Goal: Task Accomplishment & Management: Manage account settings

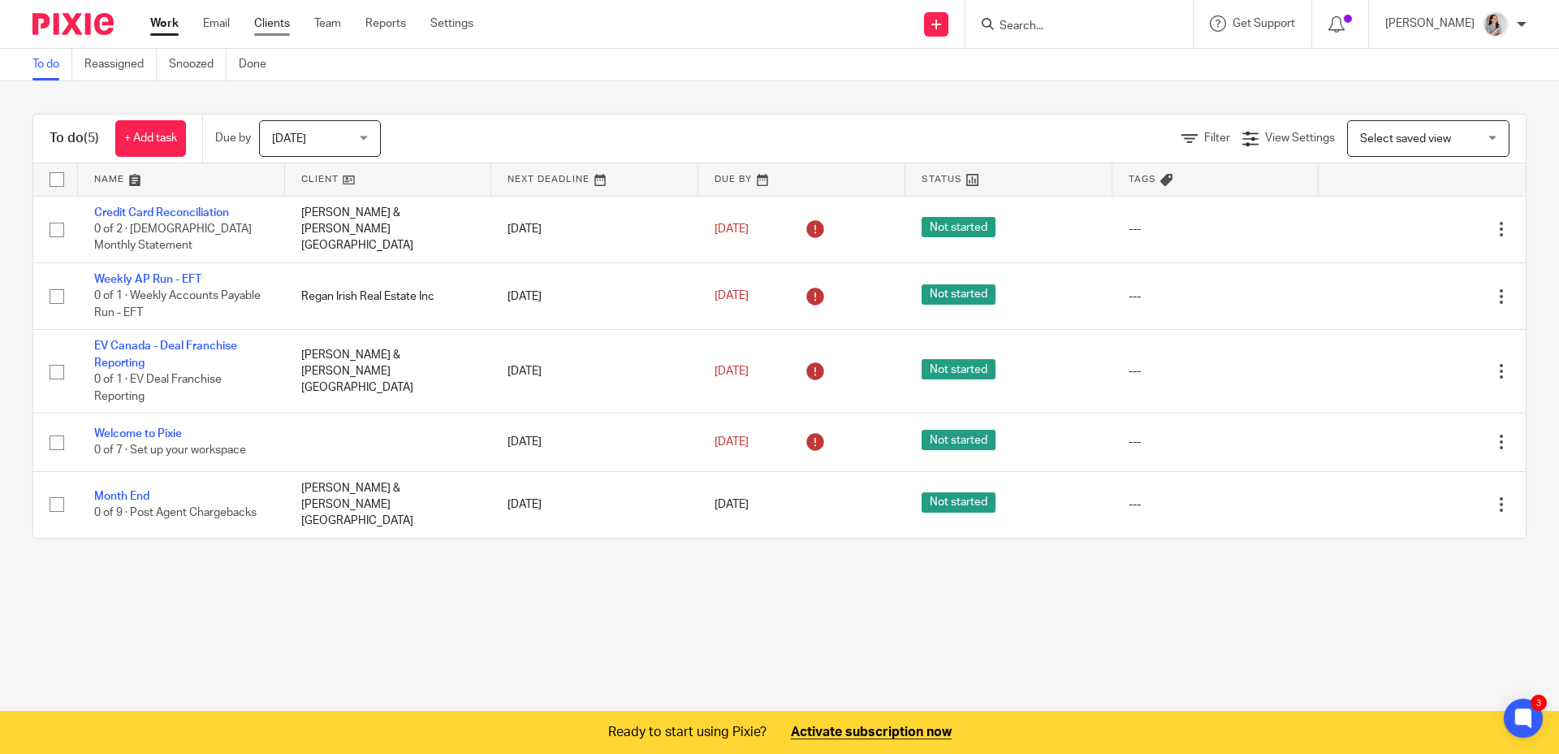
click at [284, 30] on link "Clients" at bounding box center [272, 23] width 36 height 16
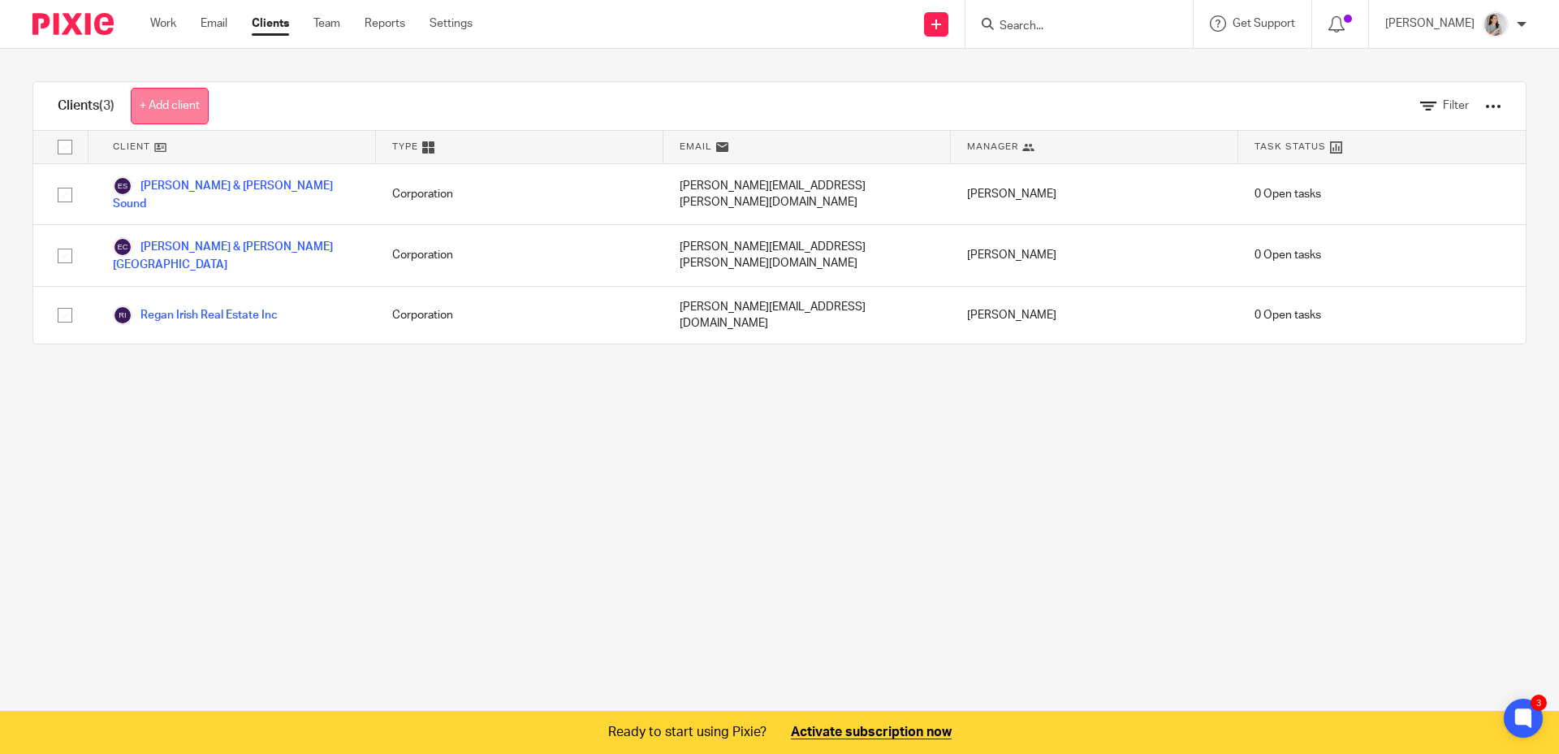
click at [184, 113] on link "+ Add client" at bounding box center [170, 106] width 78 height 37
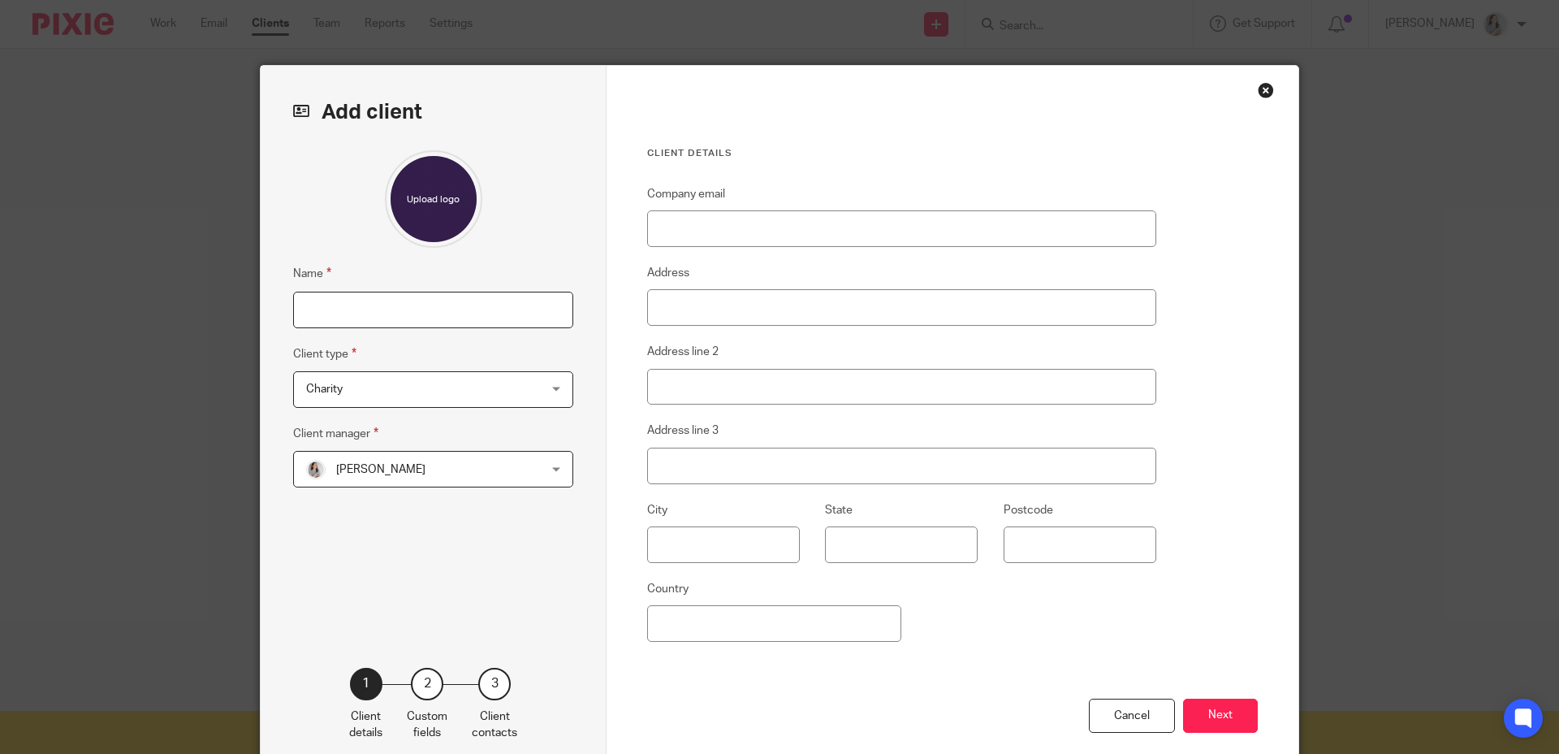
click at [380, 306] on input "Name" at bounding box center [433, 310] width 280 height 37
type input "Vilensky Realty"
click at [370, 396] on span "Charity" at bounding box center [412, 389] width 213 height 34
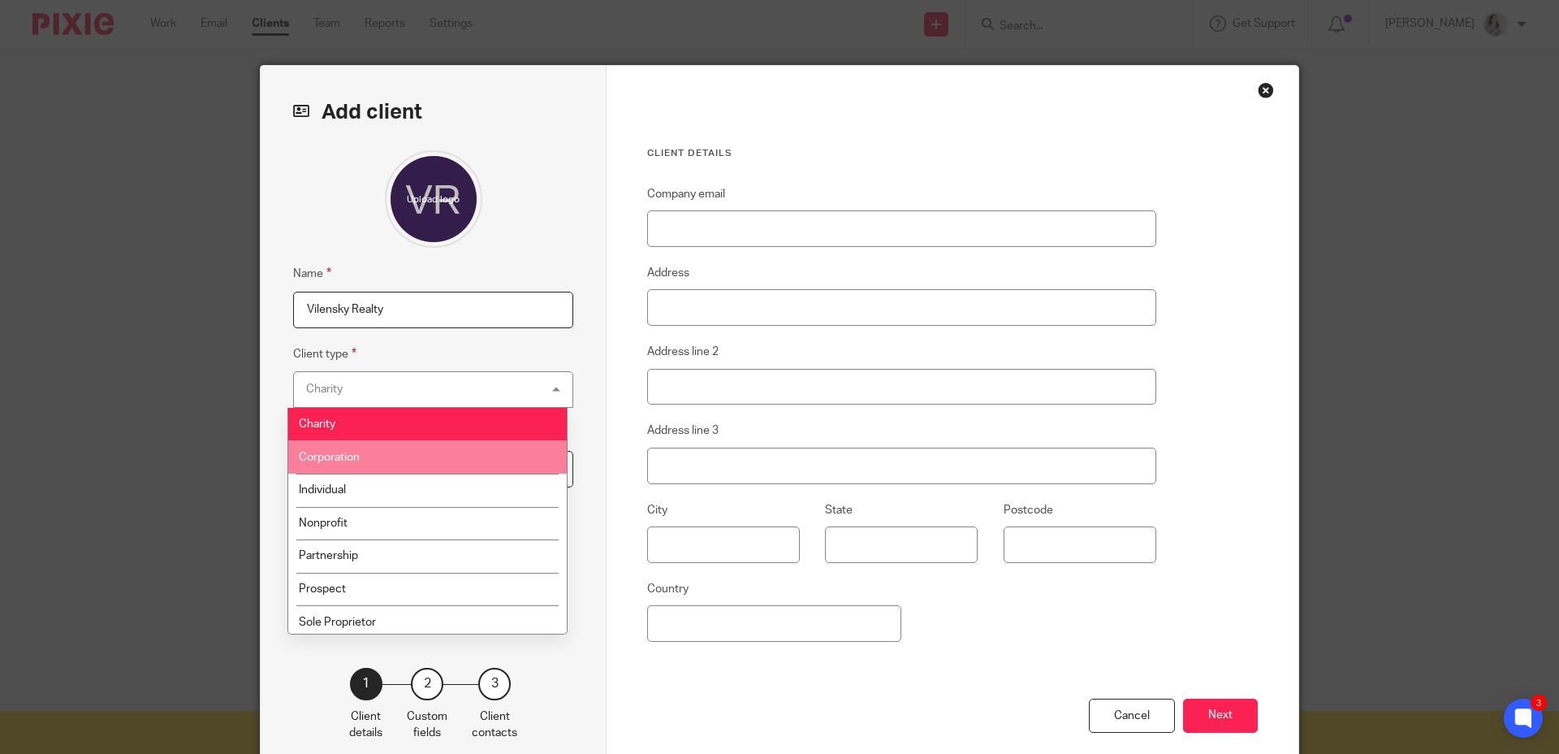
click at [363, 457] on li "Corporation" at bounding box center [427, 456] width 279 height 33
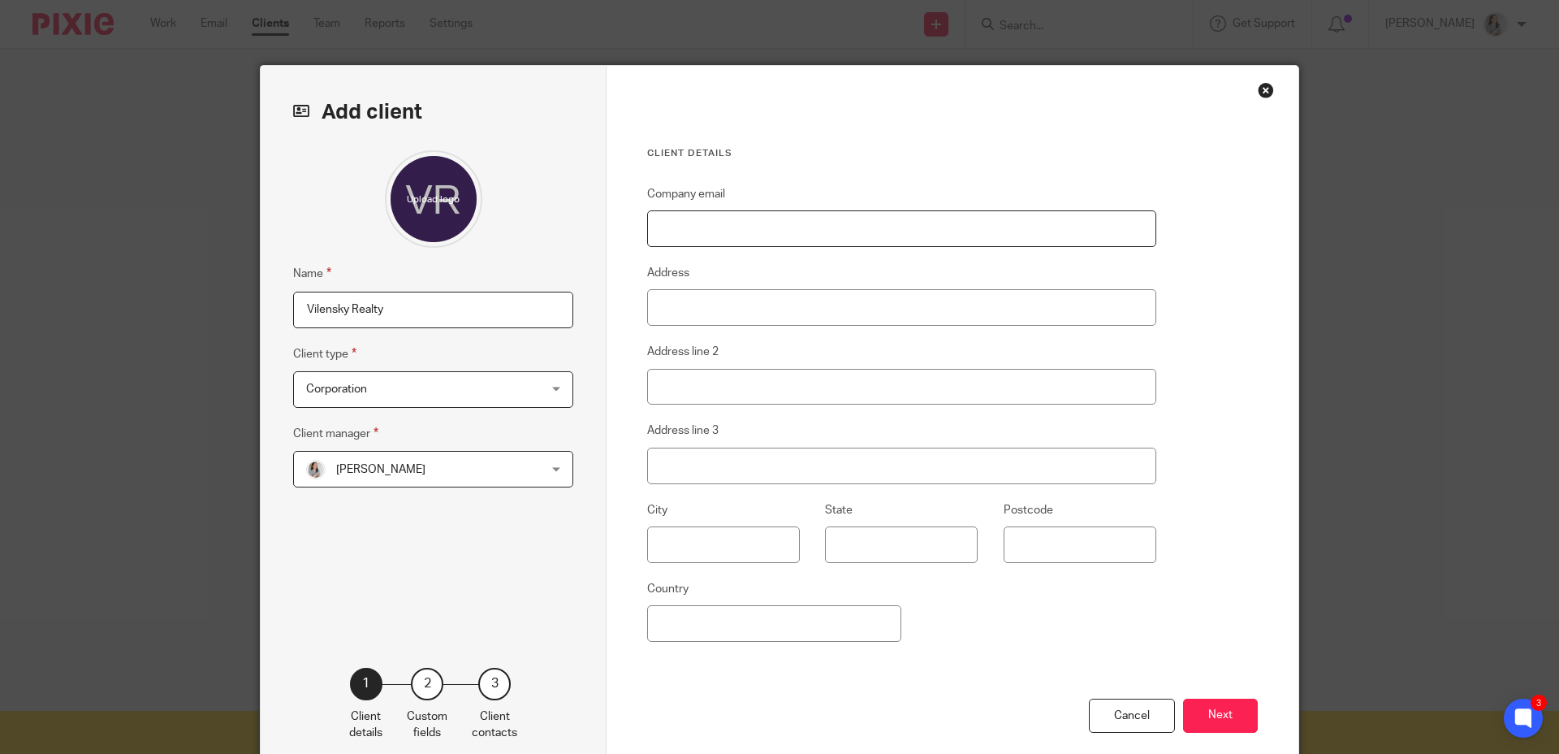
click at [794, 219] on input "Company email" at bounding box center [901, 228] width 509 height 37
type input "[EMAIL_ADDRESS][PERSON_NAME][DOMAIN_NAME]"
type input "9131 Keele St"
type input "4A"
type input "Vaughan"
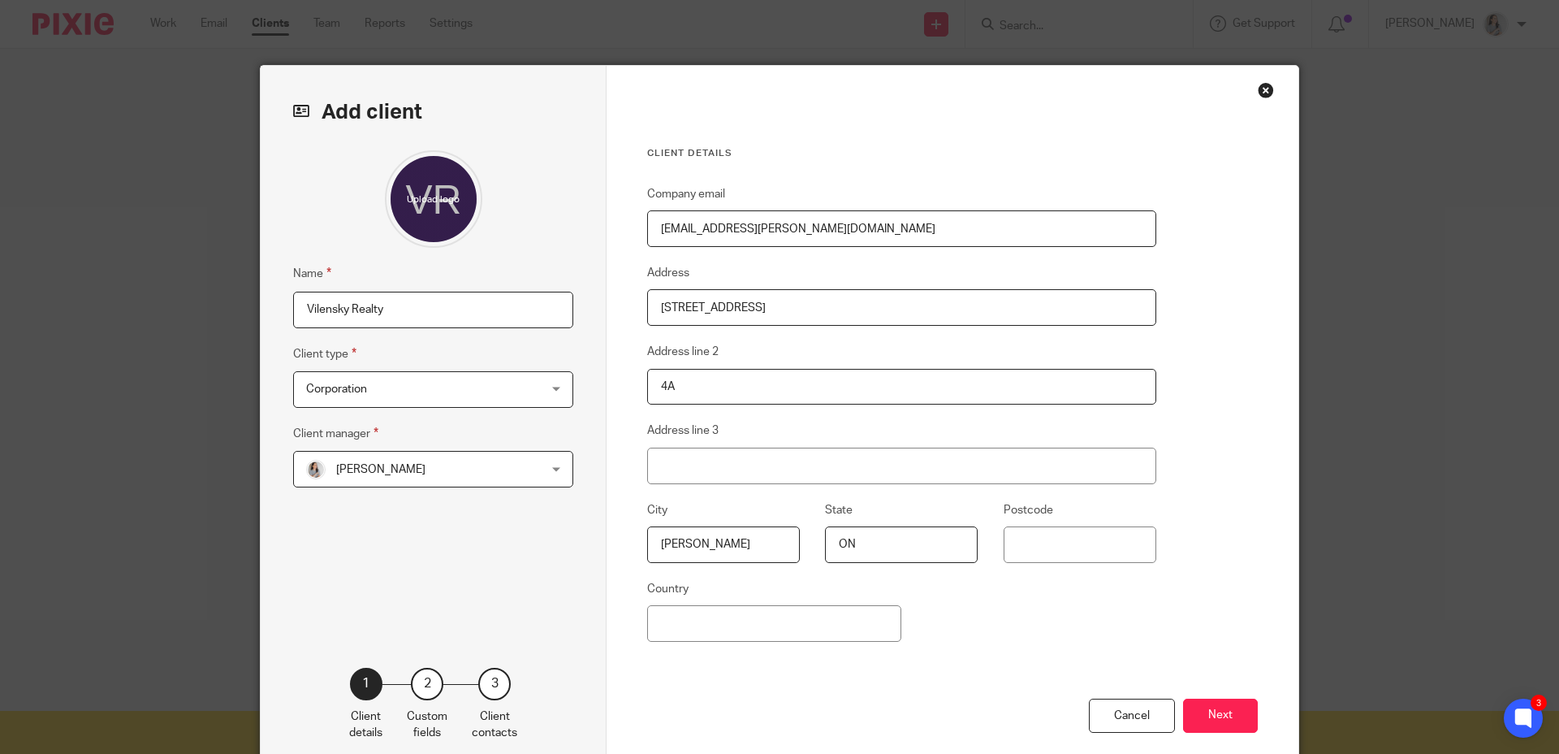
type input "ON"
type input "L4K 2N1"
type input "[GEOGRAPHIC_DATA]"
click at [1220, 705] on button "Next" at bounding box center [1220, 715] width 75 height 35
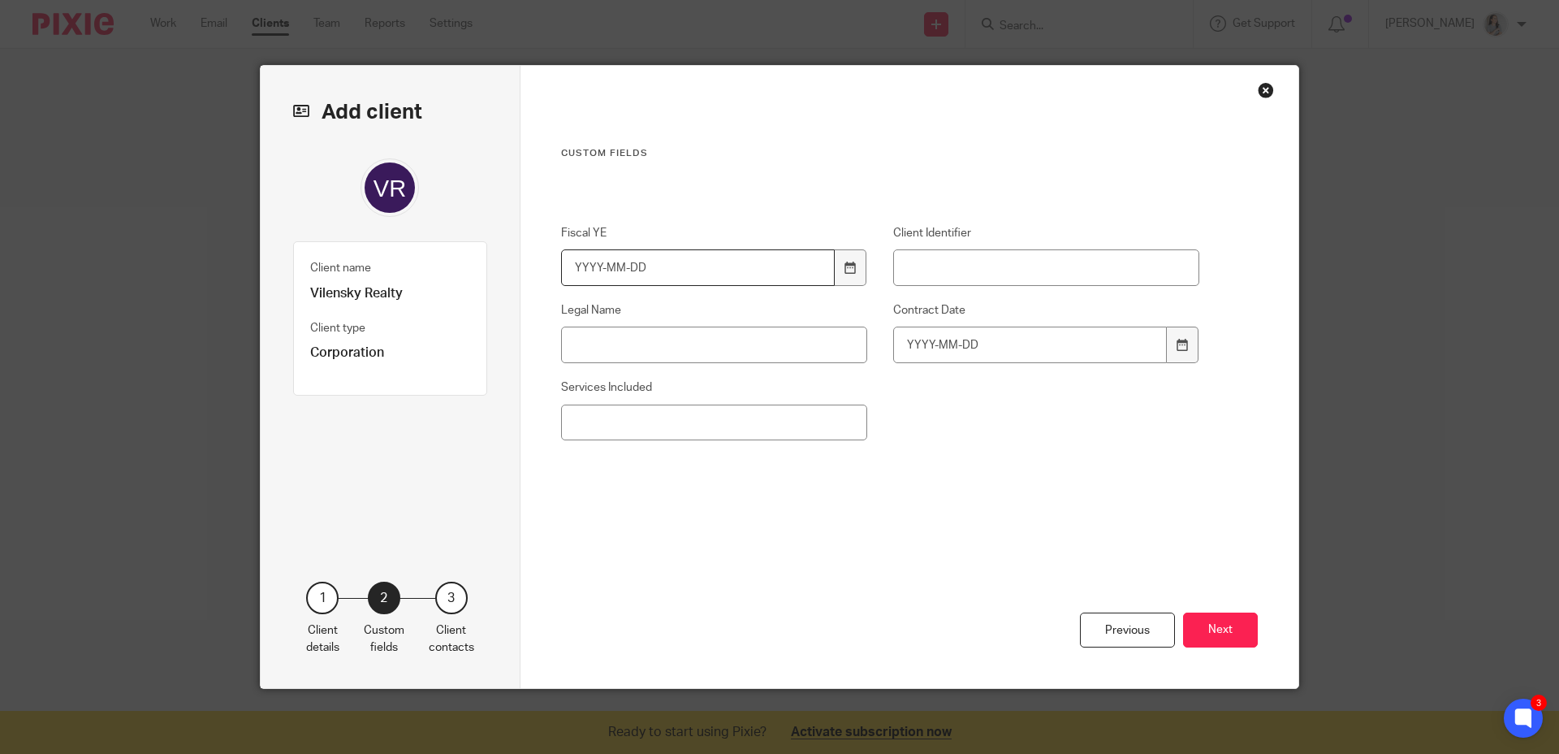
click at [580, 268] on input "Fiscal YE" at bounding box center [698, 267] width 275 height 37
type input "2025-12-31"
type input "VR"
click at [910, 355] on input "Contract Date" at bounding box center [1030, 345] width 275 height 37
type input "2024-12-15"
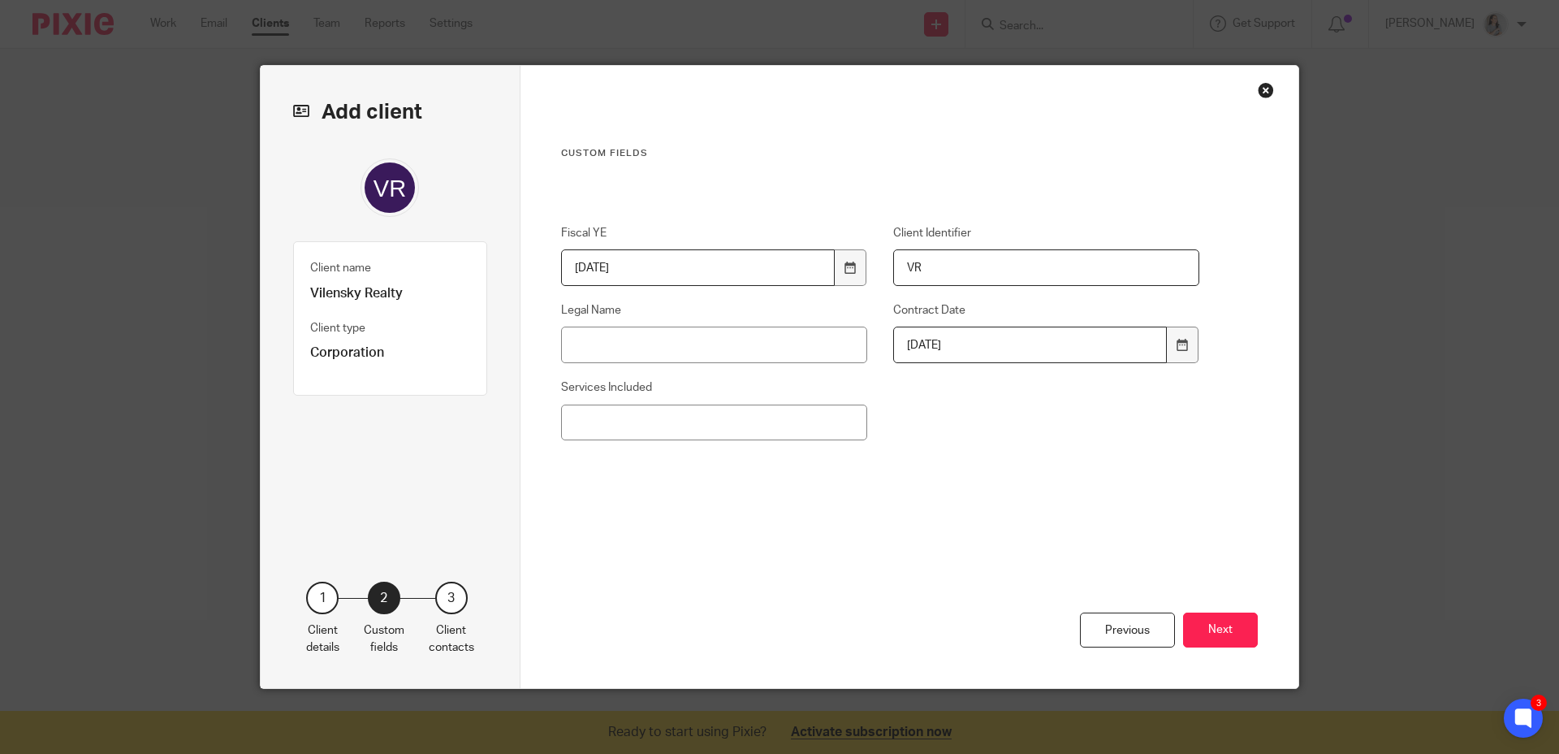
click at [1109, 442] on div "Fiscal YE 2025-12-31 Client Identifier VR Legal Name Contract Date 2024-12-15 S…" at bounding box center [867, 361] width 664 height 272
click at [738, 422] on input "Services Included" at bounding box center [714, 422] width 307 height 37
type input "Transaction Management"
click at [896, 465] on div "Fiscal YE 2025-12-31 Client Identifier VR Legal Name Contract Date 2024-12-15 S…" at bounding box center [867, 361] width 664 height 272
click at [677, 351] on input "Legal Name" at bounding box center [714, 345] width 307 height 37
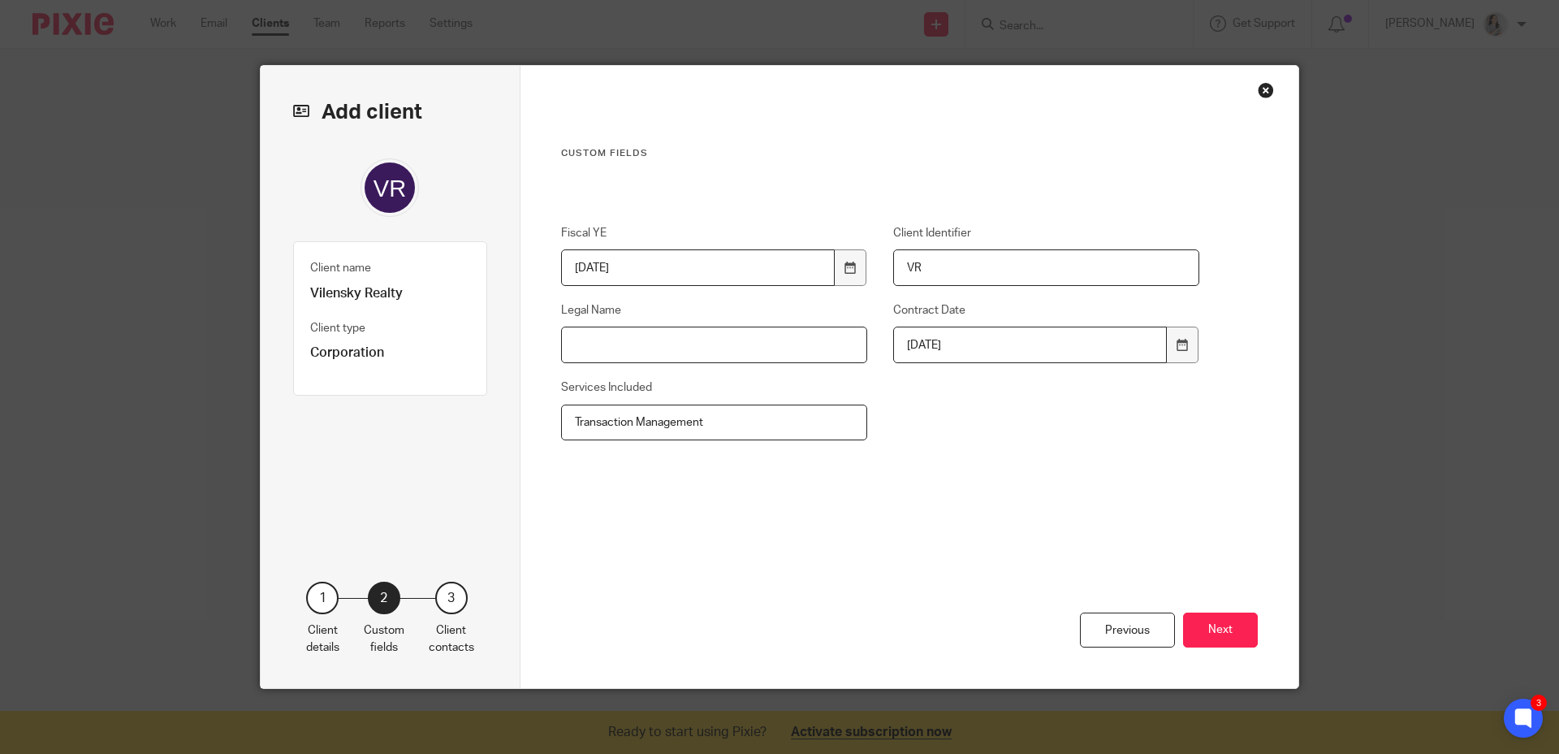
click at [633, 358] on input "Legal Name" at bounding box center [714, 345] width 307 height 37
type input "2756849 Ontario Inc"
click at [1217, 635] on button "Next" at bounding box center [1220, 629] width 75 height 35
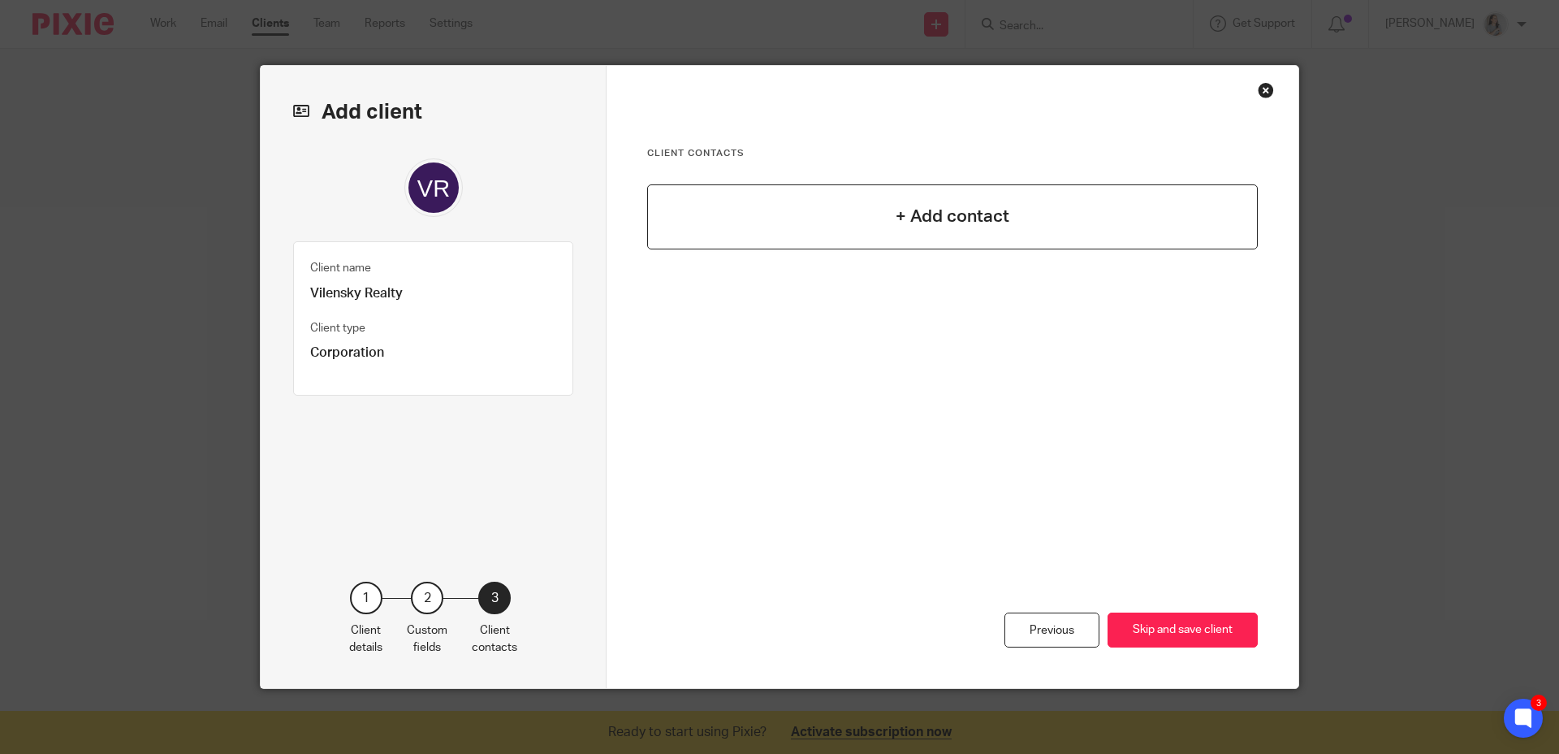
click at [930, 204] on h4 "+ Add contact" at bounding box center [953, 216] width 114 height 25
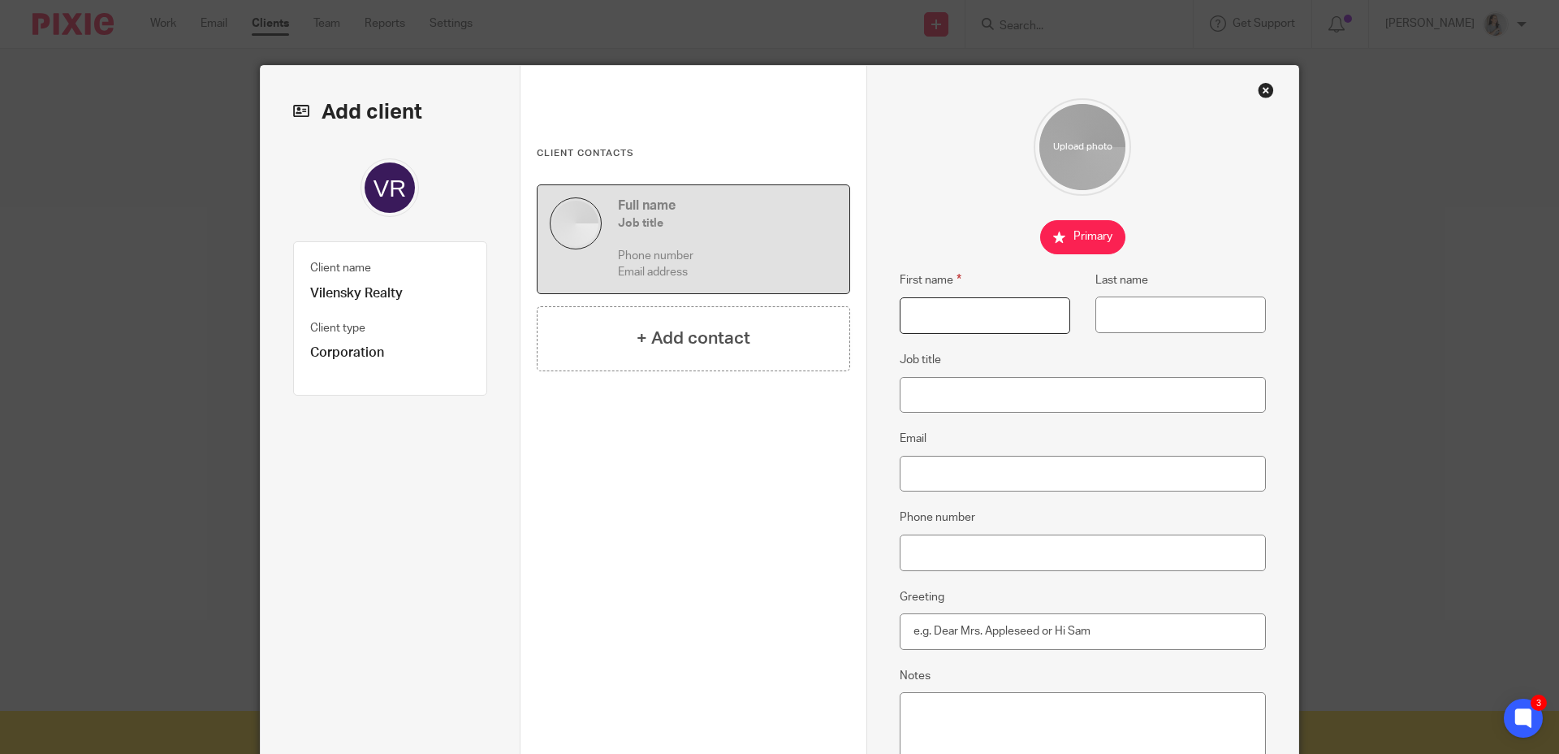
click at [939, 308] on input "First name" at bounding box center [985, 315] width 171 height 37
type input "Vadim"
type input "Vilensky"
type input "Broker of Record"
type input "c"
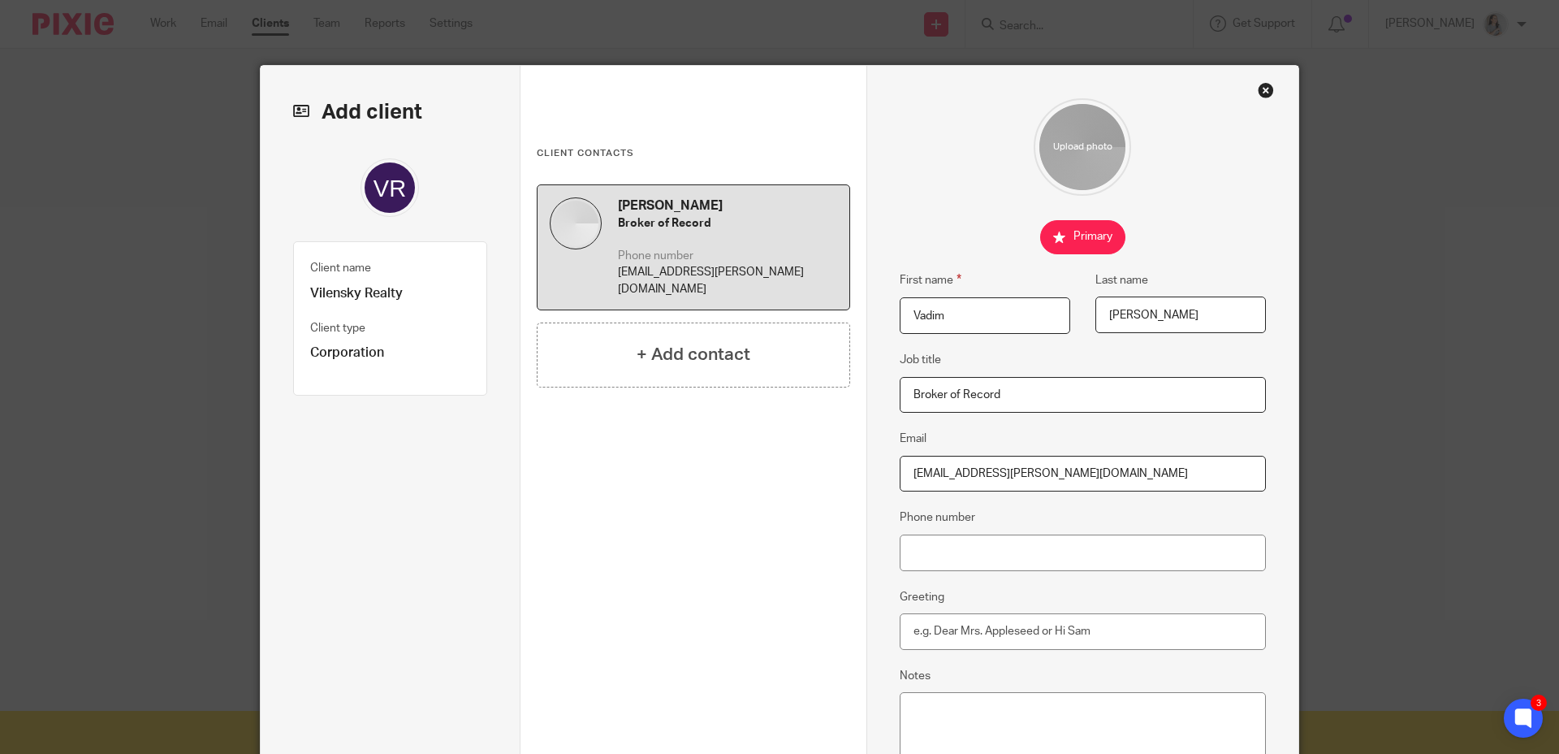
type input "vadim@vilensky.ca"
click at [1013, 547] on input "Phone number" at bounding box center [1083, 552] width 367 height 37
type input "4167121105"
click at [1023, 618] on input "Greeting" at bounding box center [1083, 631] width 367 height 37
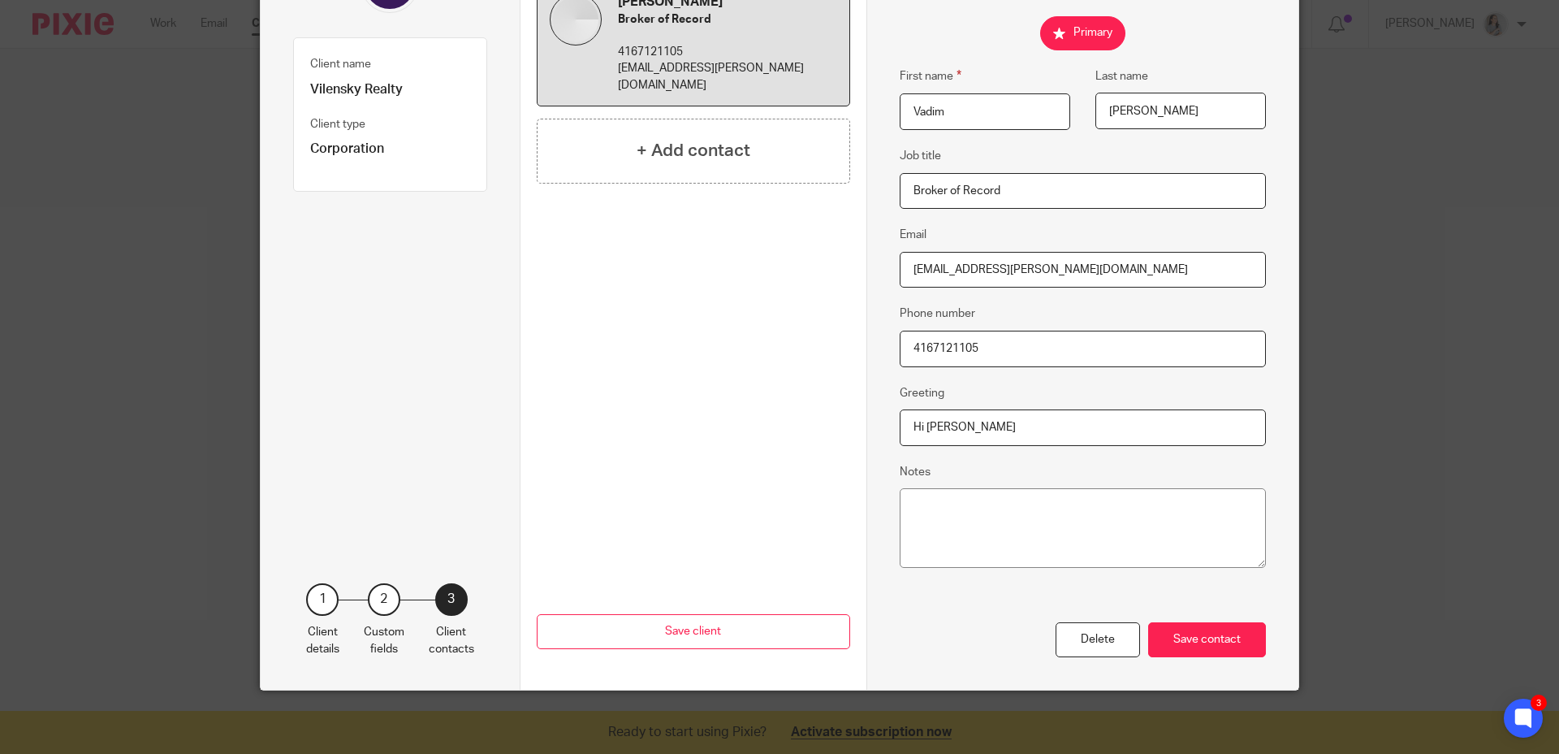
scroll to position [205, 0]
type input "Hi Vadim"
click at [992, 621] on div "Delete Save contact" at bounding box center [1083, 638] width 367 height 35
click at [1185, 642] on div "Save contact" at bounding box center [1207, 638] width 118 height 35
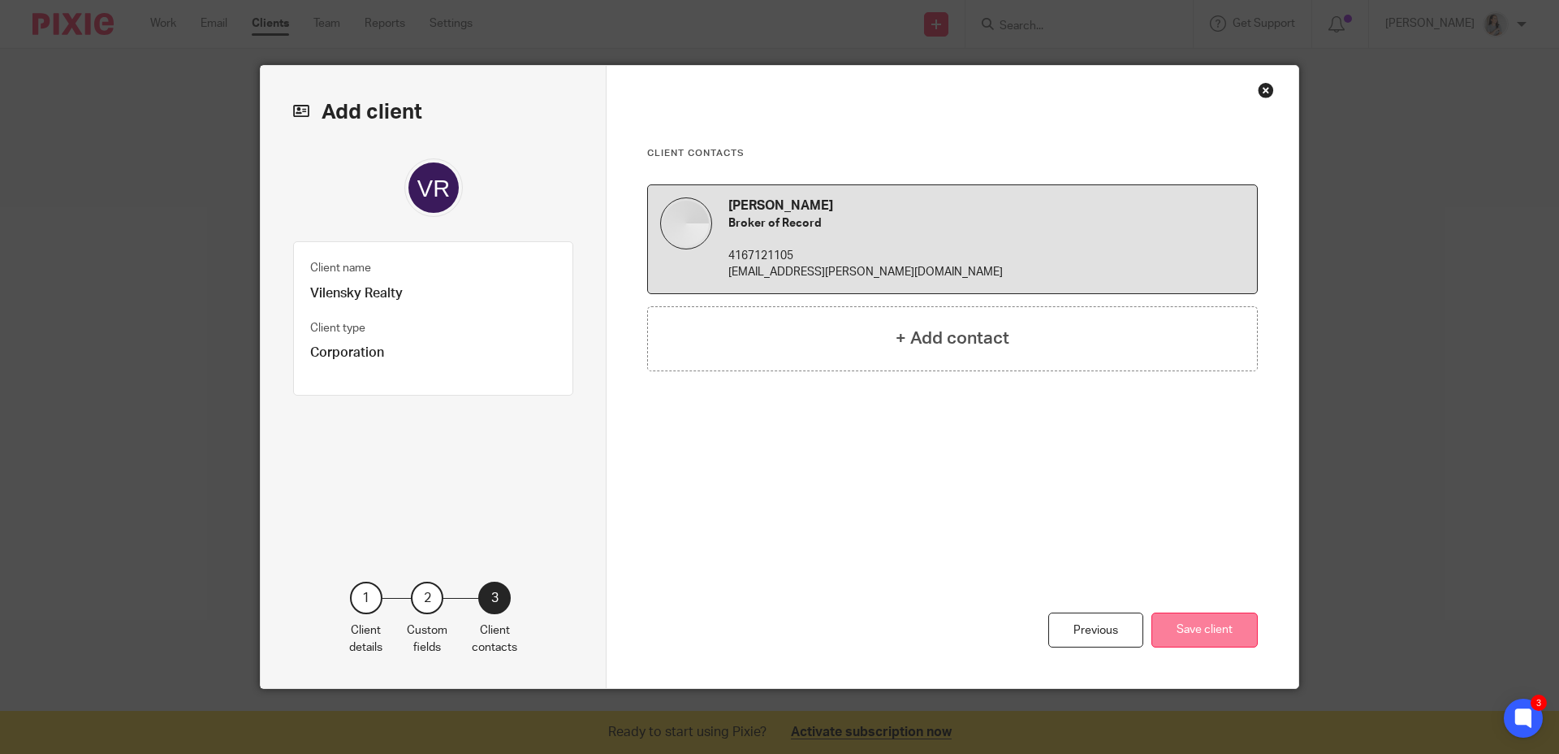
click at [1182, 634] on button "Save client" at bounding box center [1205, 629] width 106 height 35
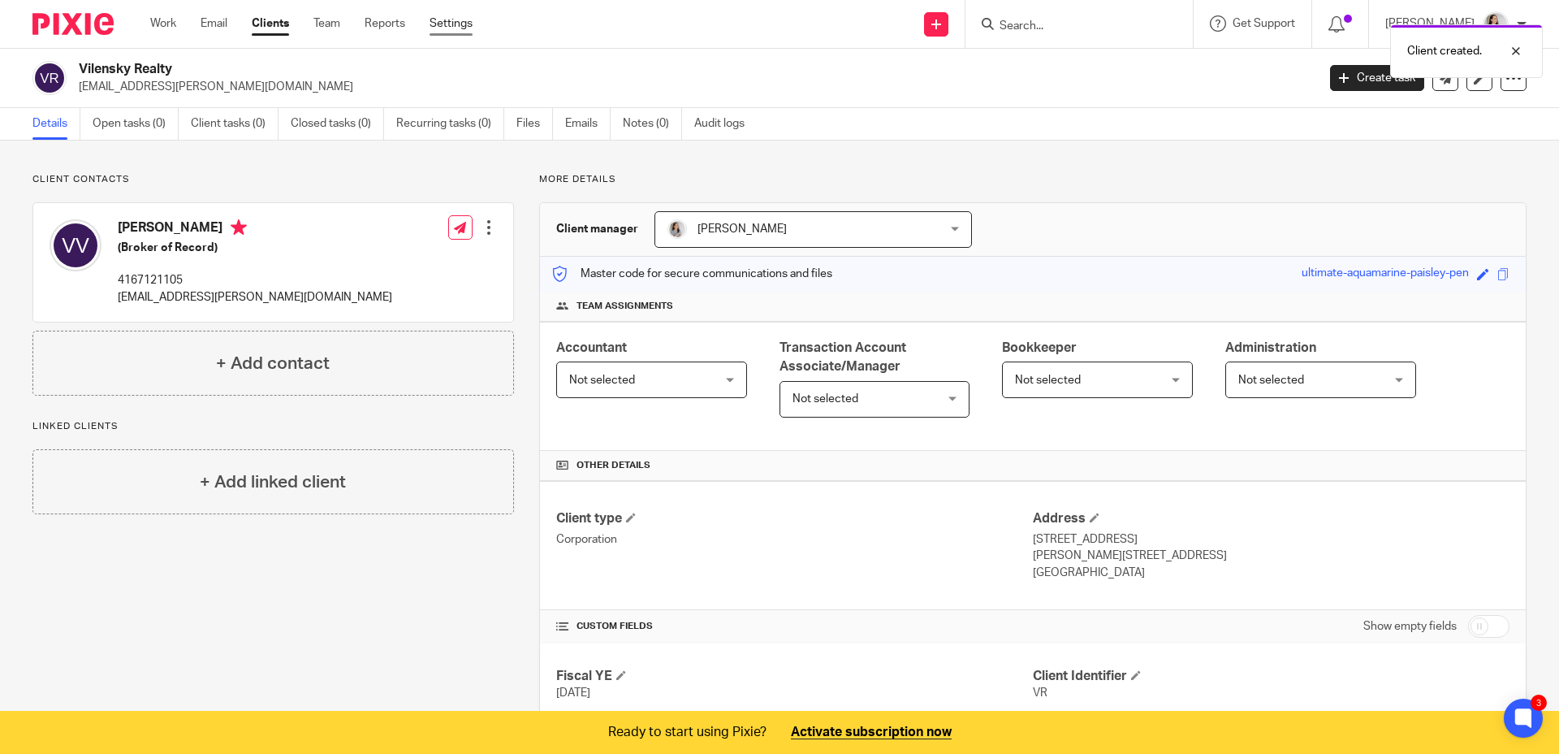
click at [451, 24] on link "Settings" at bounding box center [451, 23] width 43 height 16
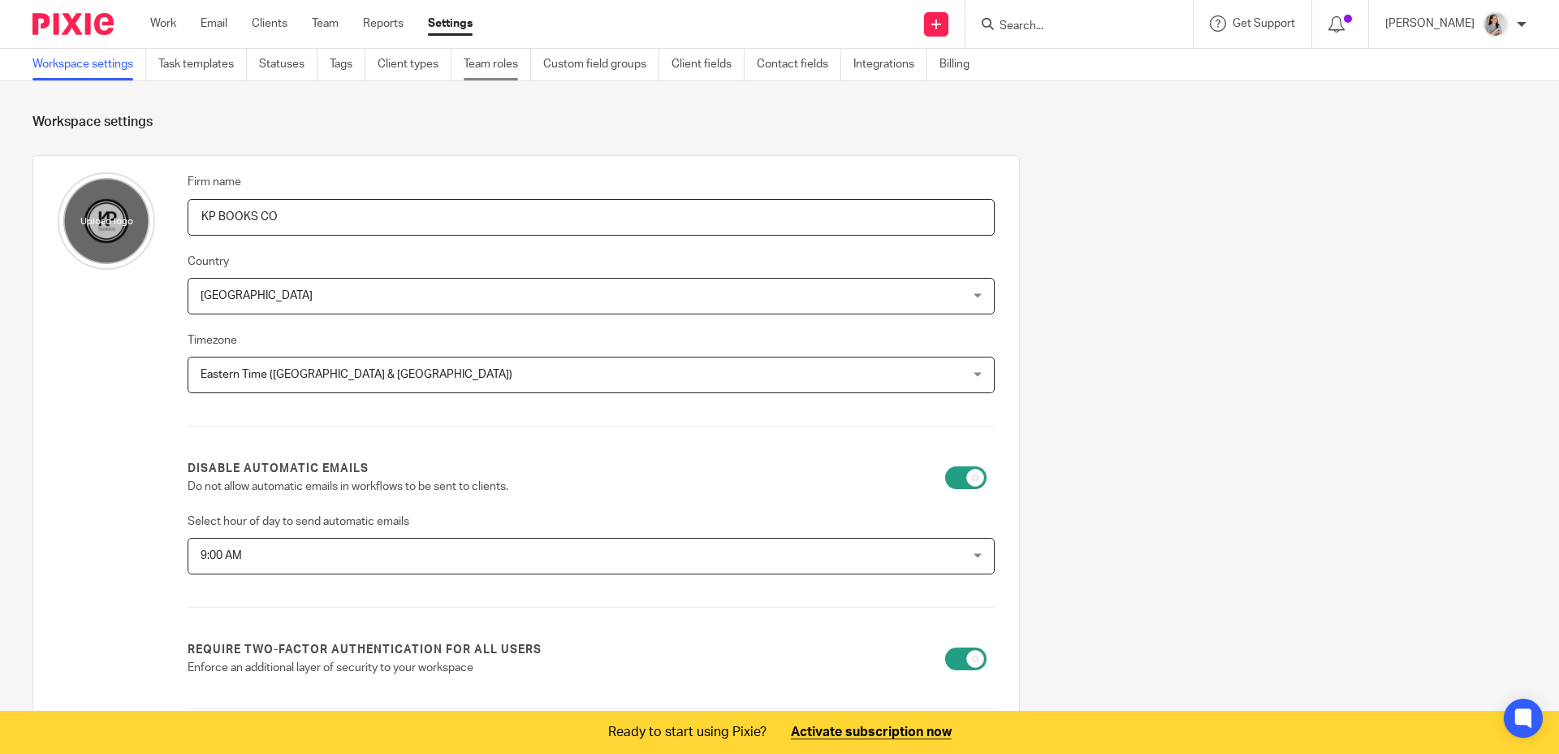
click at [487, 67] on link "Team roles" at bounding box center [497, 65] width 67 height 32
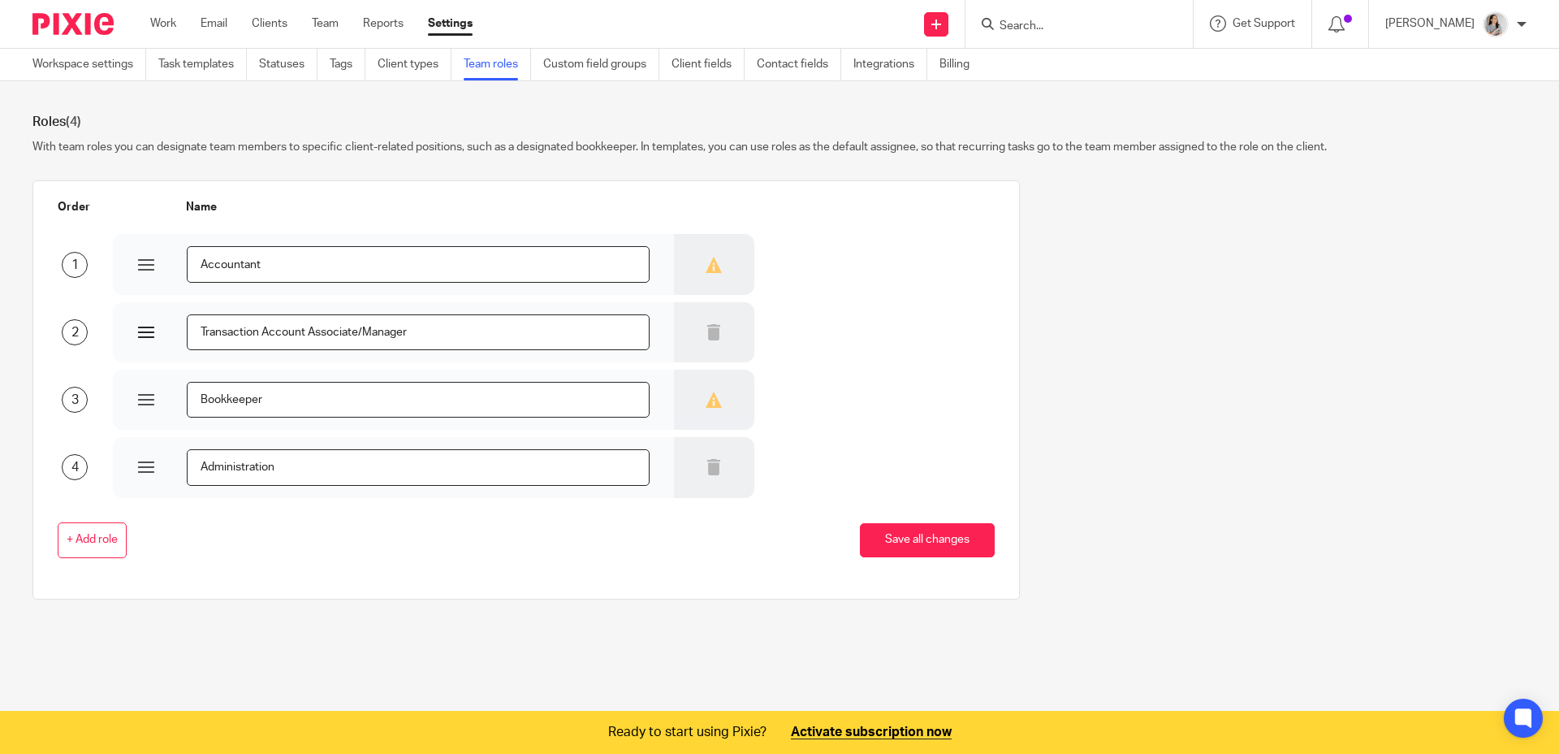
click at [440, 339] on input "Transaction Account Associate/Manager" at bounding box center [418, 332] width 463 height 37
drag, startPoint x: 447, startPoint y: 339, endPoint x: 372, endPoint y: 328, distance: 75.5
click at [367, 328] on input "Transaction Account Associate/Manager" at bounding box center [418, 332] width 463 height 37
type input "Transaction Account Associate"
click at [102, 537] on span "+ Add role" at bounding box center [92, 540] width 51 height 13
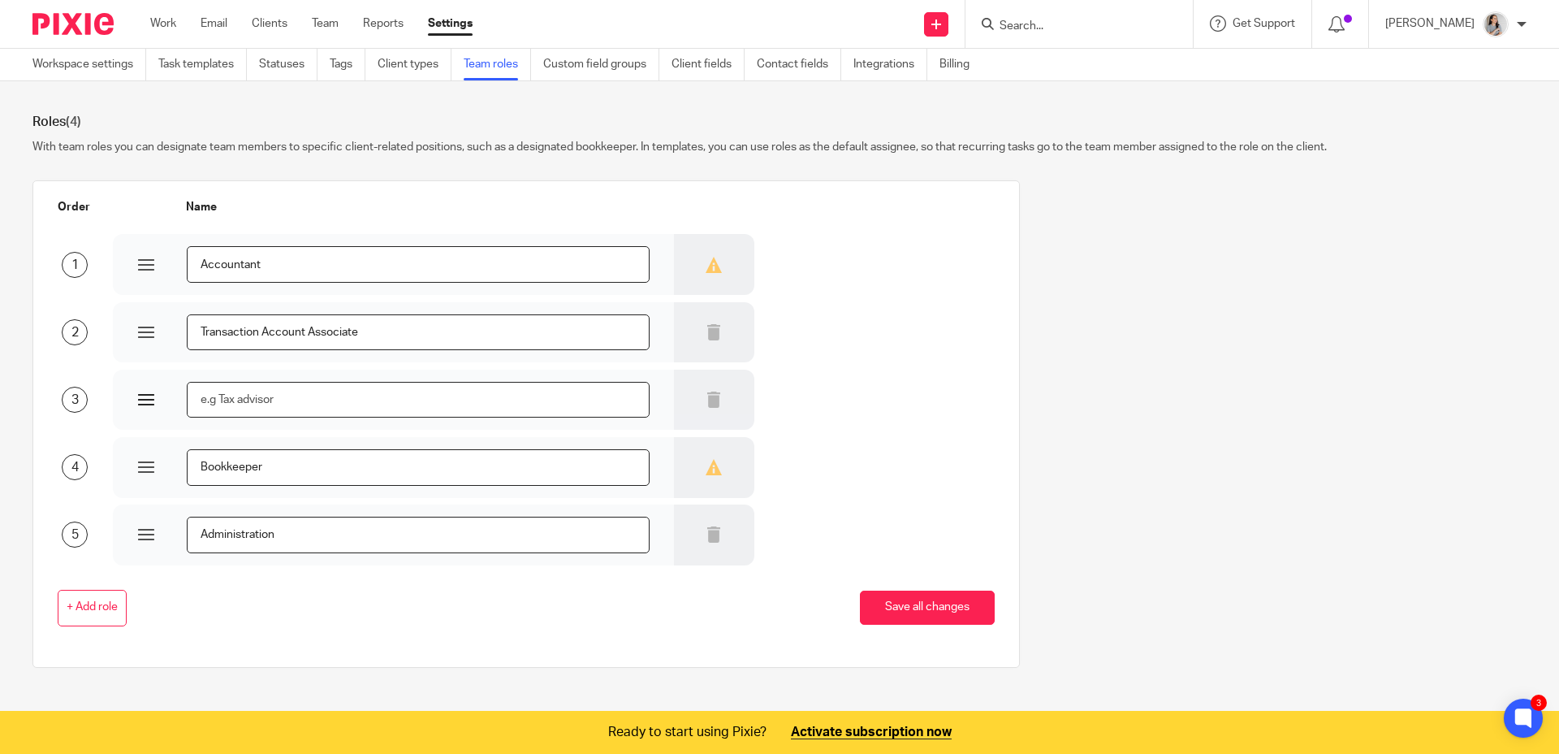
click at [253, 382] on input "text" at bounding box center [418, 400] width 463 height 37
type input "Transaction Account Manager"
click at [436, 616] on div "+ Add role Save all changes" at bounding box center [513, 608] width 962 height 37
click at [430, 583] on div "+ Add role Save all changes" at bounding box center [513, 607] width 962 height 85
click at [896, 608] on button "Save all changes" at bounding box center [927, 607] width 135 height 35
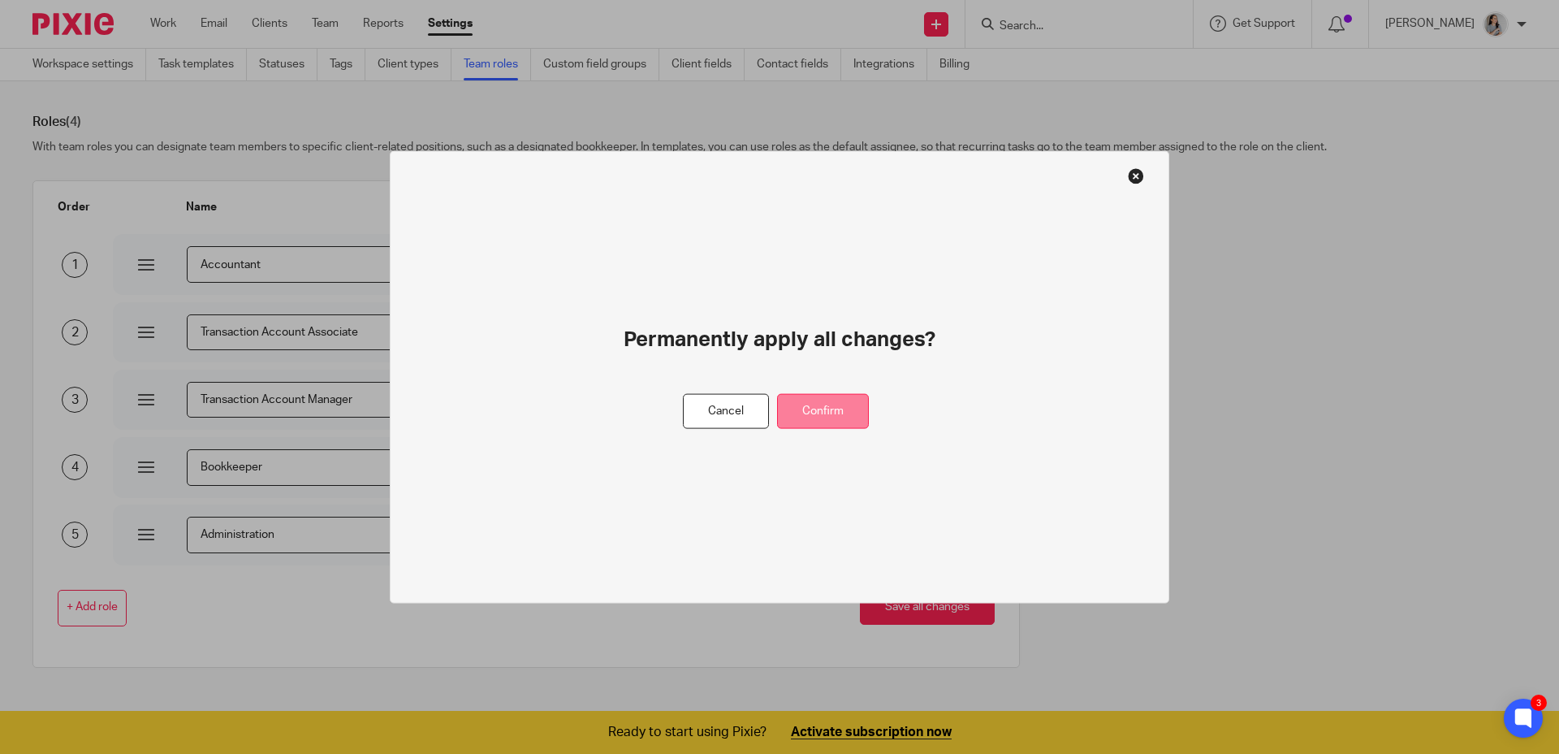
click at [796, 423] on button "Confirm" at bounding box center [823, 411] width 92 height 35
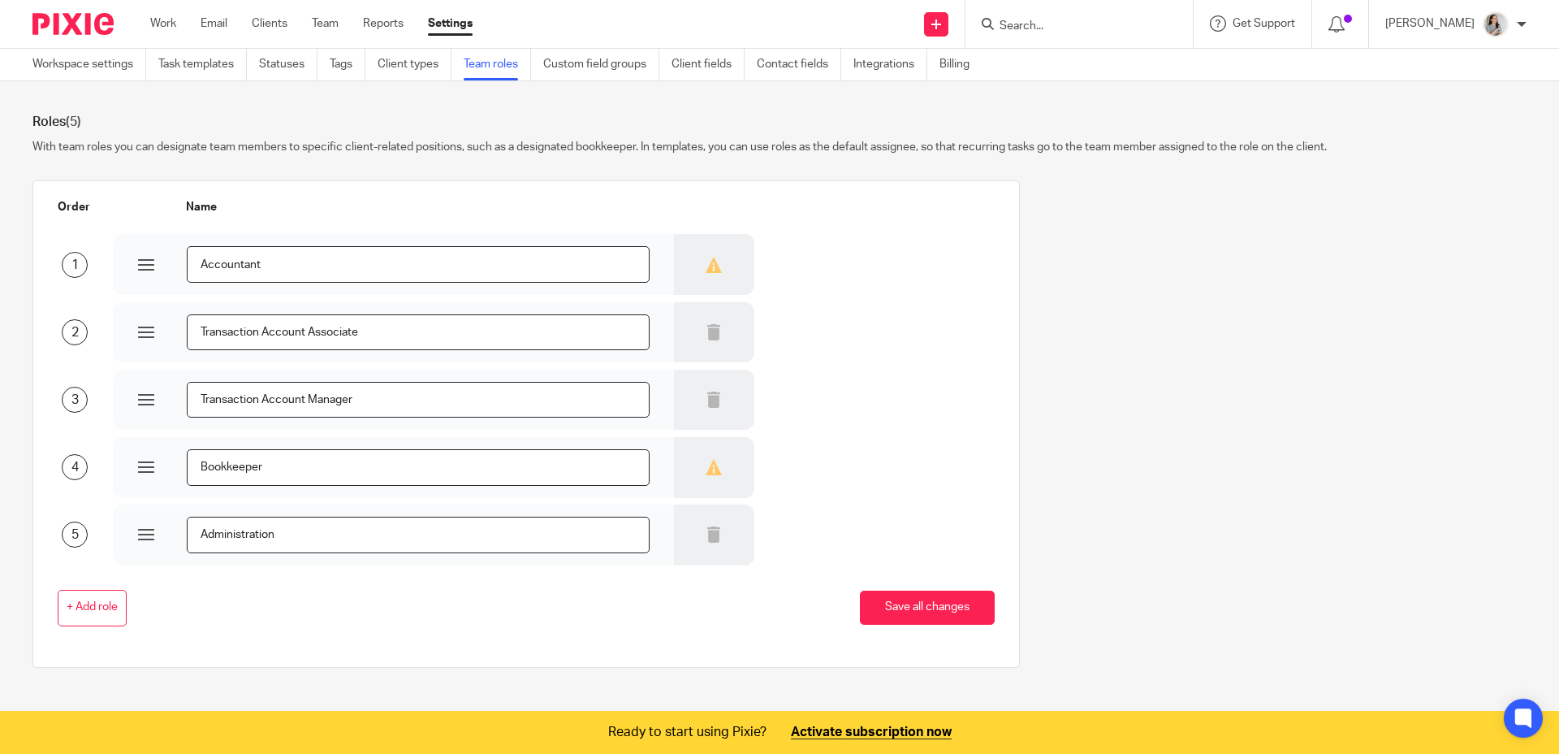
click at [283, 34] on div "Work Email Clients Team Reports Settings Work Email Clients Team Reports Settin…" at bounding box center [315, 24] width 363 height 48
click at [282, 28] on link "Clients" at bounding box center [270, 23] width 36 height 16
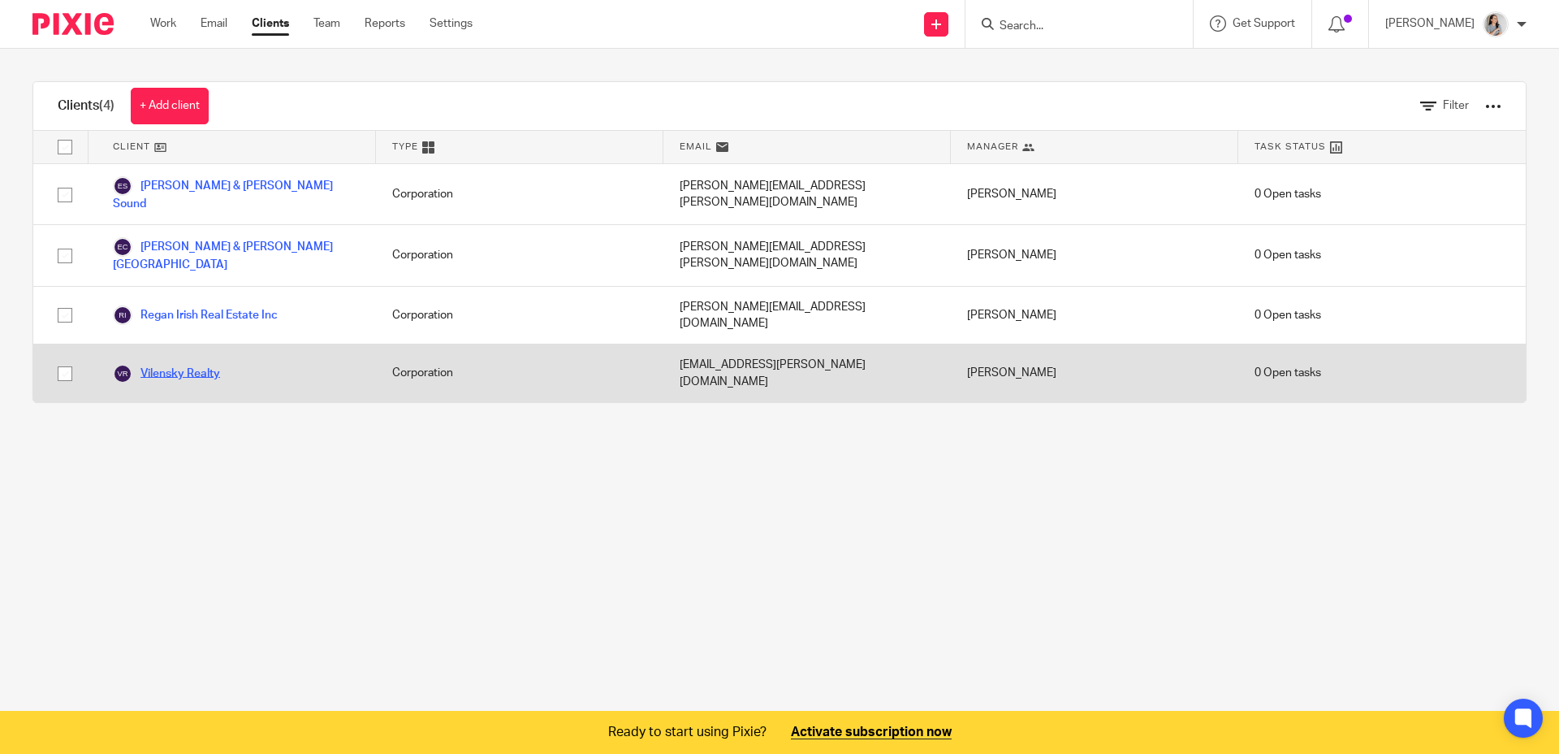
click at [200, 364] on link "Vilensky Realty" at bounding box center [166, 373] width 107 height 19
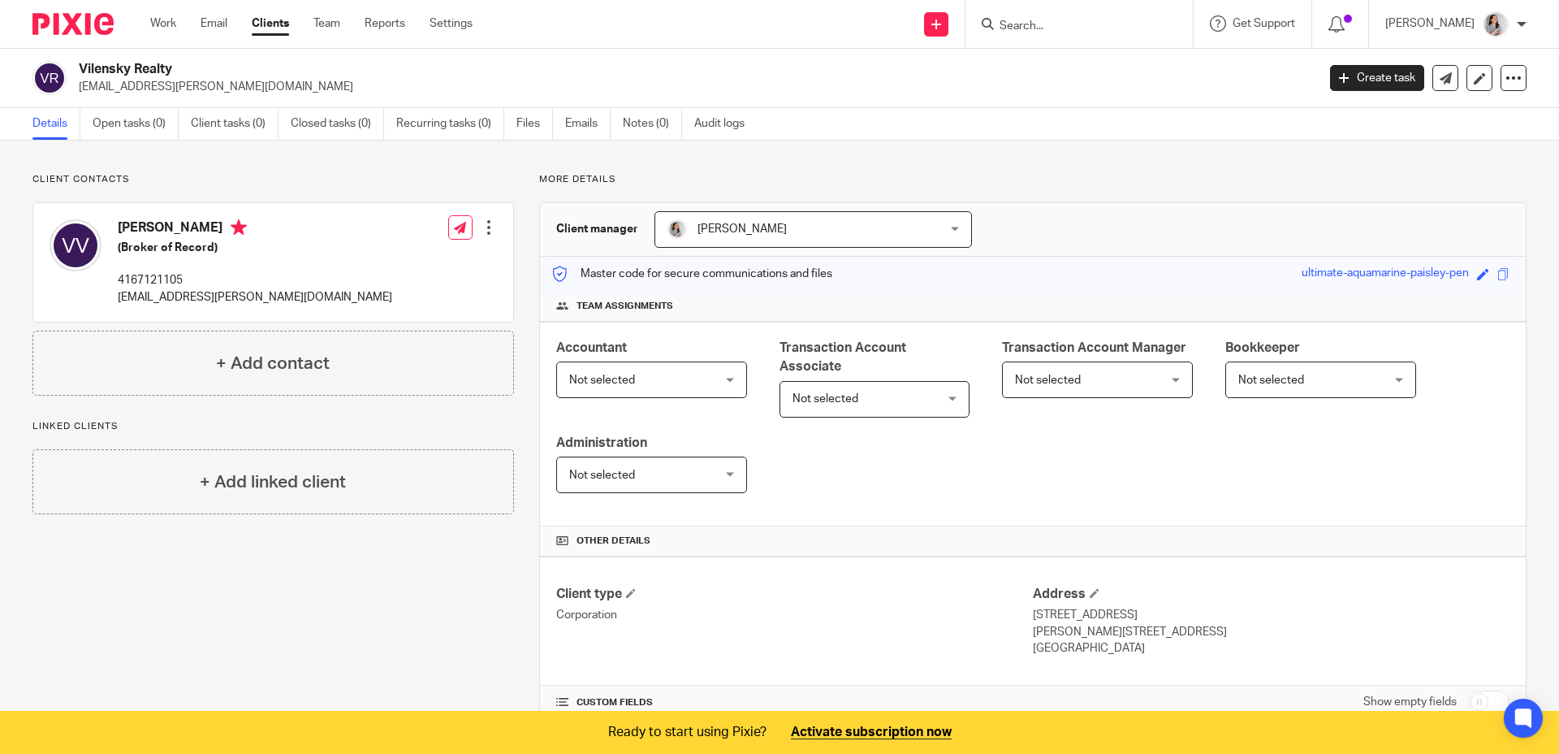
click at [927, 465] on div "Accountant Not selected Not selected Not selected Kelly Pacheco Transaction Acc…" at bounding box center [1033, 424] width 986 height 205
click at [939, 400] on div "Not selected Not selected" at bounding box center [875, 399] width 191 height 37
click at [1183, 443] on div "Accountant Not selected Not selected Not selected Kelly Pacheco Transaction Acc…" at bounding box center [1033, 424] width 986 height 205
click at [1261, 374] on span "Not selected" at bounding box center [1272, 379] width 66 height 11
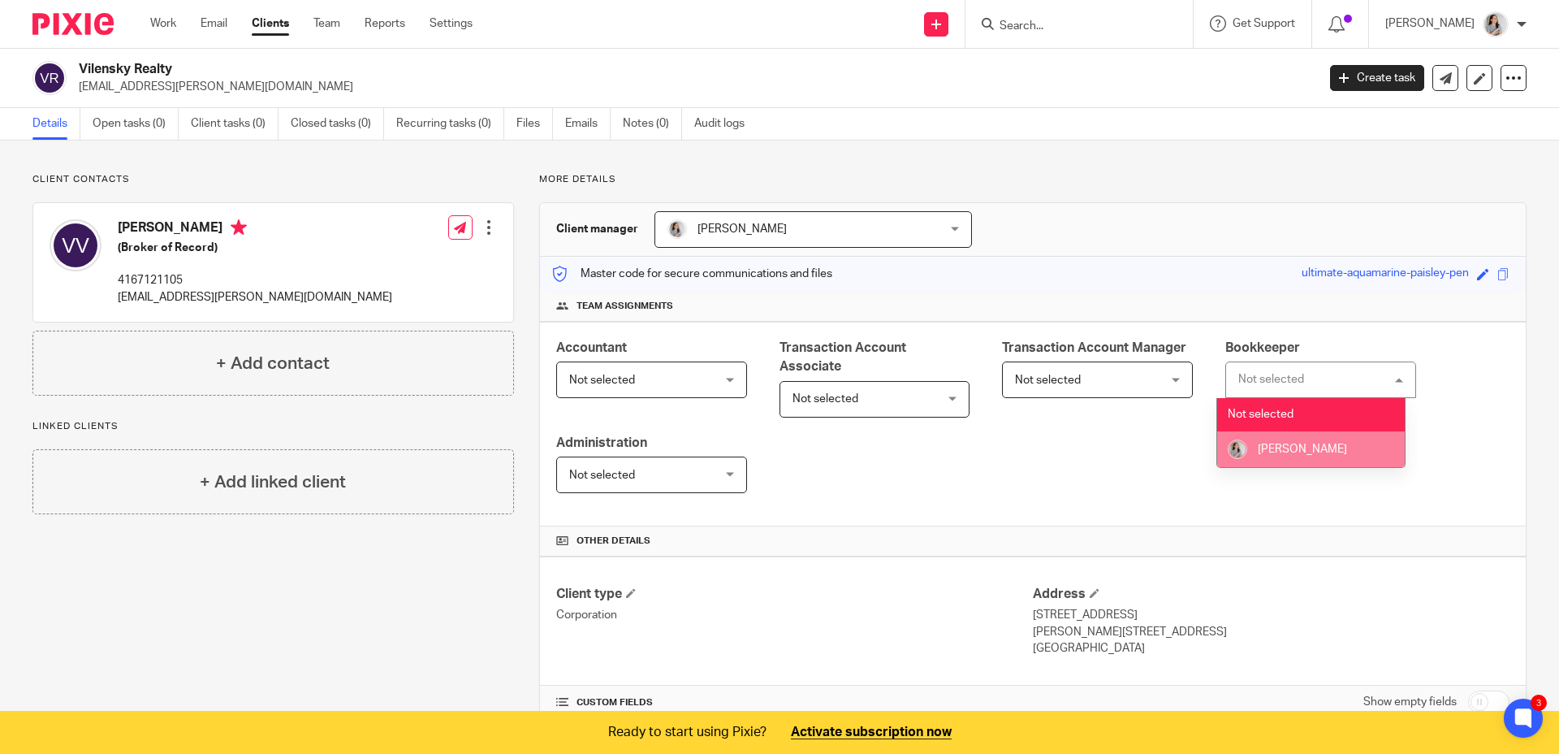
click at [1268, 455] on span "[PERSON_NAME]" at bounding box center [1302, 448] width 89 height 11
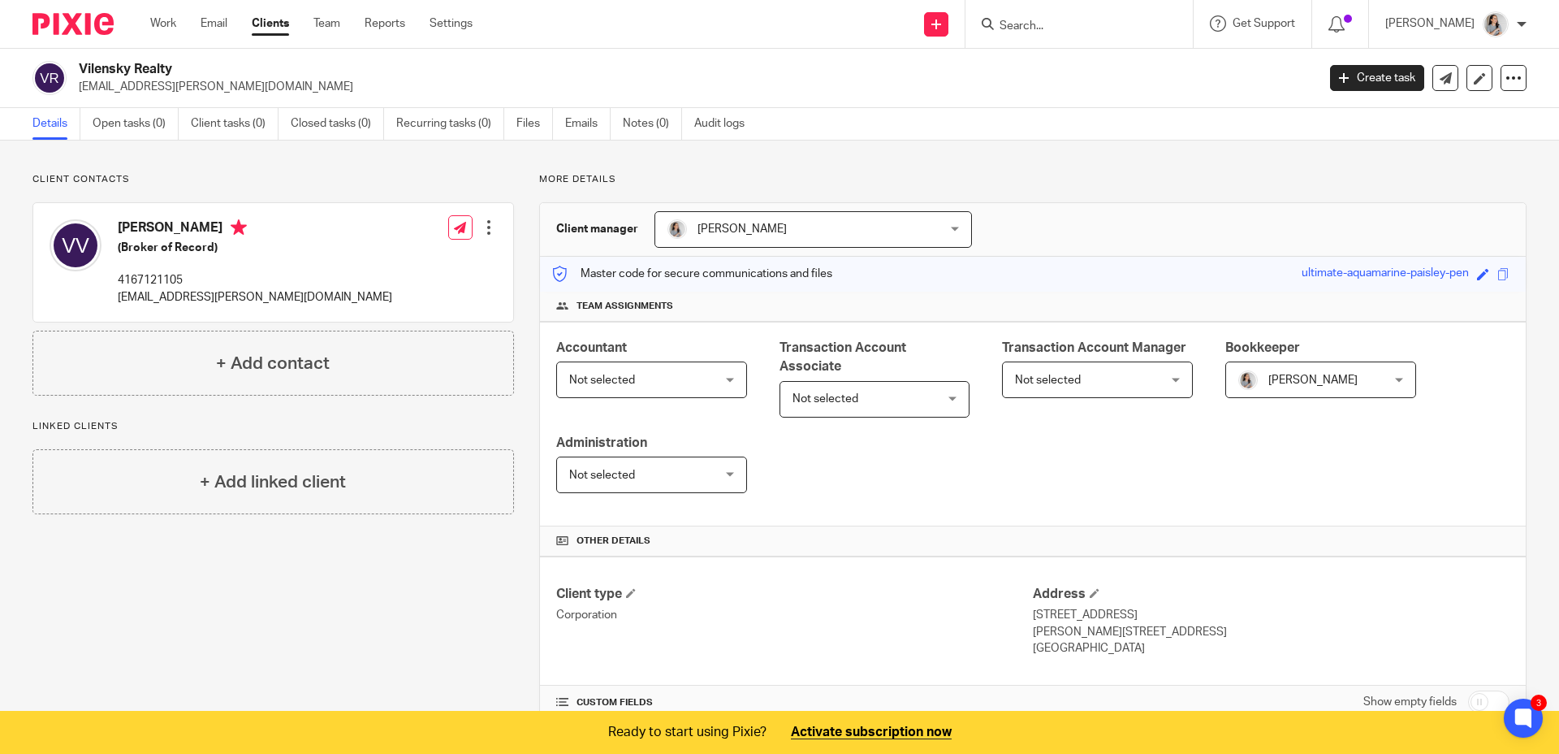
click at [1199, 477] on div "Accountant Not selected Not selected Not selected Kelly Pacheco Transaction Acc…" at bounding box center [1033, 424] width 986 height 205
click at [1517, 54] on div at bounding box center [1504, 50] width 44 height 19
click at [1013, 490] on div "Accountant Not selected Not selected Not selected Kelly Pacheco Transaction Acc…" at bounding box center [1033, 424] width 986 height 205
click at [659, 119] on link "Notes (0)" at bounding box center [652, 124] width 59 height 32
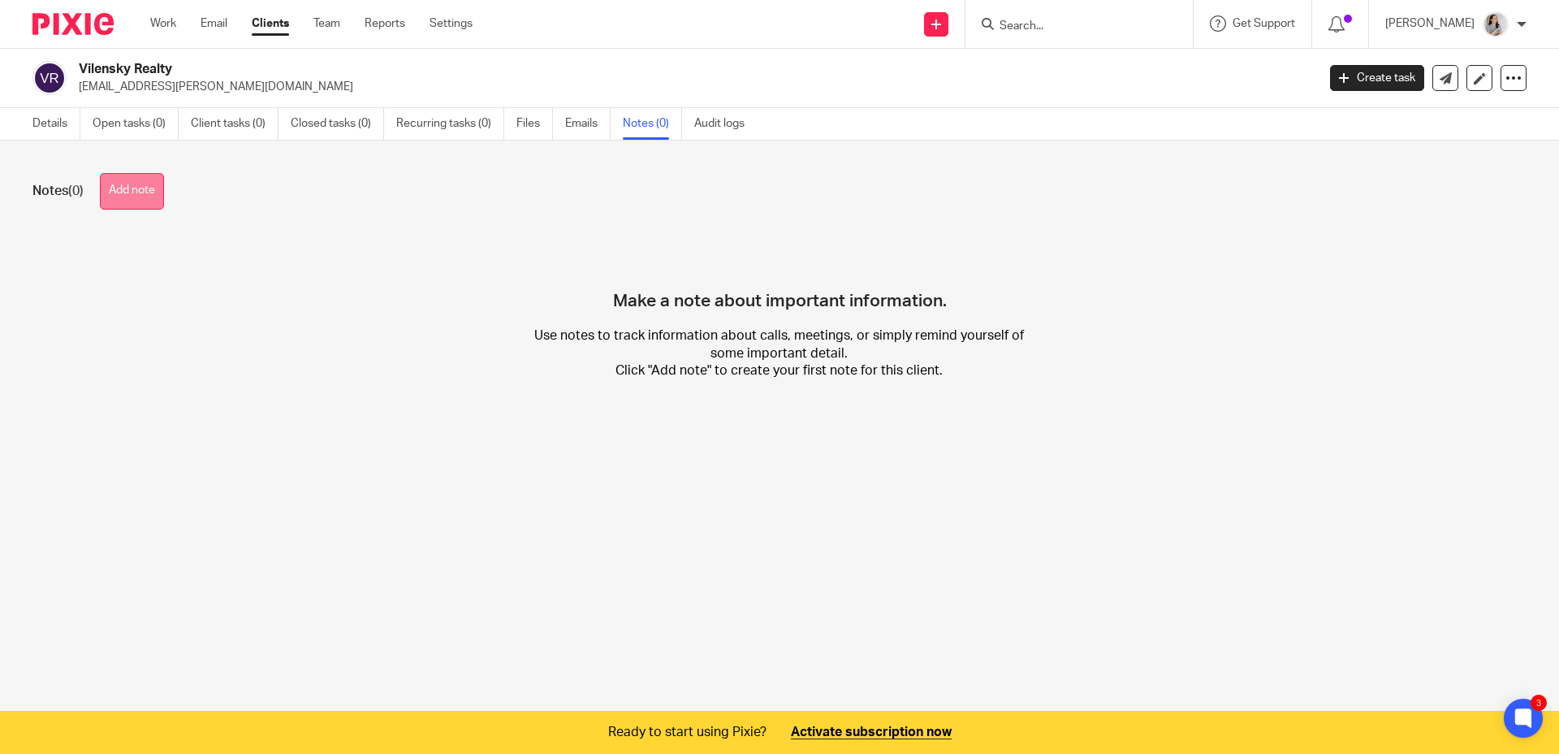
click at [132, 197] on button "Add note" at bounding box center [132, 191] width 64 height 37
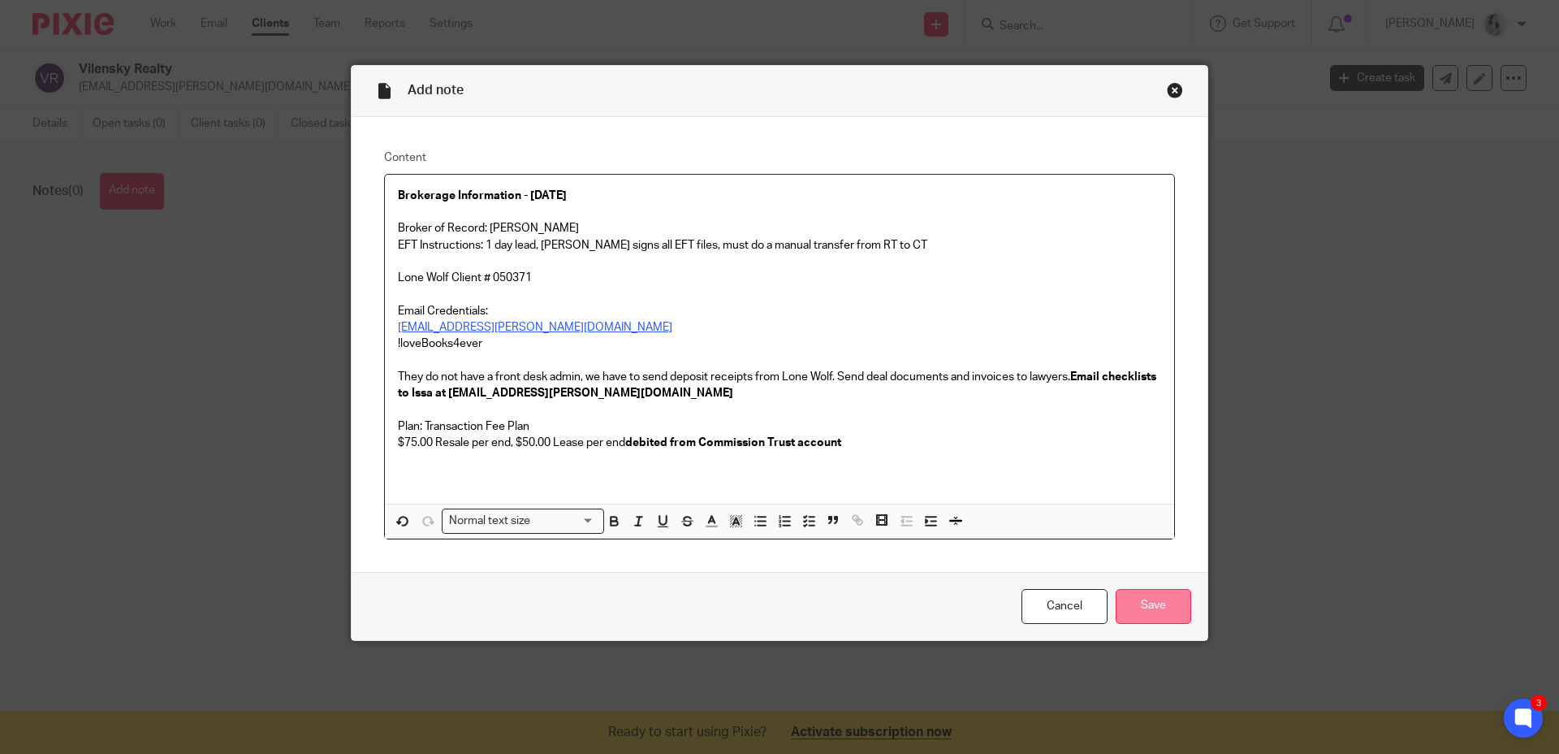
click at [1152, 619] on input "Save" at bounding box center [1154, 606] width 76 height 35
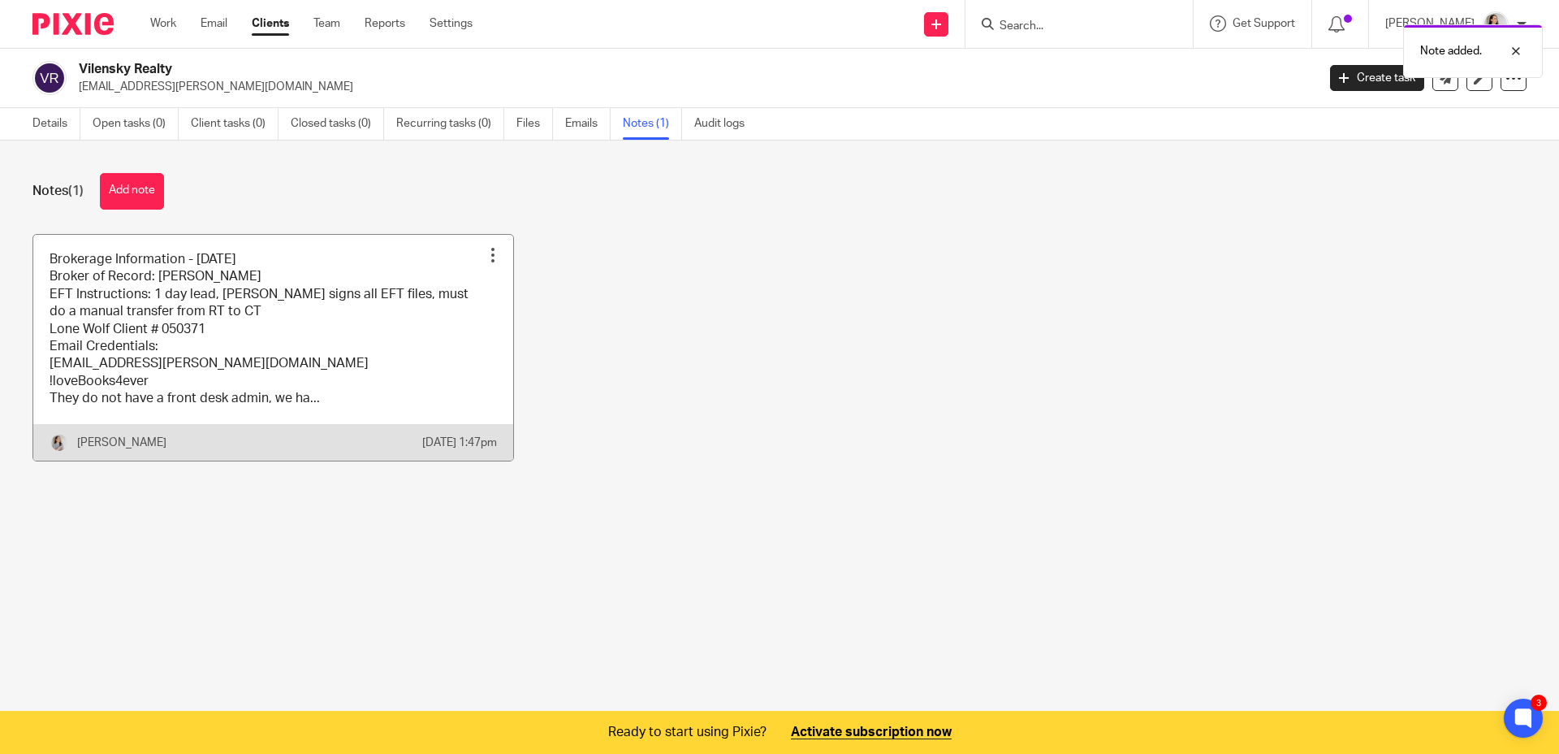
click at [370, 286] on link at bounding box center [273, 348] width 480 height 226
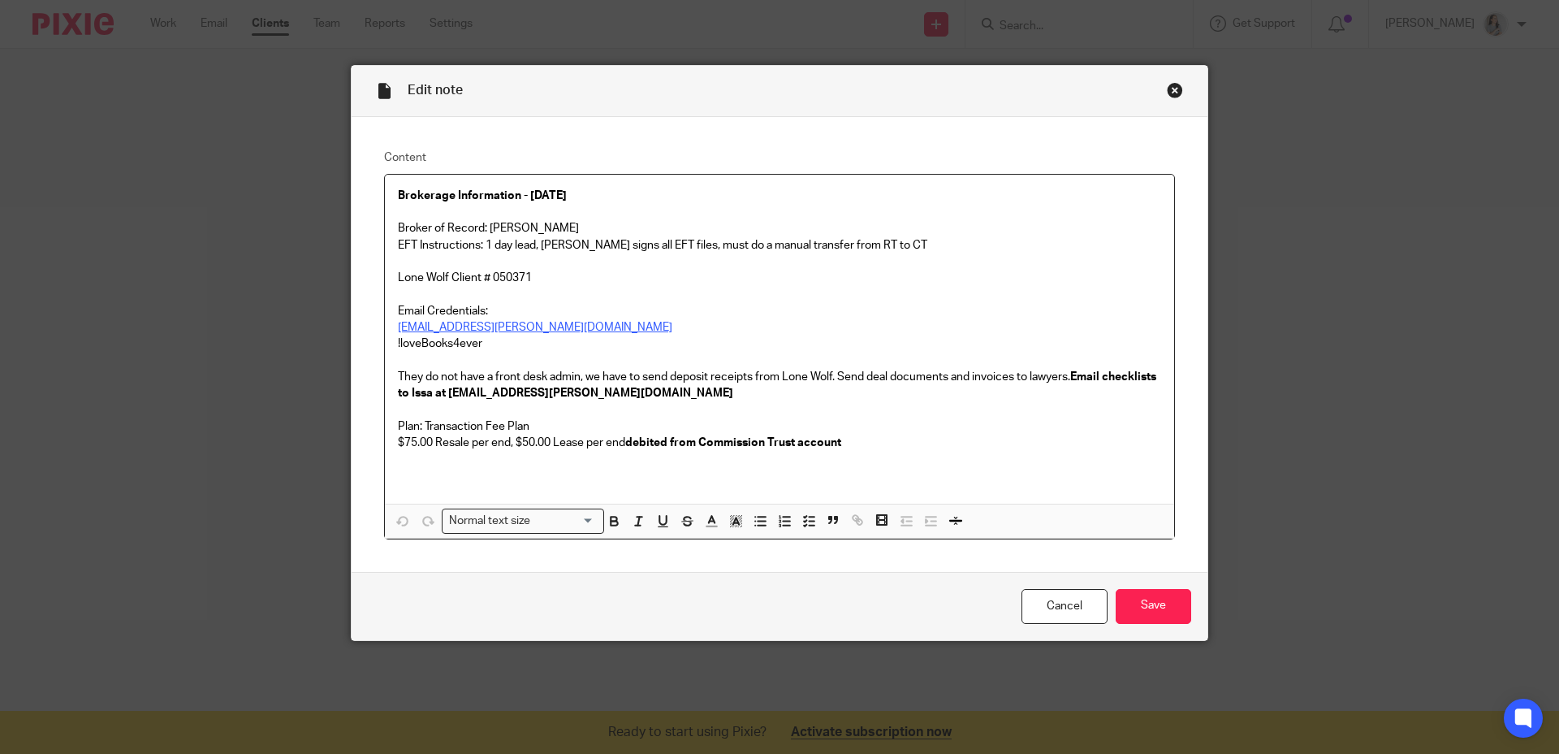
click at [1167, 91] on div "Close this dialog window" at bounding box center [1175, 90] width 16 height 16
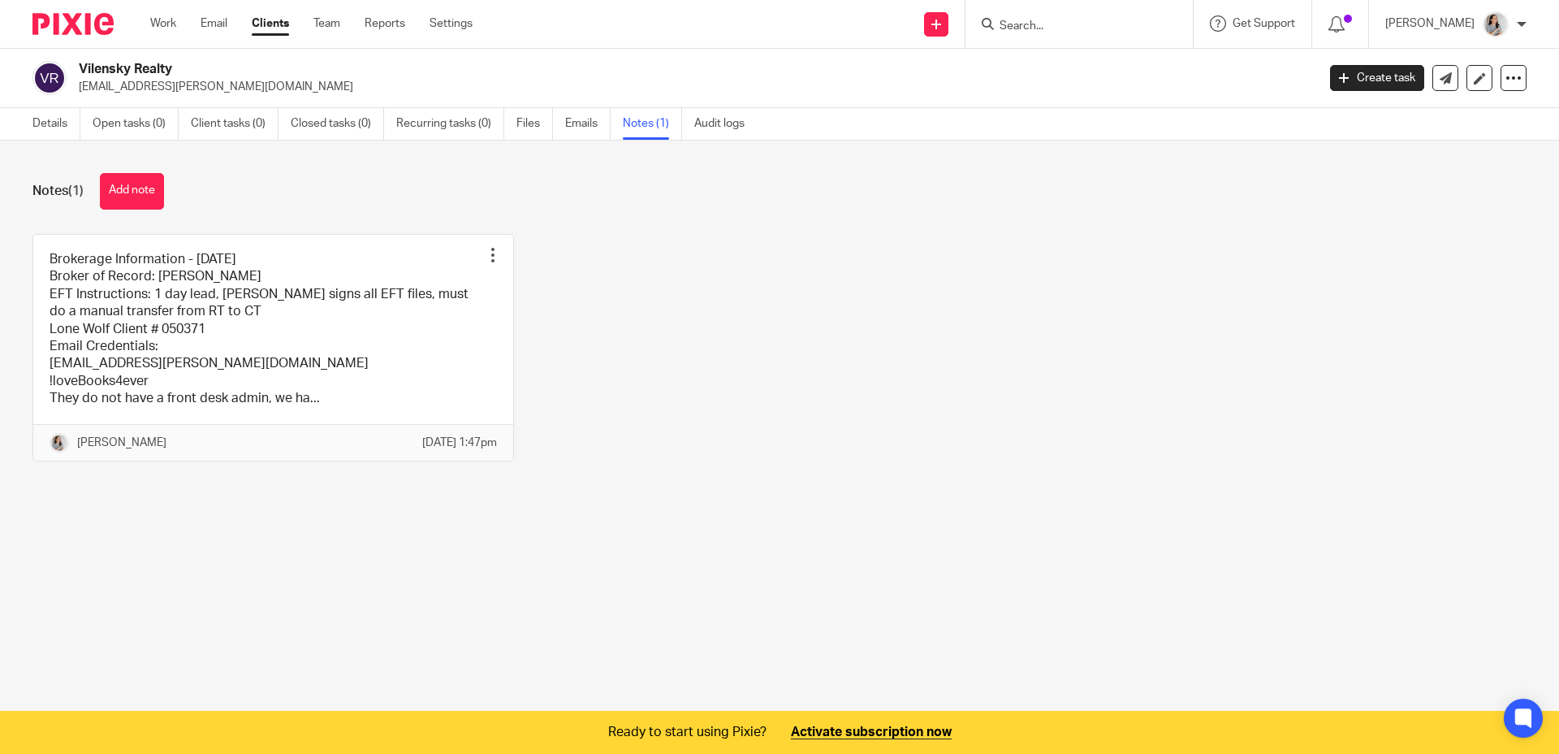
click at [1203, 368] on div "Brokerage Information - [DATE] Broker of Record: [PERSON_NAME] EFT Instructions…" at bounding box center [767, 360] width 1520 height 252
click at [720, 129] on link "Audit logs" at bounding box center [725, 124] width 63 height 32
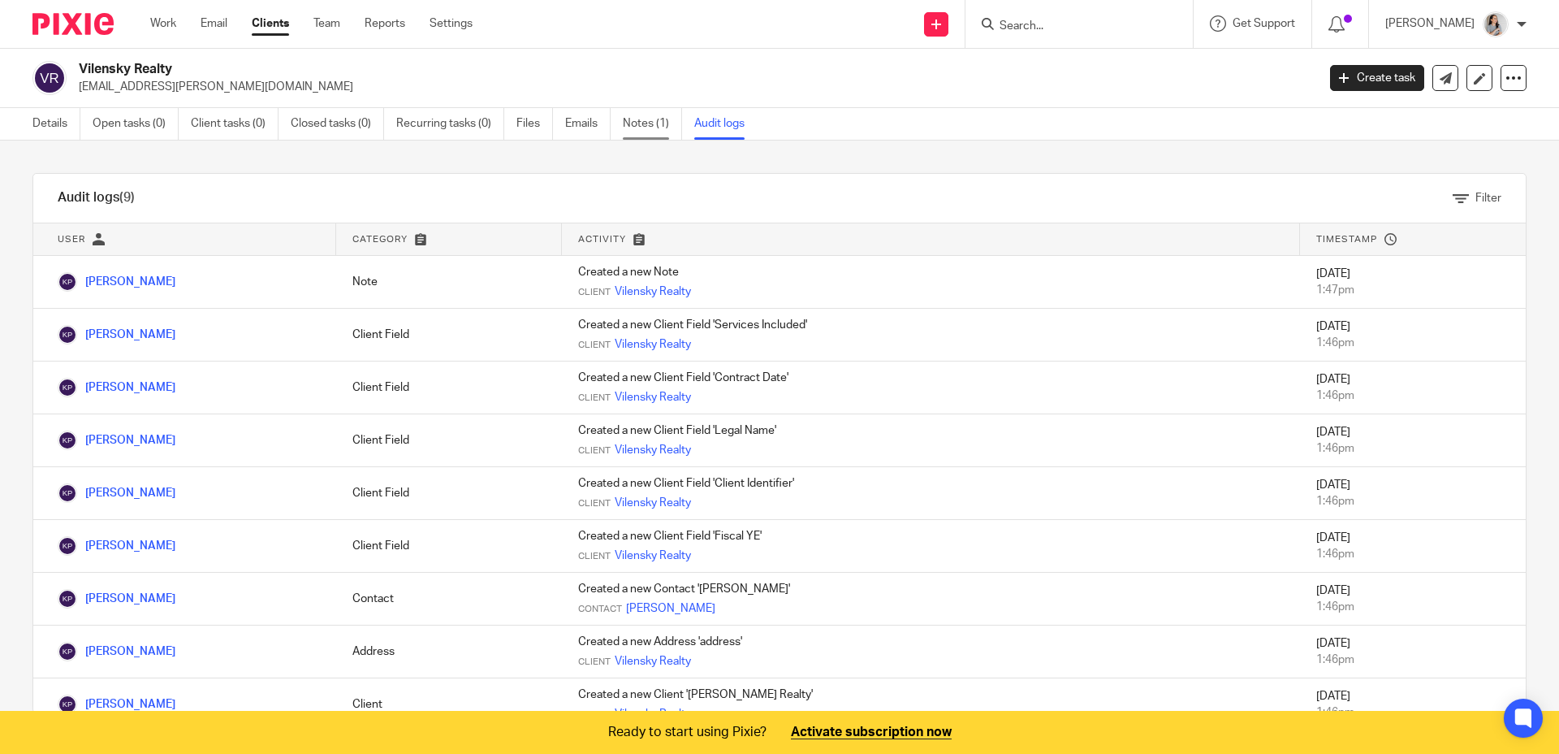
click at [642, 123] on link "Notes (1)" at bounding box center [652, 124] width 59 height 32
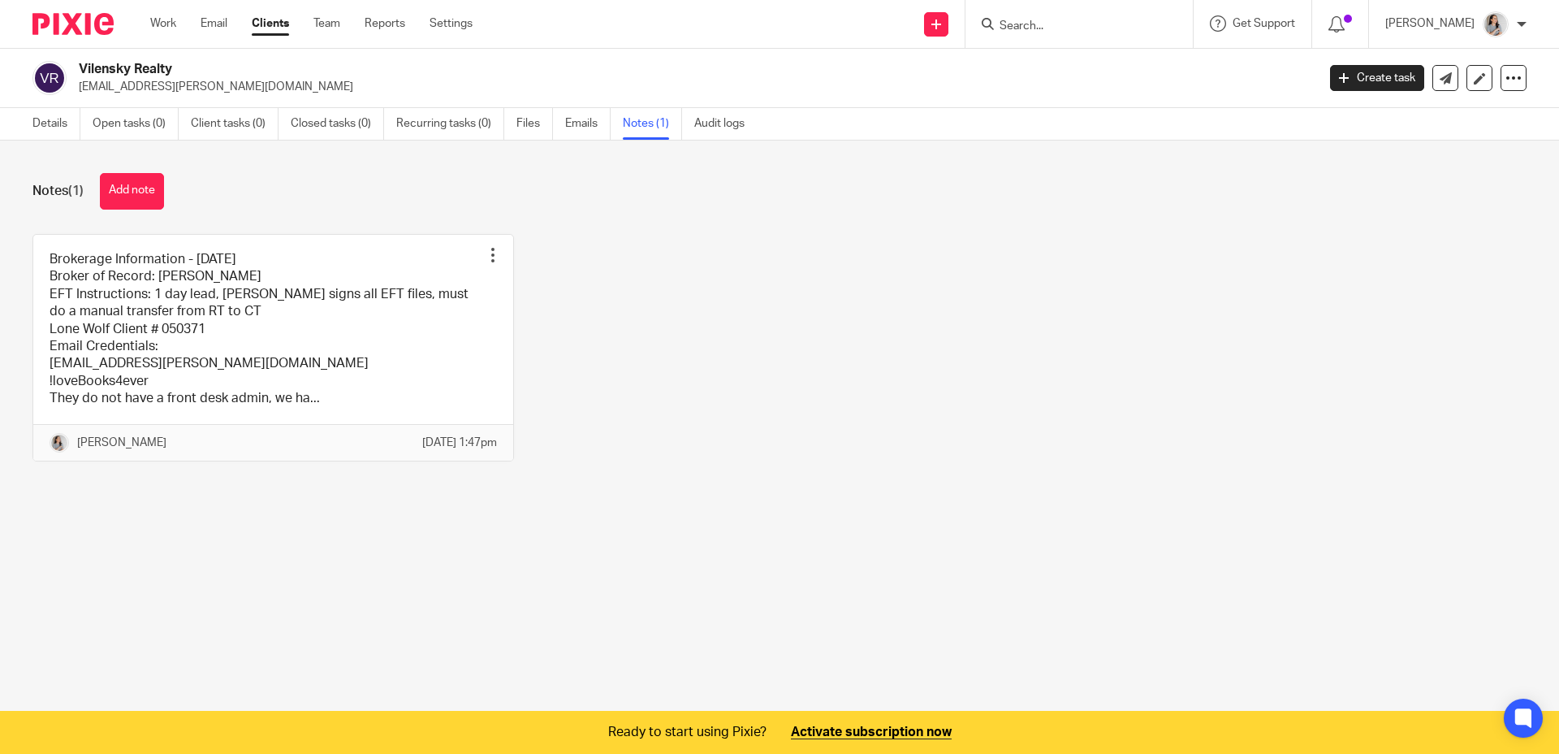
click at [958, 315] on div "Brokerage Information - Nov 27 2024 Broker of Record: Vadim Vilensky EFT Instru…" at bounding box center [767, 360] width 1520 height 252
click at [826, 326] on div "Brokerage Information - Nov 27 2024 Broker of Record: Vadim Vilensky EFT Instru…" at bounding box center [767, 360] width 1520 height 252
click at [45, 130] on link "Details" at bounding box center [56, 124] width 48 height 32
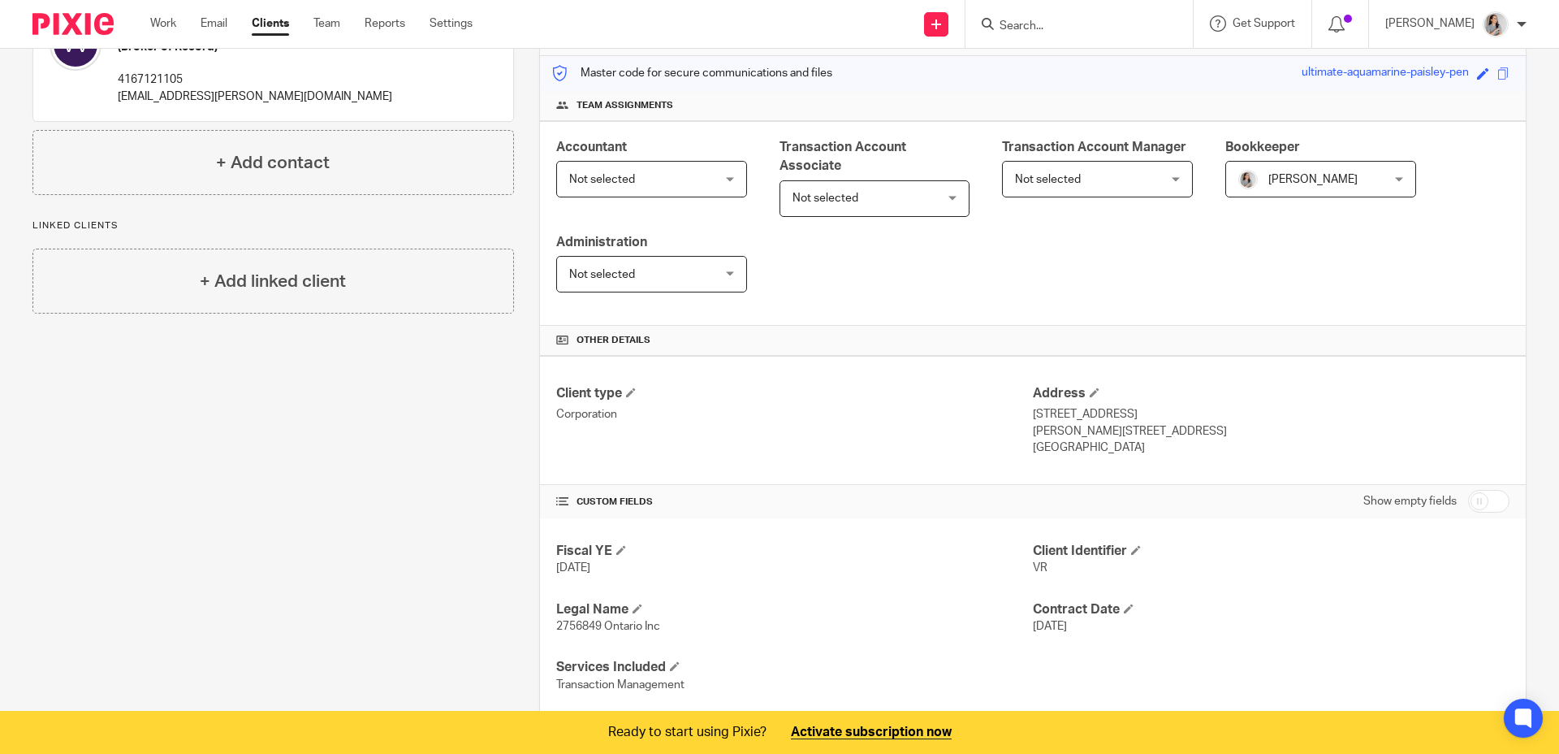
scroll to position [238, 0]
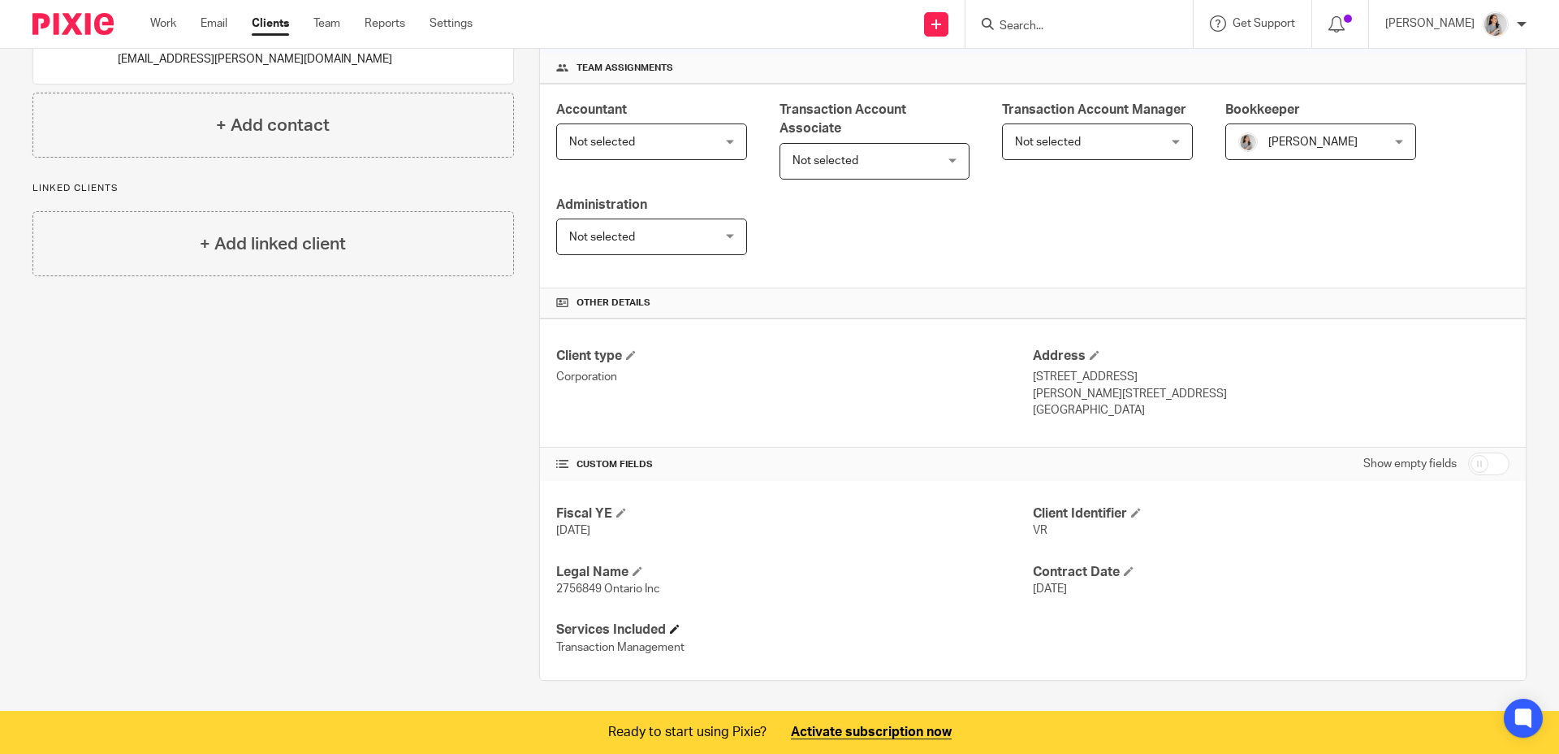
click at [677, 632] on span at bounding box center [675, 629] width 10 height 10
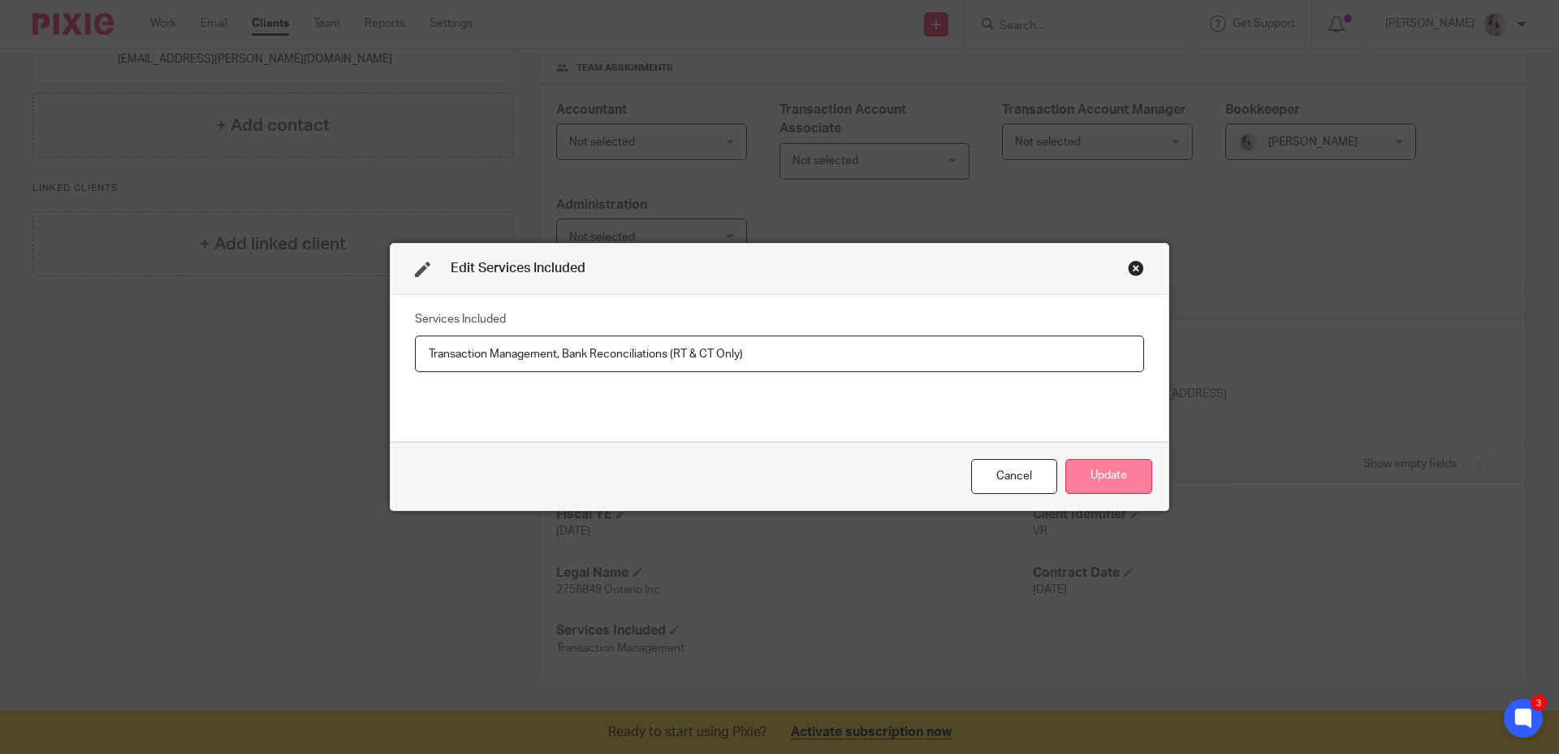
type input "Transaction Management, Bank Reconciliations (RT & CT Only)"
click at [1102, 482] on button "Update" at bounding box center [1109, 476] width 87 height 35
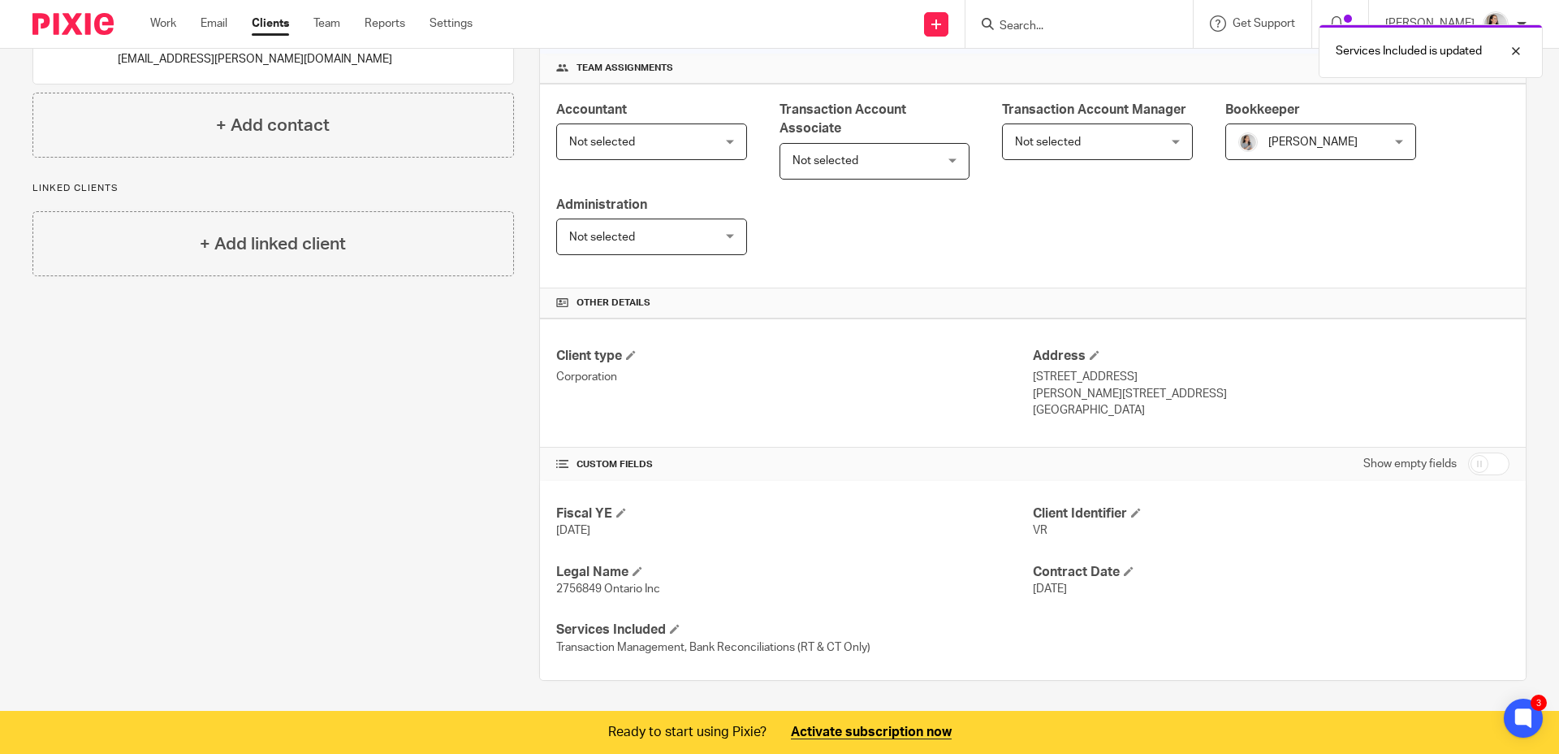
scroll to position [0, 0]
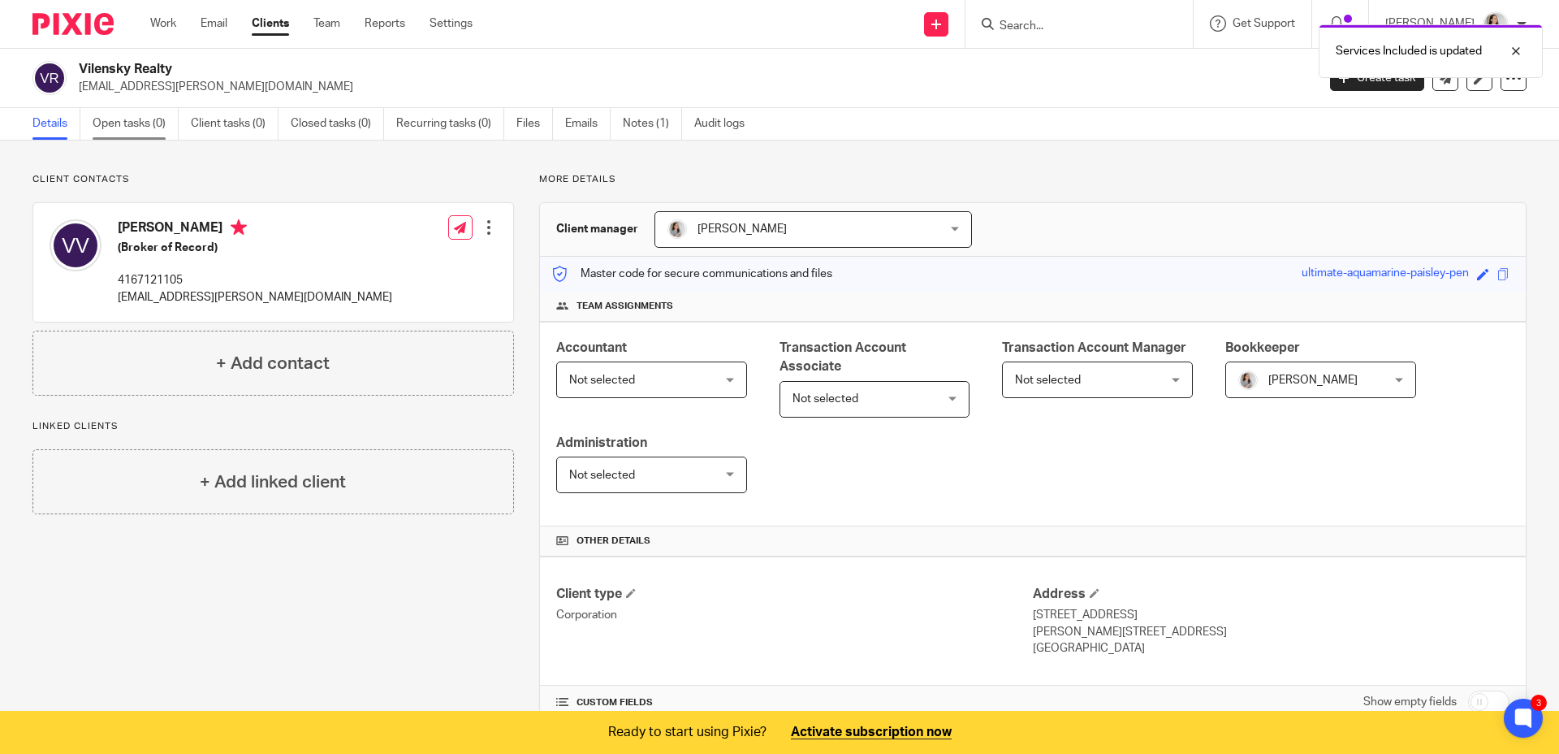
click at [112, 125] on link "Open tasks (0)" at bounding box center [136, 124] width 86 height 32
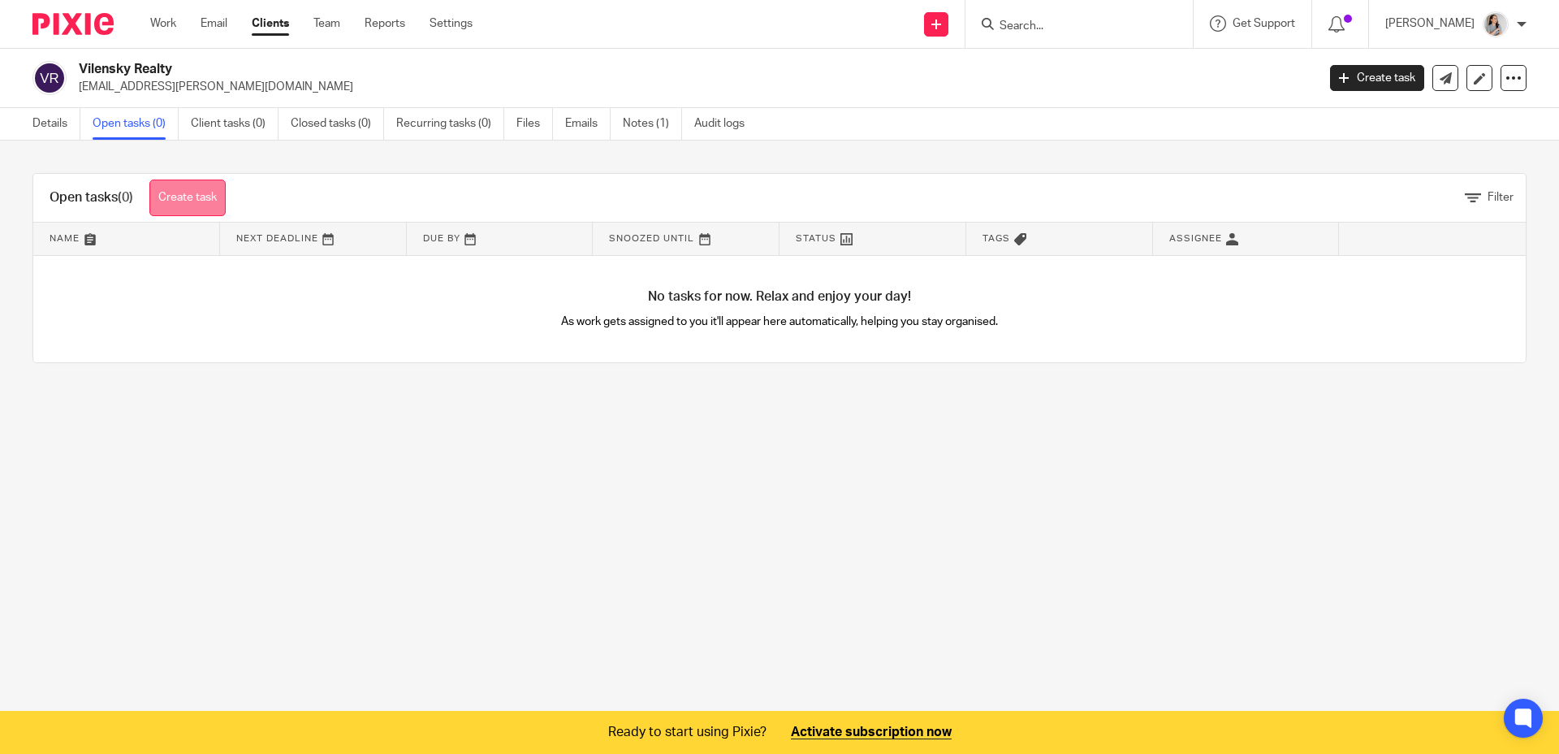
click at [205, 197] on link "Create task" at bounding box center [187, 197] width 76 height 37
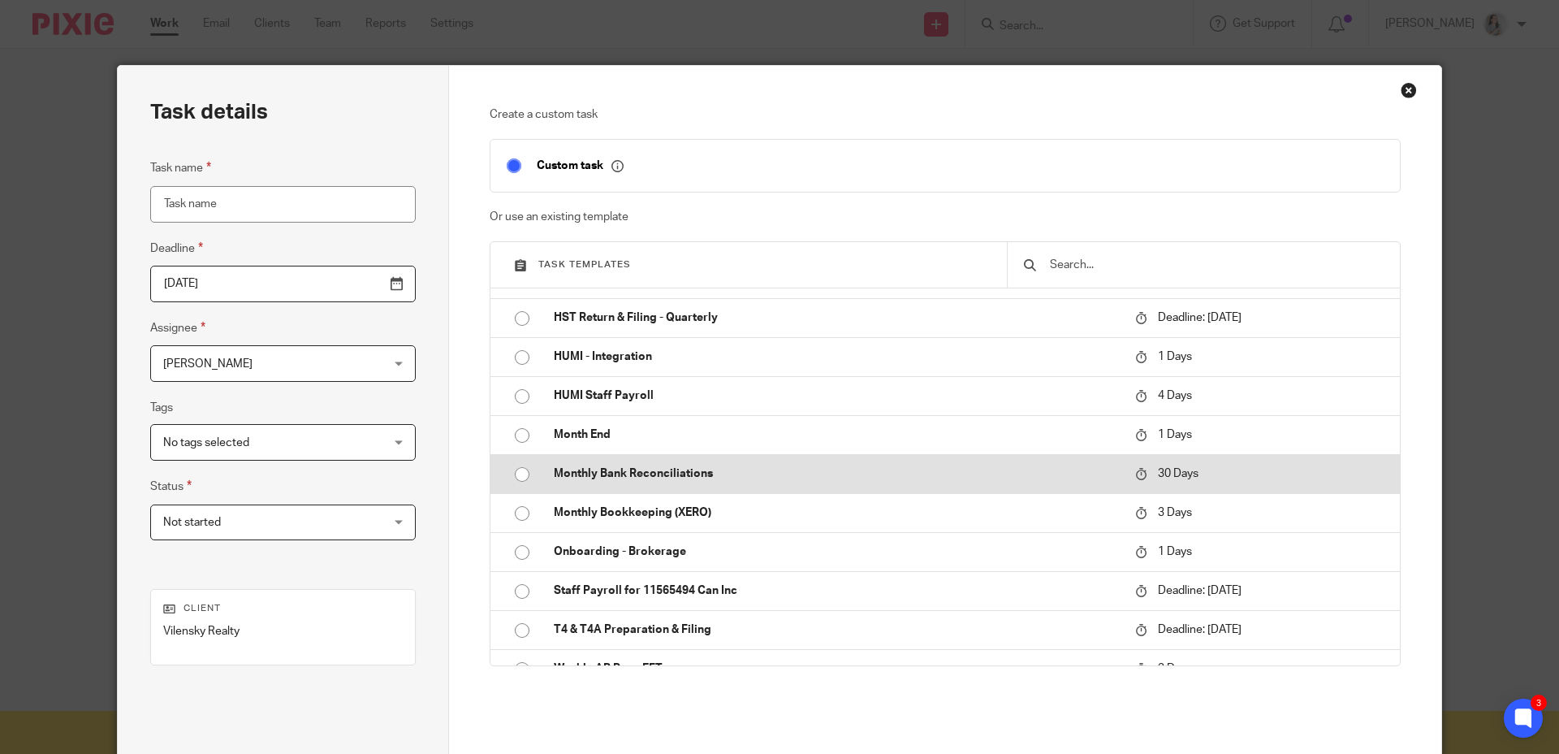
scroll to position [166, 0]
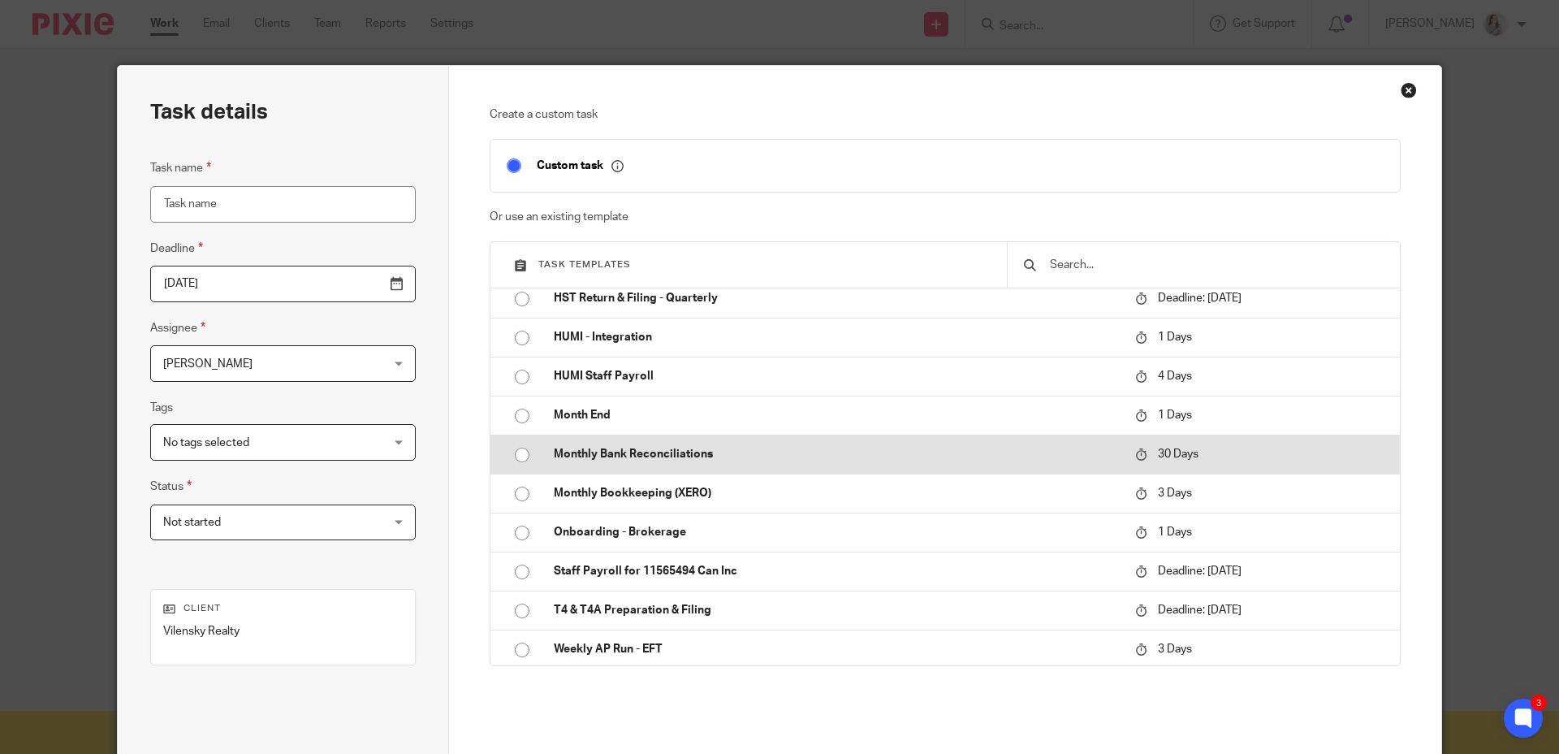
click at [519, 452] on input "radio" at bounding box center [522, 454] width 31 height 31
type input "[DATE]"
type input "Monthly Bank Reconciliations"
checkbox input "false"
radio input "false"
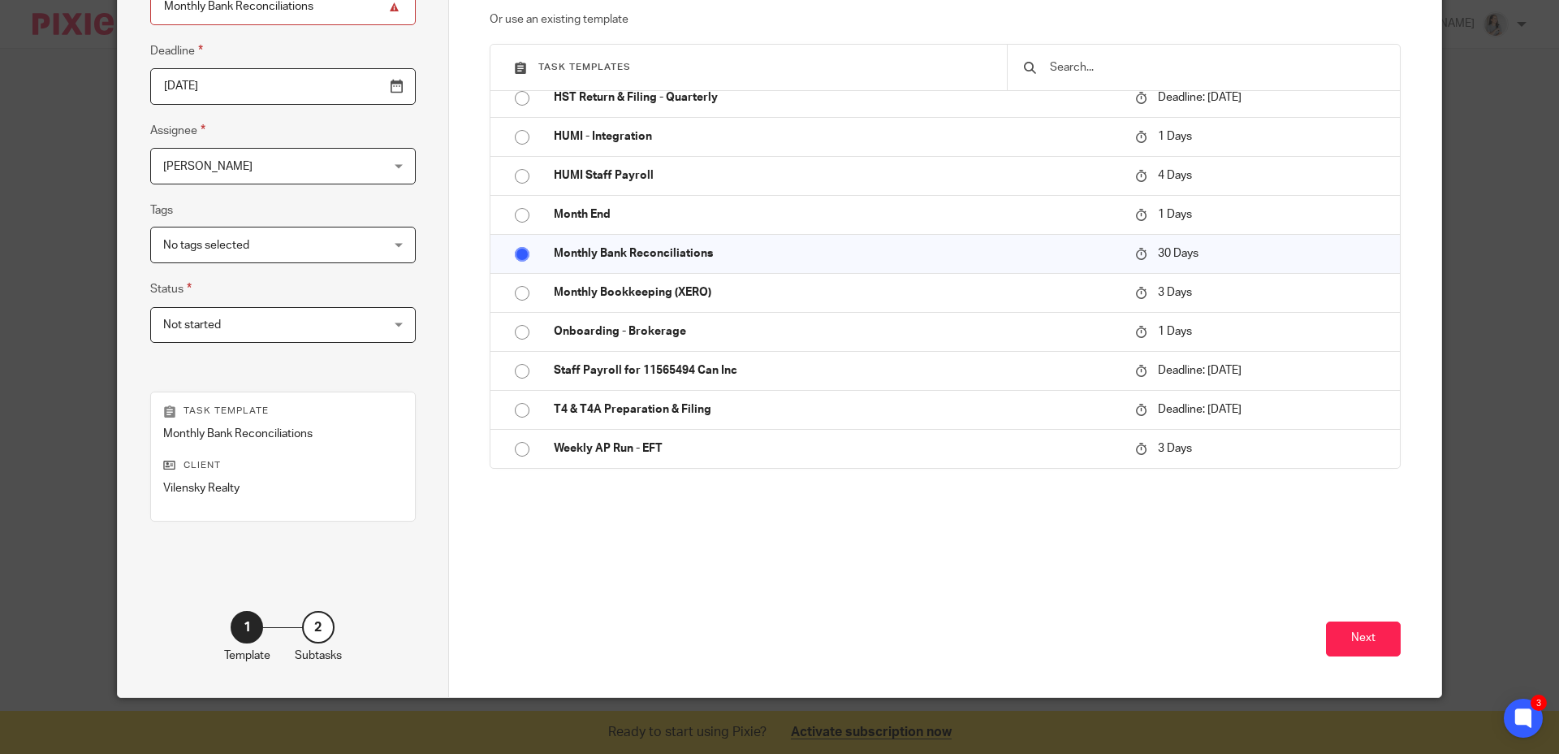
scroll to position [206, 0]
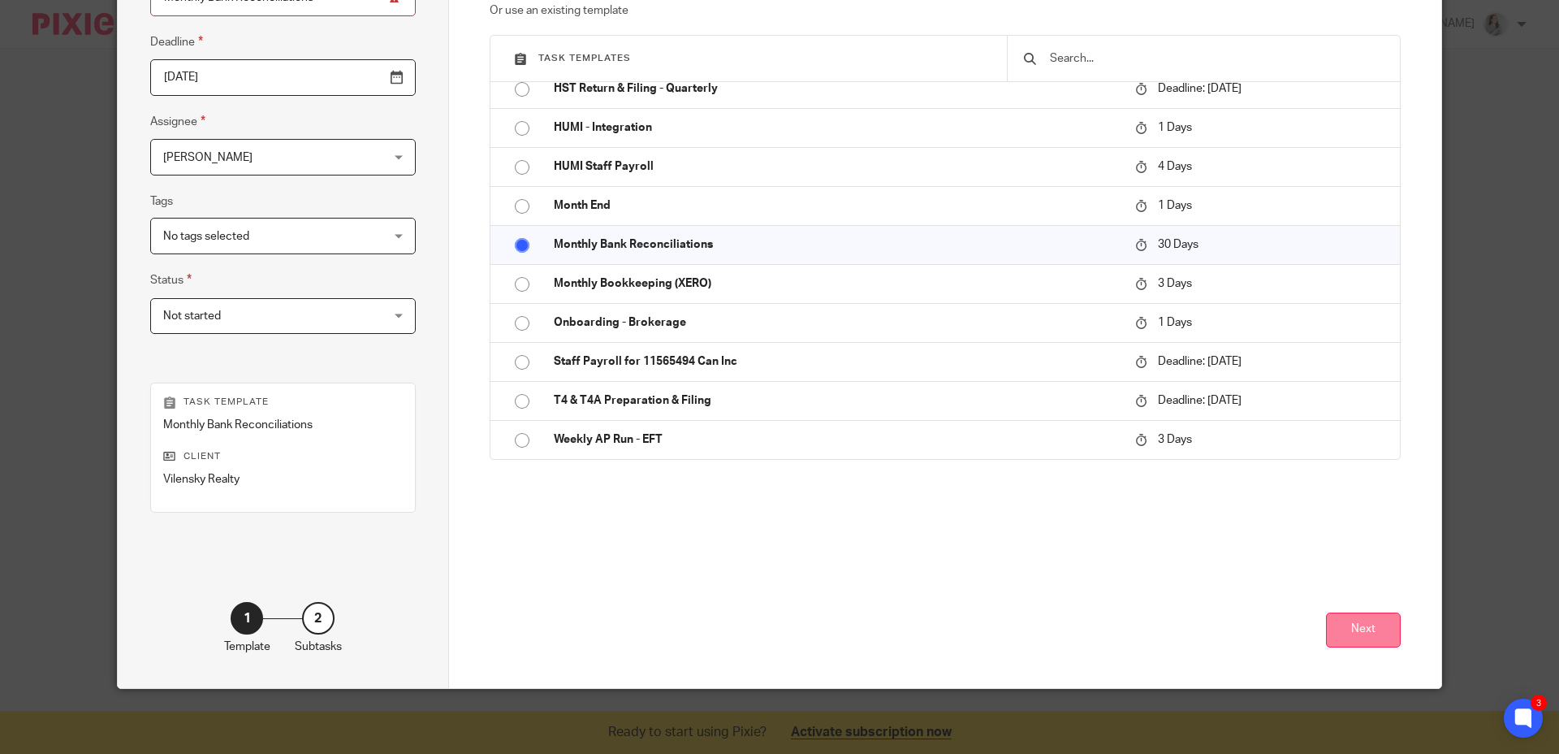
click at [1373, 637] on button "Next" at bounding box center [1363, 629] width 75 height 35
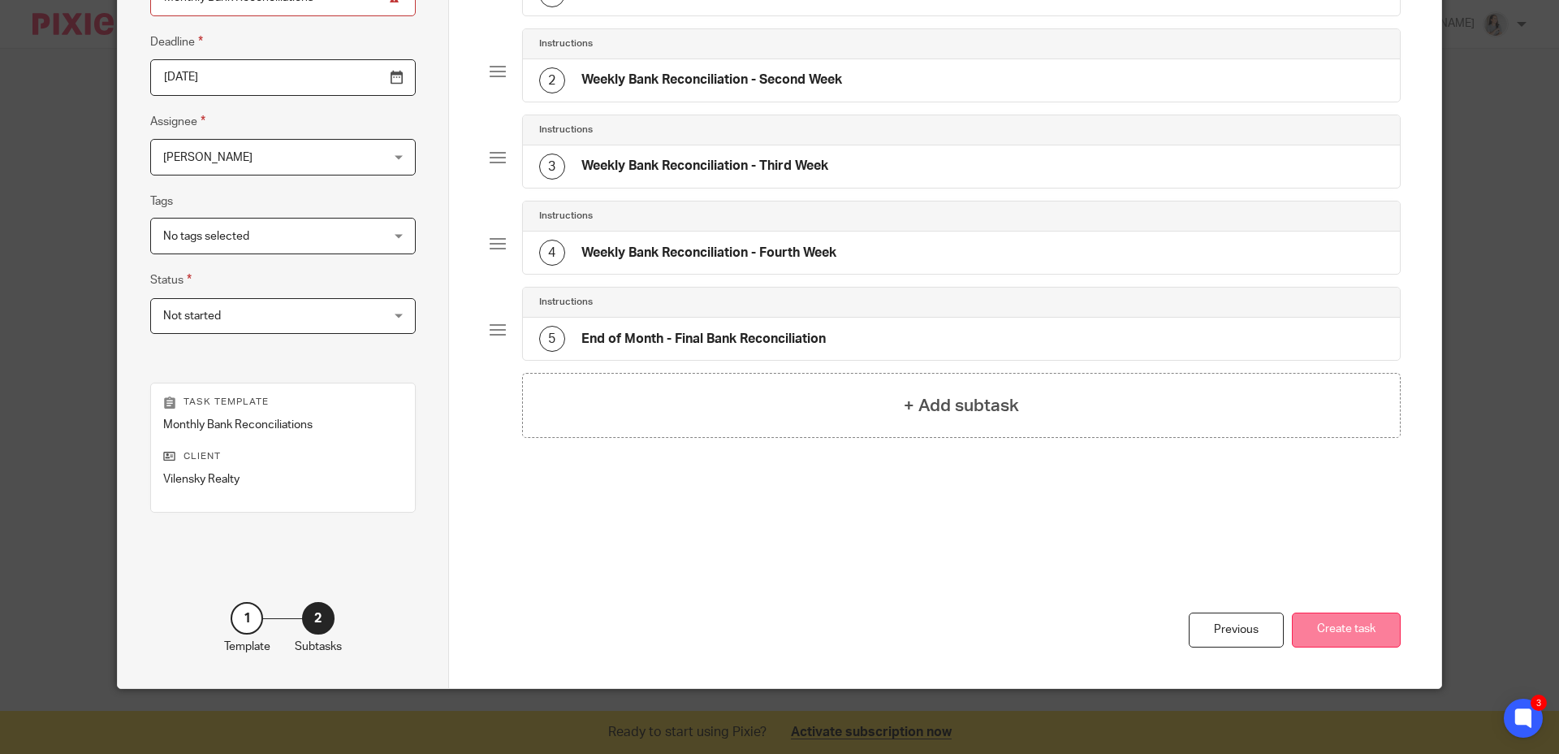
click at [1299, 630] on button "Create task" at bounding box center [1346, 629] width 109 height 35
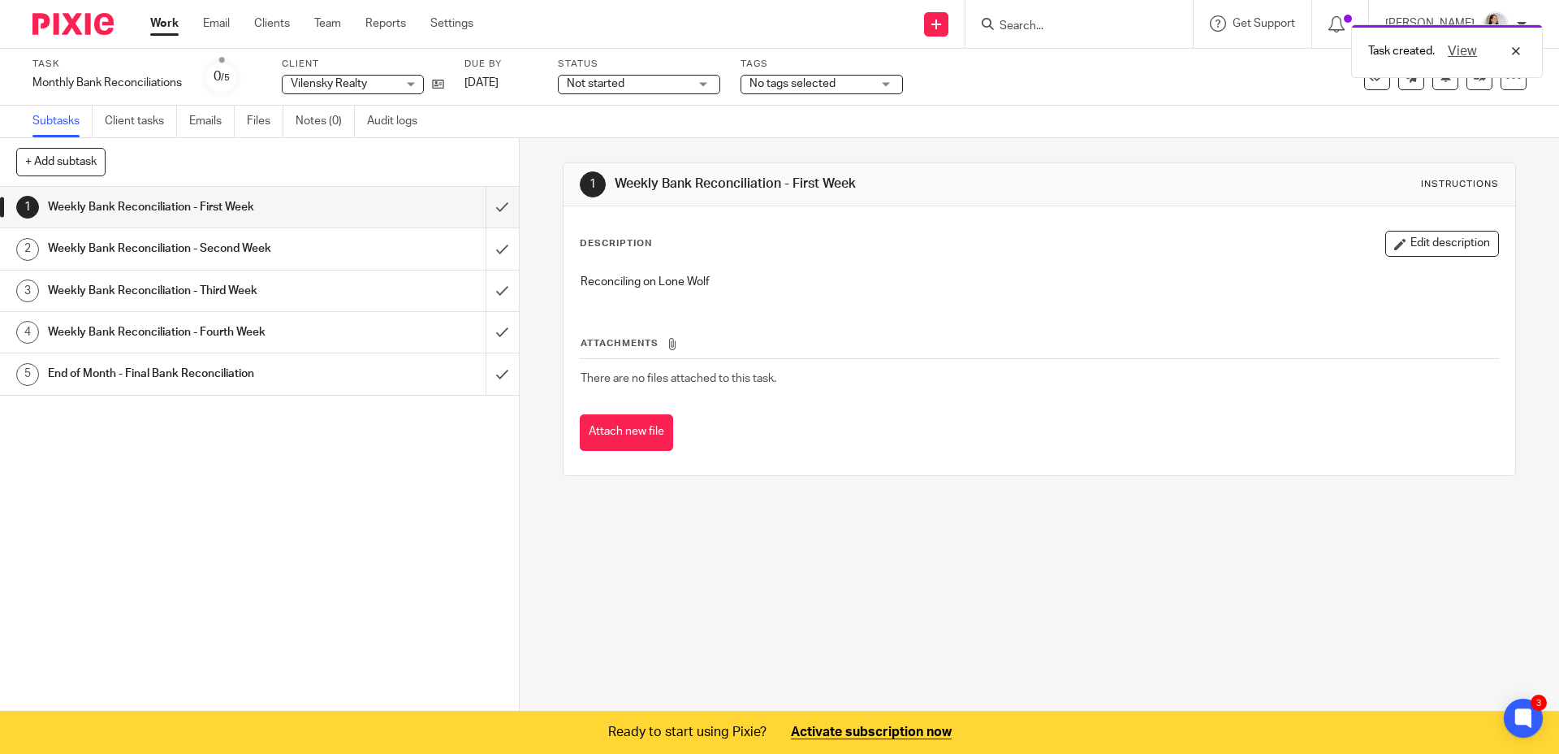
click at [144, 147] on div "+ Add subtask Cancel + Add" at bounding box center [259, 162] width 519 height 49
click at [196, 126] on link "Emails" at bounding box center [211, 122] width 45 height 32
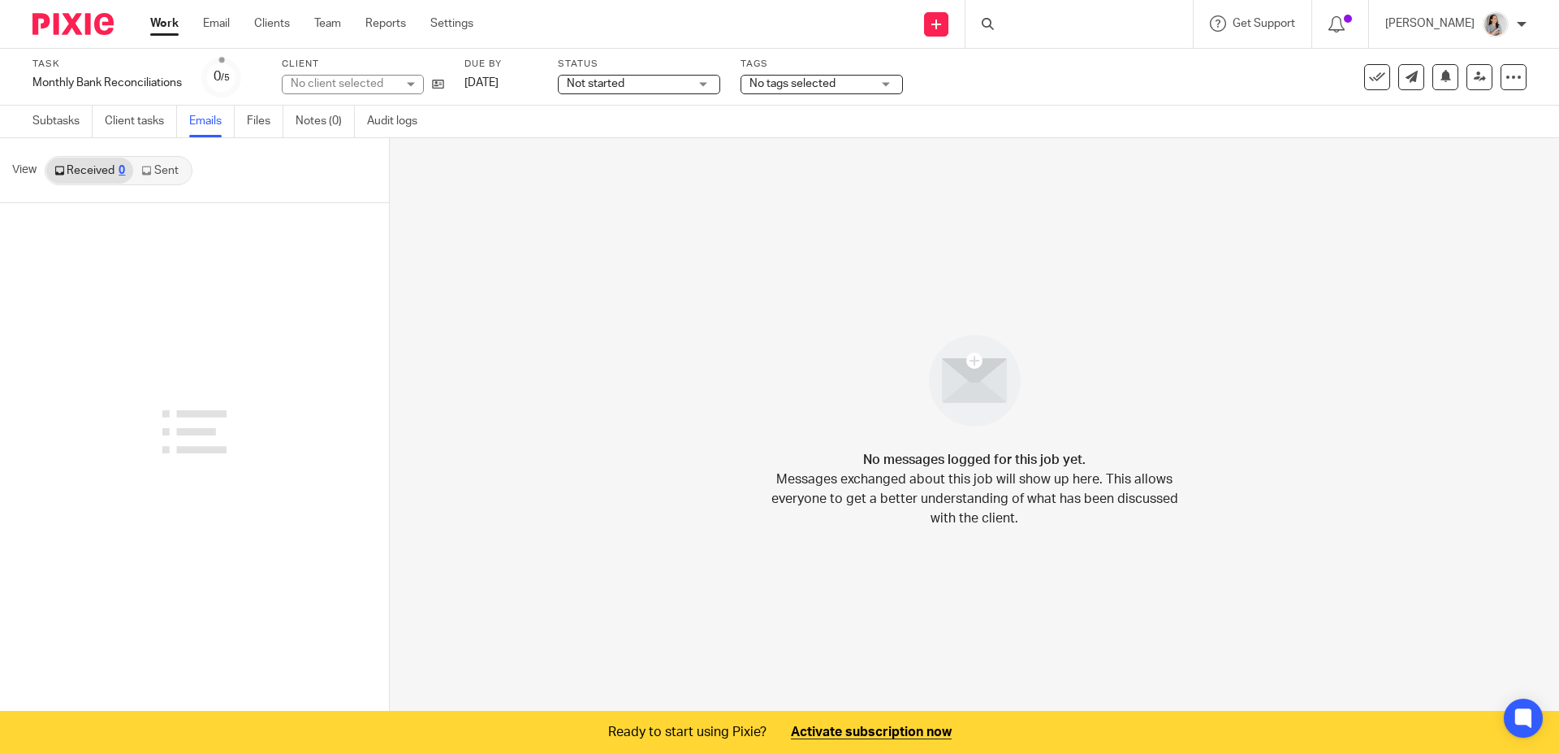
click at [197, 126] on link "Emails" at bounding box center [211, 122] width 45 height 32
click at [332, 25] on link "Team" at bounding box center [327, 23] width 27 height 16
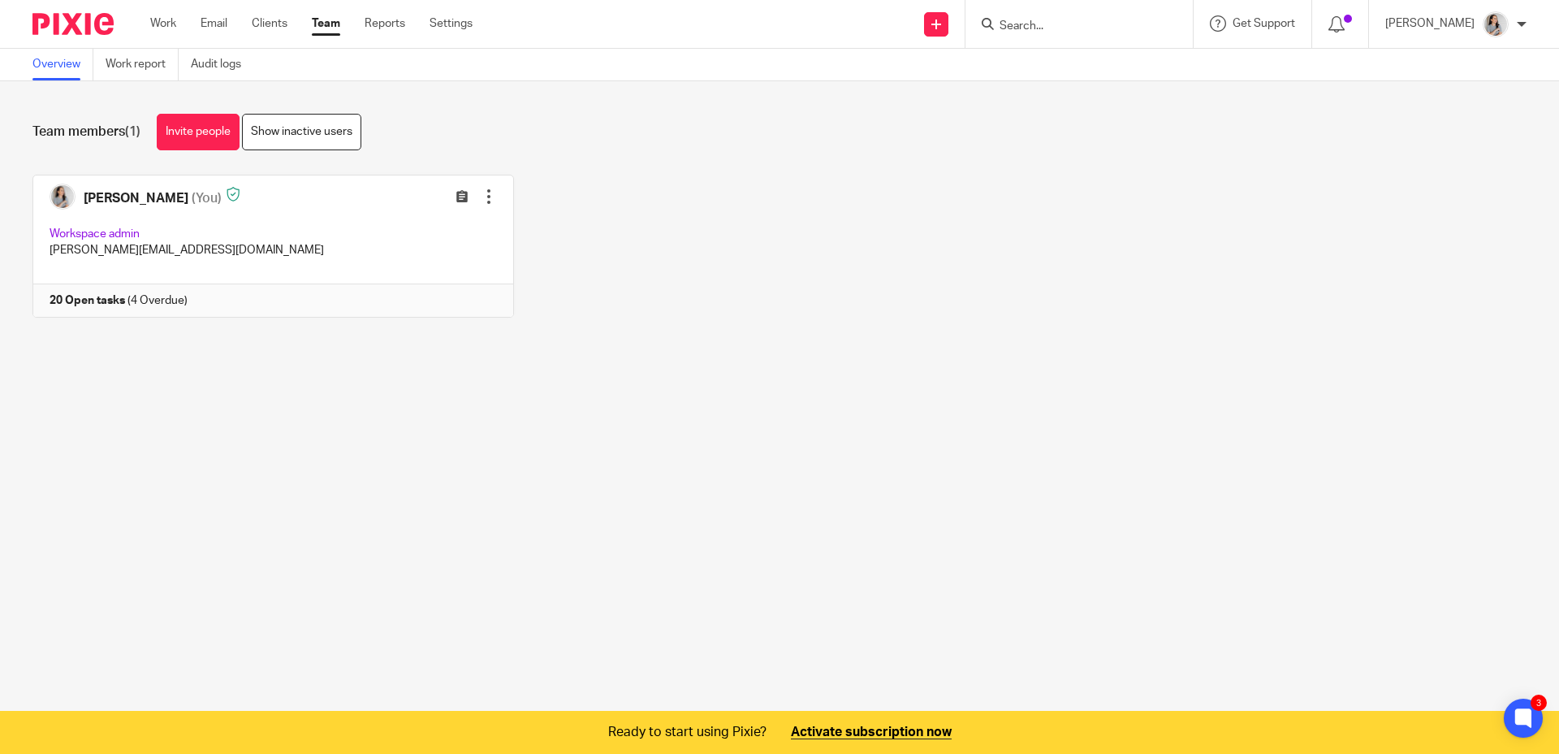
click at [612, 227] on div "Kelly Pacheco (You) Edit user Transfer Reset Two-Factor Authentication Workspac…" at bounding box center [767, 258] width 1520 height 167
click at [264, 23] on link "Clients" at bounding box center [270, 23] width 36 height 16
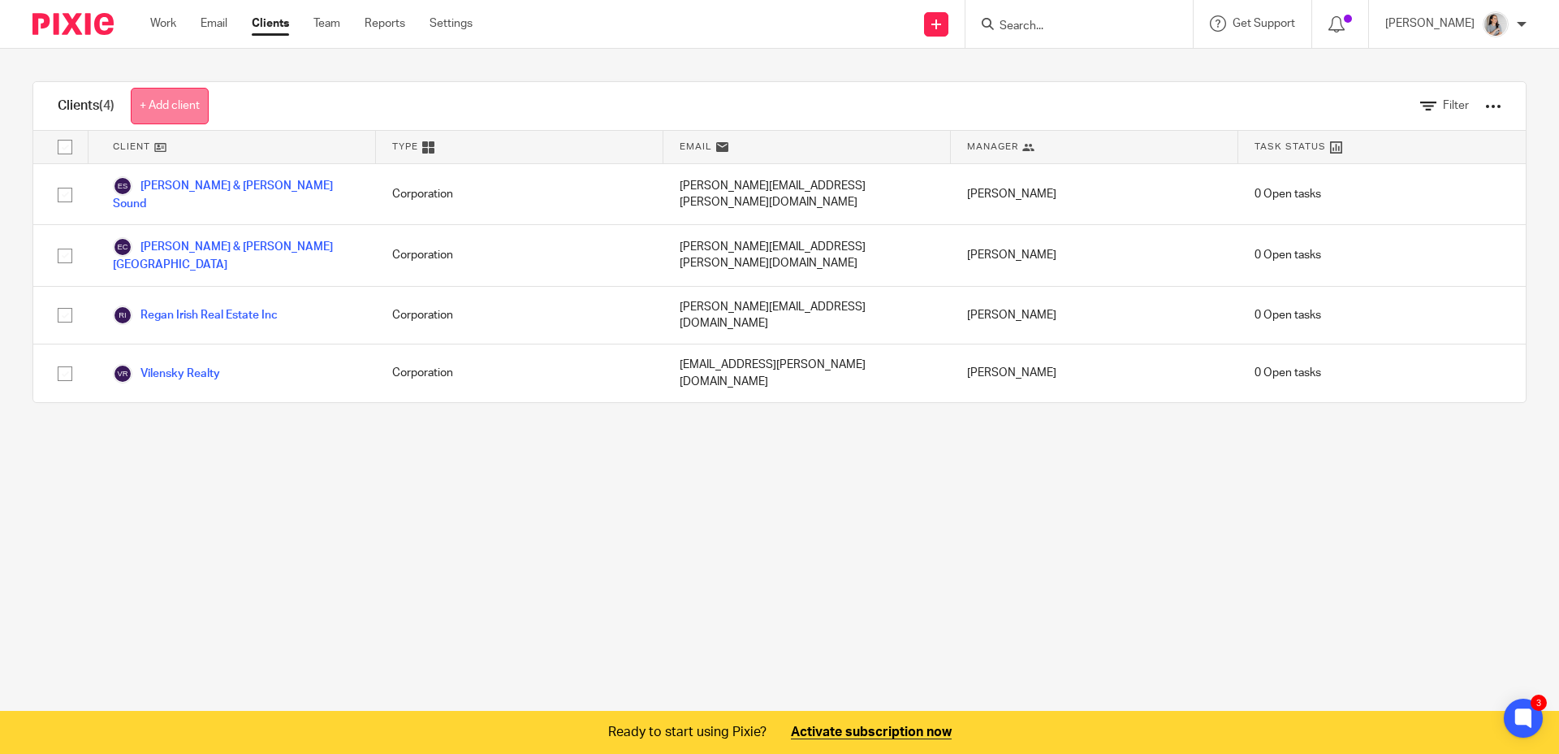
click at [175, 119] on link "+ Add client" at bounding box center [170, 106] width 78 height 37
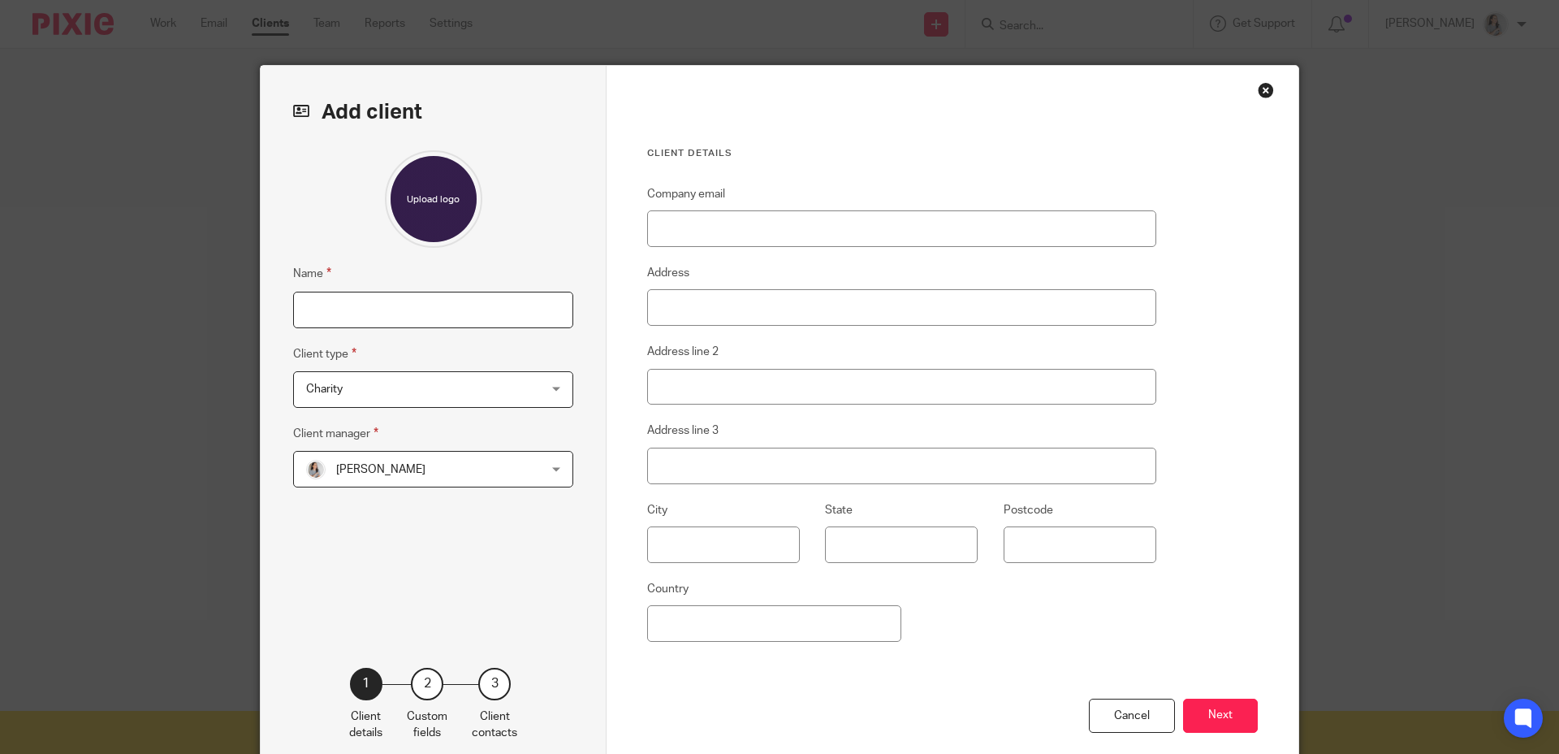
click at [443, 306] on input "Name" at bounding box center [433, 310] width 280 height 37
type input "Smart Sold Realty"
click at [420, 398] on span "Charity" at bounding box center [412, 389] width 213 height 34
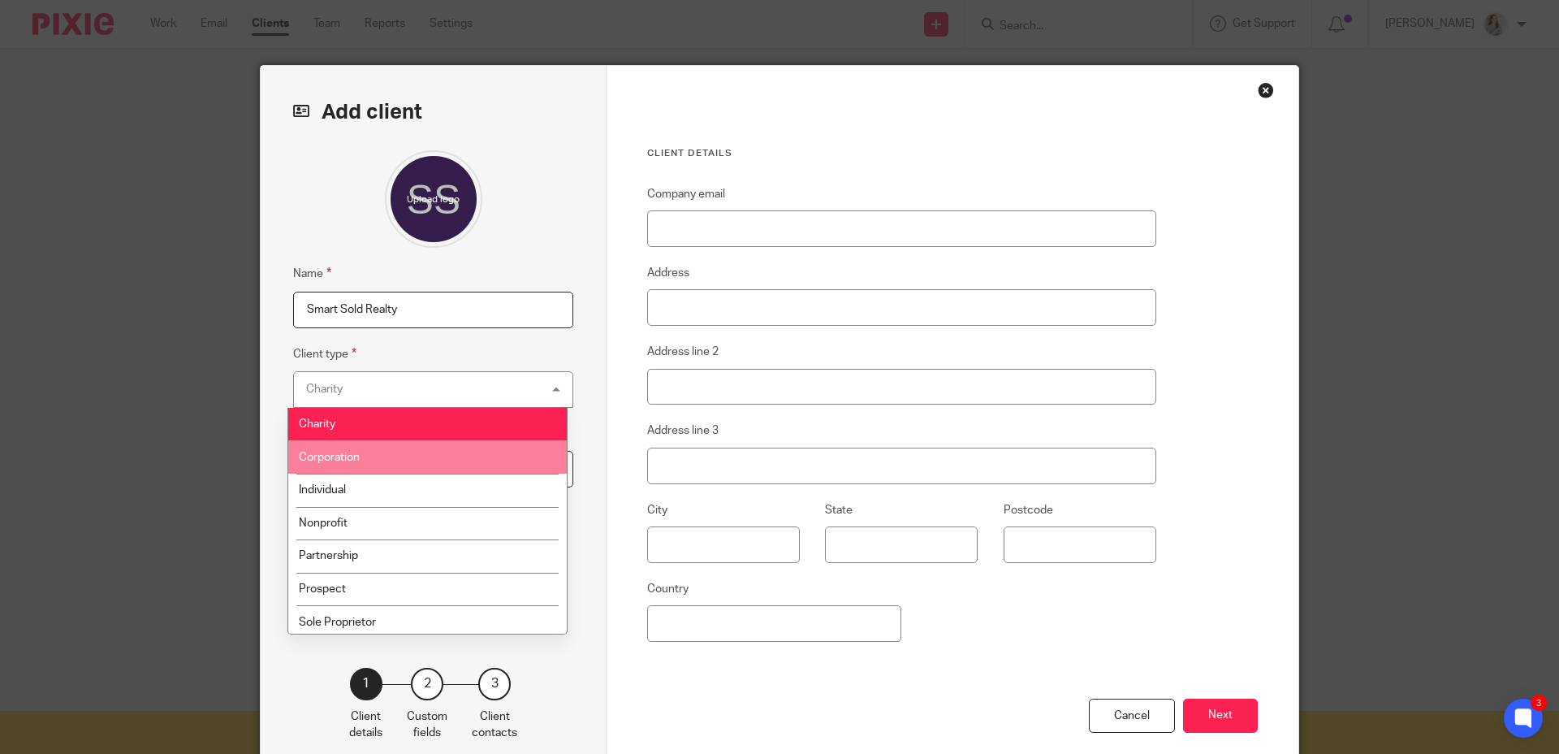
click at [393, 456] on li "Corporation" at bounding box center [427, 456] width 279 height 33
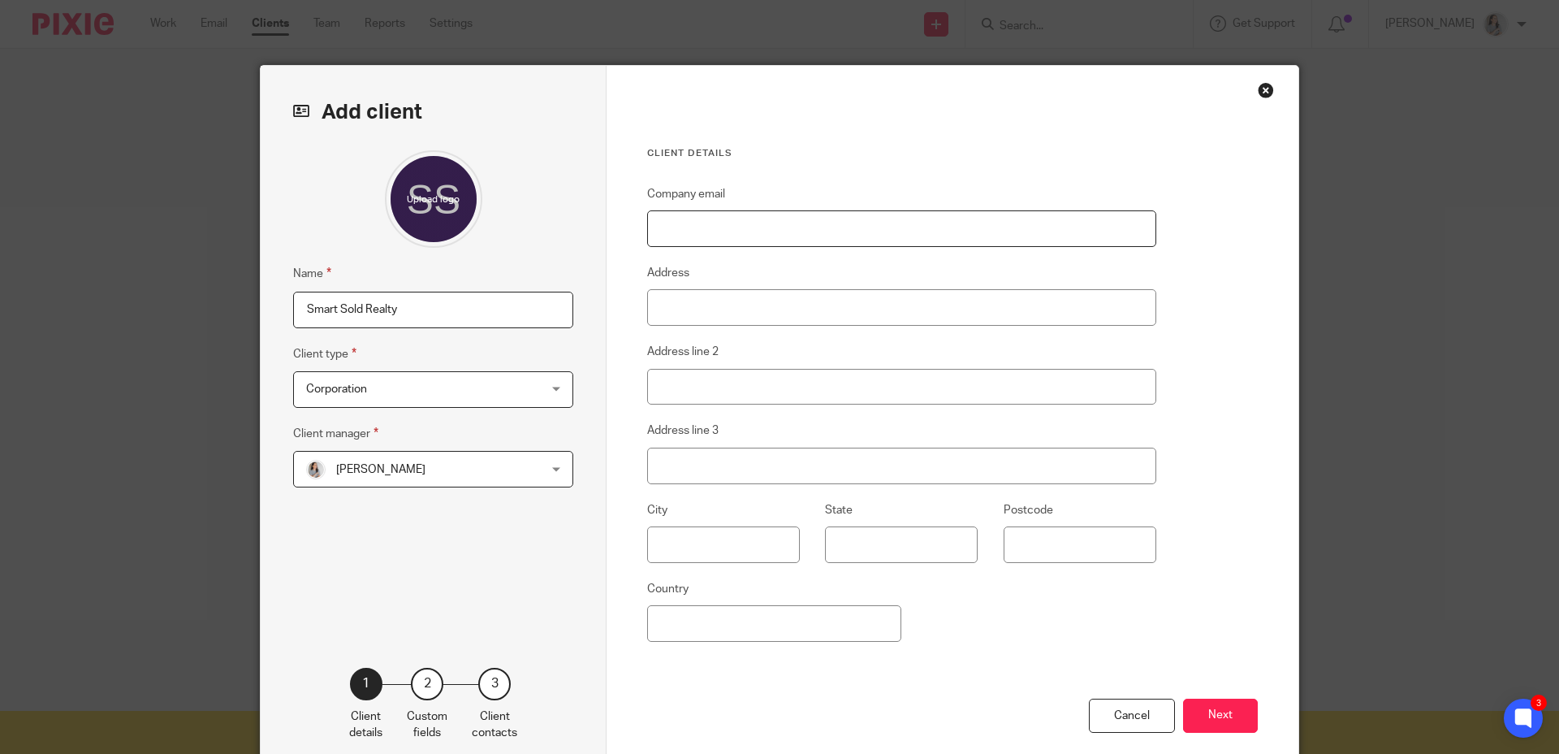
click at [716, 223] on input "Company email" at bounding box center [901, 228] width 509 height 37
type input "[EMAIL_ADDRESS][DOMAIN_NAME]"
type input "275 Renfrew Dr"
type input "209"
type input "Markham"
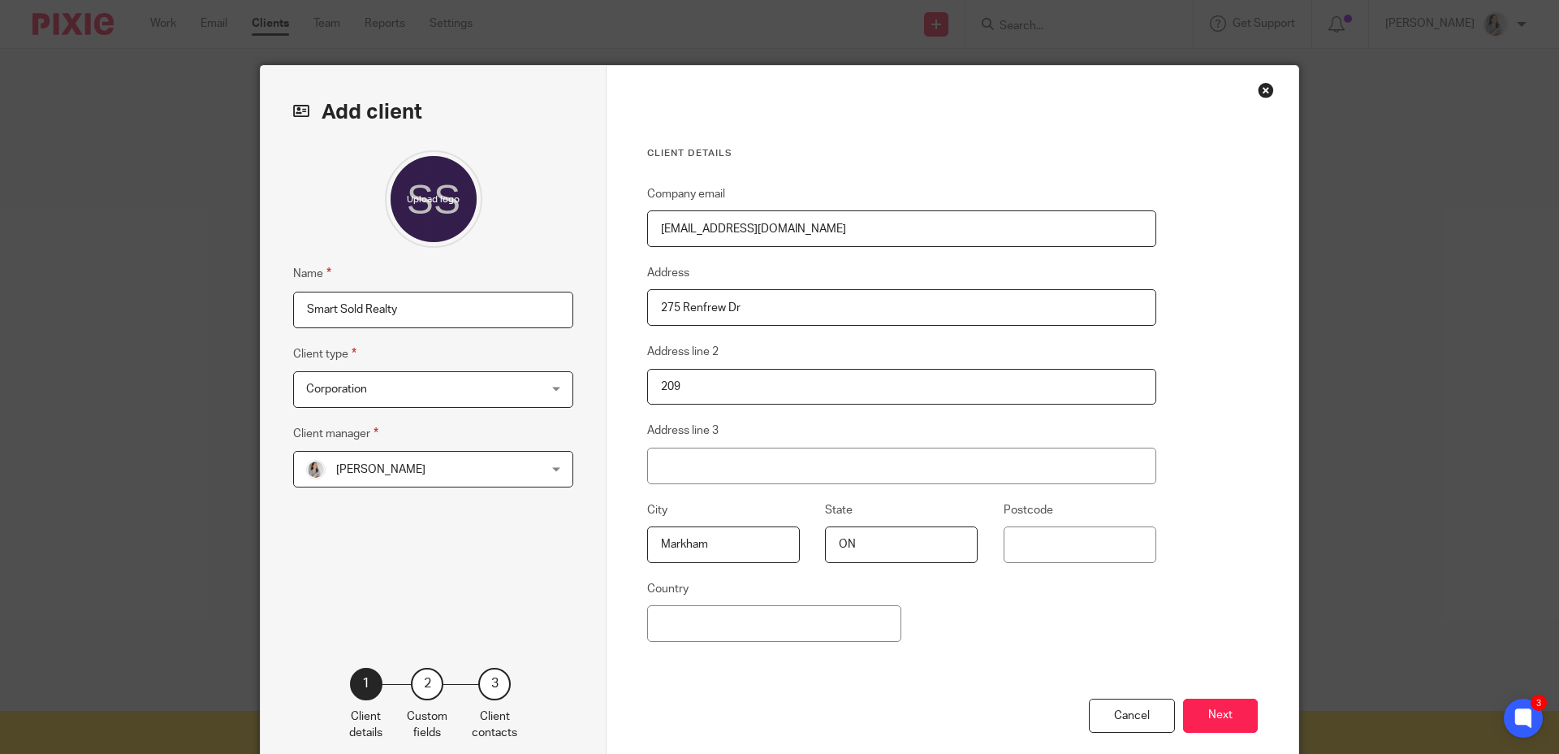
type input "ON"
type input "L3R 0C8"
type input "[GEOGRAPHIC_DATA]"
drag, startPoint x: 1087, startPoint y: 612, endPoint x: 1178, endPoint y: 660, distance: 102.8
click at [1087, 612] on div "Company email [EMAIL_ADDRESS][DOMAIN_NAME] Address 275 Renfrew Dr Address line …" at bounding box center [901, 441] width 509 height 514
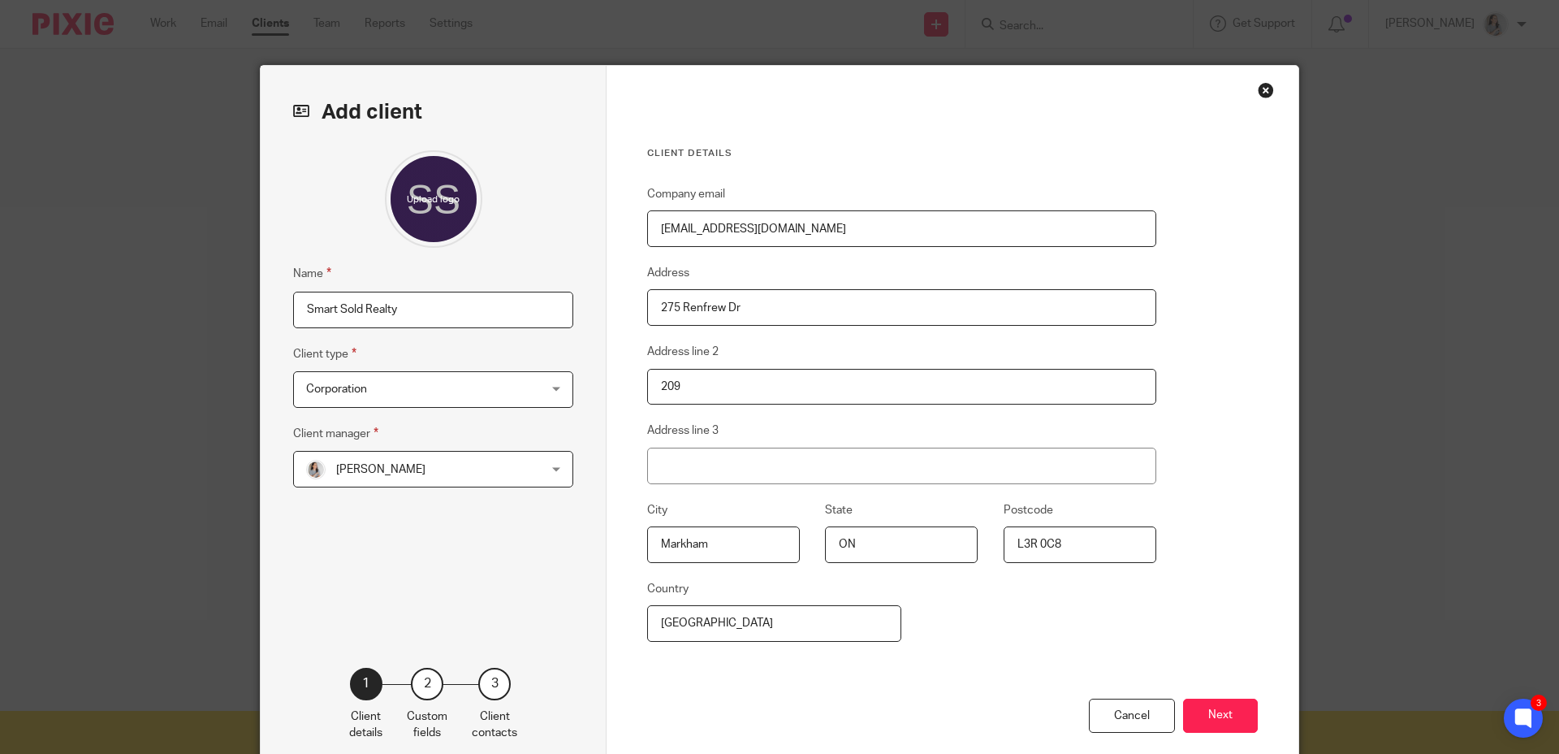
click at [1209, 720] on button "Next" at bounding box center [1220, 715] width 75 height 35
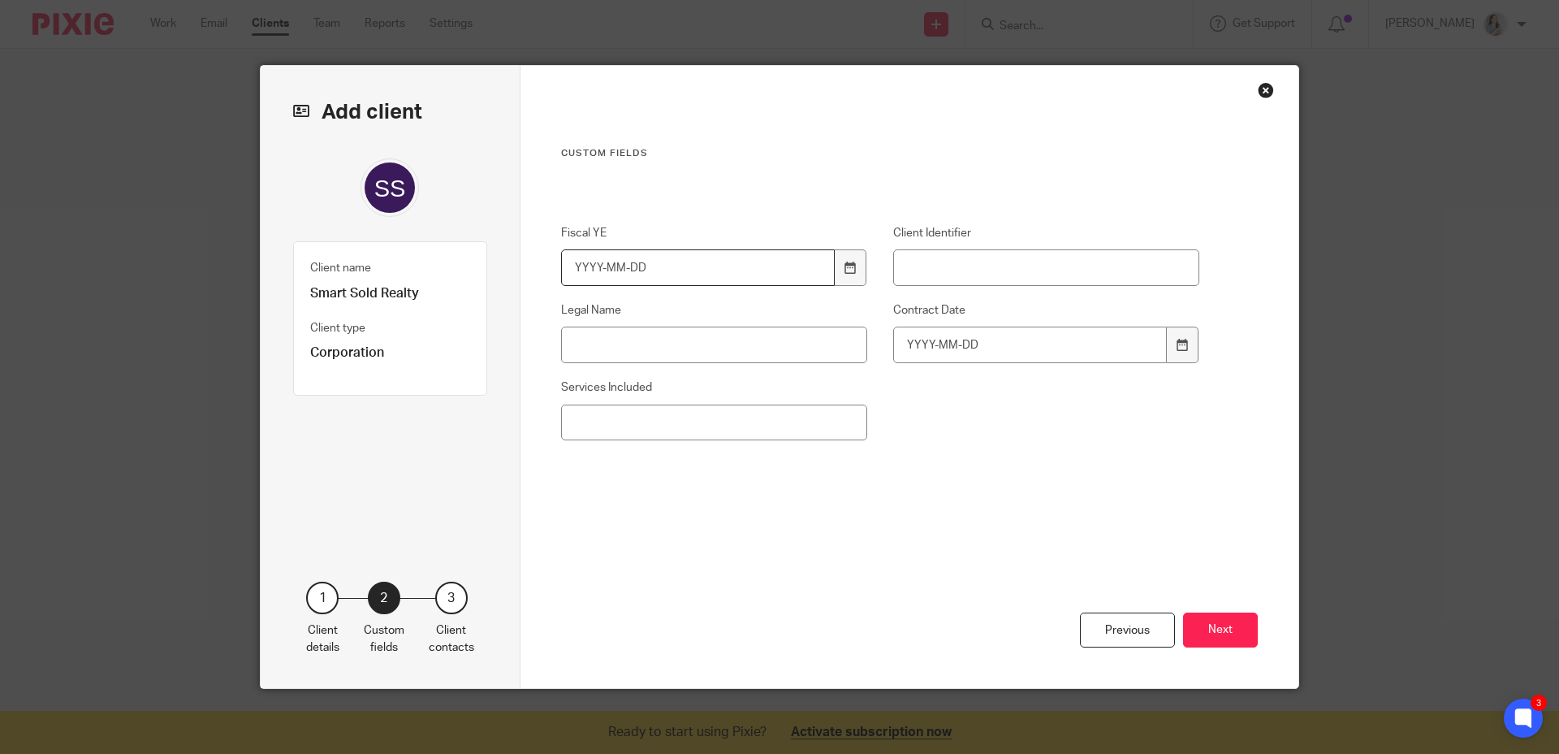
click at [585, 275] on input "Fiscal YE" at bounding box center [698, 267] width 275 height 37
type input "[DATE]"
type input "SSR"
click at [632, 331] on input "Legal Name" at bounding box center [714, 345] width 307 height 37
type input "11565397 Canada Limited"
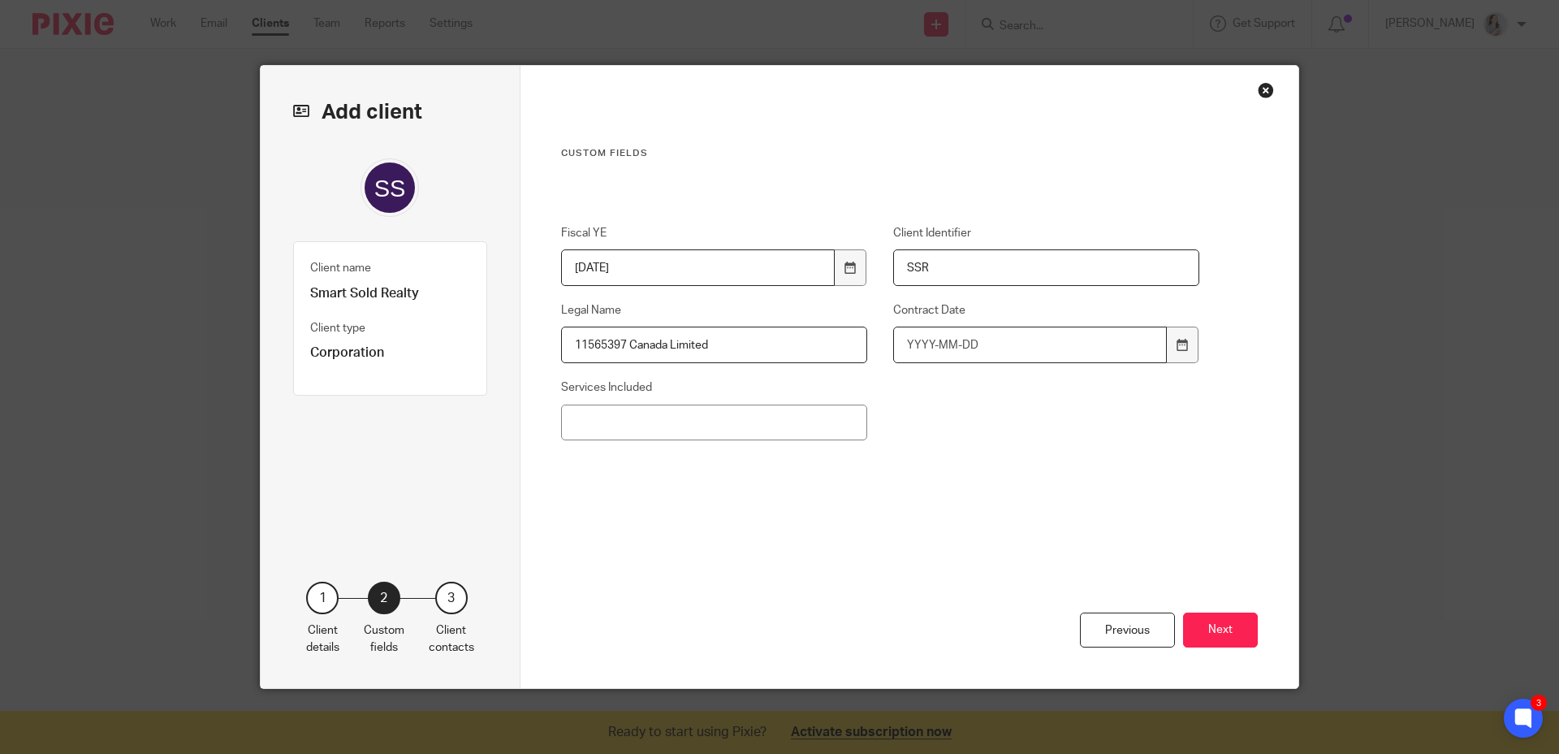
click at [932, 348] on input "Contract Date" at bounding box center [1030, 345] width 275 height 37
click at [1014, 428] on div "Fiscal YE [DATE] Client Identifier SSR Legal Name 11565397 Canada Limited Contr…" at bounding box center [867, 361] width 664 height 272
click at [551, 423] on div "Services Included" at bounding box center [701, 409] width 332 height 61
click at [585, 427] on input "Services Included" at bounding box center [714, 422] width 307 height 37
click at [943, 353] on input "[DATE]" at bounding box center [1030, 345] width 275 height 37
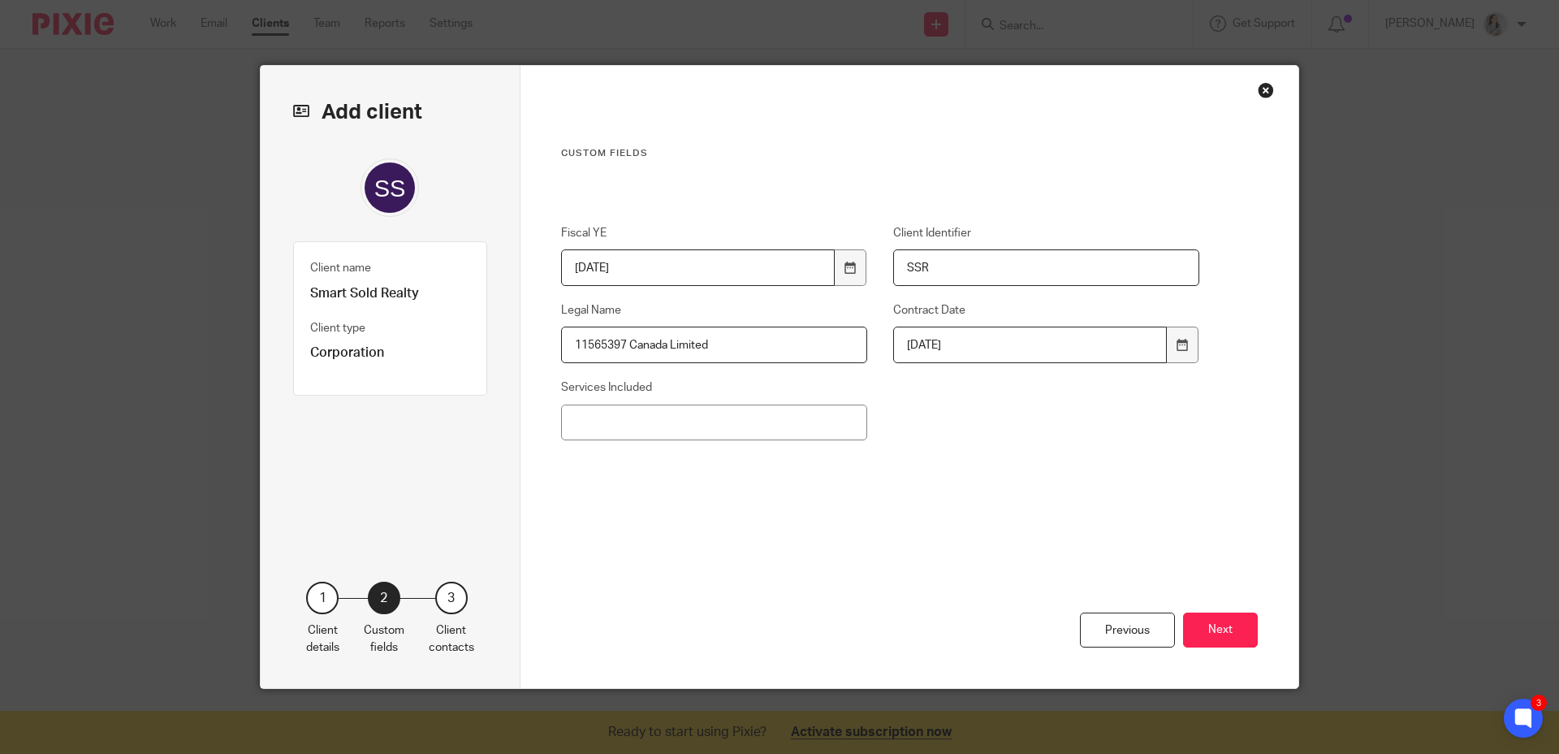
click at [980, 352] on input "[DATE]" at bounding box center [1030, 345] width 275 height 37
type input "[DATE]"
click at [958, 446] on div "Fiscal YE [DATE] Client Identifier SSR Legal Name 11565397 Canada Limited Contr…" at bounding box center [867, 361] width 664 height 272
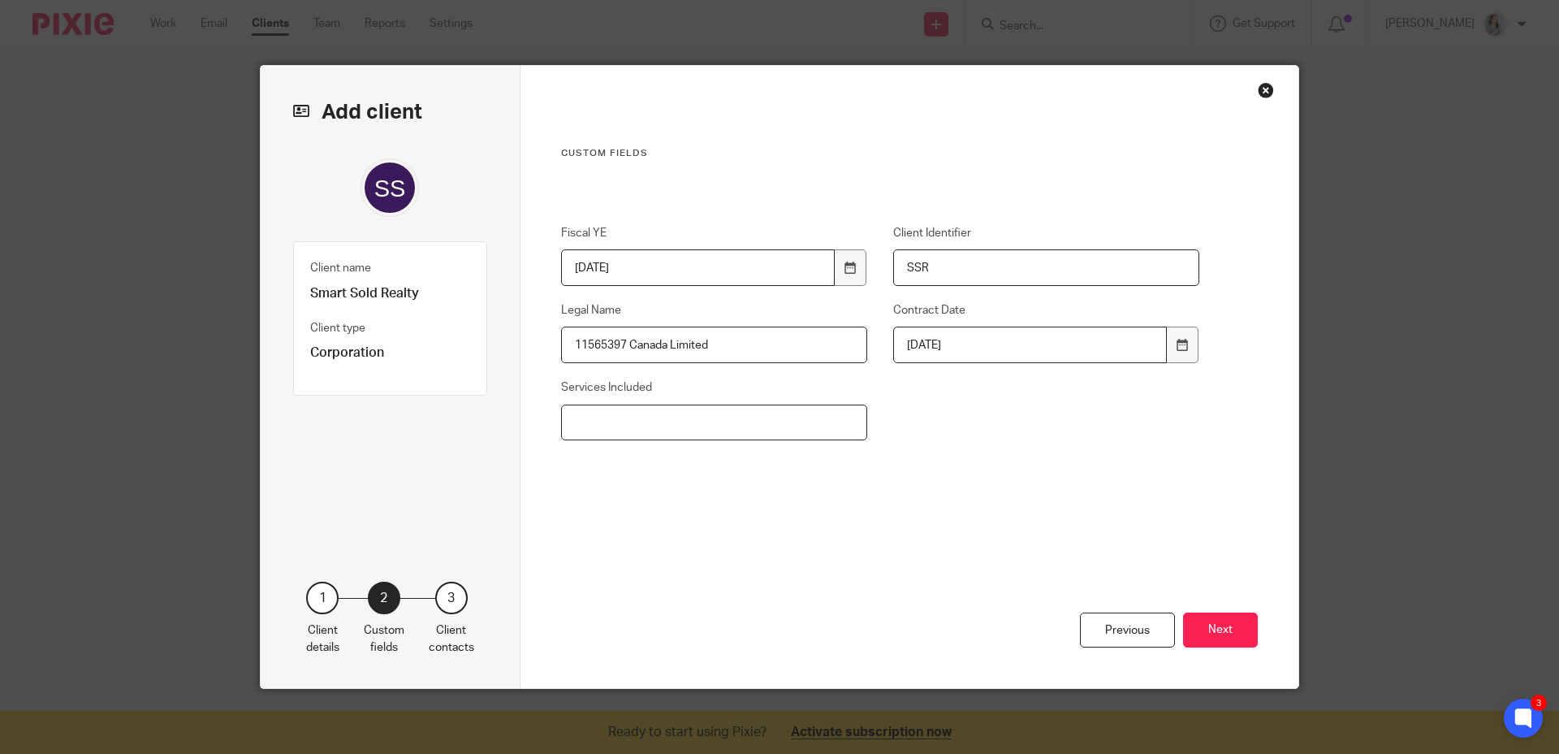
drag, startPoint x: 757, startPoint y: 429, endPoint x: 785, endPoint y: 422, distance: 29.4
click at [757, 429] on input "Services Included" at bounding box center [714, 422] width 307 height 37
type input "Transaction Management, Bank Reconciliations (RT & CT), Staff Payroll (LW)"
click at [1204, 625] on button "Next" at bounding box center [1220, 629] width 75 height 35
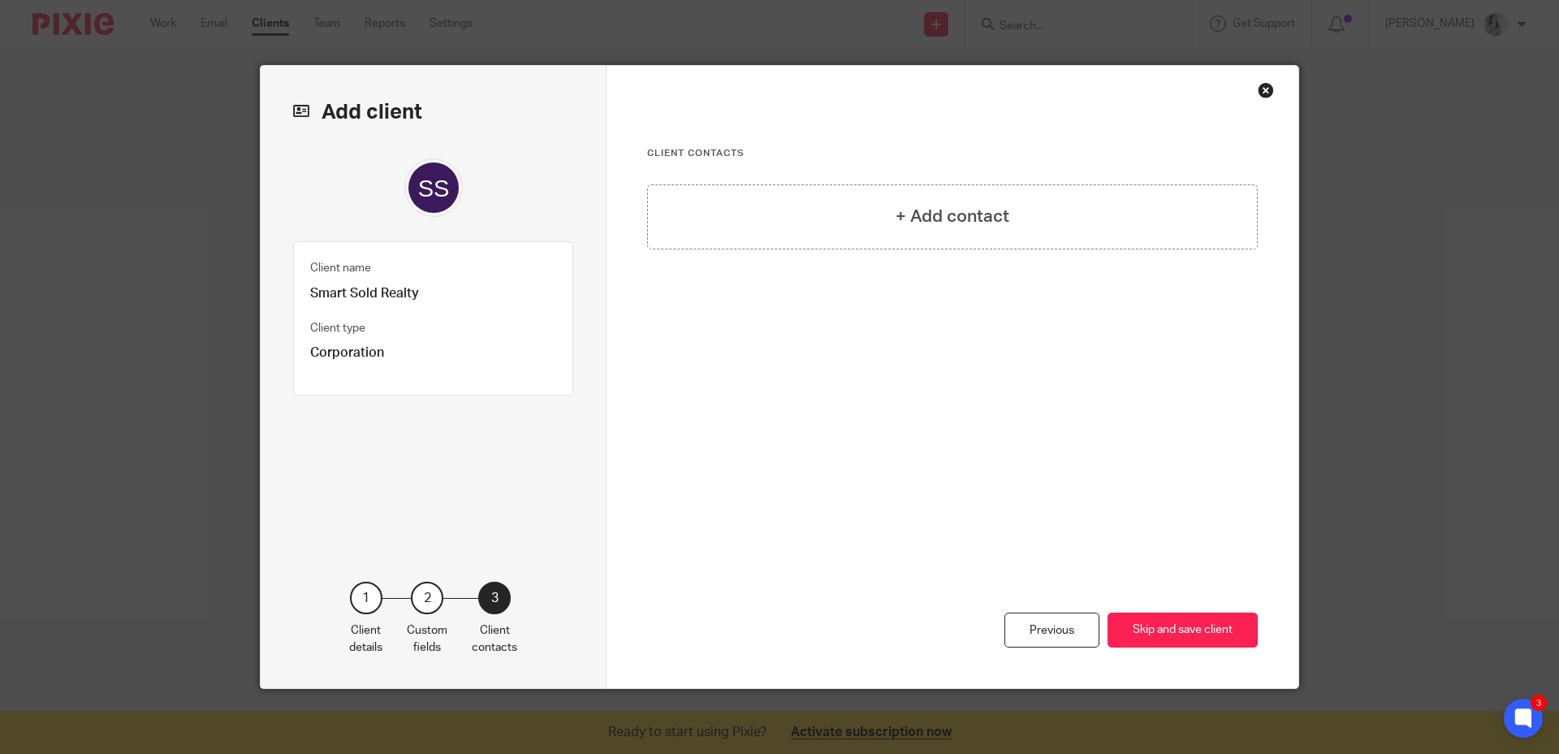
scroll to position [0, 0]
click at [841, 218] on div "+ Add contact" at bounding box center [952, 216] width 611 height 65
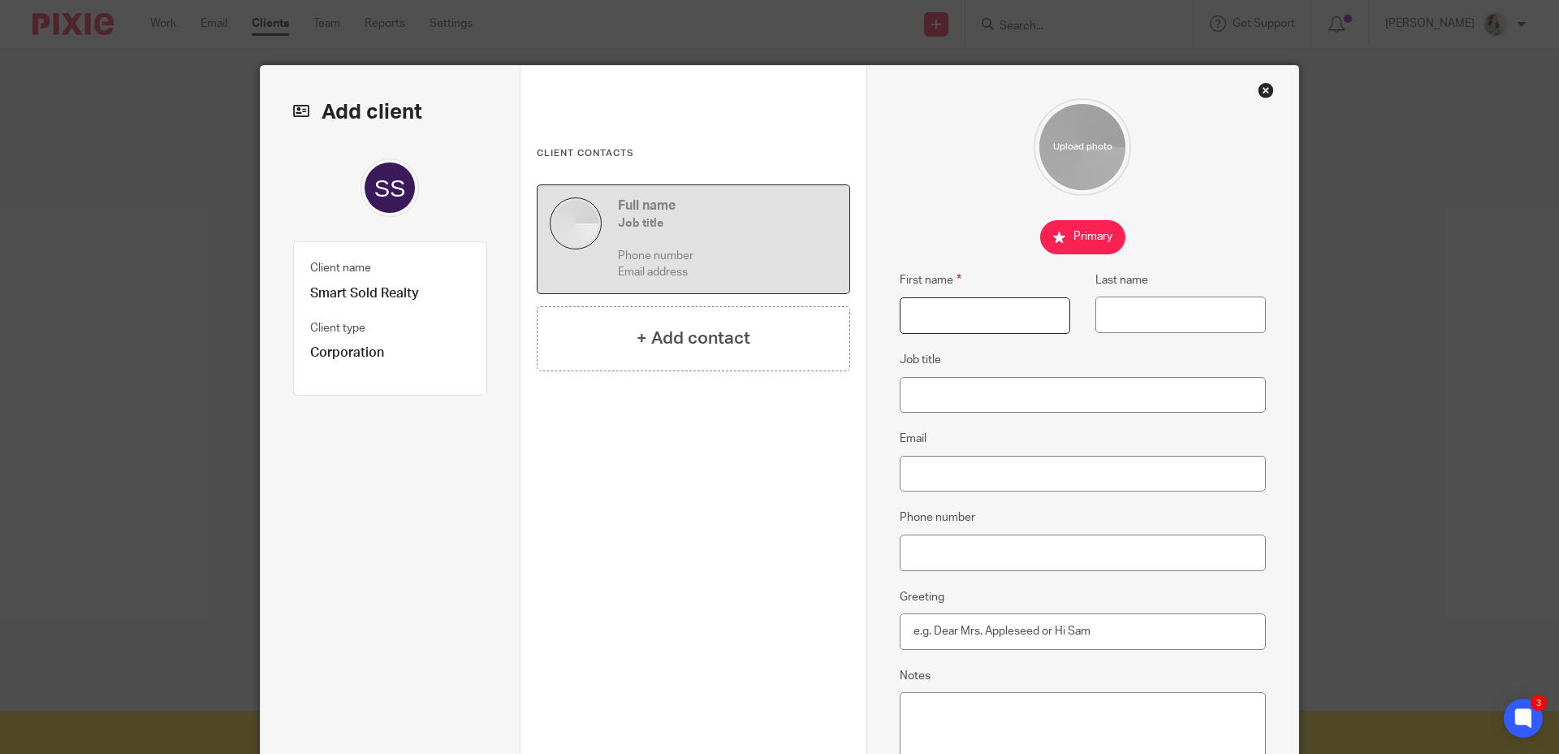
click at [951, 322] on input "First name" at bounding box center [985, 315] width 171 height 37
type input "[PERSON_NAME]"
click at [948, 396] on input "Job title" at bounding box center [1083, 395] width 367 height 37
type input "Broker of Record"
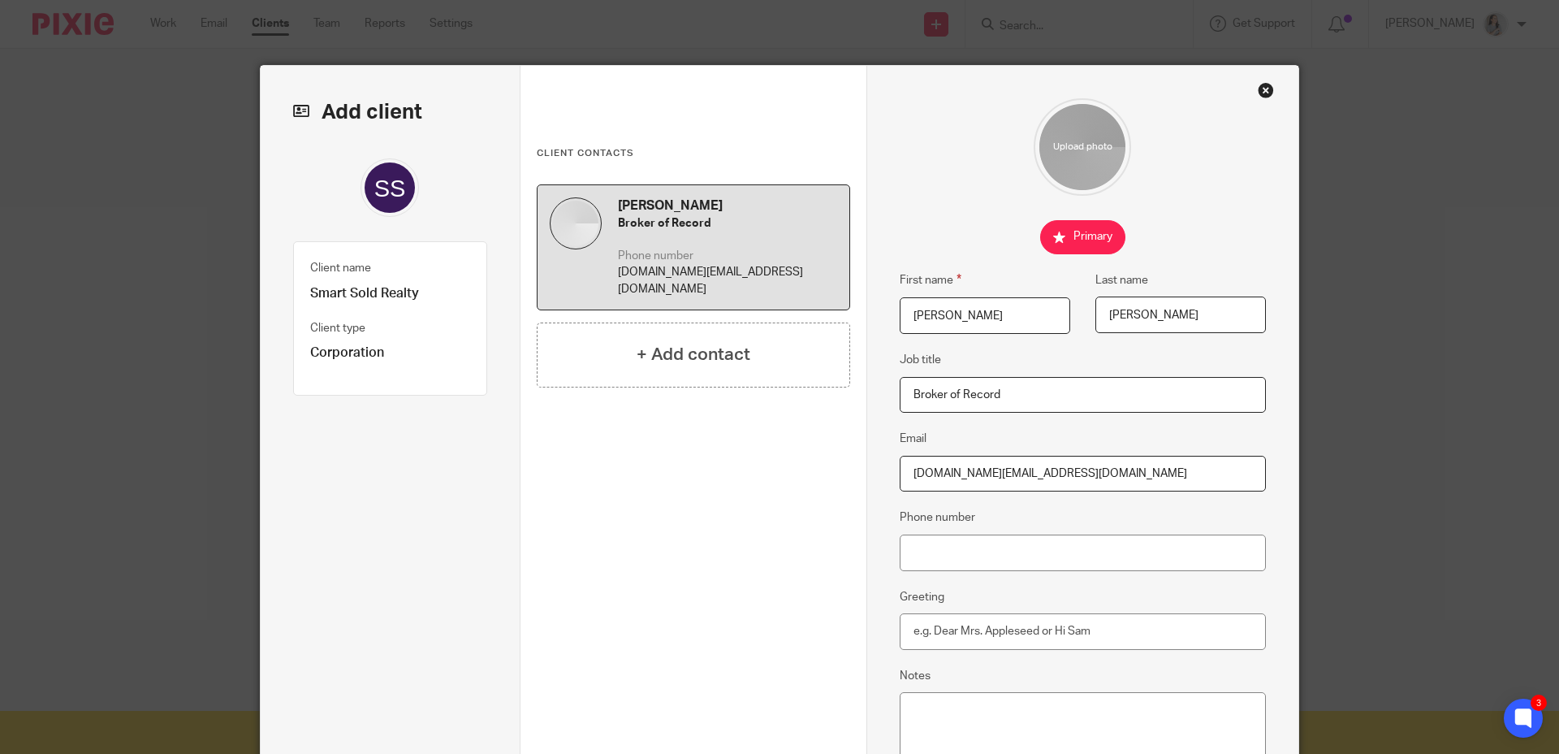
type input "[DOMAIN_NAME][EMAIL_ADDRESS][DOMAIN_NAME]"
click at [1101, 548] on input "Phone number" at bounding box center [1083, 552] width 367 height 37
type input "6473094990"
click at [1044, 621] on input "Greeting" at bounding box center [1083, 631] width 367 height 37
type input "Hi [PERSON_NAME]"
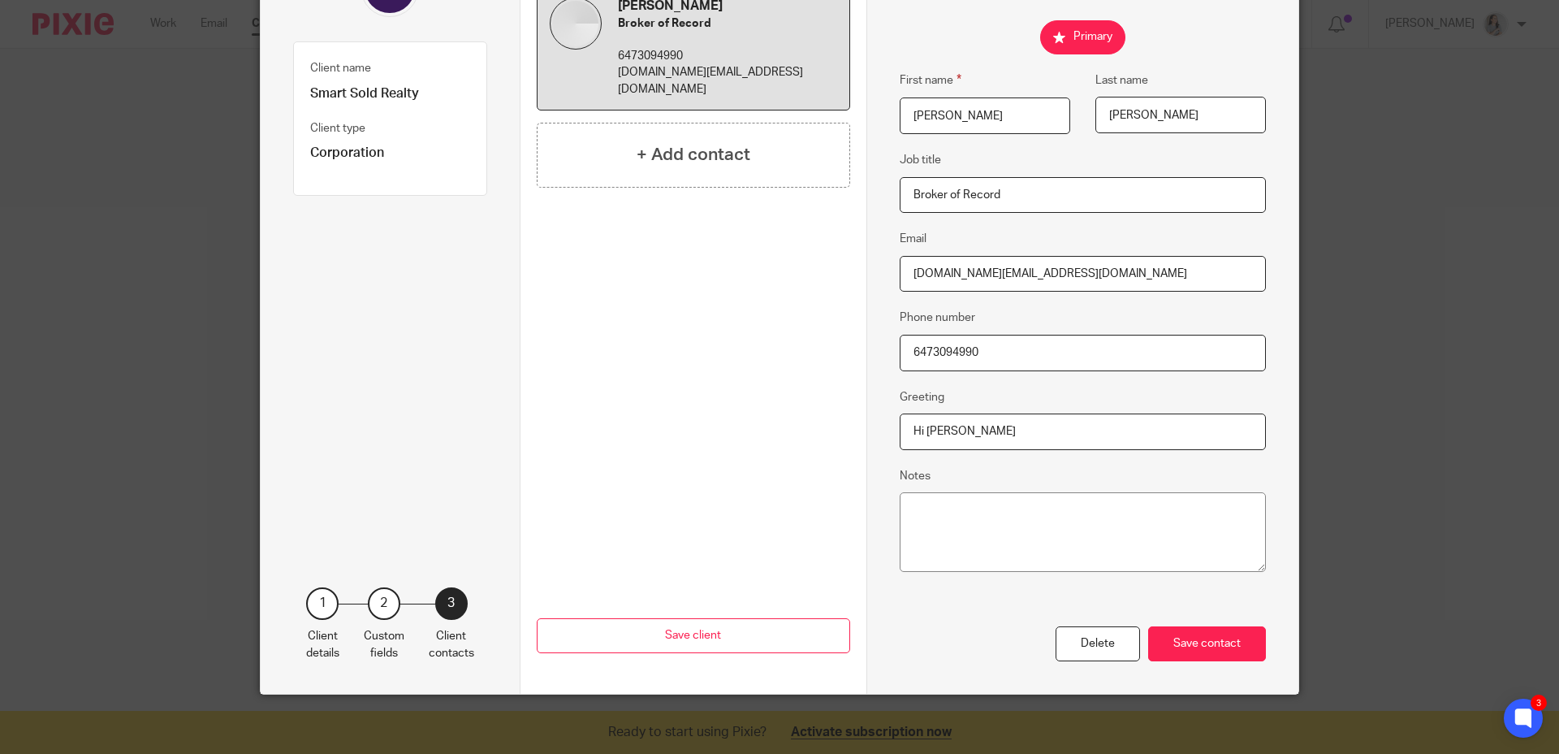
scroll to position [205, 0]
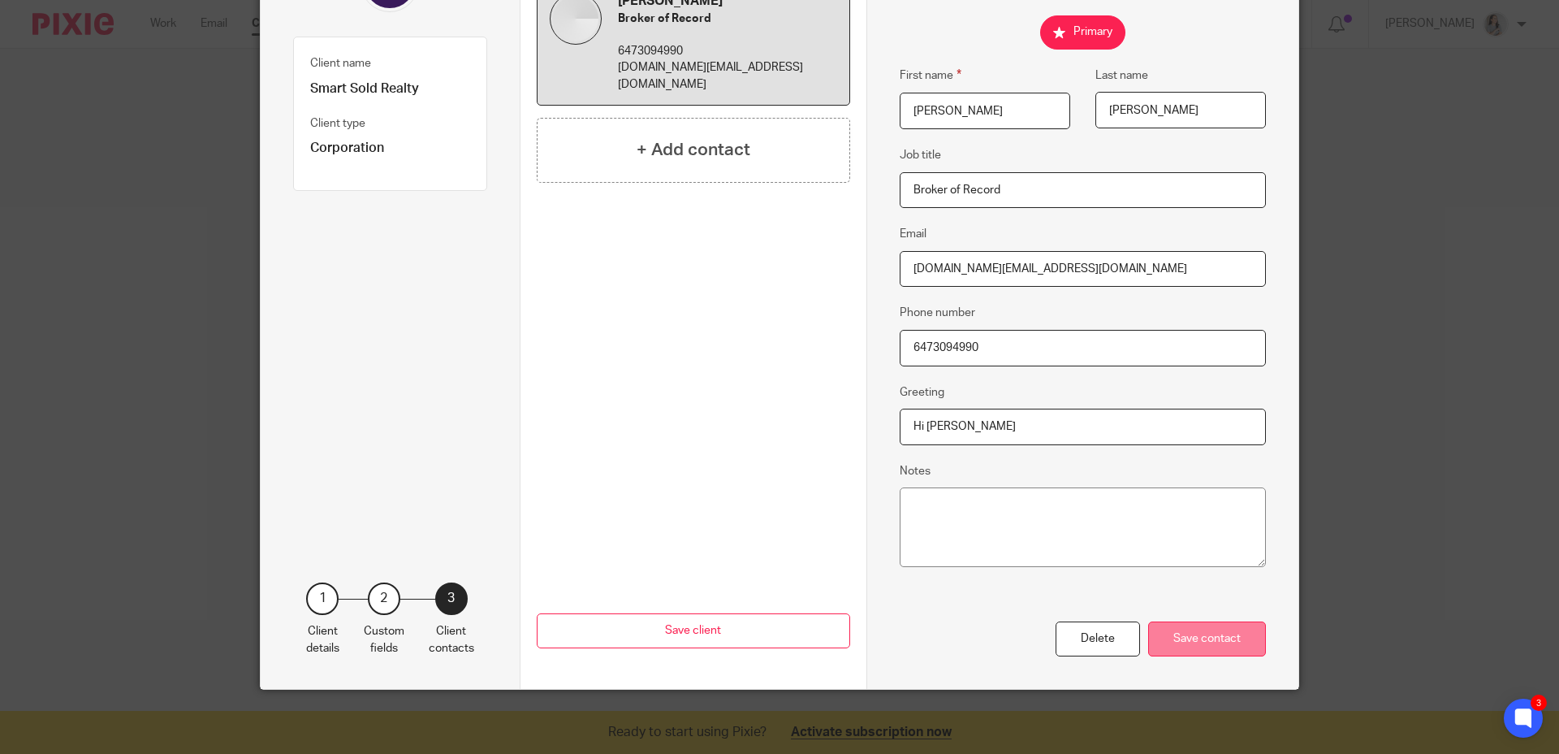
click at [1183, 636] on div "Save contact" at bounding box center [1207, 638] width 118 height 35
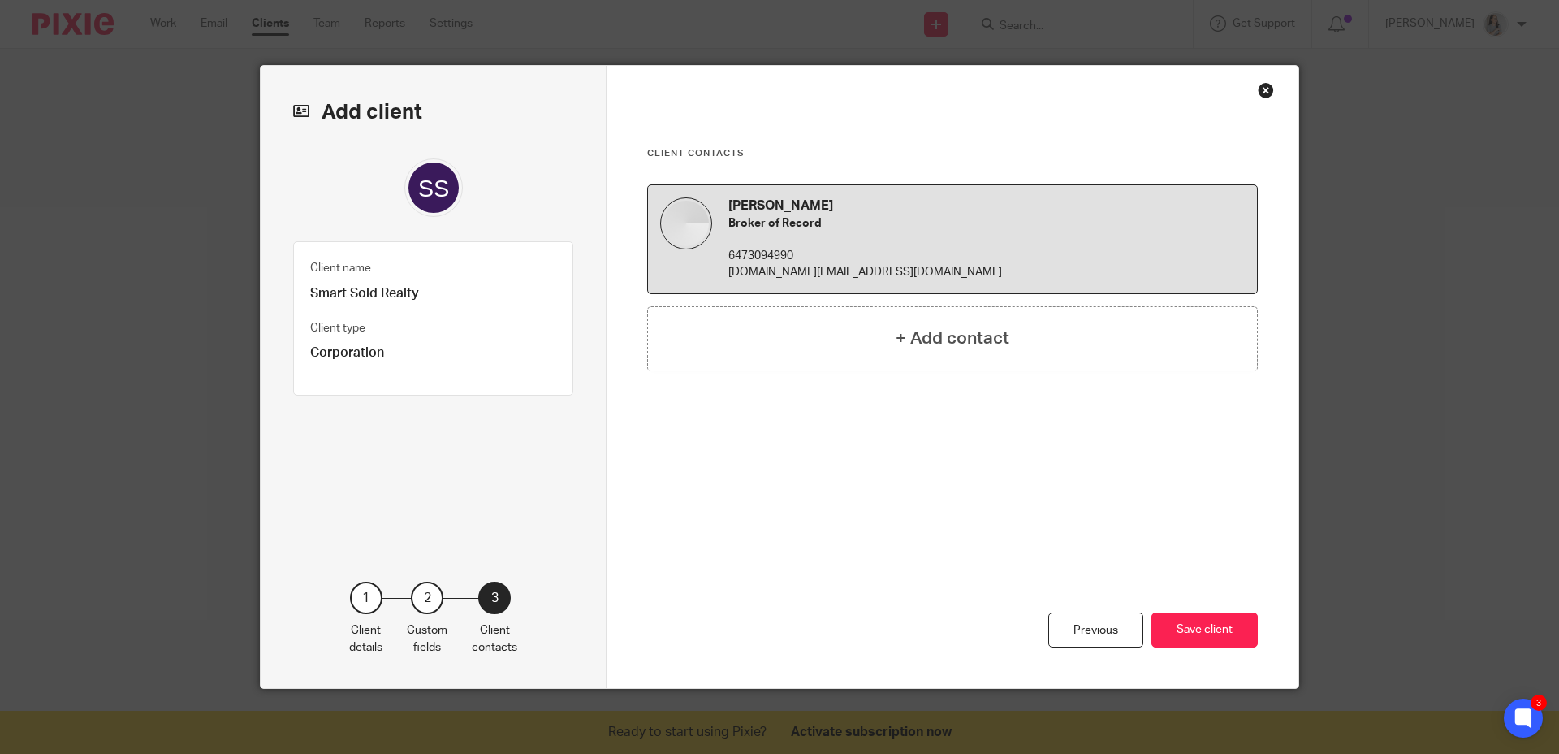
scroll to position [0, 0]
click at [1170, 625] on button "Save client" at bounding box center [1205, 629] width 106 height 35
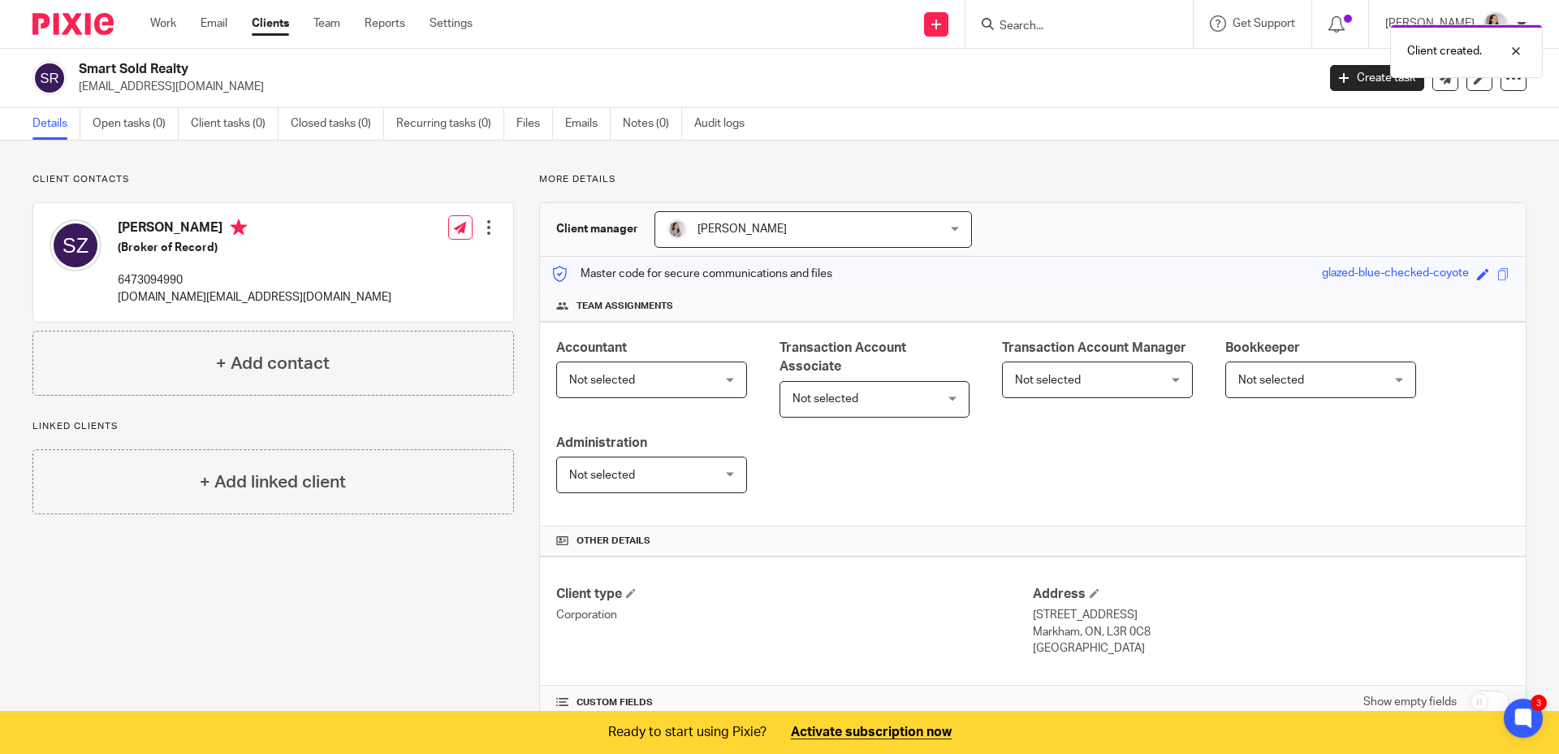
click at [1257, 347] on span "Bookkeeper" at bounding box center [1263, 347] width 75 height 13
click at [1270, 377] on span "Not selected" at bounding box center [1272, 379] width 66 height 11
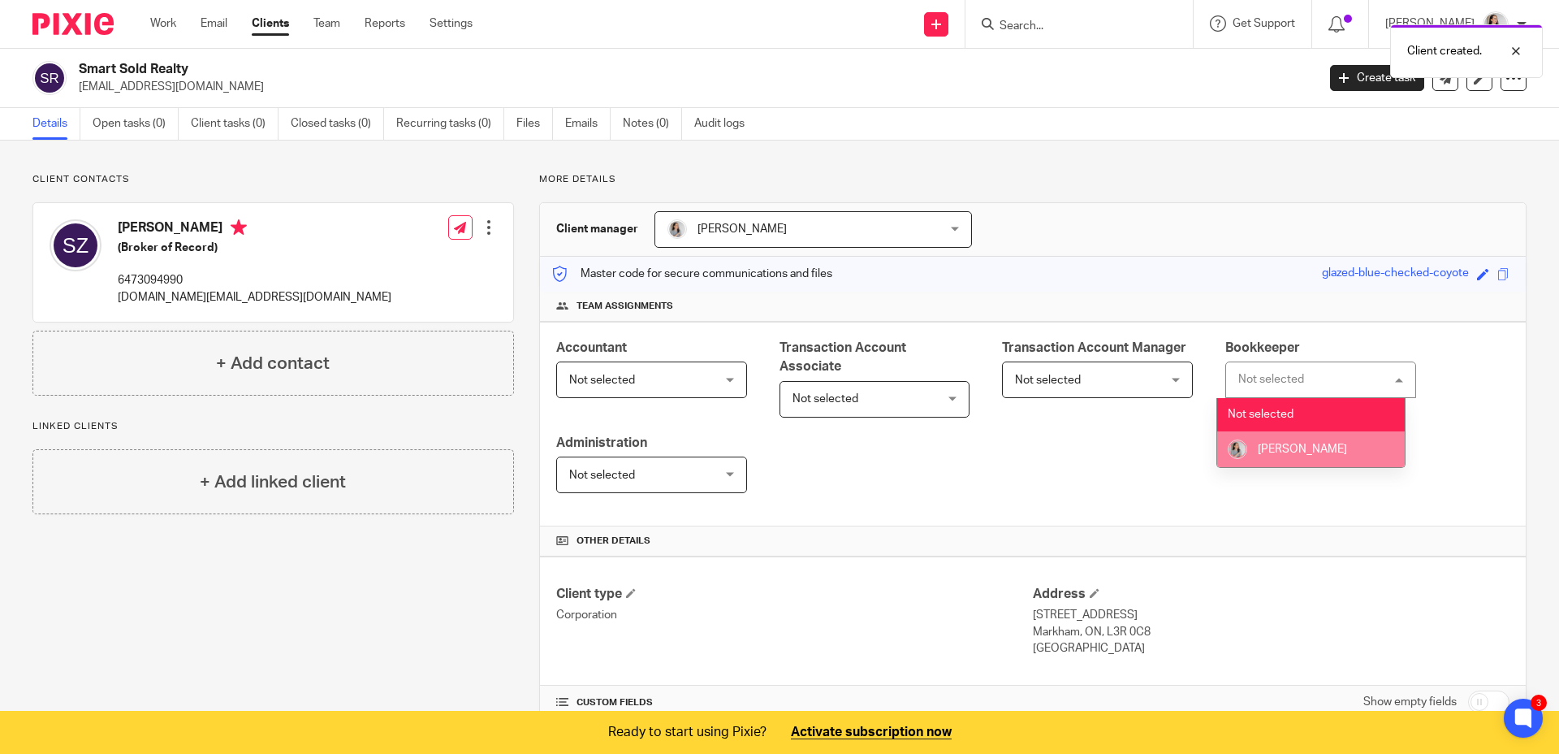
drag, startPoint x: 1279, startPoint y: 444, endPoint x: 1273, endPoint y: 450, distance: 8.6
click at [1279, 445] on span "[PERSON_NAME]" at bounding box center [1302, 448] width 89 height 11
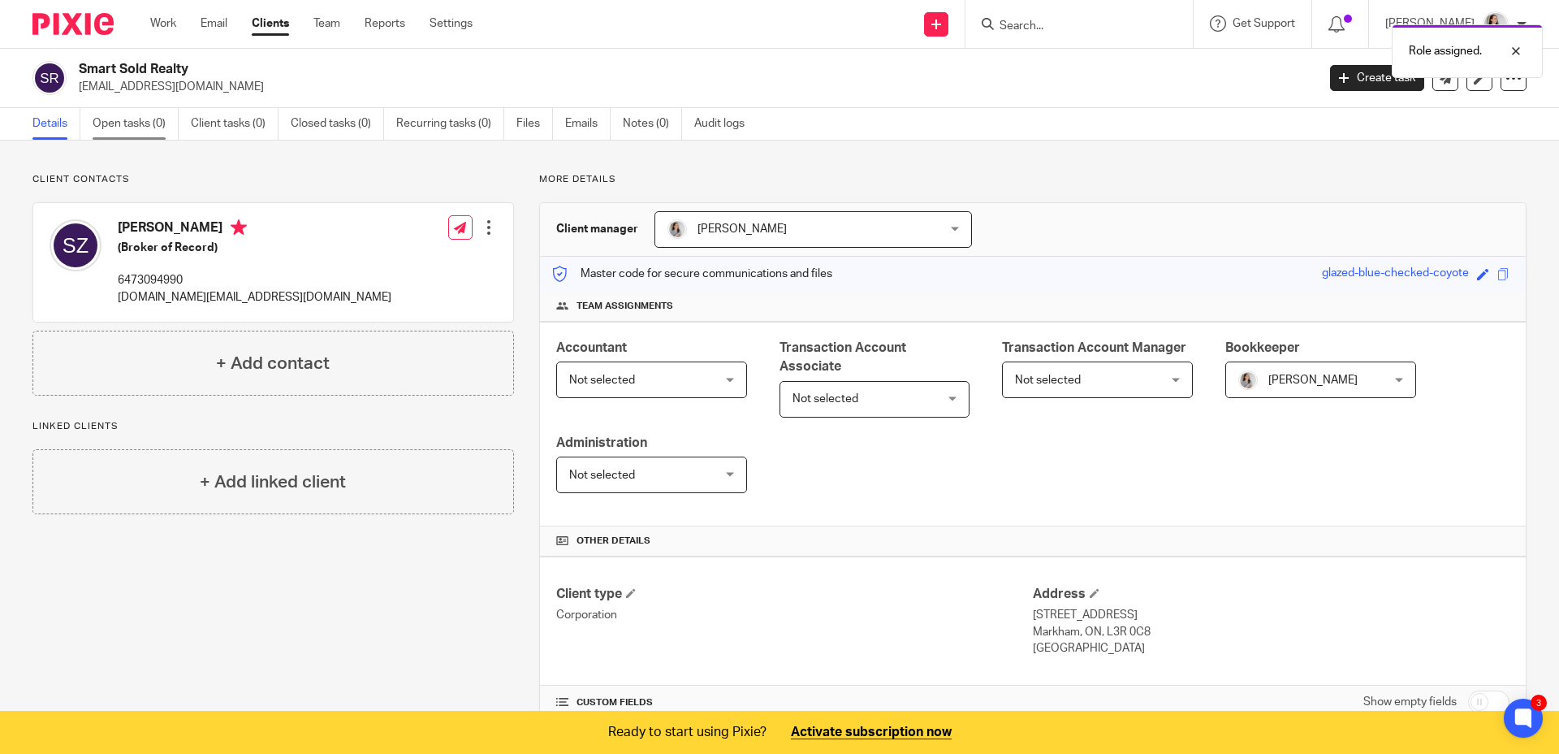
click at [157, 132] on link "Open tasks (0)" at bounding box center [136, 124] width 86 height 32
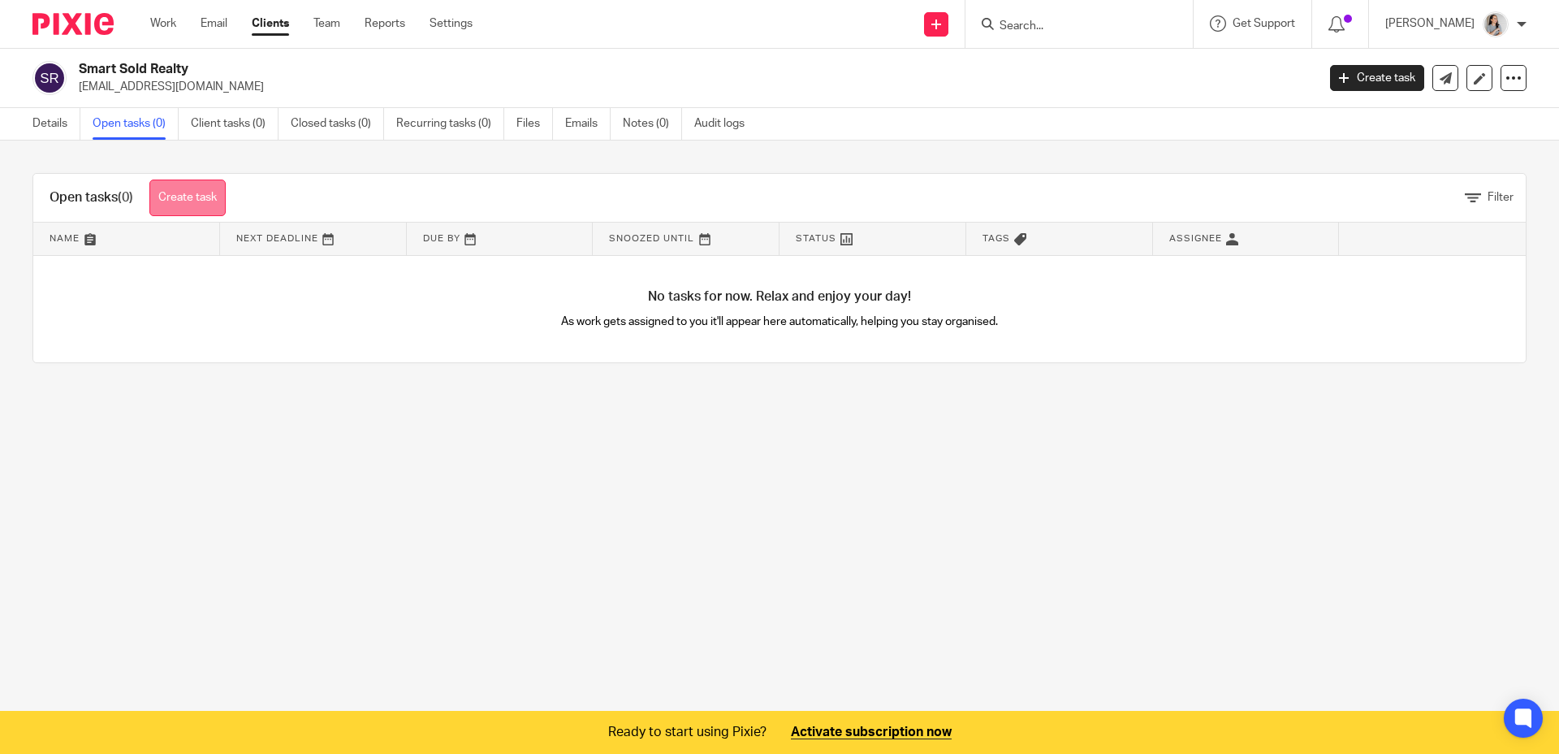
click at [210, 201] on link "Create task" at bounding box center [187, 197] width 76 height 37
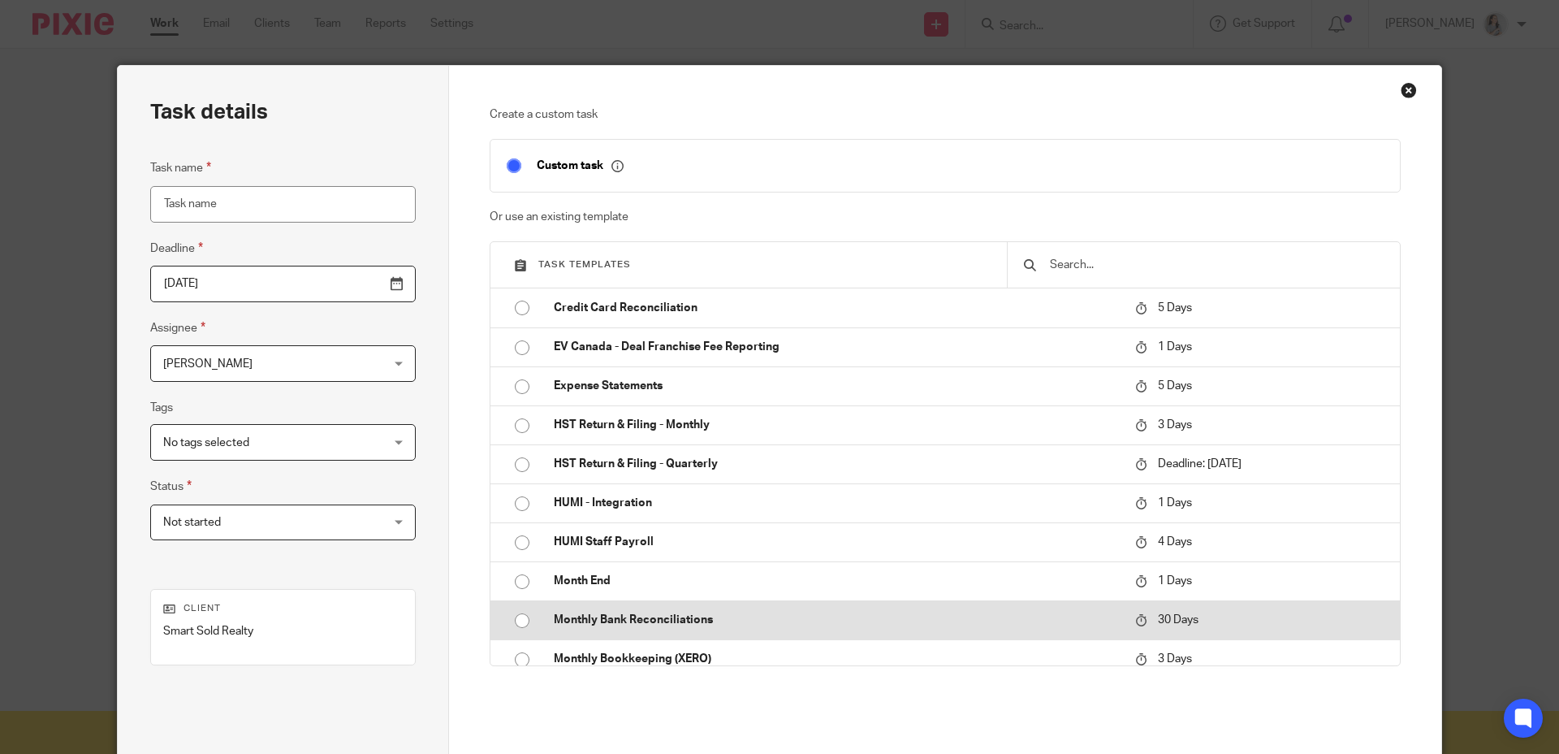
click at [518, 626] on input "radio" at bounding box center [522, 620] width 31 height 31
type input "[DATE]"
type input "Monthly Bank Reconciliations"
checkbox input "false"
radio input "false"
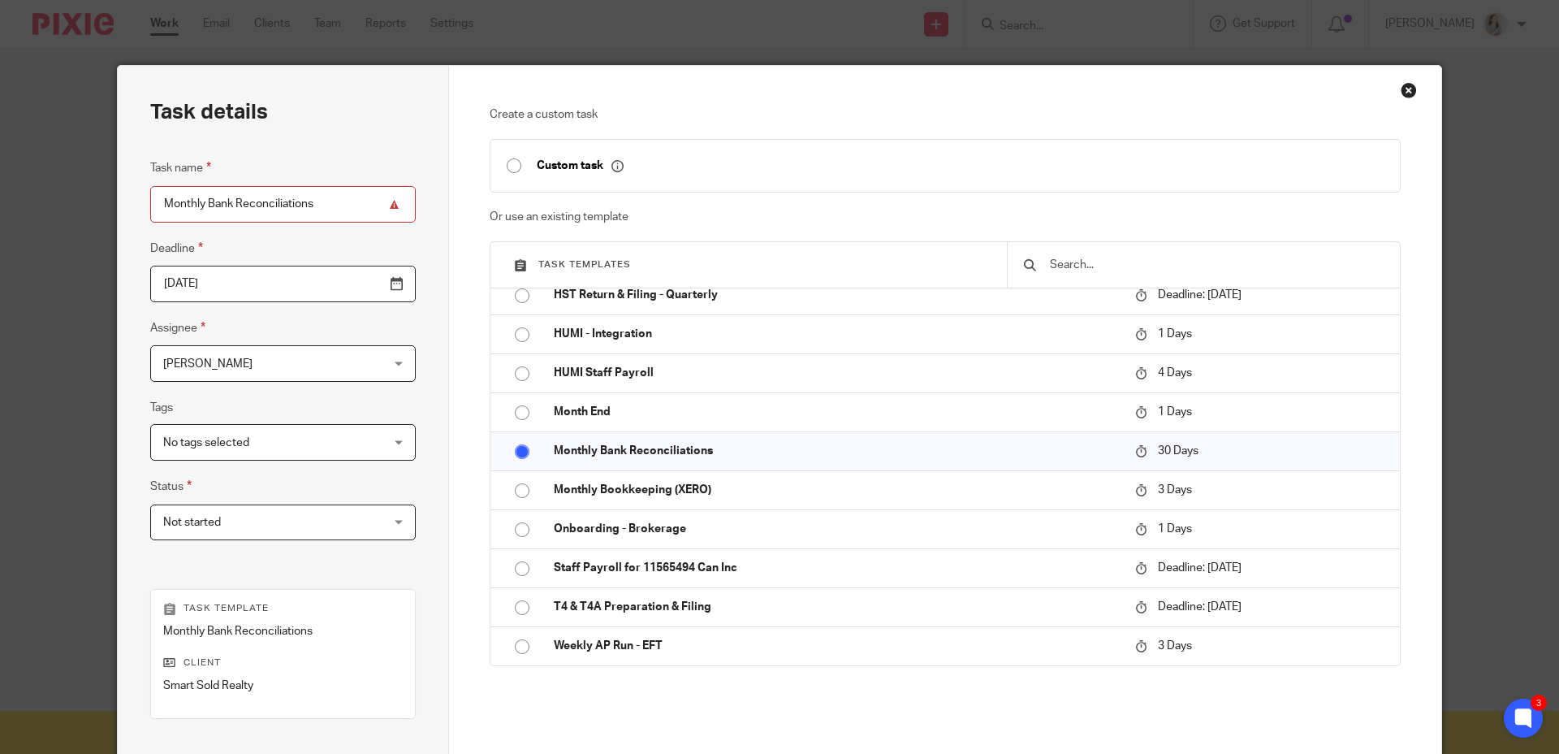
scroll to position [127, 0]
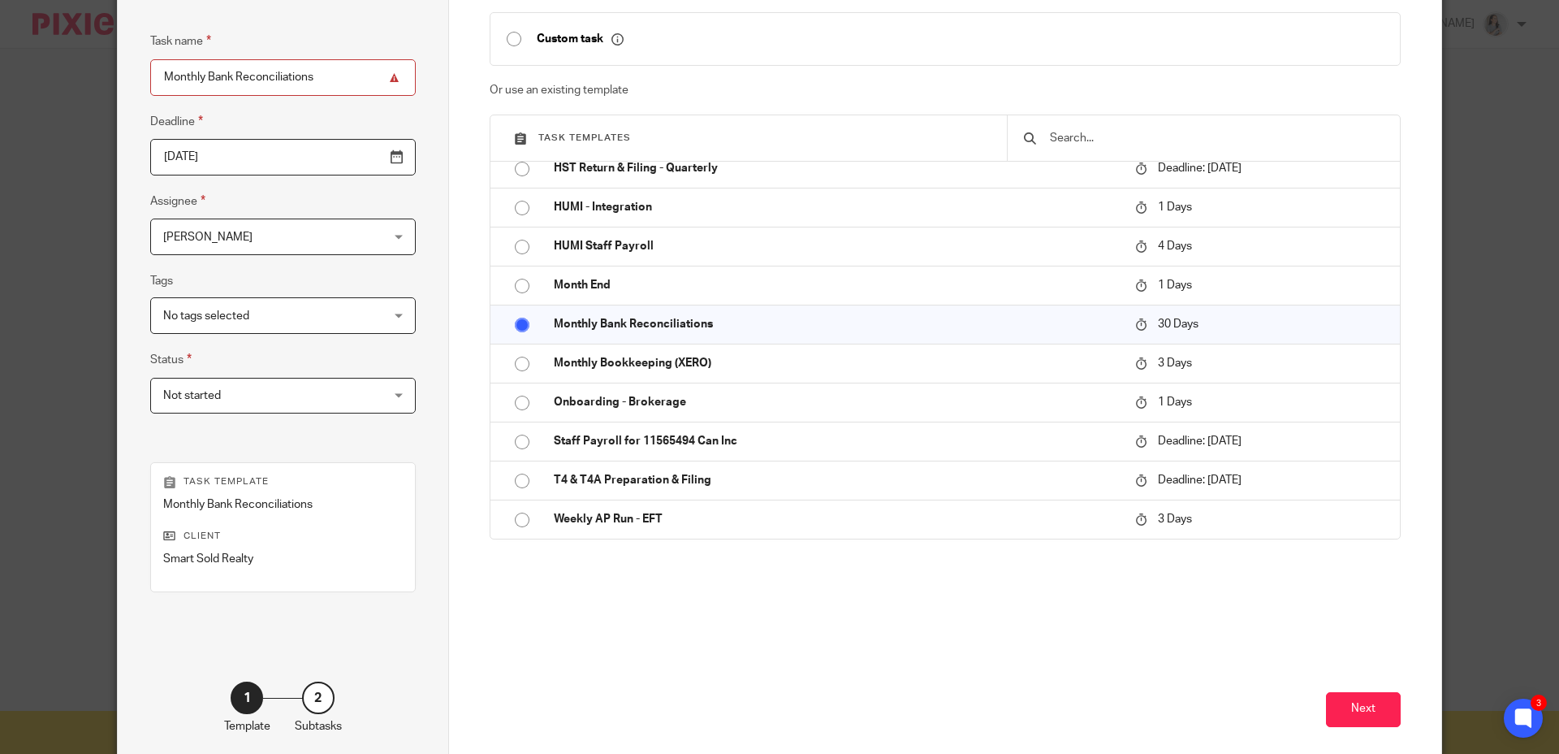
click at [1343, 729] on div "Next" at bounding box center [946, 695] width 912 height 143
click at [1346, 720] on button "Next" at bounding box center [1363, 709] width 75 height 35
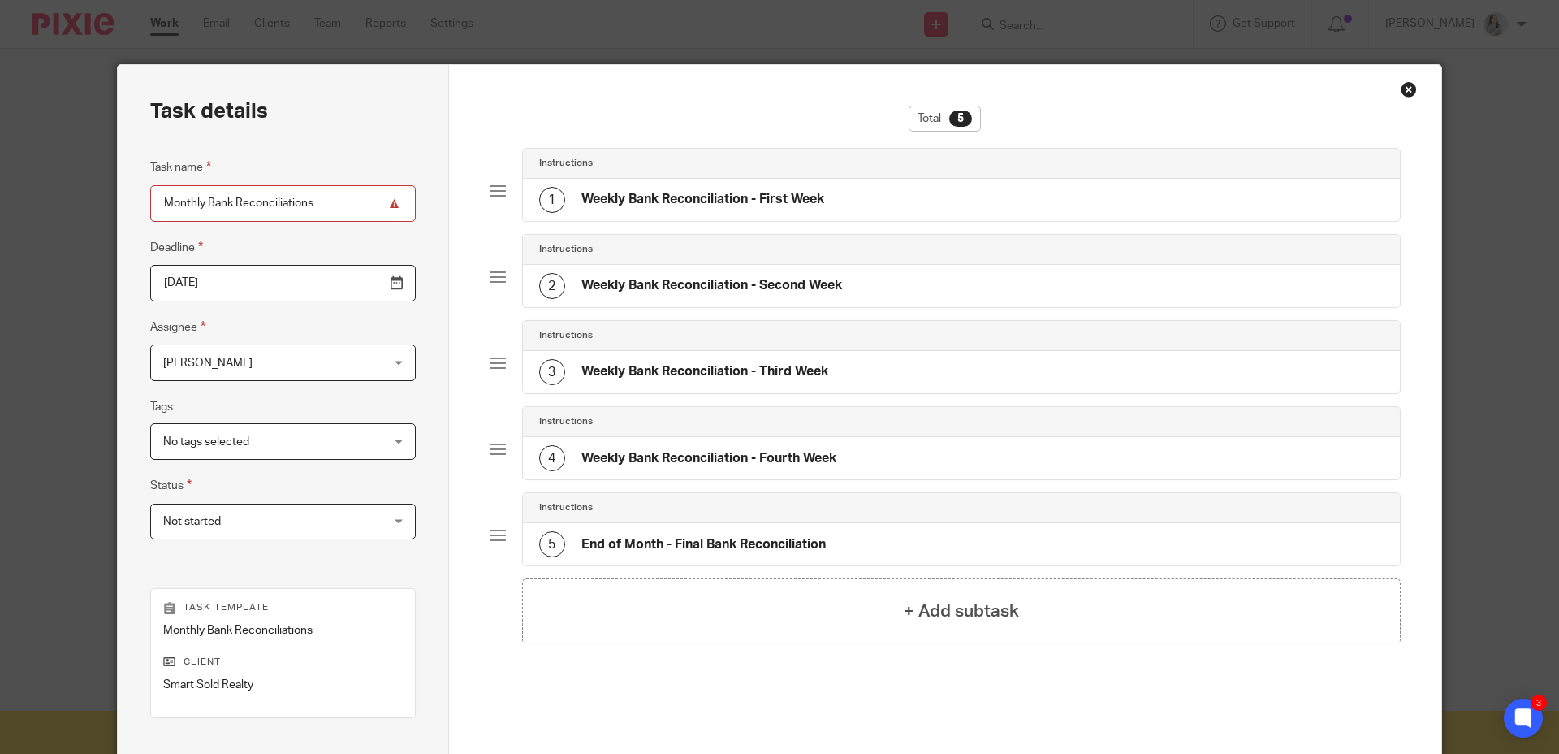
scroll to position [0, 0]
click at [301, 212] on input "Monthly Bank Reconciliations" at bounding box center [283, 204] width 266 height 37
click at [319, 201] on input "Monthly Bank Reconciliations" at bounding box center [283, 204] width 266 height 37
click at [335, 203] on input "Monthly Bank Reconciliations" at bounding box center [283, 204] width 266 height 37
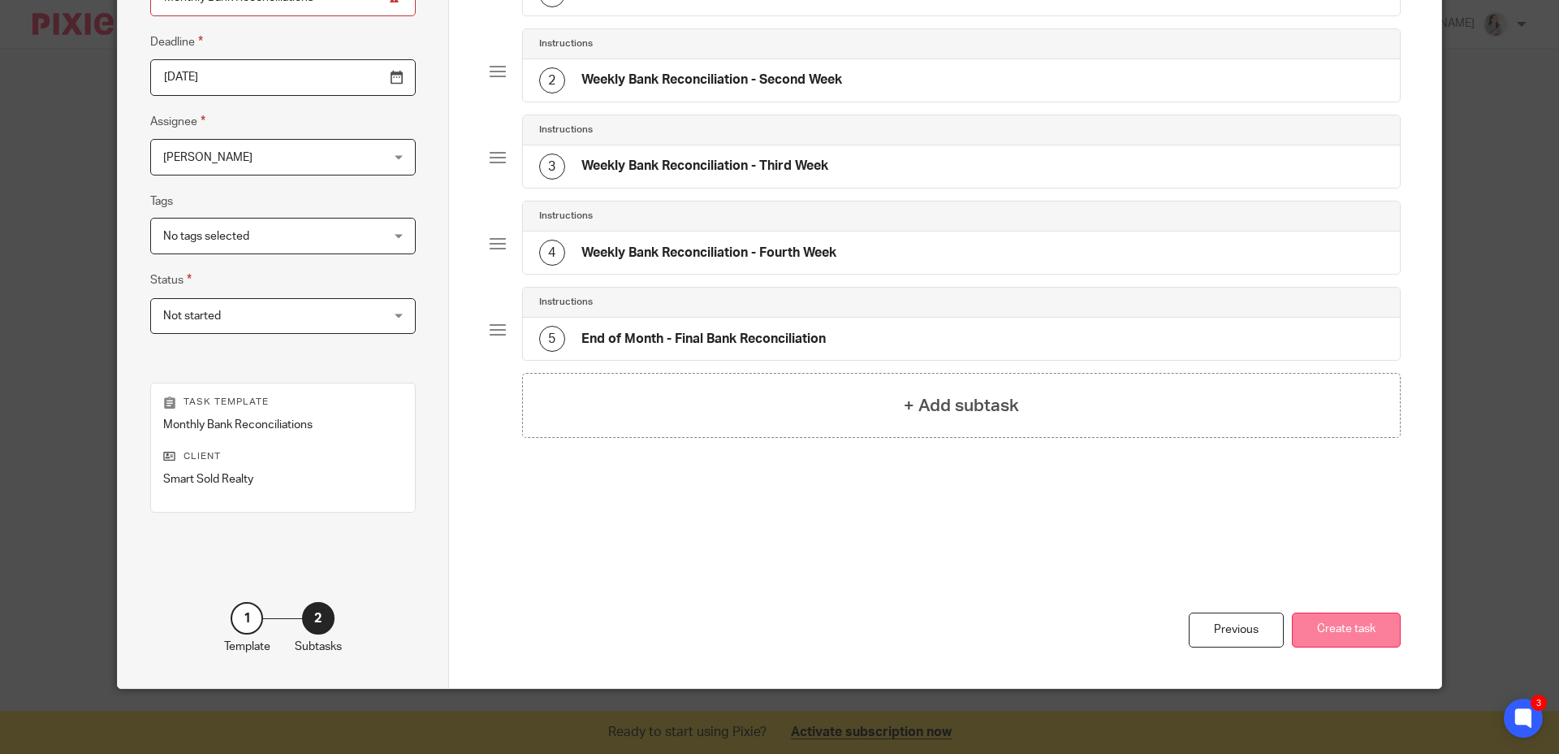
click at [1336, 640] on button "Create task" at bounding box center [1346, 629] width 109 height 35
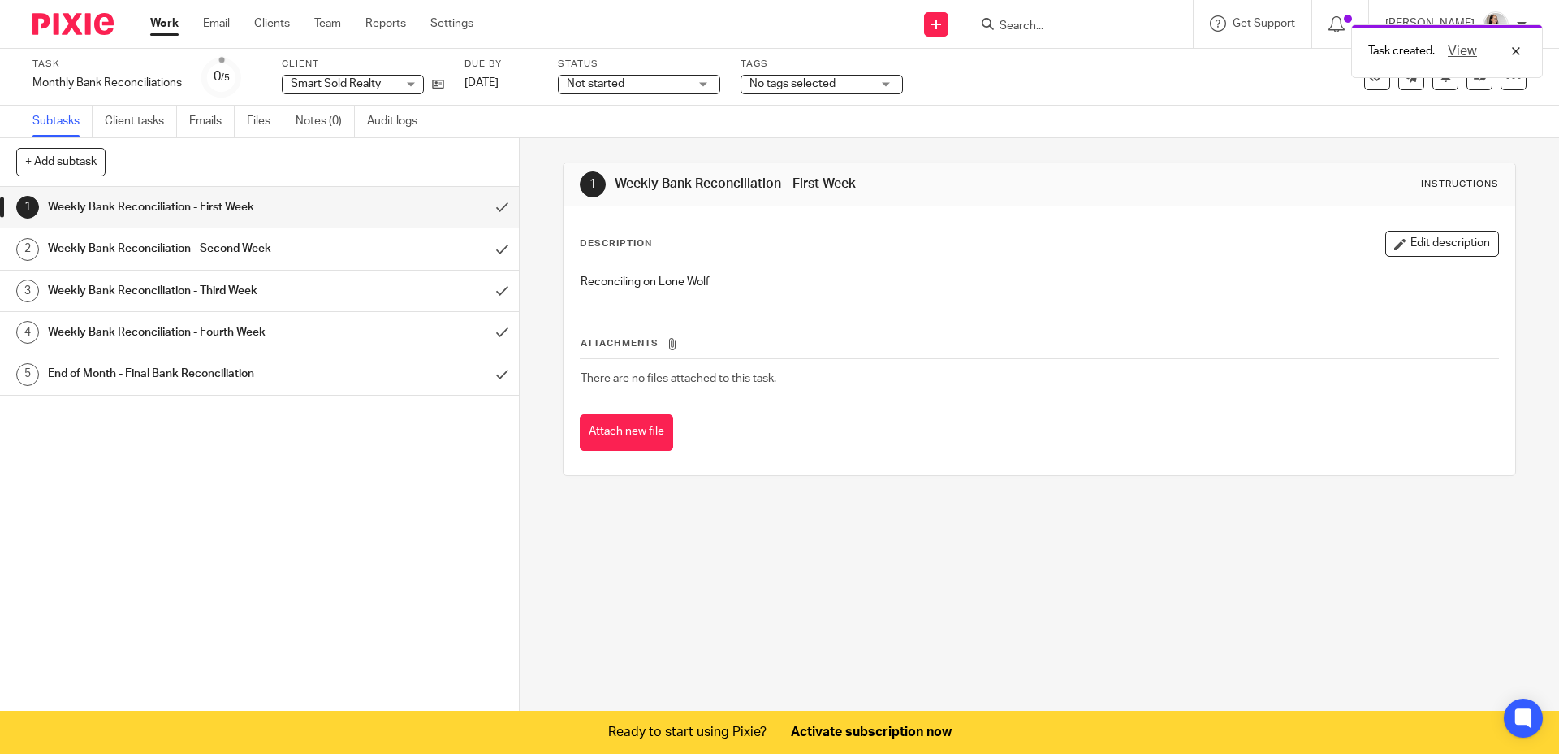
click at [995, 557] on div "1 Weekly Bank Reconciliation - First Week Instructions Description Edit descrip…" at bounding box center [1040, 425] width 1040 height 575
click at [1092, 28] on input "Search" at bounding box center [1071, 26] width 146 height 15
type input "m"
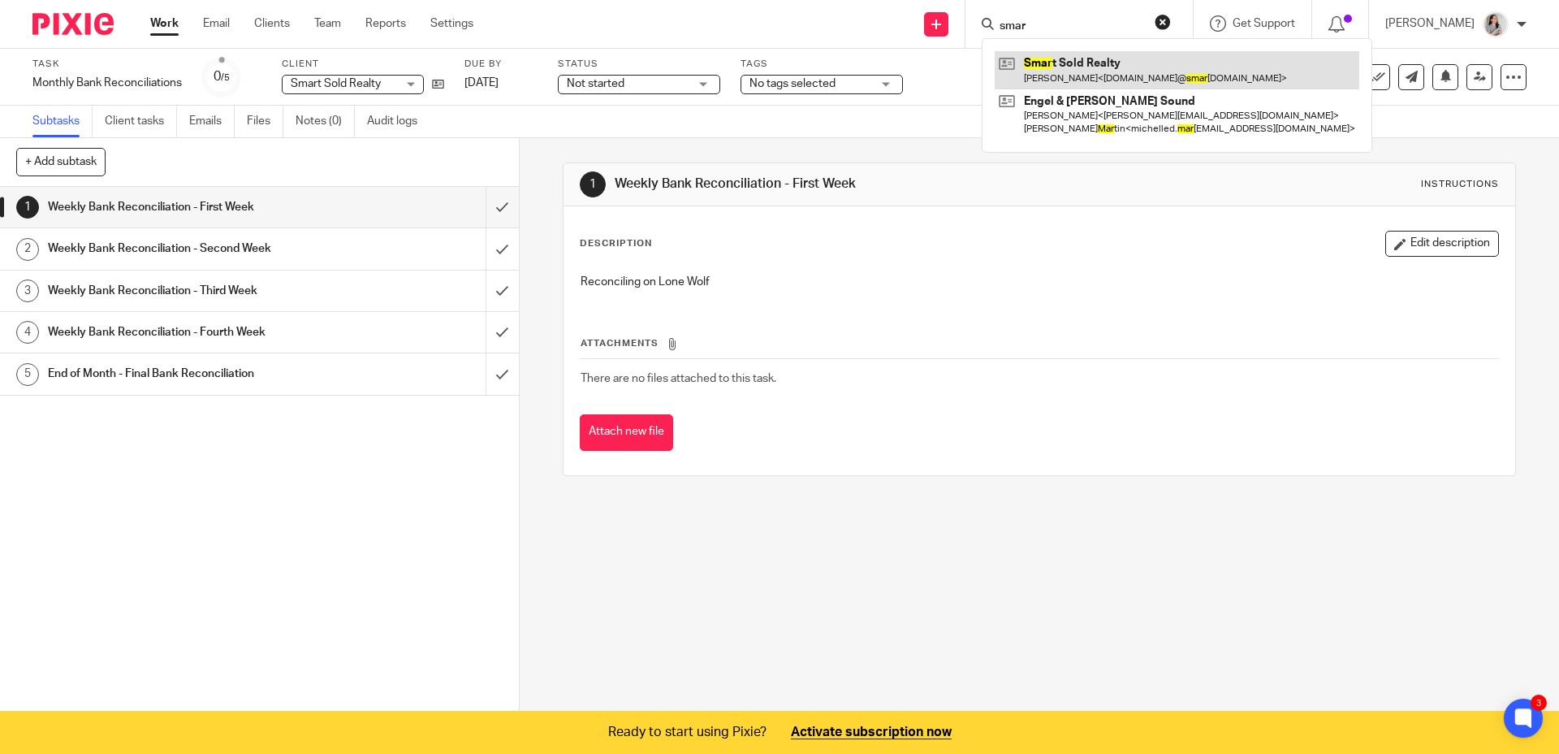
type input "smar"
click at [1114, 70] on link at bounding box center [1177, 69] width 365 height 37
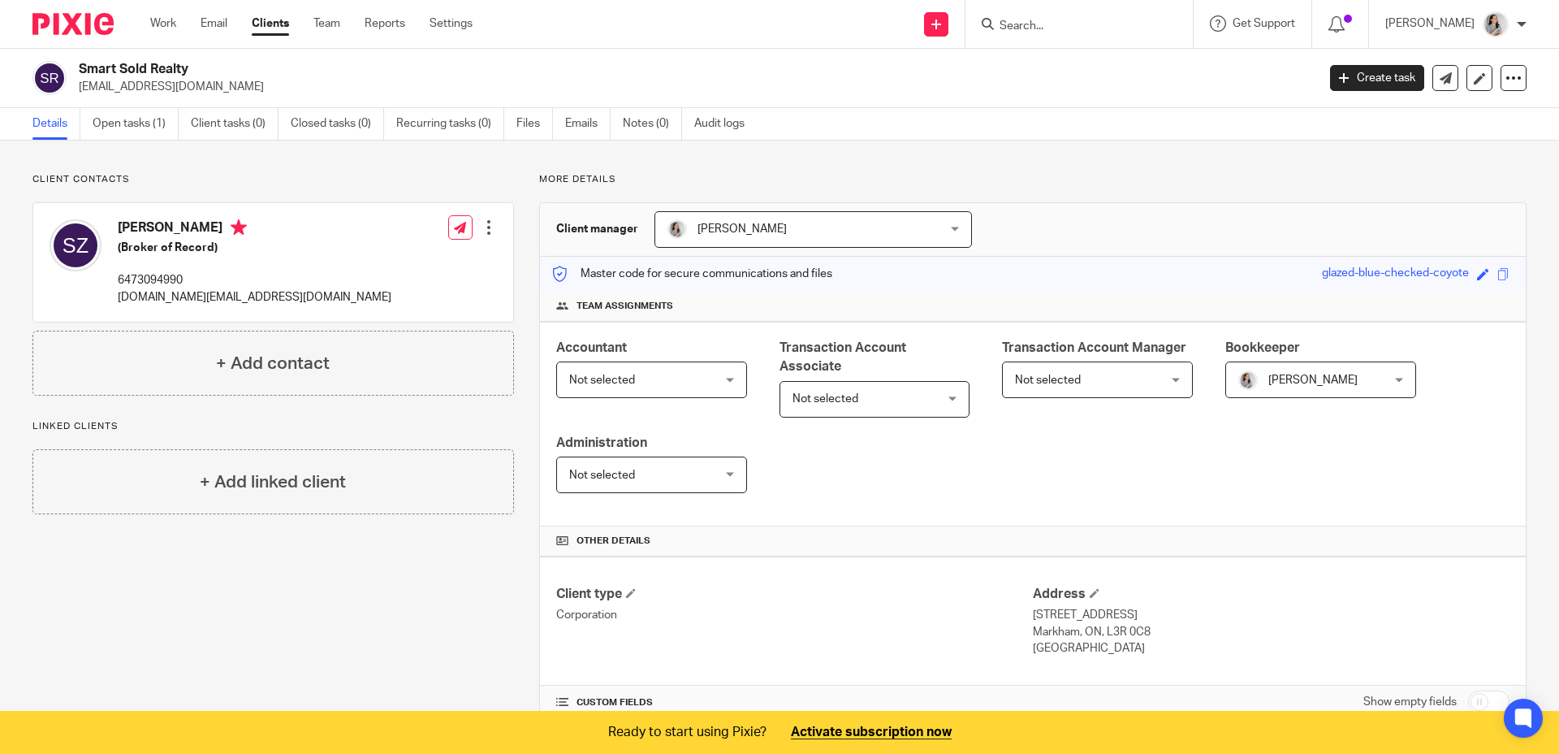
click at [172, 147] on div "Client contacts Sue Zhang (Broker of Record) 6473094990 sue.realtor@smartsoldre…" at bounding box center [779, 546] width 1559 height 811
click at [151, 131] on link "Open tasks (1)" at bounding box center [136, 124] width 86 height 32
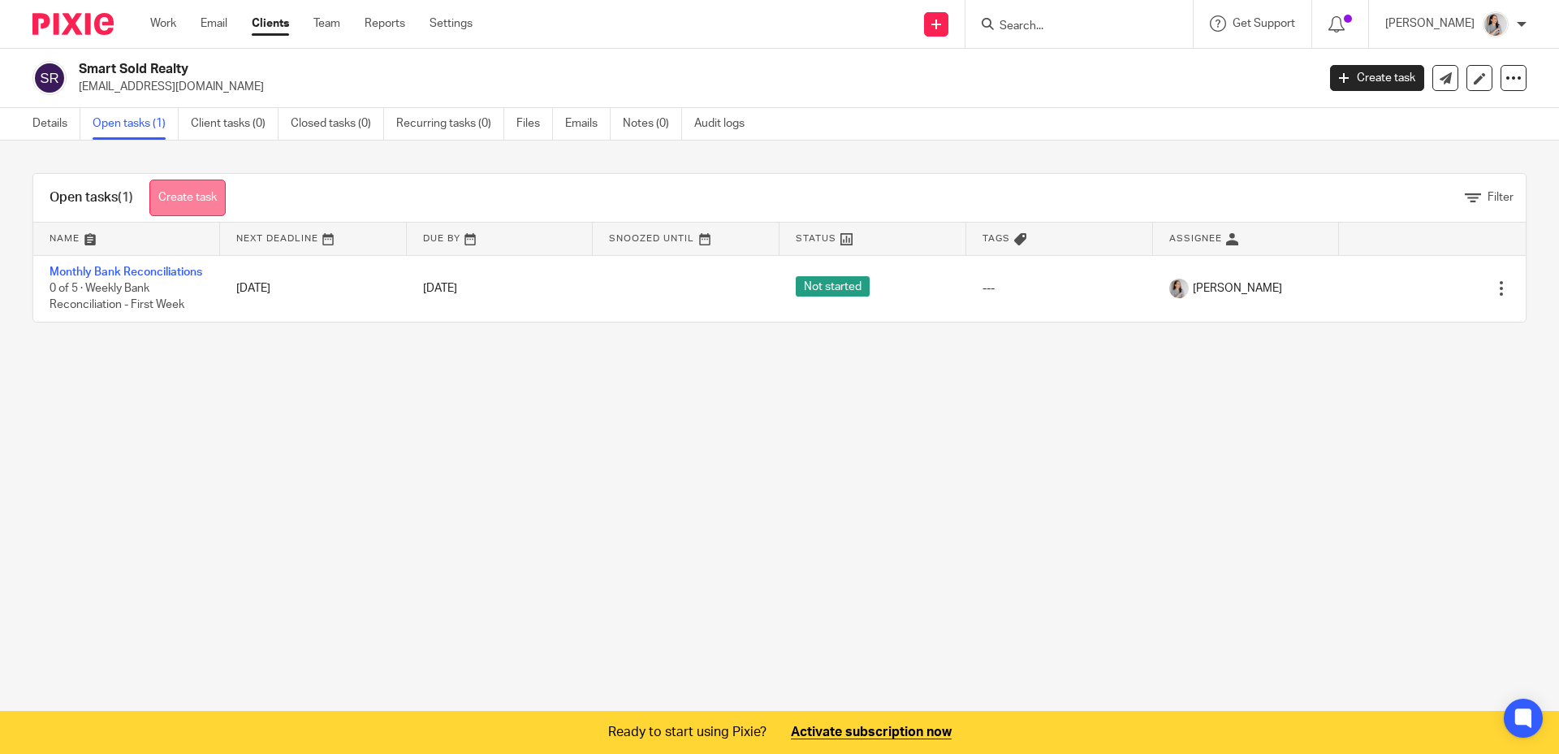
click at [196, 209] on link "Create task" at bounding box center [187, 197] width 76 height 37
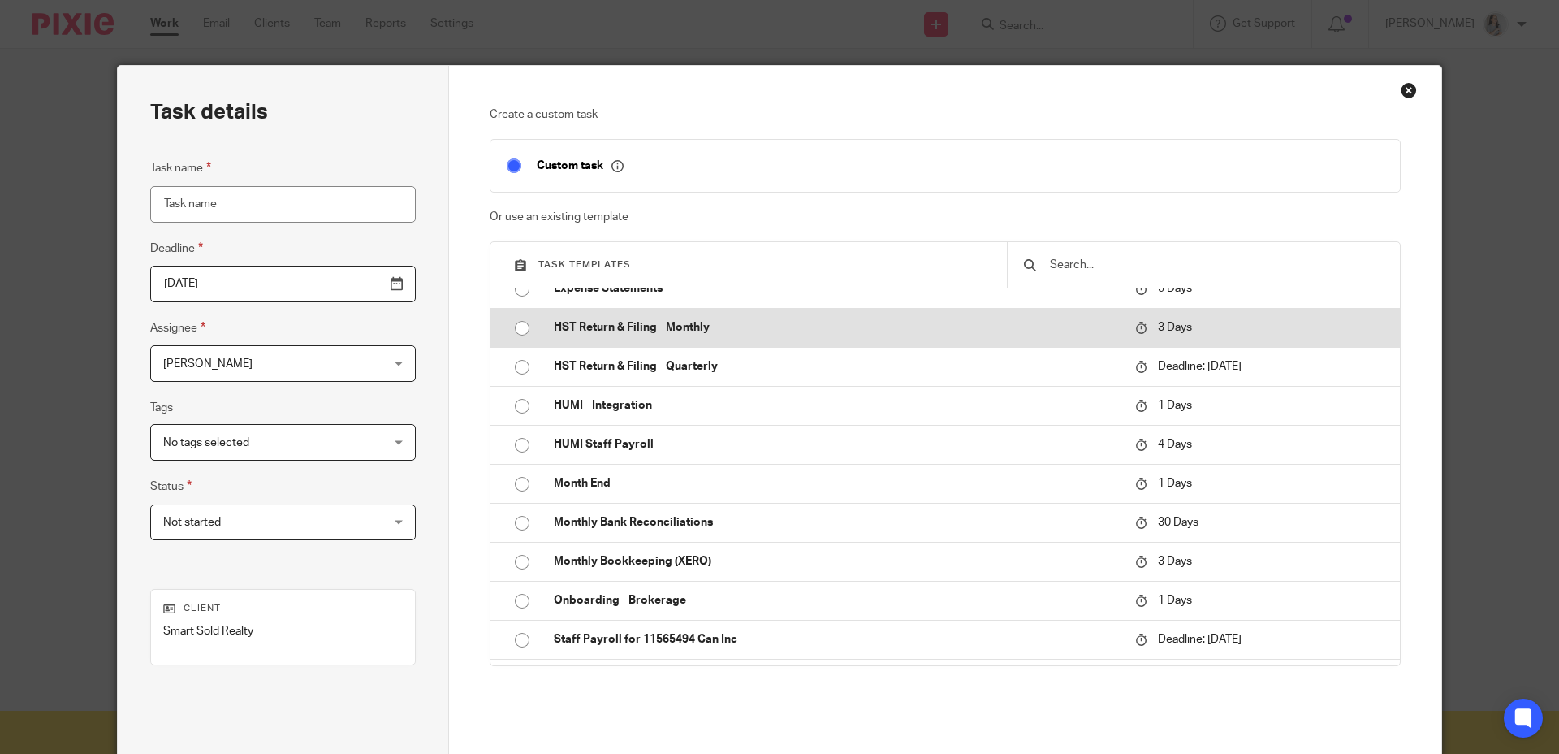
scroll to position [169, 0]
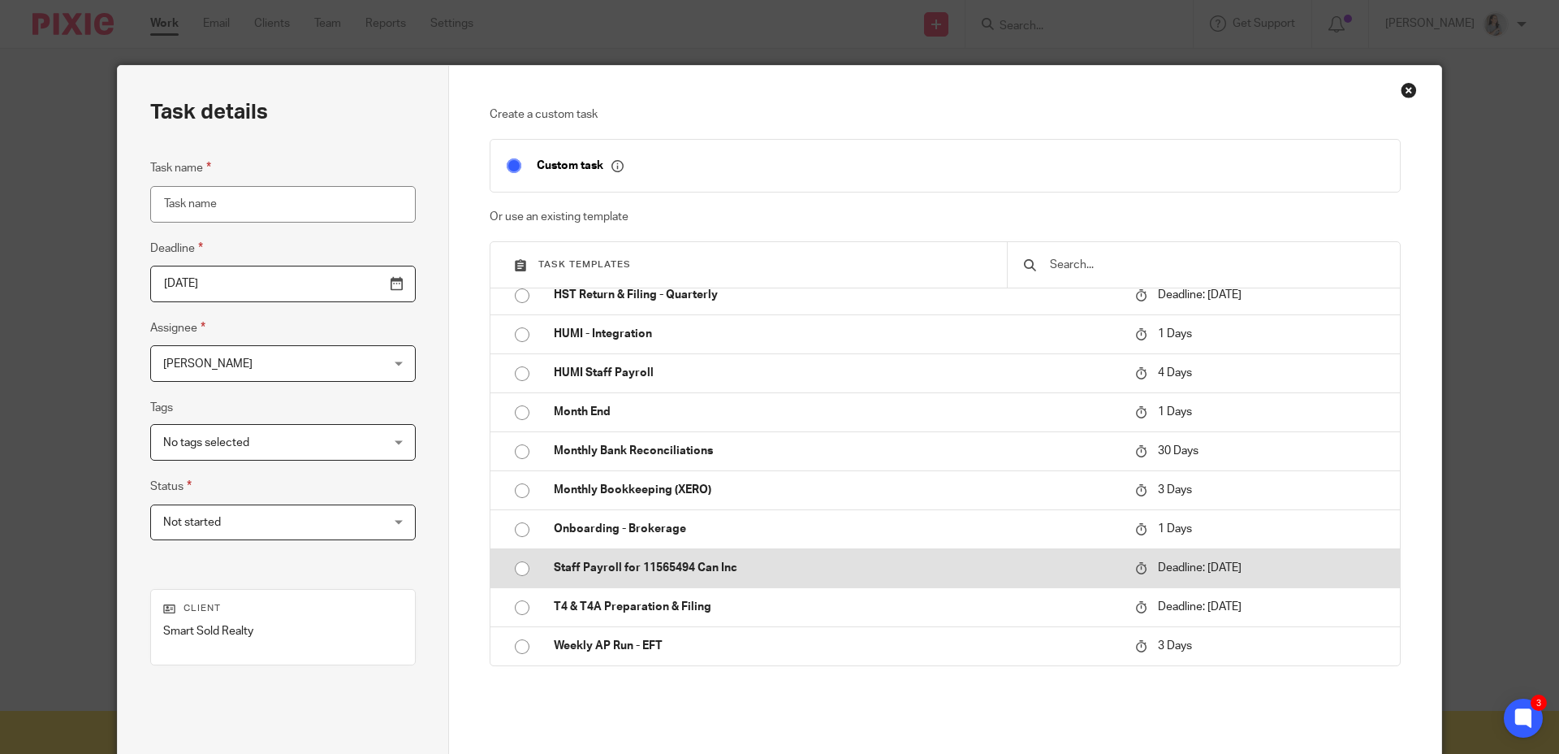
click at [518, 570] on input "radio" at bounding box center [522, 568] width 31 height 31
type input "2025-09-30"
type input "Staff Payroll for 11565494 Can Inc"
checkbox input "false"
radio input "false"
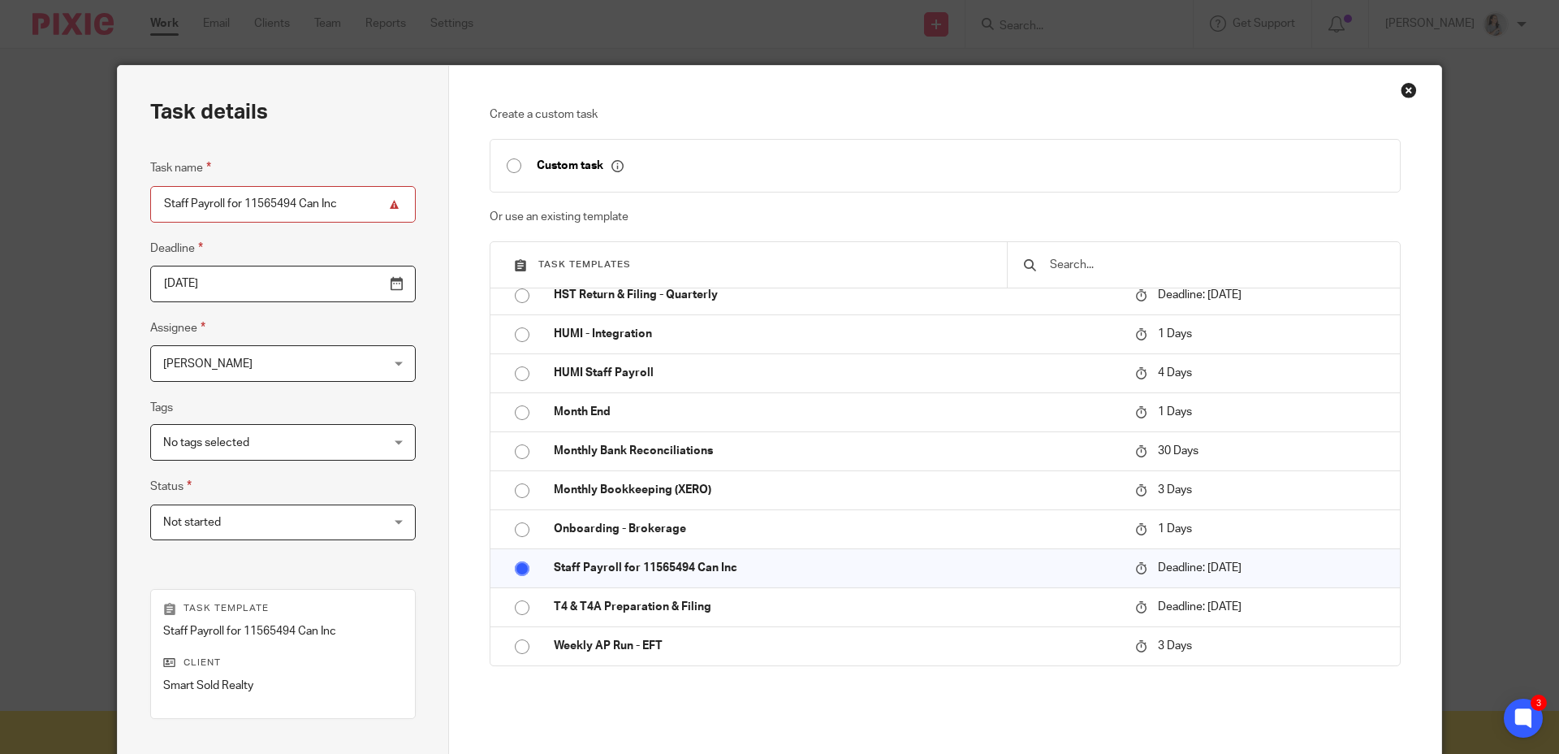
scroll to position [206, 0]
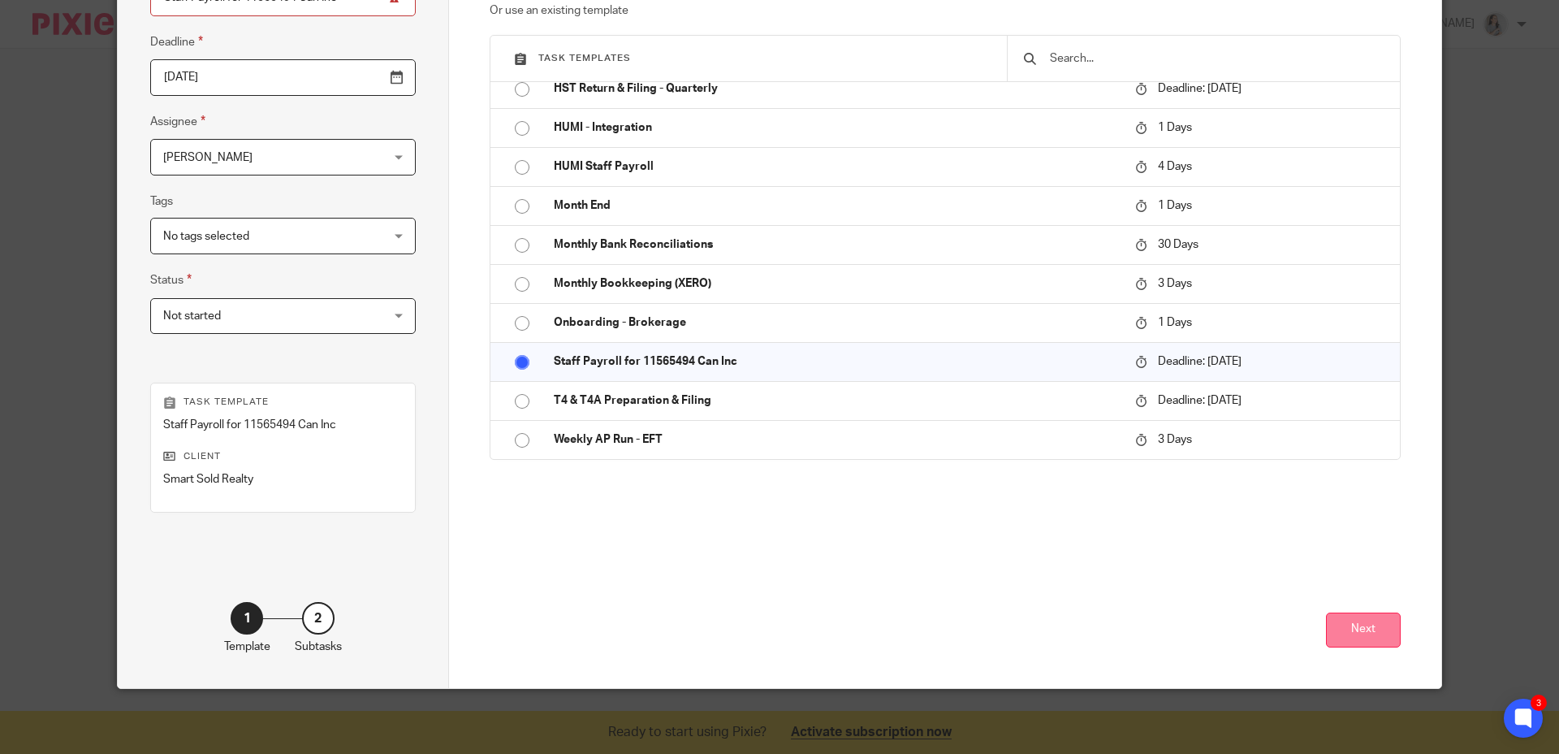
click at [1369, 632] on button "Next" at bounding box center [1363, 629] width 75 height 35
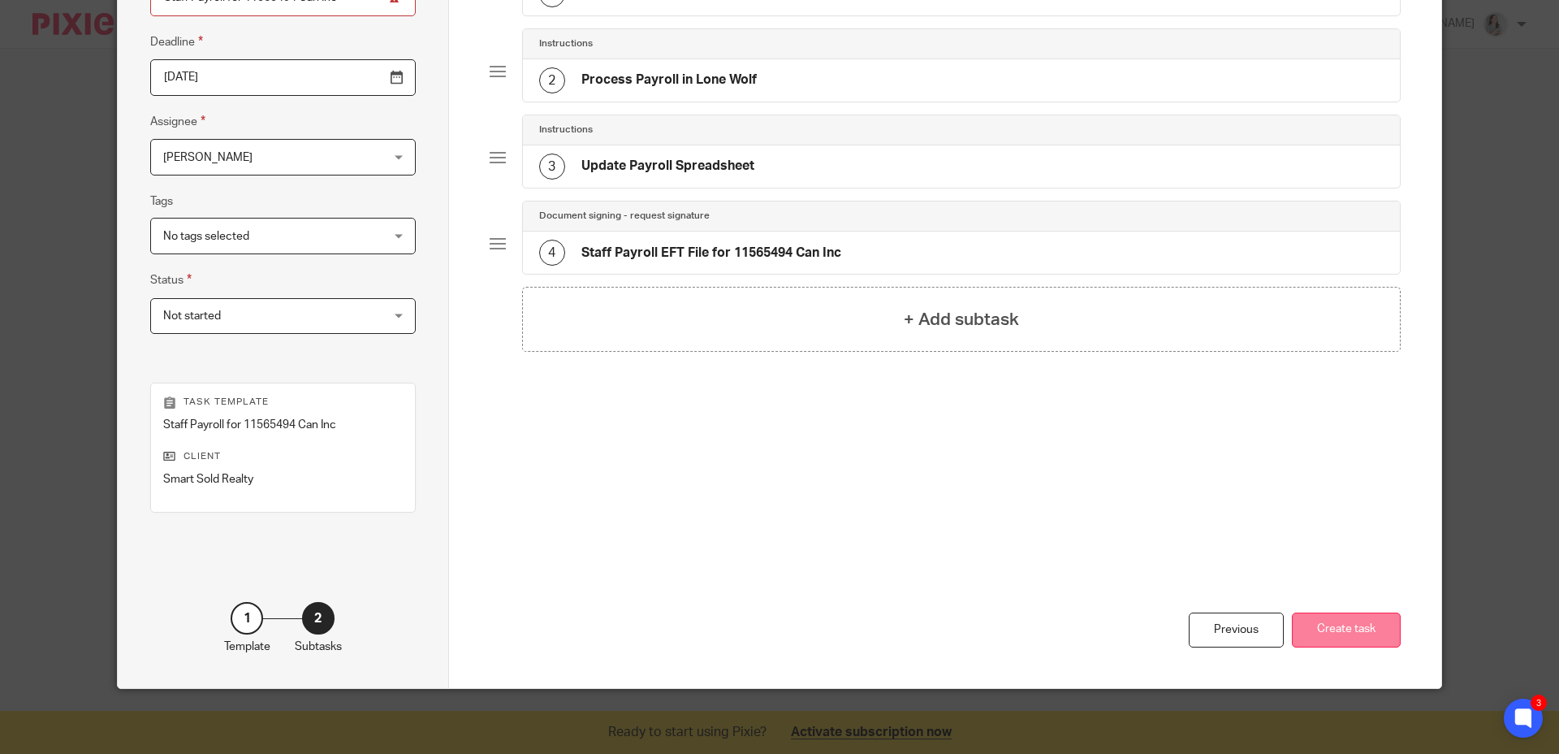
click at [1308, 634] on button "Create task" at bounding box center [1346, 629] width 109 height 35
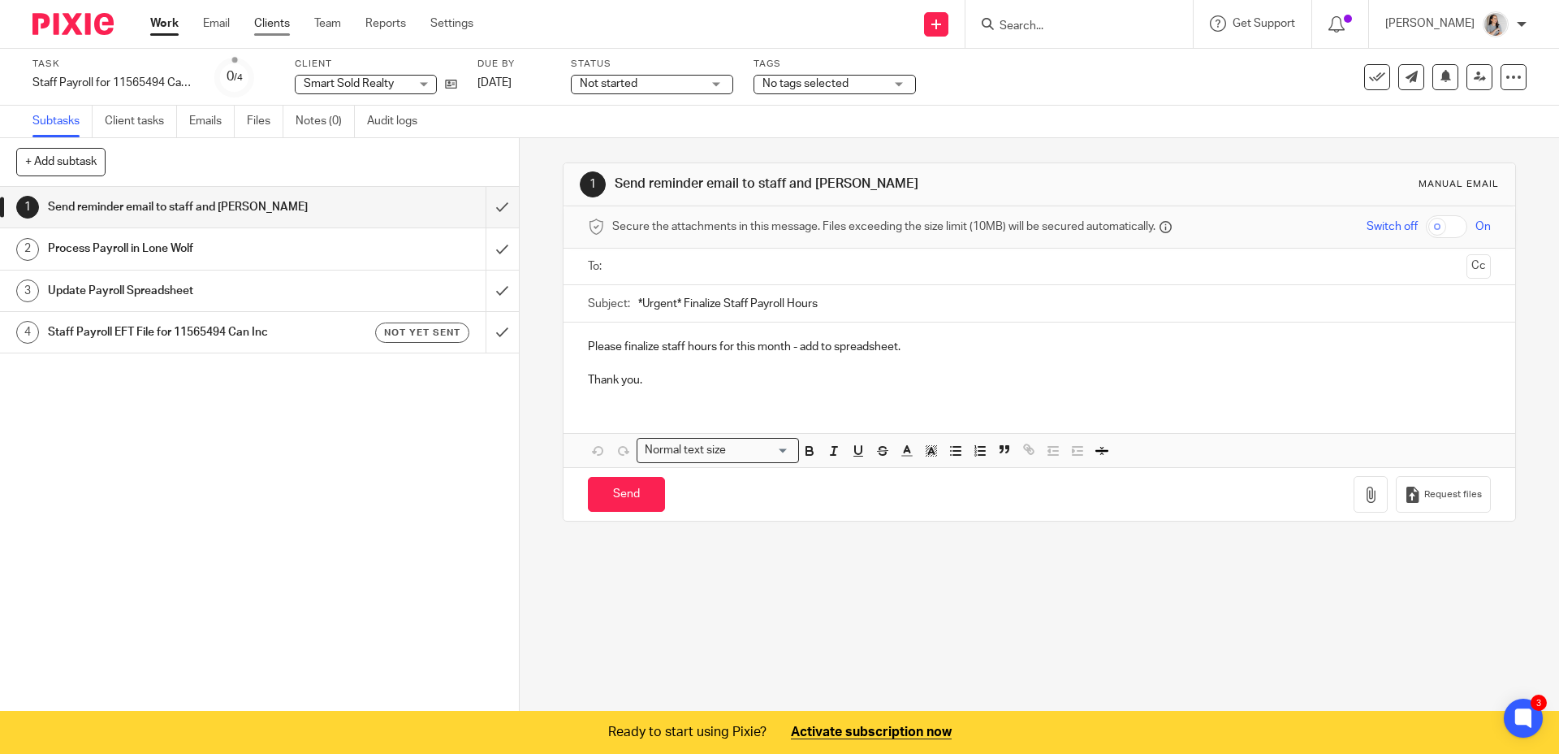
click at [272, 15] on link "Clients" at bounding box center [272, 23] width 36 height 16
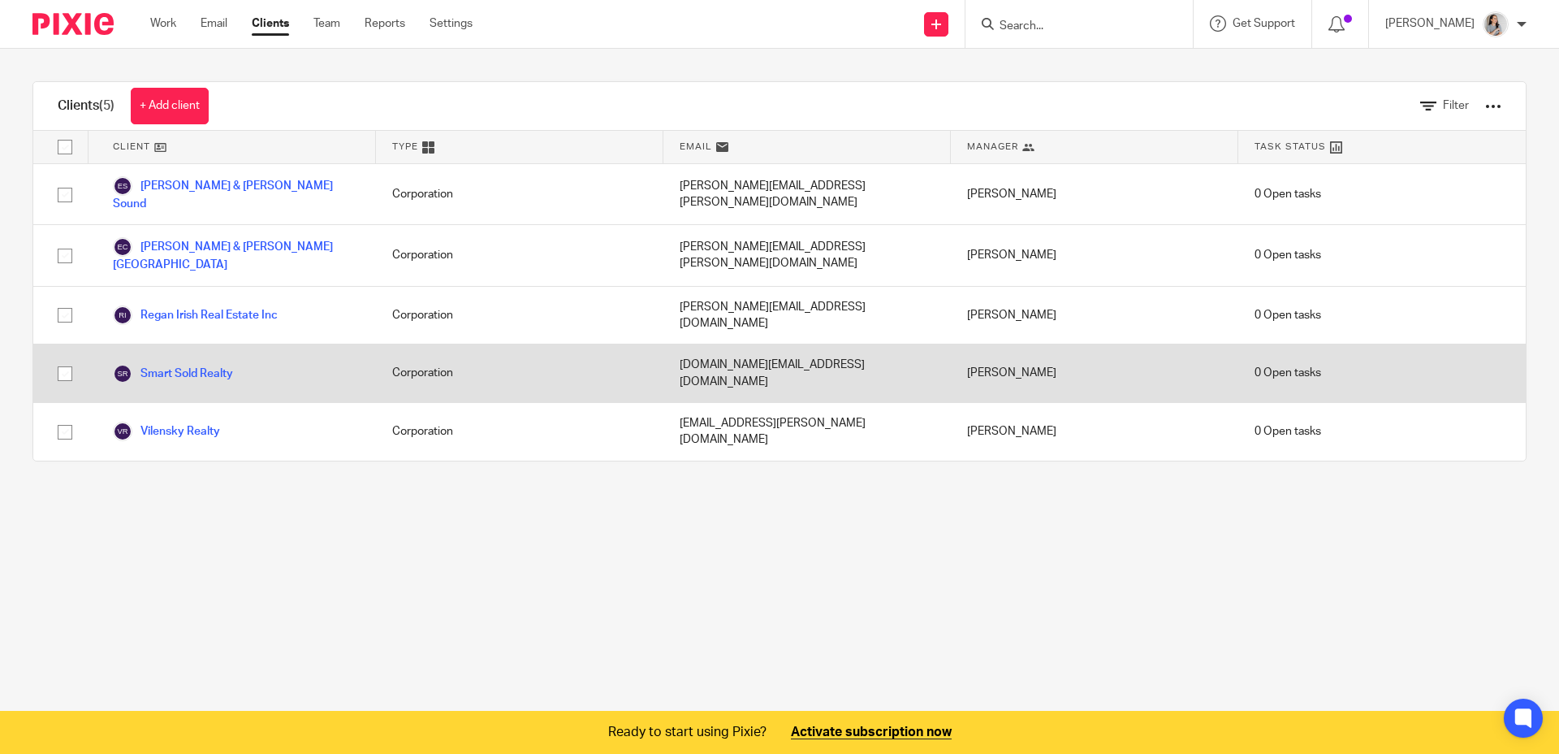
drag, startPoint x: 187, startPoint y: 305, endPoint x: 187, endPoint y: 318, distance: 13.8
click at [187, 344] on div "Smart Sold Realty" at bounding box center [233, 373] width 288 height 58
click at [187, 364] on link "Smart Sold Realty" at bounding box center [173, 373] width 120 height 19
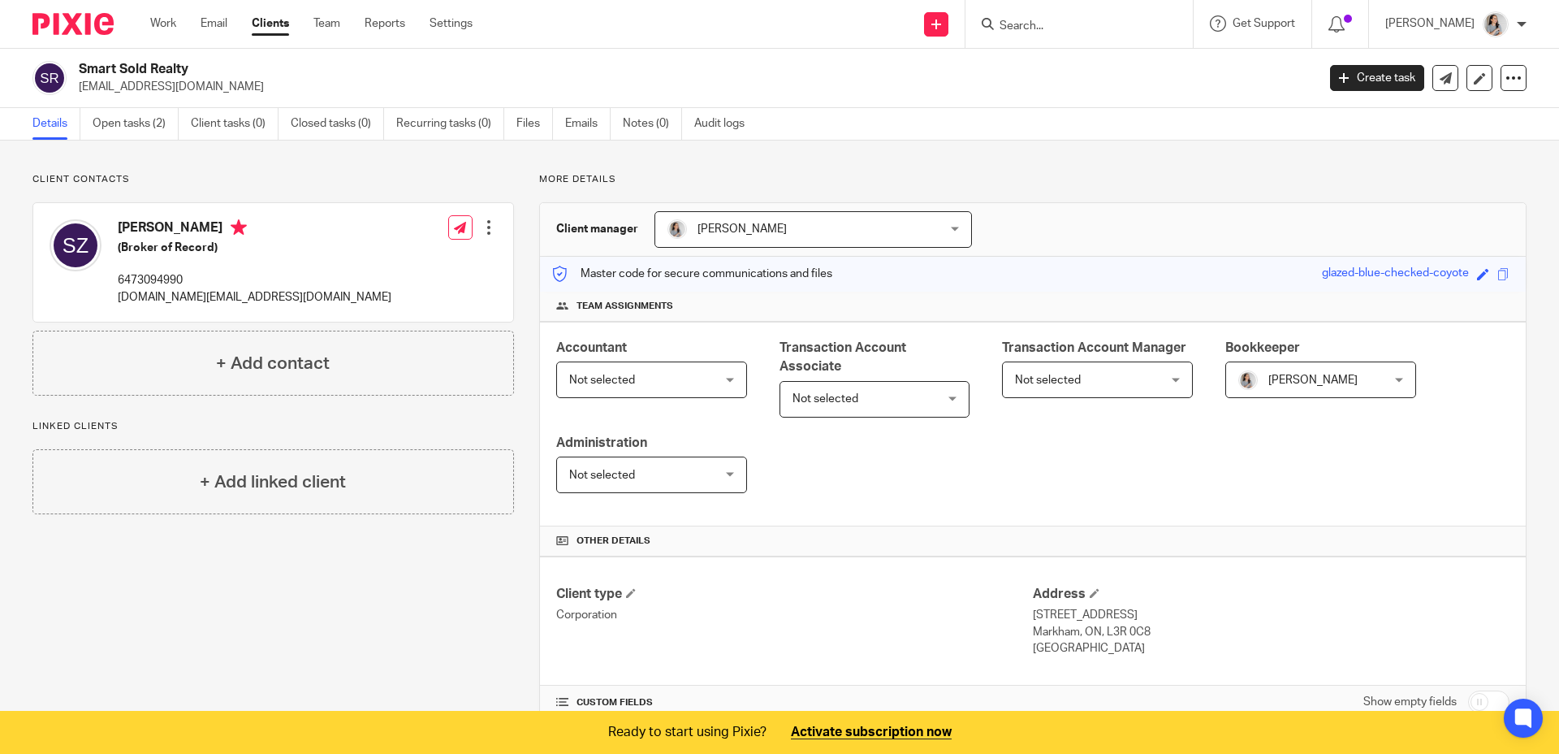
click at [134, 101] on div "Smart Sold Realty deals@smartsoldrealty.ca Create task Export data Merge Archiv…" at bounding box center [779, 78] width 1559 height 59
click at [129, 119] on link "Open tasks (2)" at bounding box center [136, 124] width 86 height 32
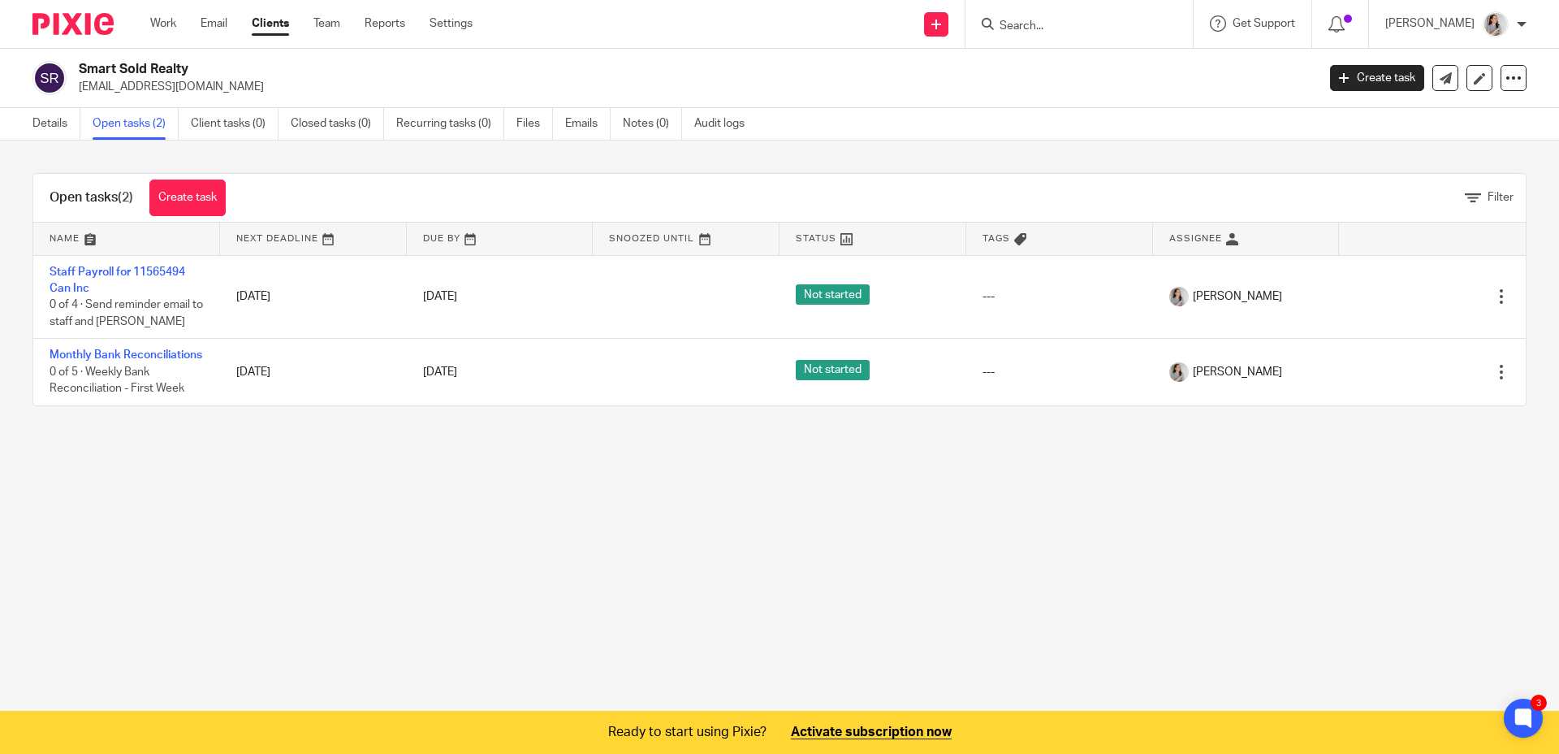
click at [664, 674] on main "Smart Sold Realty [EMAIL_ADDRESS][DOMAIN_NAME] Create task Export data Merge Ar…" at bounding box center [779, 377] width 1559 height 754
click at [589, 582] on main "Smart Sold Realty [EMAIL_ADDRESS][DOMAIN_NAME] Create task Export data Merge Ar…" at bounding box center [779, 377] width 1559 height 754
click at [651, 569] on main "Smart Sold Realty [EMAIL_ADDRESS][DOMAIN_NAME] Create task Export data Merge Ar…" at bounding box center [779, 377] width 1559 height 754
click at [650, 136] on link "Notes (0)" at bounding box center [652, 124] width 59 height 32
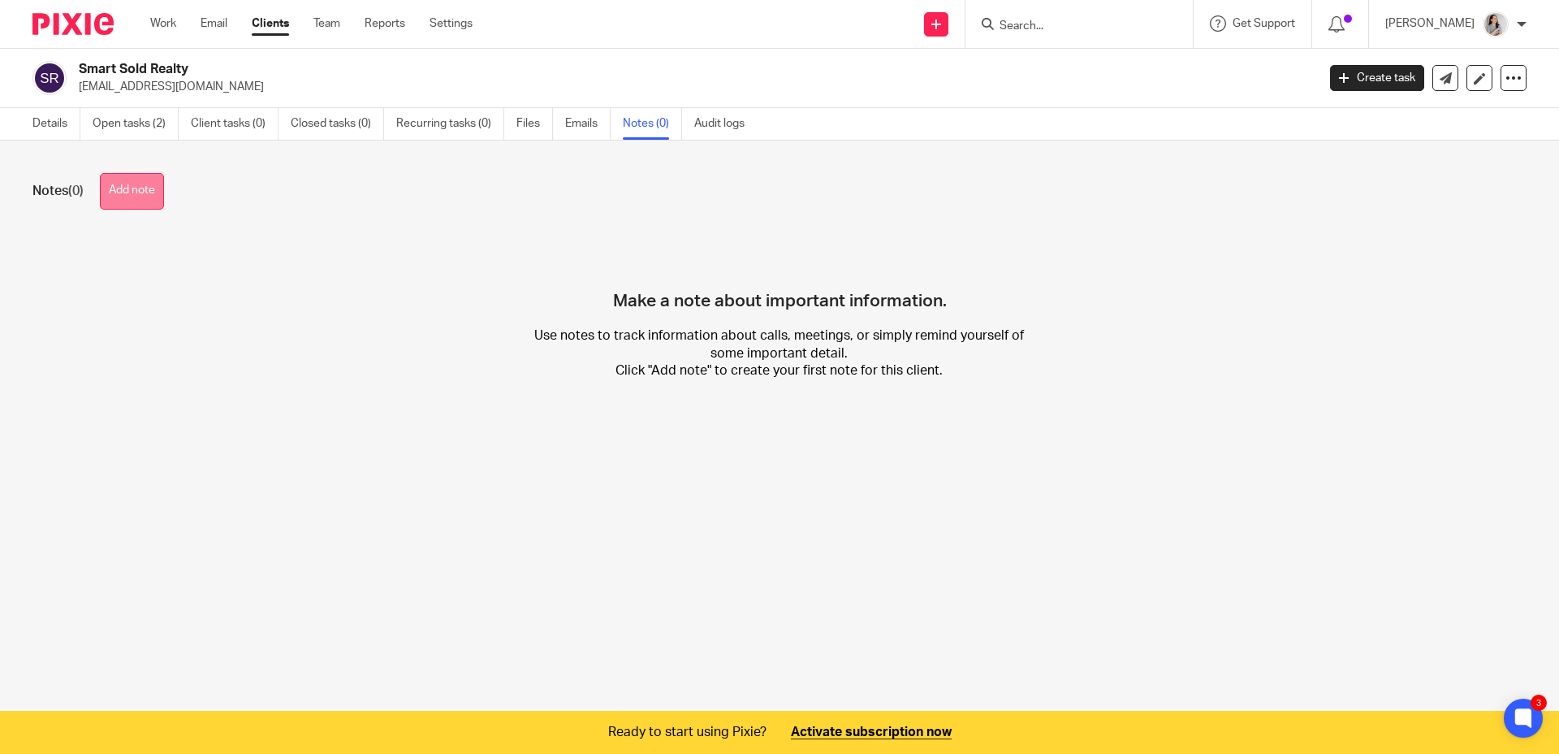
click at [141, 194] on button "Add note" at bounding box center [132, 191] width 64 height 37
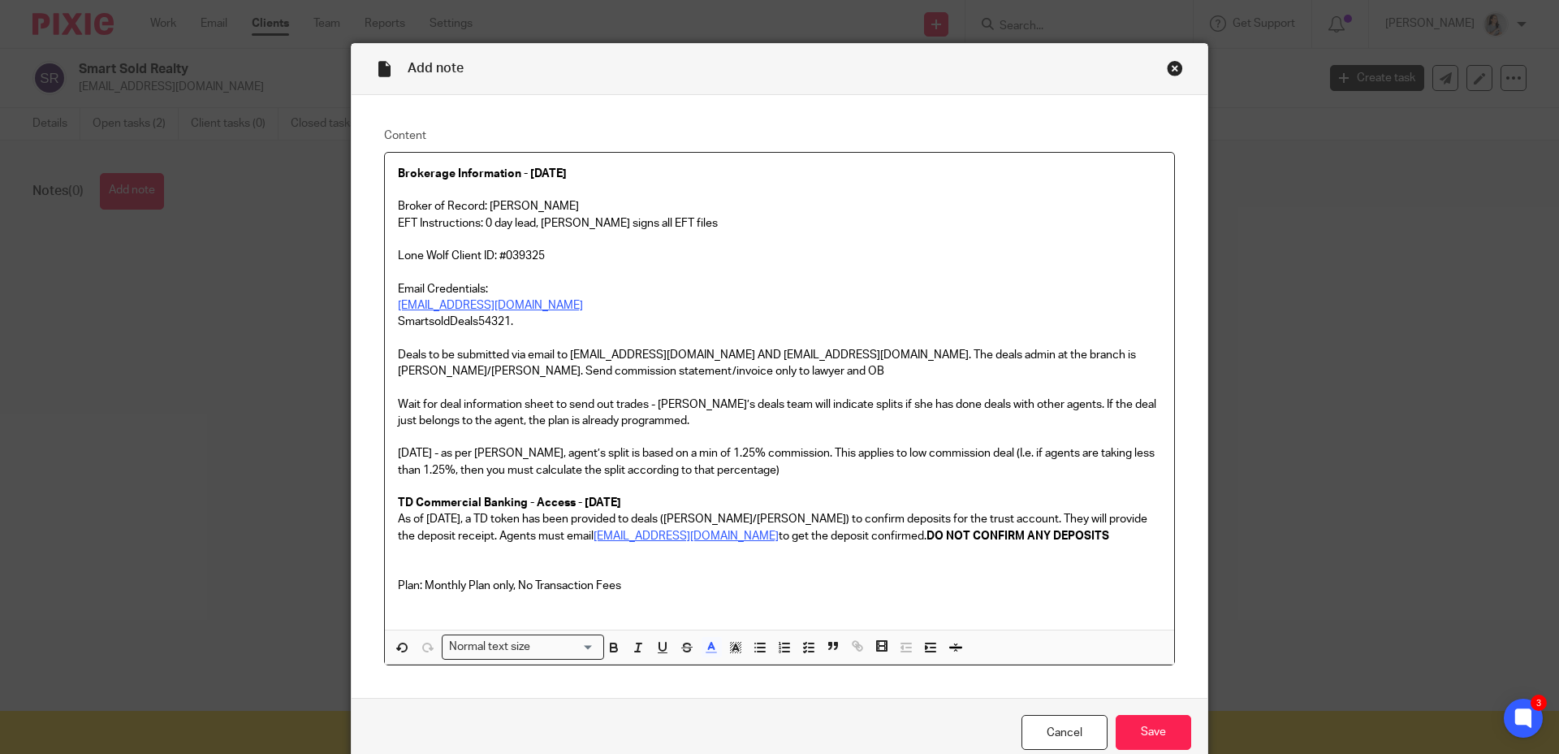
scroll to position [28, 0]
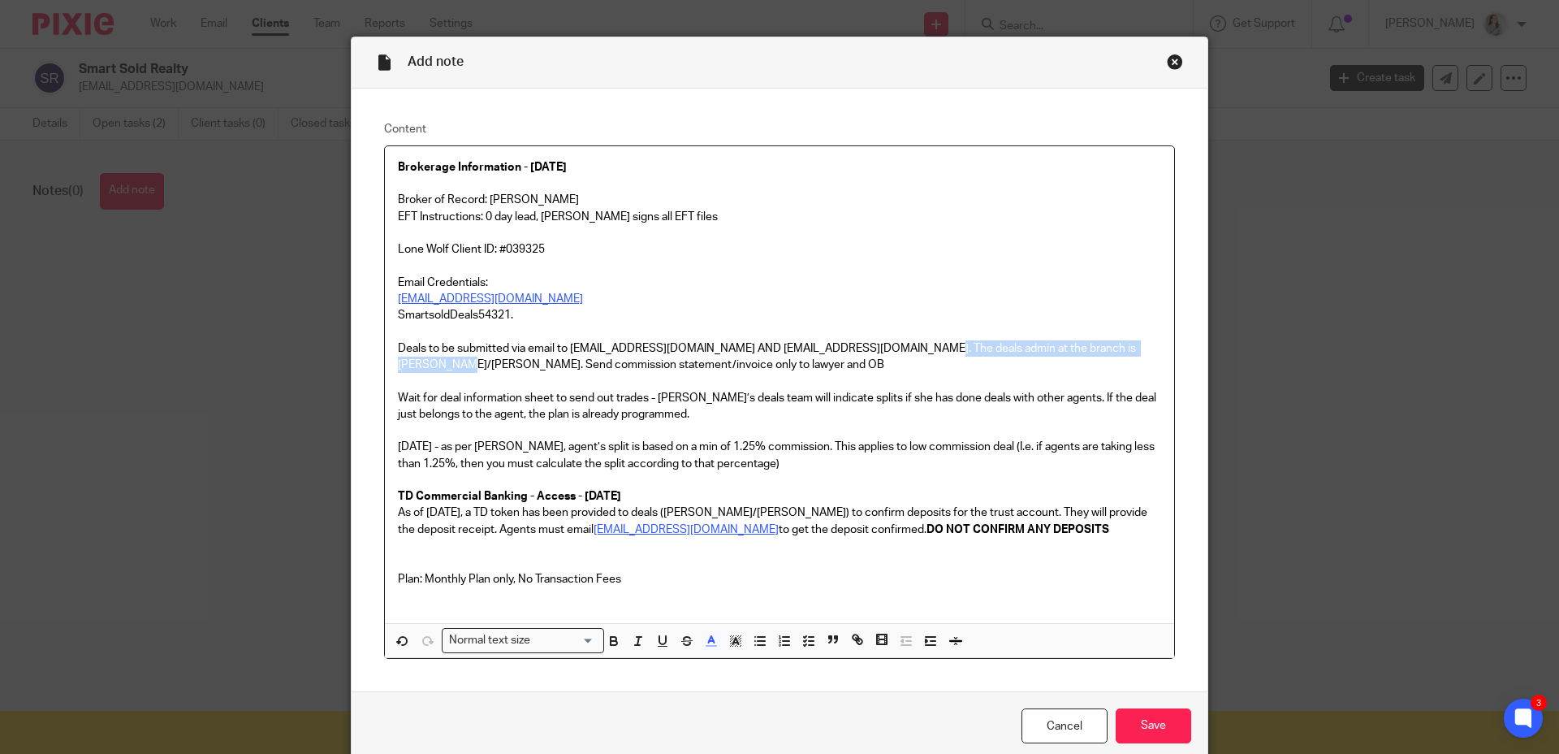
drag, startPoint x: 1127, startPoint y: 351, endPoint x: 896, endPoint y: 351, distance: 231.5
click at [896, 351] on span "Deals to be submitted via email to accounting@smartsoldrealty.ca AND deals@smar…" at bounding box center [768, 357] width 741 height 28
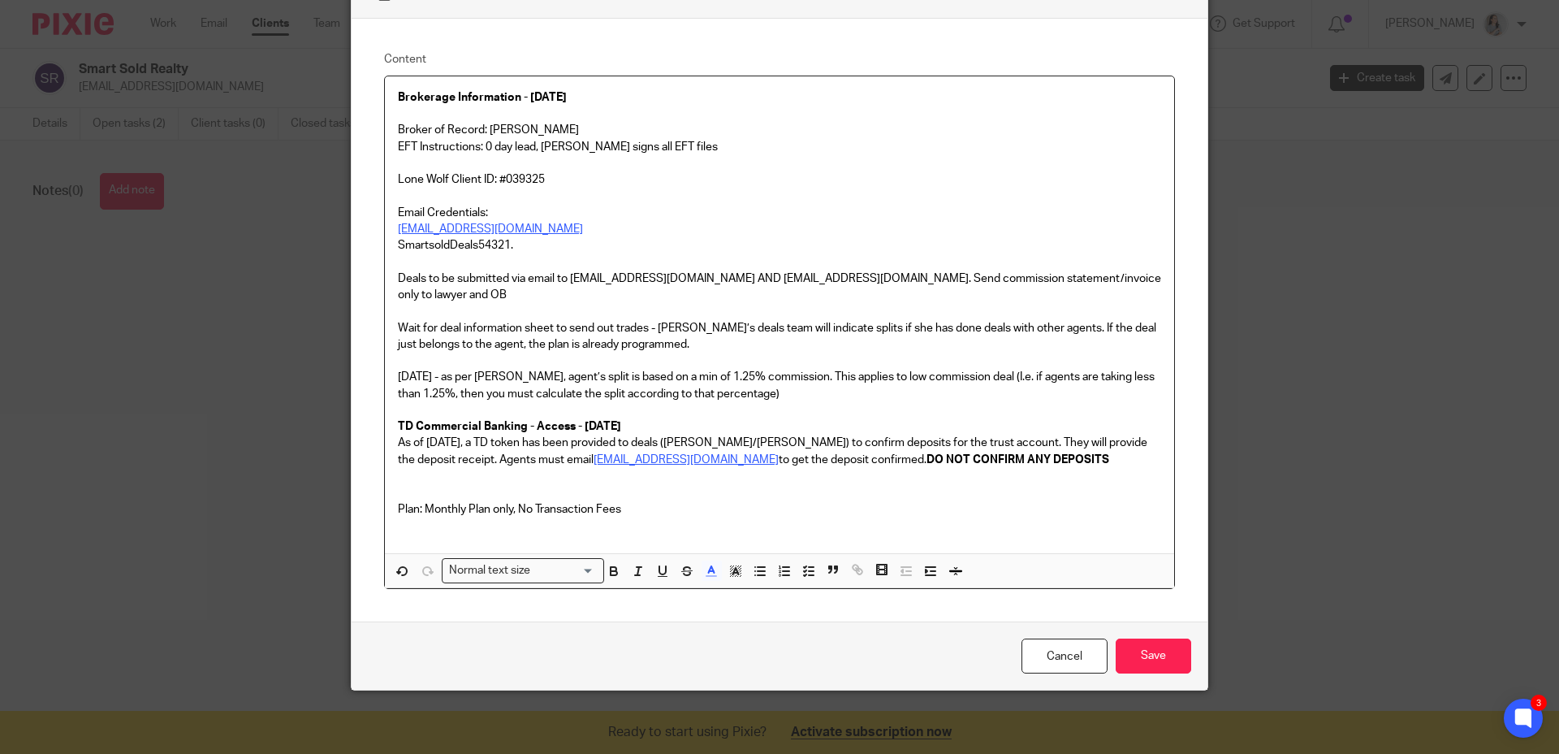
scroll to position [101, 0]
click at [1131, 651] on input "Save" at bounding box center [1154, 654] width 76 height 35
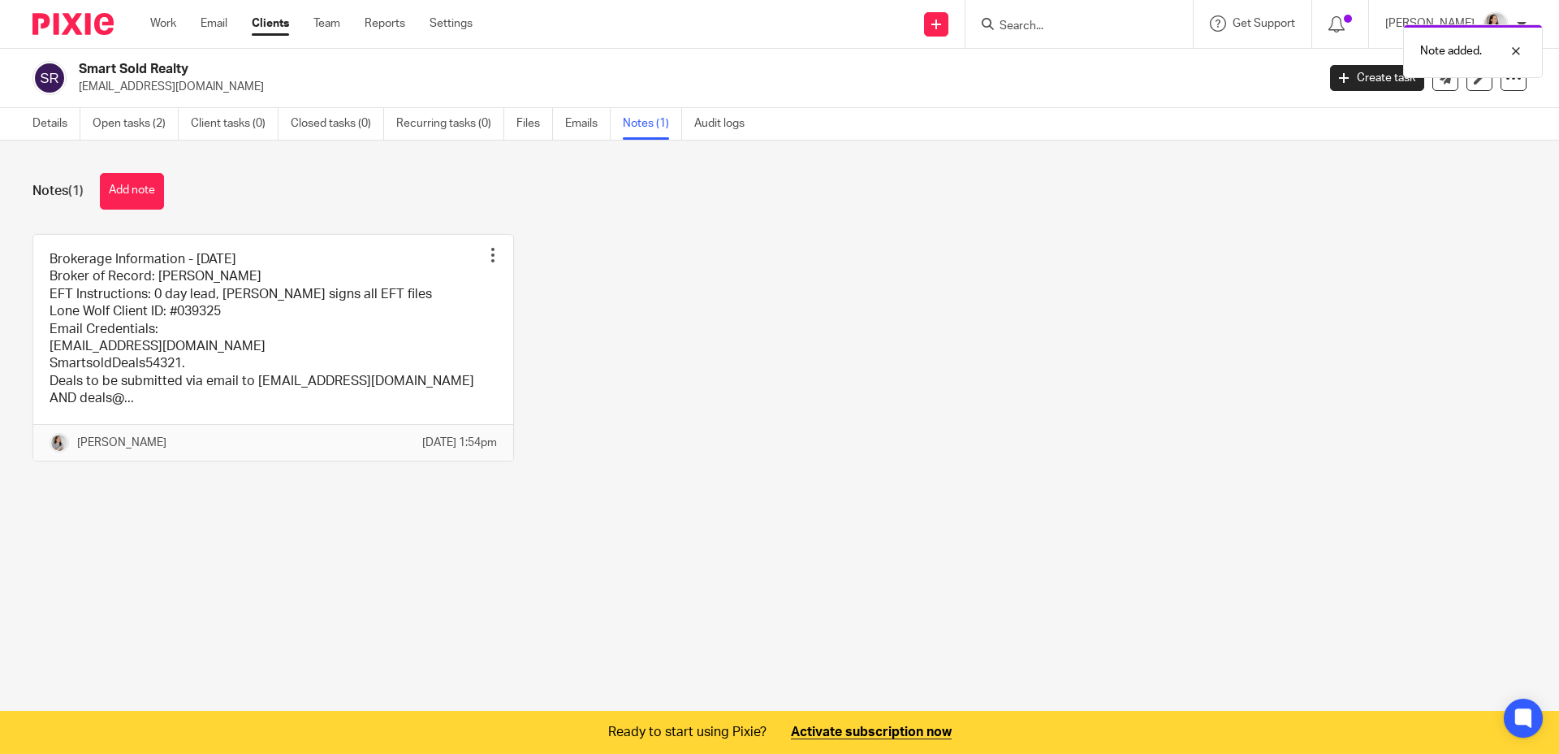
click at [713, 271] on div "Brokerage Information - [DATE] Broker of Record: [PERSON_NAME] EFT Instructions…" at bounding box center [767, 360] width 1520 height 252
click at [64, 126] on link "Details" at bounding box center [56, 124] width 48 height 32
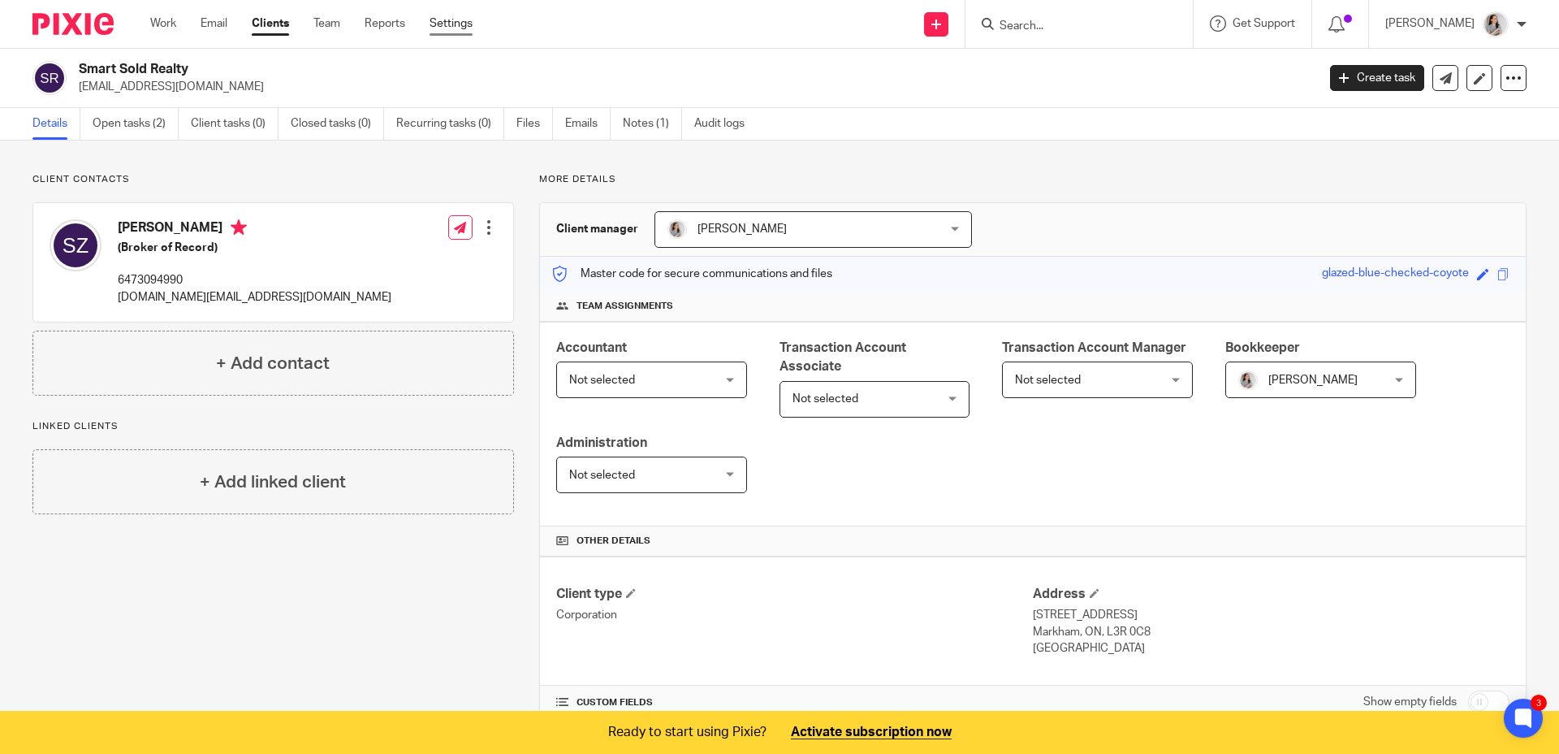
click at [435, 22] on link "Settings" at bounding box center [451, 23] width 43 height 16
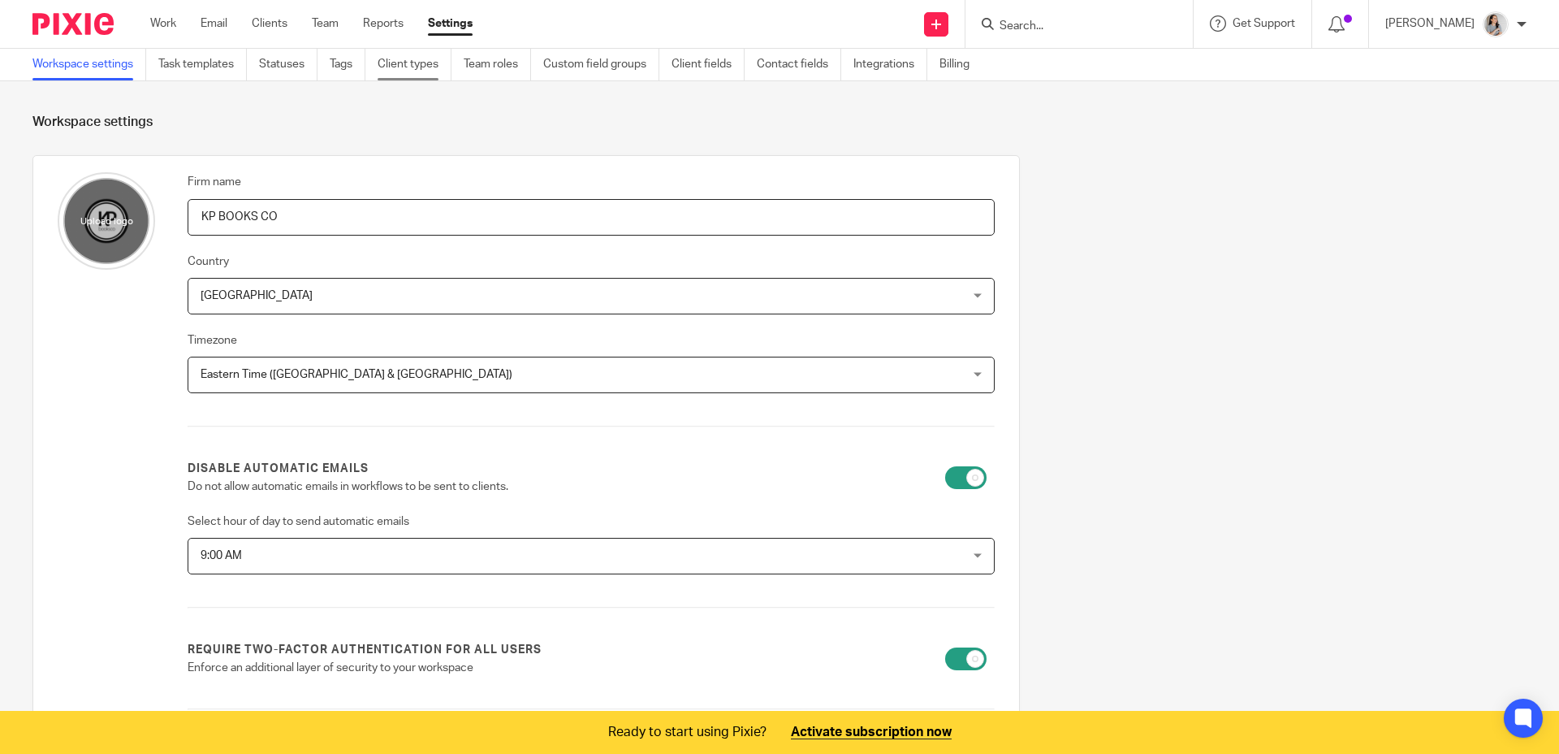
click at [414, 69] on link "Client types" at bounding box center [415, 65] width 74 height 32
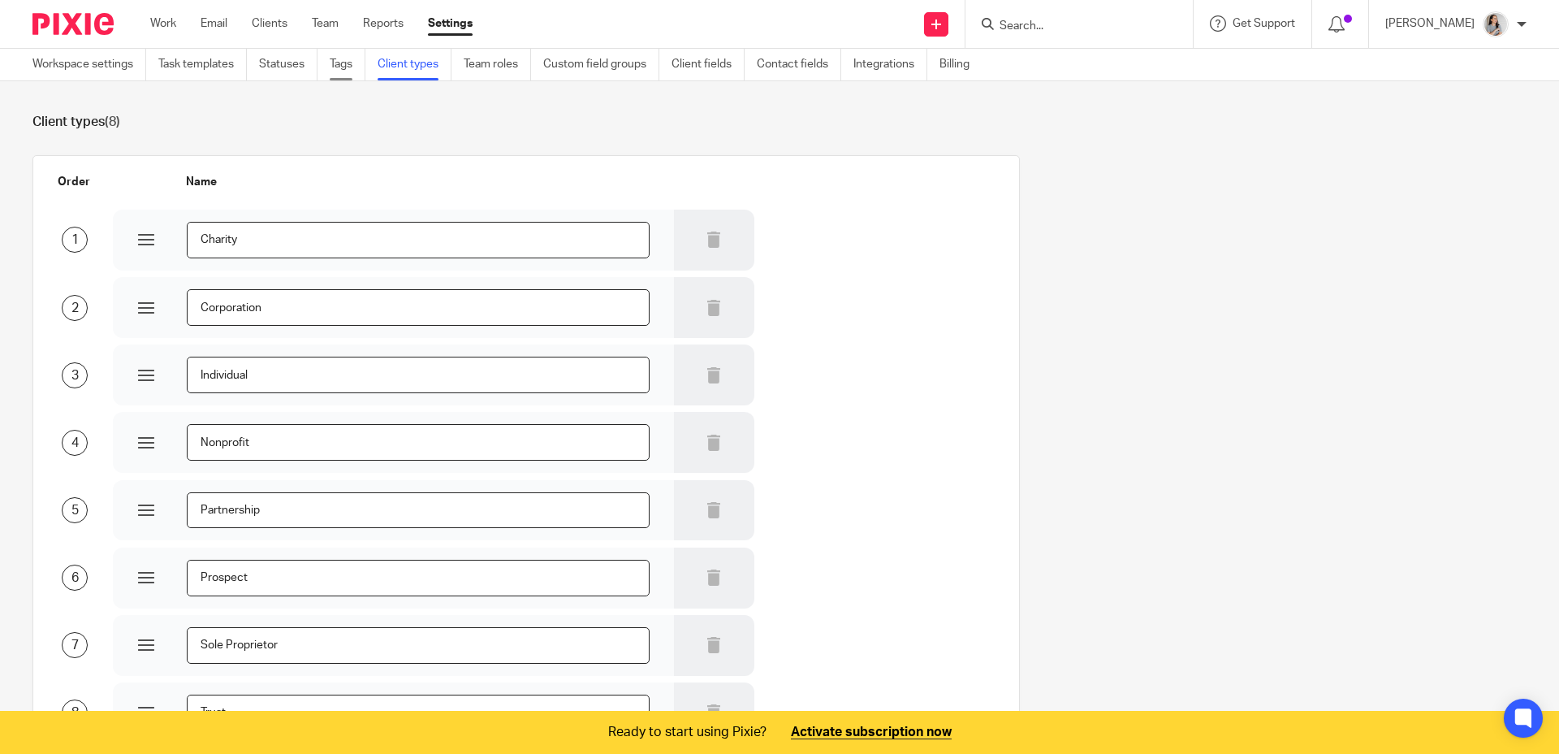
click at [343, 71] on link "Tags" at bounding box center [348, 65] width 36 height 32
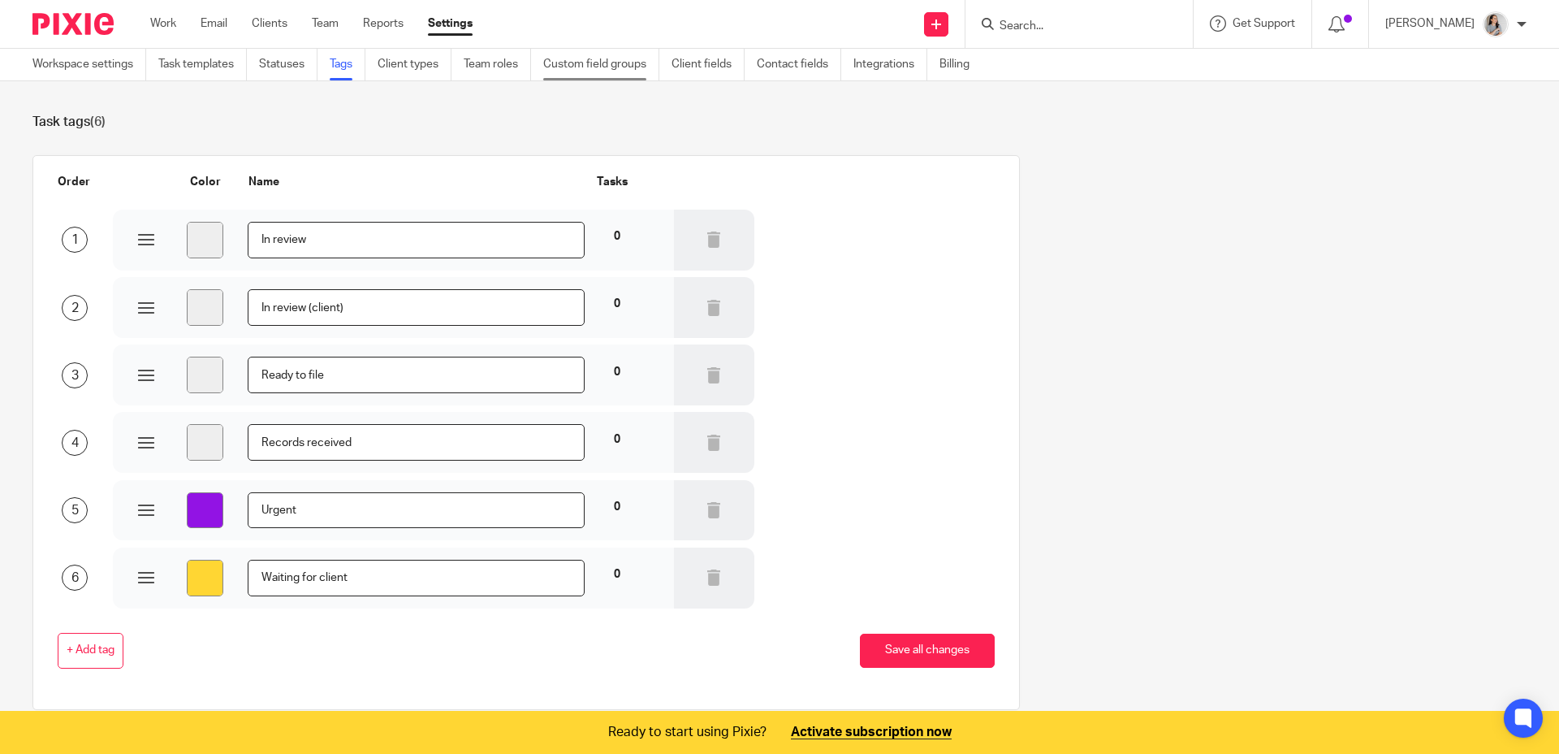
click at [560, 70] on link "Custom field groups" at bounding box center [601, 65] width 116 height 32
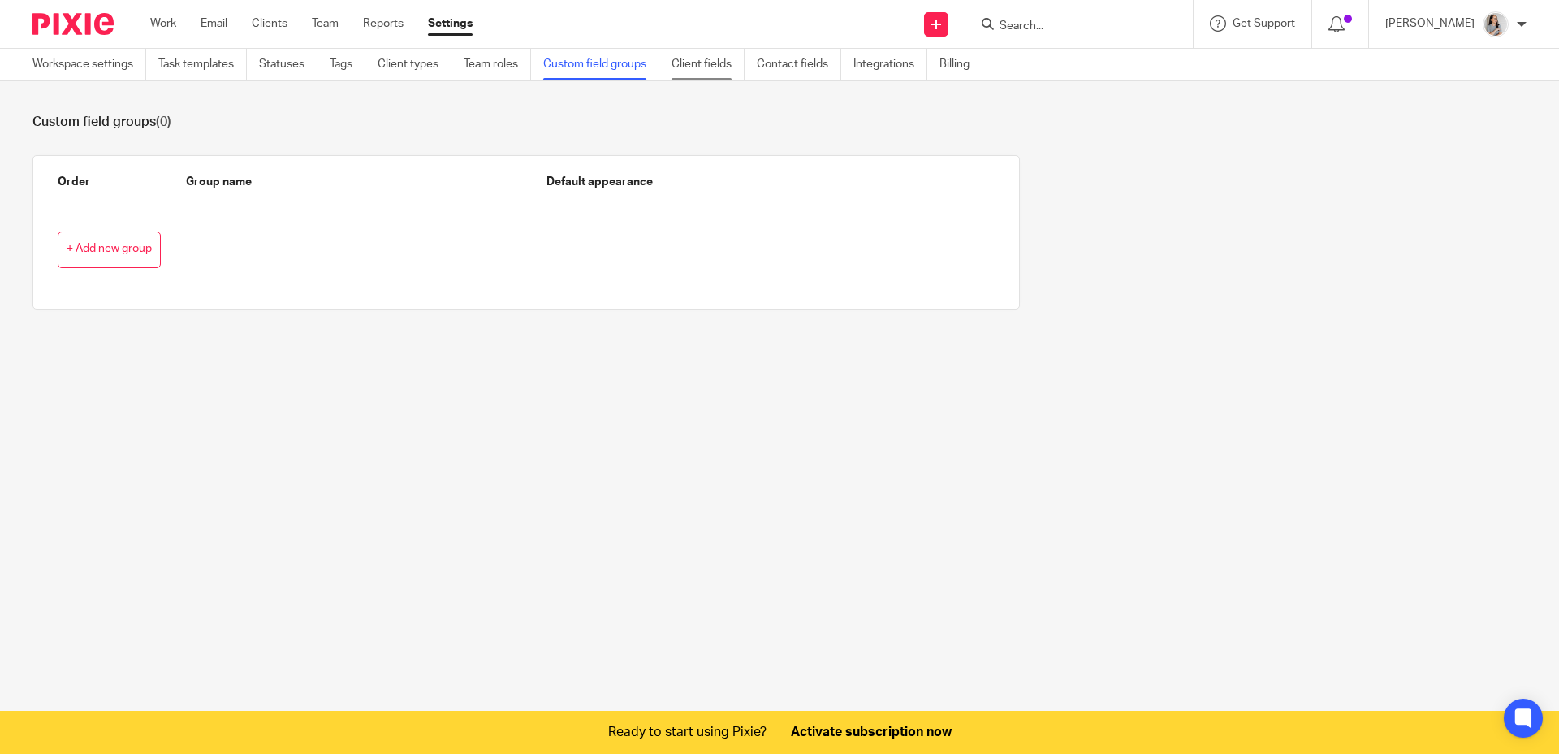
click at [727, 72] on link "Client fields" at bounding box center [708, 65] width 73 height 32
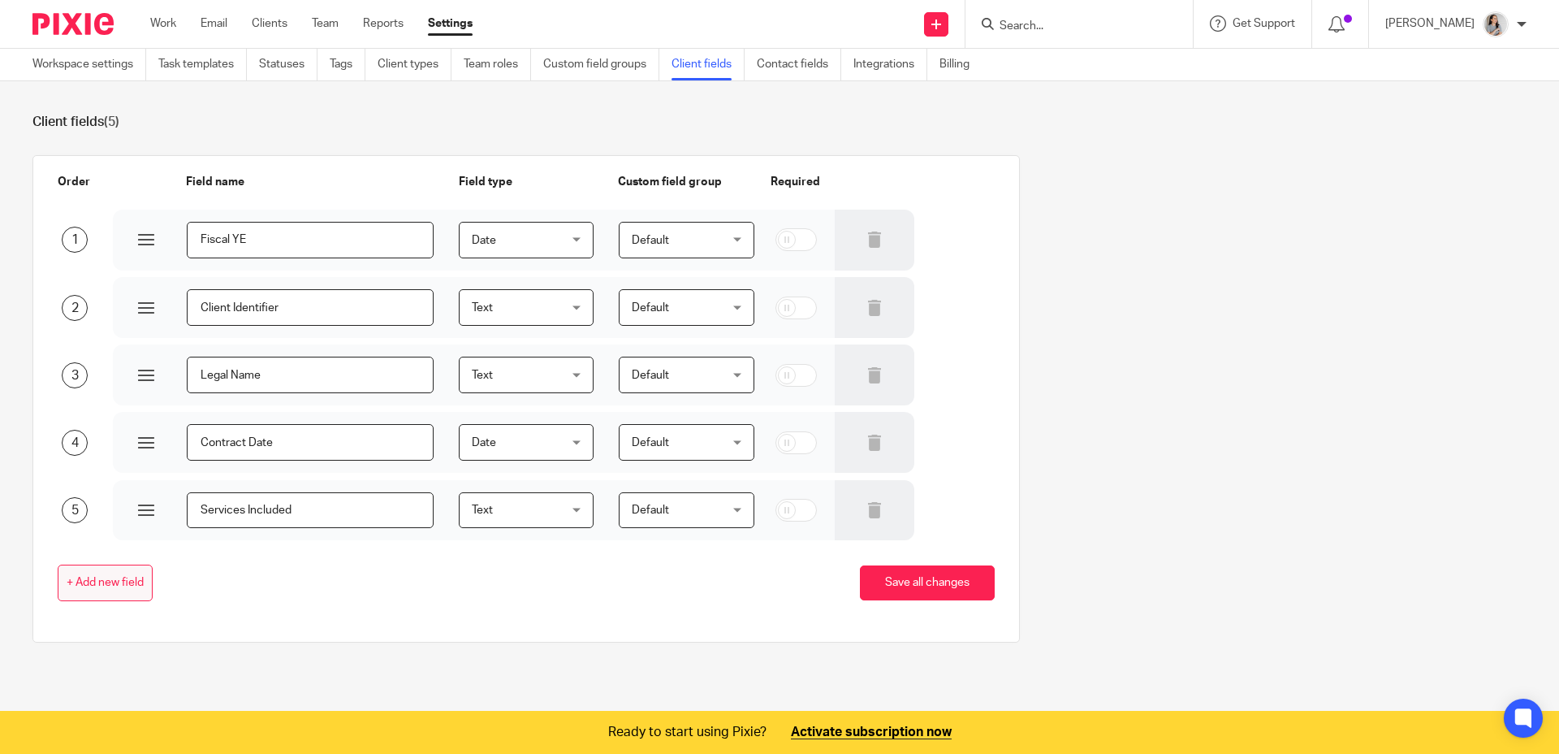
click at [119, 586] on span "+ Add new field" at bounding box center [105, 583] width 77 height 13
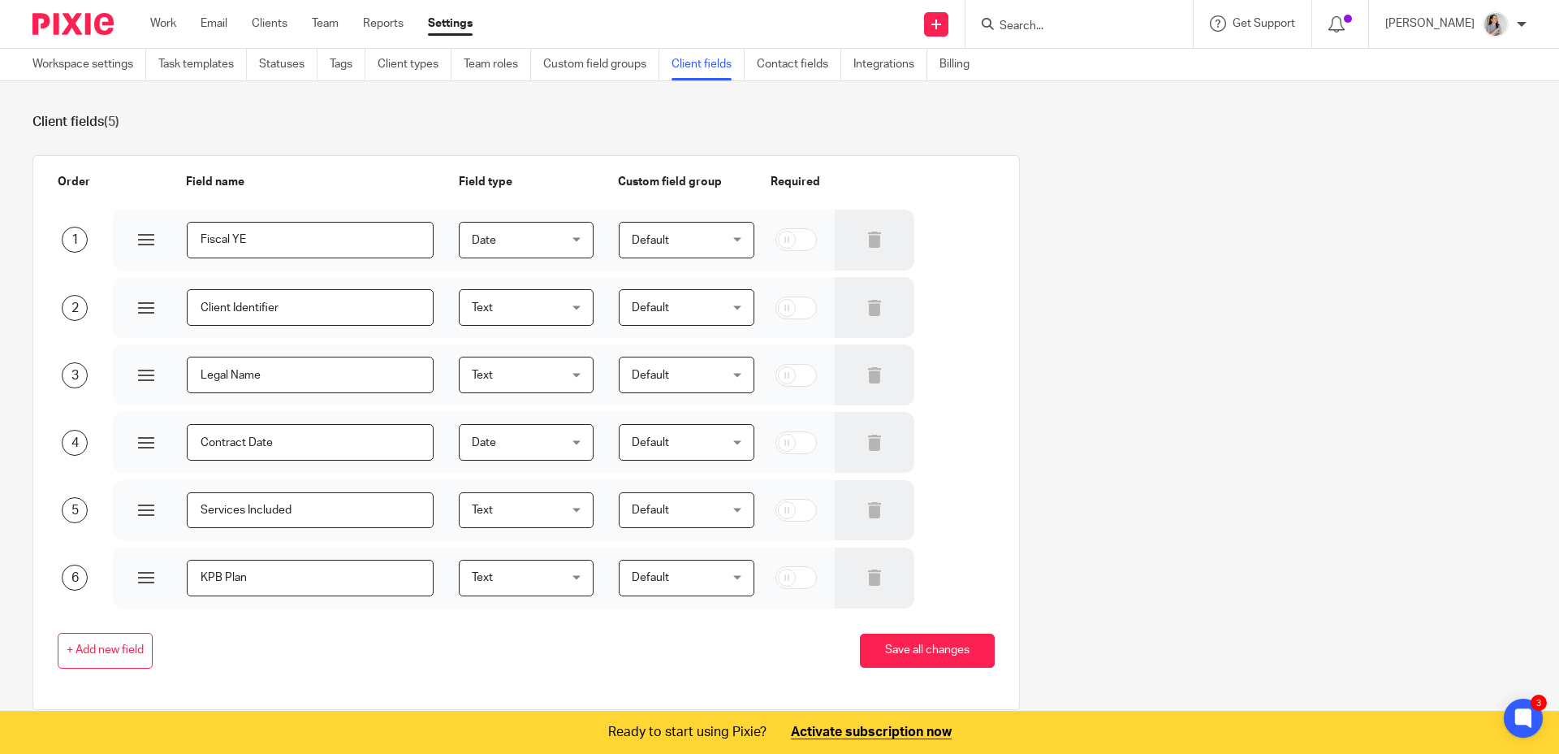
type input "KPB Plan"
click at [582, 653] on div "+ Add new field Save all changes" at bounding box center [513, 651] width 962 height 37
click at [680, 680] on div "+ Add new field Save all changes" at bounding box center [513, 650] width 962 height 85
click at [905, 653] on button "Save all changes" at bounding box center [927, 651] width 135 height 35
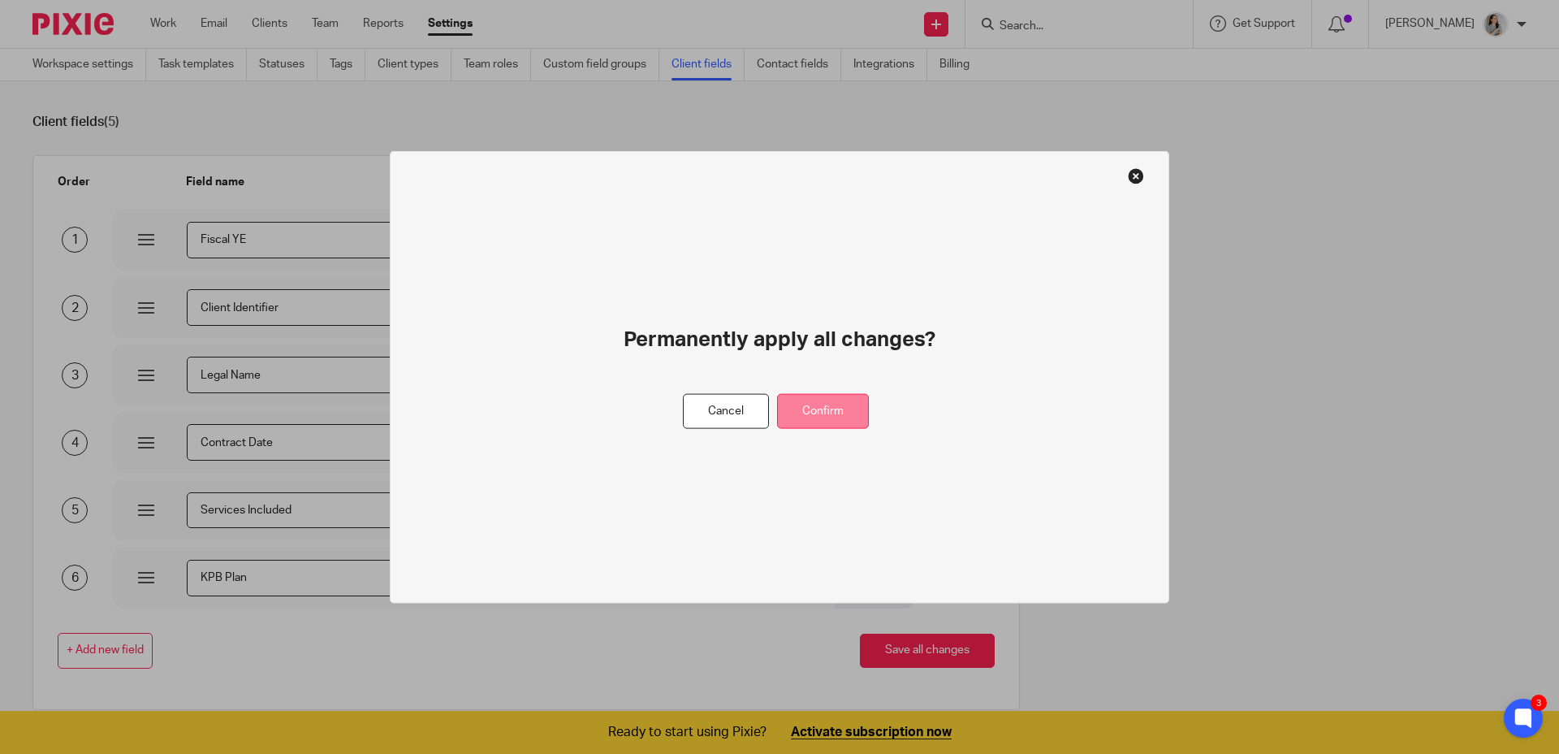
click at [815, 424] on button "Confirm" at bounding box center [823, 411] width 92 height 35
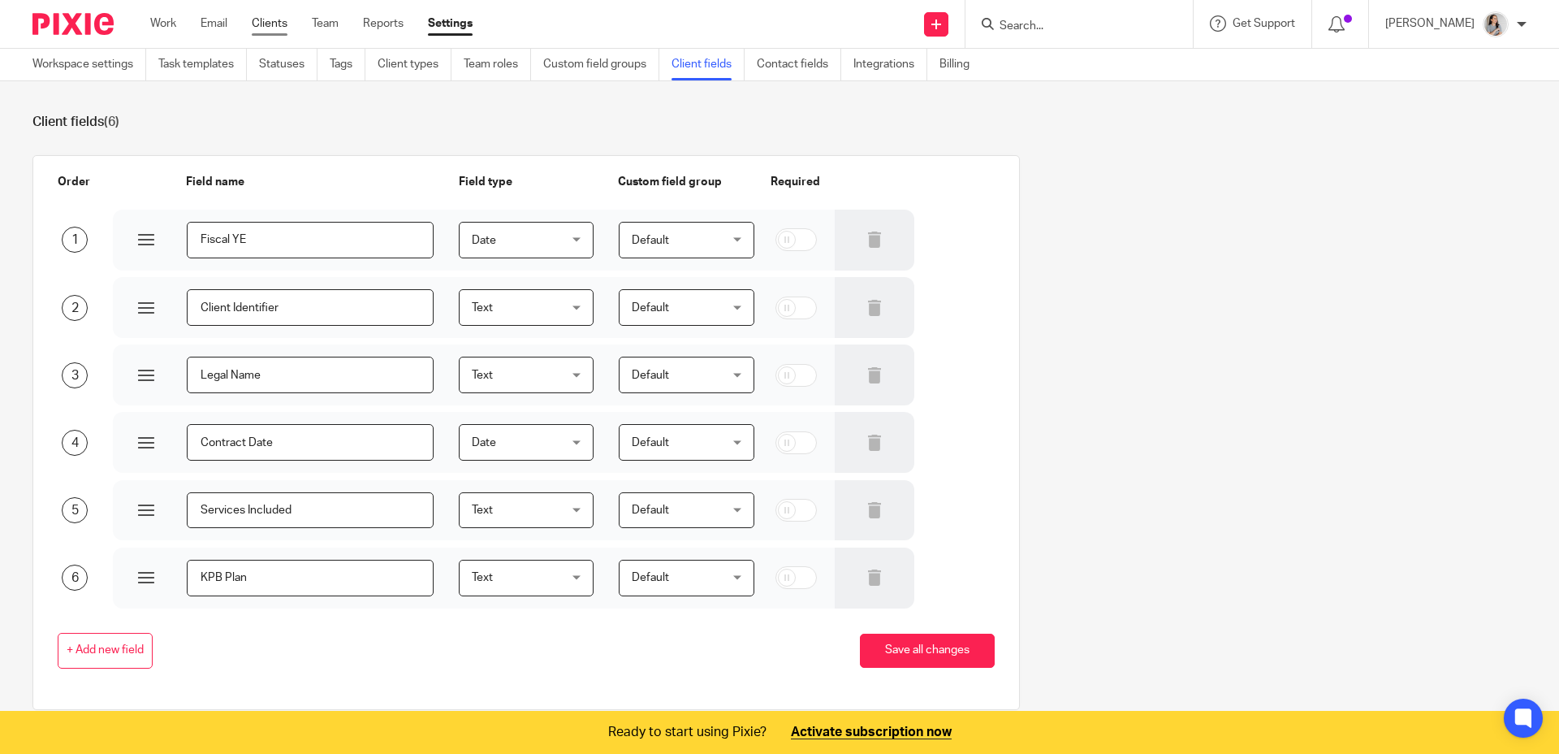
click at [266, 19] on link "Clients" at bounding box center [270, 23] width 36 height 16
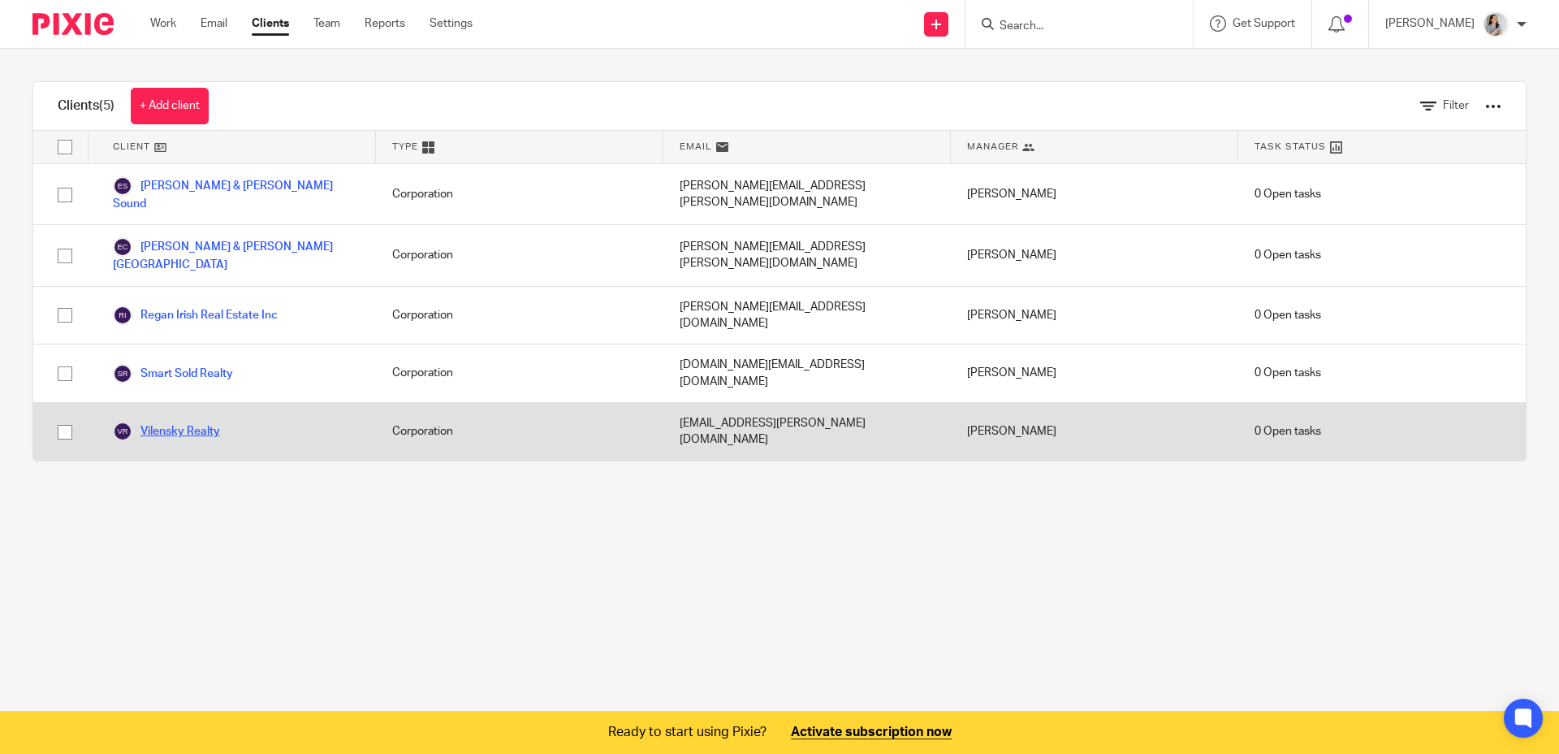
click at [183, 422] on link "Vilensky Realty" at bounding box center [166, 431] width 107 height 19
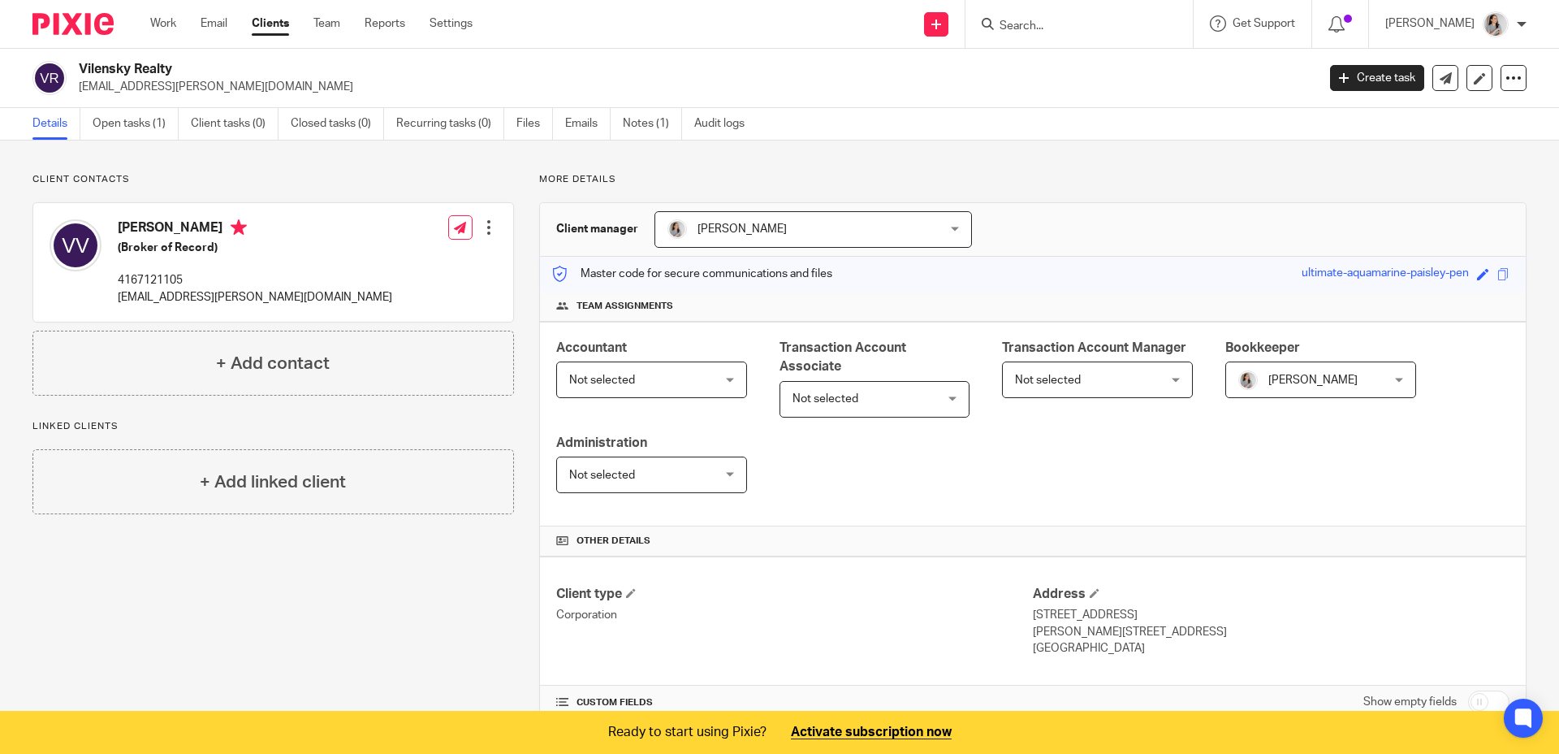
scroll to position [238, 0]
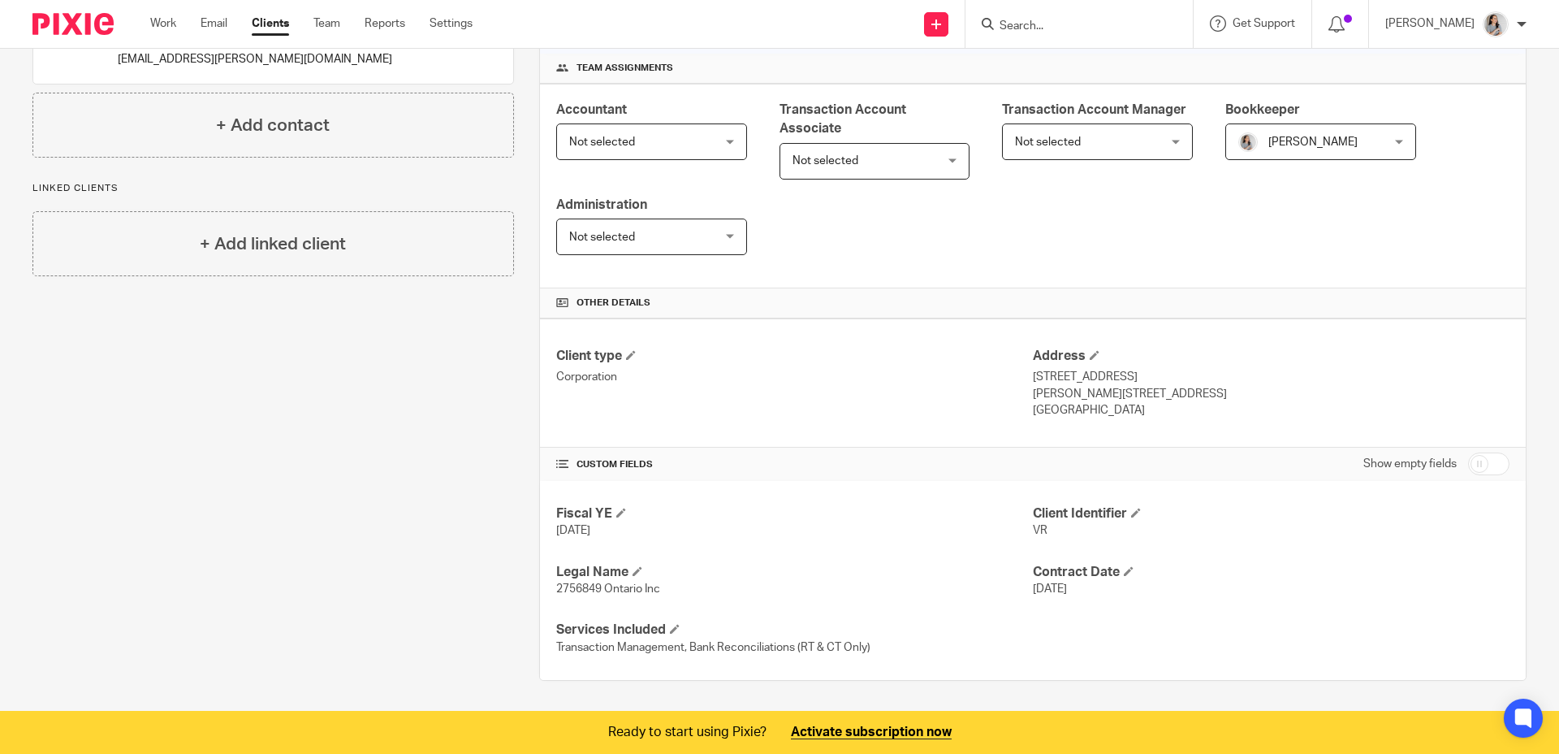
click at [1473, 467] on input "checkbox" at bounding box center [1488, 463] width 41 height 23
checkbox input "true"
click at [1092, 631] on span at bounding box center [1097, 629] width 10 height 10
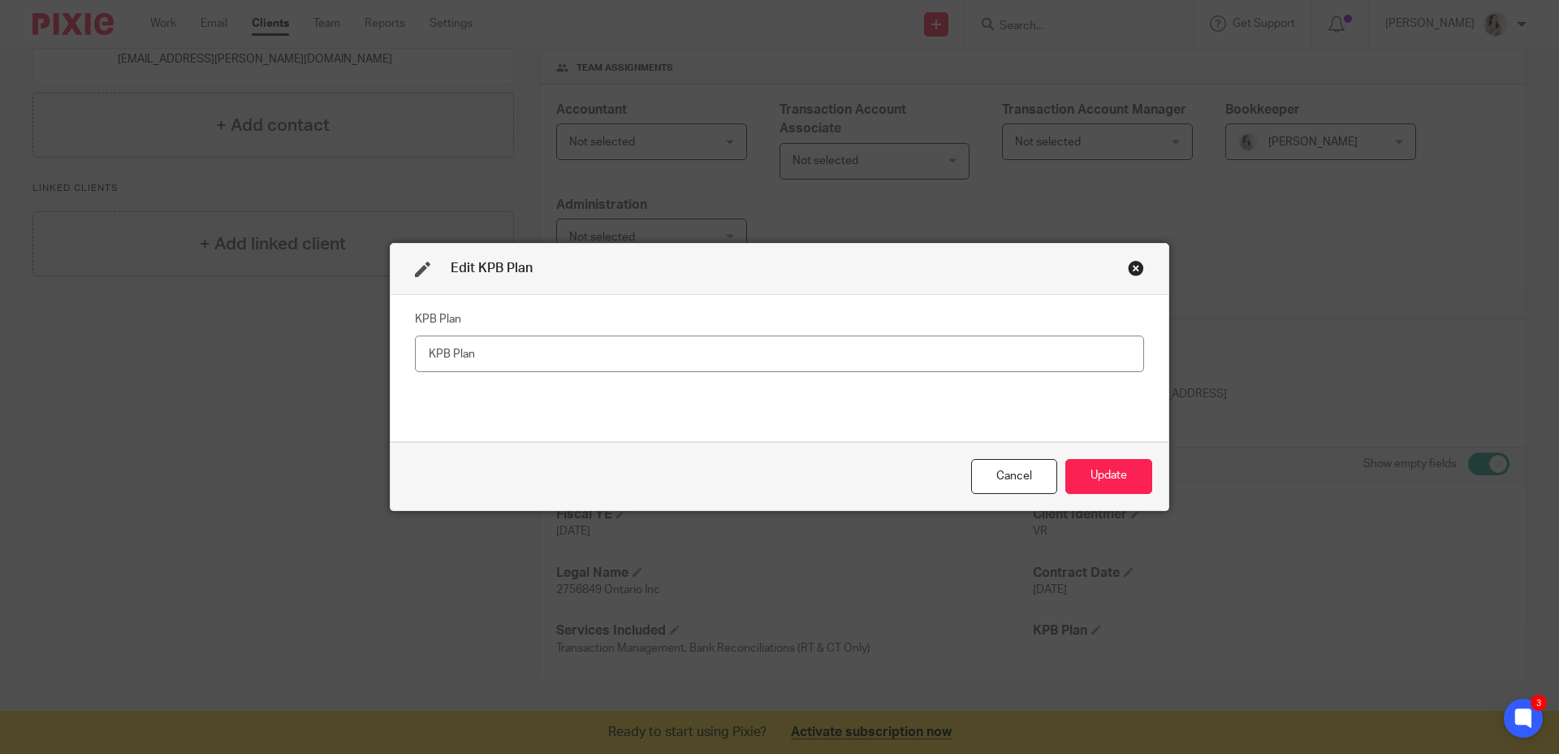
click at [521, 360] on input "text" at bounding box center [779, 353] width 729 height 37
type input "TF $75.00 Per End Sale, TF $50.00 Per End Lease"
click at [1092, 473] on button "Update" at bounding box center [1109, 476] width 87 height 35
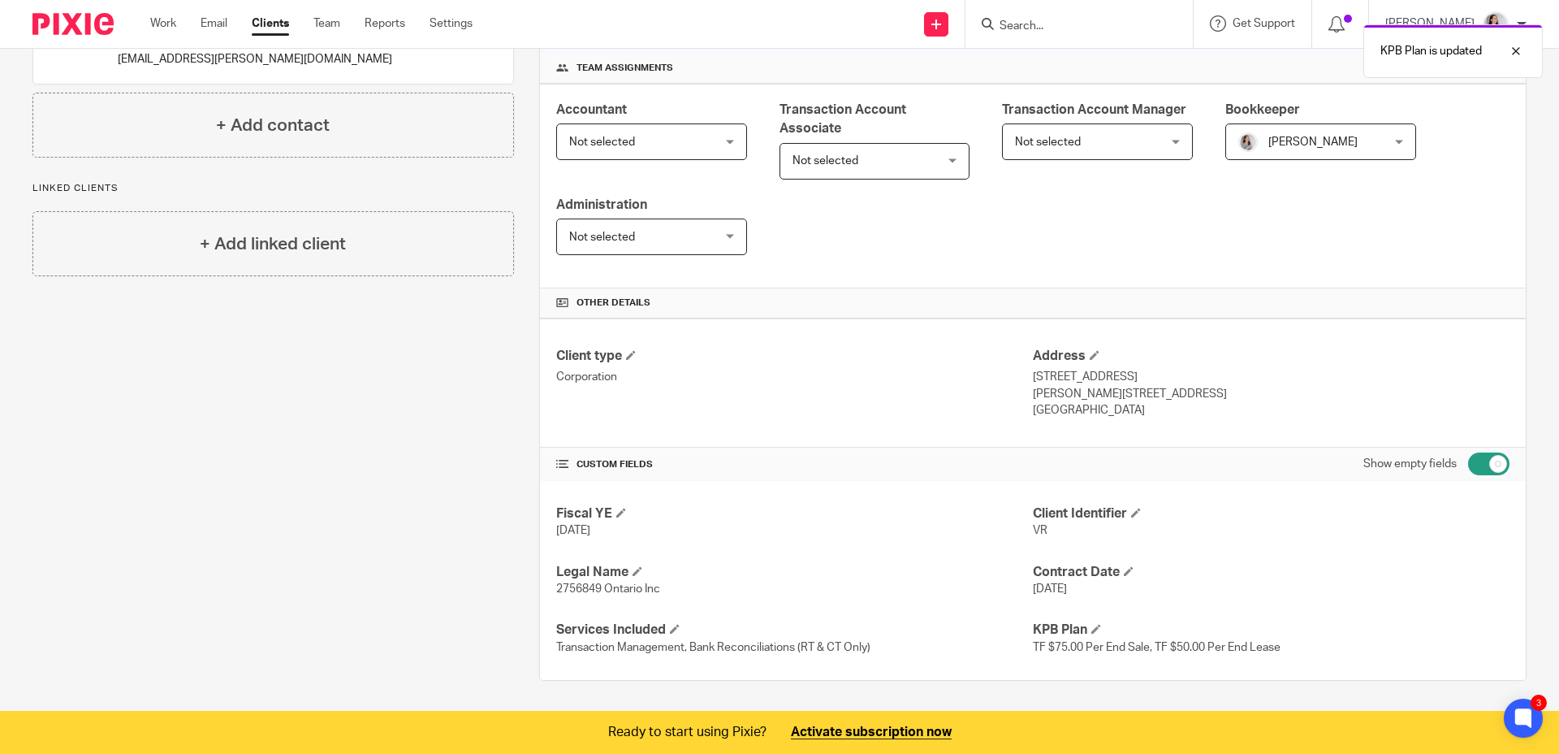
scroll to position [0, 0]
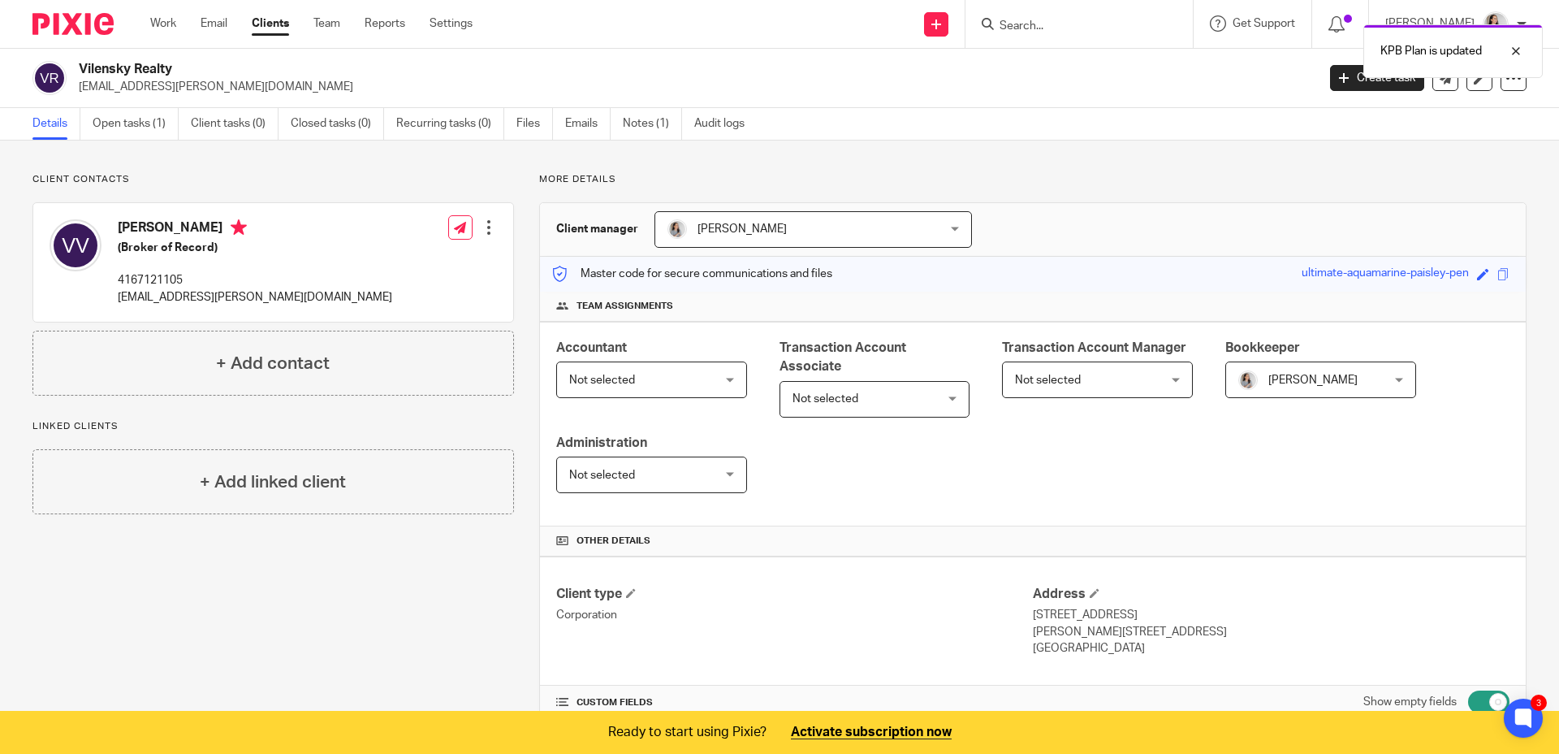
click at [260, 27] on link "Clients" at bounding box center [270, 23] width 37 height 16
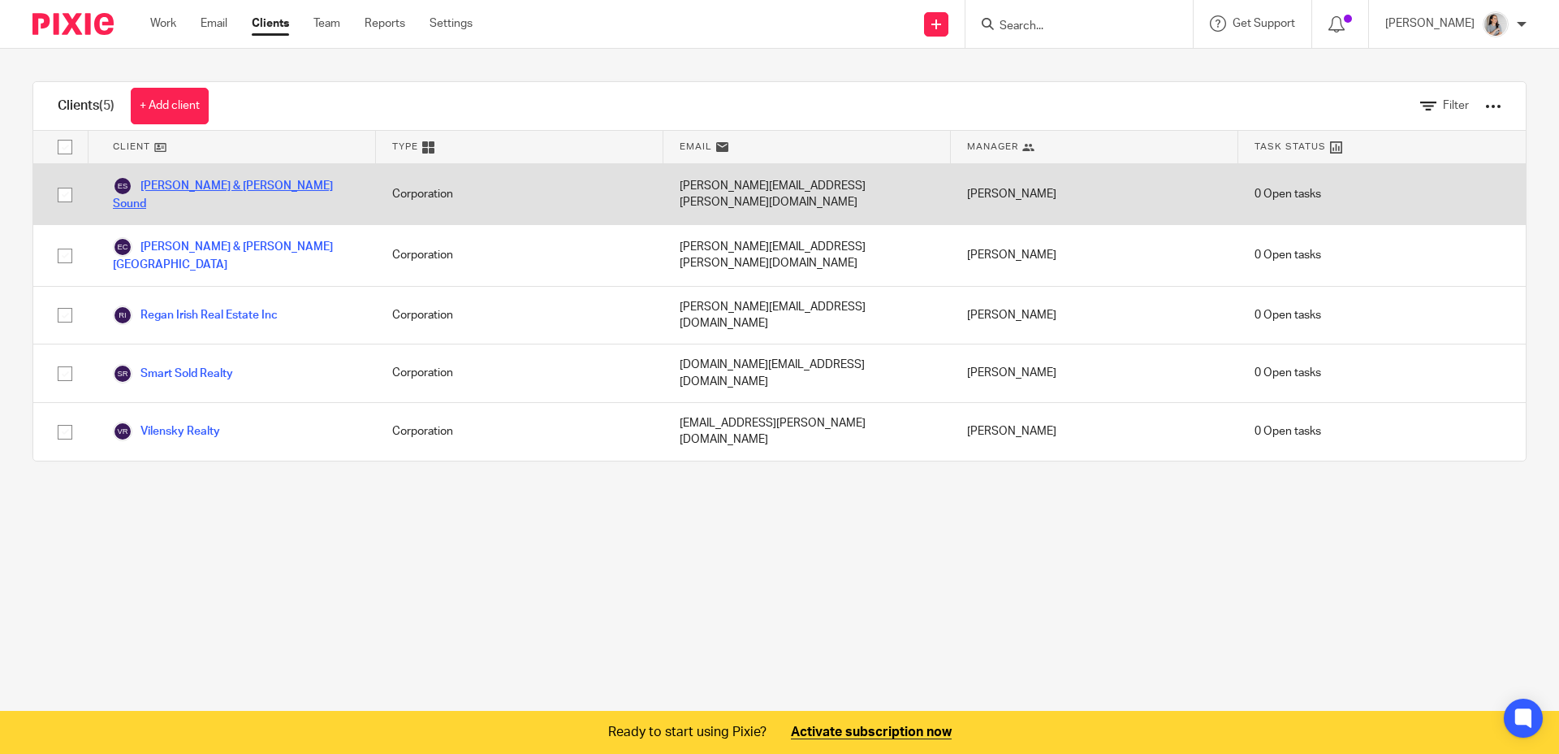
click at [252, 183] on link "Engel & Volkers Parry Sound" at bounding box center [236, 194] width 247 height 36
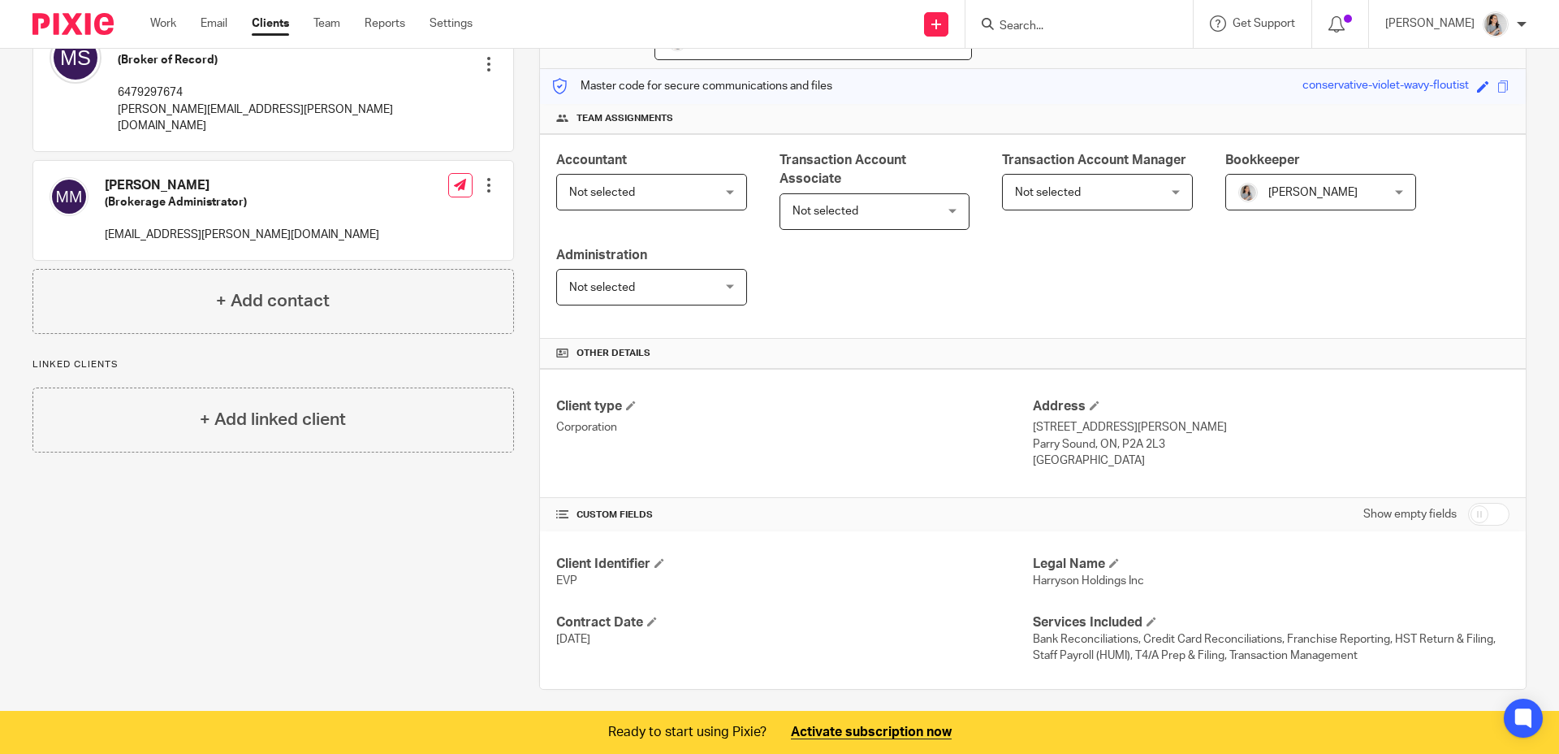
scroll to position [197, 0]
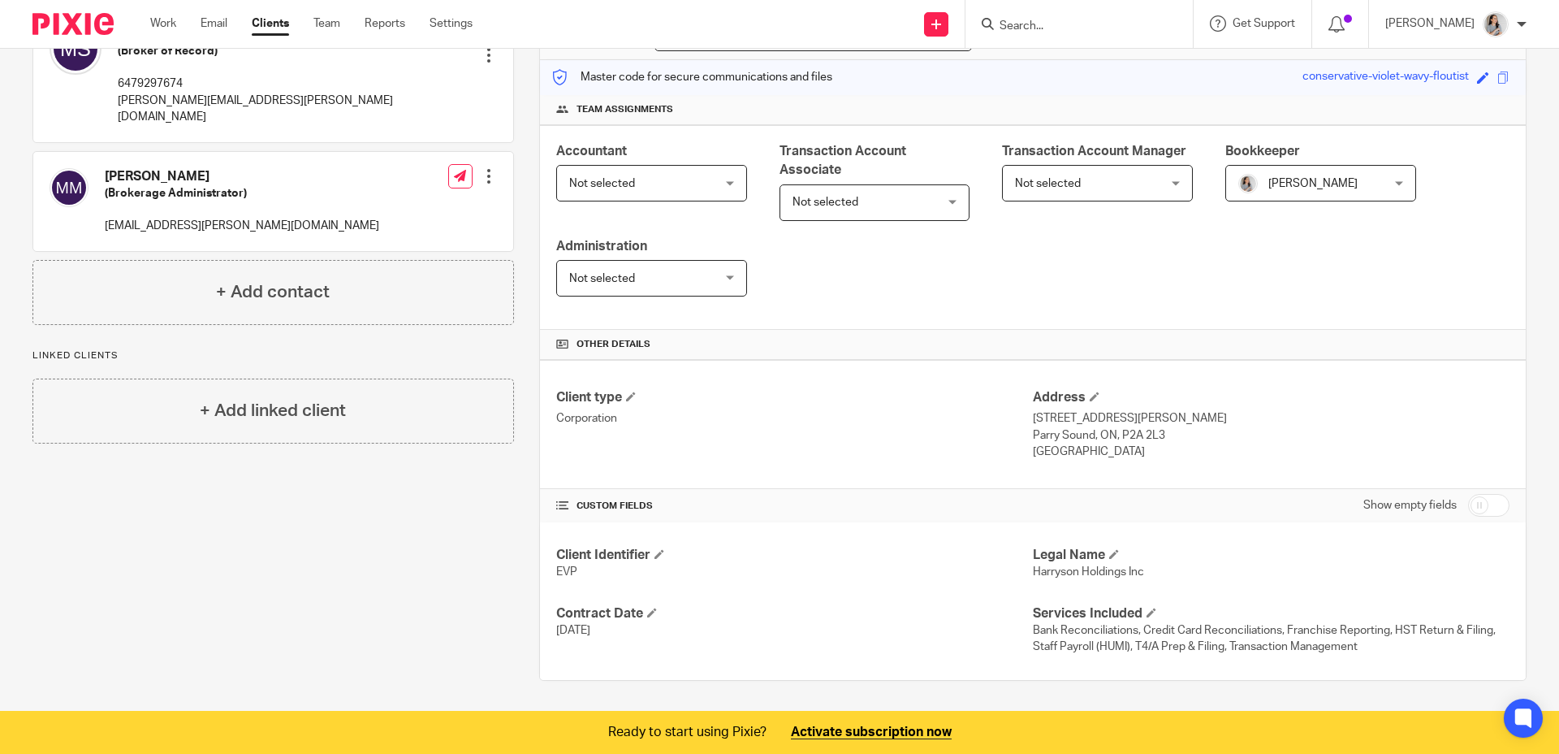
click at [1468, 504] on input "checkbox" at bounding box center [1488, 505] width 41 height 23
checkbox input "true"
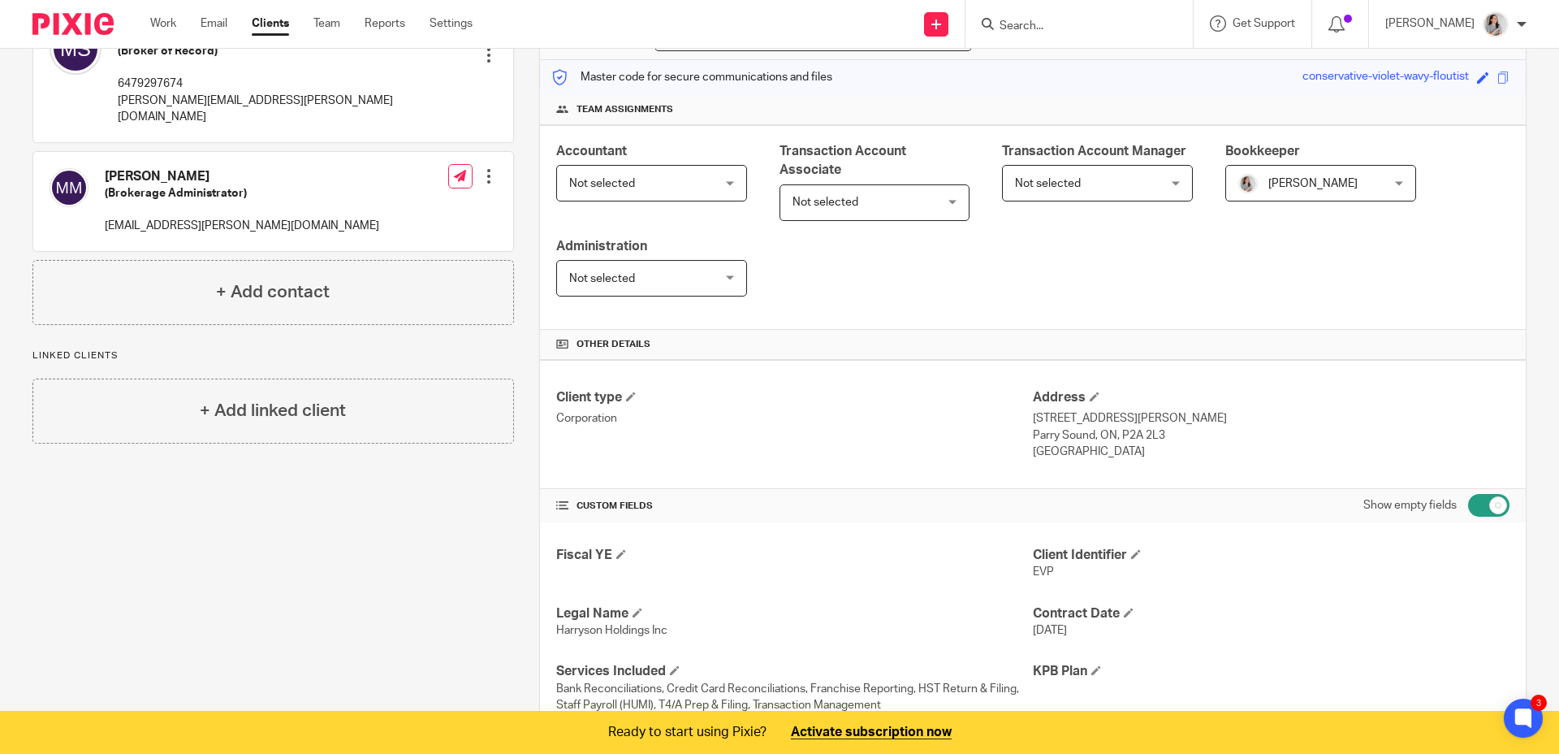
scroll to position [255, 0]
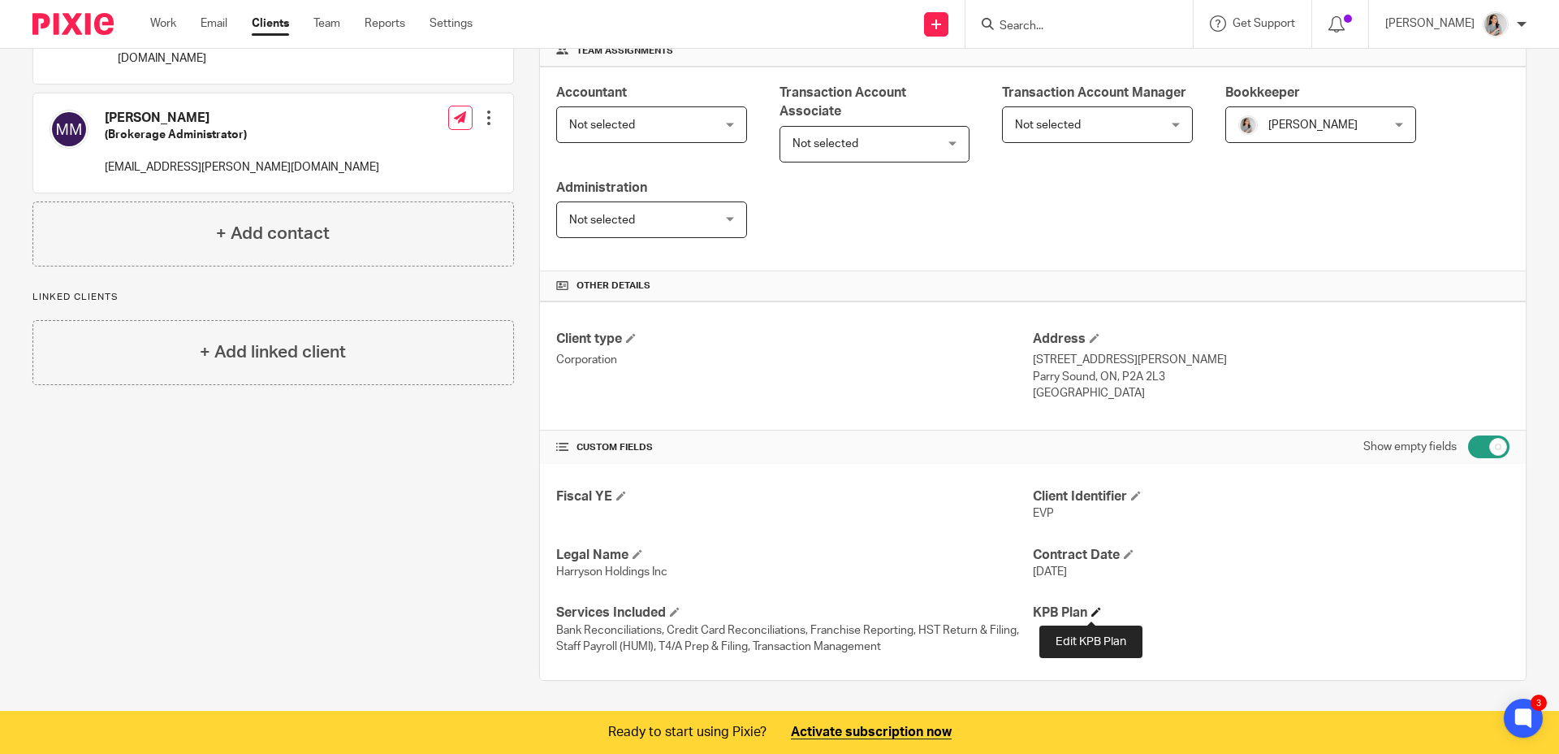
click at [1092, 614] on span at bounding box center [1097, 612] width 10 height 10
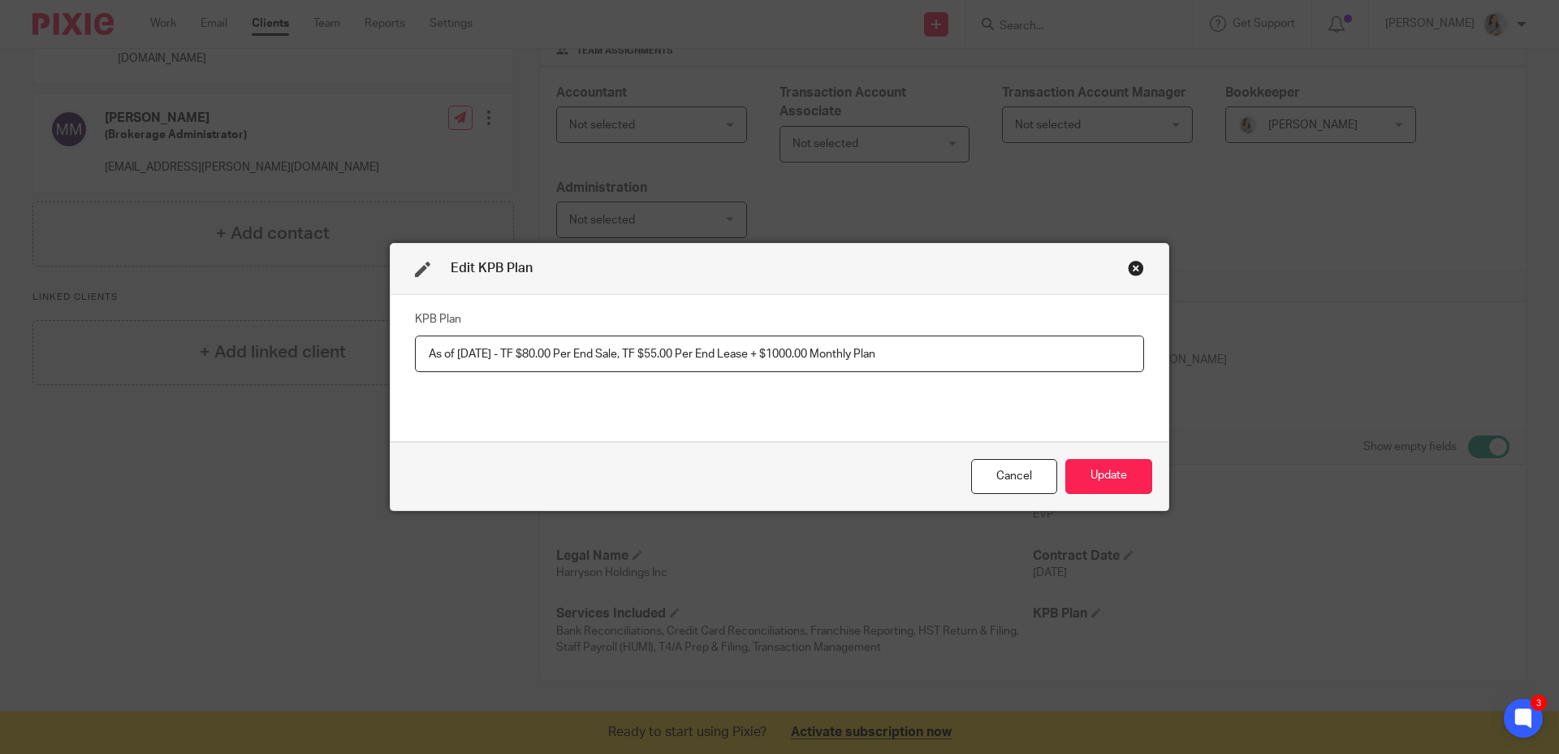
type input "As of Oct 1 - TF $80.00 Per End Sale, TF $55.00 Per End Lease + $1000.00 Monthl…"
click at [806, 408] on div "KPB Plan As of Oct 1 - TF $80.00 Per End Sale, TF $55.00 Per End Lease + $1000.…" at bounding box center [779, 368] width 729 height 122
click at [802, 413] on div "KPB Plan As of Oct 1 - TF $80.00 Per End Sale, TF $55.00 Per End Lease + $1000.…" at bounding box center [779, 368] width 729 height 122
click at [1083, 486] on button "Update" at bounding box center [1109, 476] width 87 height 35
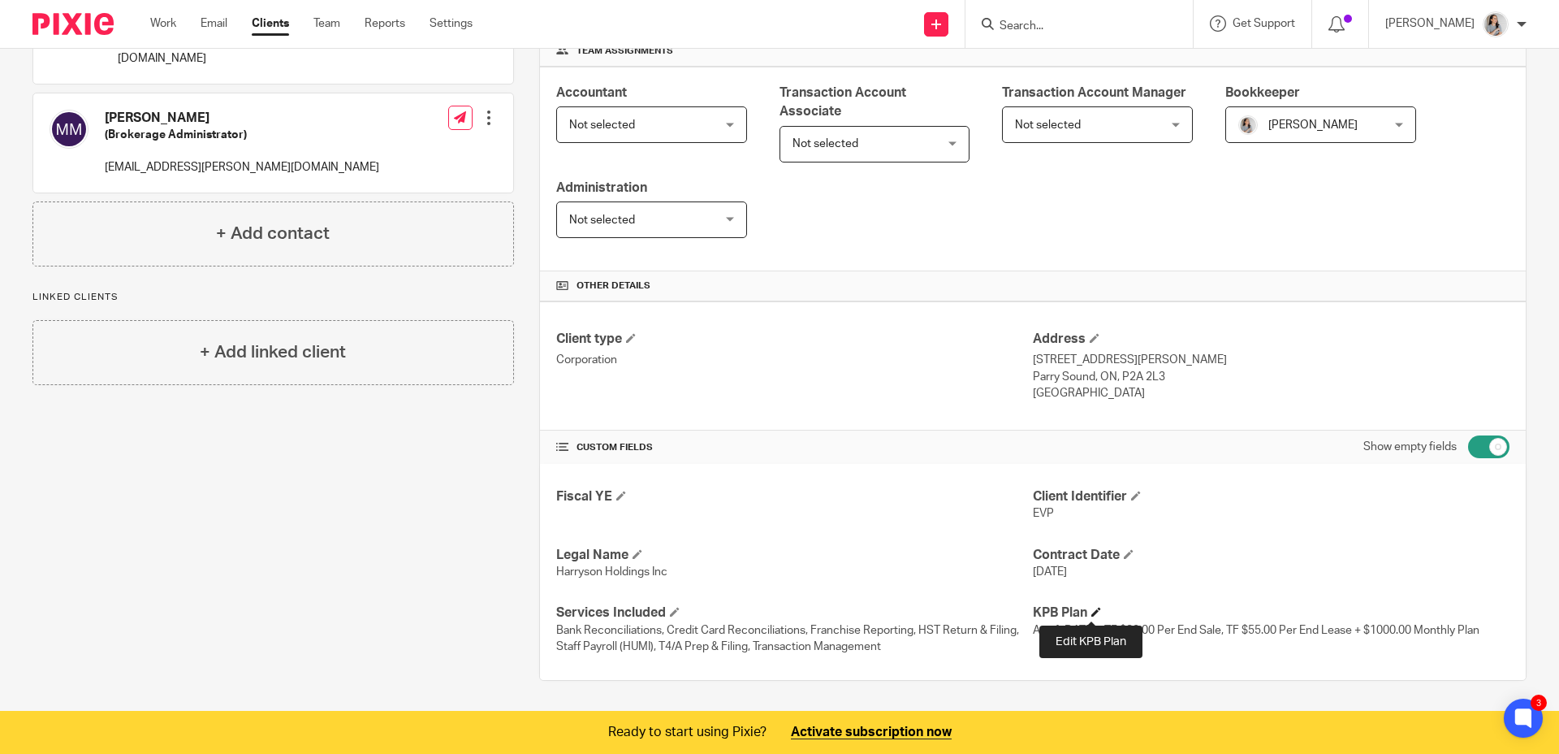
click at [1092, 612] on span at bounding box center [1097, 612] width 10 height 10
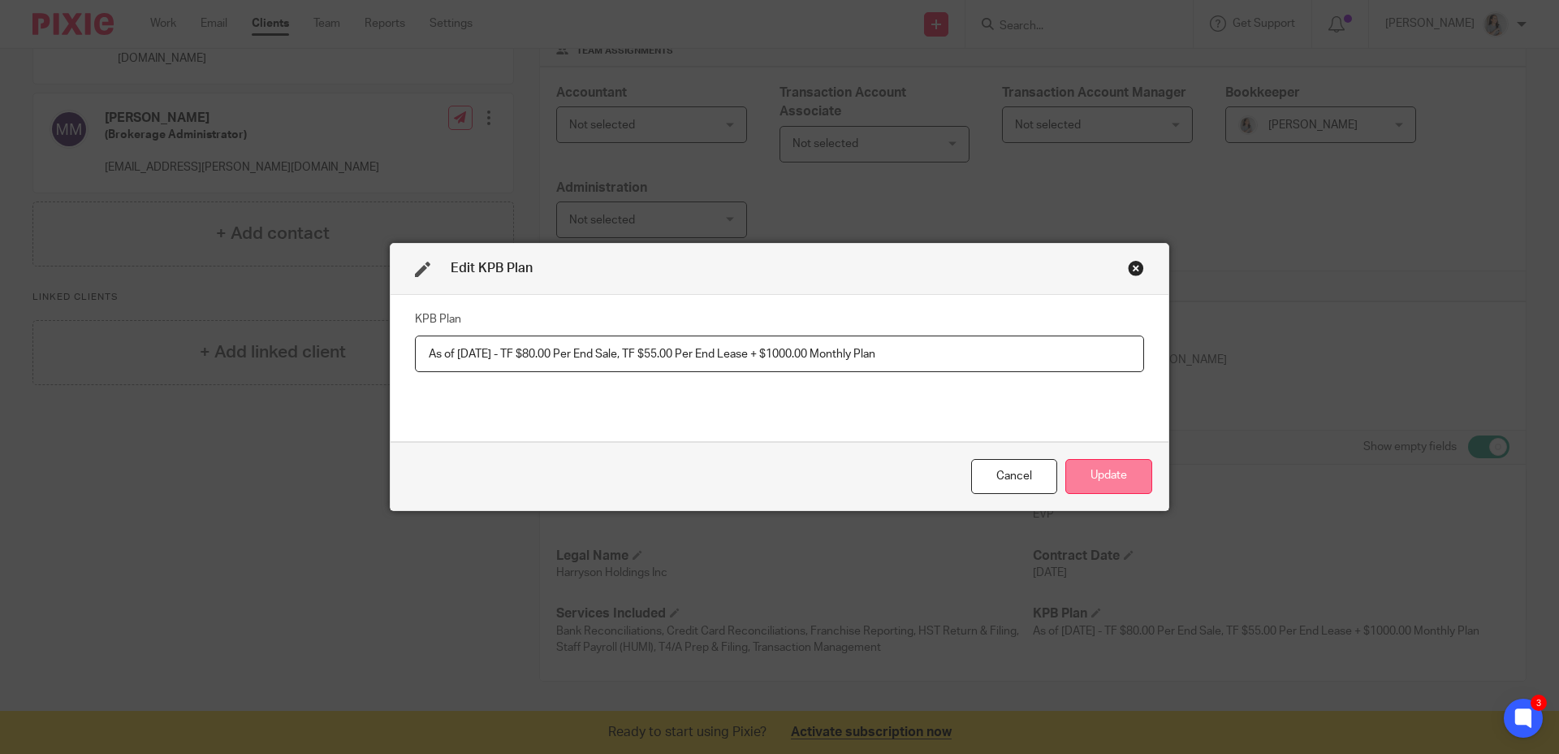
click at [1092, 473] on button "Update" at bounding box center [1109, 476] width 87 height 35
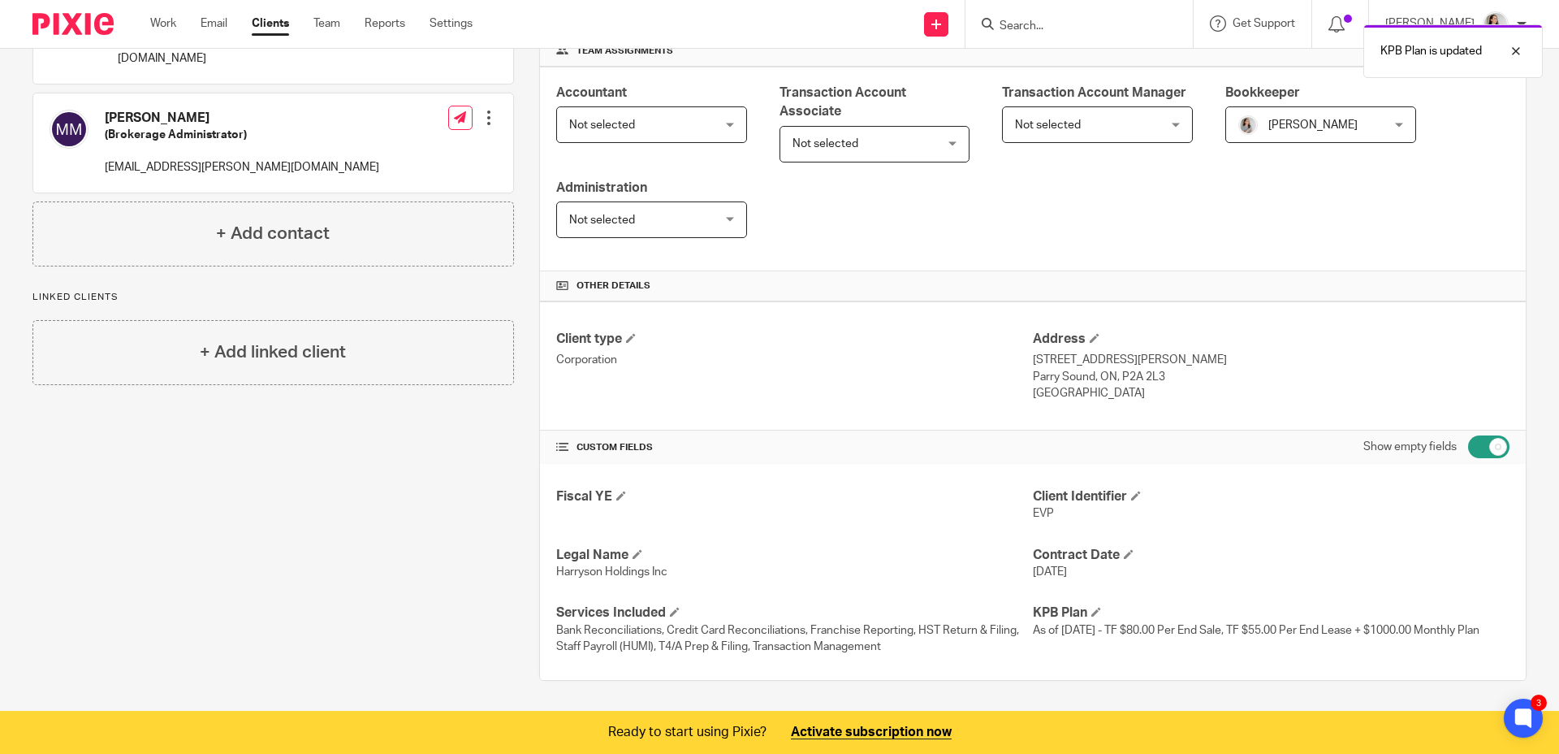
scroll to position [0, 0]
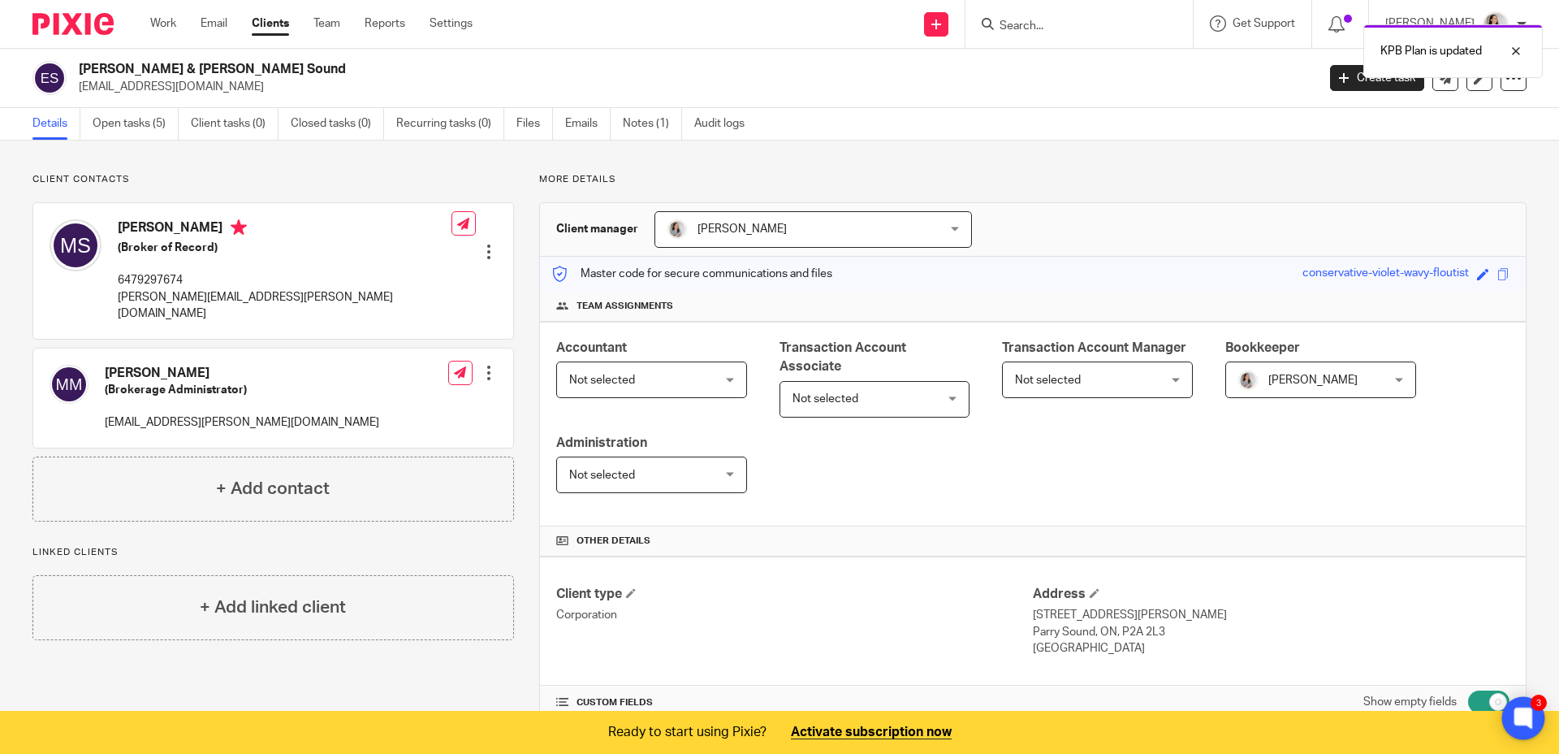
click at [1537, 721] on icon at bounding box center [1524, 718] width 27 height 27
click at [1513, 716] on icon at bounding box center [1524, 718] width 27 height 27
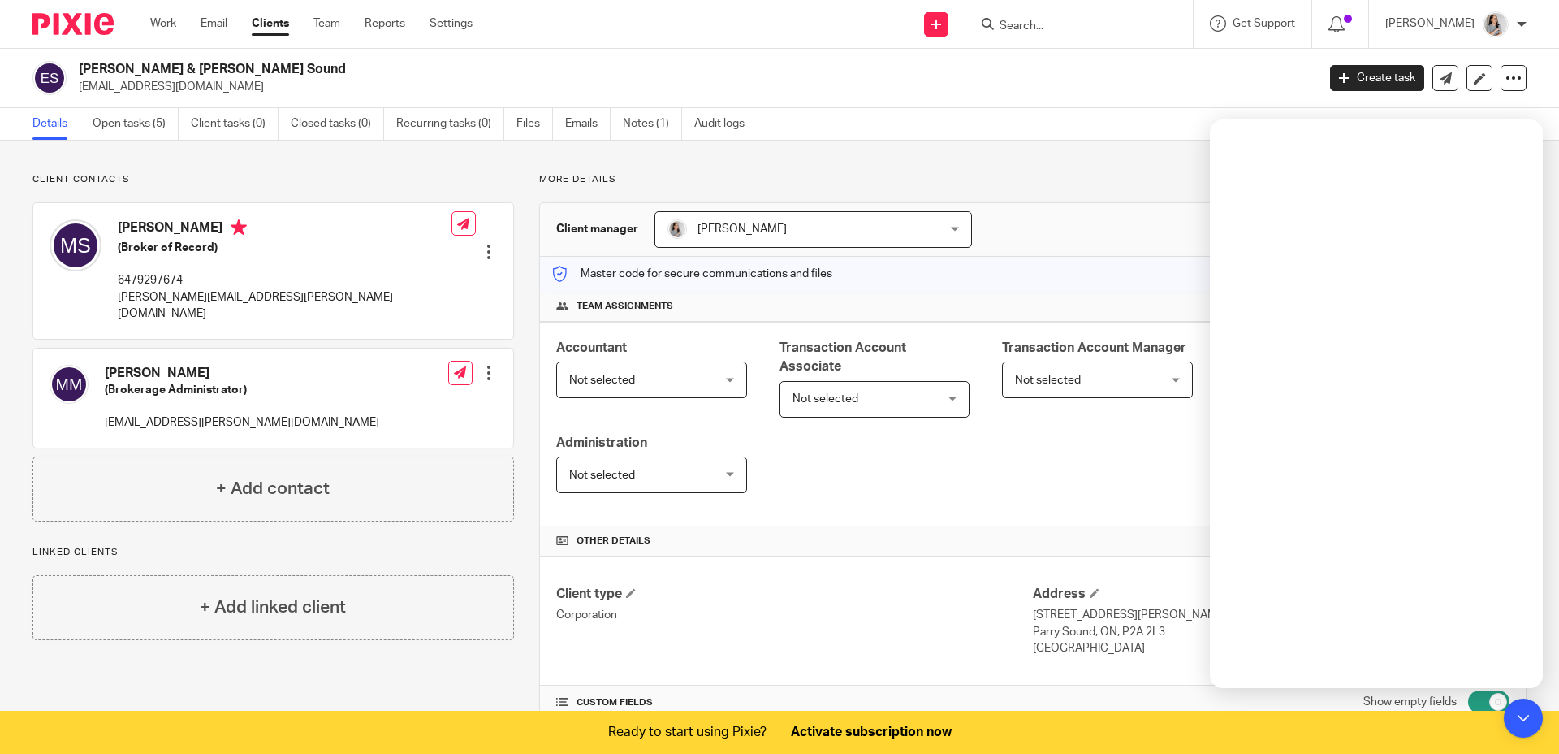
click at [516, 169] on div "Client contacts Matt Smith (Broker of Record) 6479297674 matt.smith@evrealestat…" at bounding box center [779, 555] width 1559 height 828
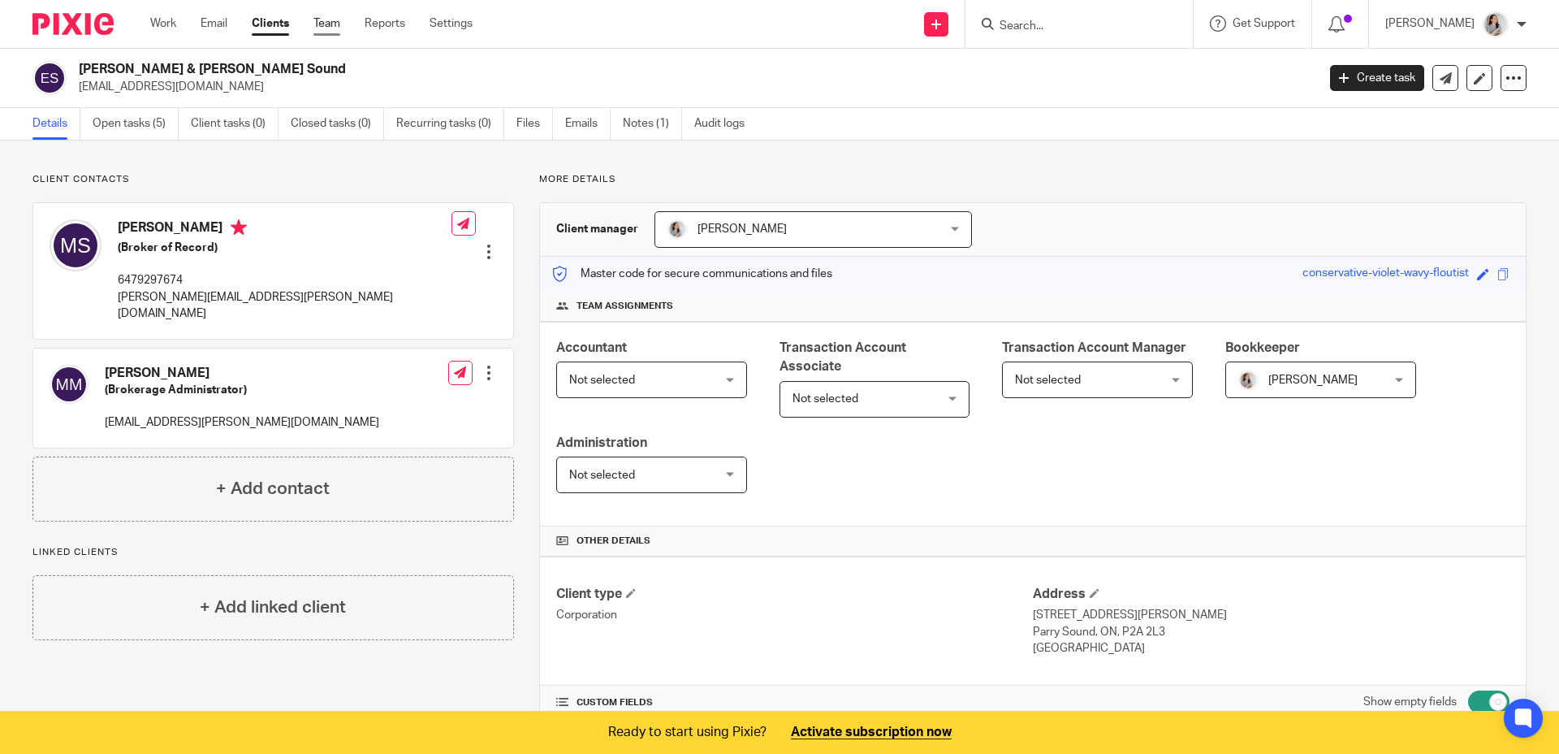
click at [336, 24] on link "Team" at bounding box center [327, 23] width 27 height 16
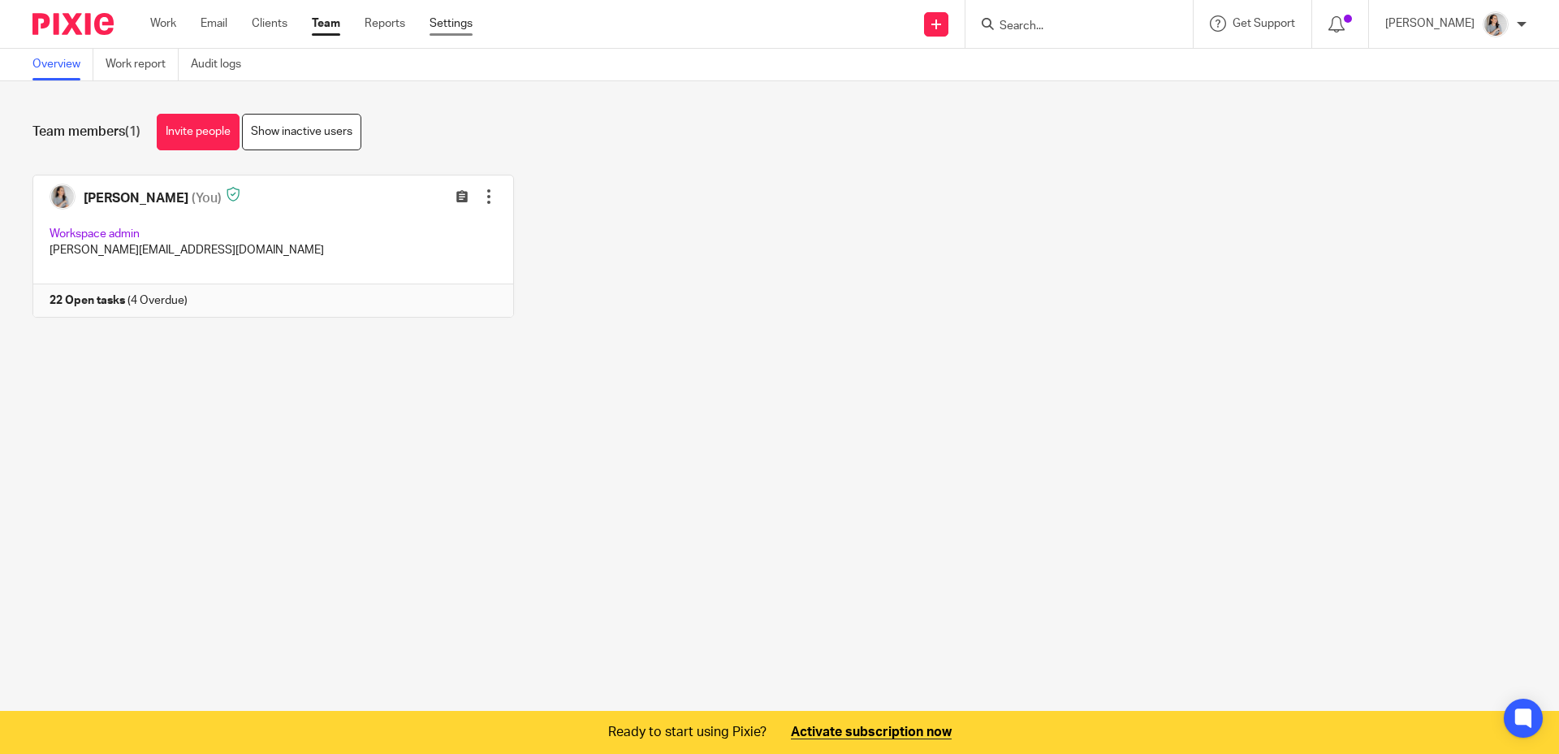
click at [448, 25] on link "Settings" at bounding box center [451, 23] width 43 height 16
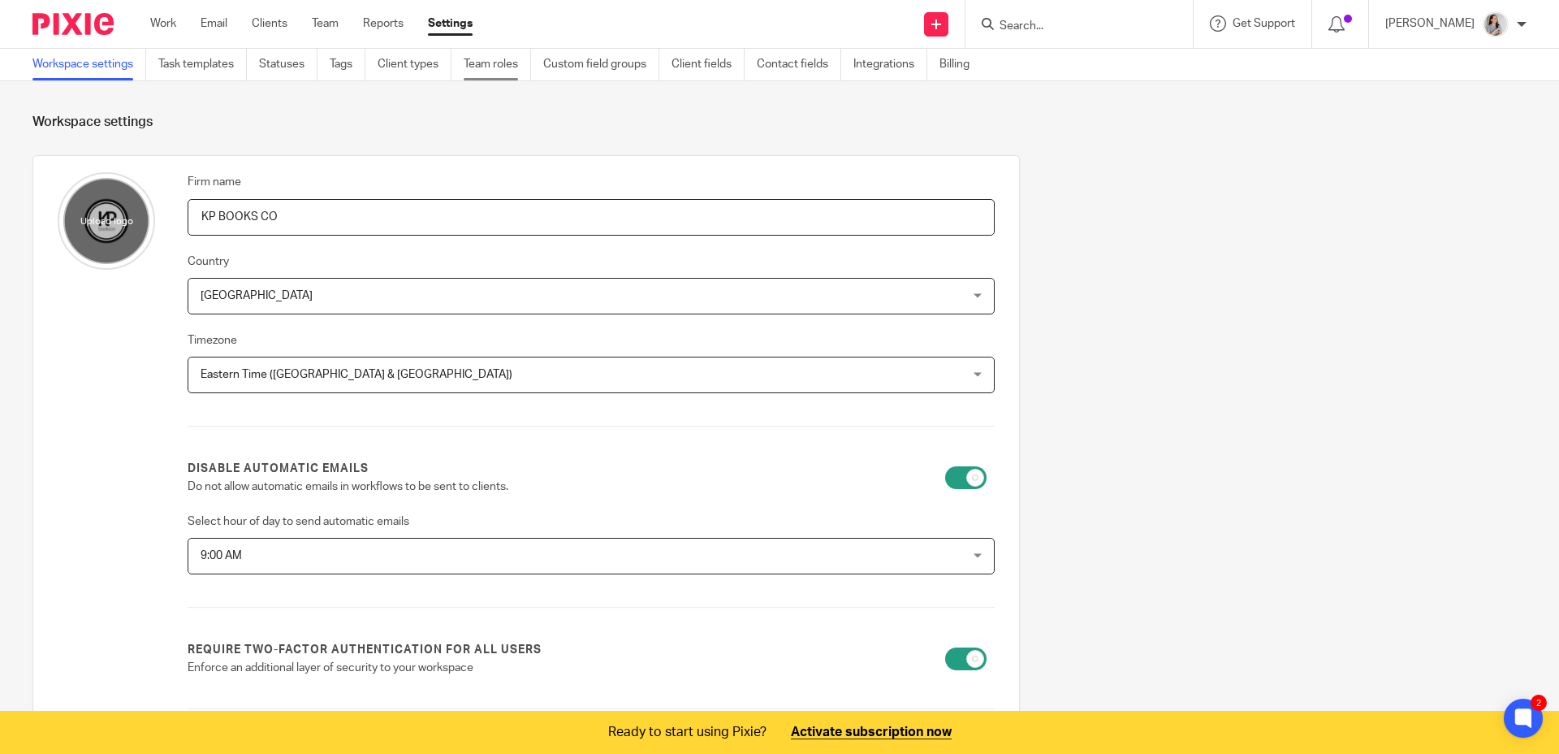
click at [493, 70] on link "Team roles" at bounding box center [497, 65] width 67 height 32
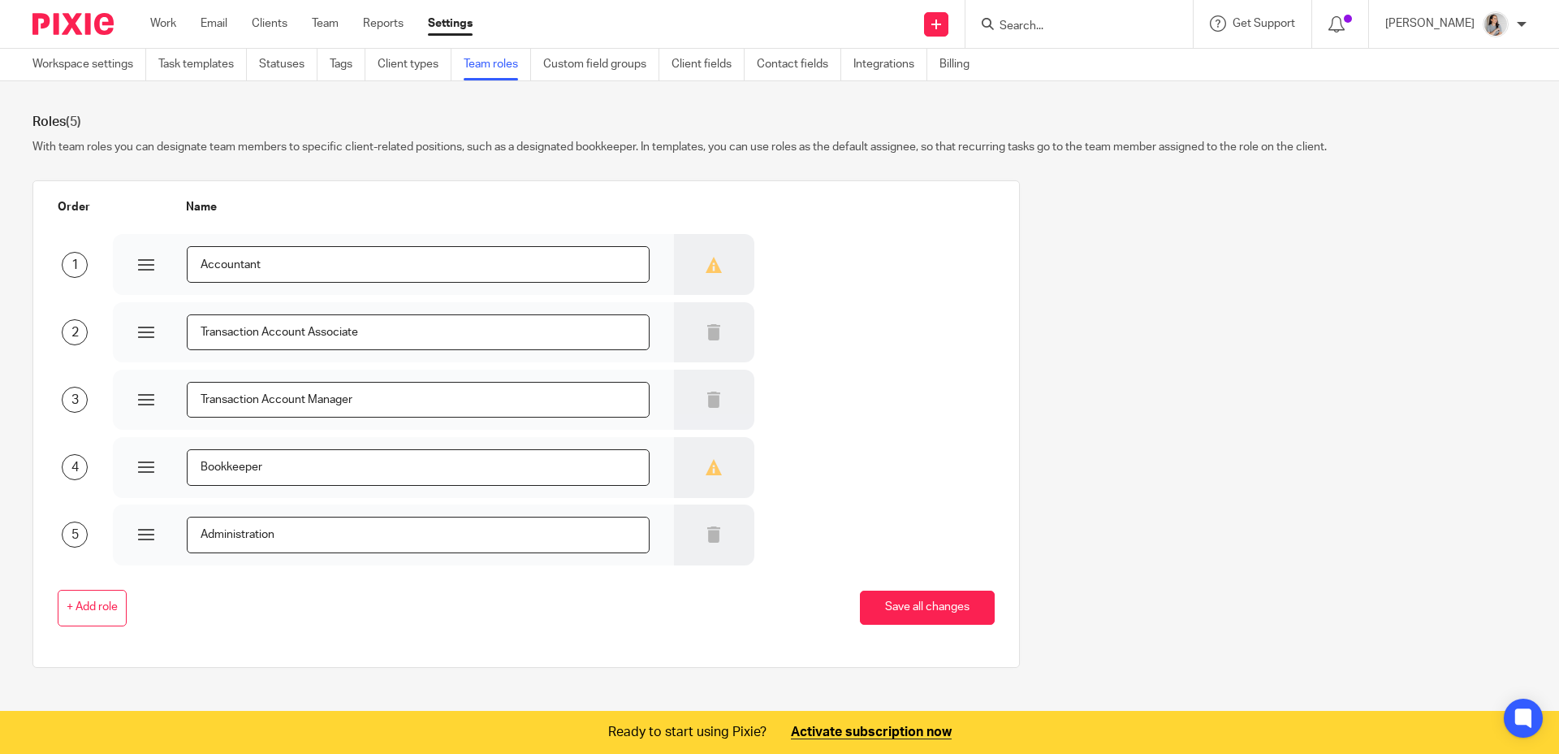
click at [719, 265] on div at bounding box center [714, 264] width 80 height 61
click at [886, 358] on div "2 Transaction Account Associate" at bounding box center [513, 330] width 962 height 63
click at [887, 358] on div "2 Transaction Account Associate" at bounding box center [513, 330] width 962 height 63
click at [268, 22] on link "Clients" at bounding box center [270, 23] width 36 height 16
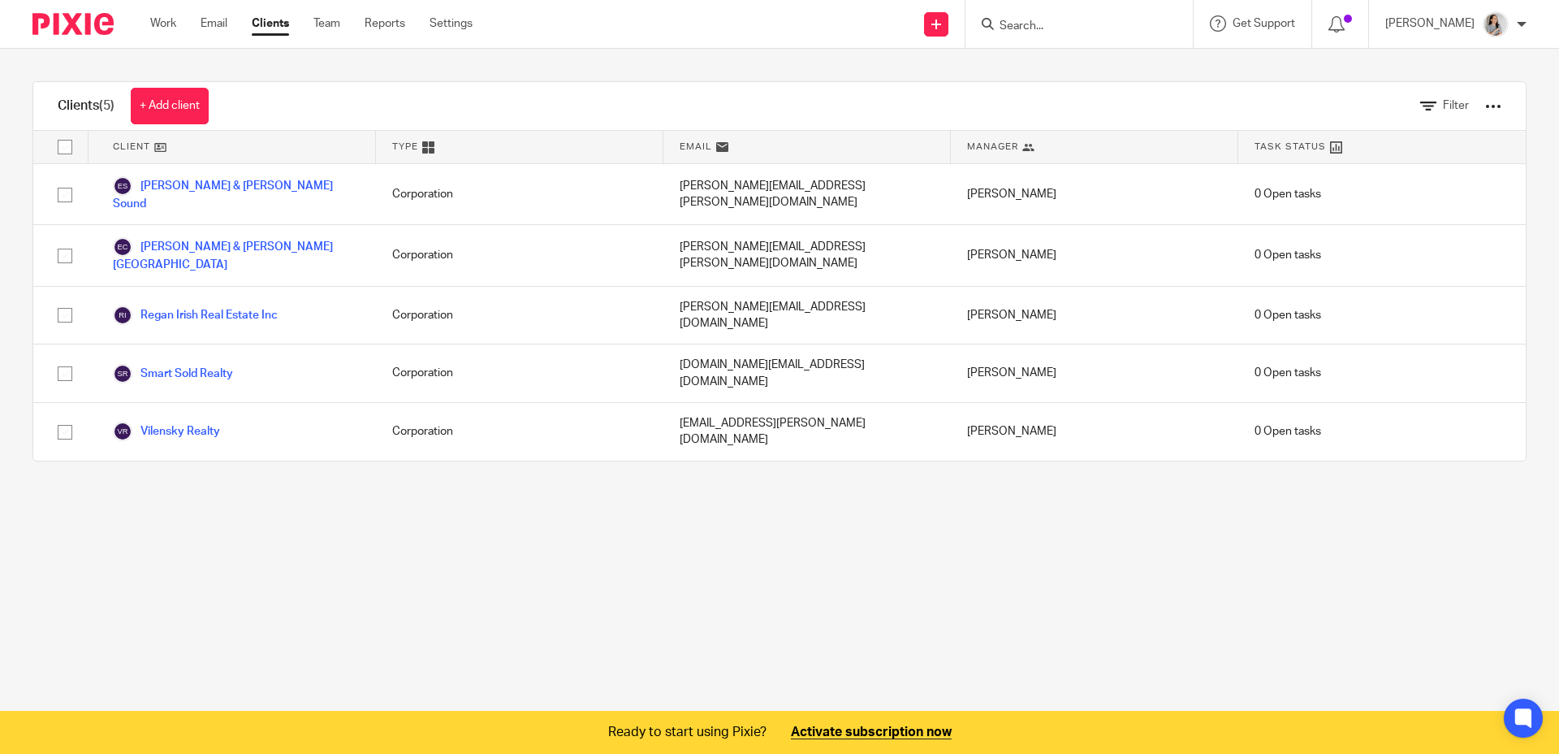
click at [588, 586] on main "Clients (5) + Add client Filter Client Type Email Manager Task Status [PERSON_N…" at bounding box center [779, 377] width 1559 height 754
click at [68, 150] on input "checkbox" at bounding box center [65, 147] width 31 height 31
checkbox input "true"
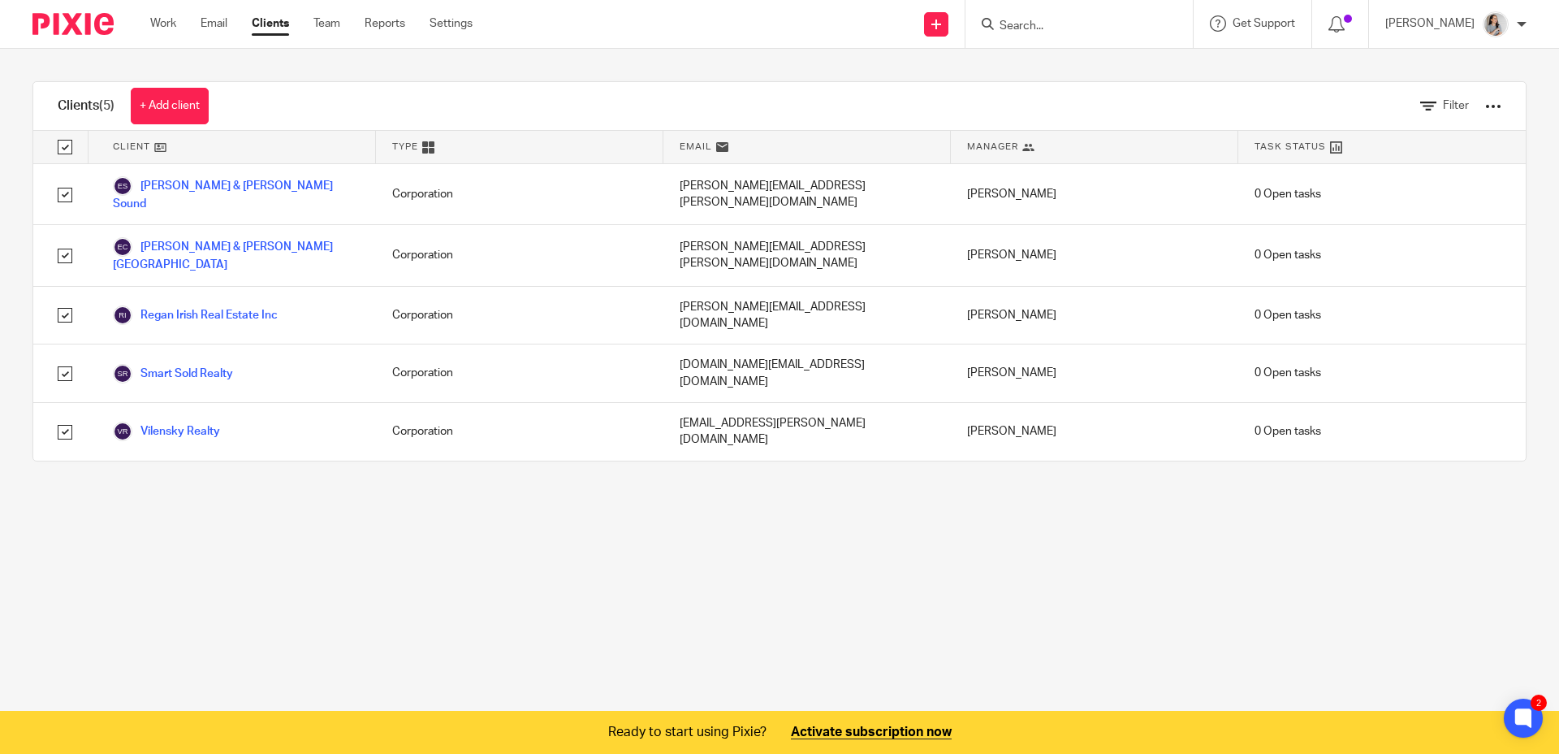
checkbox input "true"
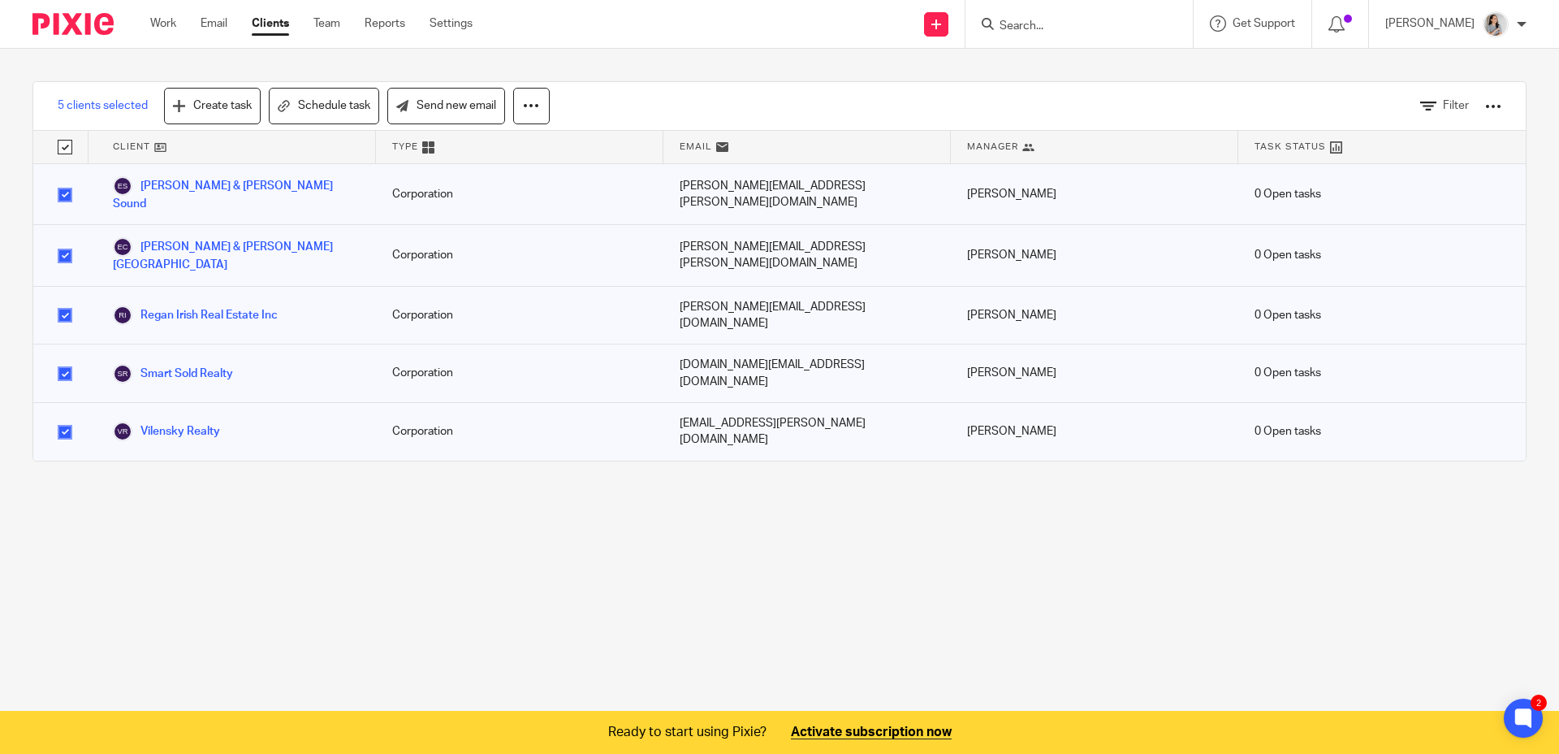
click at [64, 147] on input "checkbox" at bounding box center [65, 147] width 31 height 31
checkbox input "false"
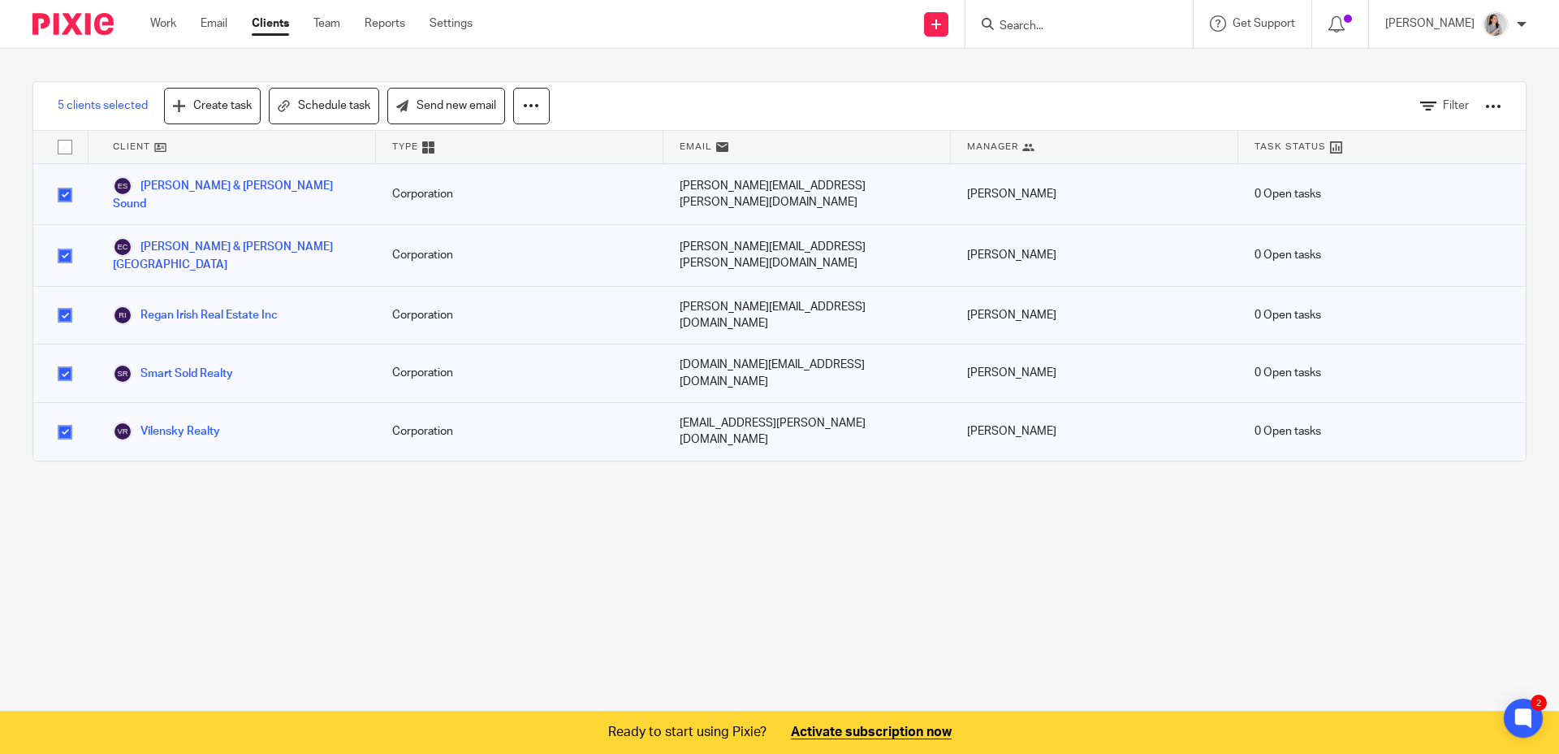
checkbox input "false"
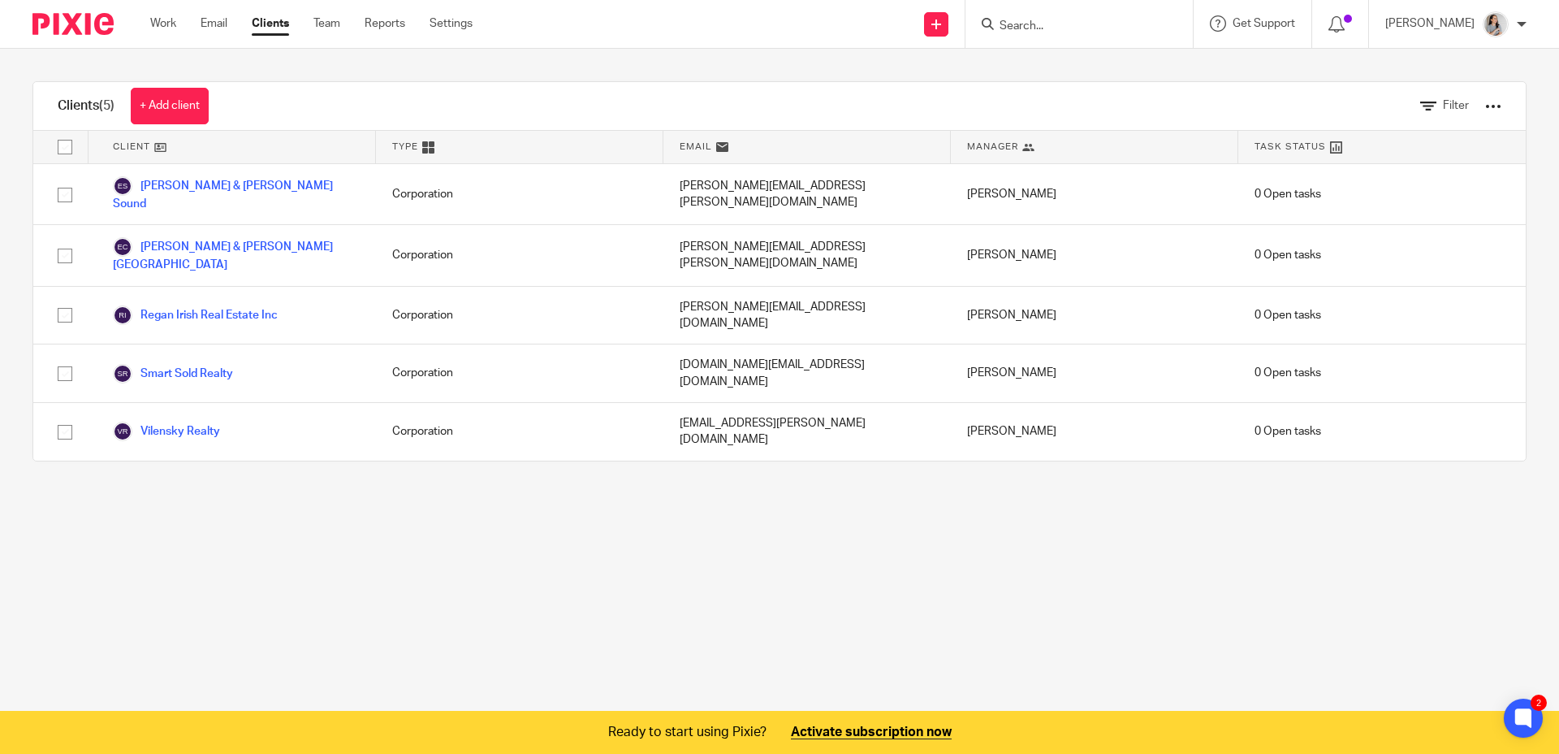
click at [672, 557] on main "Clients (5) + Add client Filter Client Type Email Manager Task Status Engel & V…" at bounding box center [779, 377] width 1559 height 754
click at [201, 108] on link "+ Add client" at bounding box center [170, 106] width 78 height 37
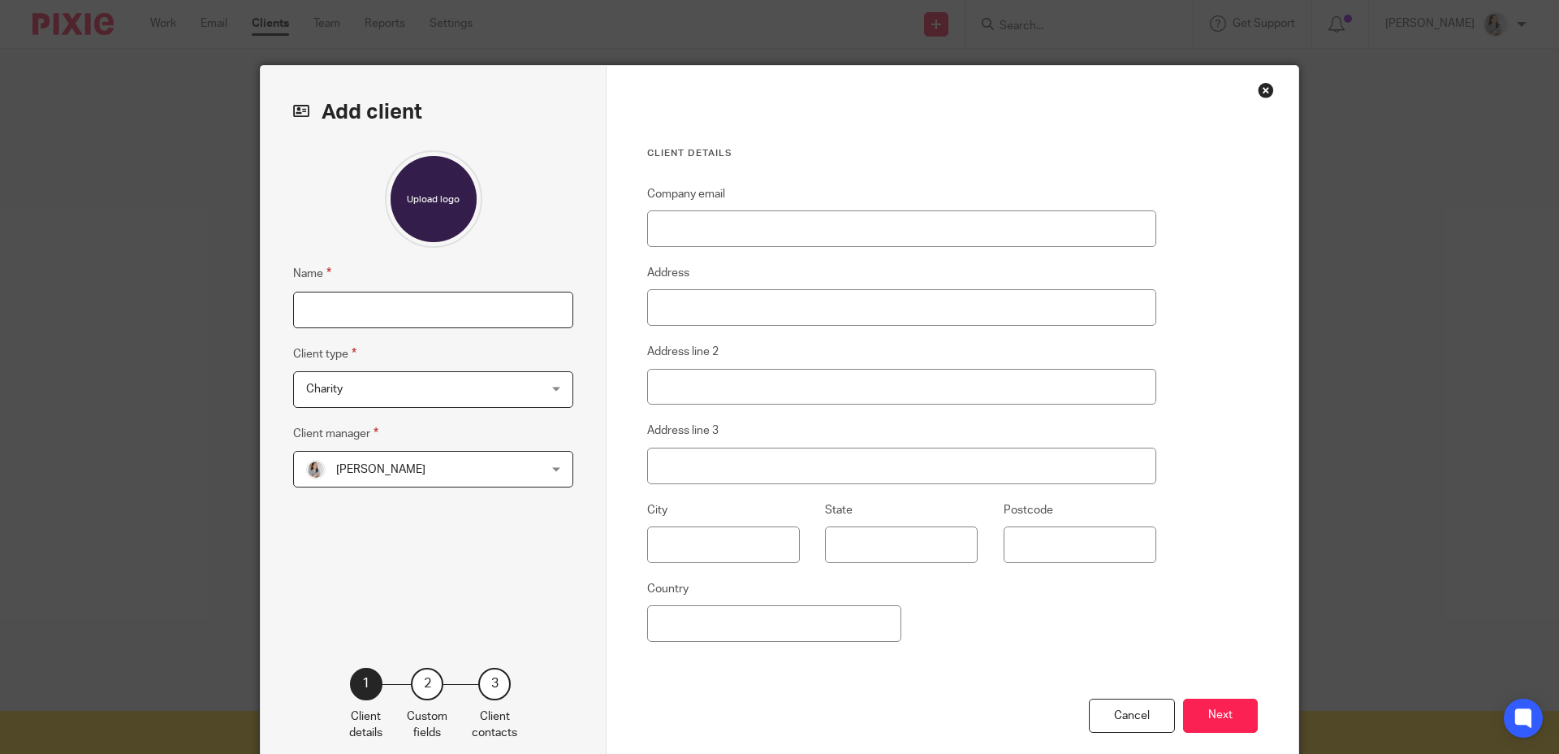
click at [336, 296] on input "Name" at bounding box center [433, 310] width 280 height 37
type input "Engel & Volkers Oakville"
click at [348, 396] on span "Charity" at bounding box center [412, 389] width 213 height 34
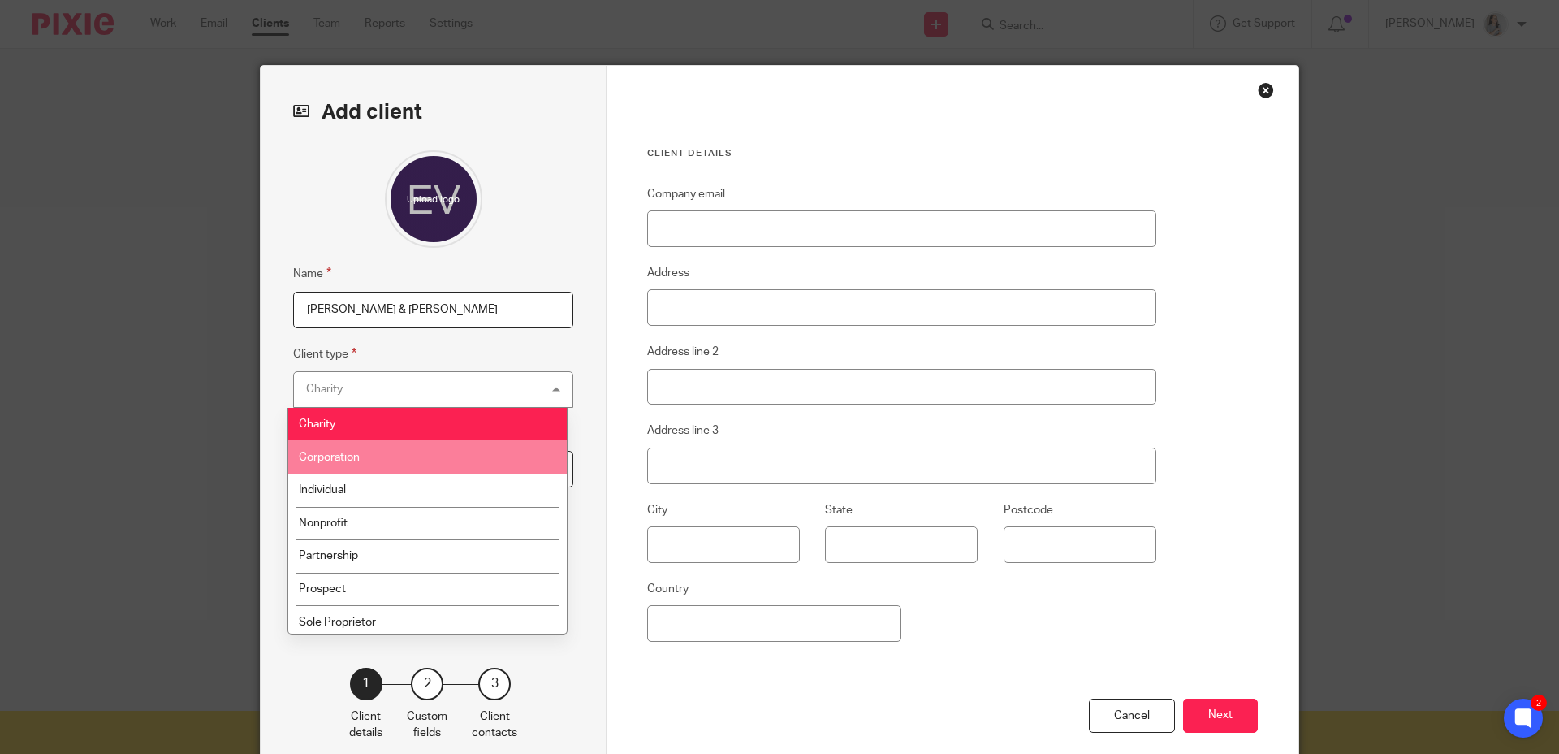
click at [372, 449] on li "Corporation" at bounding box center [427, 456] width 279 height 33
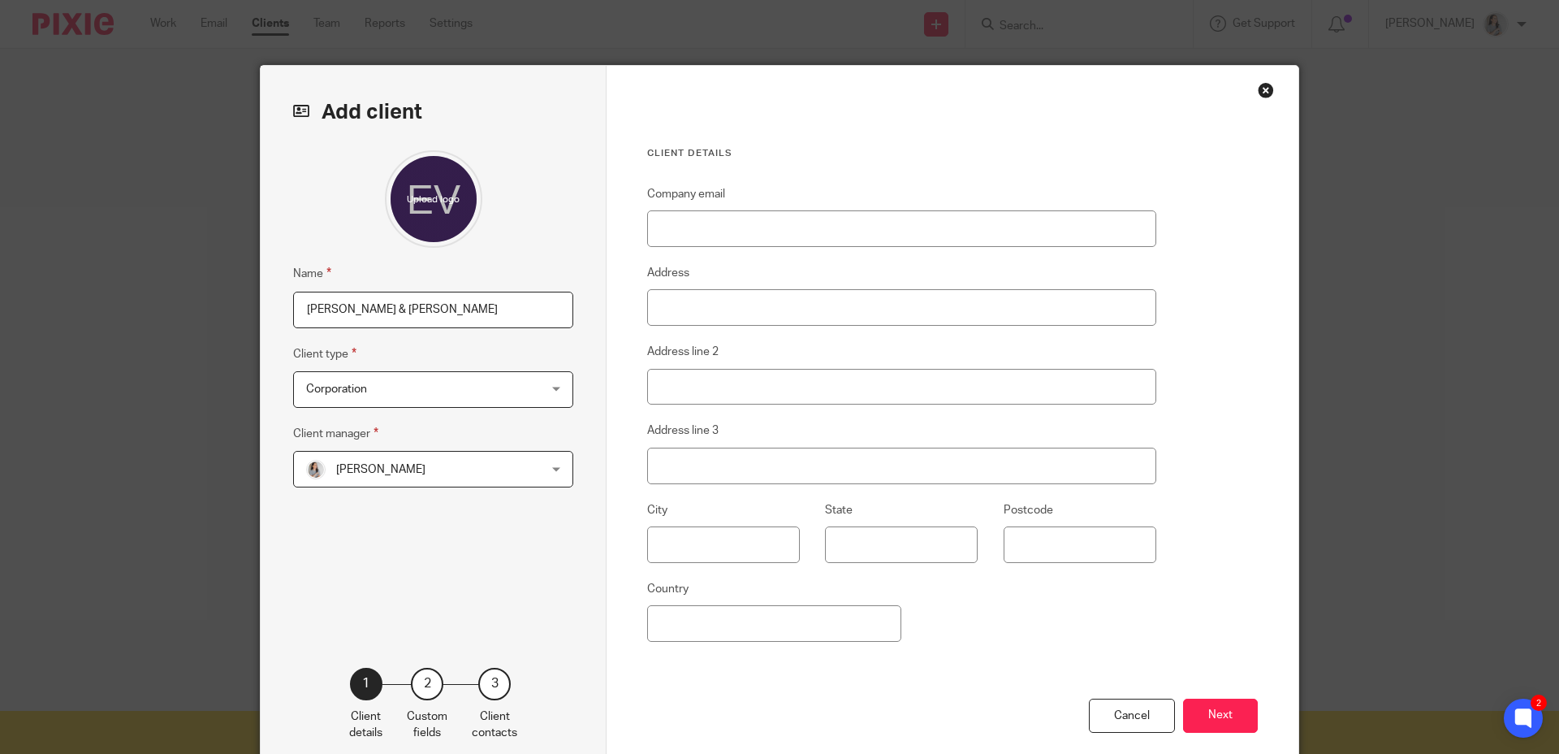
drag, startPoint x: 694, startPoint y: 201, endPoint x: 722, endPoint y: 216, distance: 32.3
click at [694, 200] on label "Company email" at bounding box center [686, 194] width 78 height 16
click at [694, 210] on input "Company email" at bounding box center [901, 228] width 509 height 37
click at [728, 218] on input "Company email" at bounding box center [901, 228] width 509 height 37
type input "deals@evoakville.com"
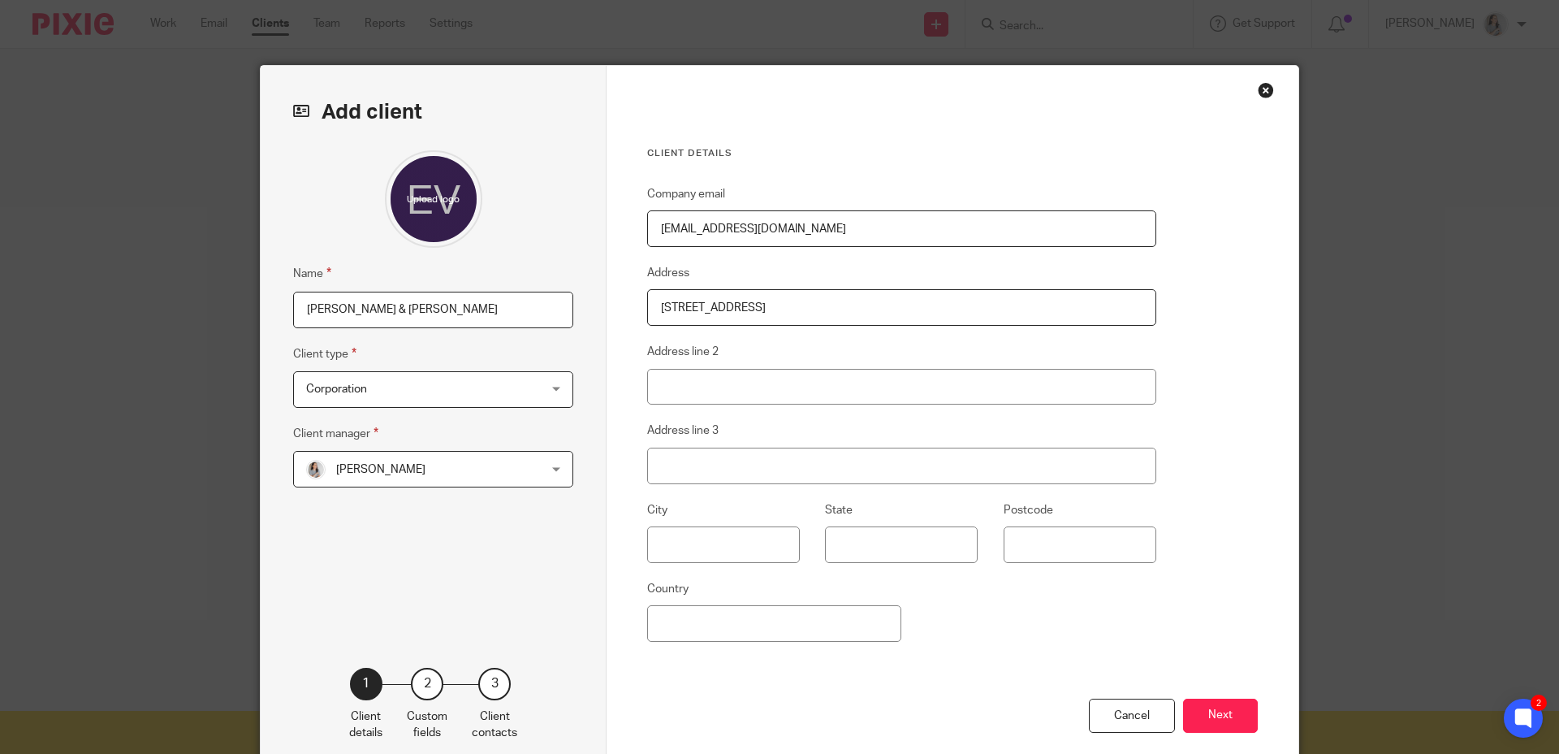
type input "226 Lakeshore Rd E"
type input "Oakville"
type input "ON"
type input "L6J 1H8"
type input "Canada"
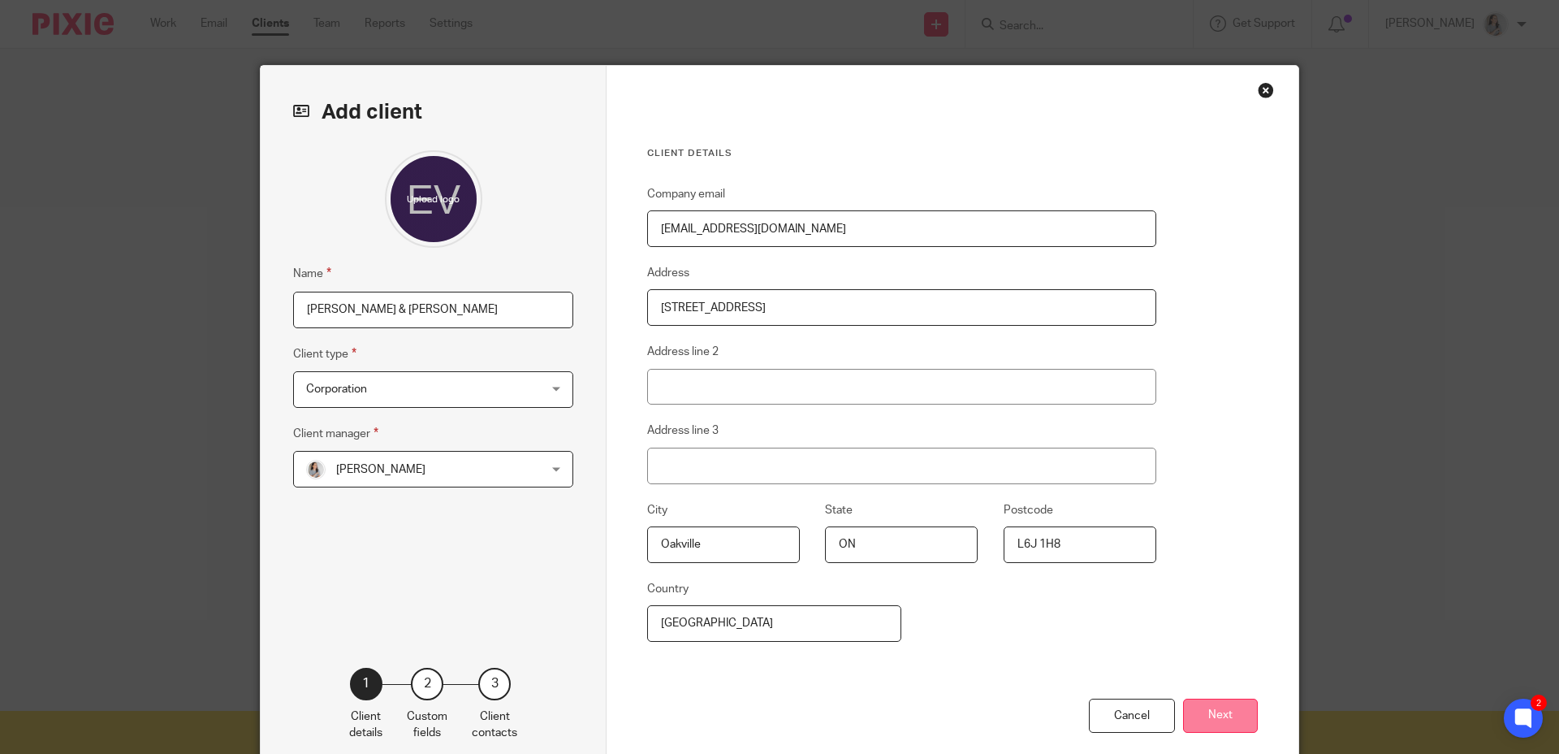
click at [1227, 709] on button "Next" at bounding box center [1220, 715] width 75 height 35
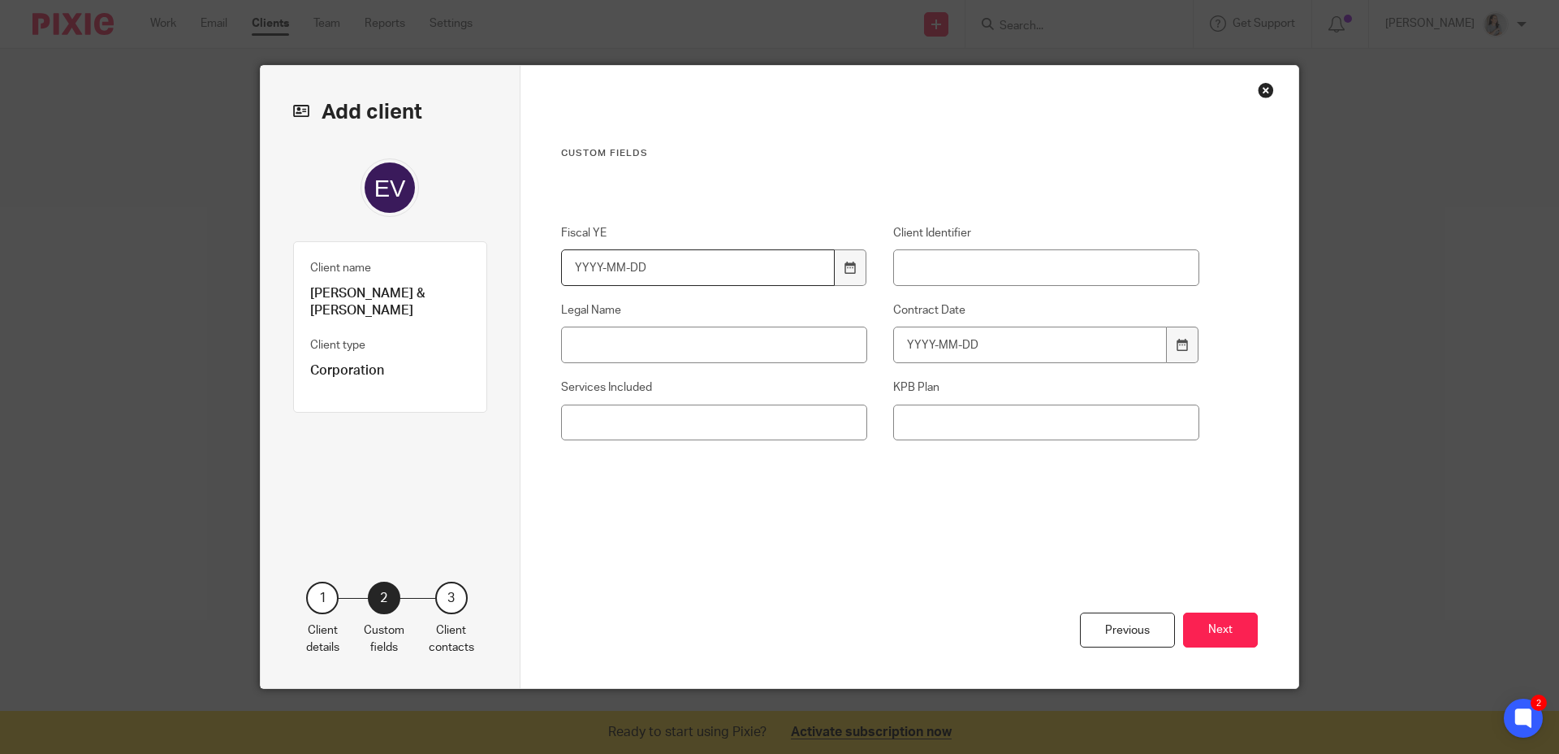
click at [595, 271] on input "Fiscal YE" at bounding box center [698, 267] width 275 height 37
type input "2025-12-31"
type input "EVO"
click at [675, 338] on input "Legal Name" at bounding box center [714, 345] width 307 height 37
type input "2596845 Ontario Inc"
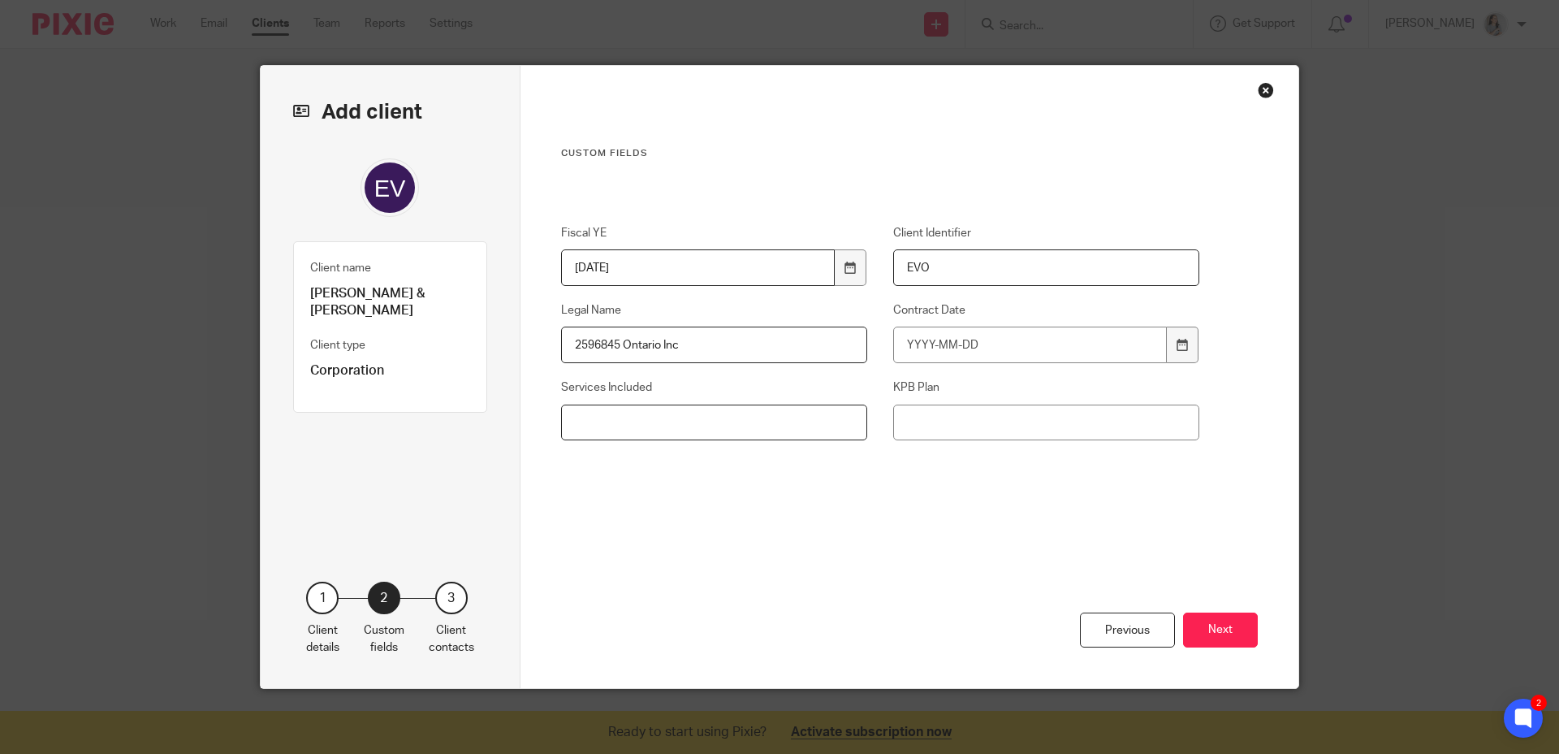
click at [655, 429] on input "Services Included" at bounding box center [714, 422] width 307 height 37
type input "Transaction Management, Bank Reconciliations, Staff Payroll (HUMI), Credit Card…"
type input "TF $75.00 Per End Sale, TF $50.00 Per End Lease + $1500.00 Monthly Plan"
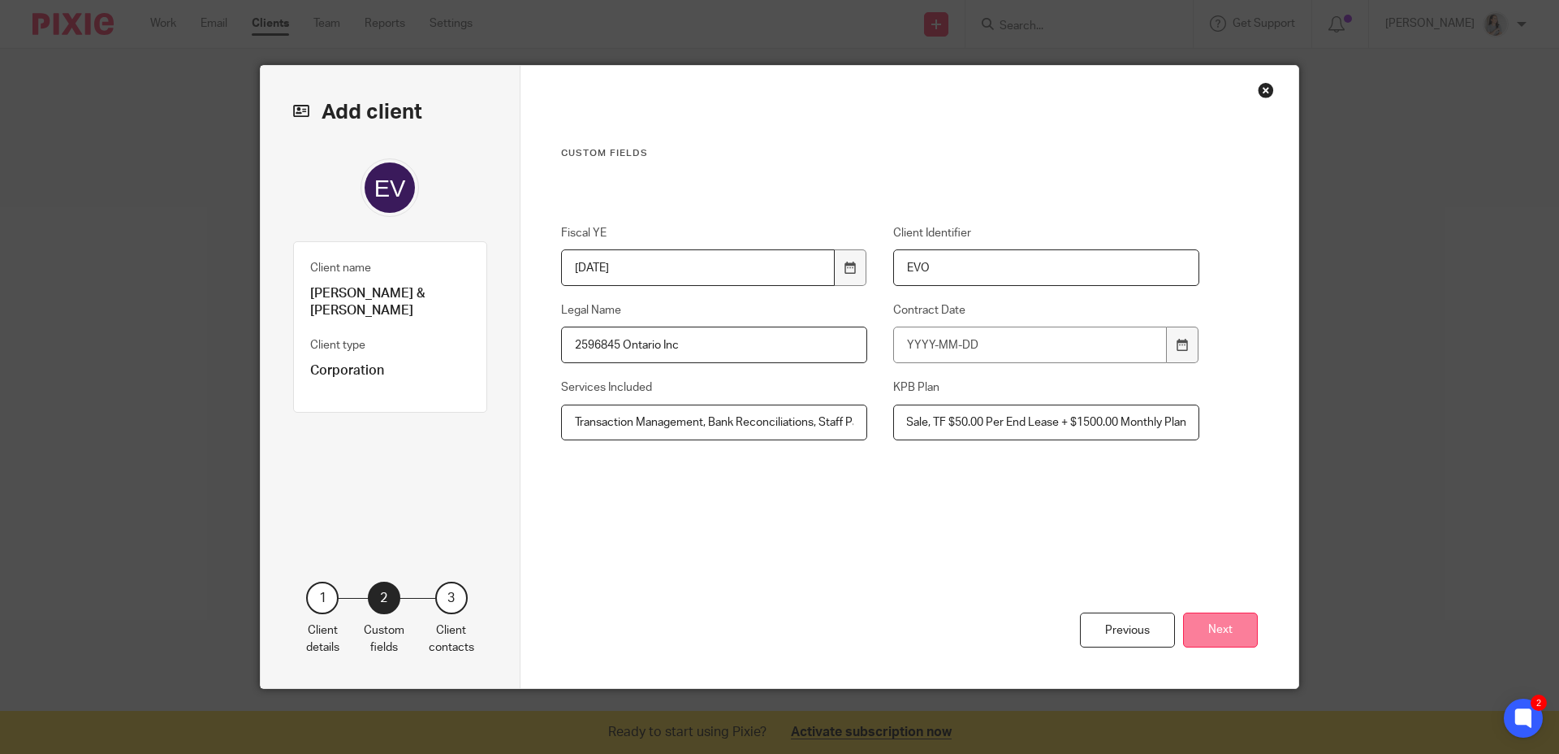
click at [1227, 634] on button "Next" at bounding box center [1220, 629] width 75 height 35
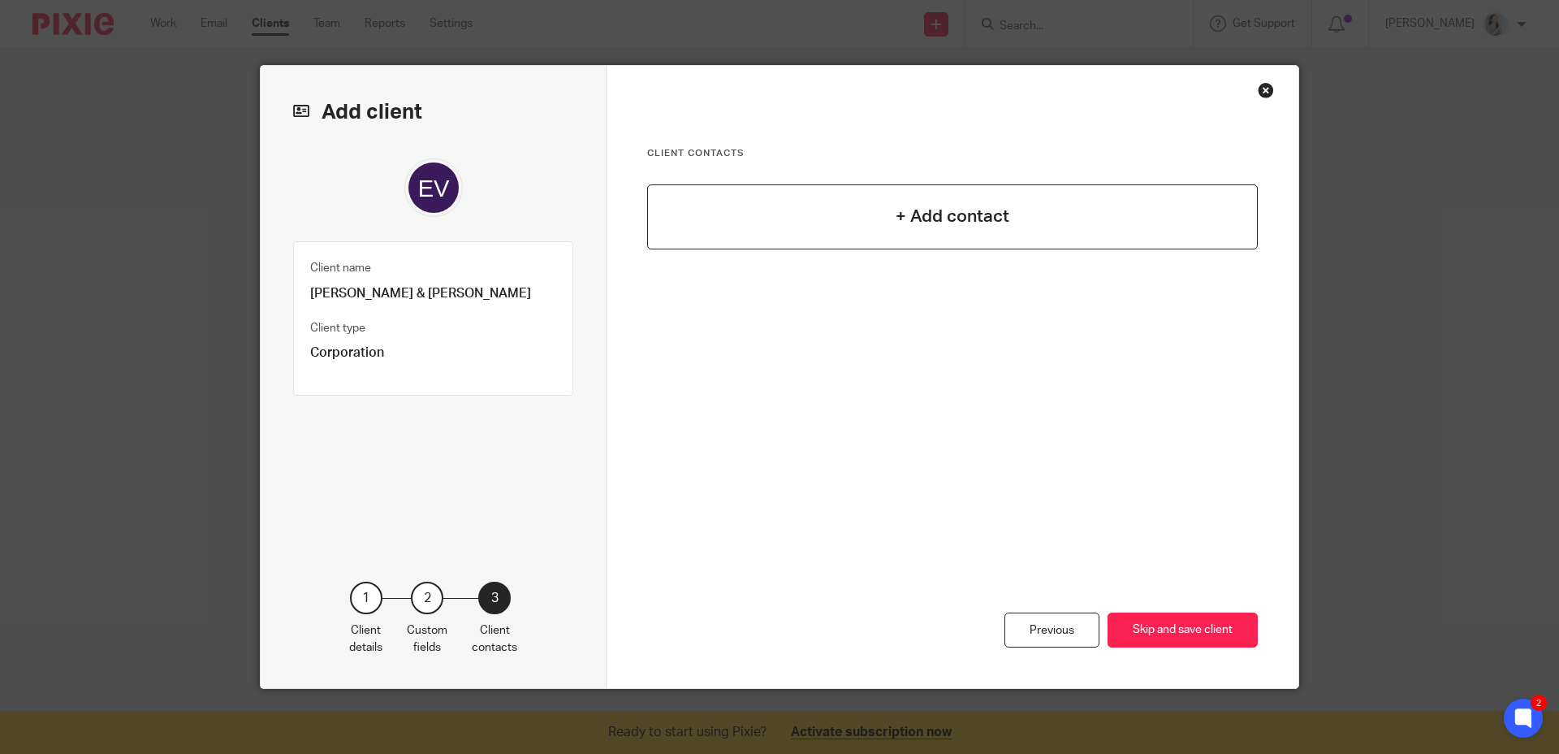
click at [880, 241] on div "+ Add contact" at bounding box center [952, 216] width 611 height 65
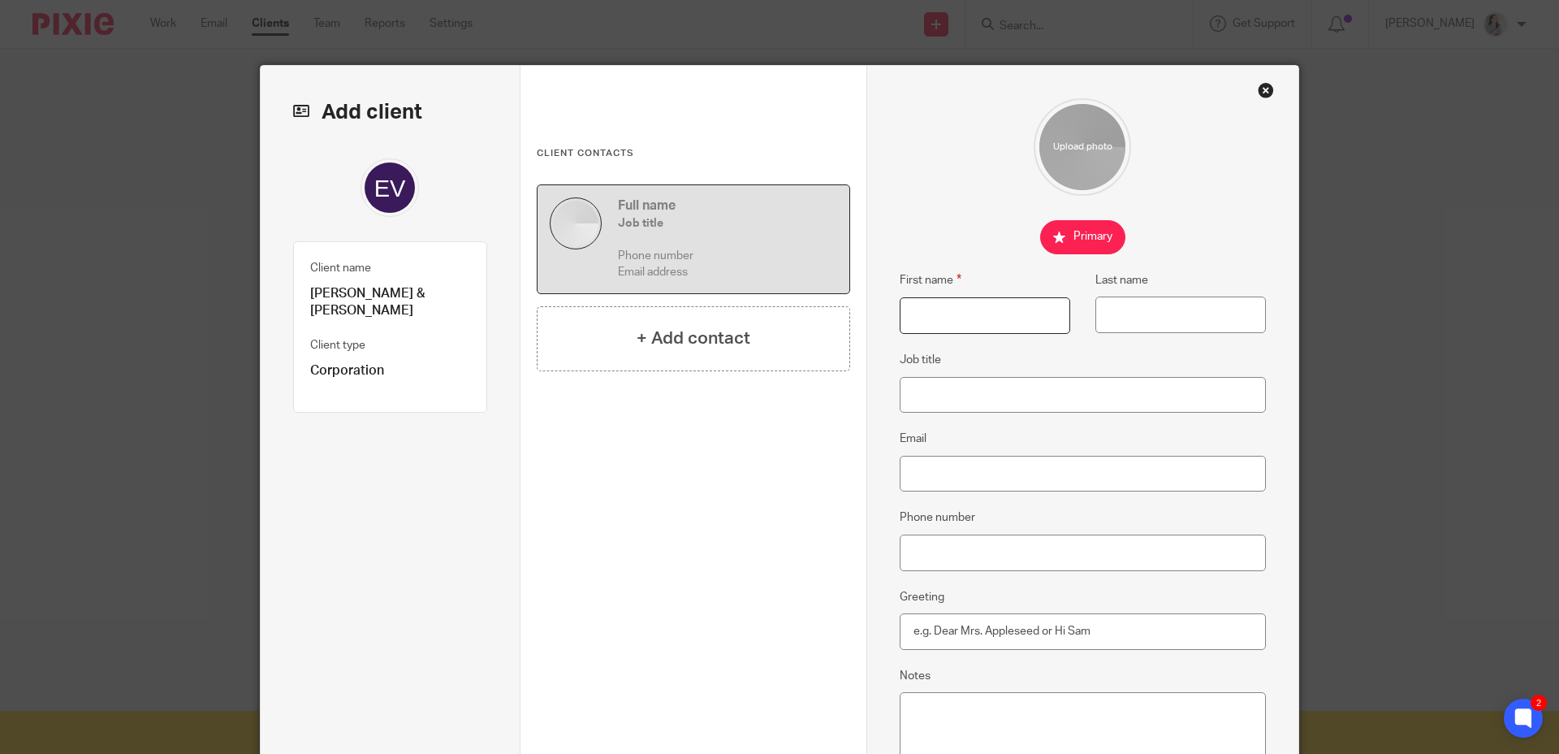
click at [947, 314] on input "First name" at bounding box center [985, 315] width 171 height 37
type input "Scott"
type input "Russell"
type input "Broker of Record"
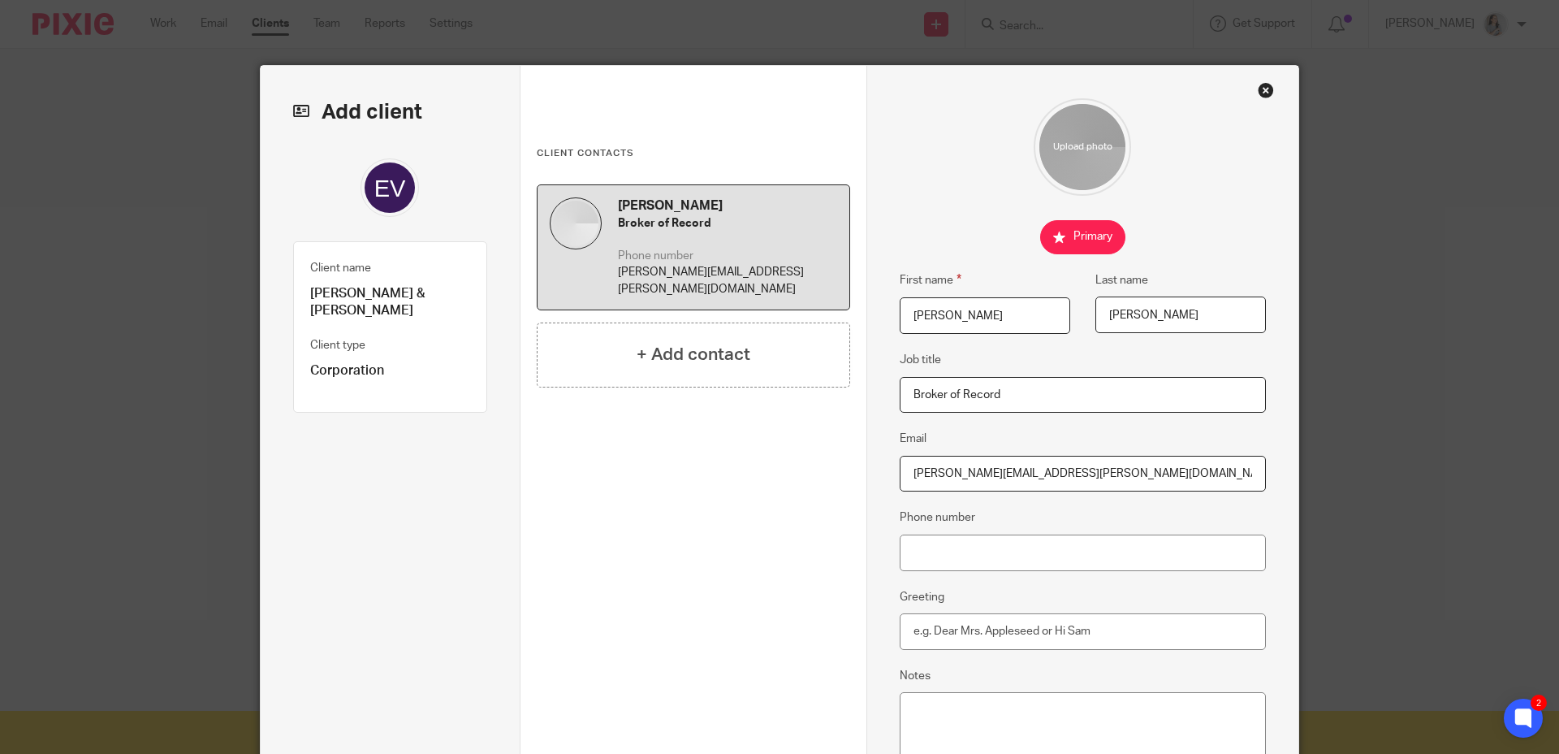
type input "scott.russell@evrealestate.com"
click at [1046, 543] on input "Phone number" at bounding box center [1083, 552] width 367 height 37
type input "4165655678"
click at [1074, 633] on input "Greeting" at bounding box center [1083, 631] width 367 height 37
type input "Hi Scott"
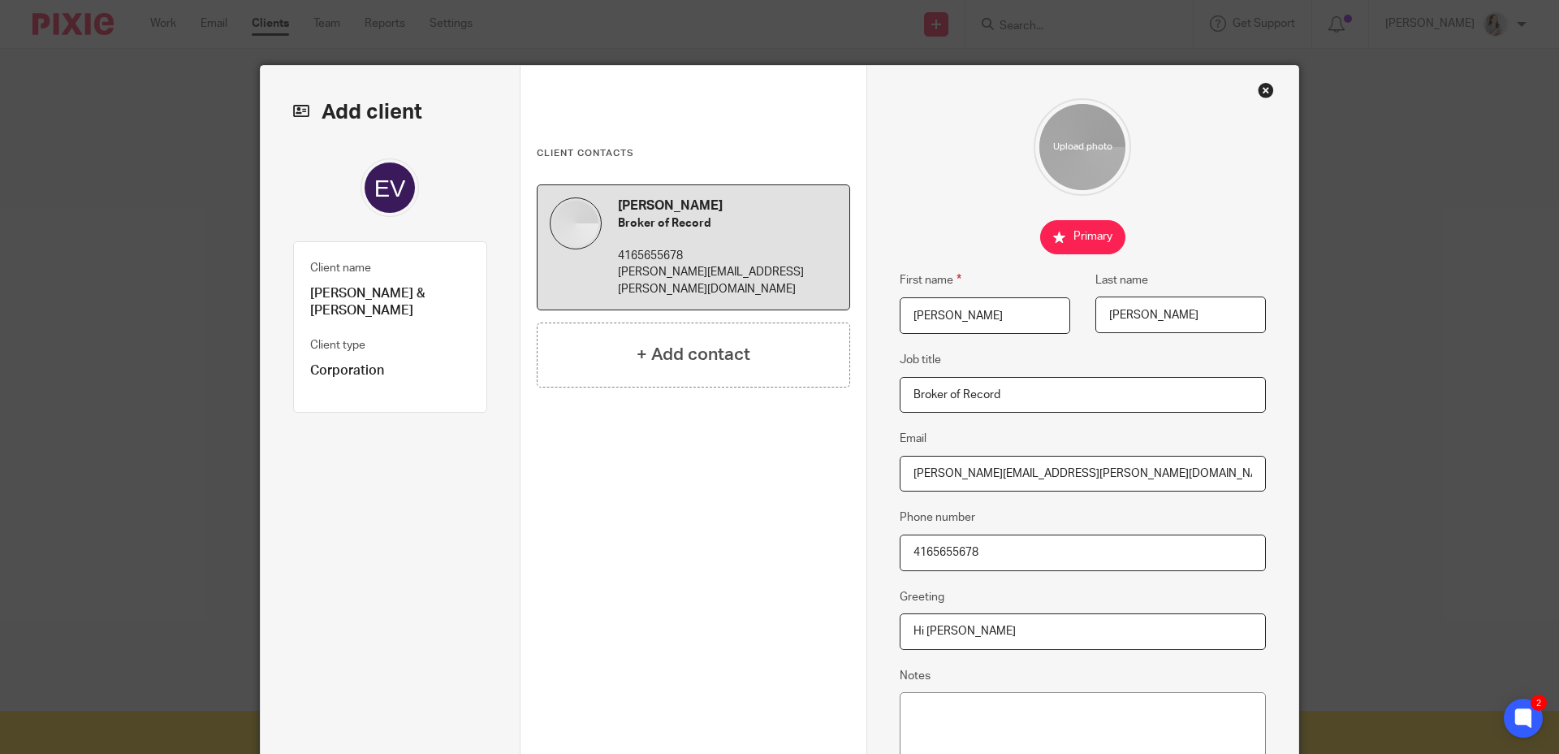
scroll to position [205, 0]
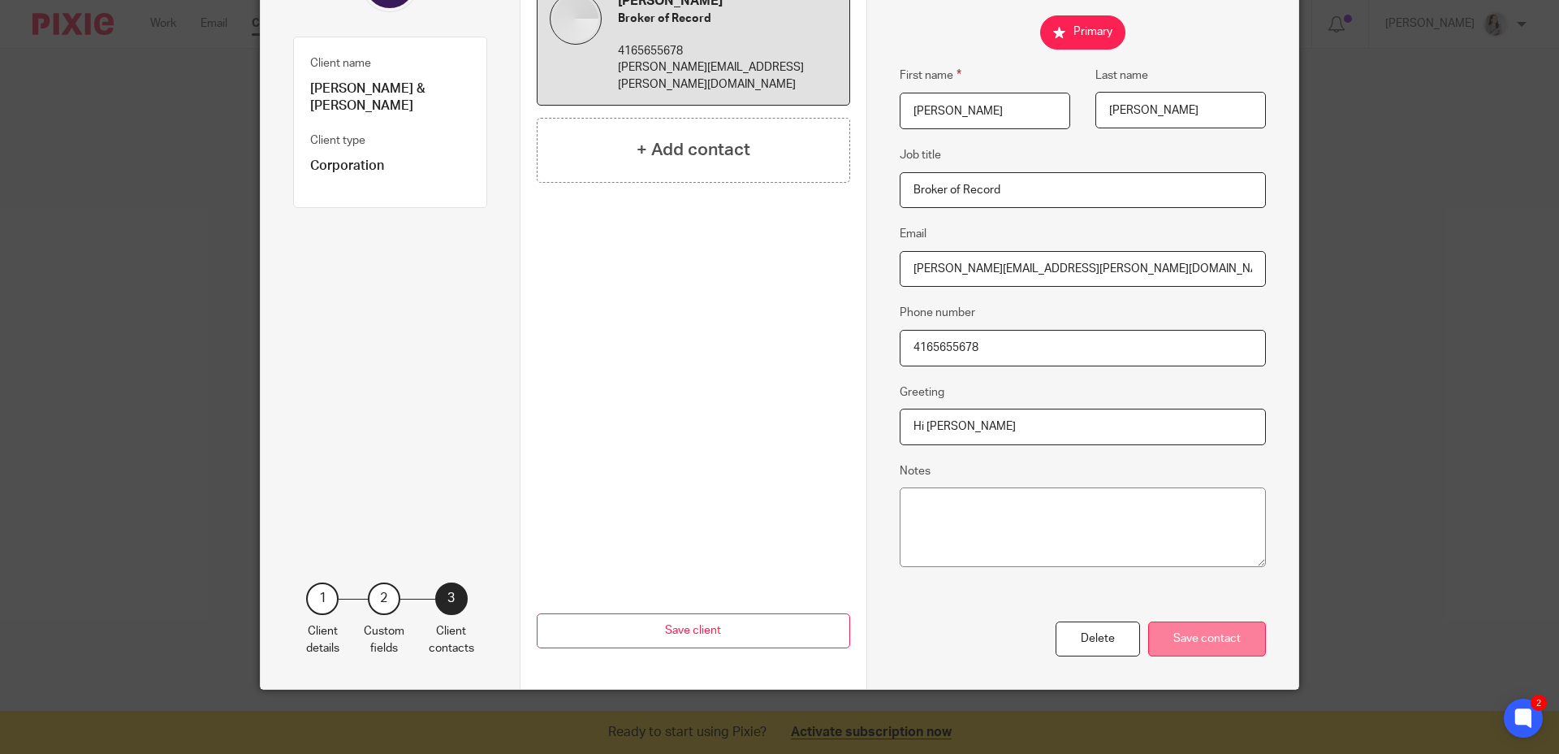
click at [1197, 635] on div "Save contact" at bounding box center [1207, 638] width 118 height 35
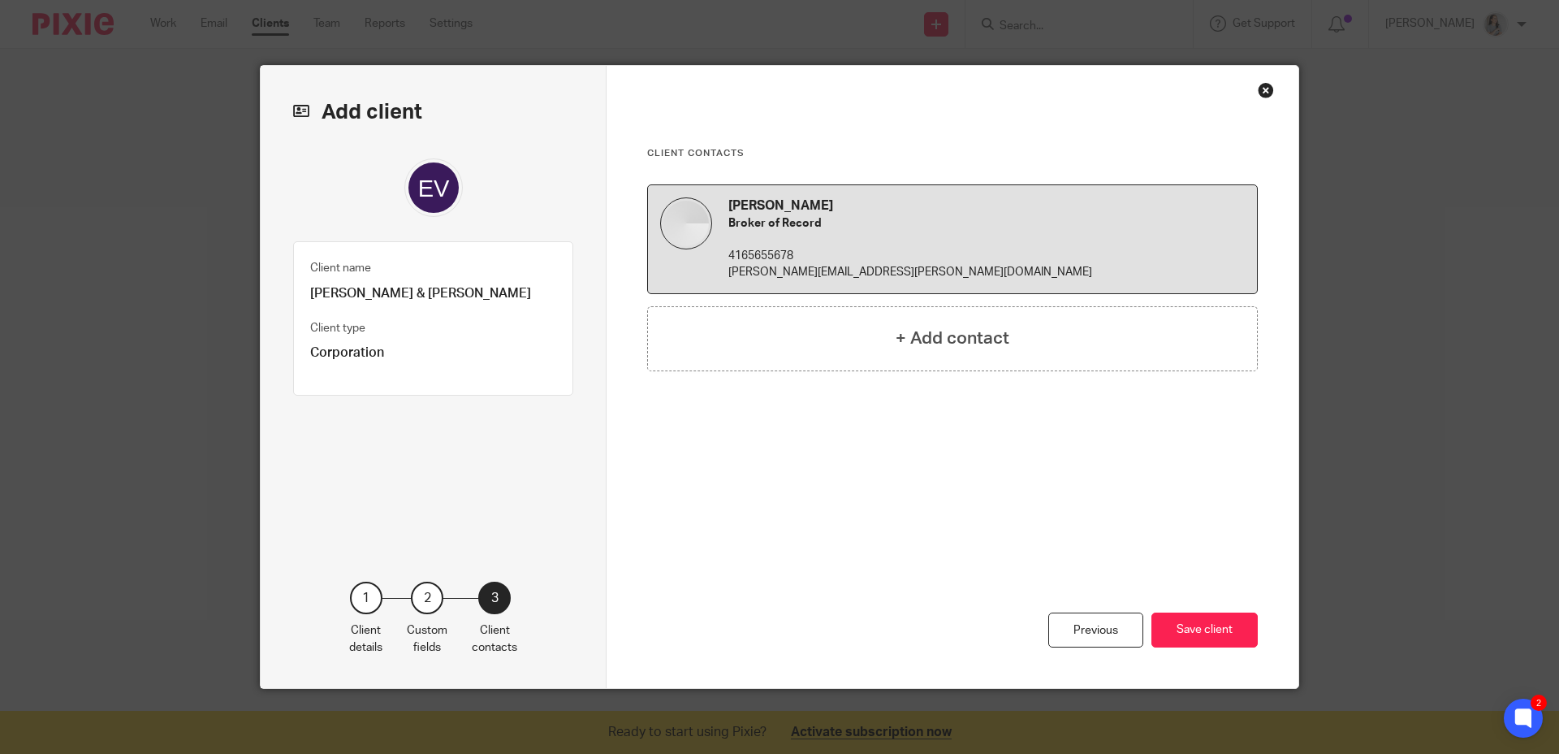
click at [1197, 635] on button "Save client" at bounding box center [1205, 629] width 106 height 35
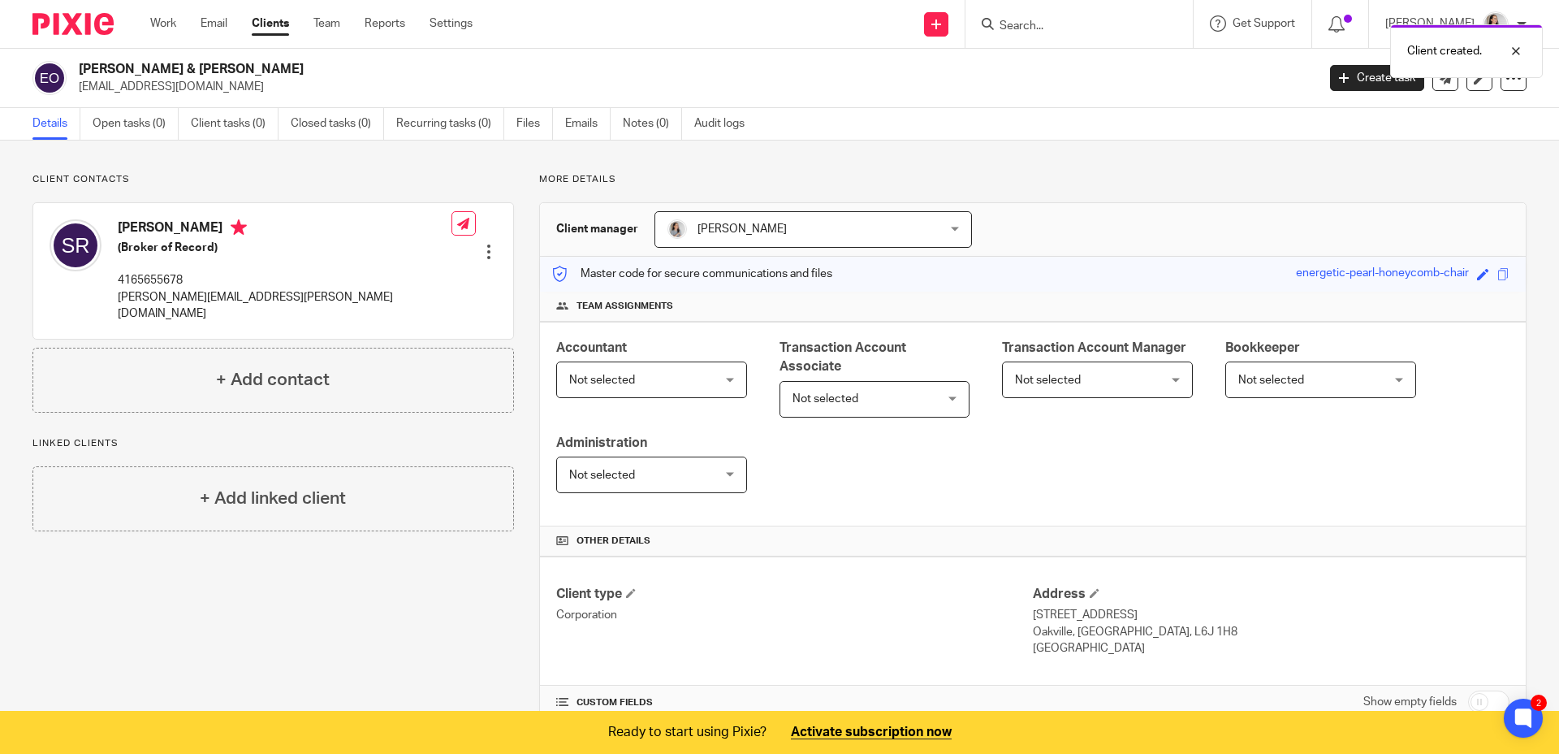
click at [935, 226] on div "[PERSON_NAME] [PERSON_NAME]" at bounding box center [814, 229] width 318 height 37
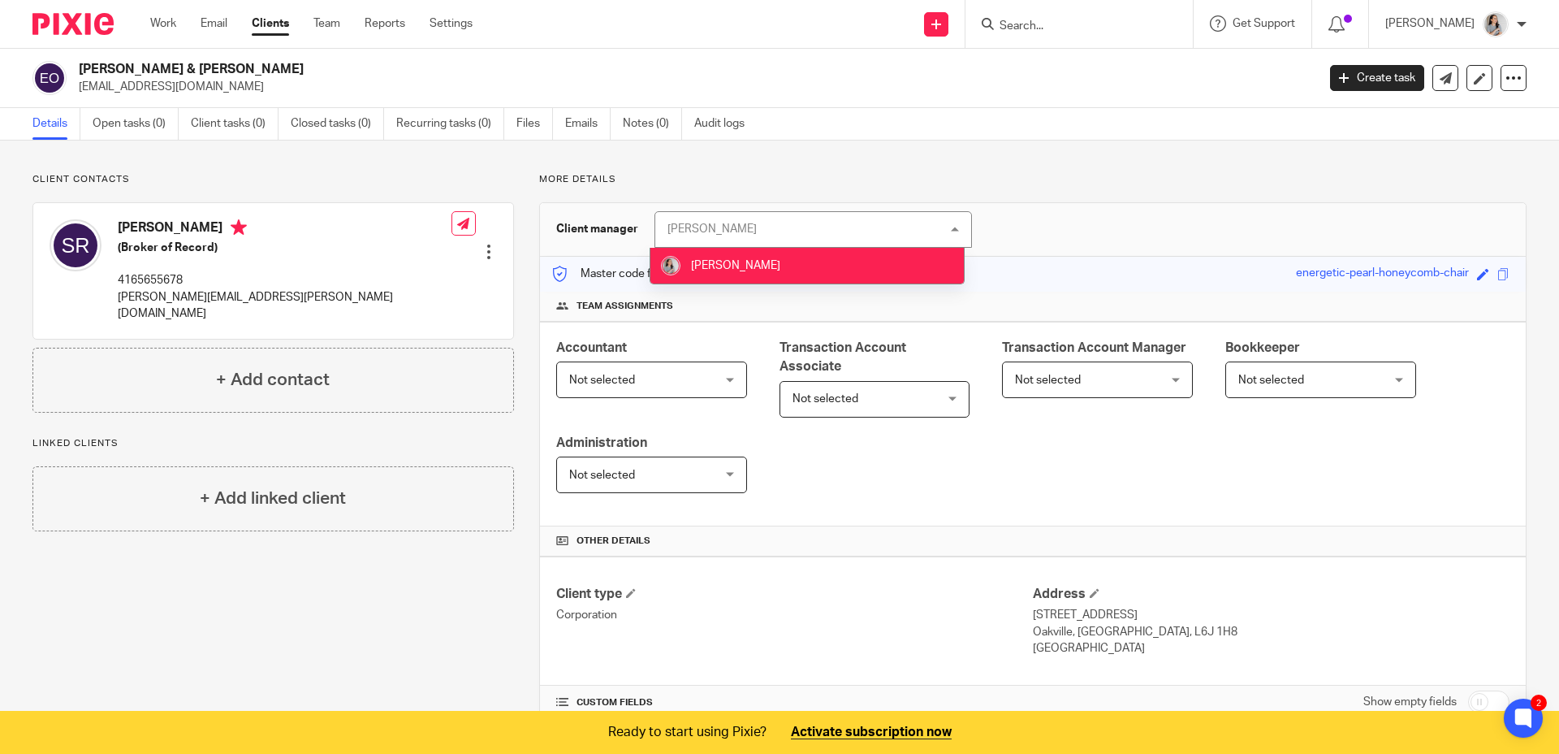
click at [935, 226] on div "[PERSON_NAME] [PERSON_NAME]" at bounding box center [814, 229] width 318 height 37
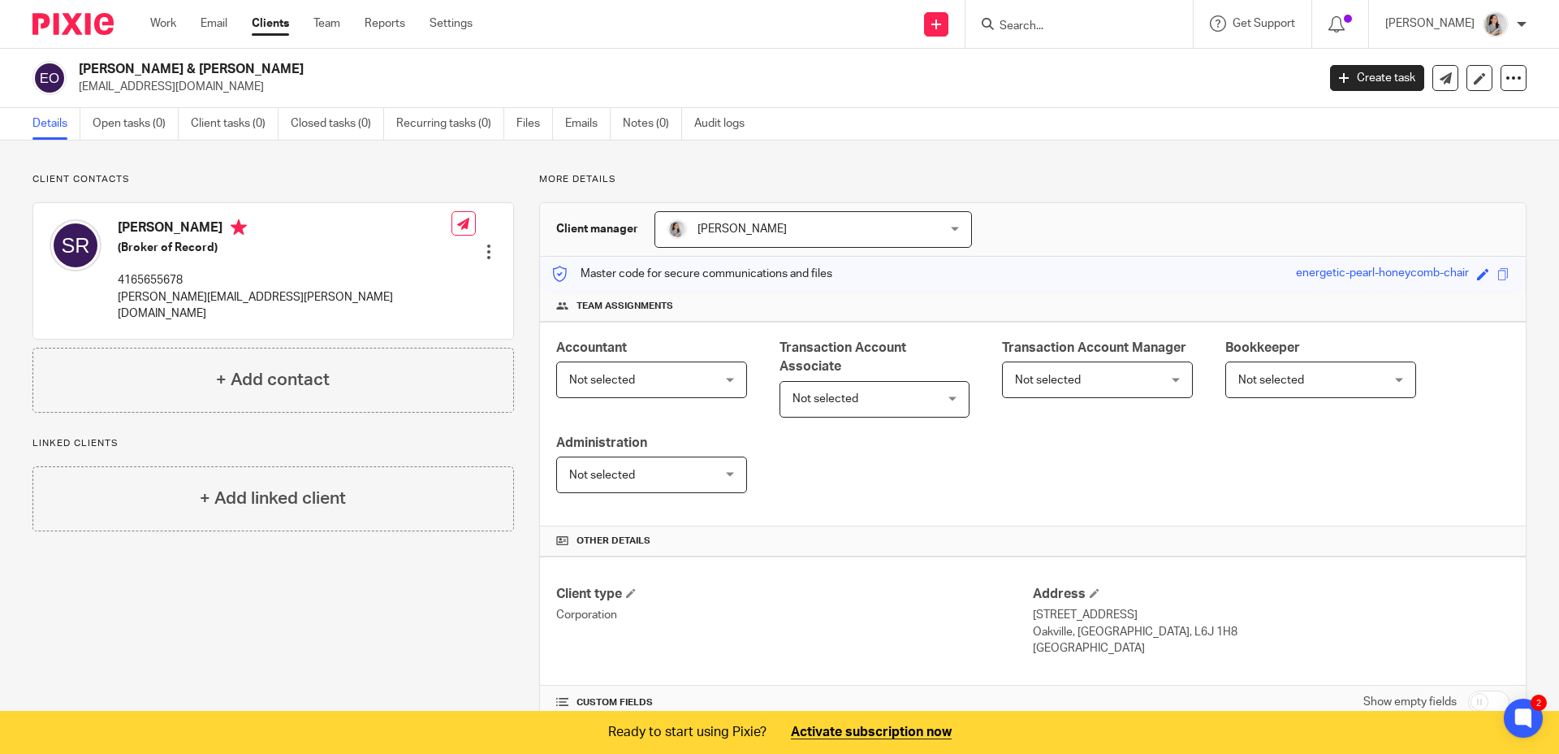
drag, startPoint x: 1083, startPoint y: 253, endPoint x: 1088, endPoint y: 289, distance: 36.2
click at [1083, 253] on div "Client manager [PERSON_NAME] [PERSON_NAME] [PERSON_NAME] 1" at bounding box center [1033, 230] width 986 height 54
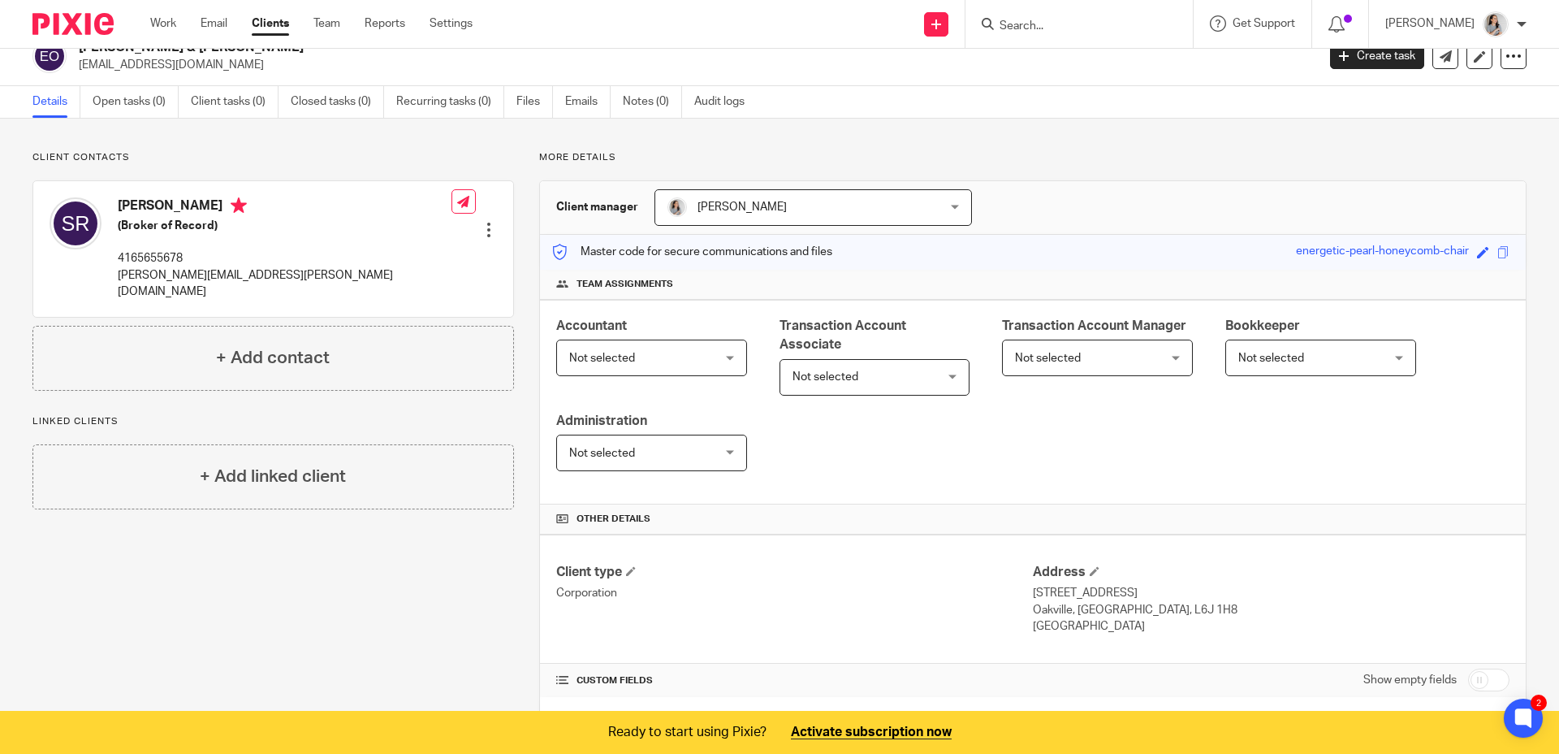
click at [1320, 355] on span "Not selected" at bounding box center [1309, 357] width 141 height 34
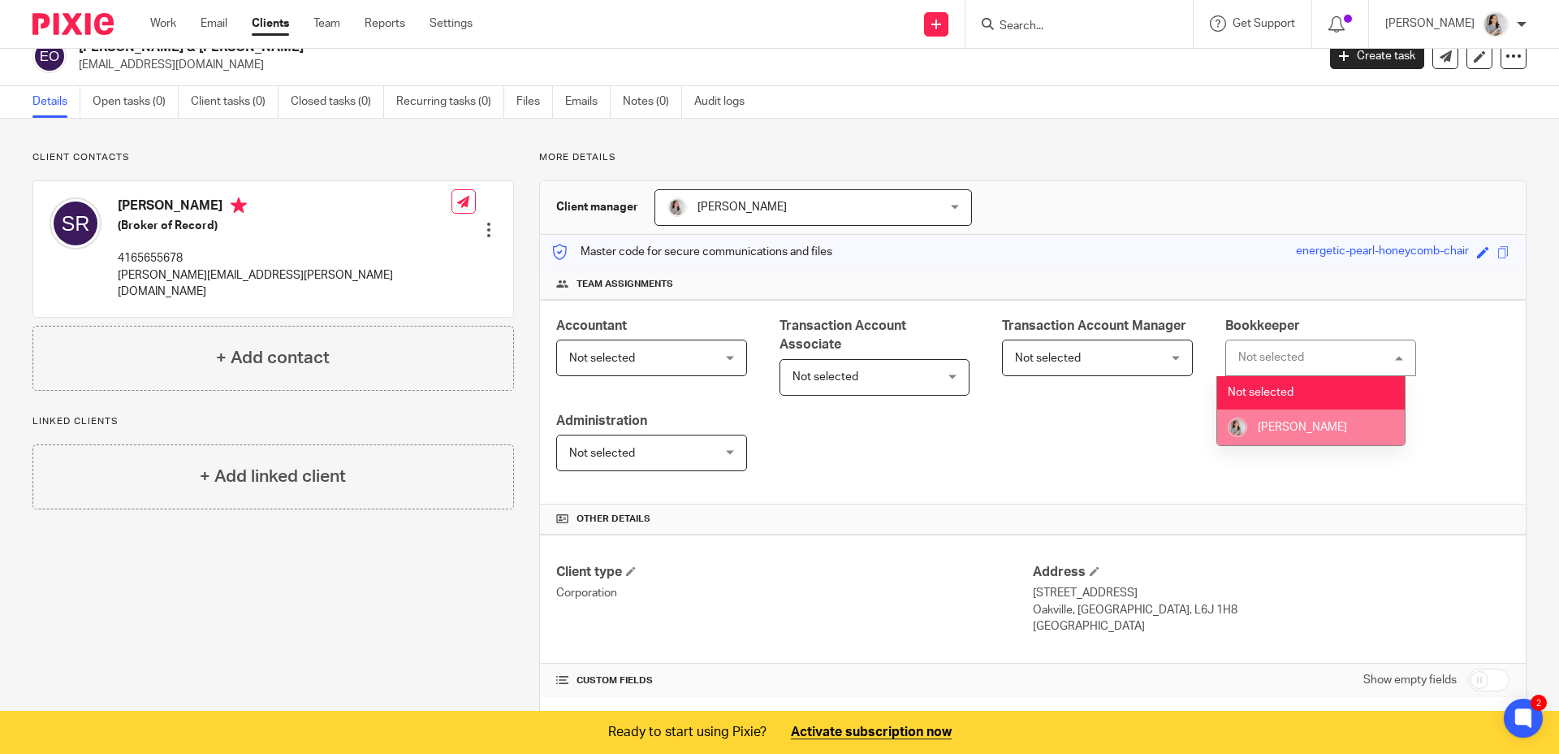
click at [1308, 437] on li "[PERSON_NAME]" at bounding box center [1311, 427] width 188 height 36
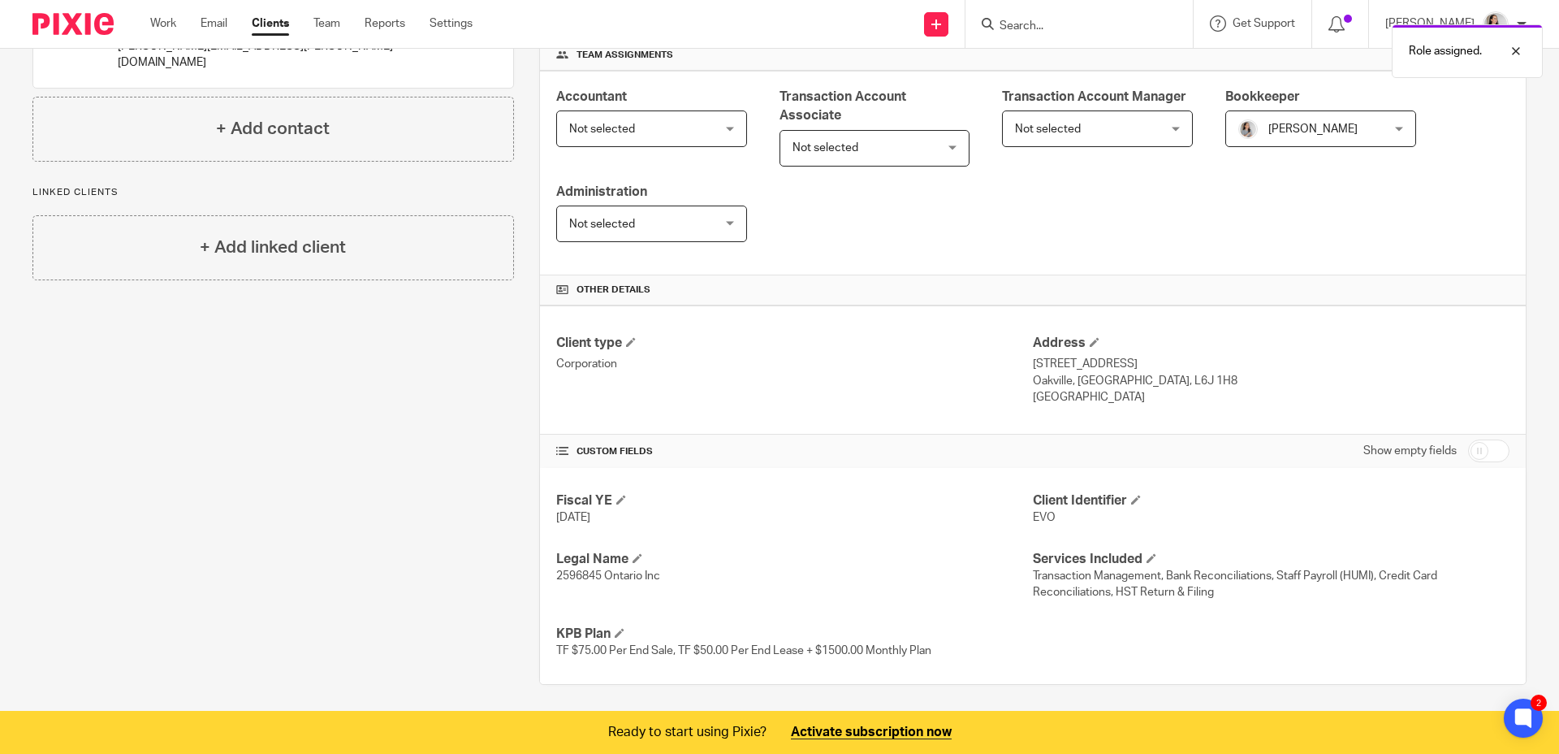
scroll to position [255, 0]
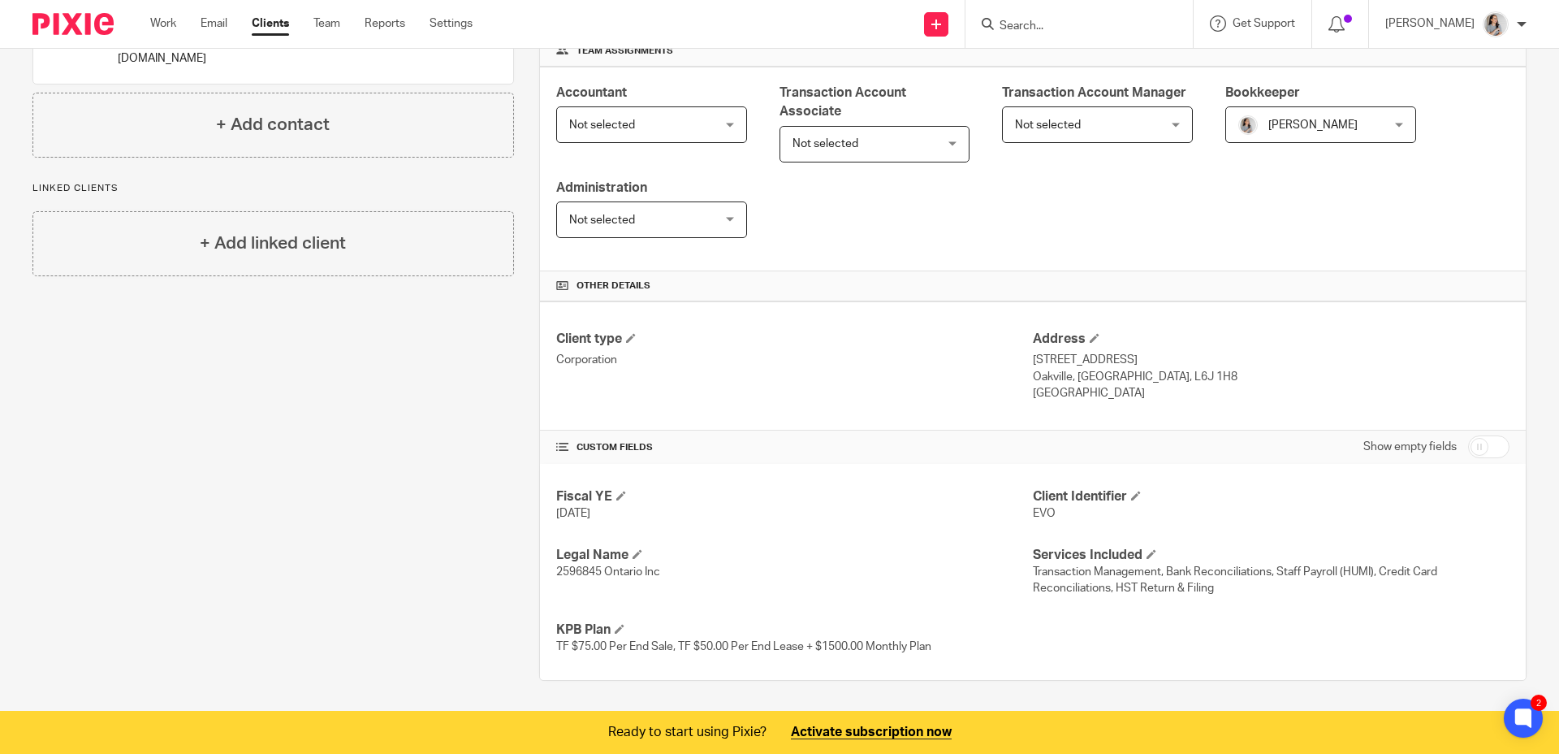
click at [1209, 588] on p "Transaction Management, Bank Reconciliations, Staff Payroll (HUMI), Credit Card…" at bounding box center [1271, 580] width 477 height 33
click at [619, 630] on span at bounding box center [620, 629] width 10 height 10
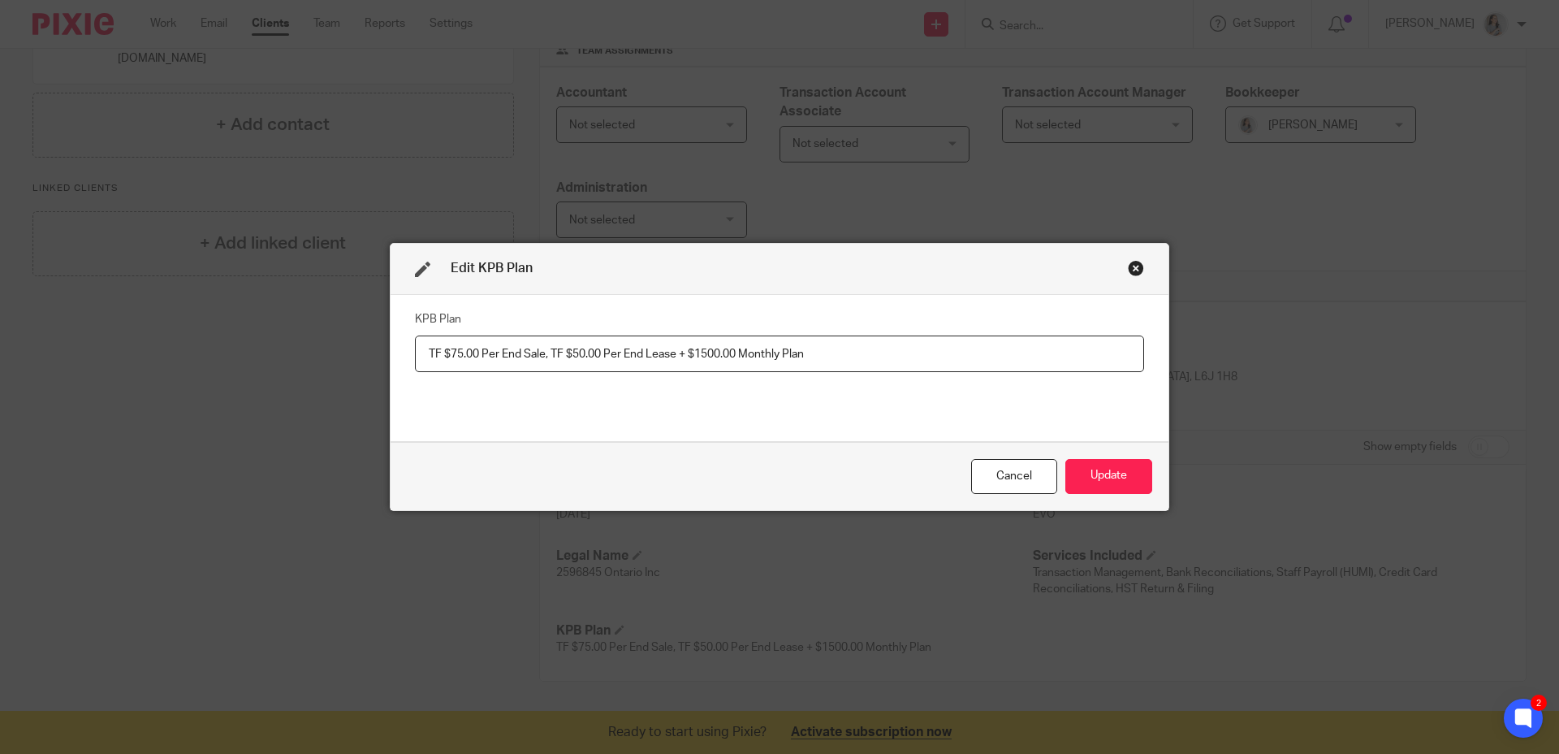
drag, startPoint x: 676, startPoint y: 357, endPoint x: 878, endPoint y: 371, distance: 202.7
click at [878, 371] on input "TF $75.00 Per End Sale, TF $50.00 Per End Lease + $1500.00 Monthly Plan" at bounding box center [779, 353] width 729 height 37
type input "TF $75.00 Per End Sale, TF $50.00 Per End Lease"
click at [1108, 479] on button "Update" at bounding box center [1109, 476] width 87 height 35
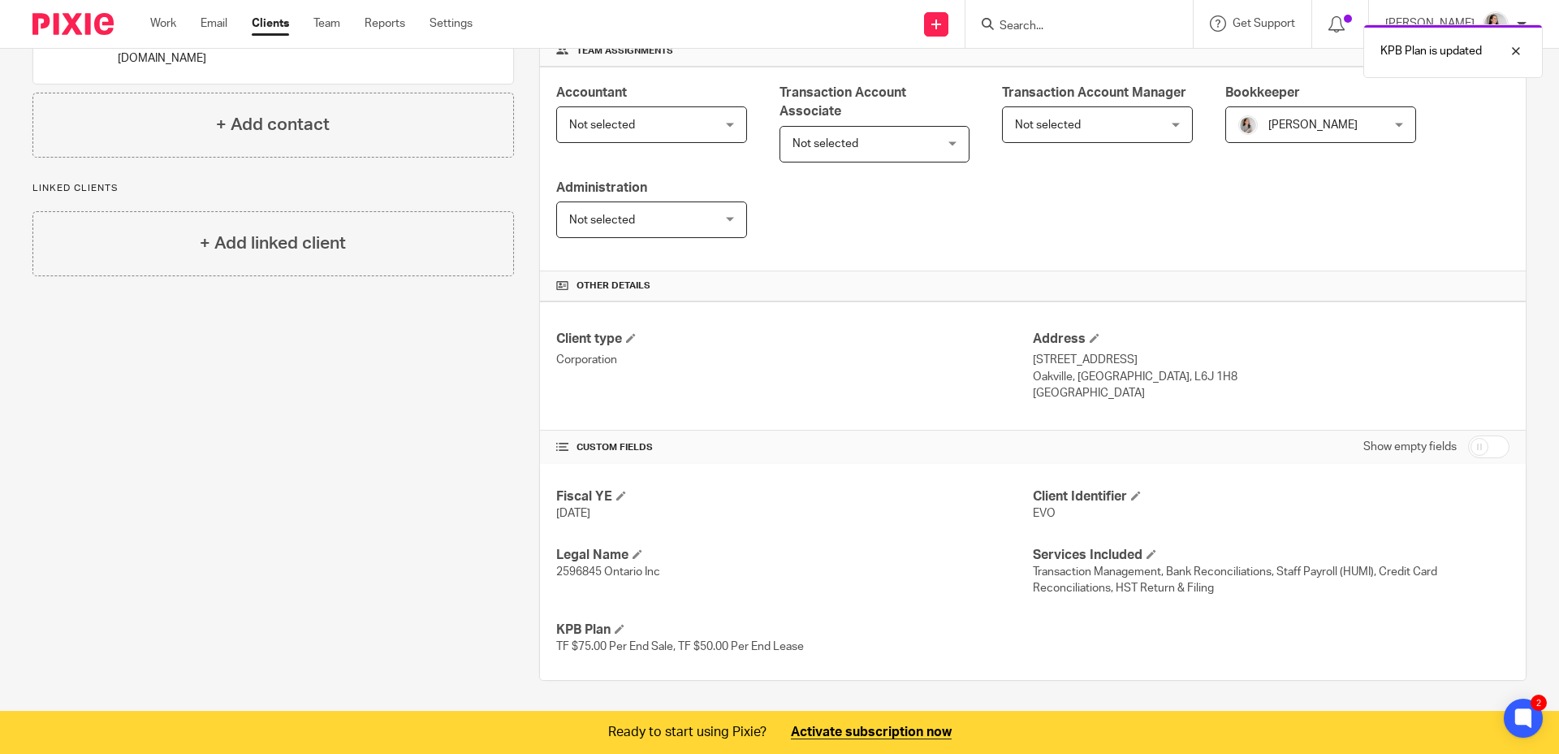
click at [773, 642] on span "TF $75.00 Per End Sale, TF $50.00 Per End Lease" at bounding box center [680, 646] width 248 height 11
click at [619, 629] on span at bounding box center [620, 629] width 10 height 10
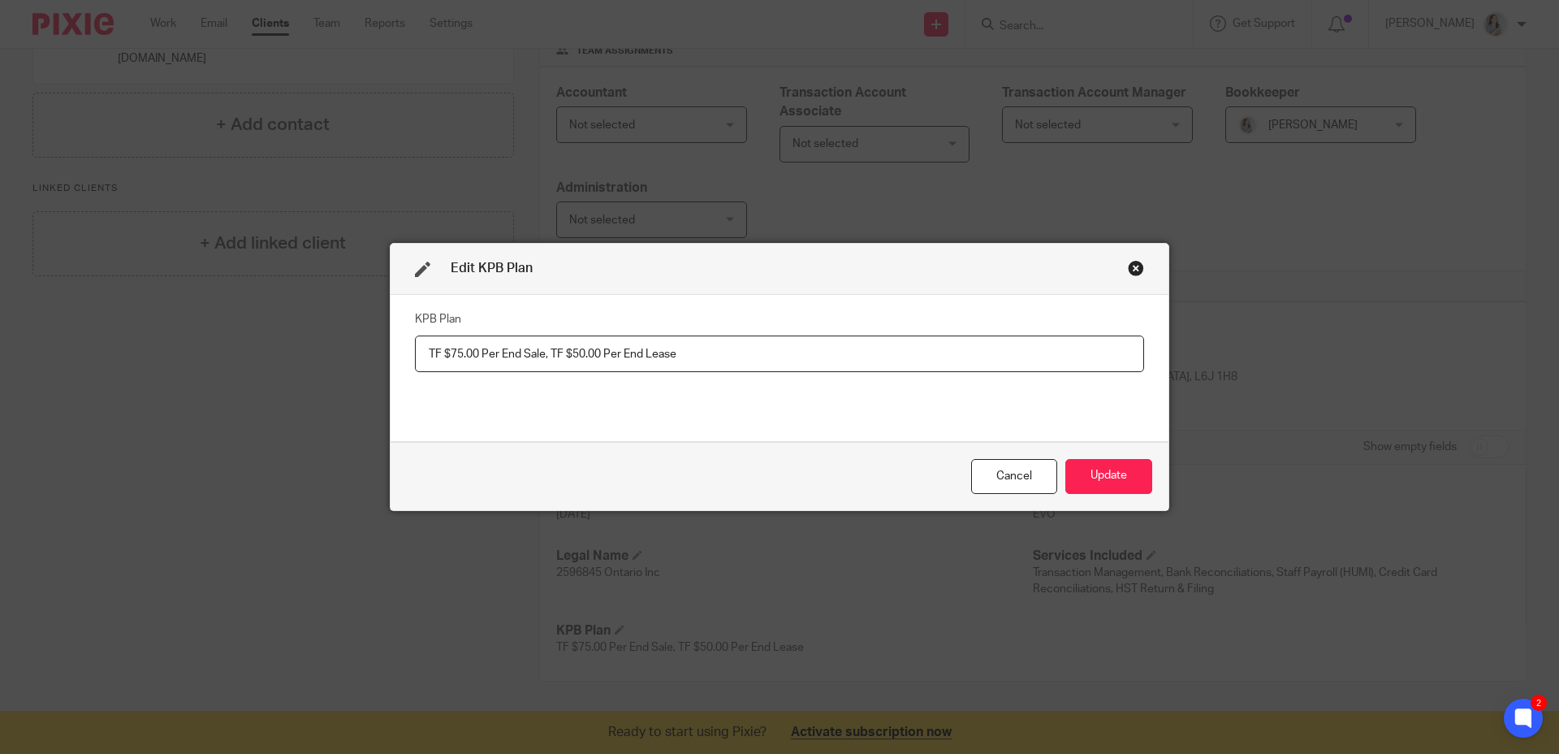
click at [752, 350] on input "TF $75.00 Per End Sale, TF $50.00 Per End Lease" at bounding box center [779, 353] width 729 height 37
click at [677, 357] on input "TF $75.00 Per End Sale, TF $50.00 Per End Lease & $1500.00 Monthly Plan" at bounding box center [779, 353] width 729 height 37
type input "TF $75.00 Per End Sale, TF $50.00 Per End Lease + $1500.00 Monthly Plan"
click at [1092, 470] on button "Update" at bounding box center [1109, 476] width 87 height 35
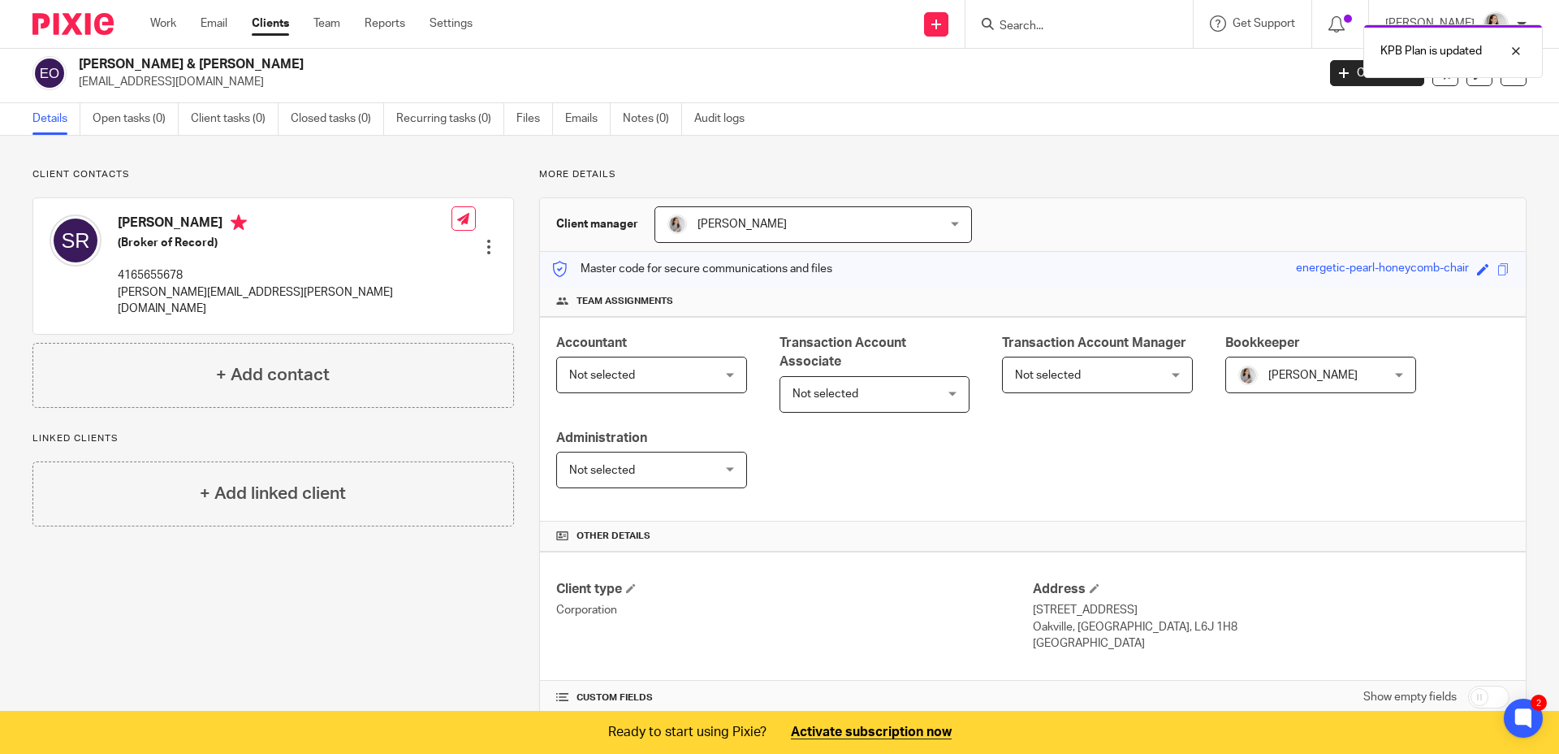
scroll to position [0, 0]
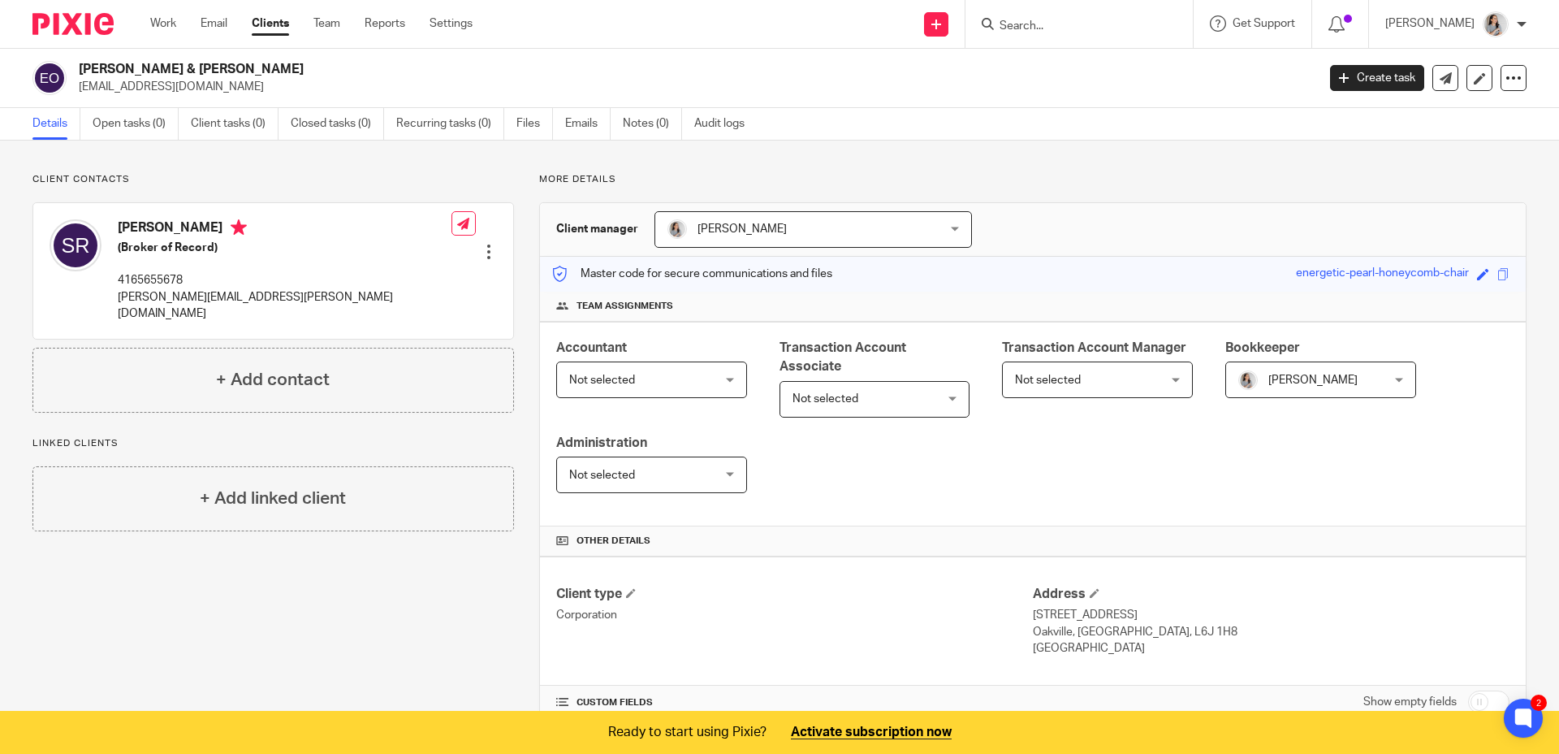
click at [1125, 171] on div "Client contacts Scott Russell (Broker of Record) 4165655678 scott.russell@evrea…" at bounding box center [779, 555] width 1559 height 828
click at [124, 132] on link "Open tasks (0)" at bounding box center [136, 124] width 86 height 32
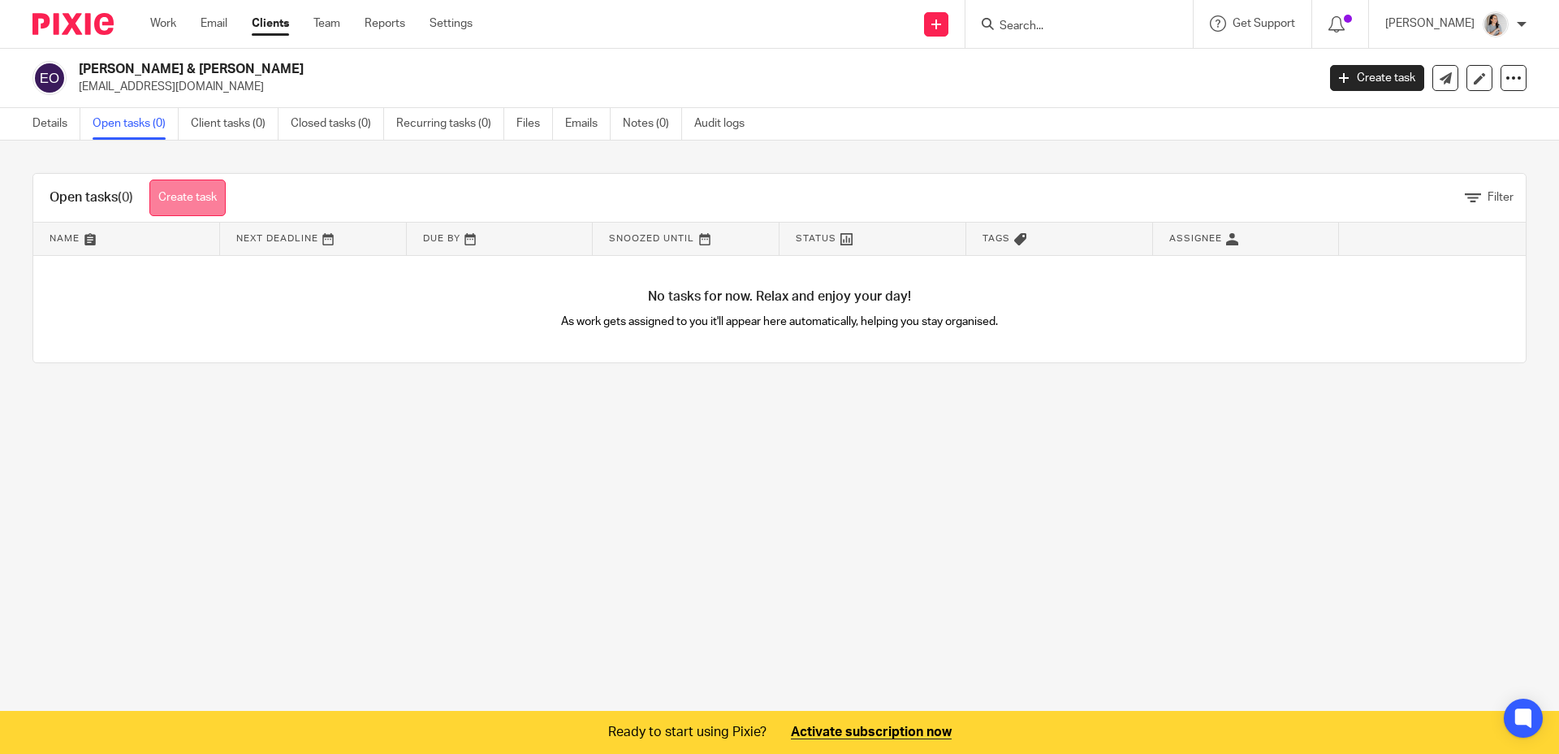
click at [194, 201] on link "Create task" at bounding box center [187, 197] width 76 height 37
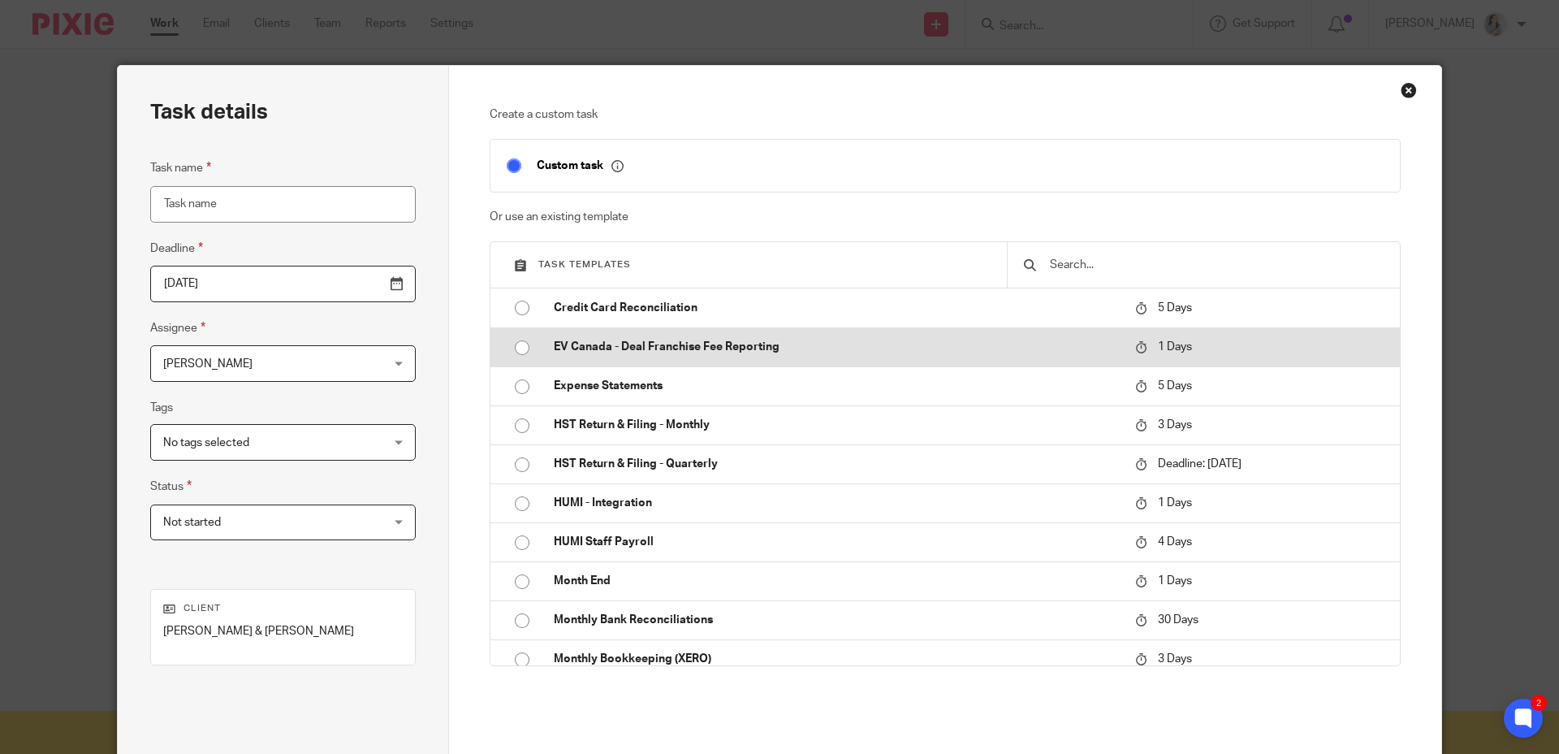
click at [519, 357] on input "radio" at bounding box center [522, 347] width 31 height 31
type input "[DATE]"
type input "EV Canada - Deal Franchise Fee Reporting"
checkbox input "false"
radio input "false"
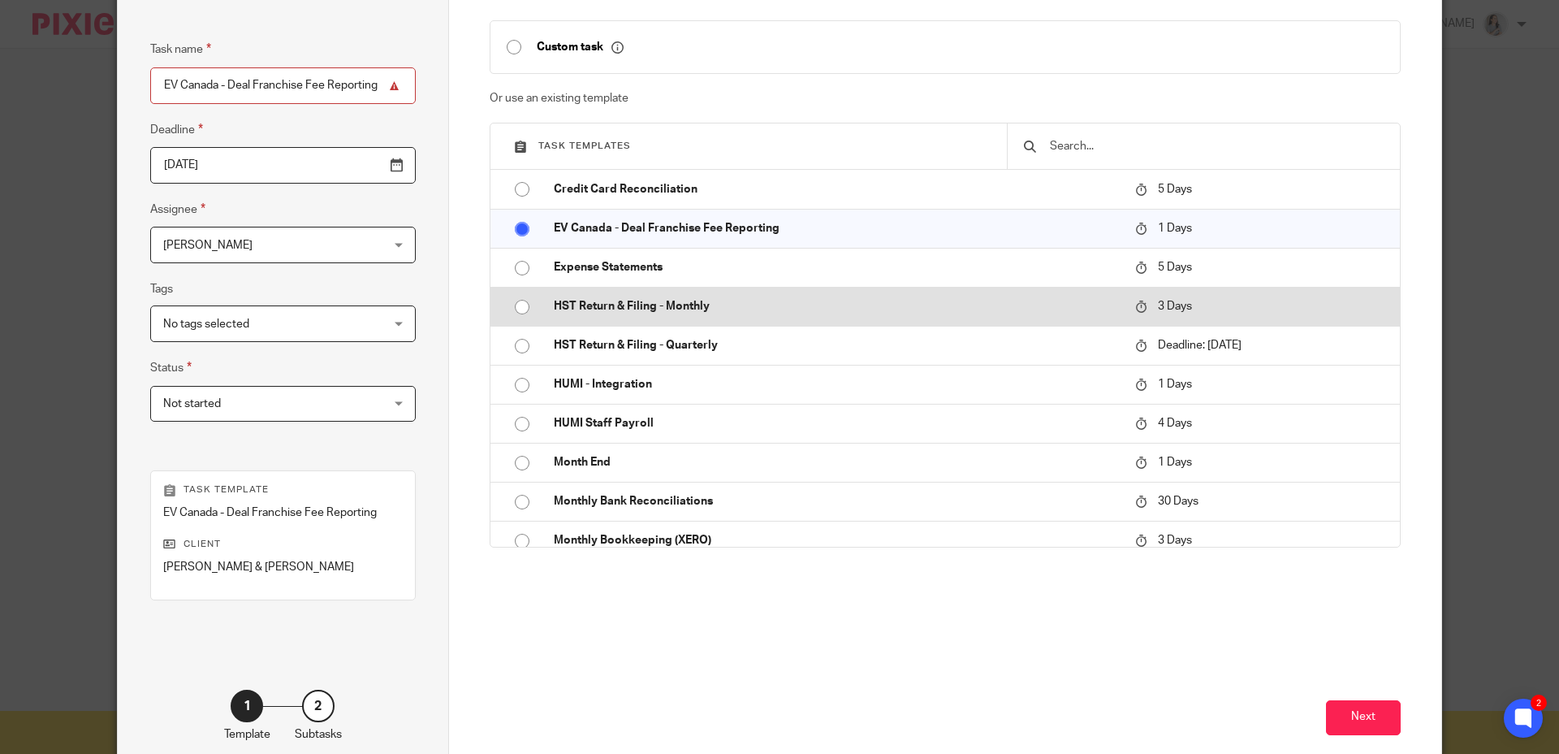
click at [514, 310] on input "radio" at bounding box center [522, 307] width 31 height 31
type input "[DATE]"
type input "HST Return & Filing - Monthly"
radio input "false"
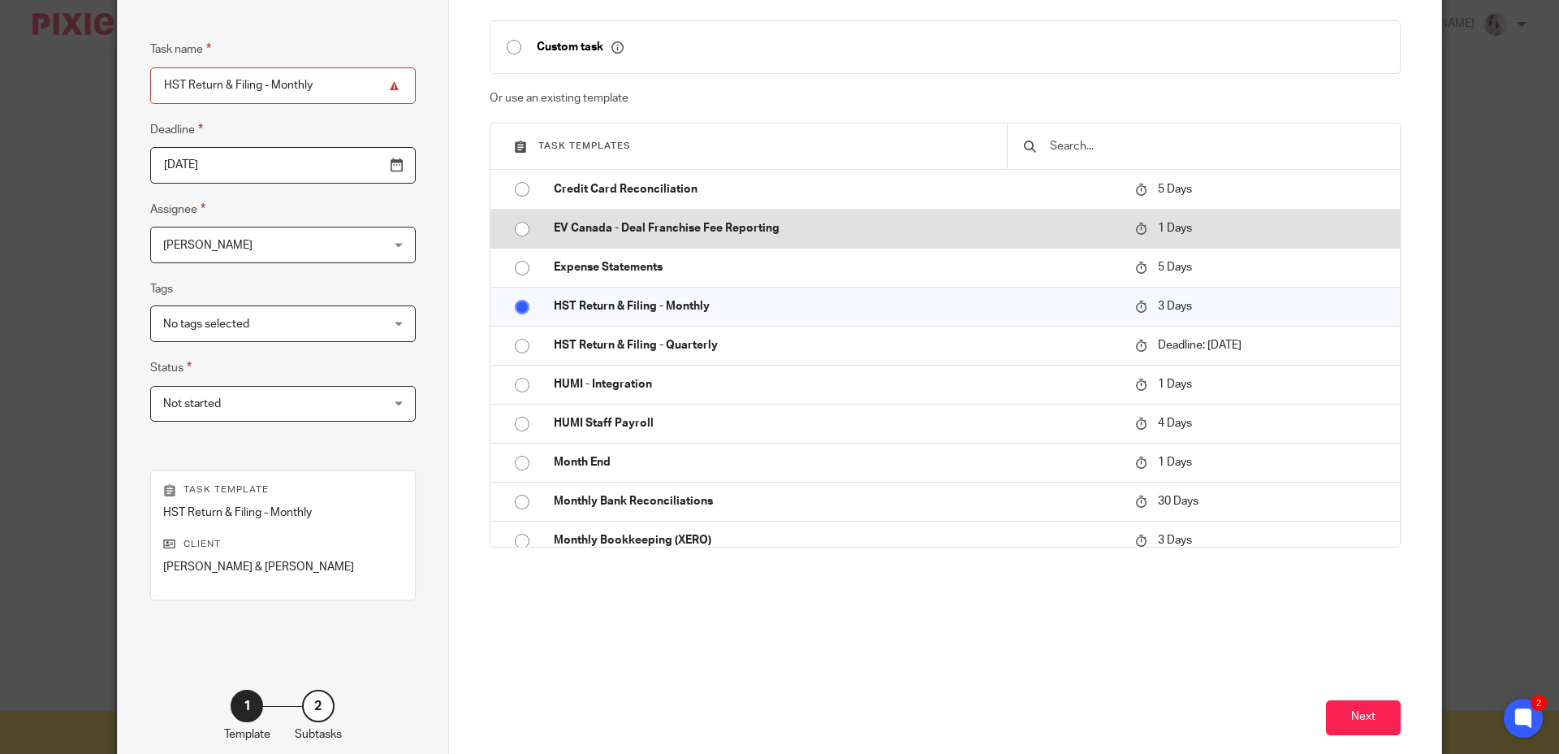
click at [520, 234] on input "radio" at bounding box center [522, 229] width 31 height 31
type input "2025-09-27"
type input "EV Canada - Deal Franchise Fee Reporting"
radio input "false"
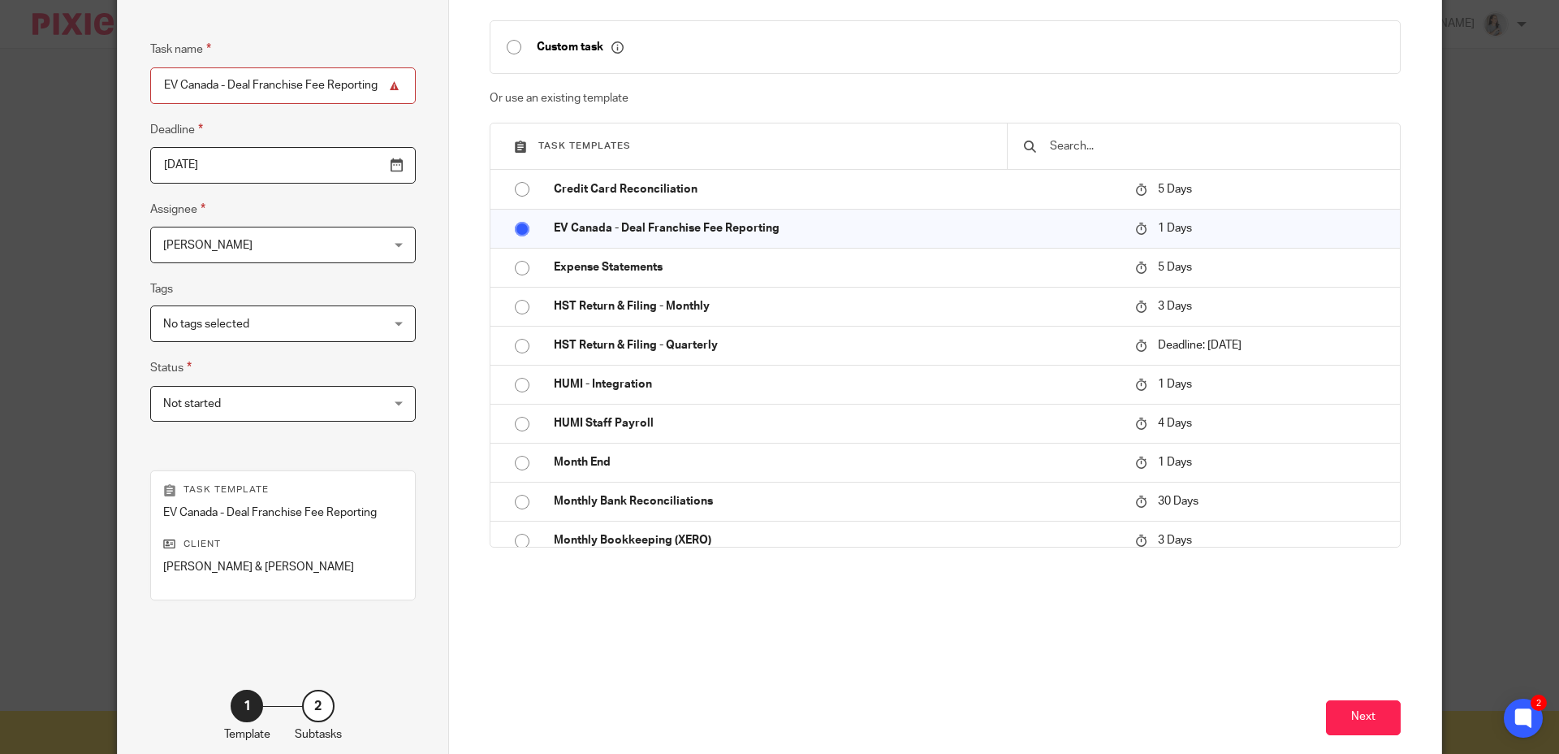
click at [953, 659] on div "Next" at bounding box center [946, 703] width 912 height 143
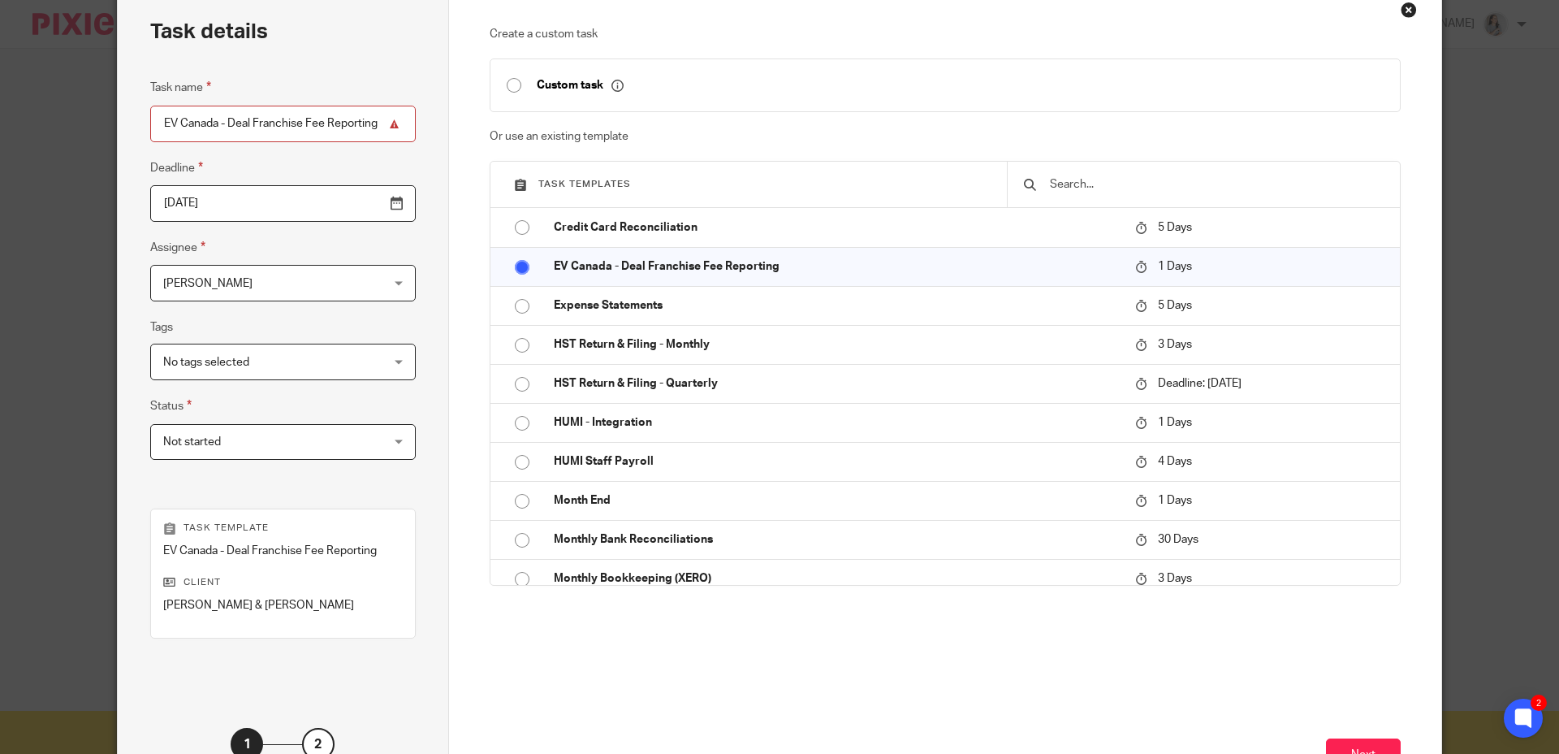
scroll to position [74, 0]
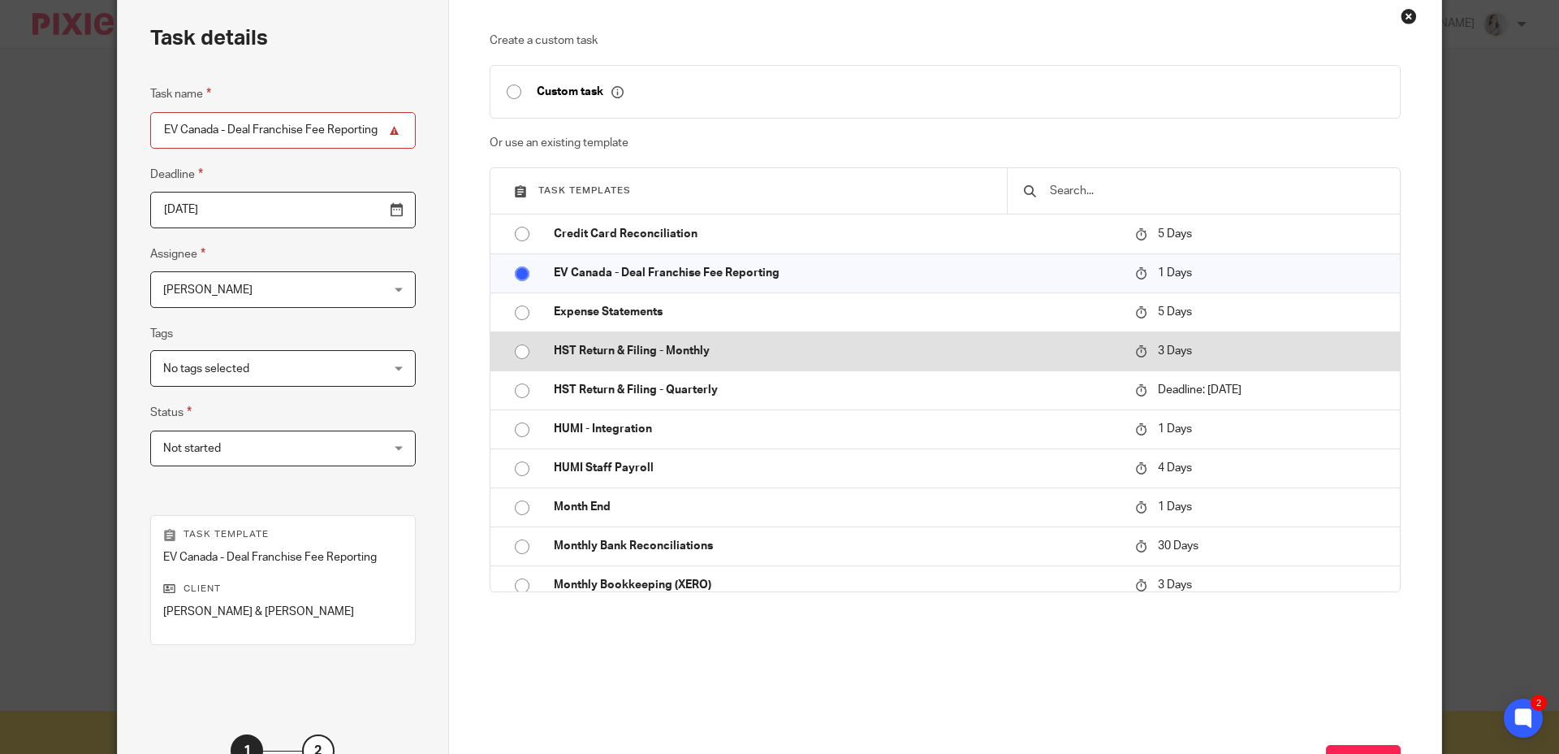
click at [508, 358] on input "radio" at bounding box center [522, 351] width 31 height 31
type input "2025-09-29"
type input "HST Return & Filing - Monthly"
radio input "false"
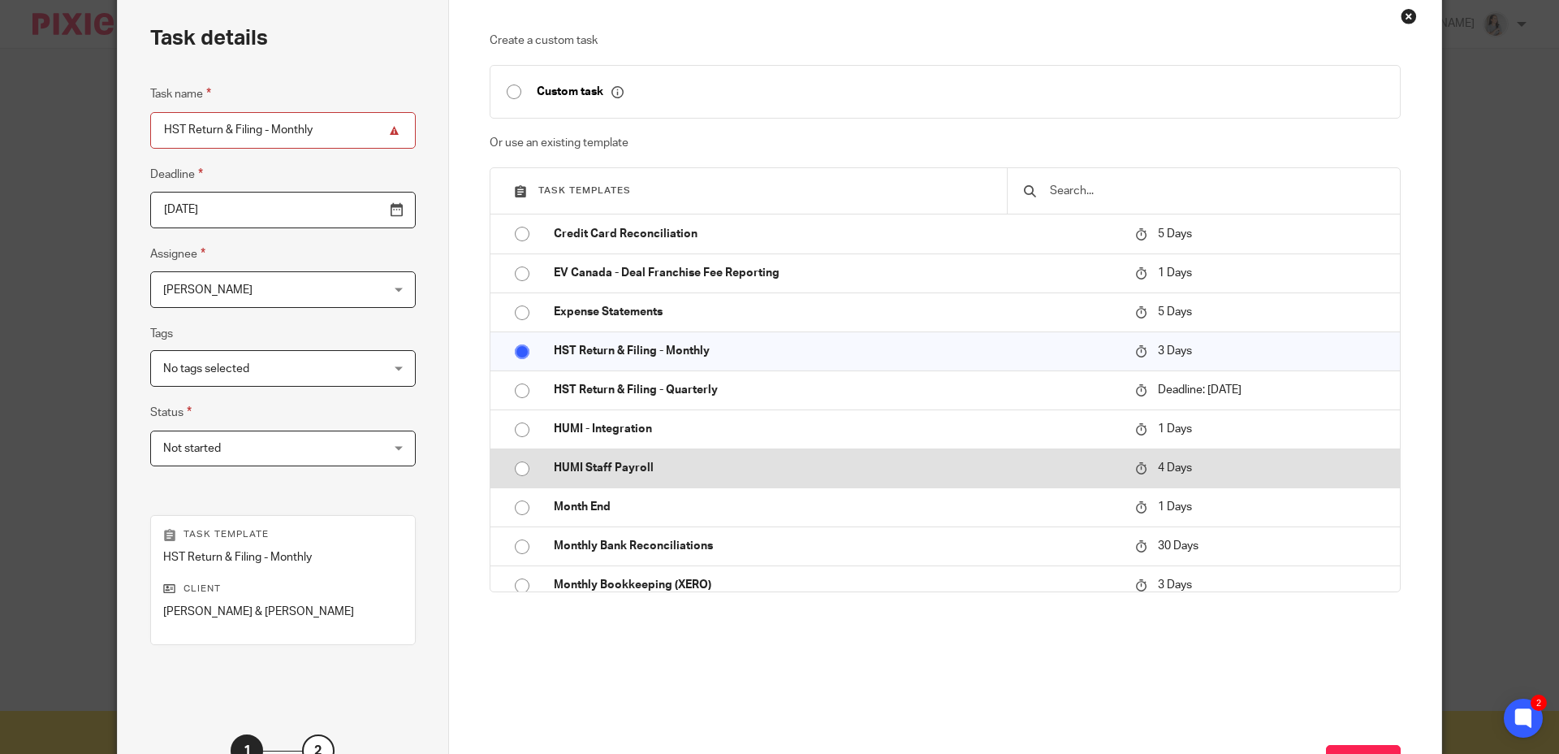
click at [517, 471] on input "radio" at bounding box center [522, 468] width 31 height 31
type input "2025-09-30"
type input "HUMI Staff Payroll"
radio input "false"
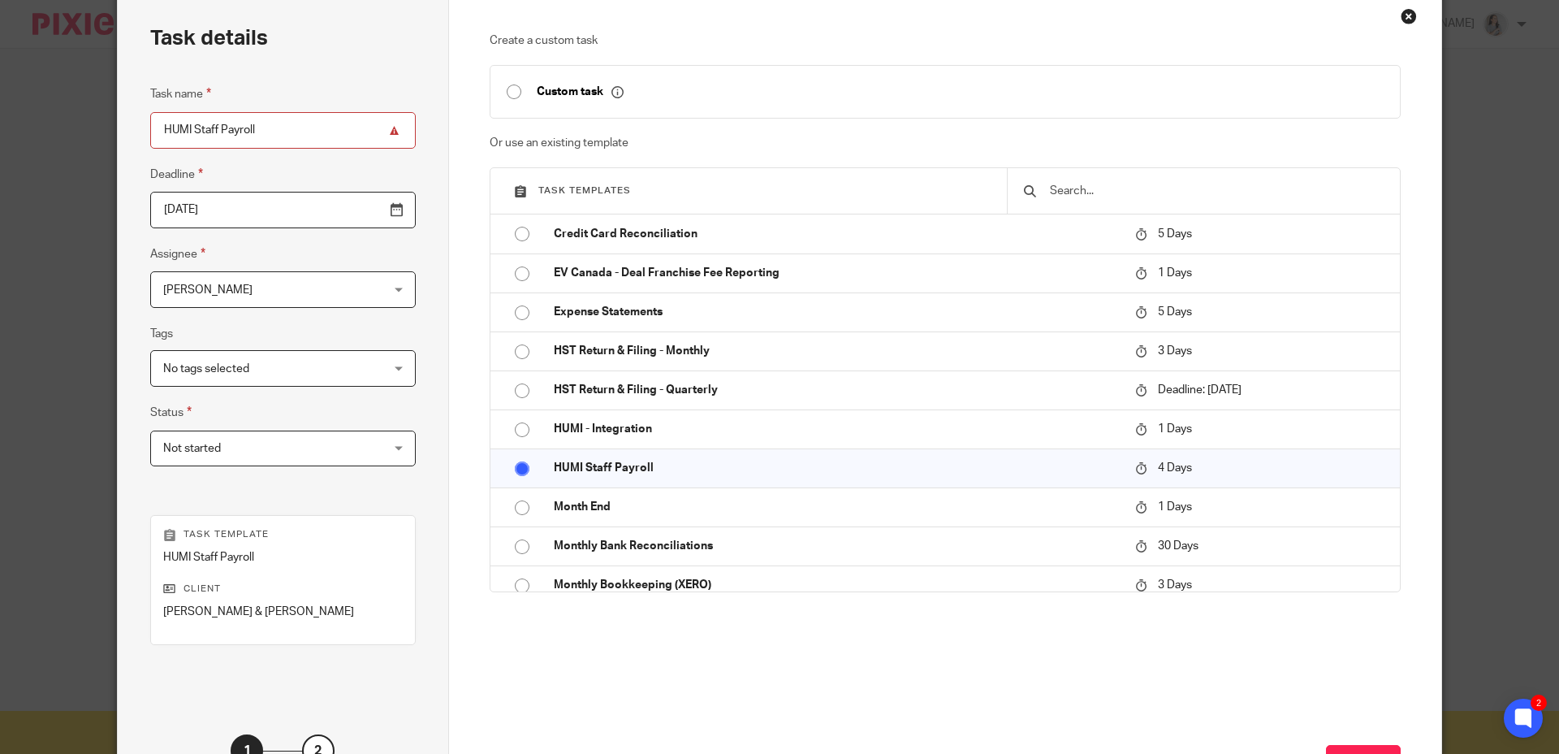
scroll to position [206, 0]
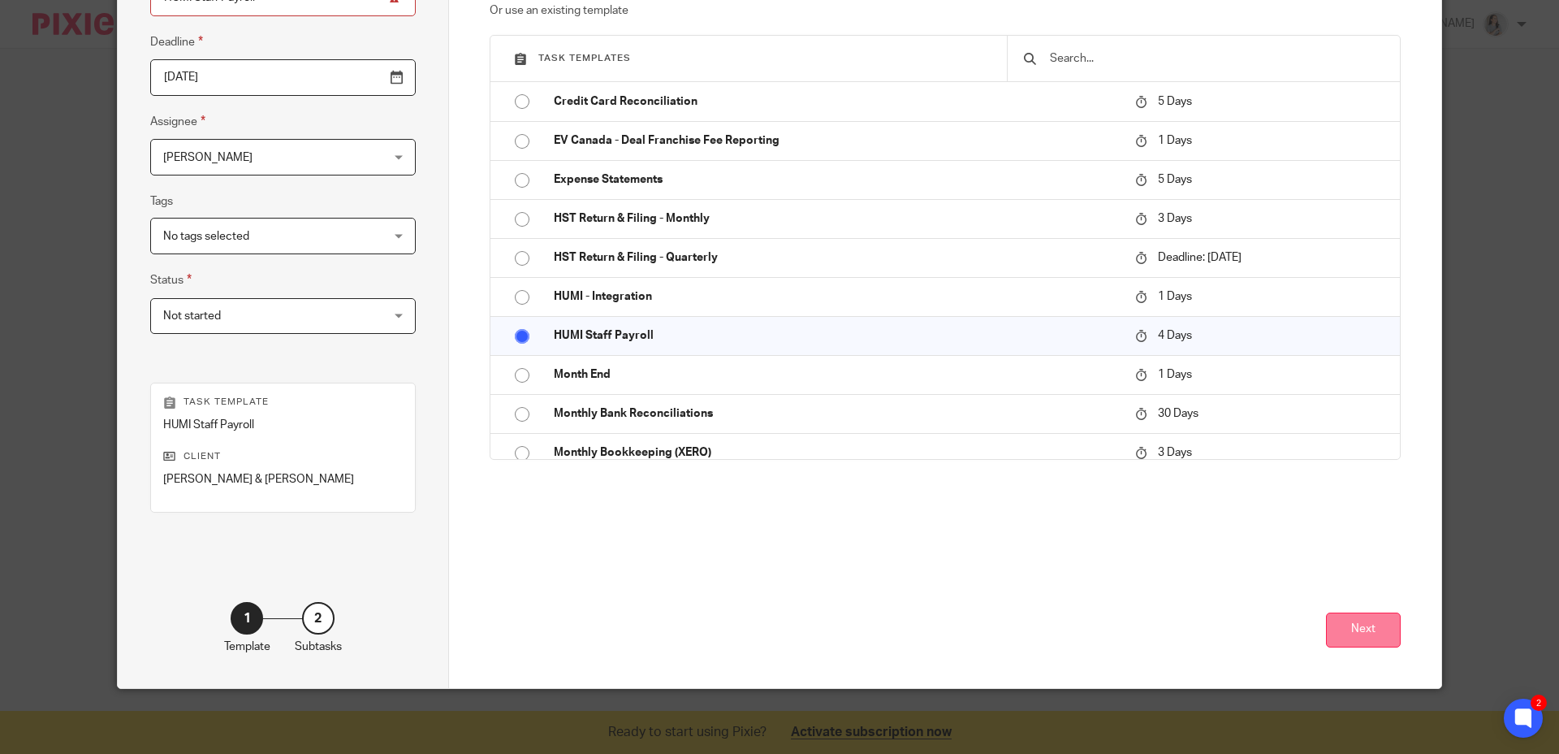
click at [1351, 642] on button "Next" at bounding box center [1363, 629] width 75 height 35
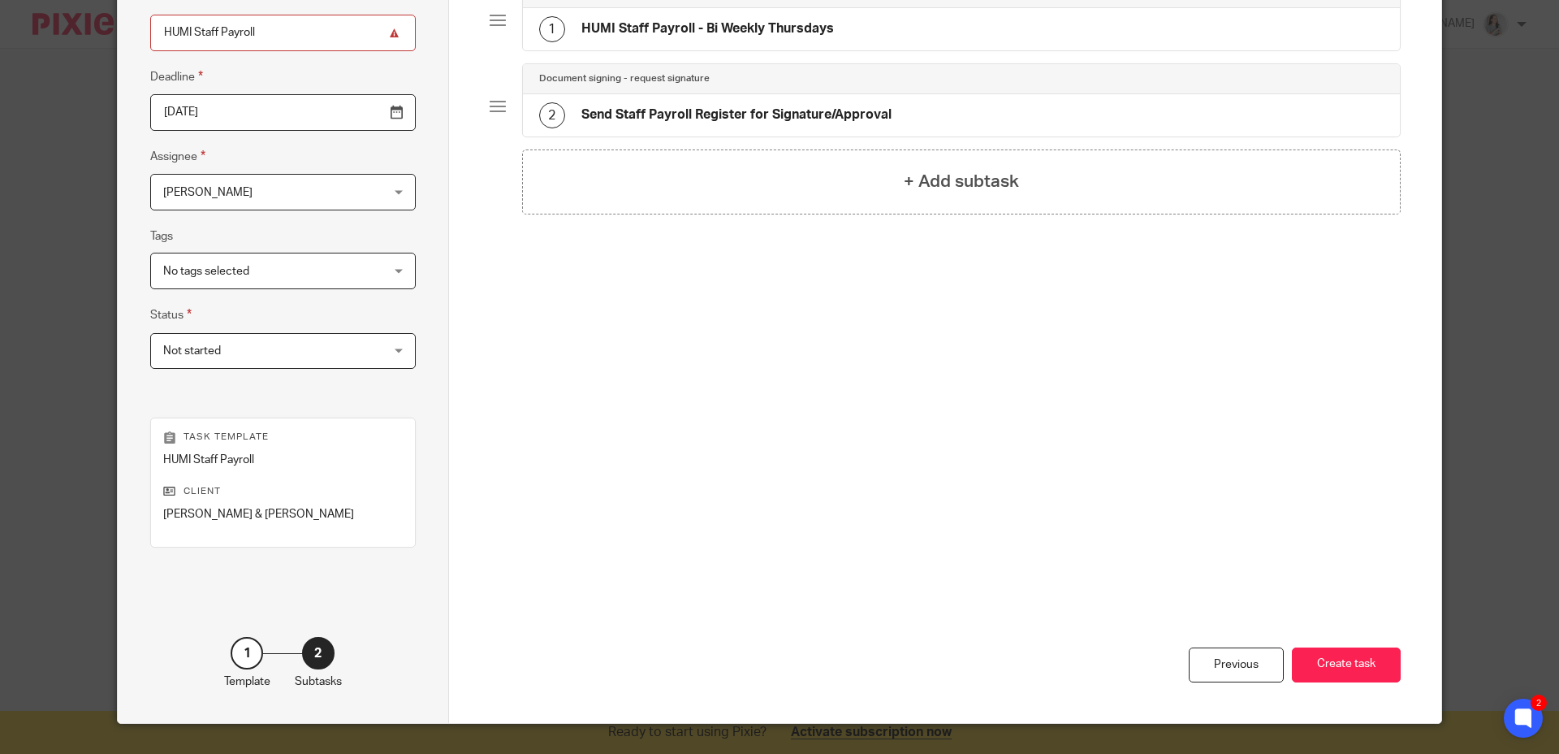
scroll to position [171, 0]
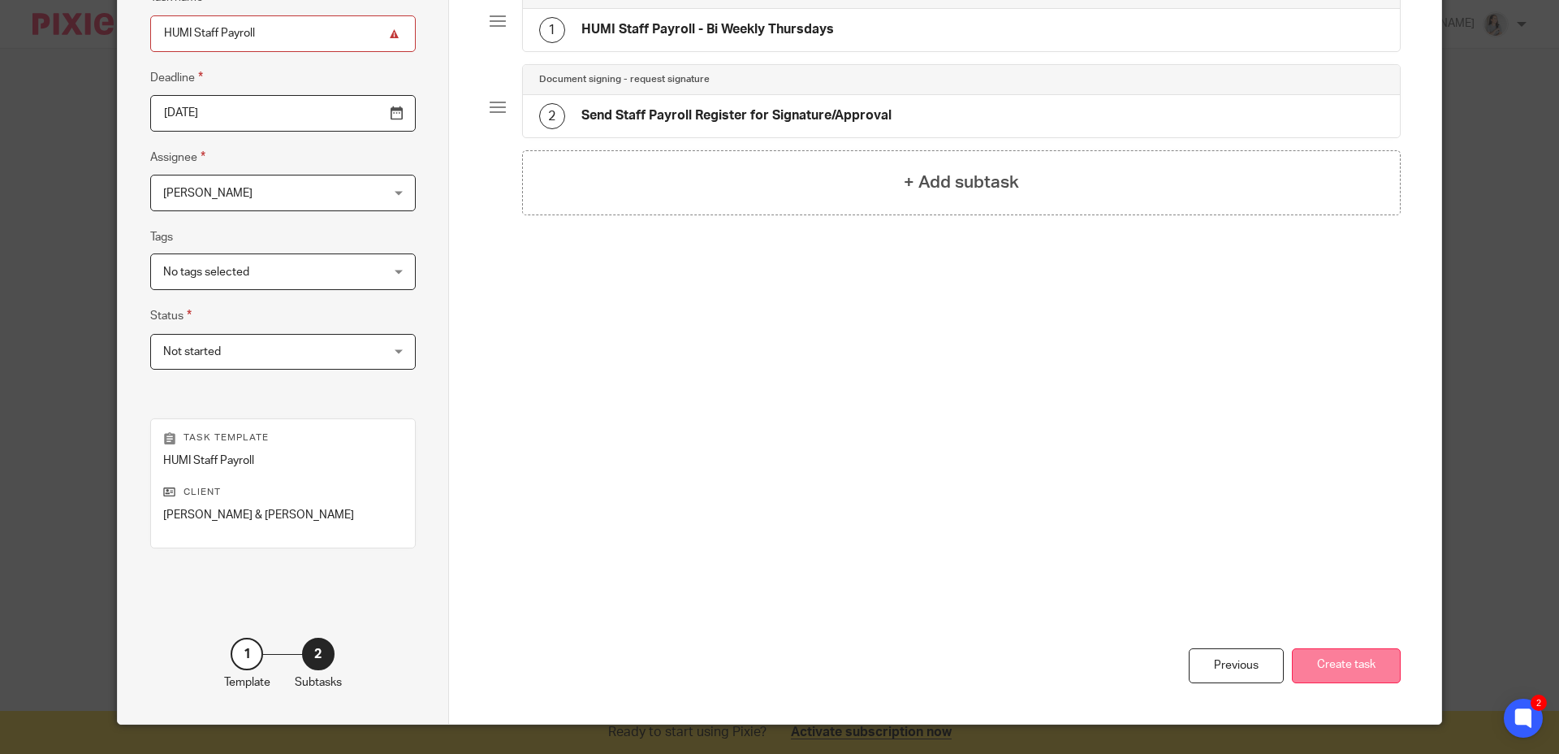
click at [1307, 658] on button "Create task" at bounding box center [1346, 665] width 109 height 35
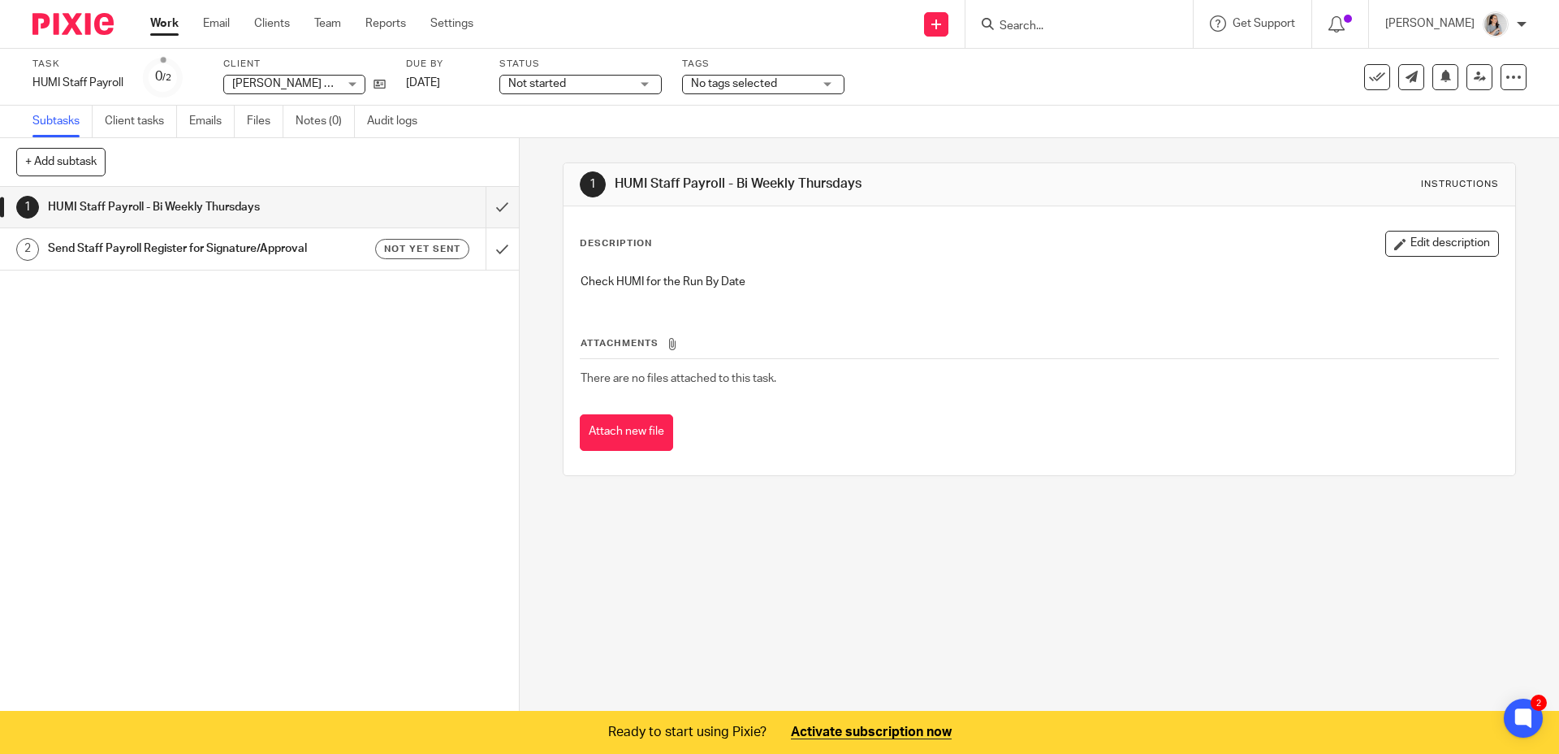
click at [106, 50] on div "Task HUMI Staff Payroll Save HUMI Staff Payroll 0 /2 Client Engel & Volkers Oak…" at bounding box center [779, 77] width 1559 height 57
click at [383, 85] on icon at bounding box center [380, 84] width 12 height 12
click at [871, 544] on div "1 HUMI Staff Payroll - Bi Weekly Thursdays Instructions Description Edit descri…" at bounding box center [1040, 425] width 1040 height 575
click at [278, 78] on span "Engel & Volkers Oakville" at bounding box center [327, 83] width 191 height 11
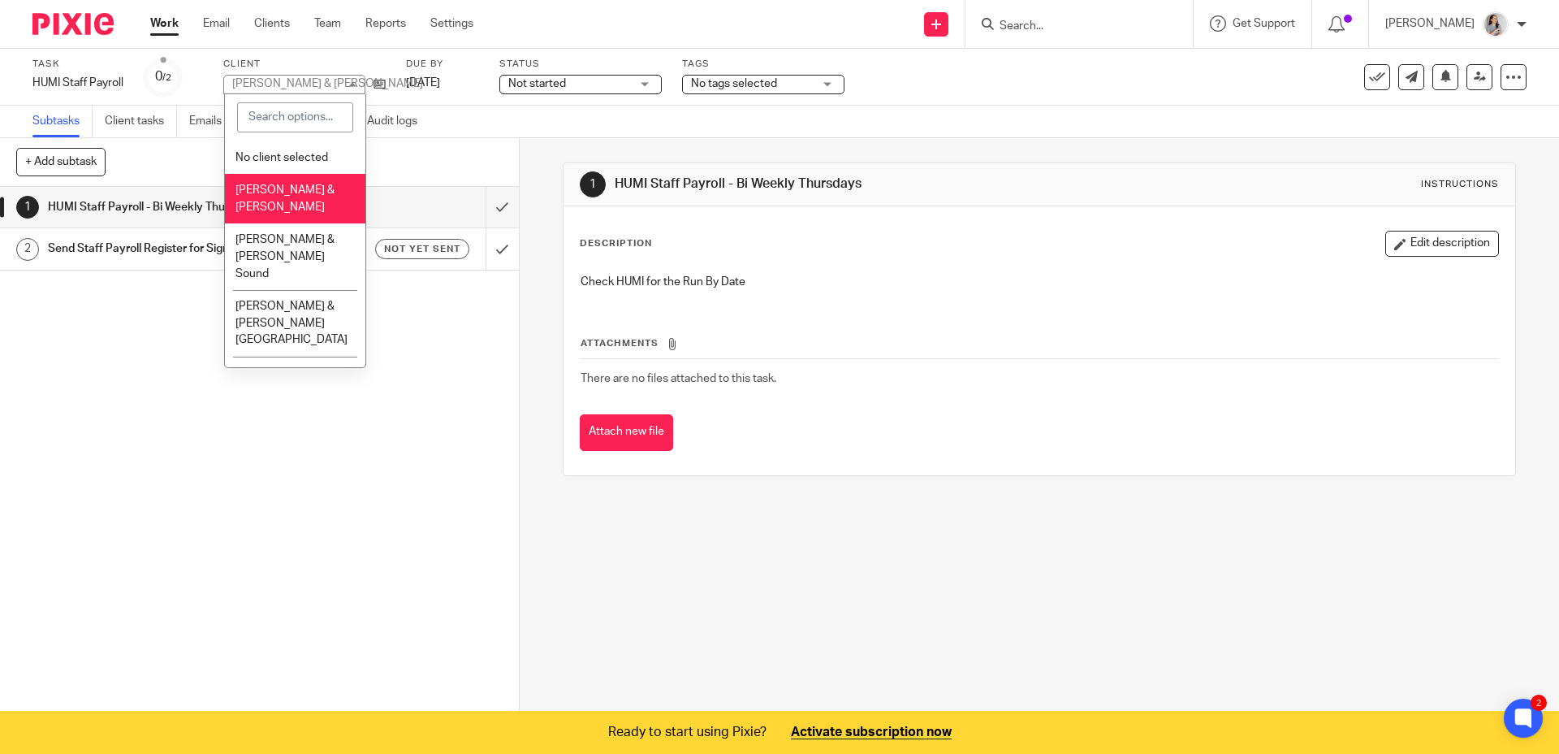
click at [268, 200] on li "Engel & Volkers Oakville" at bounding box center [295, 199] width 141 height 50
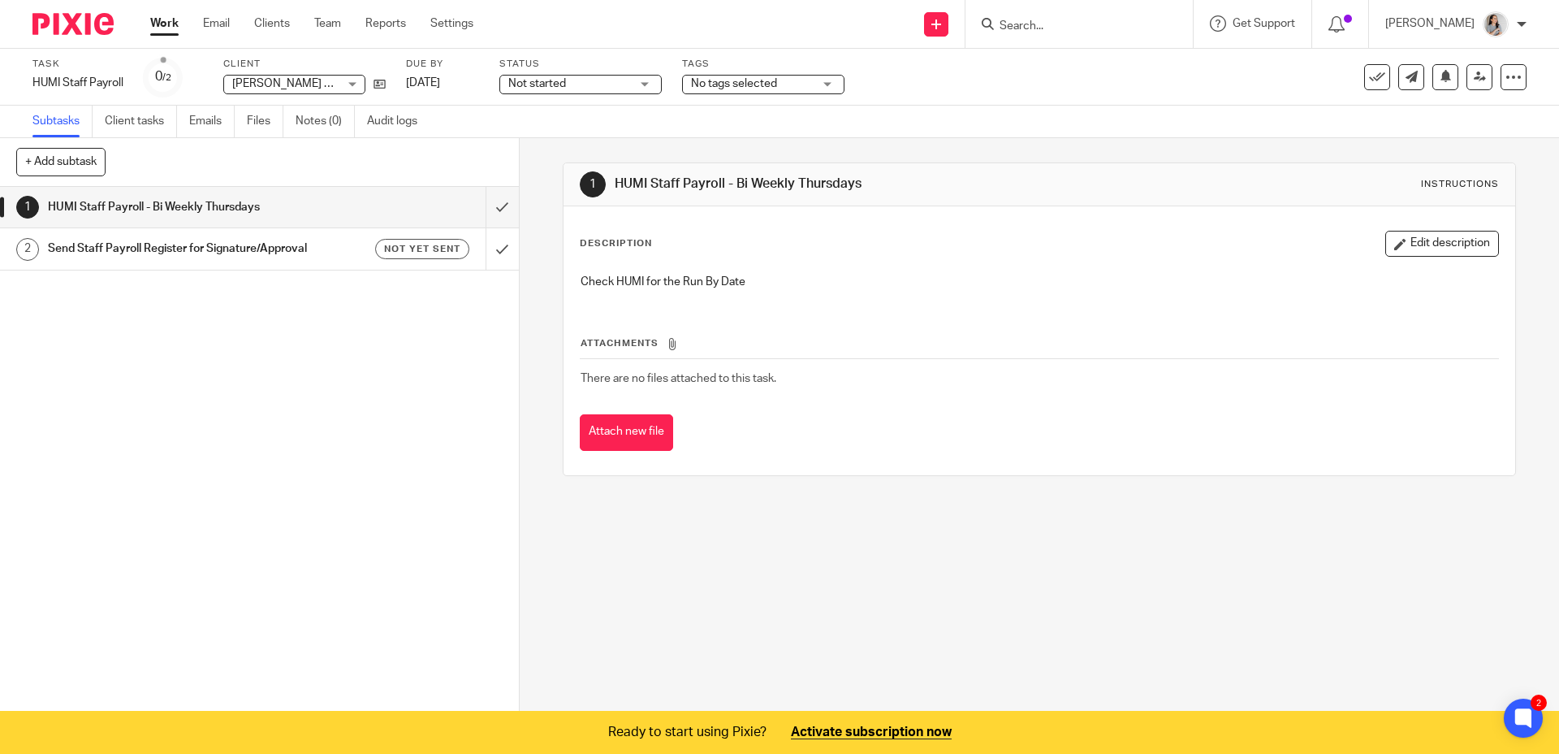
click at [584, 186] on div "1" at bounding box center [593, 184] width 26 height 26
click at [286, 24] on link "Clients" at bounding box center [272, 23] width 36 height 16
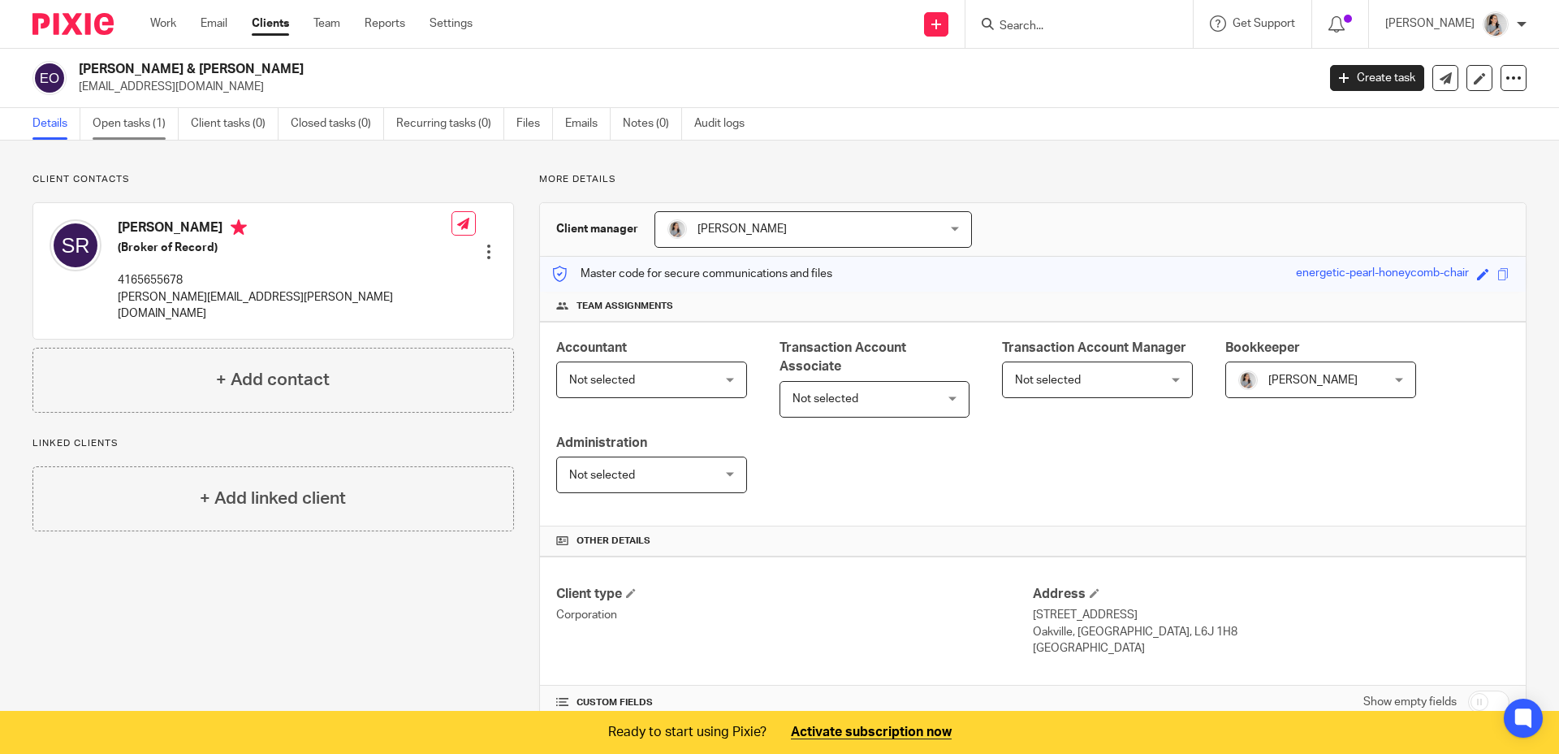
click at [123, 118] on link "Open tasks (1)" at bounding box center [136, 124] width 86 height 32
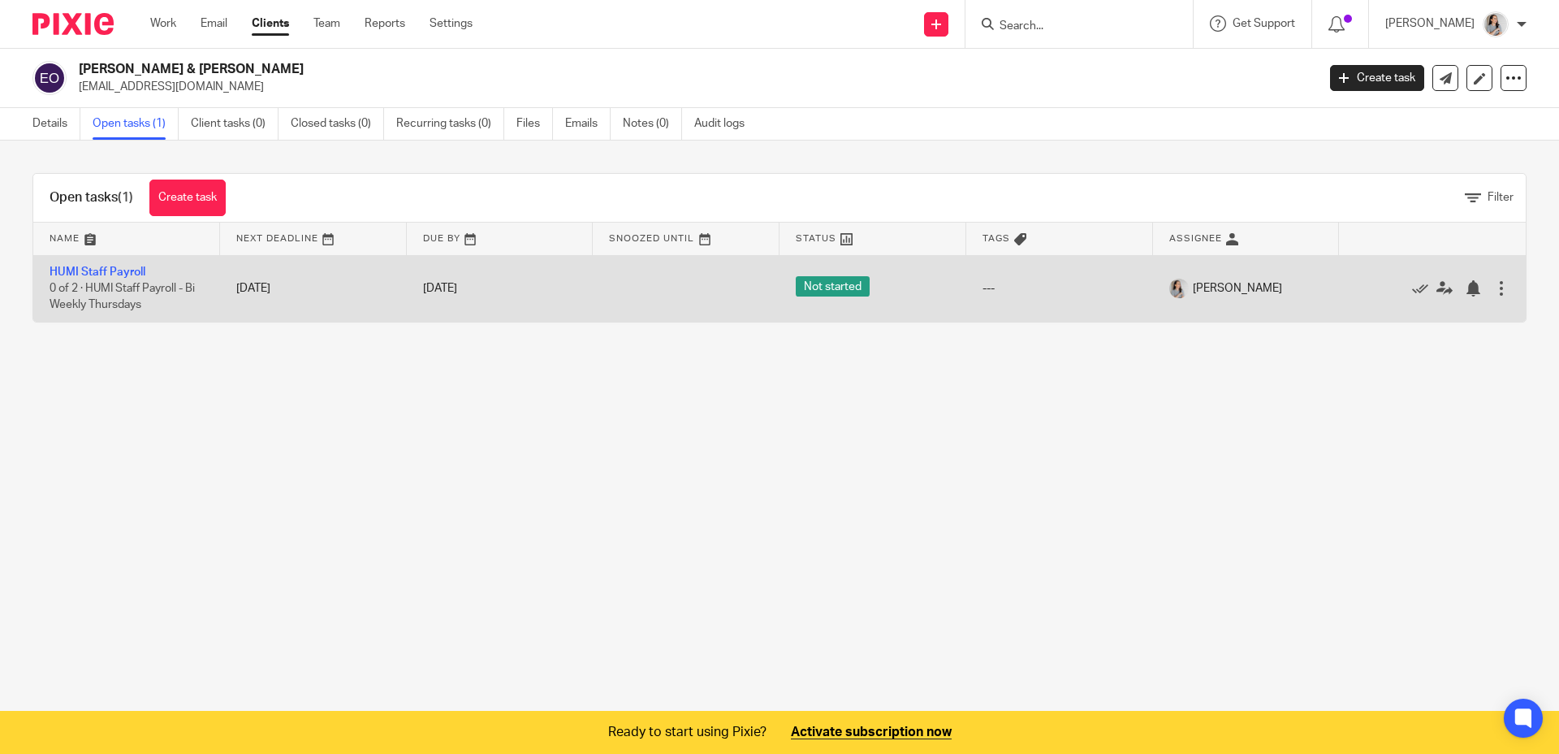
click at [1494, 288] on div at bounding box center [1502, 288] width 16 height 16
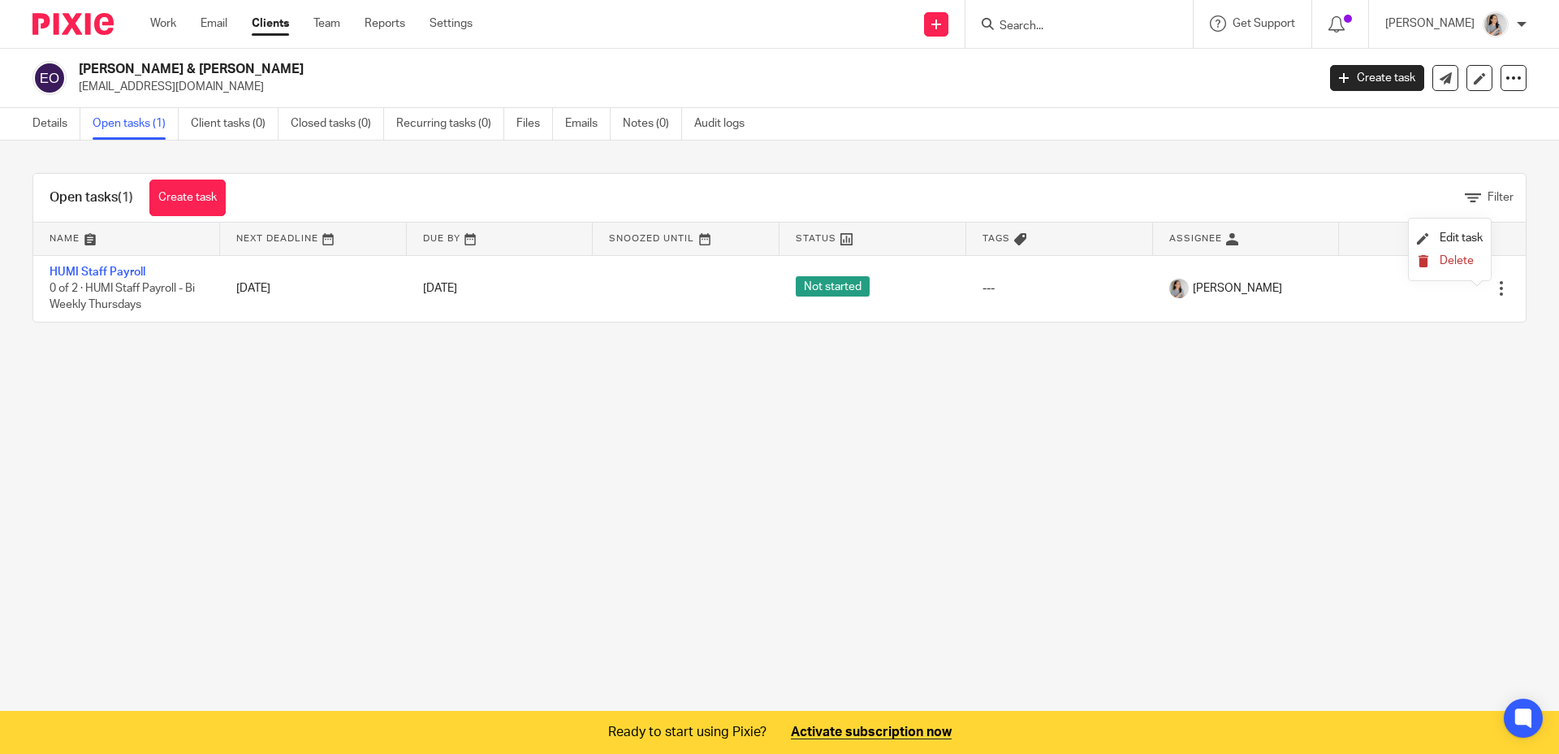
click at [1447, 265] on span "Delete" at bounding box center [1457, 260] width 34 height 11
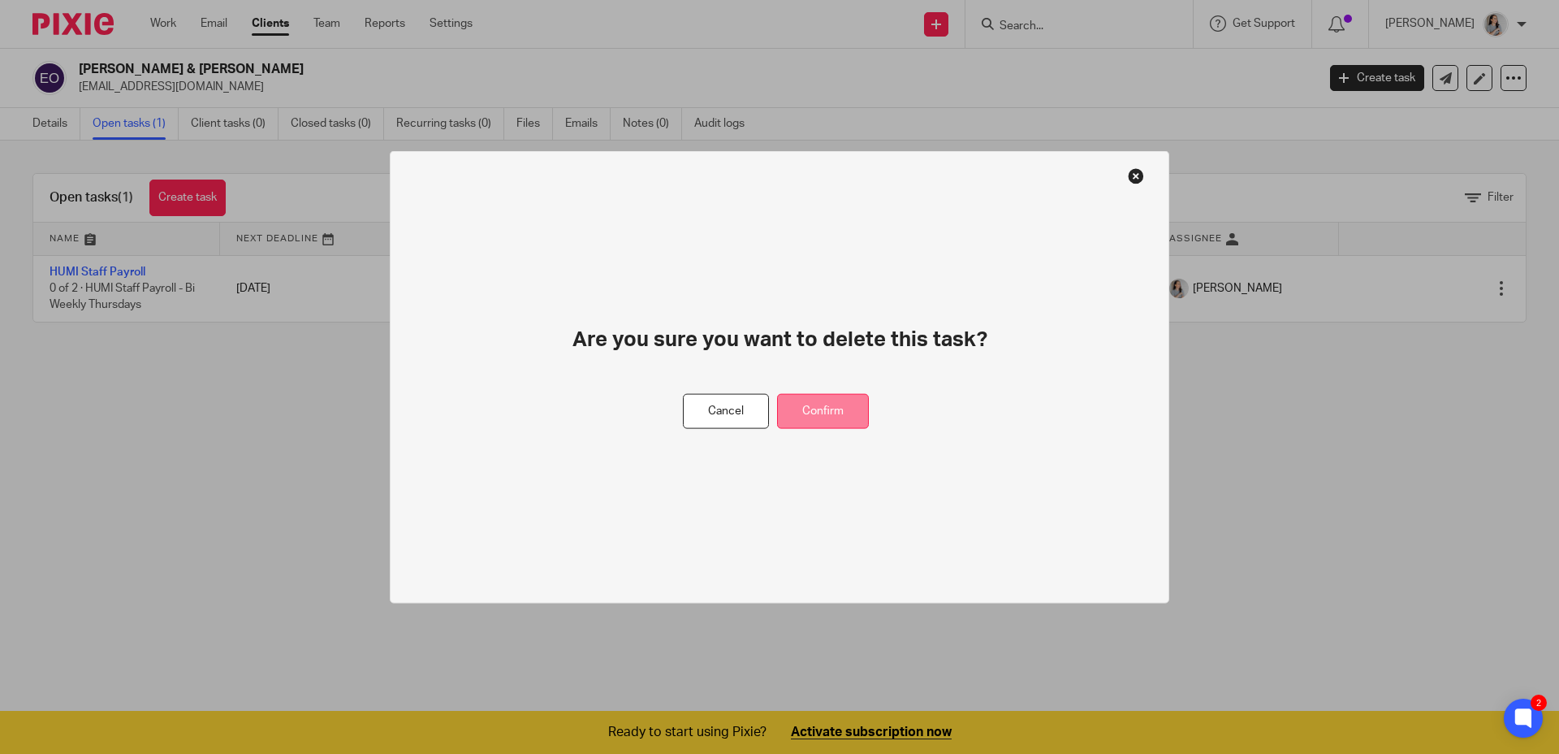
click at [814, 402] on button "Confirm" at bounding box center [823, 411] width 92 height 35
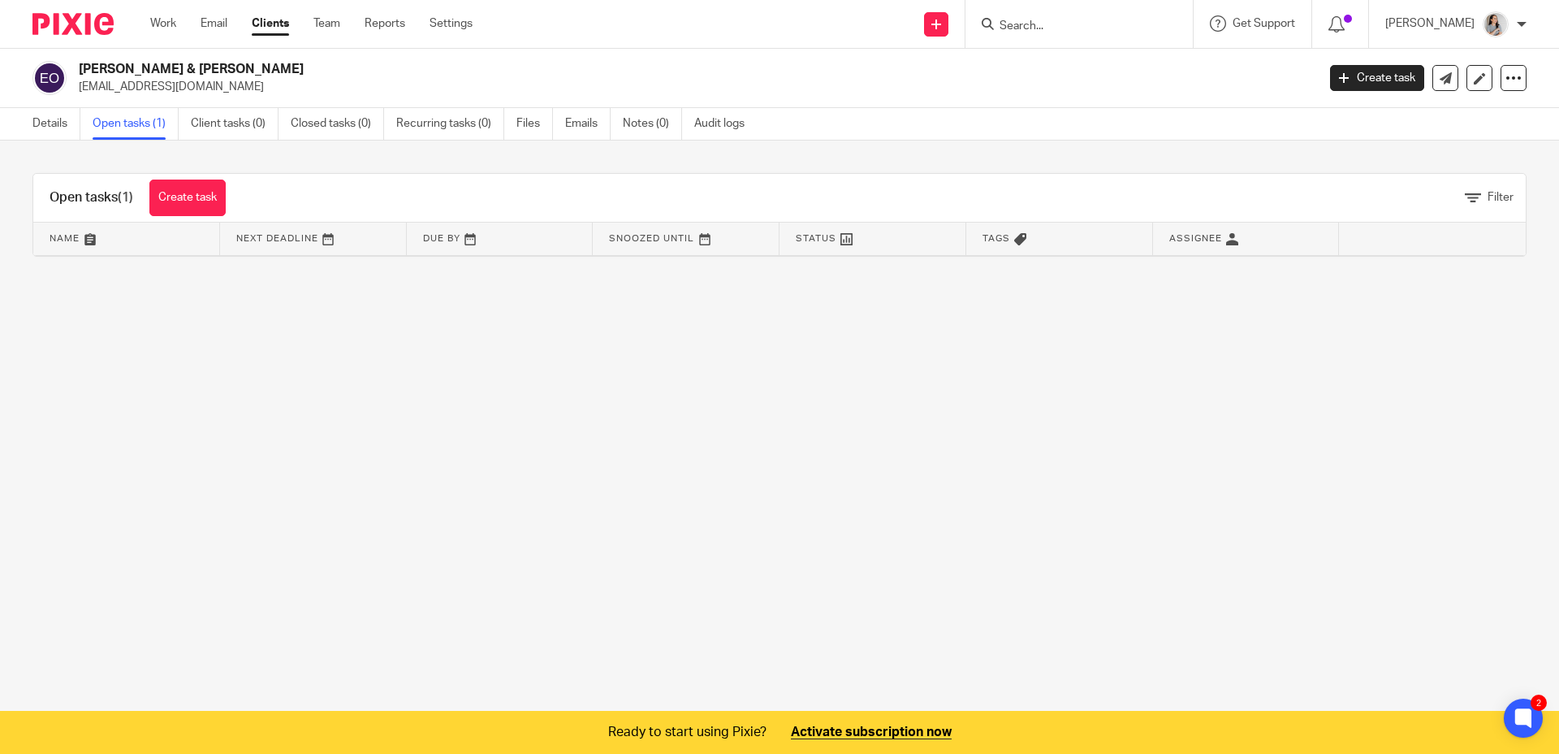
click at [793, 400] on main "Engel & Volkers Oakville deals@evoakville.com Create task Export data Merge Arc…" at bounding box center [779, 377] width 1559 height 754
click at [784, 401] on main "Engel & Volkers Oakville deals@evoakville.com Create task Export data Merge Arc…" at bounding box center [779, 377] width 1559 height 754
click at [857, 64] on h2 "[PERSON_NAME] & [PERSON_NAME]" at bounding box center [570, 69] width 982 height 17
click at [324, 50] on div "Engel & Volkers Oakville deals@evoakville.com Create task Export data Merge Arc…" at bounding box center [779, 78] width 1559 height 59
click at [362, 79] on p "deals@evoakville.com" at bounding box center [692, 87] width 1227 height 16
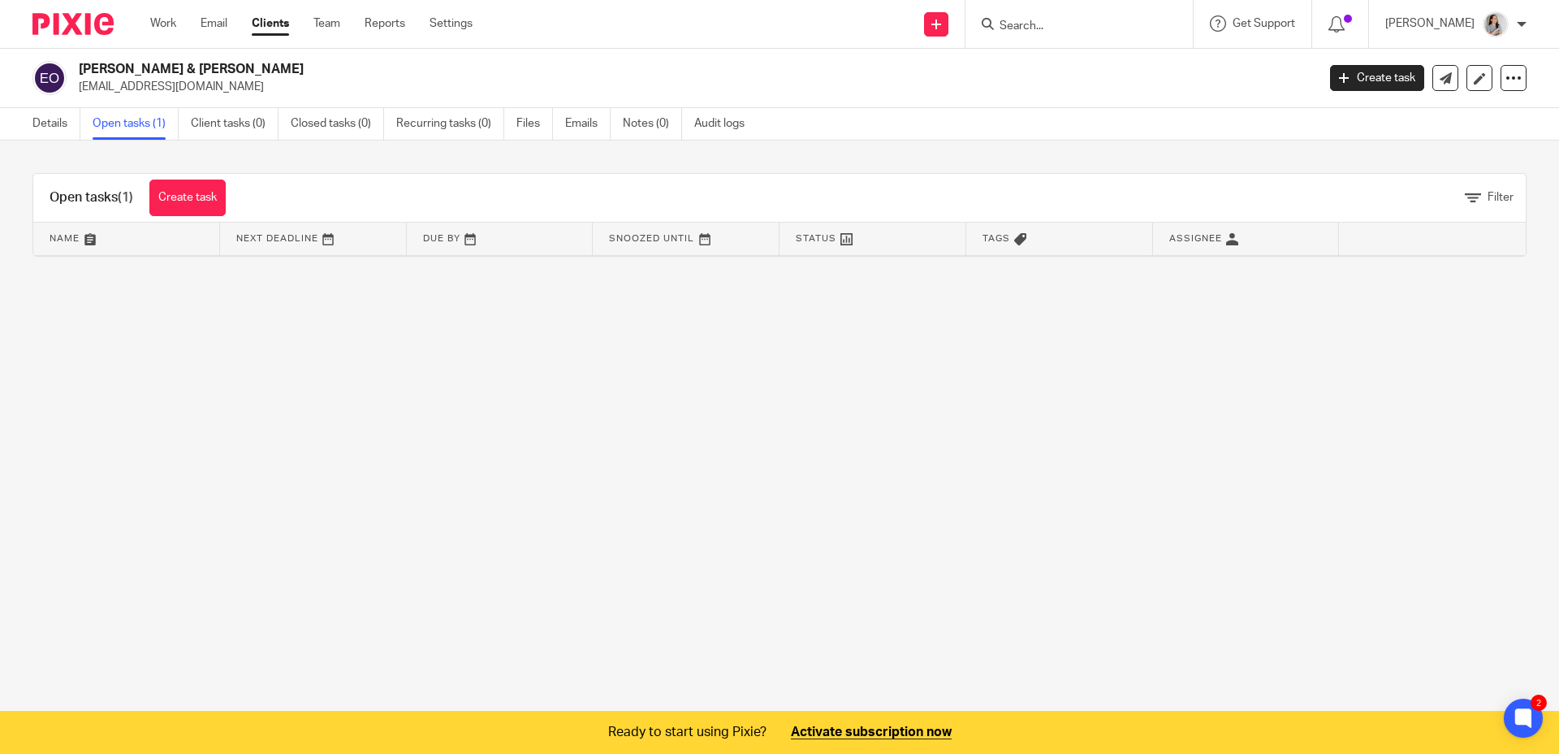
click at [443, 33] on div "Work Email Clients Team Reports Settings Work Email Clients Team Reports Settin…" at bounding box center [315, 24] width 363 height 48
click at [445, 28] on link "Settings" at bounding box center [451, 23] width 43 height 16
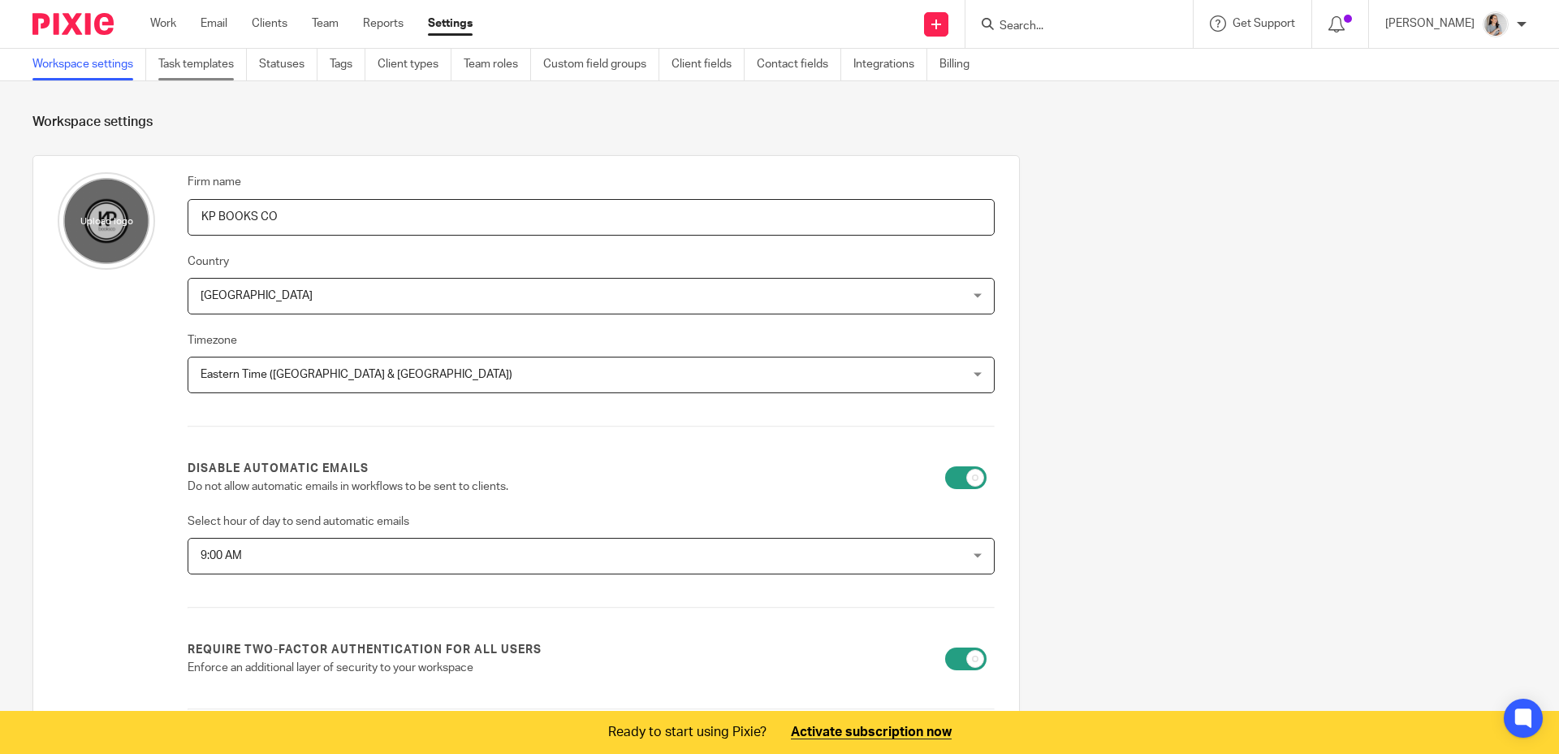
click at [217, 74] on link "Task templates" at bounding box center [202, 65] width 89 height 32
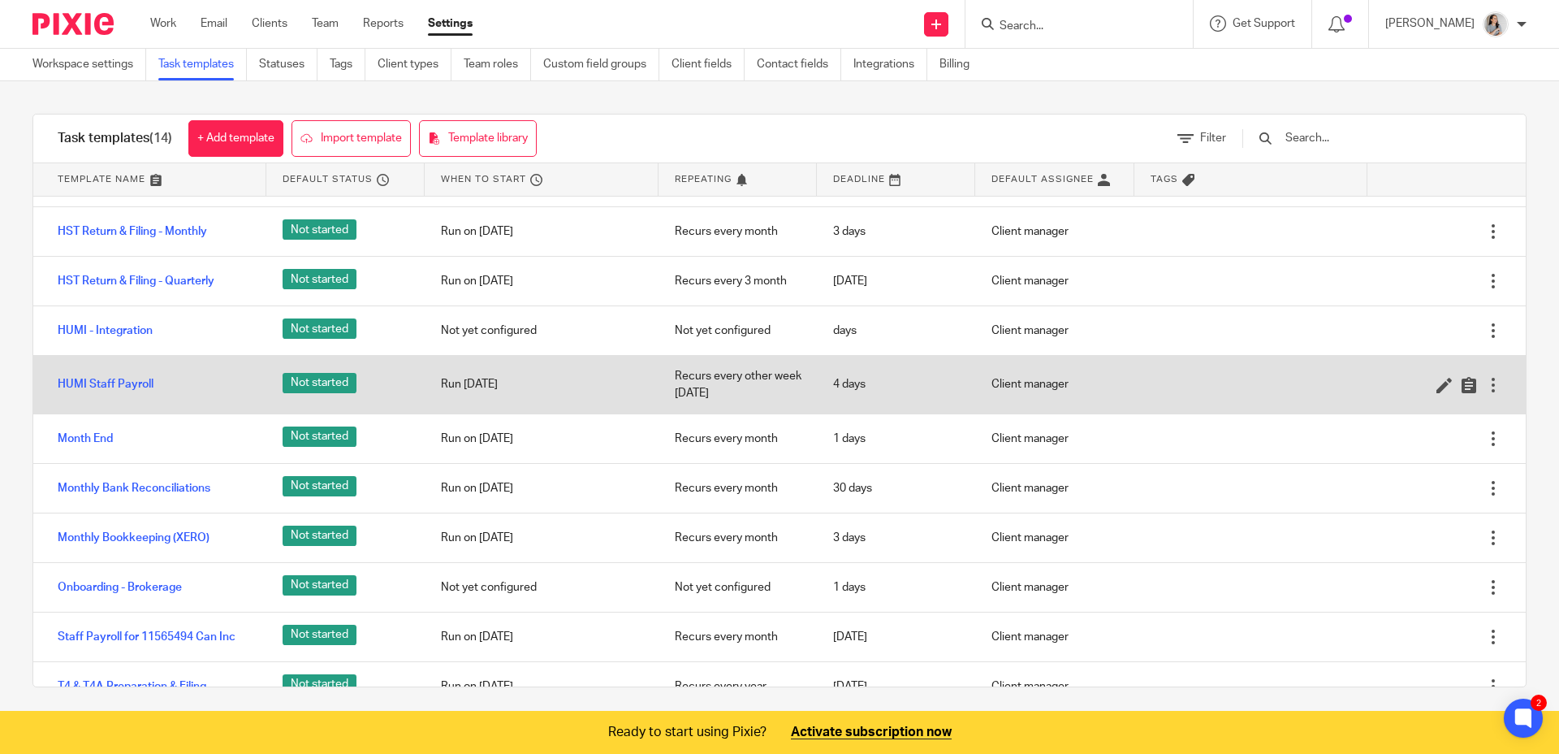
scroll to position [169, 0]
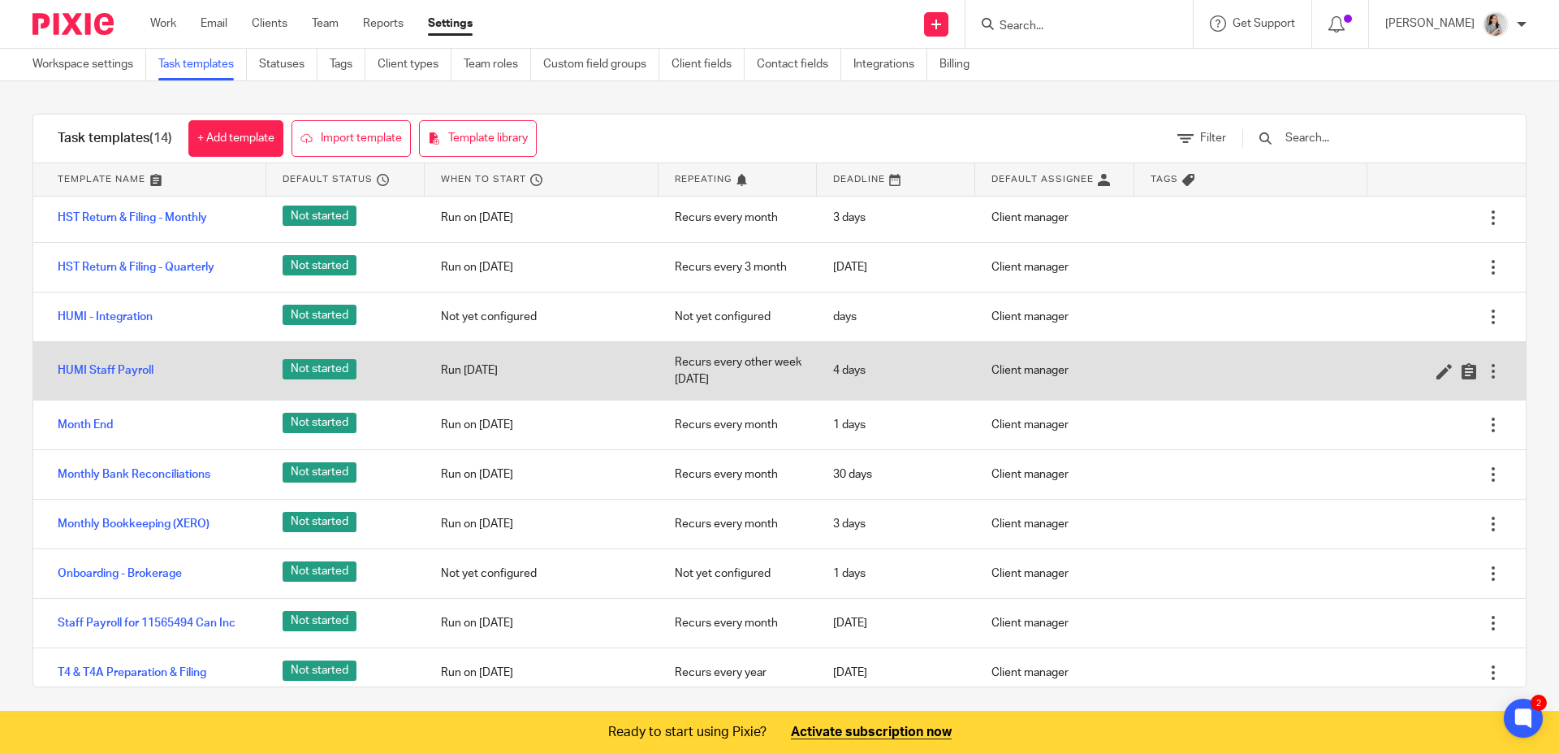
click at [1486, 371] on div at bounding box center [1494, 371] width 16 height 16
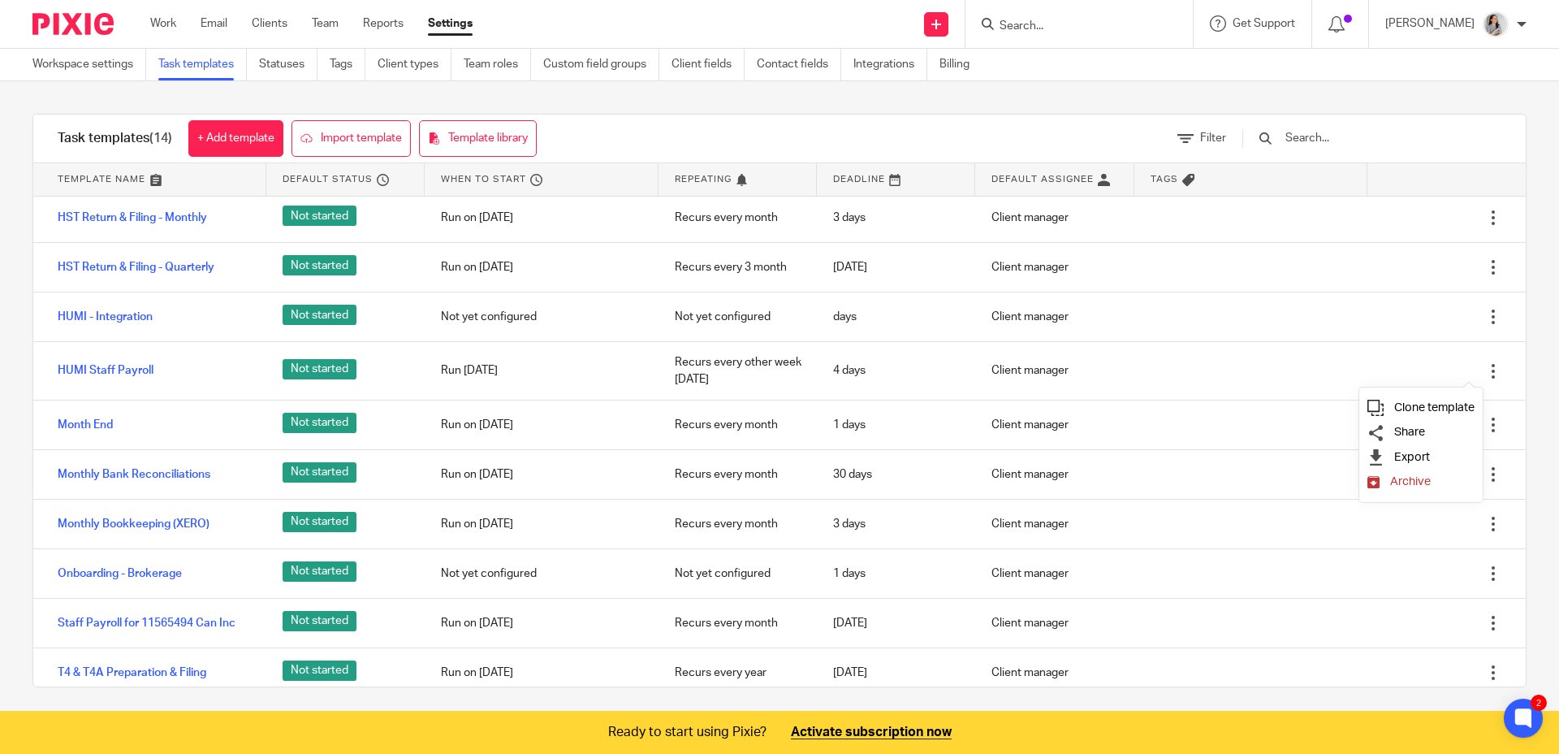
click at [1408, 413] on span "Clone template" at bounding box center [1435, 407] width 80 height 12
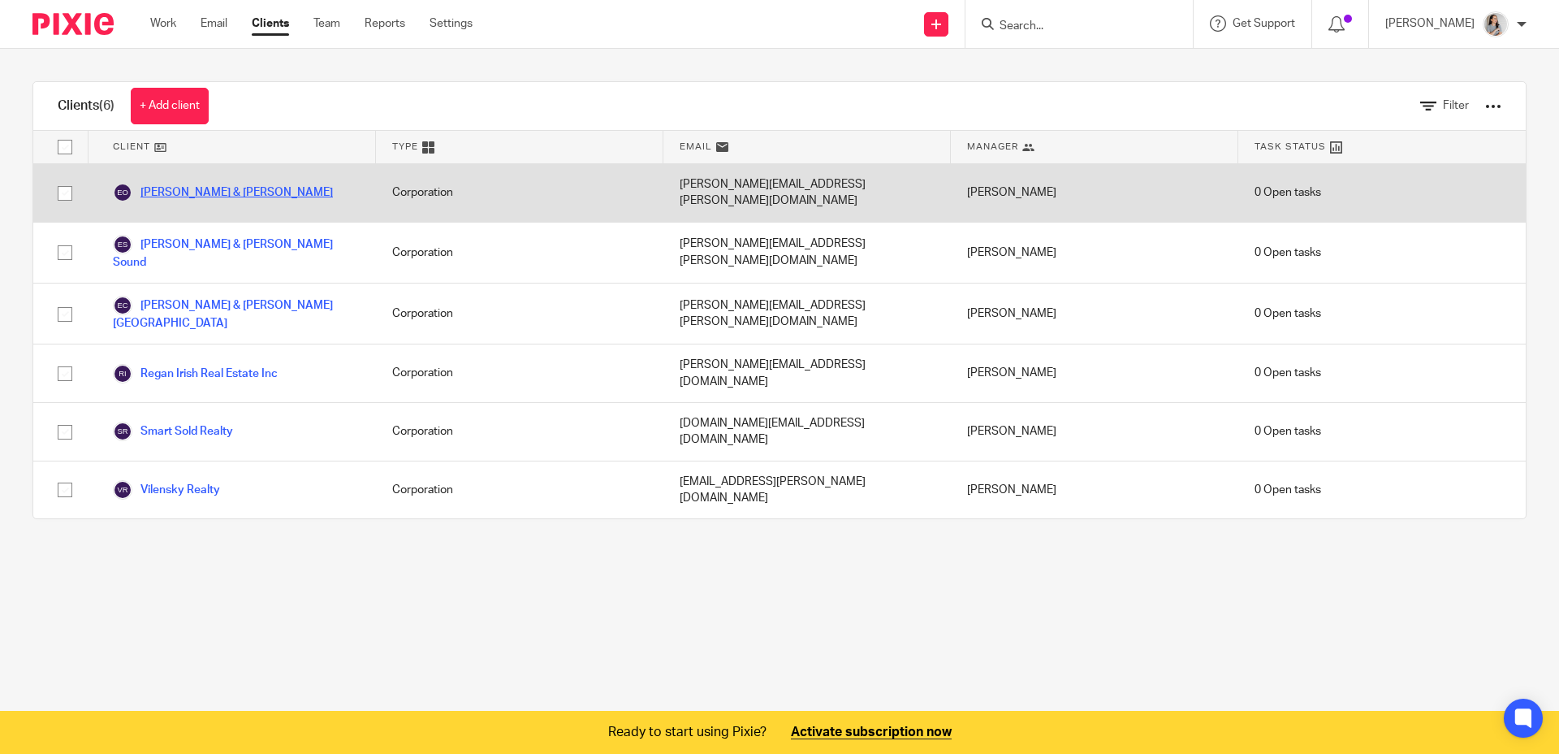
click at [254, 186] on link "[PERSON_NAME] & [PERSON_NAME]" at bounding box center [223, 192] width 220 height 19
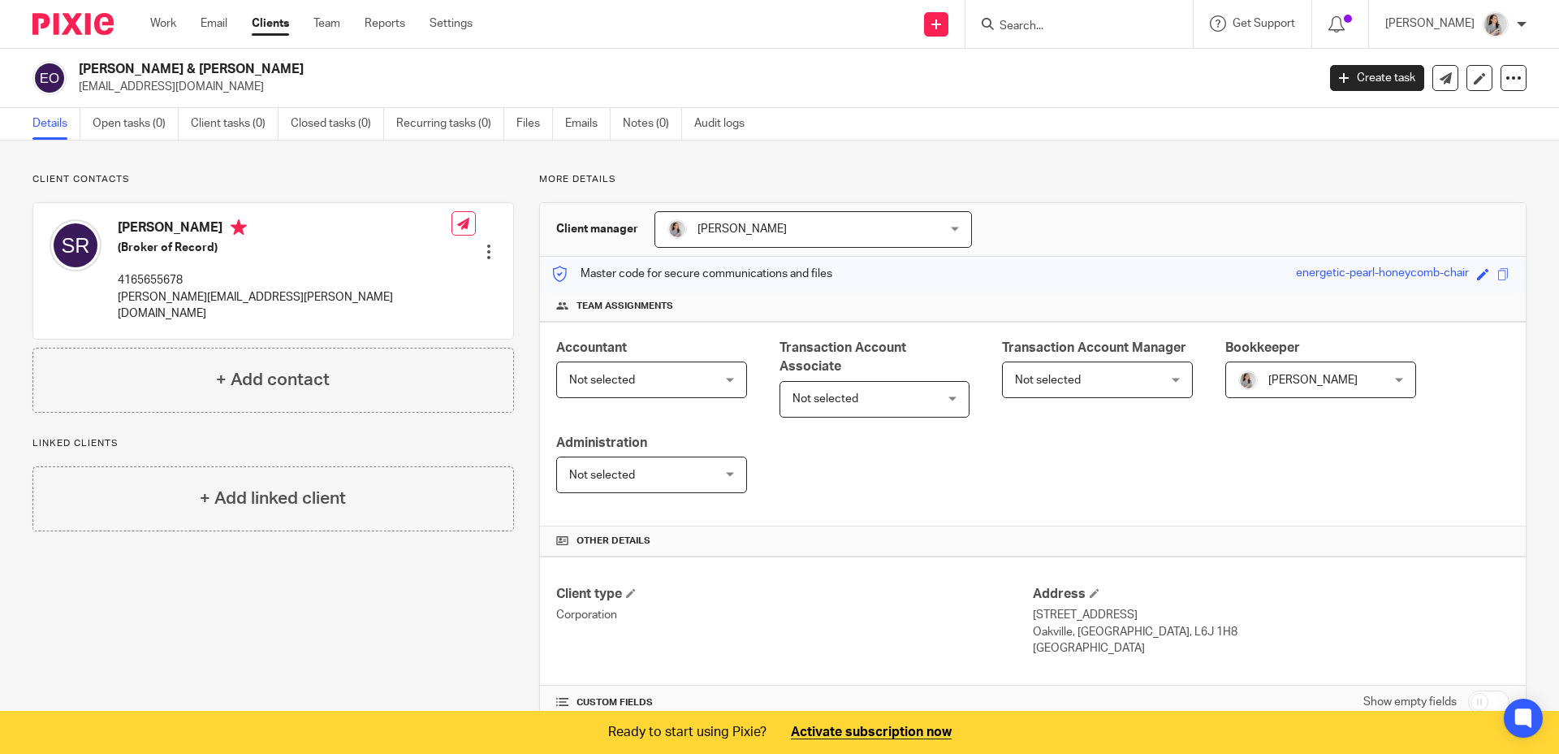
click at [265, 22] on link "Clients" at bounding box center [270, 23] width 37 height 16
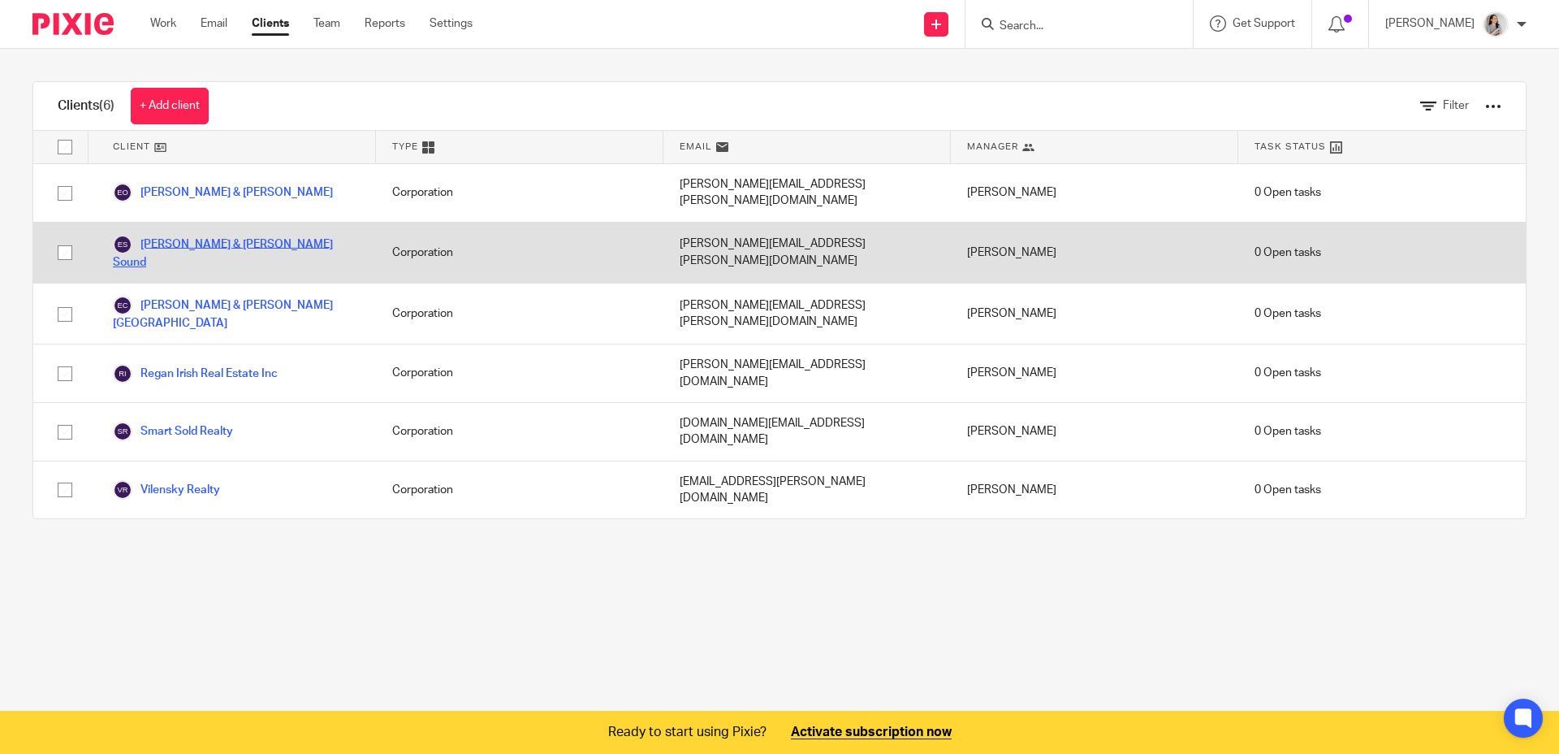
click at [245, 235] on link "[PERSON_NAME] & [PERSON_NAME] Sound" at bounding box center [236, 253] width 247 height 36
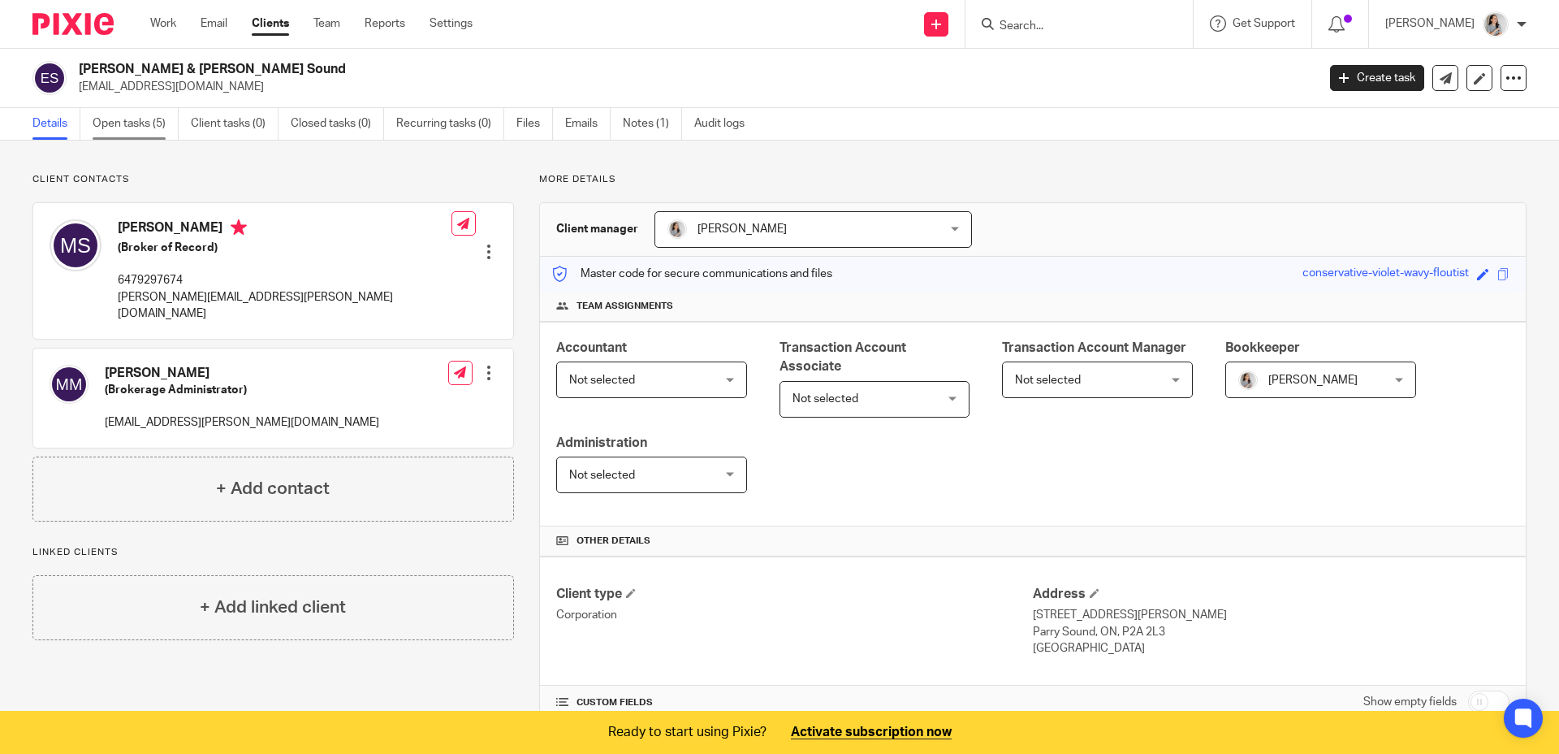
click at [154, 121] on link "Open tasks (5)" at bounding box center [136, 124] width 86 height 32
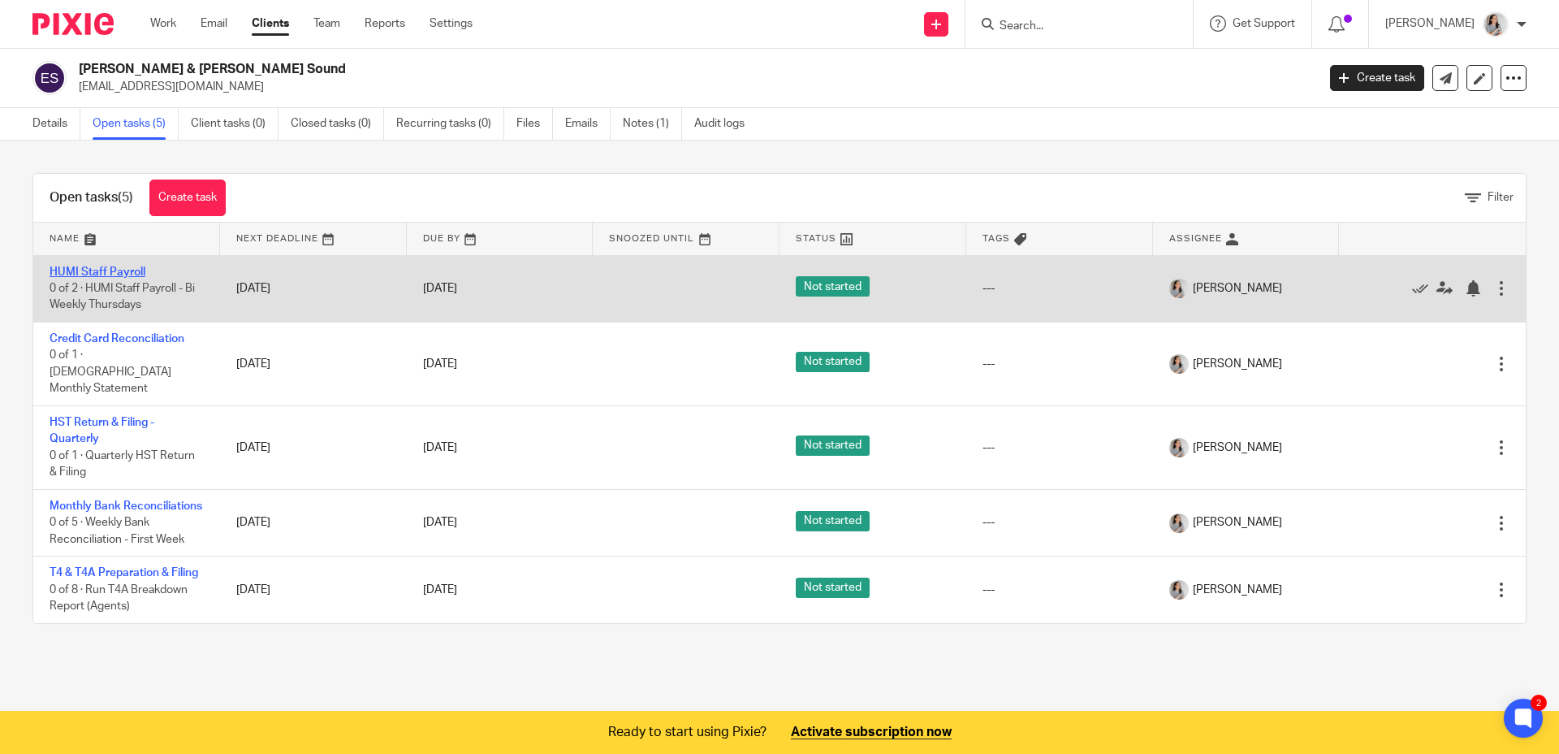
click at [128, 273] on link "HUMI Staff Payroll" at bounding box center [98, 271] width 96 height 11
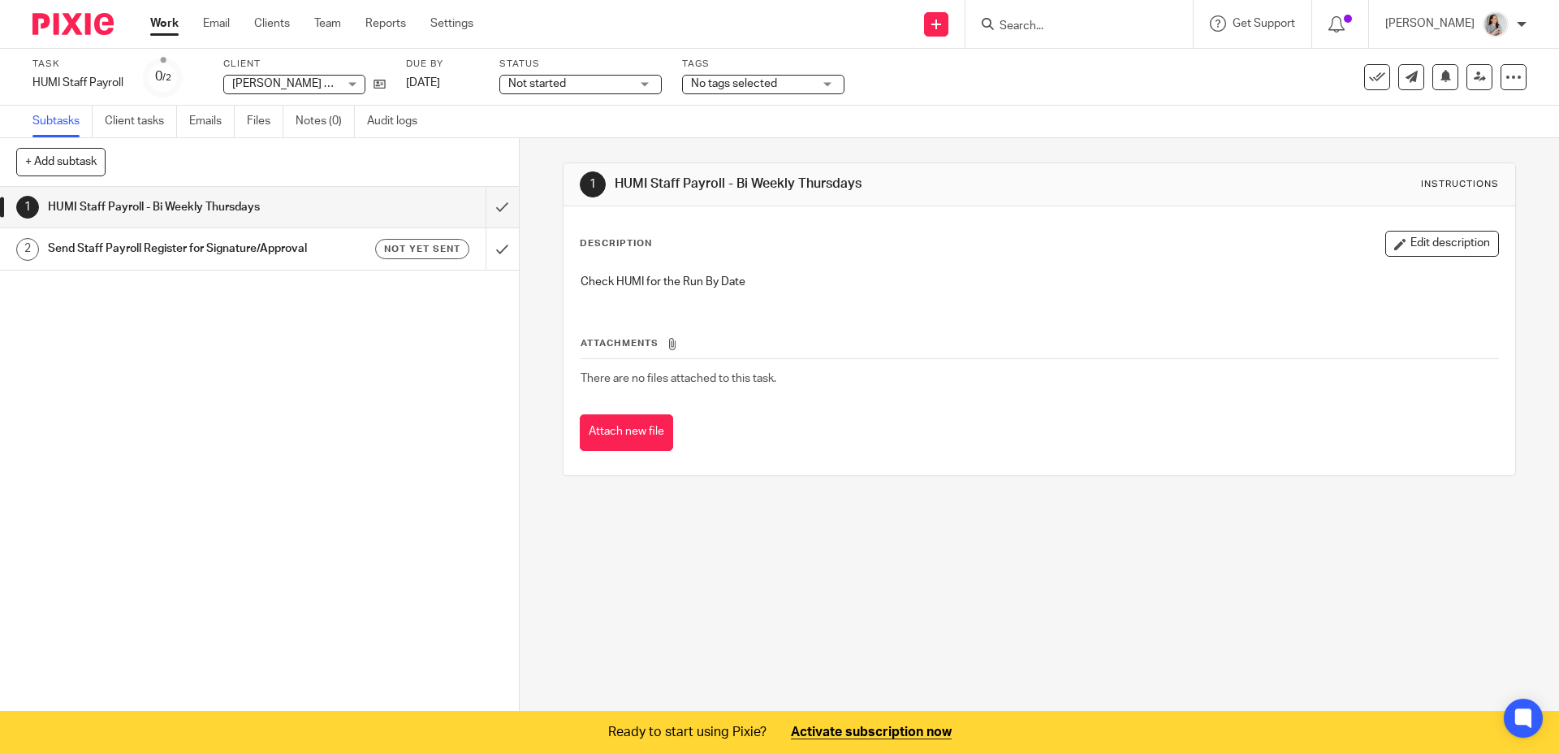
click at [271, 9] on div "Work Email Clients Team Reports Settings Work Email Clients Team Reports Settin…" at bounding box center [316, 24] width 364 height 48
click at [270, 26] on link "Clients" at bounding box center [272, 23] width 36 height 16
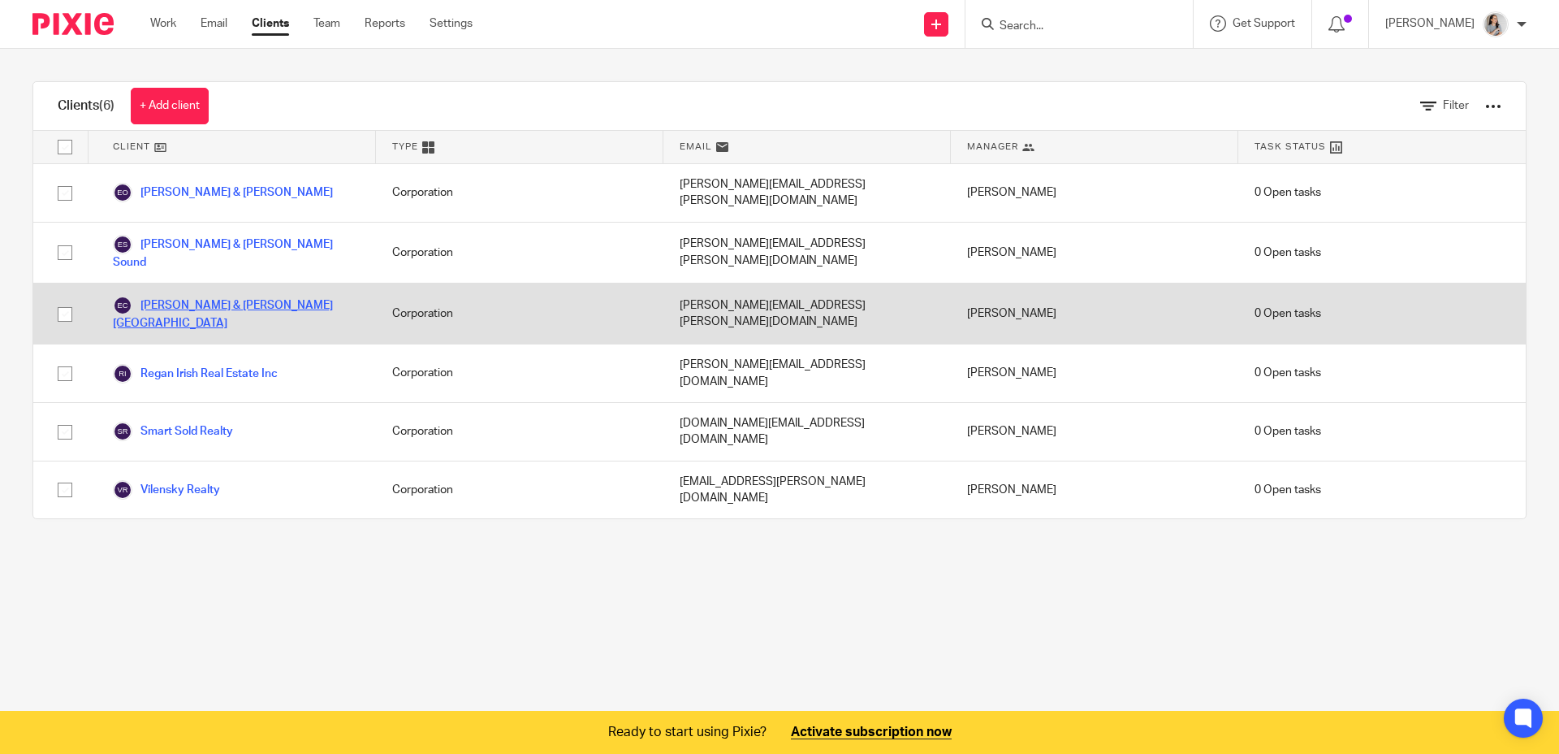
click at [251, 296] on link "[PERSON_NAME] & [PERSON_NAME] [GEOGRAPHIC_DATA]" at bounding box center [236, 314] width 247 height 36
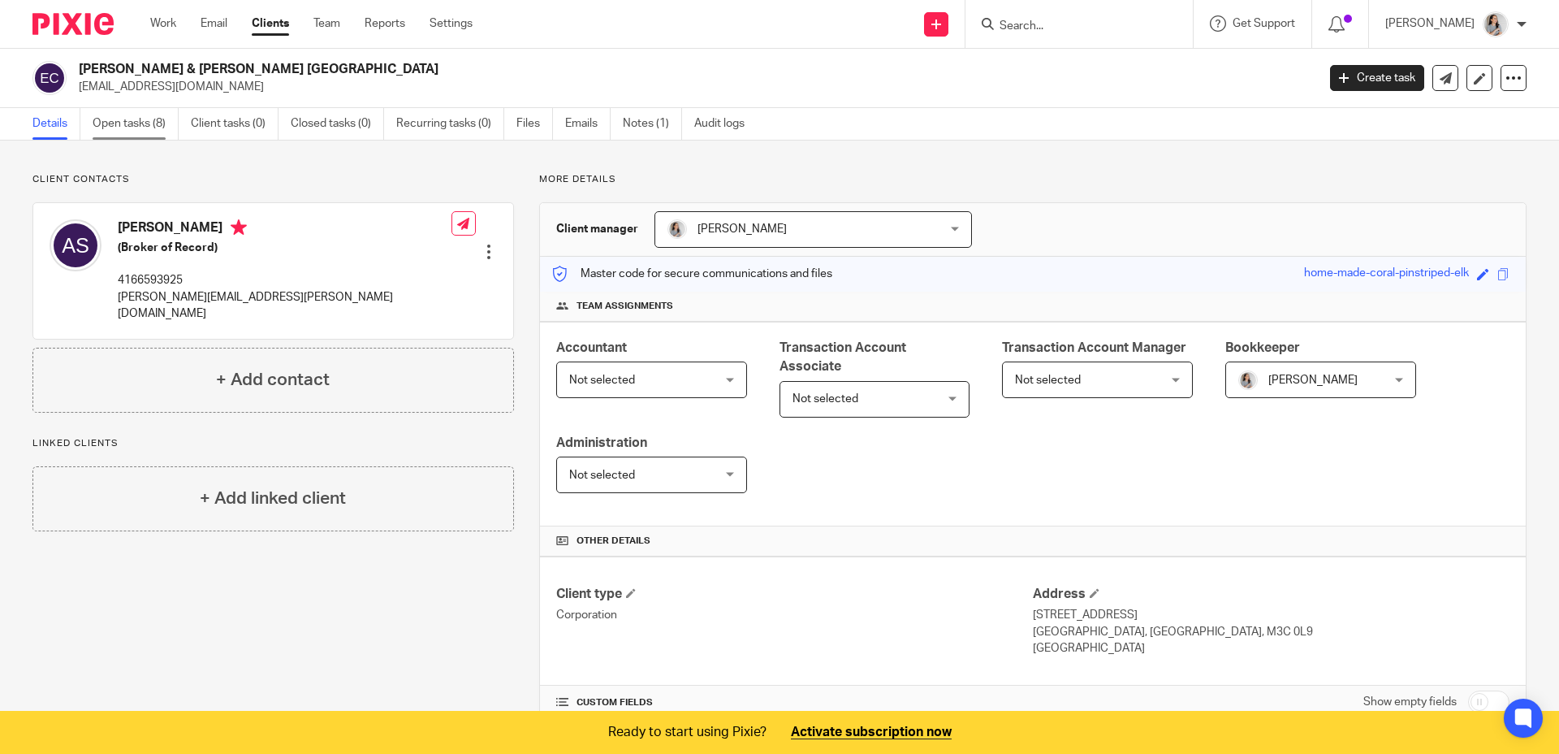
click at [140, 122] on link "Open tasks (8)" at bounding box center [136, 124] width 86 height 32
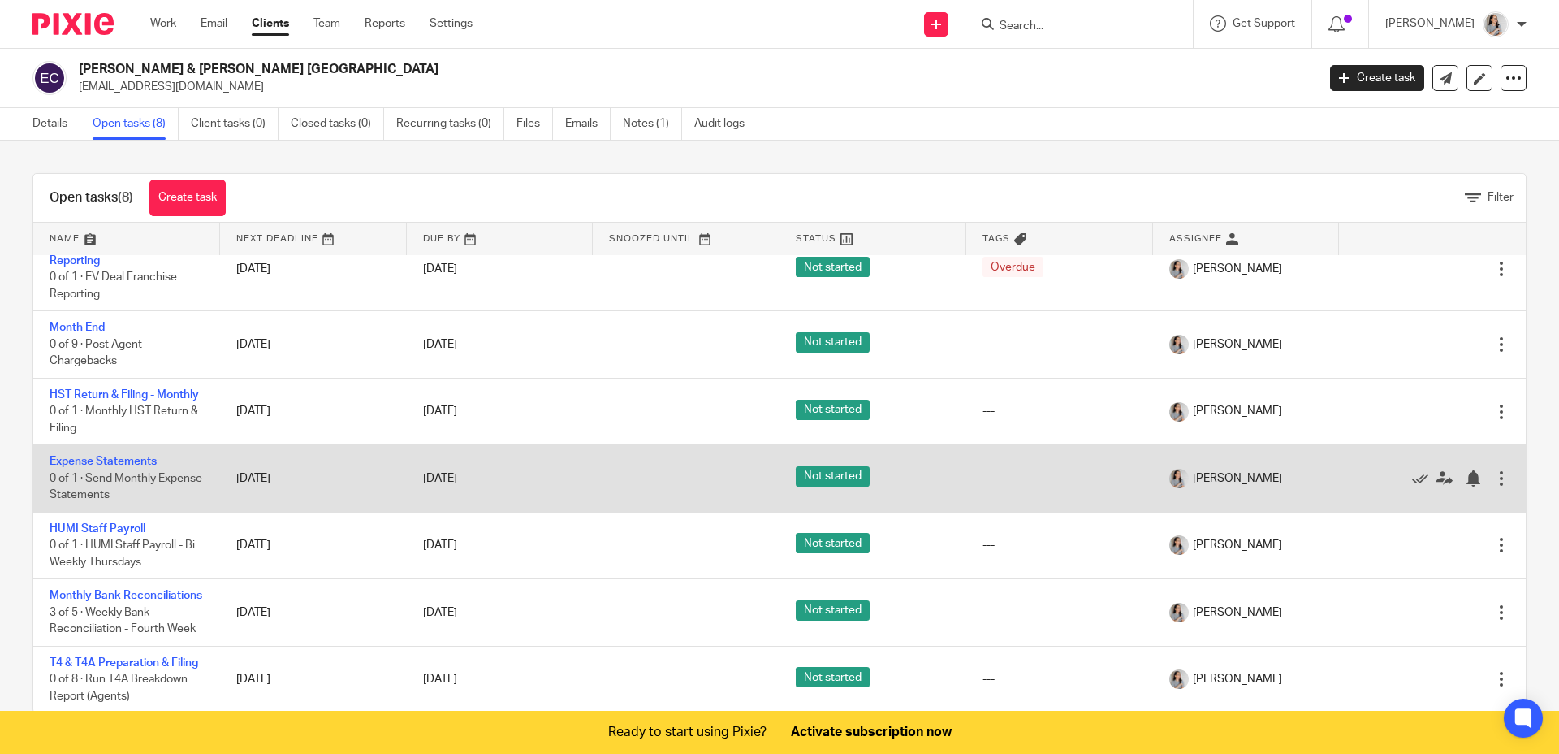
scroll to position [156, 0]
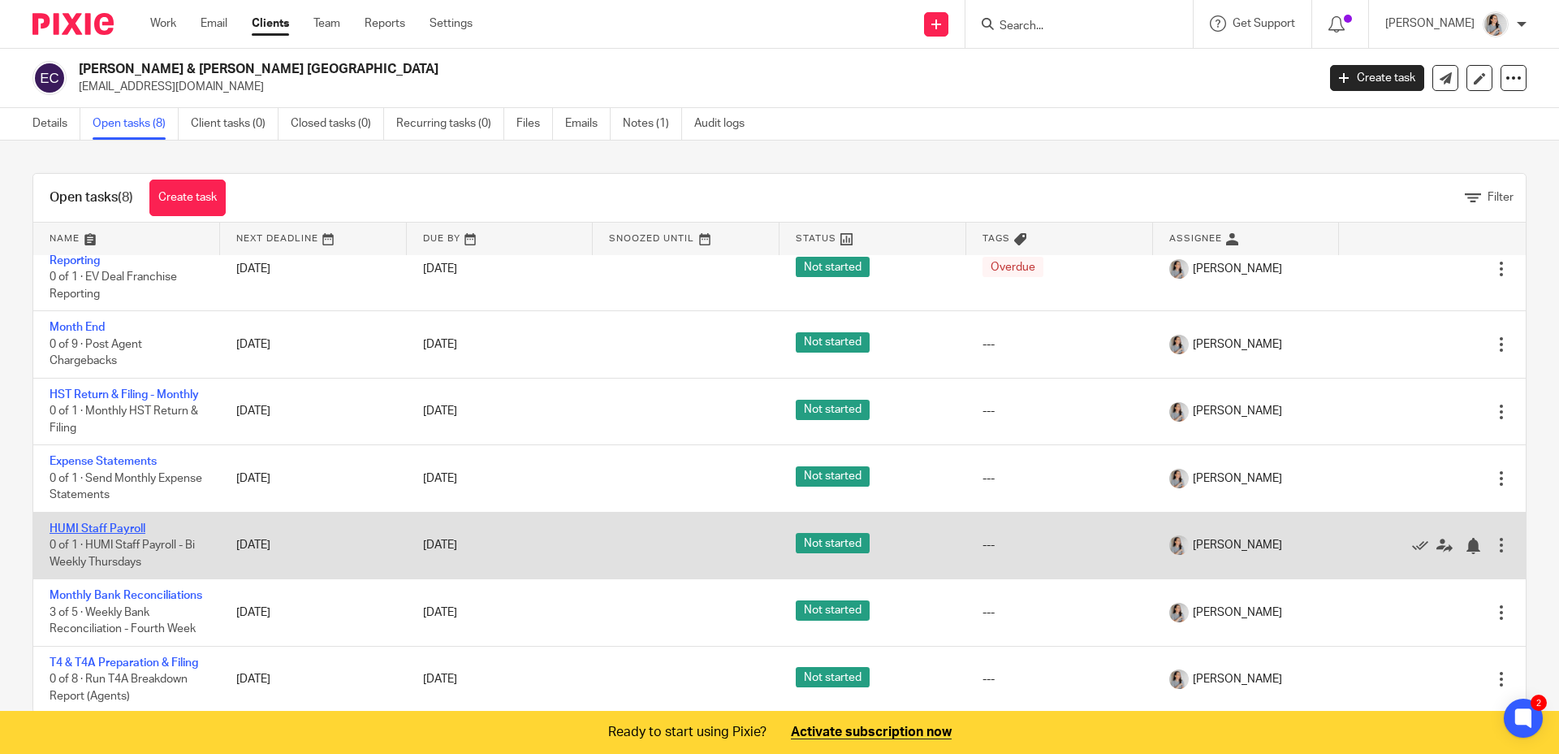
click at [131, 523] on link "HUMI Staff Payroll" at bounding box center [98, 528] width 96 height 11
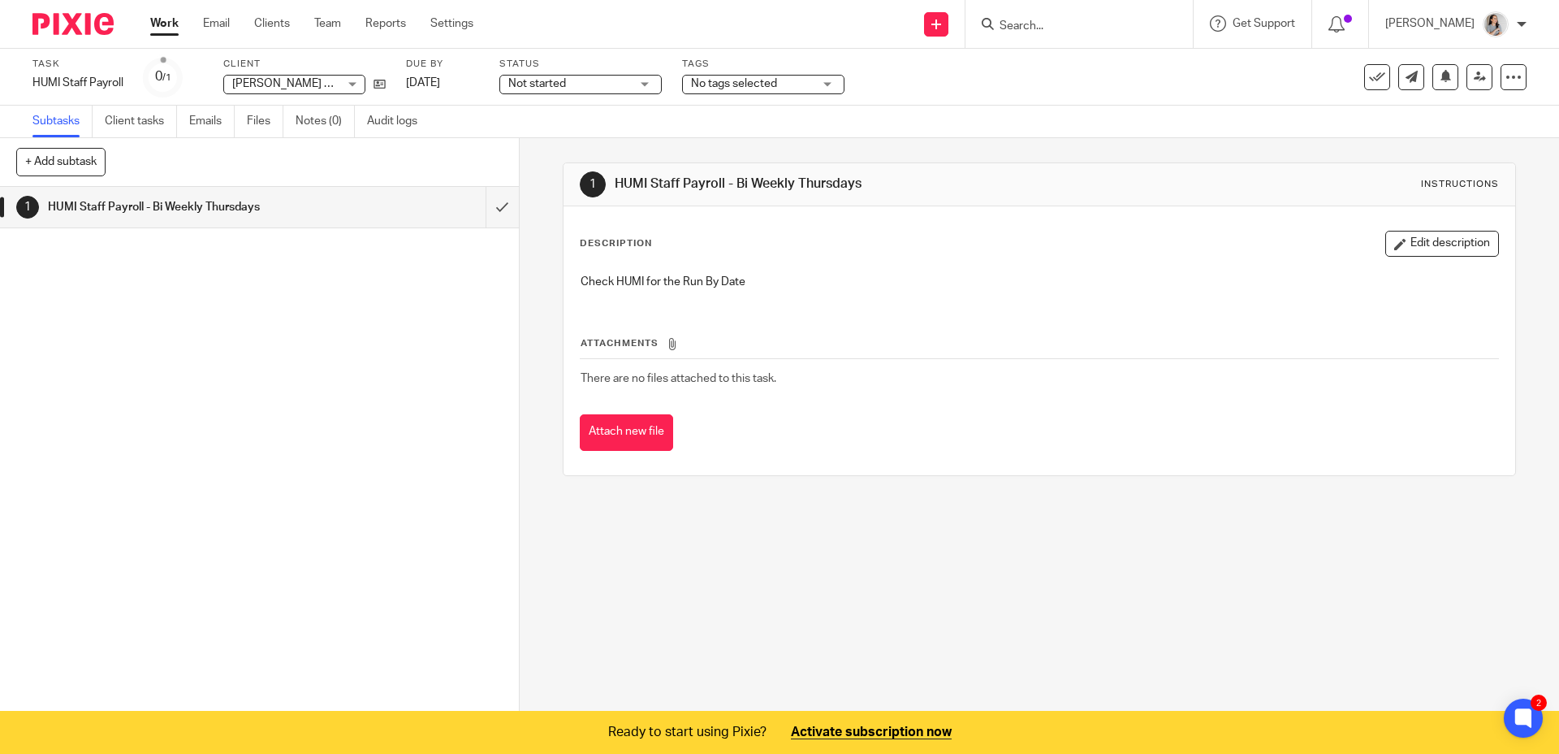
click at [253, 542] on div "1 HUMI Staff Payroll - Bi Weekly Thursdays" at bounding box center [259, 450] width 519 height 526
click at [1410, 242] on button "Edit description" at bounding box center [1443, 244] width 114 height 26
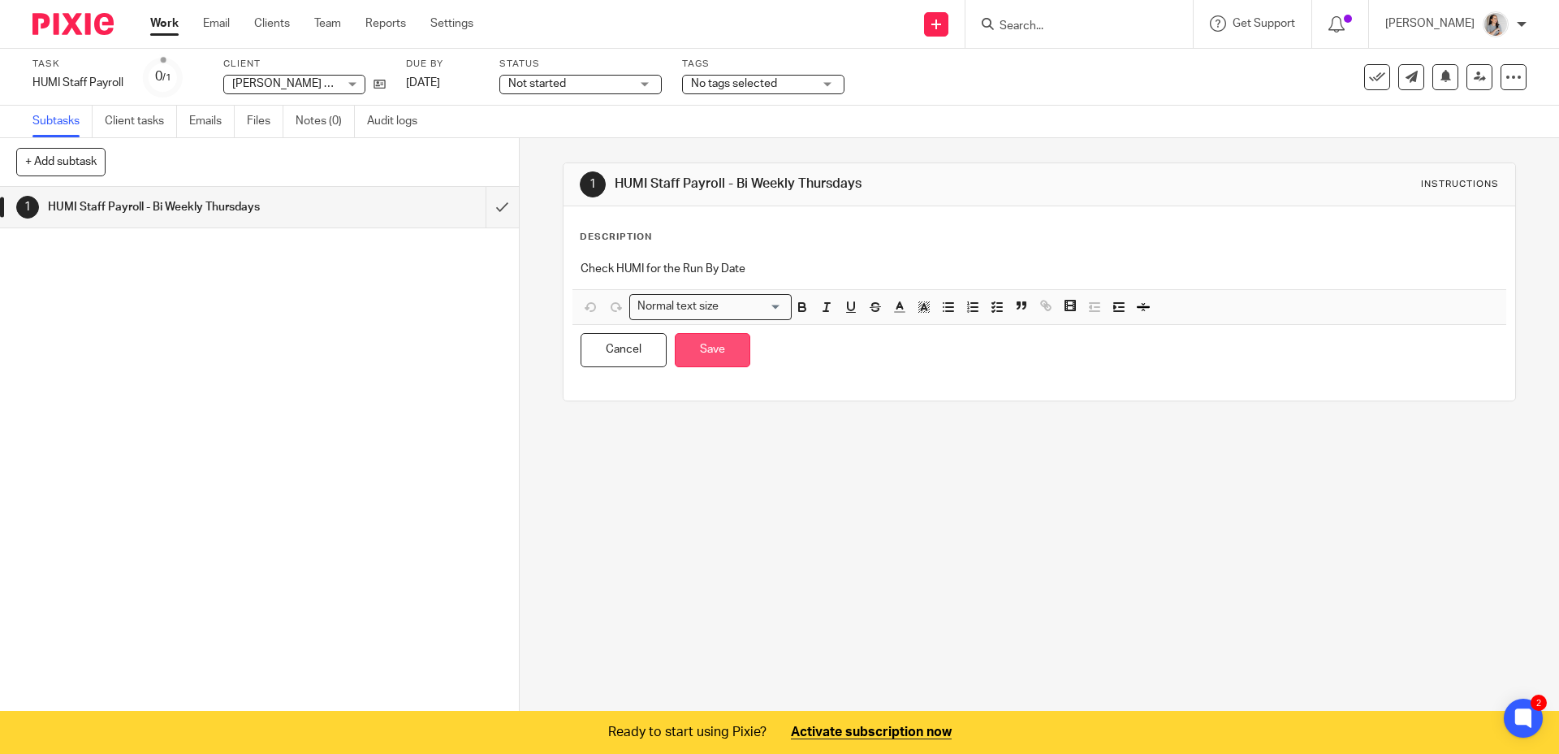
click at [700, 357] on button "Save" at bounding box center [713, 350] width 76 height 35
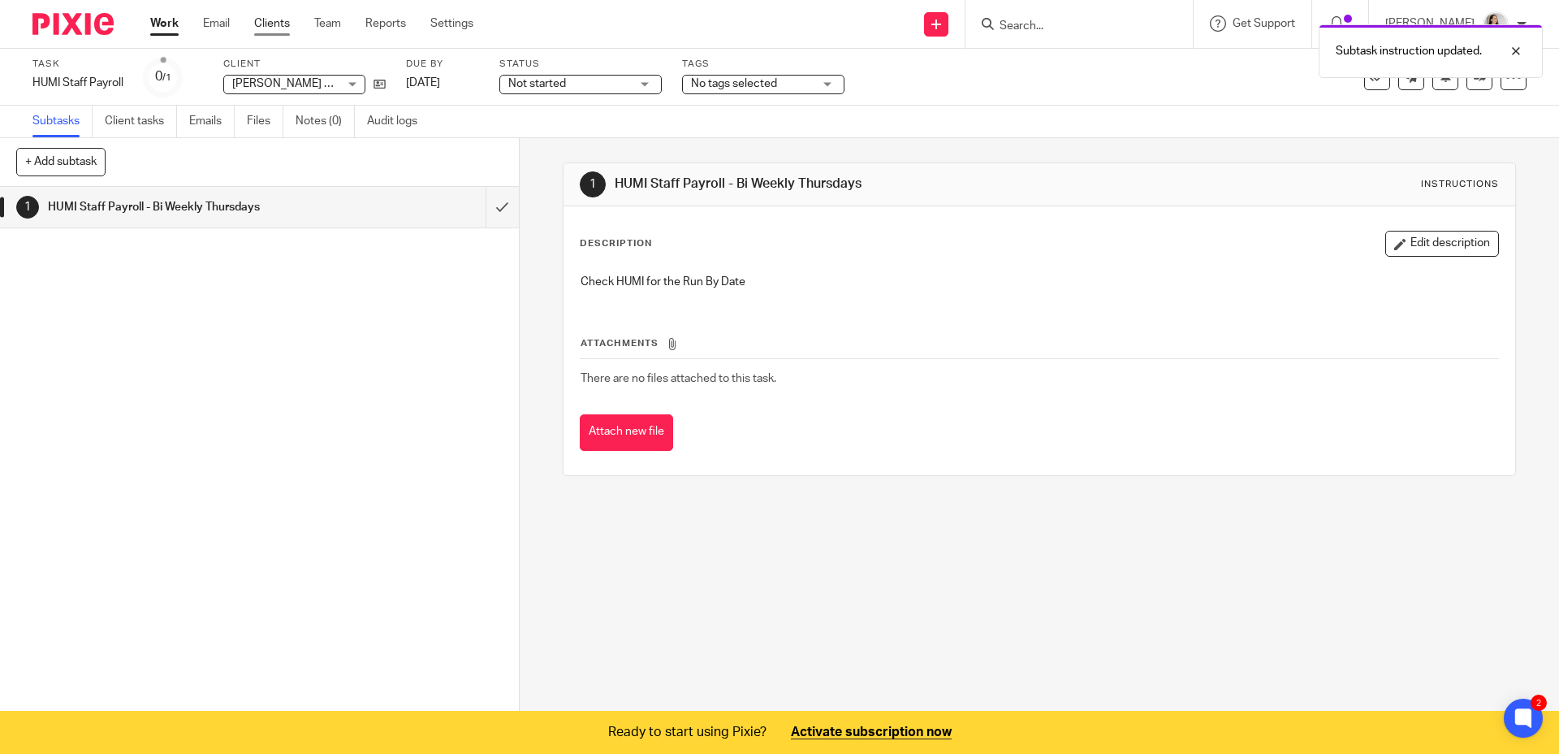
click at [272, 31] on link "Clients" at bounding box center [272, 23] width 36 height 16
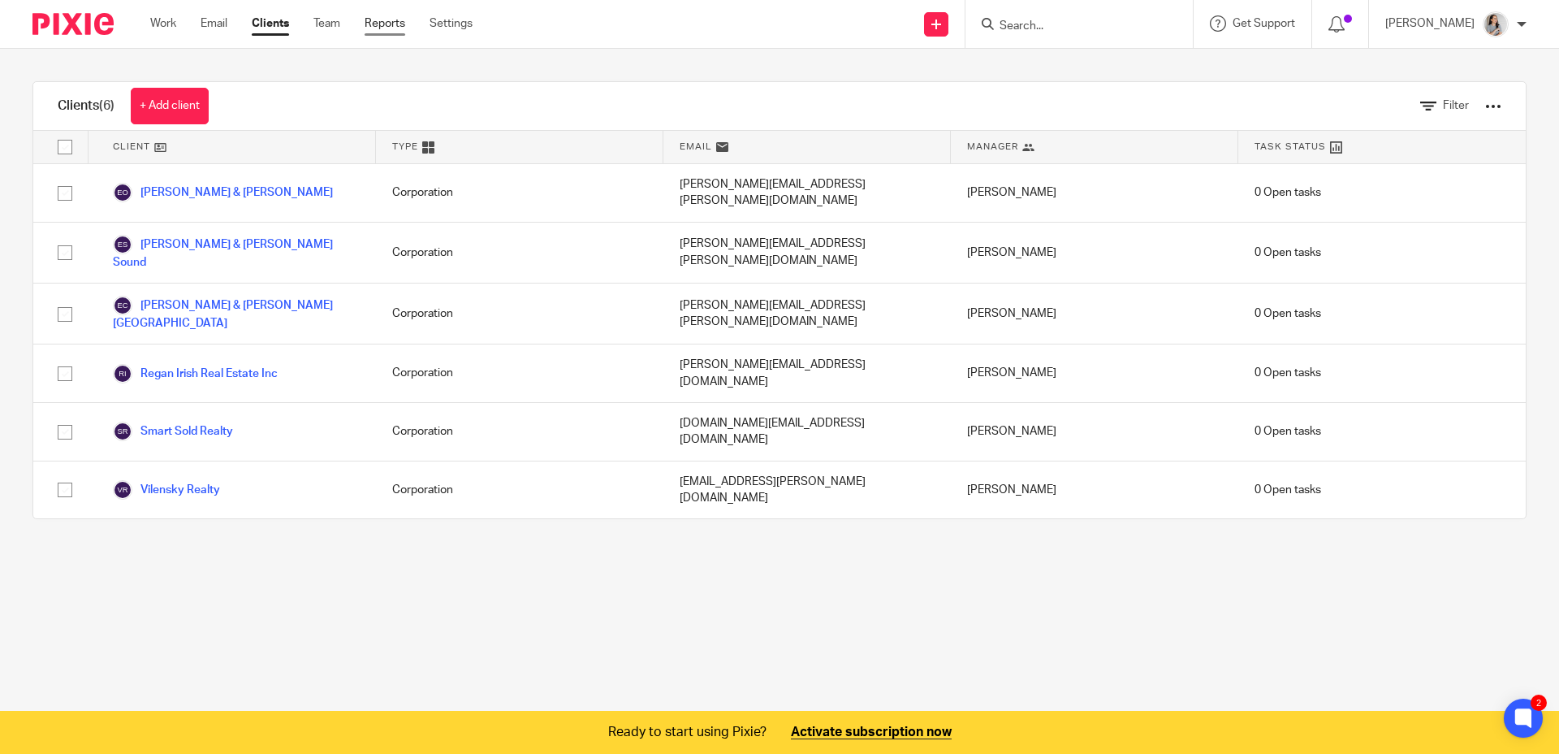
click at [366, 21] on link "Reports" at bounding box center [385, 23] width 41 height 16
drag, startPoint x: 476, startPoint y: 32, endPoint x: 485, endPoint y: 36, distance: 9.5
click at [487, 36] on div "Work Email Clients Team Reports Settings Work Email Clients Team Reports Settin…" at bounding box center [315, 24] width 363 height 48
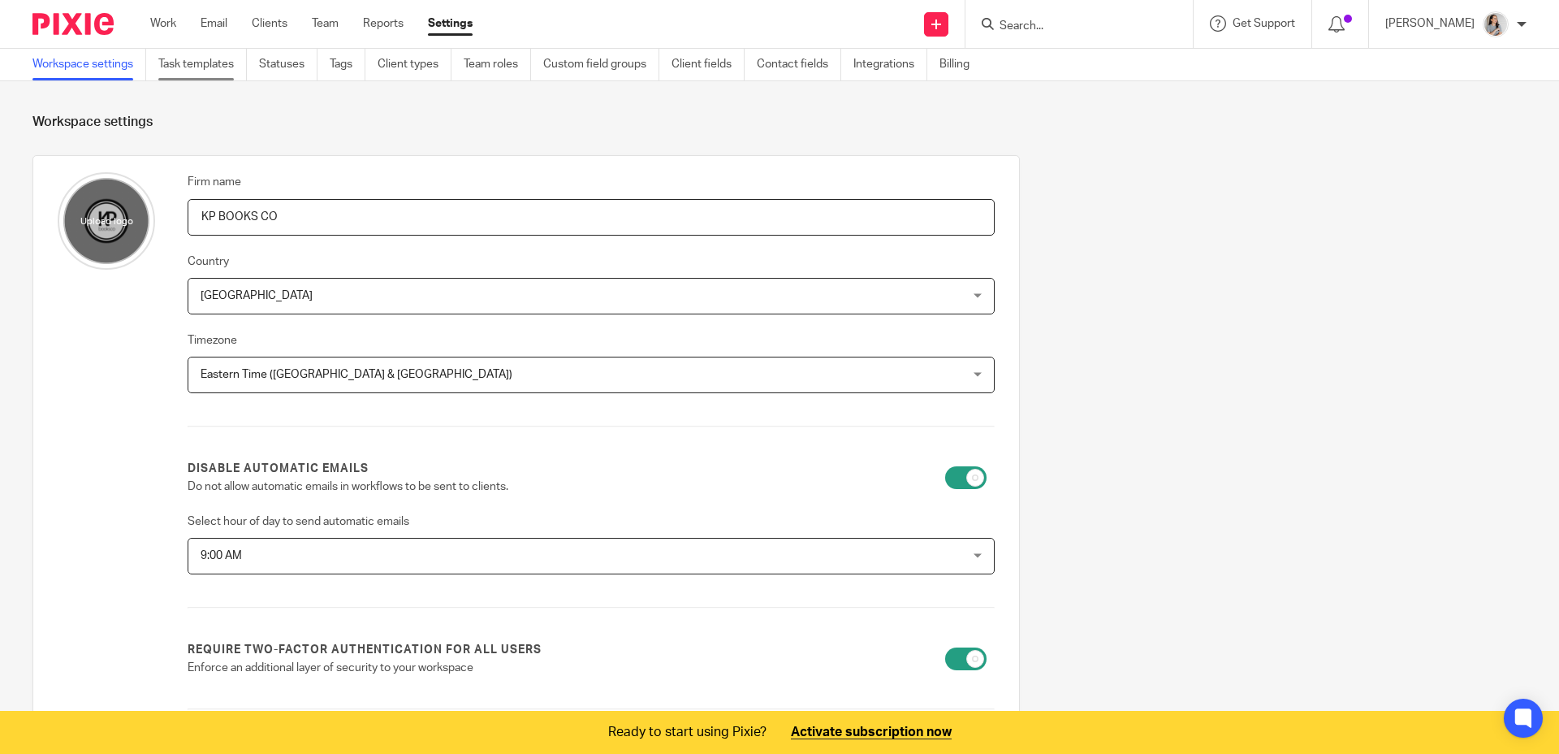
click at [209, 69] on link "Task templates" at bounding box center [202, 65] width 89 height 32
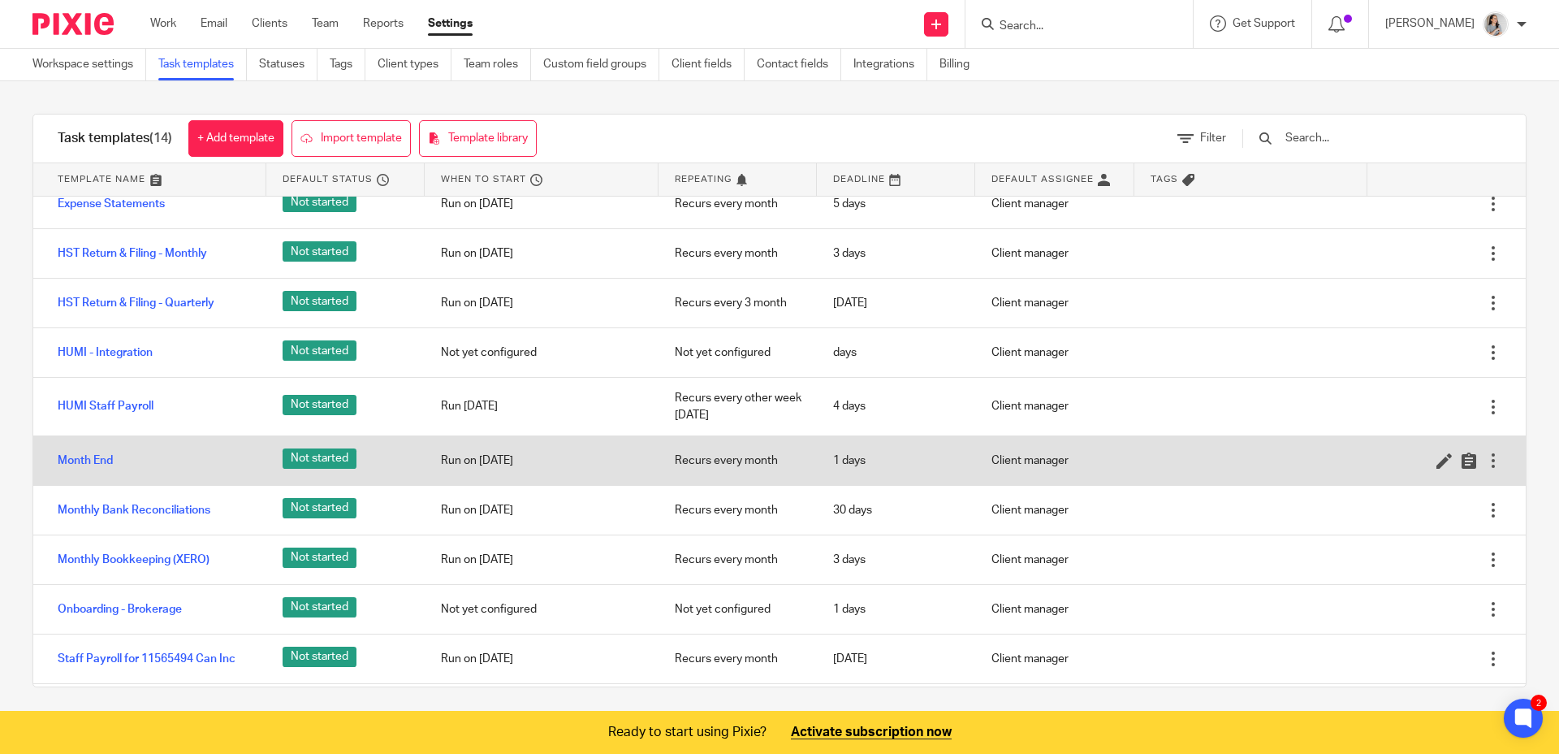
scroll to position [136, 0]
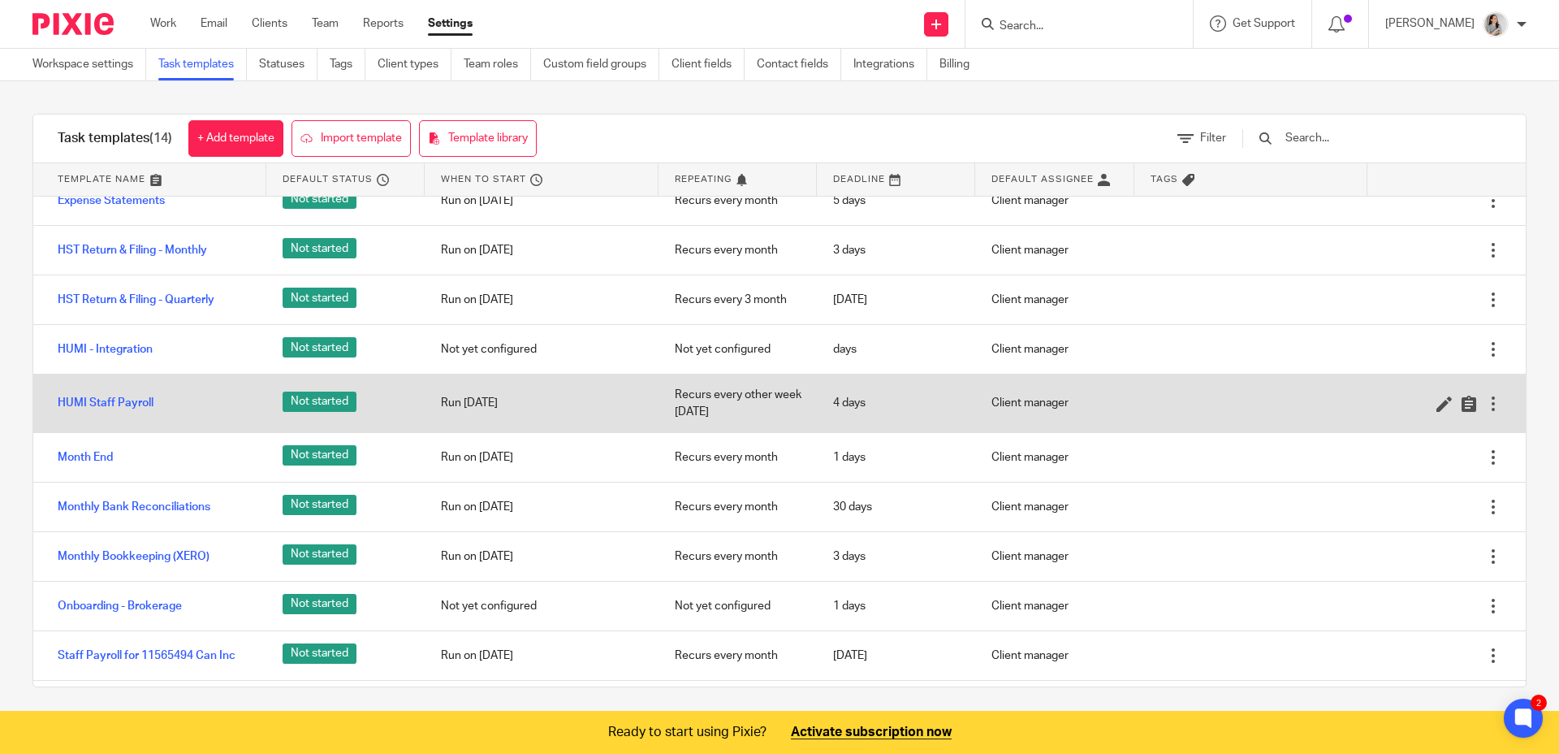
click at [1486, 409] on div at bounding box center [1494, 404] width 16 height 16
click at [138, 395] on link "HUMI Staff Payroll" at bounding box center [106, 403] width 96 height 16
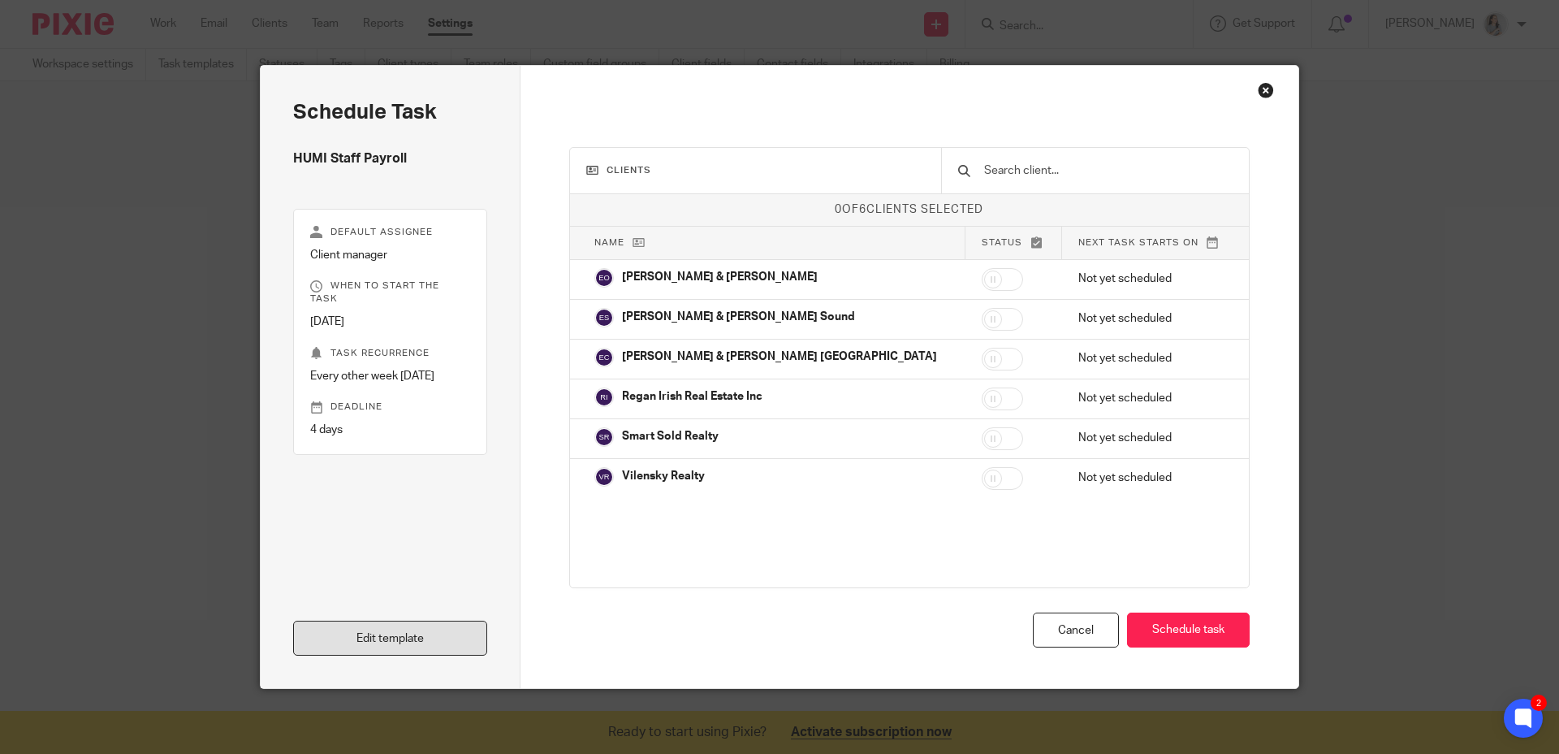
click at [348, 650] on link "Edit template" at bounding box center [390, 638] width 194 height 35
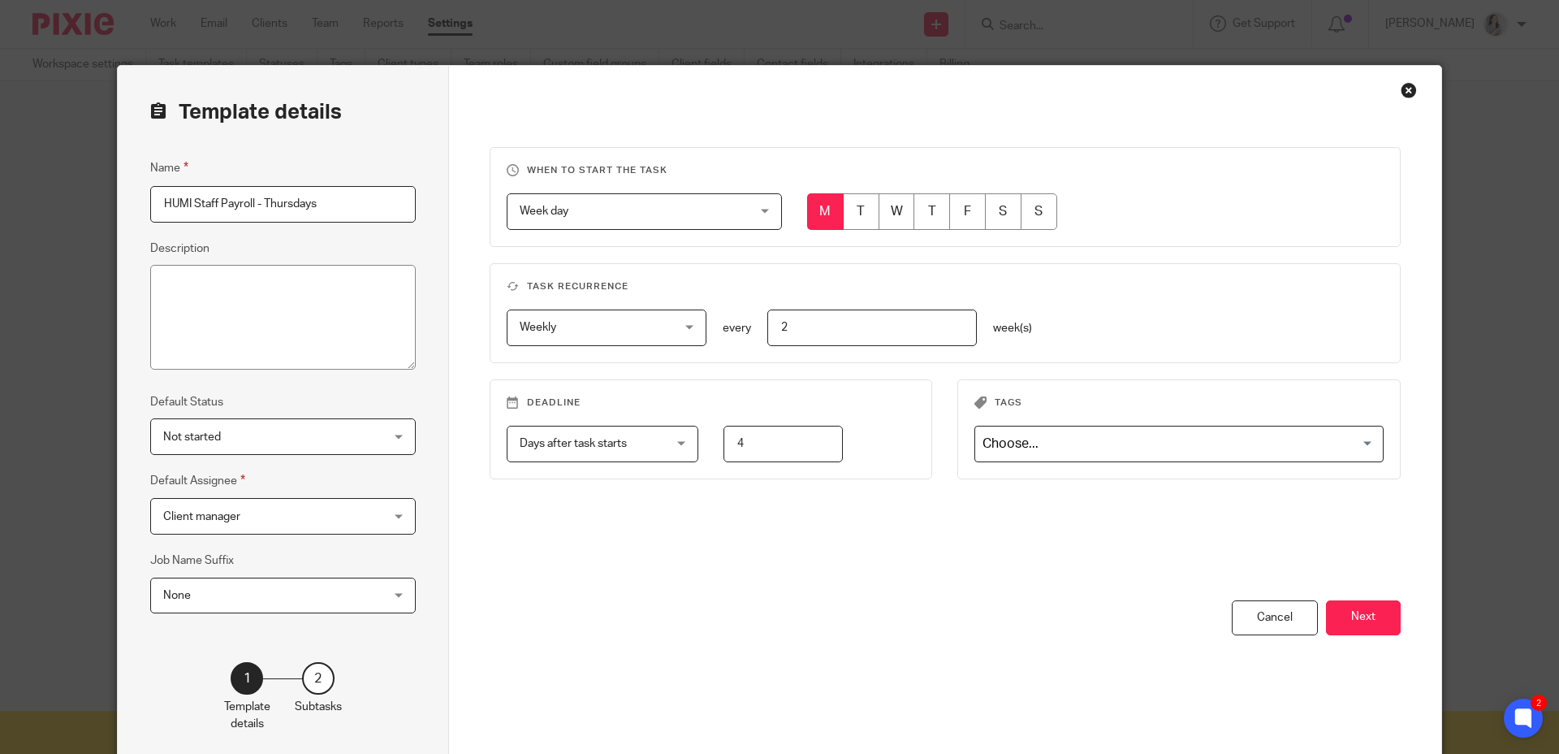
type input "HUMI Staff Payroll - Thursdays"
click at [996, 612] on div "You have unsaved changes Cancel Next" at bounding box center [946, 682] width 912 height 164
click at [1343, 623] on button "Next" at bounding box center [1363, 617] width 75 height 35
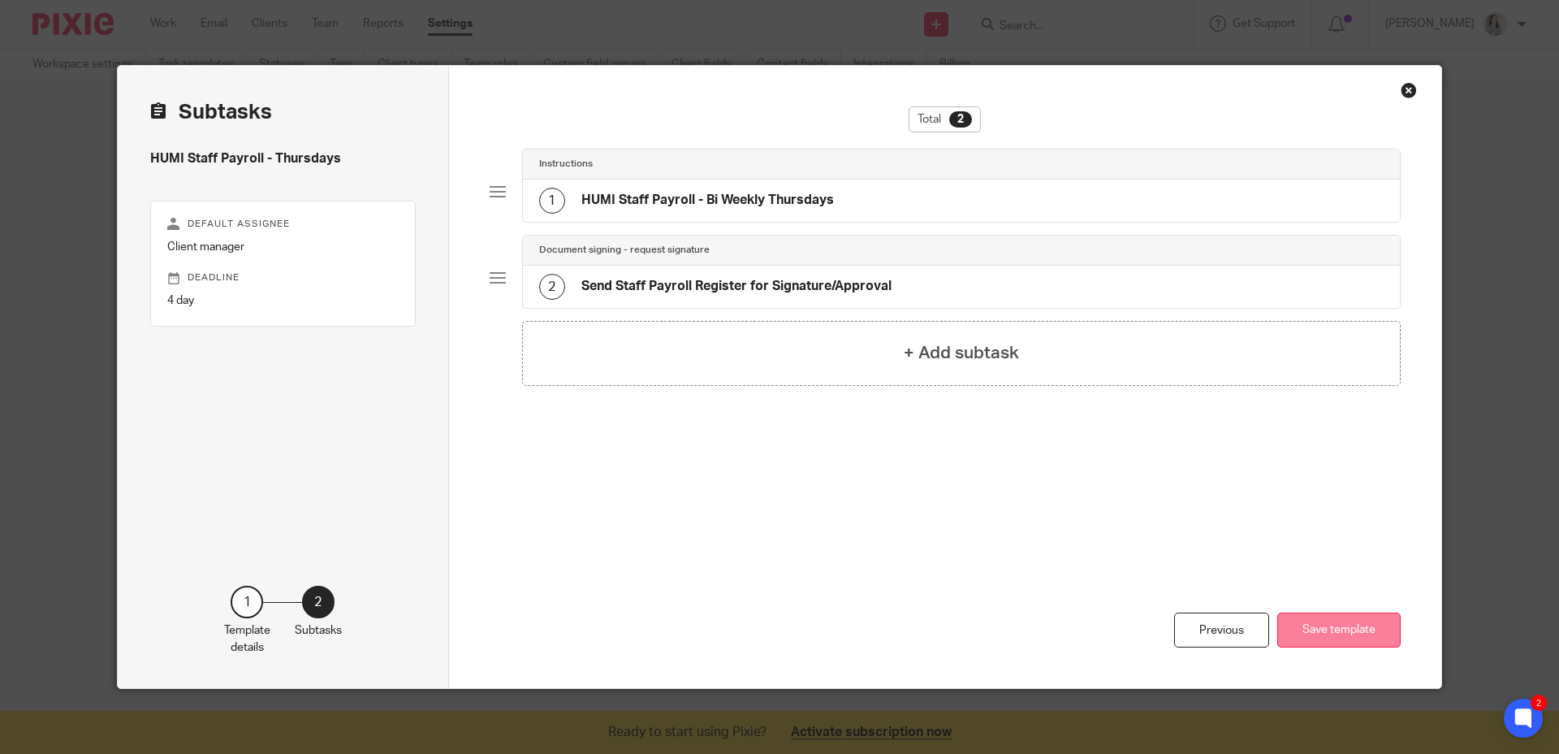
click at [1326, 637] on button "Save template" at bounding box center [1339, 629] width 123 height 35
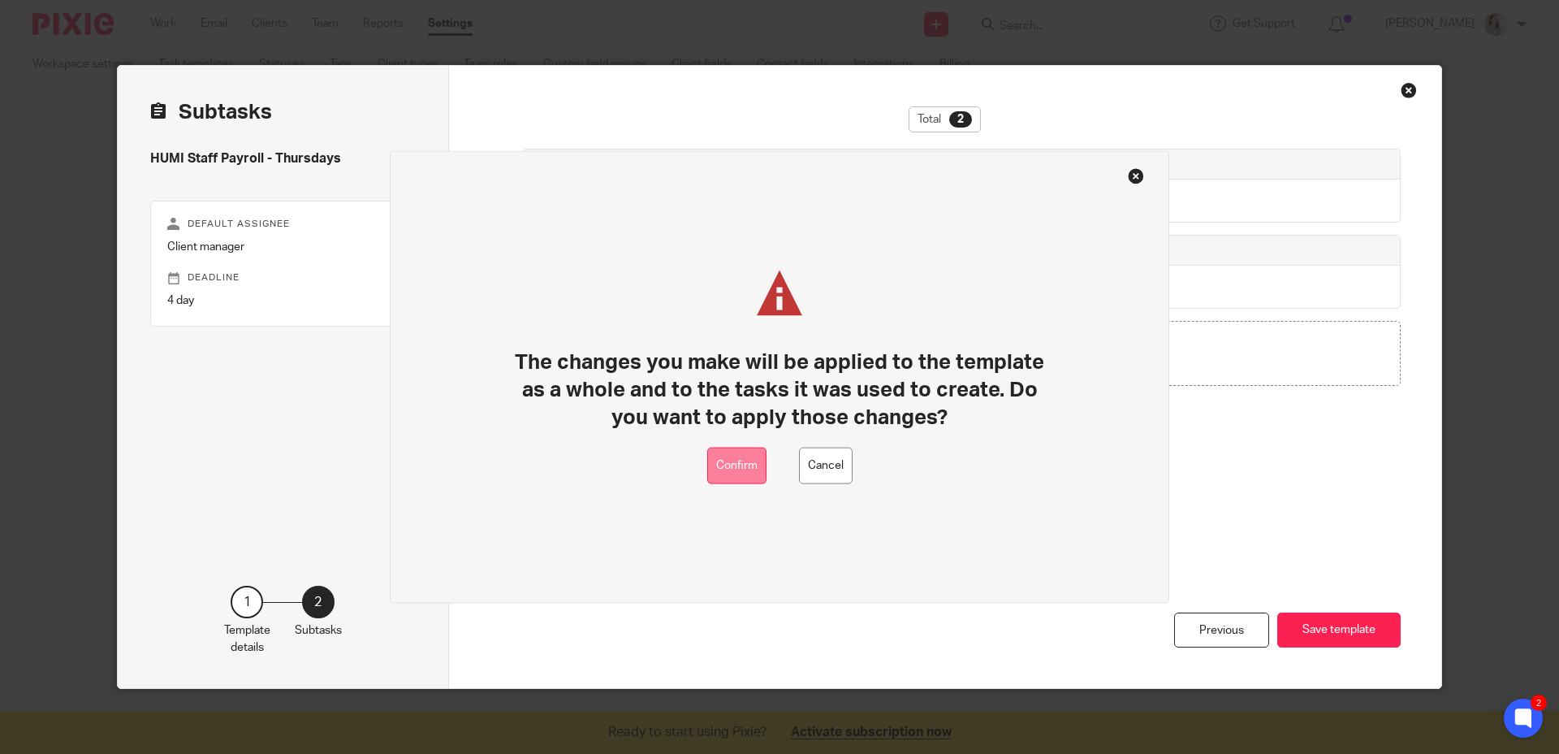
click at [724, 469] on button "Confirm" at bounding box center [736, 466] width 59 height 37
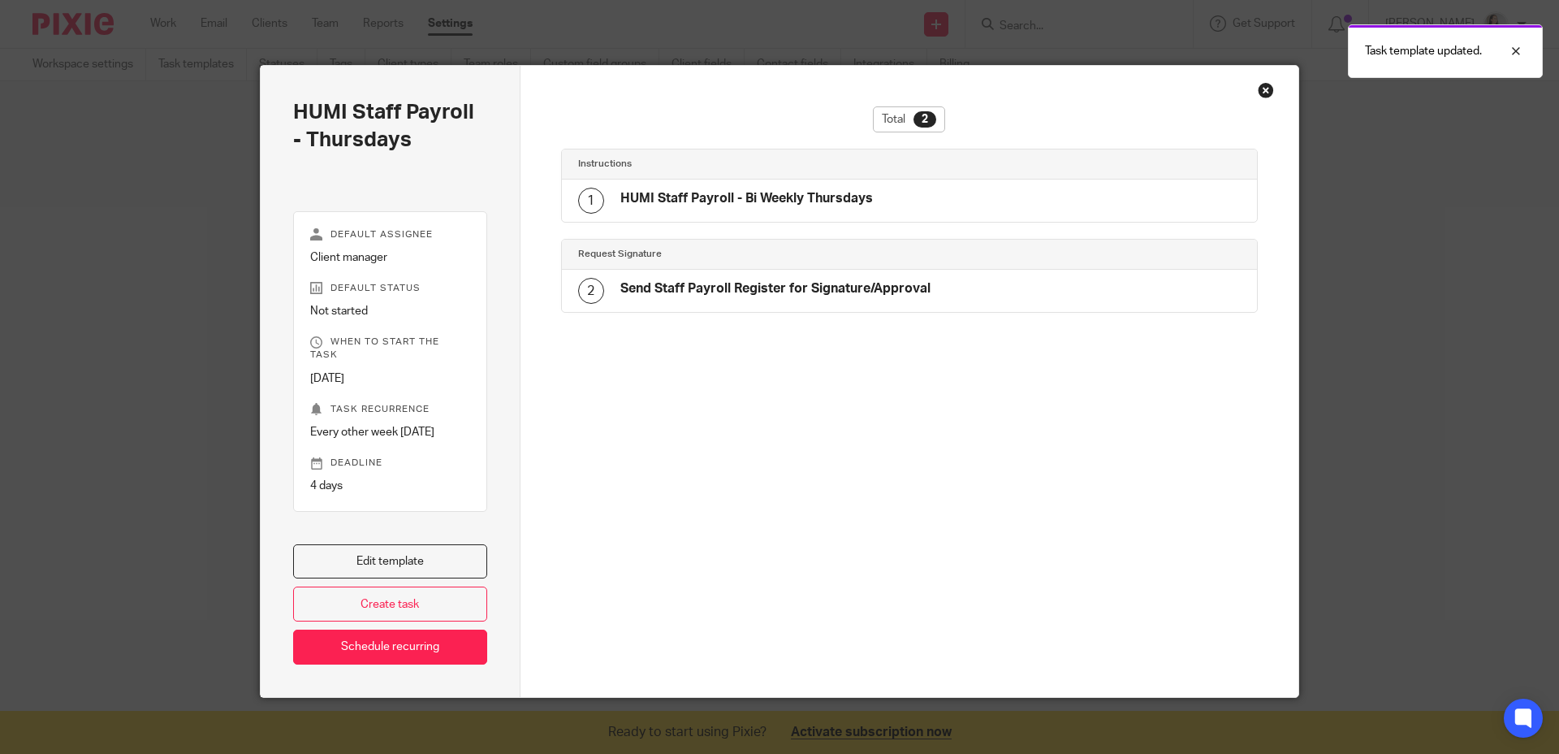
click at [1265, 89] on div "Close this dialog window" at bounding box center [1266, 90] width 16 height 16
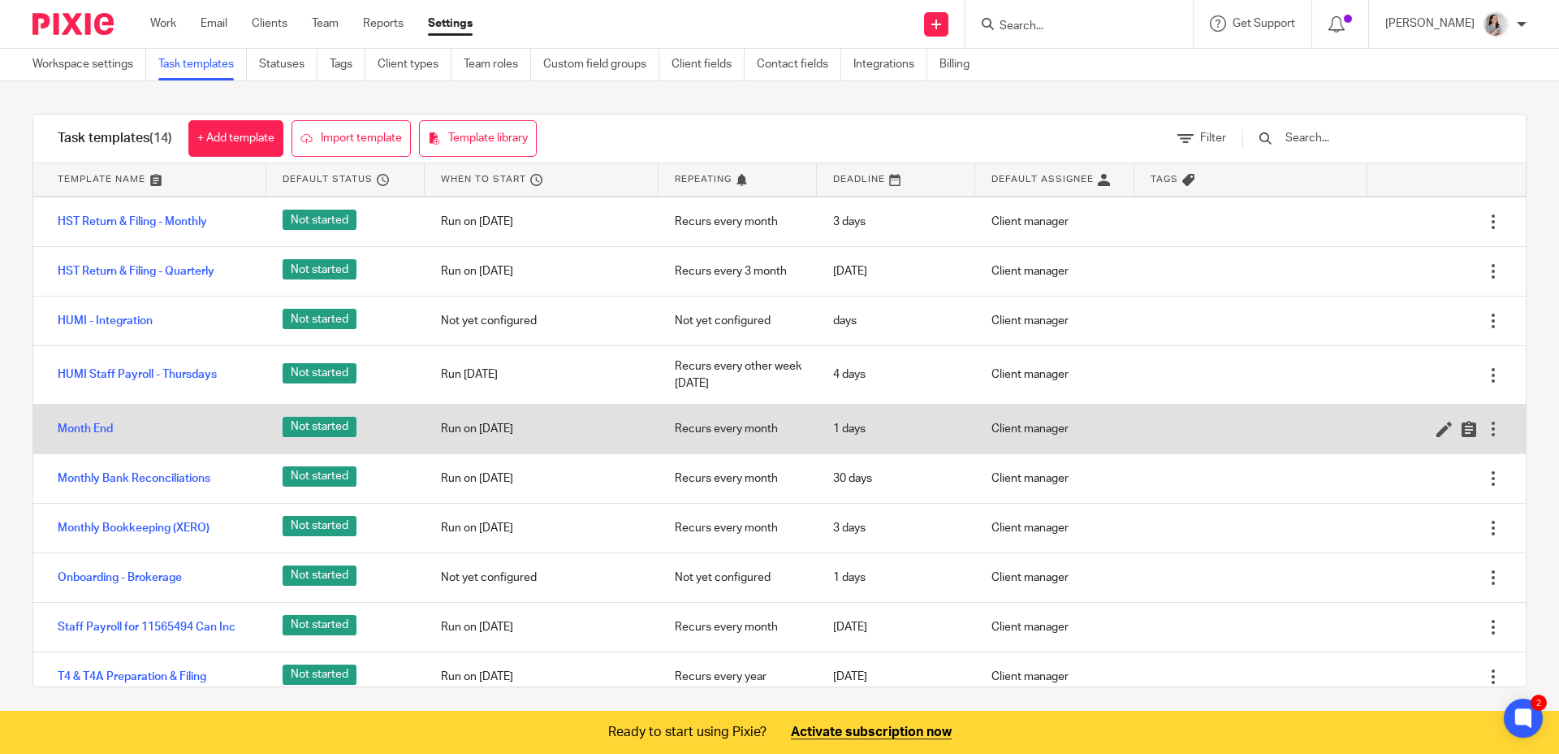
scroll to position [172, 0]
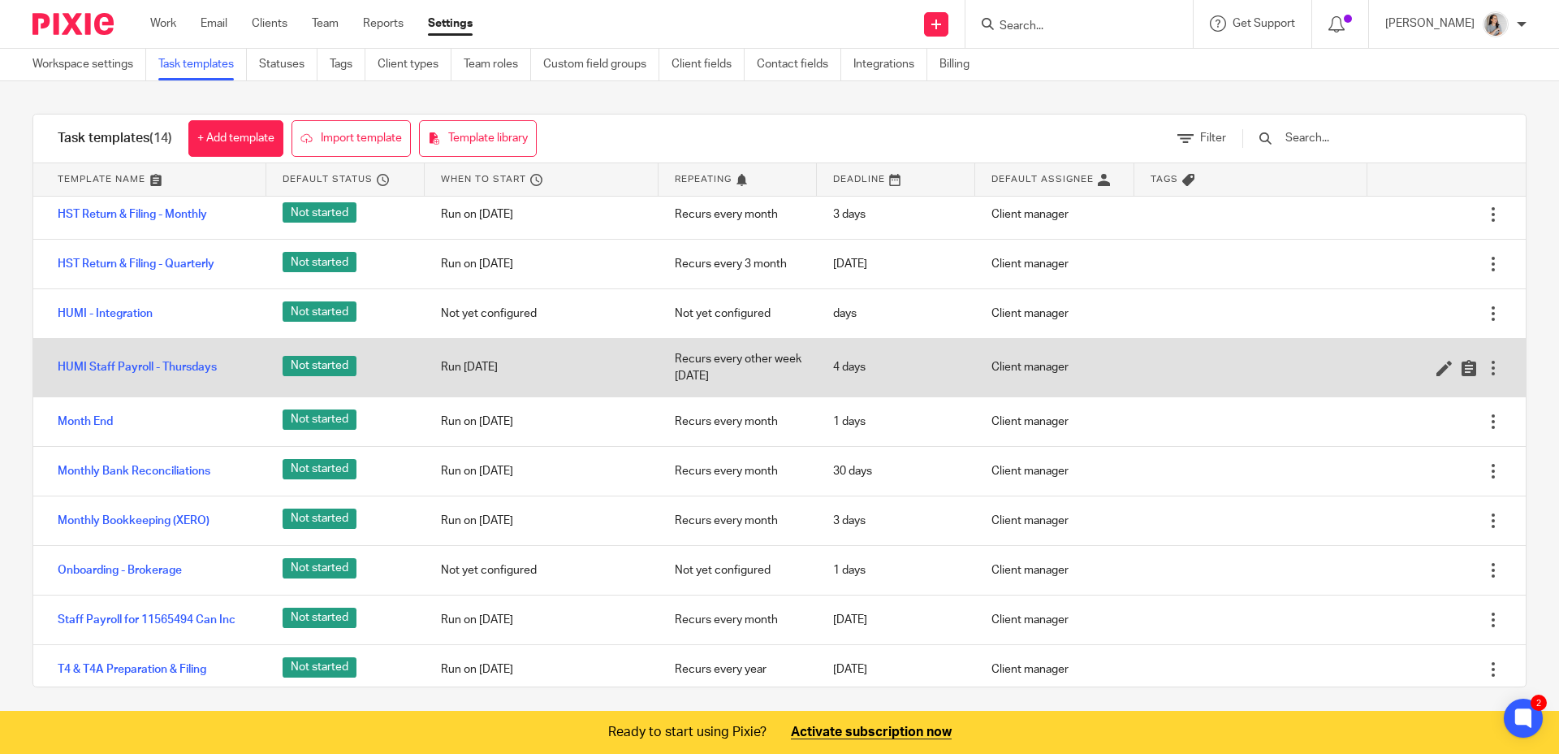
click at [1486, 372] on div at bounding box center [1494, 368] width 16 height 16
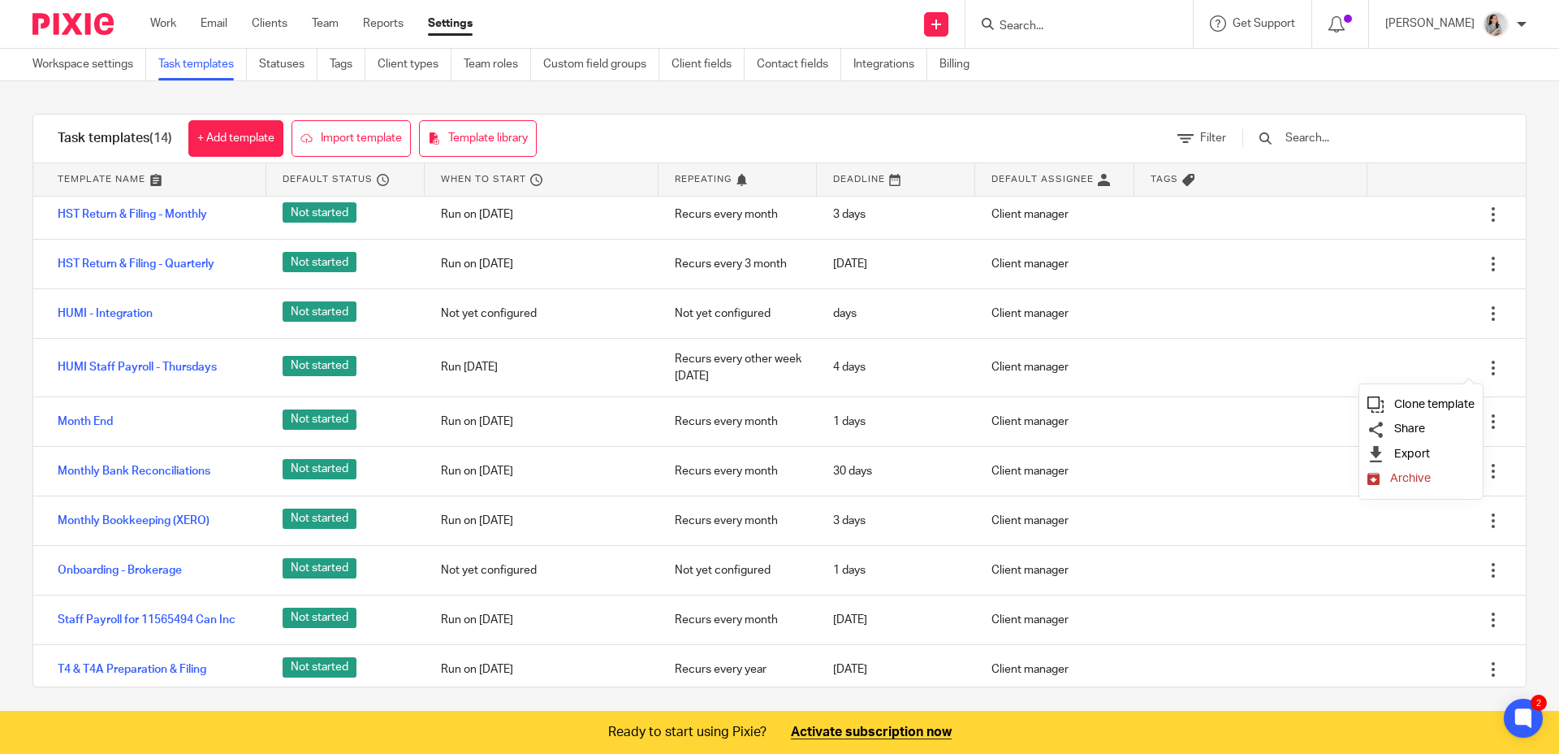
click at [1407, 401] on span "Clone template" at bounding box center [1435, 404] width 80 height 12
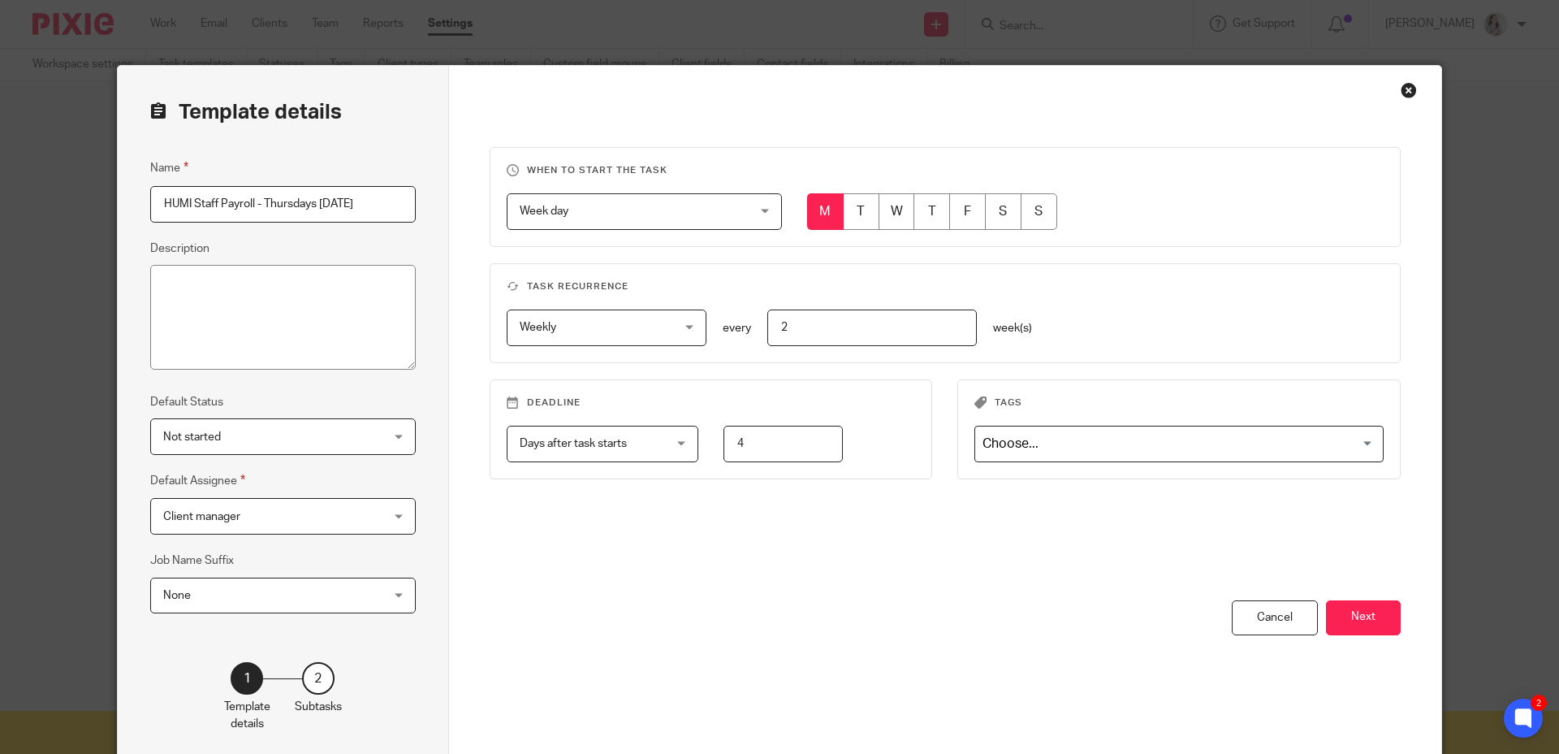
drag, startPoint x: 262, startPoint y: 204, endPoint x: 378, endPoint y: 209, distance: 116.2
click at [375, 208] on input "HUMI Staff Payroll - Thursdays [DATE]" at bounding box center [283, 204] width 266 height 37
drag, startPoint x: 382, startPoint y: 209, endPoint x: 301, endPoint y: 211, distance: 81.3
click at [260, 207] on input "HUMI Staff Payroll - Thursdays [DATE]" at bounding box center [283, 204] width 266 height 37
type input "HUMI Staff Payroll - Fridays"
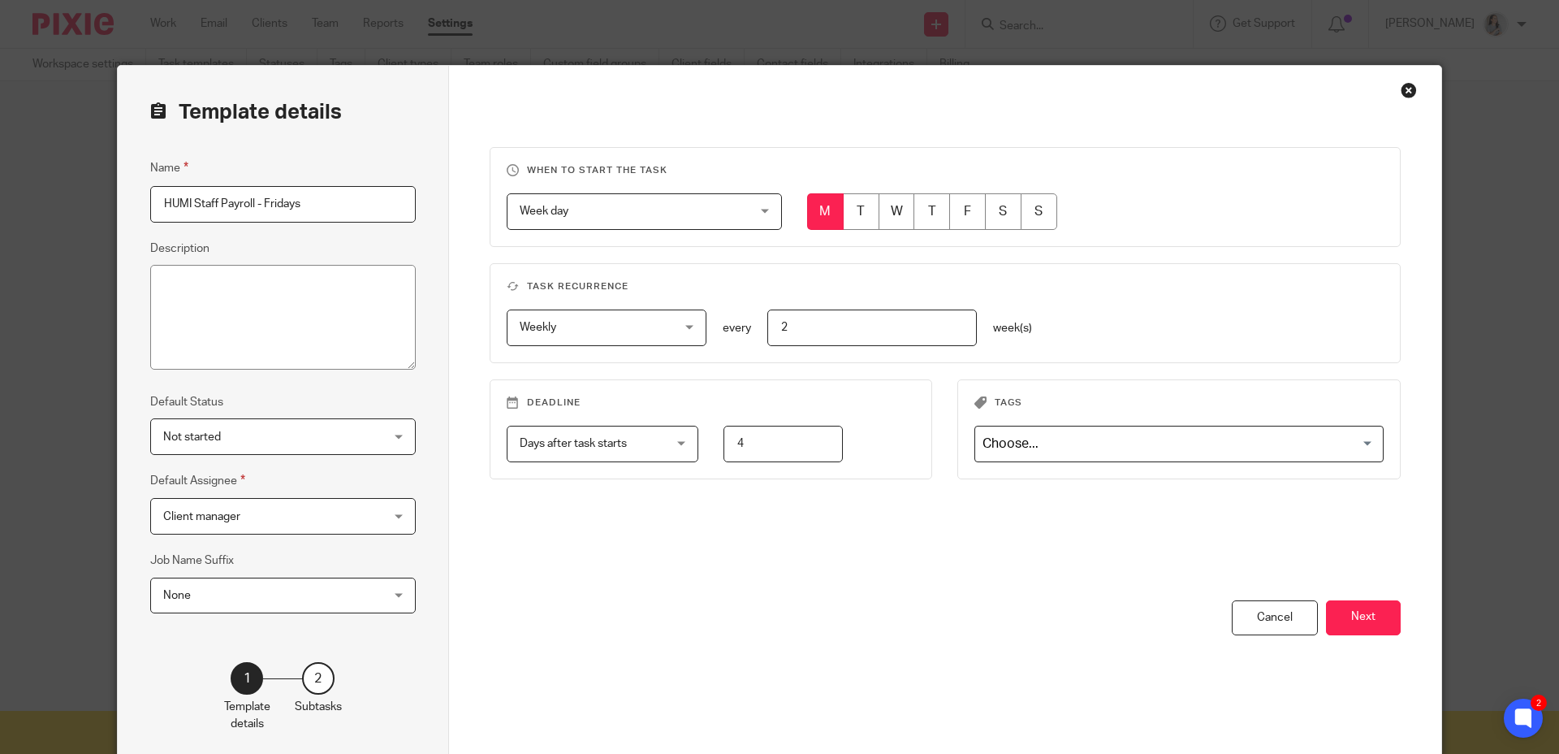
click at [725, 605] on div "You have unsaved changes Cancel Next" at bounding box center [946, 682] width 912 height 164
click at [902, 534] on div "When to start the task Week day Week day Disable On date Week day Month day On …" at bounding box center [946, 373] width 912 height 453
click at [1339, 629] on button "Next" at bounding box center [1363, 617] width 75 height 35
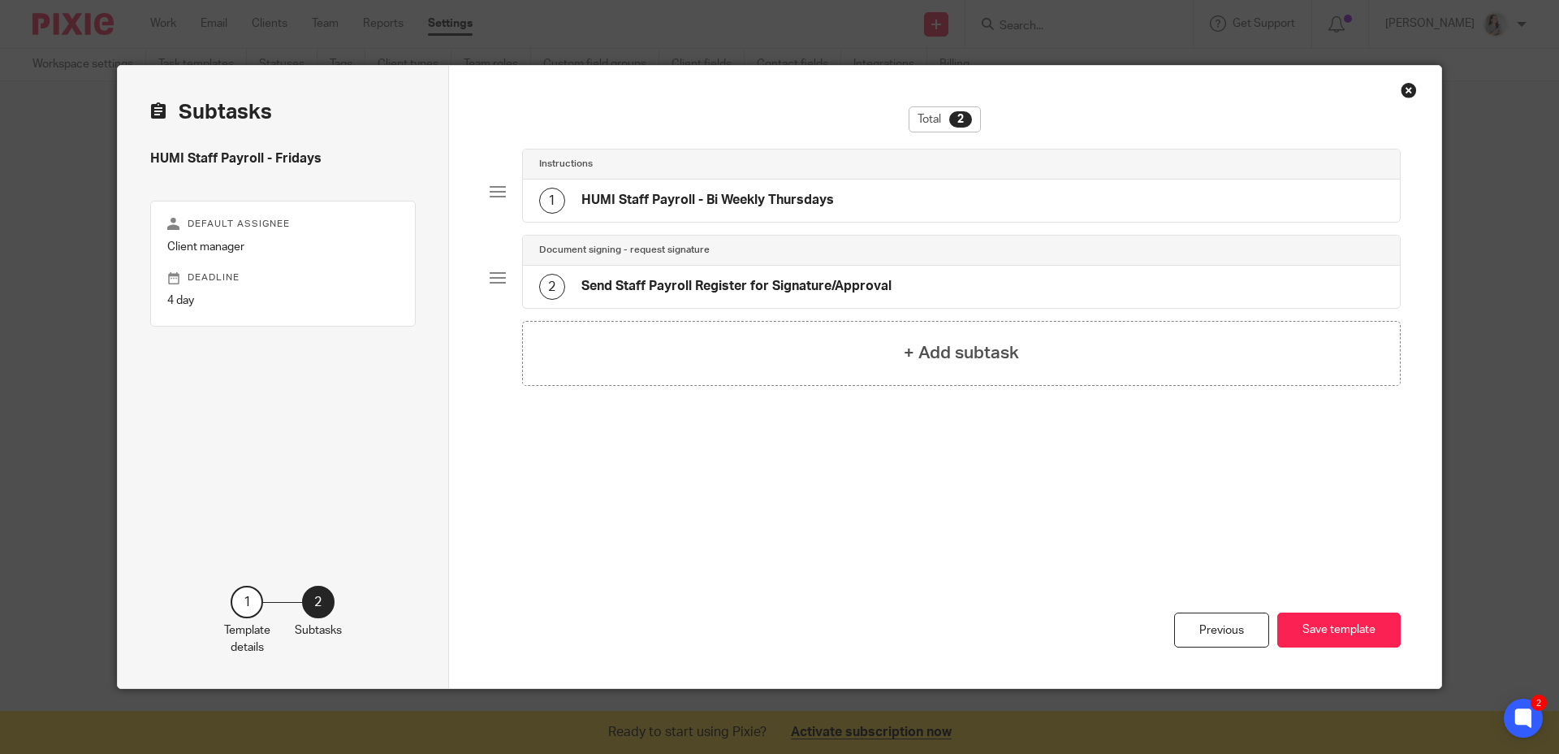
click at [790, 205] on h4 "HUMI Staff Payroll - Bi Weekly Thursdays" at bounding box center [708, 200] width 253 height 17
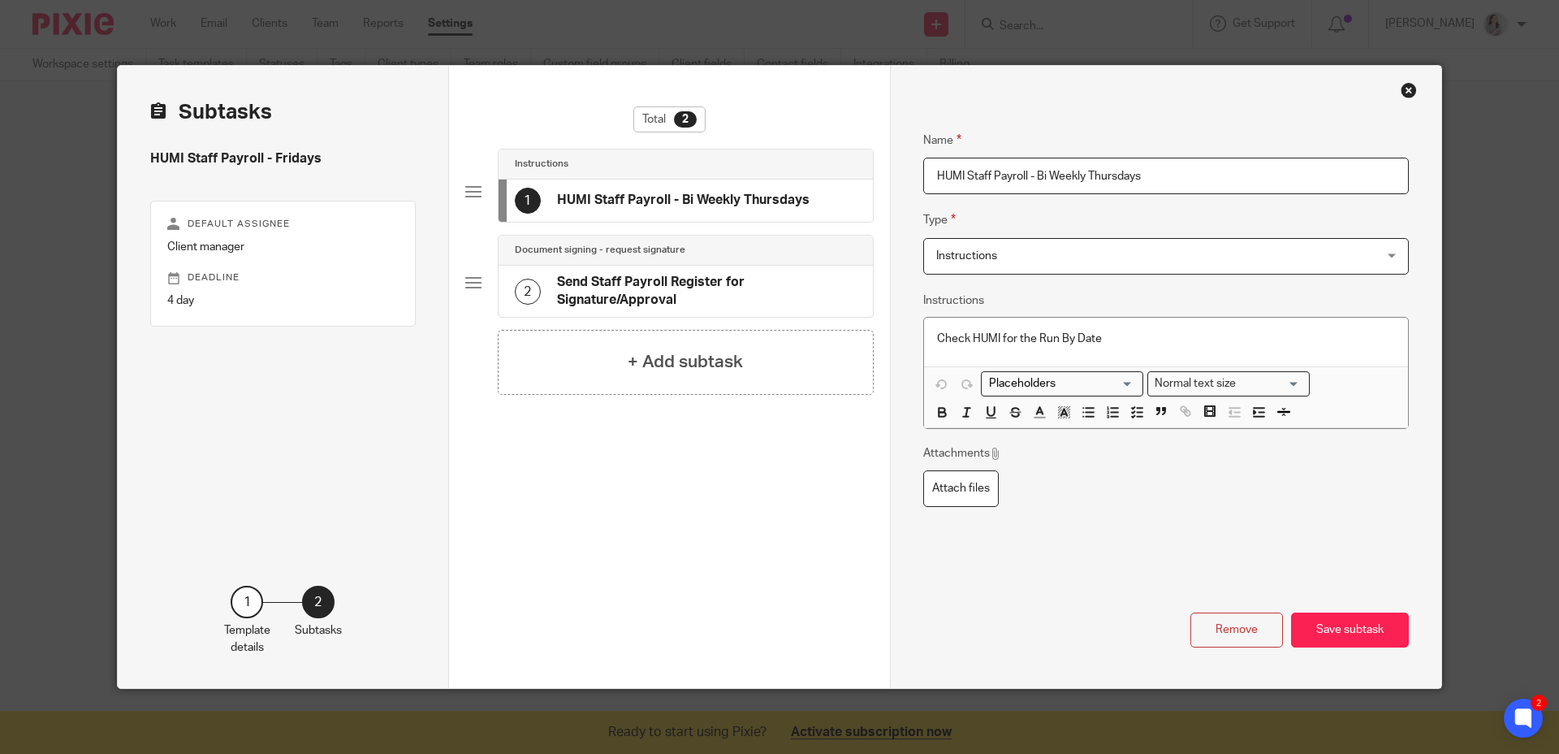
drag, startPoint x: 1171, startPoint y: 172, endPoint x: 1094, endPoint y: 176, distance: 77.3
click at [1088, 176] on input "HUMI Staff Payroll - Bi Weekly Thursdays" at bounding box center [1166, 176] width 486 height 37
type input "HUMI Staff Payroll - Bi Weekly Fridays"
click at [1343, 637] on button "Save subtask" at bounding box center [1350, 629] width 118 height 35
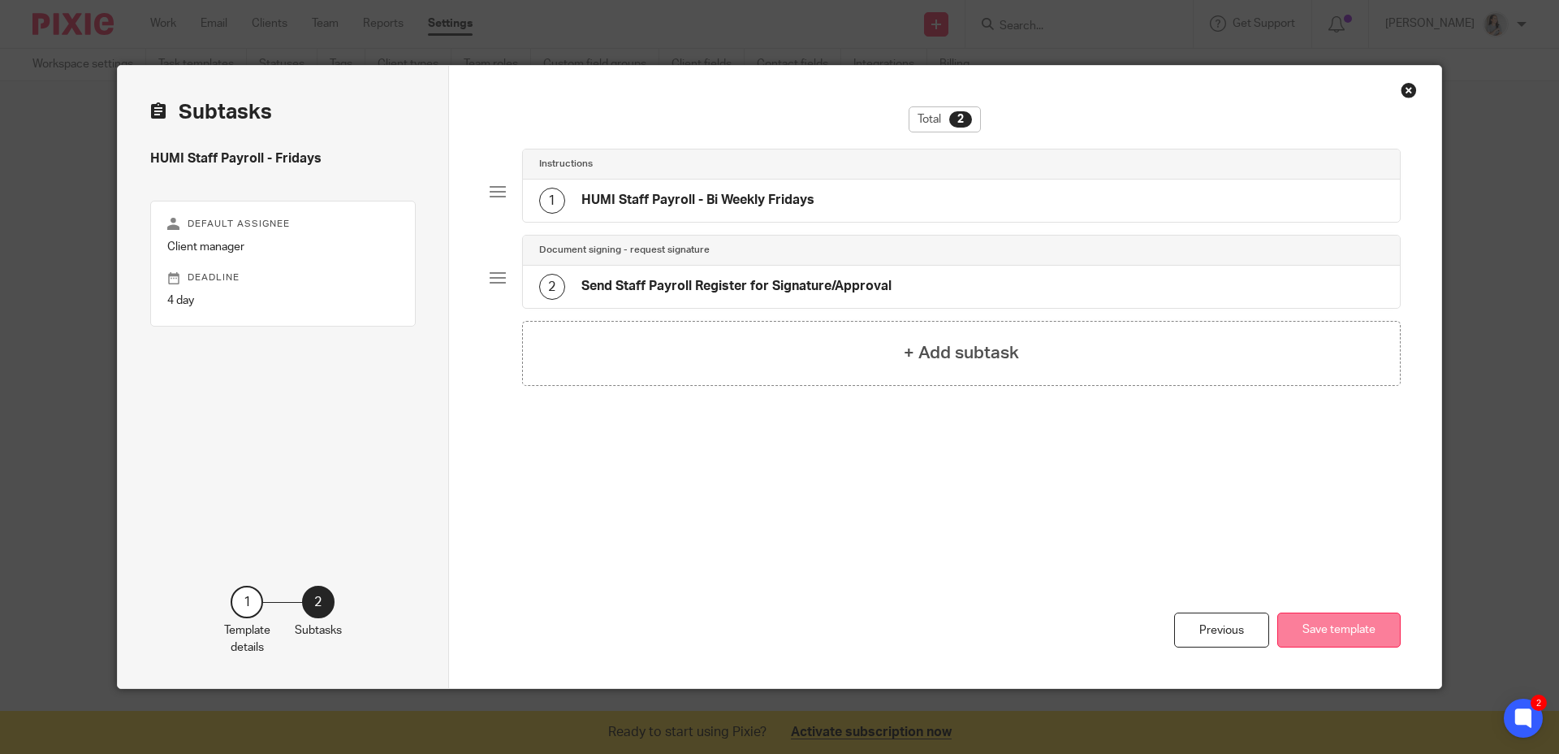
click at [1350, 632] on button "Save template" at bounding box center [1339, 629] width 123 height 35
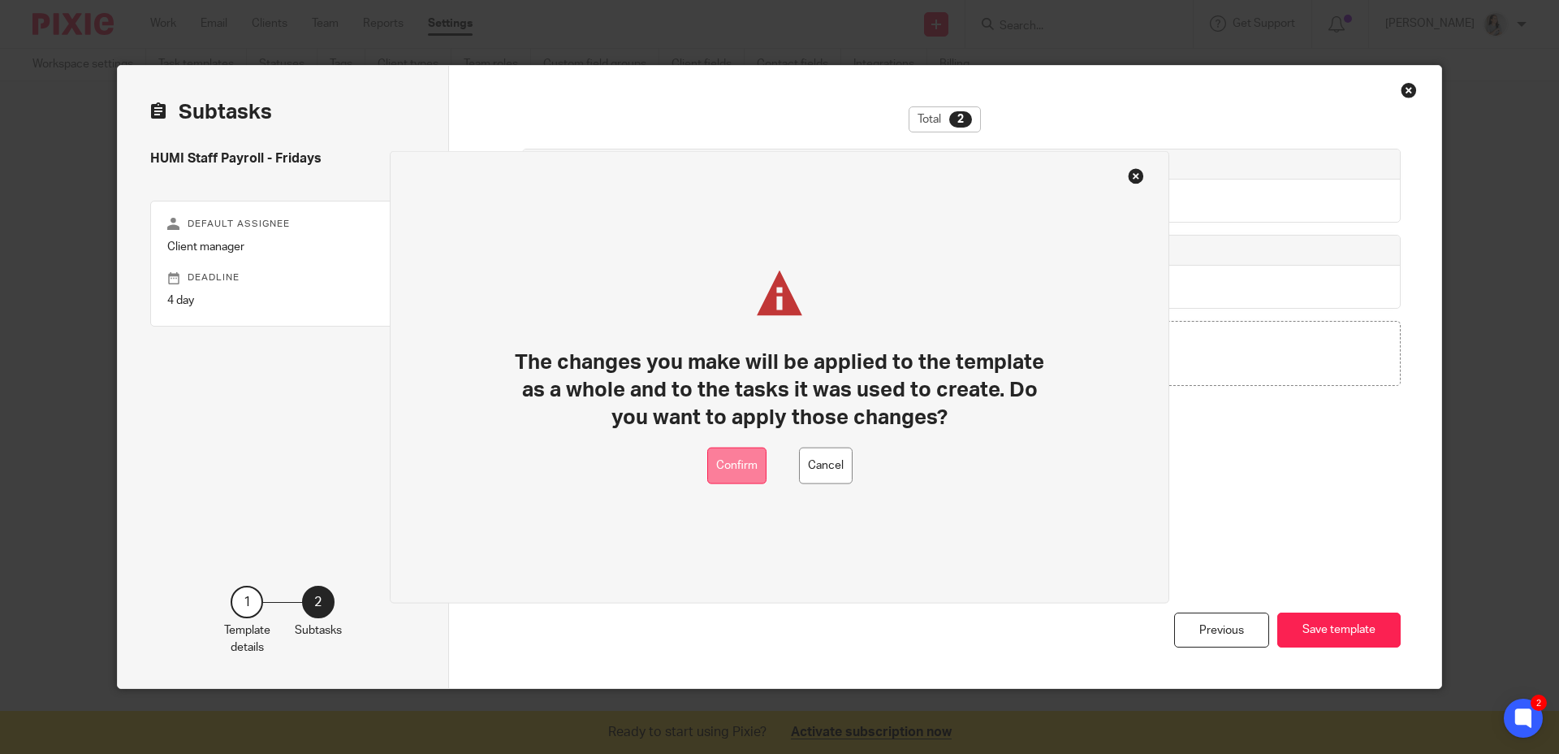
click at [741, 481] on button "Confirm" at bounding box center [736, 466] width 59 height 37
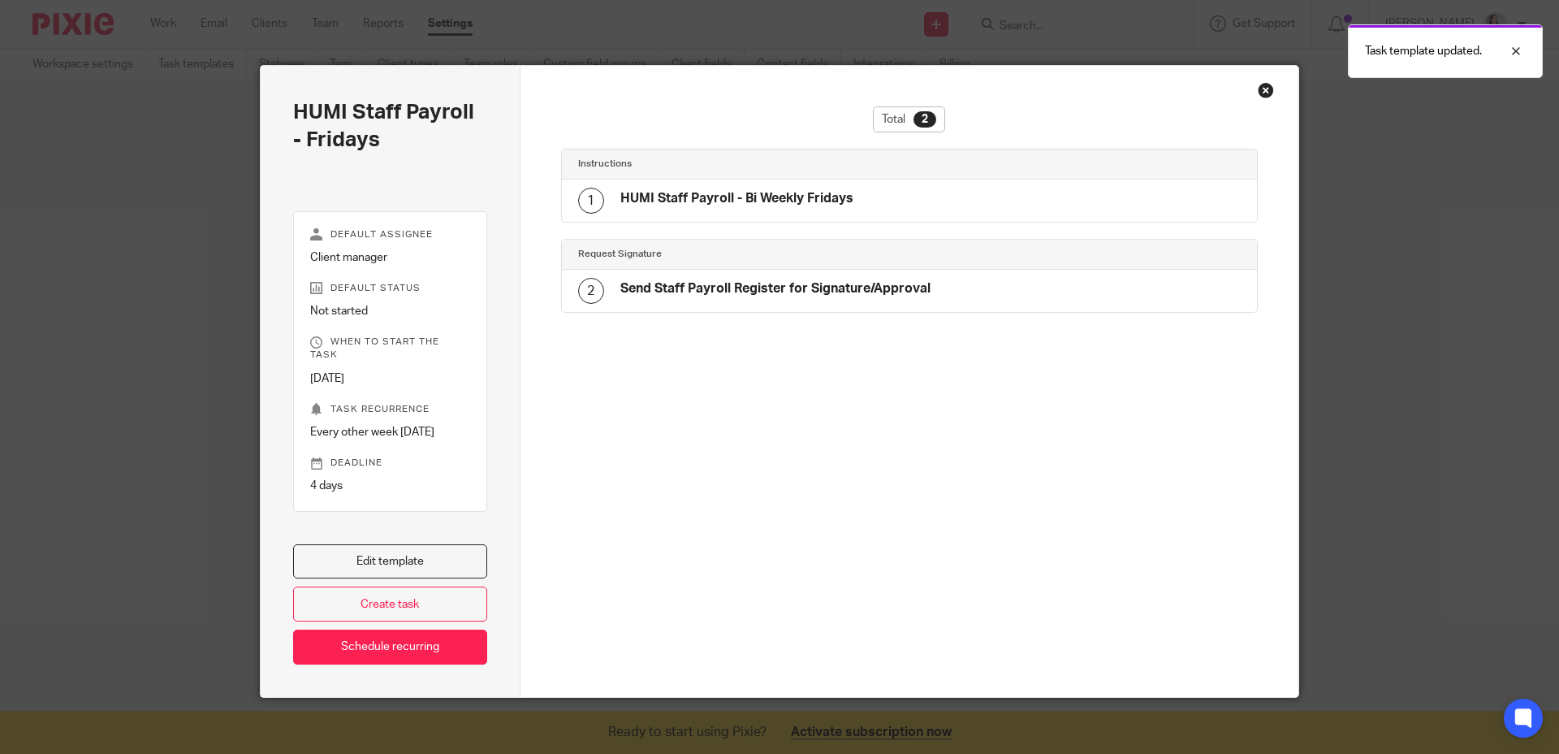
click at [1260, 94] on div "Close this dialog window" at bounding box center [1266, 90] width 16 height 16
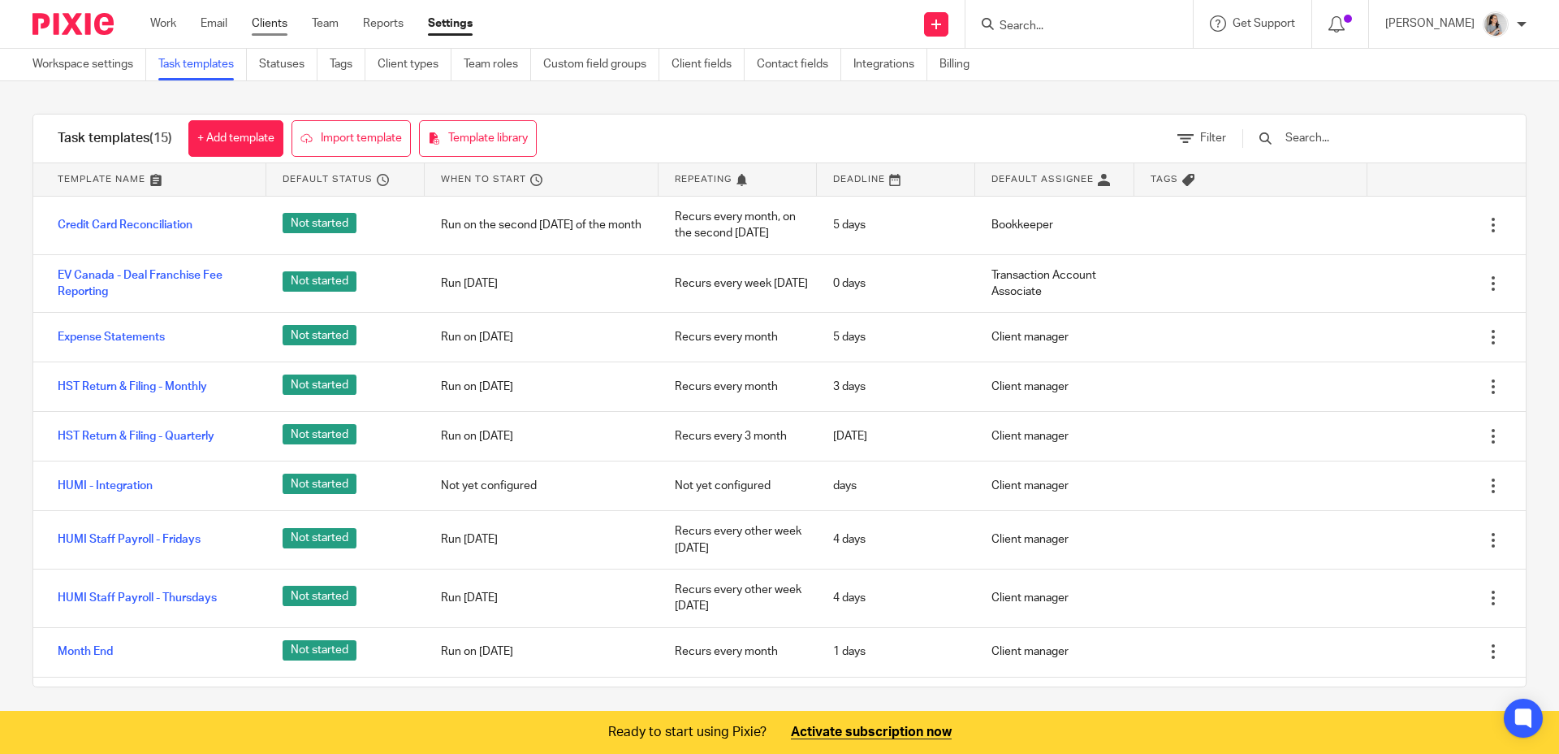
click at [259, 20] on link "Clients" at bounding box center [270, 23] width 36 height 16
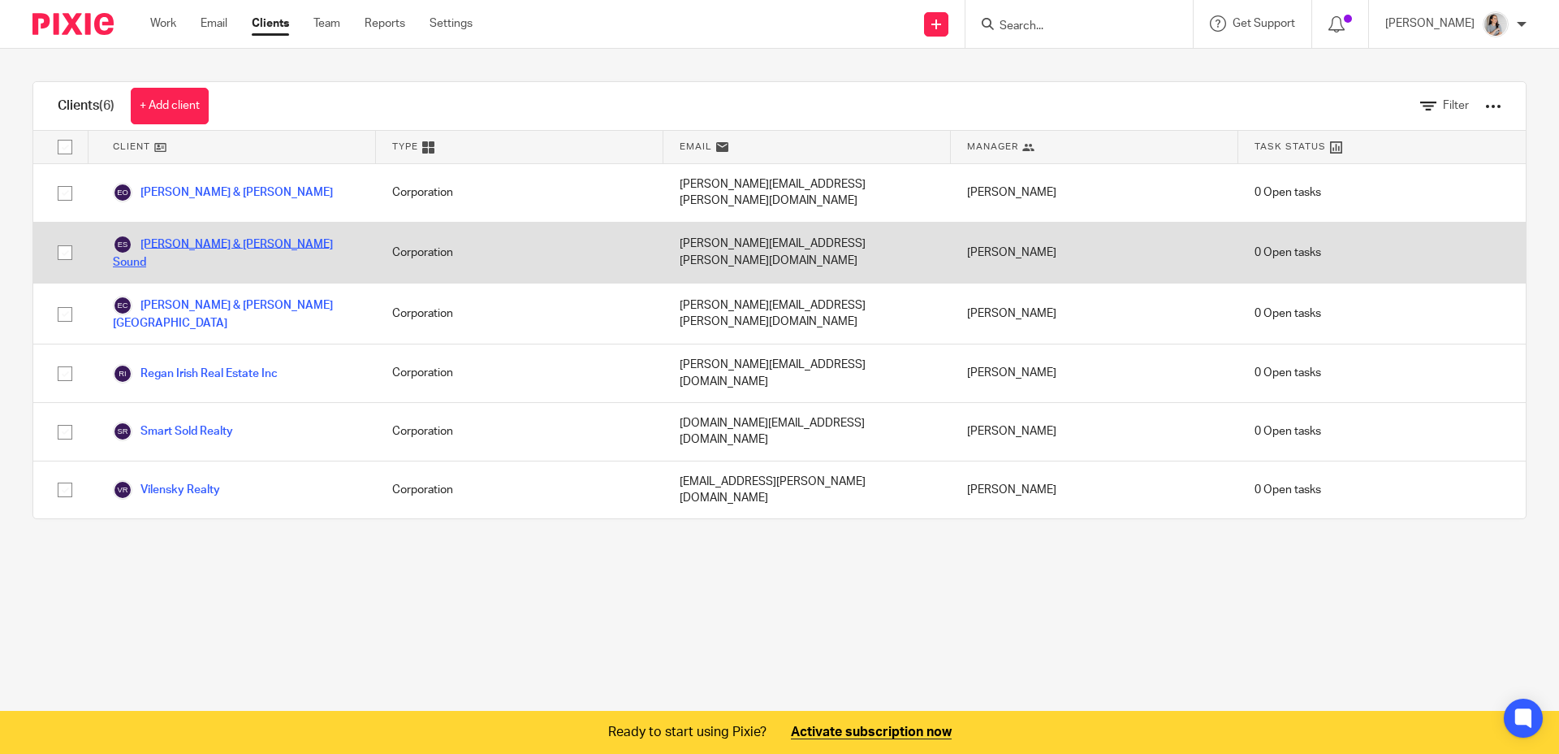
click at [248, 235] on link "[PERSON_NAME] & [PERSON_NAME] Sound" at bounding box center [236, 253] width 247 height 36
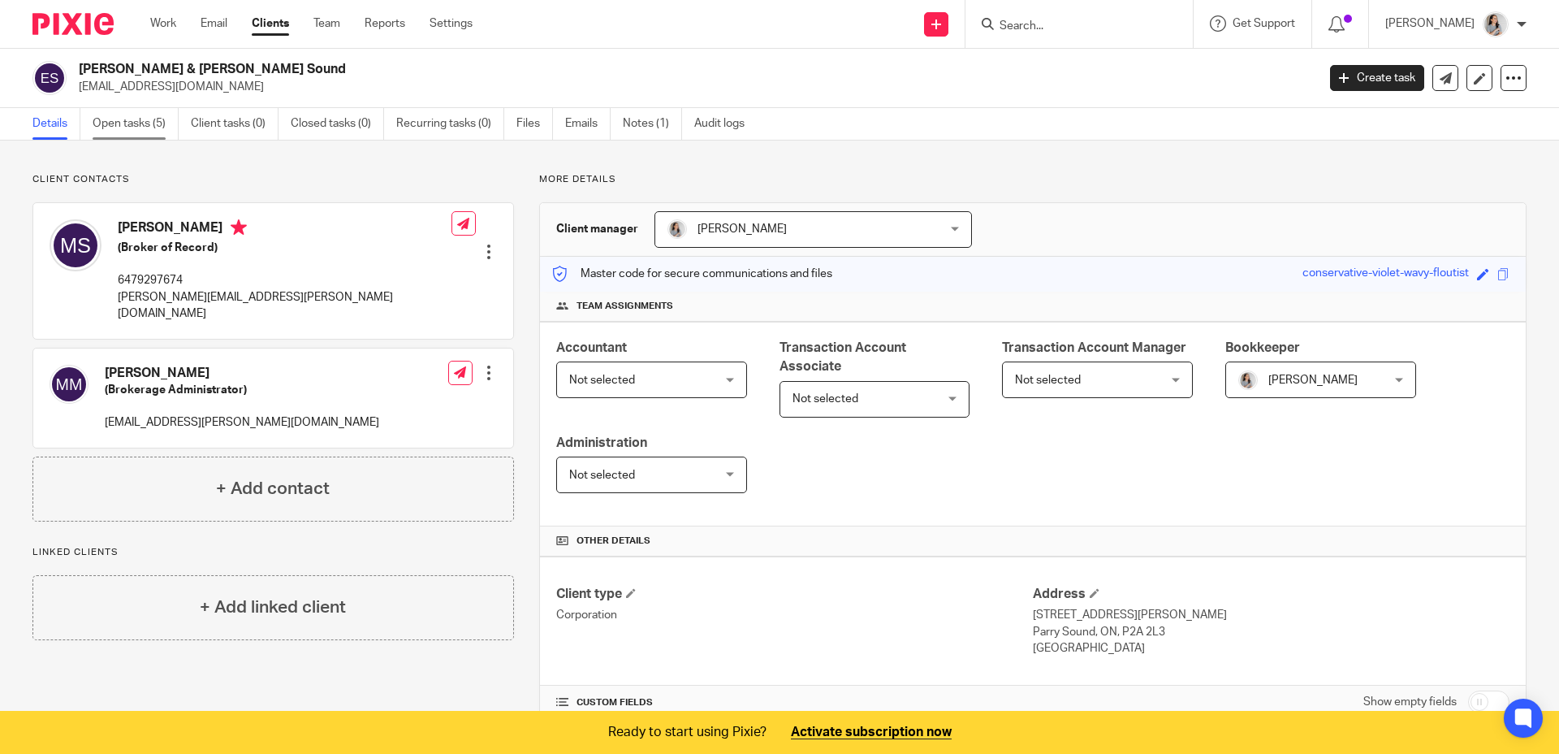
click at [142, 128] on link "Open tasks (5)" at bounding box center [136, 124] width 86 height 32
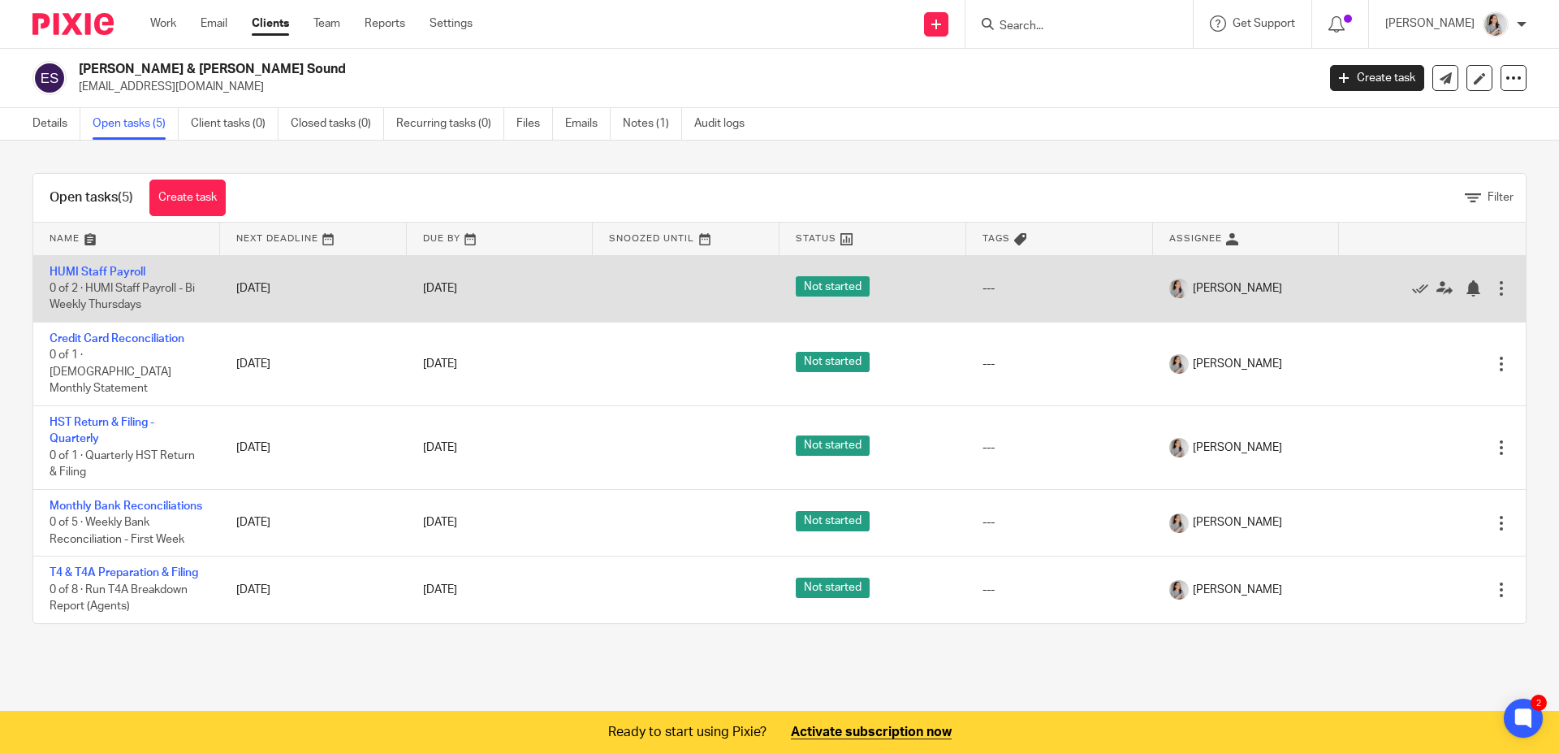
click at [1494, 290] on div at bounding box center [1502, 288] width 16 height 16
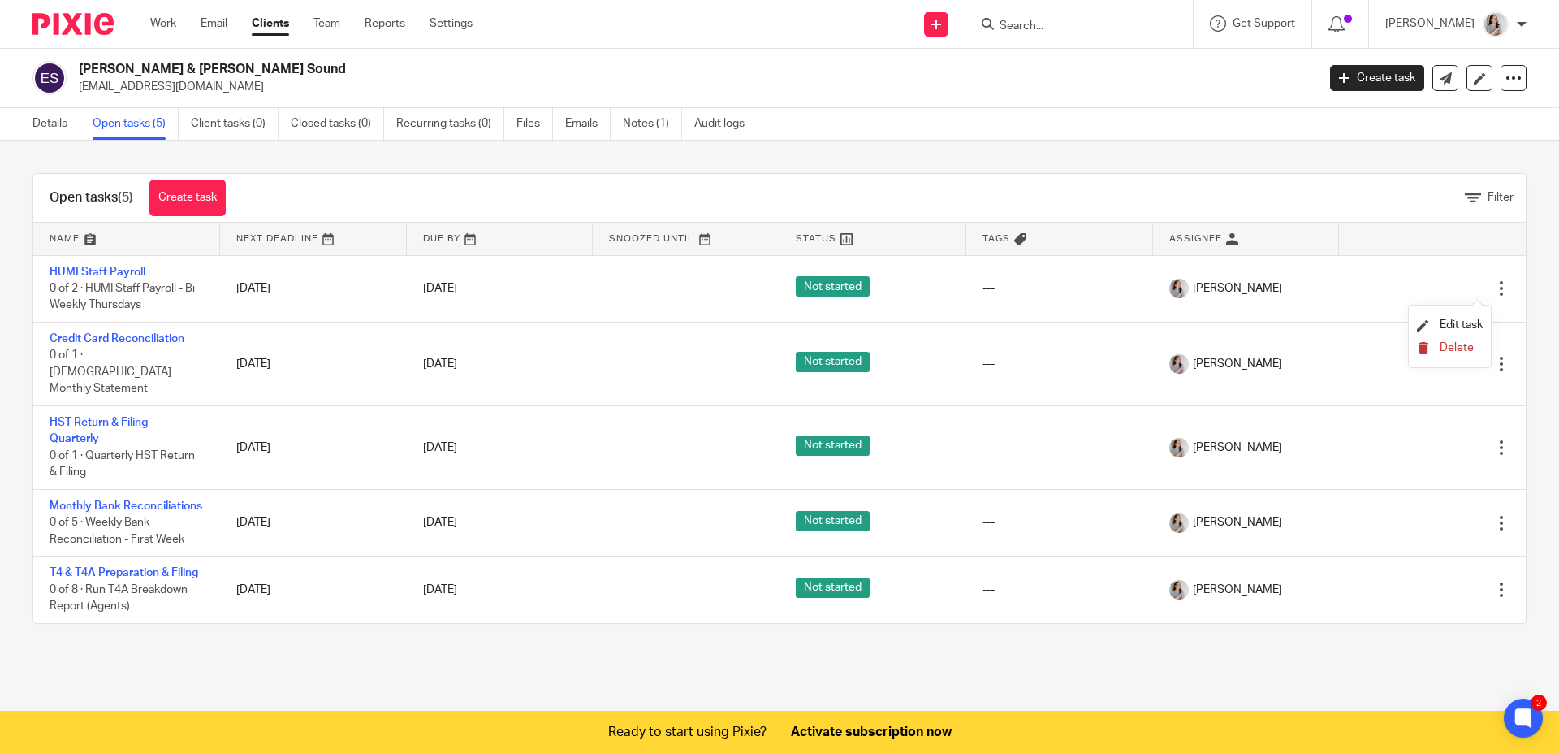
click at [1456, 352] on span "Delete" at bounding box center [1457, 347] width 34 height 11
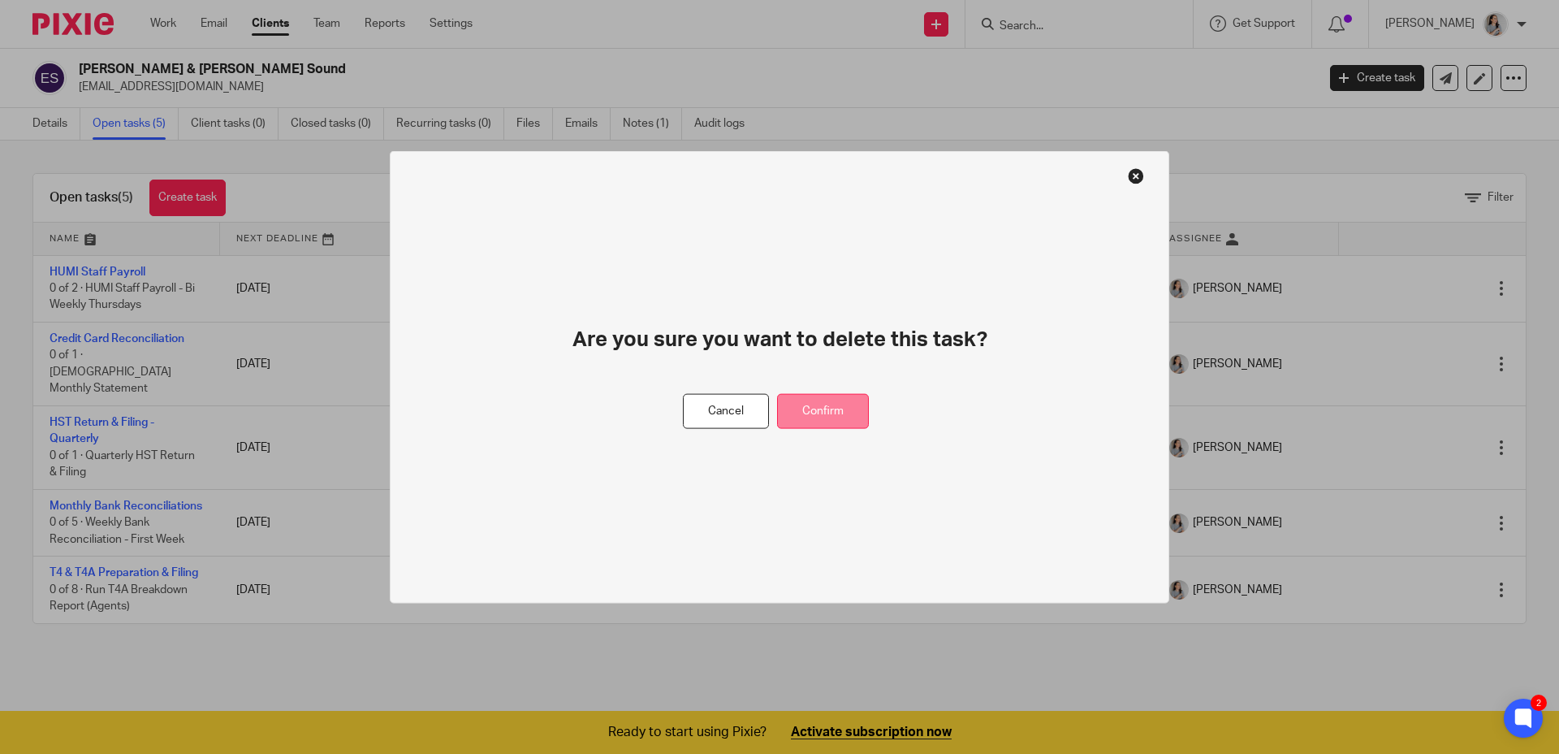
click at [791, 413] on button "Confirm" at bounding box center [823, 411] width 92 height 35
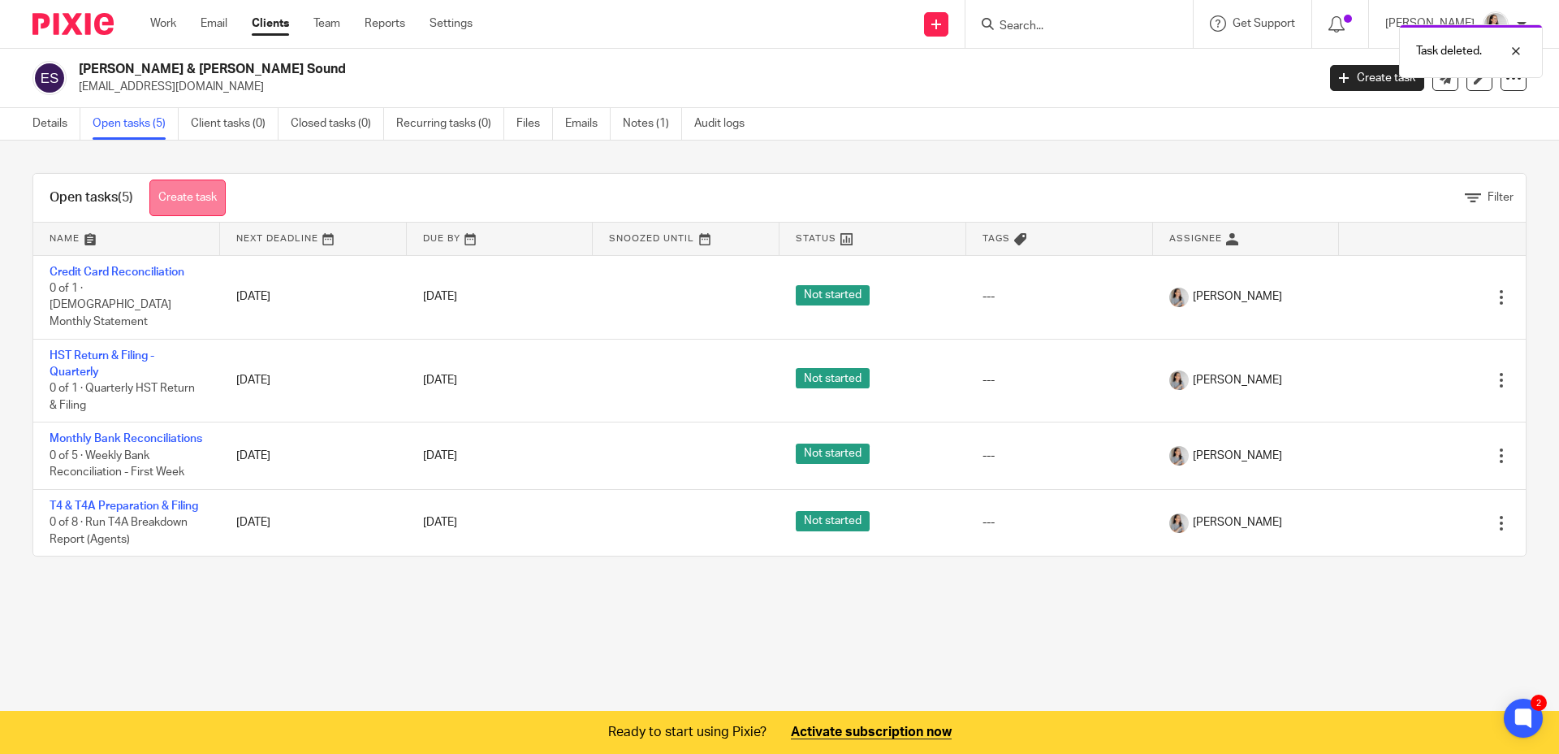
click at [193, 213] on link "Create task" at bounding box center [187, 197] width 76 height 37
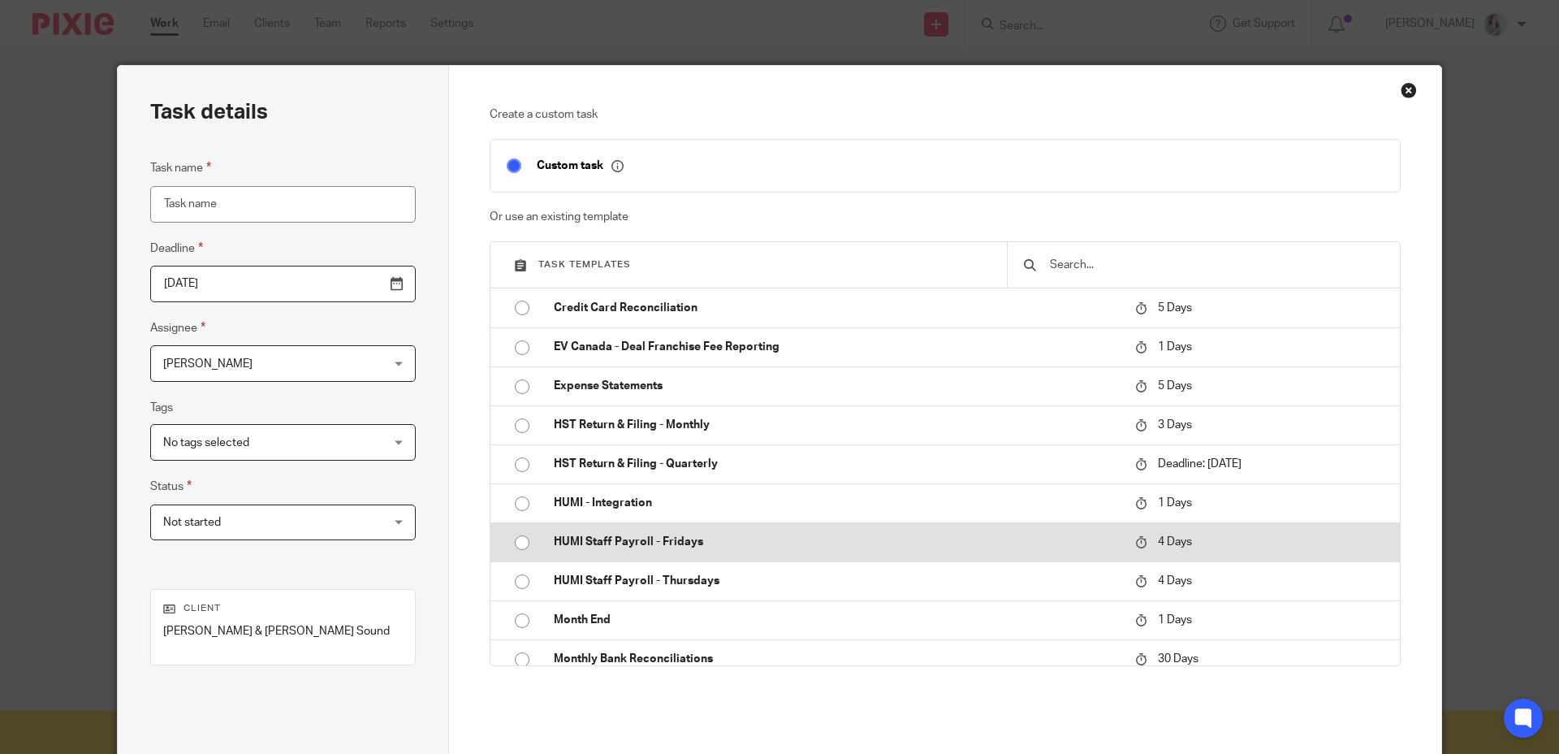
click at [516, 546] on input "radio" at bounding box center [522, 542] width 31 height 31
type input "[DATE]"
type input "HUMI Staff Payroll - Fridays"
checkbox input "false"
radio input "false"
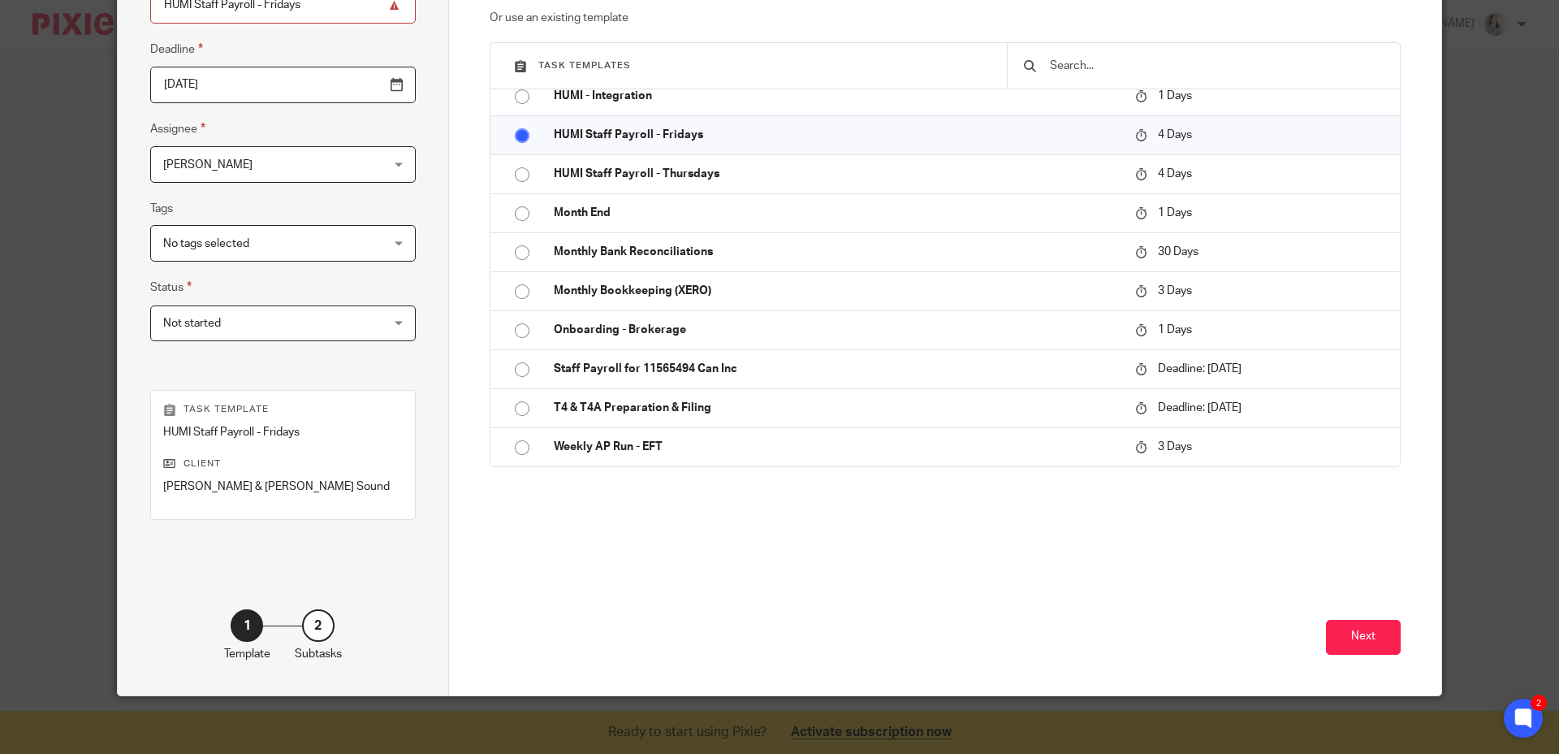
scroll to position [206, 0]
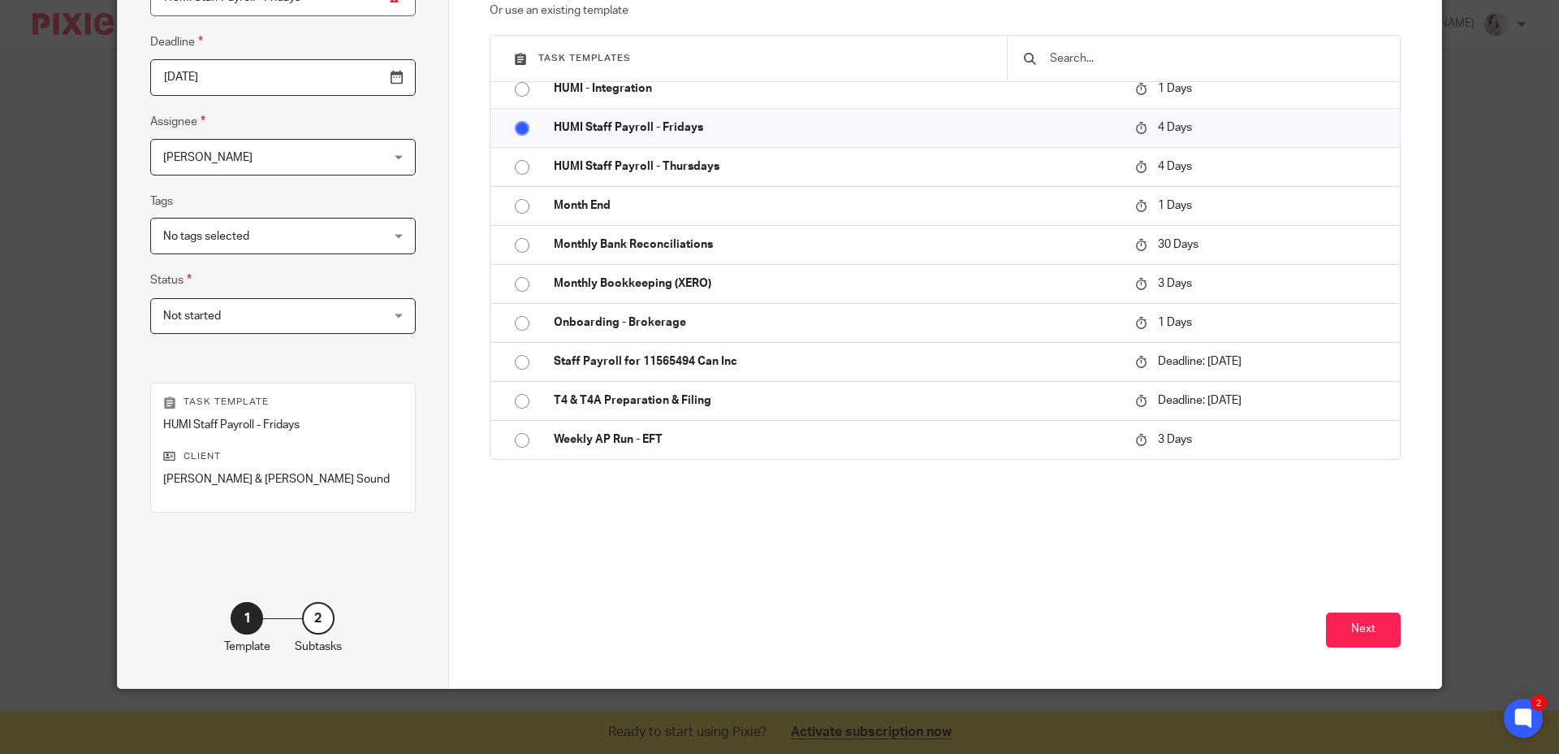
click at [1377, 610] on div "Next" at bounding box center [946, 615] width 912 height 143
click at [1373, 633] on button "Next" at bounding box center [1363, 629] width 75 height 35
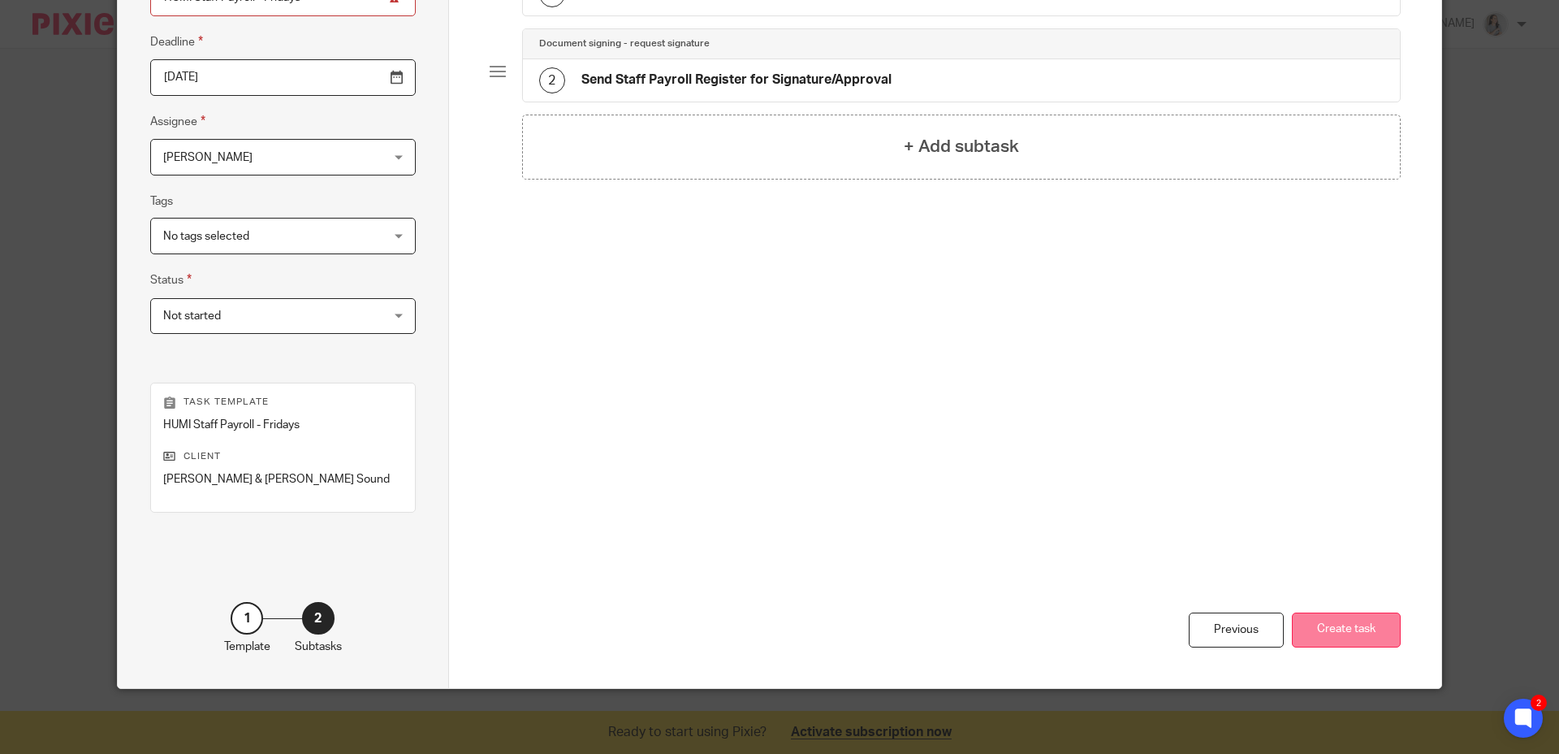
click at [1353, 636] on button "Create task" at bounding box center [1346, 629] width 109 height 35
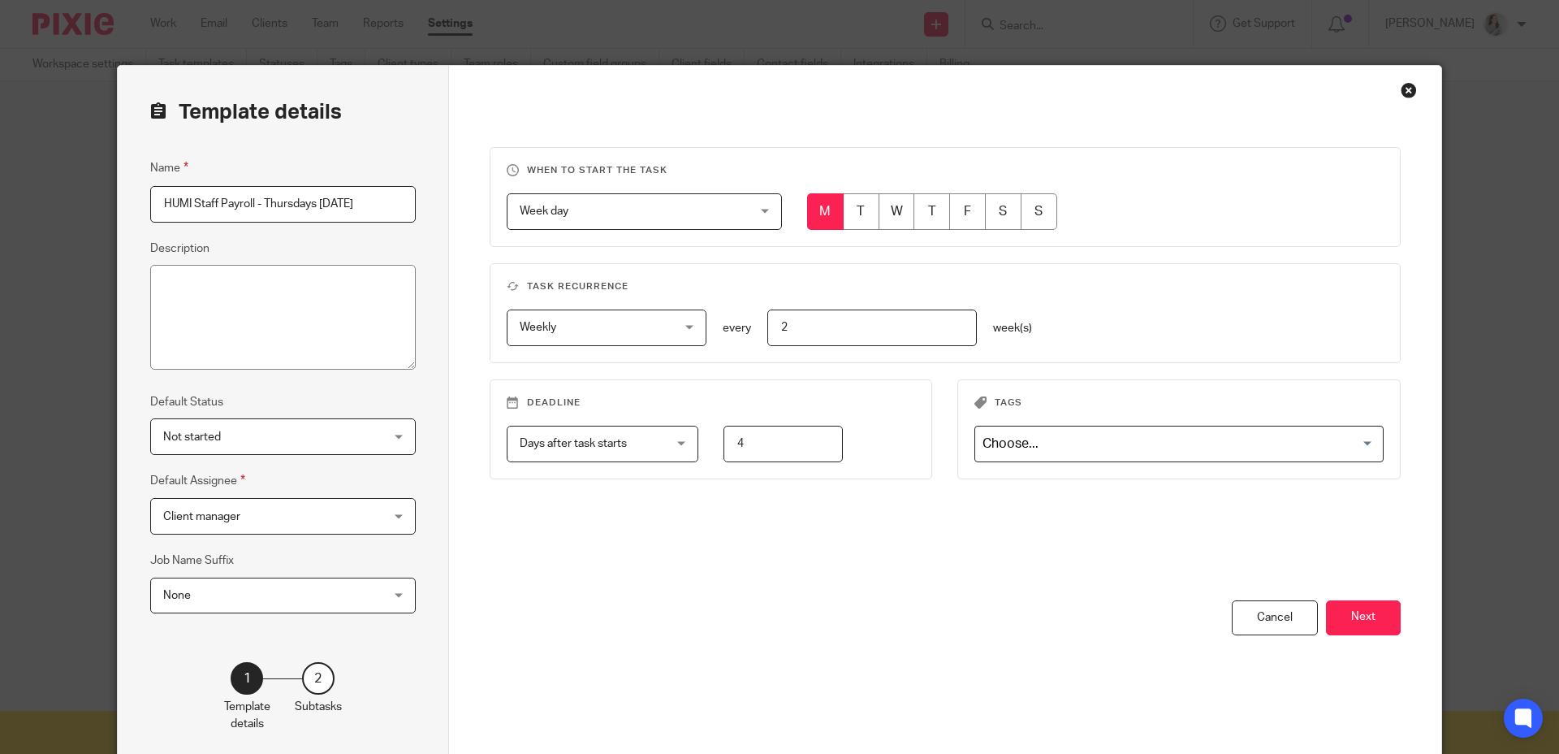
drag, startPoint x: 262, startPoint y: 205, endPoint x: 438, endPoint y: 223, distance: 177.2
click at [438, 223] on div "Template details Name HUMI Staff Payroll - Thursdays [DATE] Description Default…" at bounding box center [283, 415] width 331 height 698
type input "HUMI Staff Payroll - Bi Monthly"
click at [781, 103] on div "When to start the task Week day Week day Disable On date Week day Month day On …" at bounding box center [945, 415] width 993 height 698
click at [660, 205] on span "Week day" at bounding box center [625, 211] width 210 height 34
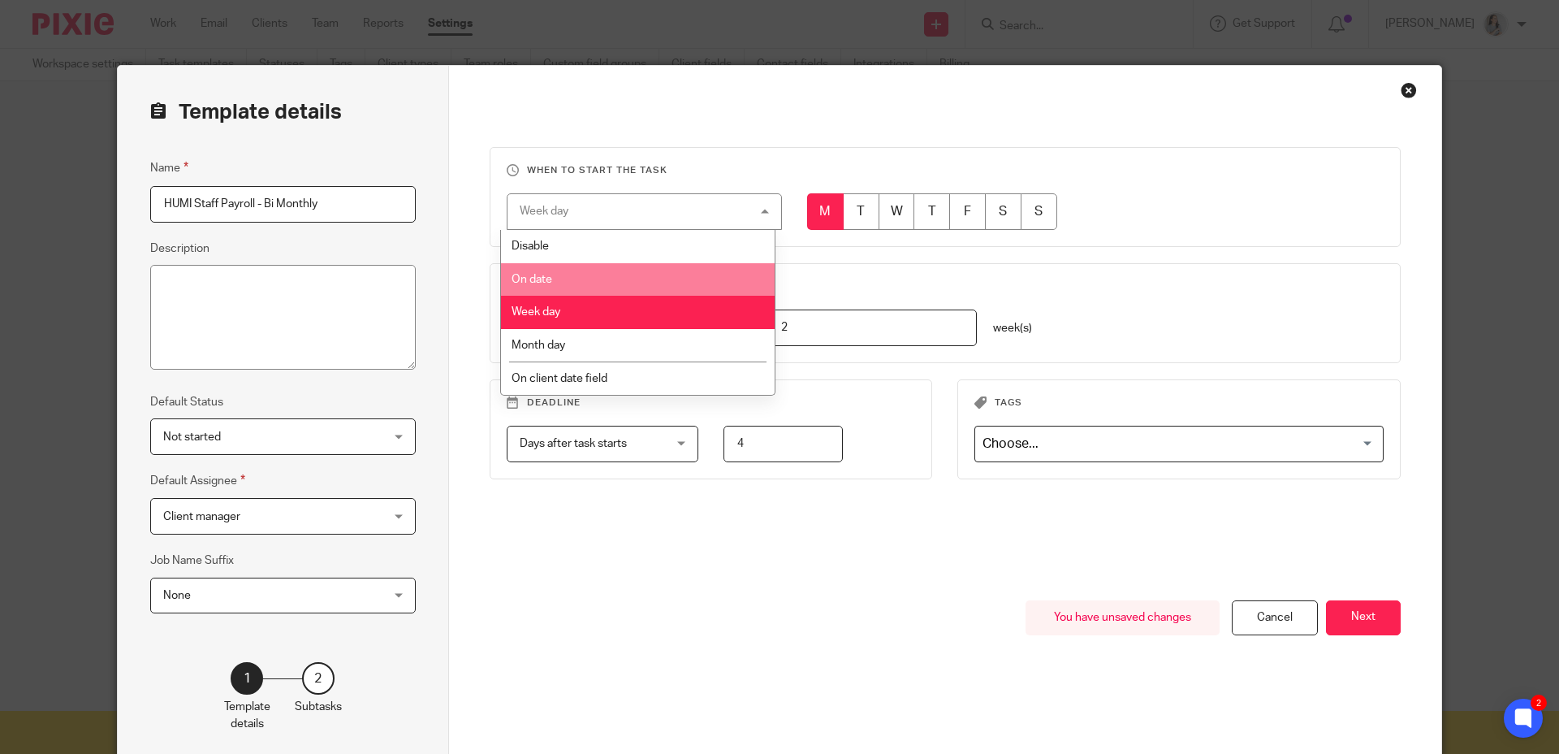
click at [674, 279] on li "On date" at bounding box center [638, 279] width 274 height 33
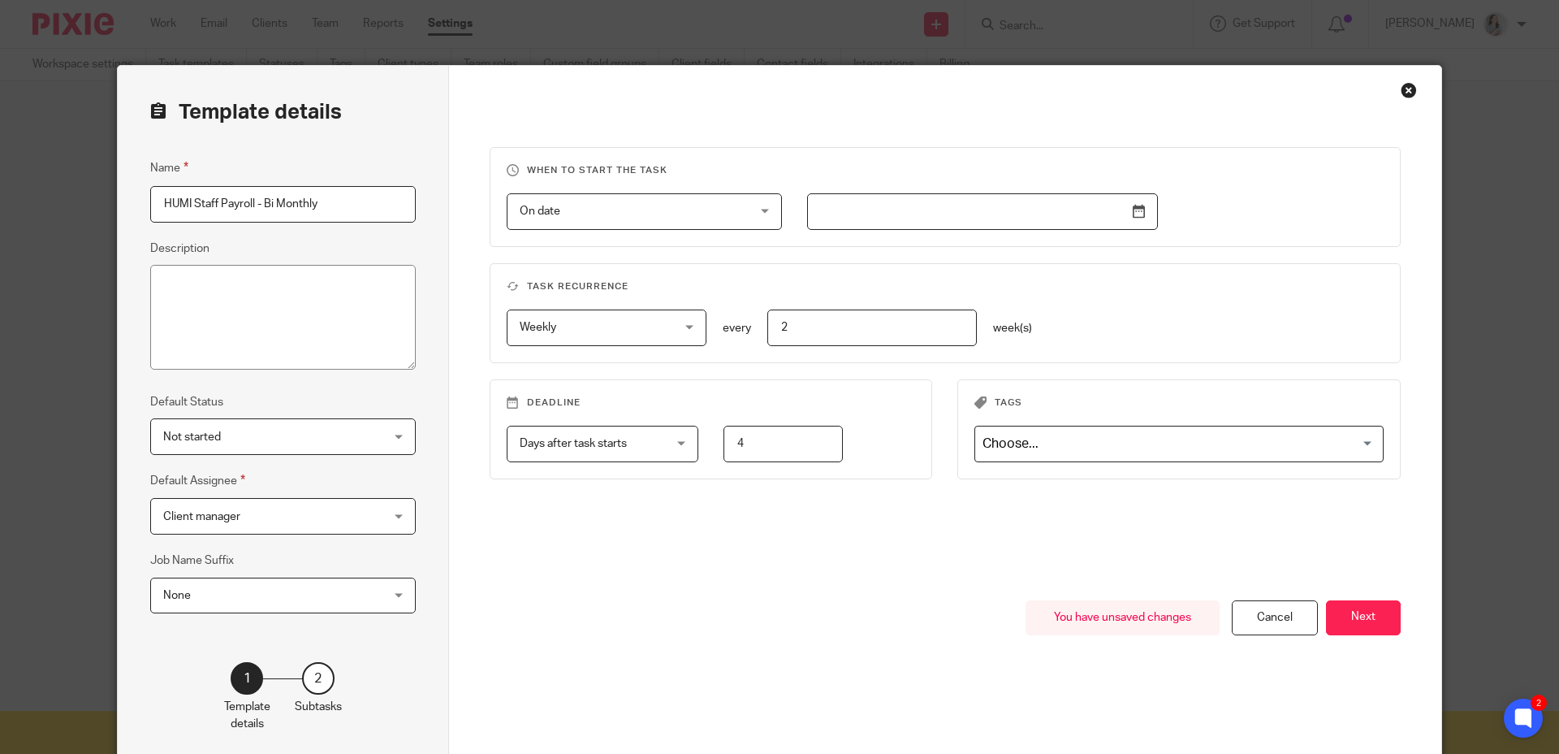
click at [888, 230] on div at bounding box center [982, 211] width 351 height 37
click at [889, 220] on input "Use the arrow keys to pick a date" at bounding box center [982, 211] width 351 height 37
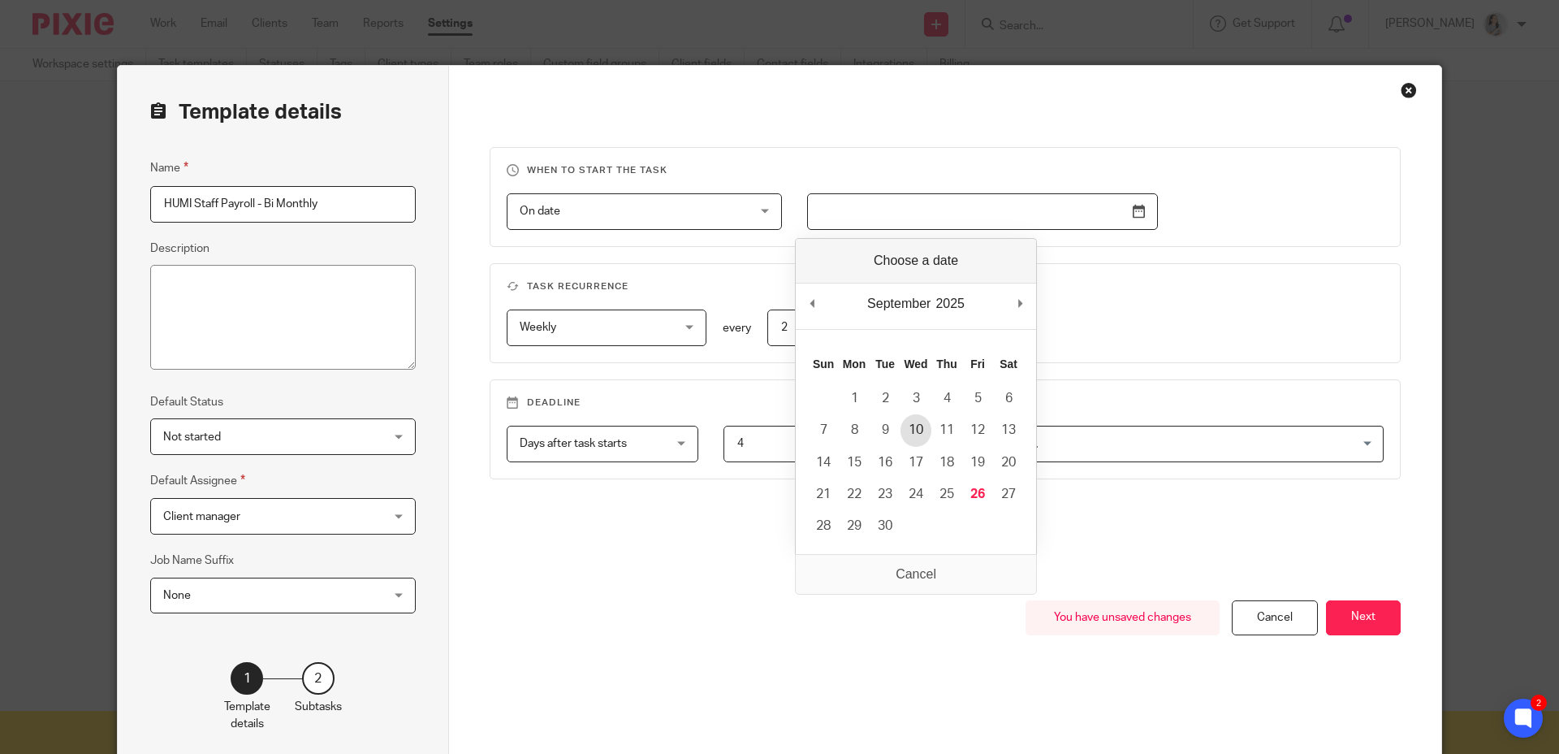
type input "[DATE]"
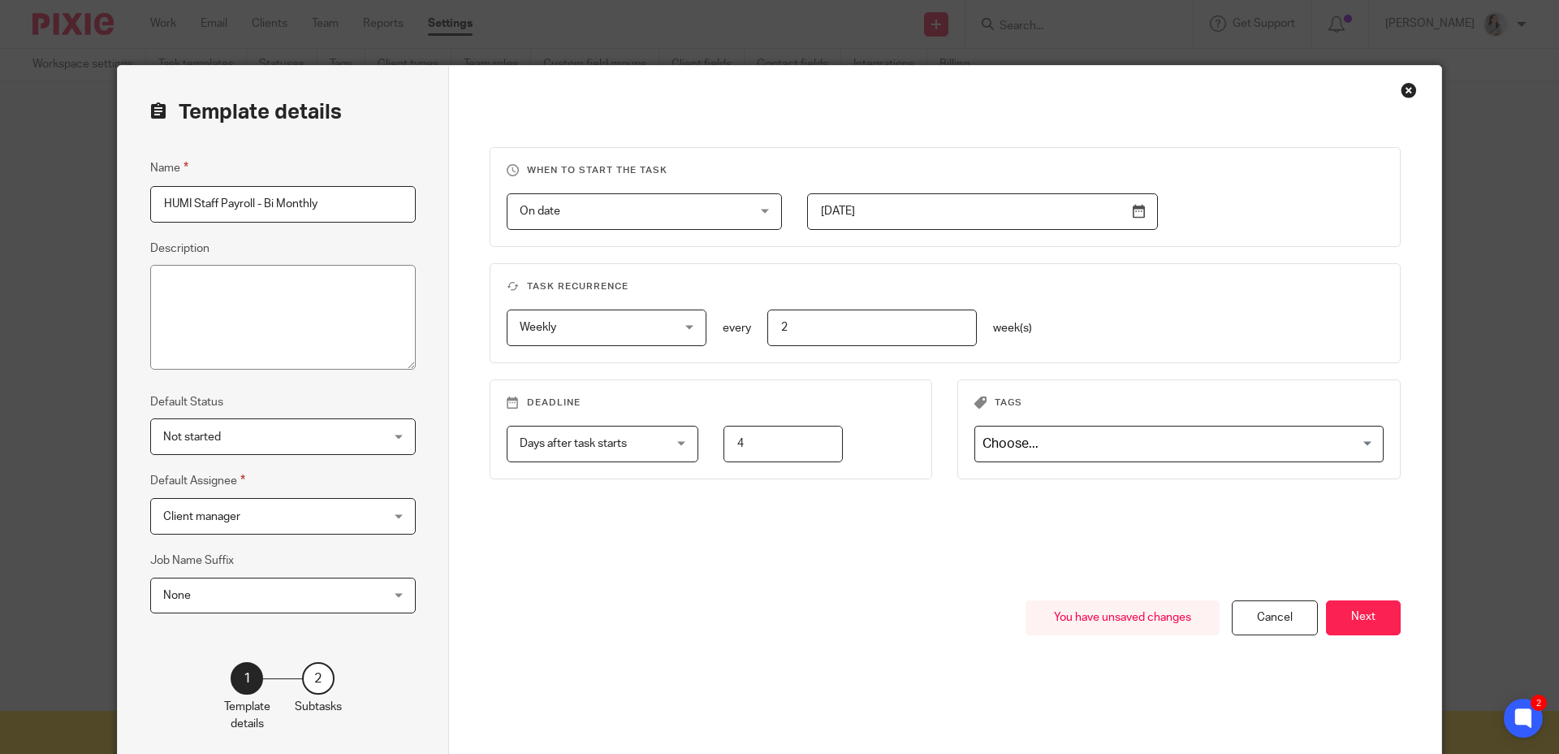
click at [634, 327] on span "Weekly" at bounding box center [594, 327] width 149 height 34
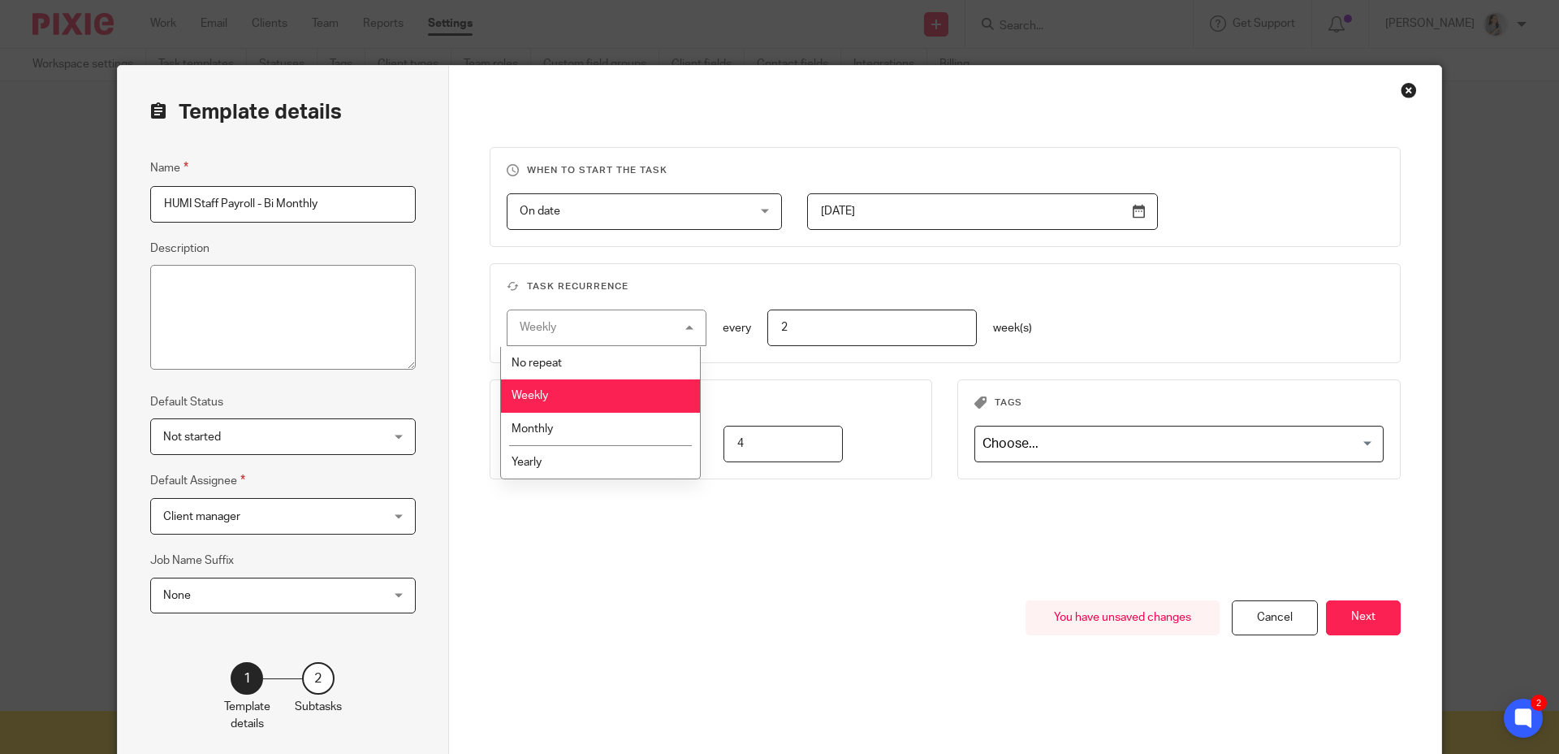
click at [633, 327] on div "Weekly Weekly" at bounding box center [607, 327] width 201 height 37
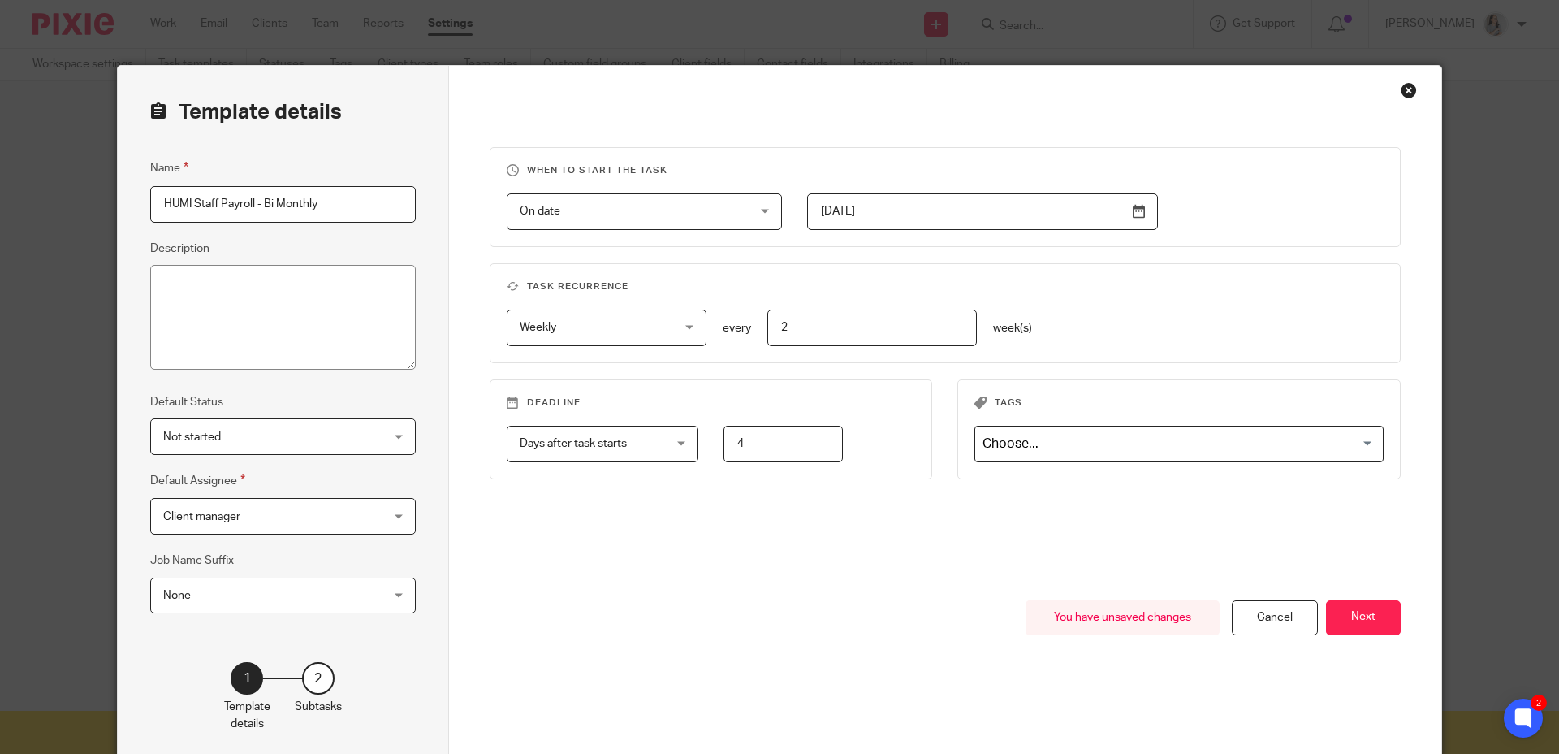
drag, startPoint x: 750, startPoint y: 445, endPoint x: 719, endPoint y: 441, distance: 31.9
click at [724, 443] on input "4" at bounding box center [783, 444] width 119 height 37
click at [729, 394] on fieldset "Deadline Days after task starts Days after task starts Days after task starts W…" at bounding box center [711, 429] width 443 height 100
click at [734, 392] on fieldset "Deadline Days after task starts Days after task starts Days after task starts W…" at bounding box center [711, 429] width 443 height 100
click at [733, 451] on input "4" at bounding box center [783, 444] width 119 height 37
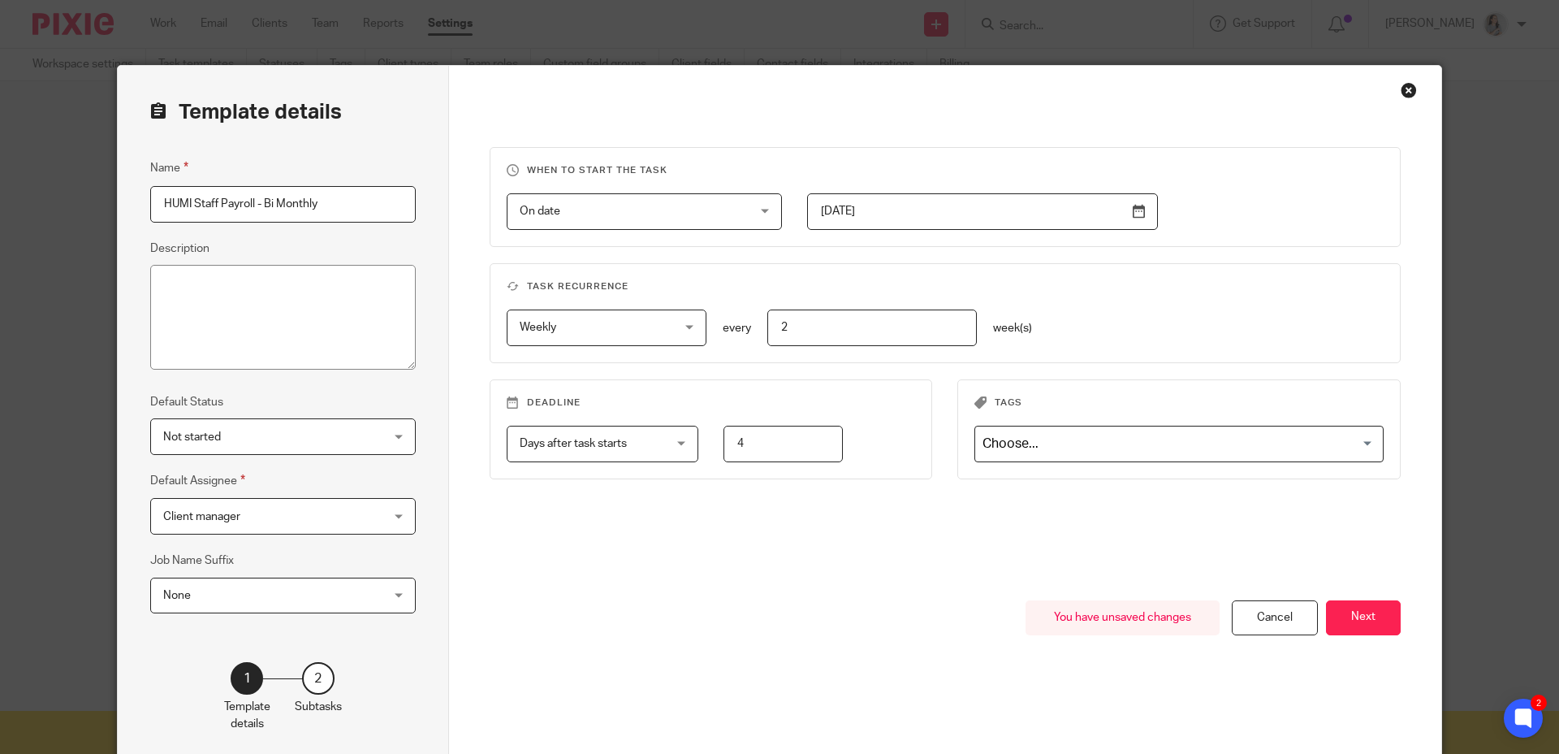
click at [627, 444] on span "Days after task starts" at bounding box center [591, 443] width 142 height 34
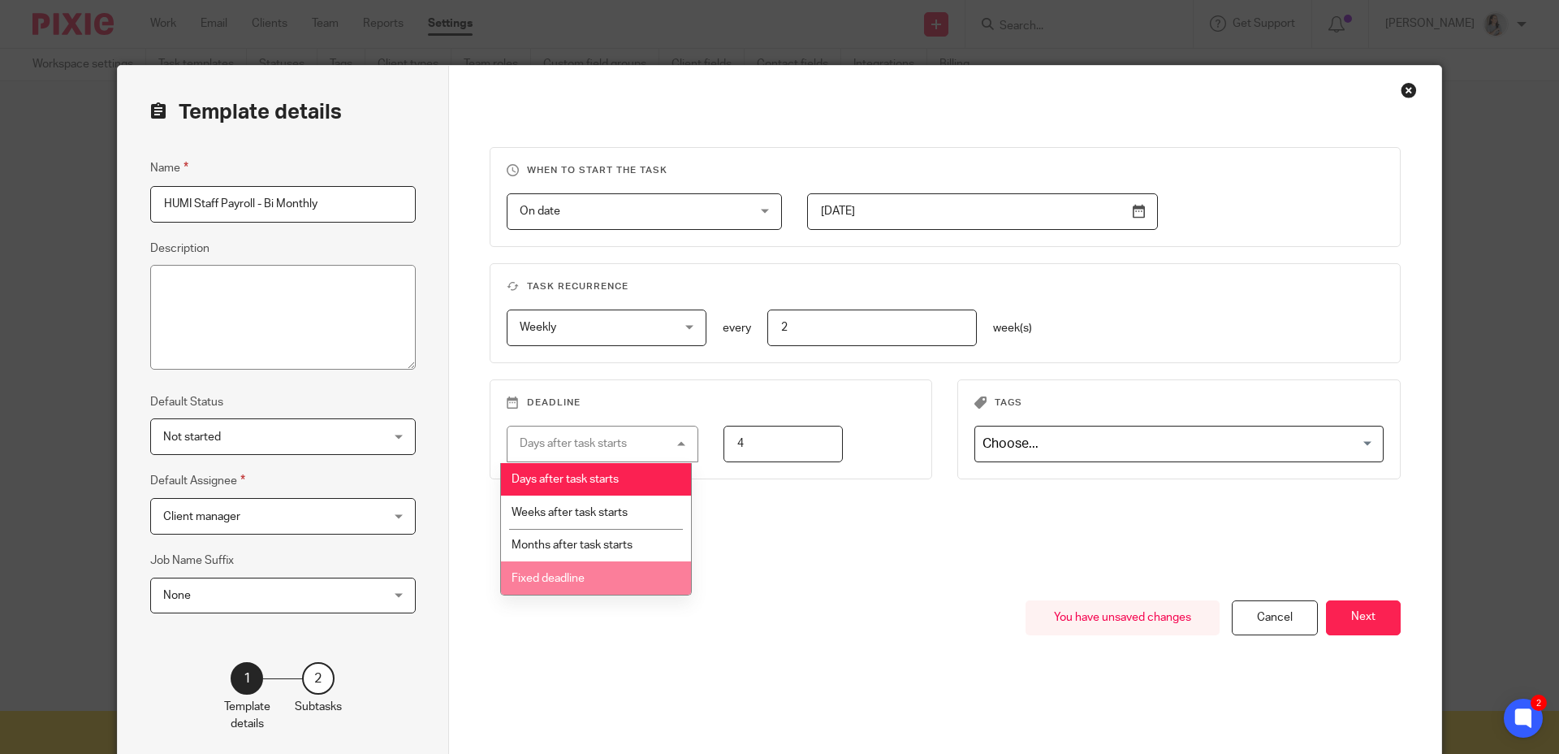
click at [639, 594] on li "Fixed deadline" at bounding box center [596, 577] width 190 height 33
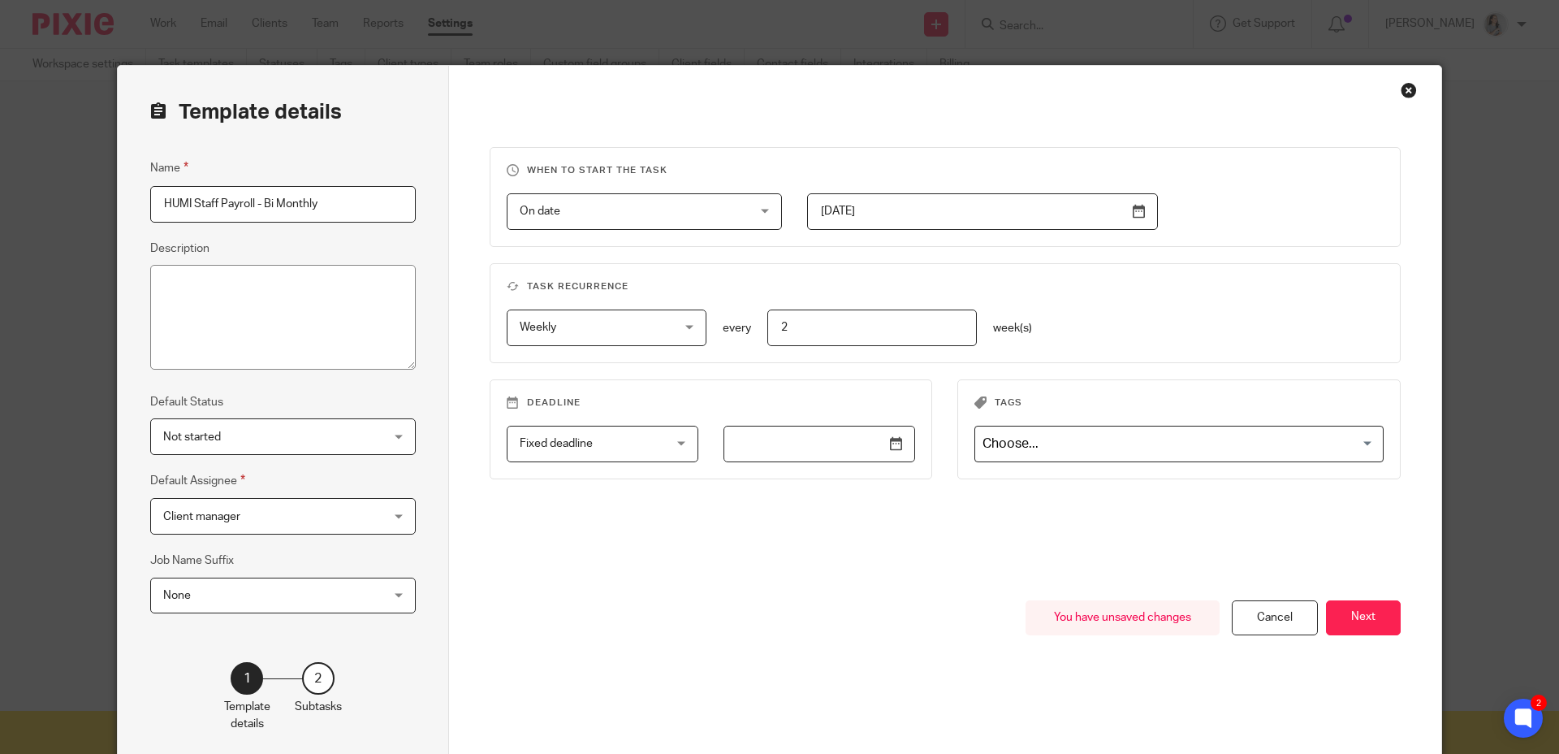
click at [887, 443] on input "text" at bounding box center [820, 444] width 192 height 37
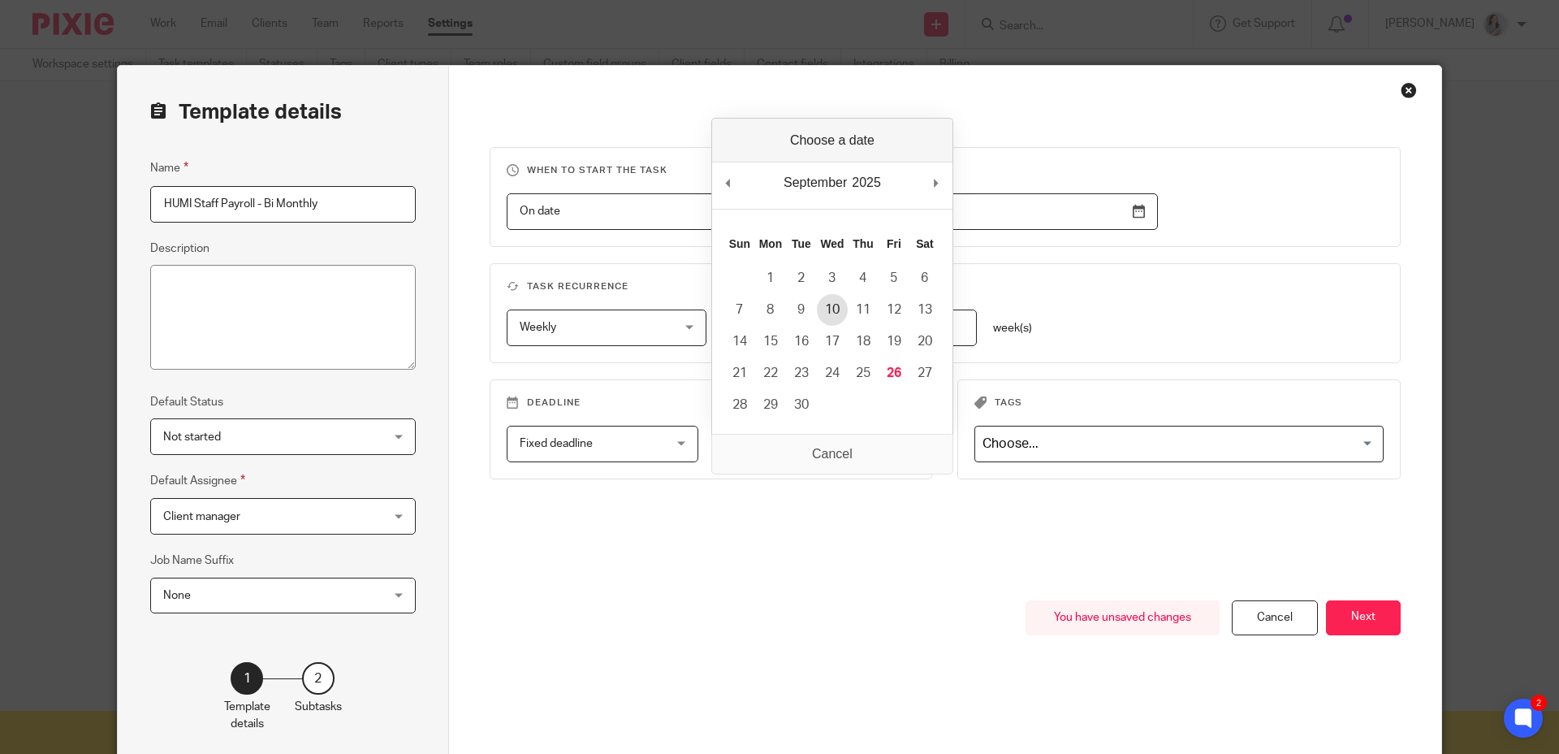
type input "[DATE]"
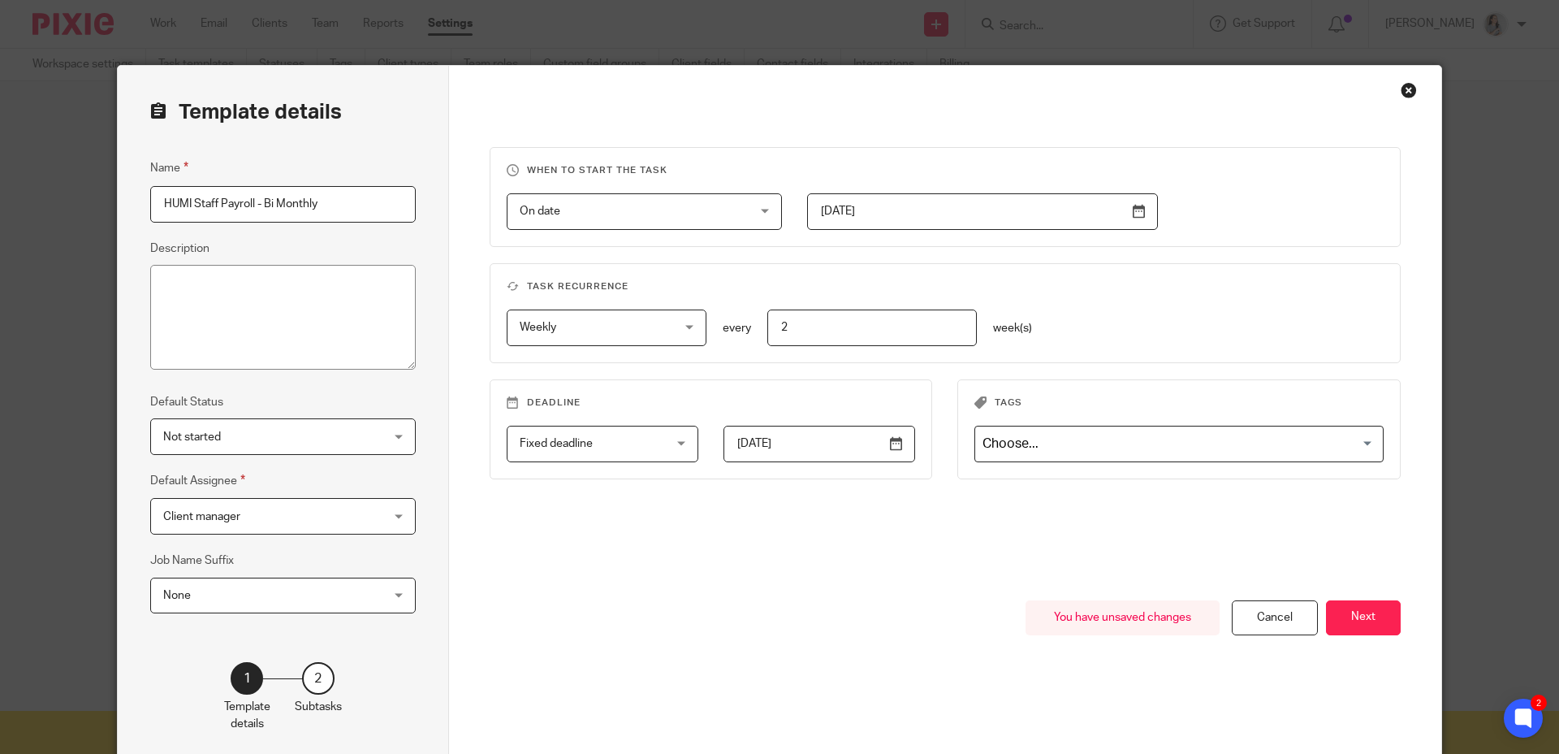
click at [1147, 294] on fieldset "Task recurrence Weekly Weekly No repeat Weekly Monthly Yearly weekly every 2 we…" at bounding box center [946, 313] width 912 height 100
click at [1187, 327] on div "Weekly Weekly No repeat Weekly Monthly Yearly weekly every 2 week(s)" at bounding box center [932, 327] width 903 height 37
click at [1343, 633] on button "Next" at bounding box center [1363, 617] width 75 height 35
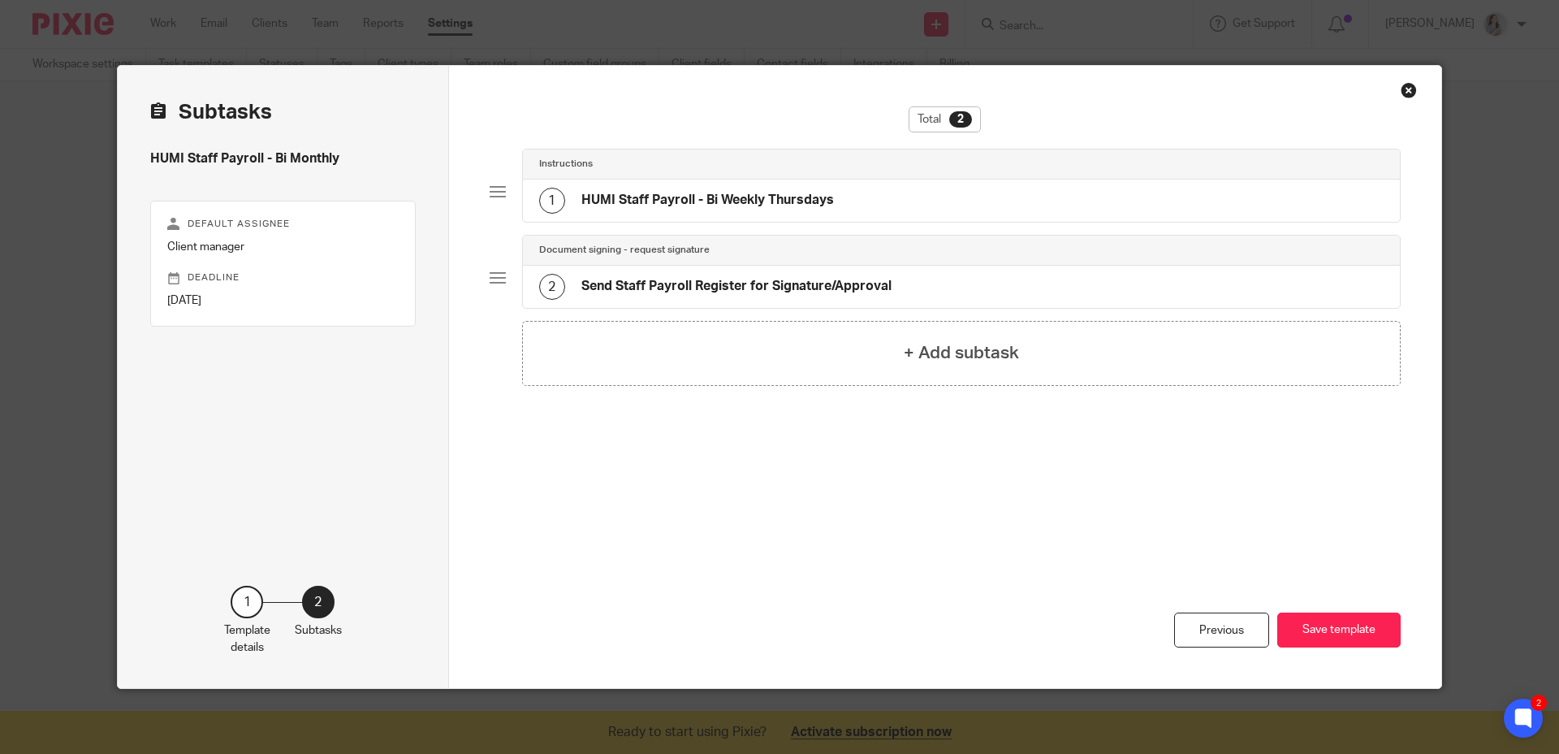
click at [809, 204] on h4 "HUMI Staff Payroll - Bi Weekly Thursdays" at bounding box center [708, 200] width 253 height 17
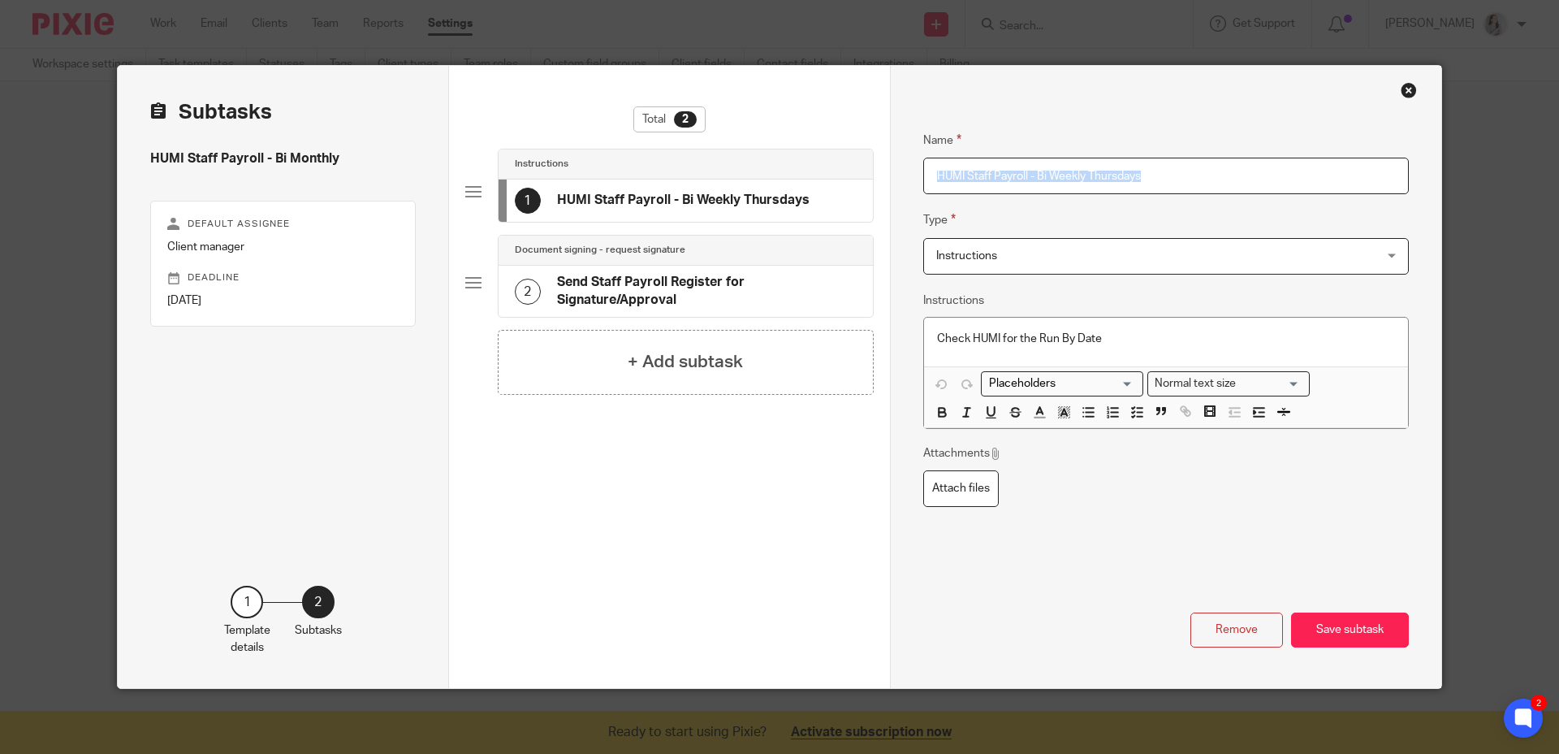
drag, startPoint x: 1160, startPoint y: 195, endPoint x: 1170, endPoint y: 190, distance: 10.9
click at [1169, 194] on div "Name HUMI Staff Payroll - Bi Weekly Thursdays Type Instructions Instructions In…" at bounding box center [1166, 340] width 486 height 469
drag, startPoint x: 1160, startPoint y: 176, endPoint x: 1145, endPoint y: 217, distance: 43.2
click at [1049, 175] on input "HUMI Staff Payroll - Bi Weekly Thursdays" at bounding box center [1166, 176] width 486 height 37
type input "HUMI Staff Payroll - Bi Monthly"
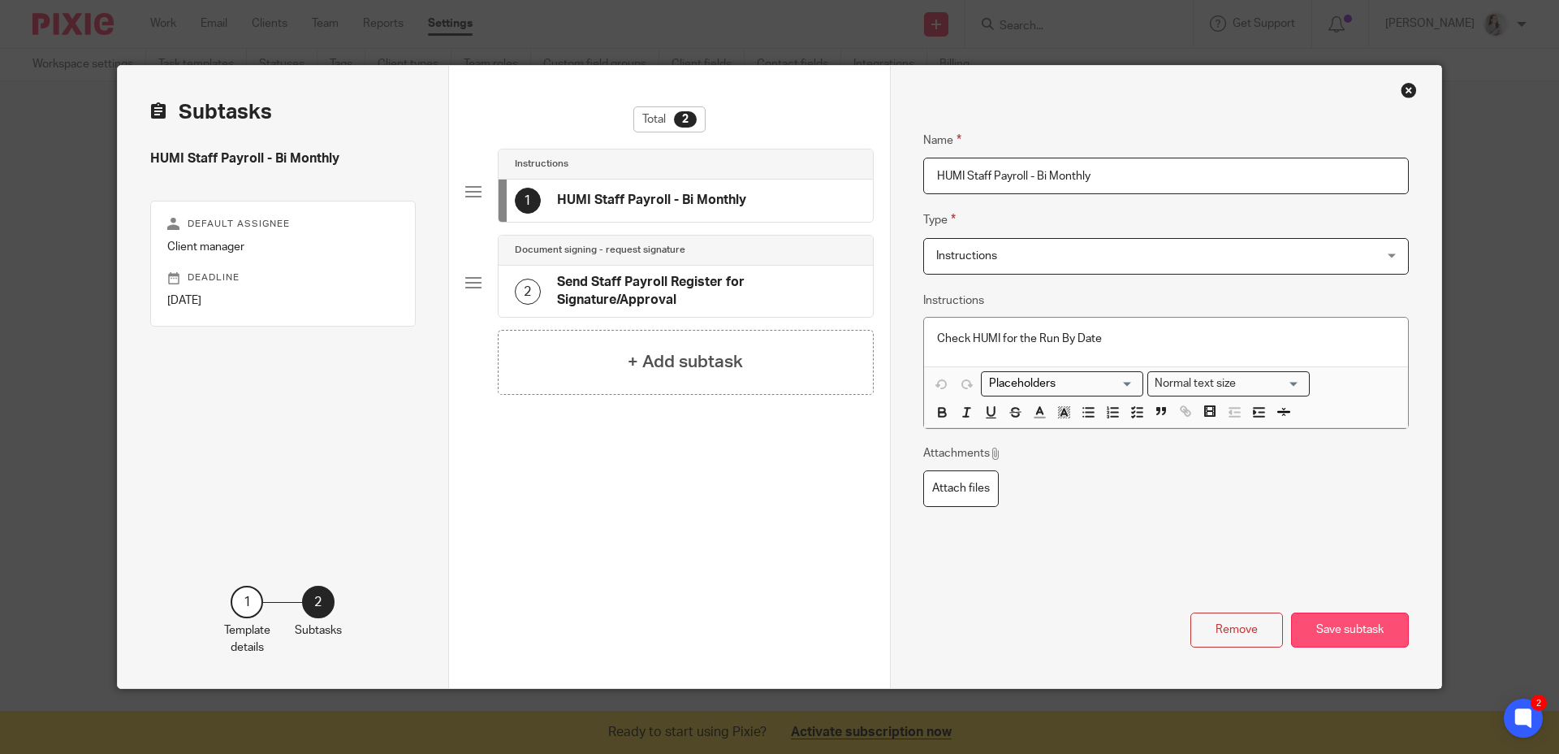
click at [1342, 633] on button "Save subtask" at bounding box center [1350, 629] width 118 height 35
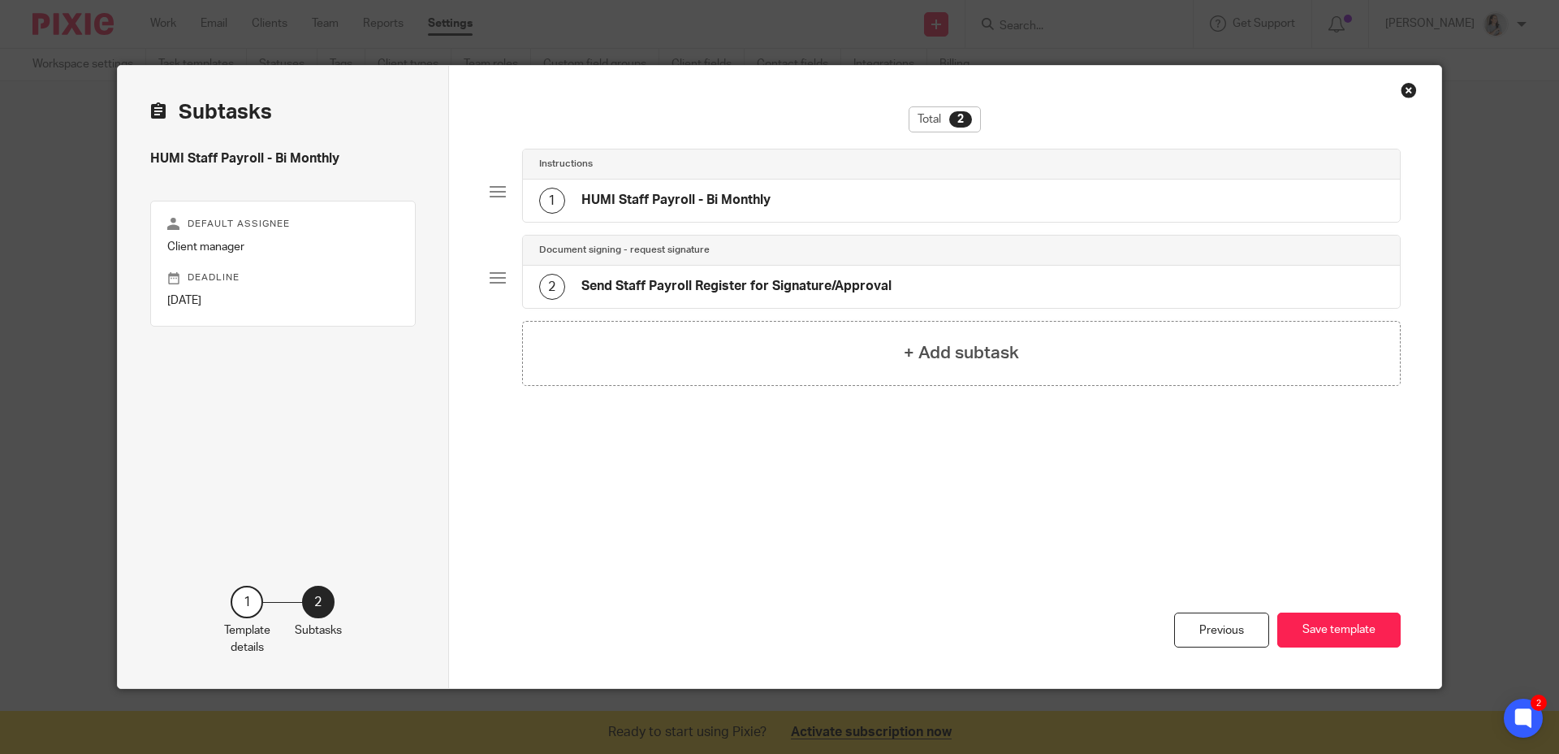
click at [1342, 633] on button "Save template" at bounding box center [1339, 629] width 123 height 35
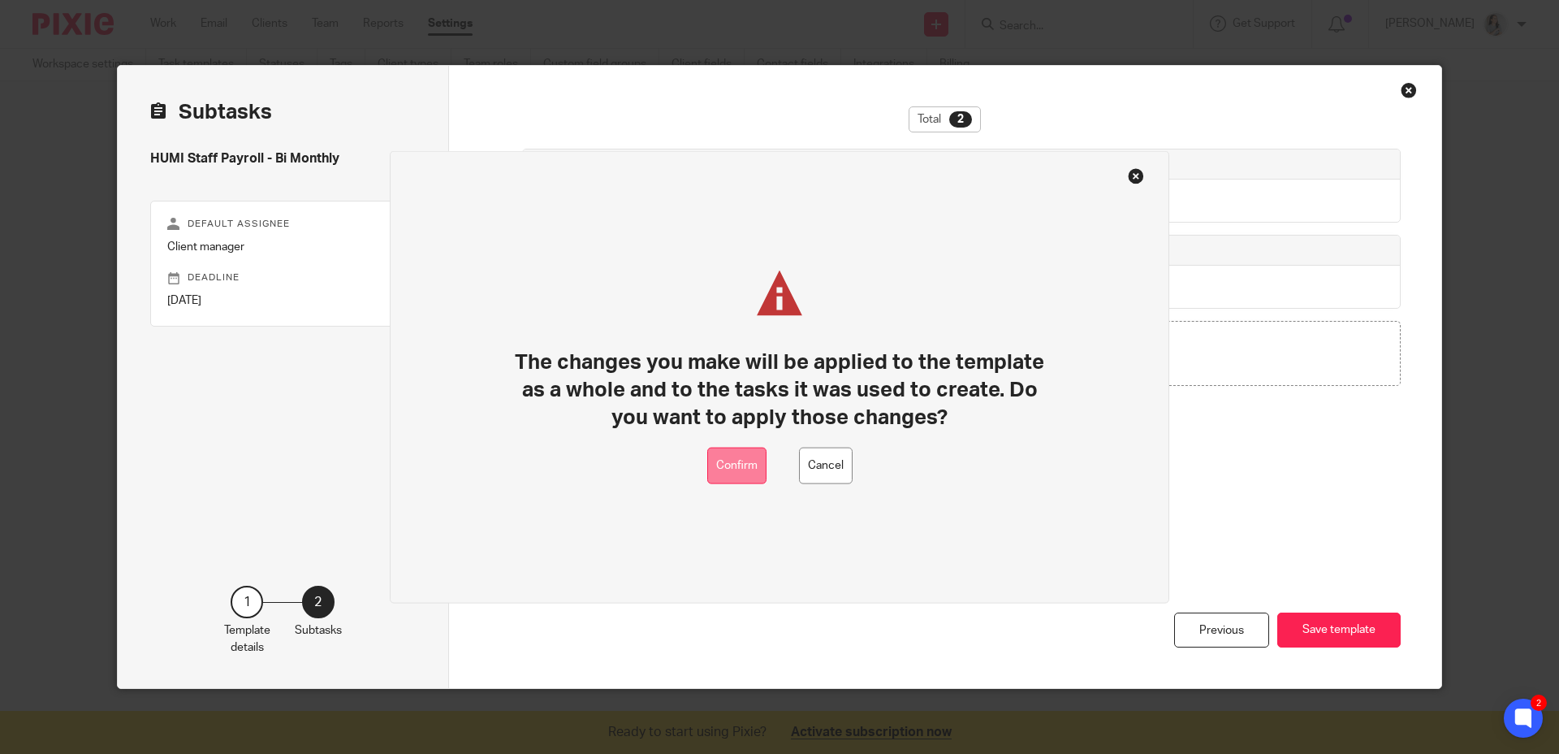
click at [734, 464] on button "Confirm" at bounding box center [736, 466] width 59 height 37
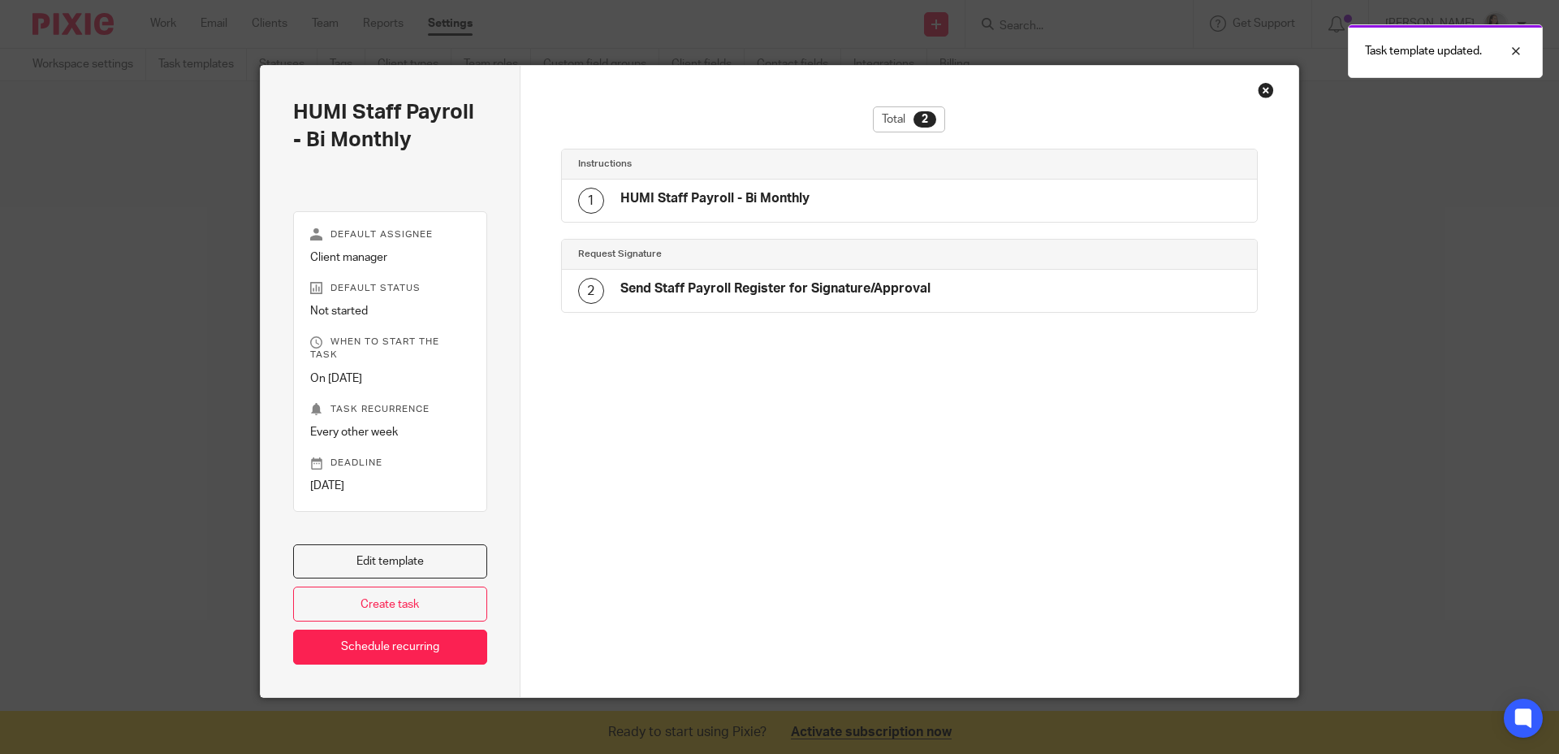
click at [1262, 96] on div "Close this dialog window" at bounding box center [1266, 90] width 16 height 16
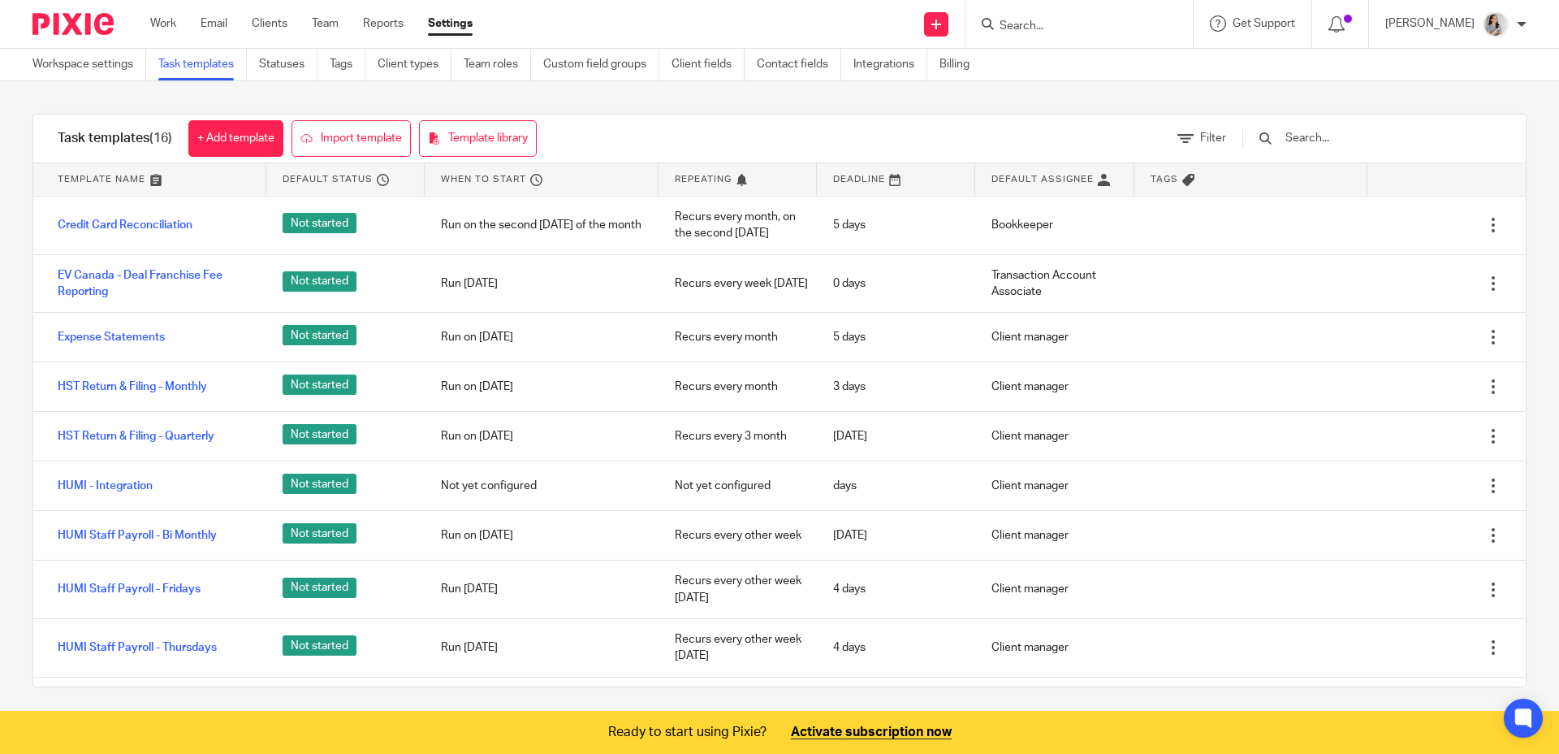
click at [1081, 41] on div at bounding box center [1079, 24] width 227 height 48
click at [1083, 32] on input "Search" at bounding box center [1071, 26] width 146 height 15
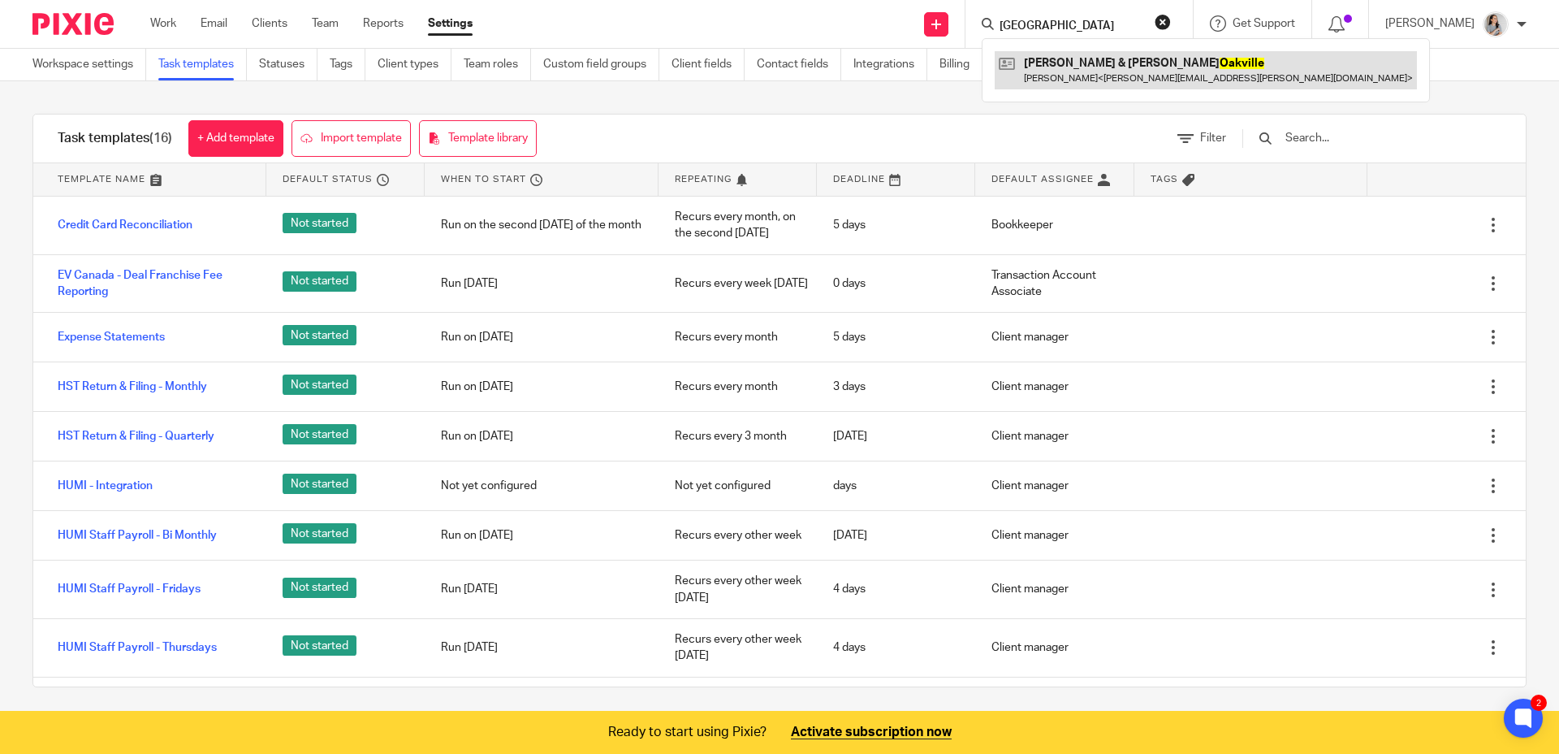
type input "oakville"
click at [1075, 67] on link at bounding box center [1206, 69] width 422 height 37
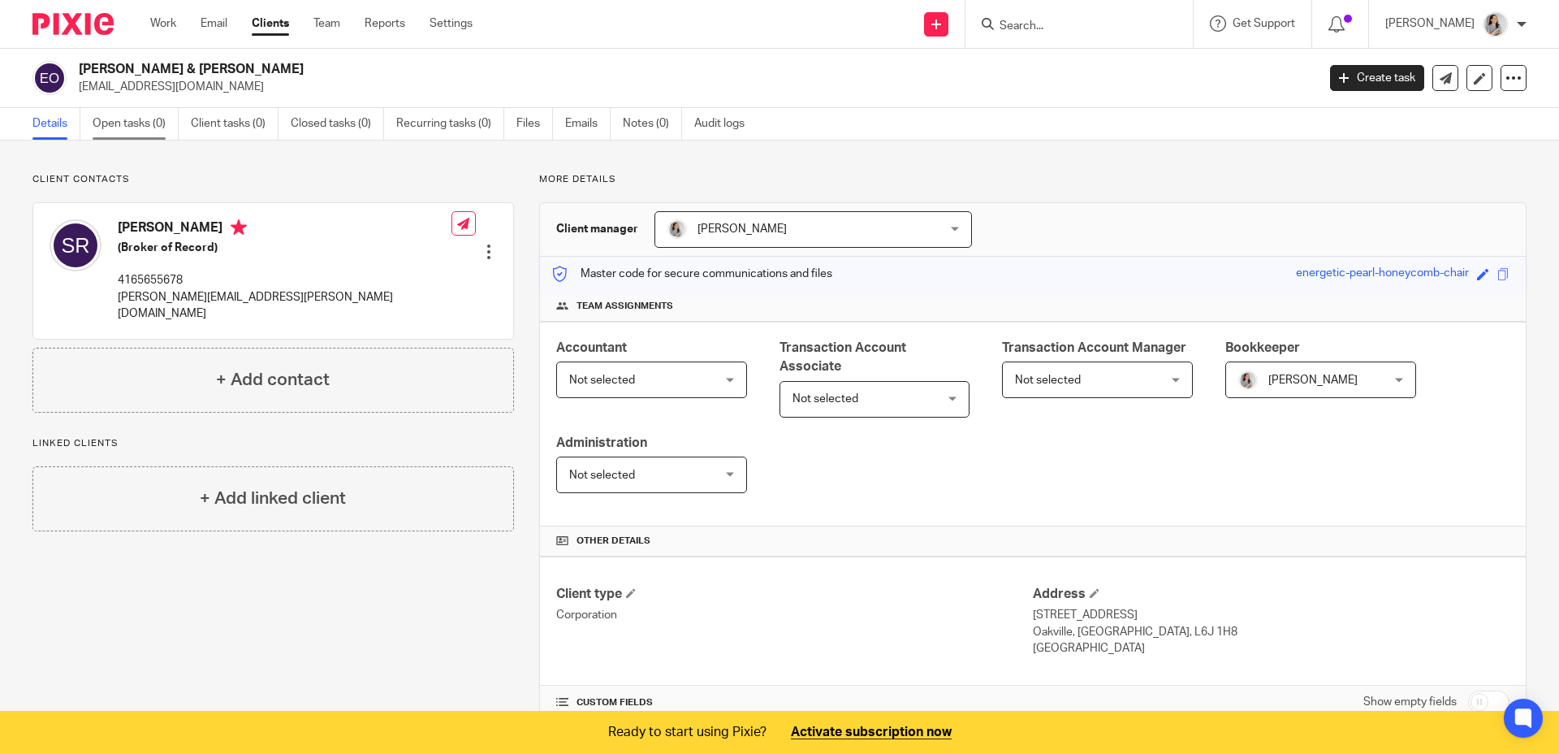
click at [162, 129] on link "Open tasks (0)" at bounding box center [136, 124] width 86 height 32
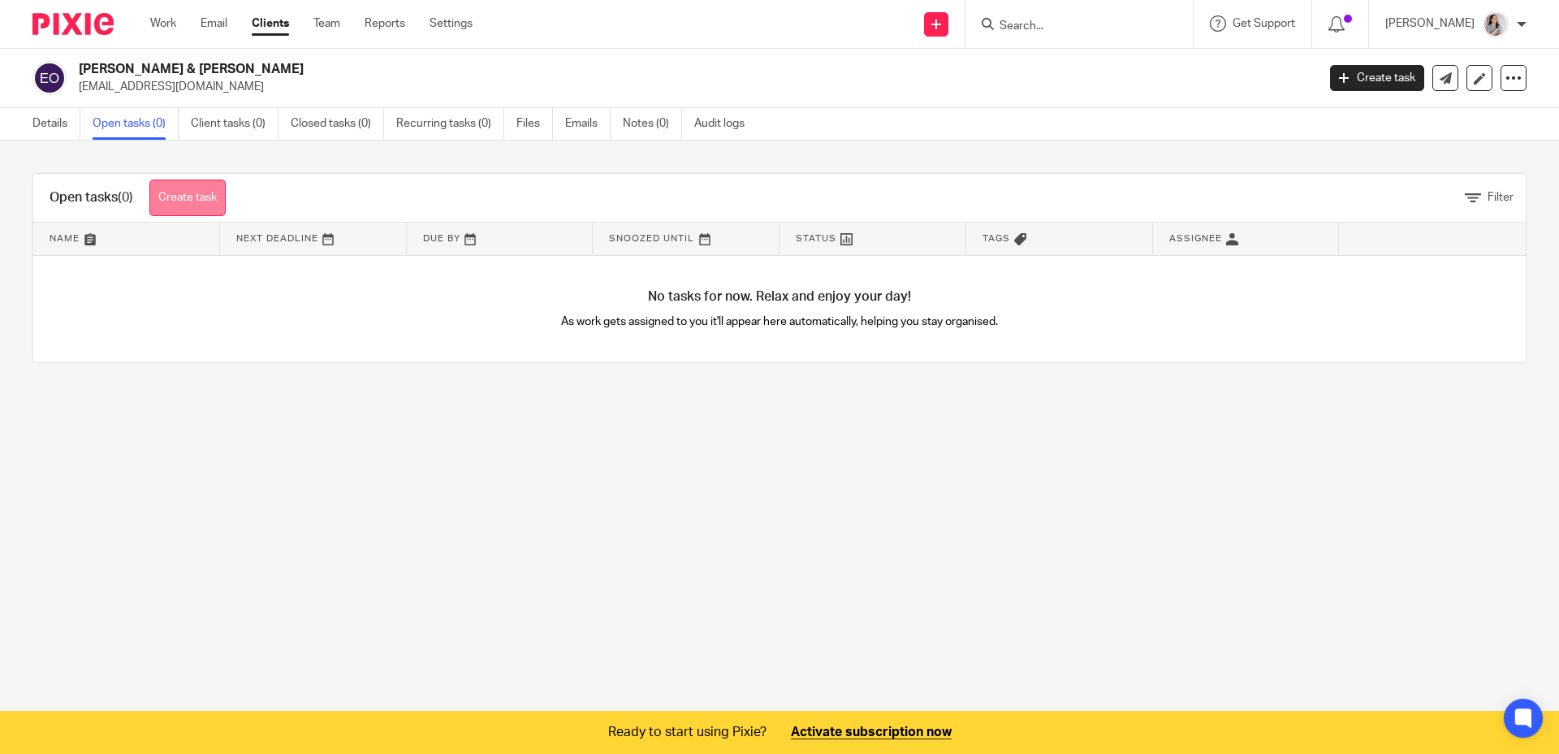
click at [214, 199] on link "Create task" at bounding box center [187, 197] width 76 height 37
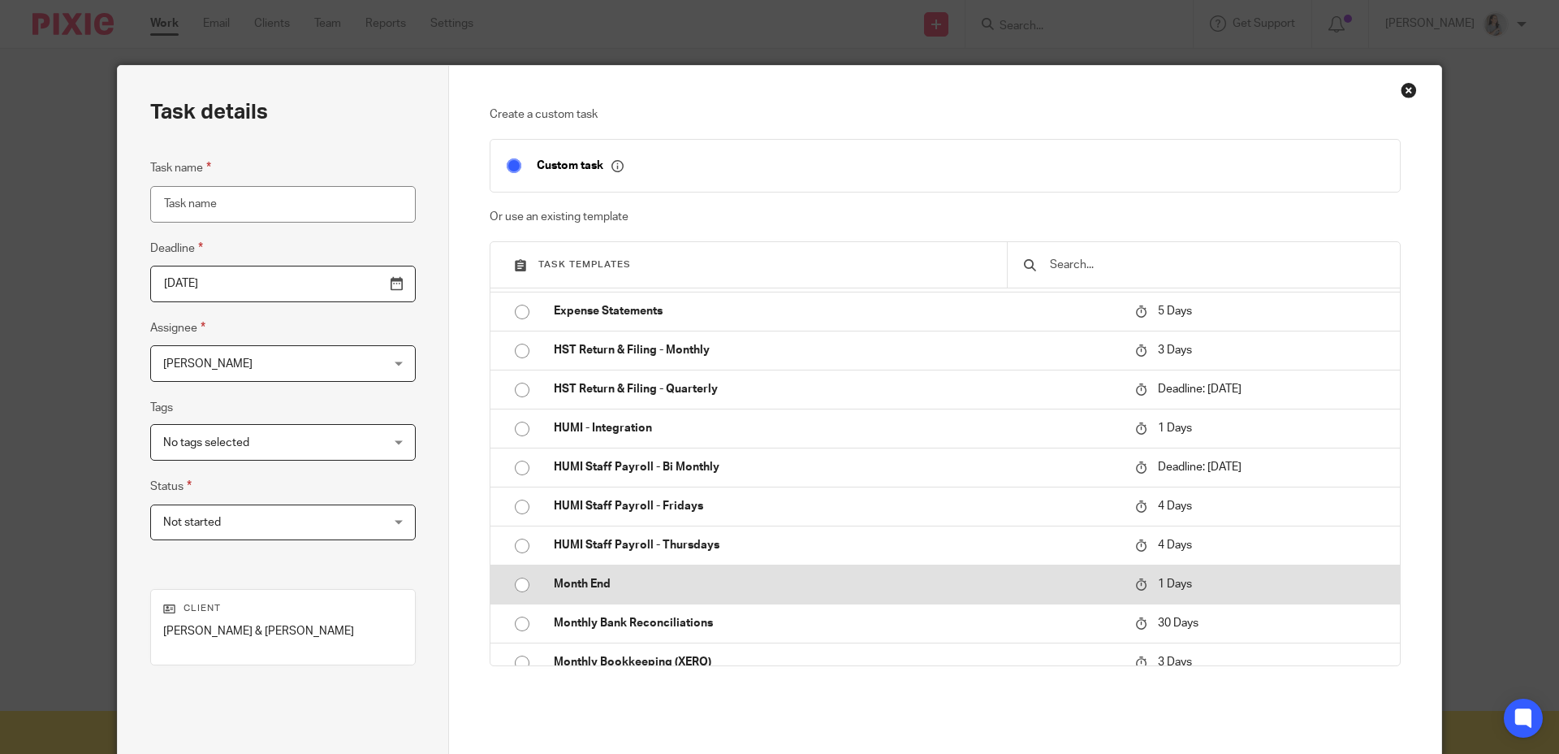
scroll to position [78, 0]
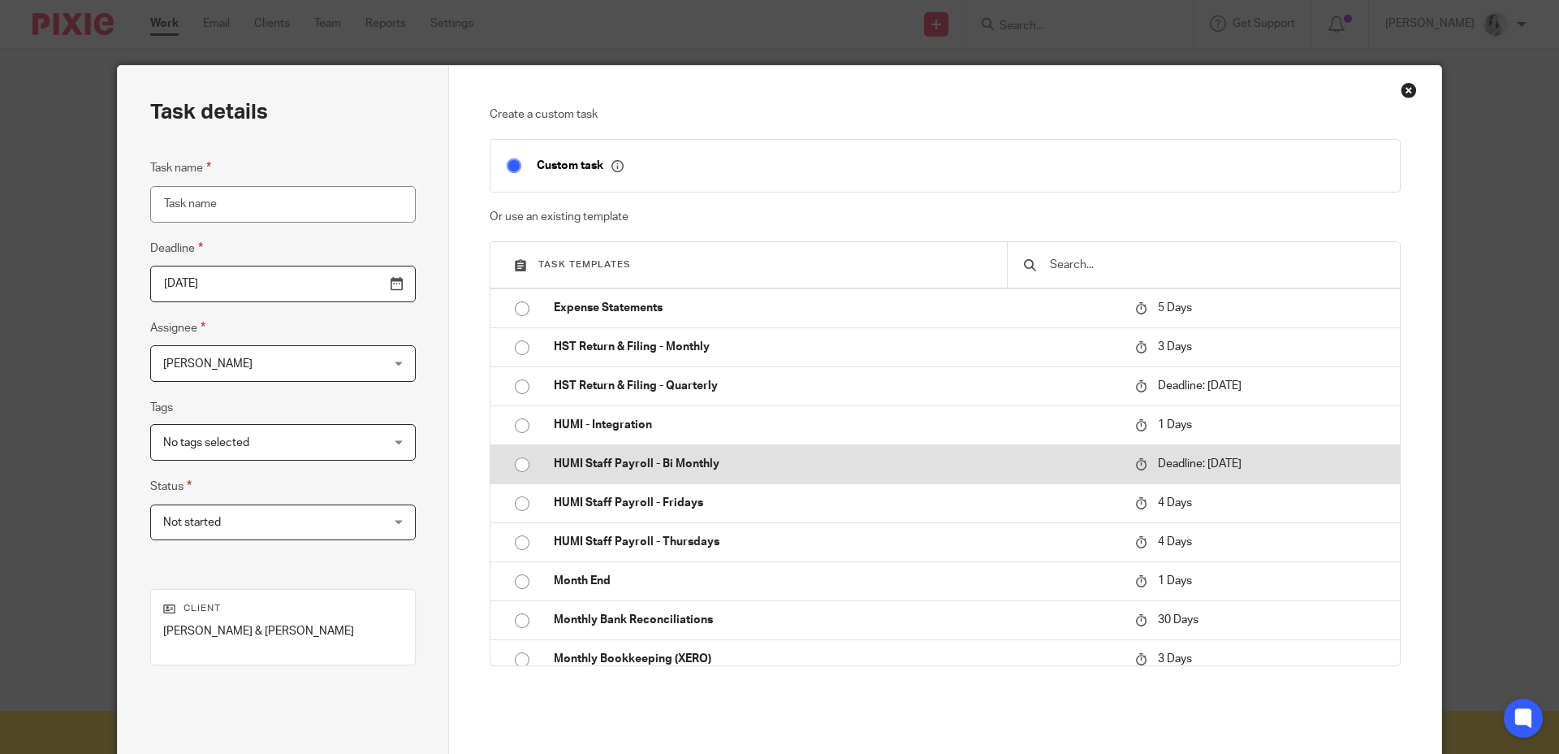
click at [520, 465] on input "radio" at bounding box center [522, 464] width 31 height 31
type input "2025-10-08"
type input "HUMI Staff Payroll - Bi Monthly"
checkbox input "false"
radio input "false"
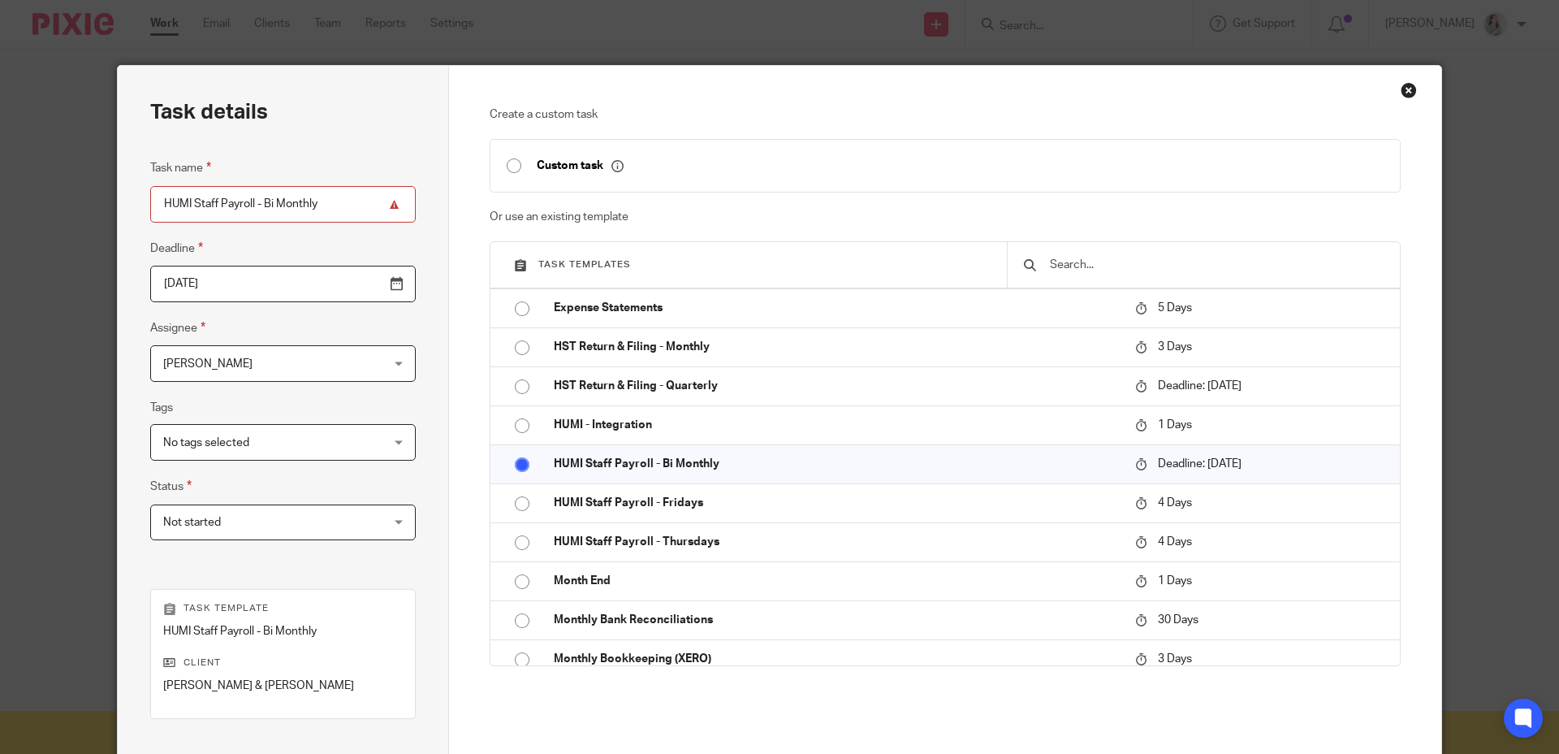
scroll to position [206, 0]
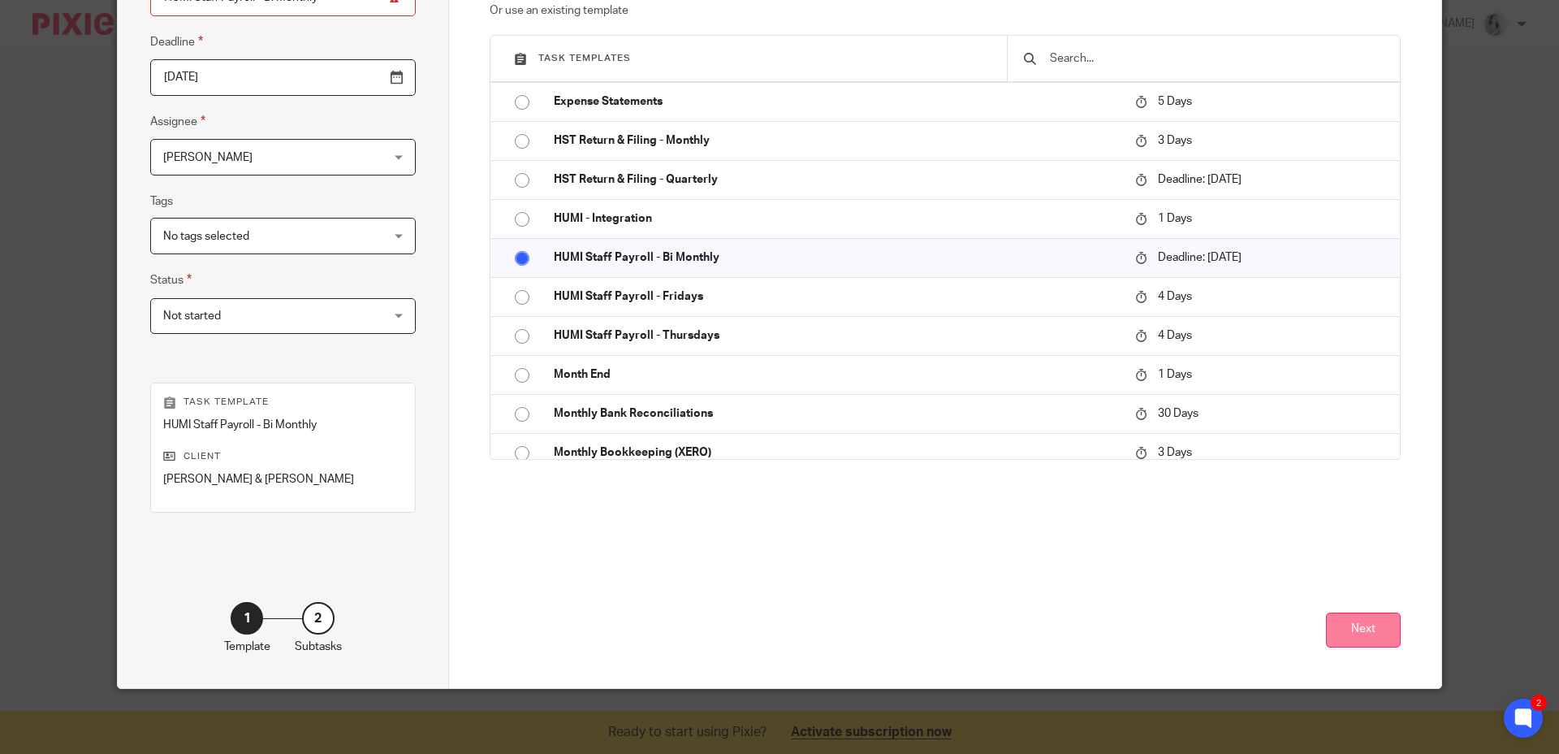
click at [1356, 626] on button "Next" at bounding box center [1363, 629] width 75 height 35
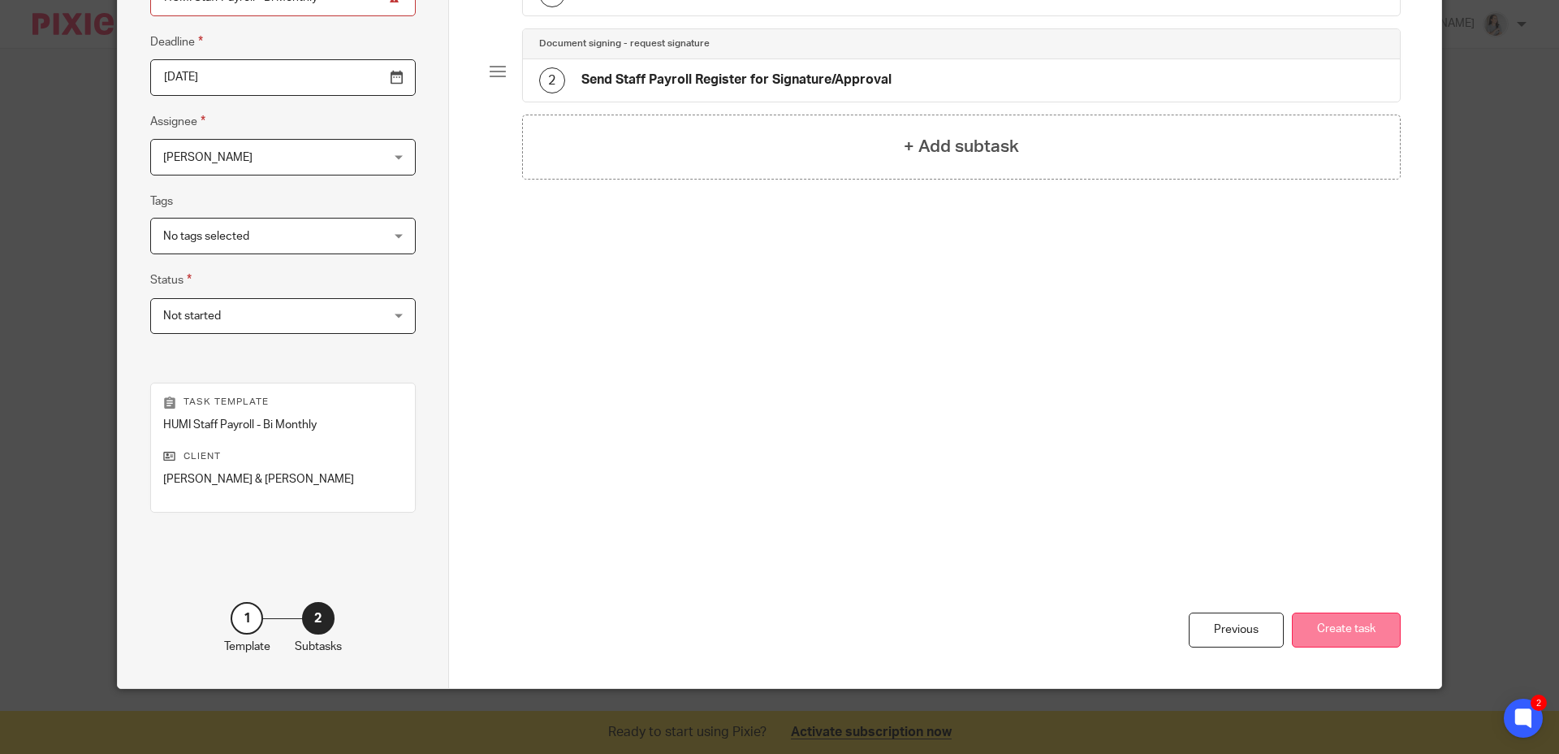
click at [1330, 634] on button "Create task" at bounding box center [1346, 629] width 109 height 35
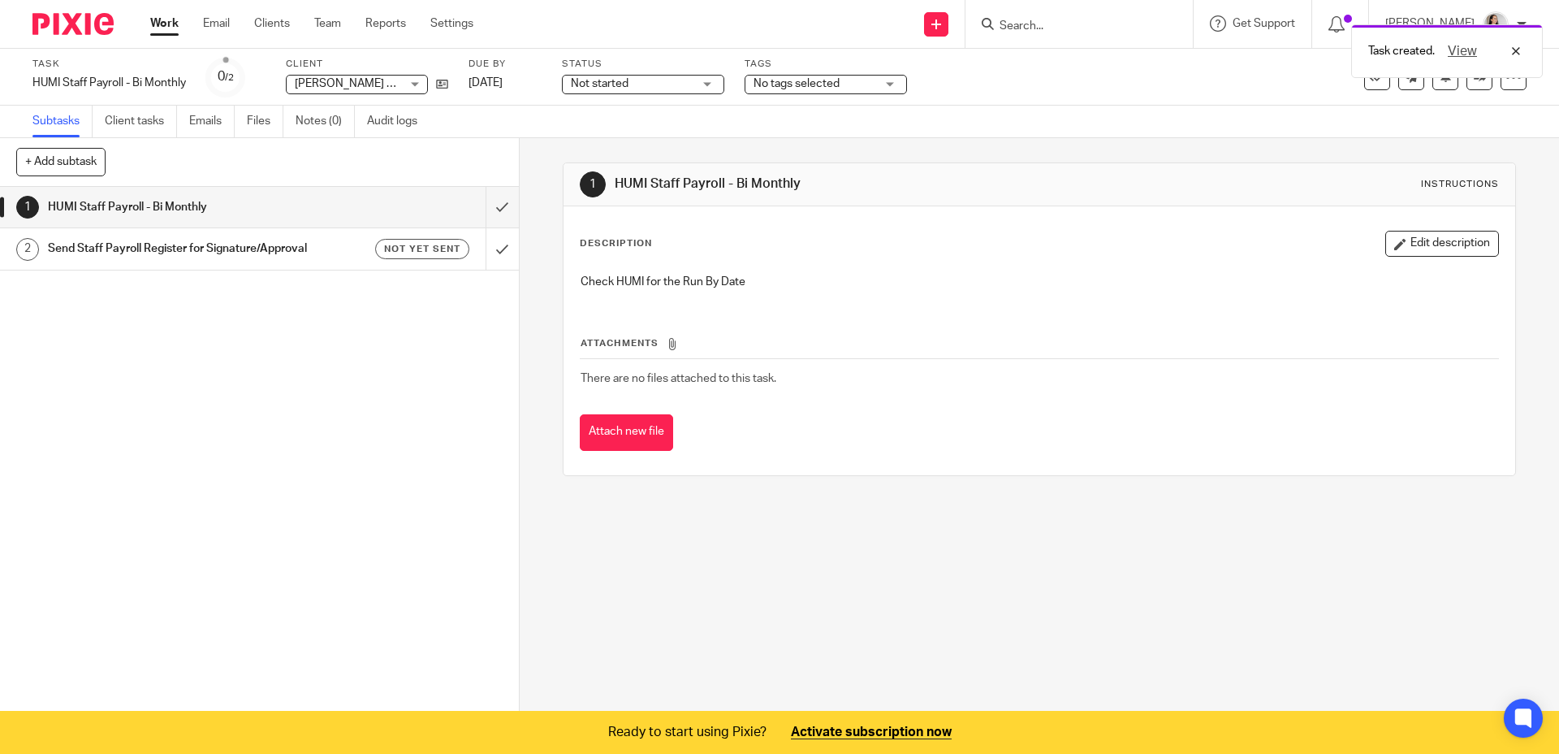
click at [1063, 34] on div "Task created. View" at bounding box center [1161, 47] width 763 height 62
click at [1063, 27] on div "Task created. View" at bounding box center [1161, 47] width 763 height 62
click at [1032, 14] on form at bounding box center [1084, 24] width 173 height 20
click at [1035, 23] on div "Task created. View" at bounding box center [1161, 47] width 763 height 62
click at [1025, 26] on div "Task created. View" at bounding box center [1161, 47] width 763 height 62
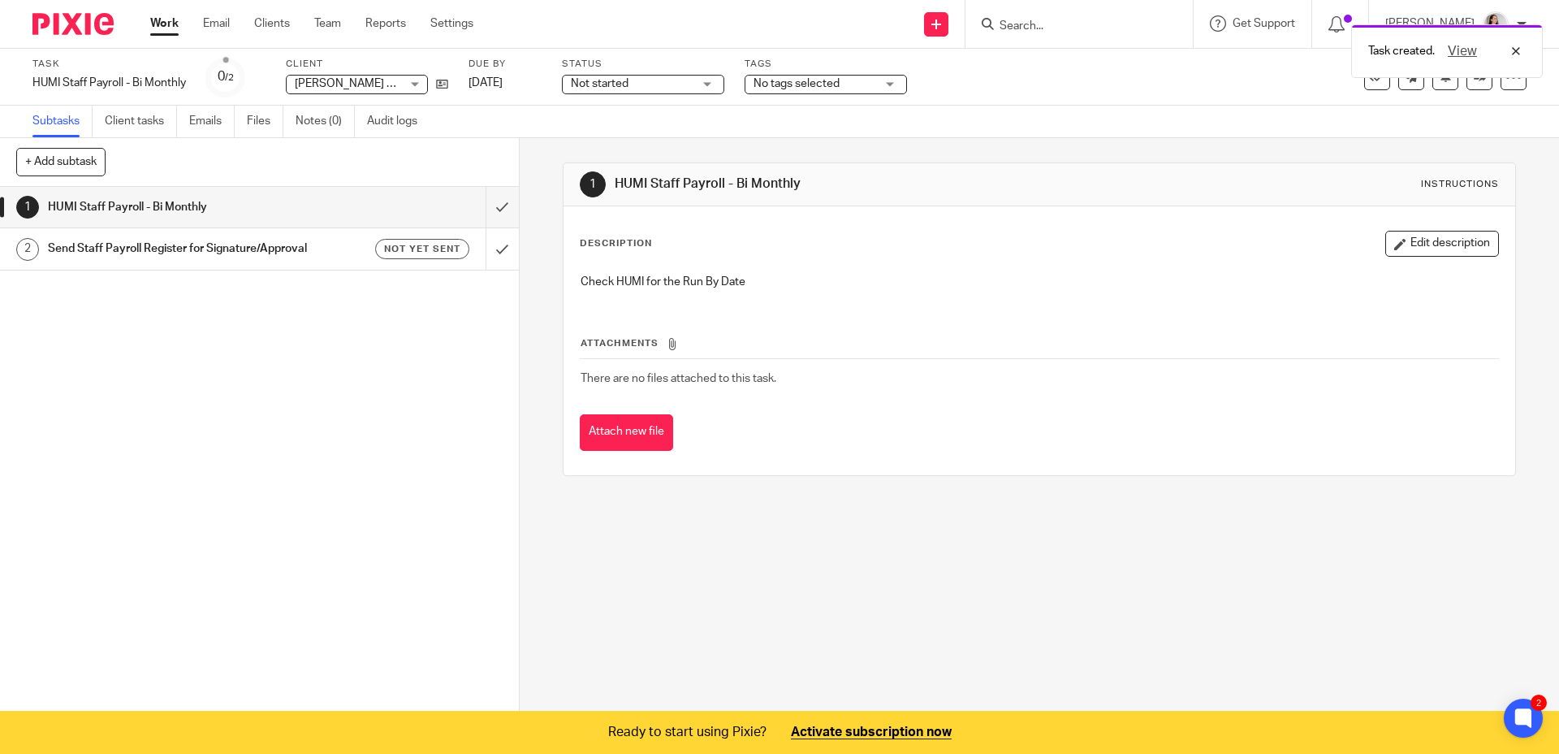
click at [1034, 28] on div "Task created. View" at bounding box center [1161, 47] width 763 height 62
click at [1032, 27] on input "Search" at bounding box center [1071, 26] width 146 height 15
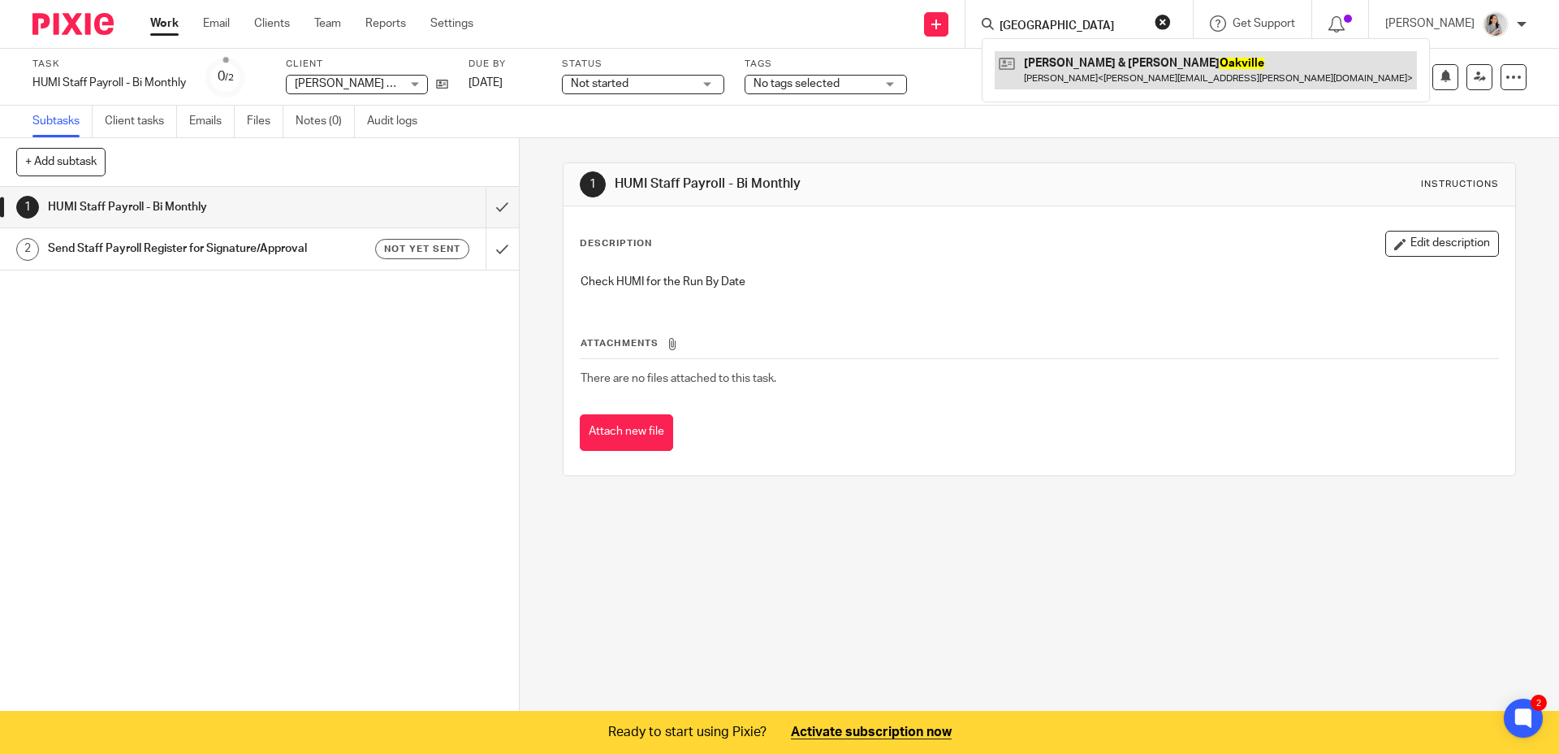
type input "[GEOGRAPHIC_DATA]"
click at [1040, 59] on link at bounding box center [1206, 69] width 422 height 37
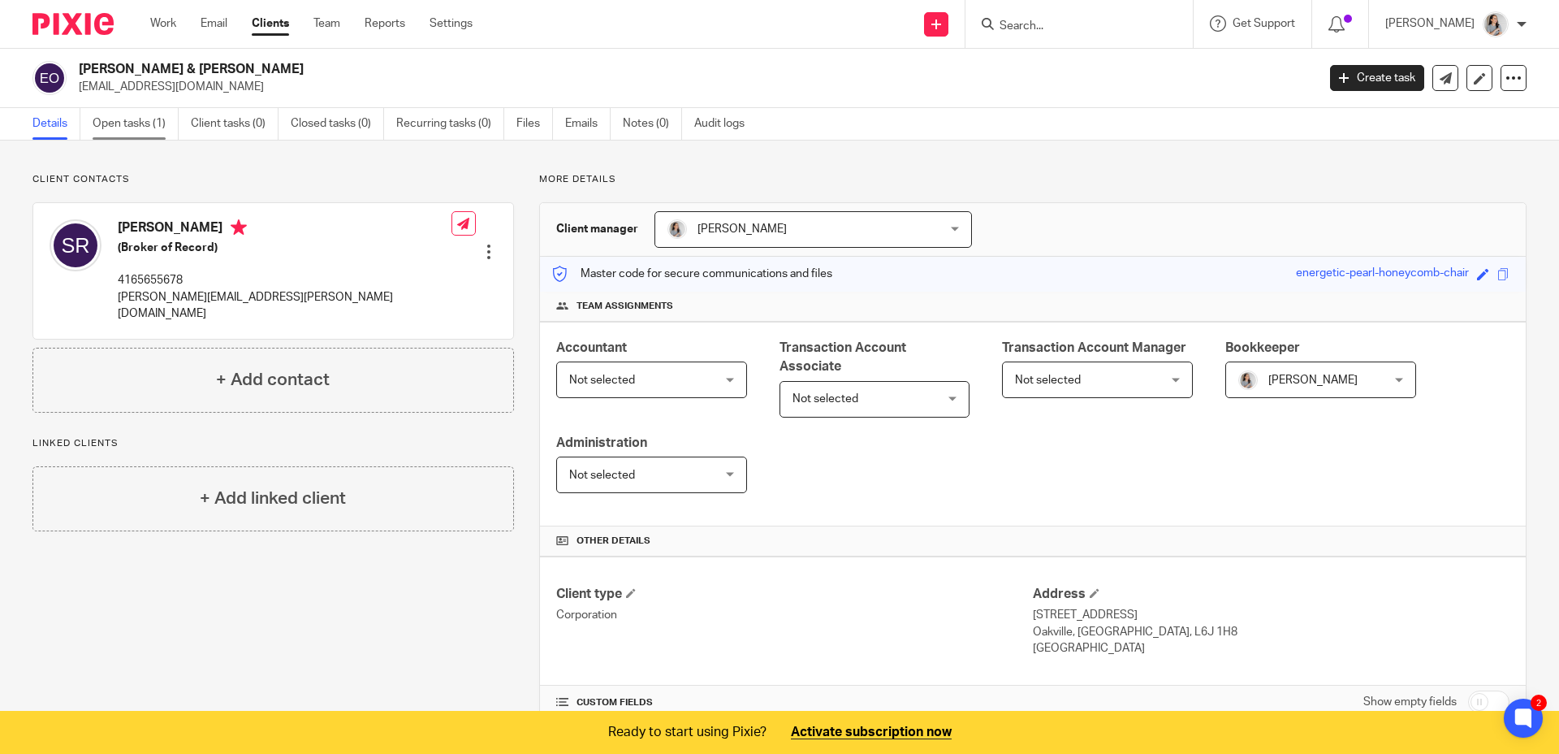
click at [129, 128] on link "Open tasks (1)" at bounding box center [136, 124] width 86 height 32
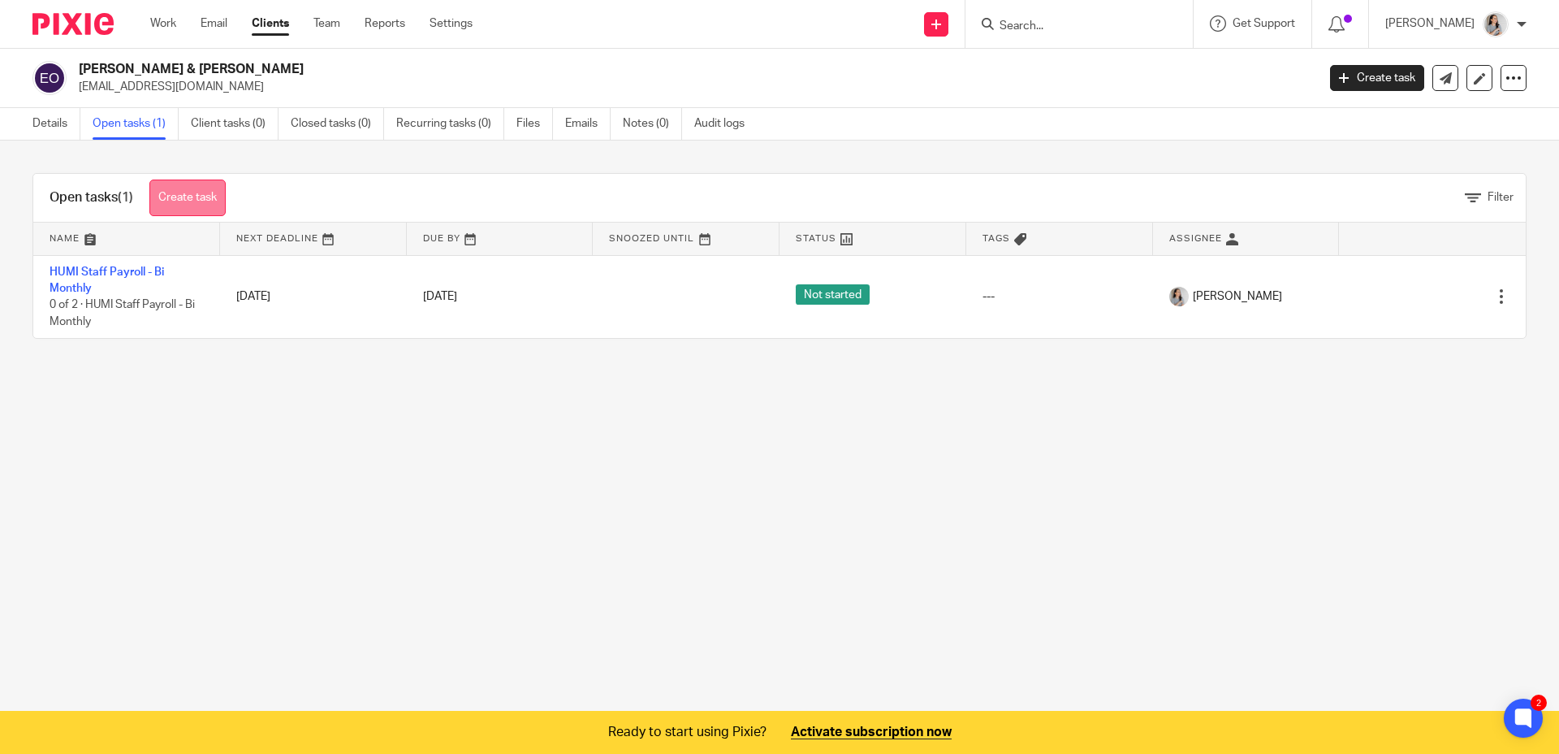
click at [199, 202] on link "Create task" at bounding box center [187, 197] width 76 height 37
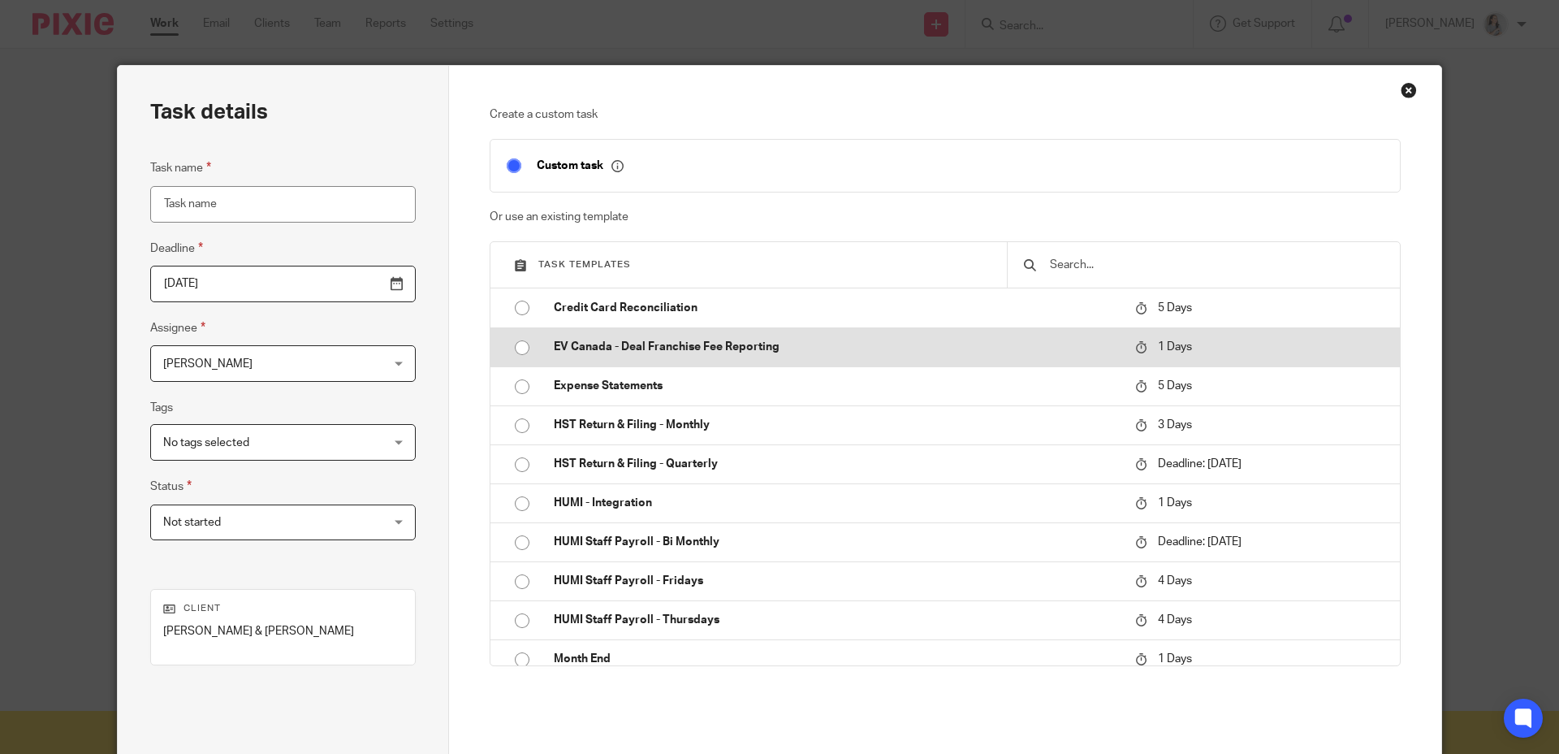
click at [515, 351] on input "radio" at bounding box center [522, 347] width 31 height 31
type input "[DATE]"
type input "EV Canada - Deal Franchise Fee Reporting"
checkbox input "false"
radio input "false"
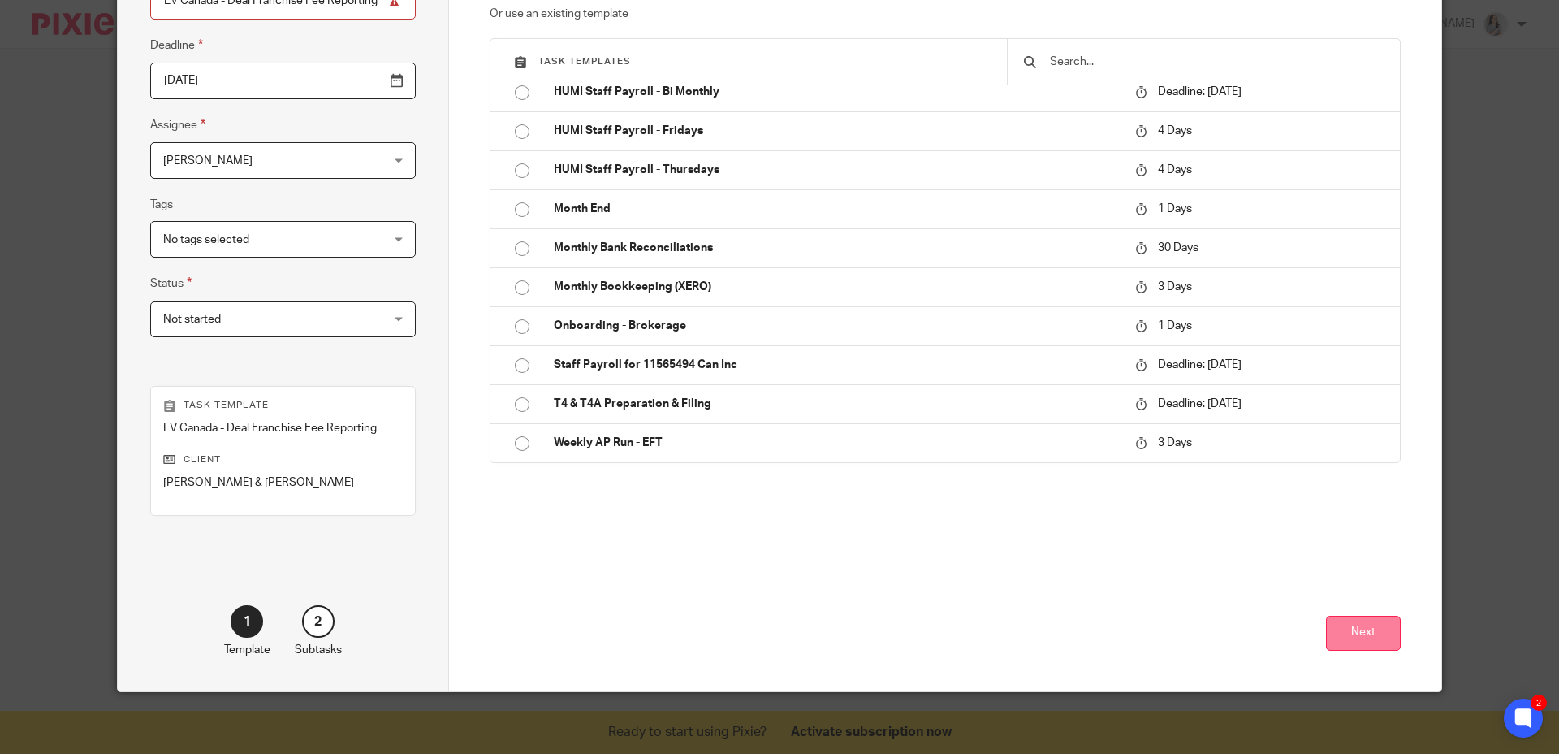
scroll to position [206, 0]
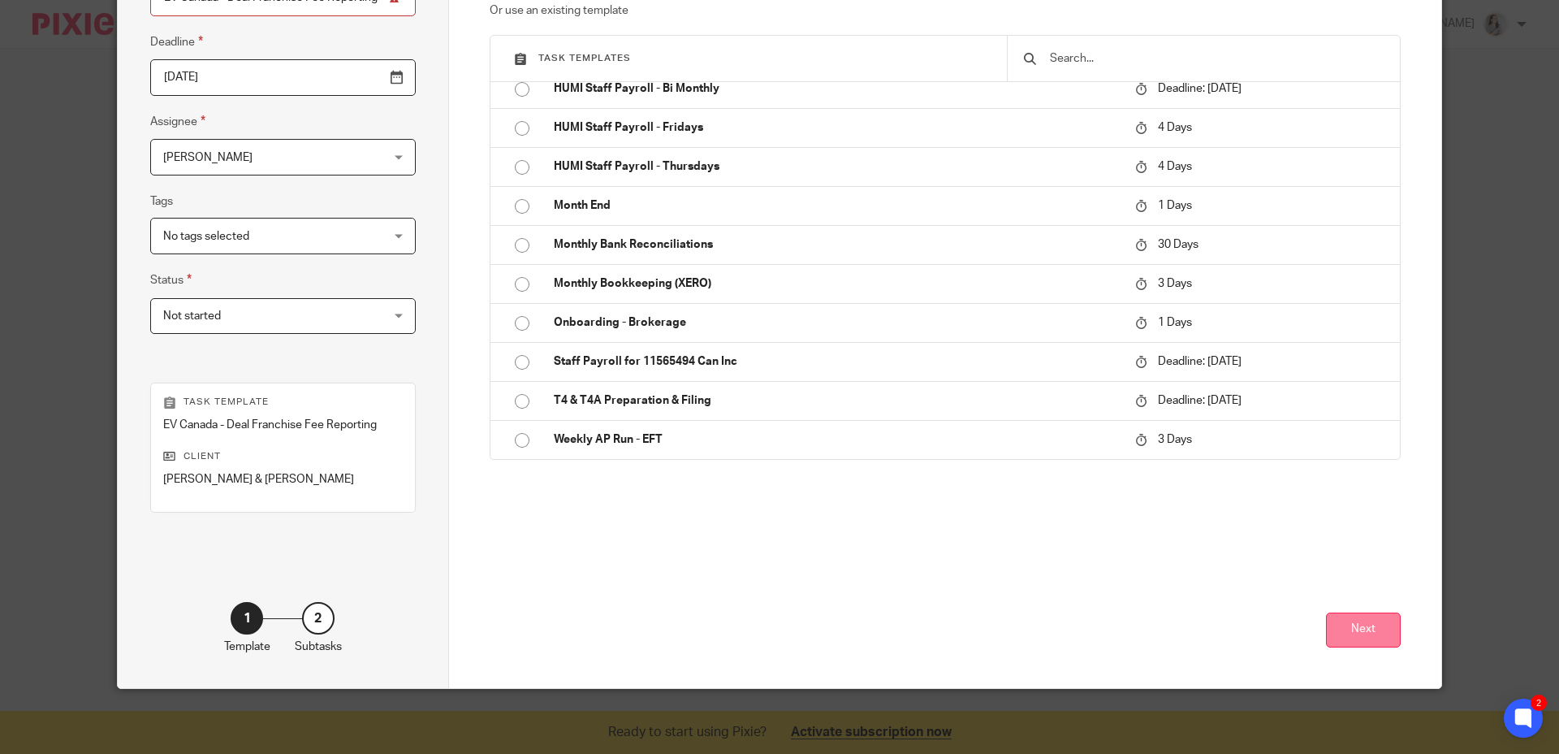
click at [1352, 628] on button "Next" at bounding box center [1363, 629] width 75 height 35
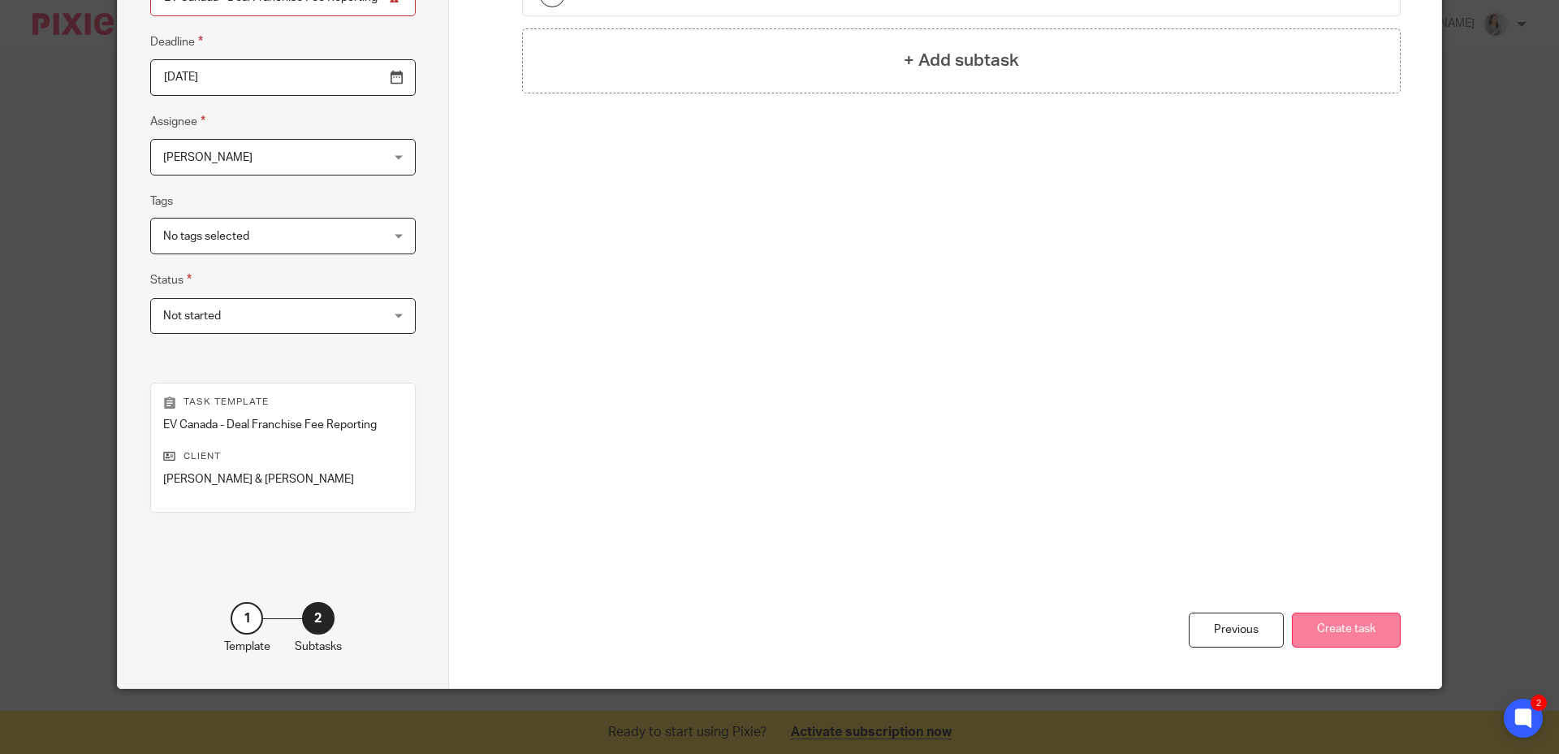
click at [1334, 627] on button "Create task" at bounding box center [1346, 629] width 109 height 35
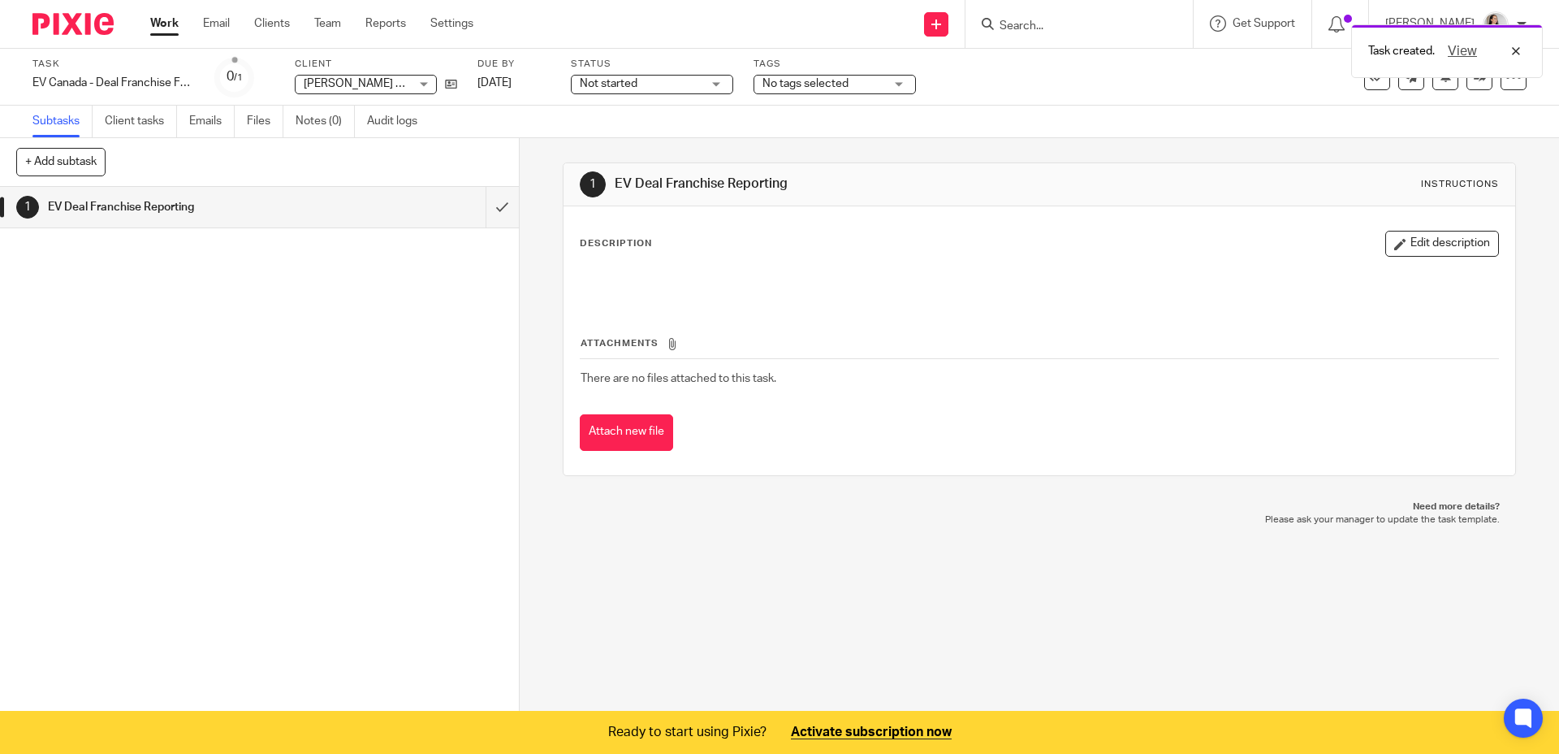
click at [1083, 26] on div "Task created. View" at bounding box center [1161, 47] width 763 height 62
click at [1041, 13] on div at bounding box center [1079, 24] width 227 height 48
click at [1040, 21] on div "Task created. View" at bounding box center [1161, 47] width 763 height 62
click at [1006, 26] on div "Task created. View" at bounding box center [1161, 47] width 763 height 62
click at [1057, 31] on input "Search" at bounding box center [1071, 26] width 146 height 15
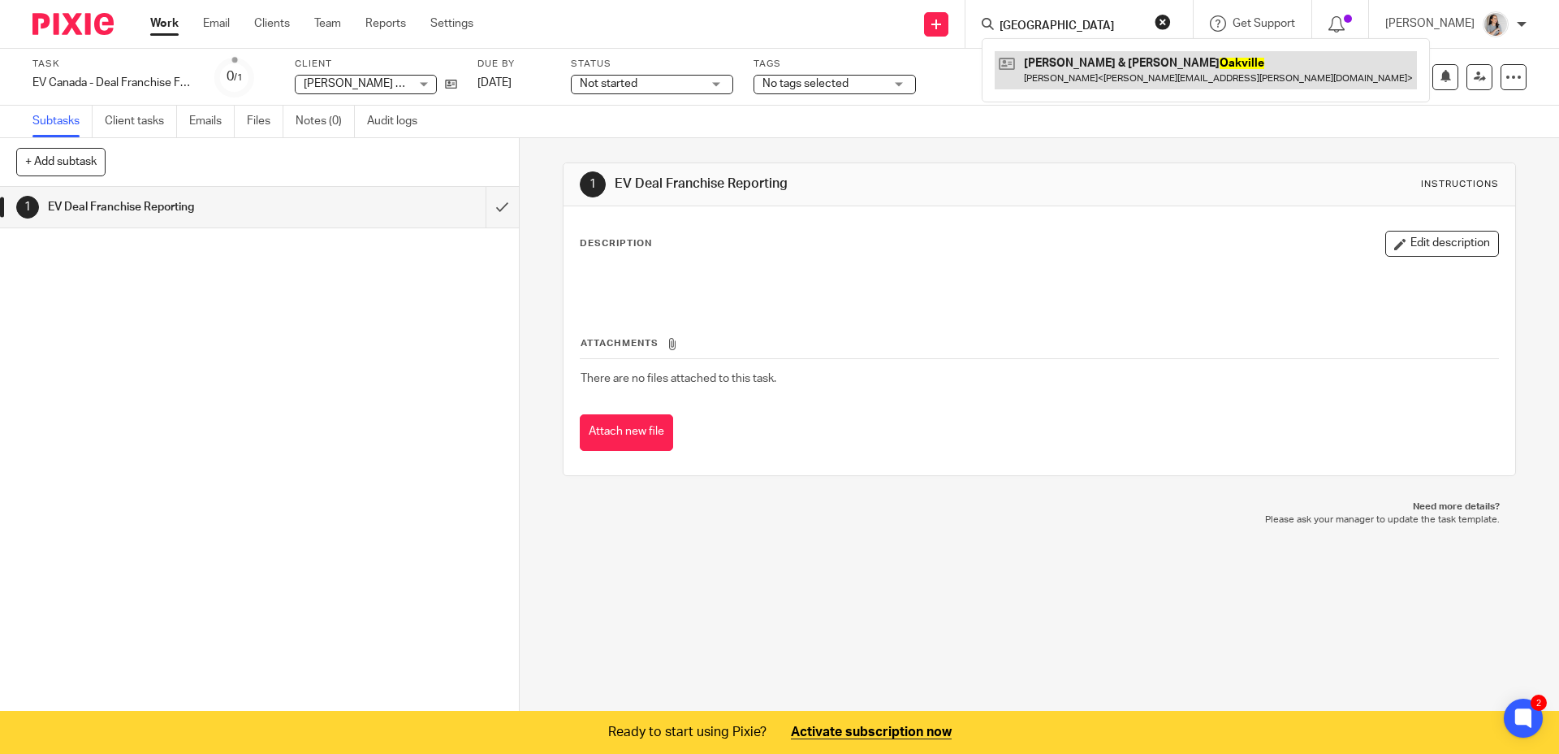
type input "oakville"
click at [1060, 78] on link at bounding box center [1206, 69] width 422 height 37
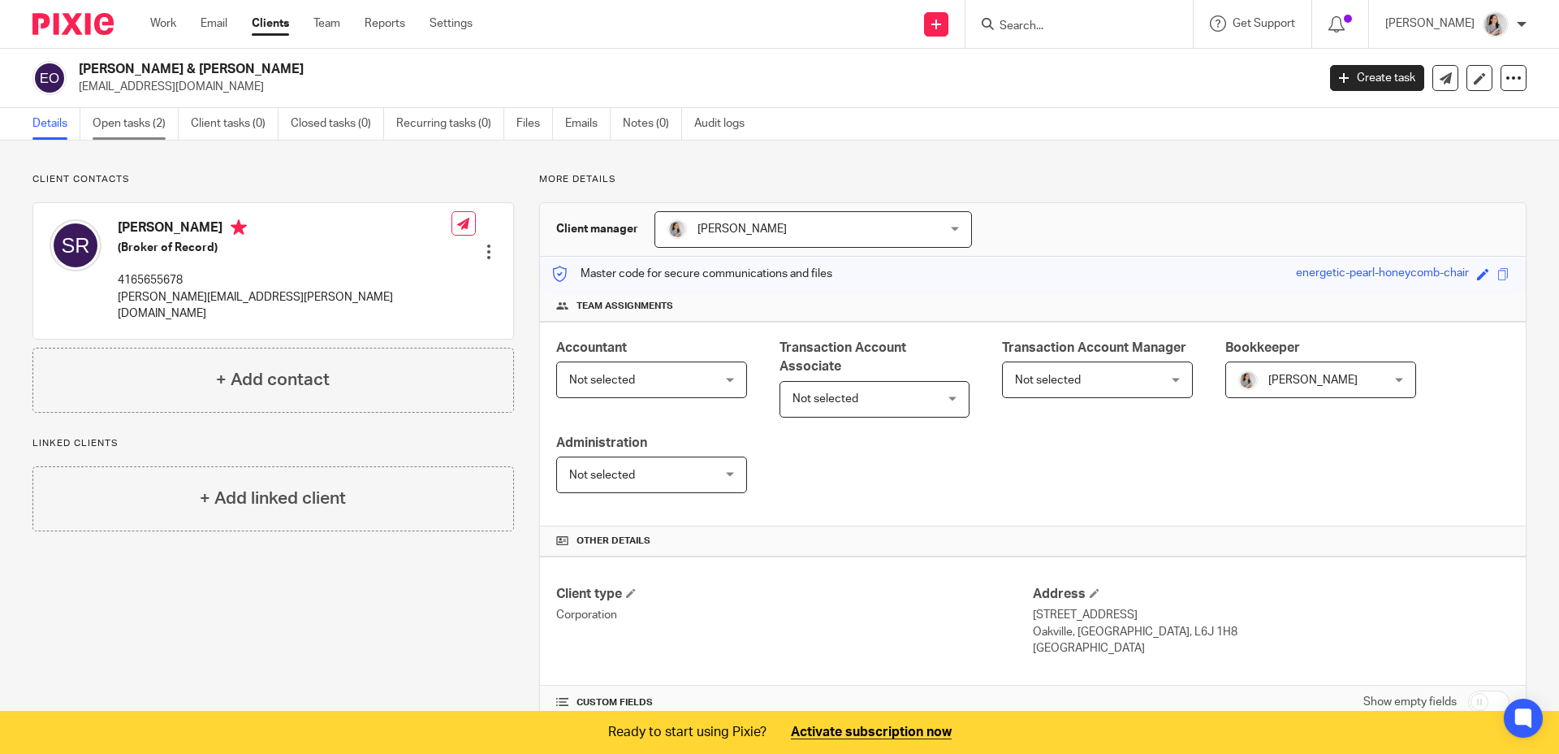
click link "Open tasks (2)"
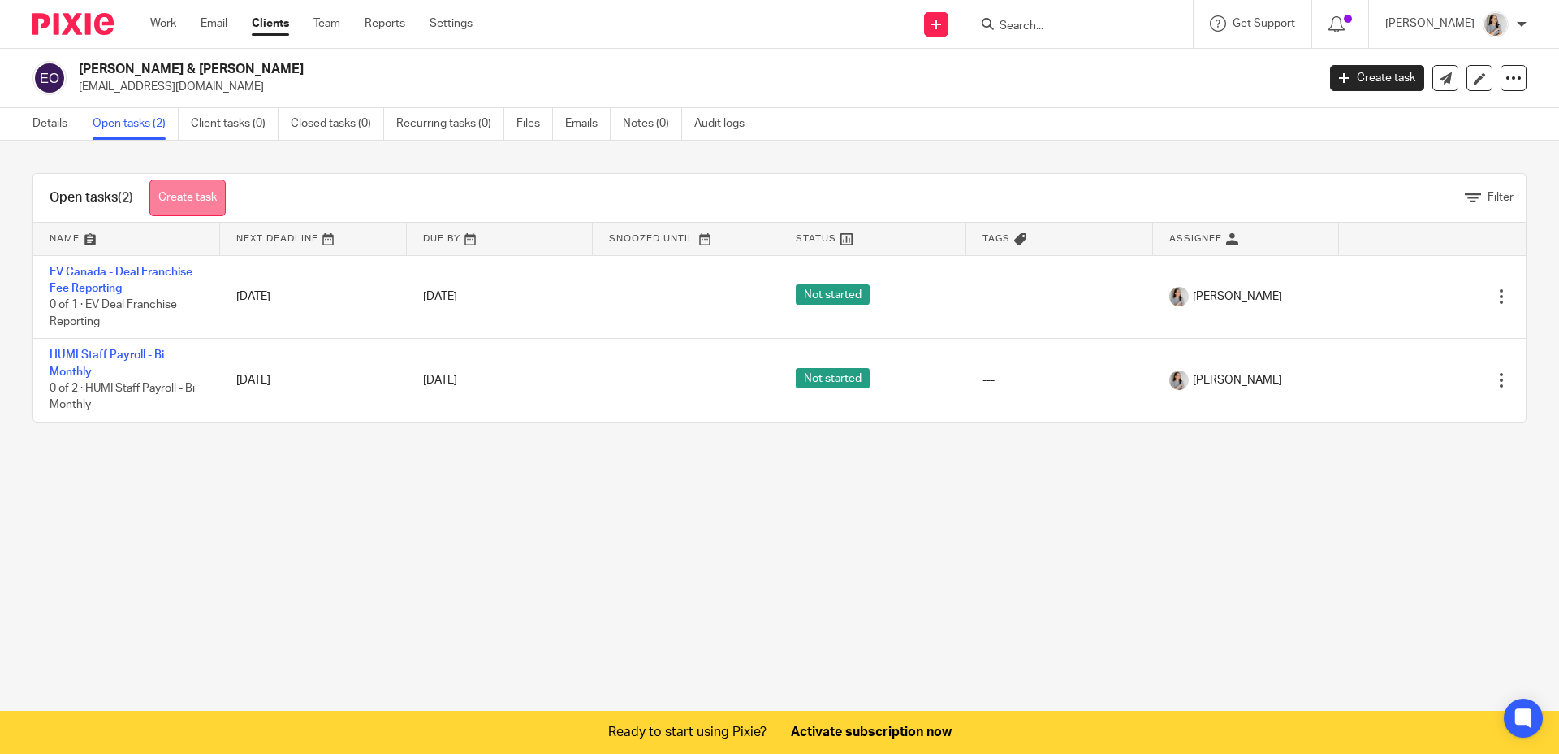
click at [205, 211] on link "Create task" at bounding box center [187, 197] width 76 height 37
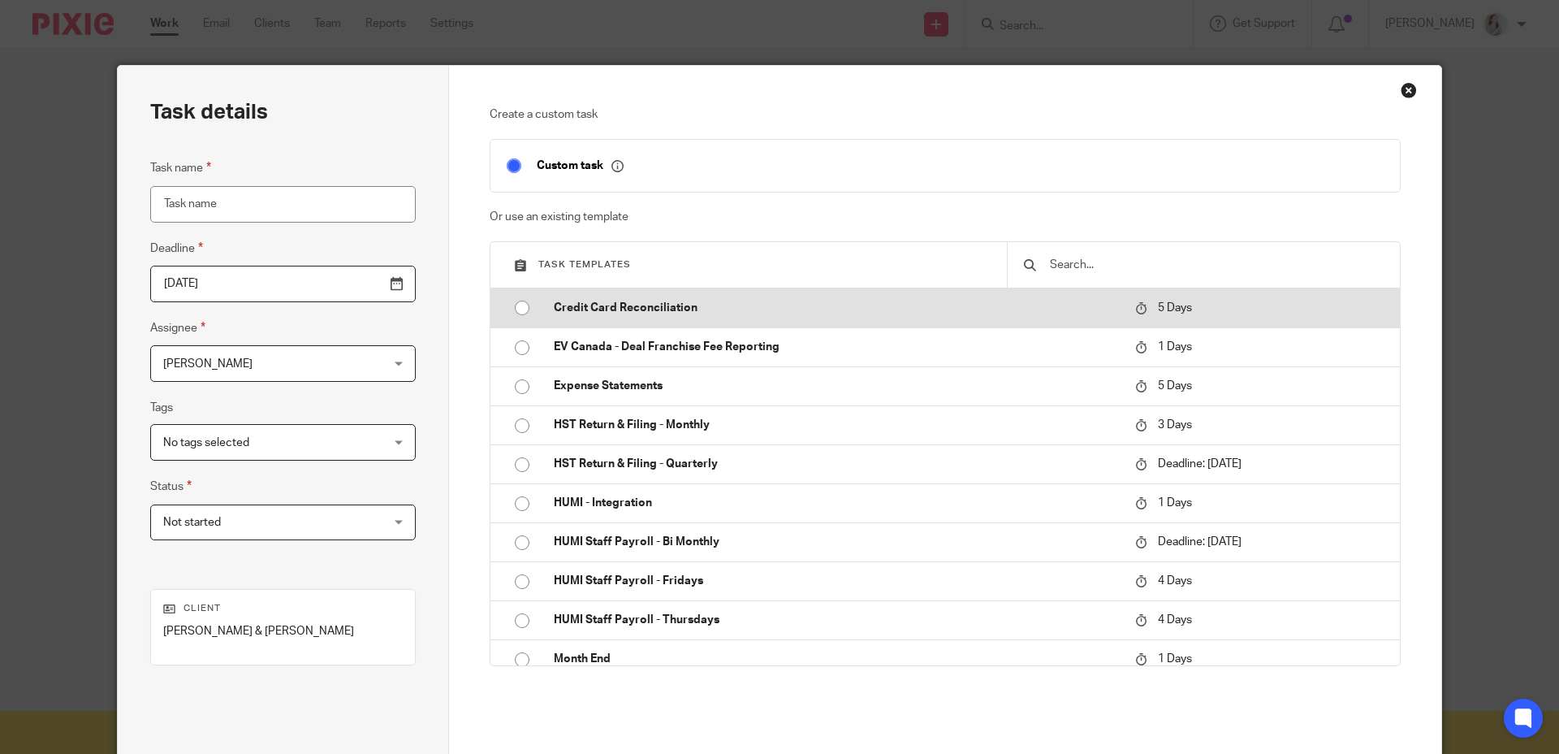
click at [522, 312] on input "radio" at bounding box center [522, 307] width 31 height 31
type input "2025-10-01"
type input "Credit Card Reconciliation"
checkbox input "false"
radio input "false"
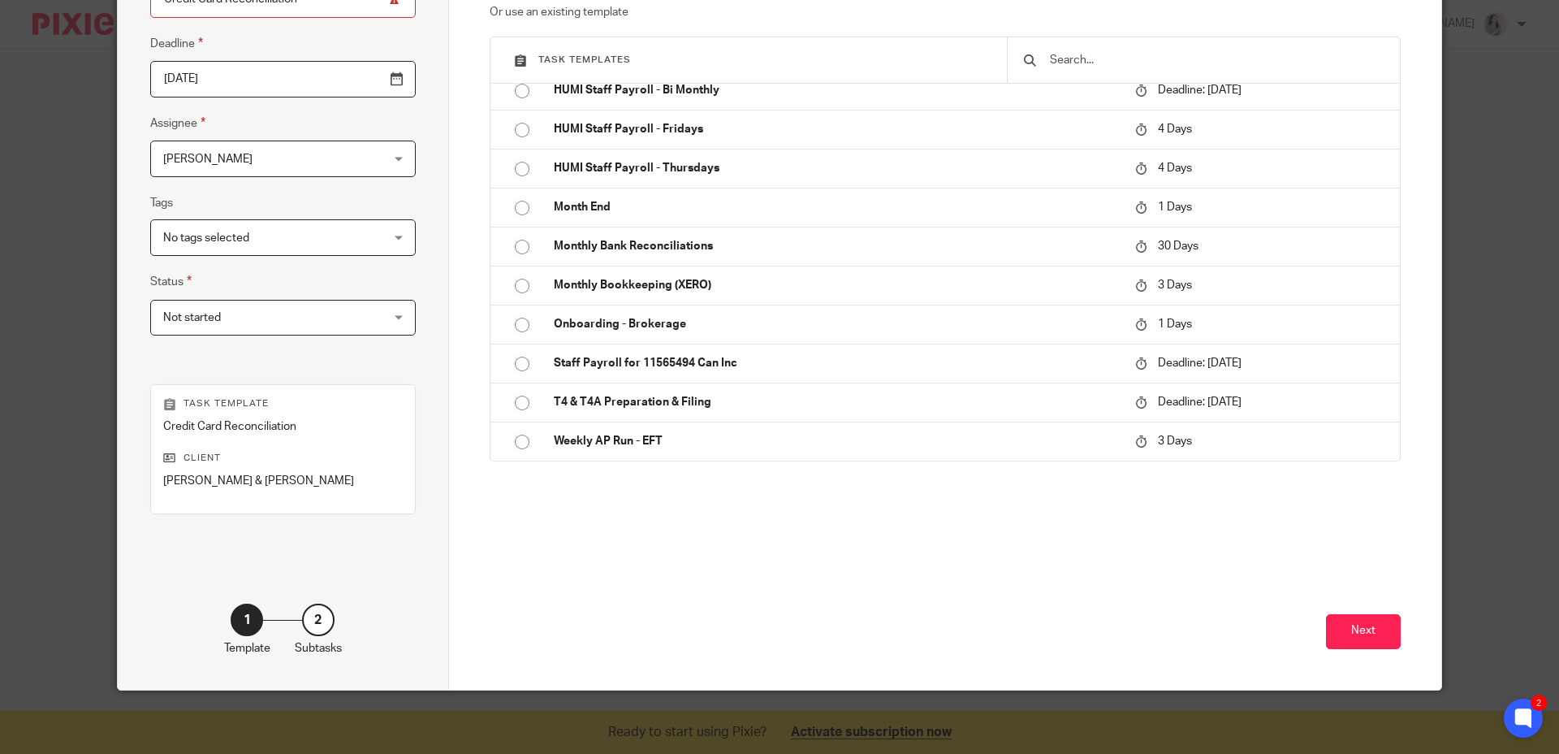
scroll to position [206, 0]
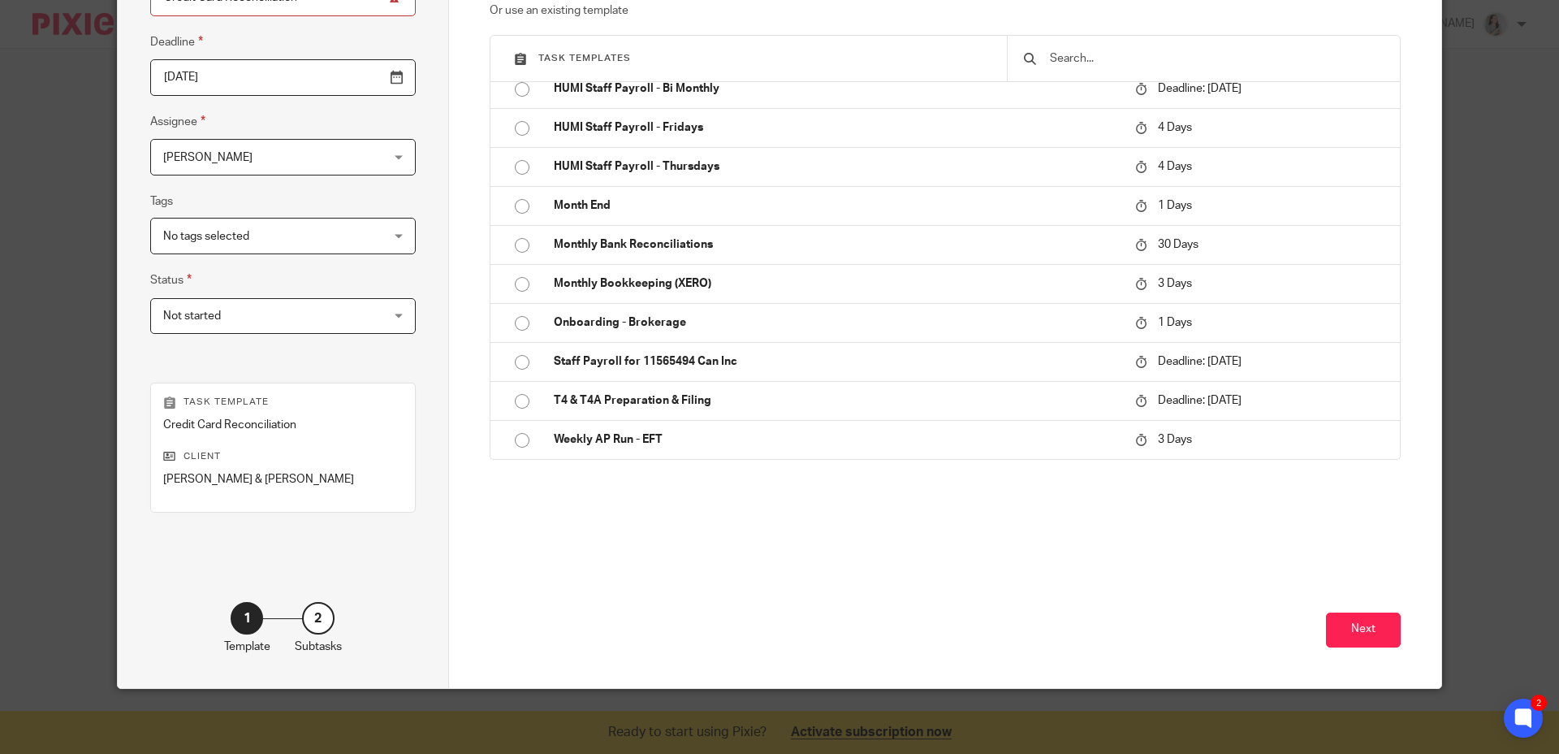
click at [1375, 647] on div "Next" at bounding box center [946, 615] width 912 height 143
click at [1369, 640] on button "Next" at bounding box center [1363, 629] width 75 height 35
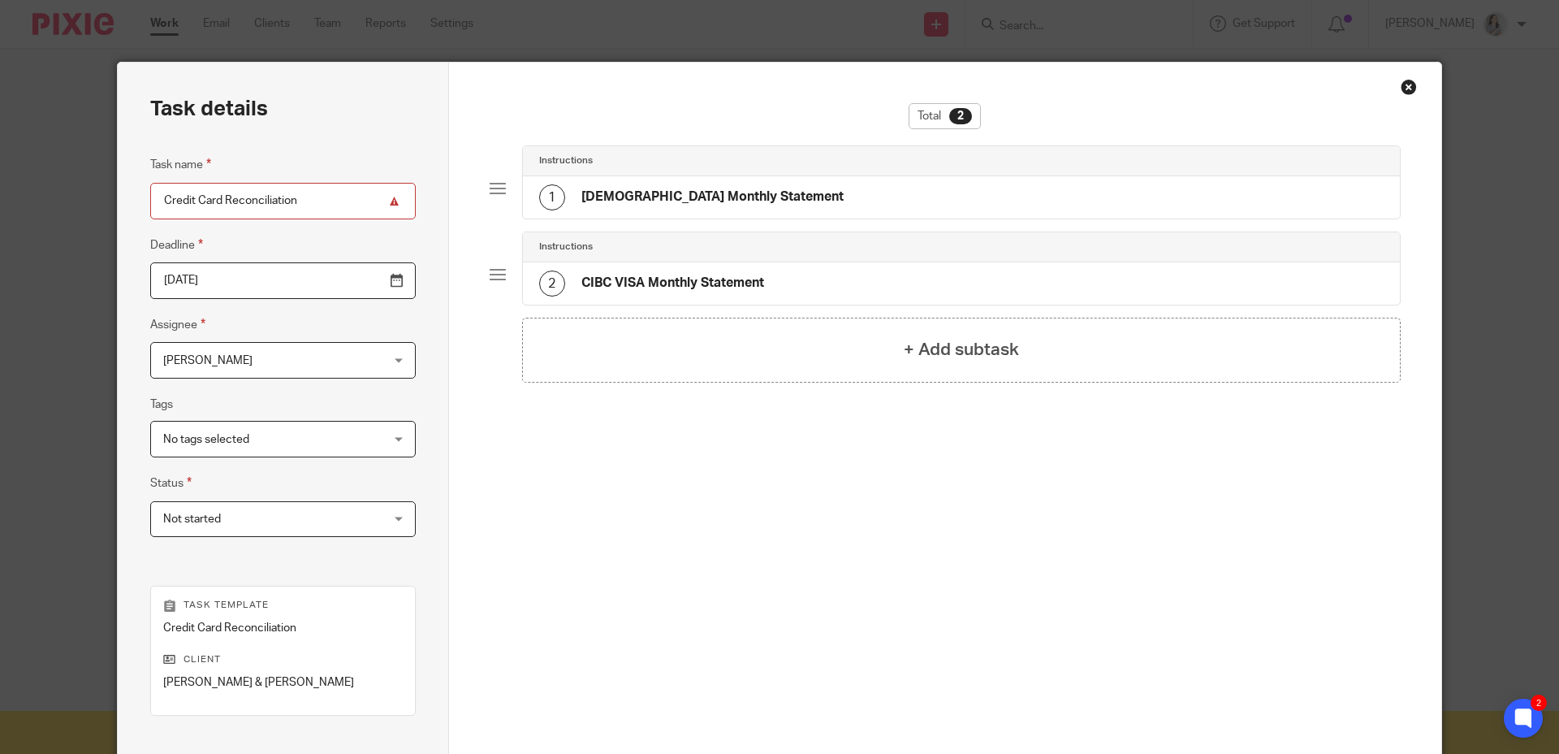
scroll to position [0, 0]
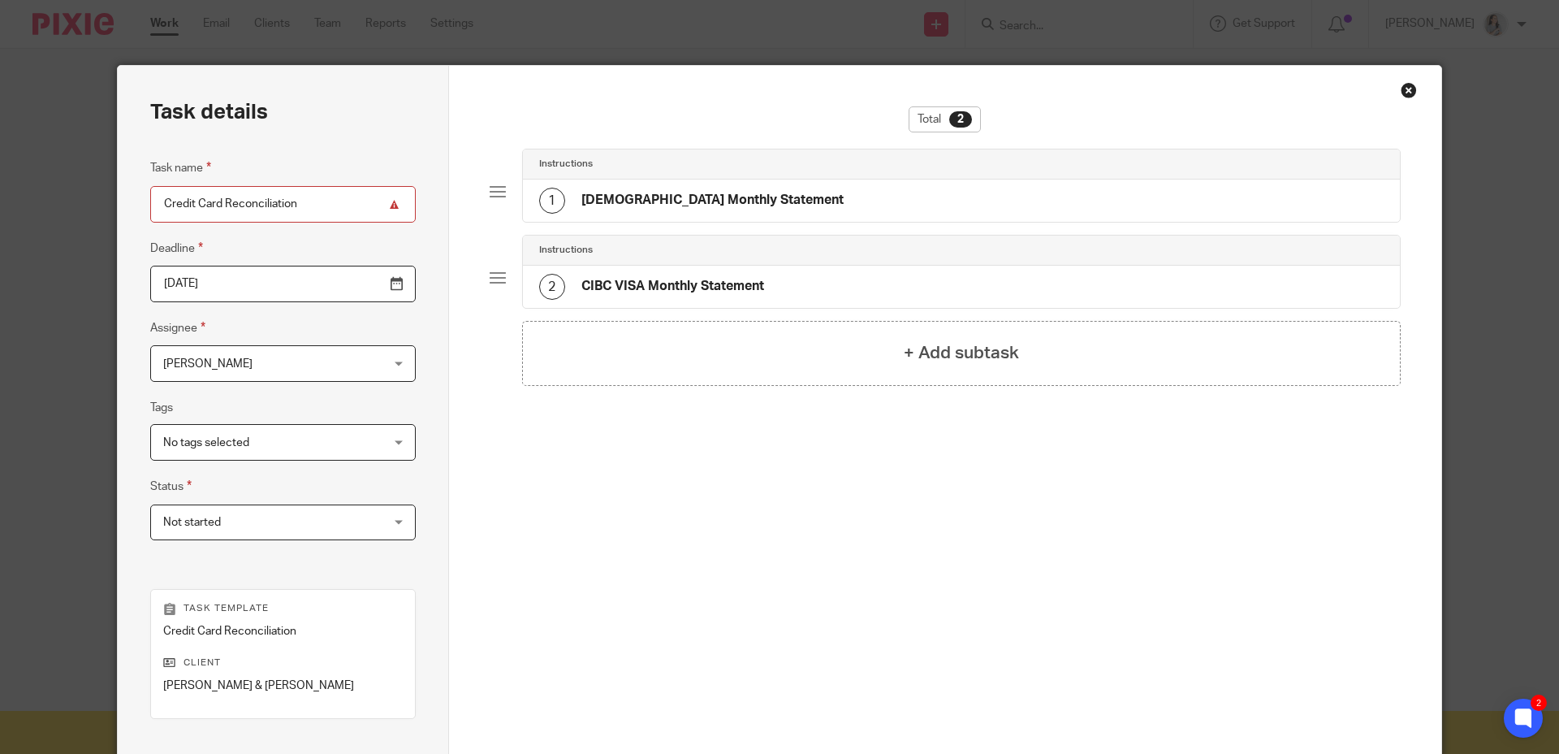
drag, startPoint x: 543, startPoint y: 257, endPoint x: 571, endPoint y: 291, distance: 43.8
click at [543, 265] on div "Instructions 2 CIBC VISA Monthly Statement" at bounding box center [962, 272] width 880 height 74
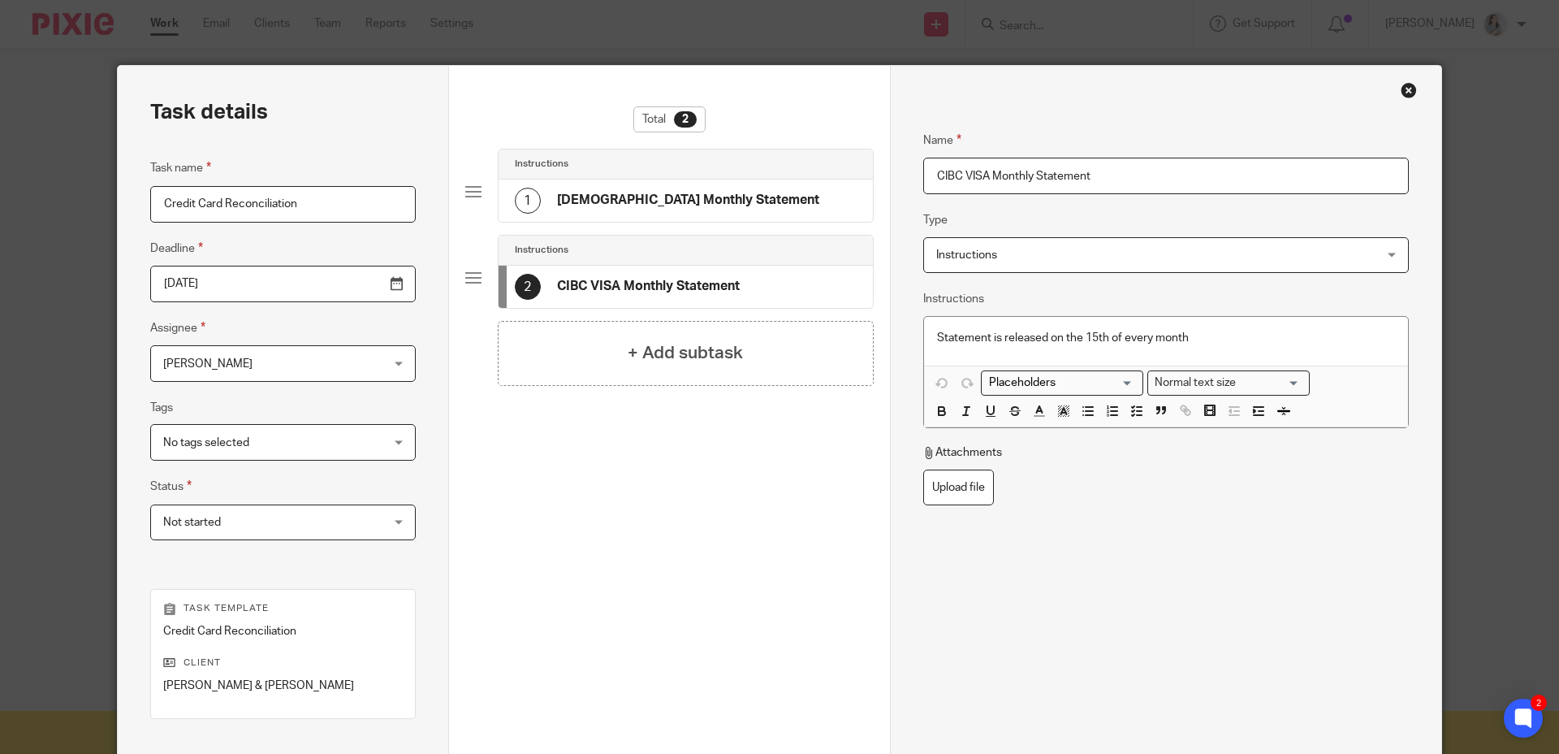
scroll to position [206, 0]
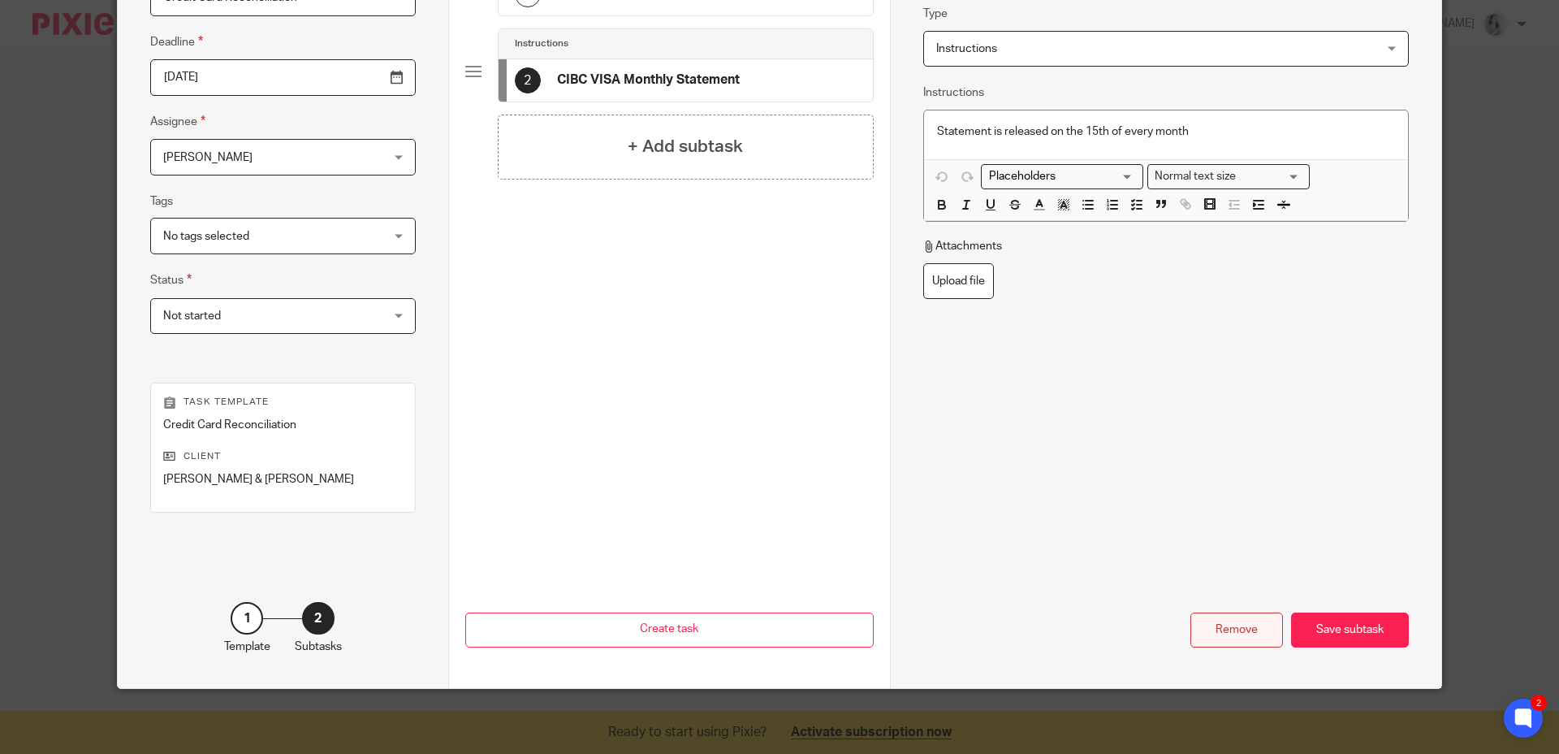
click at [1200, 622] on div "Remove" at bounding box center [1237, 629] width 93 height 35
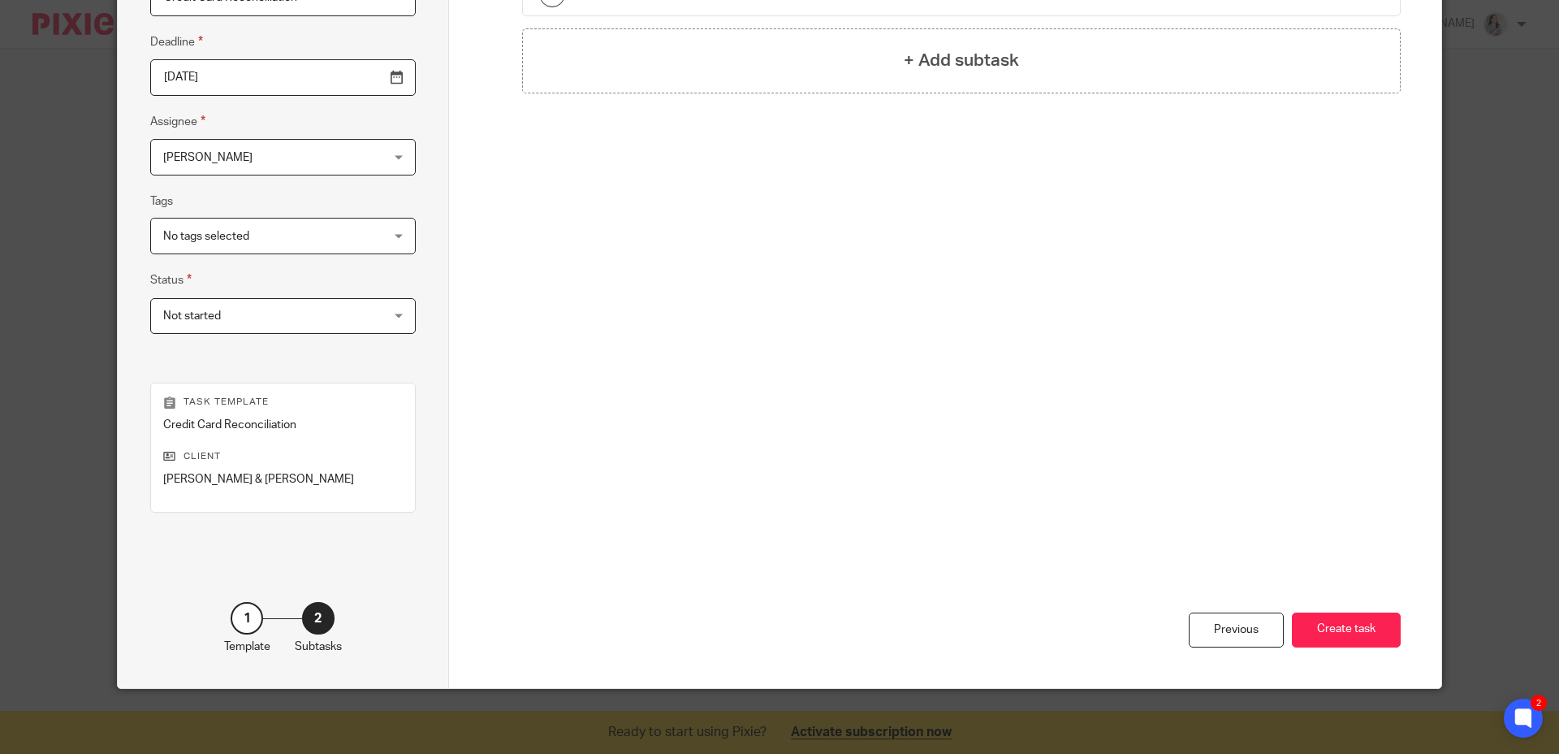
scroll to position [0, 0]
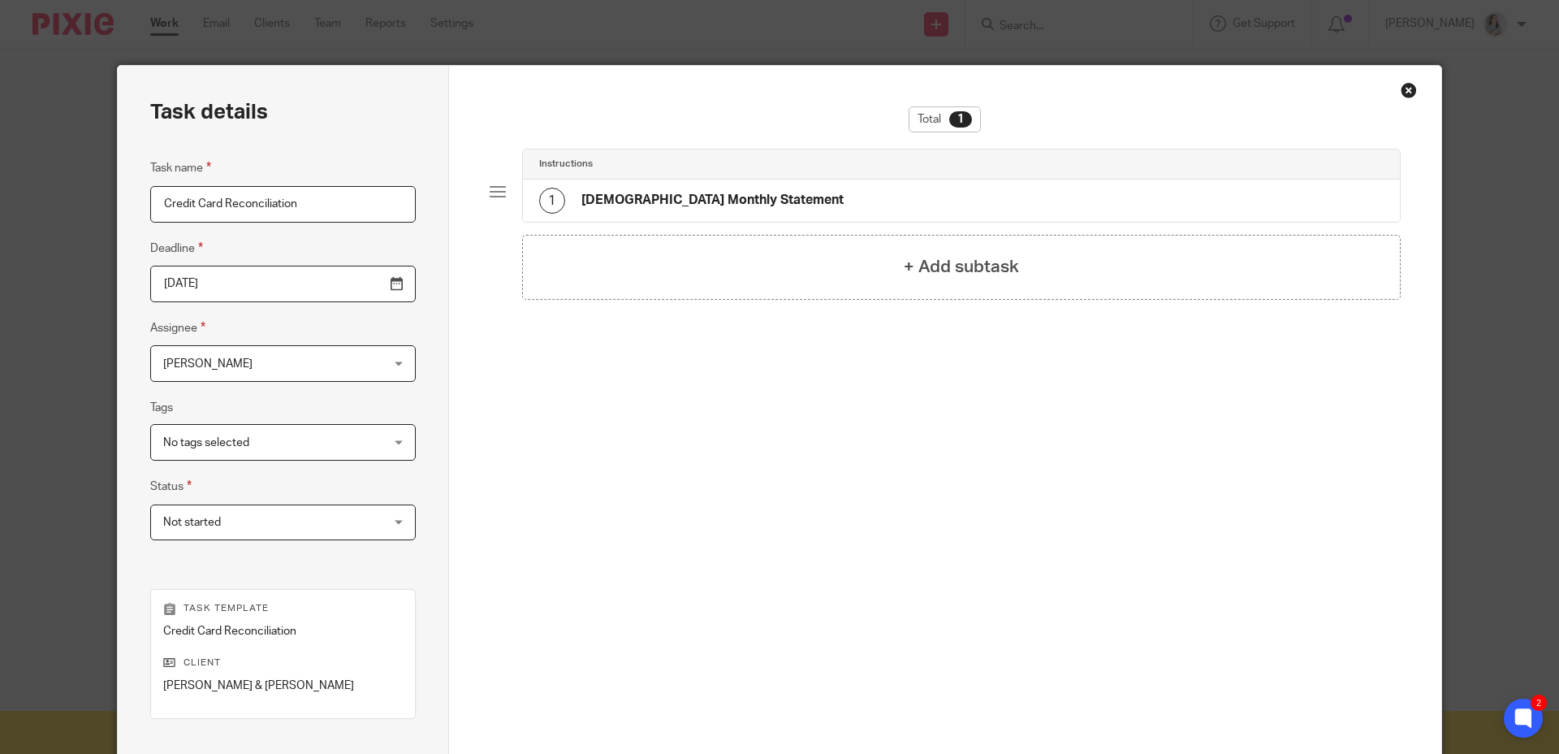
click at [668, 164] on div "Instructions" at bounding box center [962, 164] width 846 height 13
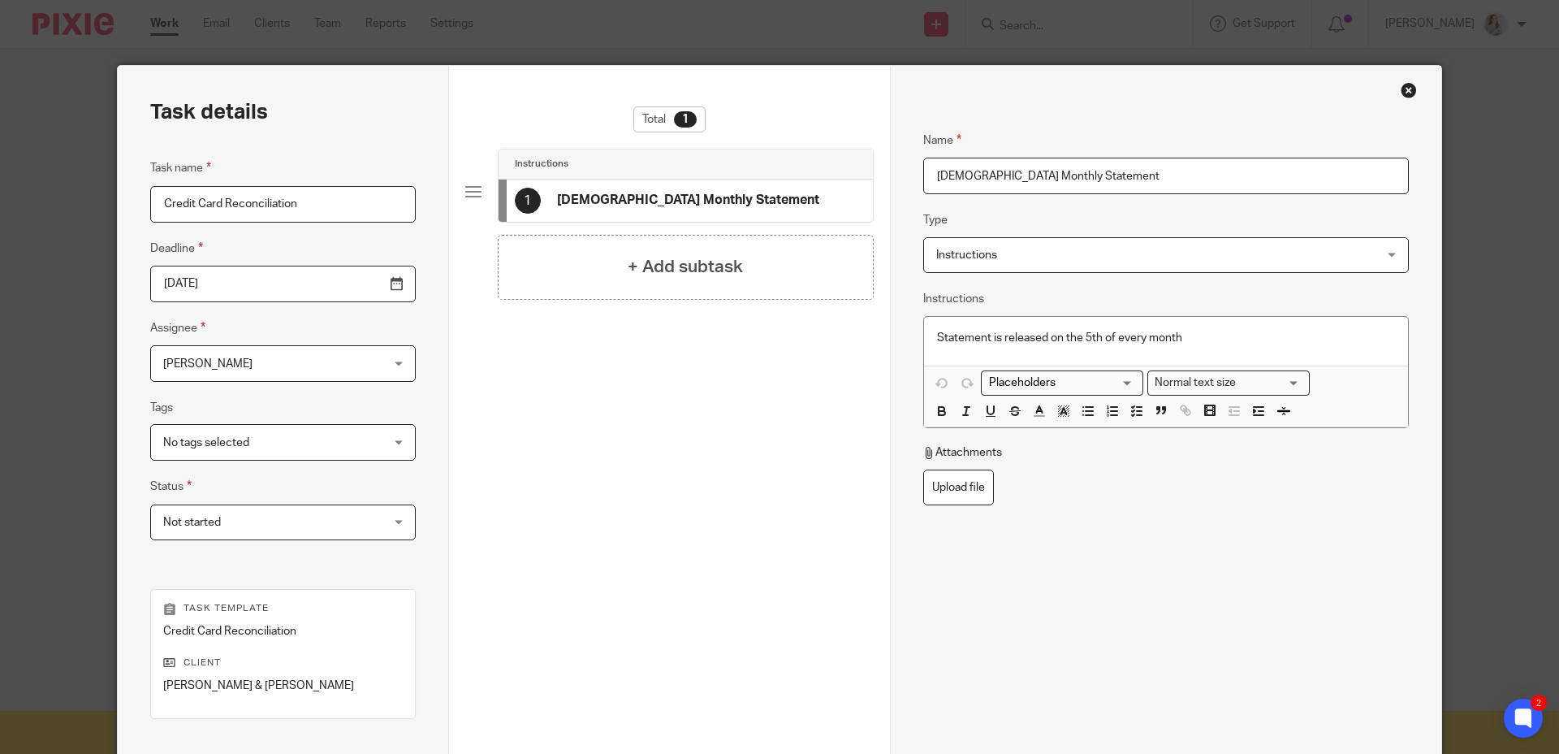
click at [681, 200] on h4 "TD VISA Monthly Statement" at bounding box center [688, 200] width 262 height 17
click at [1247, 571] on div "Name TD VISA Monthly Statement Type Instructions Instructions Instructions Docu…" at bounding box center [1166, 392] width 486 height 572
click at [1085, 338] on p "Statement is released on the 5th of every month" at bounding box center [1166, 338] width 458 height 16
drag, startPoint x: 1066, startPoint y: 646, endPoint x: 1082, endPoint y: 622, distance: 28.2
click at [1066, 646] on div "Name TD VISA Monthly Statement Type Instructions Instructions Instructions Docu…" at bounding box center [1166, 392] width 486 height 572
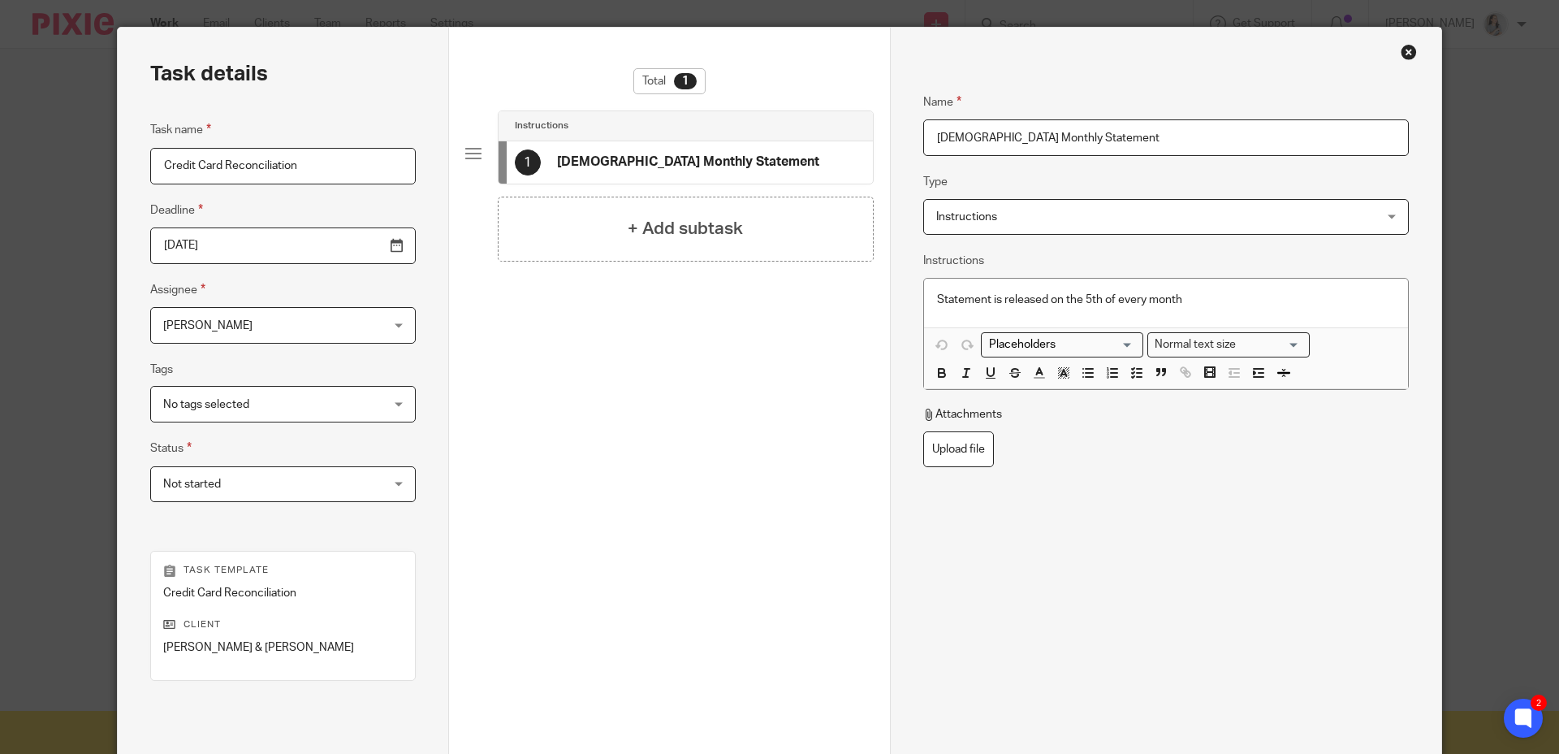
scroll to position [206, 0]
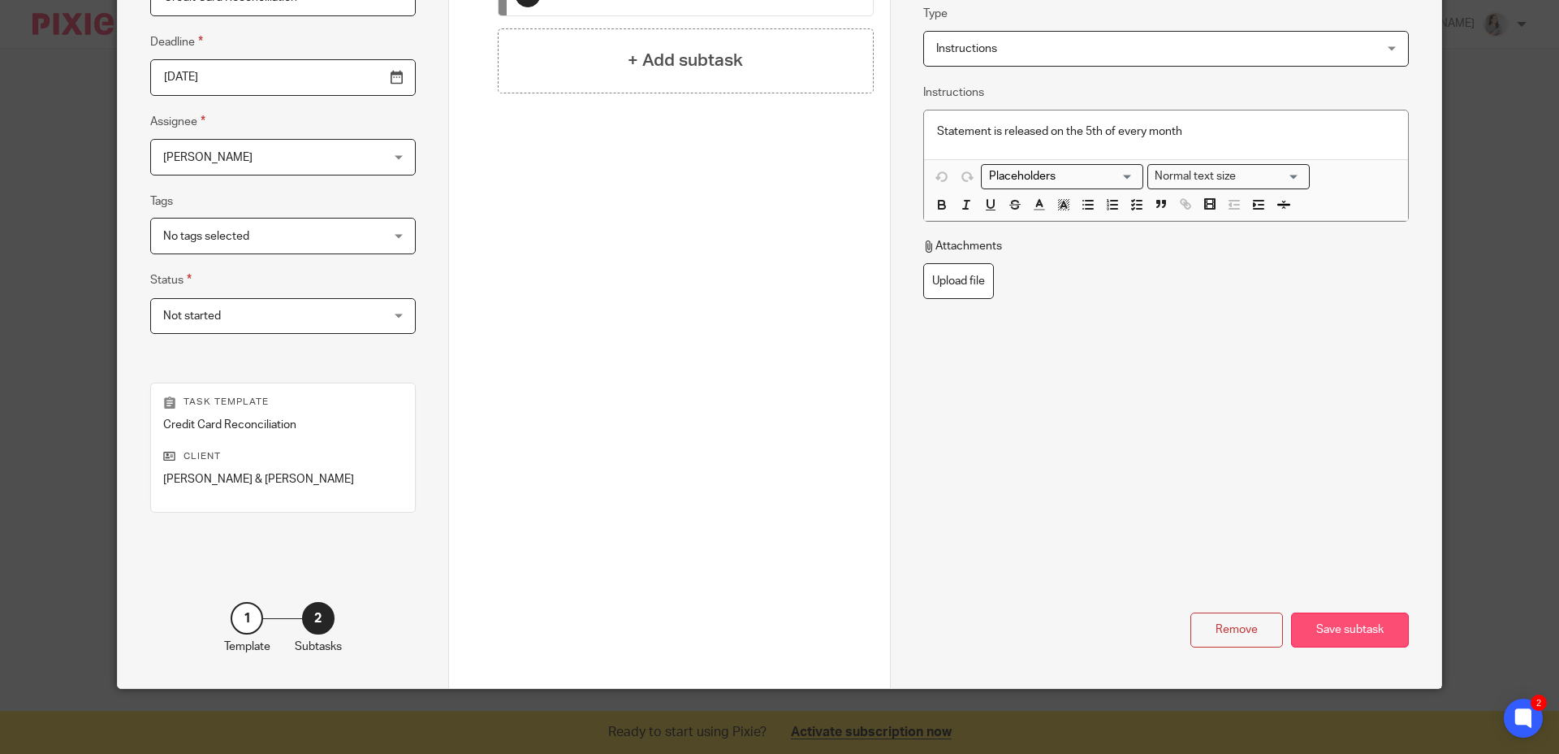
click at [1331, 628] on div "Save subtask" at bounding box center [1350, 629] width 118 height 35
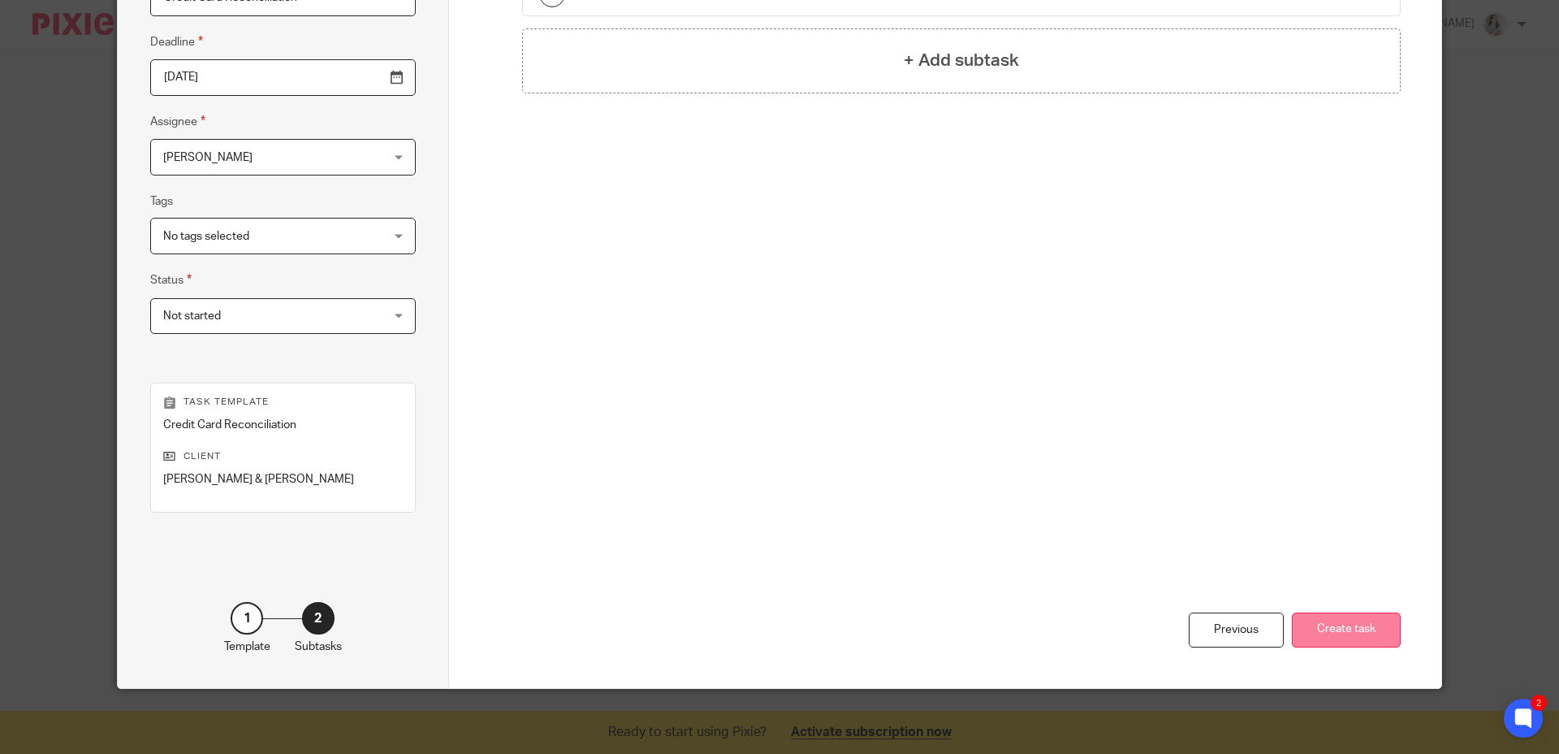
click at [1342, 631] on button "Create task" at bounding box center [1346, 629] width 109 height 35
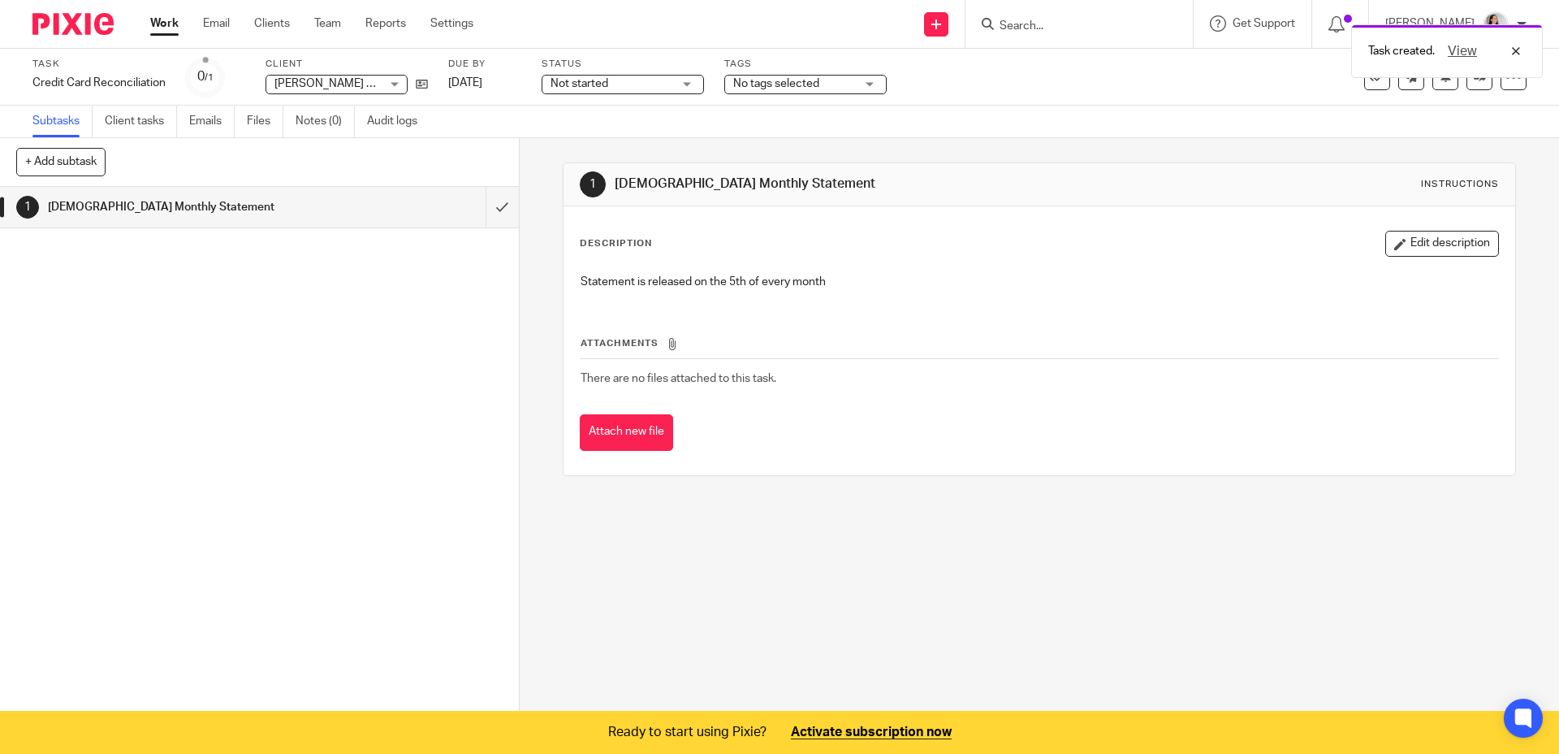
click at [1062, 17] on div "Task created. View" at bounding box center [1161, 47] width 763 height 62
click at [1047, 26] on div "Task created. View" at bounding box center [1161, 47] width 763 height 62
click at [1040, 26] on div "Task created. View" at bounding box center [1161, 47] width 763 height 62
click at [1079, 26] on input "Search" at bounding box center [1071, 26] width 146 height 15
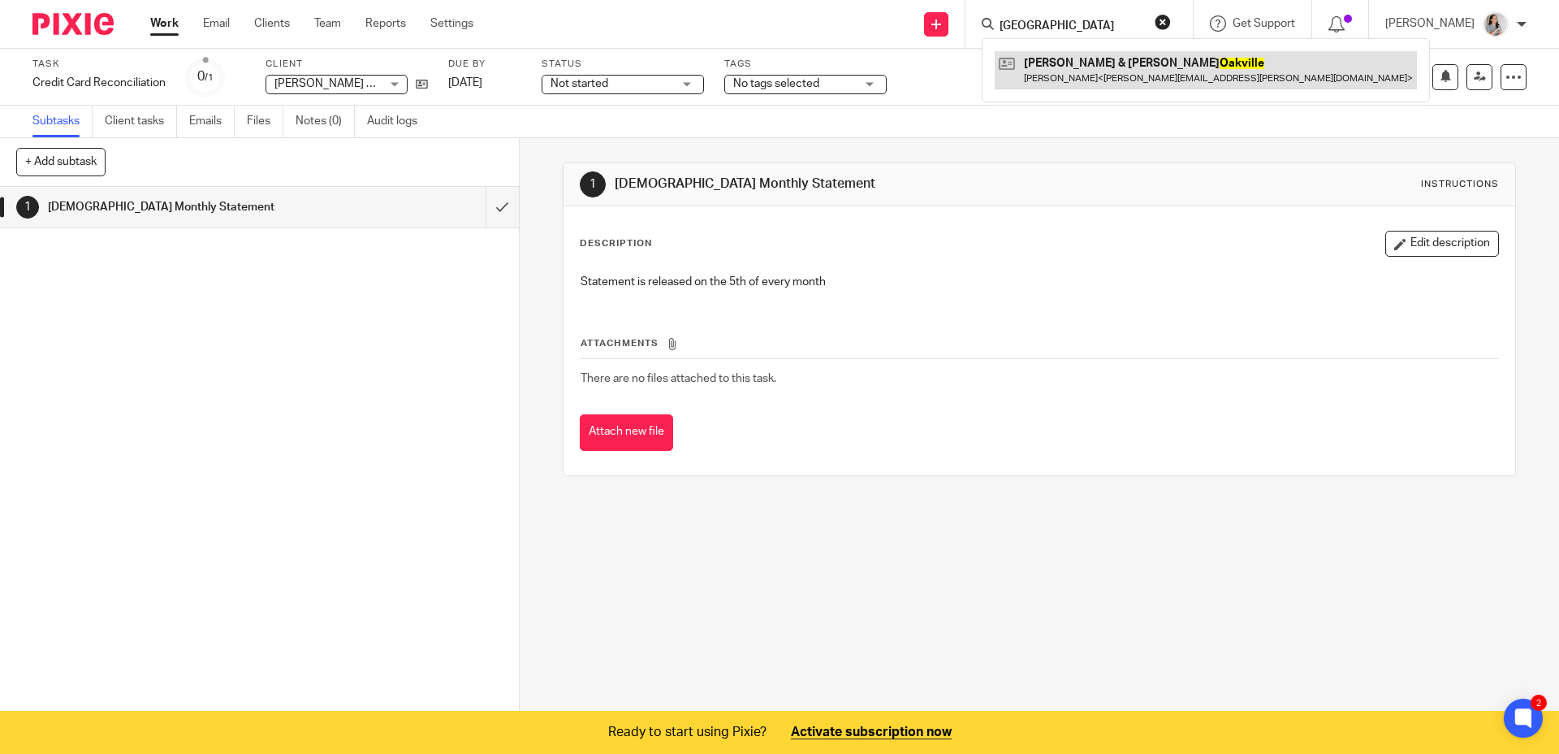
type input "oakville"
click at [1050, 65] on link at bounding box center [1206, 69] width 422 height 37
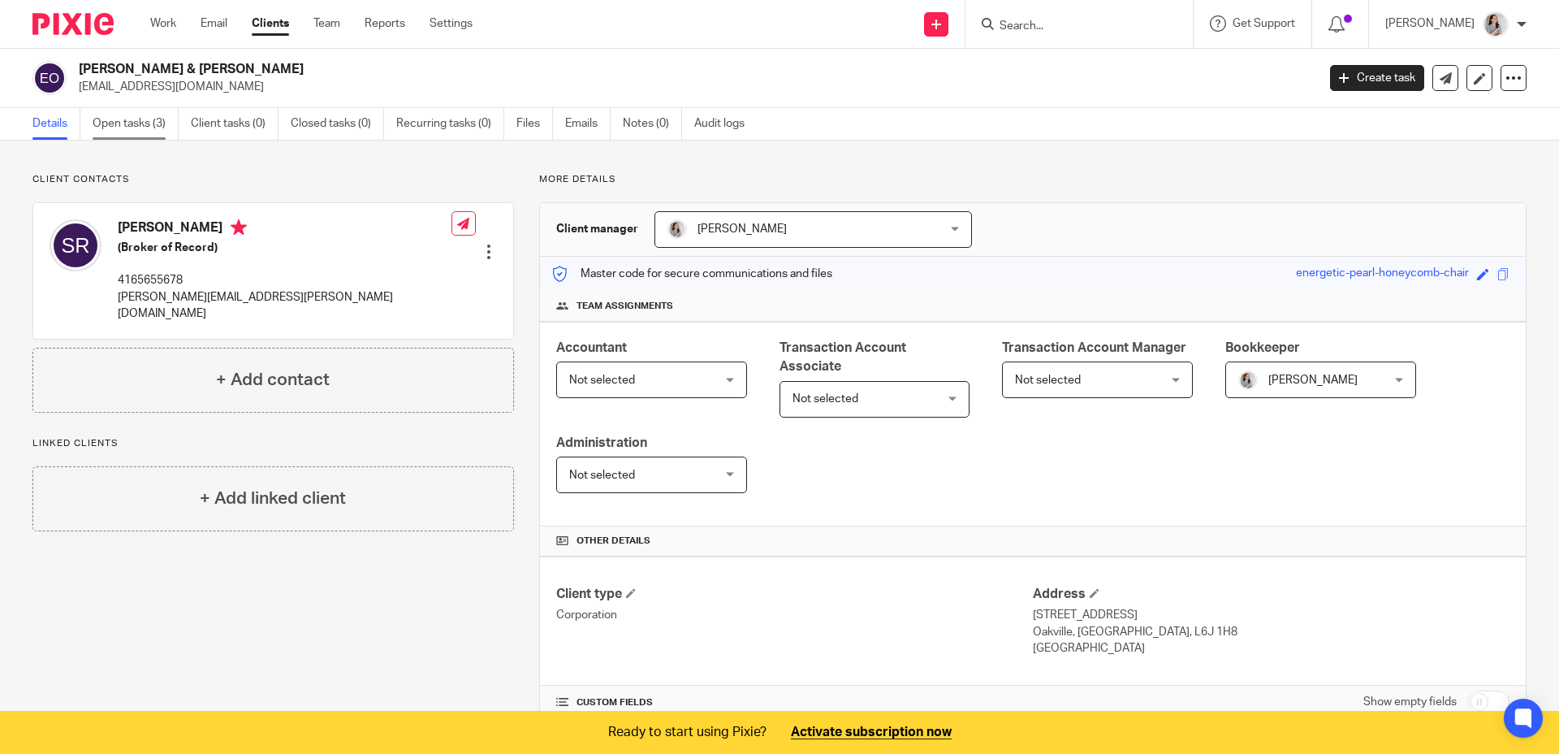
click at [141, 119] on link "Open tasks (3)" at bounding box center [136, 124] width 86 height 32
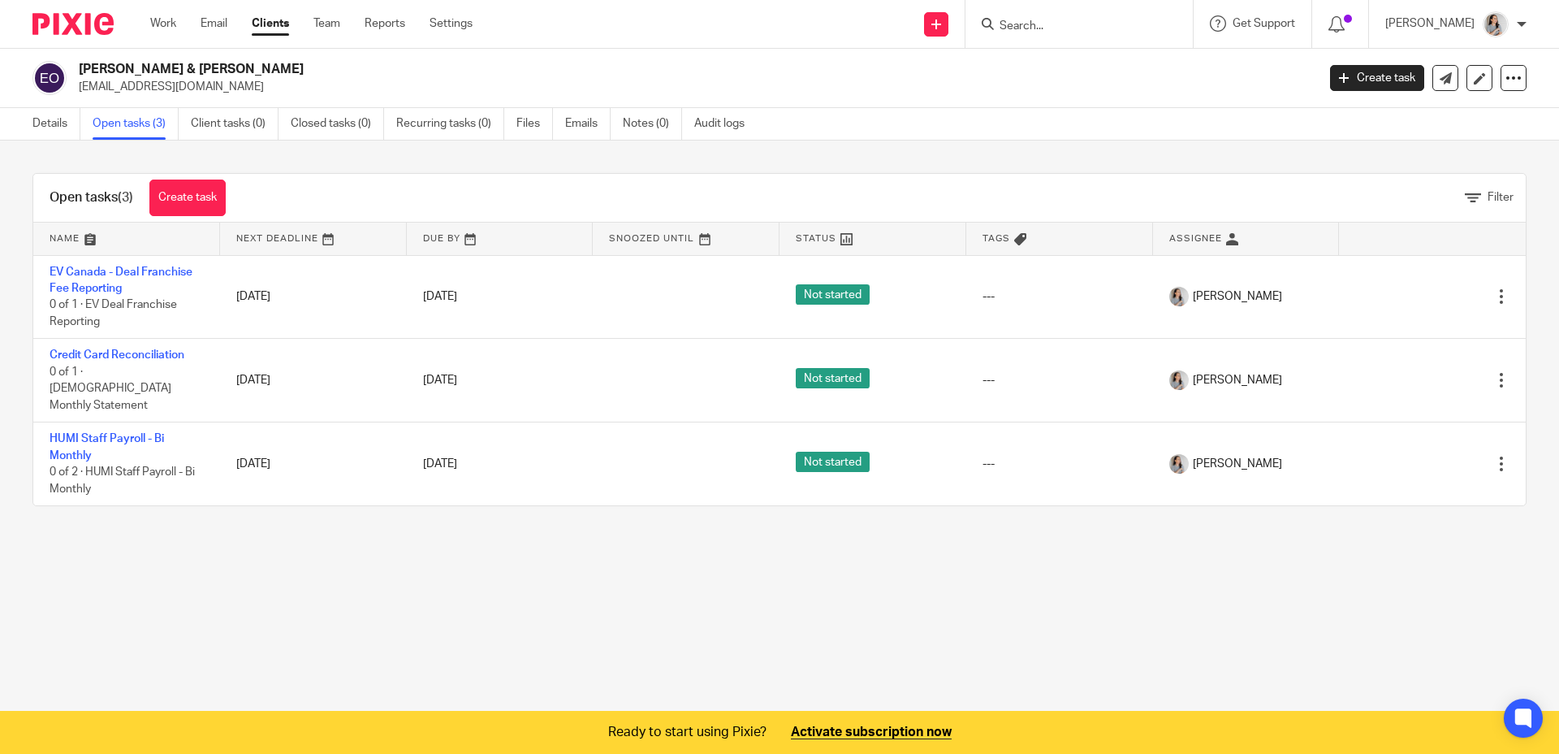
click at [539, 599] on main "[PERSON_NAME] & [PERSON_NAME] [EMAIL_ADDRESS][DOMAIN_NAME] Create task Export d…" at bounding box center [779, 377] width 1559 height 754
click at [214, 202] on link "Create task" at bounding box center [187, 197] width 76 height 37
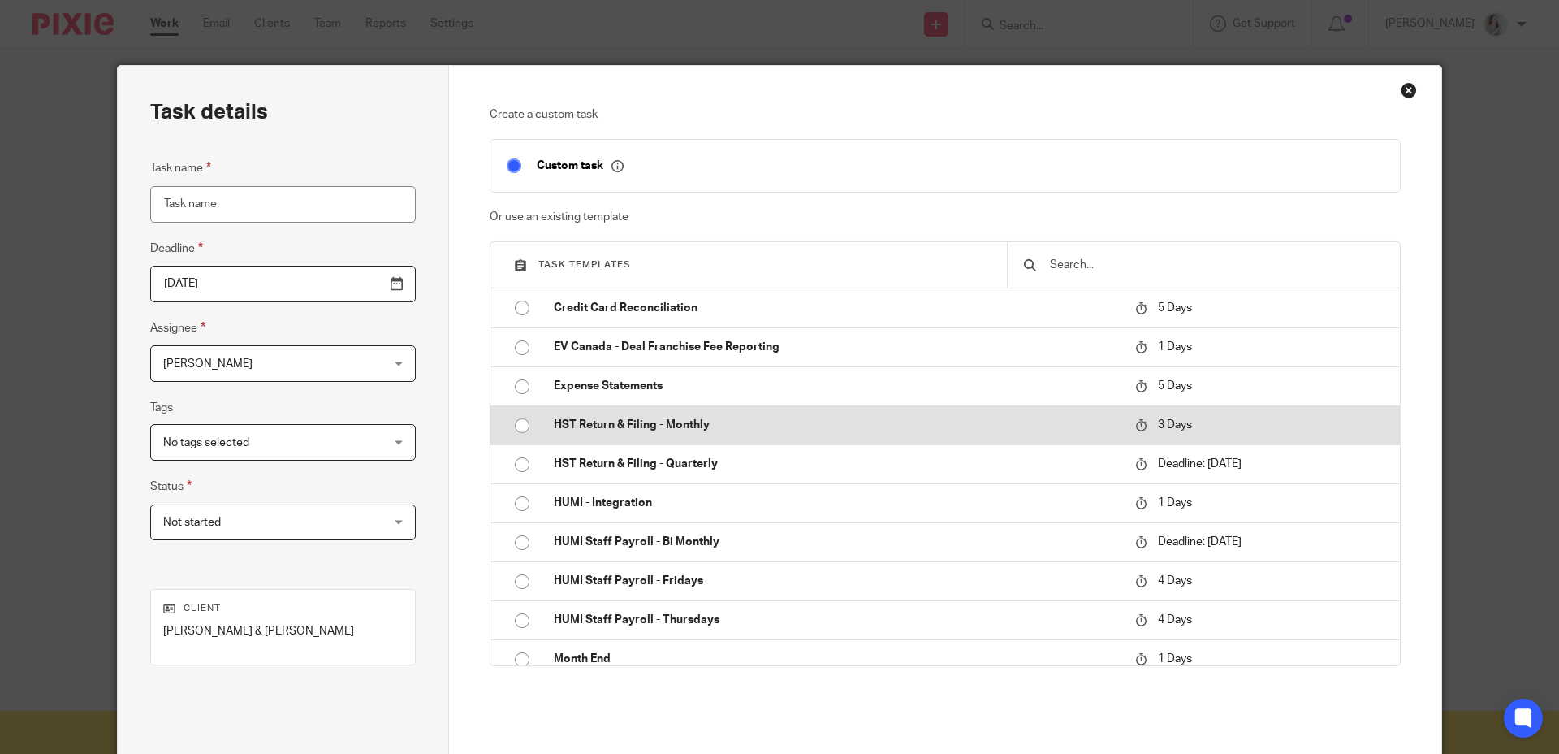
click at [517, 428] on input "radio" at bounding box center [522, 425] width 31 height 31
type input "[DATE]"
type input "HST Return & Filing - Monthly"
checkbox input "false"
radio input "false"
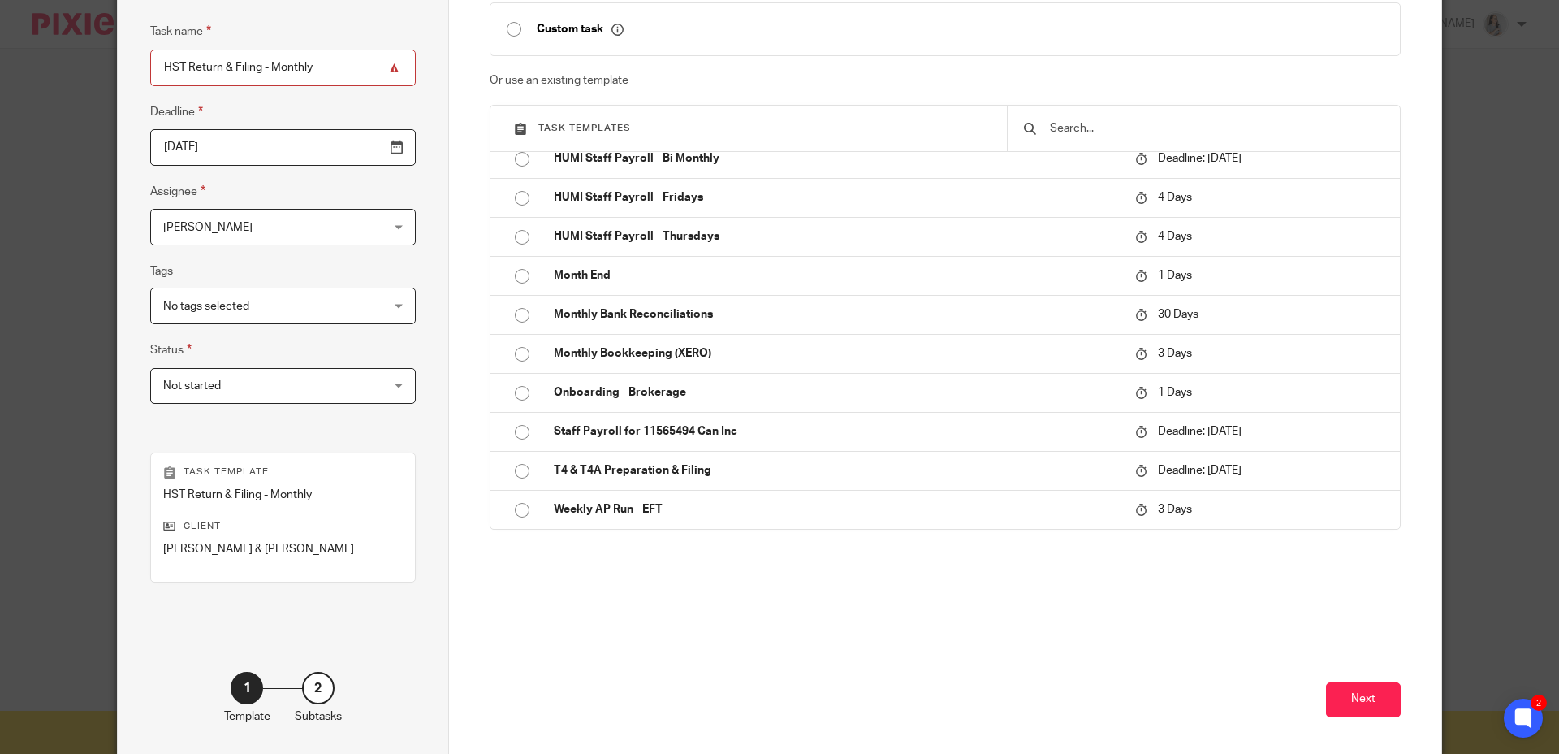
scroll to position [206, 0]
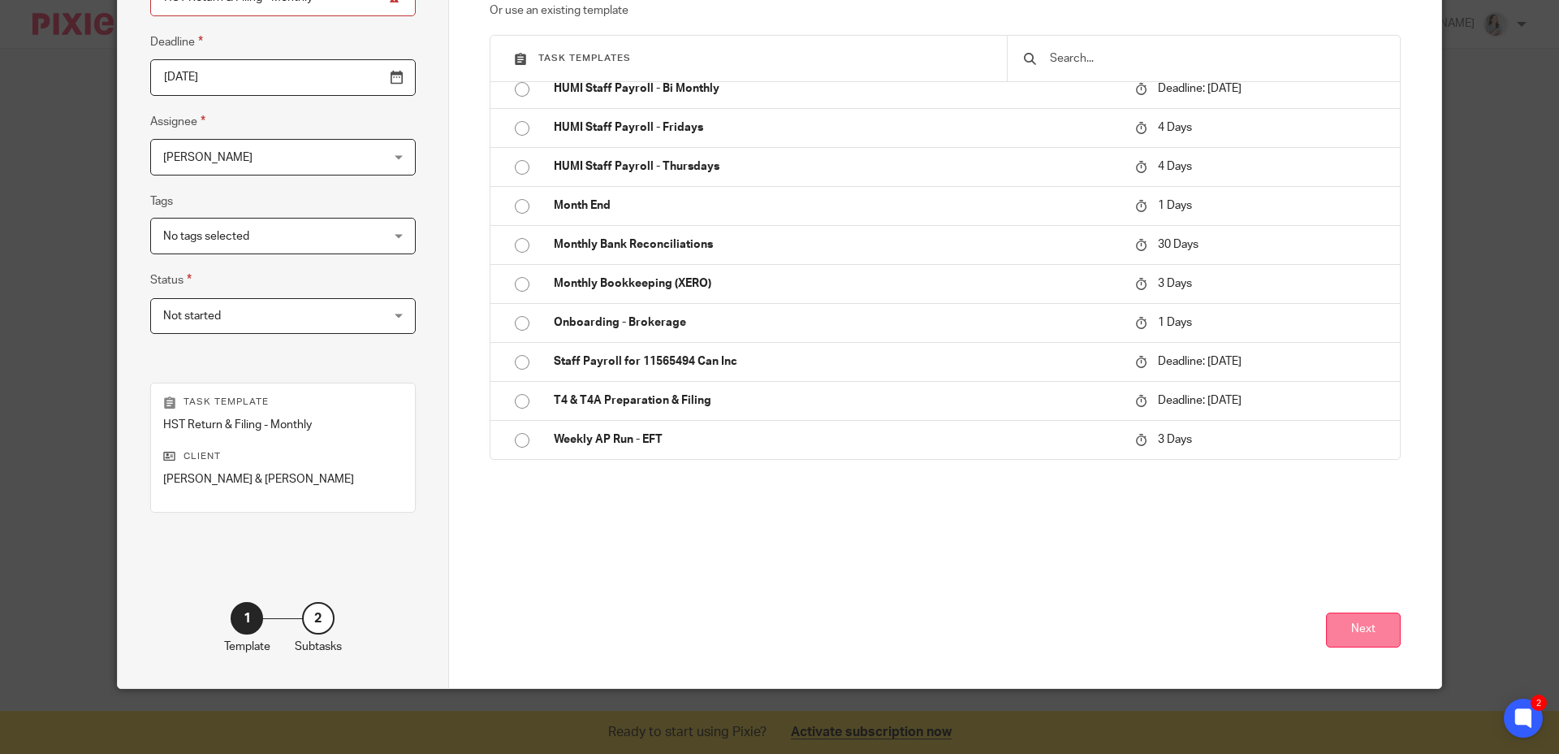
click at [1347, 642] on button "Next" at bounding box center [1363, 629] width 75 height 35
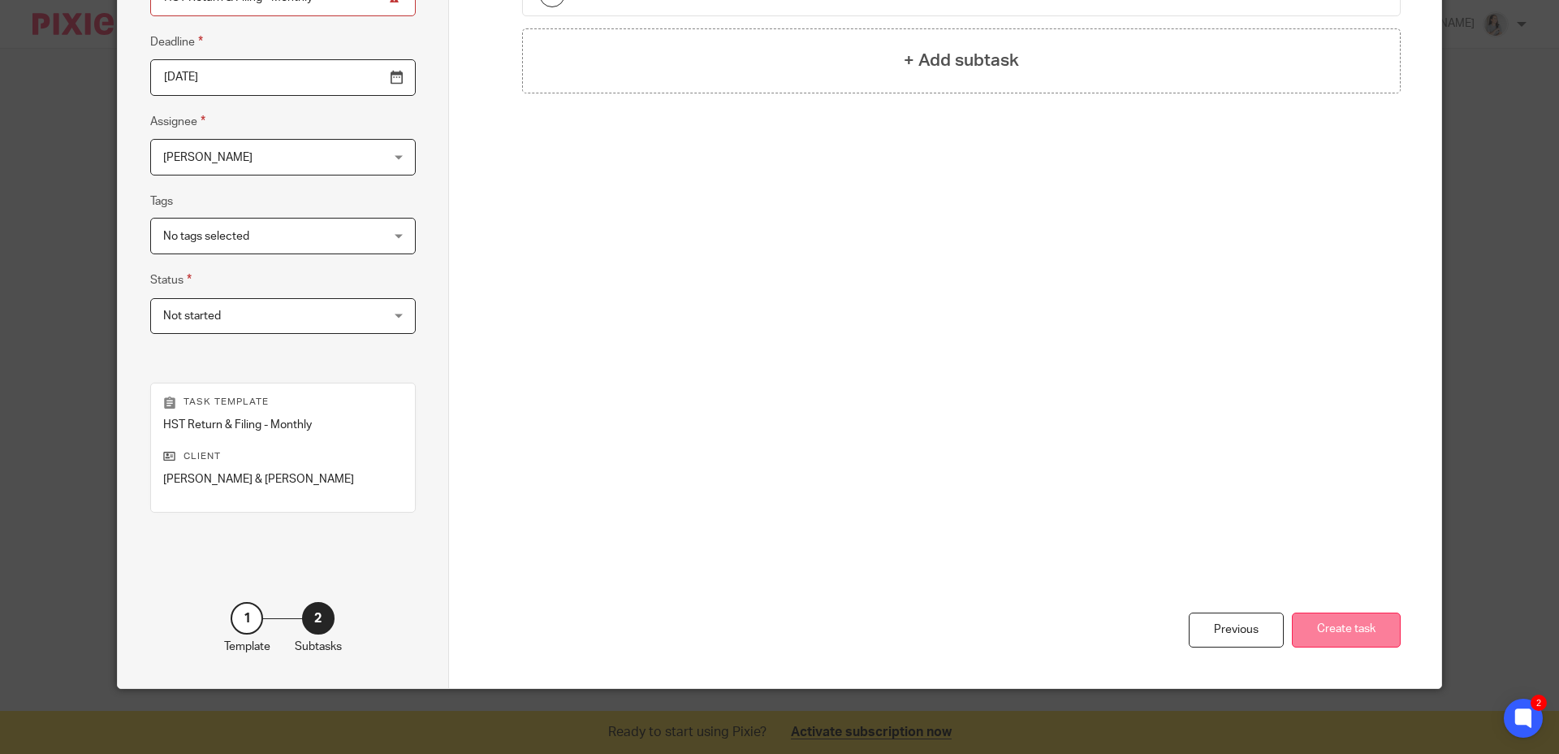
click at [1345, 631] on button "Create task" at bounding box center [1346, 629] width 109 height 35
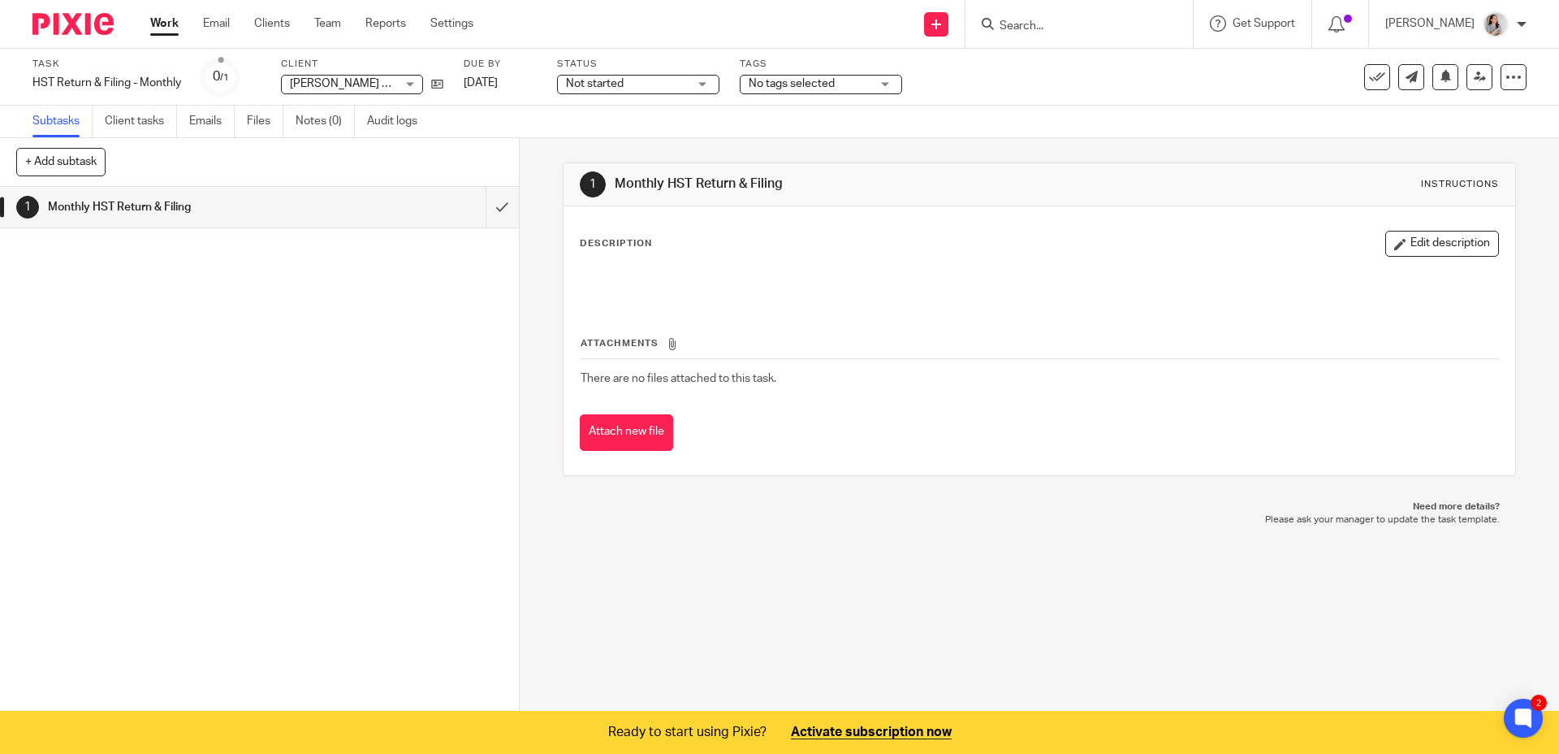
click at [1089, 14] on form at bounding box center [1084, 24] width 173 height 20
click at [1083, 24] on input "Search" at bounding box center [1071, 26] width 146 height 15
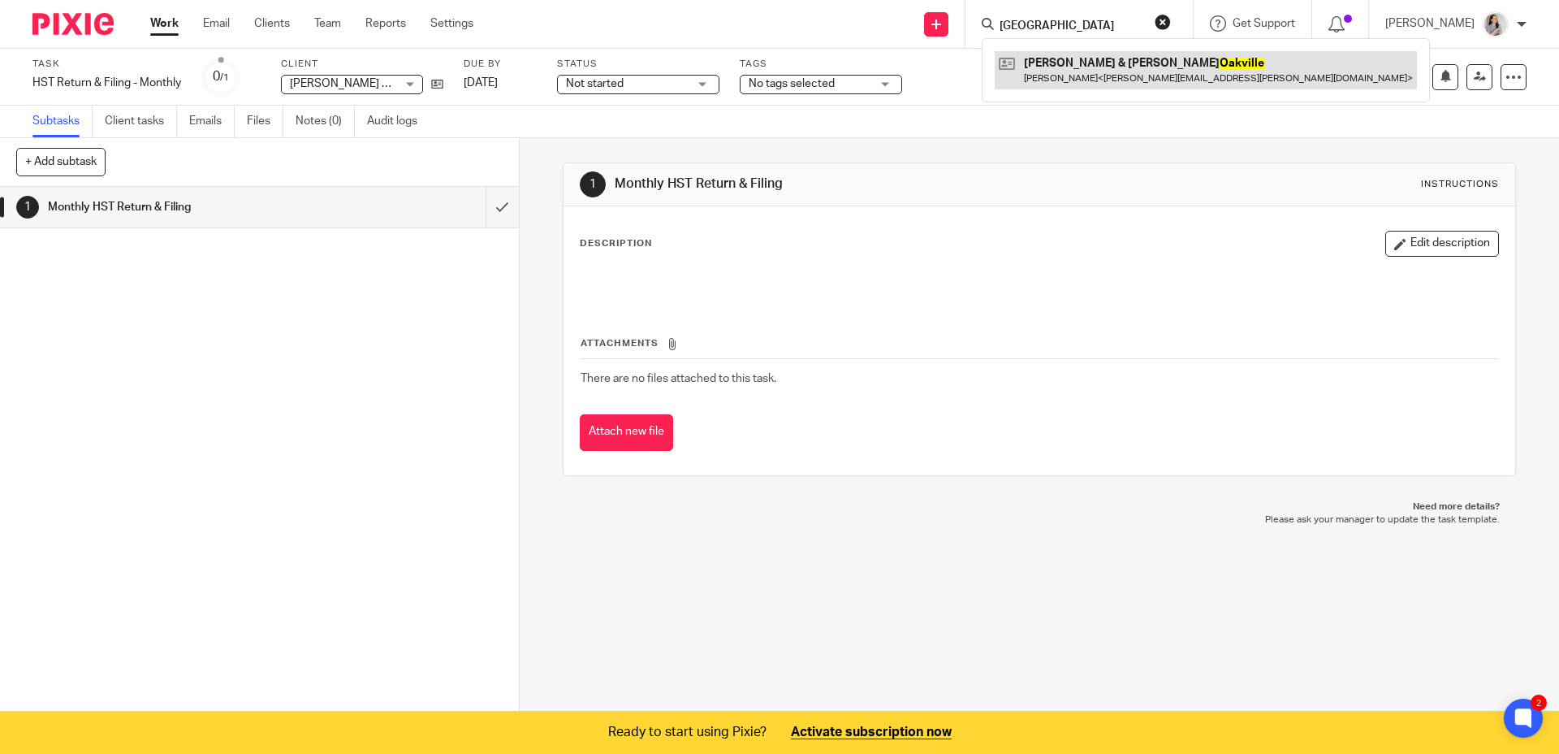
type input "[GEOGRAPHIC_DATA]"
click at [1104, 69] on link at bounding box center [1206, 69] width 422 height 37
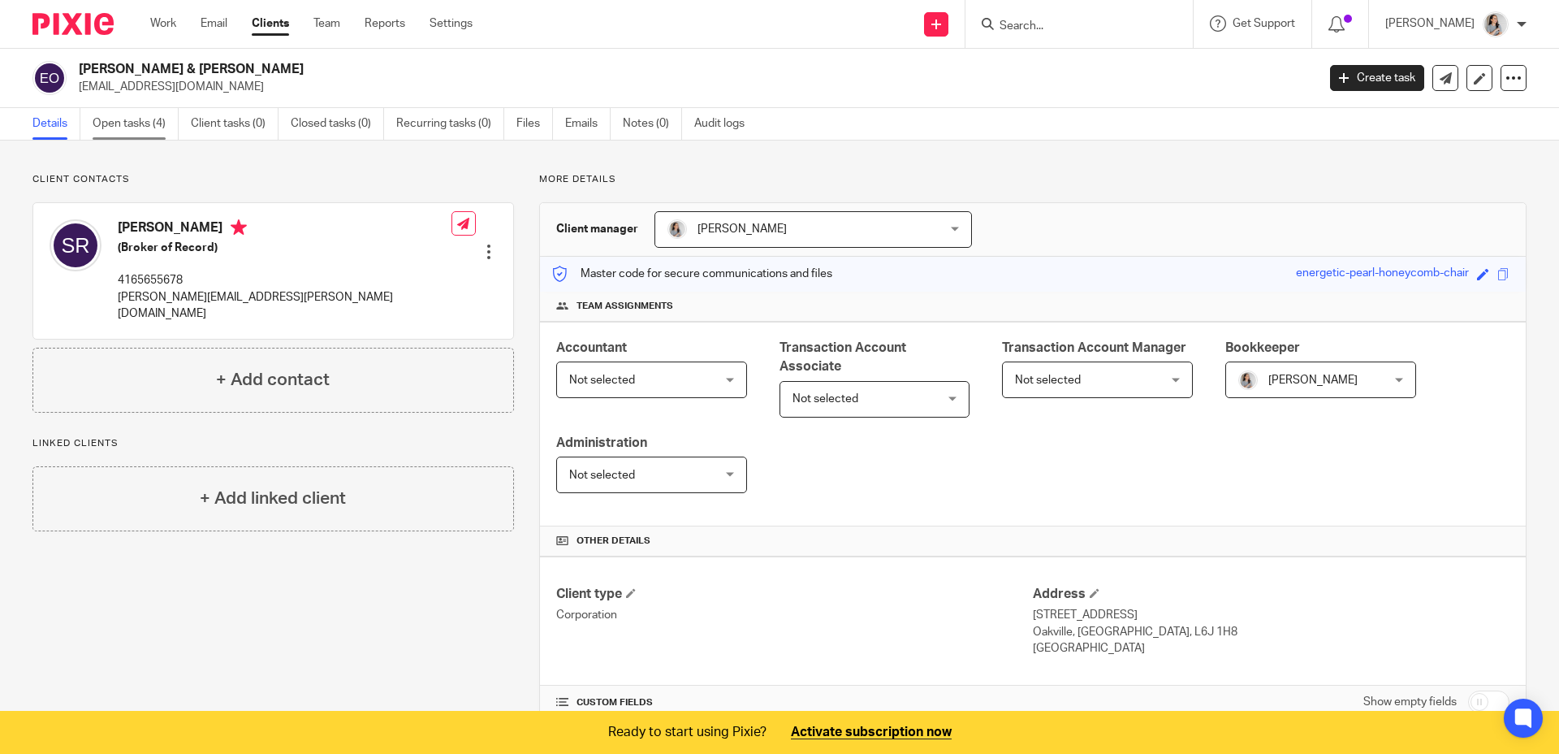
click at [116, 128] on link "Open tasks (4)" at bounding box center [136, 124] width 86 height 32
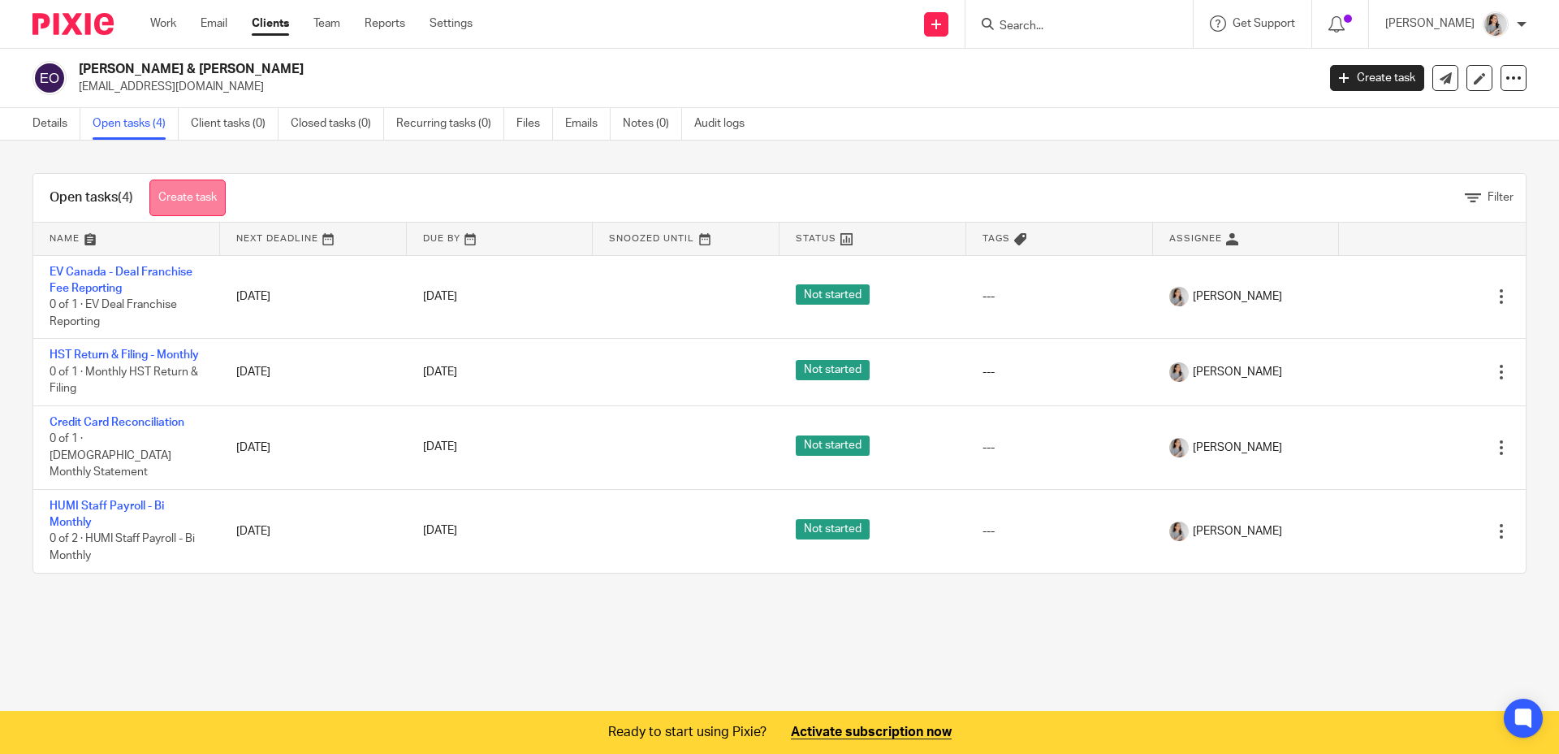
click at [195, 198] on link "Create task" at bounding box center [187, 197] width 76 height 37
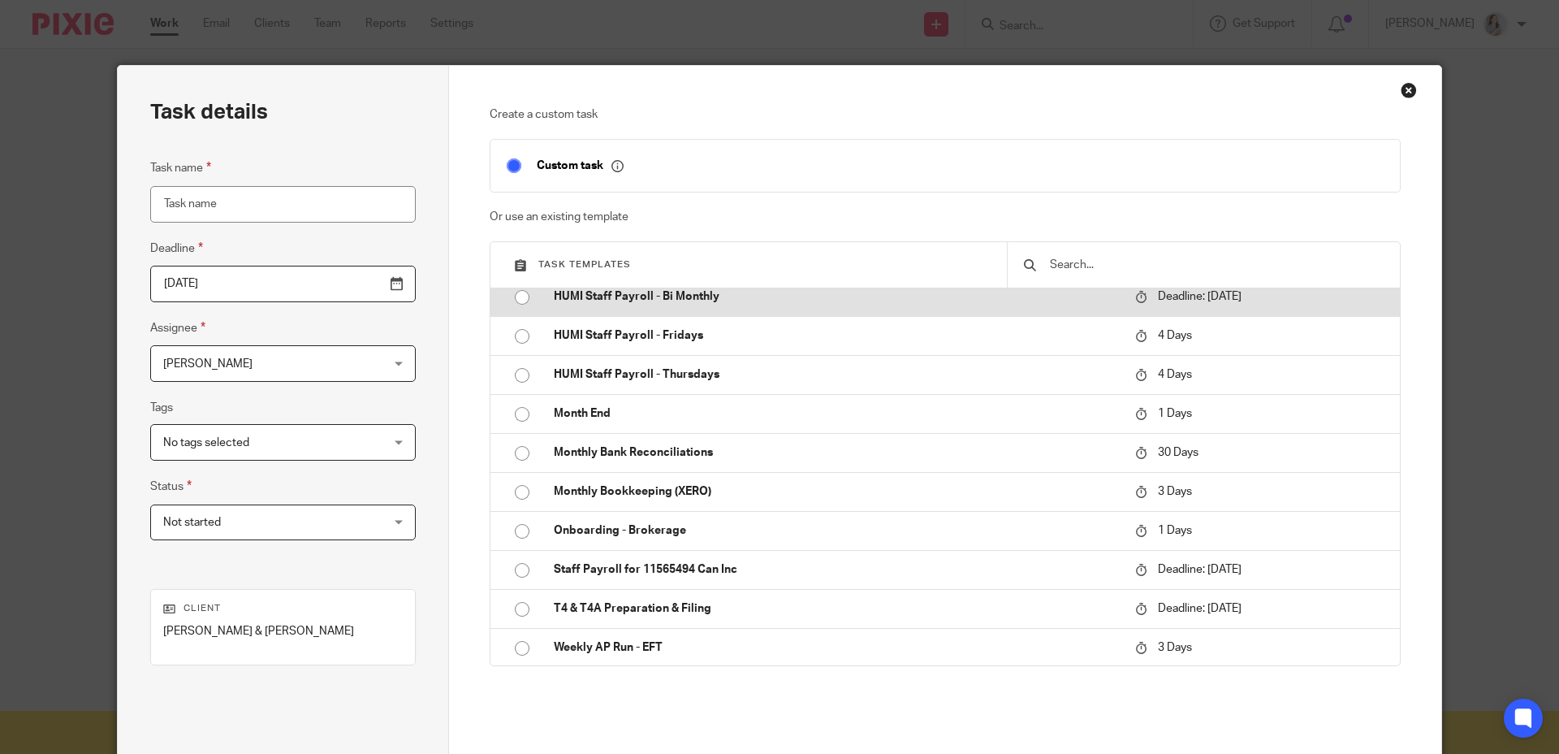
scroll to position [247, 0]
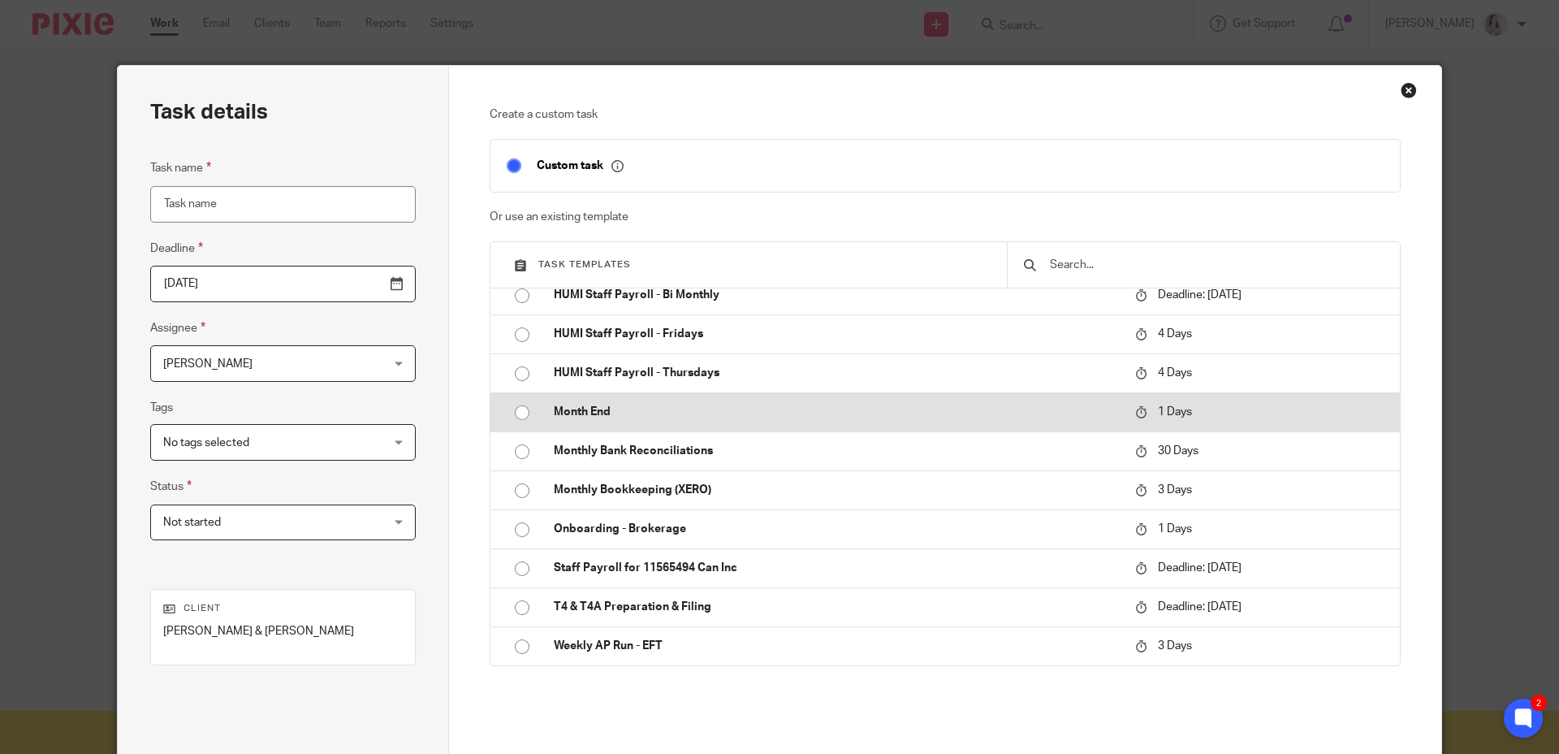
click at [516, 413] on input "radio" at bounding box center [522, 412] width 31 height 31
type input "2025-09-27"
type input "Month End"
checkbox input "false"
radio input "false"
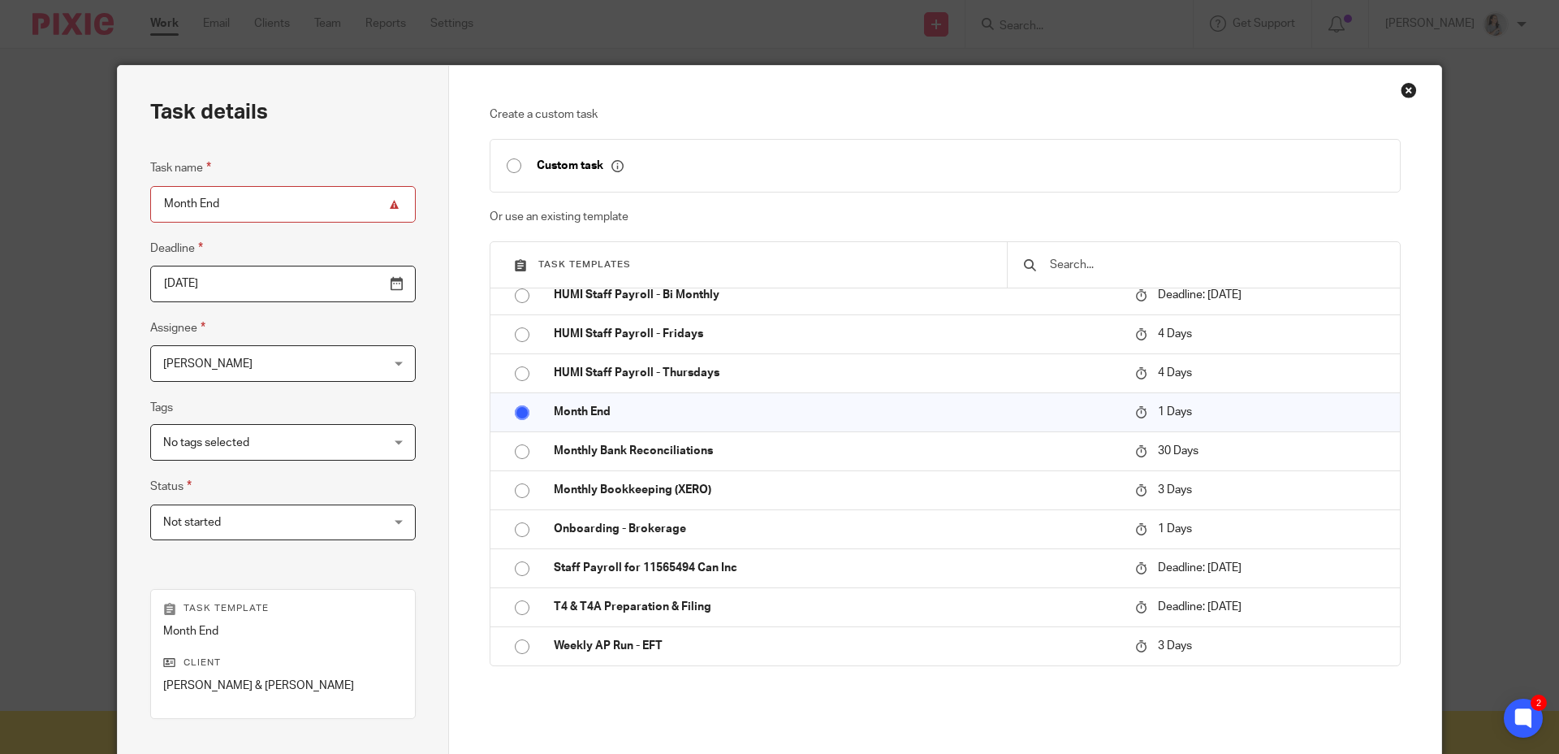
scroll to position [206, 0]
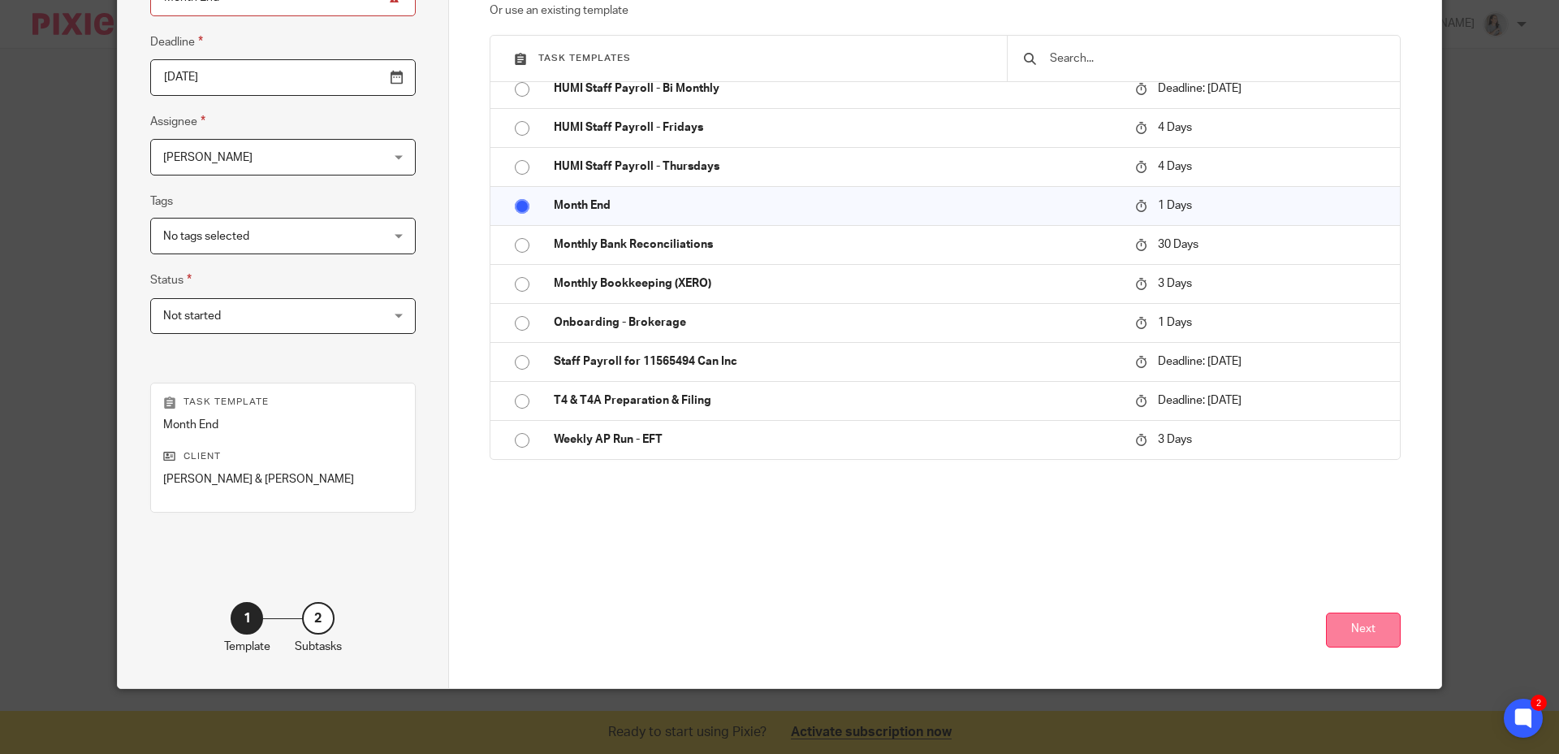
click at [1356, 634] on button "Next" at bounding box center [1363, 629] width 75 height 35
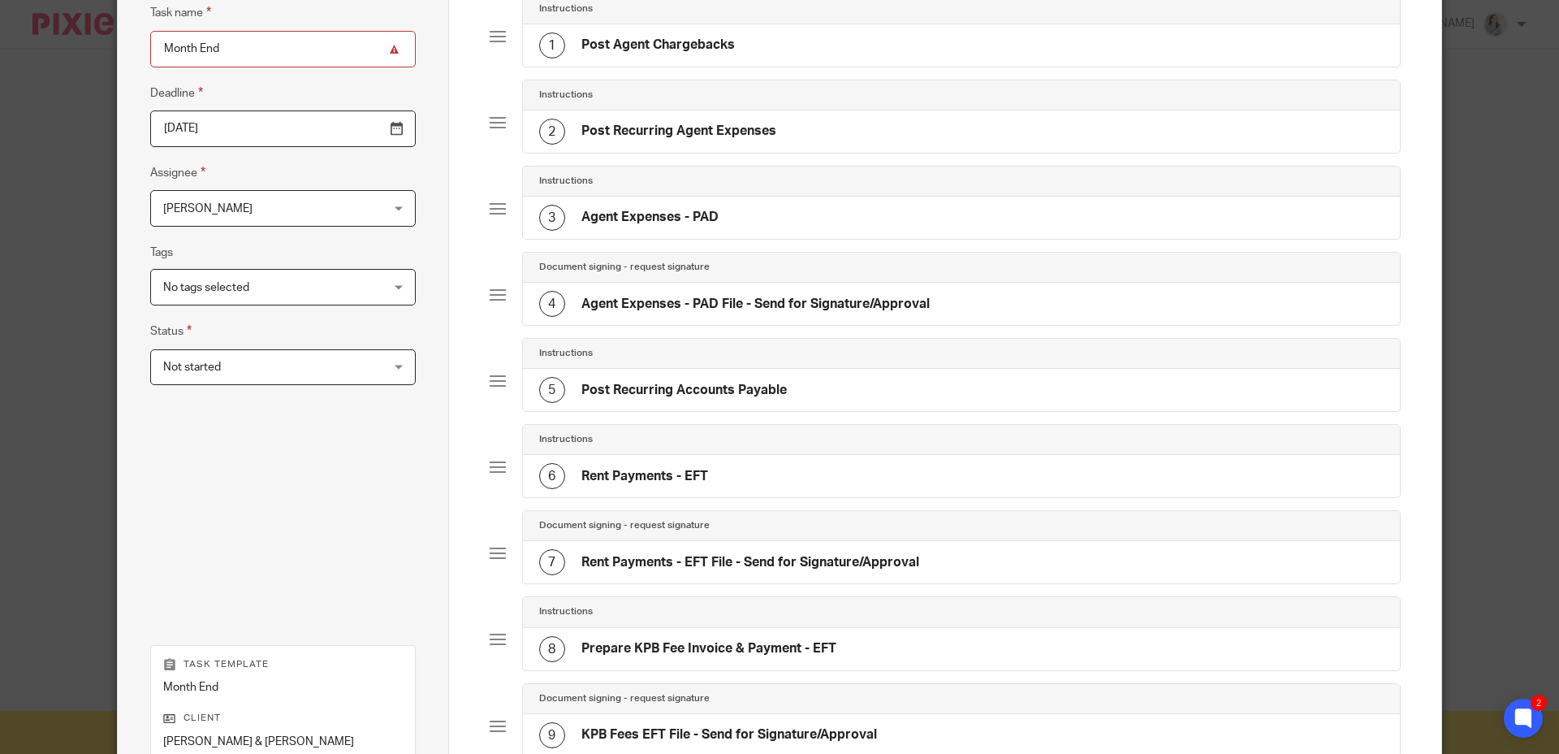
scroll to position [195, 0]
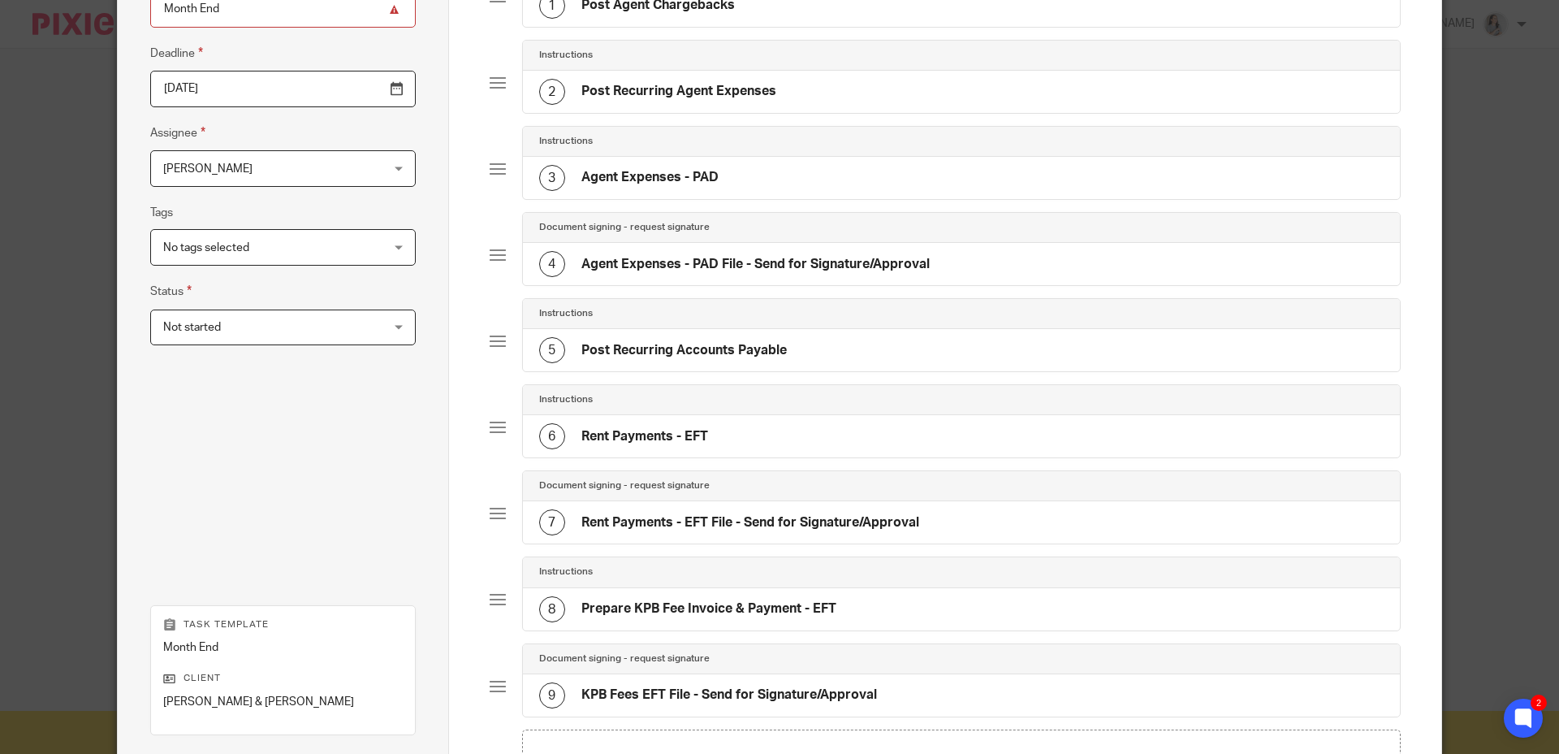
click at [658, 172] on h4 "Agent Expenses - PAD" at bounding box center [650, 177] width 137 height 17
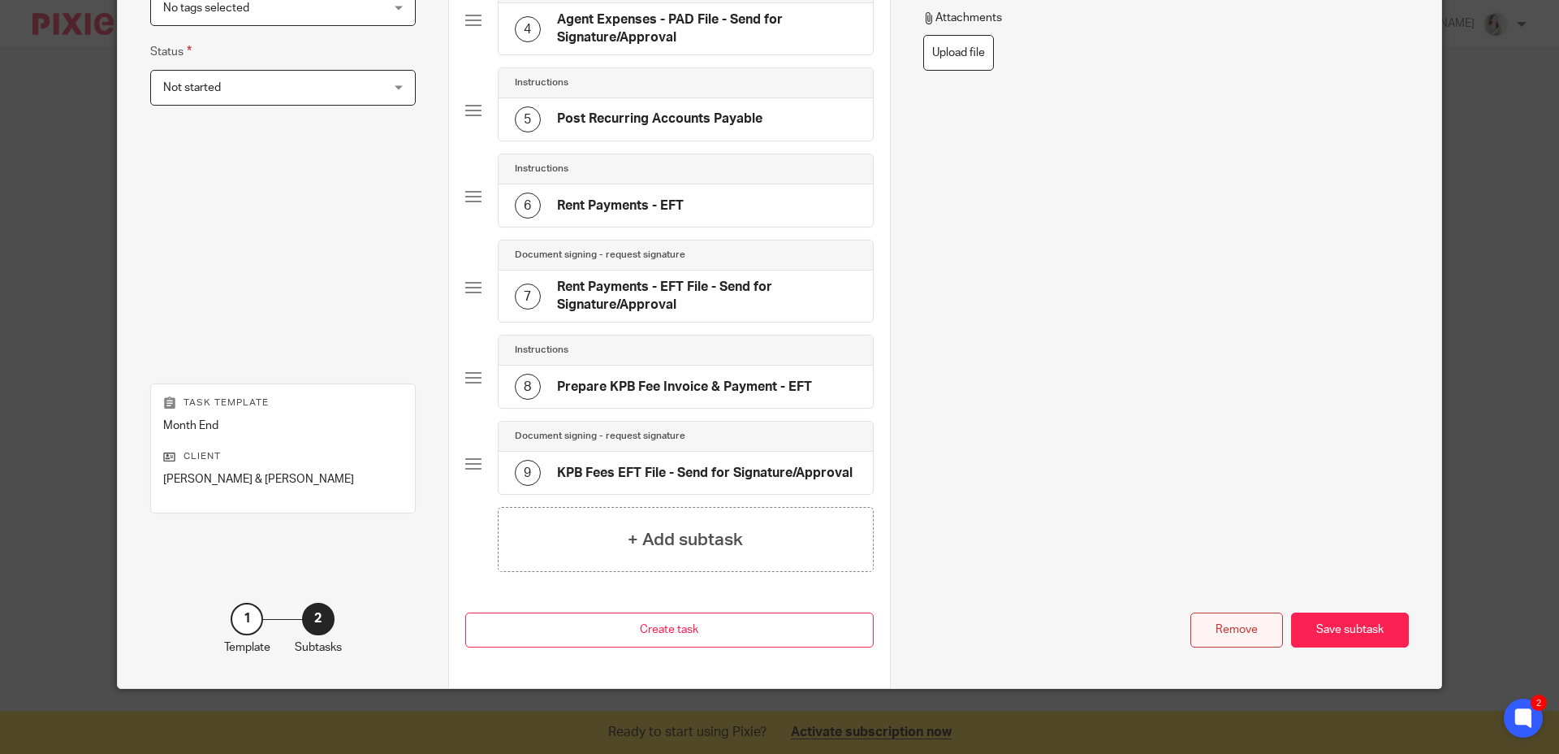
click at [1195, 629] on div "Remove" at bounding box center [1237, 629] width 93 height 35
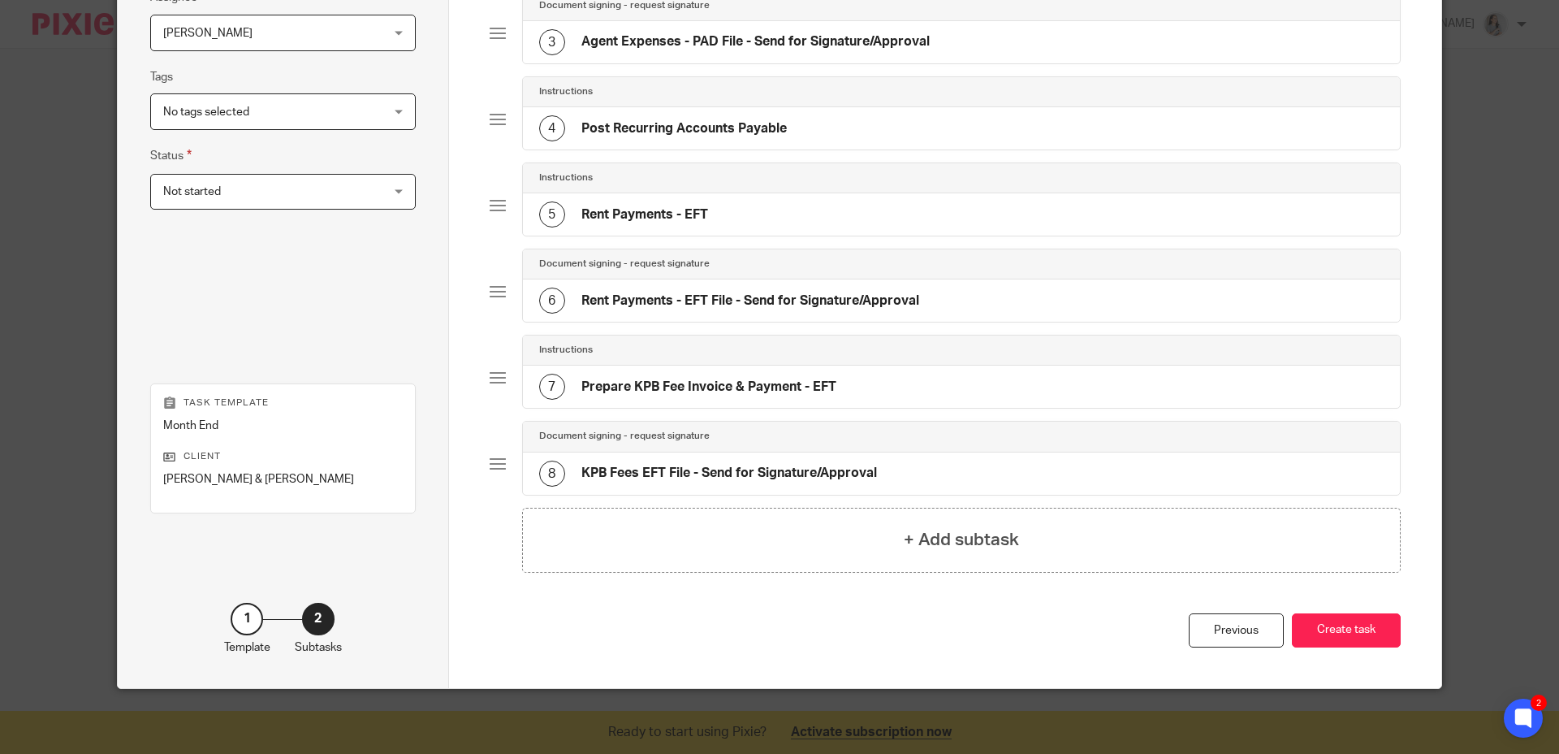
scroll to position [17, 0]
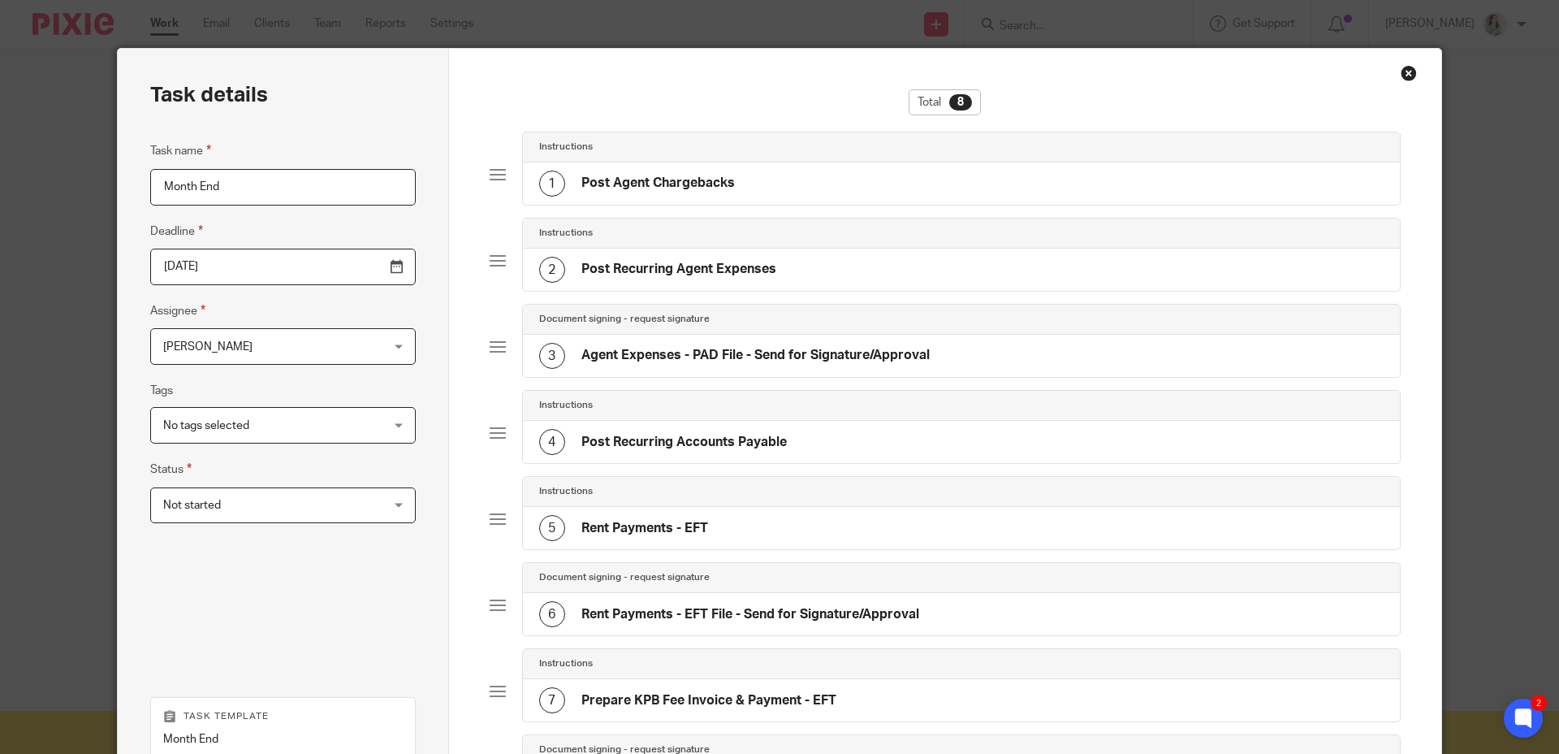
click at [726, 348] on h4 "Agent Expenses - PAD File - Send for Signature/Approval" at bounding box center [756, 355] width 348 height 17
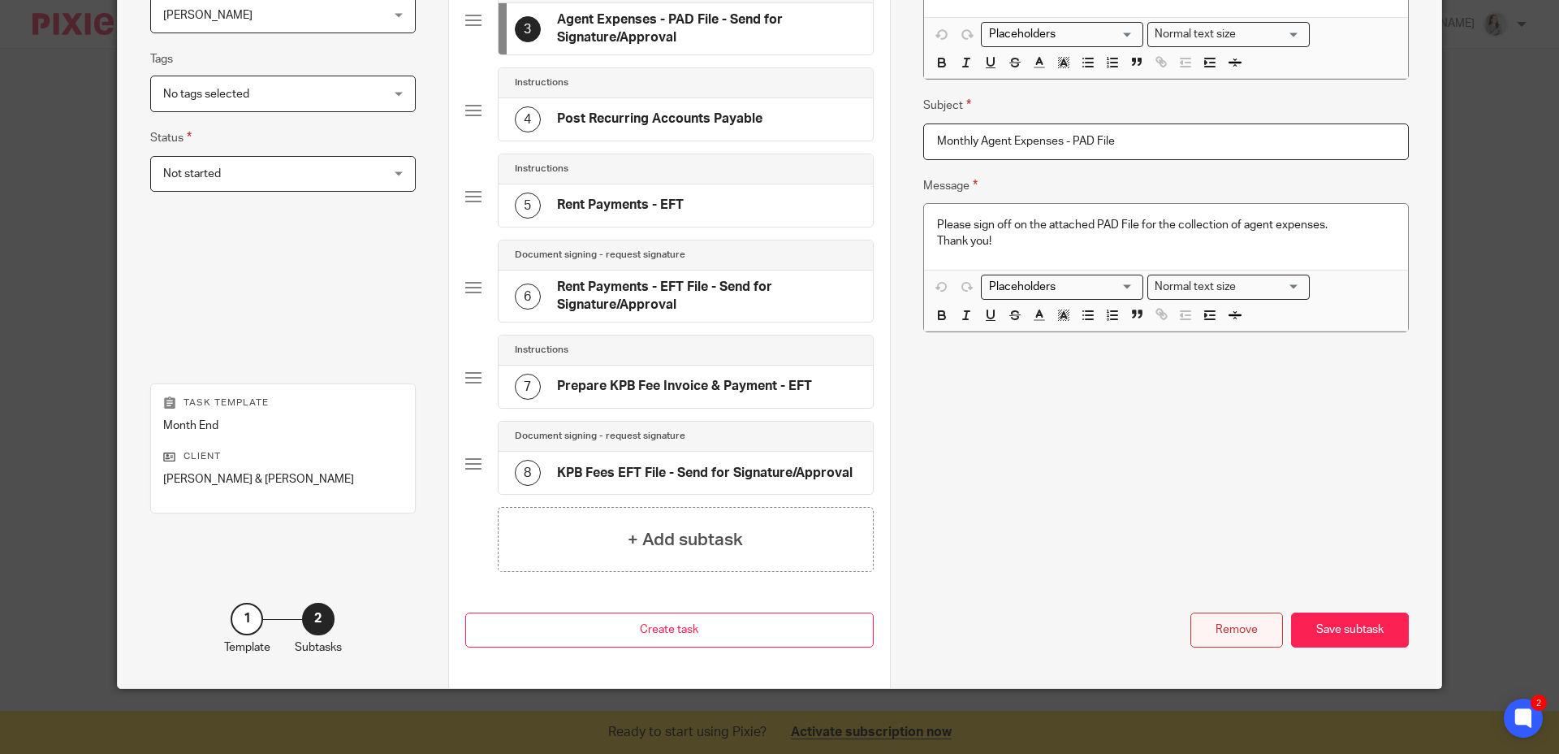
click at [1205, 626] on div "Remove" at bounding box center [1237, 629] width 93 height 35
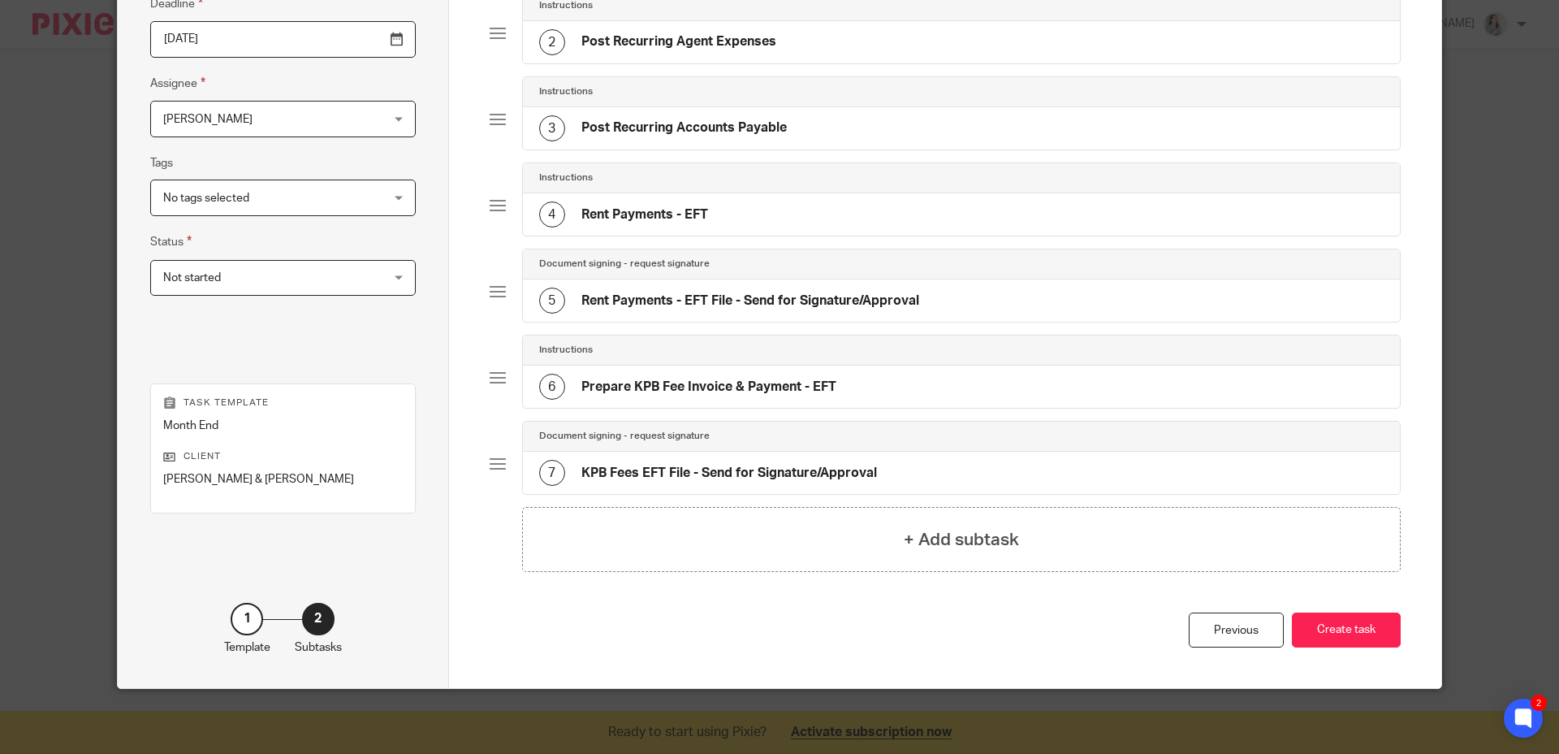
scroll to position [121, 0]
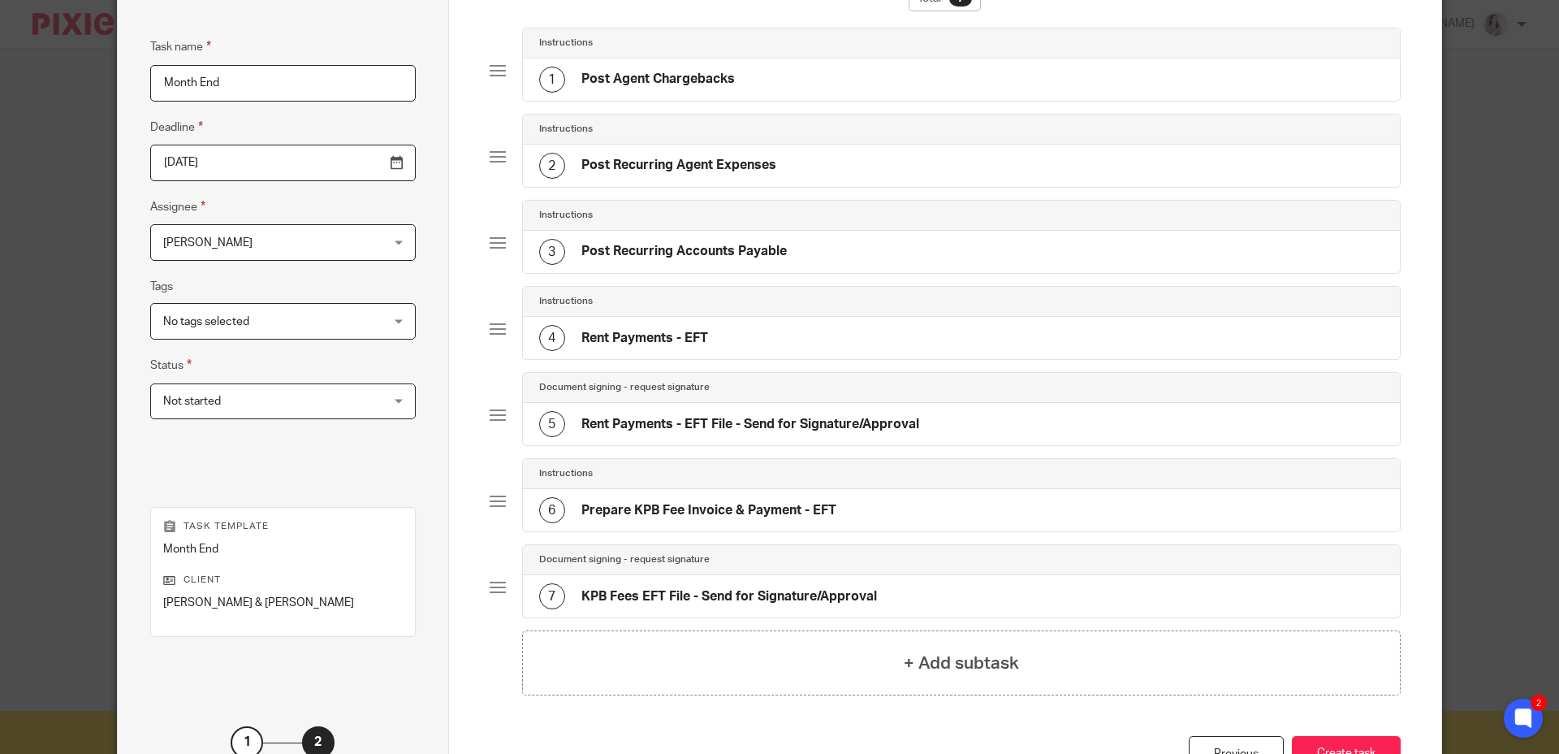
click at [694, 350] on div "4 Rent Payments - EFT" at bounding box center [623, 338] width 169 height 26
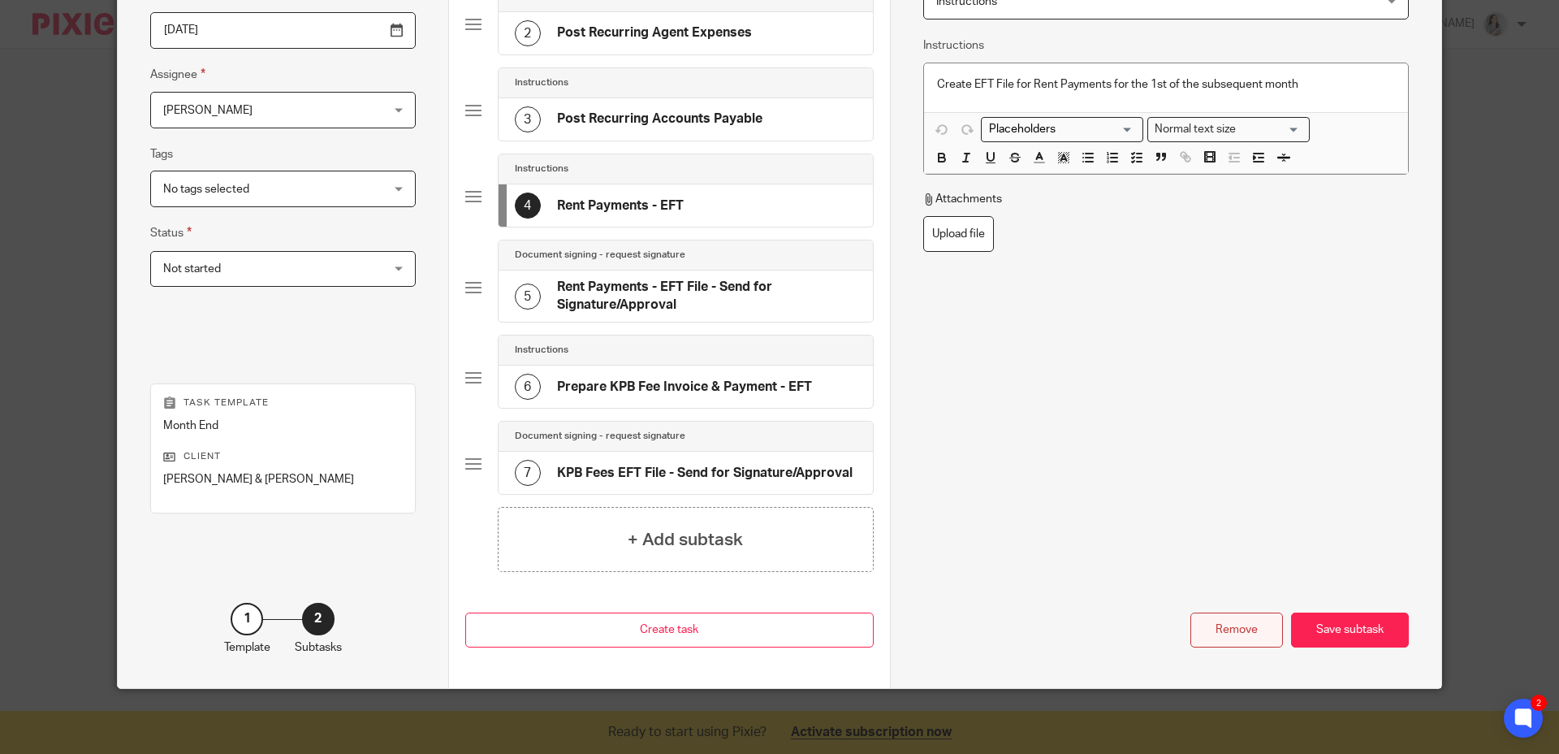
click at [1206, 634] on div "Remove" at bounding box center [1237, 629] width 93 height 35
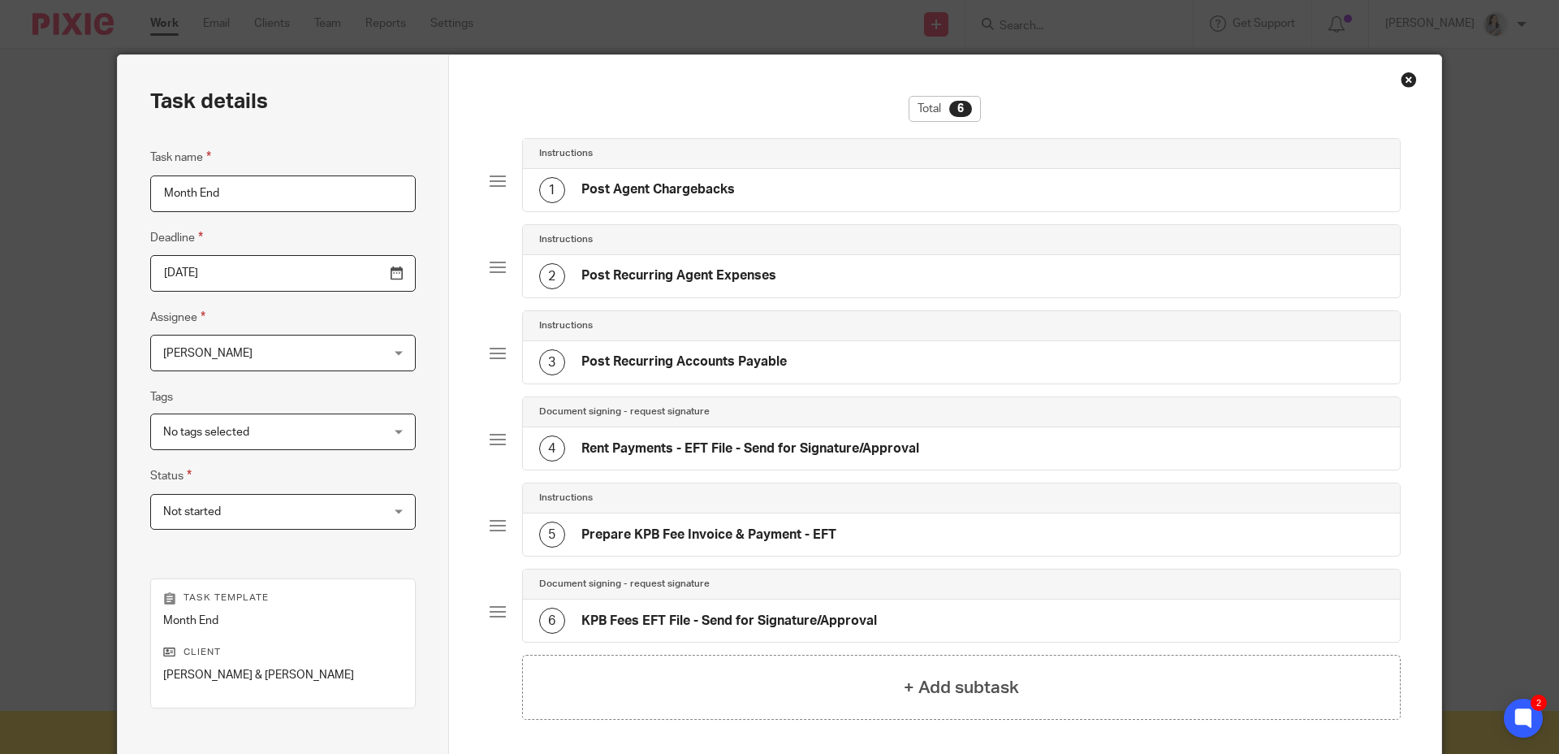
scroll to position [0, 0]
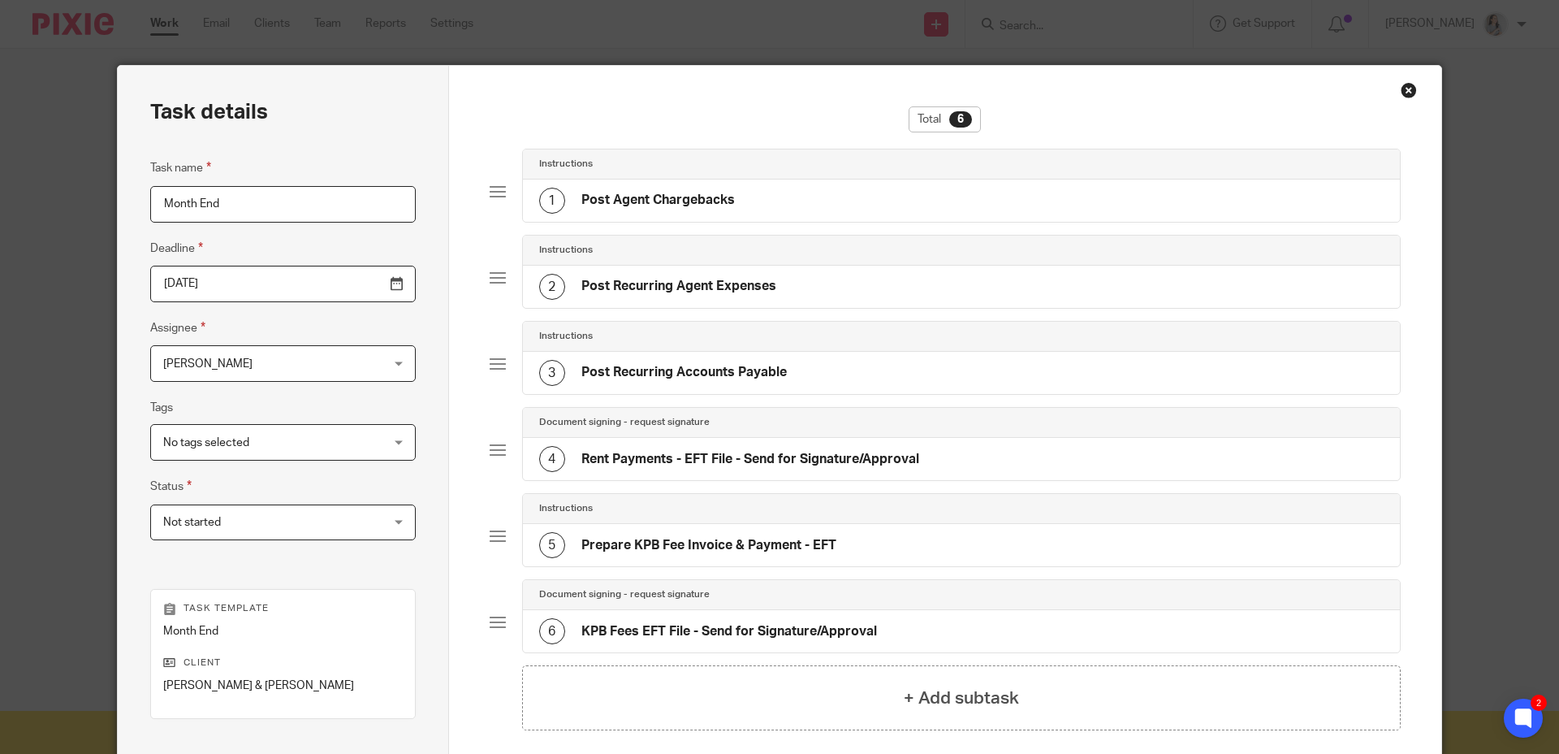
click at [782, 466] on h4 "Rent Payments - EFT File - Send for Signature/Approval" at bounding box center [751, 459] width 338 height 17
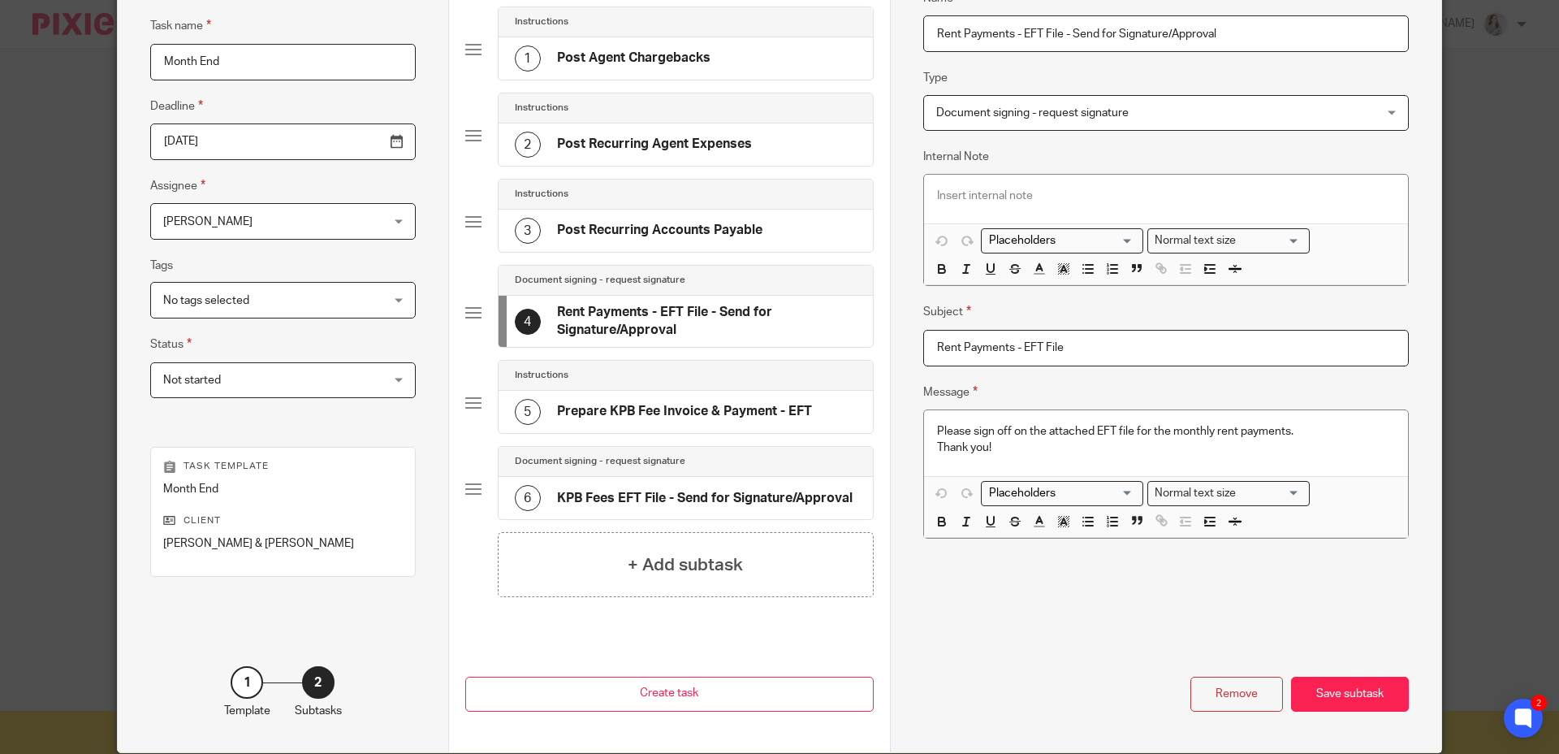
scroll to position [206, 0]
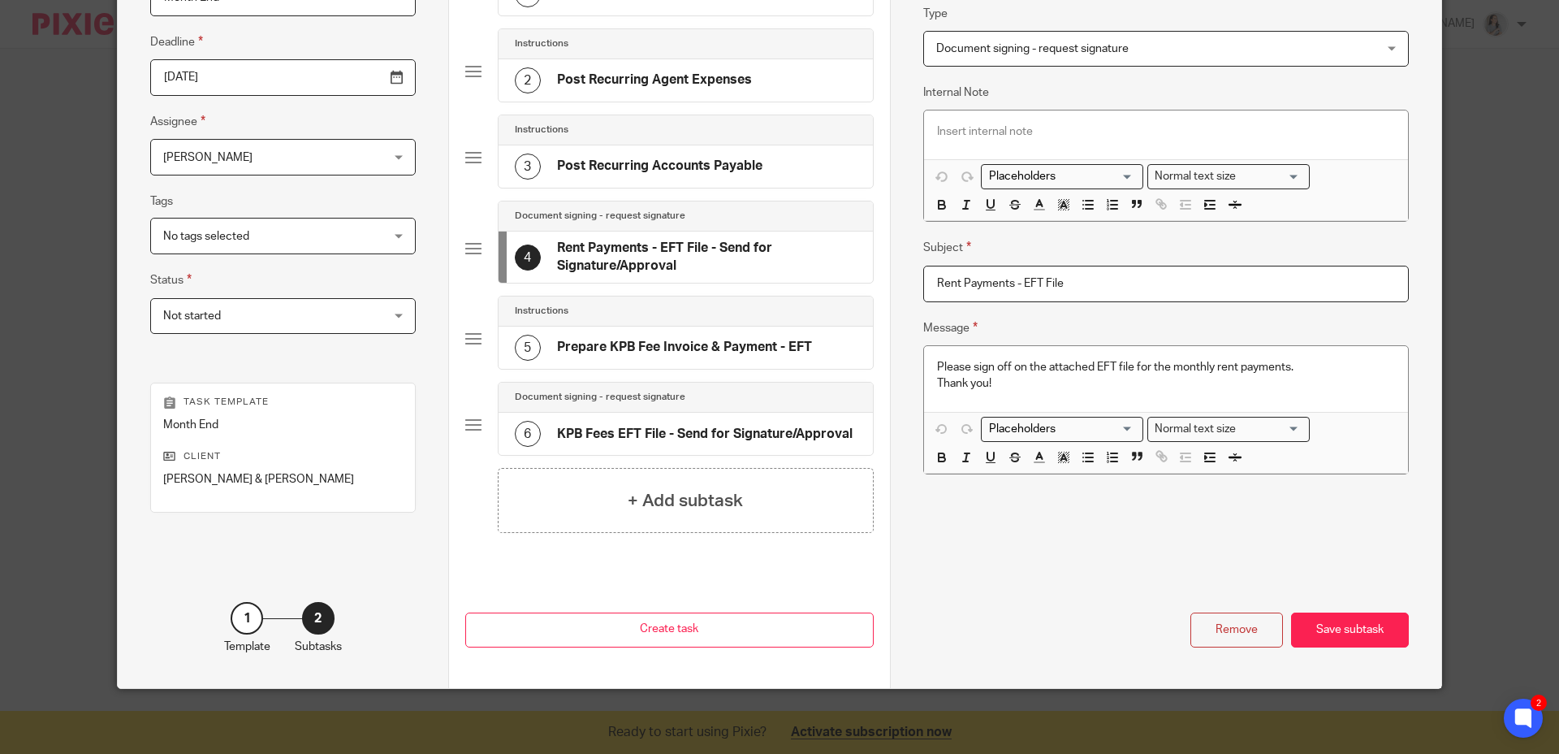
click at [1206, 647] on div "Name Post Agent Chargebacks Type Instructions Instructions Instructions Documen…" at bounding box center [1165, 273] width 551 height 828
click at [1204, 638] on div "Remove" at bounding box center [1237, 629] width 93 height 35
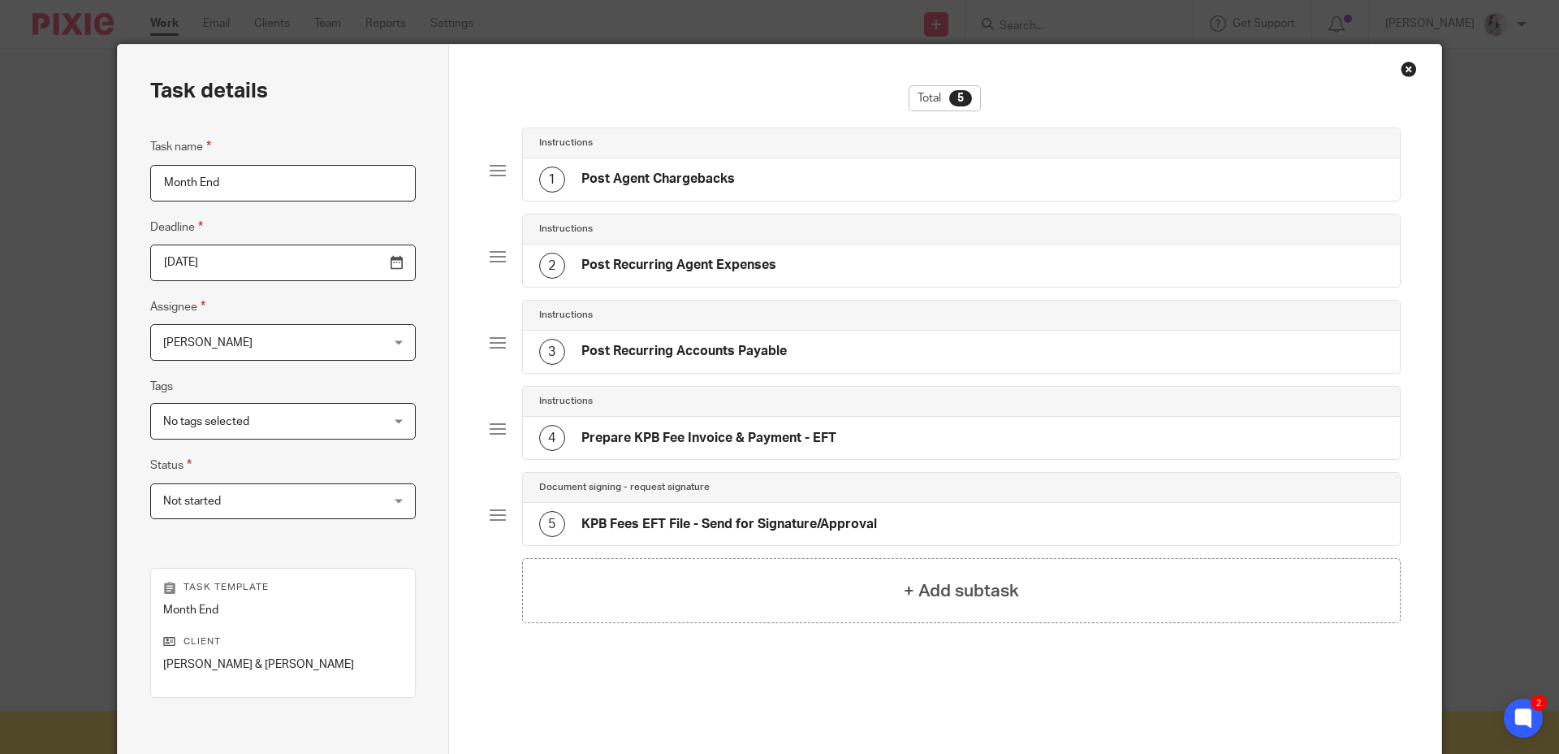
scroll to position [0, 0]
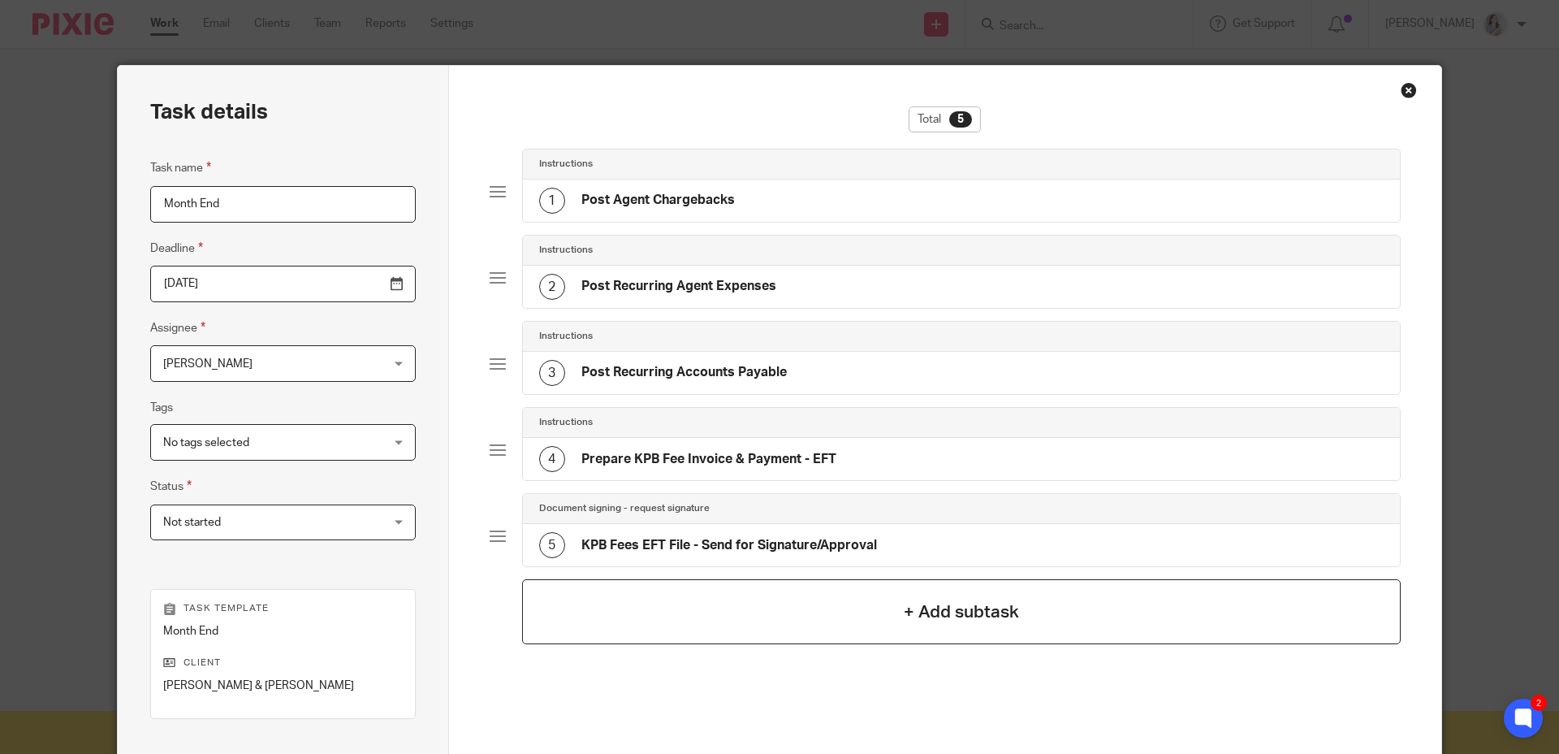
click at [881, 631] on div "+ Add subtask" at bounding box center [962, 611] width 880 height 65
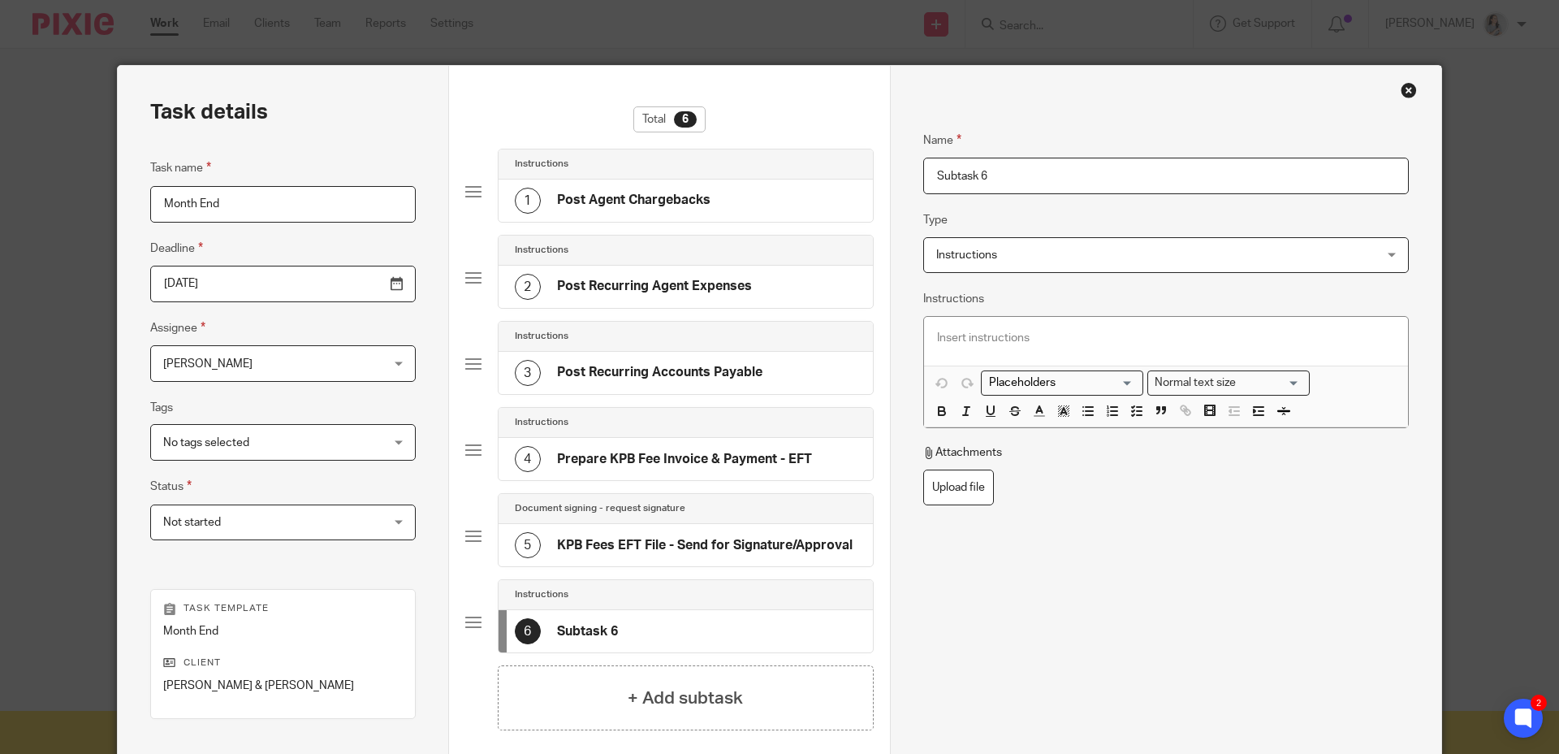
click at [1029, 171] on input "Subtask 6" at bounding box center [1166, 176] width 486 height 37
type input "Post Monthly Rent"
click at [1128, 560] on div "Name Post Monthly Rent Type Instructions Instructions Instructions Document sig…" at bounding box center [1166, 392] width 486 height 572
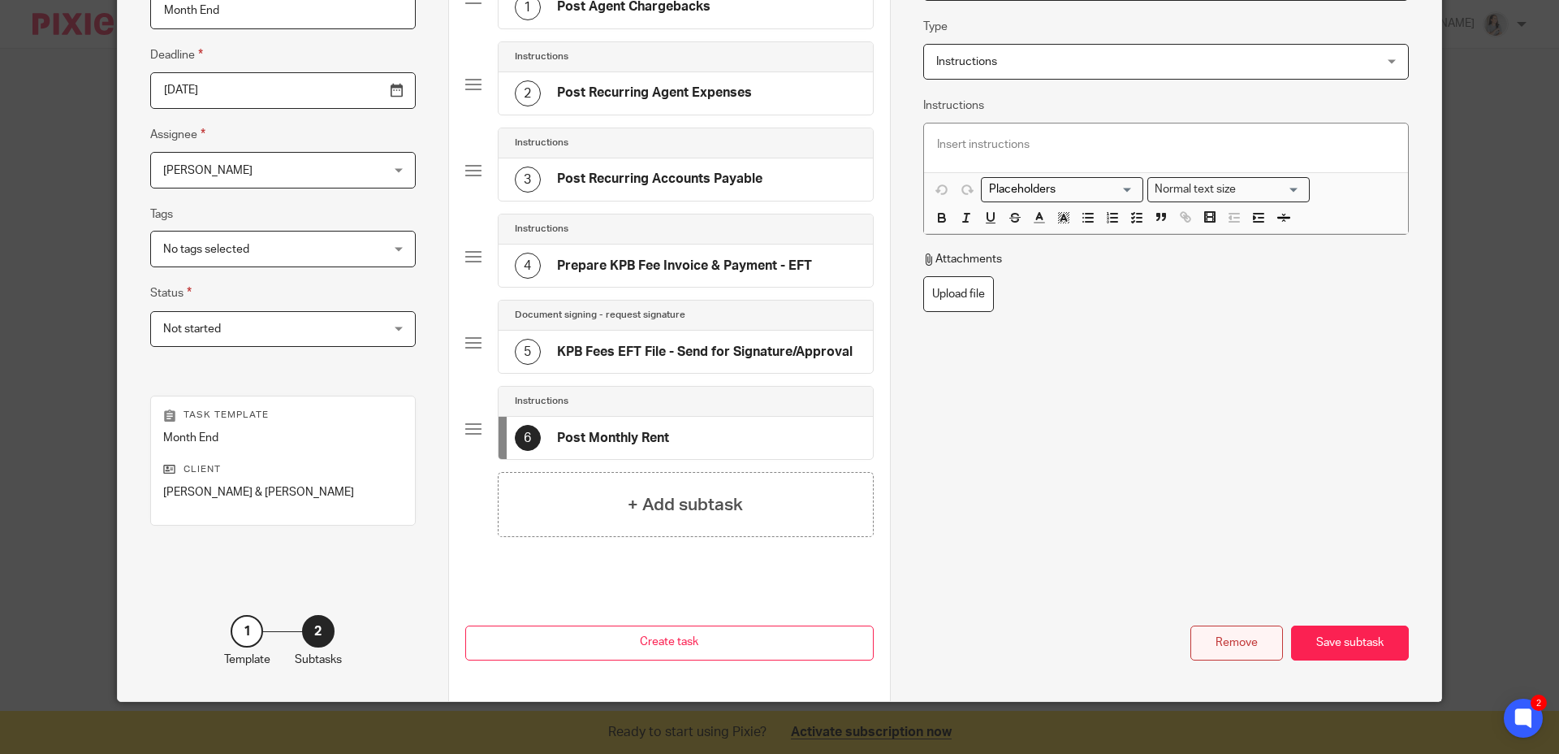
scroll to position [194, 0]
click at [1333, 651] on div "Save subtask" at bounding box center [1350, 642] width 118 height 35
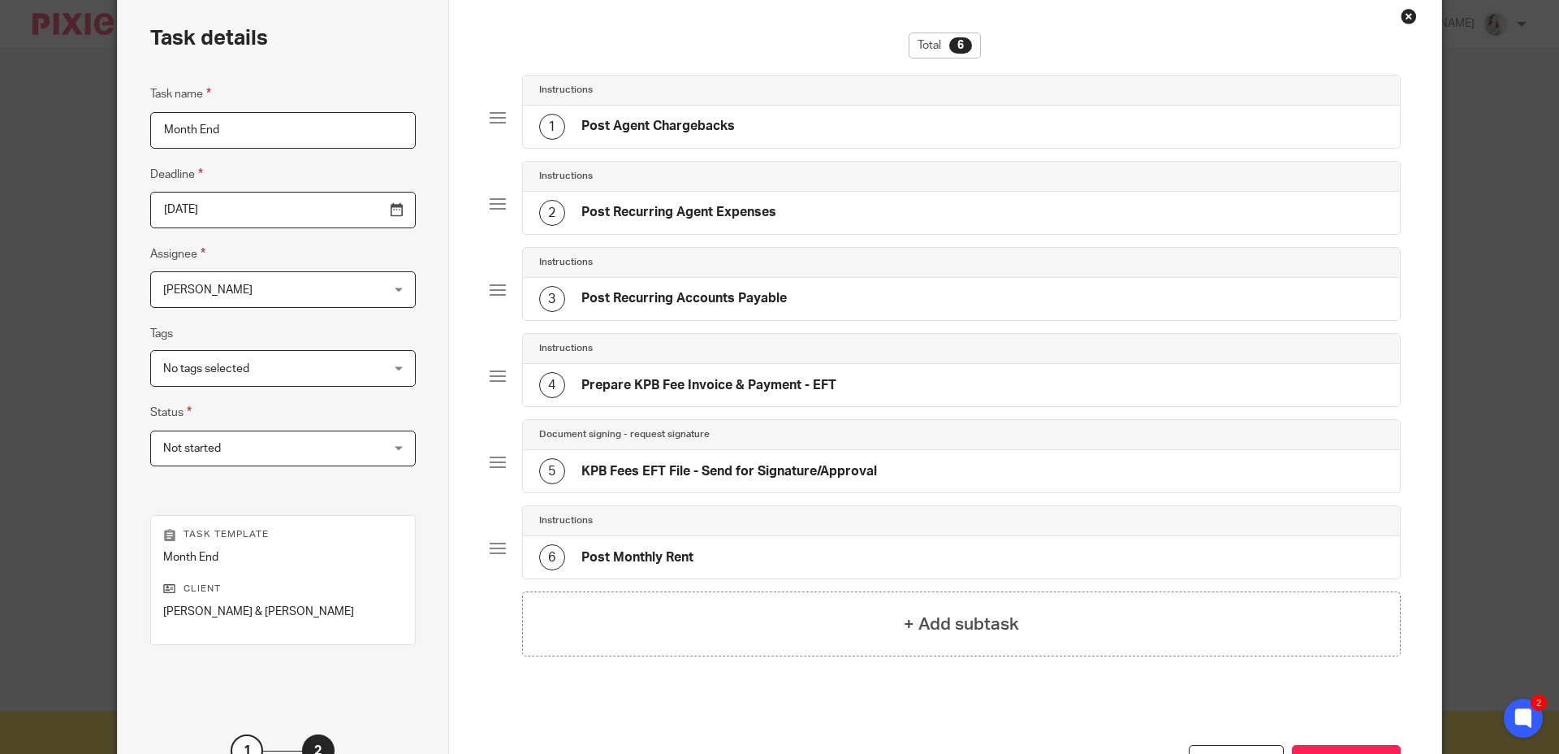
scroll to position [73, 0]
click at [1022, 619] on div "+ Add subtask" at bounding box center [962, 624] width 880 height 65
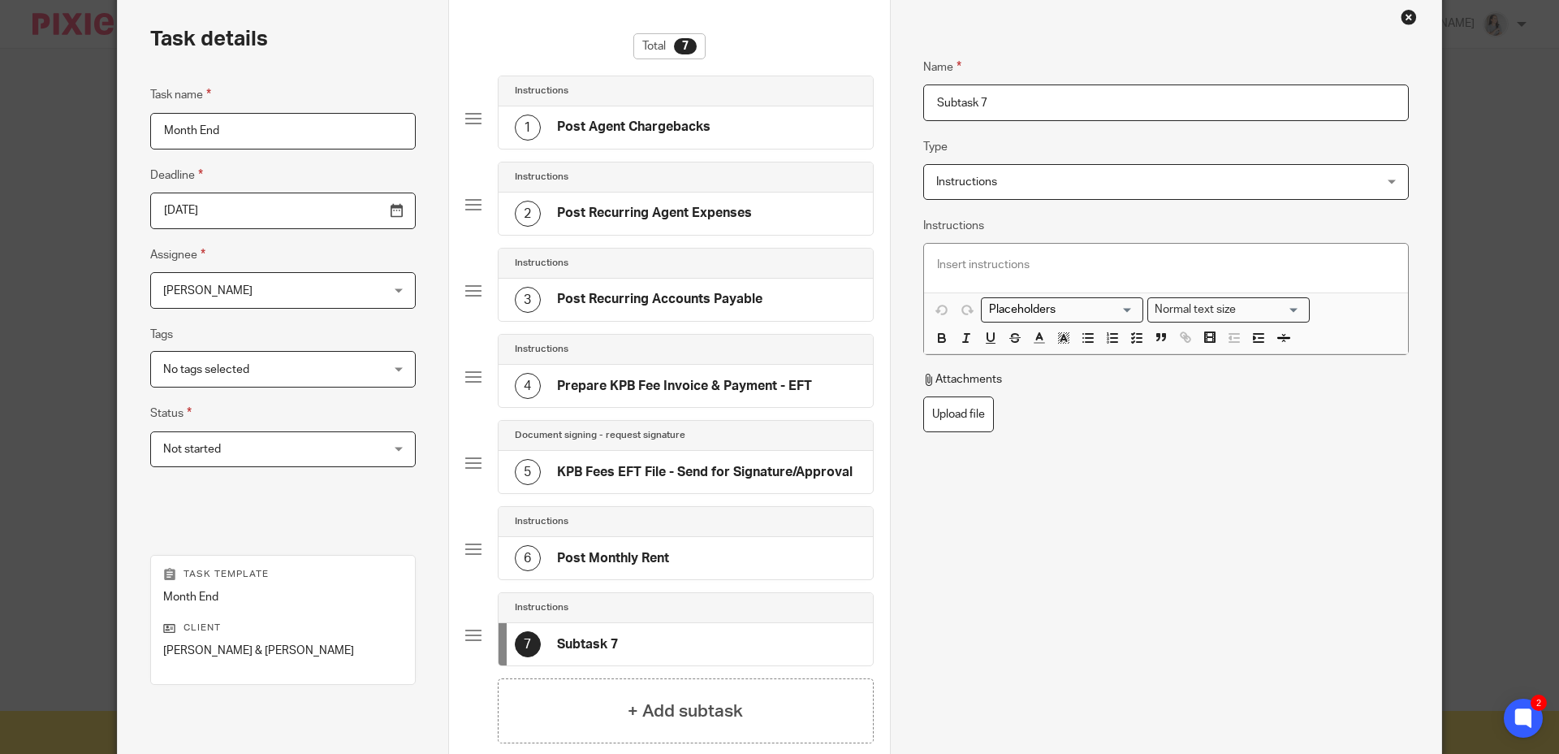
click at [1401, 15] on div "Close this dialog window" at bounding box center [1409, 17] width 16 height 16
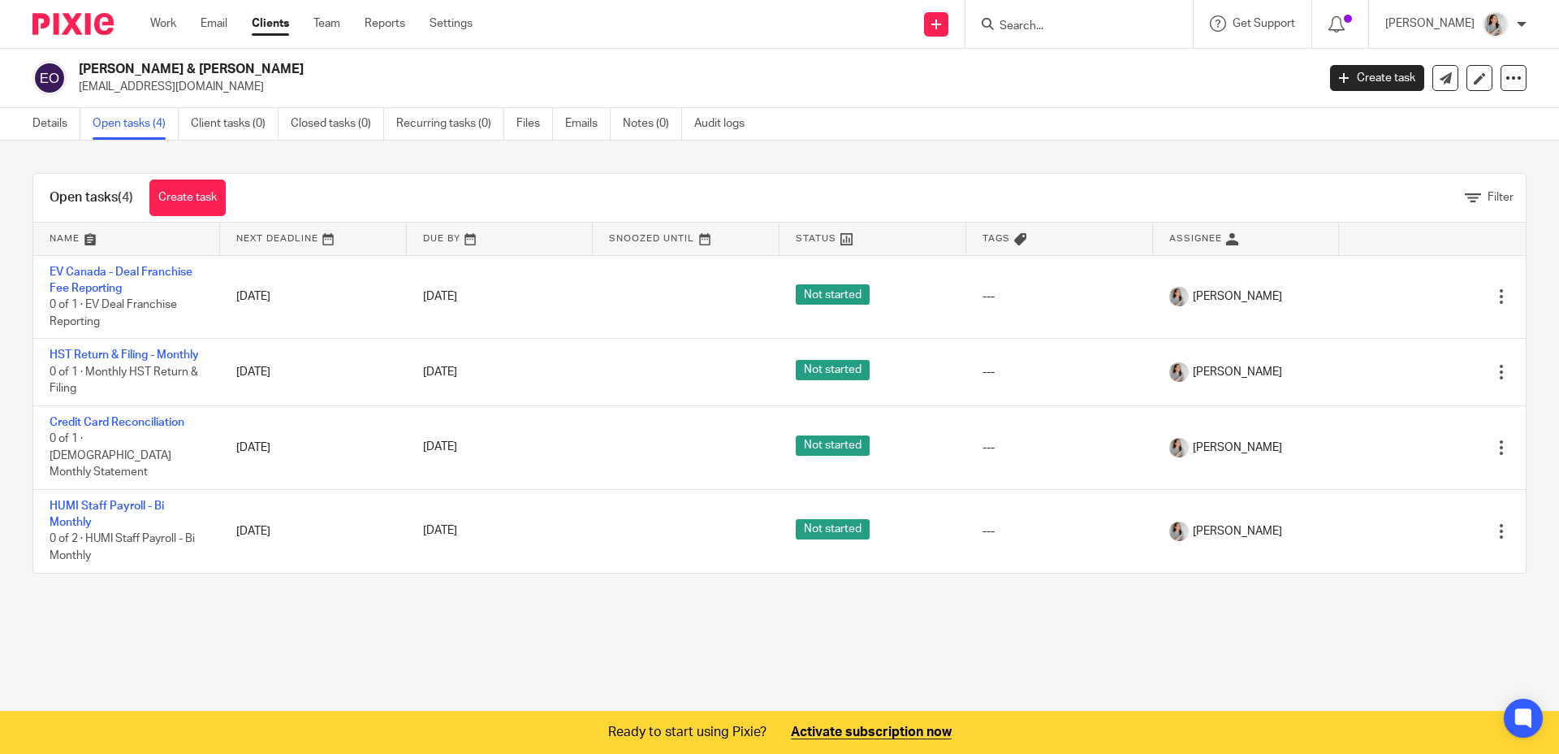
click at [647, 651] on main "[PERSON_NAME] & [PERSON_NAME] [EMAIL_ADDRESS][DOMAIN_NAME] Create task Export d…" at bounding box center [779, 377] width 1559 height 754
click at [189, 204] on link "Create task" at bounding box center [187, 197] width 76 height 37
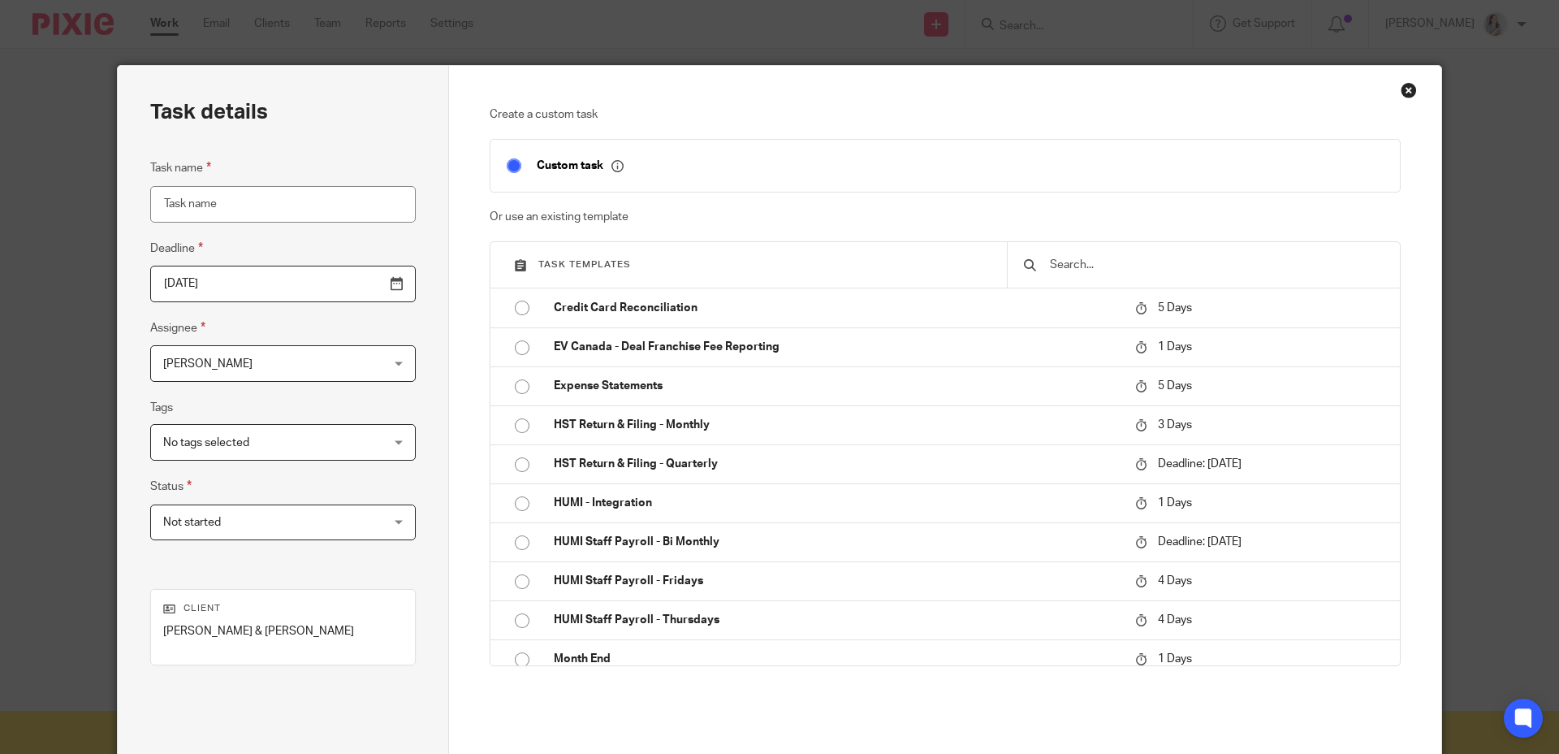
scroll to position [132, 0]
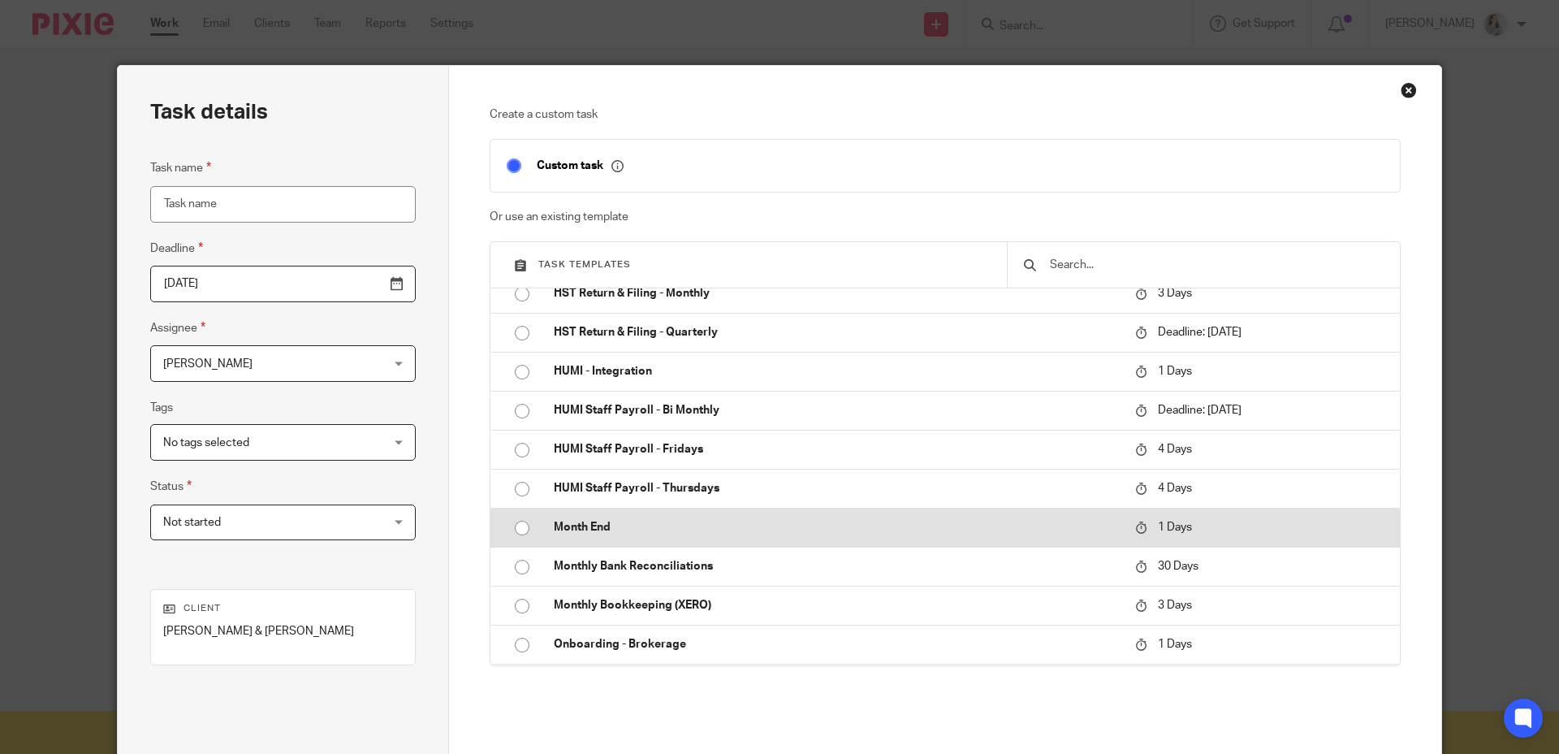
click at [520, 526] on input "radio" at bounding box center [522, 528] width 31 height 31
type input "[DATE]"
type input "Month End"
checkbox input "false"
radio input "false"
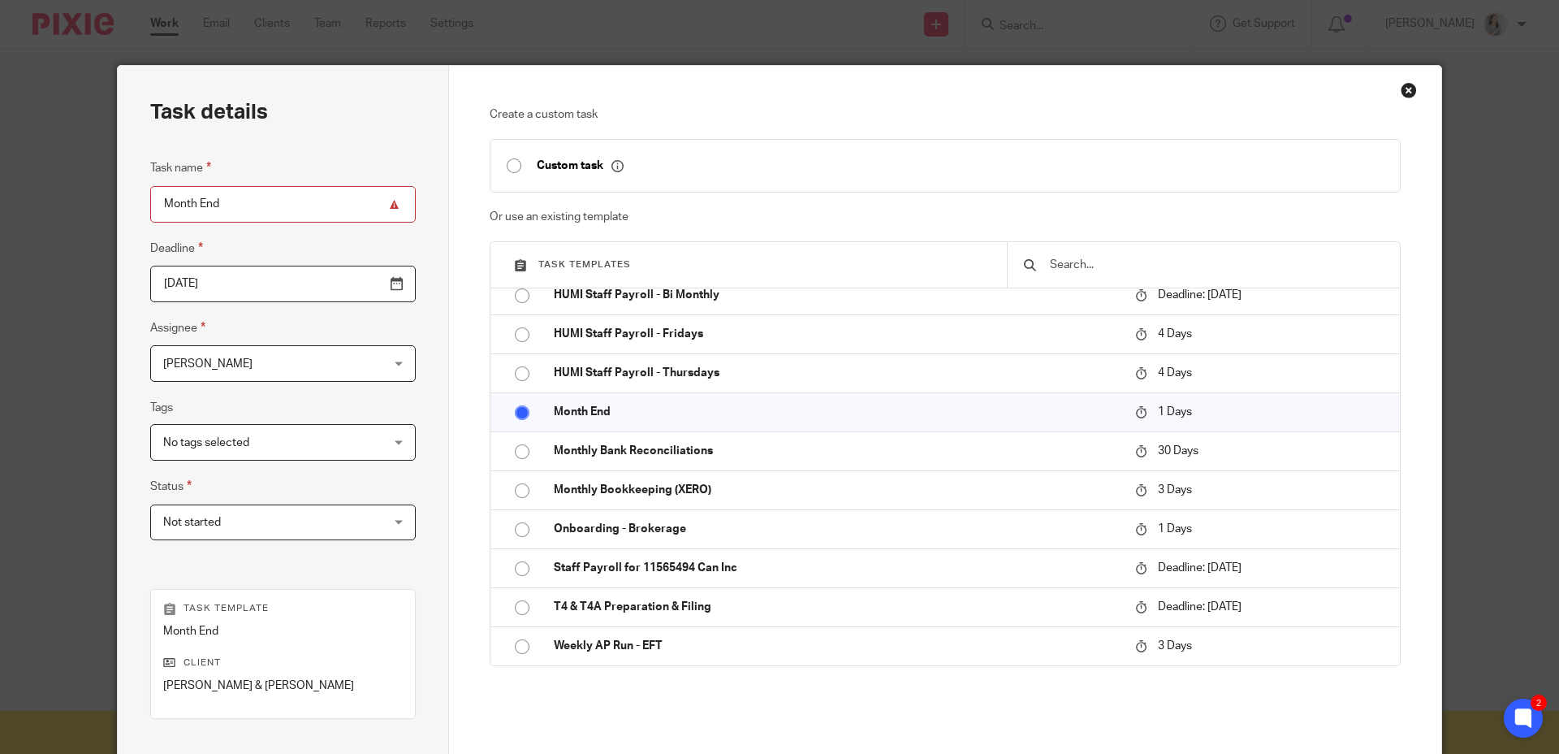
scroll to position [206, 0]
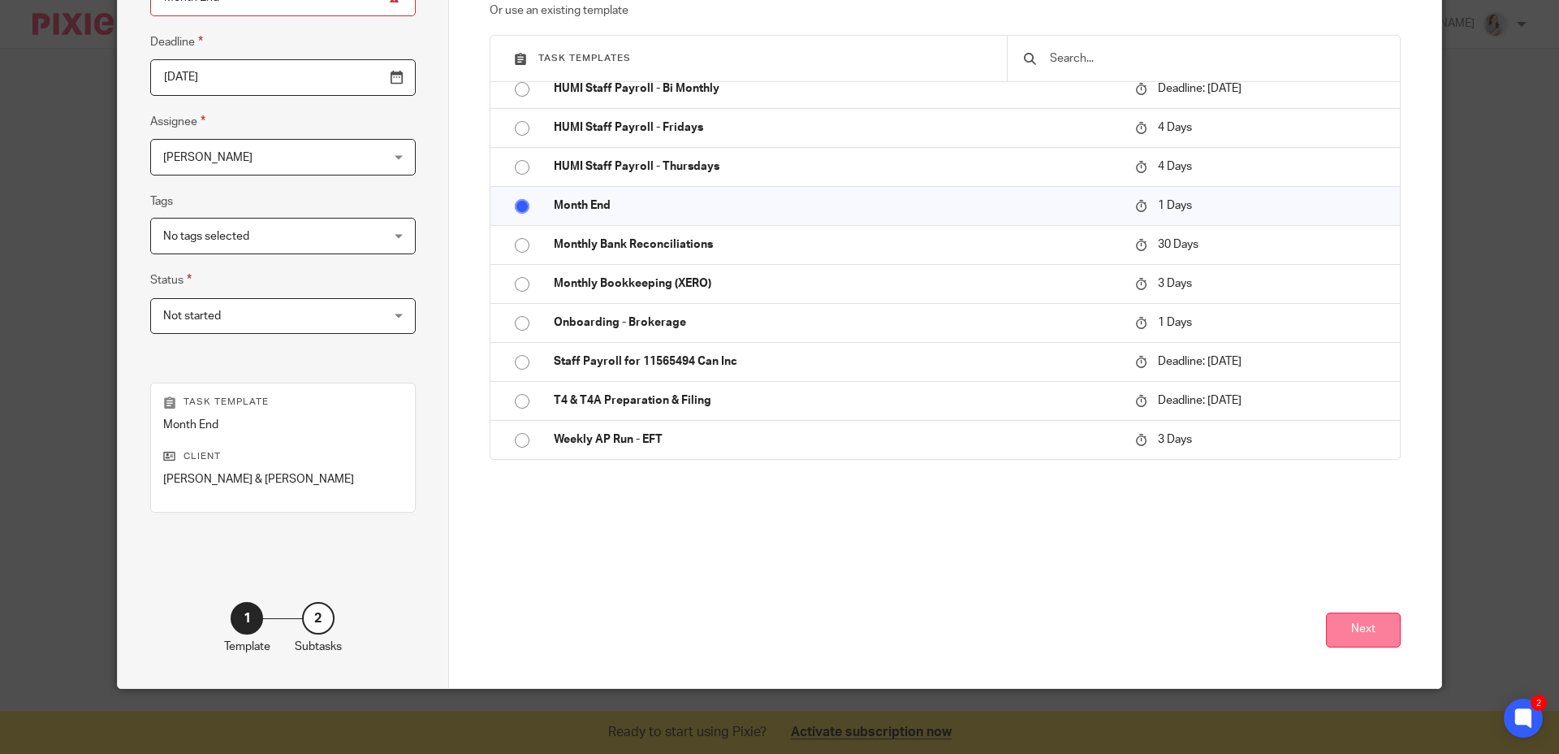
click at [1374, 637] on button "Next" at bounding box center [1363, 629] width 75 height 35
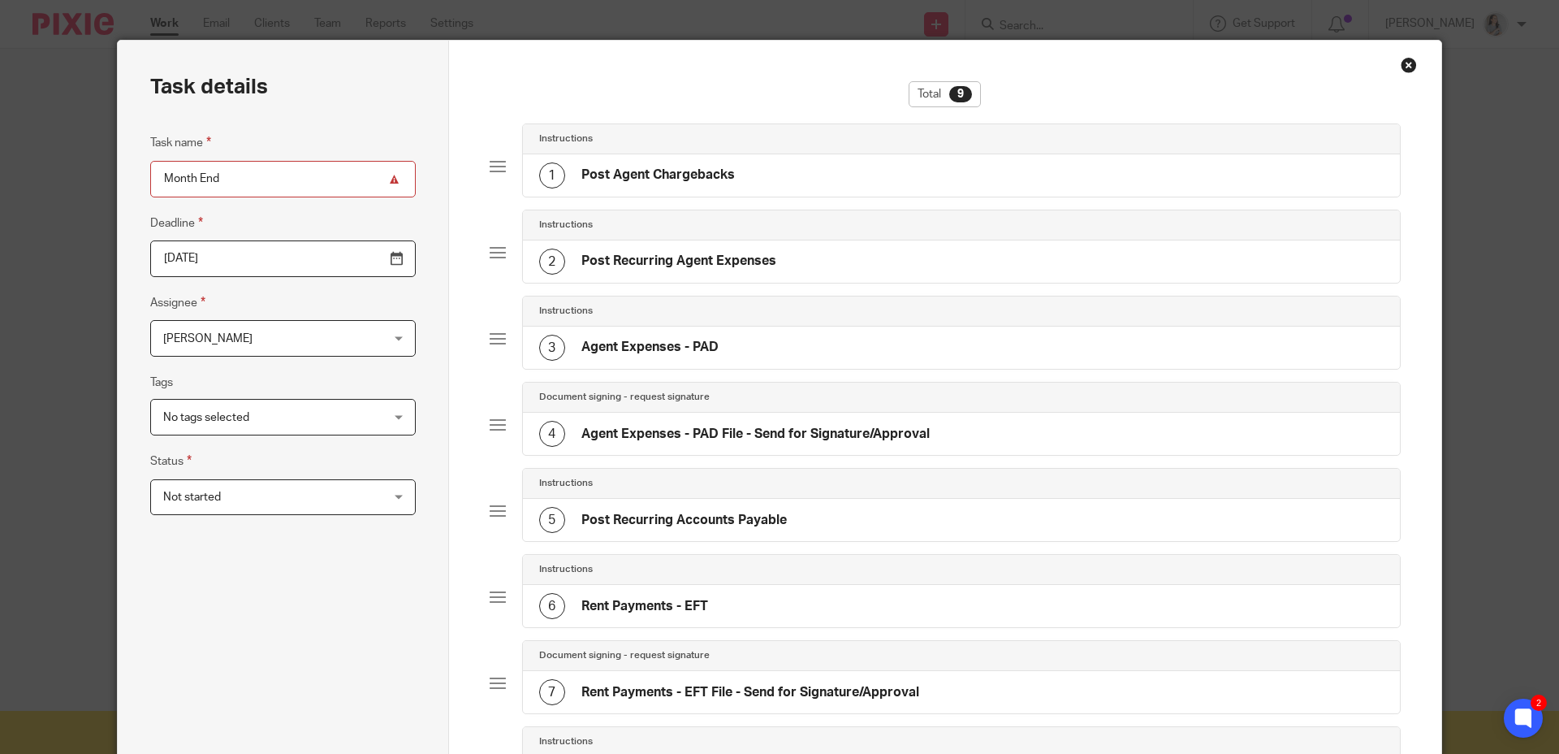
scroll to position [0, 0]
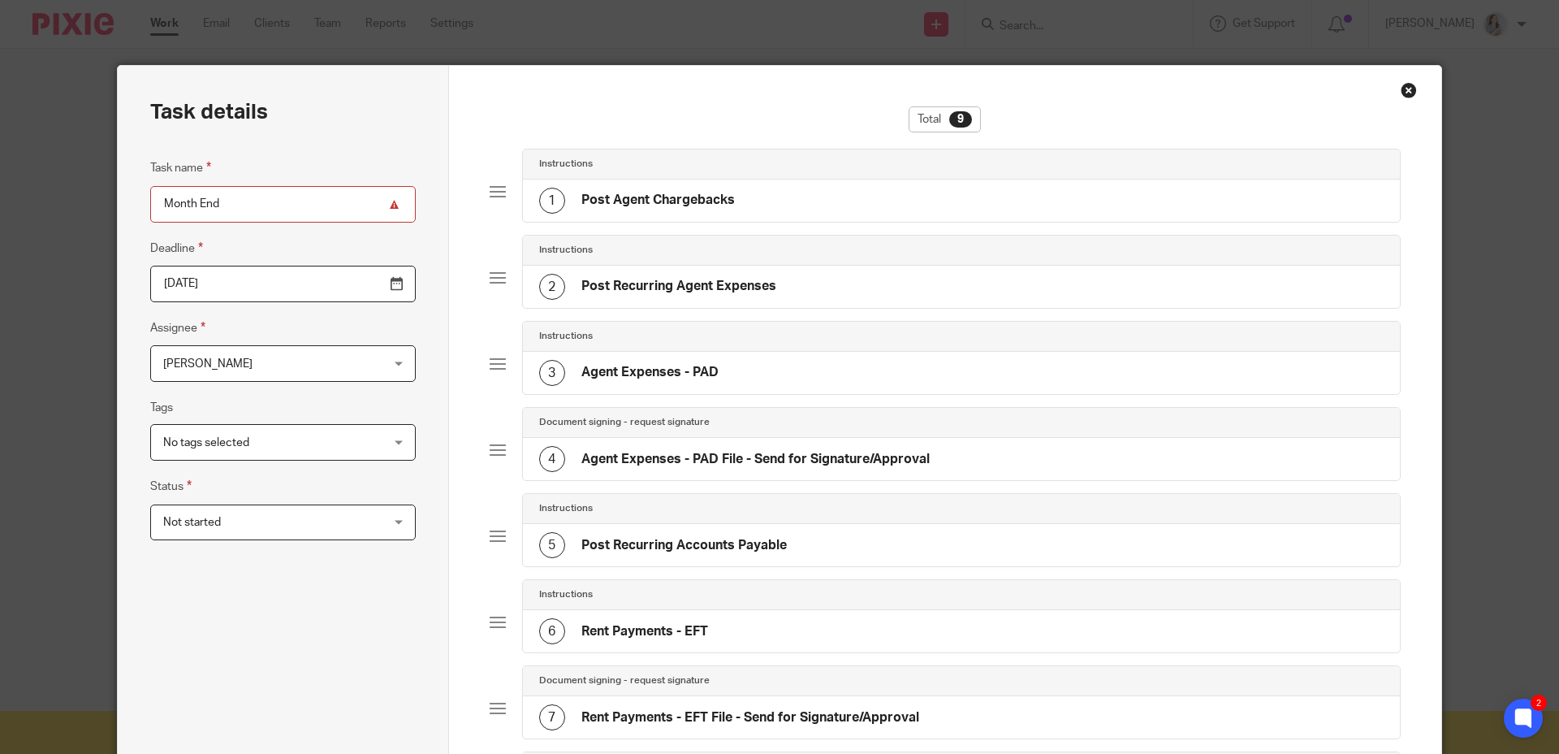
click at [634, 389] on div "3 Agent Expenses - PAD" at bounding box center [962, 373] width 878 height 42
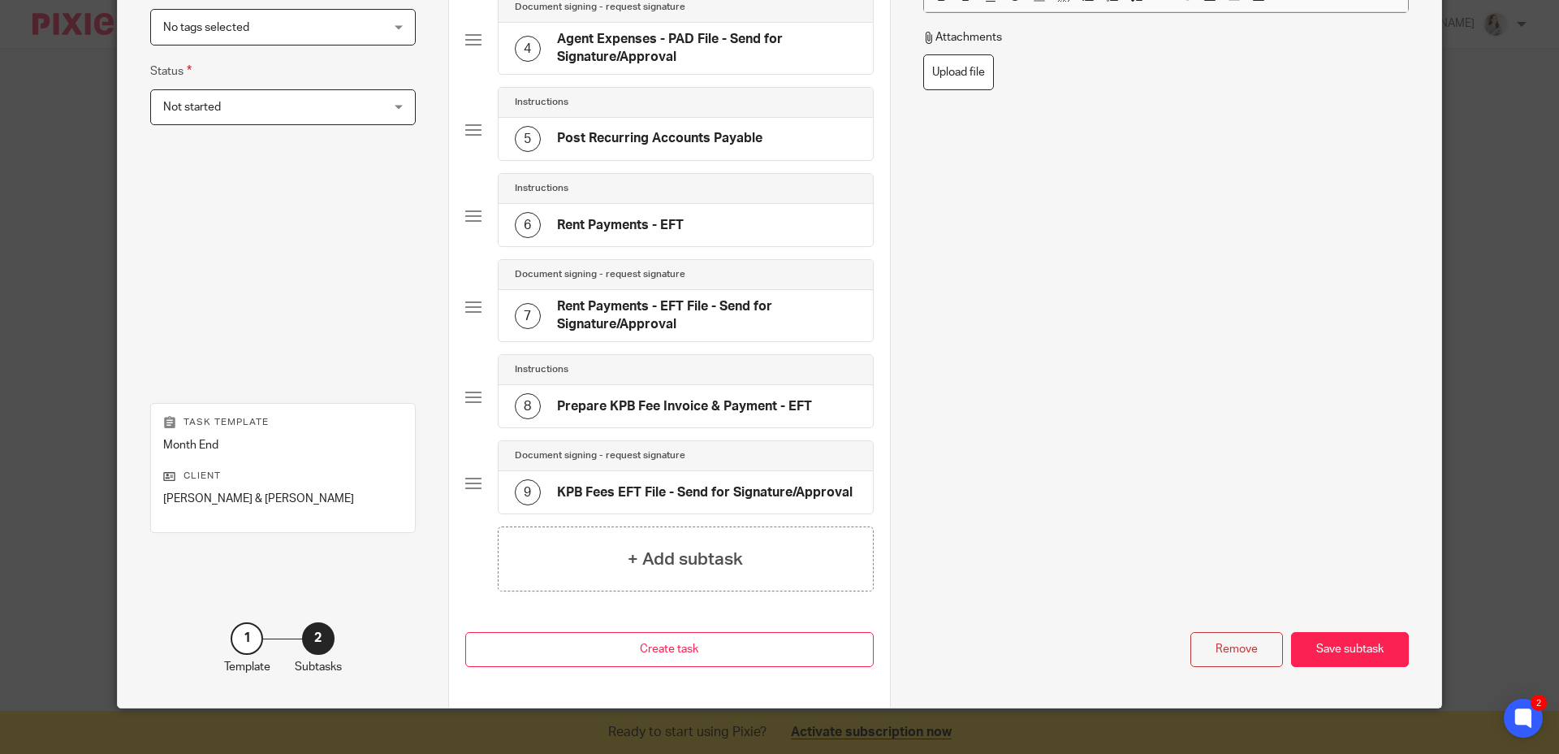
scroll to position [422, 0]
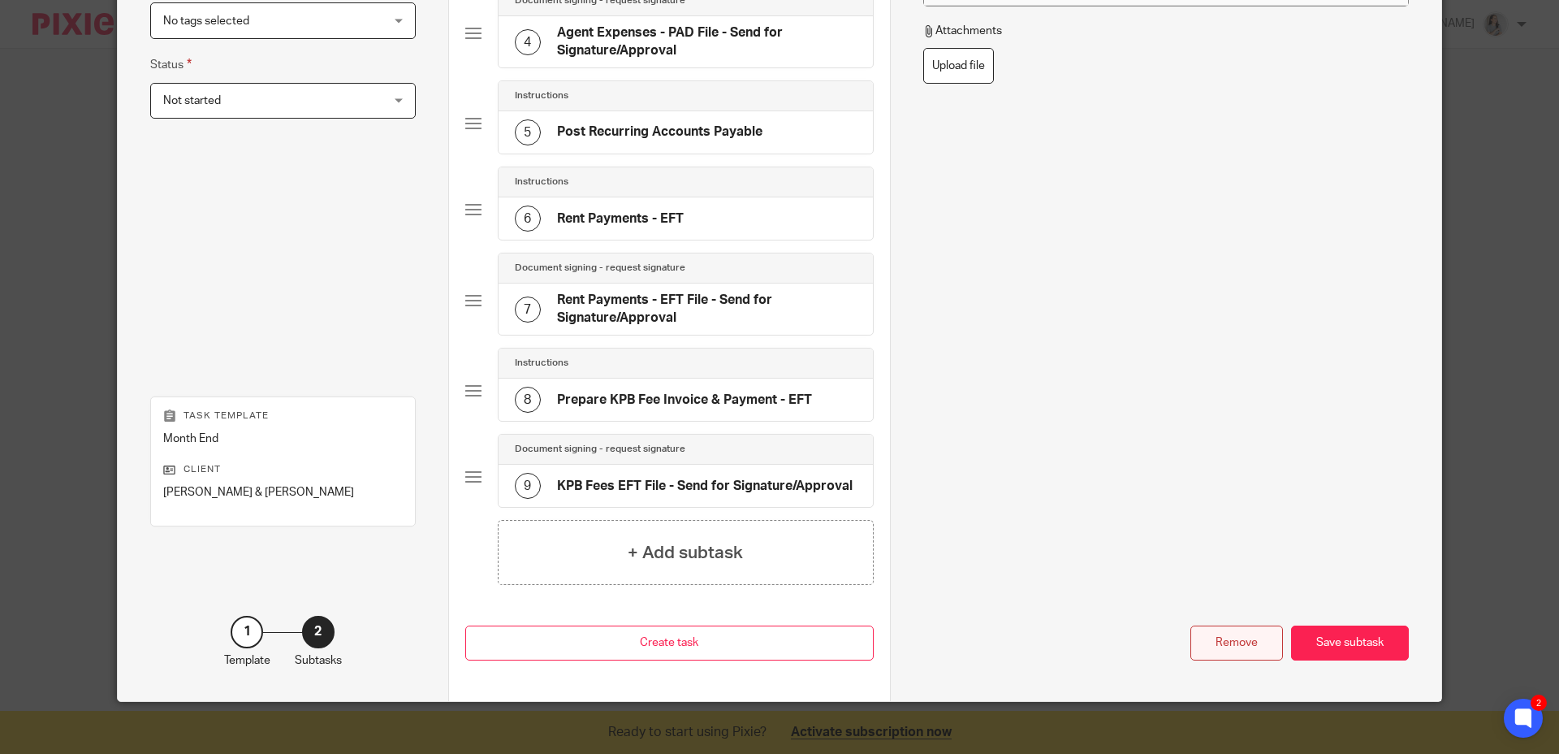
click at [1235, 660] on div "Name Post Agent Chargebacks Type Instructions Instructions Instructions Documen…" at bounding box center [1165, 172] width 551 height 1057
click at [1224, 651] on div "Remove" at bounding box center [1237, 642] width 93 height 35
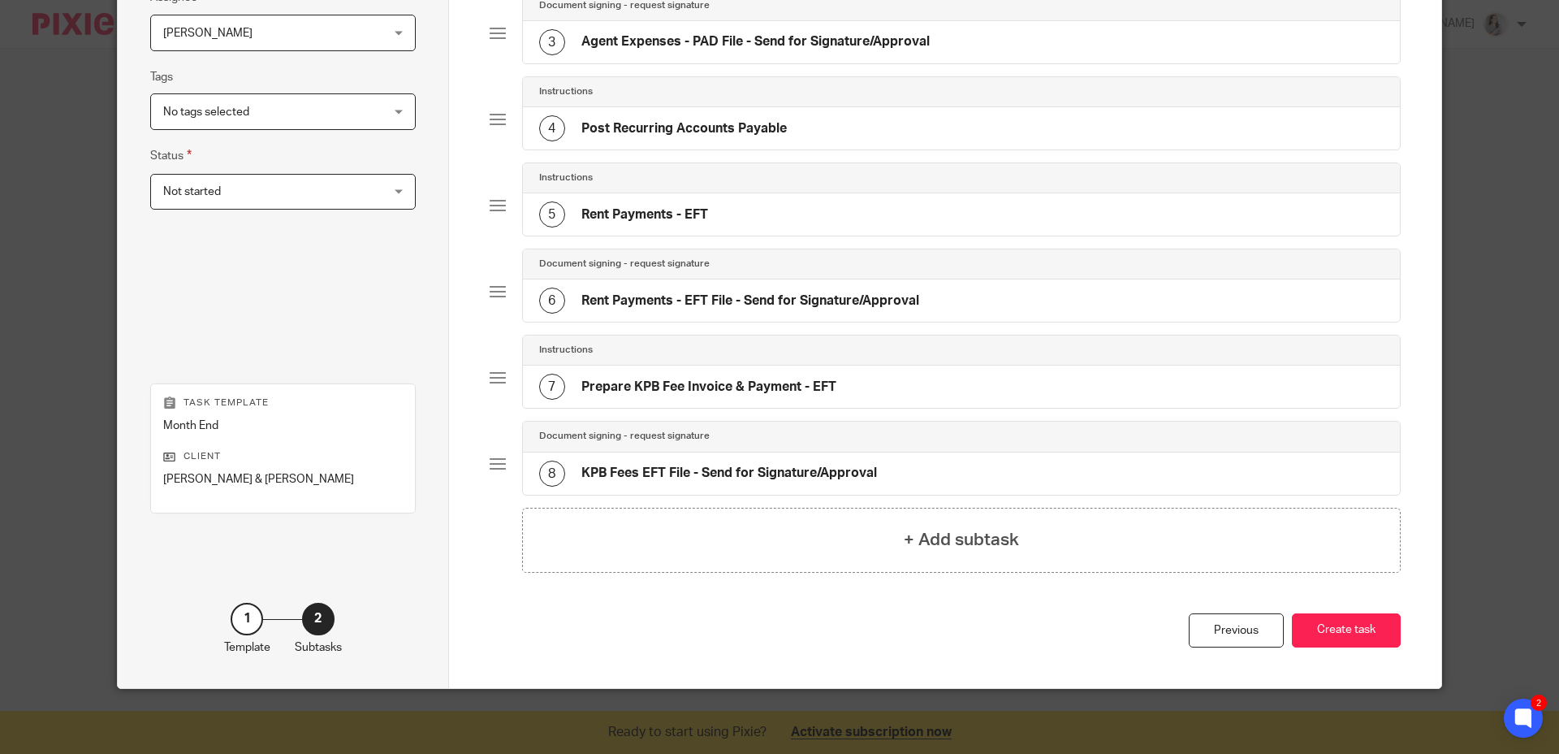
scroll to position [0, 0]
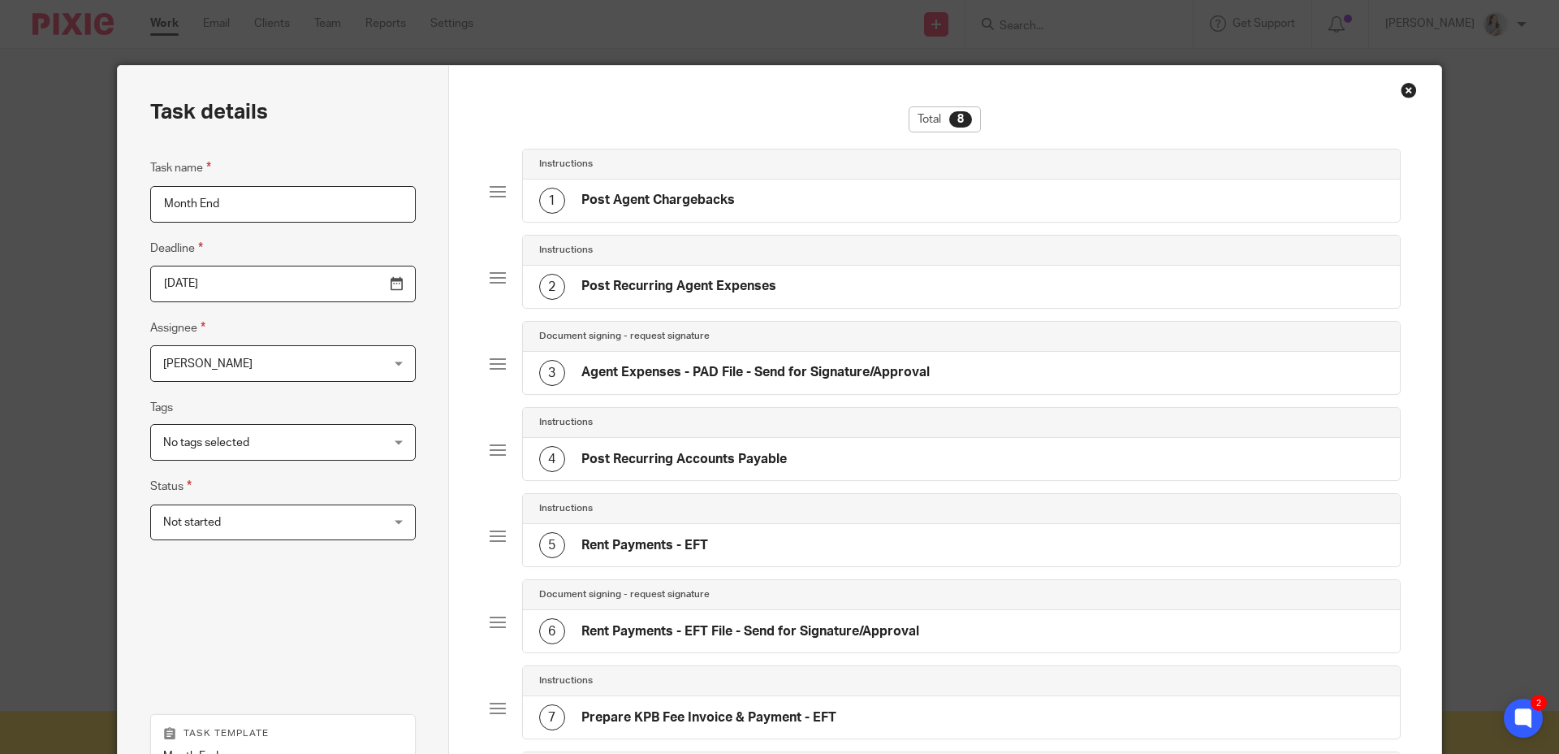
click at [777, 373] on h4 "Agent Expenses - PAD File - Send for Signature/Approval" at bounding box center [756, 372] width 348 height 17
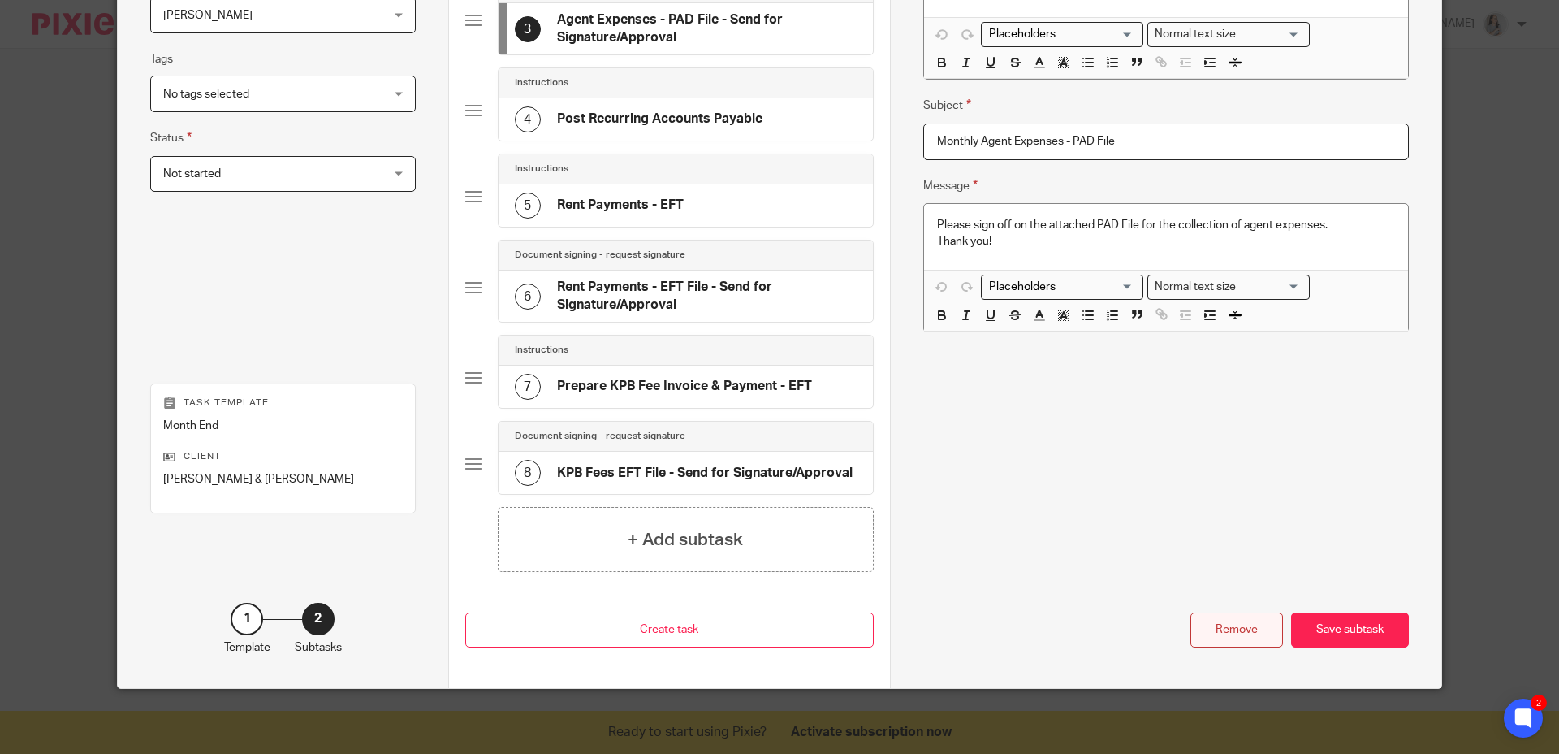
click at [1230, 620] on div "Remove" at bounding box center [1237, 629] width 93 height 35
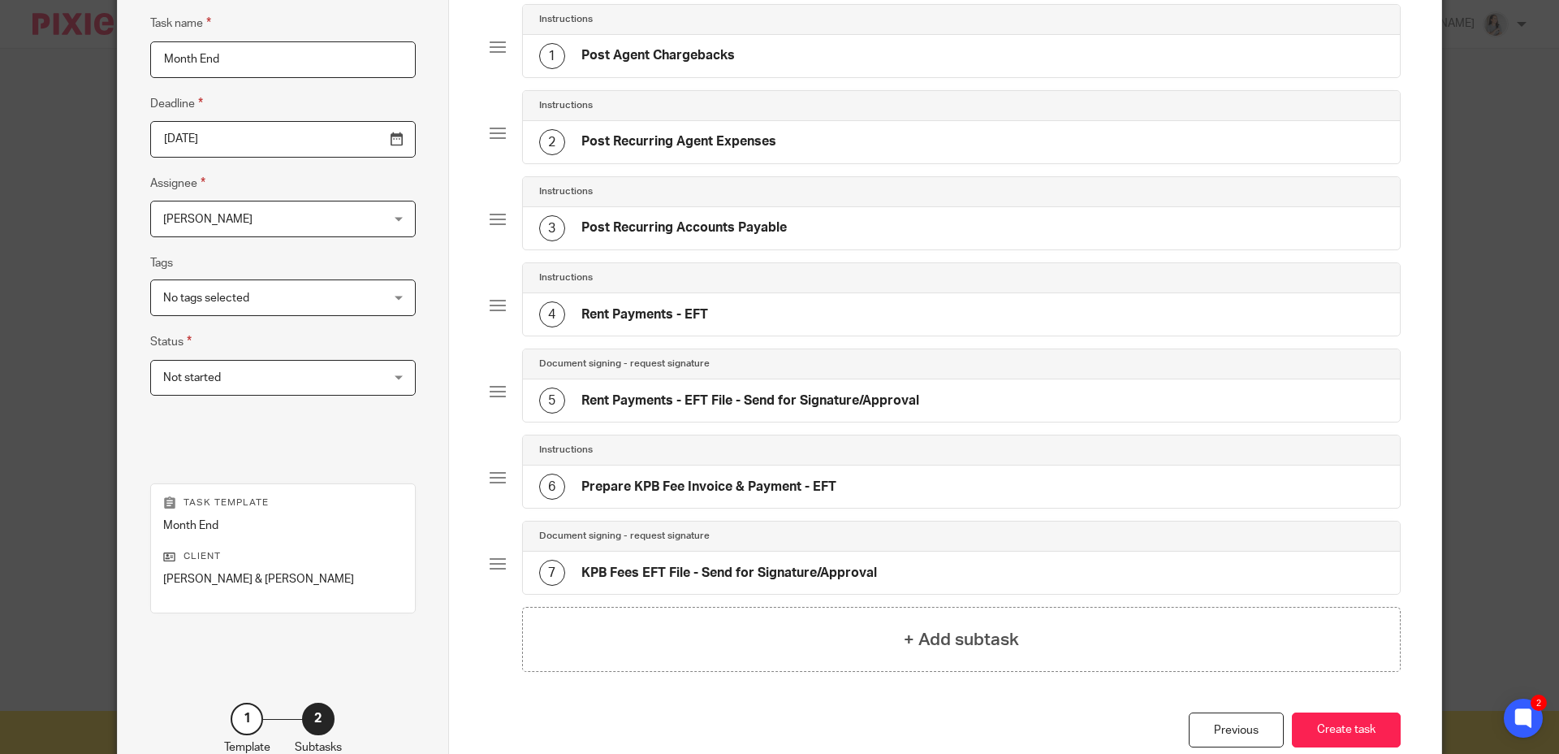
scroll to position [108, 0]
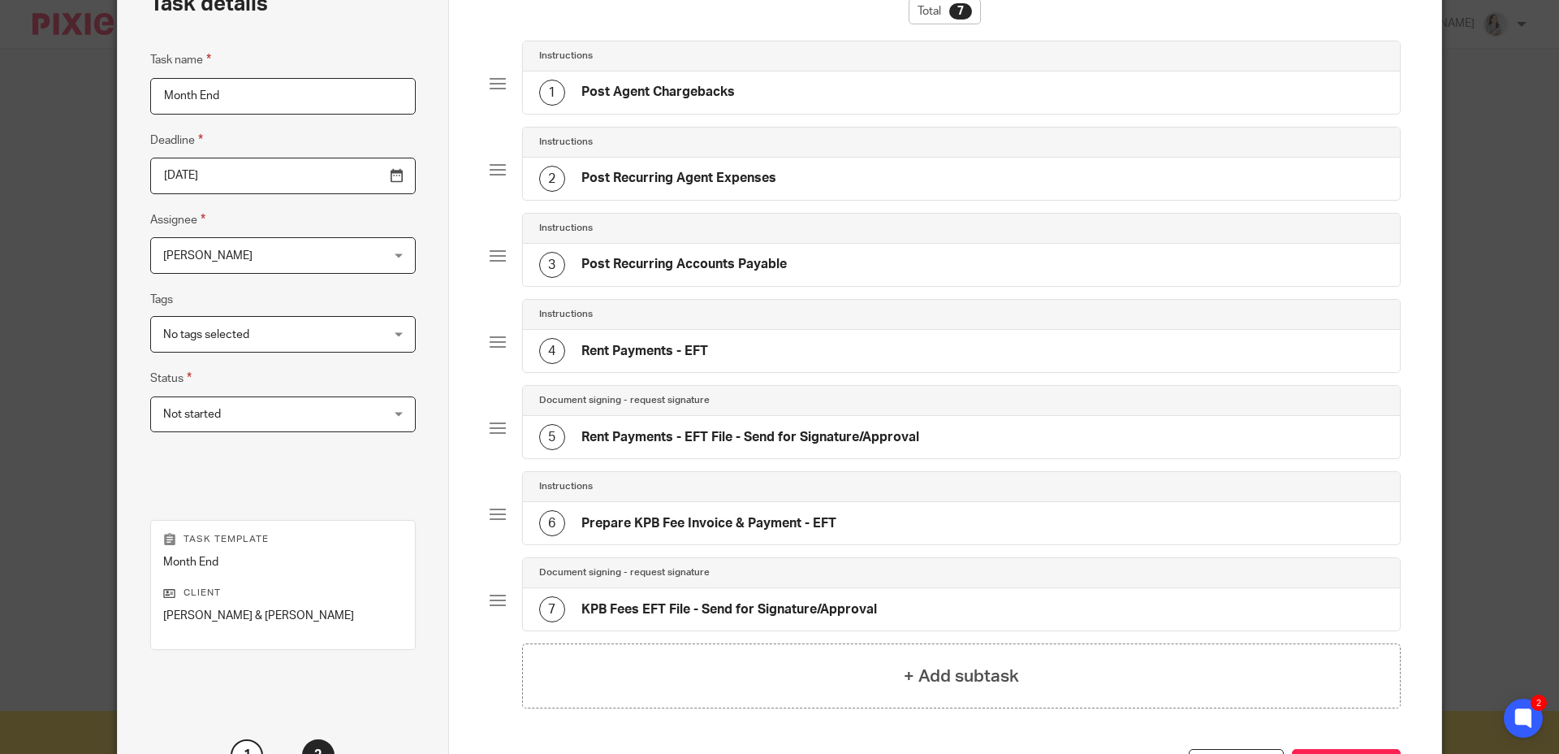
click at [690, 350] on h4 "Rent Payments - EFT" at bounding box center [645, 351] width 127 height 17
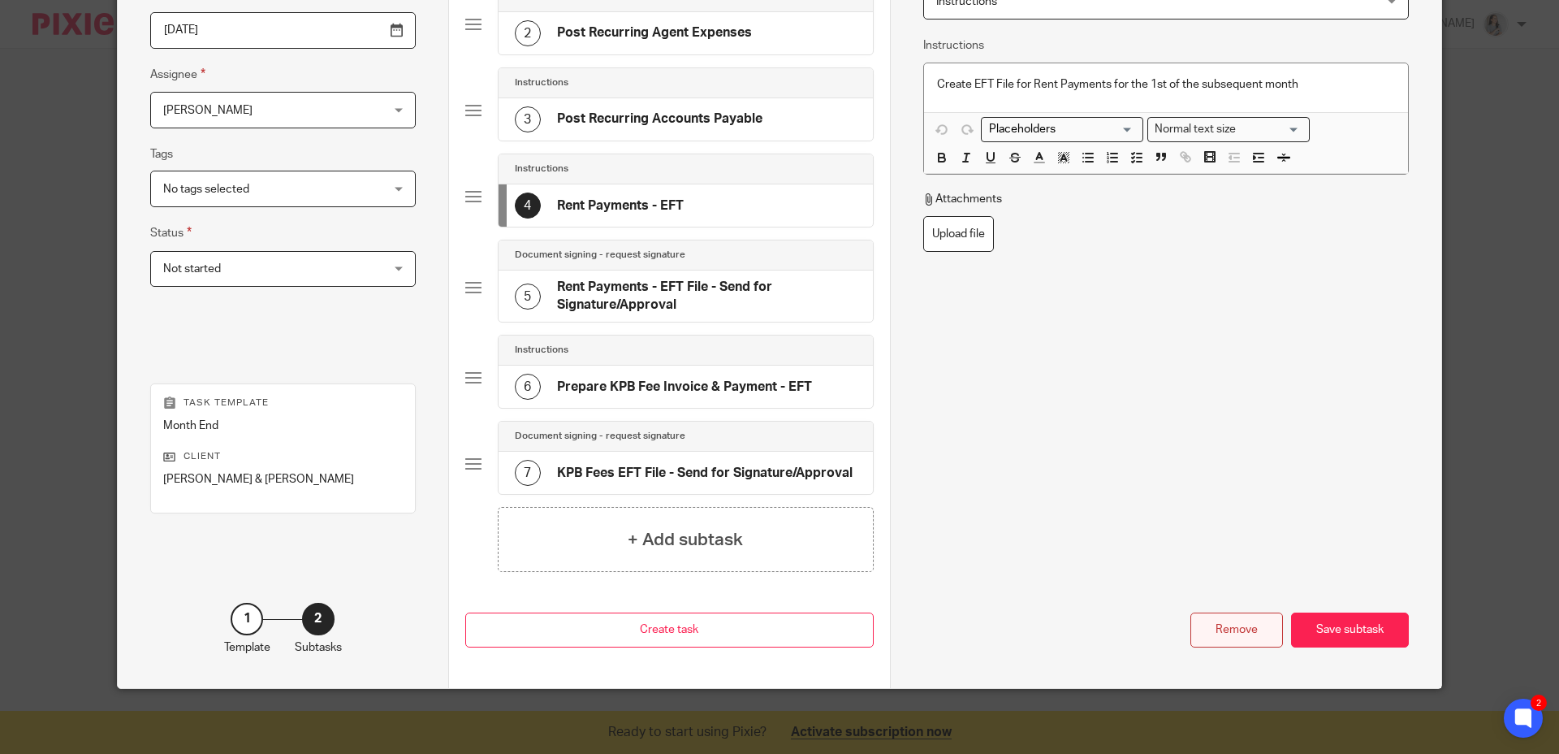
click at [1197, 625] on div "Remove" at bounding box center [1237, 629] width 93 height 35
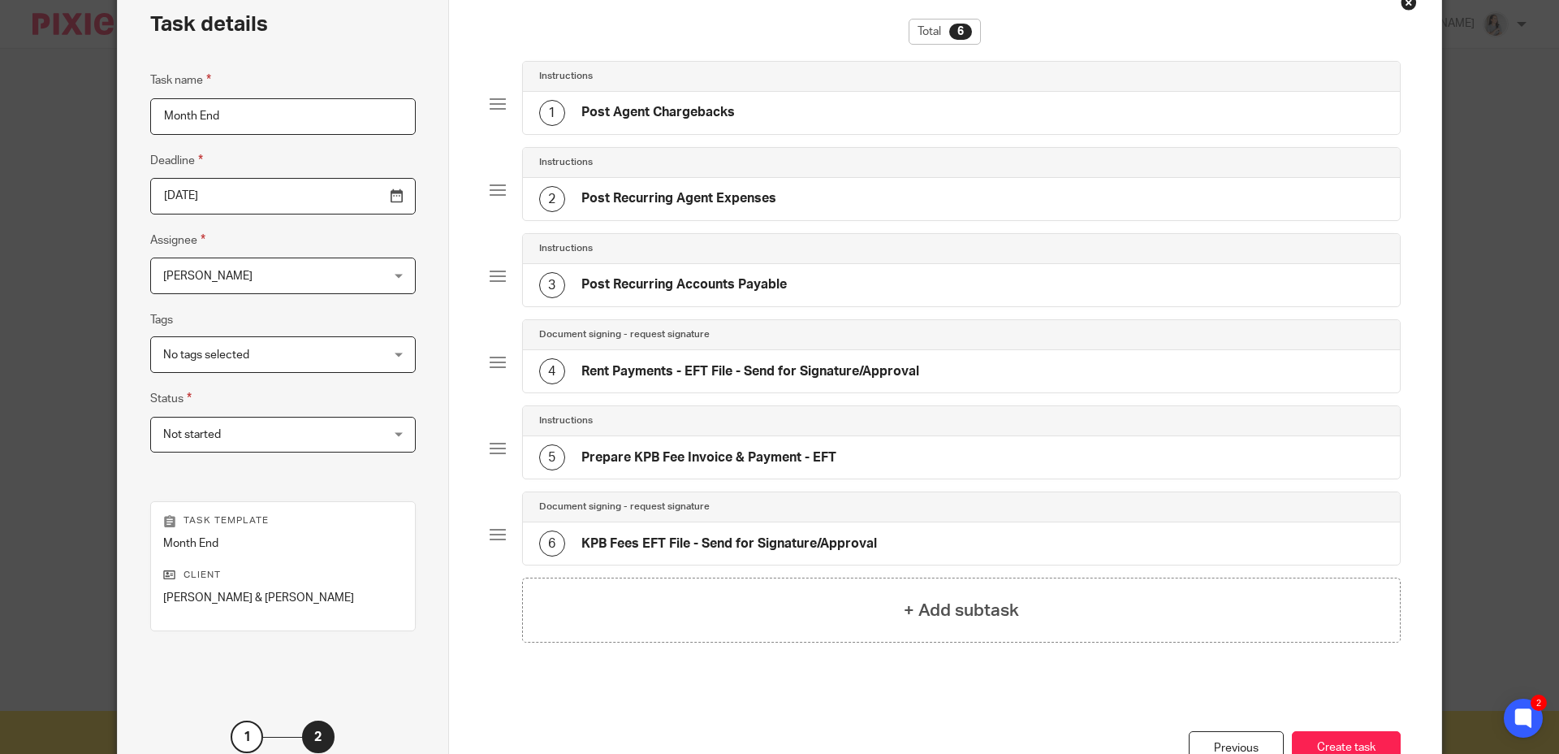
scroll to position [55, 0]
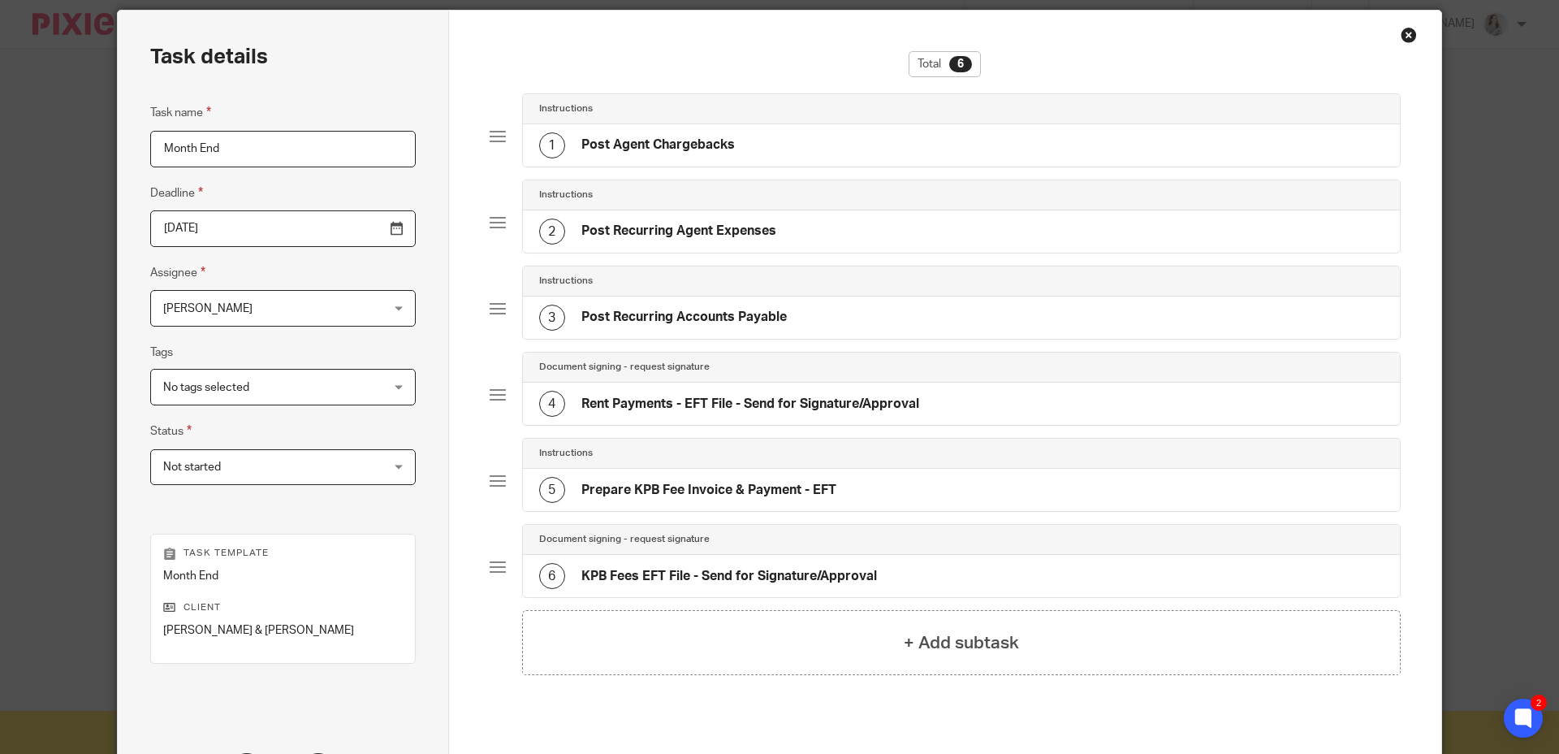
click at [743, 404] on h4 "Rent Payments - EFT File - Send for Signature/Approval" at bounding box center [751, 404] width 338 height 17
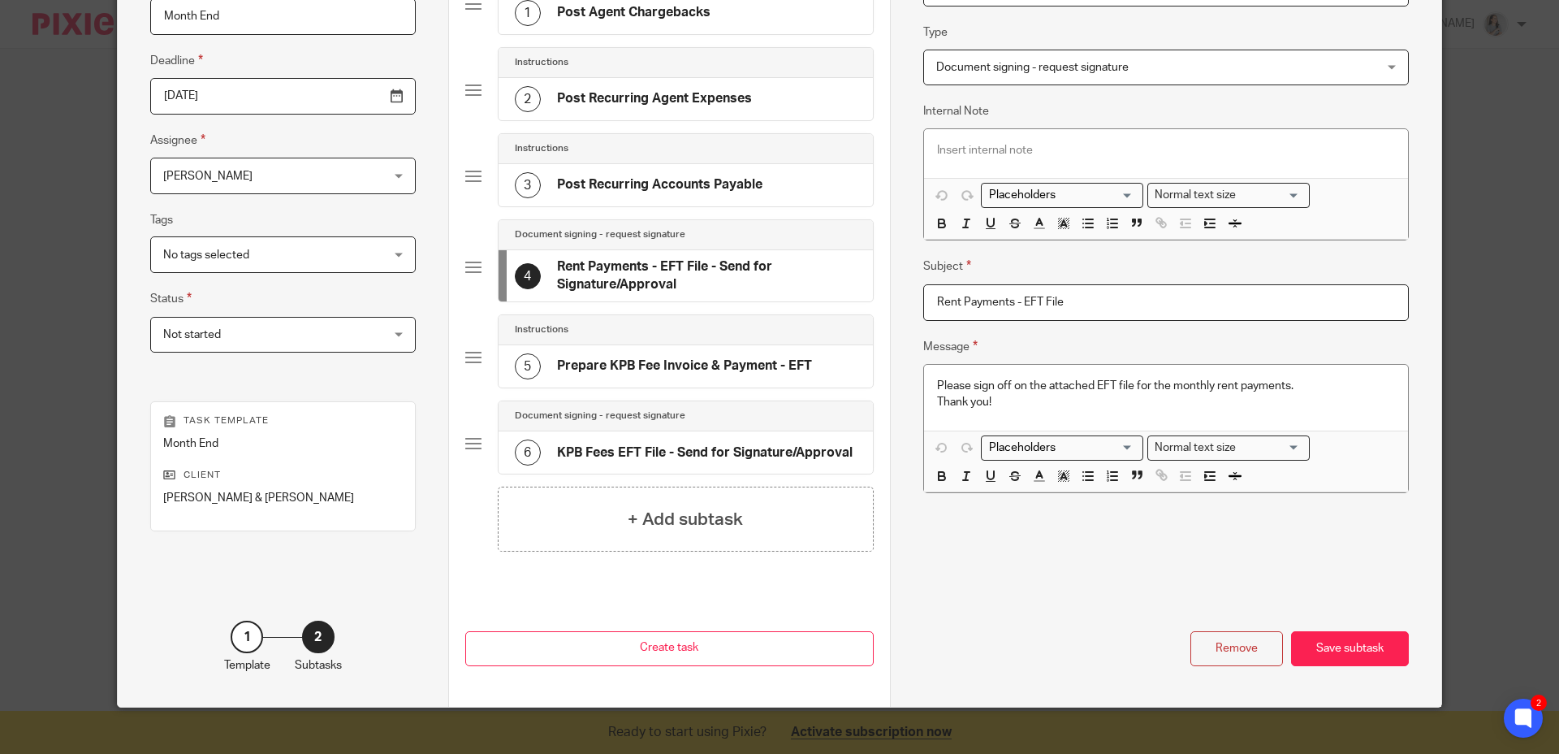
scroll to position [206, 0]
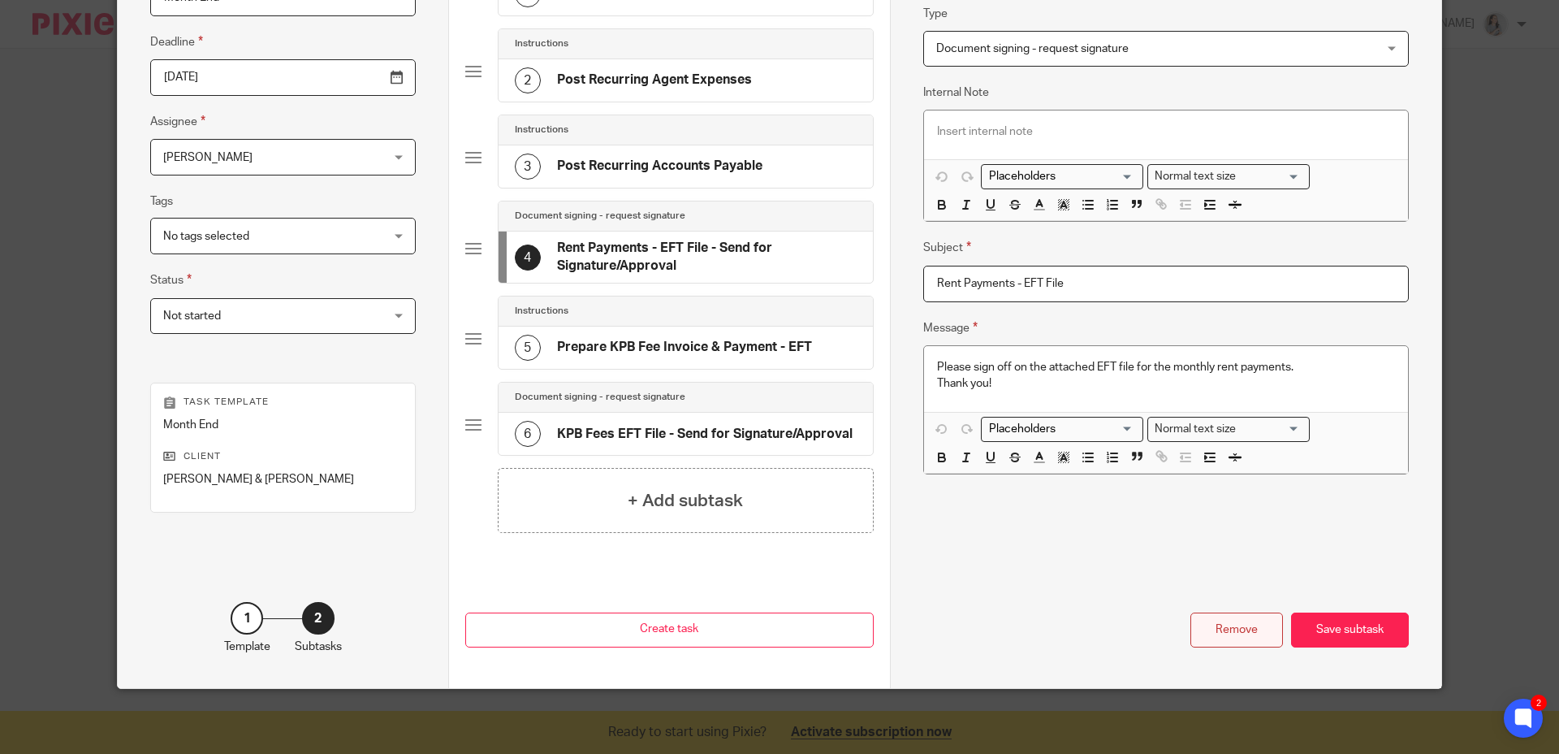
click at [1226, 631] on div "Remove" at bounding box center [1237, 629] width 93 height 35
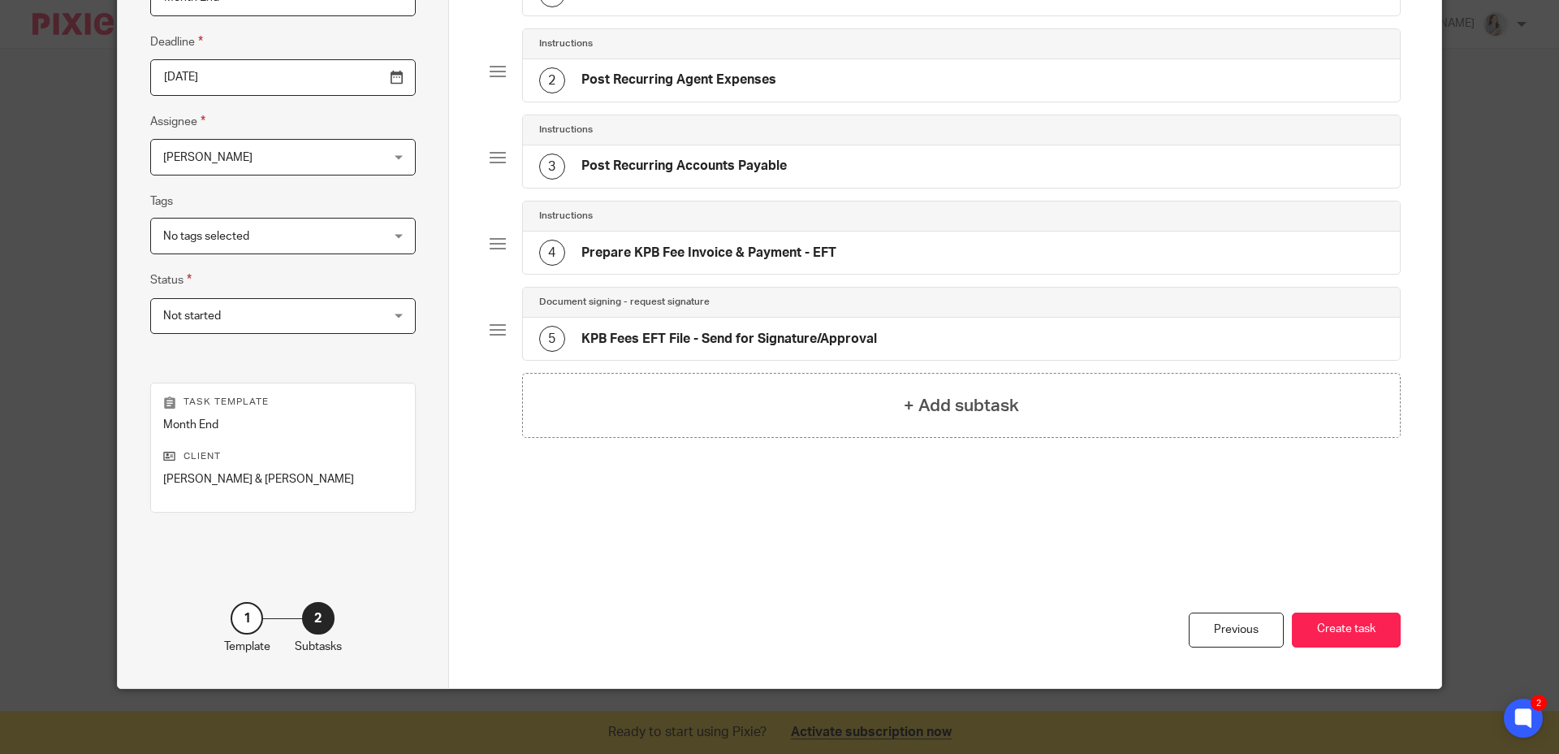
click at [869, 549] on div "Previous Create task" at bounding box center [946, 617] width 912 height 142
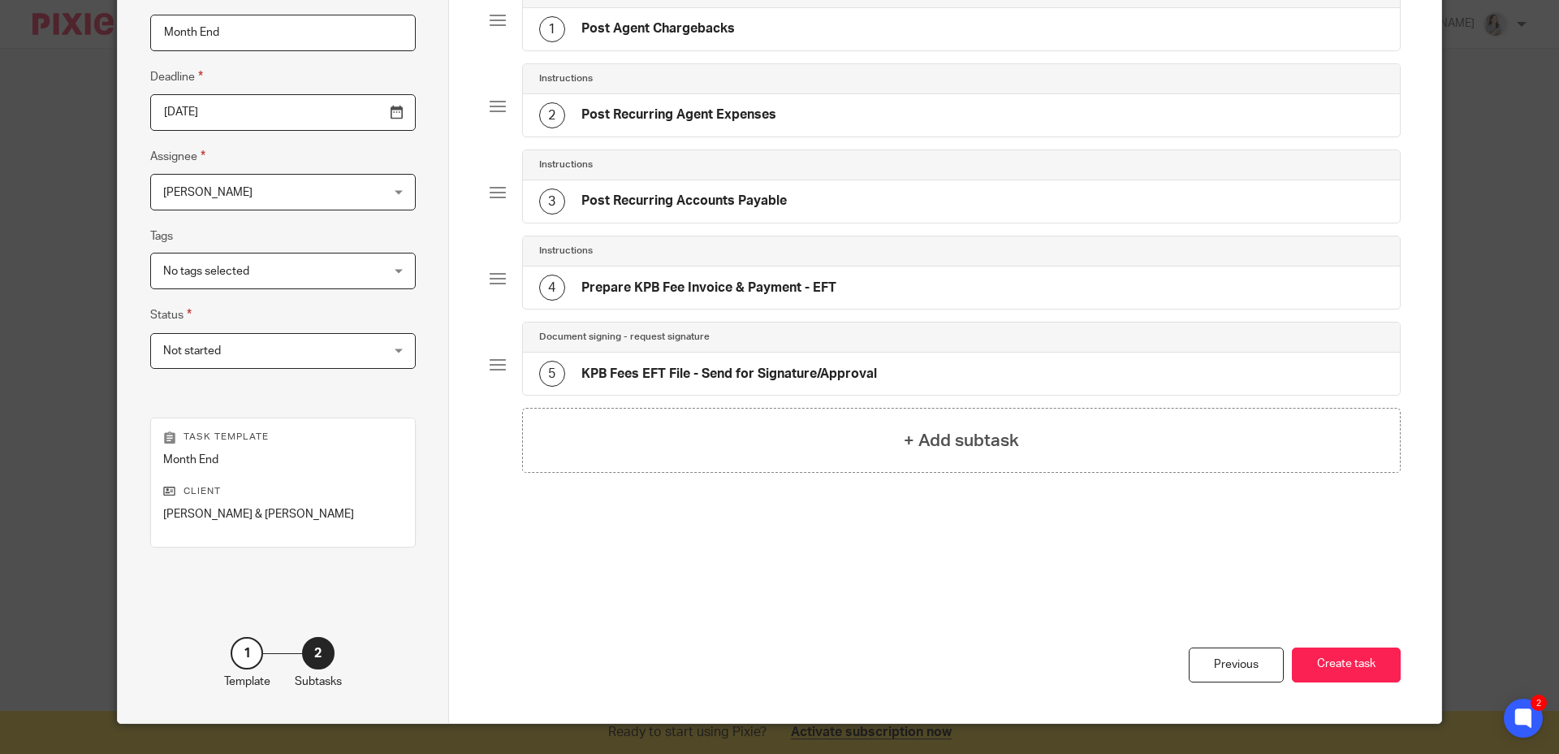
scroll to position [168, 0]
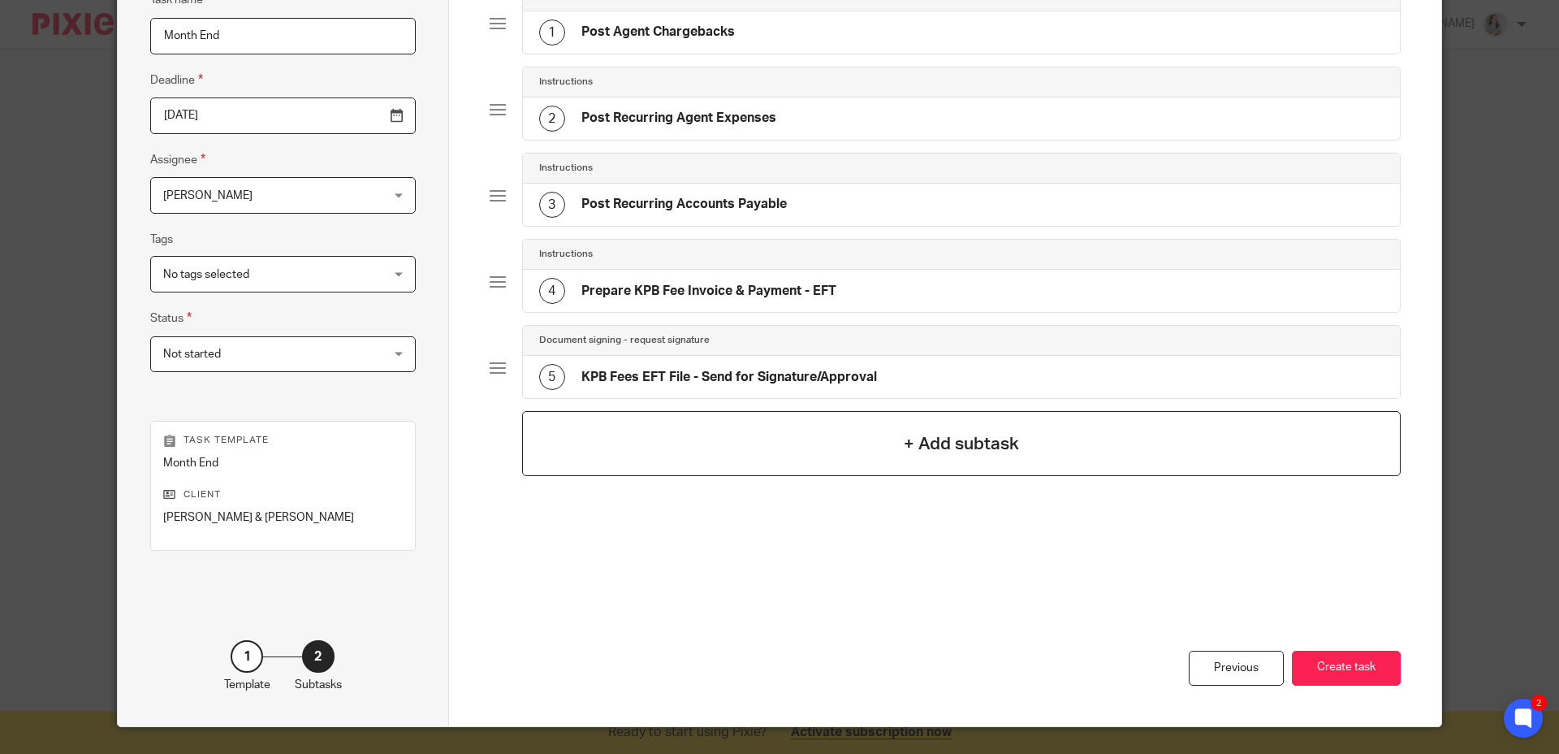
click at [949, 444] on h4 "+ Add subtask" at bounding box center [961, 443] width 115 height 25
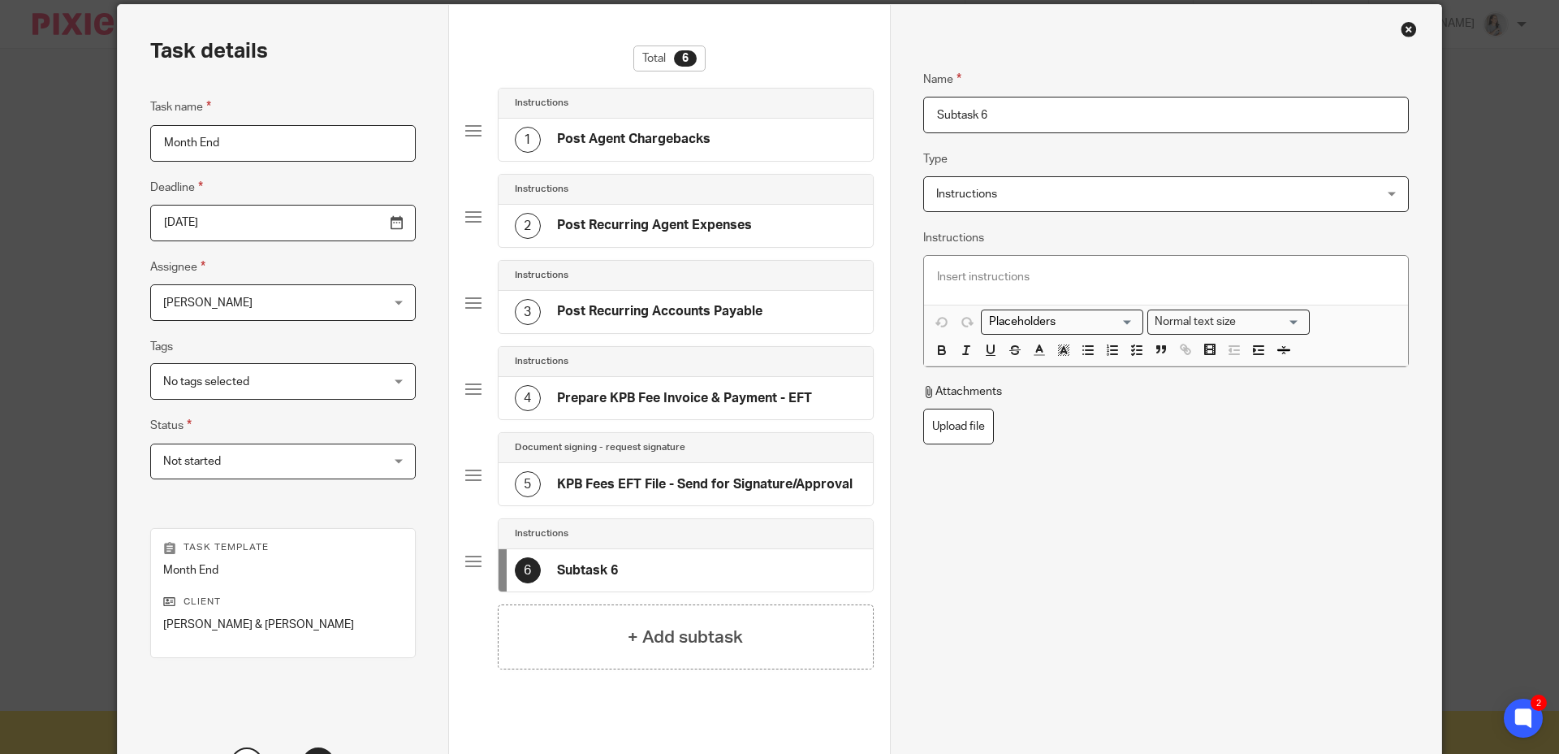
scroll to position [58, 0]
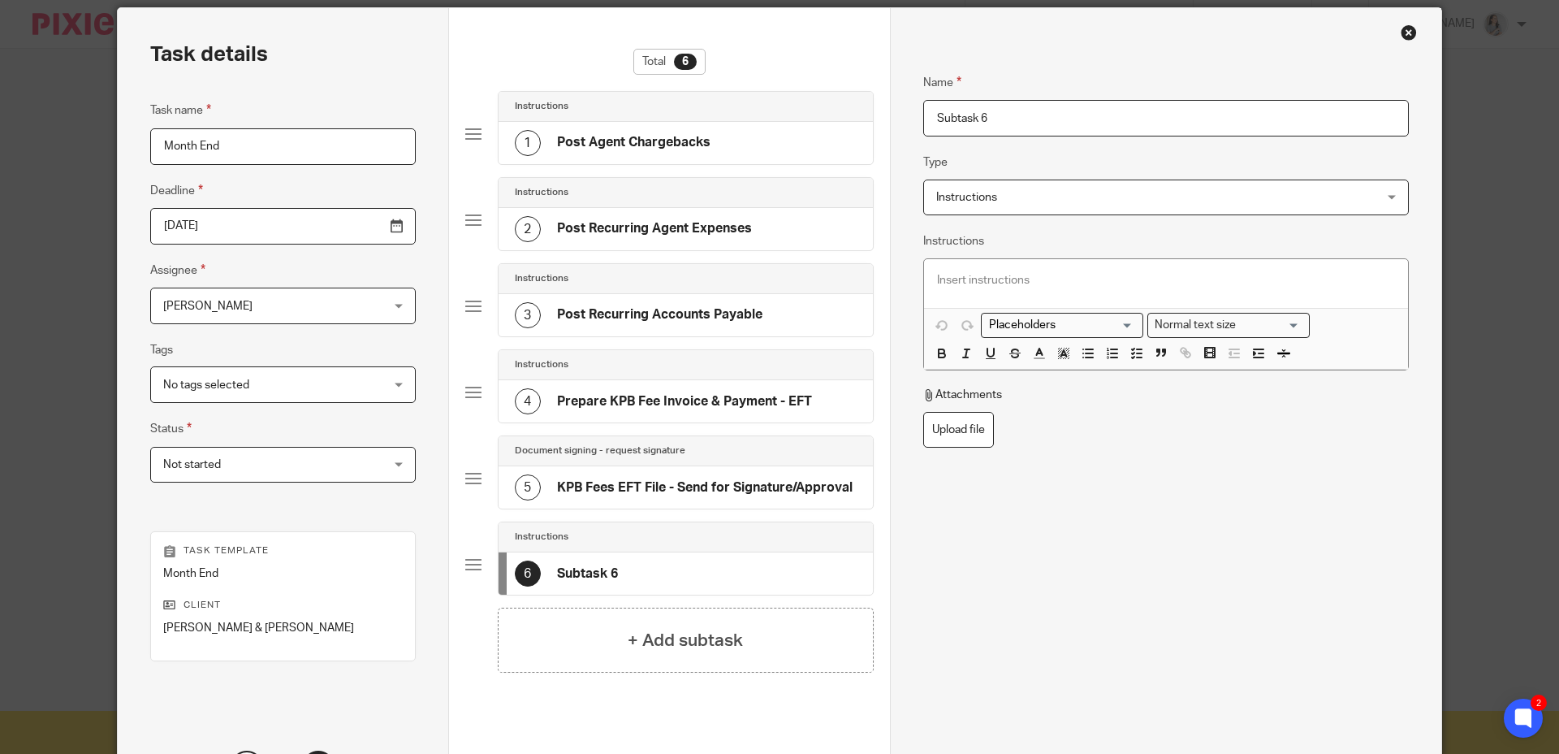
click at [1040, 120] on input "Subtask 6" at bounding box center [1166, 118] width 486 height 37
click at [1046, 208] on span "Instructions" at bounding box center [1125, 197] width 378 height 34
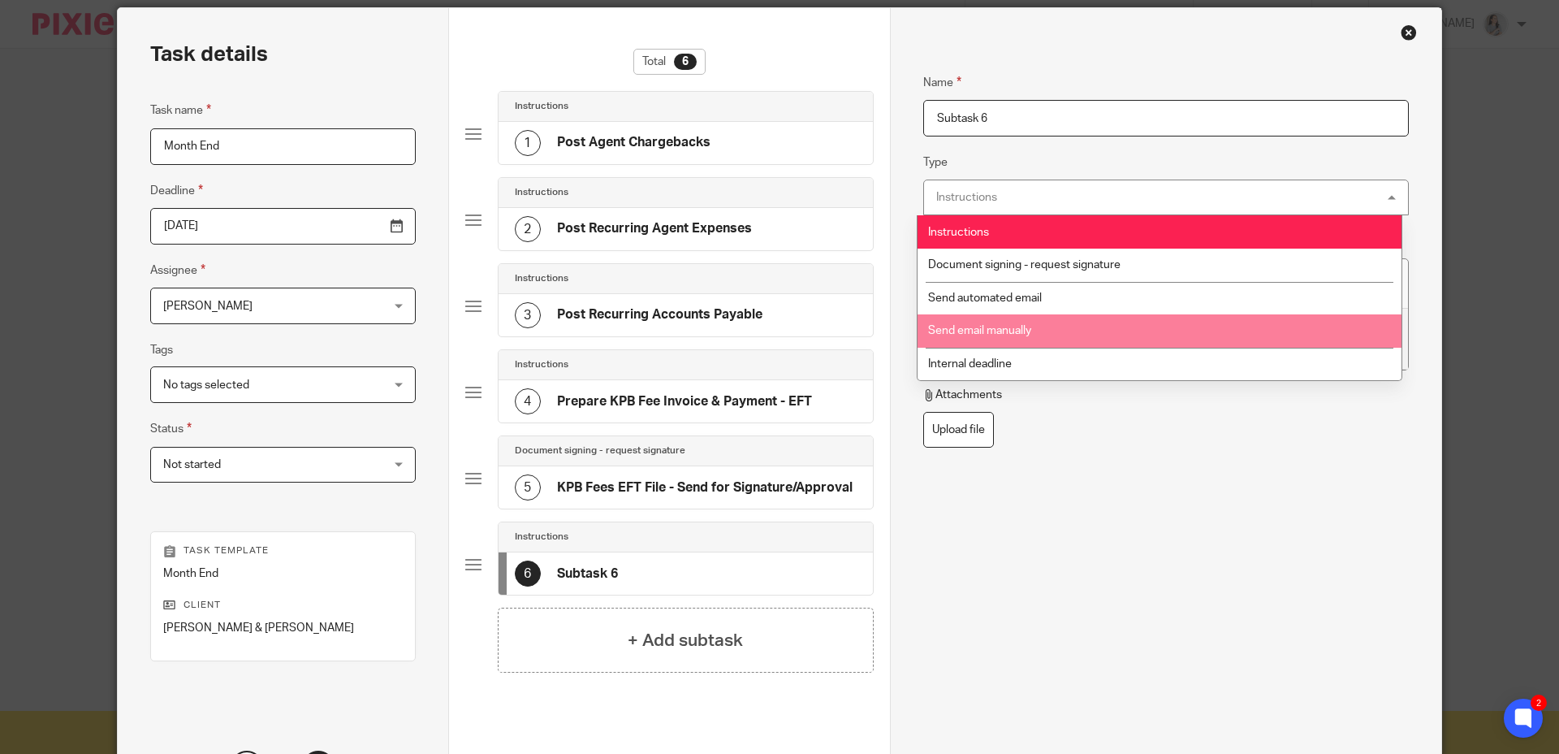
click at [1078, 332] on li "Send email manually" at bounding box center [1160, 330] width 484 height 33
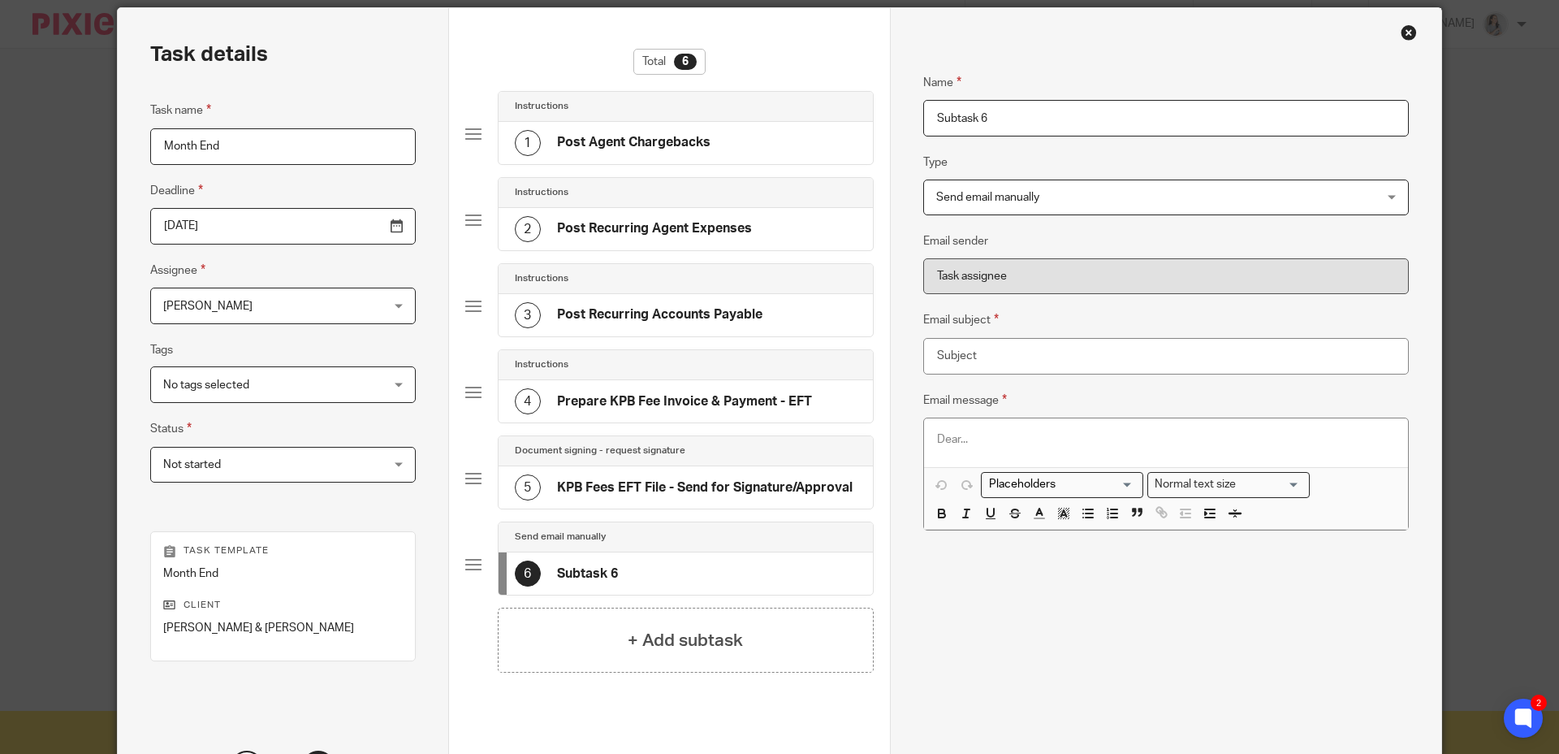
click at [1009, 102] on input "Subtask 6" at bounding box center [1166, 118] width 486 height 37
click at [1021, 120] on input "Subtask 6" at bounding box center [1166, 118] width 486 height 37
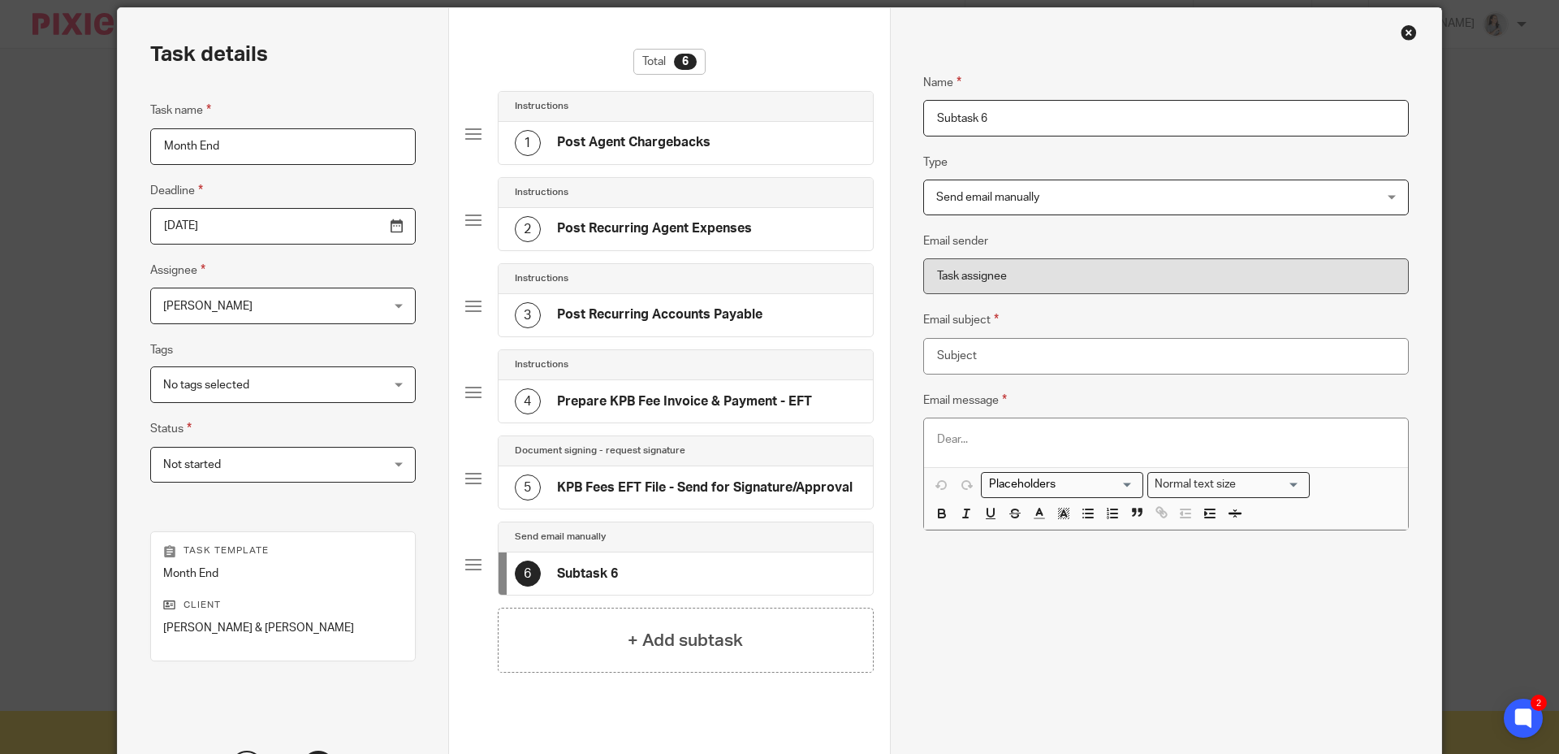
click at [1021, 120] on input "Subtask 6" at bounding box center [1166, 118] width 486 height 37
type input "Request Agent Expenses - Chargebacks"
click at [1008, 345] on input "Email subject" at bounding box center [1166, 356] width 486 height 37
click at [1018, 354] on input "Email subject" at bounding box center [1166, 356] width 486 height 37
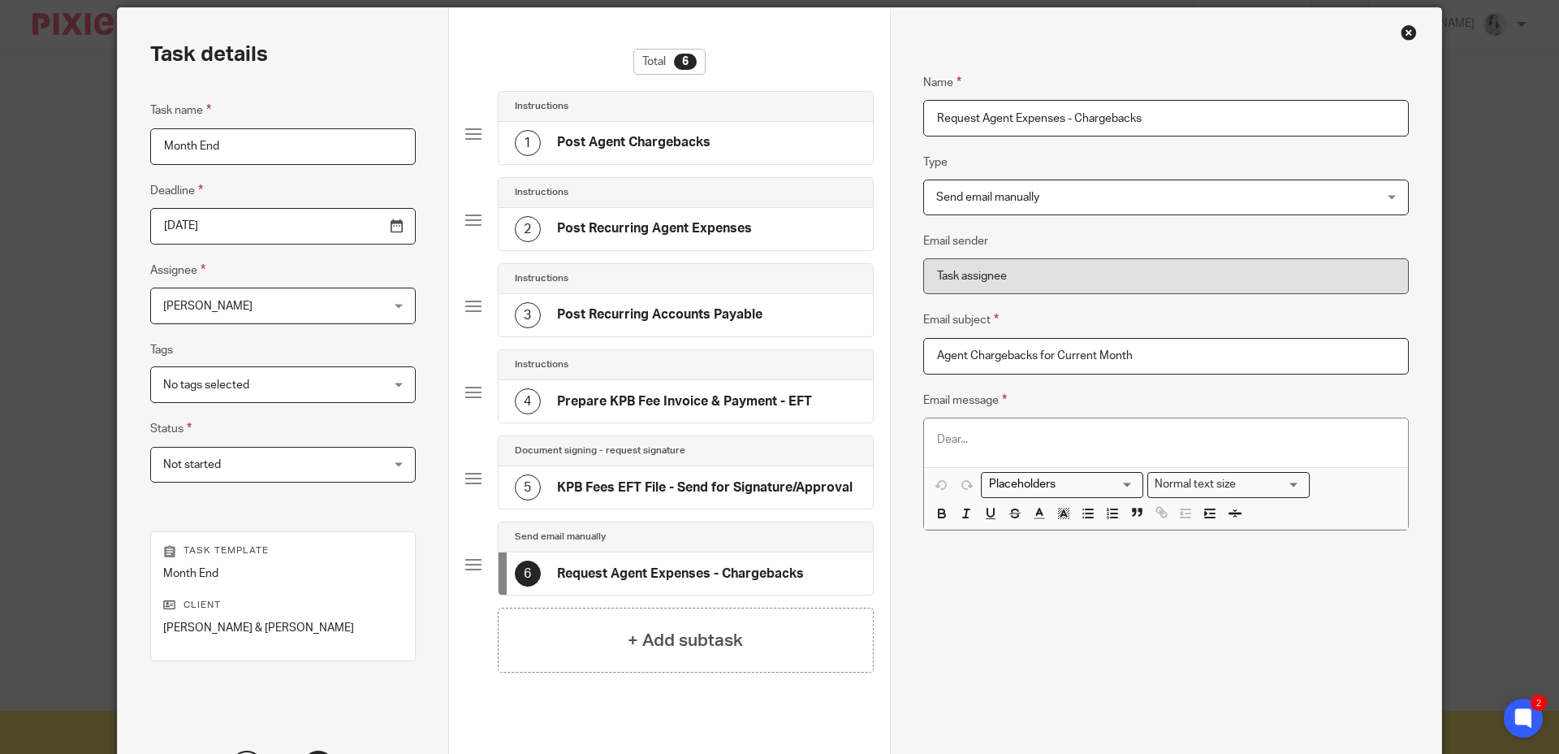
type input "Agent Chargebacks for Current Month"
click at [1046, 452] on div at bounding box center [1166, 442] width 484 height 49
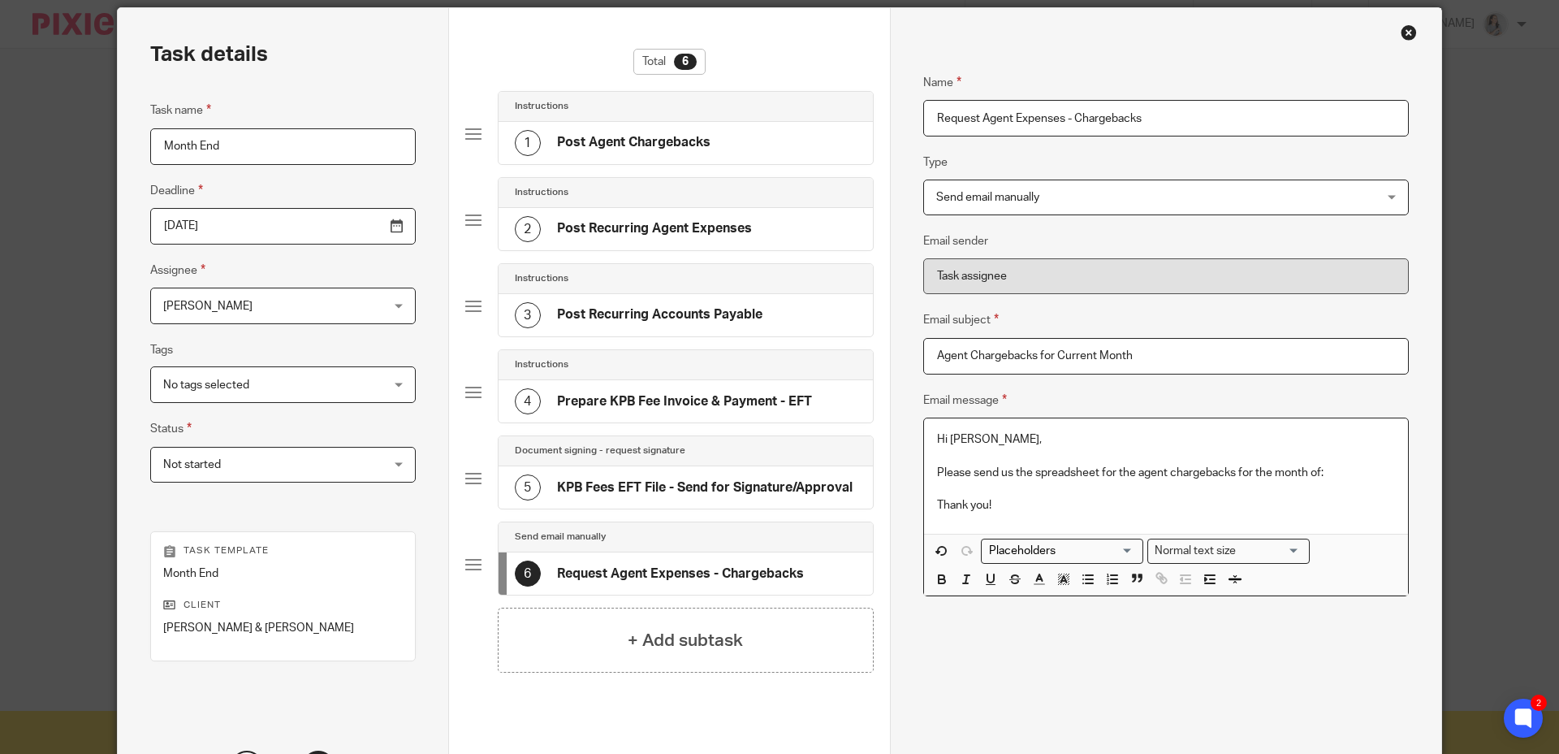
click at [1144, 625] on div "Name Request Agent Expenses - Chargebacks Type Send email manually Send email m…" at bounding box center [1166, 376] width 486 height 654
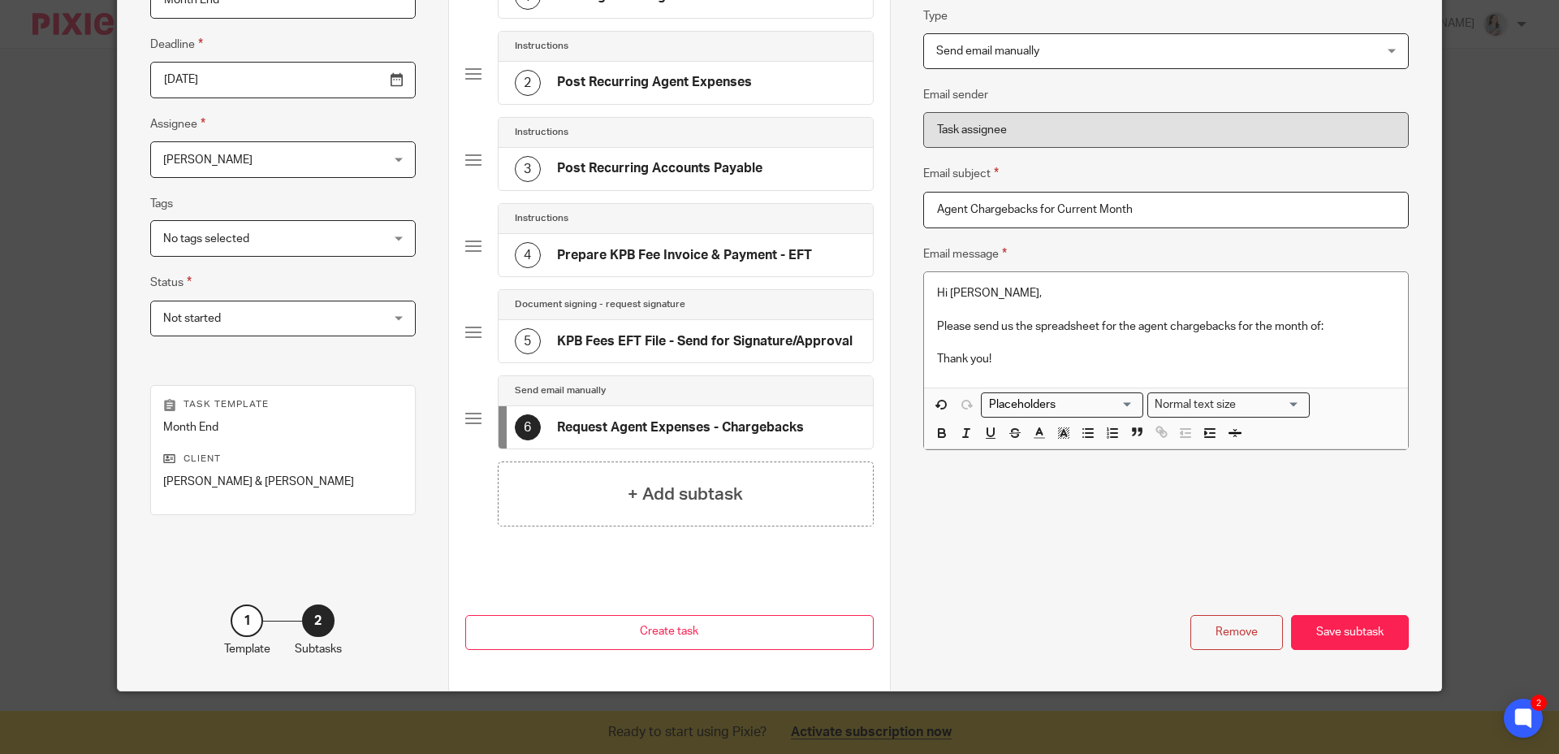
scroll to position [205, 0]
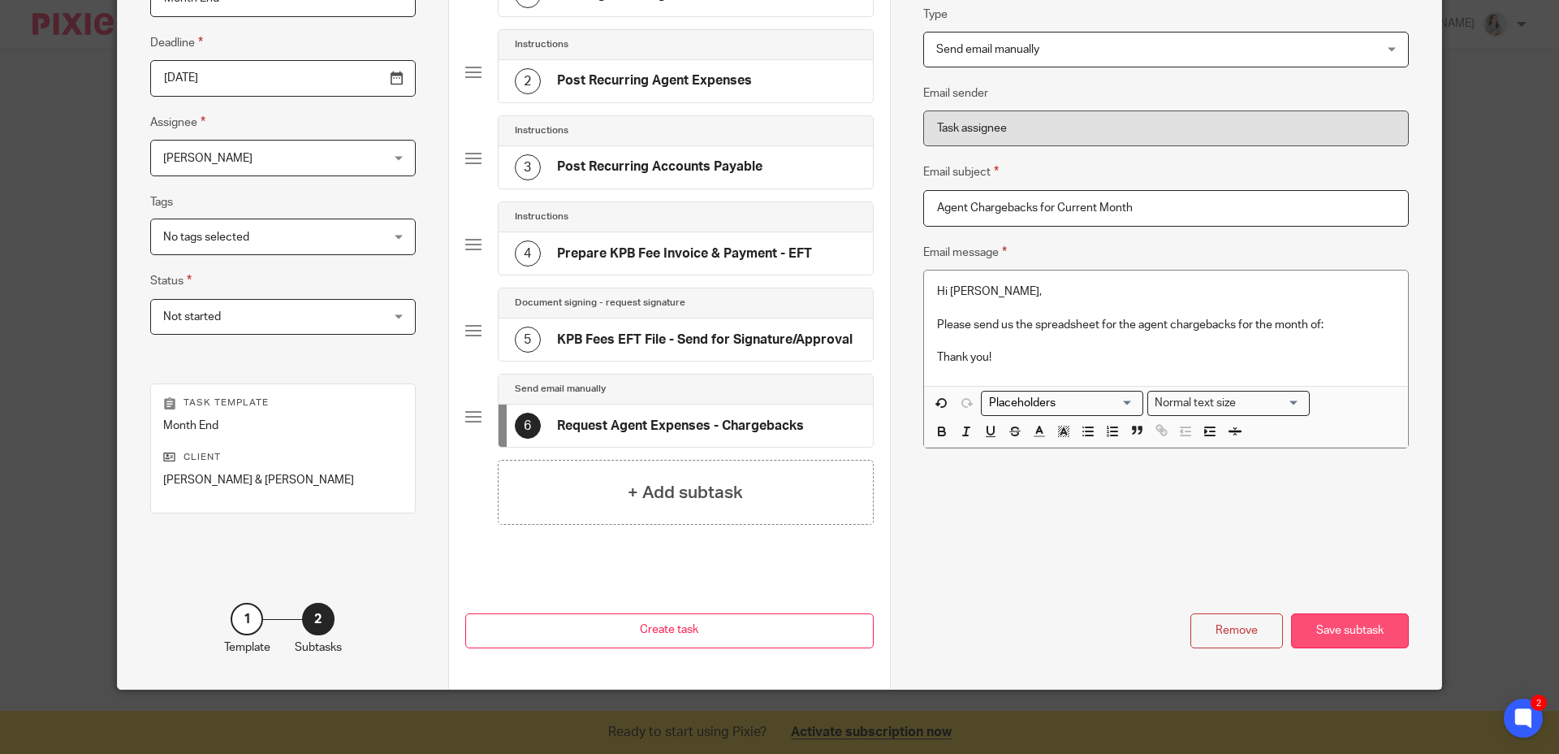
click at [1308, 634] on div "Save subtask" at bounding box center [1350, 630] width 118 height 35
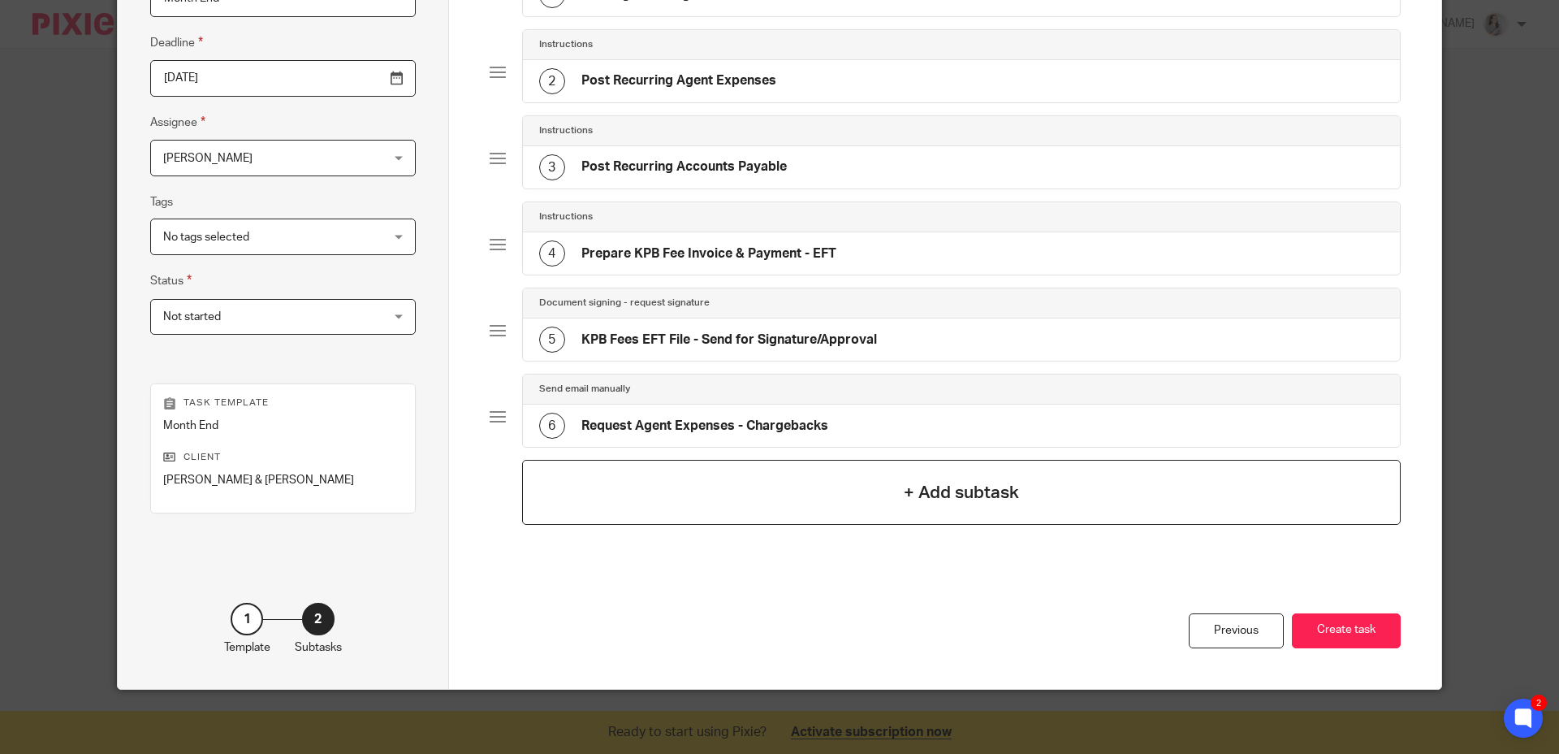
click at [893, 495] on div "+ Add subtask" at bounding box center [962, 492] width 880 height 65
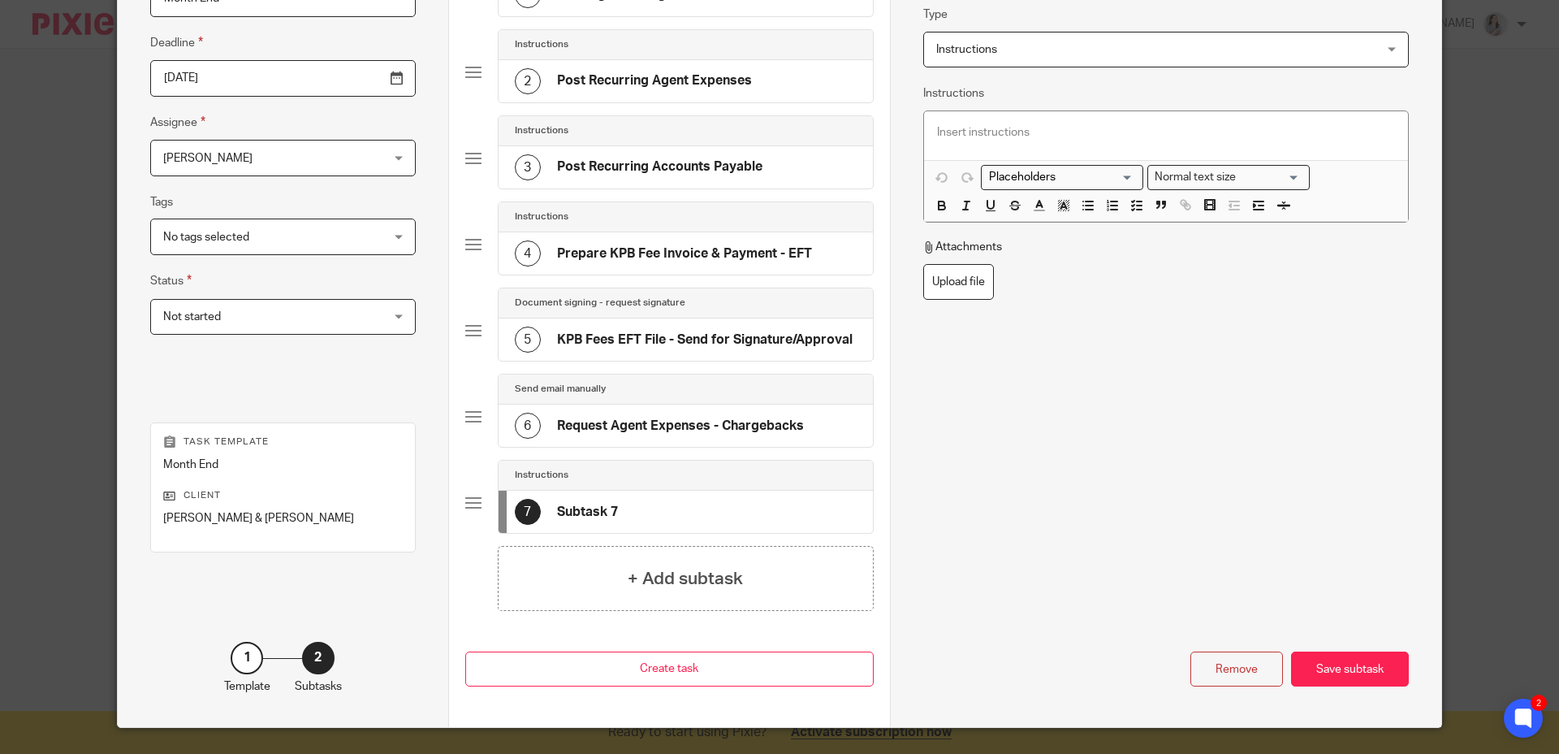
scroll to position [172, 0]
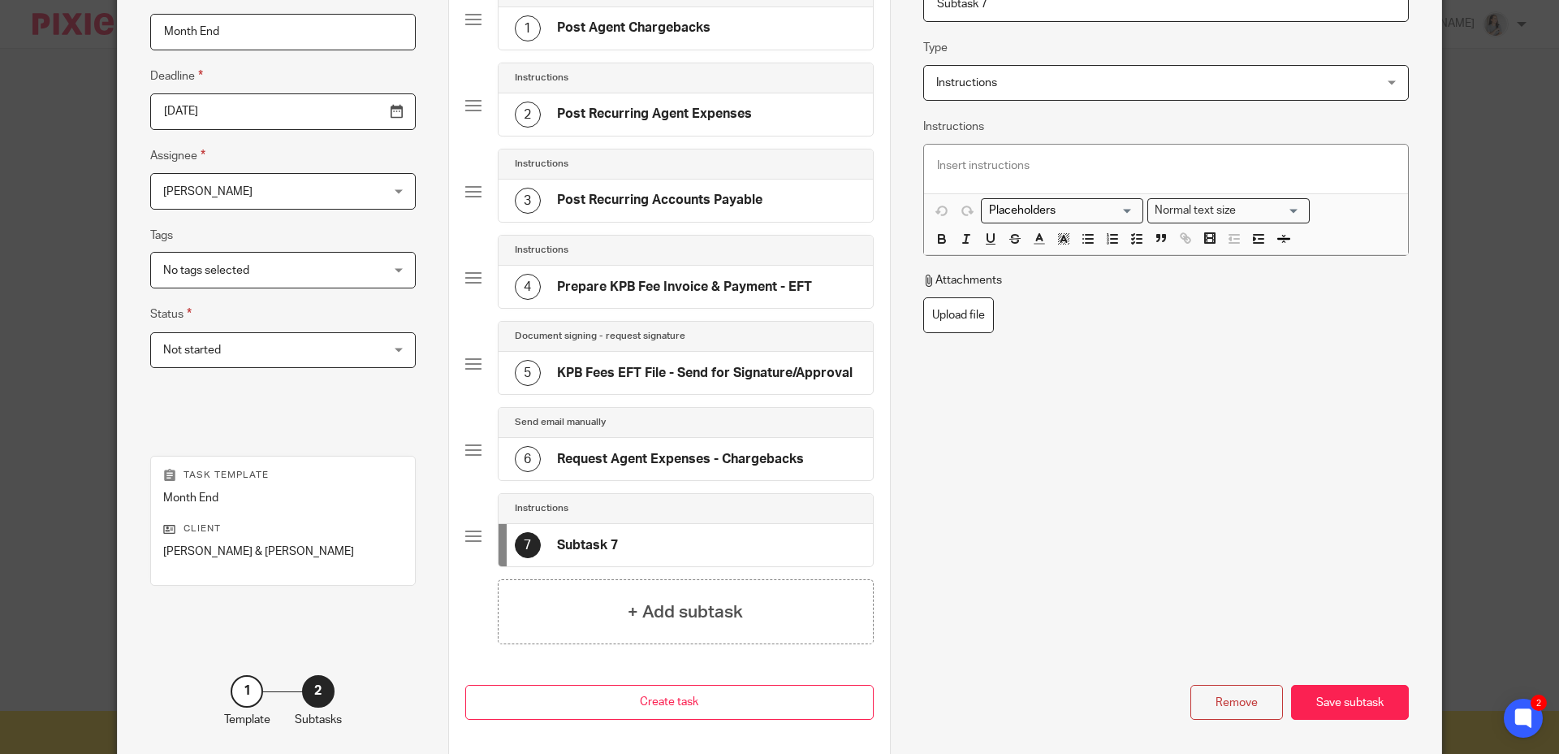
click at [980, 87] on span "Instructions" at bounding box center [966, 82] width 61 height 11
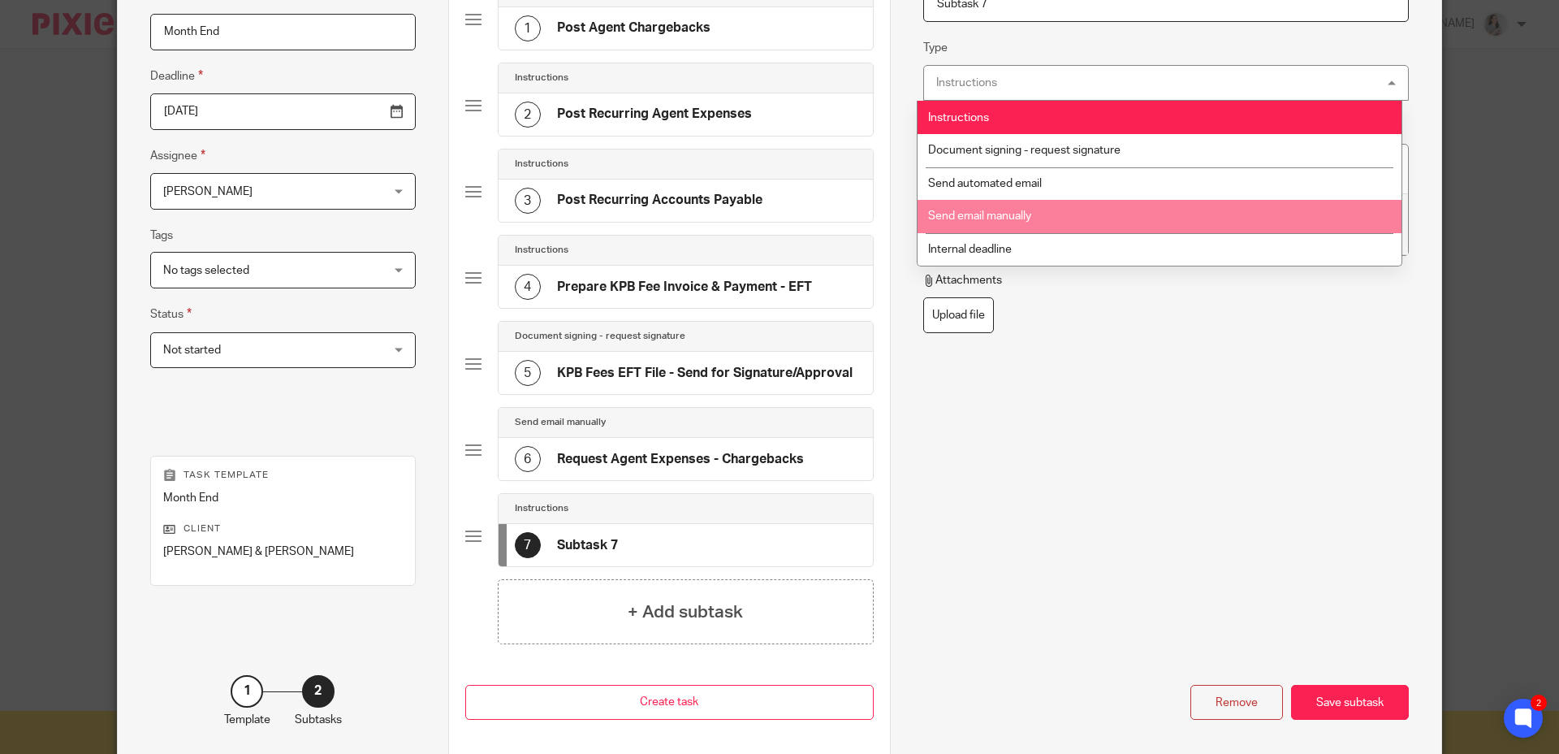
click at [1001, 211] on span "Send email manually" at bounding box center [979, 215] width 103 height 11
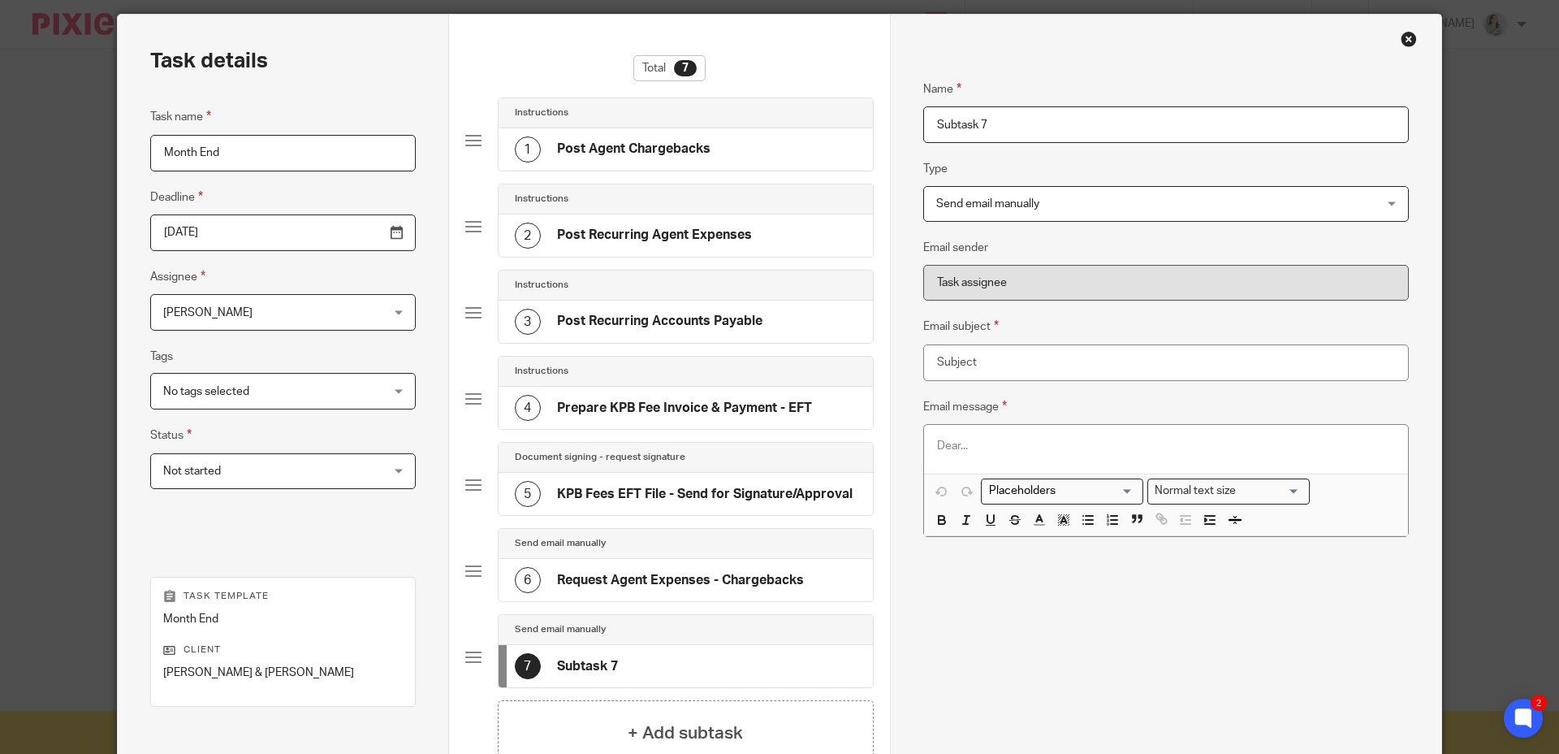
scroll to position [34, 0]
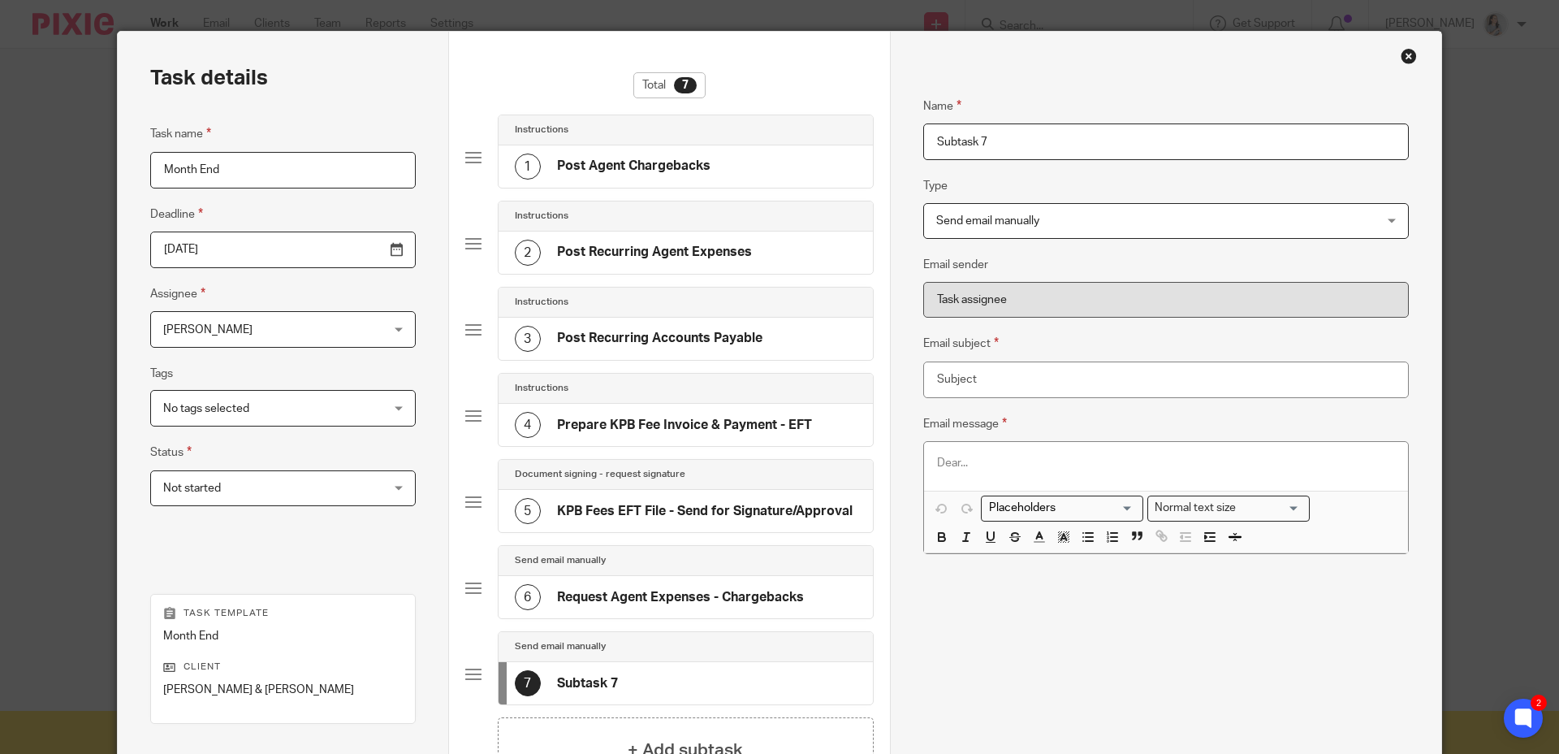
click at [1014, 130] on input "Subtask 7" at bounding box center [1166, 141] width 486 height 37
click at [997, 144] on input "Subtask 7" at bounding box center [1166, 141] width 486 height 37
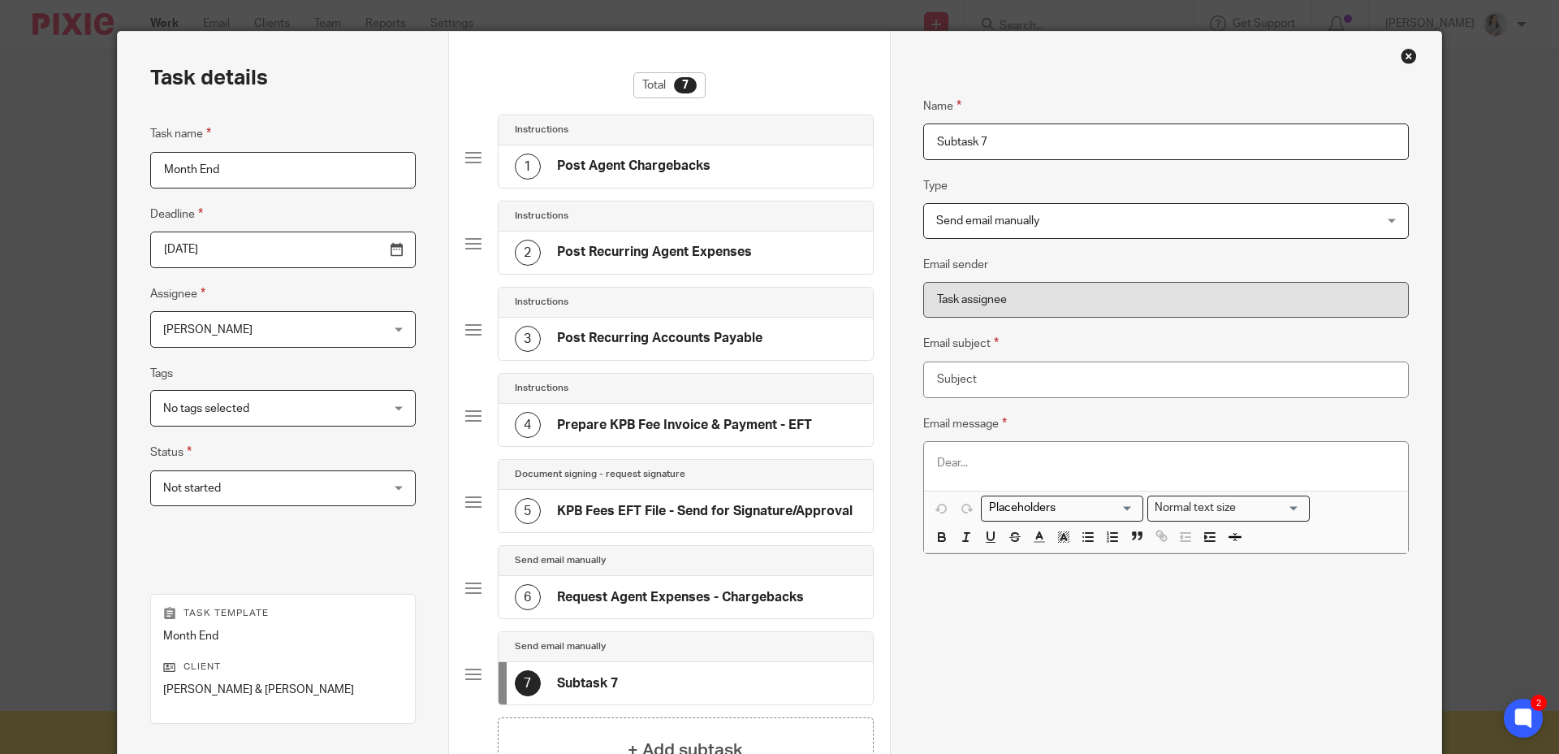
click at [997, 144] on input "Subtask 7" at bounding box center [1166, 141] width 486 height 37
type input "Request Credit Card Report"
click at [1013, 393] on input "Email subject" at bounding box center [1166, 379] width 486 height 37
type input "Agent Credit Card Report for the Current Month"
click at [1028, 452] on div at bounding box center [1166, 466] width 484 height 49
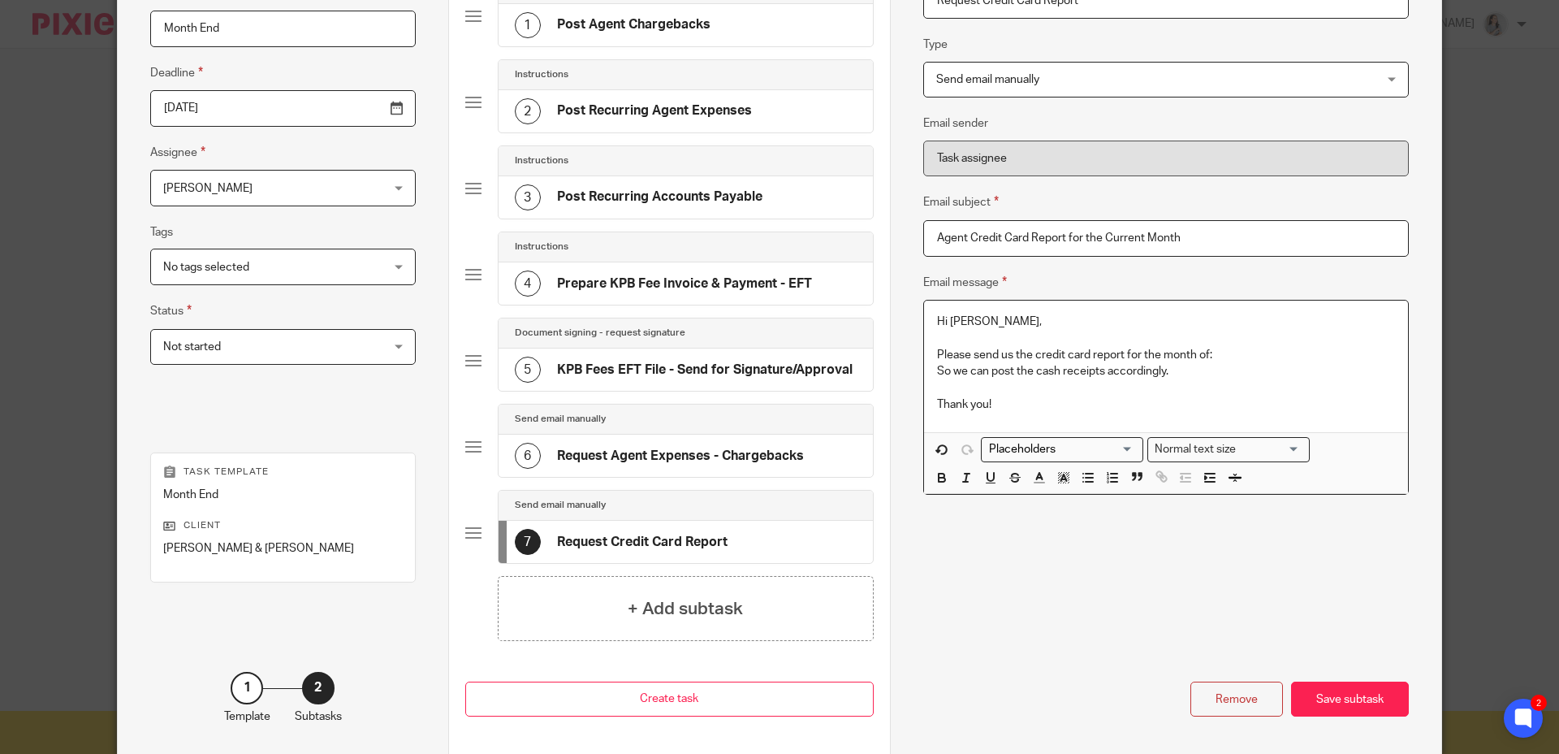
scroll to position [244, 0]
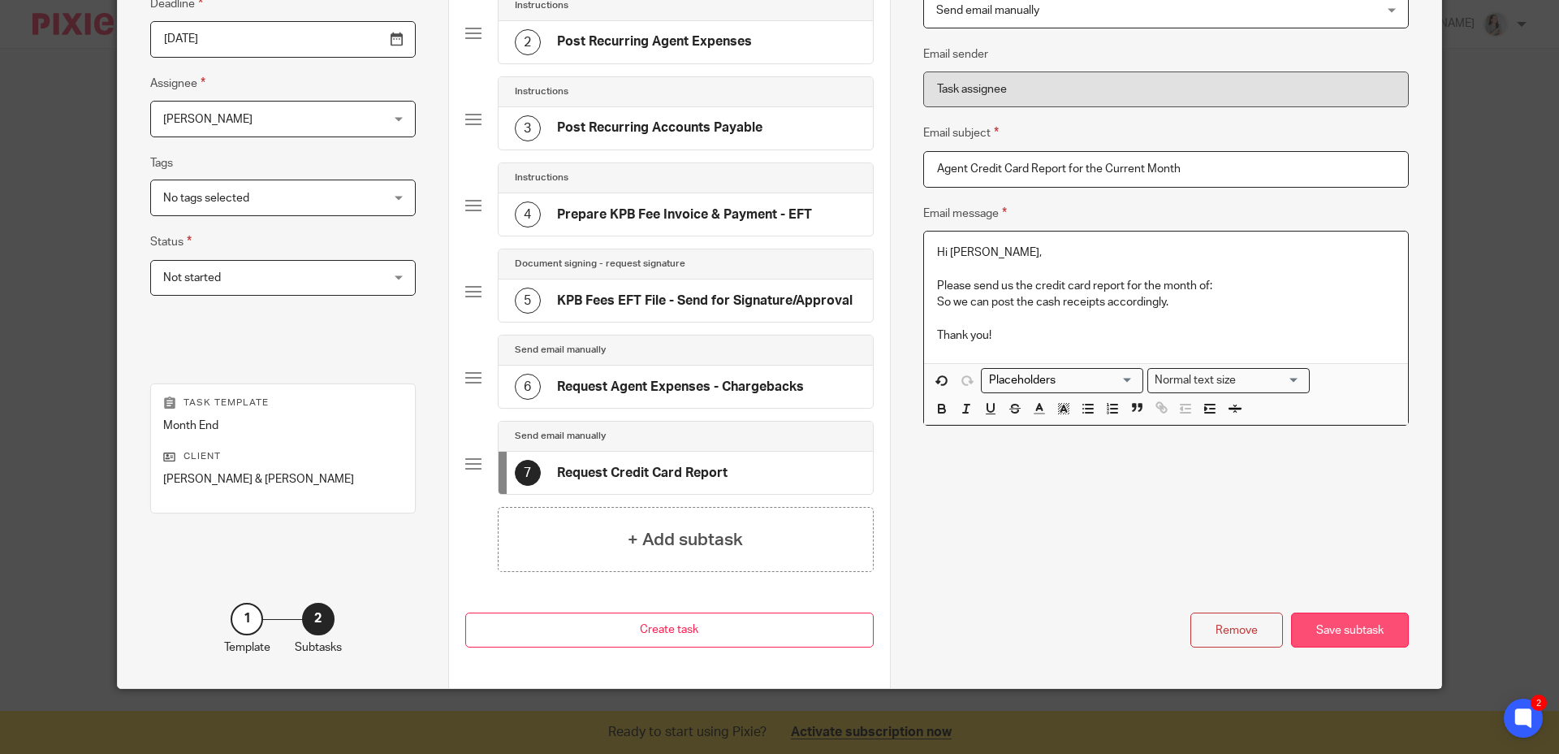
click at [1329, 638] on div "Save subtask" at bounding box center [1350, 629] width 118 height 35
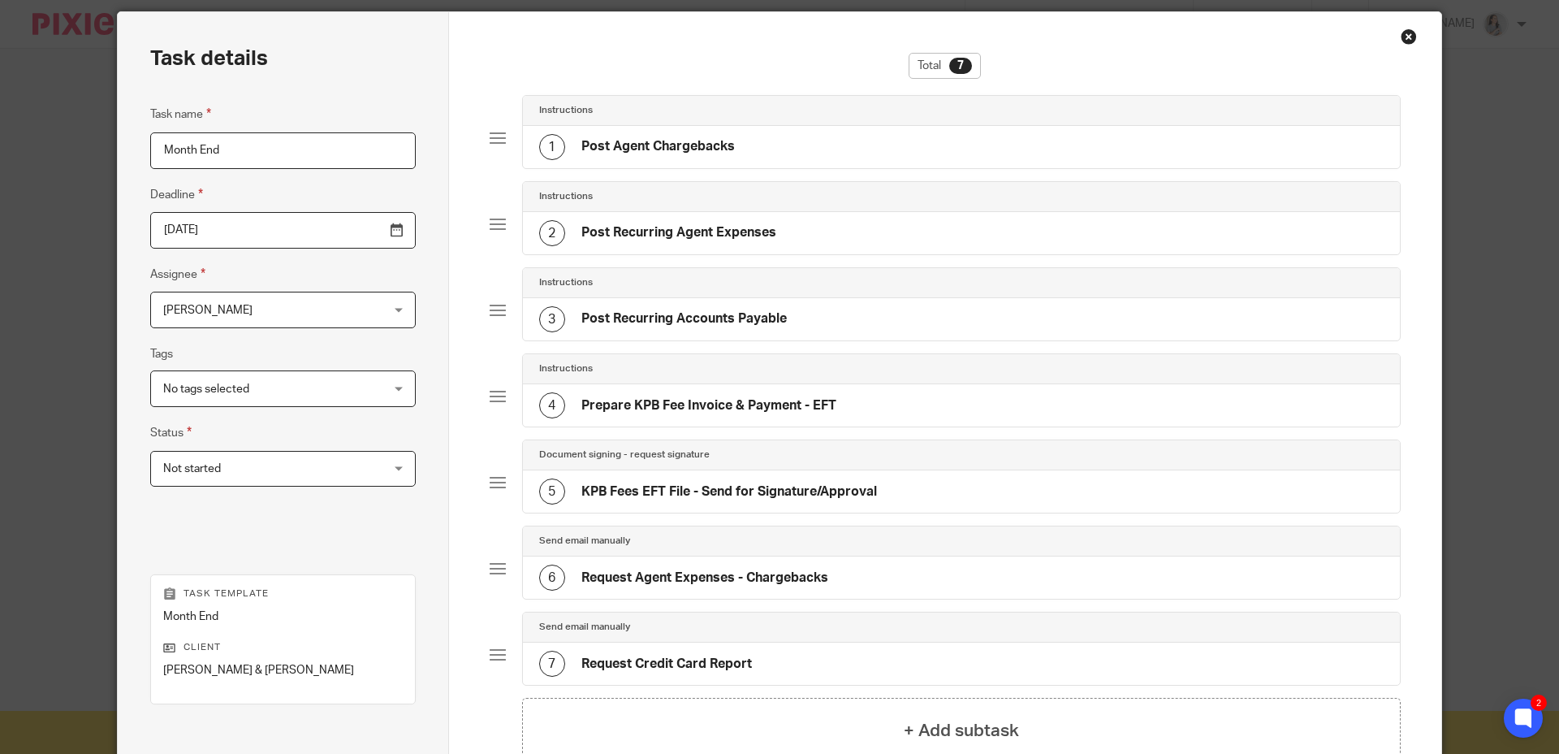
scroll to position [45, 0]
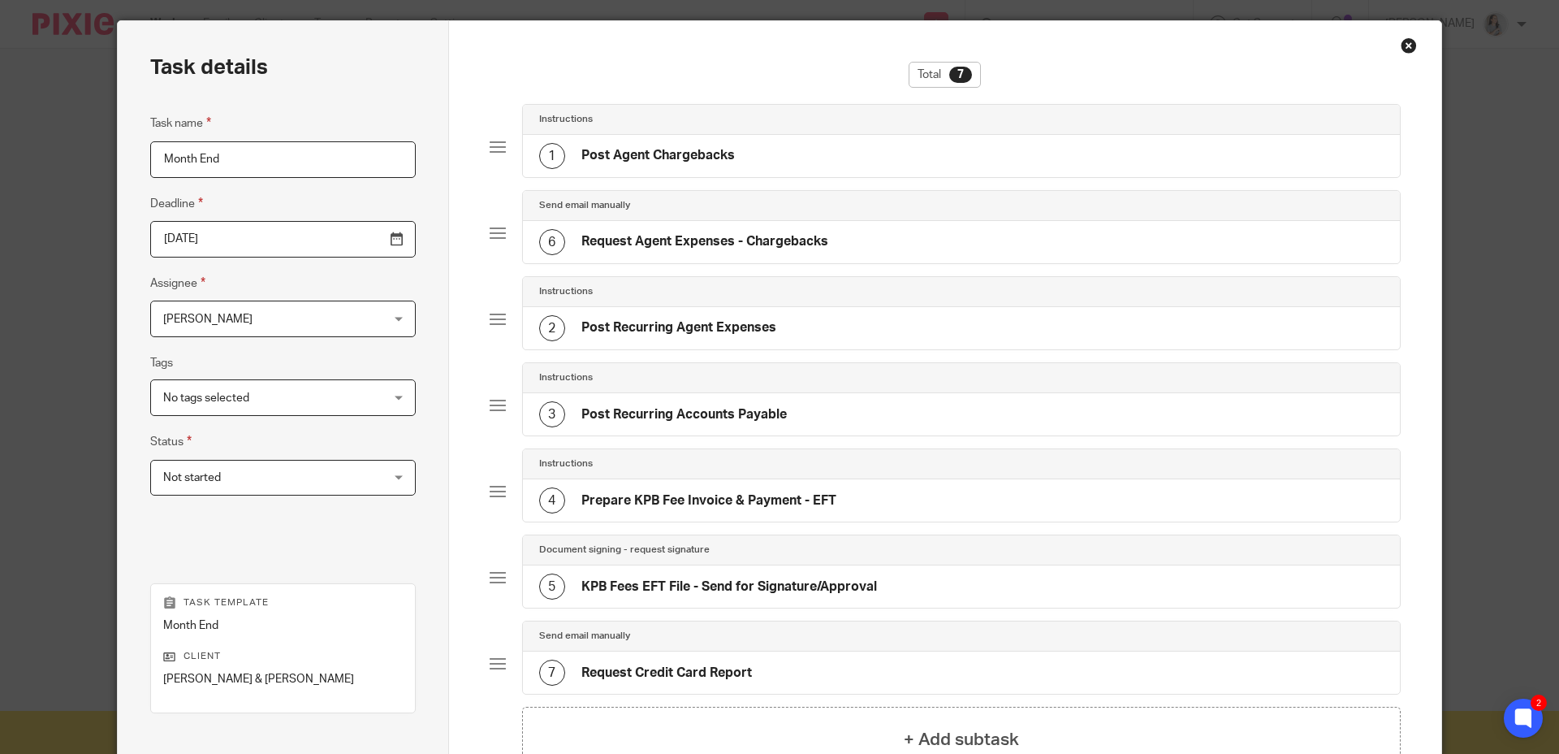
drag, startPoint x: 490, startPoint y: 575, endPoint x: 484, endPoint y: 547, distance: 29.0
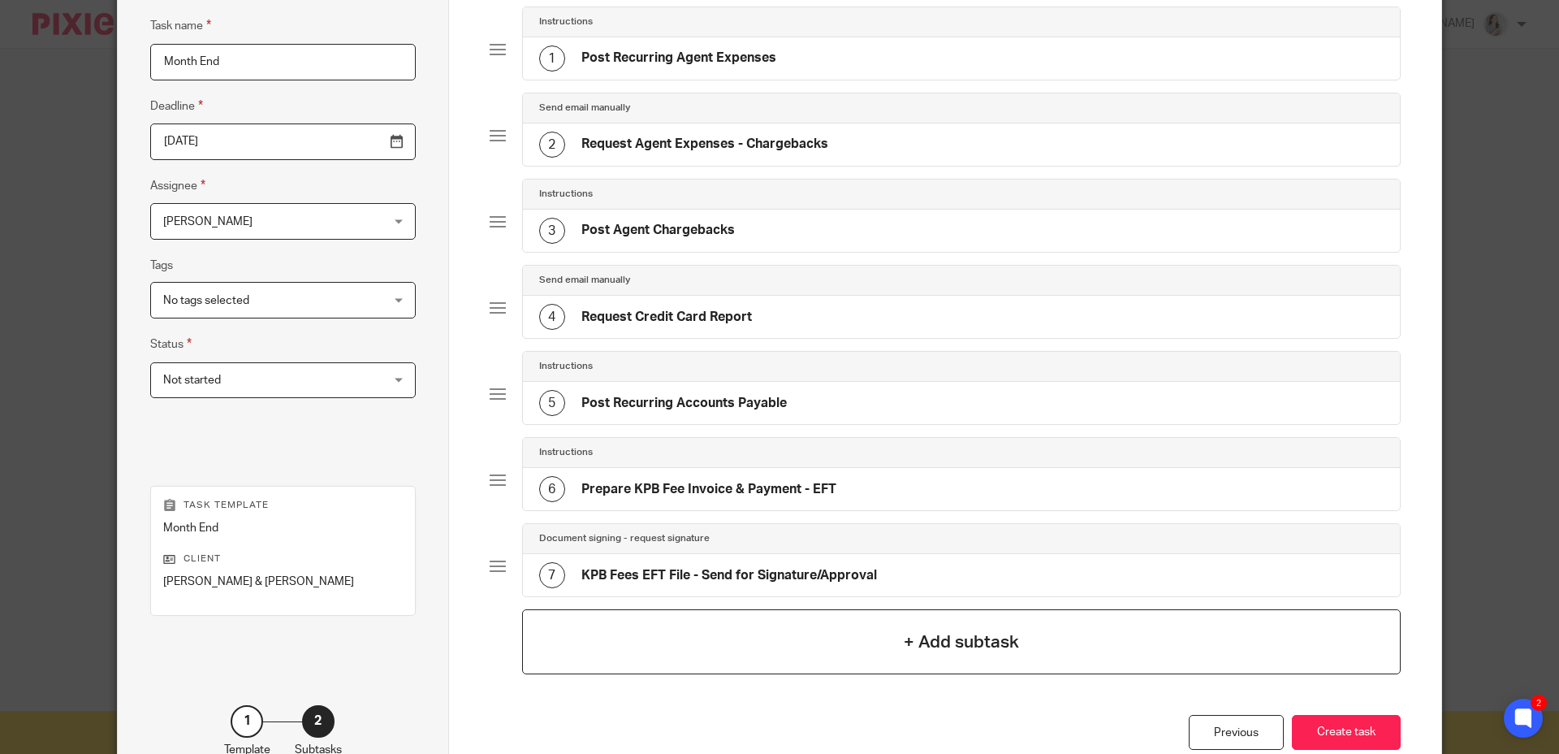
scroll to position [156, 0]
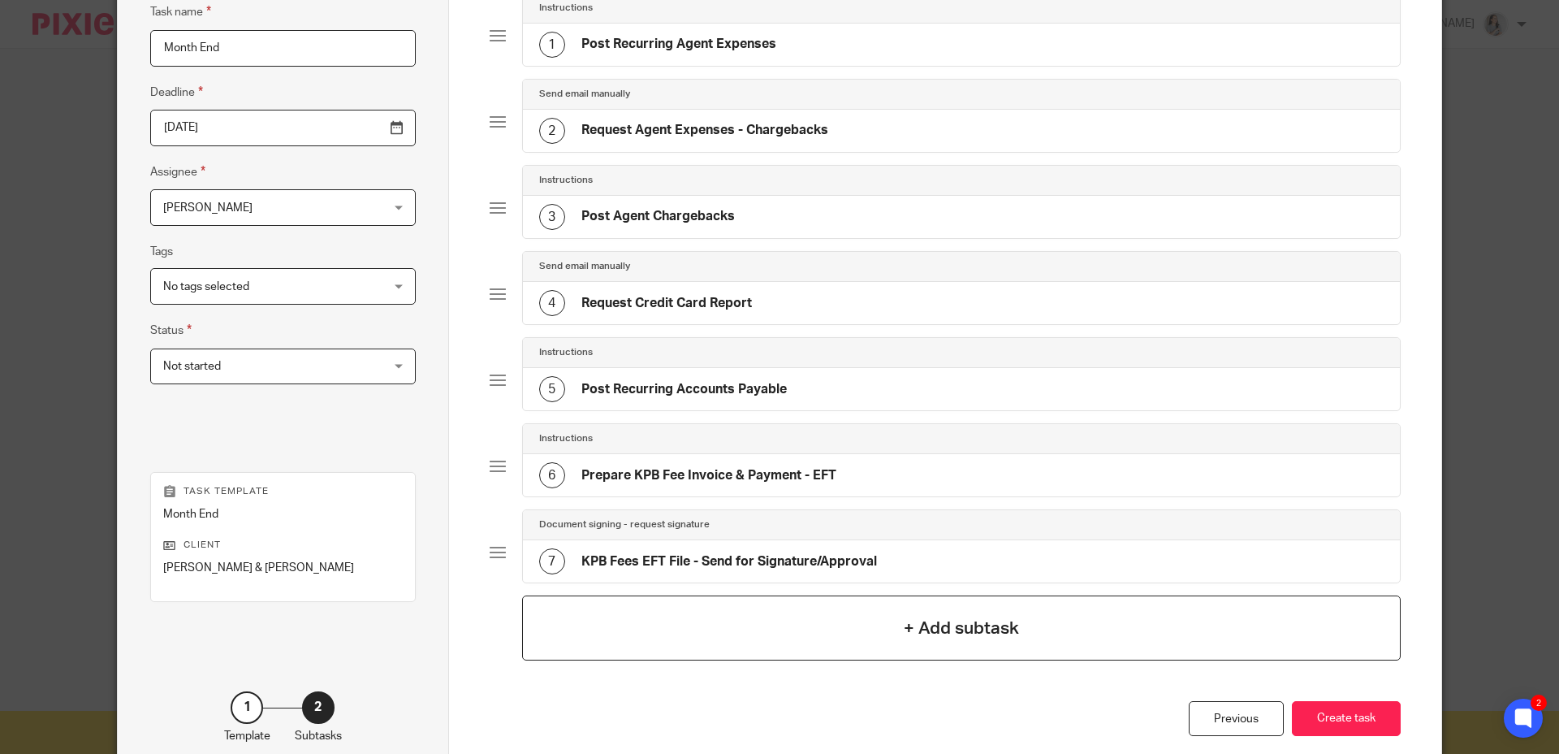
click at [988, 642] on div "+ Add subtask" at bounding box center [962, 627] width 880 height 65
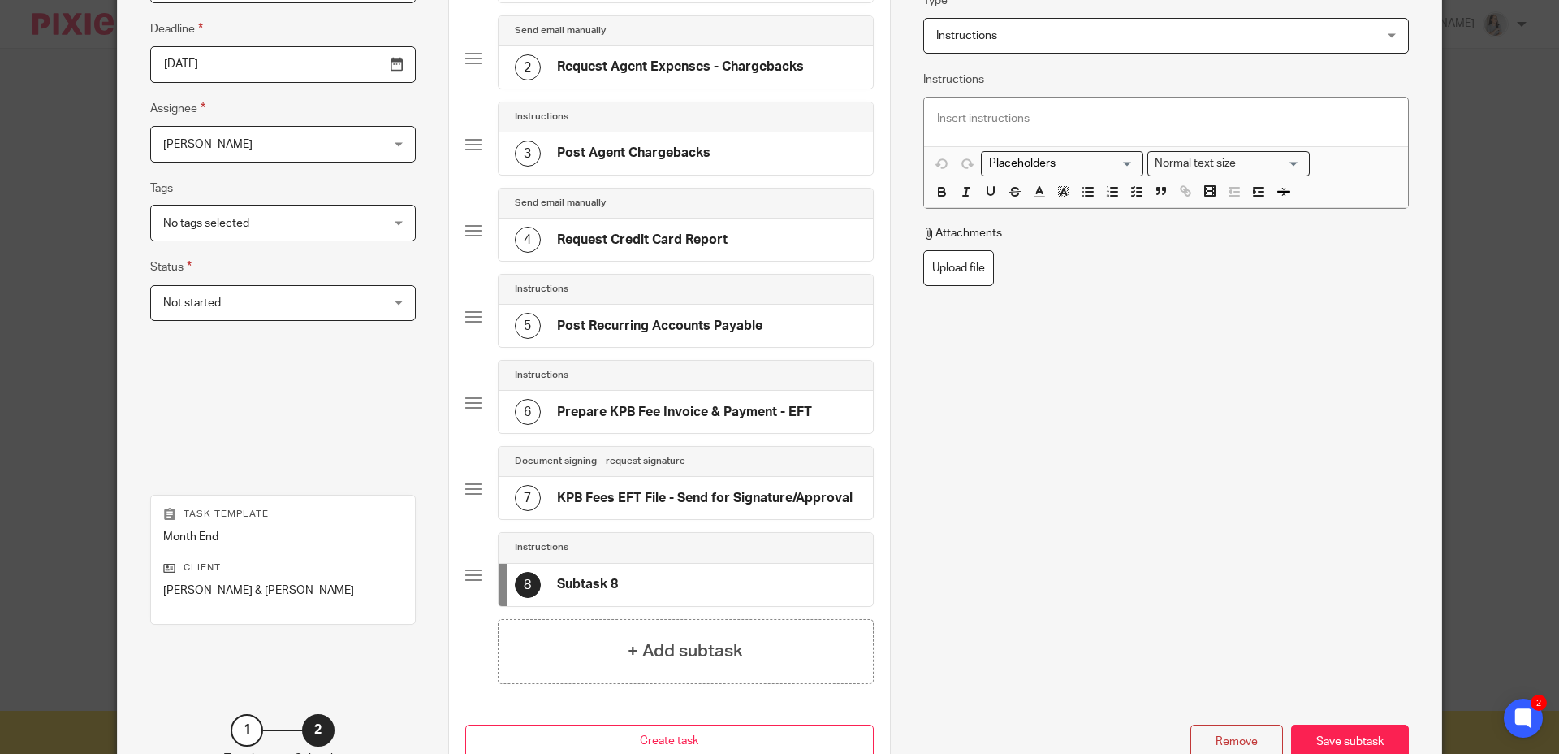
scroll to position [0, 0]
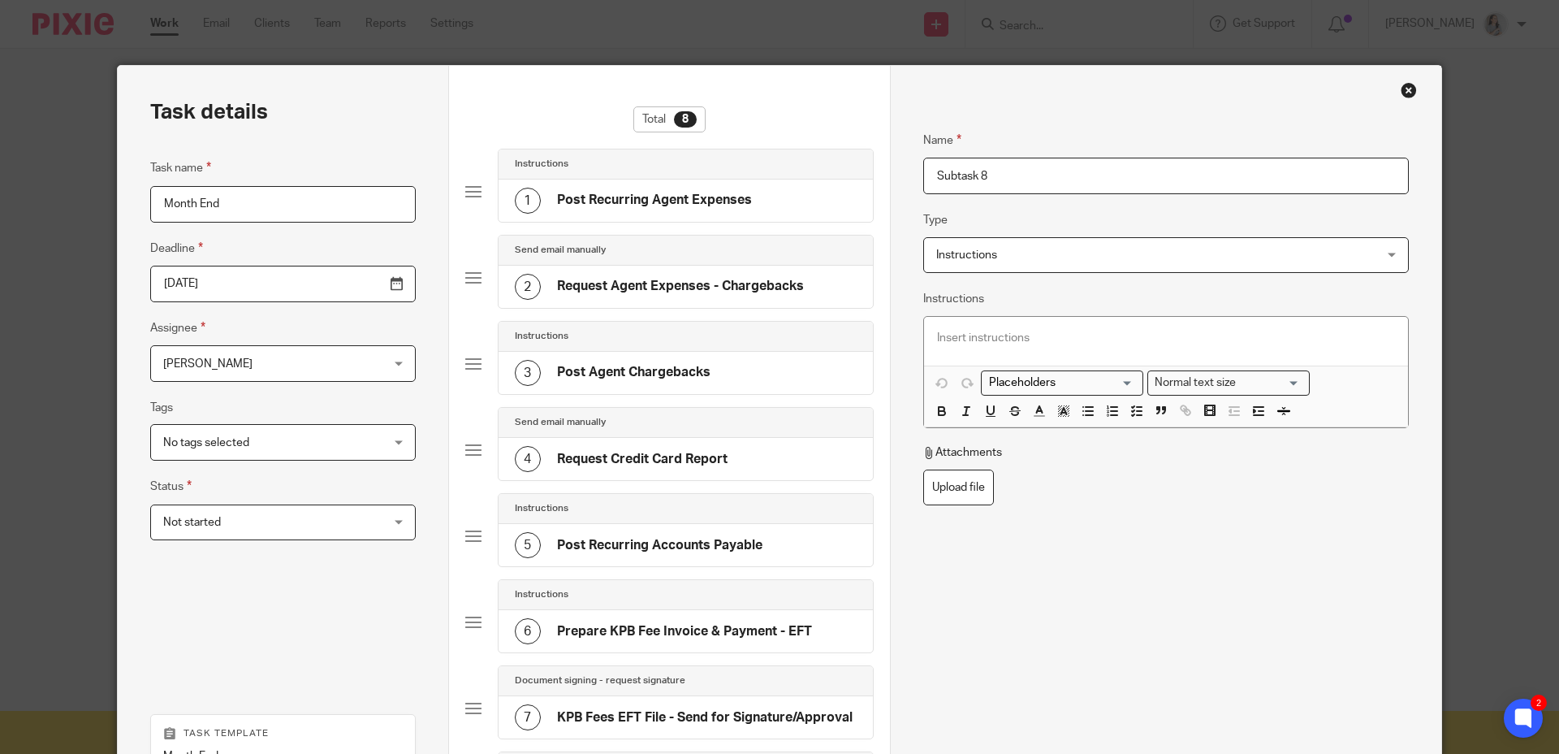
click at [1022, 180] on input "Subtask 8" at bounding box center [1166, 176] width 486 height 37
drag, startPoint x: 1025, startPoint y: 179, endPoint x: 864, endPoint y: 161, distance: 161.8
click at [855, 162] on div "Task details Task name Month End Deadline 2025-09-27 Assignee Kelly Pacheco Kel…" at bounding box center [780, 542] width 1324 height 953
type input "Send 8.6.6 Report to Scott and Front Desk"
click at [1209, 515] on div "Name Send 8.6.6 Report to Scott and Front Desk Type Instructions Instructions I…" at bounding box center [1166, 425] width 486 height 638
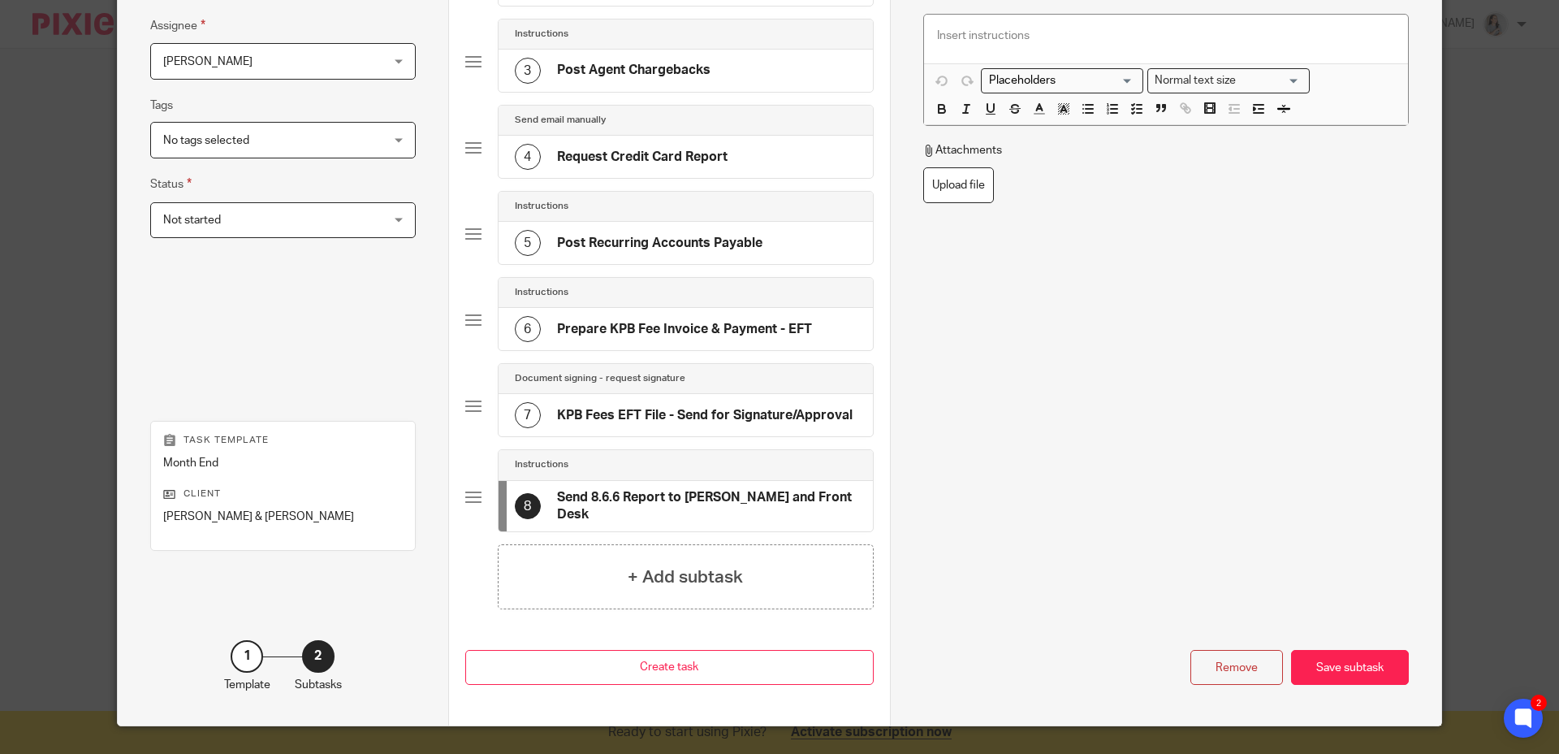
scroll to position [331, 0]
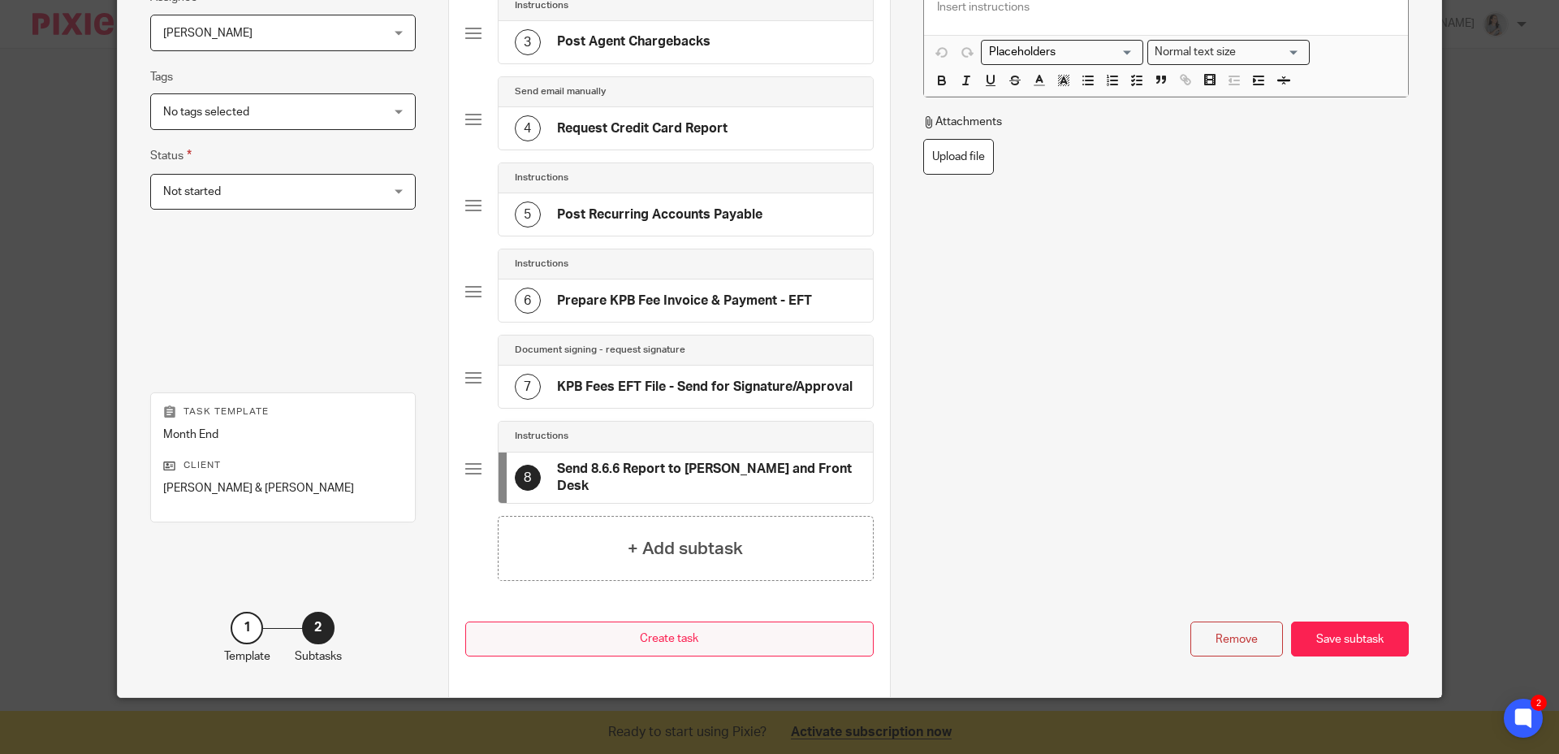
click at [1339, 628] on div "Save subtask" at bounding box center [1350, 638] width 118 height 35
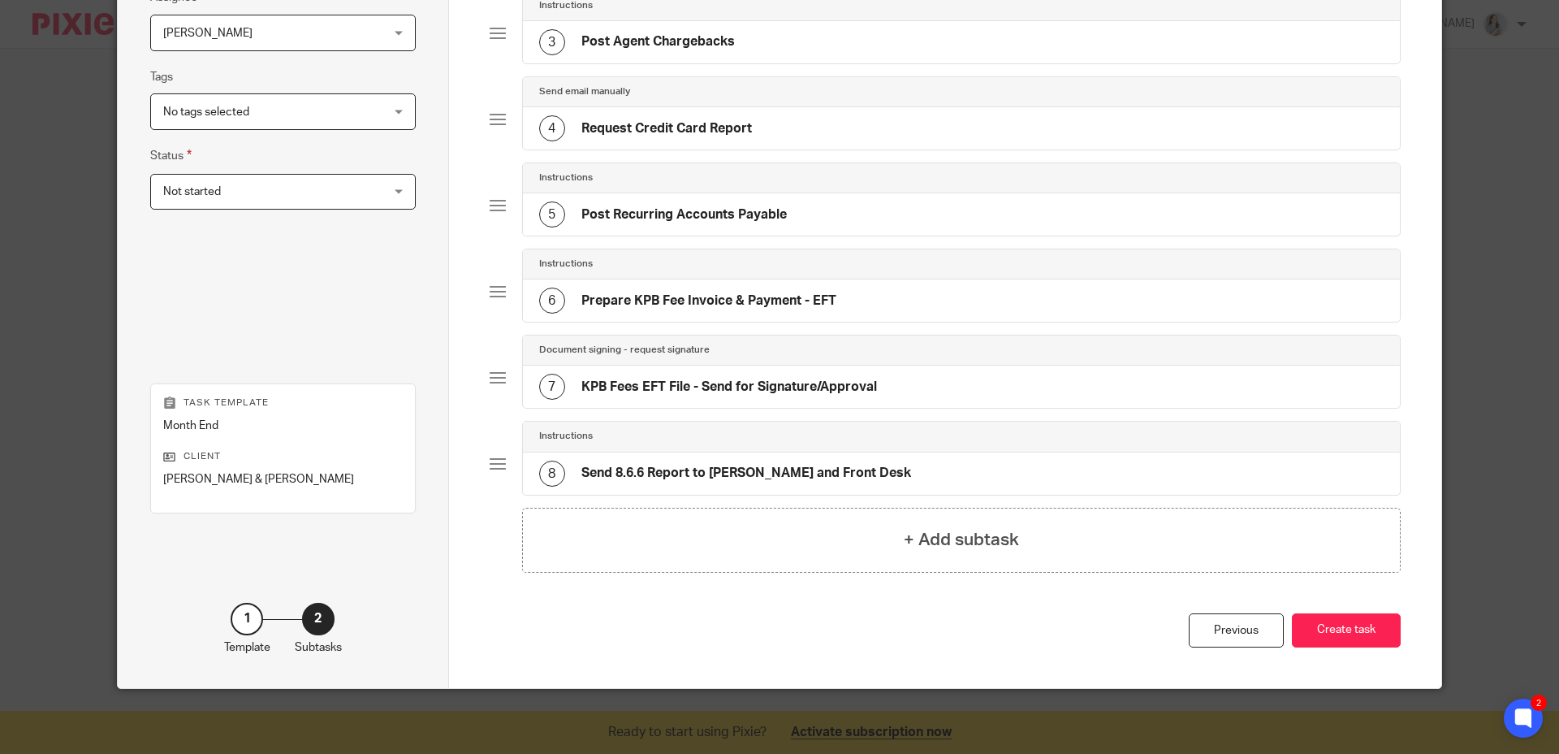
scroll to position [147, 0]
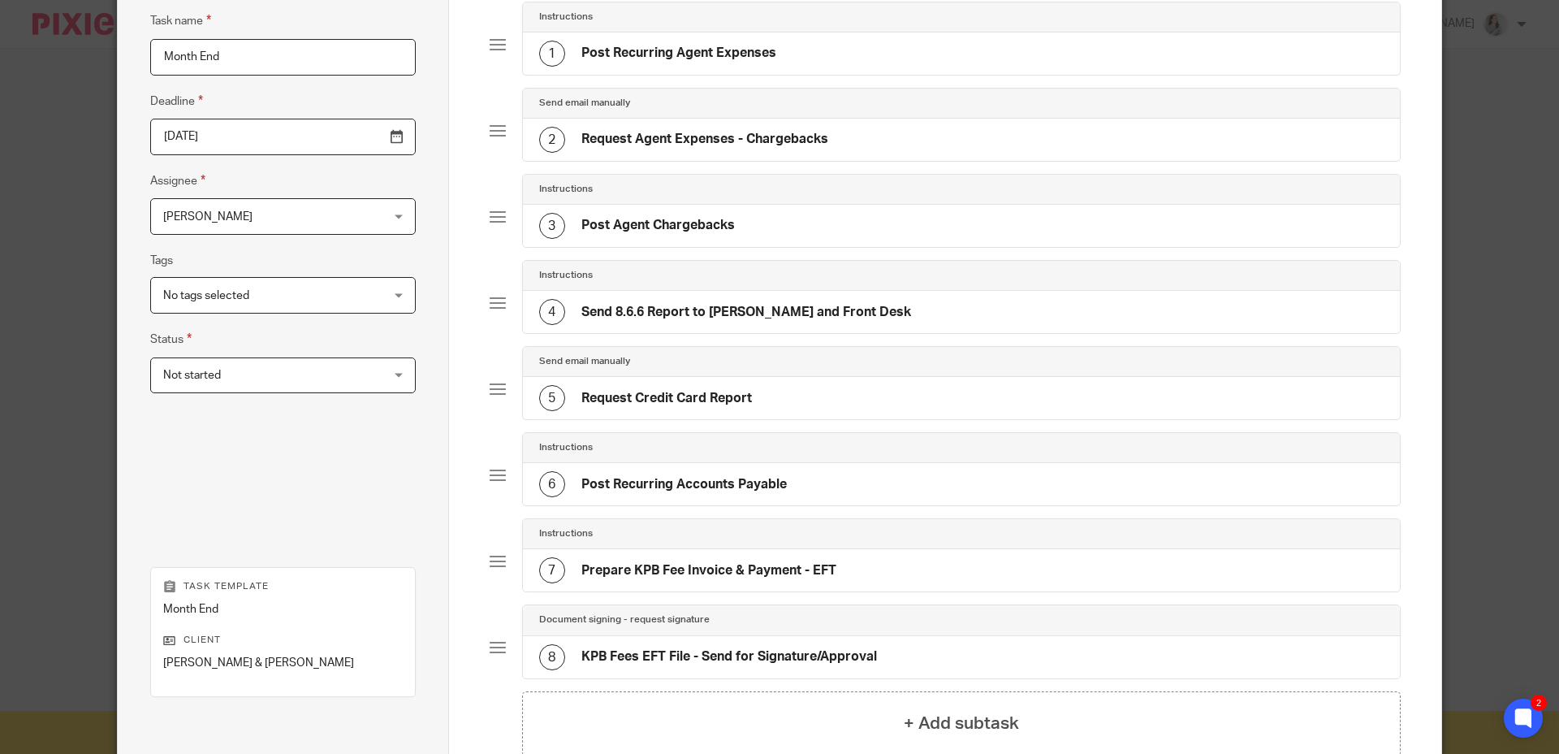
click at [508, 301] on div "Instructions 4 Send 8.6.6 Report to Scott and Front Desk" at bounding box center [946, 303] width 912 height 86
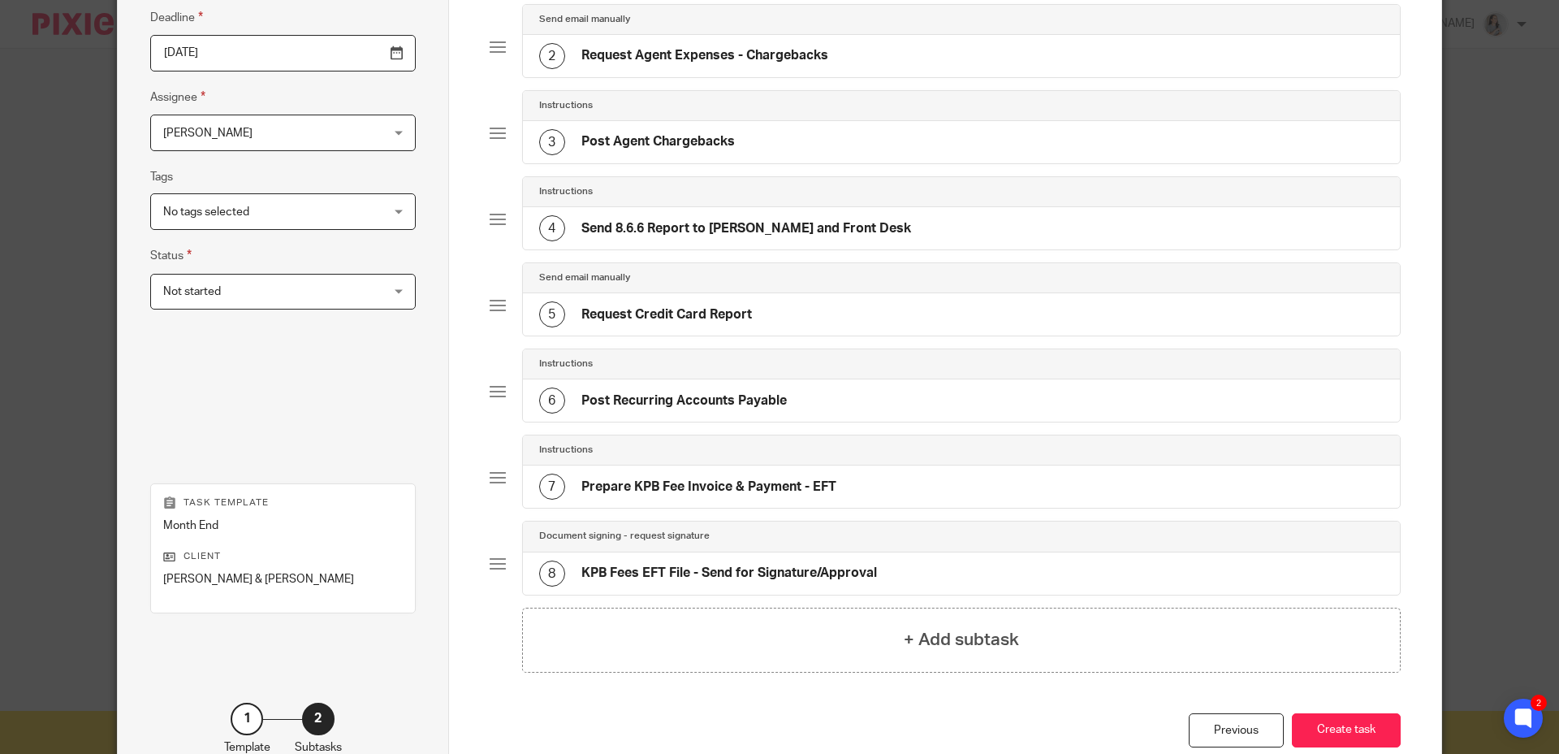
scroll to position [231, 0]
click at [785, 676] on div "Total 8 Instructions 1 Post Recurring Agent Expenses Send email manually 2 Requ…" at bounding box center [946, 293] width 912 height 837
click at [800, 656] on div "+ Add subtask" at bounding box center [962, 639] width 880 height 65
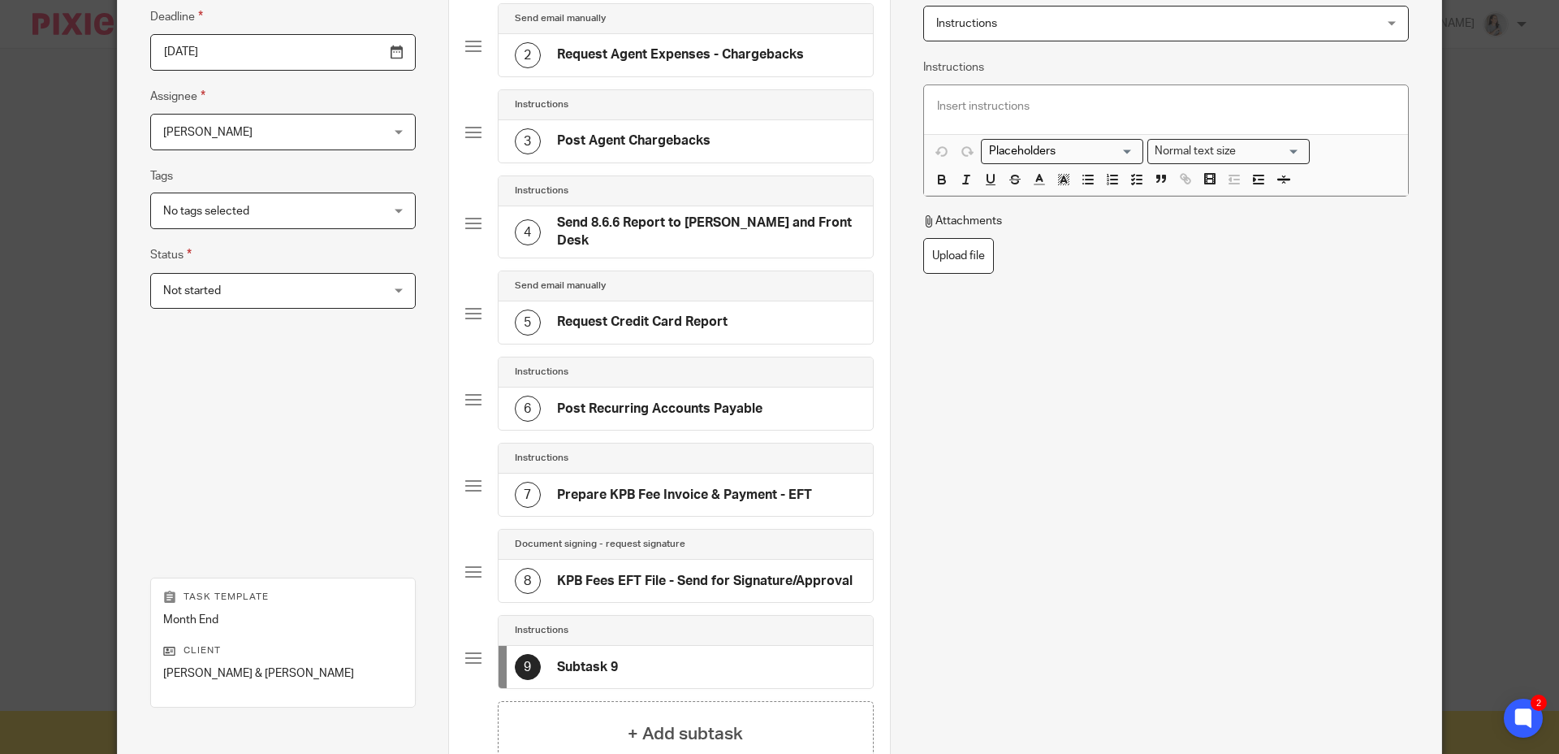
click at [1033, 29] on span "Instructions" at bounding box center [1125, 23] width 378 height 34
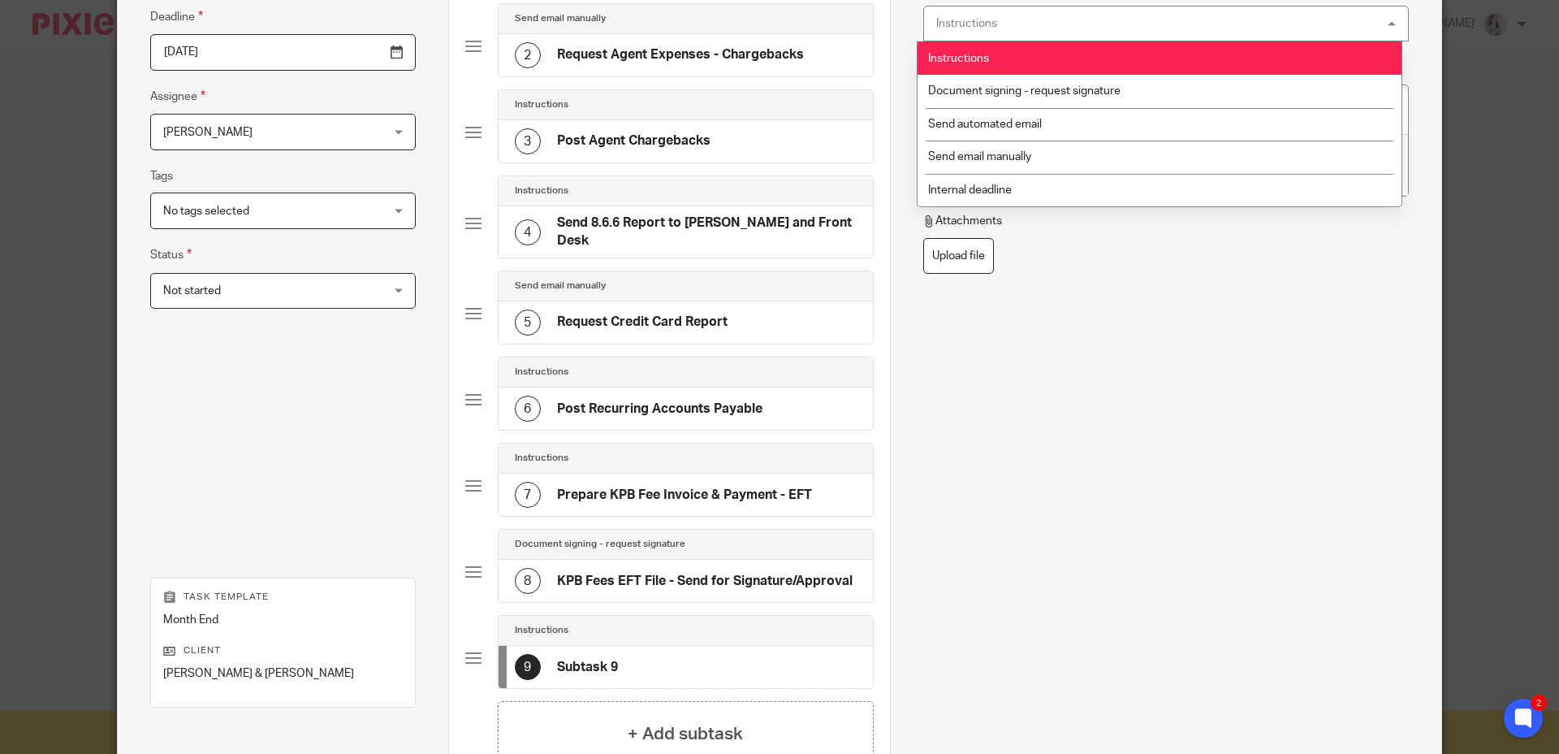
click at [1034, 28] on div "Instructions Instructions" at bounding box center [1166, 24] width 486 height 37
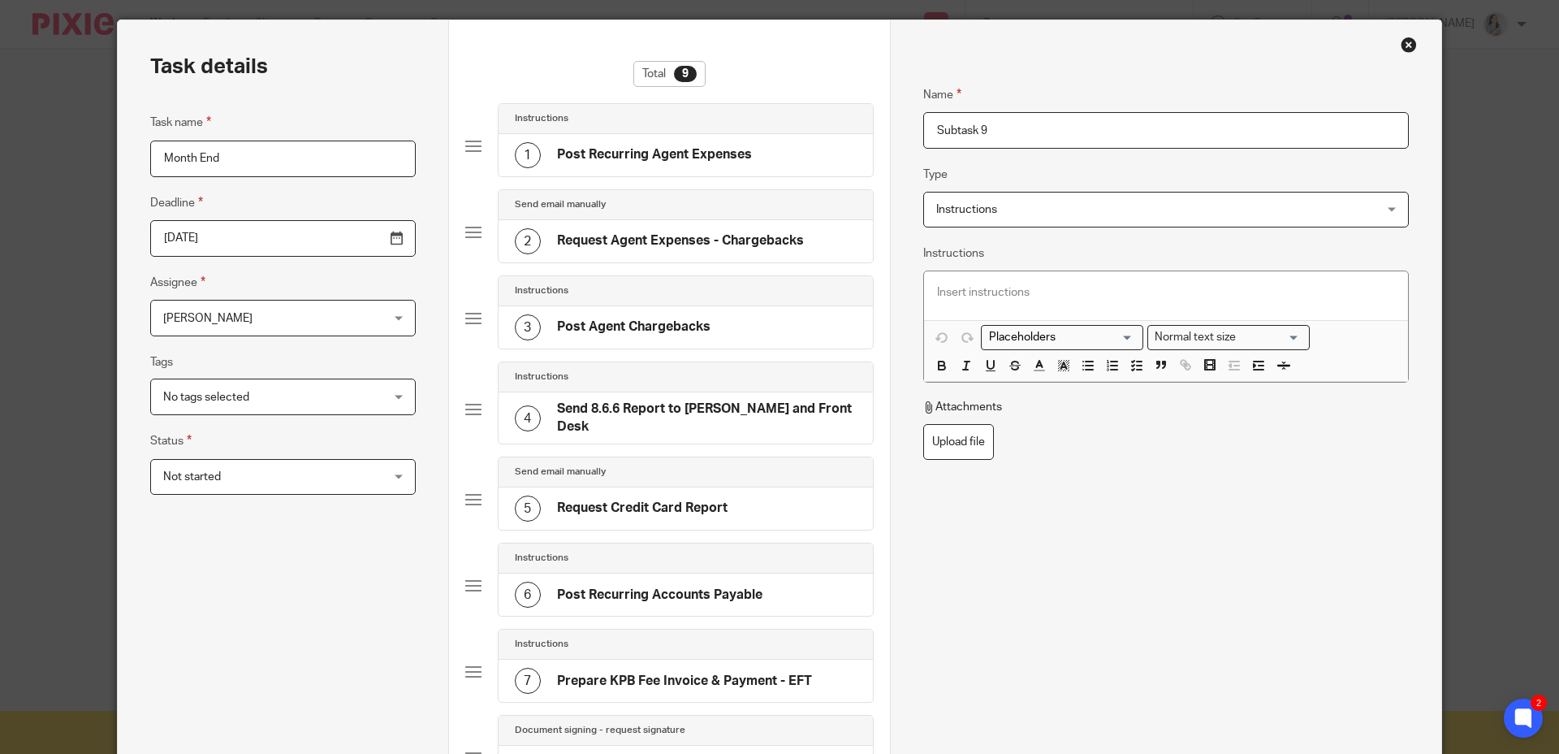
scroll to position [7, 0]
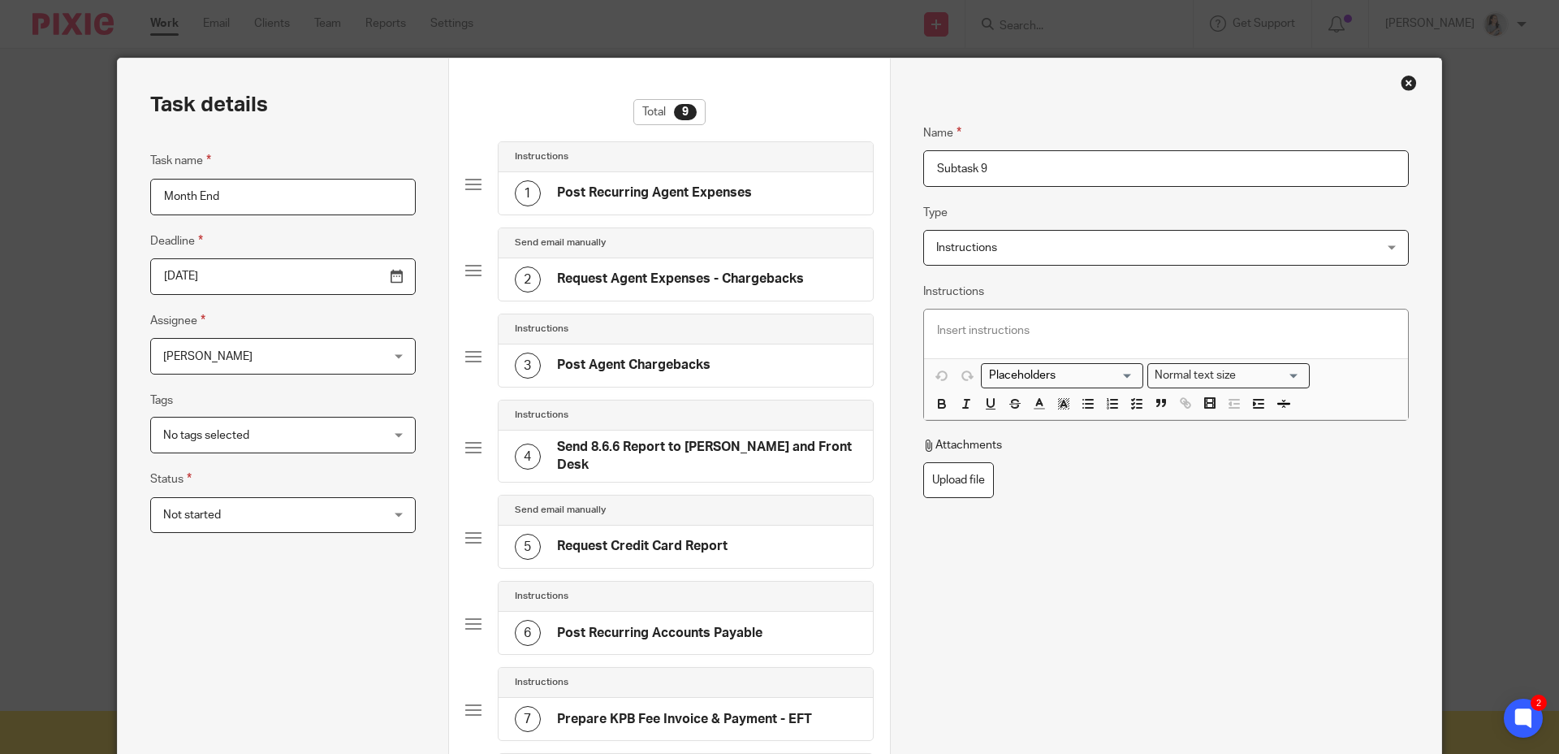
click at [1034, 172] on input "Subtask 9" at bounding box center [1166, 168] width 486 height 37
type input "Send Monthly Expense Statements - Agents"
click at [1088, 567] on div "Name Send Monthly Expense Statements - Agents Type Instructions Instructions In…" at bounding box center [1166, 439] width 486 height 681
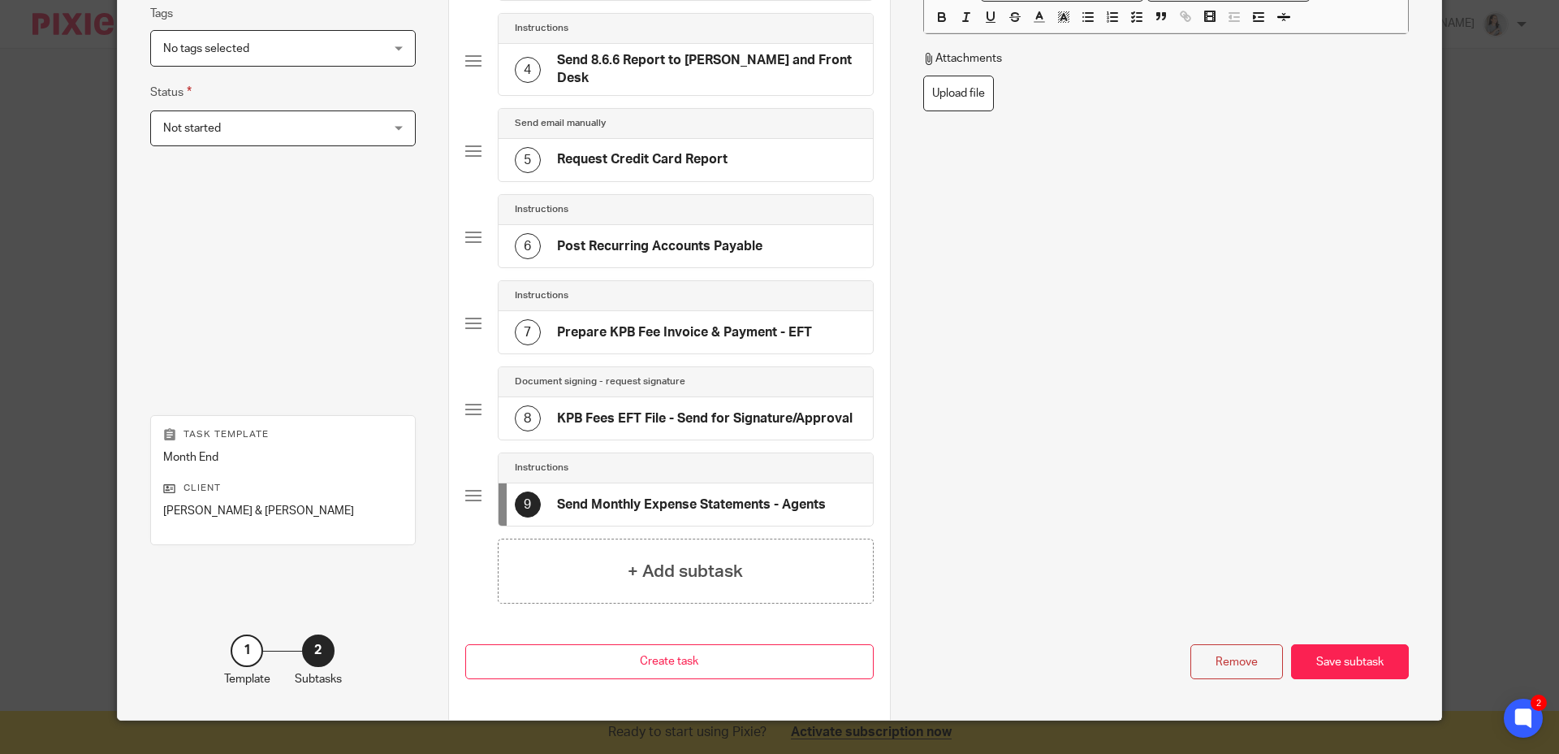
scroll to position [417, 0]
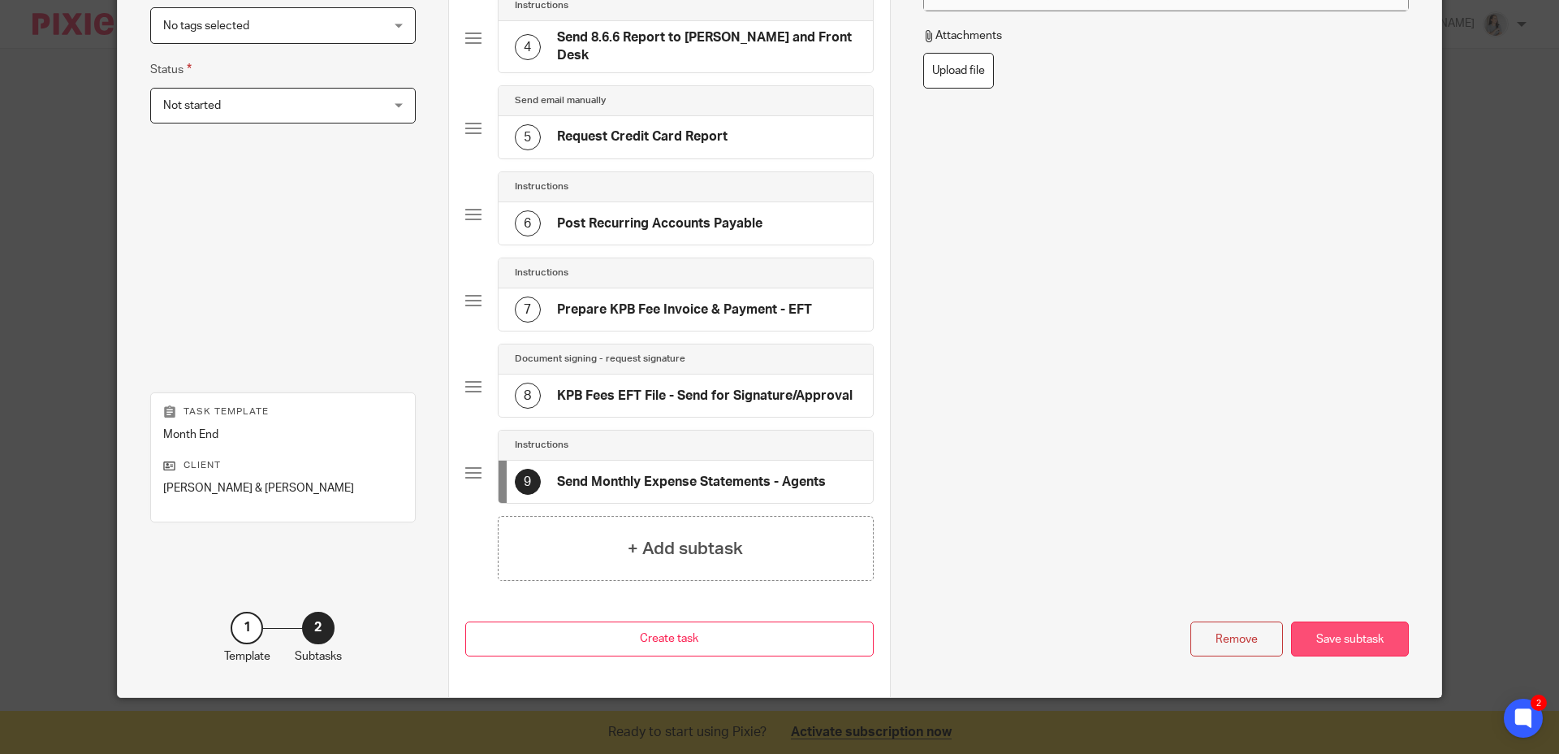
click at [1315, 629] on div "Save subtask" at bounding box center [1350, 638] width 118 height 35
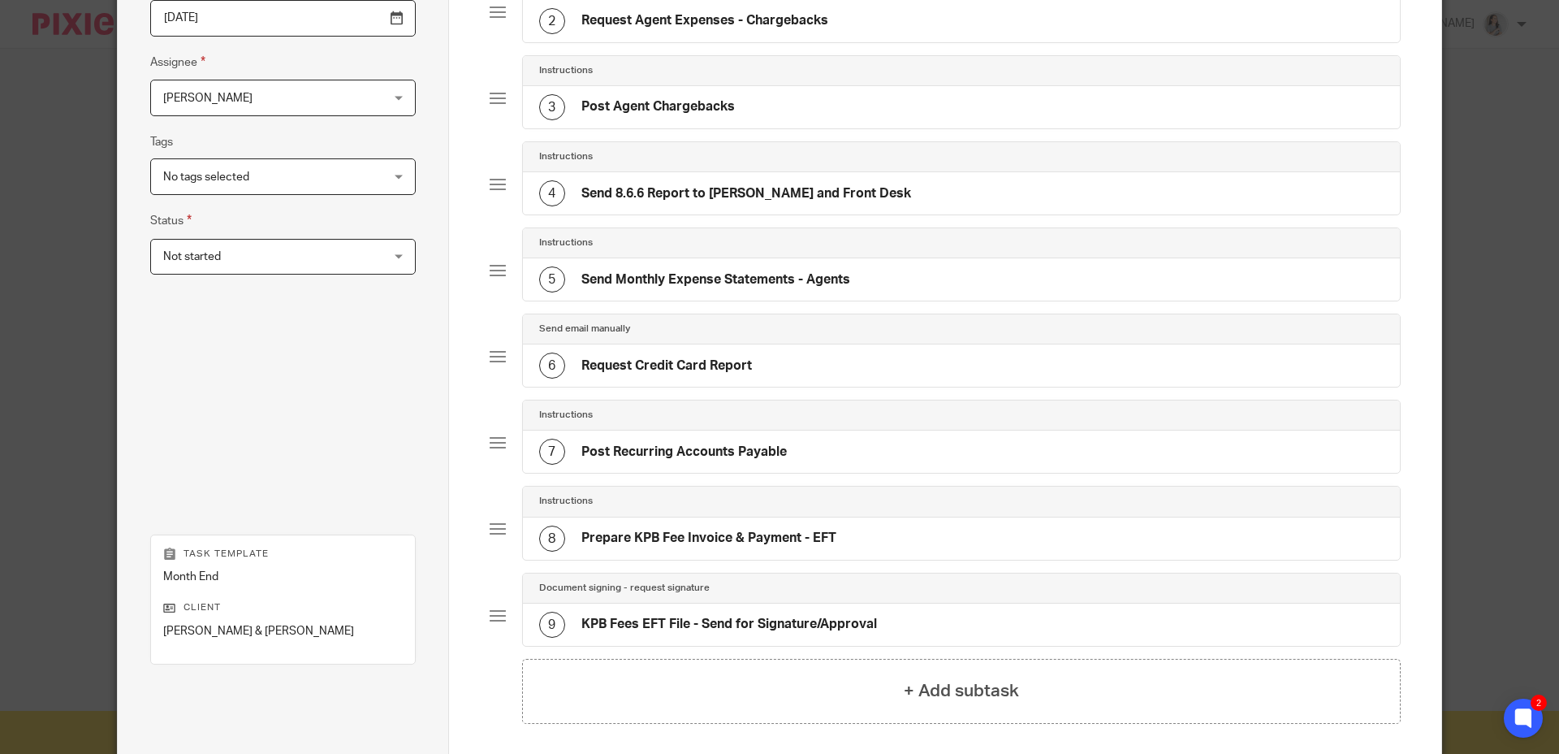
scroll to position [292, 0]
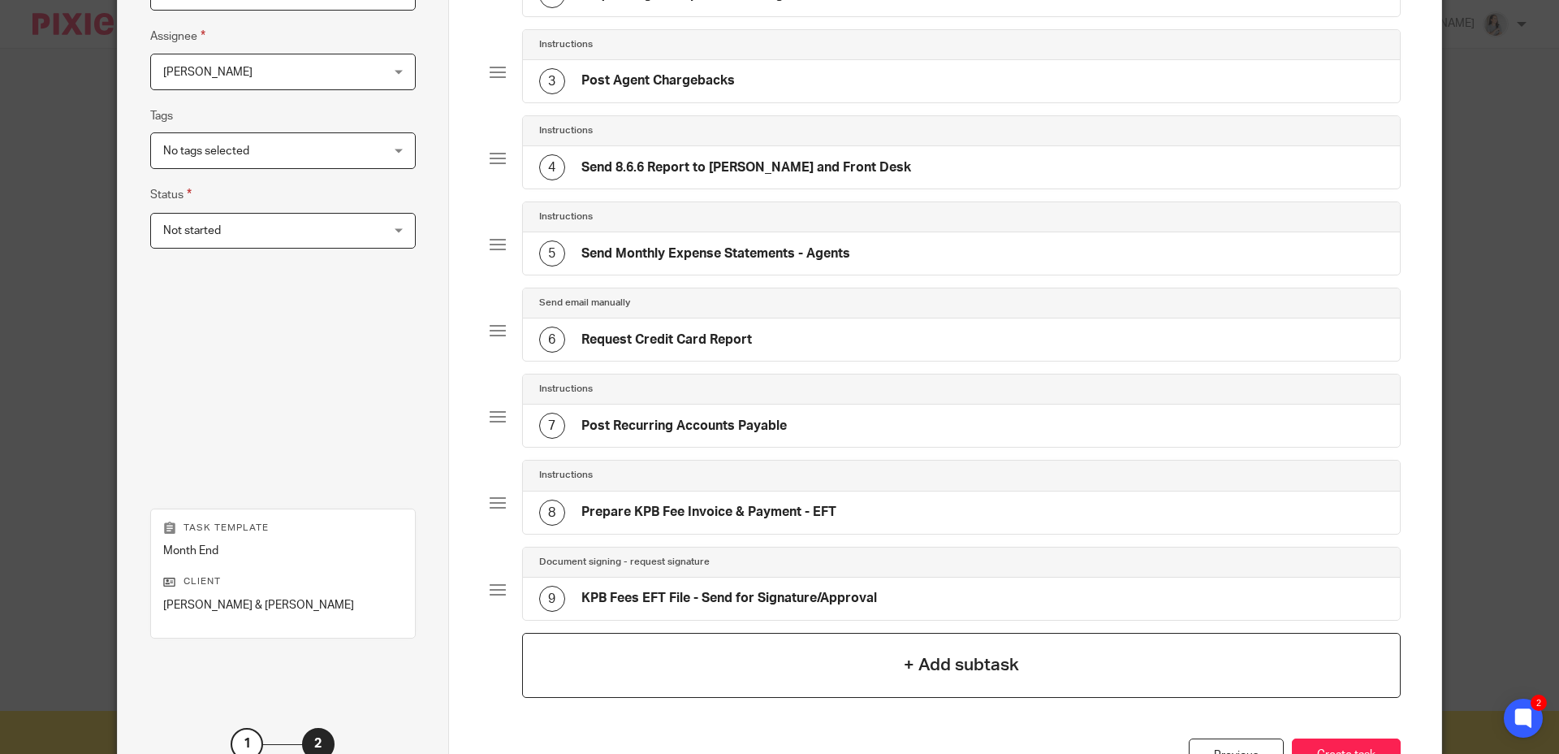
click at [980, 668] on h4 "+ Add subtask" at bounding box center [961, 664] width 115 height 25
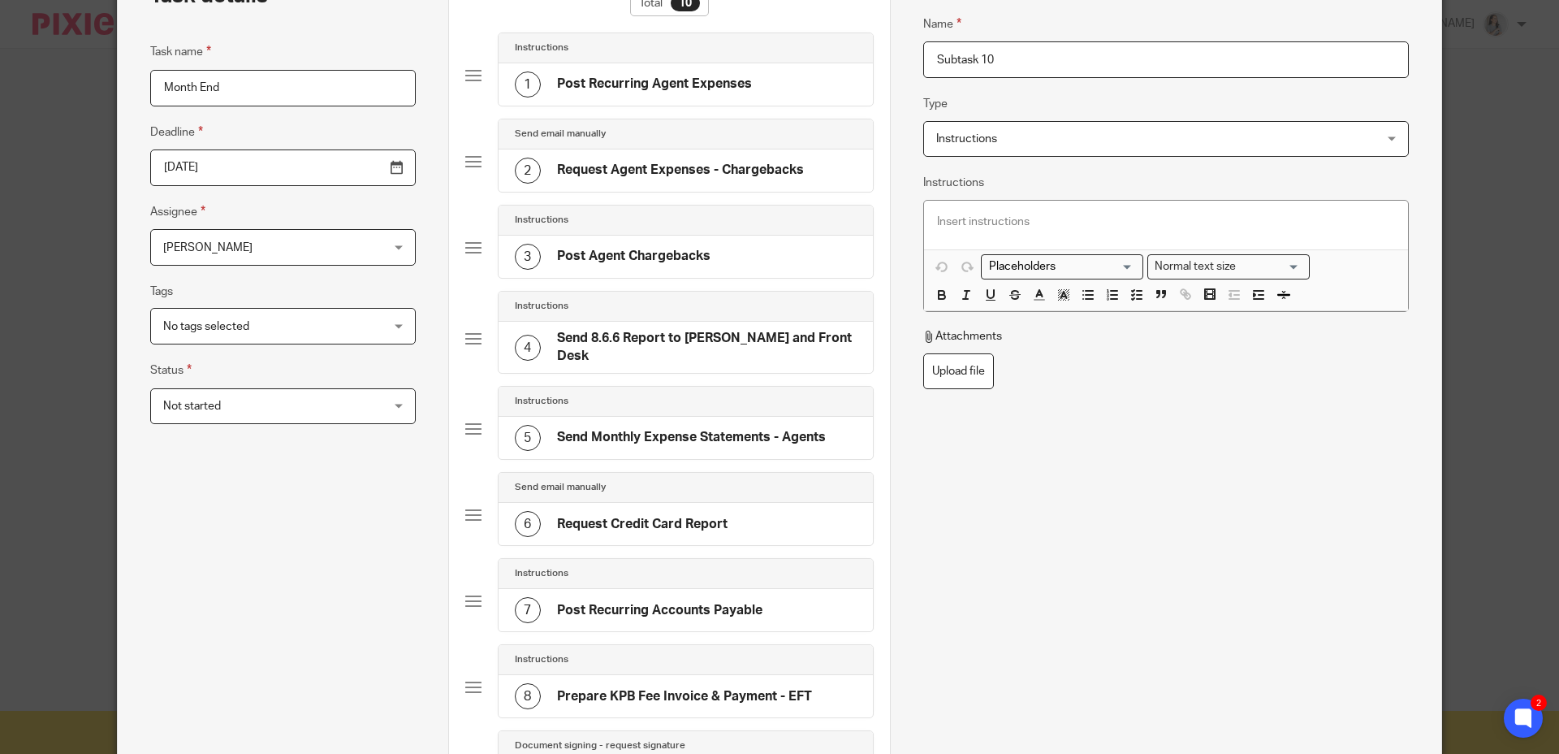
scroll to position [0, 0]
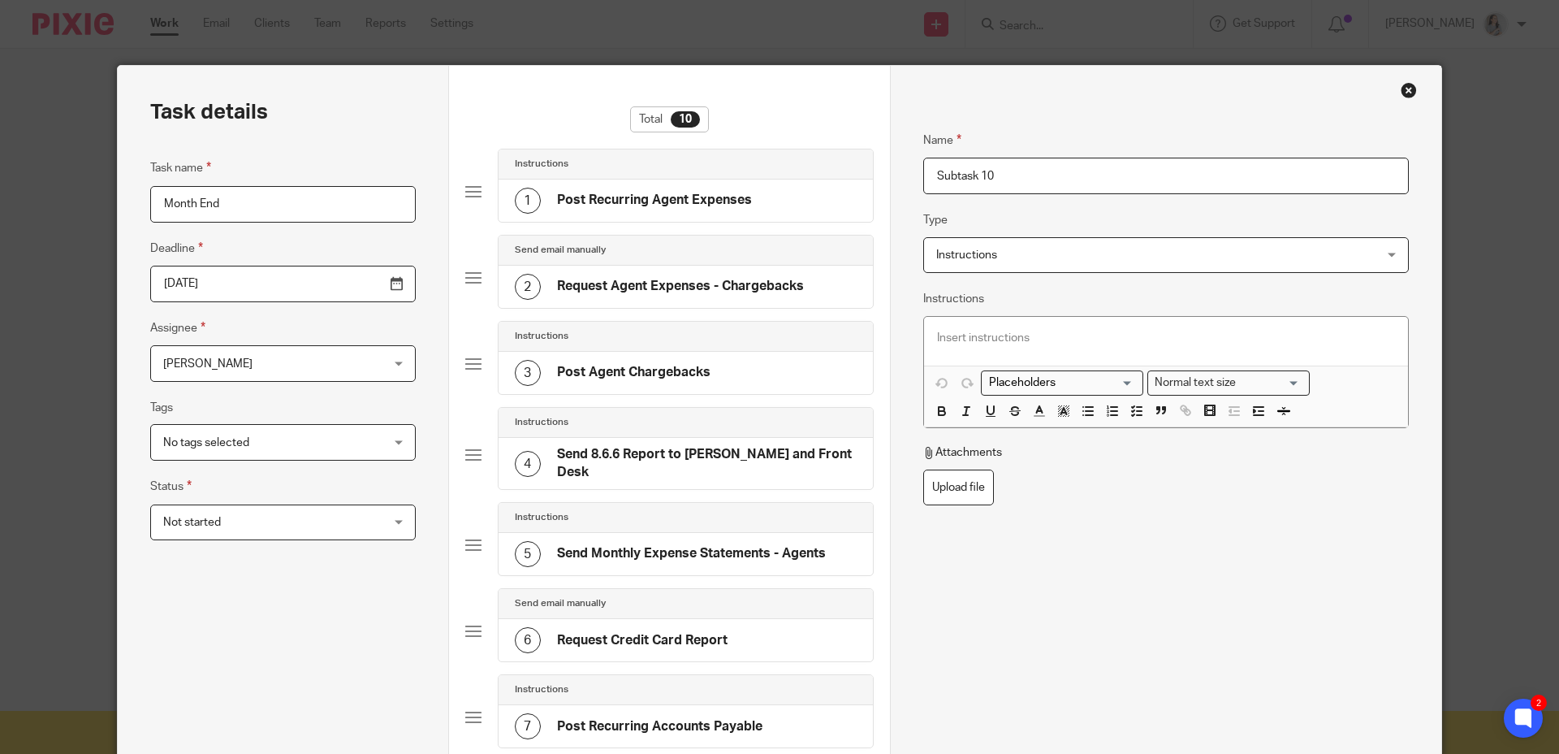
click at [1032, 184] on input "Subtask 10" at bounding box center [1166, 176] width 486 height 37
type input "Post Cash Receipts - Agent Expenses"
click at [1131, 547] on div "Name Post Cash Receipts - Agent Expenses Type Instructions Instructions Instruc…" at bounding box center [1166, 468] width 486 height 724
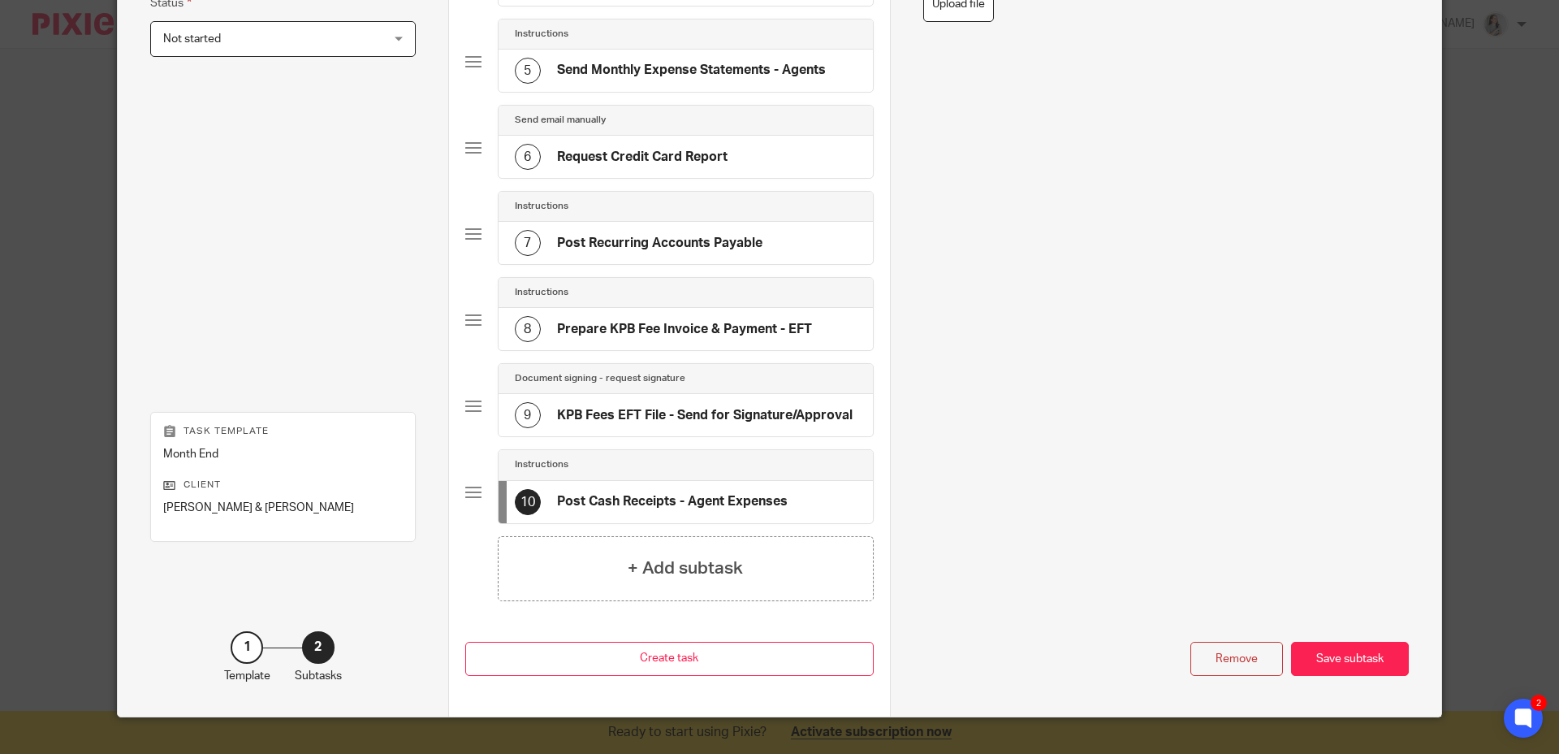
scroll to position [503, 0]
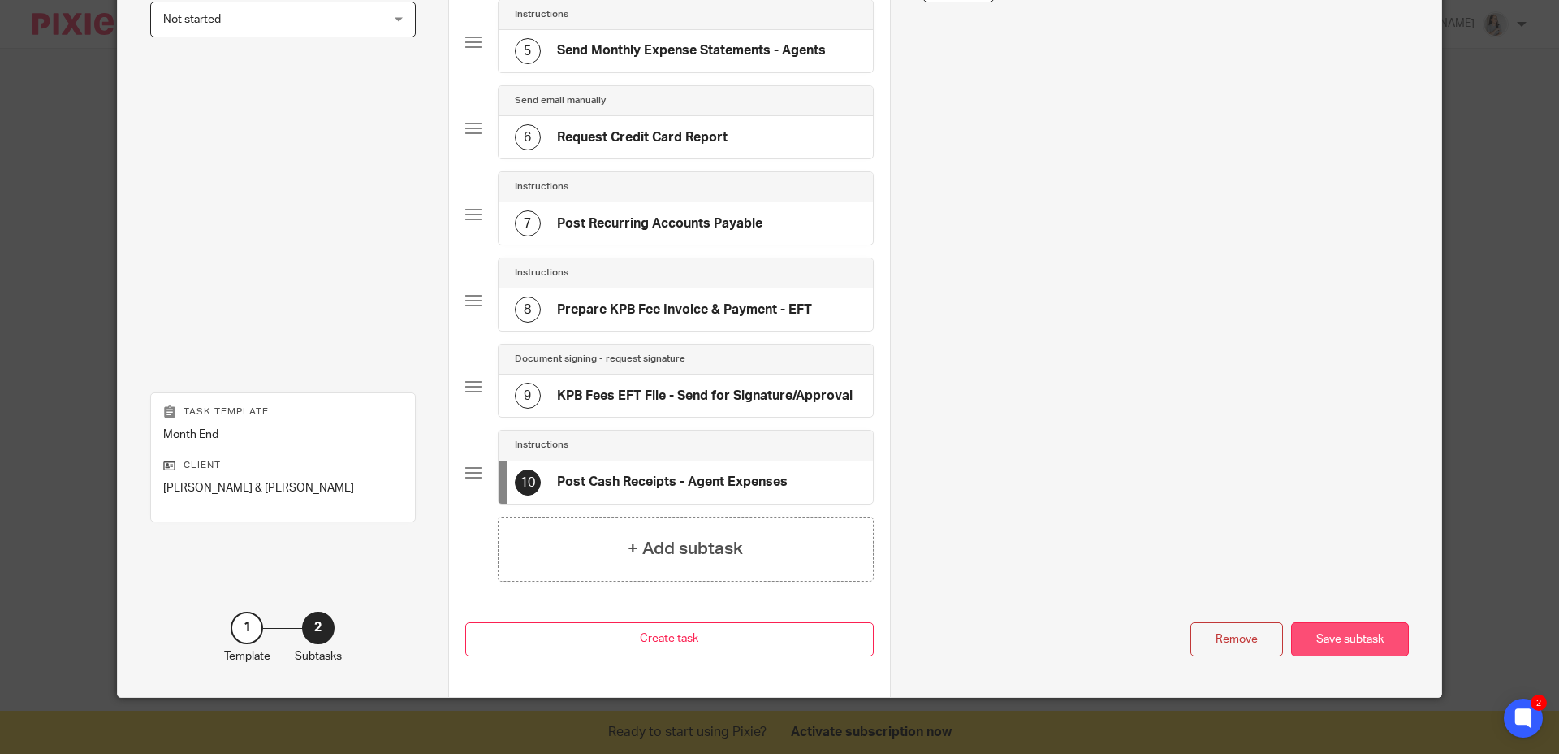
click at [1312, 630] on div "Save subtask" at bounding box center [1350, 639] width 118 height 35
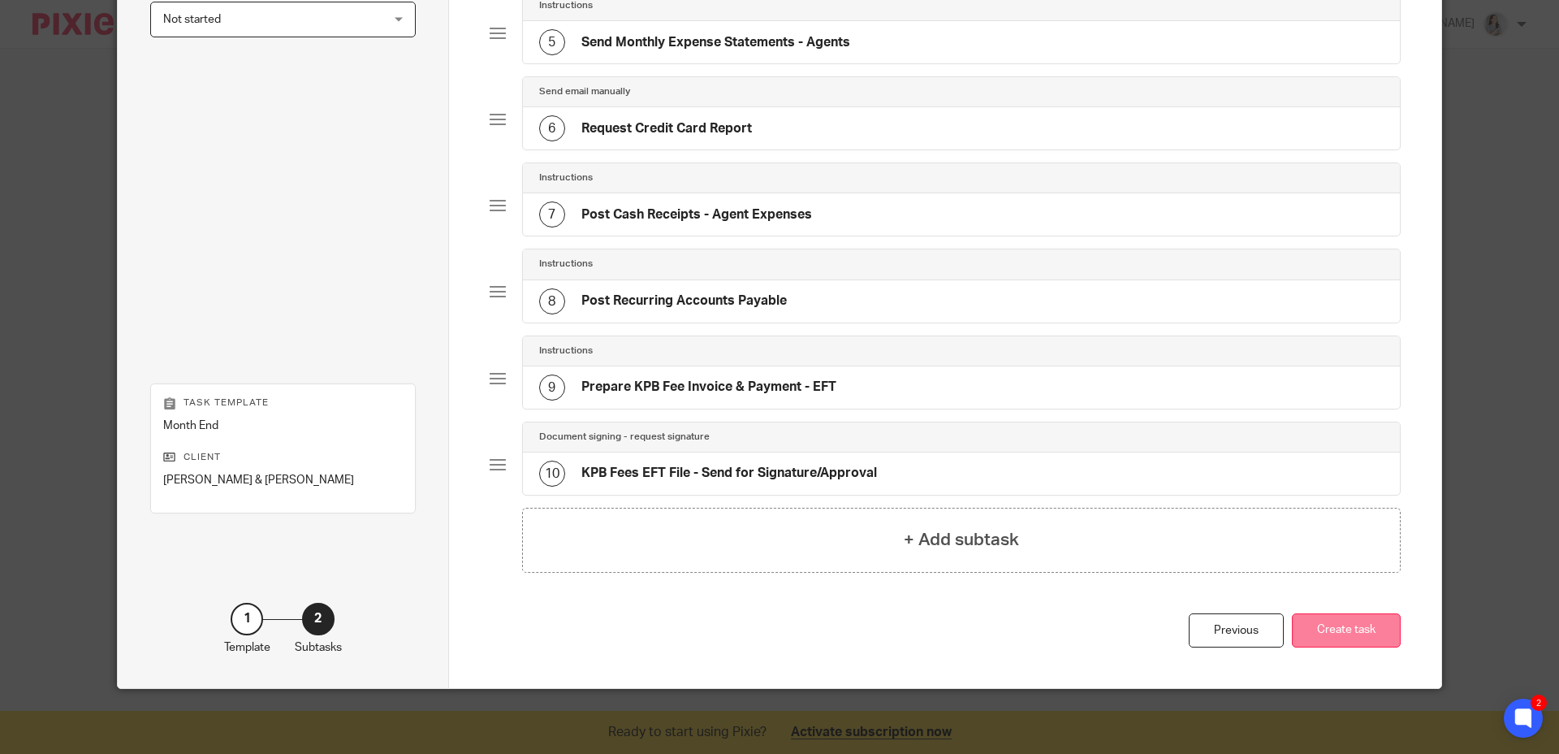
click at [1343, 629] on button "Create task" at bounding box center [1346, 630] width 109 height 35
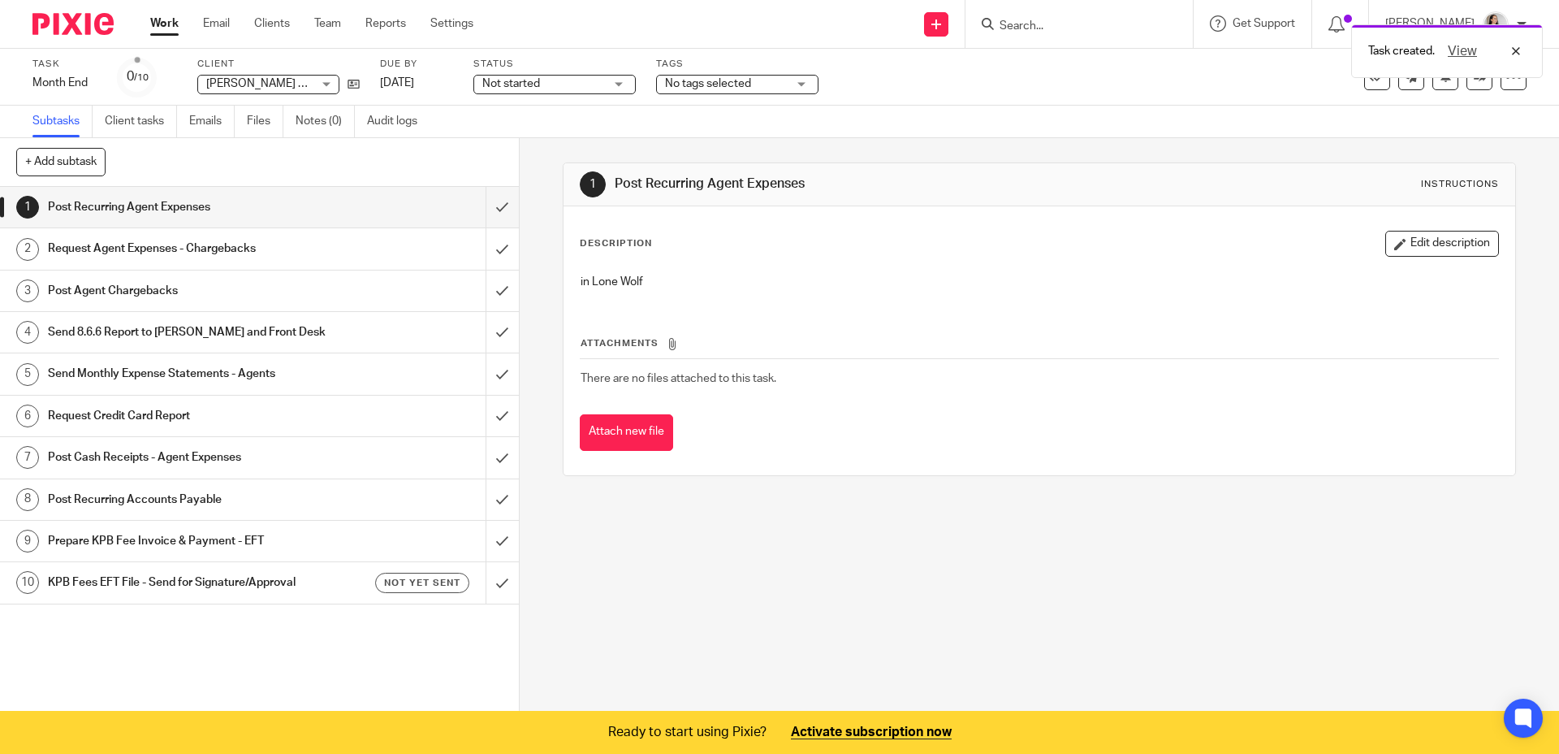
click at [877, 597] on div "1 Post Recurring Agent Expenses Instructions Description Edit description in Lo…" at bounding box center [1040, 425] width 1040 height 575
click at [439, 24] on link "Settings" at bounding box center [451, 23] width 43 height 16
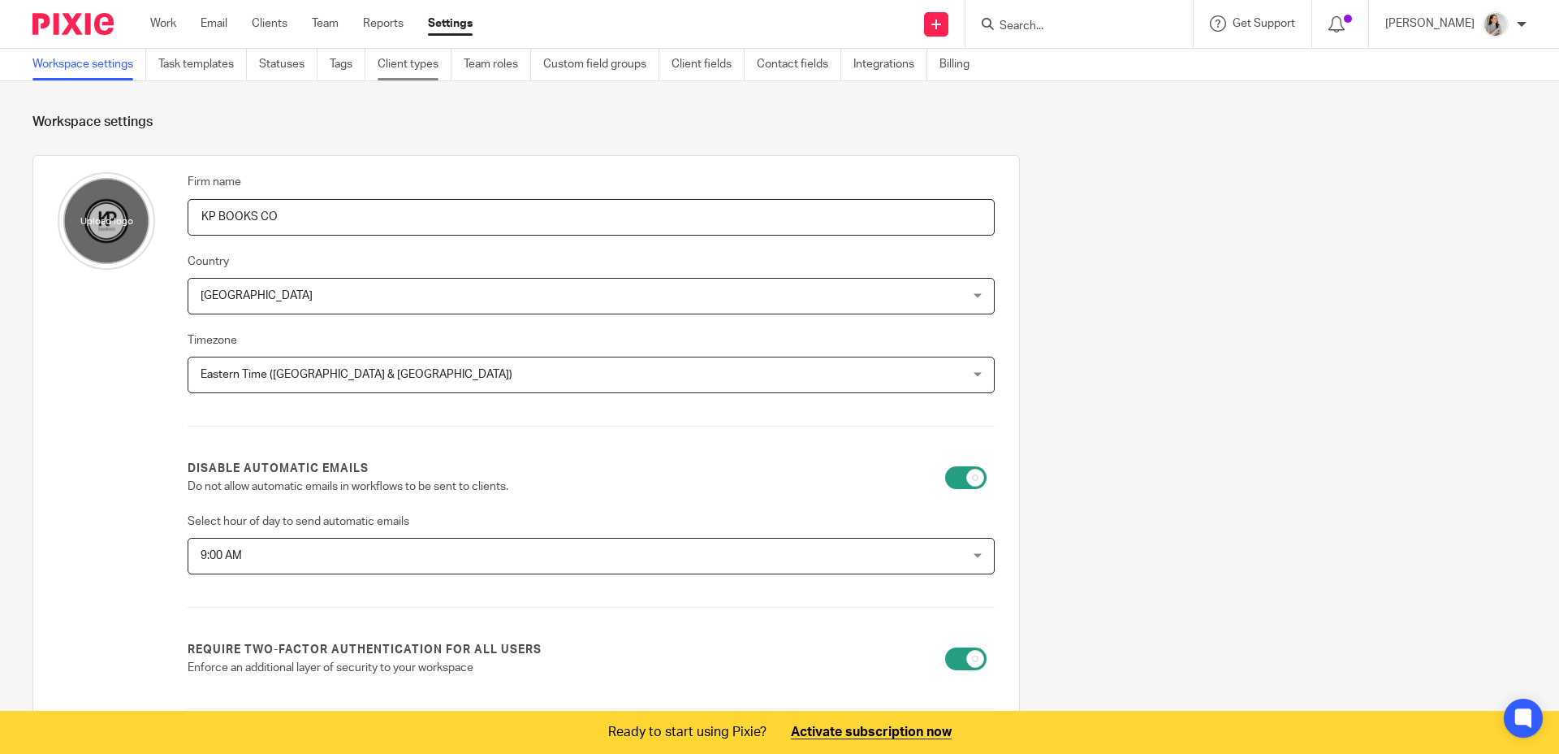
click at [426, 74] on link "Client types" at bounding box center [415, 65] width 74 height 32
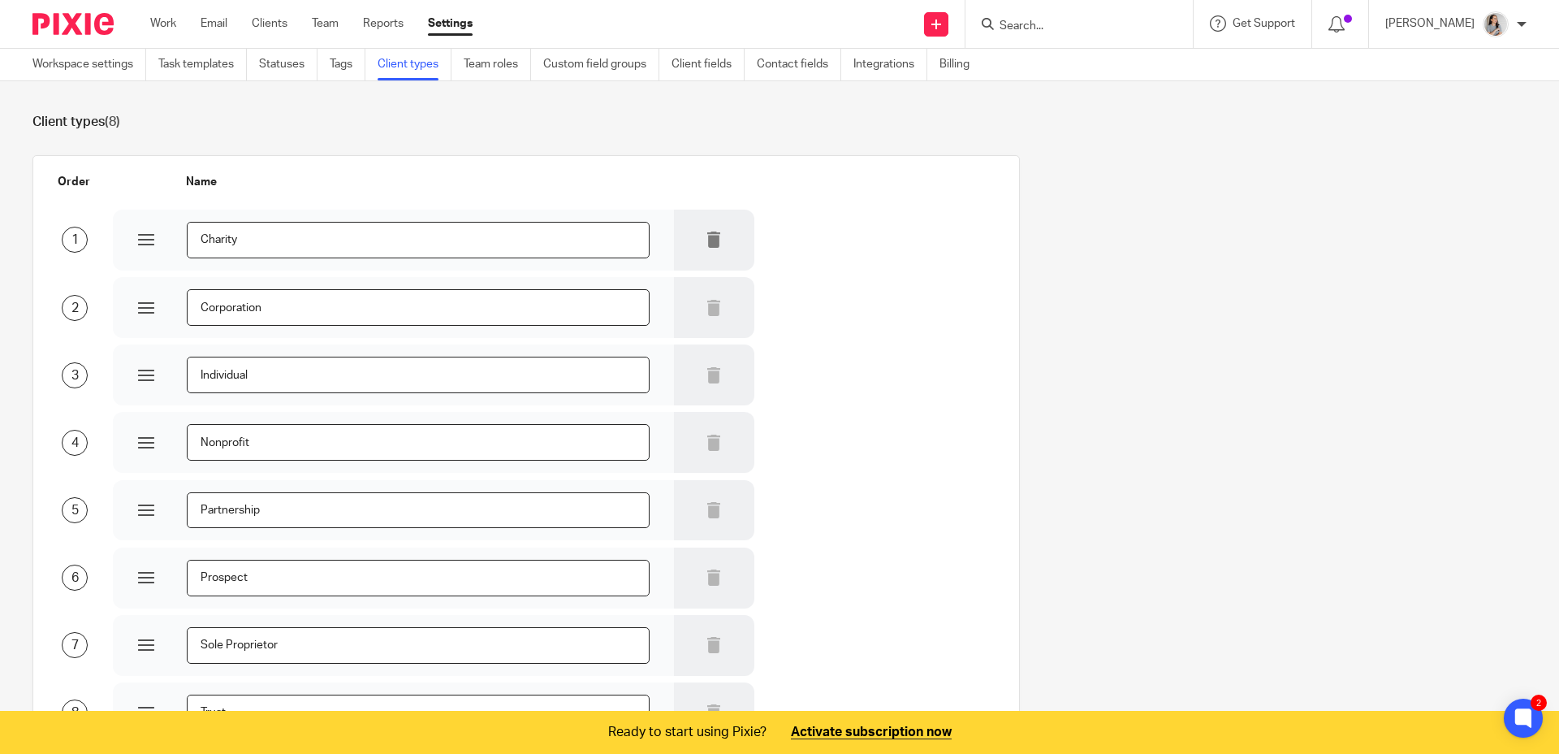
click at [706, 249] on div at bounding box center [714, 240] width 80 height 61
click at [706, 240] on icon at bounding box center [714, 239] width 16 height 16
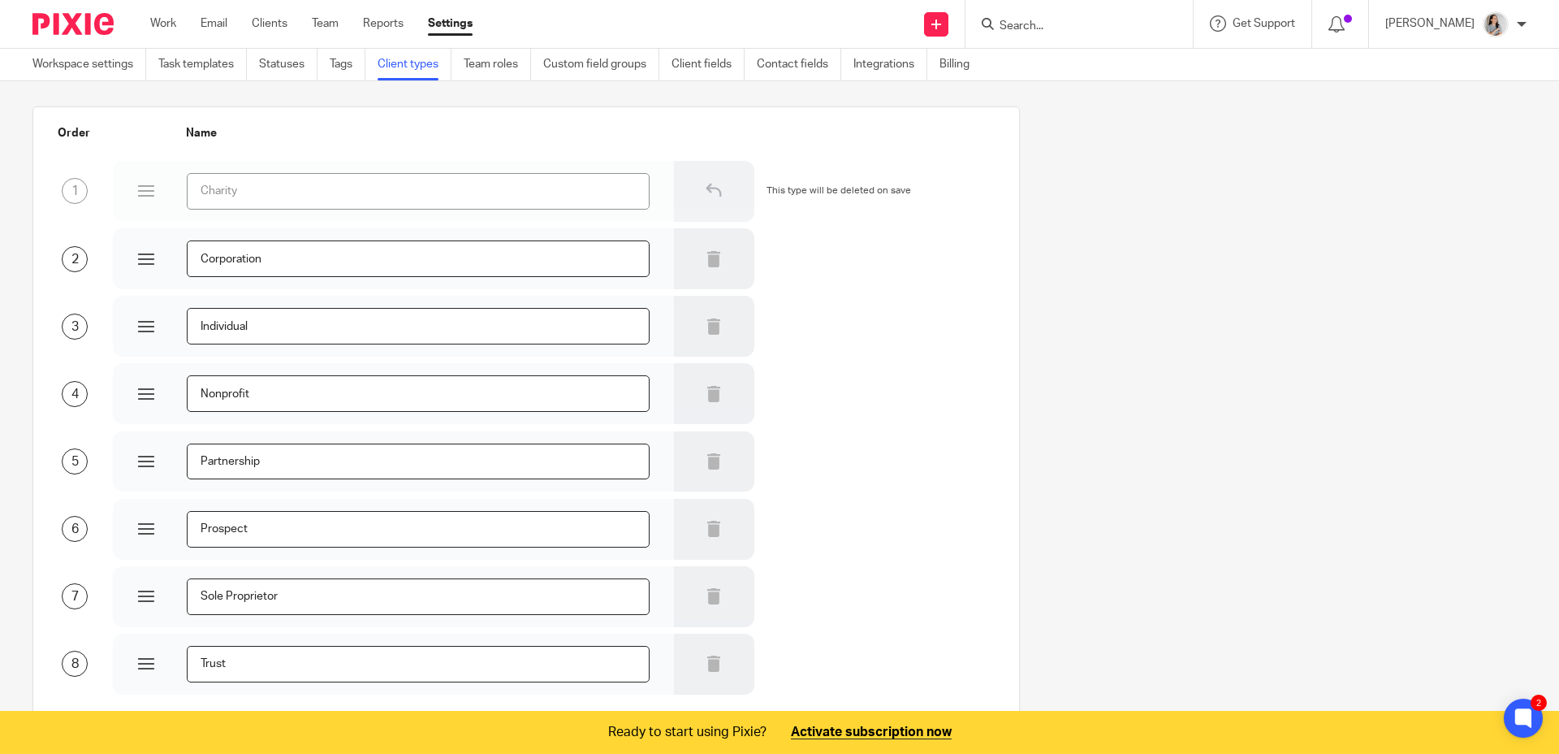
scroll to position [93, 0]
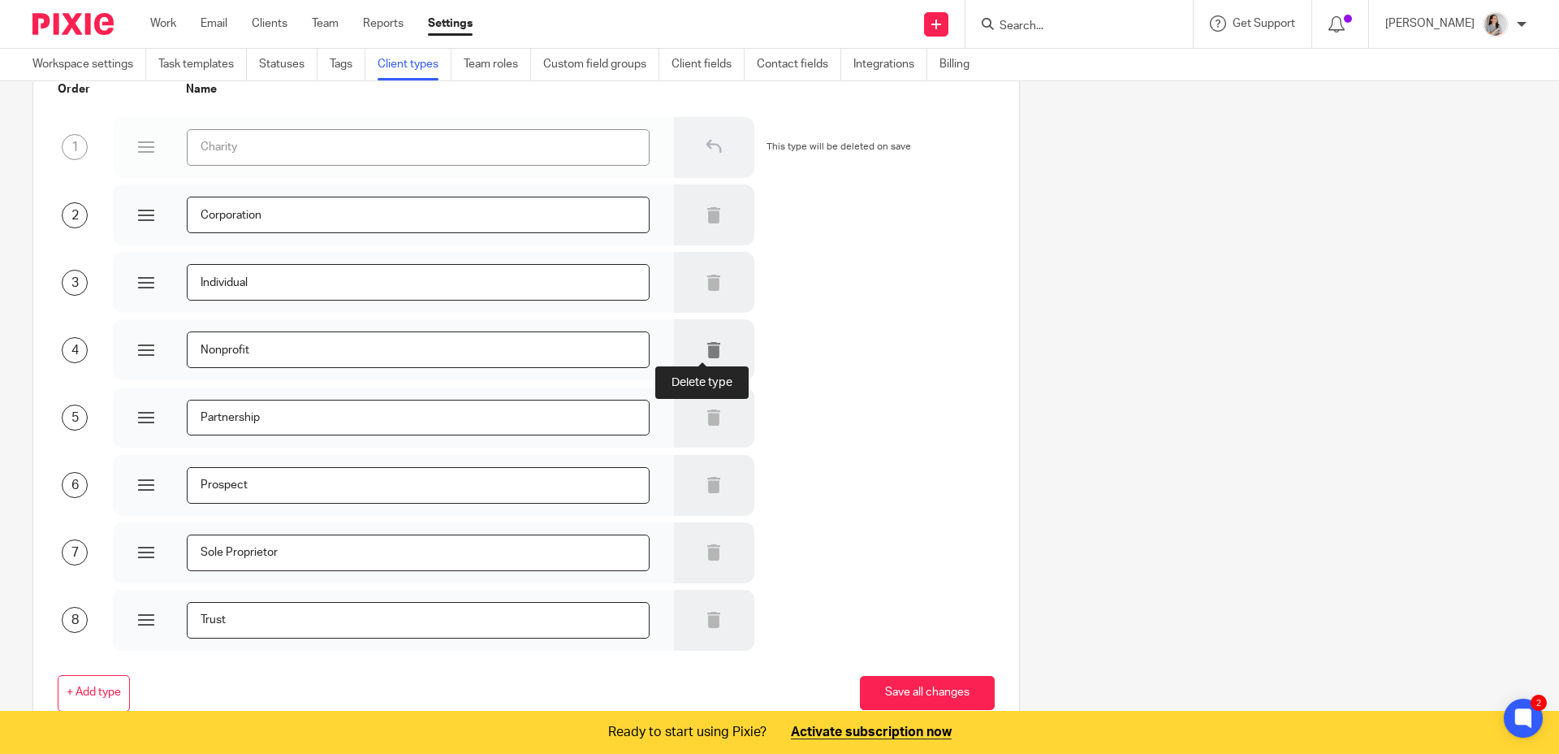
click at [706, 352] on icon at bounding box center [714, 350] width 16 height 16
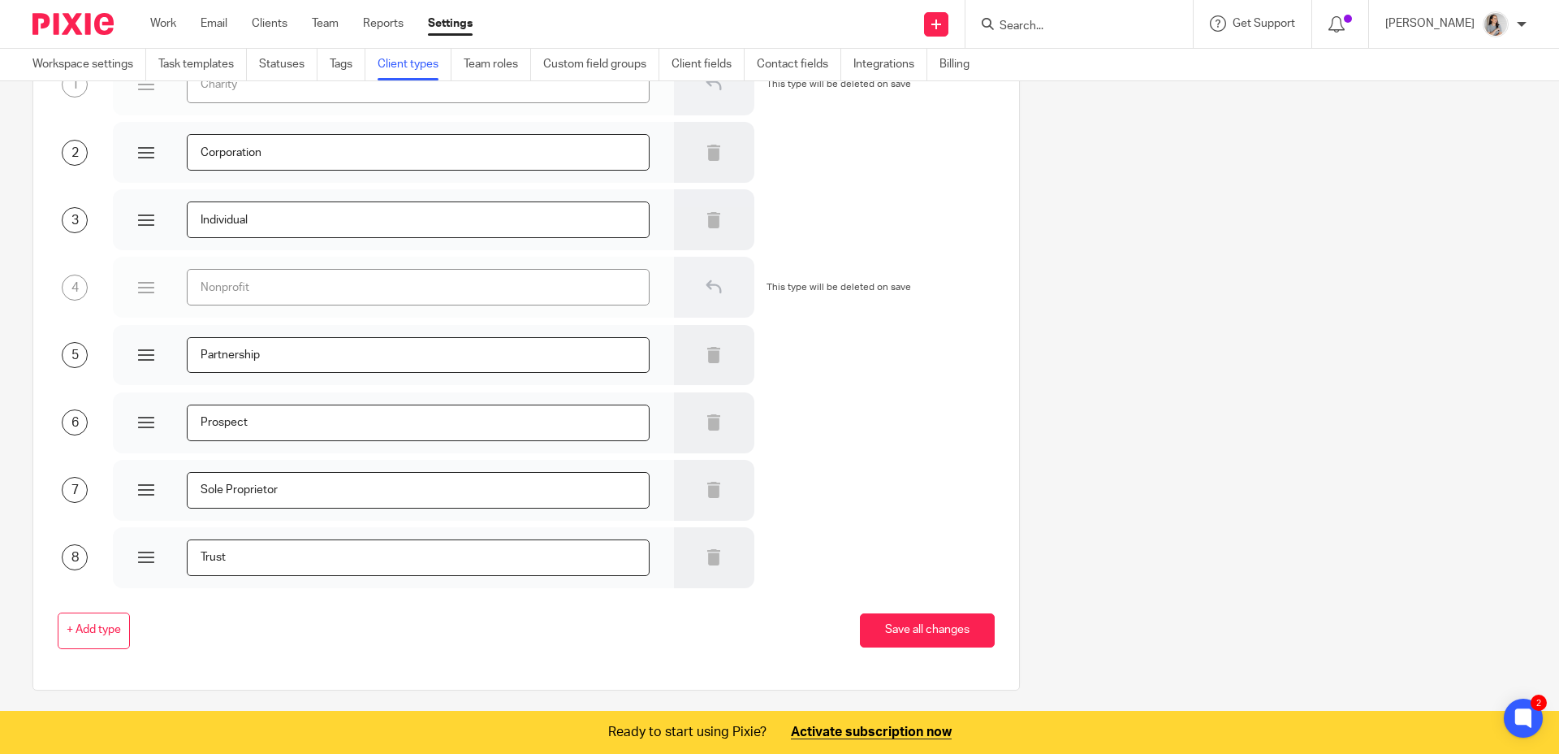
scroll to position [189, 0]
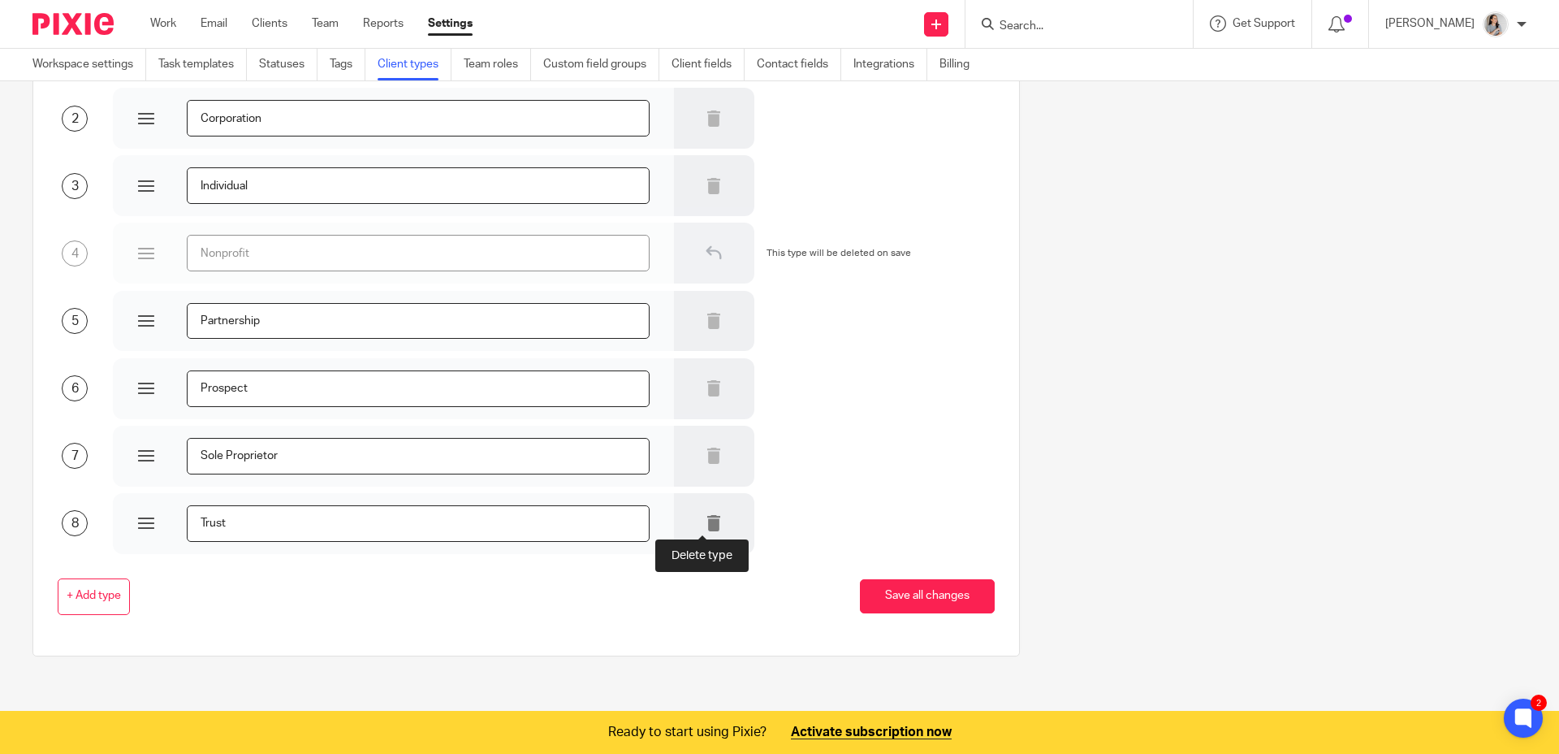
click at [706, 521] on icon at bounding box center [714, 523] width 16 height 16
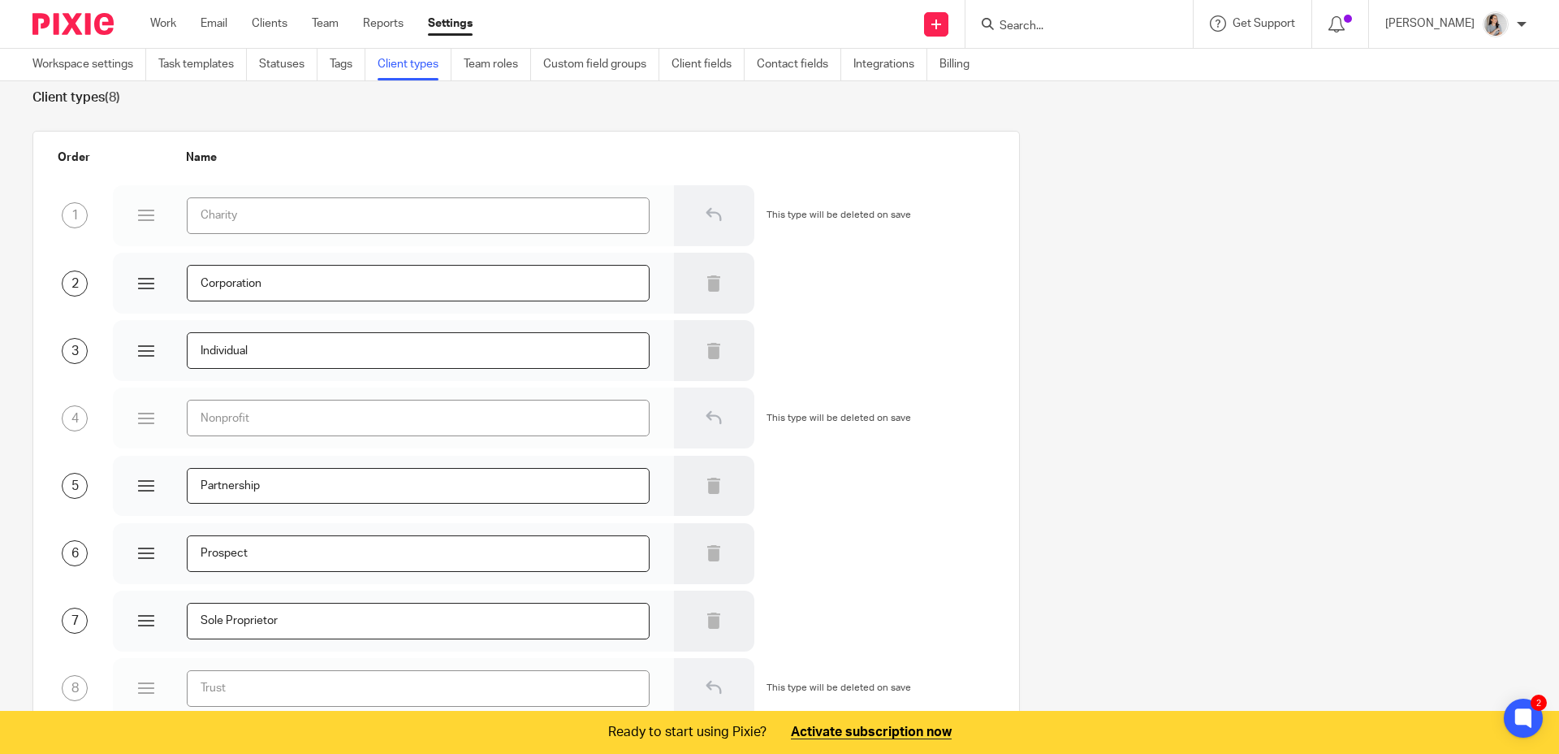
scroll to position [0, 0]
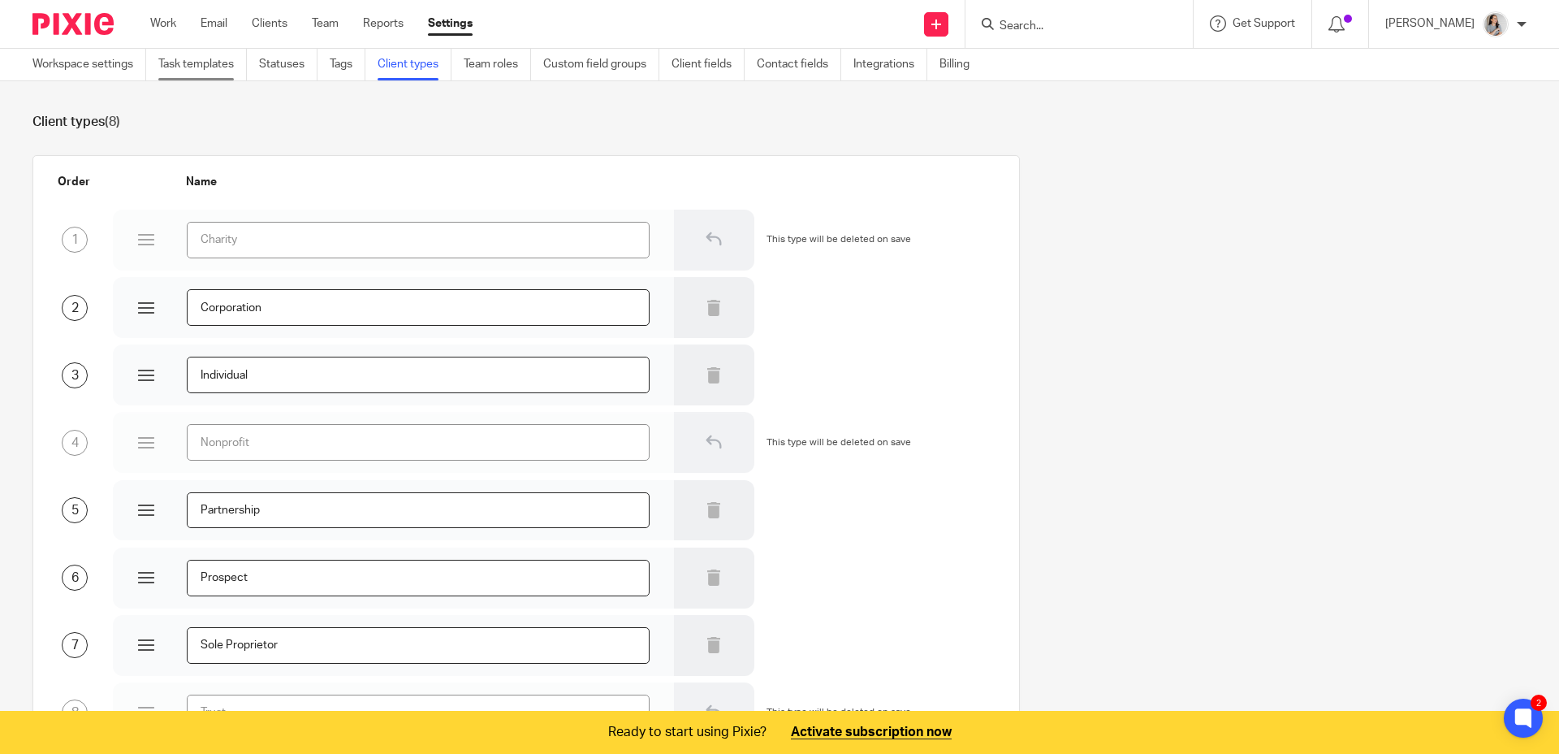
click at [201, 72] on link "Task templates" at bounding box center [202, 65] width 89 height 32
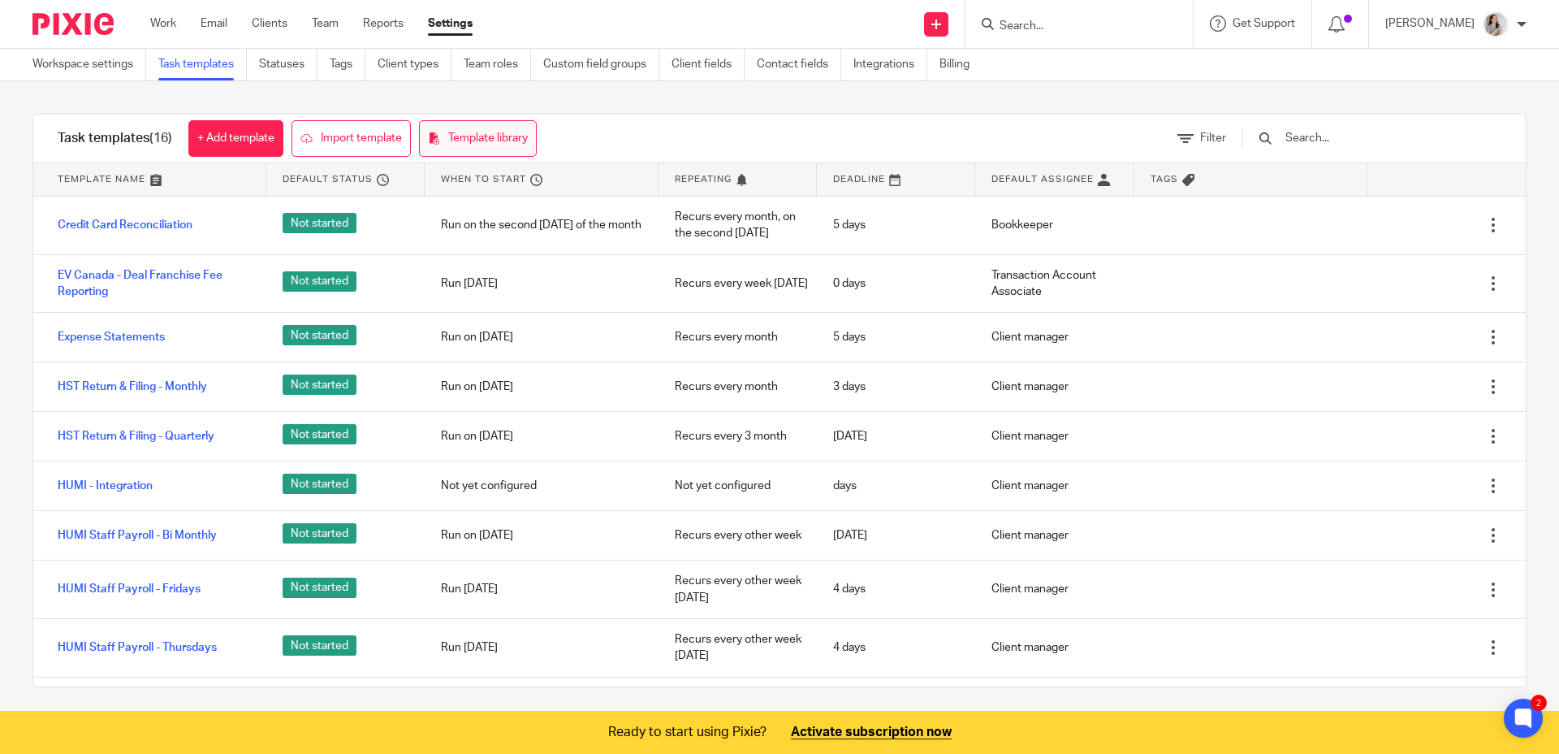
click at [471, 145] on link "Template library" at bounding box center [478, 138] width 118 height 37
click at [1049, 24] on input "Search" at bounding box center [1071, 26] width 146 height 15
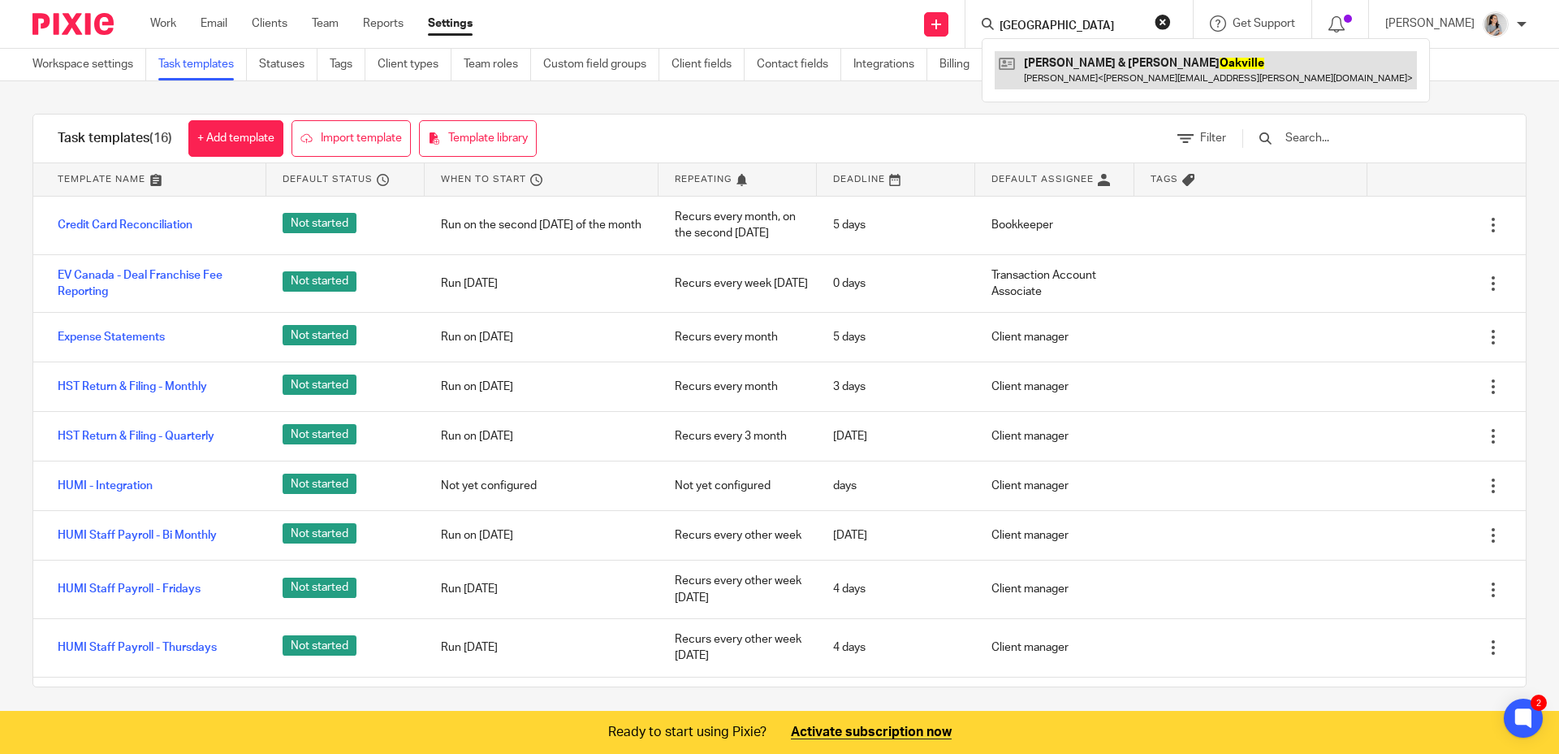
type input "[GEOGRAPHIC_DATA]"
click at [1062, 63] on link at bounding box center [1206, 69] width 422 height 37
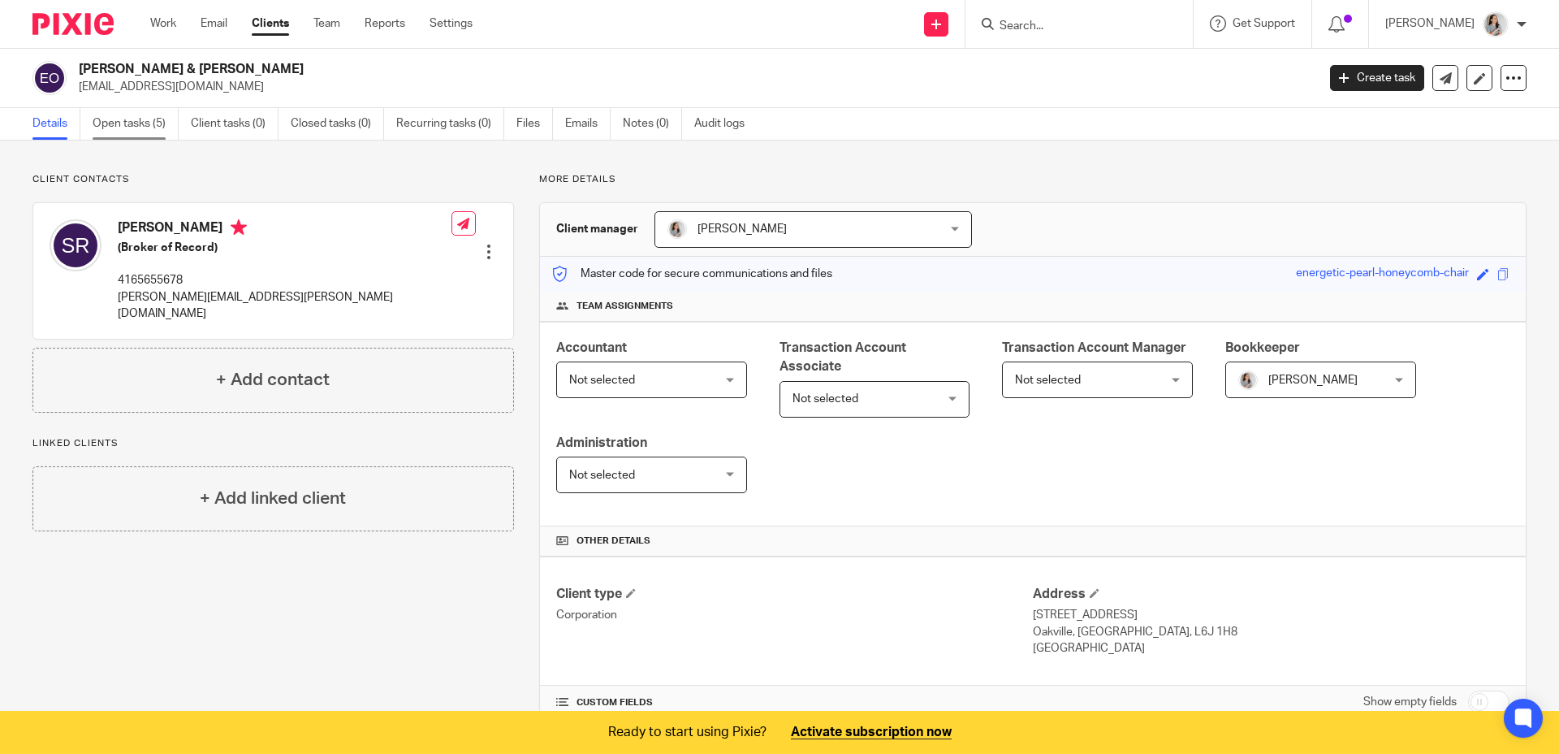
click at [148, 124] on link "Open tasks (5)" at bounding box center [136, 124] width 86 height 32
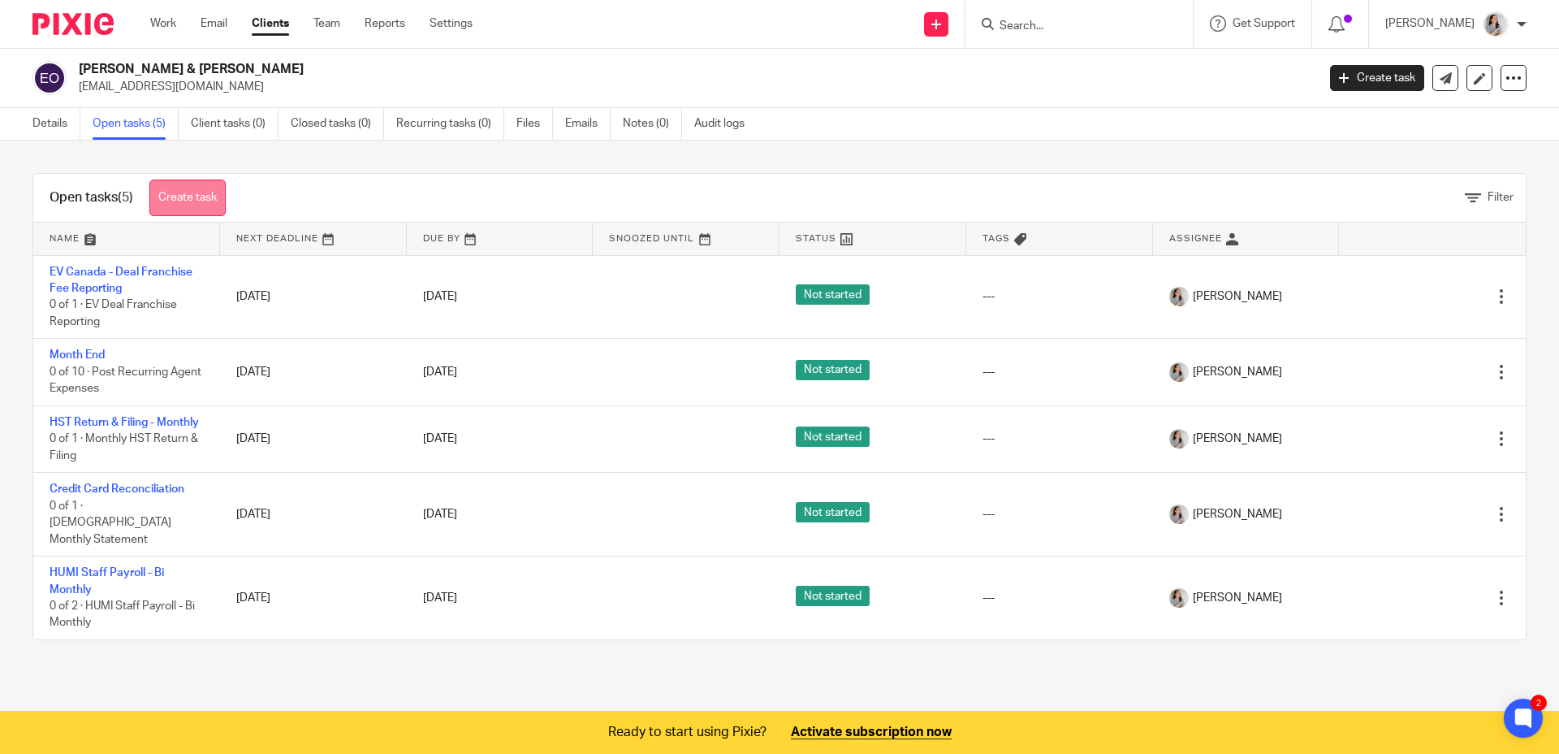
click at [205, 196] on link "Create task" at bounding box center [187, 197] width 76 height 37
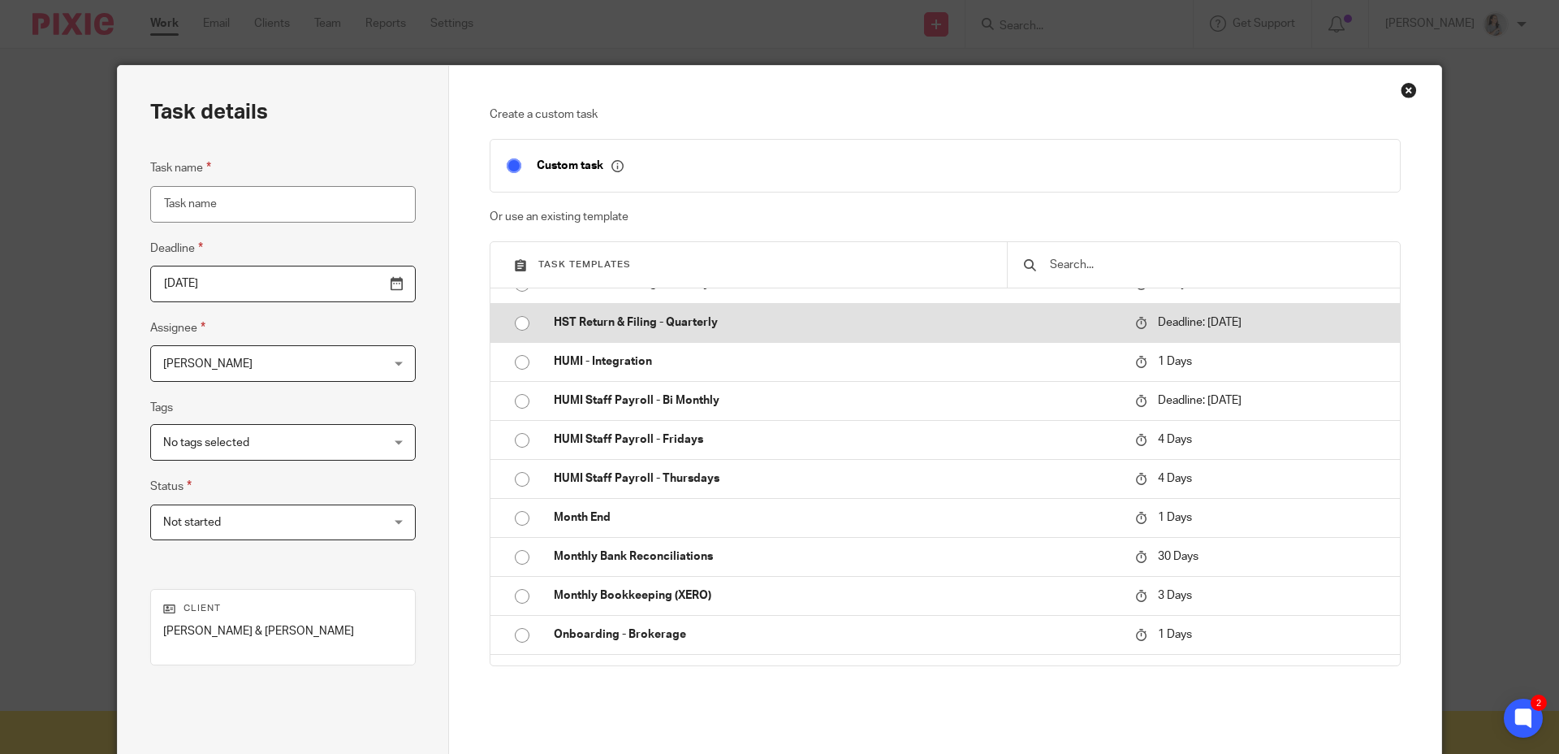
scroll to position [158, 0]
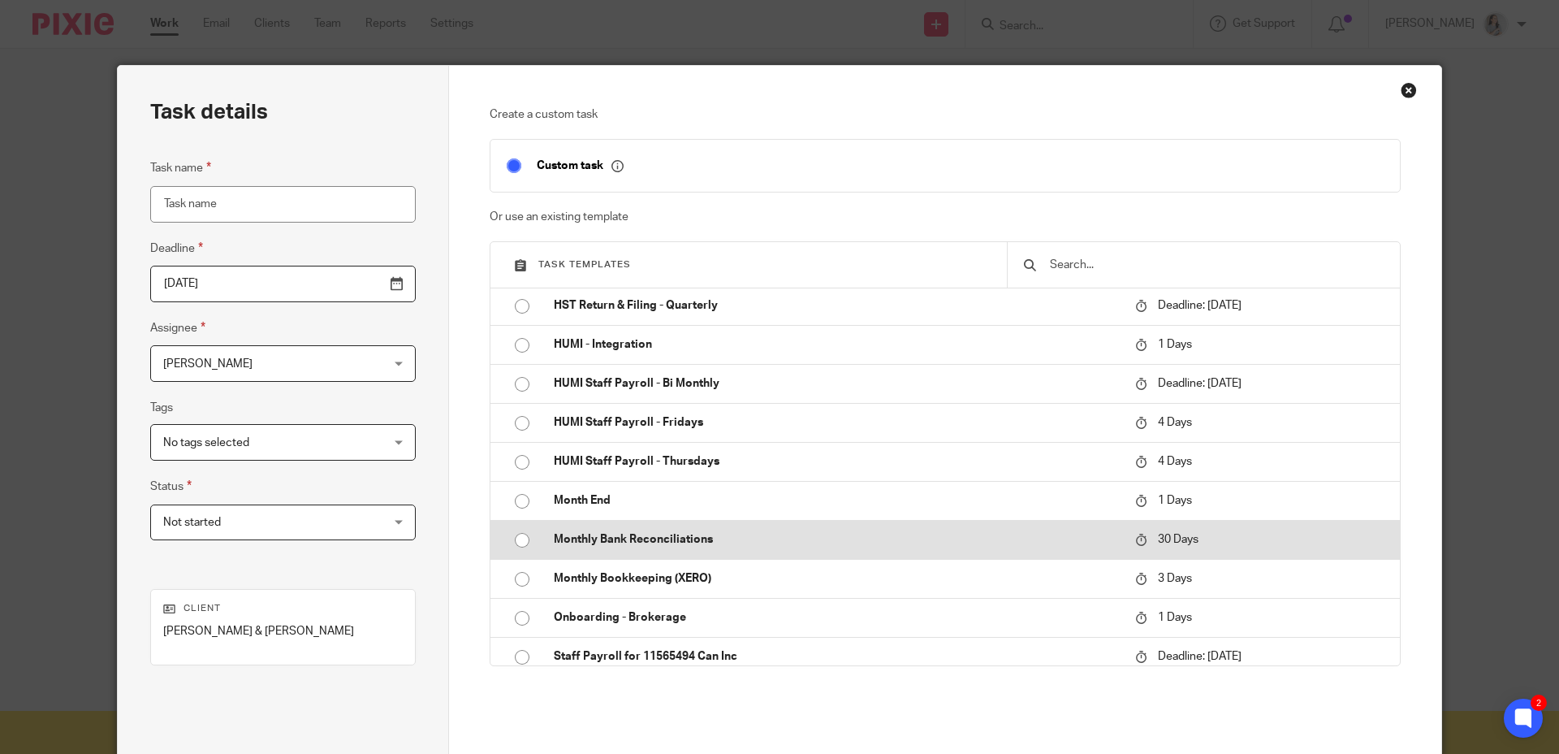
click at [518, 542] on input "radio" at bounding box center [522, 540] width 31 height 31
type input "[DATE]"
type input "Monthly Bank Reconciliations"
checkbox input "false"
radio input "false"
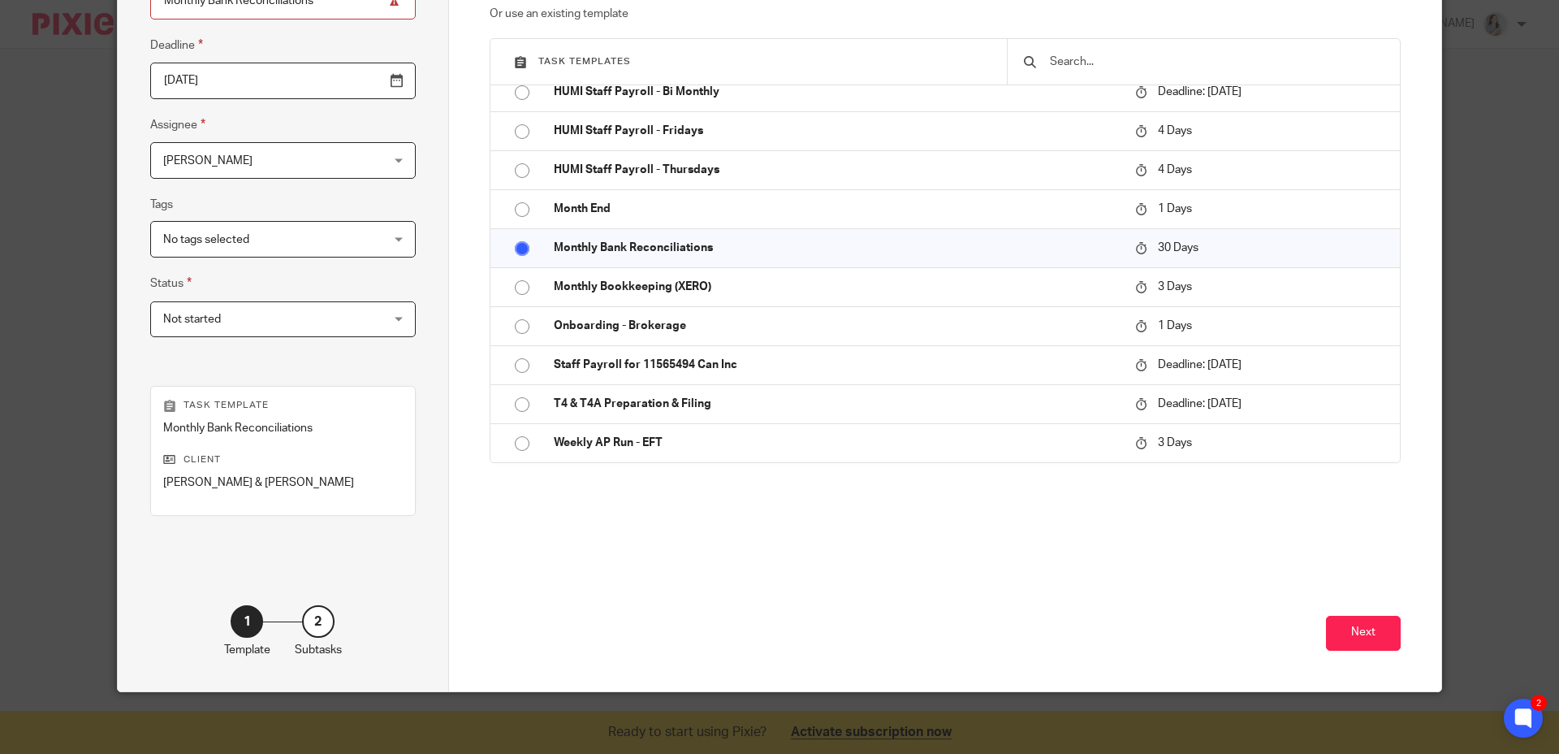
scroll to position [206, 0]
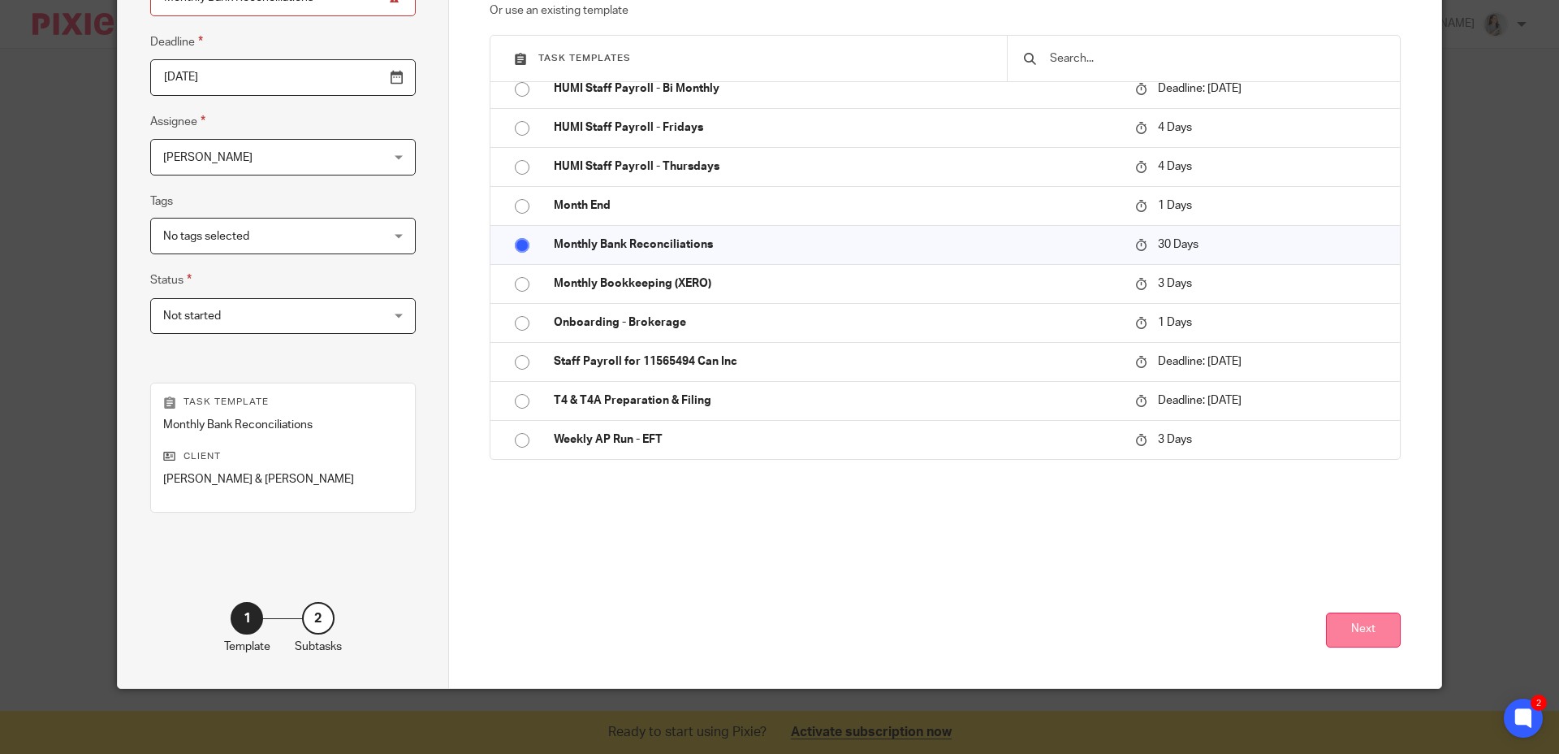
click at [1375, 634] on button "Next" at bounding box center [1363, 629] width 75 height 35
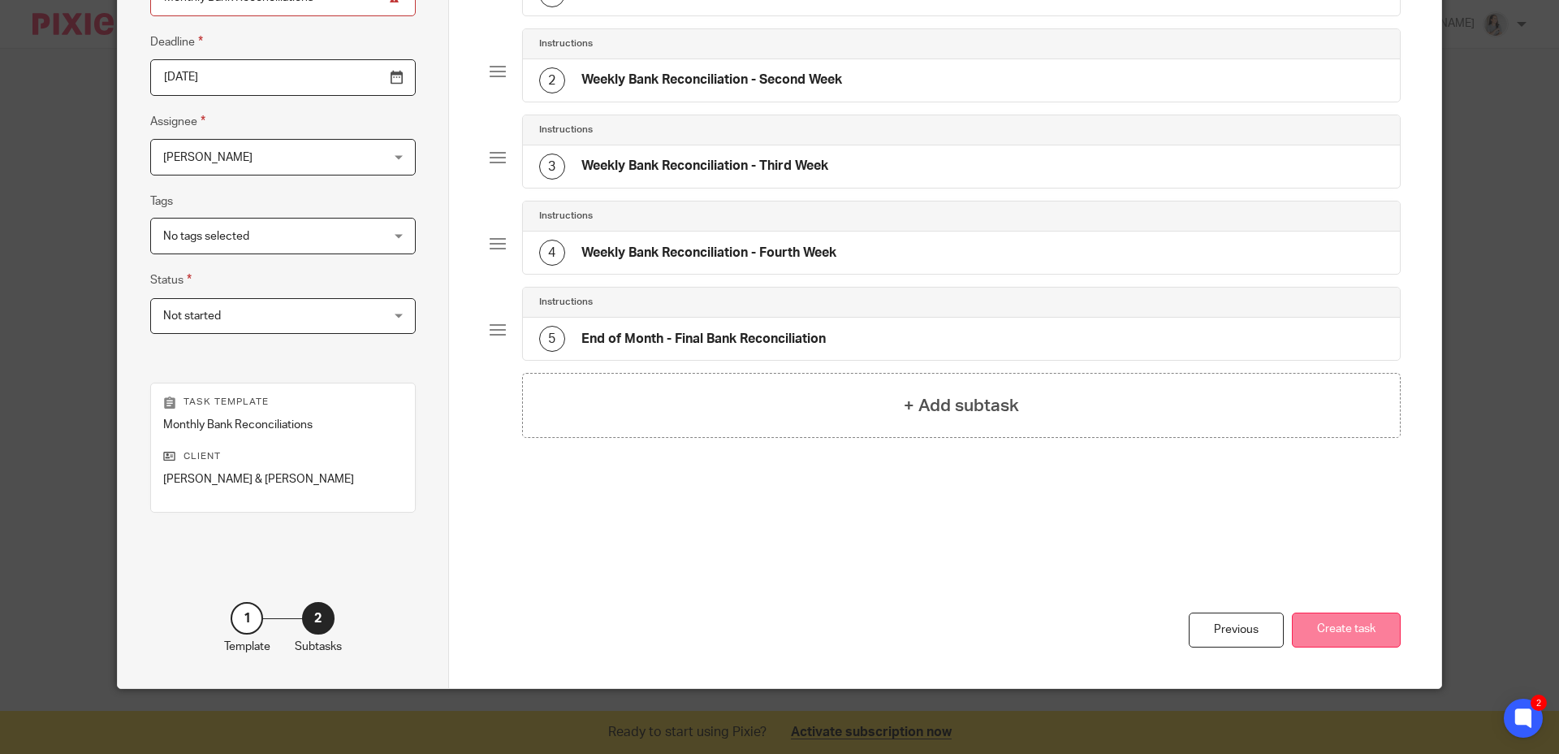
click at [1314, 622] on button "Create task" at bounding box center [1346, 629] width 109 height 35
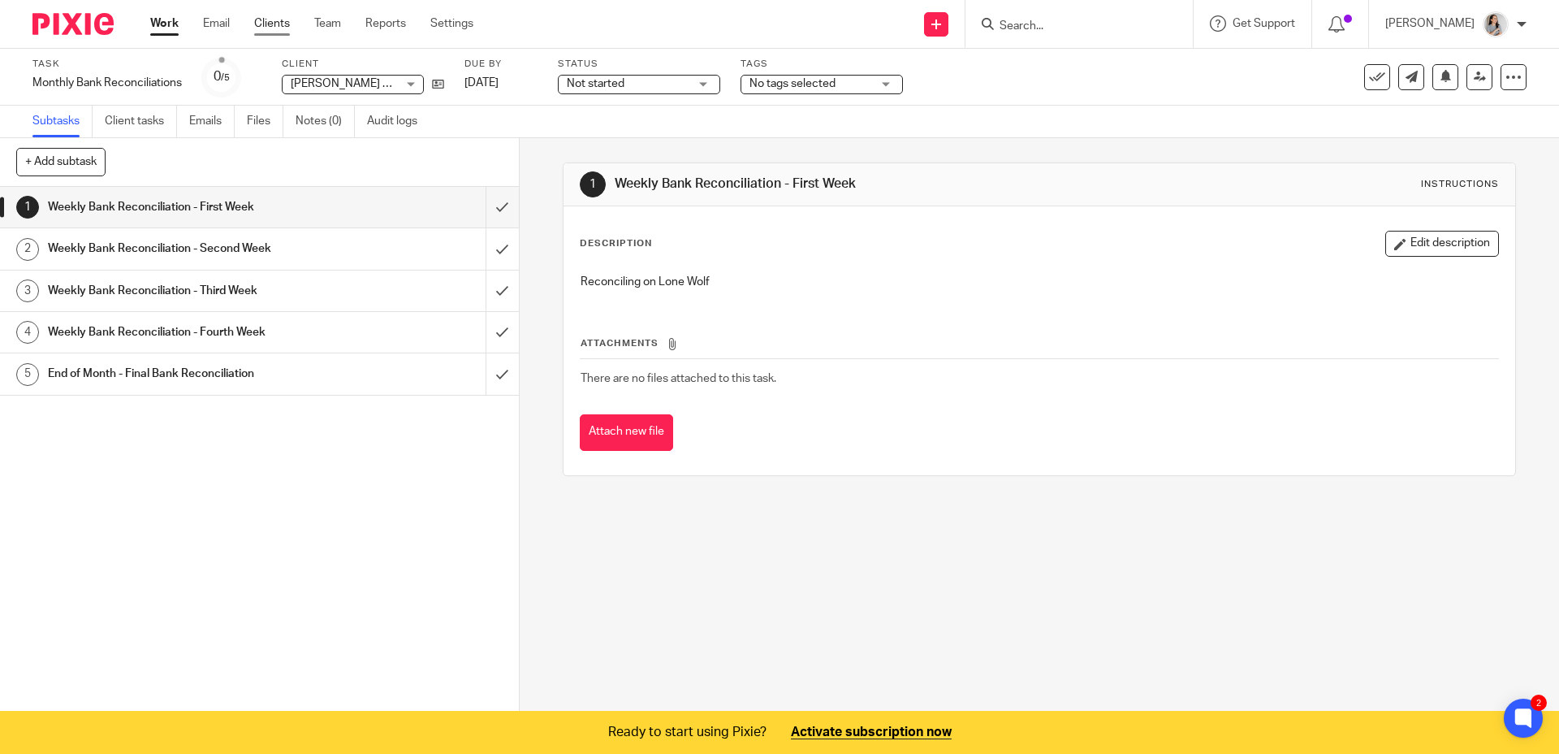
click at [279, 27] on link "Clients" at bounding box center [272, 23] width 36 height 16
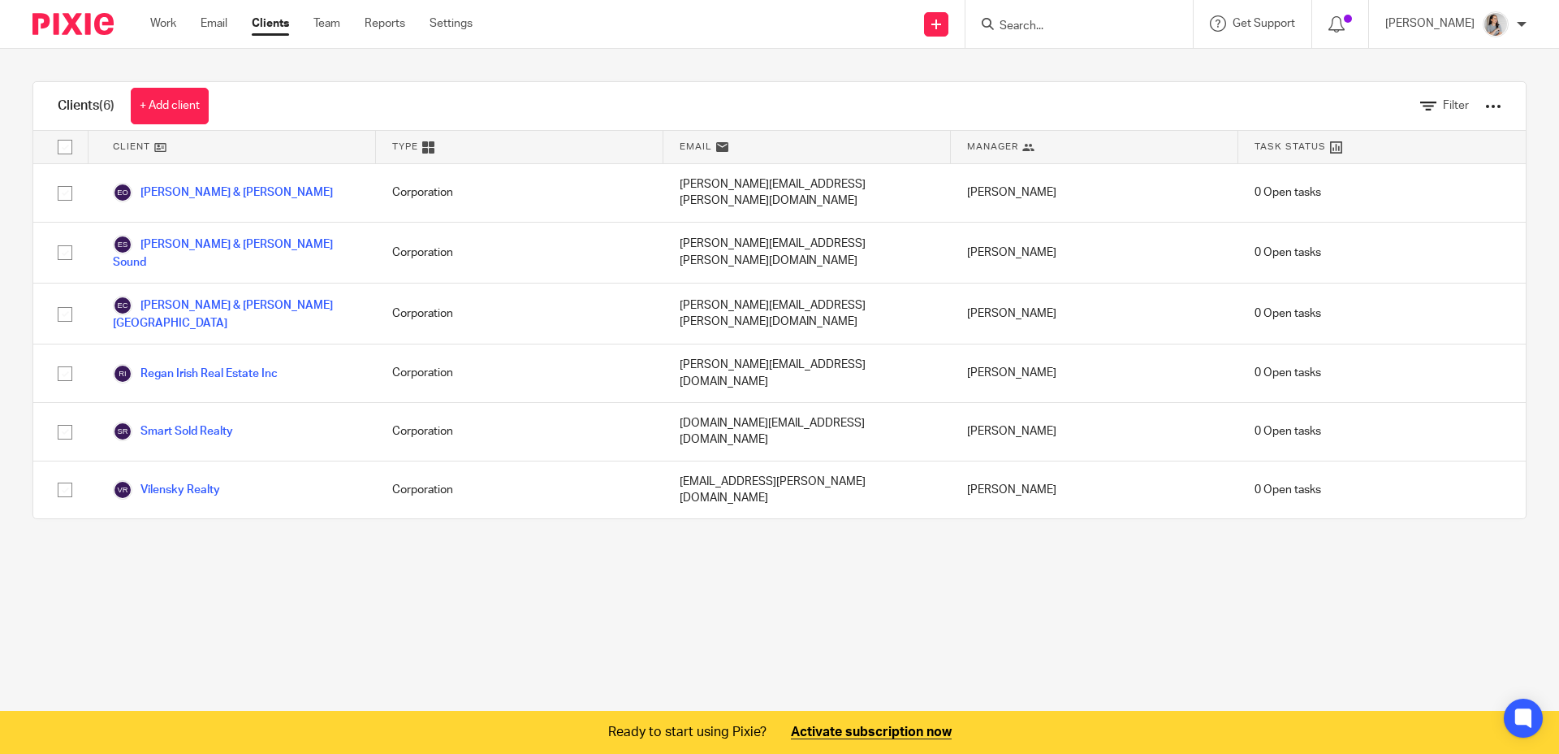
click at [534, 560] on main "Clients (6) + Add client Filter Client Type Email Manager Task Status [PERSON_N…" at bounding box center [779, 377] width 1559 height 754
drag, startPoint x: 509, startPoint y: 581, endPoint x: 502, endPoint y: 576, distance: 8.8
click at [509, 581] on main "Clients (6) + Add client Filter Client Type Email Manager Task Status [PERSON_N…" at bounding box center [779, 377] width 1559 height 754
click at [491, 556] on main "Clients (6) + Add client Filter Client Type Email Manager Task Status [PERSON_N…" at bounding box center [779, 377] width 1559 height 754
click at [197, 114] on link "+ Add client" at bounding box center [170, 106] width 78 height 37
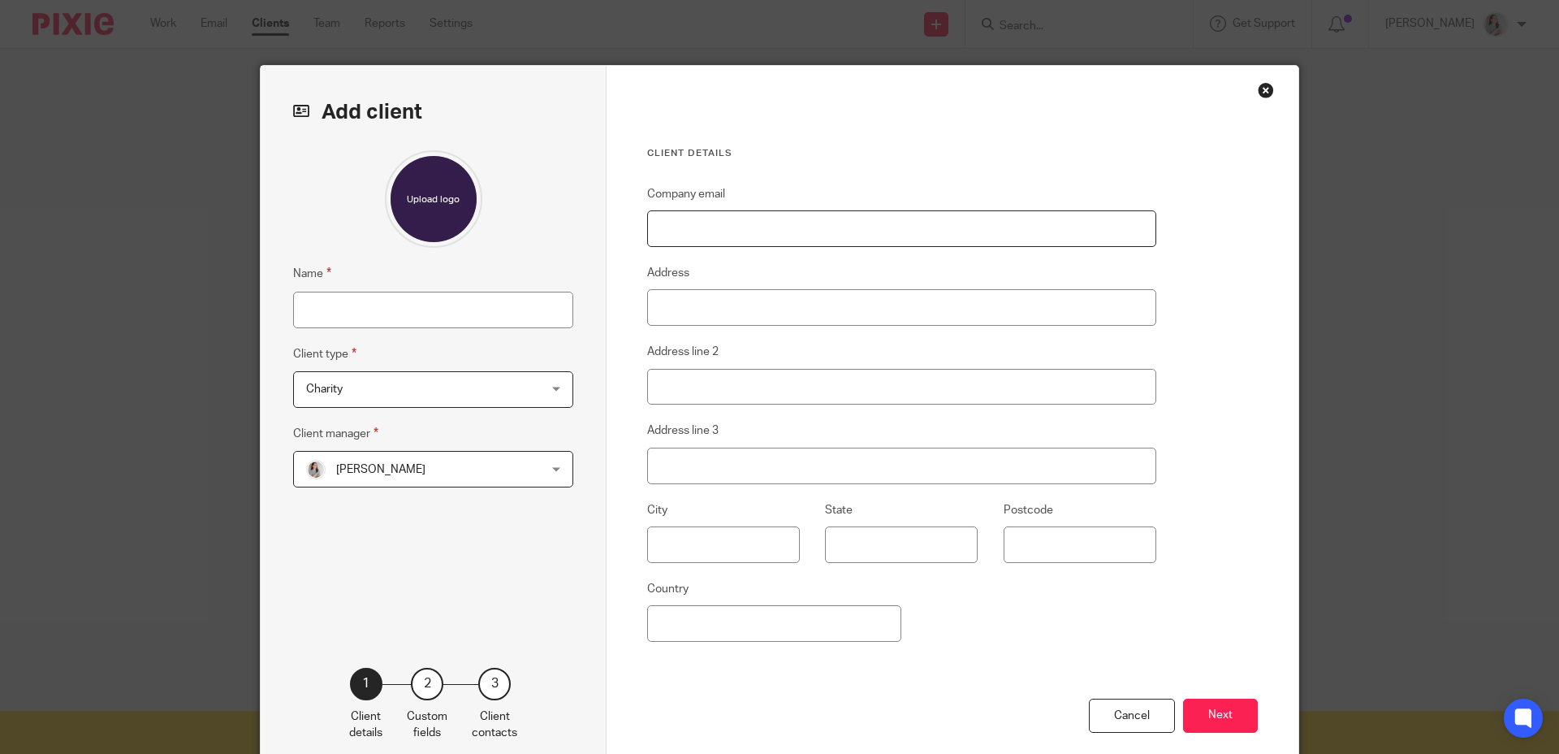
click at [716, 228] on input "Company email" at bounding box center [901, 228] width 509 height 37
click at [402, 276] on fieldset "Name" at bounding box center [433, 295] width 280 height 63
click at [409, 302] on input "Name" at bounding box center [433, 310] width 280 height 37
type input "The Agency"
click at [435, 387] on span "Charity" at bounding box center [412, 389] width 213 height 34
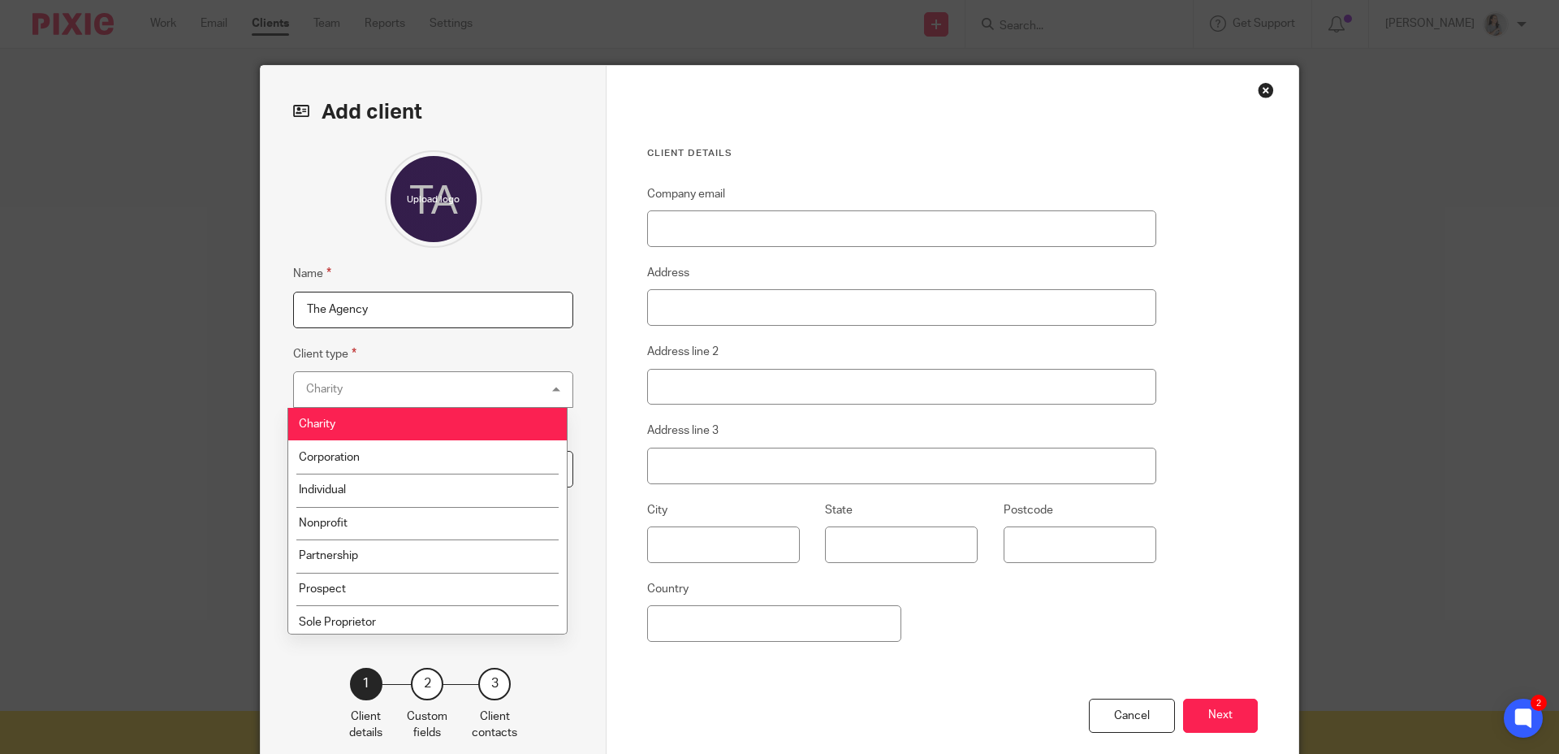
click at [357, 449] on li "Corporation" at bounding box center [427, 456] width 279 height 33
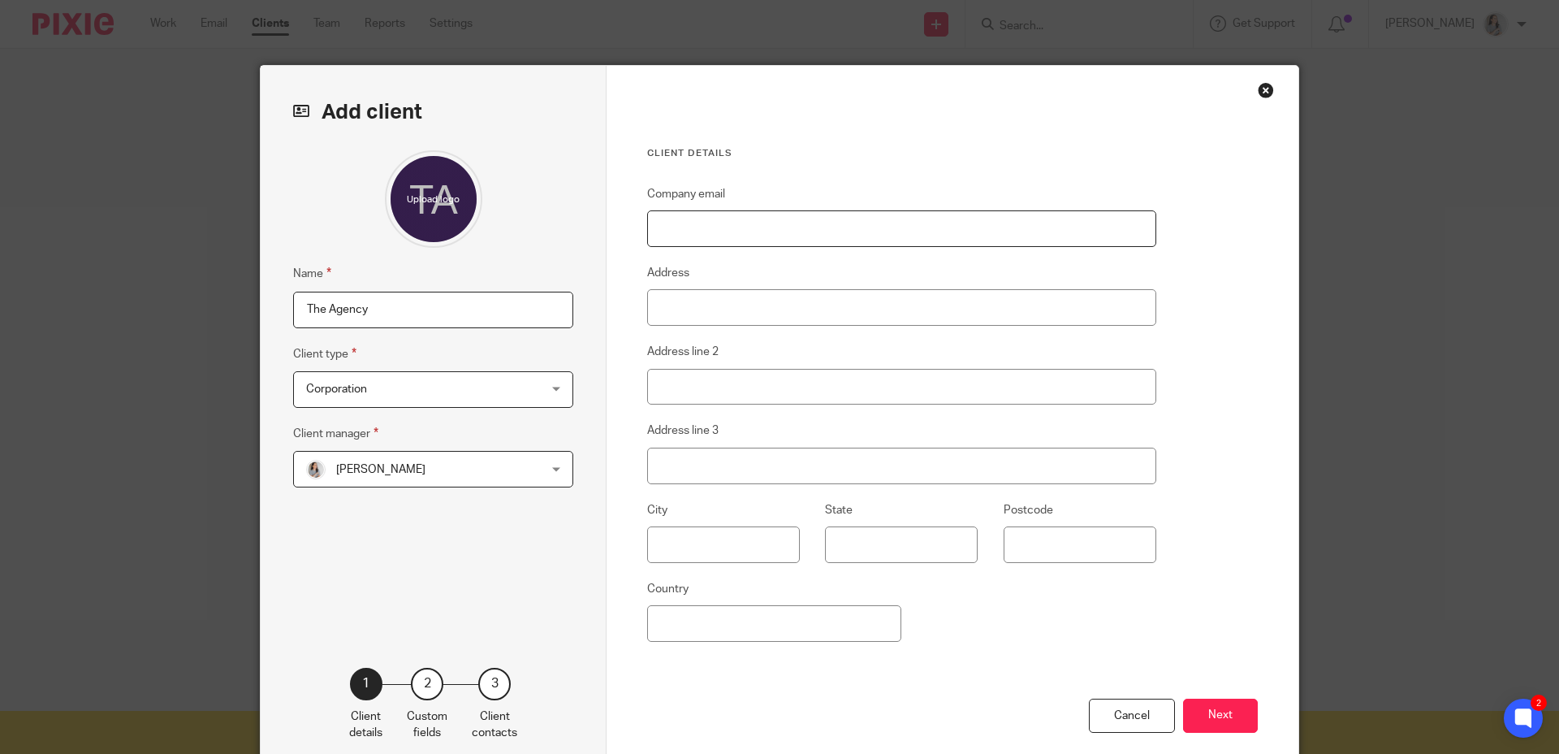
click at [702, 213] on input "Company email" at bounding box center [901, 228] width 509 height 37
type input "[EMAIL_ADDRESS][DOMAIN_NAME]"
type input "[STREET_ADDRESS]"
type input "[GEOGRAPHIC_DATA]"
type input "ON"
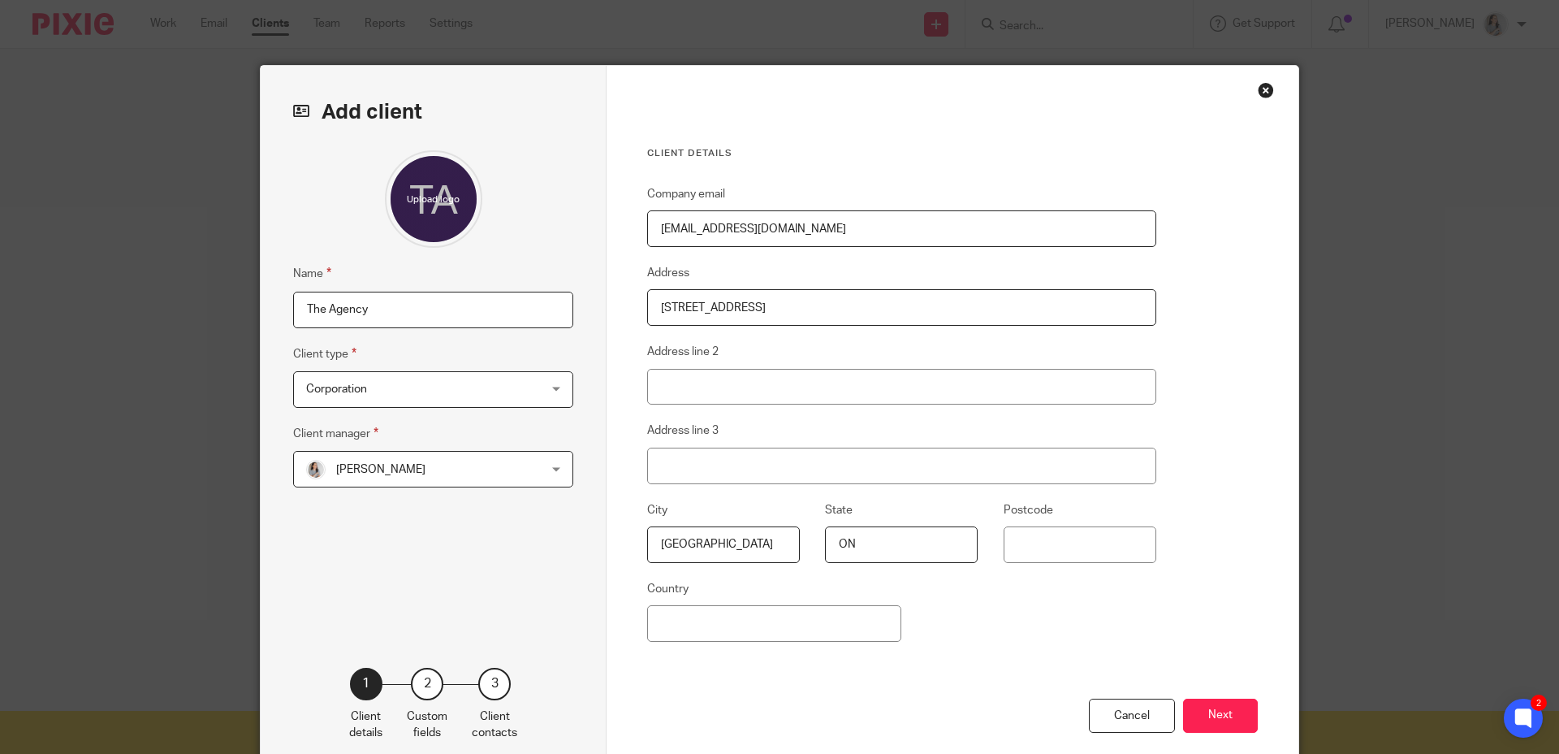
click at [1039, 534] on input "Postcode" at bounding box center [1080, 544] width 153 height 37
click at [1039, 536] on input "Postcode" at bounding box center [1080, 544] width 153 height 37
click at [1044, 540] on input "Postcode" at bounding box center [1080, 544] width 153 height 37
type input "M5M 1T8"
type input "[GEOGRAPHIC_DATA]"
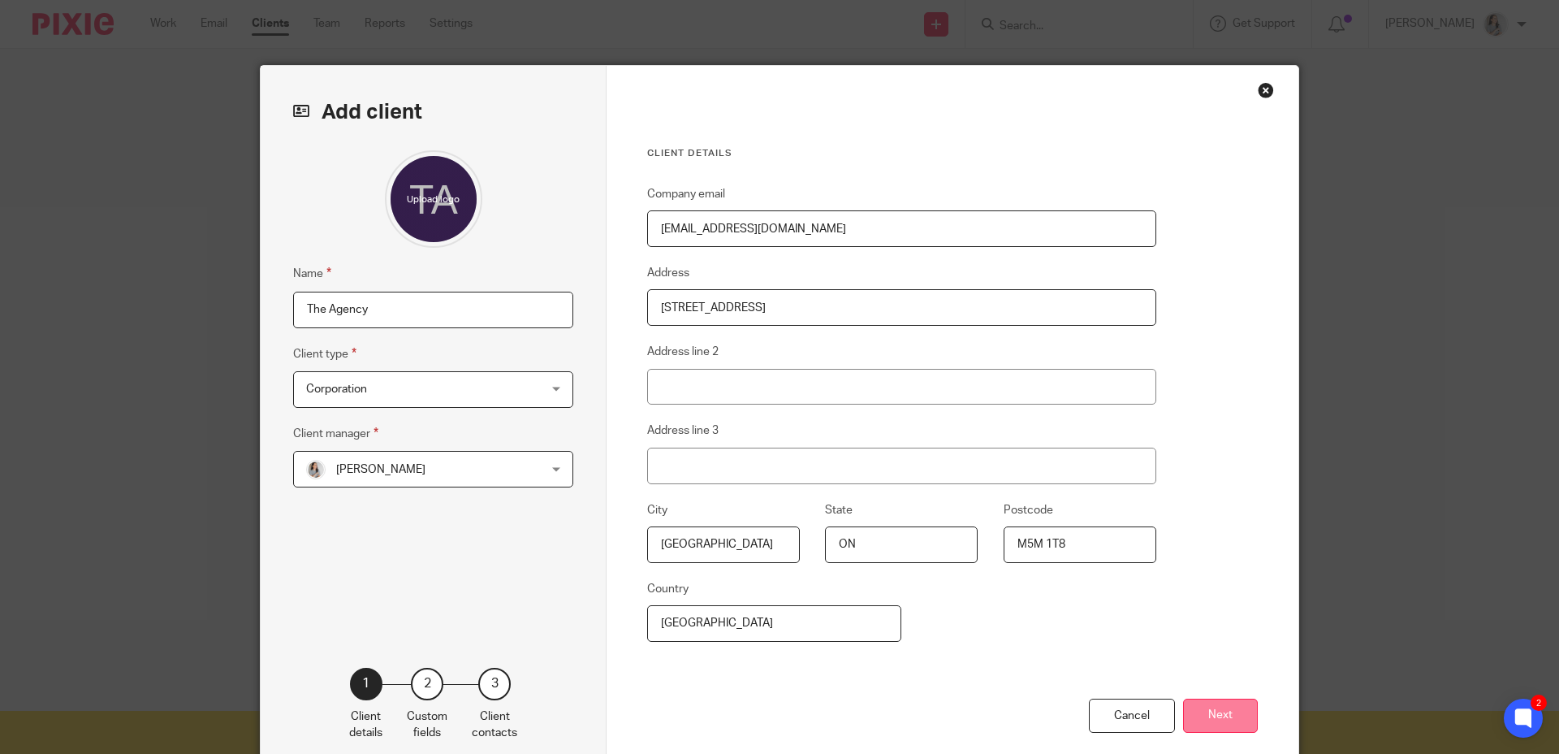
click at [1213, 722] on button "Next" at bounding box center [1220, 715] width 75 height 35
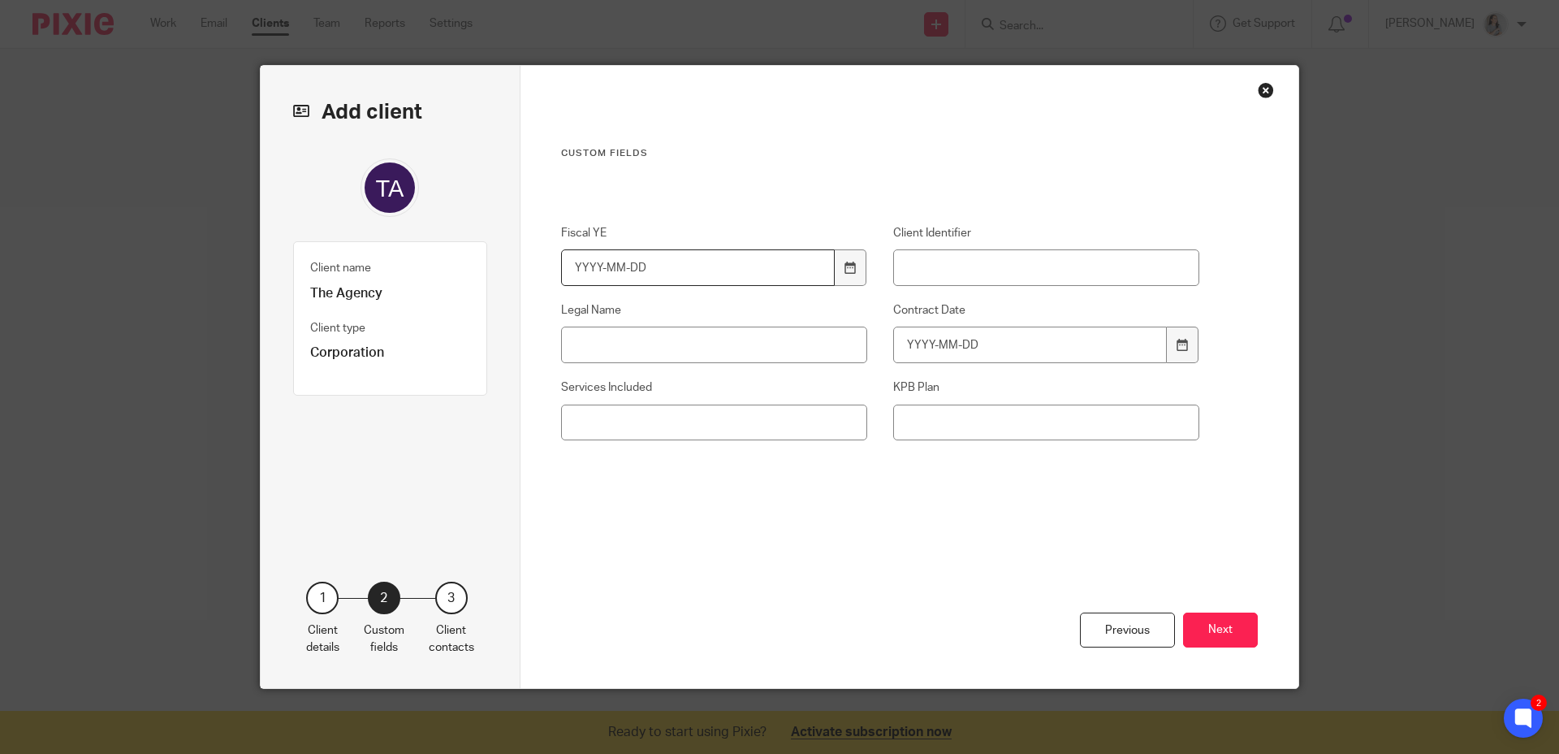
click at [584, 276] on input "Fiscal YE" at bounding box center [698, 267] width 275 height 37
type input "2025-12-31"
click at [951, 279] on input "Client Identifier" at bounding box center [1046, 267] width 307 height 37
type input "TA"
click at [745, 352] on input "Legal Name" at bounding box center [714, 345] width 307 height 37
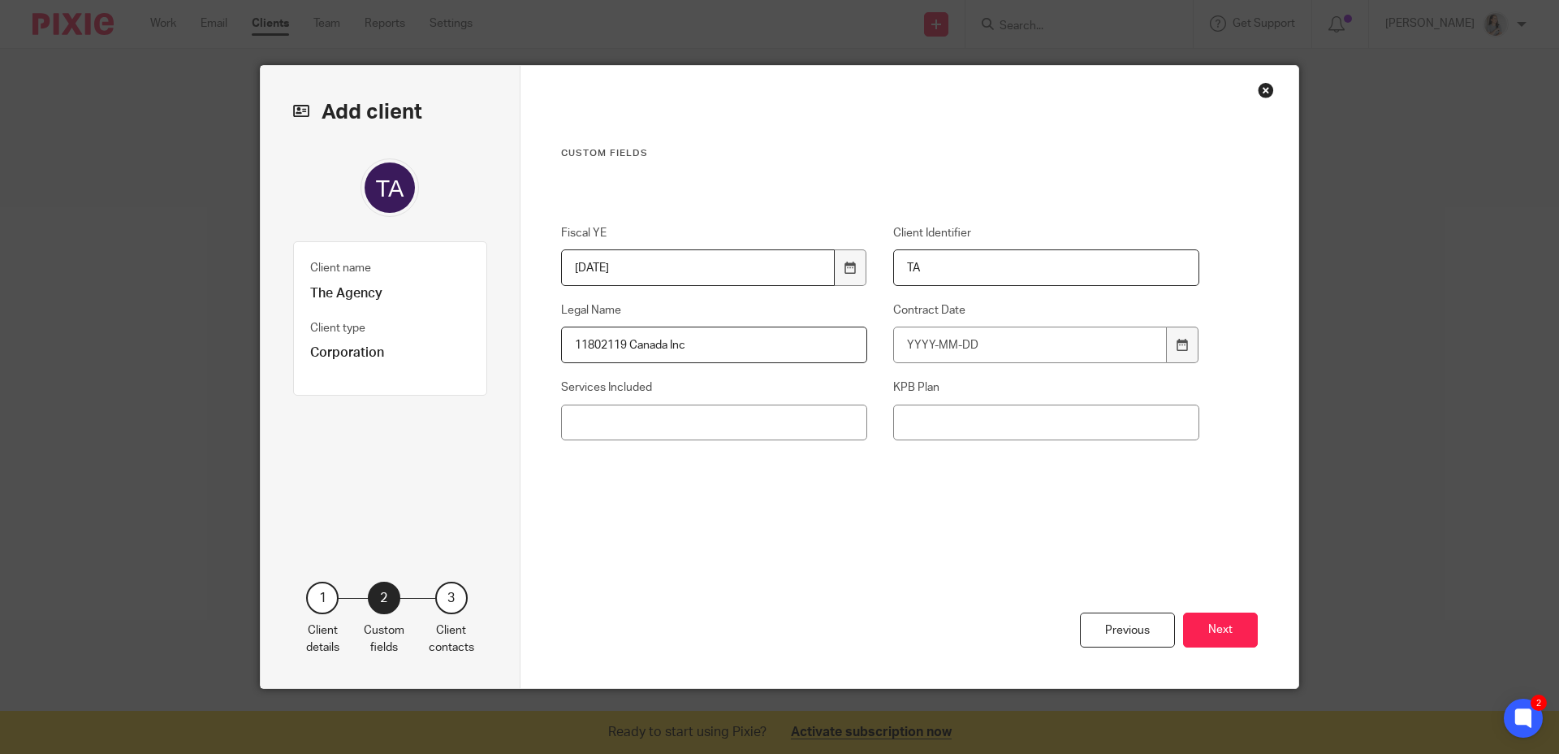
type input "11802119 Canada Inc"
click at [916, 348] on input "Contract Date" at bounding box center [1030, 345] width 275 height 37
type input "2025-04-01"
click at [762, 430] on input "Services Included" at bounding box center [714, 422] width 307 height 37
type input "Transaction Management"
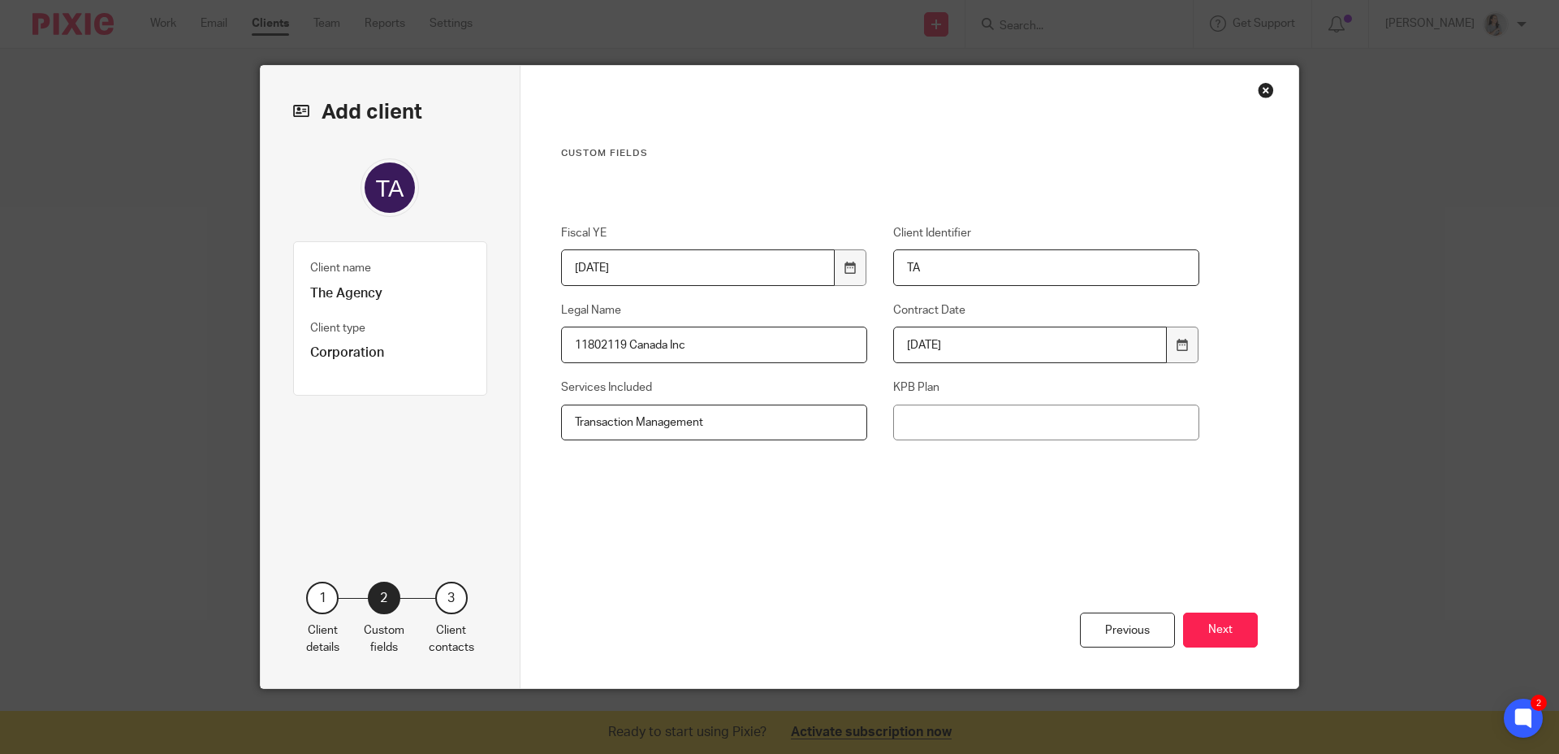
click at [782, 418] on input "Transaction Management" at bounding box center [714, 422] width 307 height 37
click at [906, 414] on input "KPB Plan" at bounding box center [1046, 422] width 307 height 37
type input "TF $75.00 Per End Sale, TF $30.00 Per End Lease (capped at $15,000 First Year)"
click at [1040, 556] on div "Previous Next" at bounding box center [910, 621] width 698 height 133
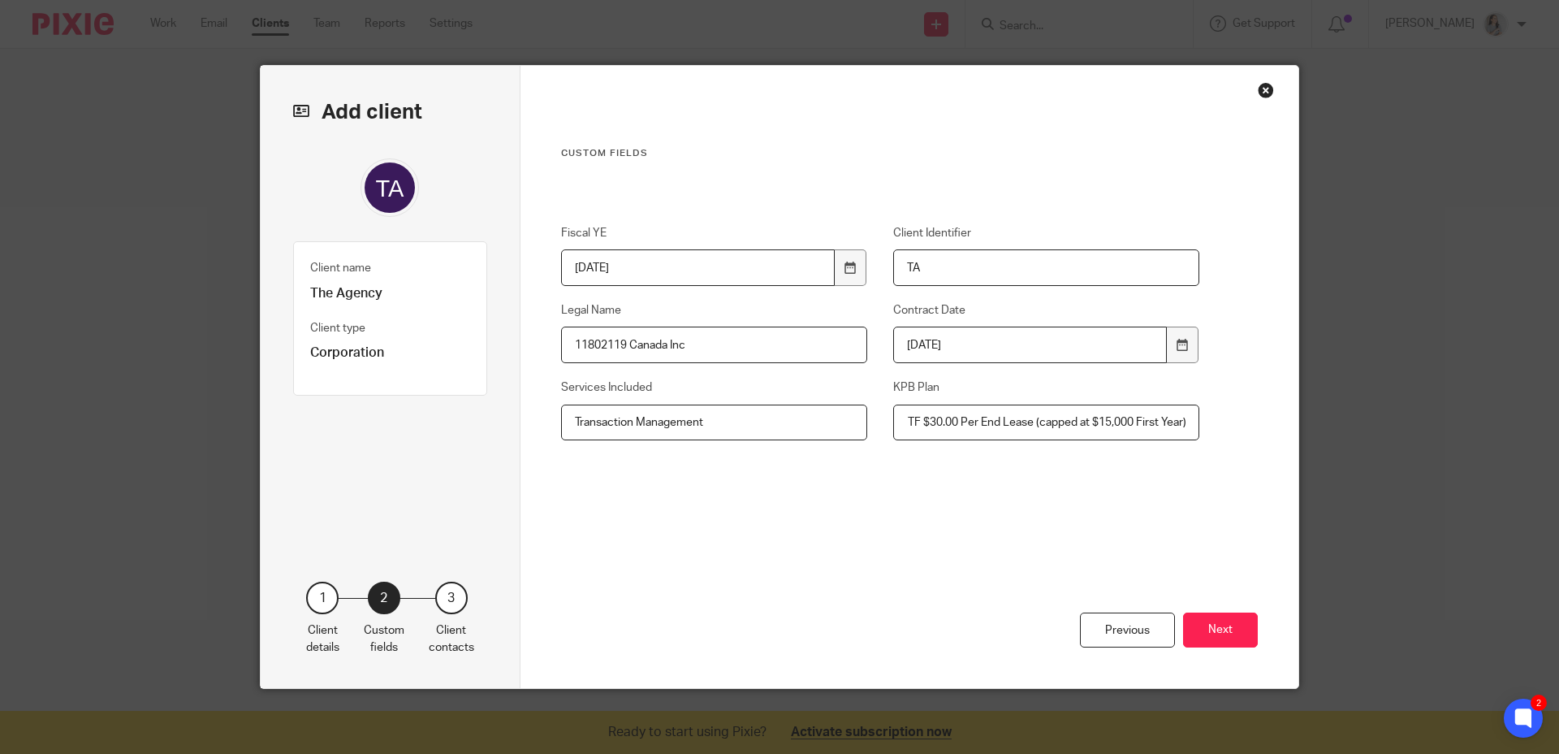
scroll to position [0, 0]
click at [1191, 625] on button "Next" at bounding box center [1220, 629] width 75 height 35
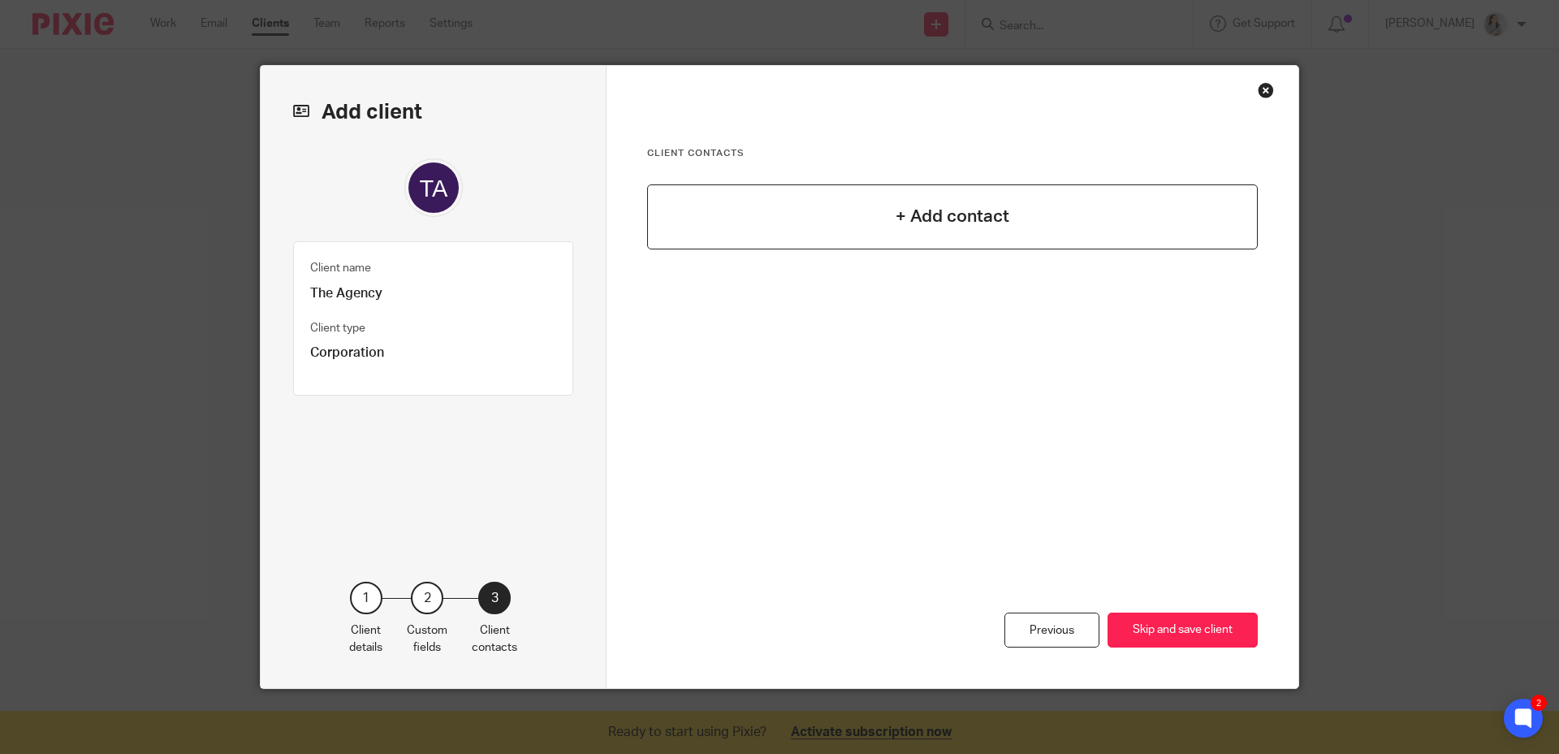
click at [896, 218] on h4 "+ Add contact" at bounding box center [953, 216] width 114 height 25
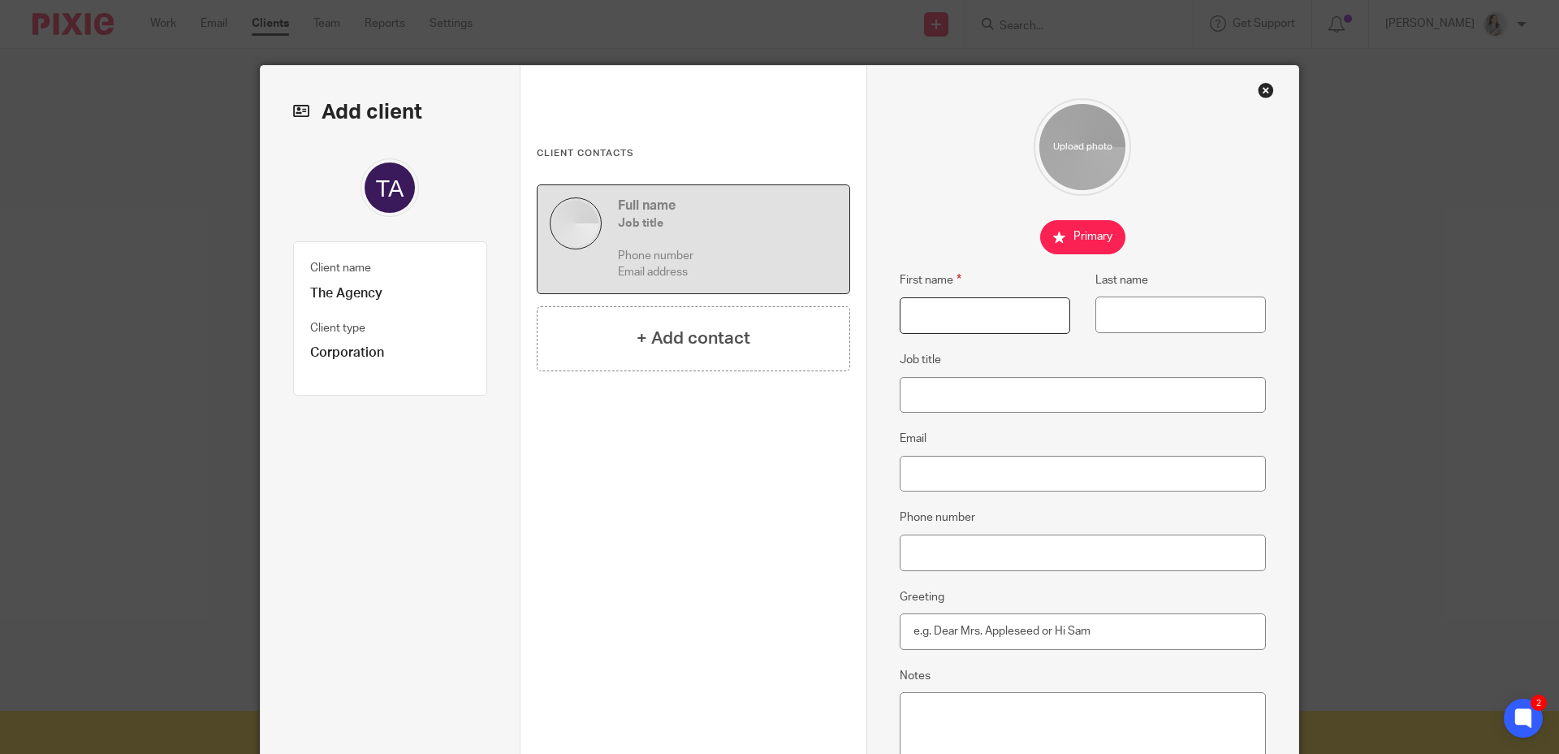
click at [945, 301] on input "First name" at bounding box center [985, 315] width 171 height 37
type input "Sameer"
type input "Amini"
click at [959, 375] on fieldset "Job title" at bounding box center [1083, 381] width 367 height 63
click at [998, 396] on input "Job title" at bounding box center [1083, 395] width 367 height 37
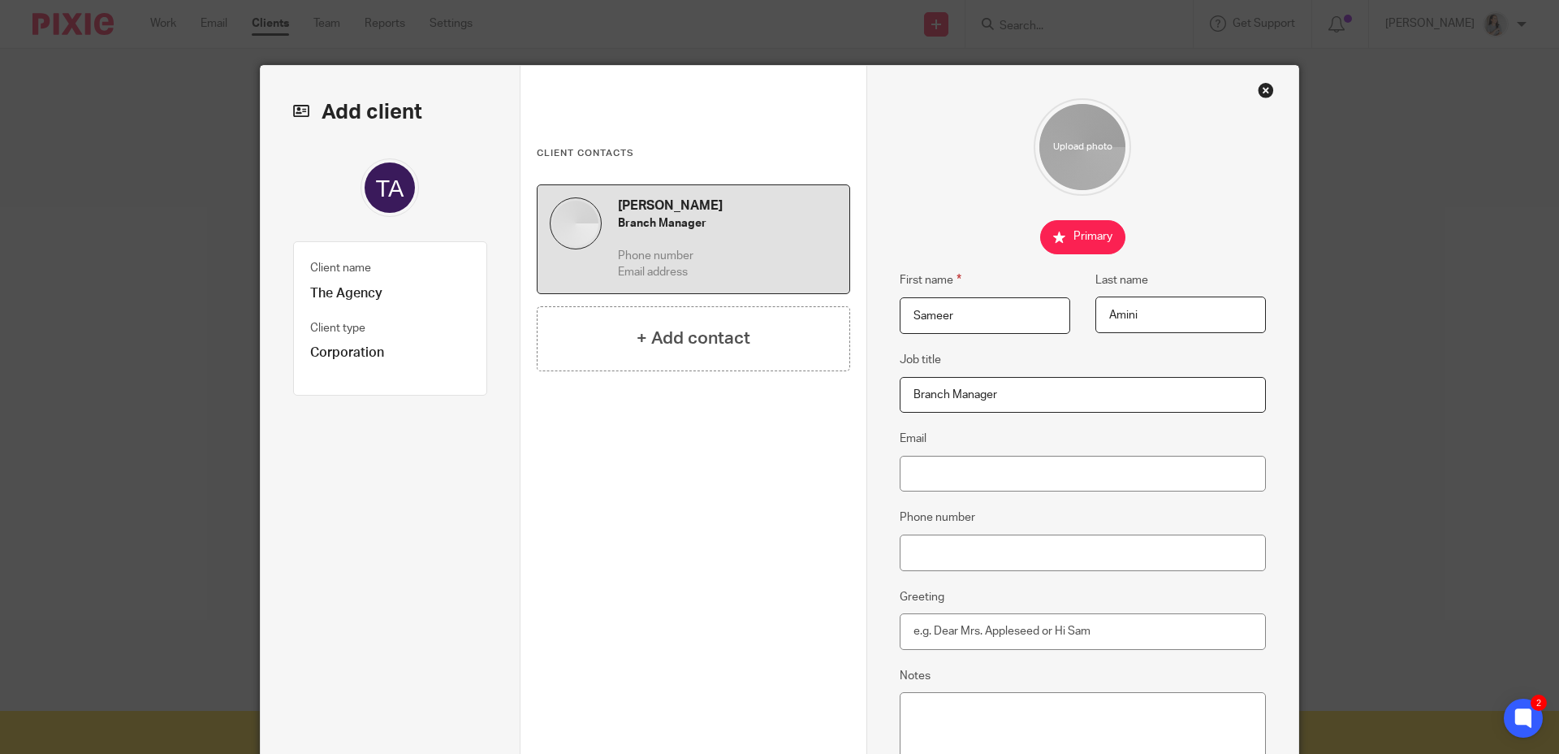
type input "Branch Manager"
click at [982, 461] on input "Email" at bounding box center [1083, 474] width 367 height 37
drag, startPoint x: 986, startPoint y: 476, endPoint x: 1093, endPoint y: 508, distance: 112.0
click at [986, 476] on input "sameer.amini@agencyre.com" at bounding box center [1083, 474] width 367 height 37
type input "sameer.amini@theagencyre.com"
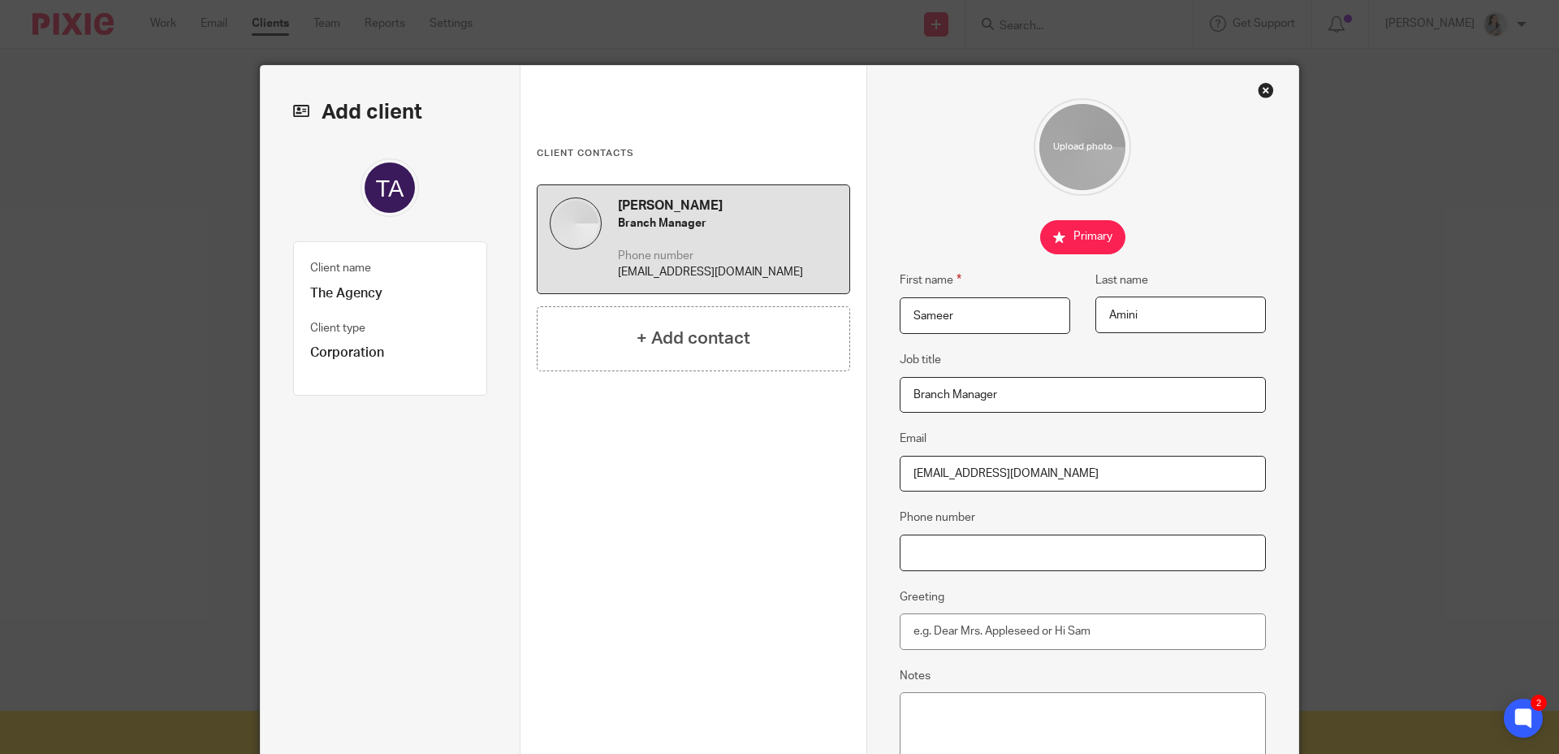
click at [1085, 540] on input "Phone number" at bounding box center [1083, 552] width 367 height 37
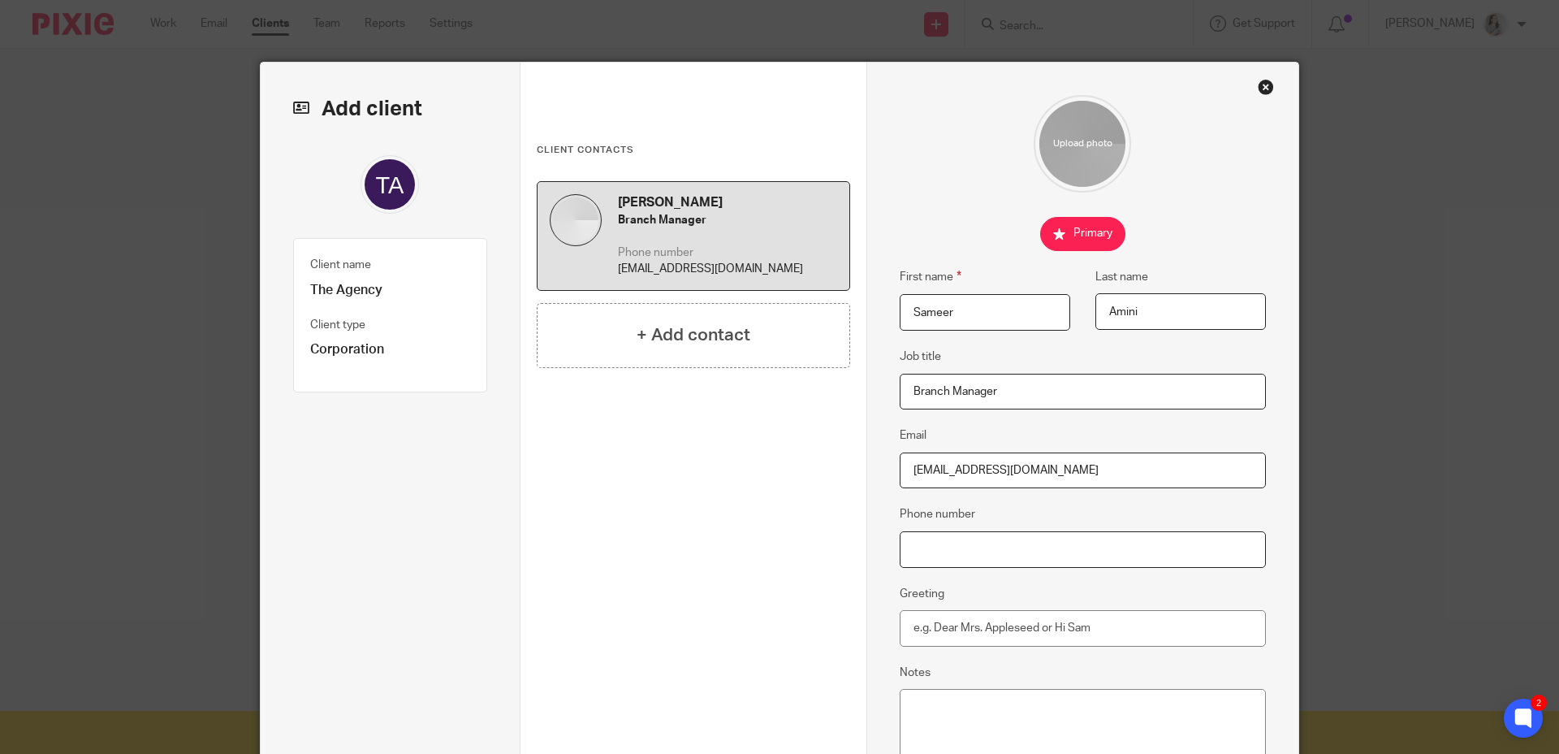
click at [1035, 540] on input "Phone number" at bounding box center [1083, 549] width 367 height 37
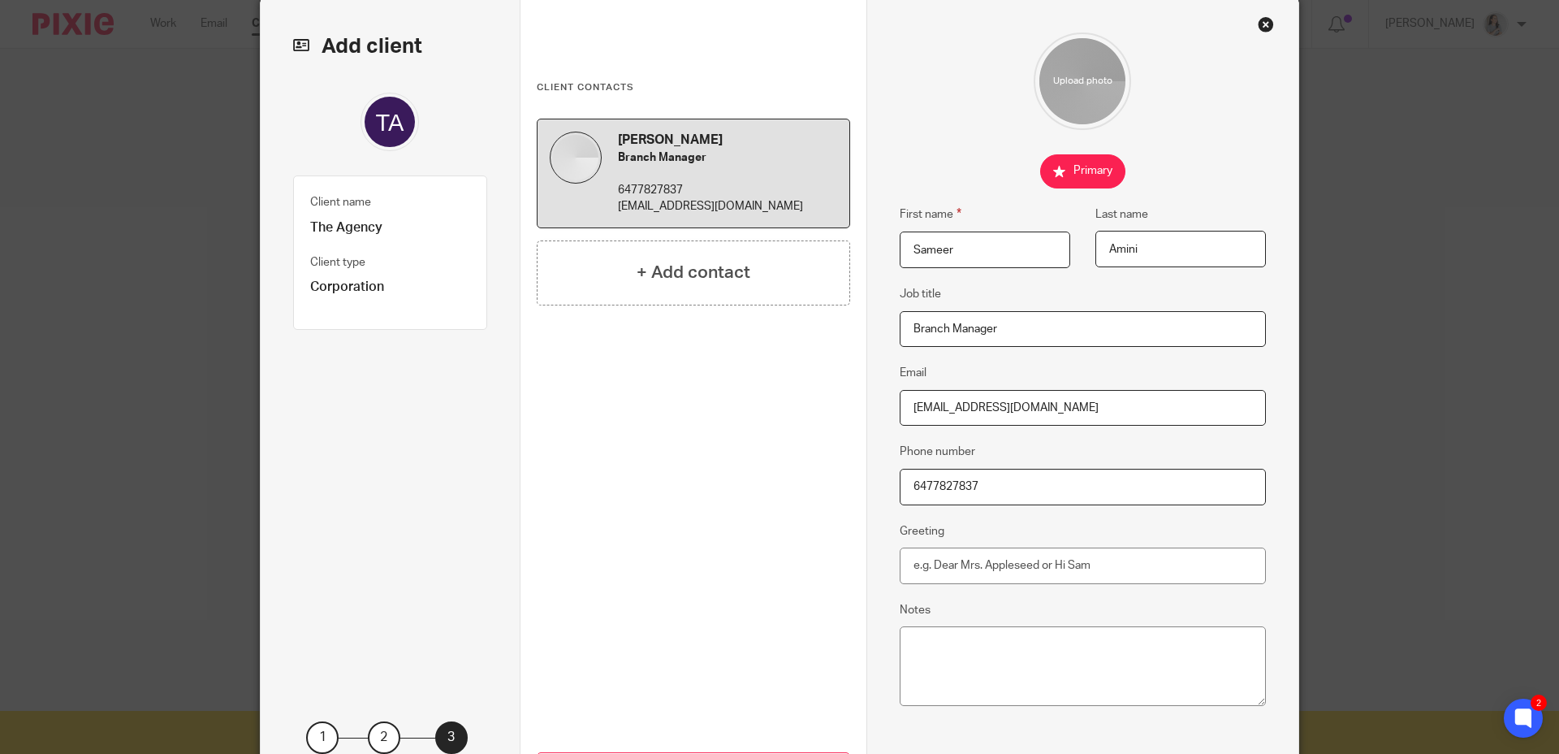
scroll to position [77, 0]
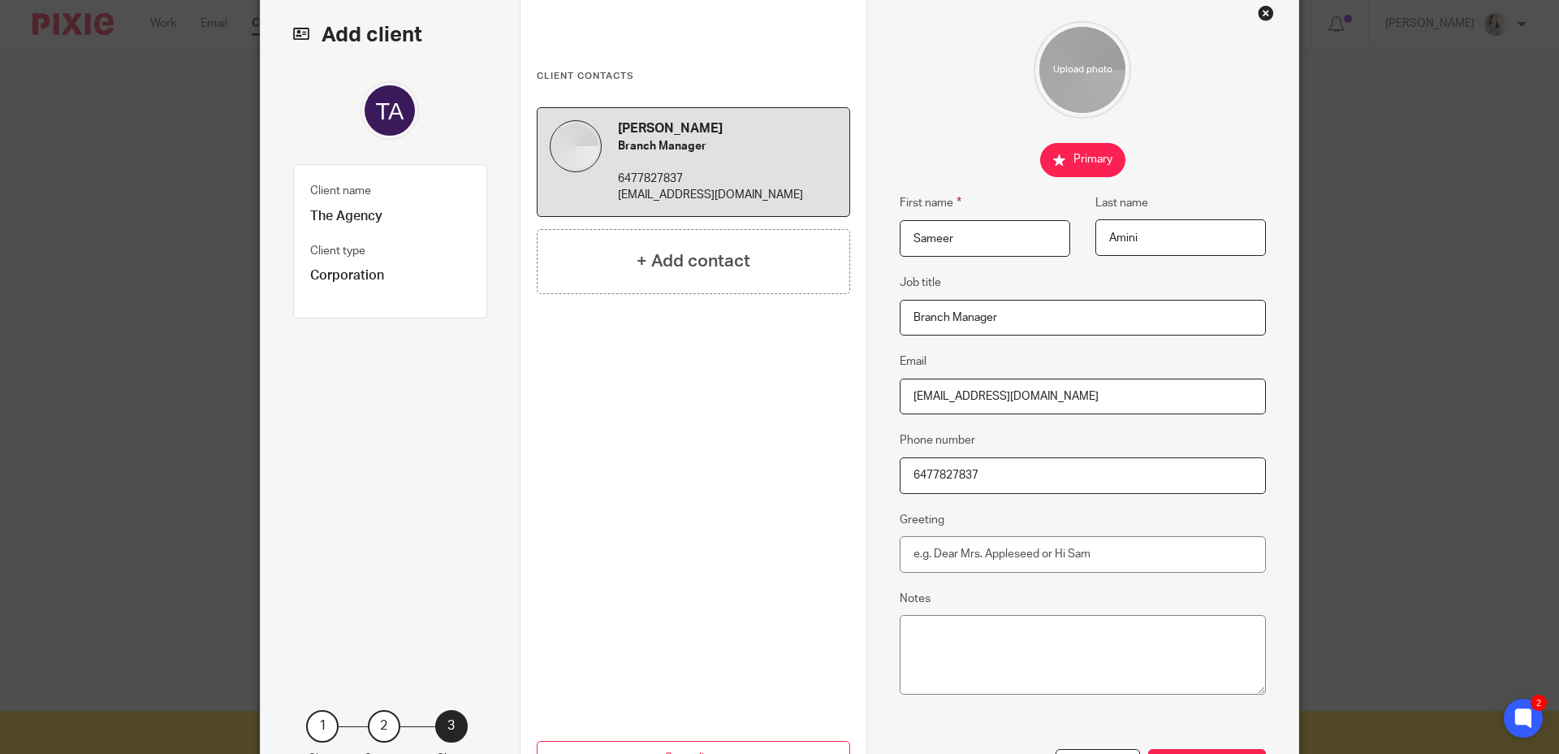
type input "6477827837"
click at [1048, 546] on input "Greeting" at bounding box center [1083, 554] width 367 height 37
type input "Hi Sameer"
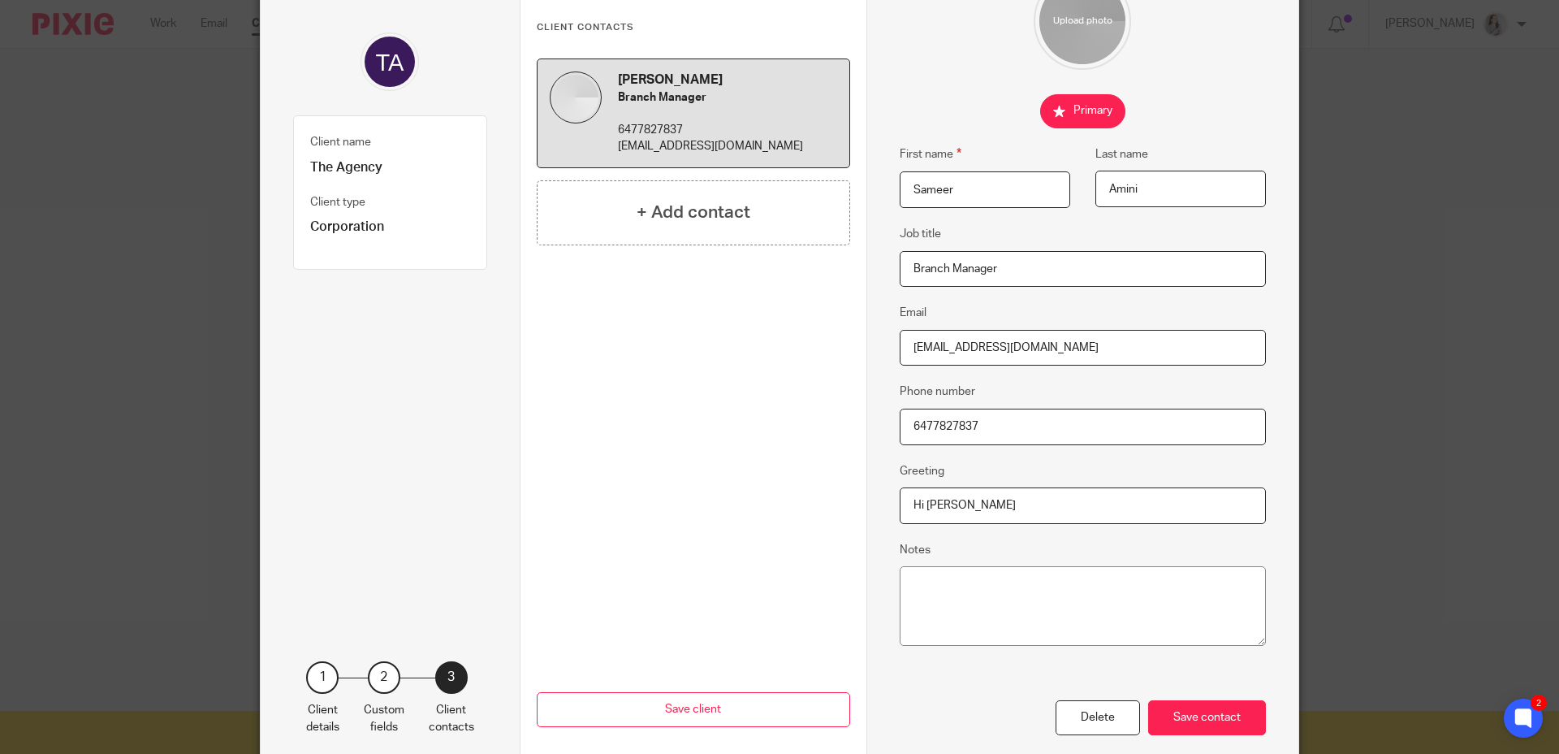
scroll to position [128, 0]
click at [1207, 725] on div "Save contact" at bounding box center [1207, 715] width 118 height 35
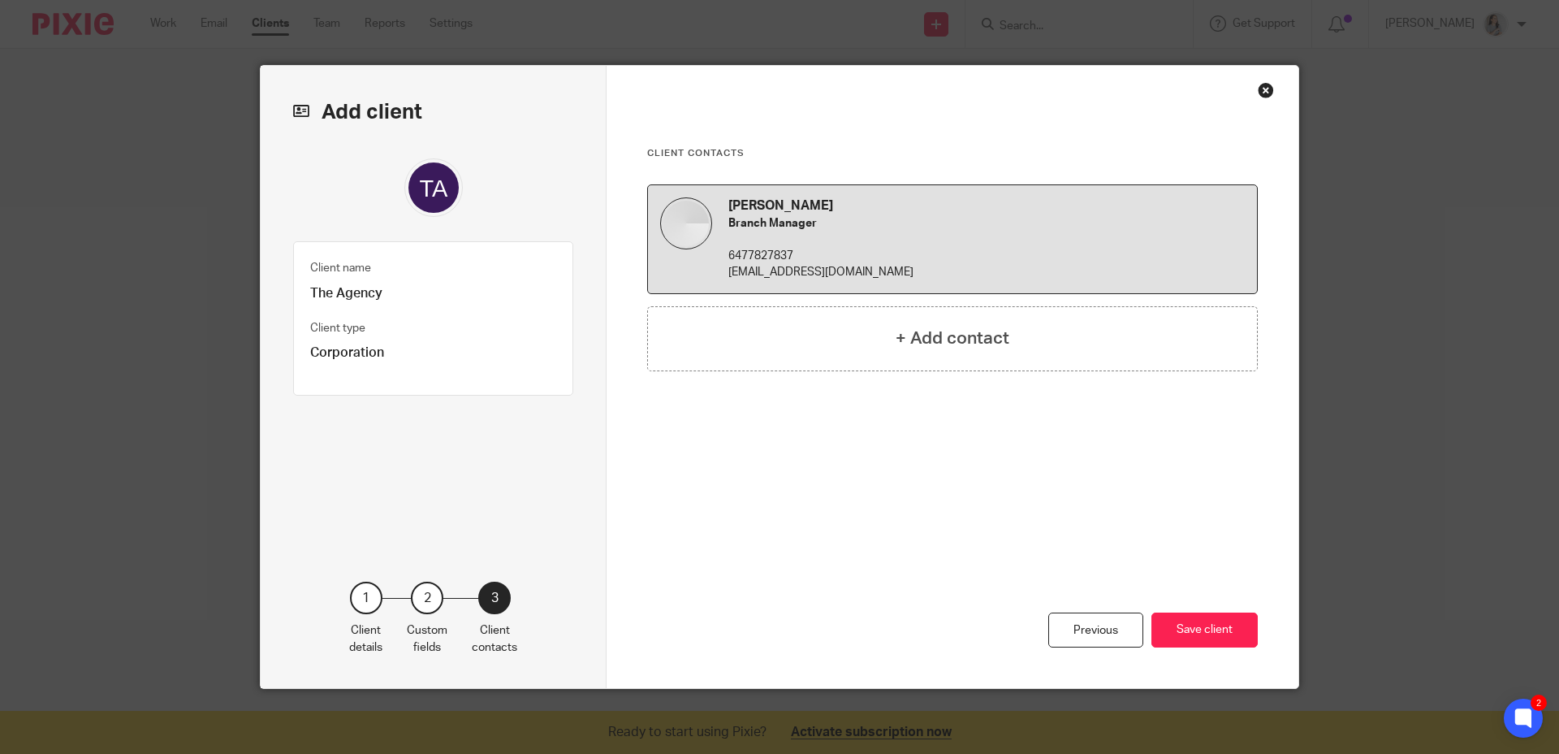
scroll to position [0, 0]
click at [1197, 634] on button "Save client" at bounding box center [1205, 629] width 106 height 35
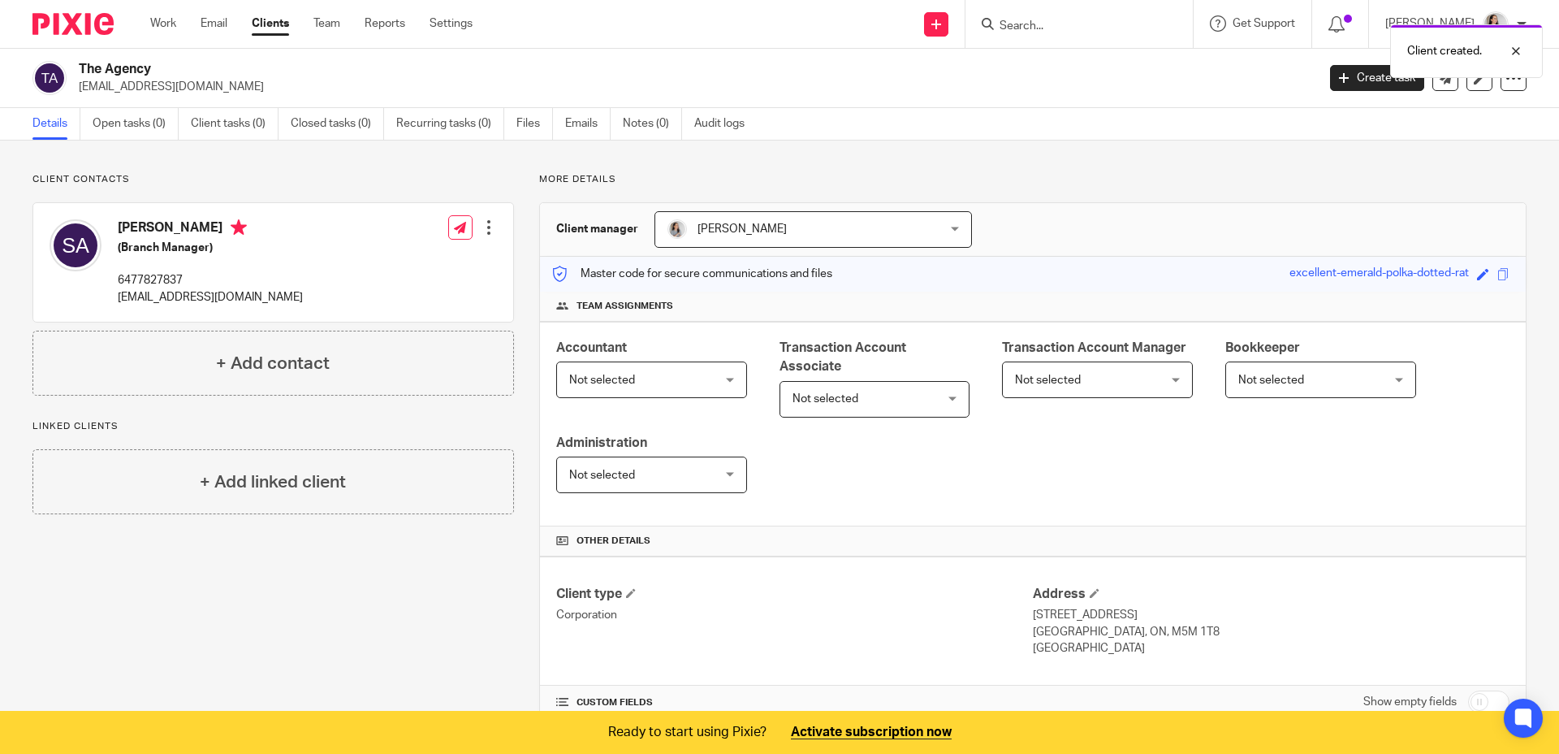
click at [1269, 386] on span "Not selected" at bounding box center [1272, 379] width 66 height 11
click at [1146, 474] on div "Accountant Not selected Not selected Not selected Kelly Pacheco Transaction Acc…" at bounding box center [1033, 424] width 986 height 205
click at [136, 123] on link "Open tasks (0)" at bounding box center [136, 124] width 86 height 32
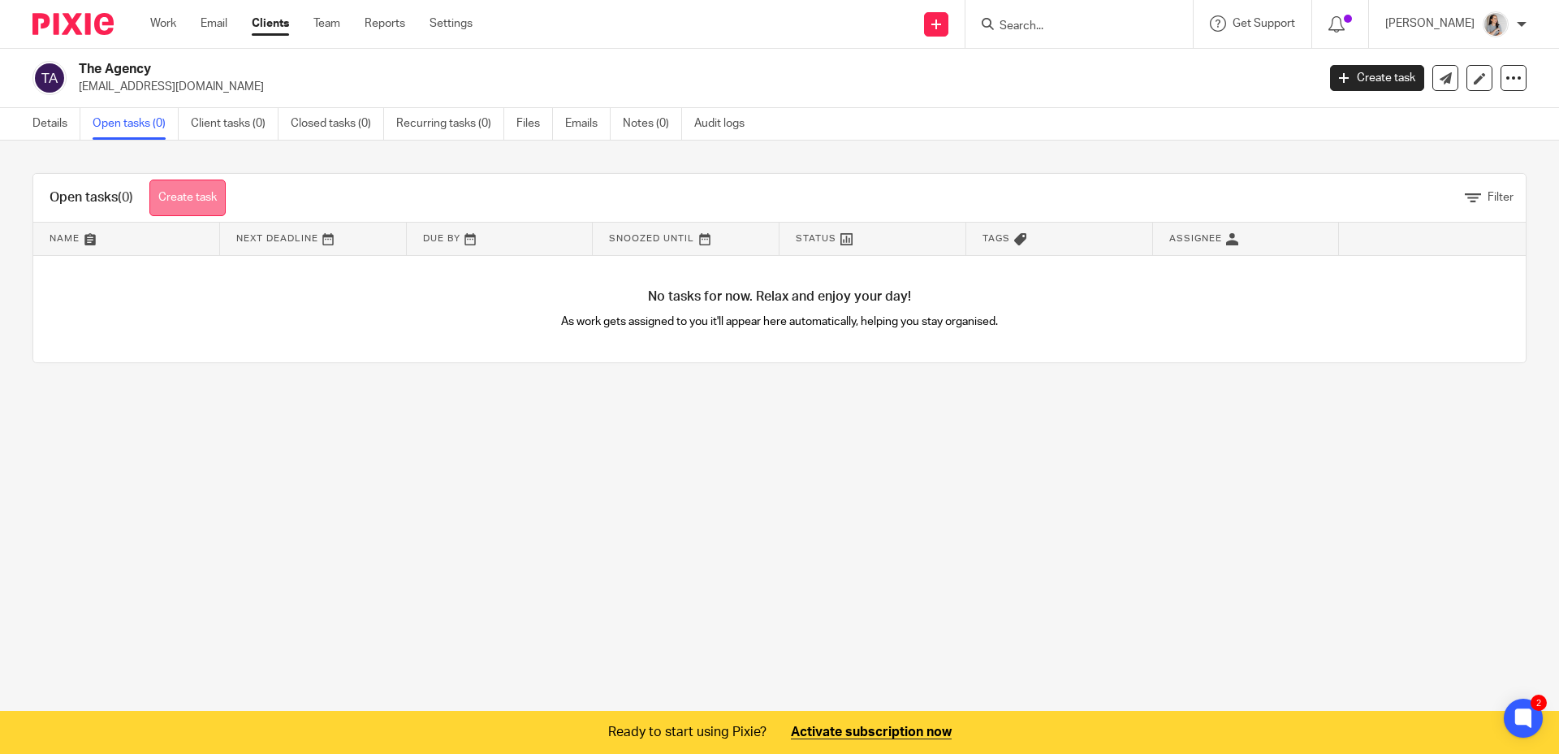
click at [210, 206] on link "Create task" at bounding box center [187, 197] width 76 height 37
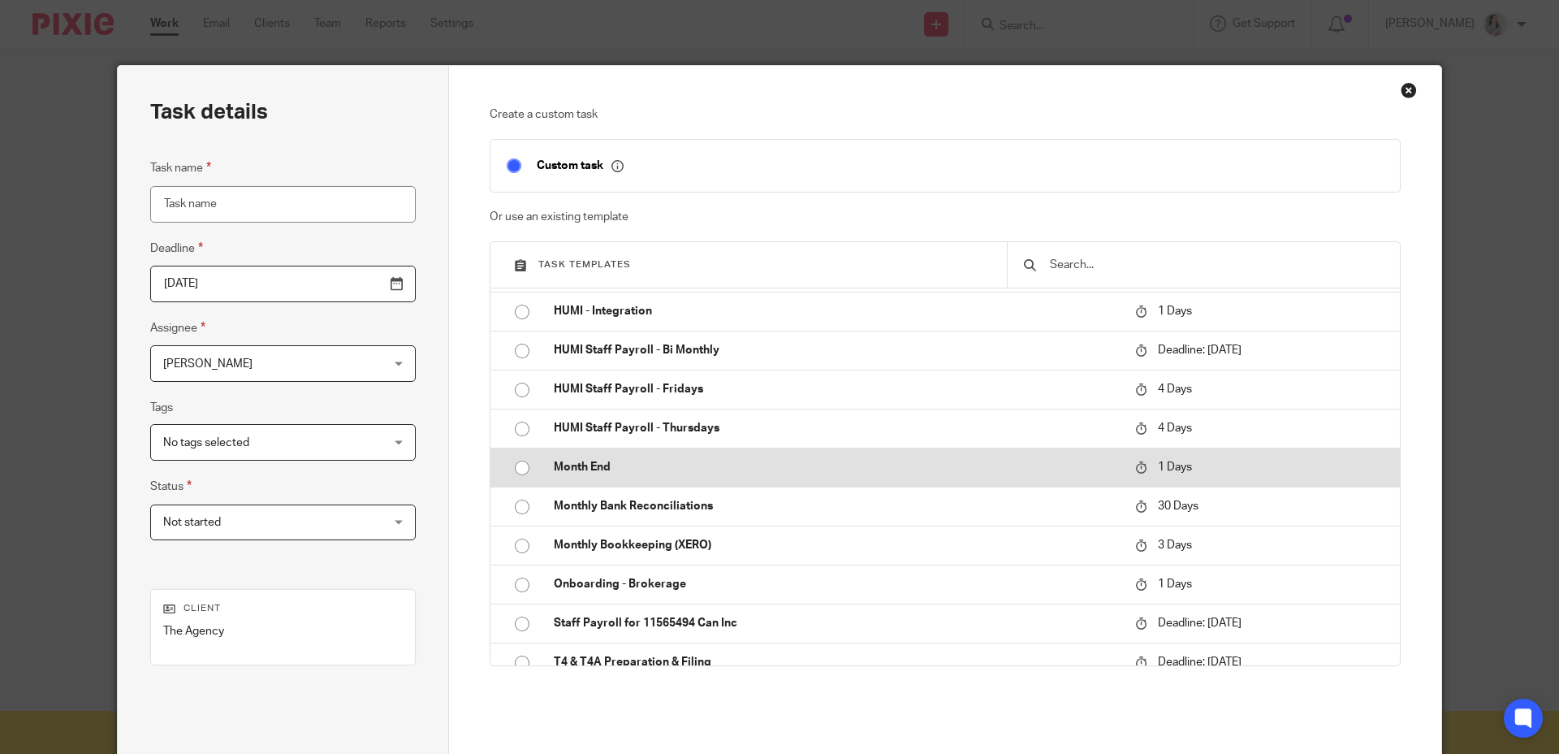
scroll to position [192, 0]
click at [514, 469] on input "radio" at bounding box center [522, 467] width 31 height 31
type input "[DATE]"
type input "Month End"
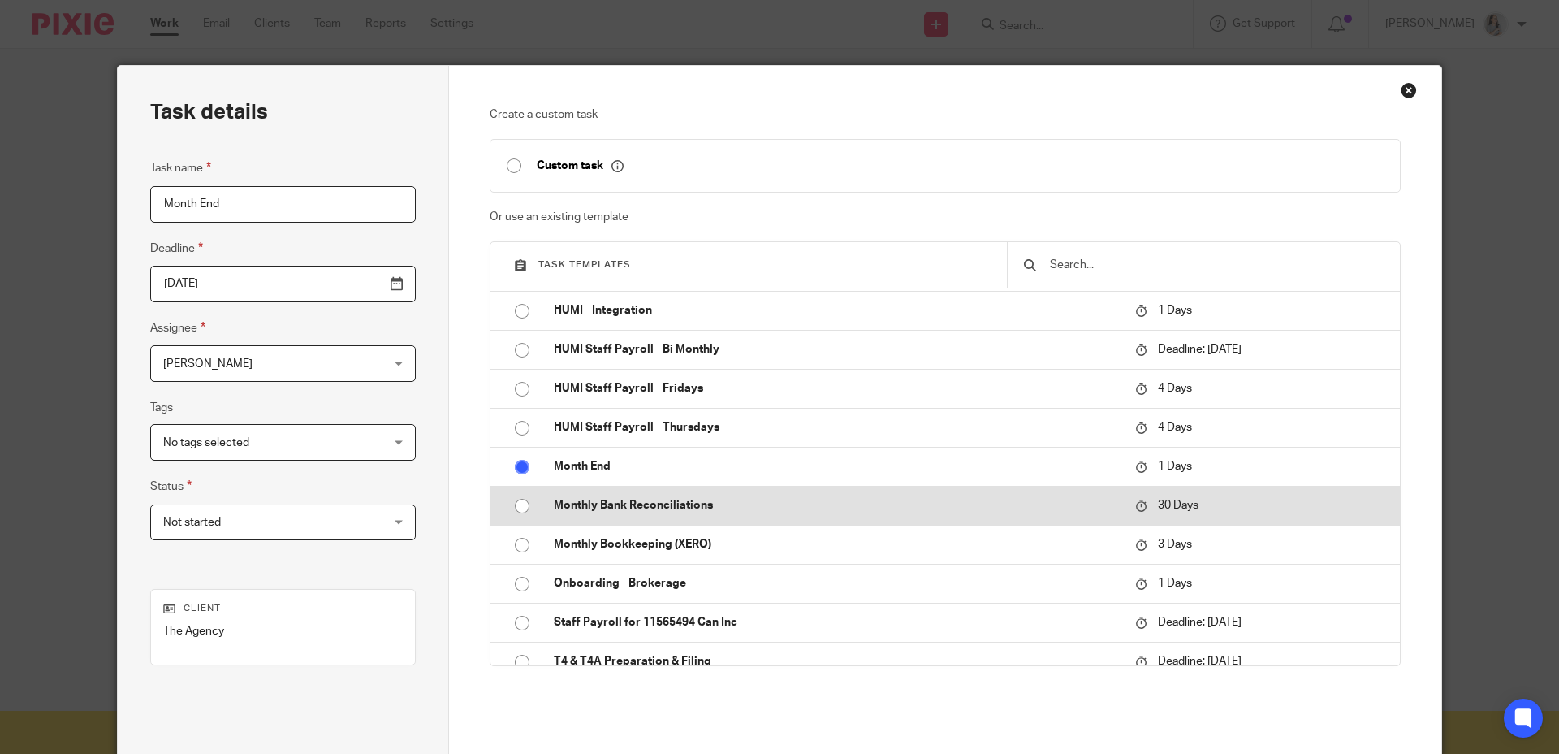
checkbox input "false"
radio input "false"
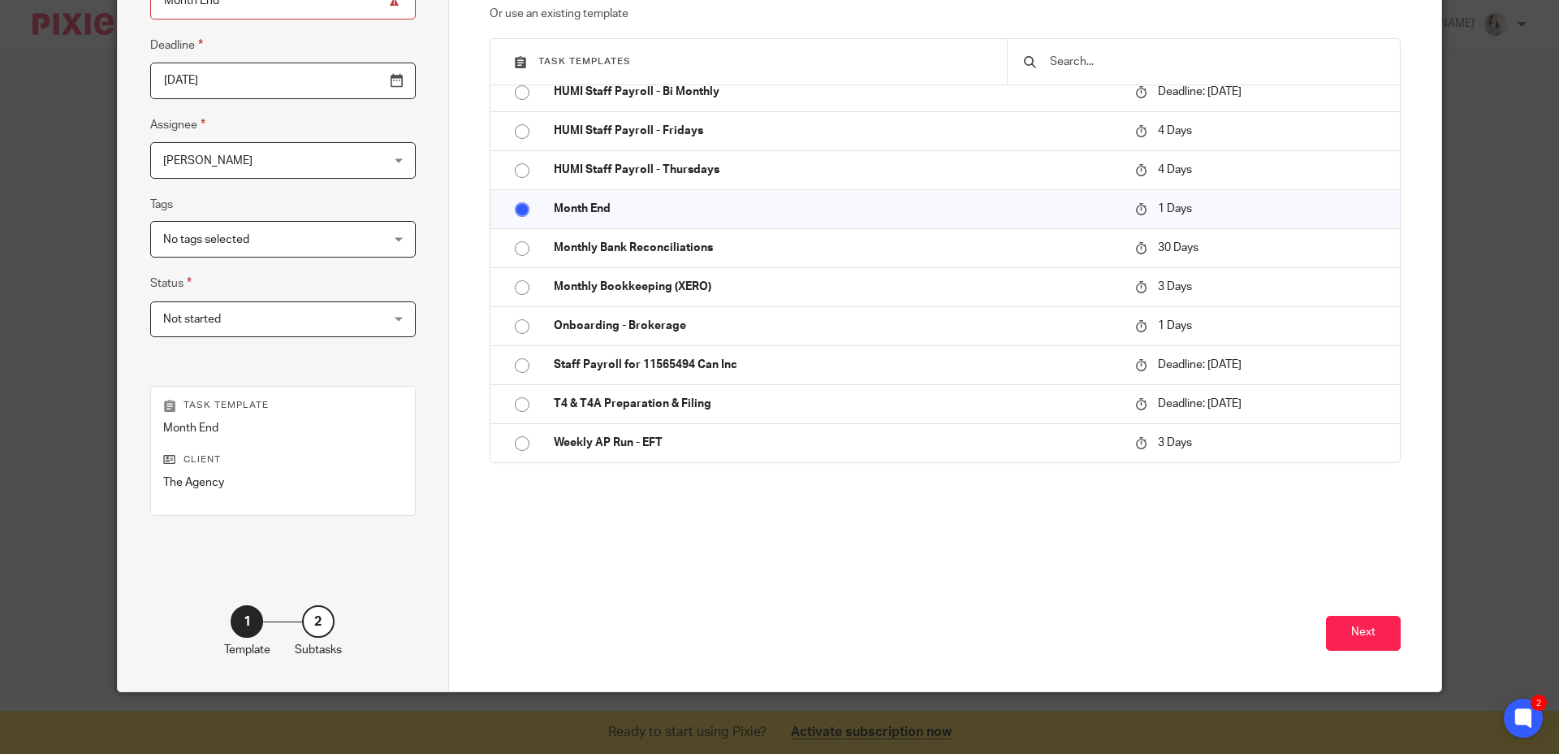
scroll to position [206, 0]
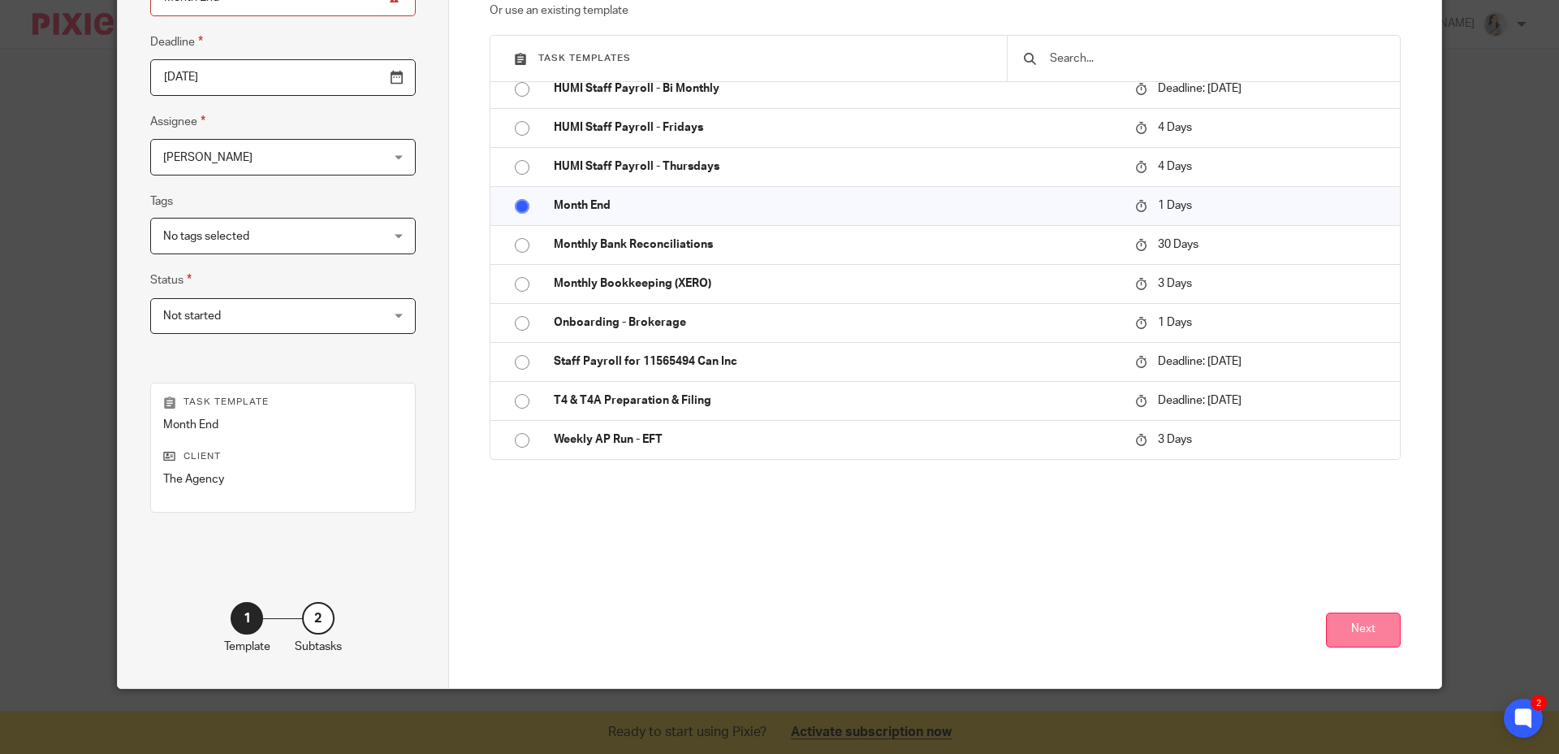
click at [1356, 639] on button "Next" at bounding box center [1363, 629] width 75 height 35
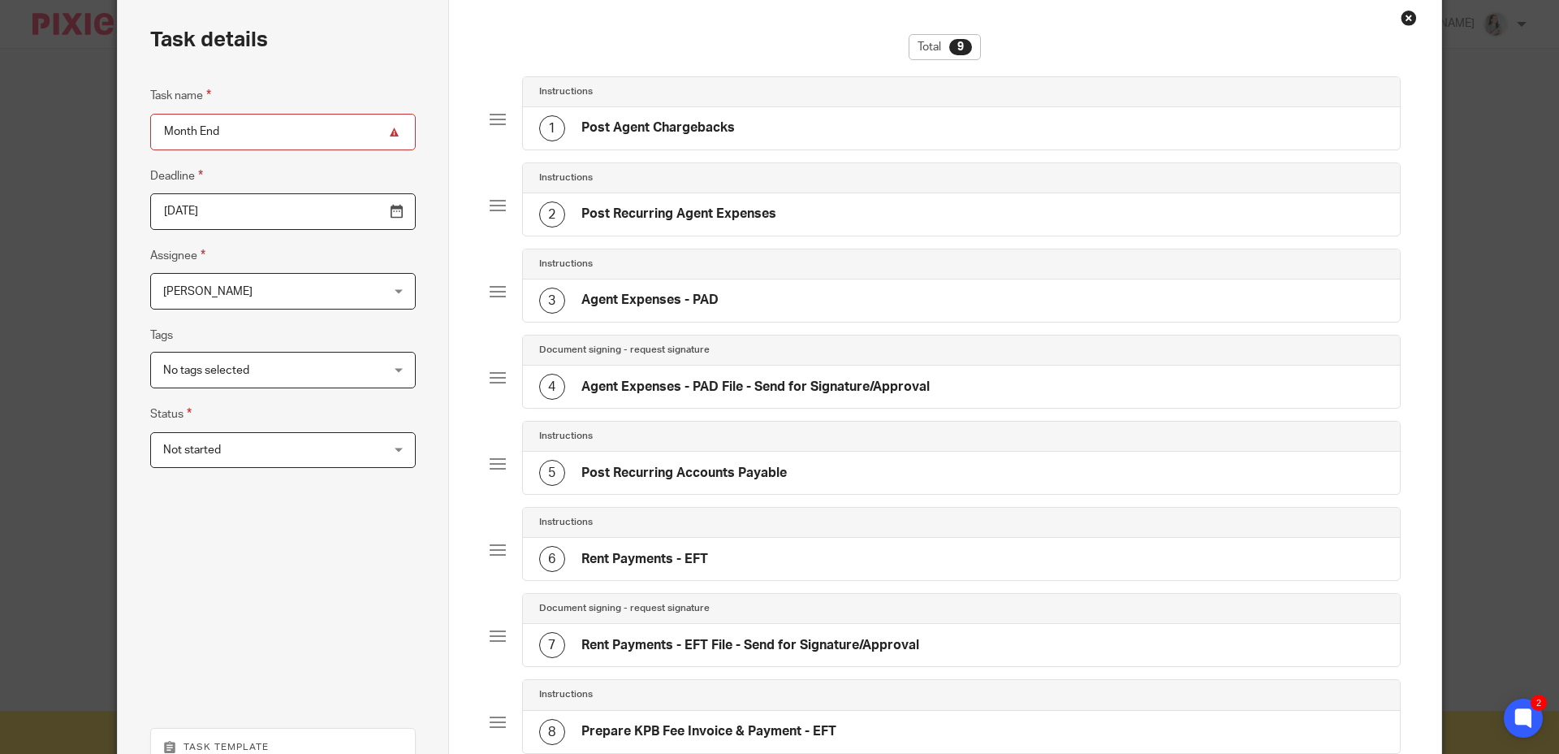
scroll to position [0, 0]
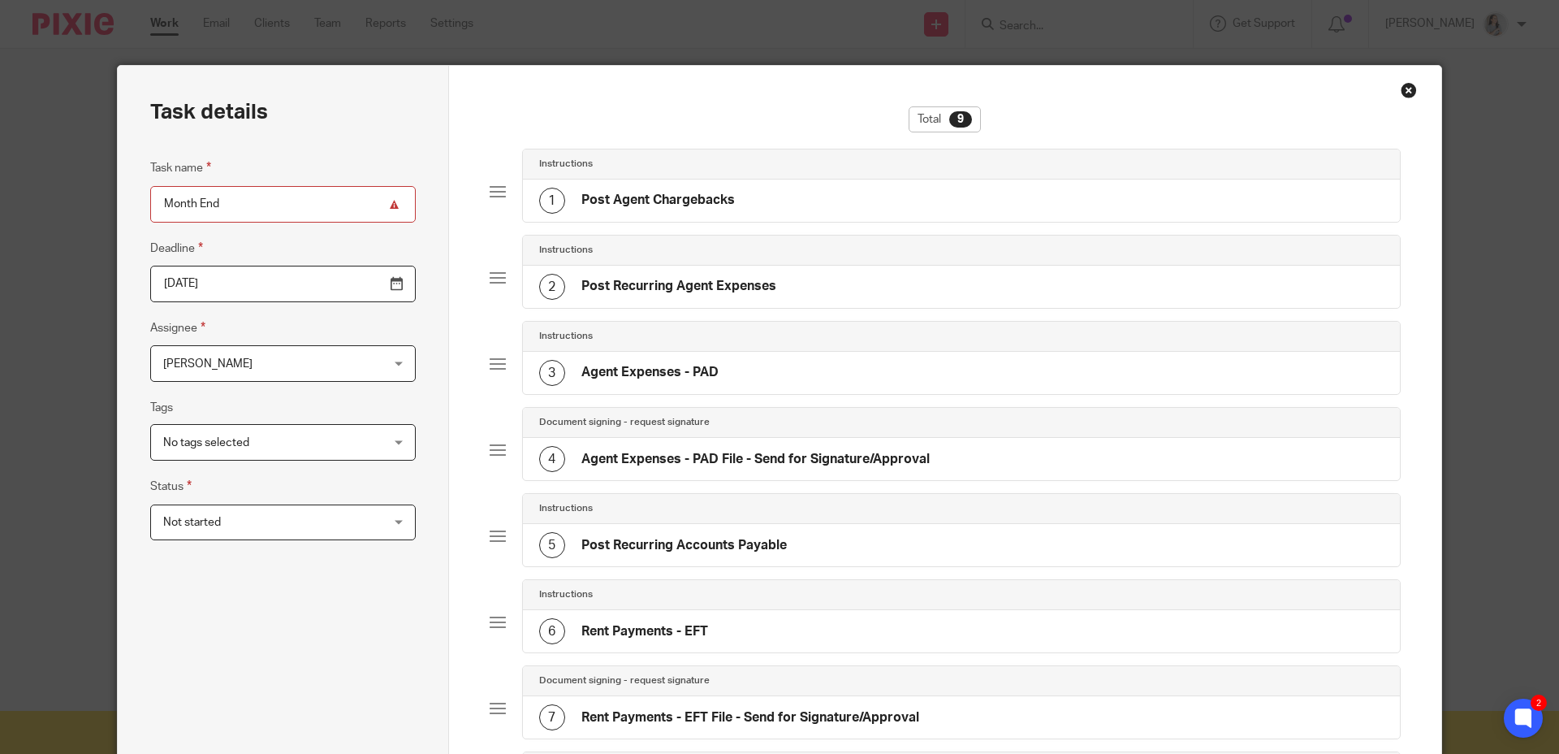
click at [490, 195] on div at bounding box center [498, 192] width 16 height 16
click at [656, 205] on h4 "Post Agent Chargebacks" at bounding box center [659, 200] width 154 height 17
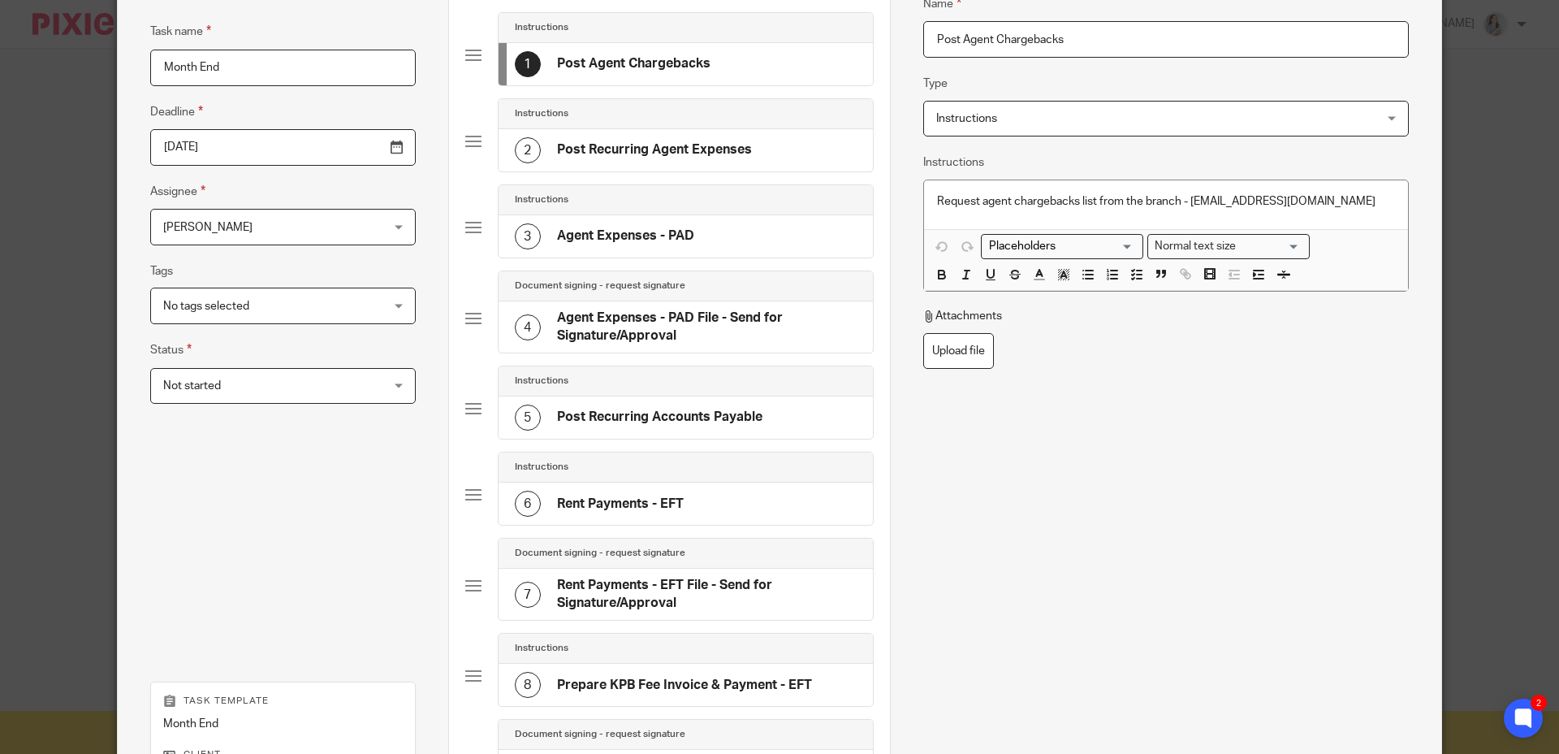
scroll to position [435, 0]
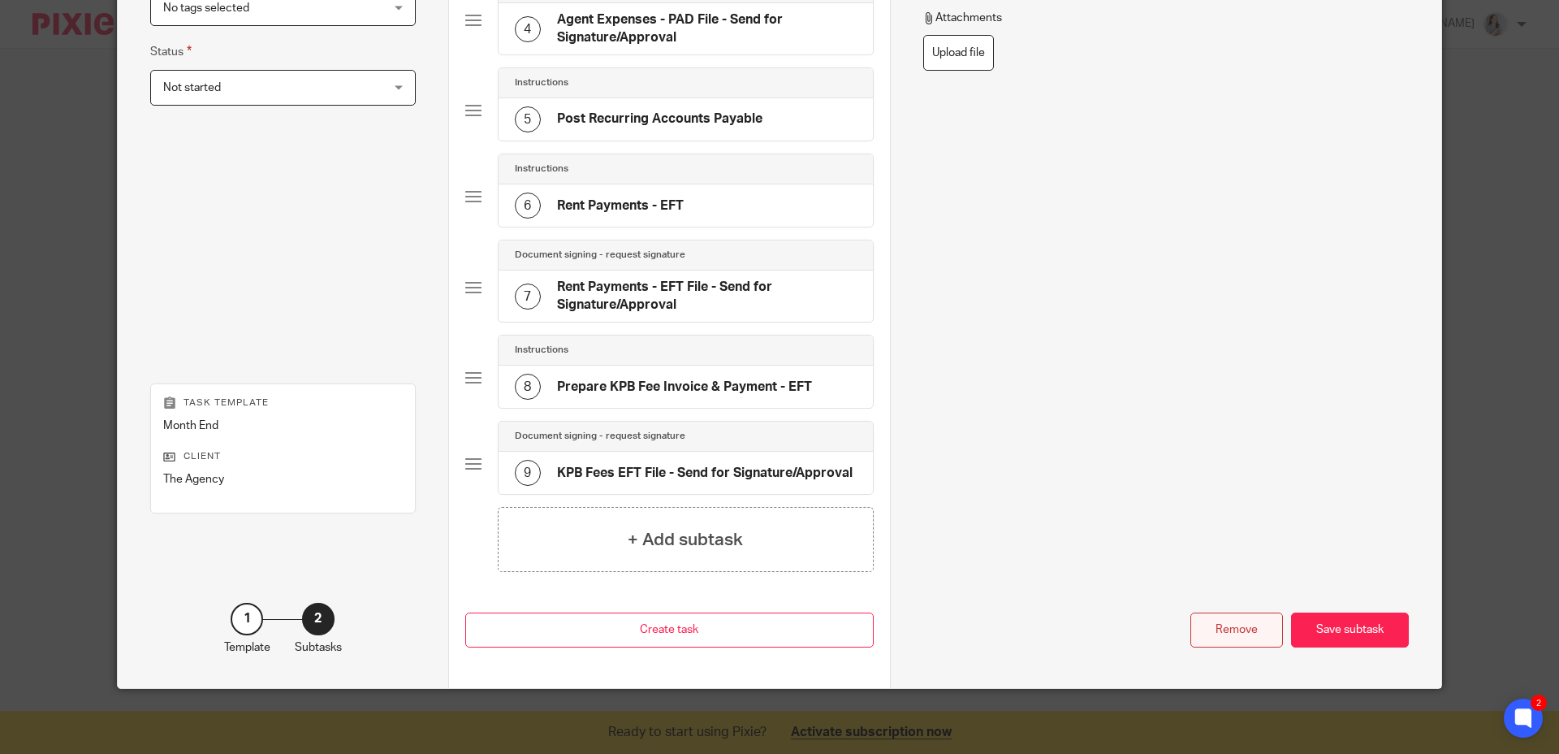
click at [1203, 627] on div "Remove" at bounding box center [1237, 629] width 93 height 35
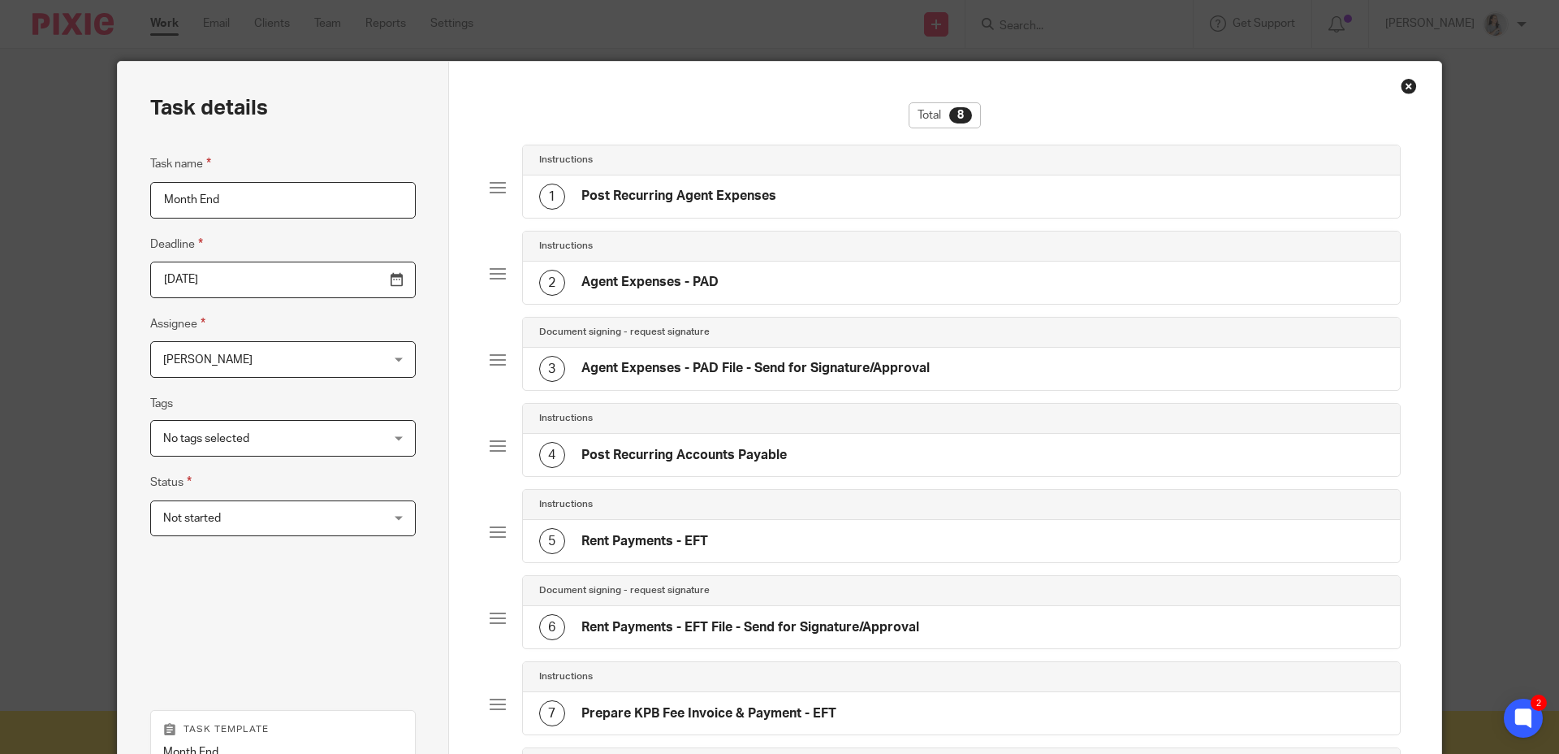
scroll to position [0, 0]
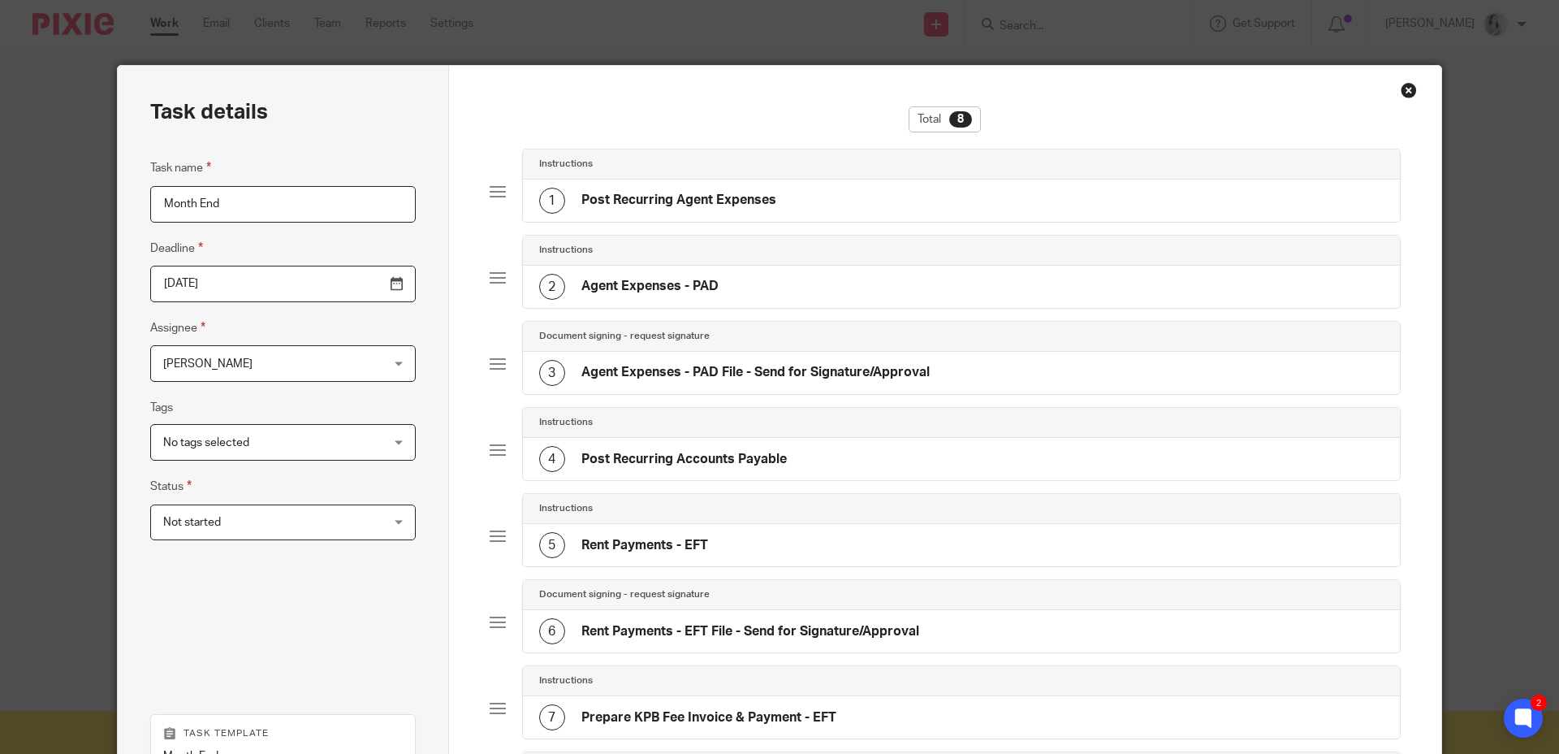
click at [490, 283] on div at bounding box center [498, 278] width 16 height 16
click at [490, 279] on div at bounding box center [498, 278] width 16 height 16
click at [746, 305] on div "2 Agent Expenses - PAD" at bounding box center [962, 287] width 878 height 42
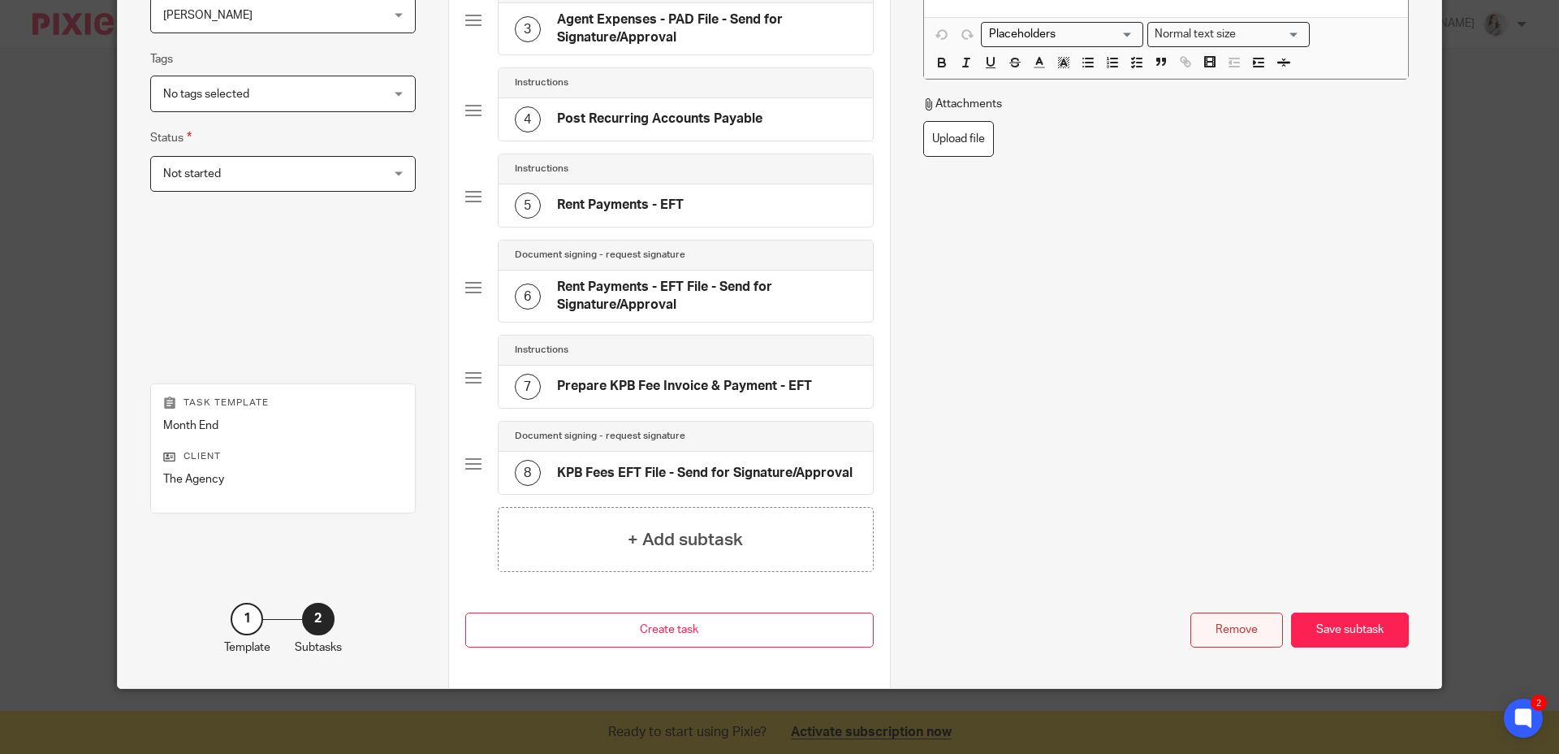
click at [1223, 634] on div "Remove" at bounding box center [1237, 629] width 93 height 35
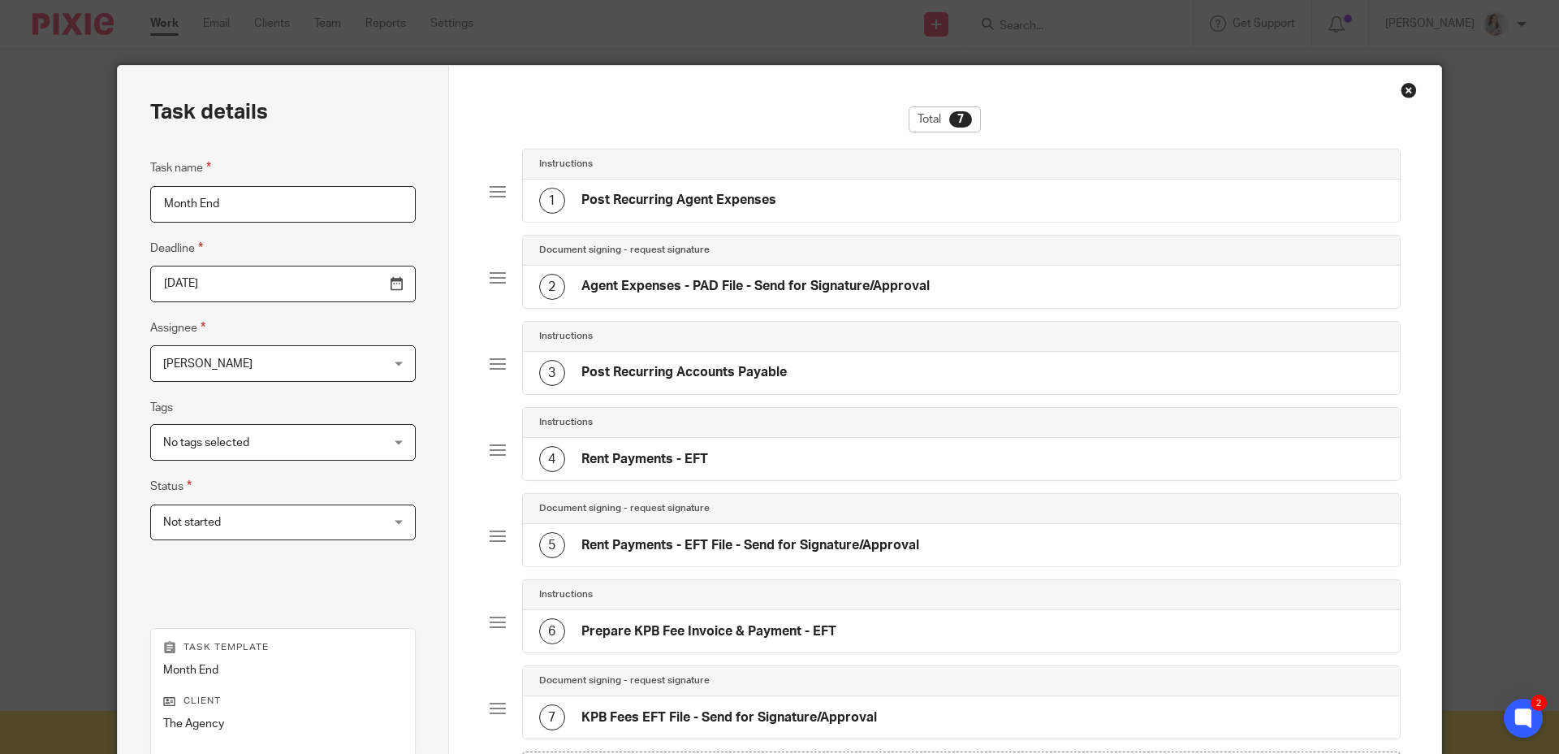
click at [687, 289] on h4 "Agent Expenses - PAD File - Send for Signature/Approval" at bounding box center [756, 286] width 348 height 17
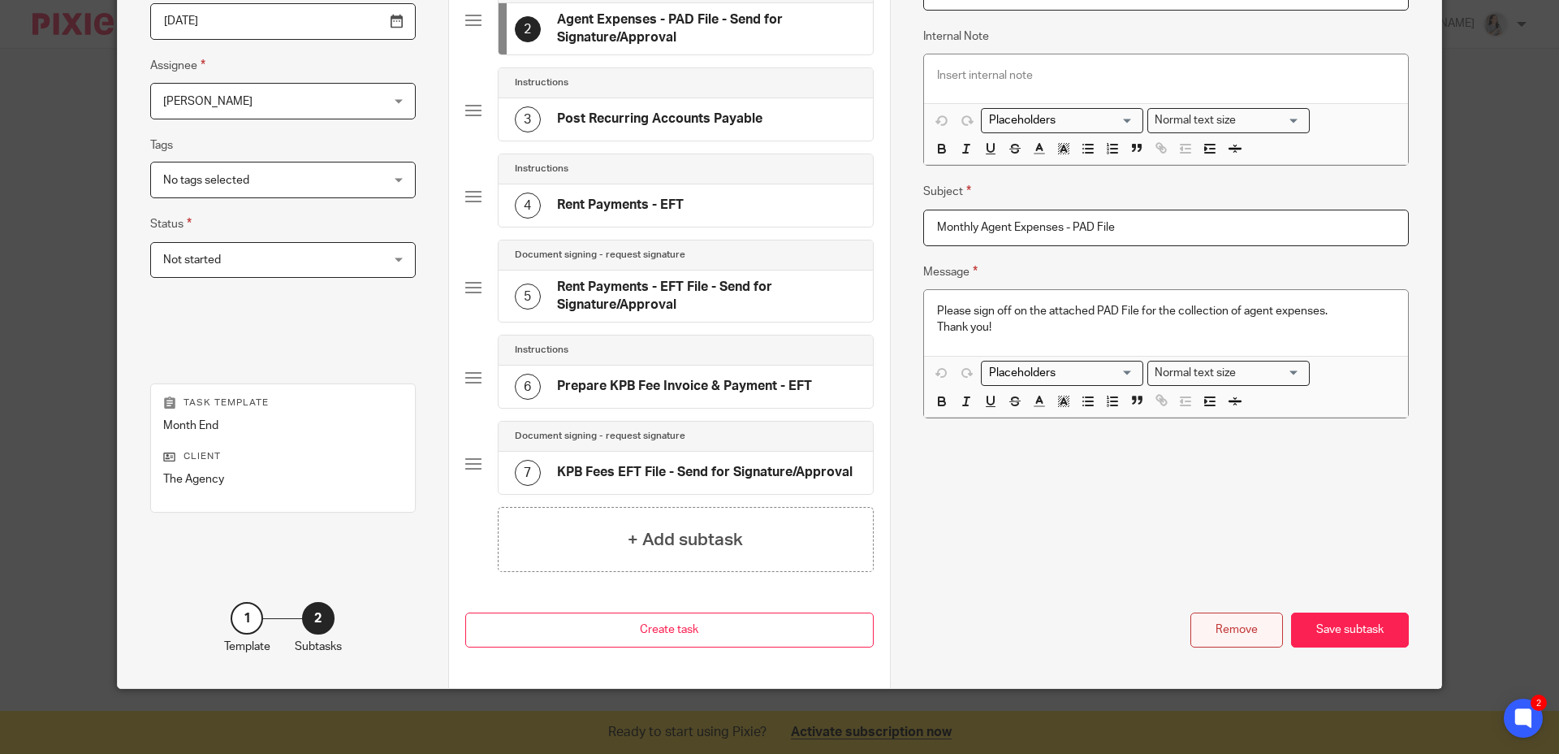
click at [1228, 634] on div "Remove" at bounding box center [1237, 629] width 93 height 35
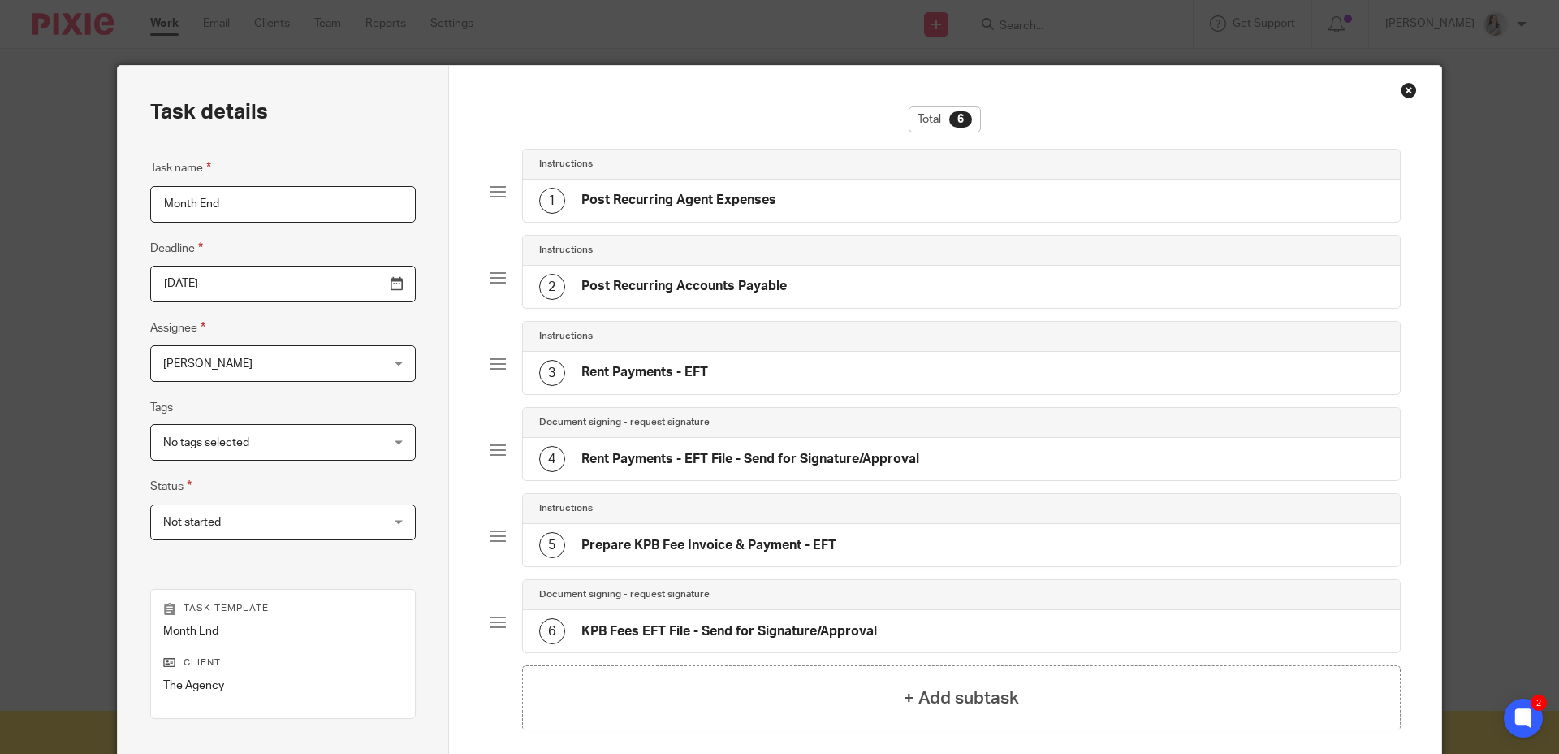
click at [703, 278] on h4 "Post Recurring Accounts Payable" at bounding box center [684, 286] width 205 height 17
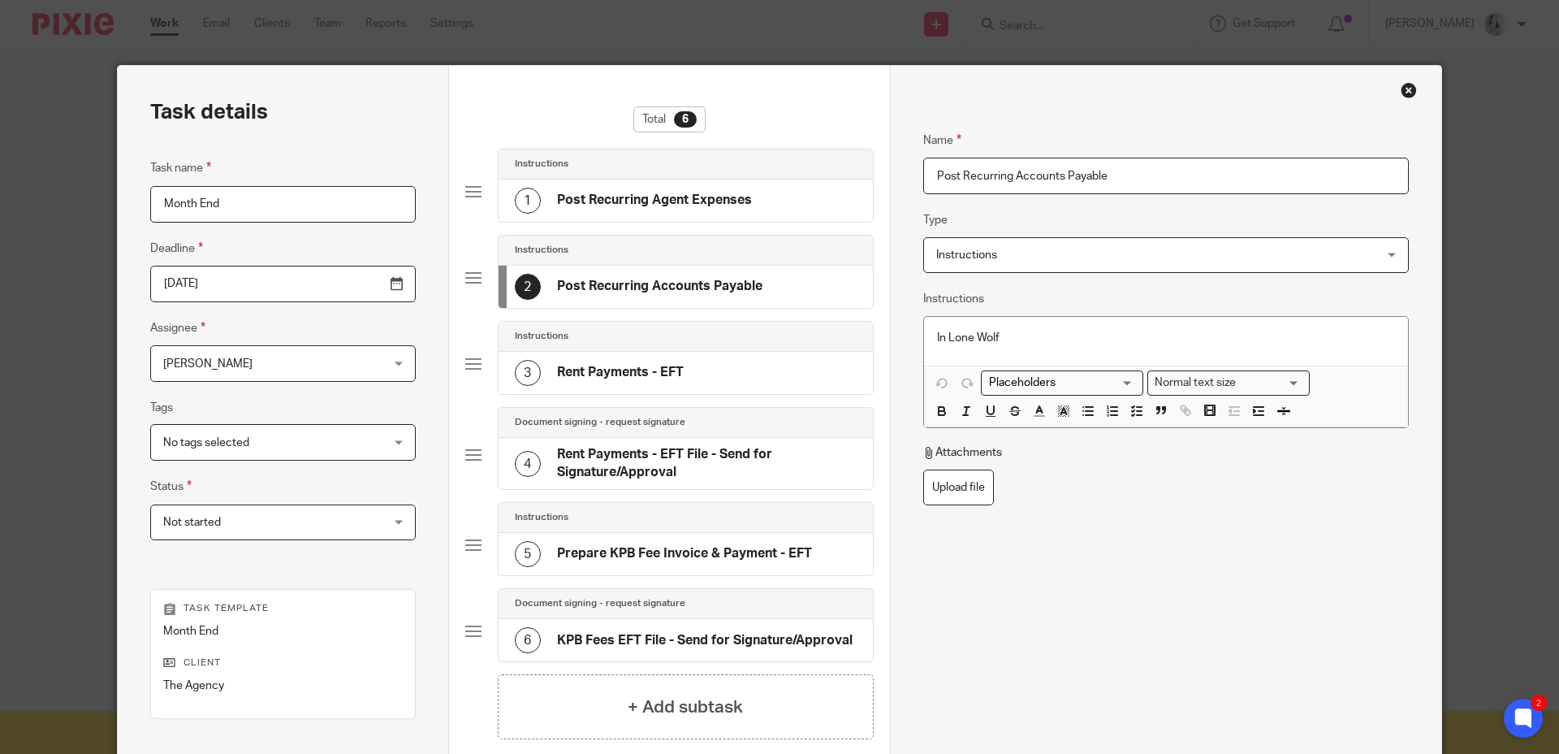
scroll to position [206, 0]
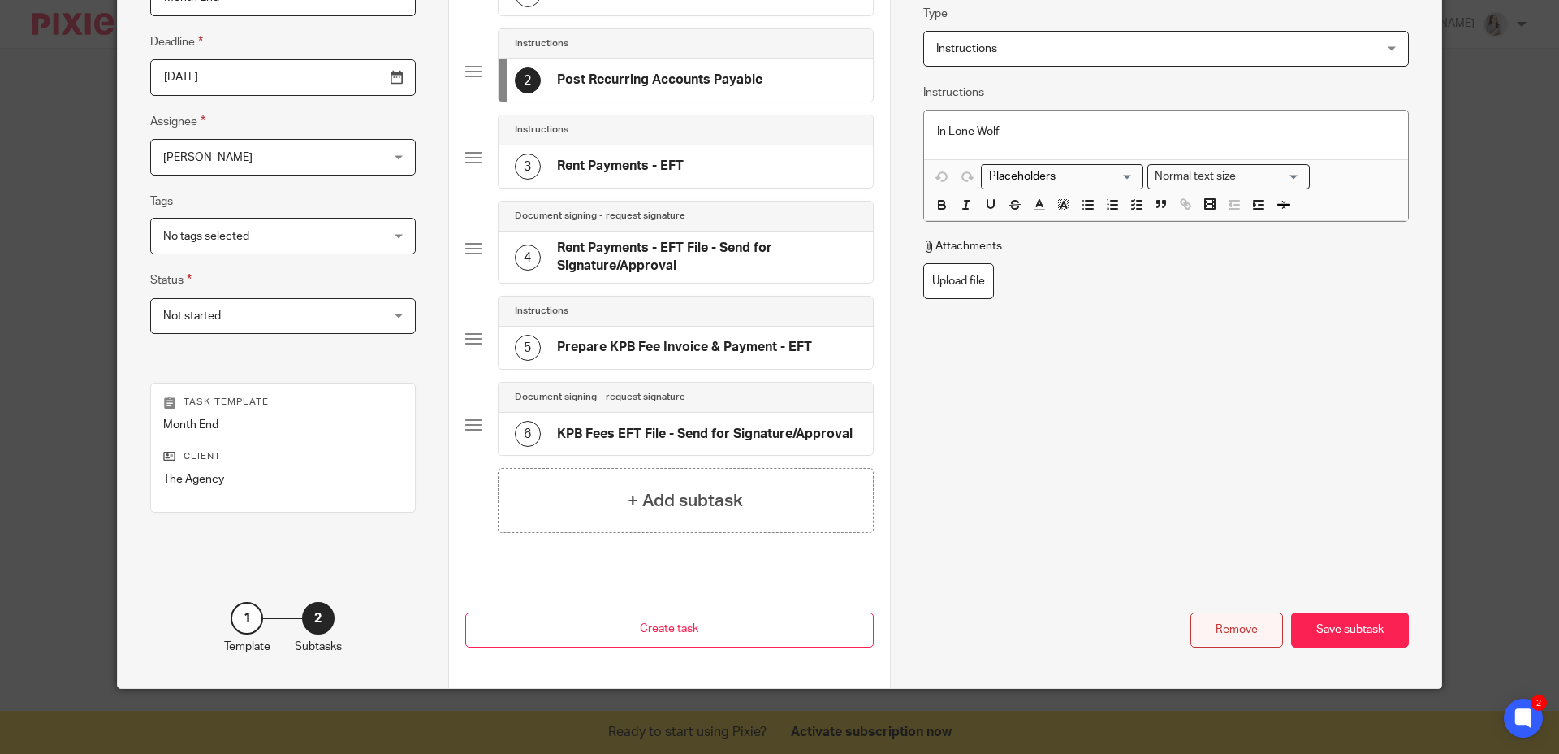
click at [1229, 635] on div "Remove" at bounding box center [1237, 629] width 93 height 35
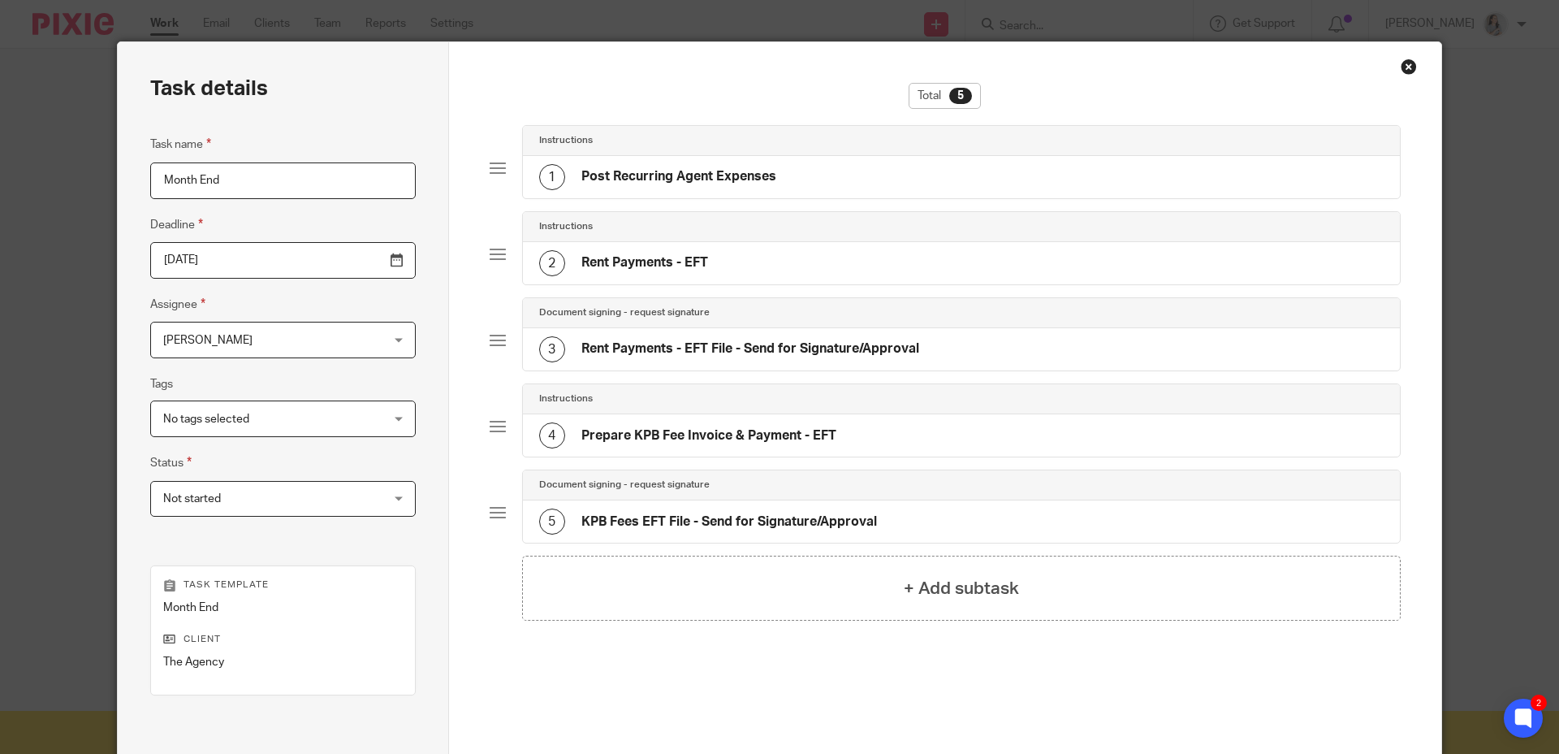
scroll to position [0, 0]
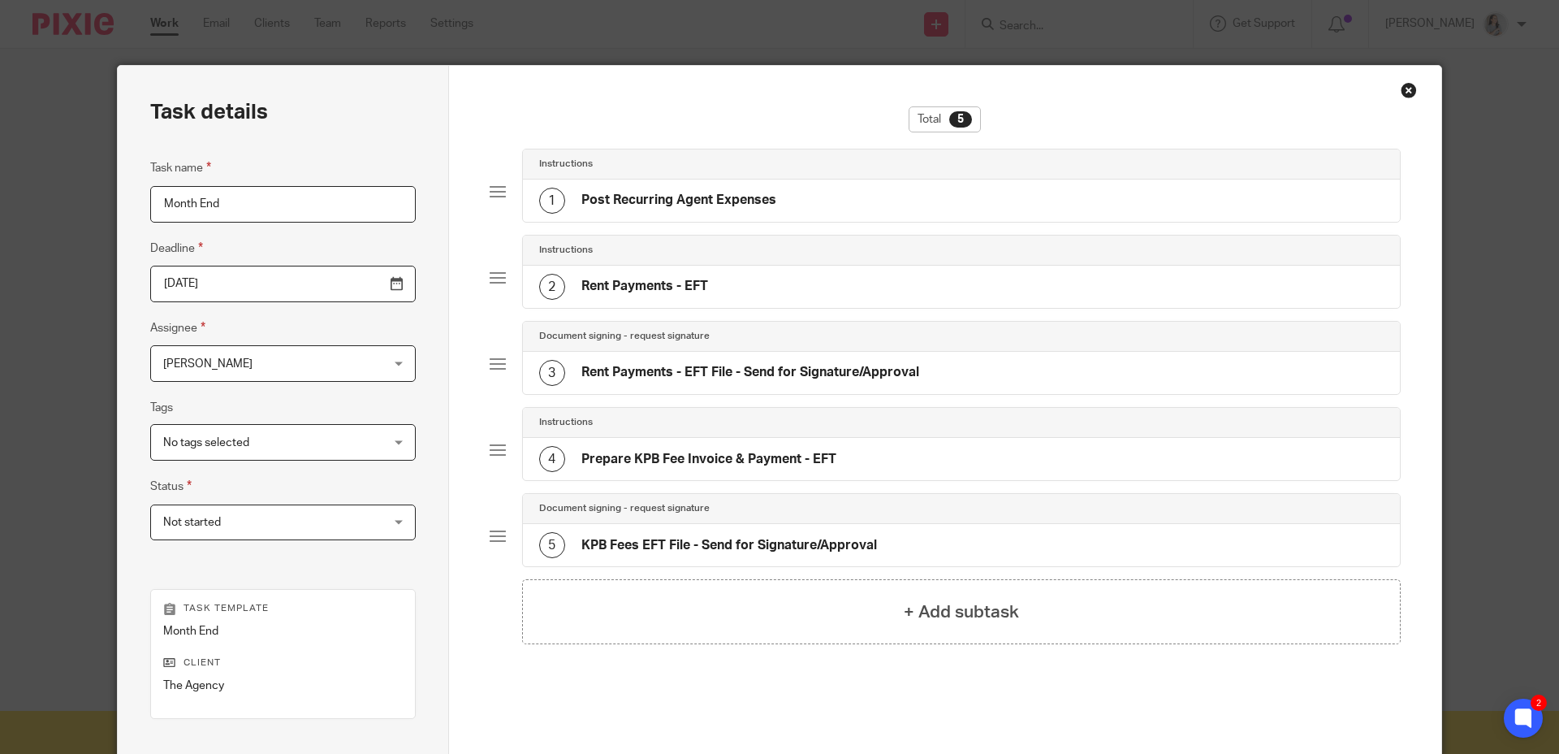
click at [738, 296] on div "2 Rent Payments - EFT" at bounding box center [962, 287] width 878 height 42
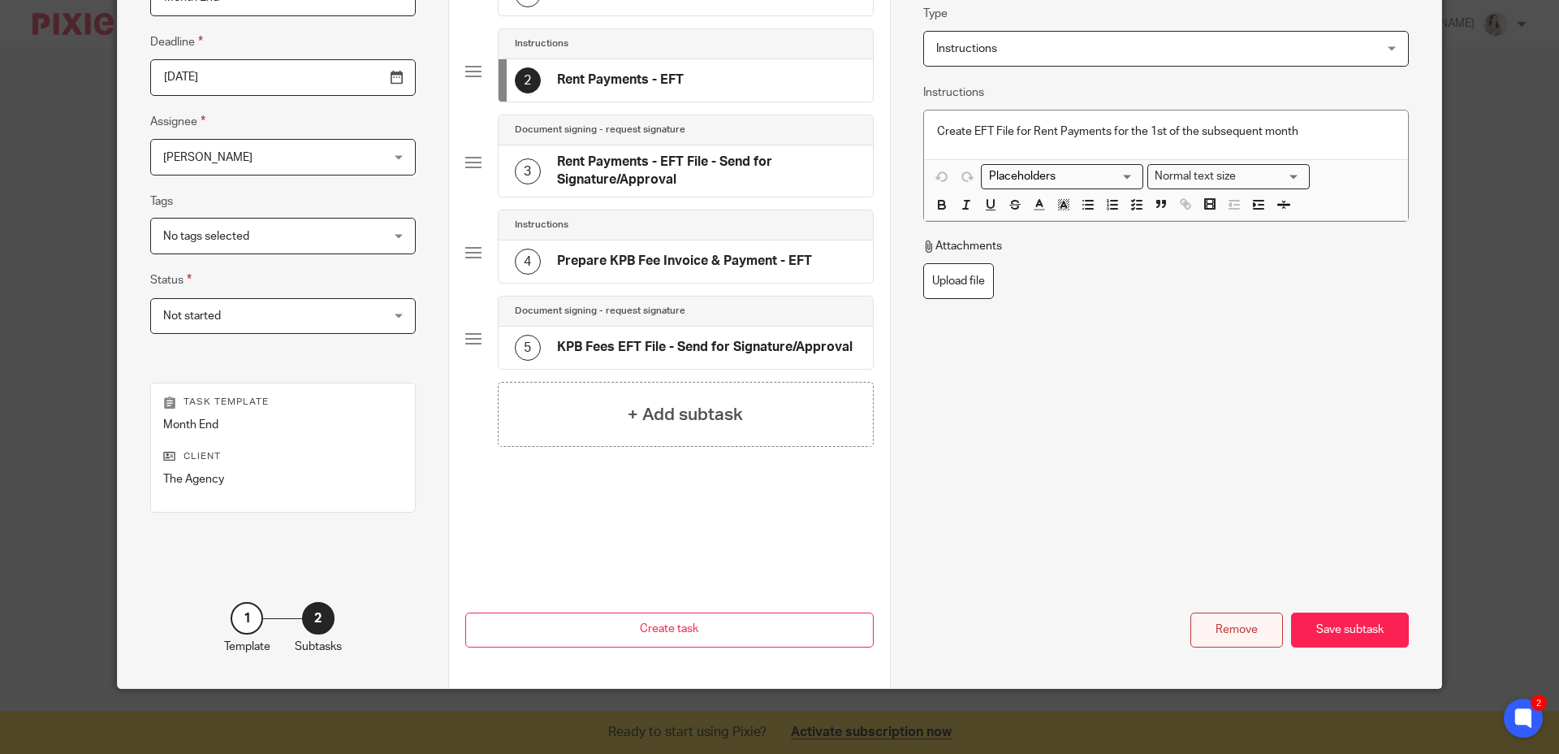
click at [1241, 645] on div "Remove" at bounding box center [1237, 629] width 93 height 35
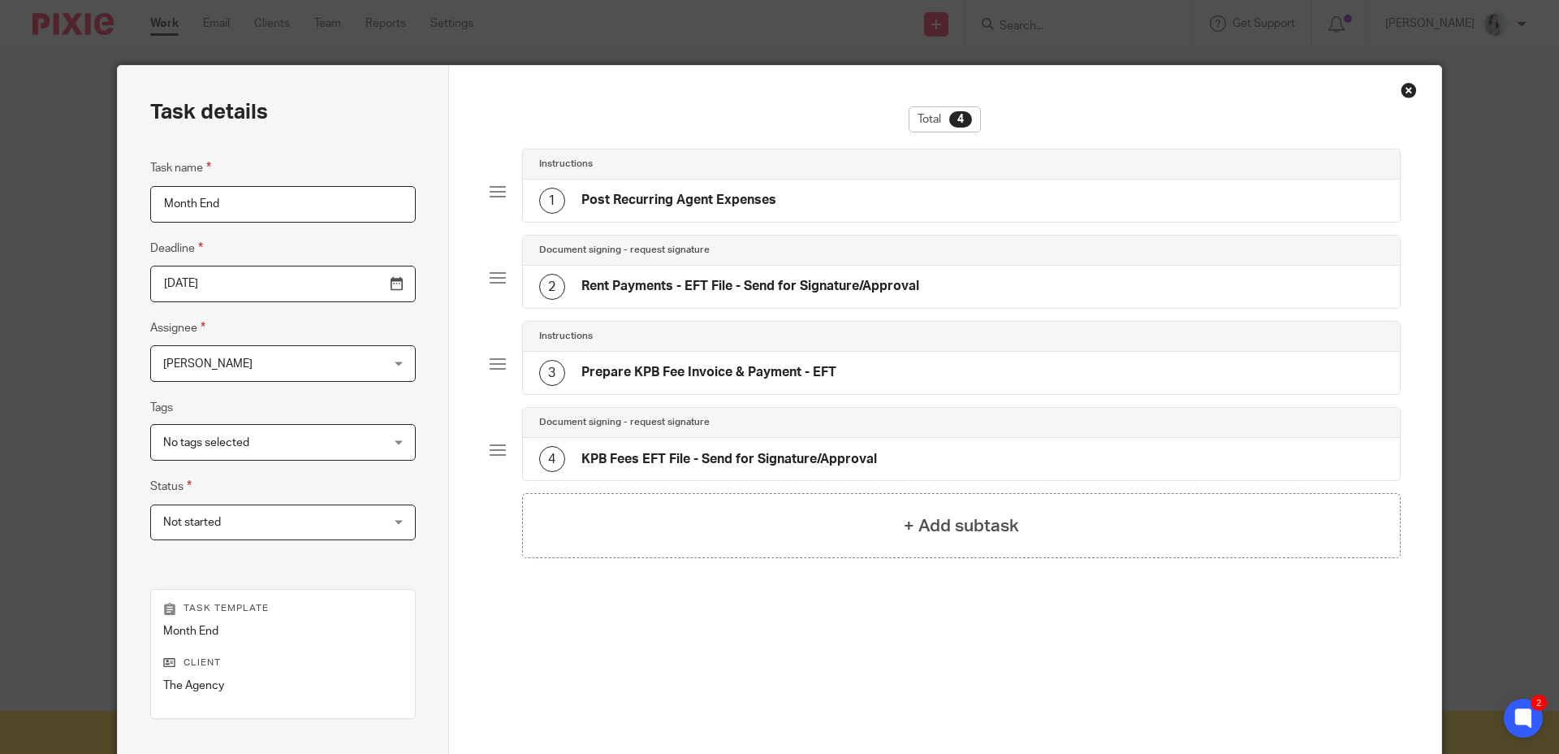
click at [742, 373] on h4 "Prepare KPB Fee Invoice & Payment - EFT" at bounding box center [709, 372] width 255 height 17
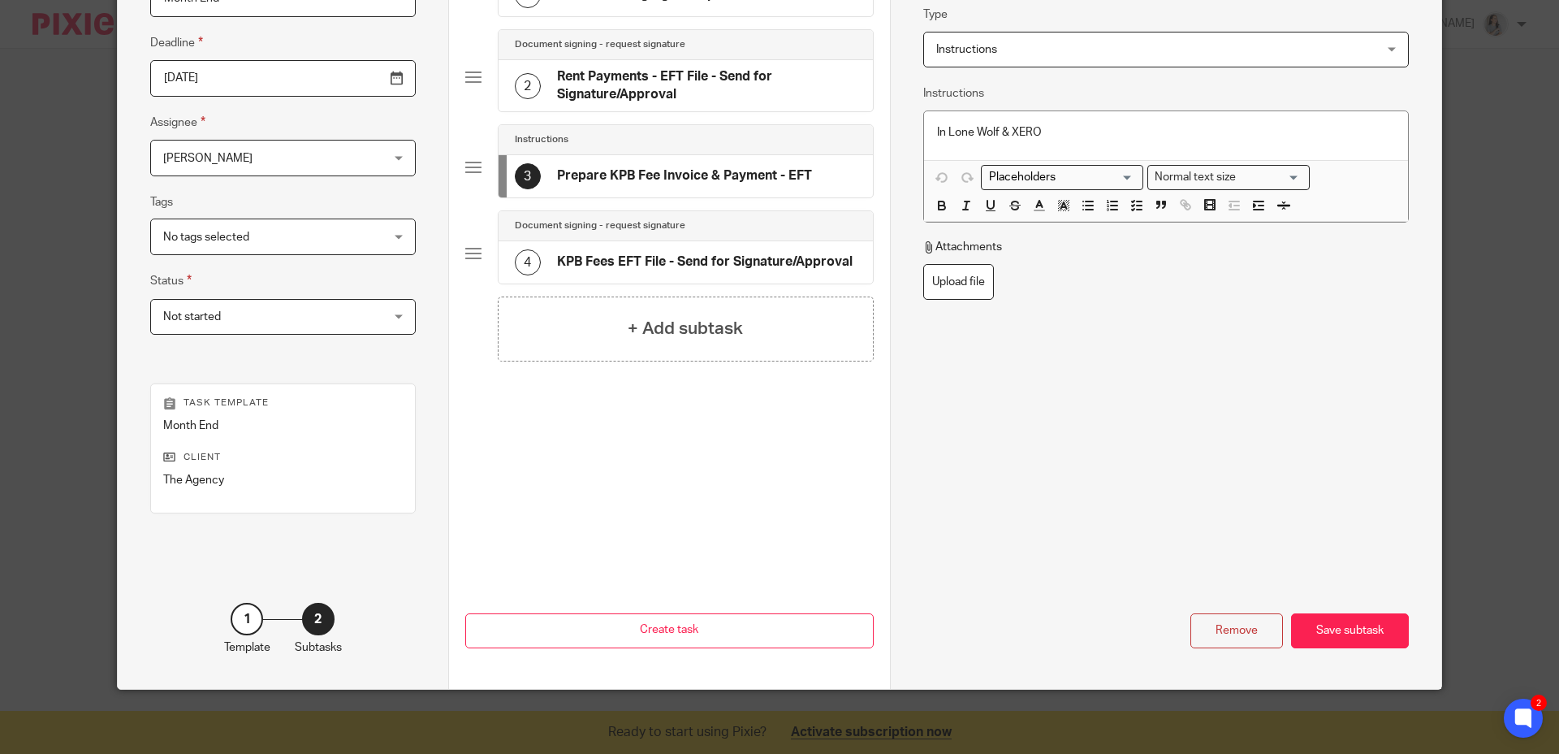
scroll to position [206, 0]
click at [1212, 611] on div "Remove Save subtask" at bounding box center [1166, 559] width 486 height 175
click at [1221, 634] on div "Remove" at bounding box center [1237, 629] width 93 height 35
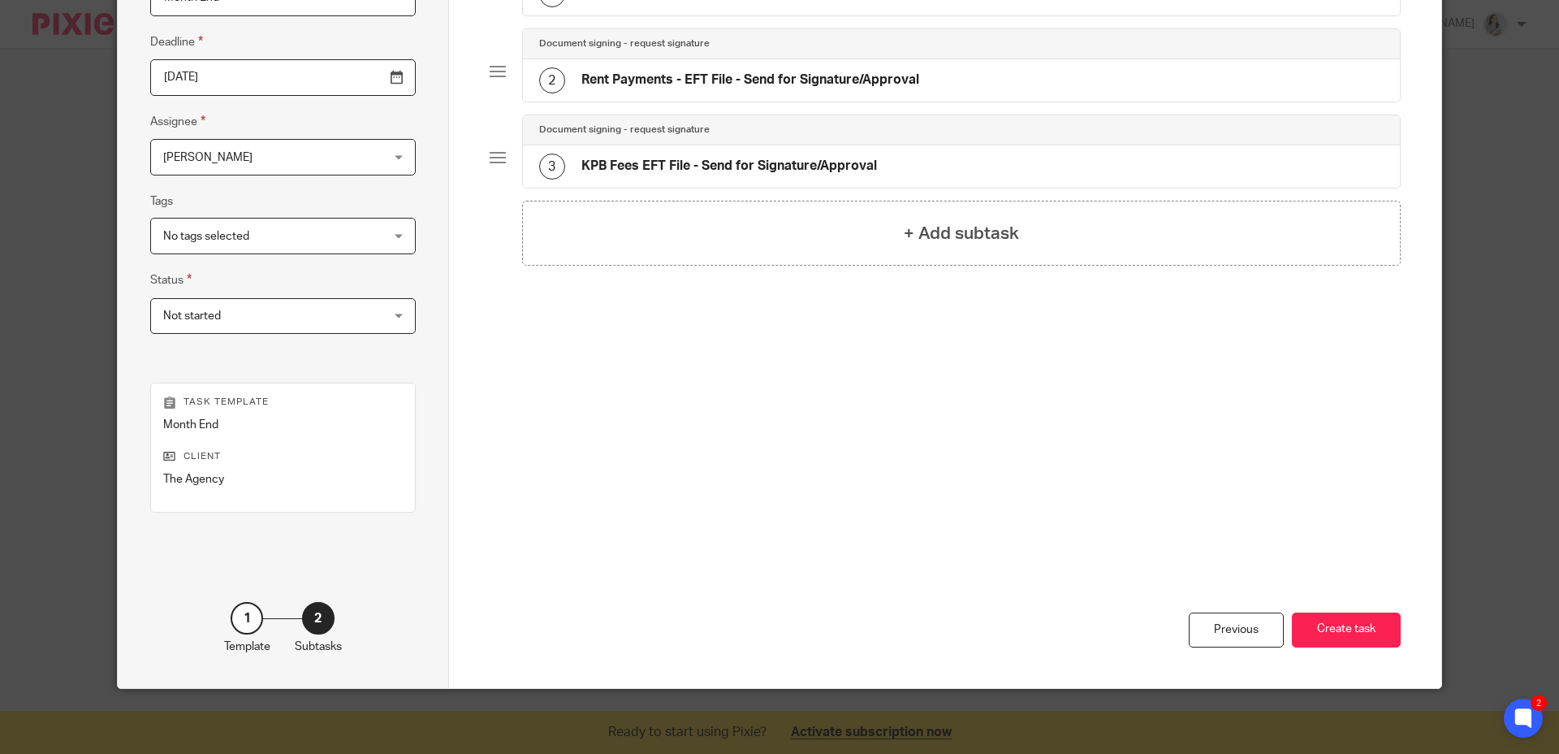
scroll to position [99, 0]
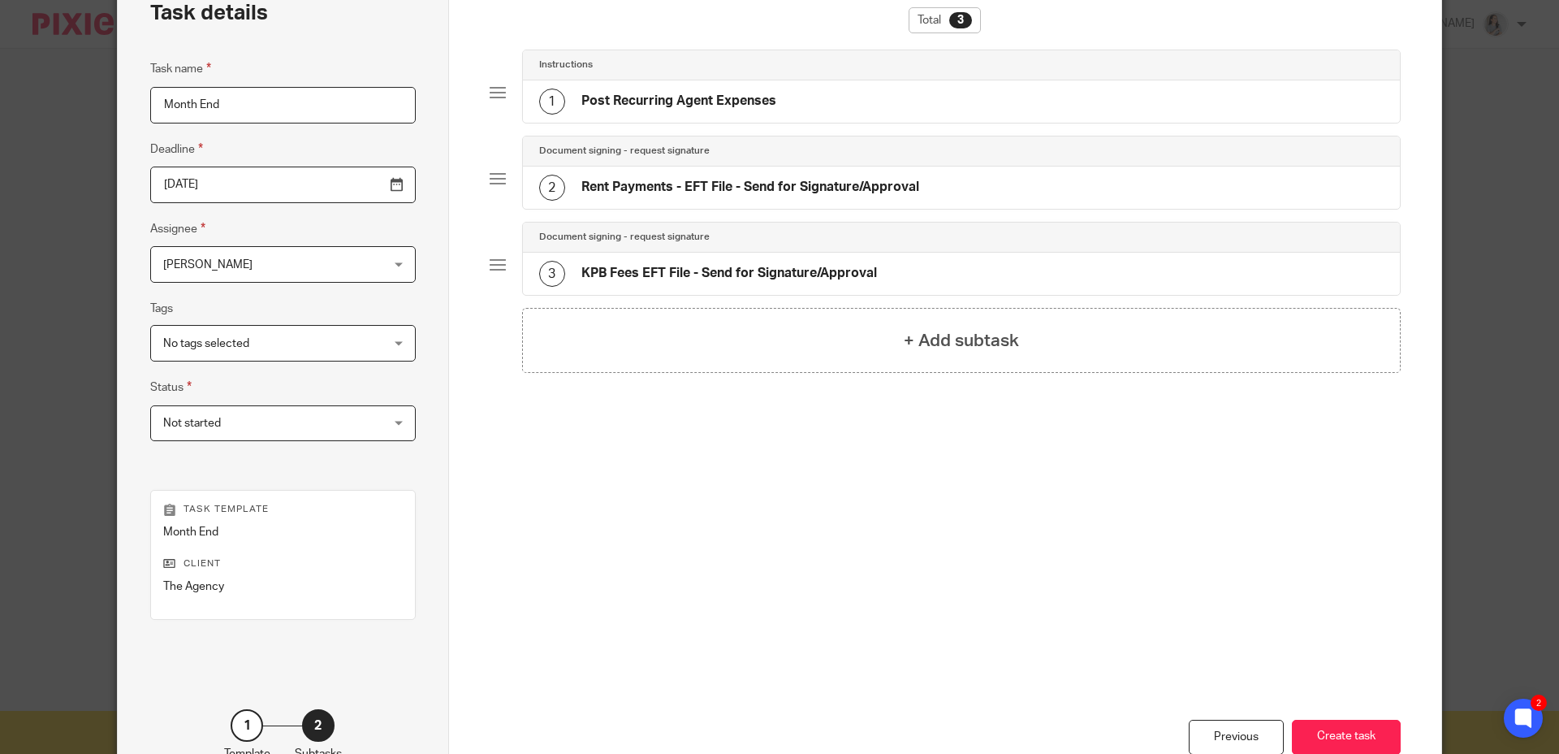
click at [707, 271] on h4 "KPB Fees EFT File - Send for Signature/Approval" at bounding box center [730, 273] width 296 height 17
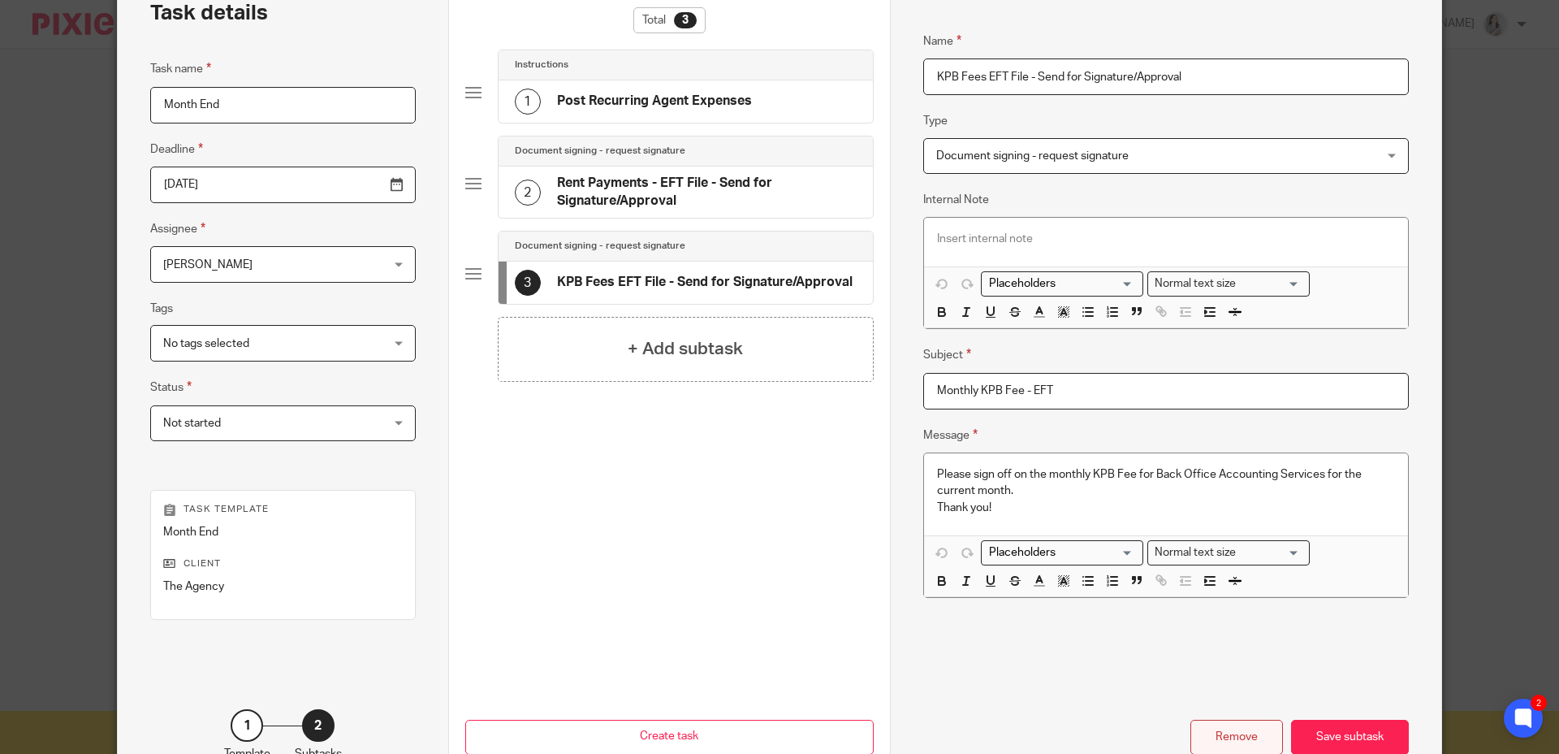
click at [1230, 738] on div "Remove" at bounding box center [1237, 737] width 93 height 35
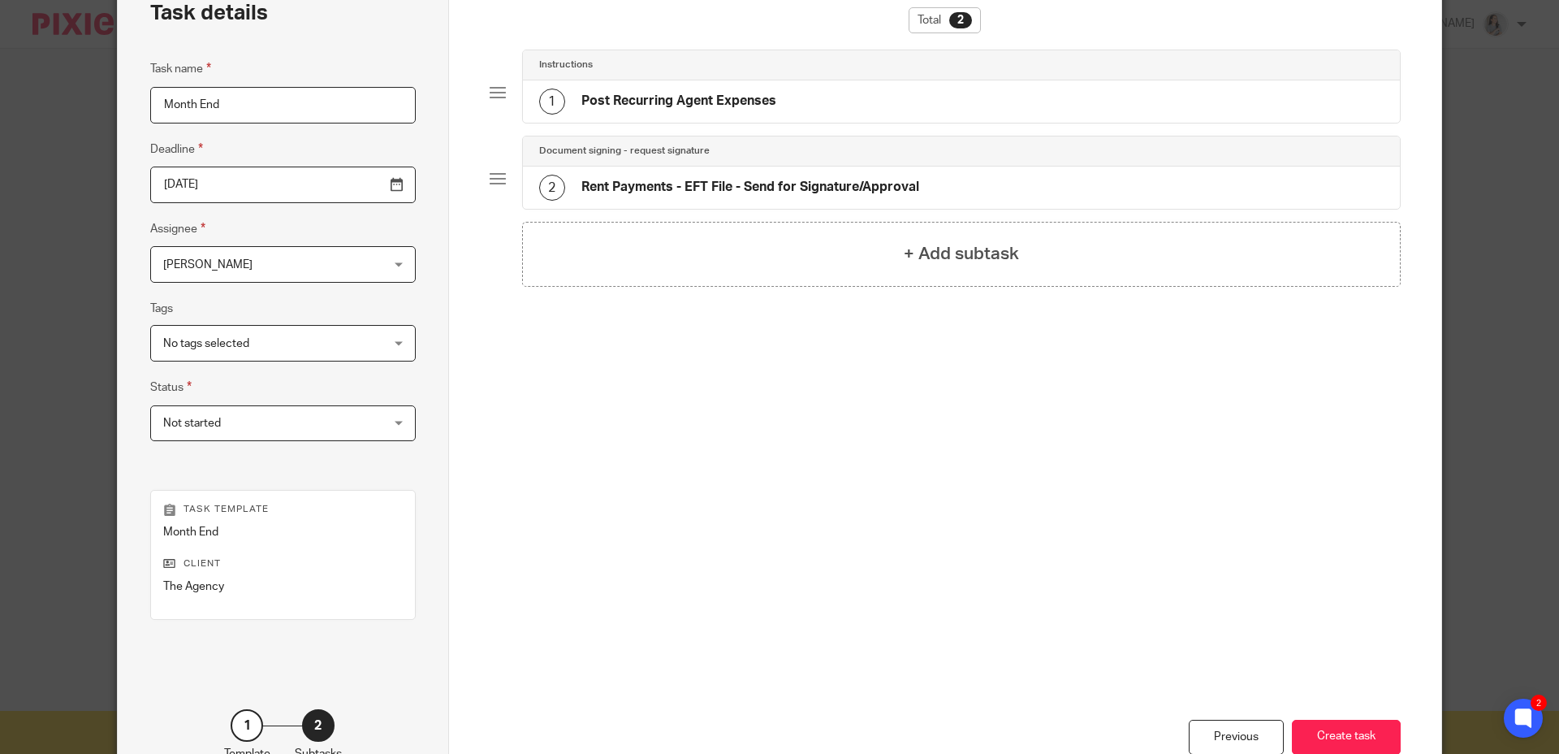
scroll to position [0, 0]
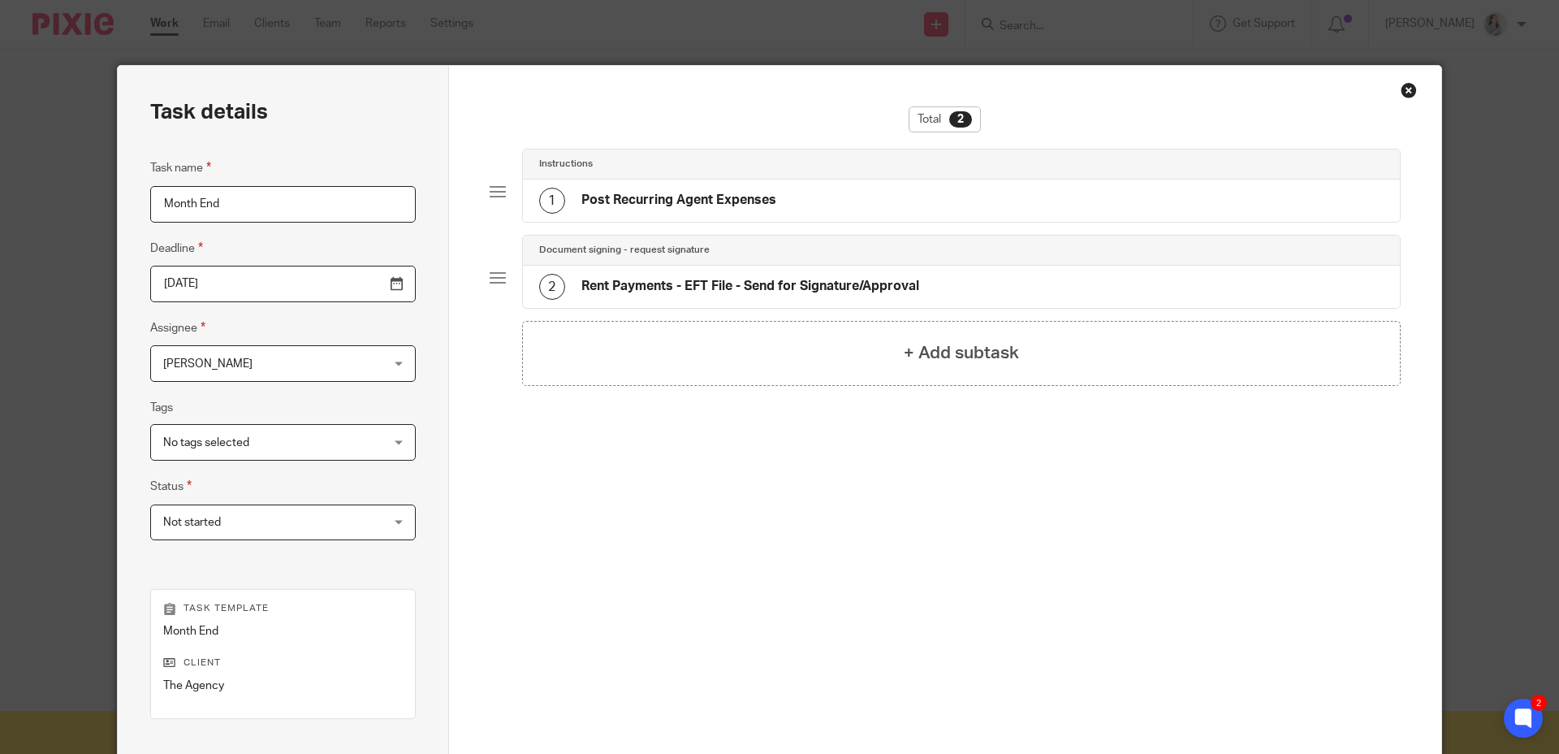
click at [749, 283] on h4 "Rent Payments - EFT File - Send for Signature/Approval" at bounding box center [751, 286] width 338 height 17
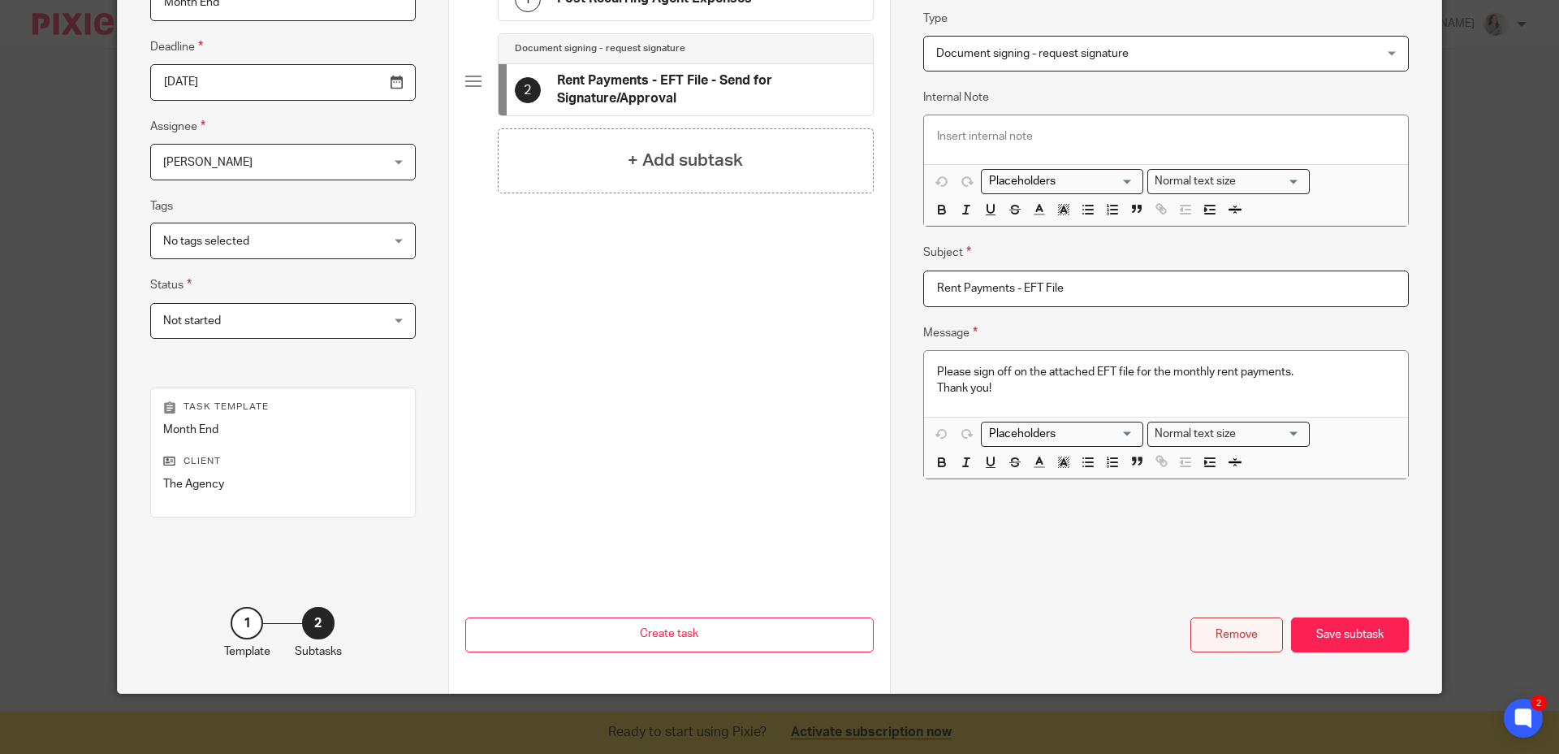
scroll to position [206, 0]
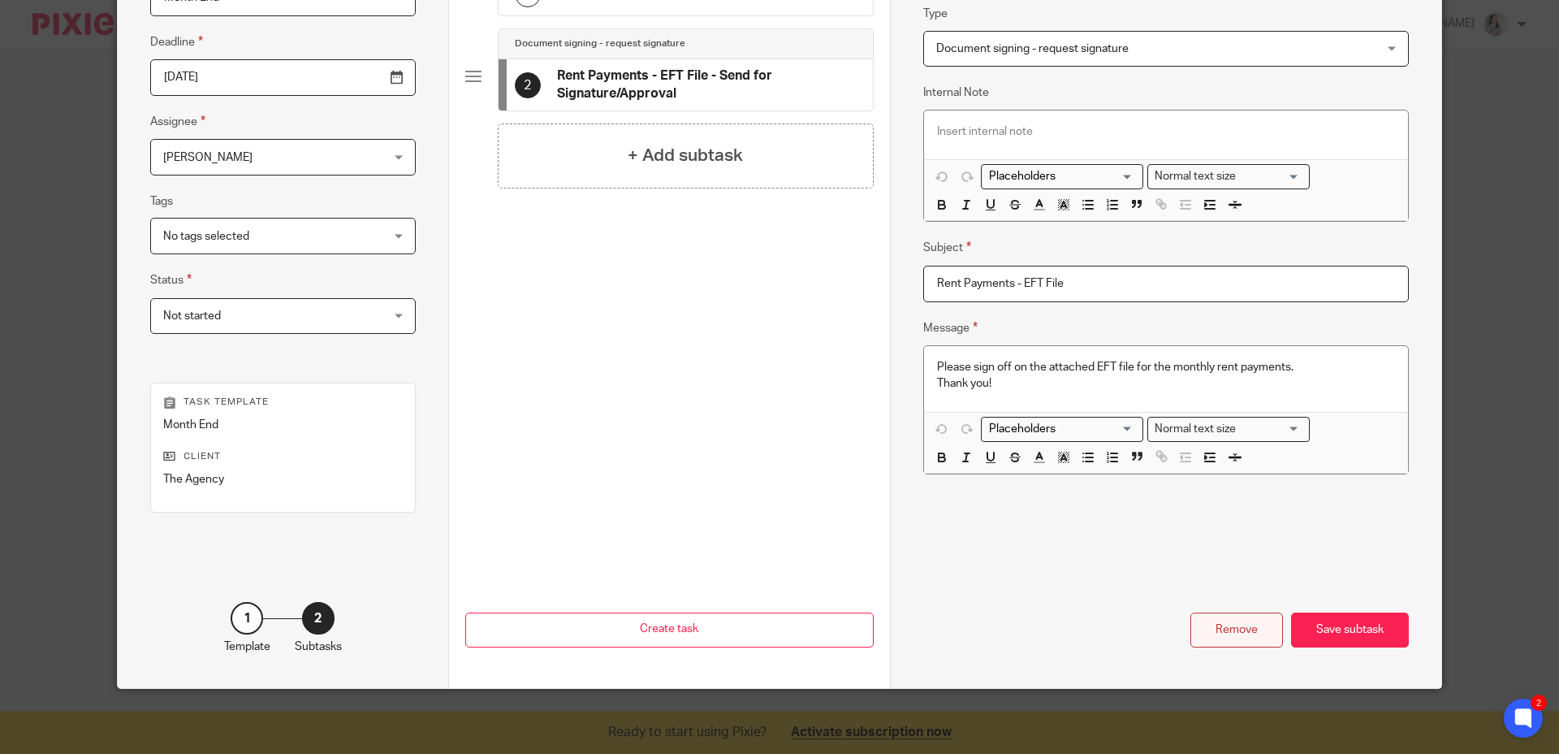
click at [1232, 630] on div "Remove" at bounding box center [1237, 629] width 93 height 35
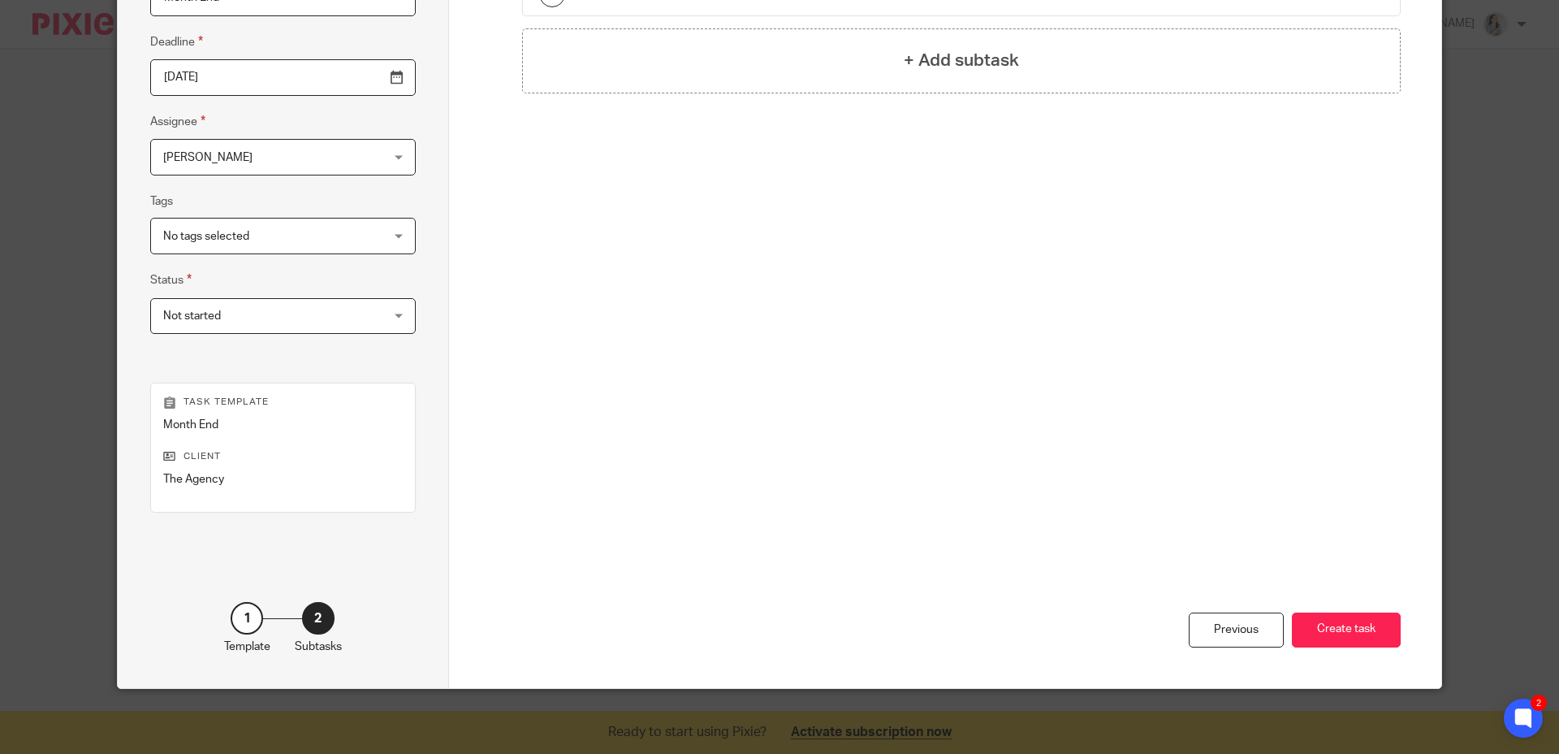
scroll to position [0, 0]
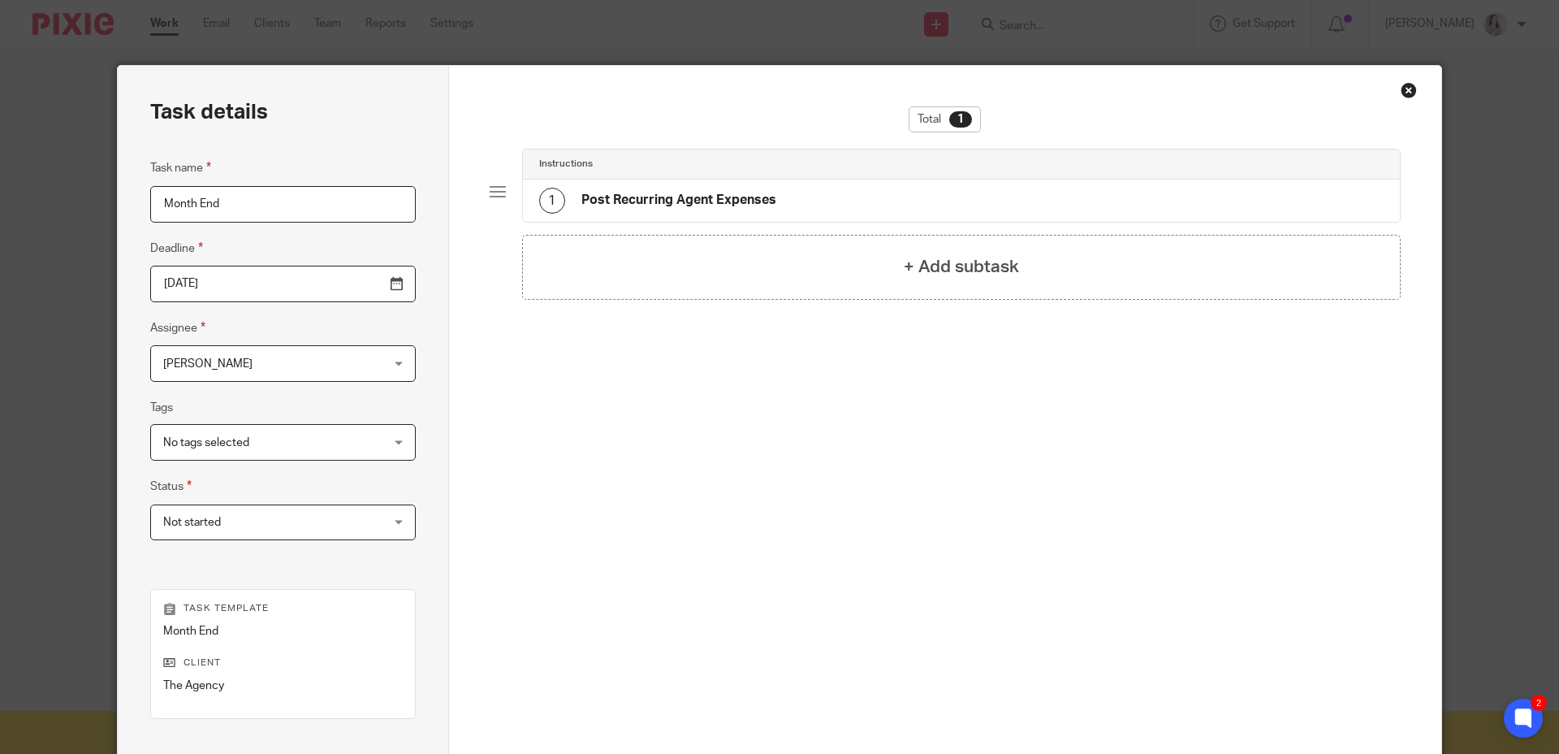
click at [906, 286] on div "+ Add subtask" at bounding box center [962, 267] width 880 height 65
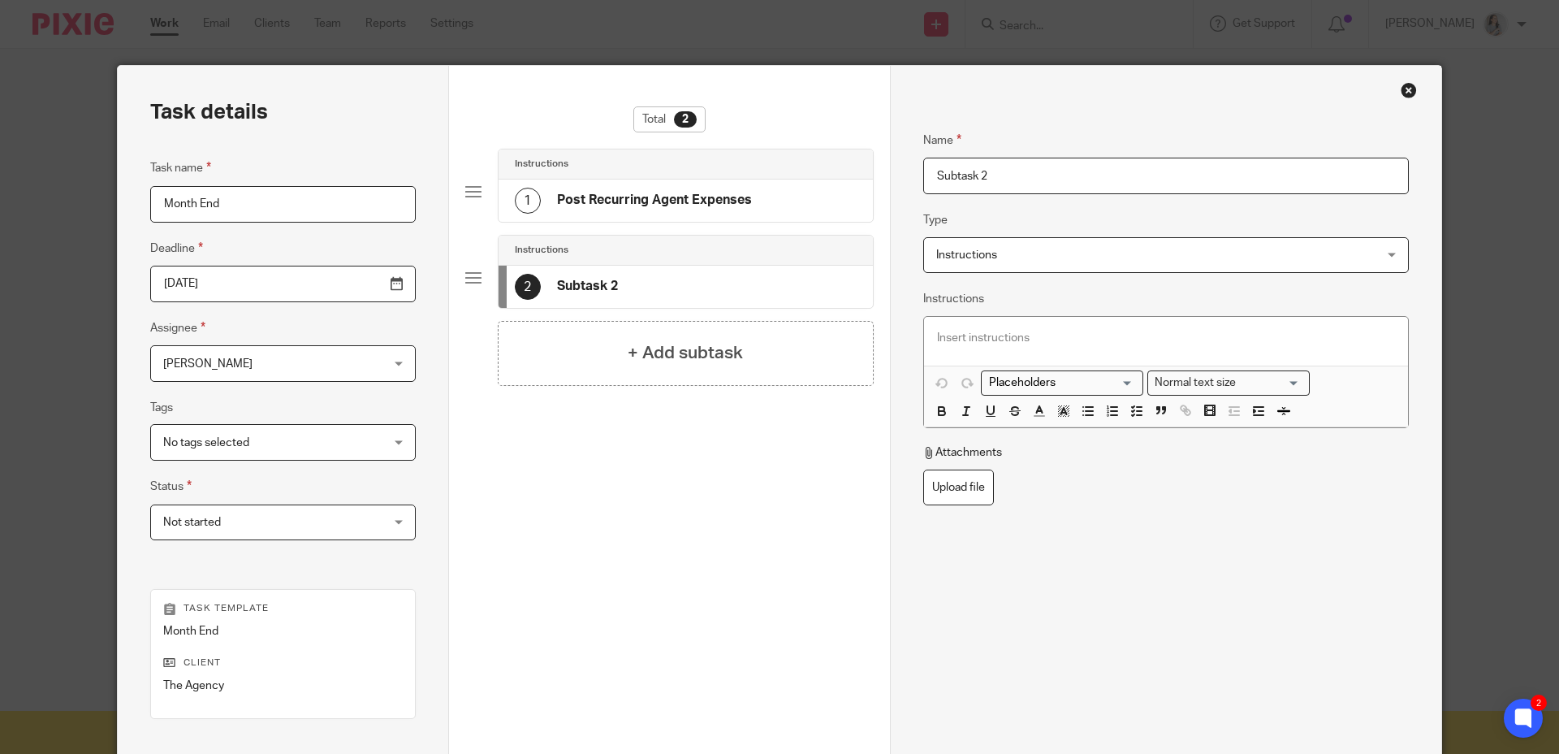
click at [1014, 179] on input "Subtask 2" at bounding box center [1166, 176] width 486 height 37
click at [1162, 498] on fieldset "Attachments Upload file" at bounding box center [1166, 474] width 486 height 61
click at [1092, 175] on input "Post Cash Receipts Agent Expeses" at bounding box center [1166, 176] width 486 height 37
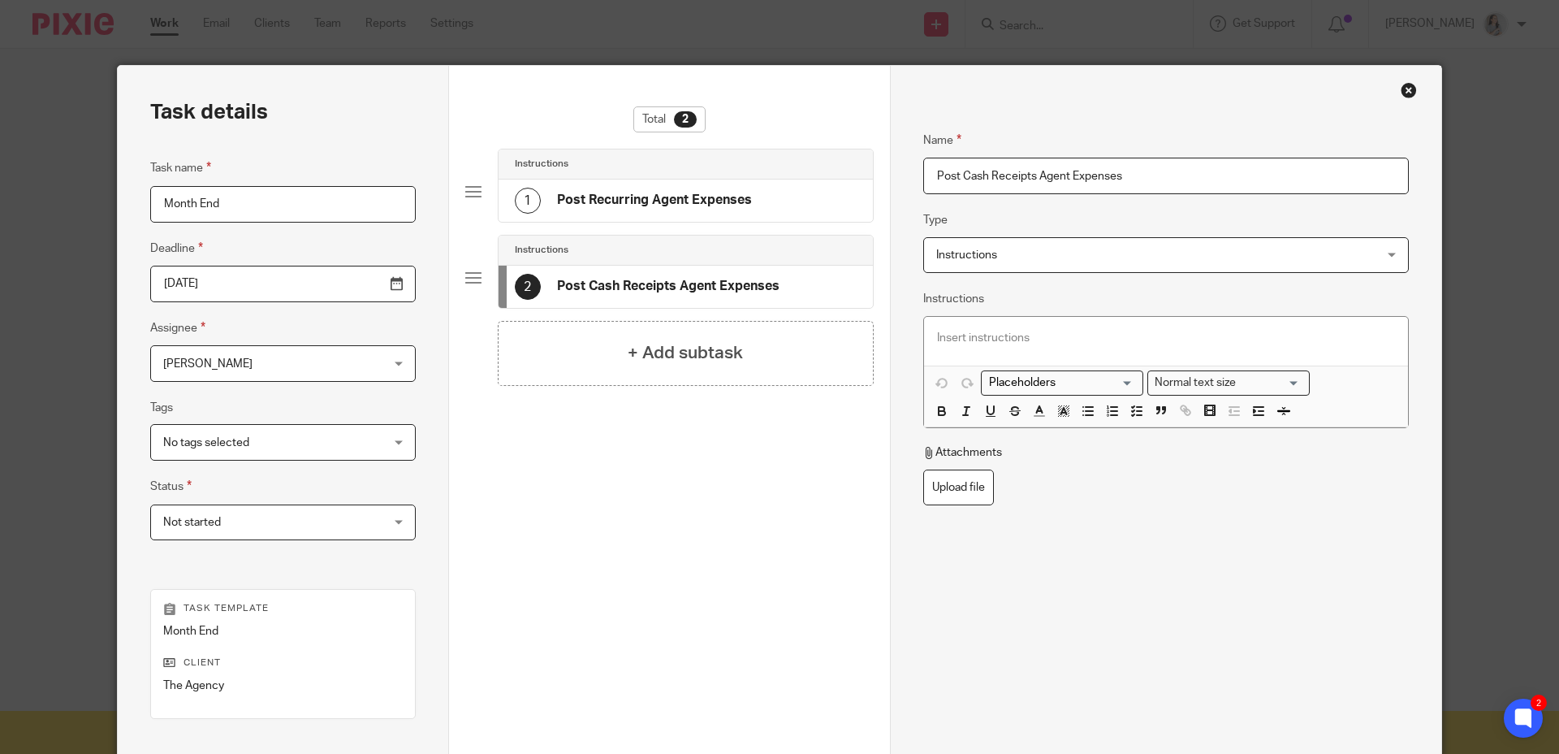
type input "Post Cash Receipts Agent Expenses"
click at [1246, 565] on div "Name Post Cash Receipts Agent Expenses Type Instructions Instructions Instructi…" at bounding box center [1166, 392] width 486 height 572
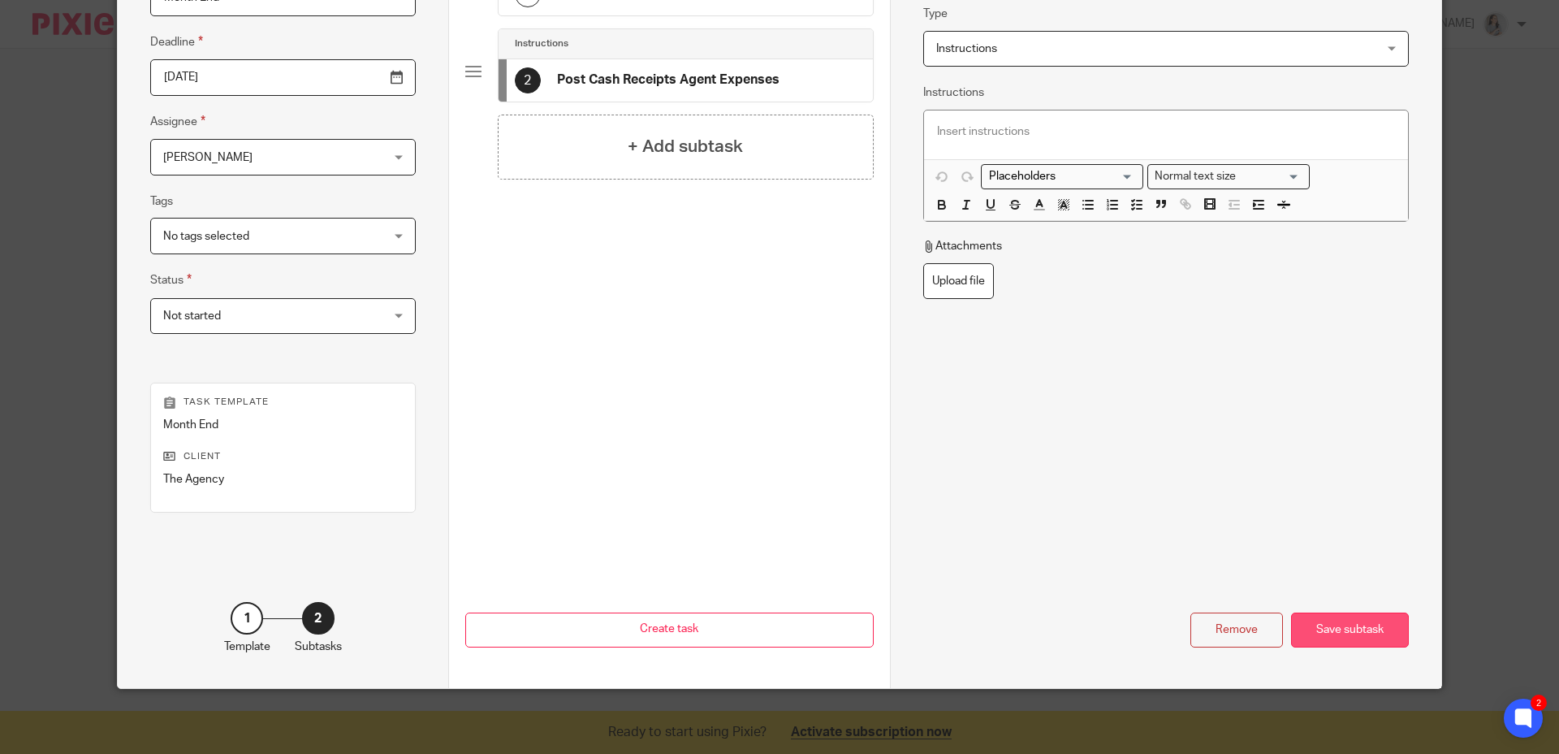
click at [1314, 640] on div "Save subtask" at bounding box center [1350, 629] width 118 height 35
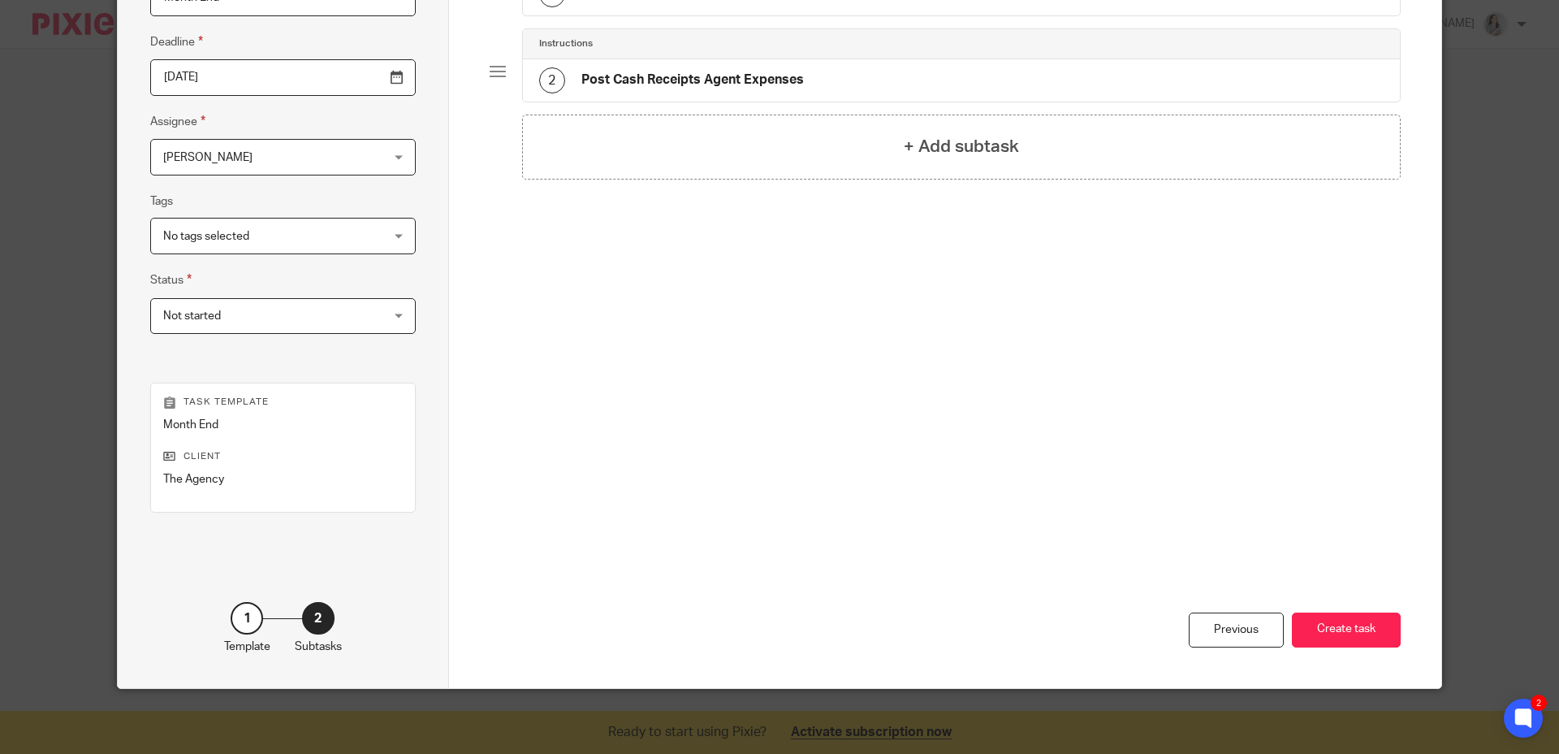
scroll to position [0, 0]
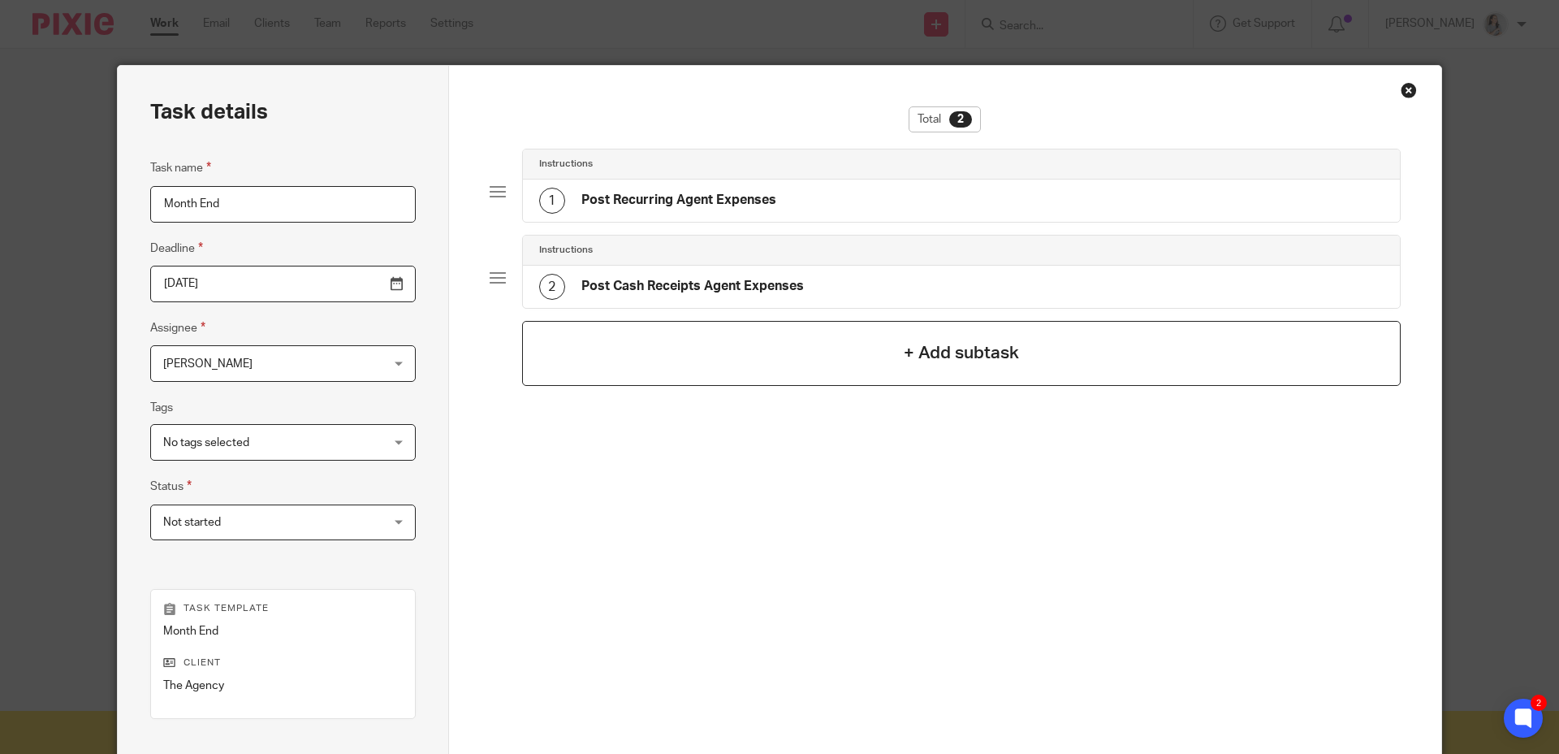
click at [921, 359] on h4 "+ Add subtask" at bounding box center [961, 352] width 115 height 25
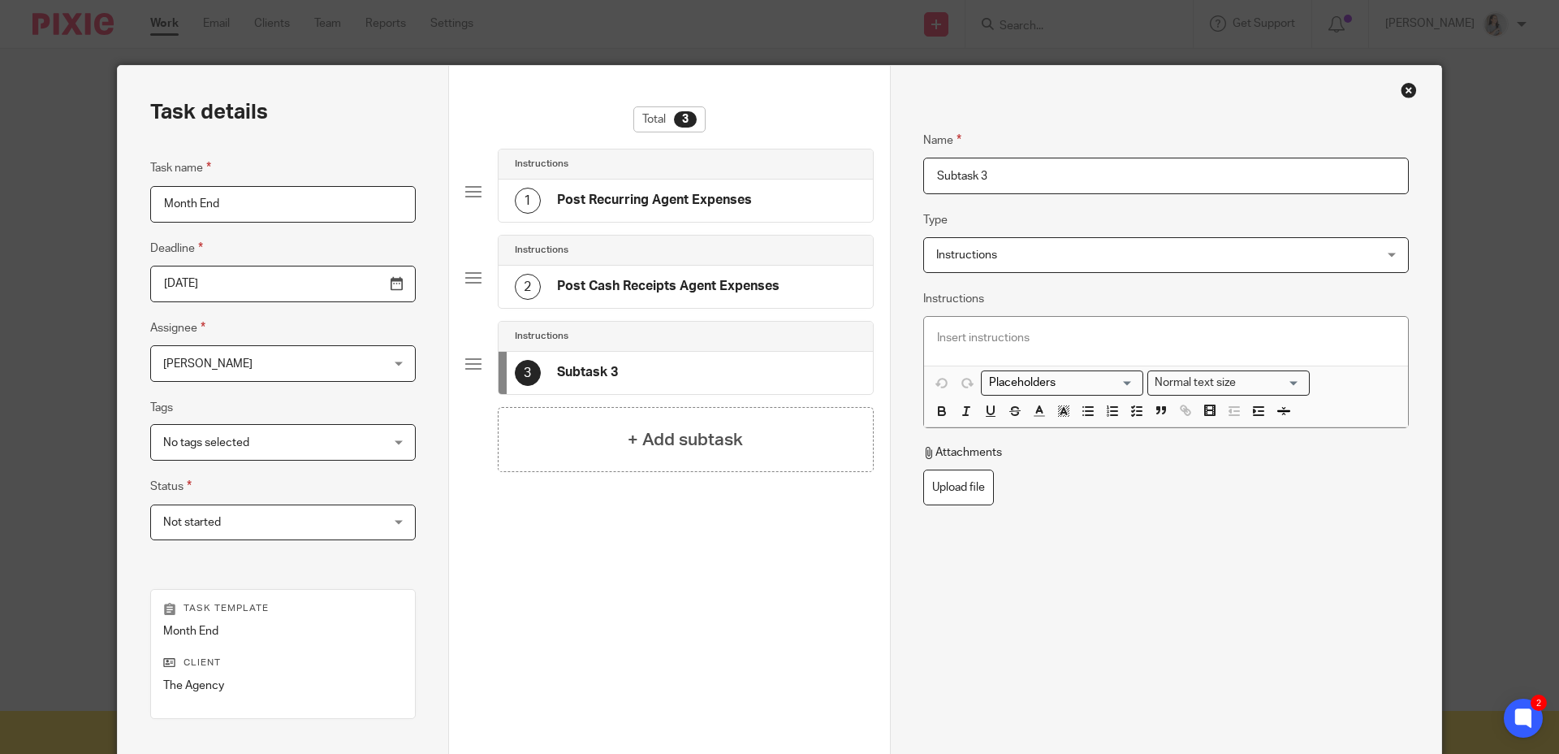
click at [982, 262] on span "Instructions" at bounding box center [1125, 255] width 378 height 34
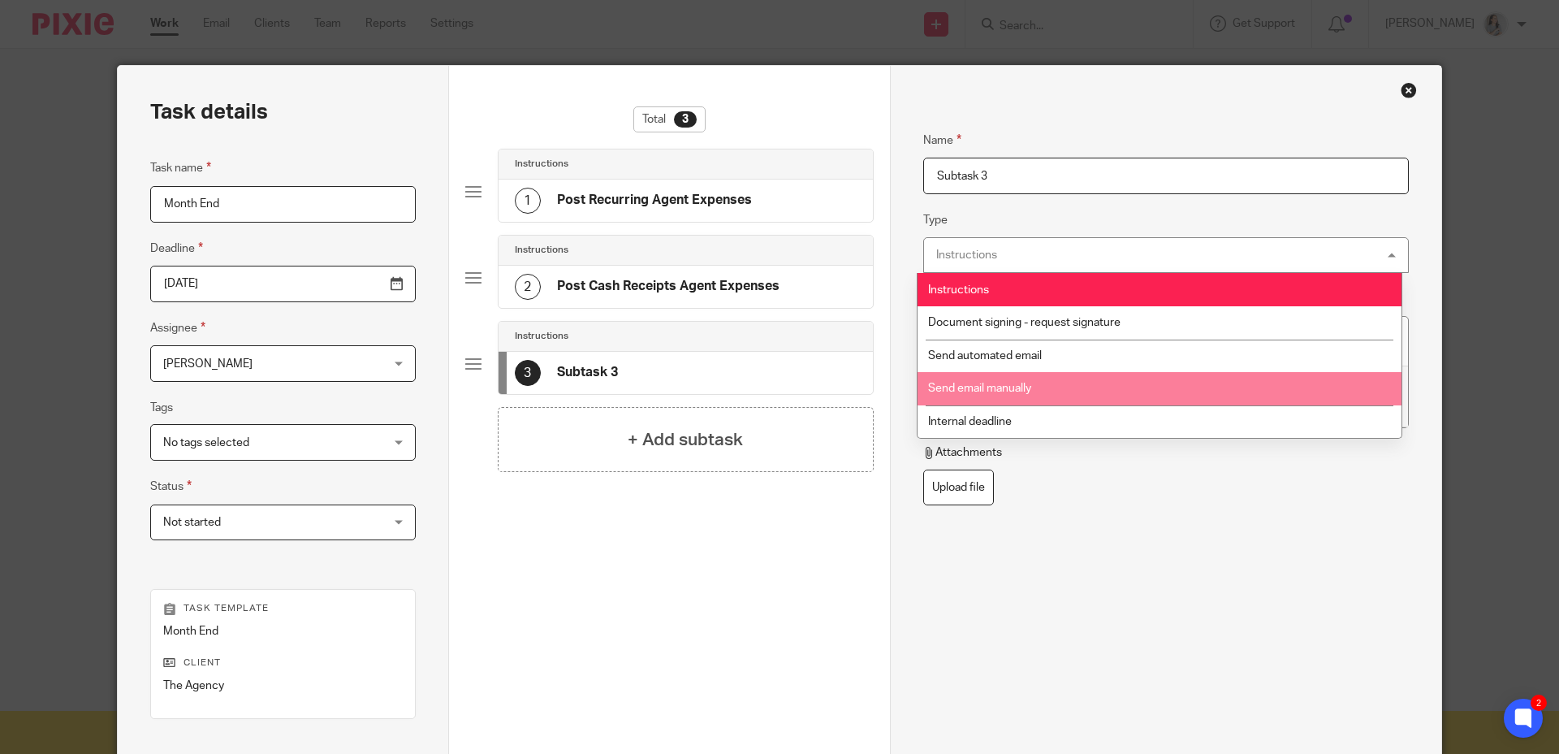
click at [1008, 392] on span "Send email manually" at bounding box center [979, 388] width 103 height 11
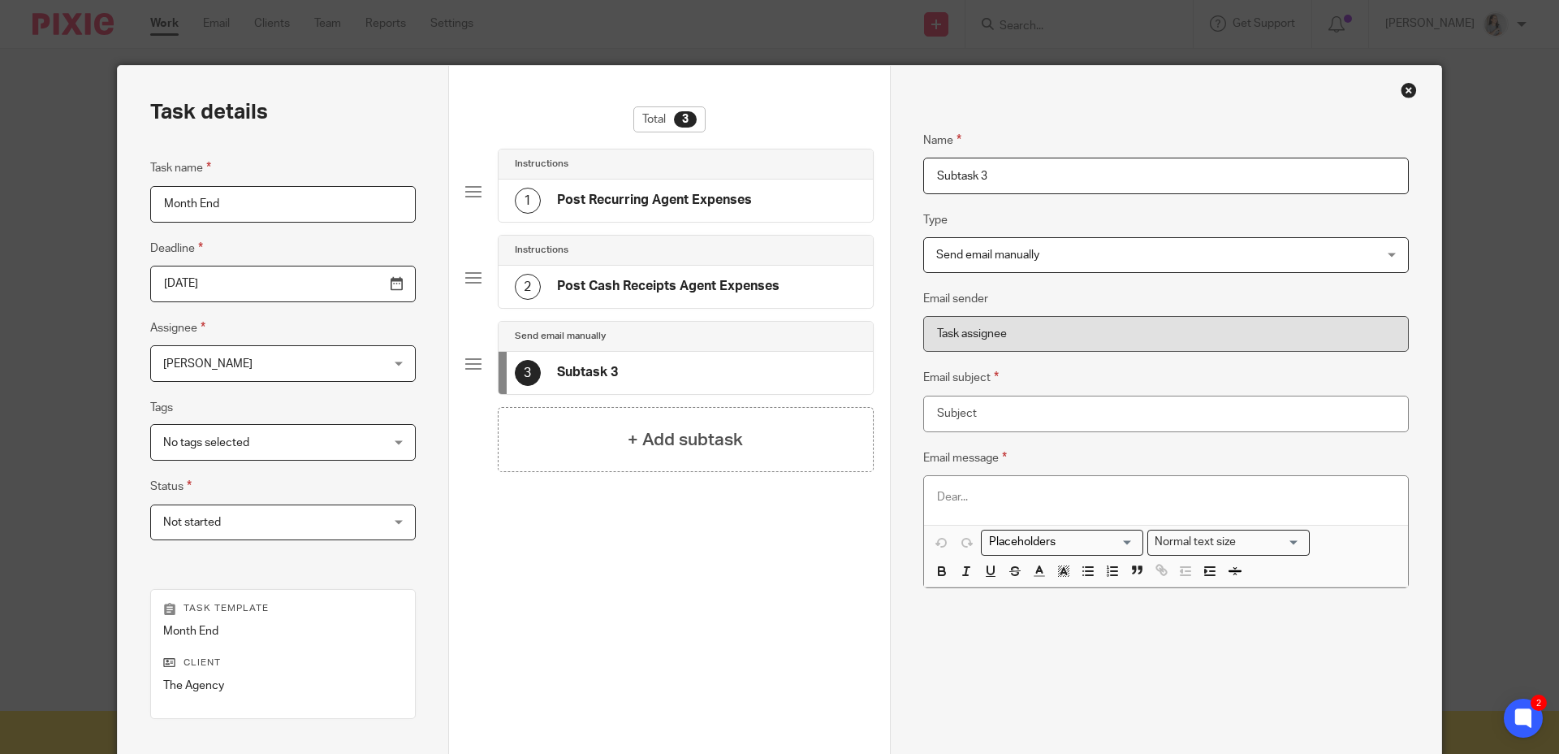
click at [978, 174] on input "Subtask 3" at bounding box center [1166, 176] width 486 height 37
drag, startPoint x: 1012, startPoint y: 175, endPoint x: 899, endPoint y: 177, distance: 112.9
click at [899, 176] on div "Name Post Recurring Agent Expenses Type Instructions Instructions Instructions …" at bounding box center [1165, 480] width 551 height 828
type input "Request for Agent Expenses - Credit Card Report"
click at [1023, 426] on input "Email subject" at bounding box center [1166, 414] width 486 height 37
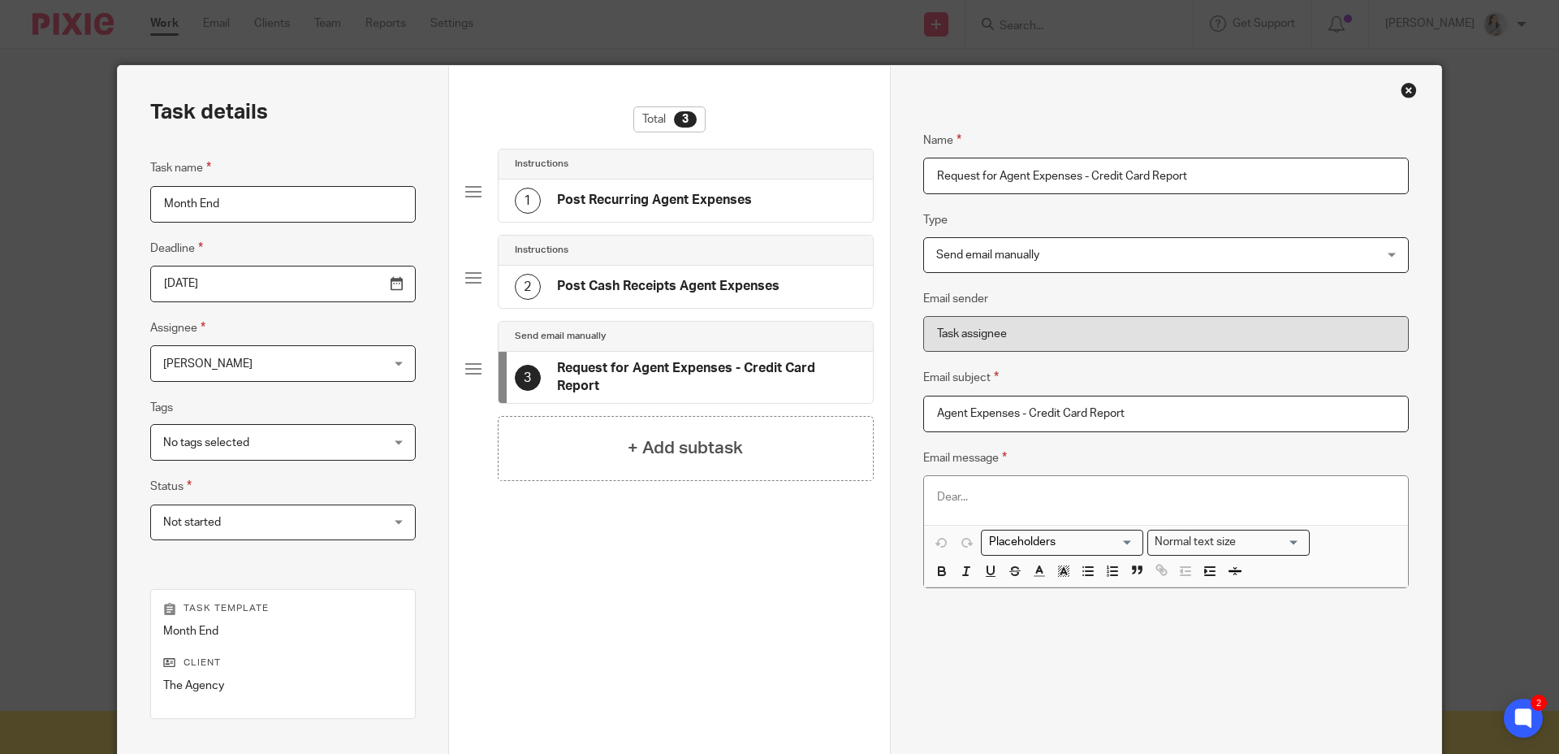
type input "Agent Expenses - Credit Card Report"
click at [1053, 487] on div at bounding box center [1166, 500] width 484 height 49
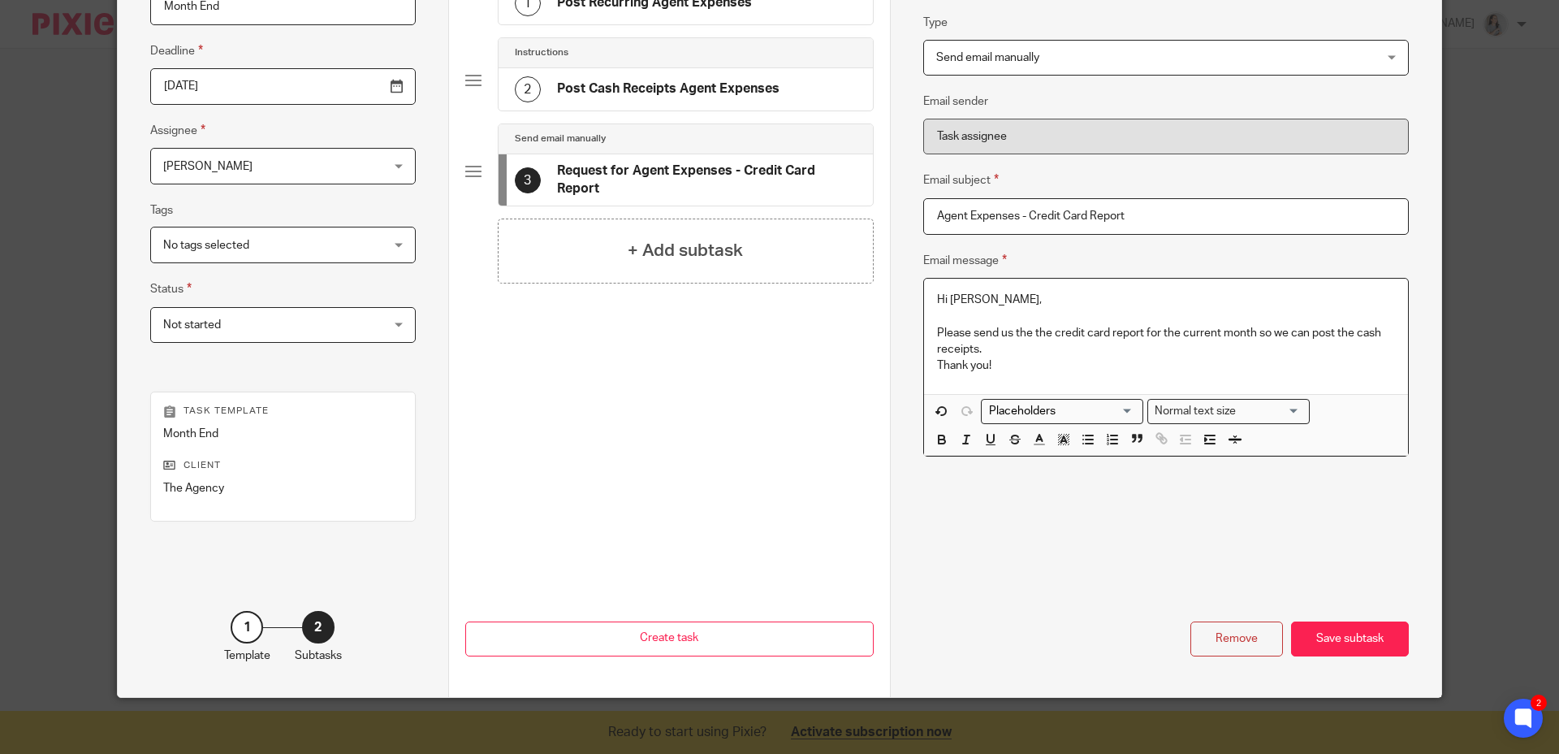
scroll to position [206, 0]
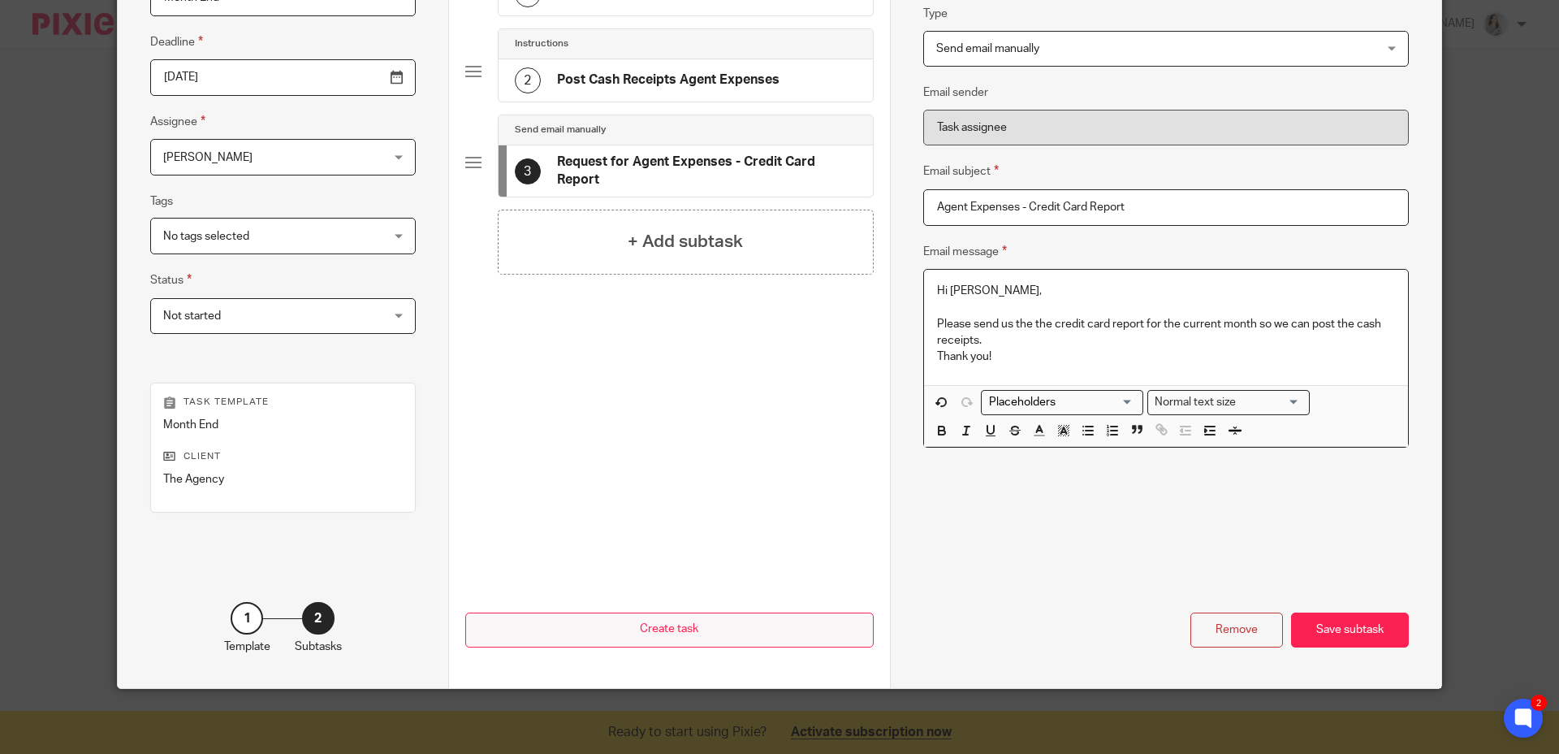
click at [1352, 634] on div "Save subtask" at bounding box center [1350, 629] width 118 height 35
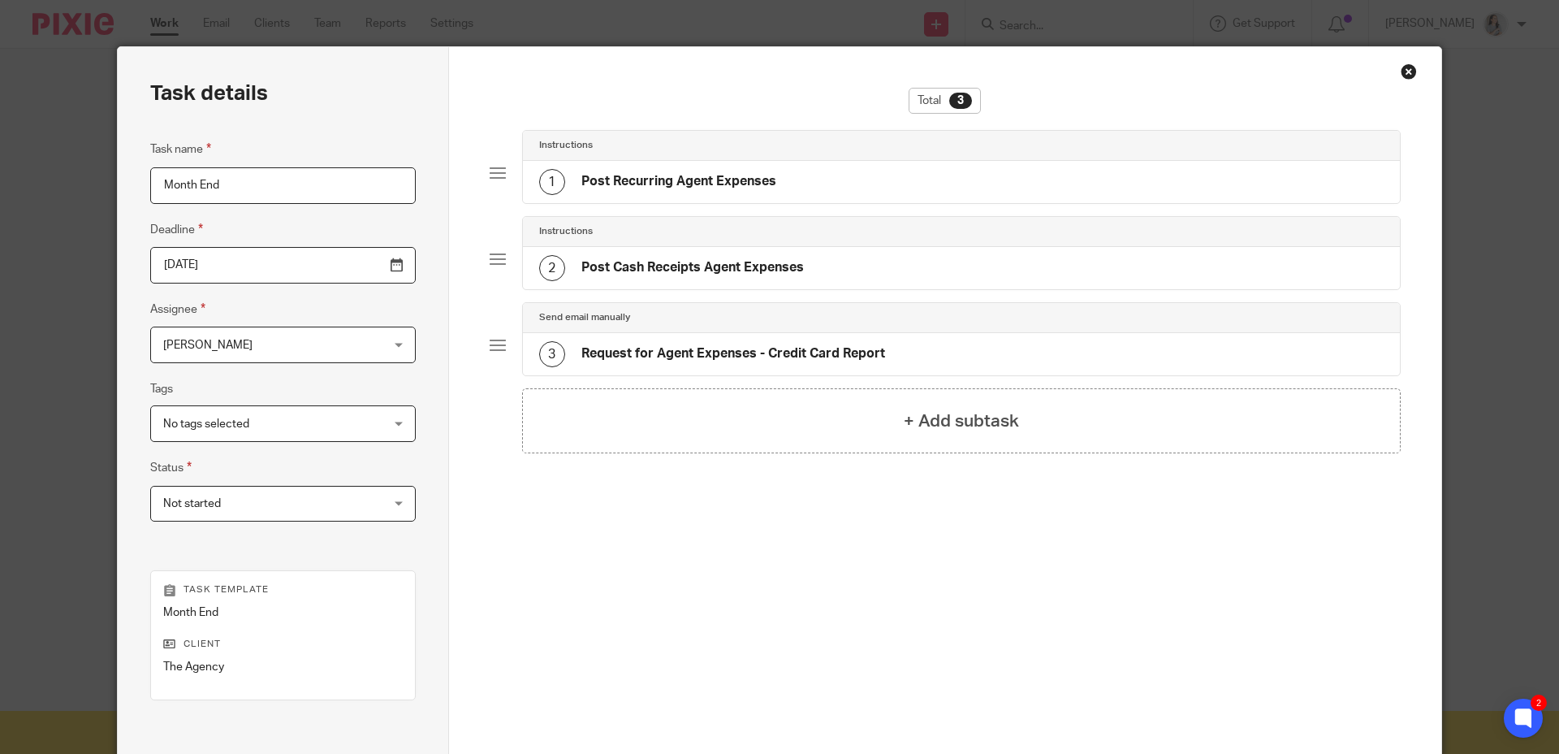
scroll to position [0, 0]
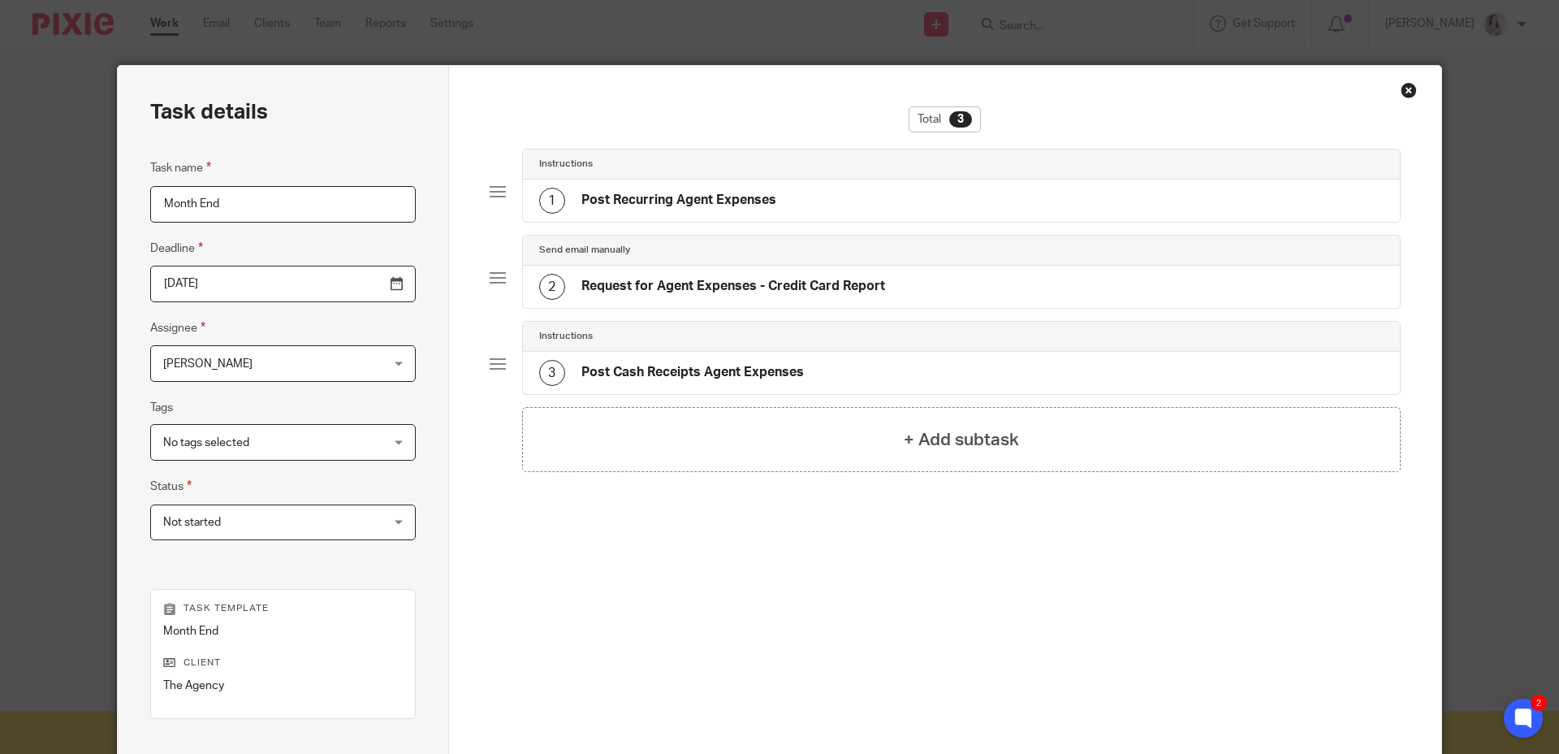
drag, startPoint x: 967, startPoint y: 610, endPoint x: 956, endPoint y: 607, distance: 11.8
click at [967, 610] on div "Total 3 Instructions 1 Post Recurring Agent Expenses Send email manually 2 Requ…" at bounding box center [946, 386] width 912 height 560
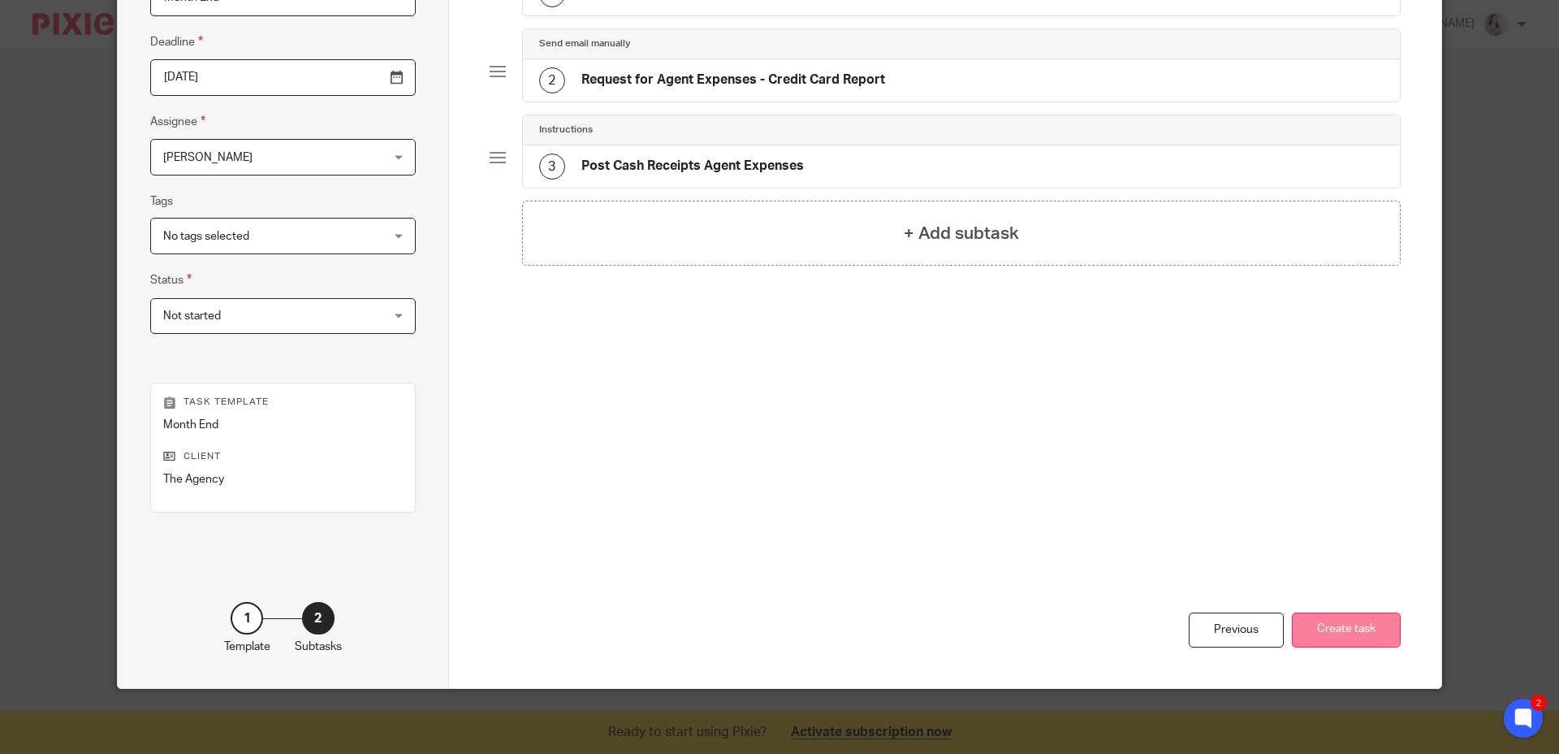
click at [1320, 642] on button "Create task" at bounding box center [1346, 629] width 109 height 35
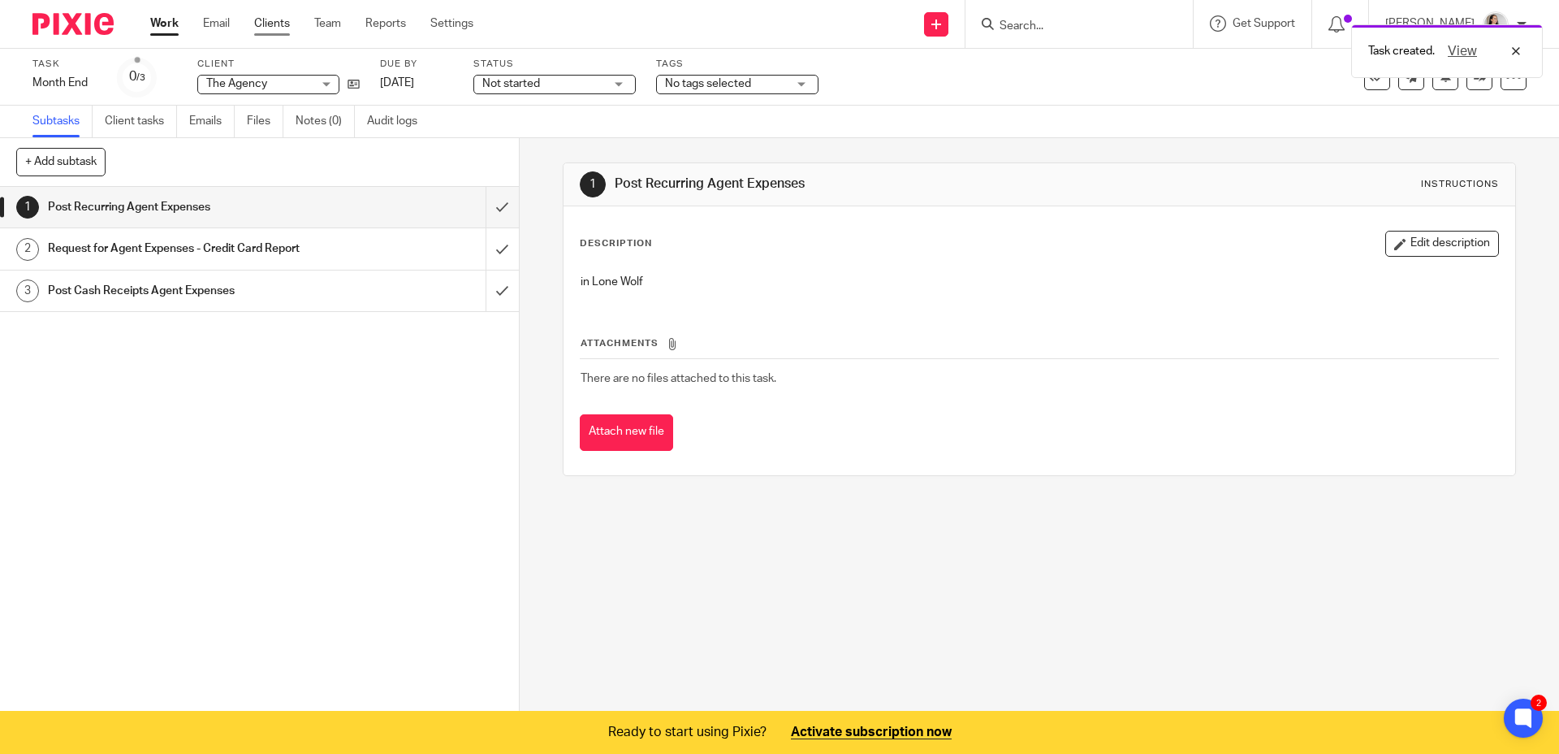
click at [270, 24] on link "Clients" at bounding box center [272, 23] width 36 height 16
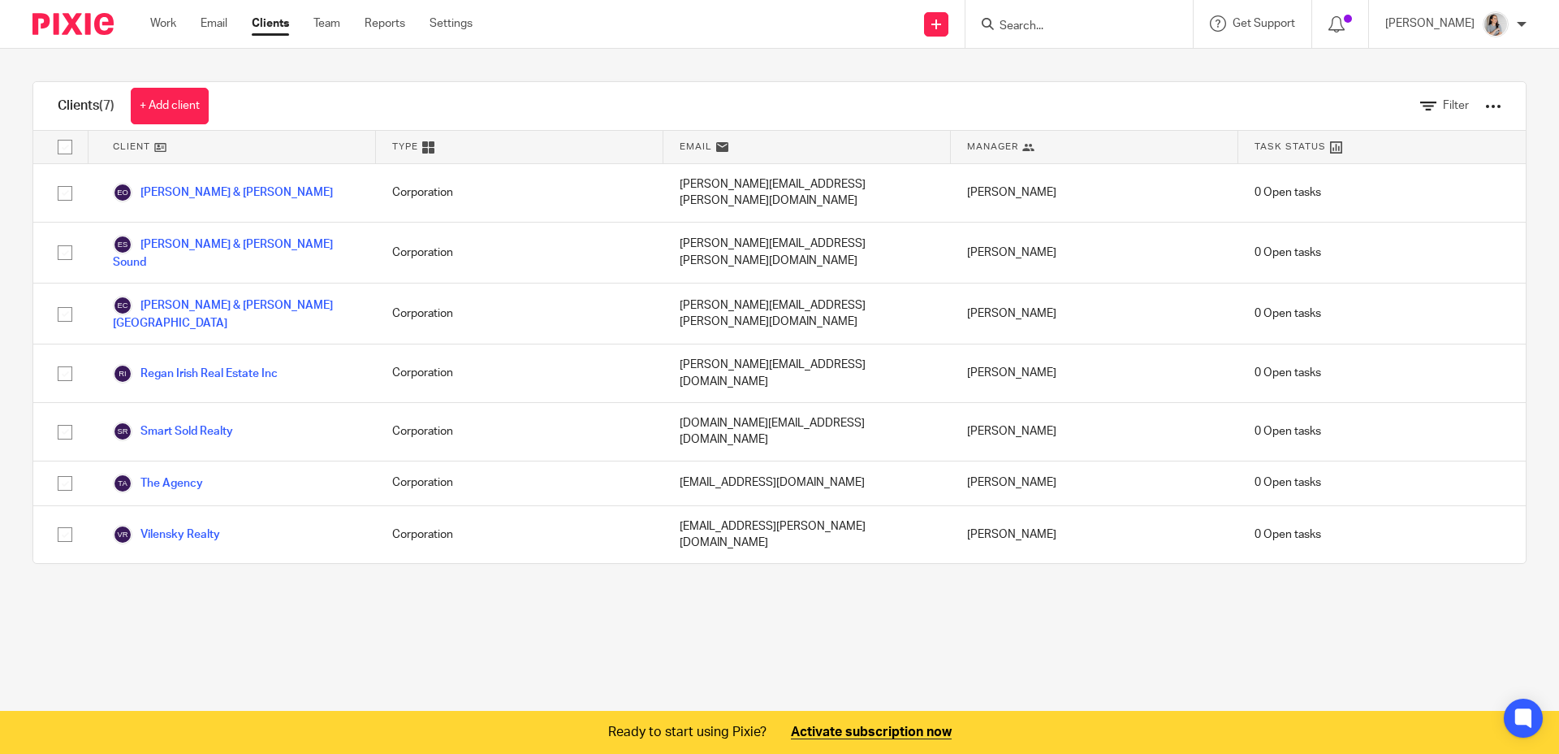
click at [806, 577] on main "Clients (7) + Add client Filter Client Type Email Manager Task Status [PERSON_N…" at bounding box center [779, 377] width 1559 height 754
drag, startPoint x: 786, startPoint y: 560, endPoint x: 796, endPoint y: 561, distance: 9.9
click at [788, 560] on main "Clients (7) + Add client Filter Client Type Email Manager Task Status [PERSON_N…" at bounding box center [779, 377] width 1559 height 754
click at [931, 562] on main "Clients (7) + Add client Filter Client Type Email Manager Task Status [PERSON_N…" at bounding box center [779, 377] width 1559 height 754
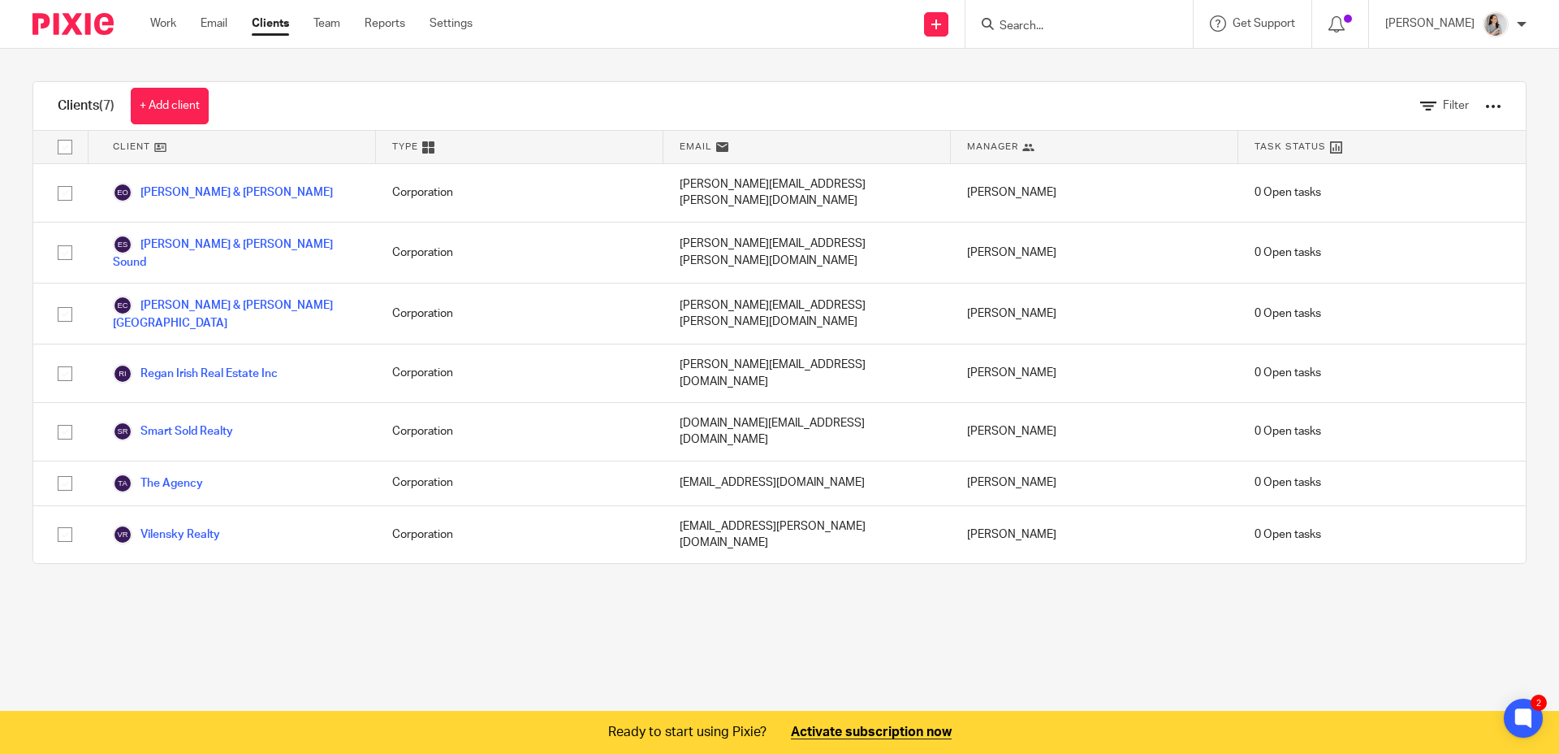
click at [978, 606] on main "Clients (7) + Add client Filter Client Type Email Manager Task Status [PERSON_N…" at bounding box center [779, 377] width 1559 height 754
click at [186, 115] on link "+ Add client" at bounding box center [170, 106] width 78 height 37
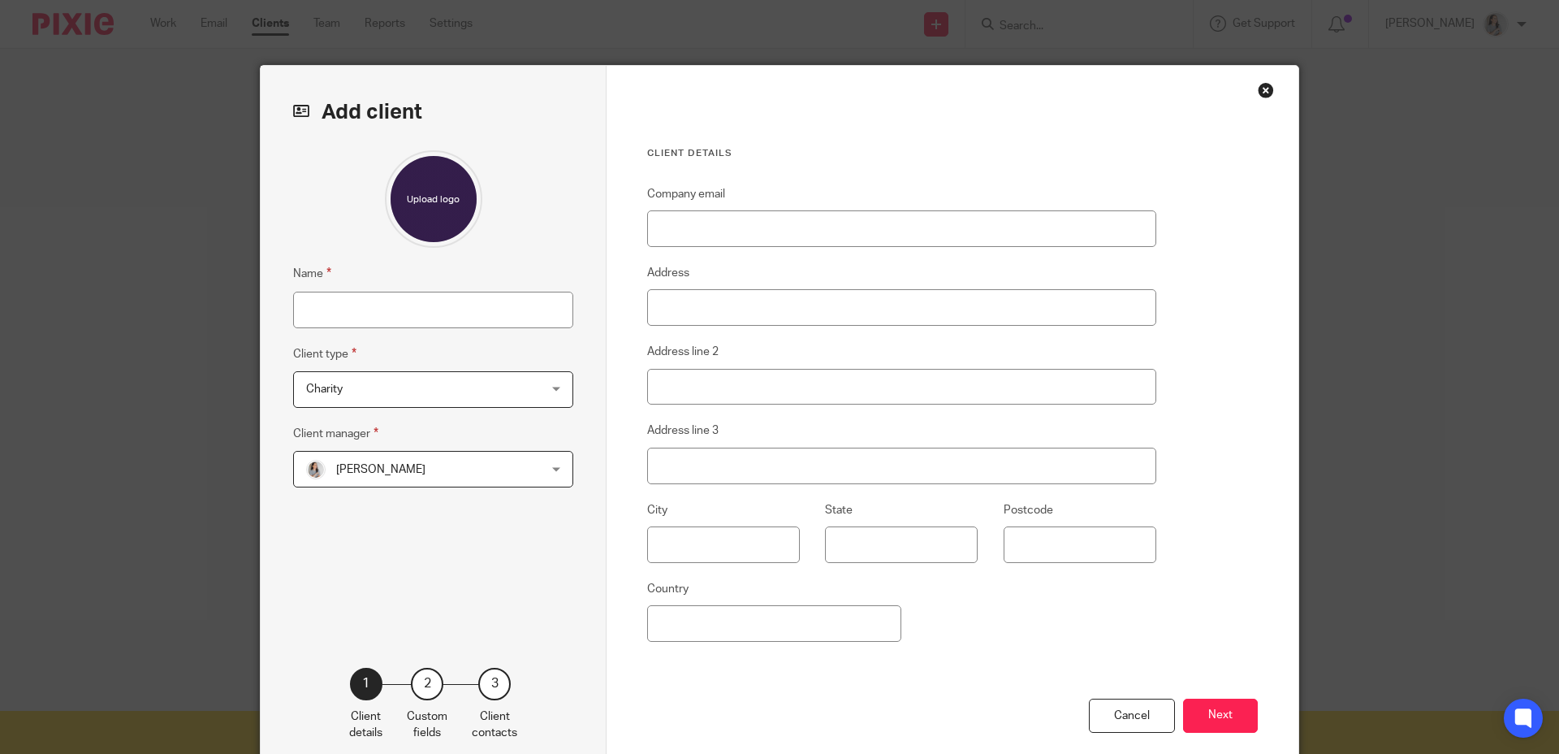
click at [428, 290] on fieldset "Name" at bounding box center [433, 295] width 280 height 63
click at [457, 309] on input "Name" at bounding box center [433, 310] width 280 height 37
type input "[PERSON_NAME] Real Estate Inc"
click at [802, 223] on input "Company email" at bounding box center [901, 228] width 509 height 37
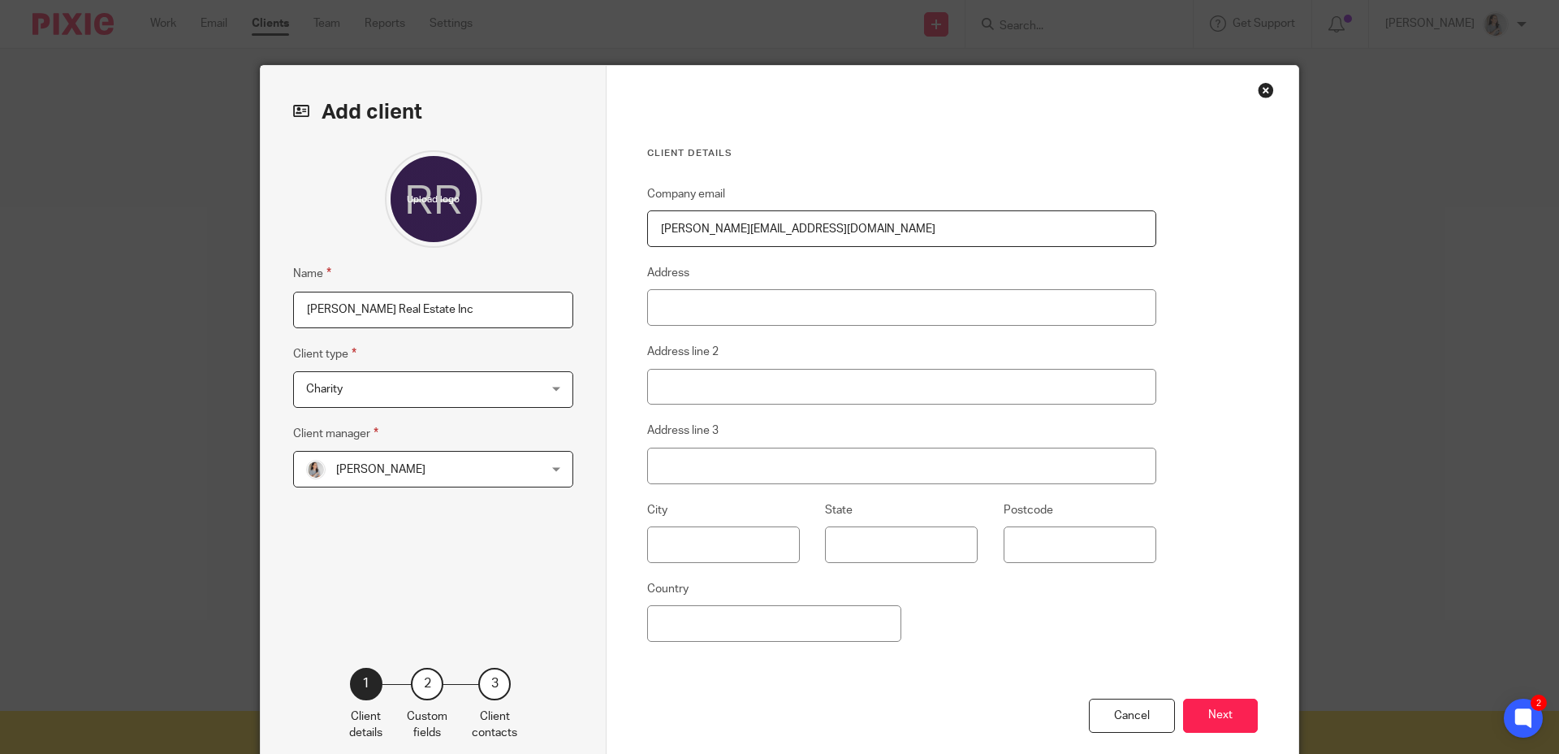
type input "[PERSON_NAME][EMAIL_ADDRESS][DOMAIN_NAME]"
click at [759, 302] on input "1320 C" at bounding box center [901, 307] width 509 height 37
type input "1320 Cornwall Rd"
click at [706, 556] on input "text" at bounding box center [723, 544] width 153 height 37
click at [698, 367] on fieldset "Address line 2" at bounding box center [901, 373] width 509 height 63
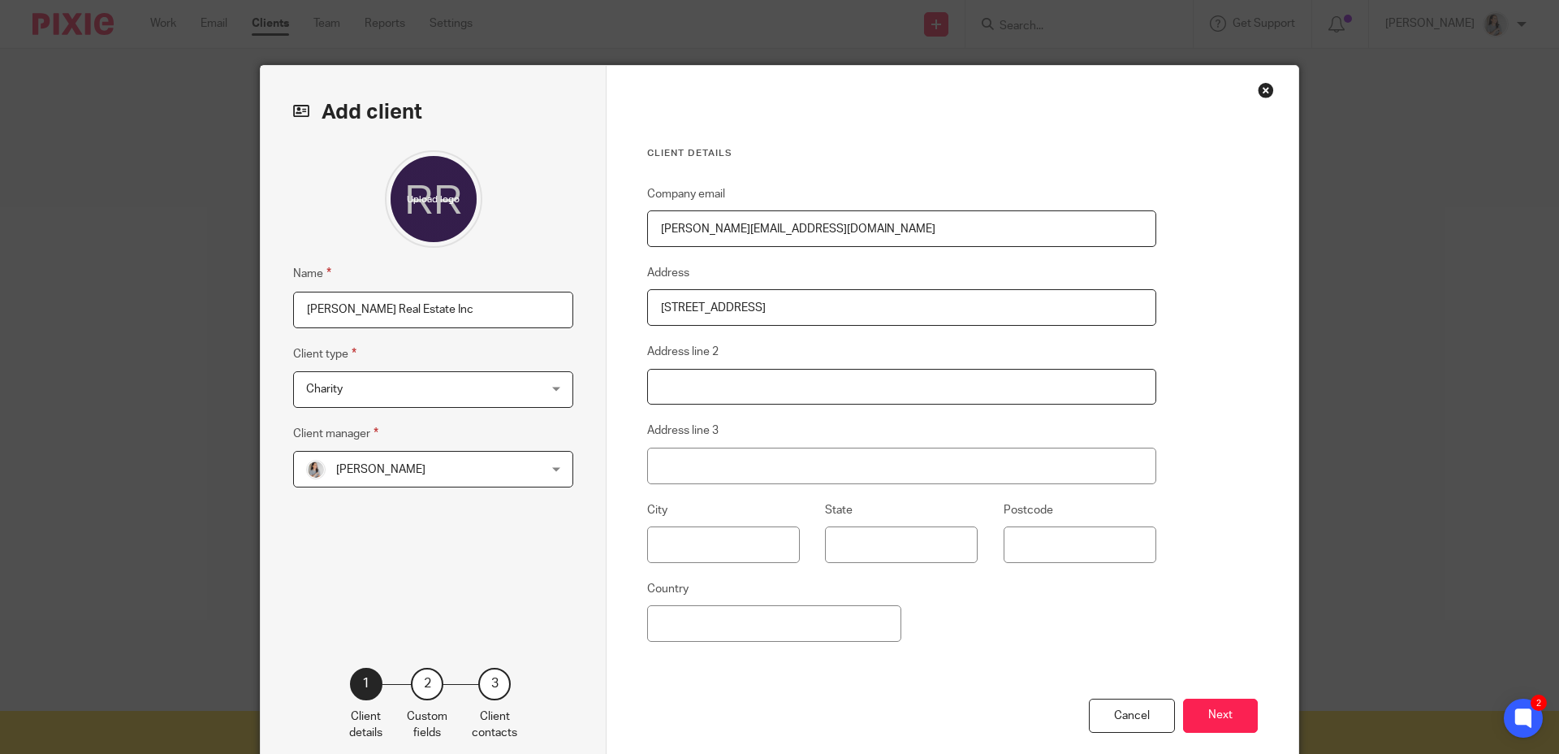
click at [721, 387] on input "Address line 2" at bounding box center [901, 387] width 509 height 37
type input "Unit 103"
click at [662, 459] on input "Address line 3" at bounding box center [901, 466] width 509 height 37
click at [728, 540] on input "text" at bounding box center [723, 544] width 153 height 37
type input "Oakville"
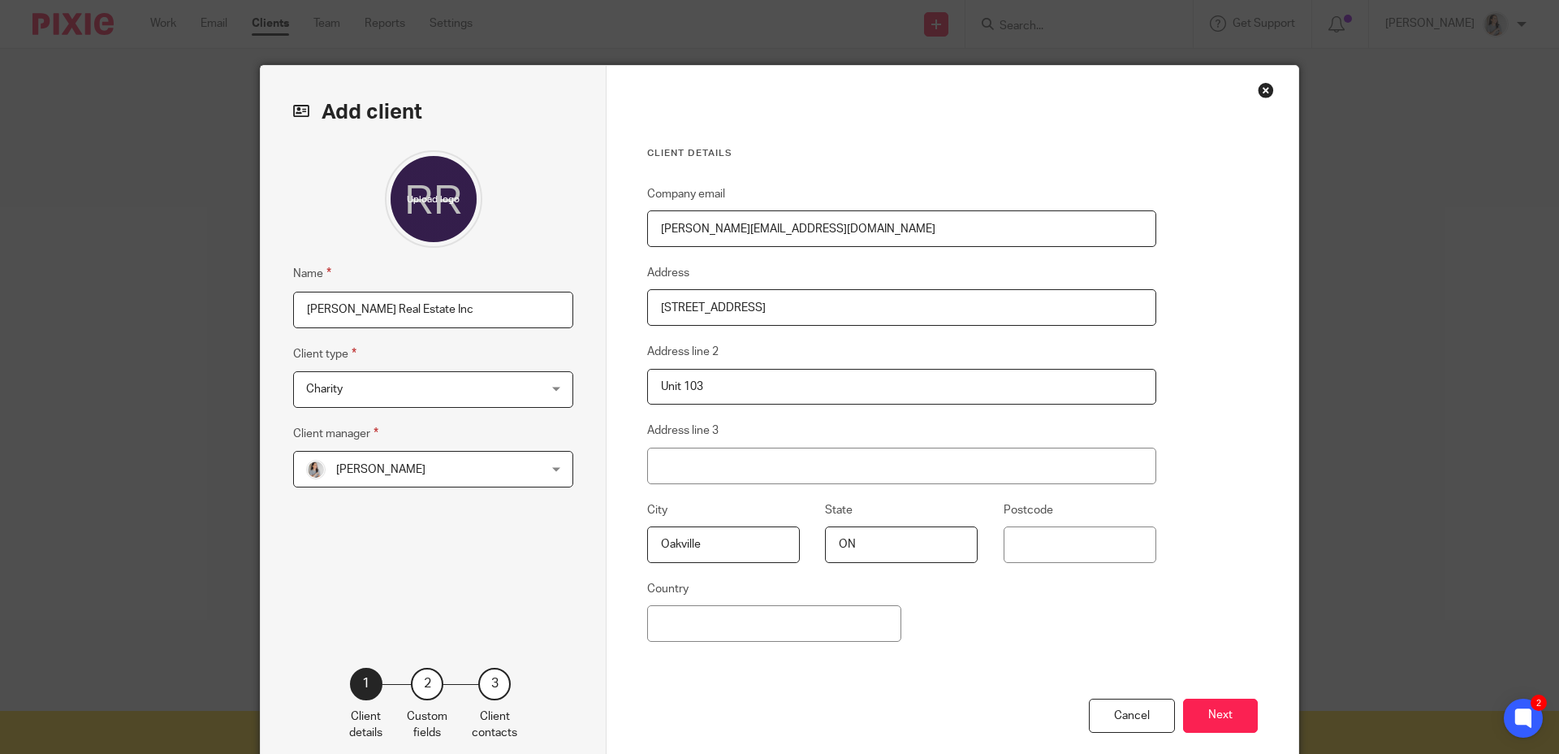
type input "ON"
type input "L6J 7W5"
click at [759, 620] on input "Country" at bounding box center [774, 623] width 254 height 37
type input "Canada"
click at [993, 631] on div "Company email rosa@reganirish.com Address 1320 Cornwall Rd Address line 2 Unit …" at bounding box center [901, 441] width 509 height 514
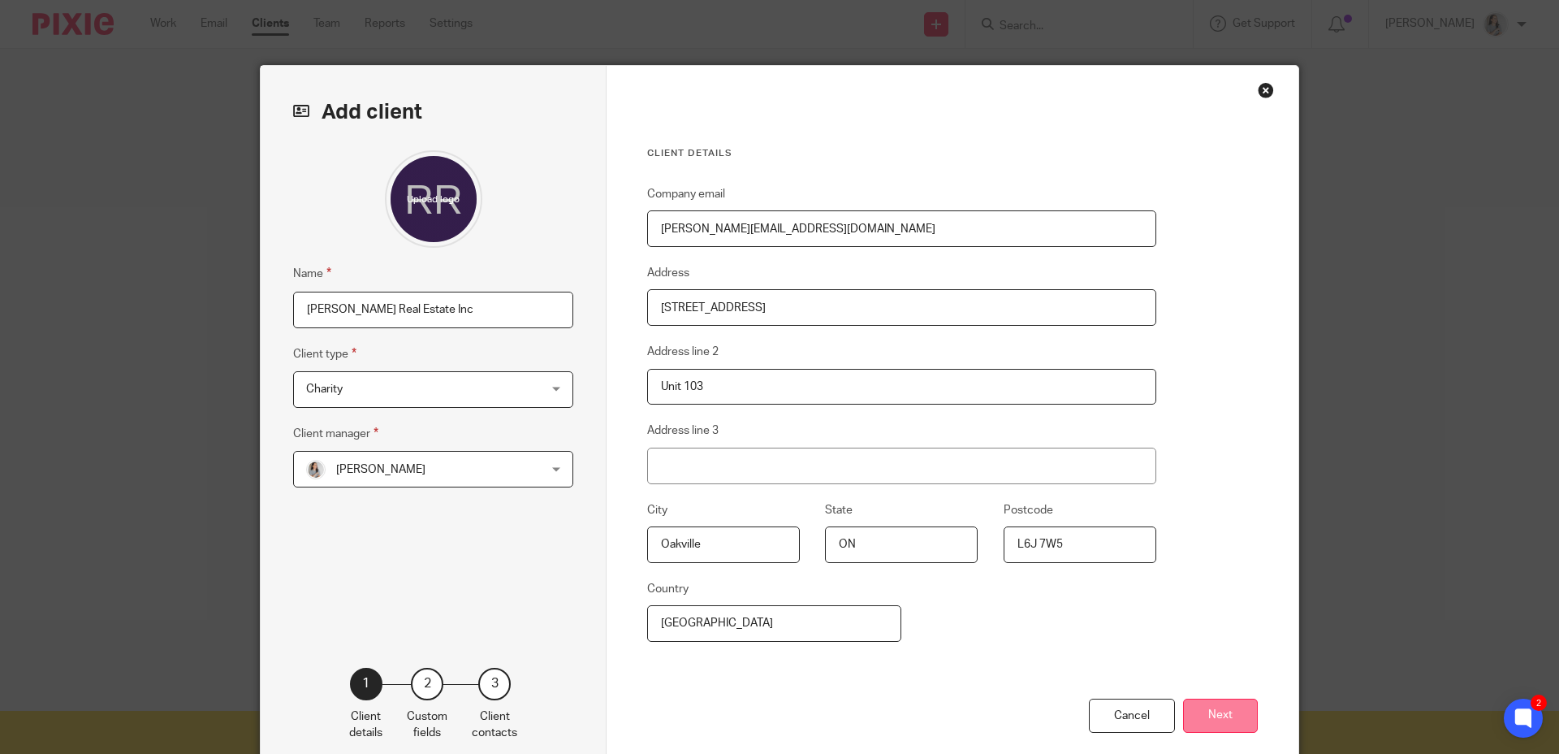
click at [1193, 703] on button "Next" at bounding box center [1220, 715] width 75 height 35
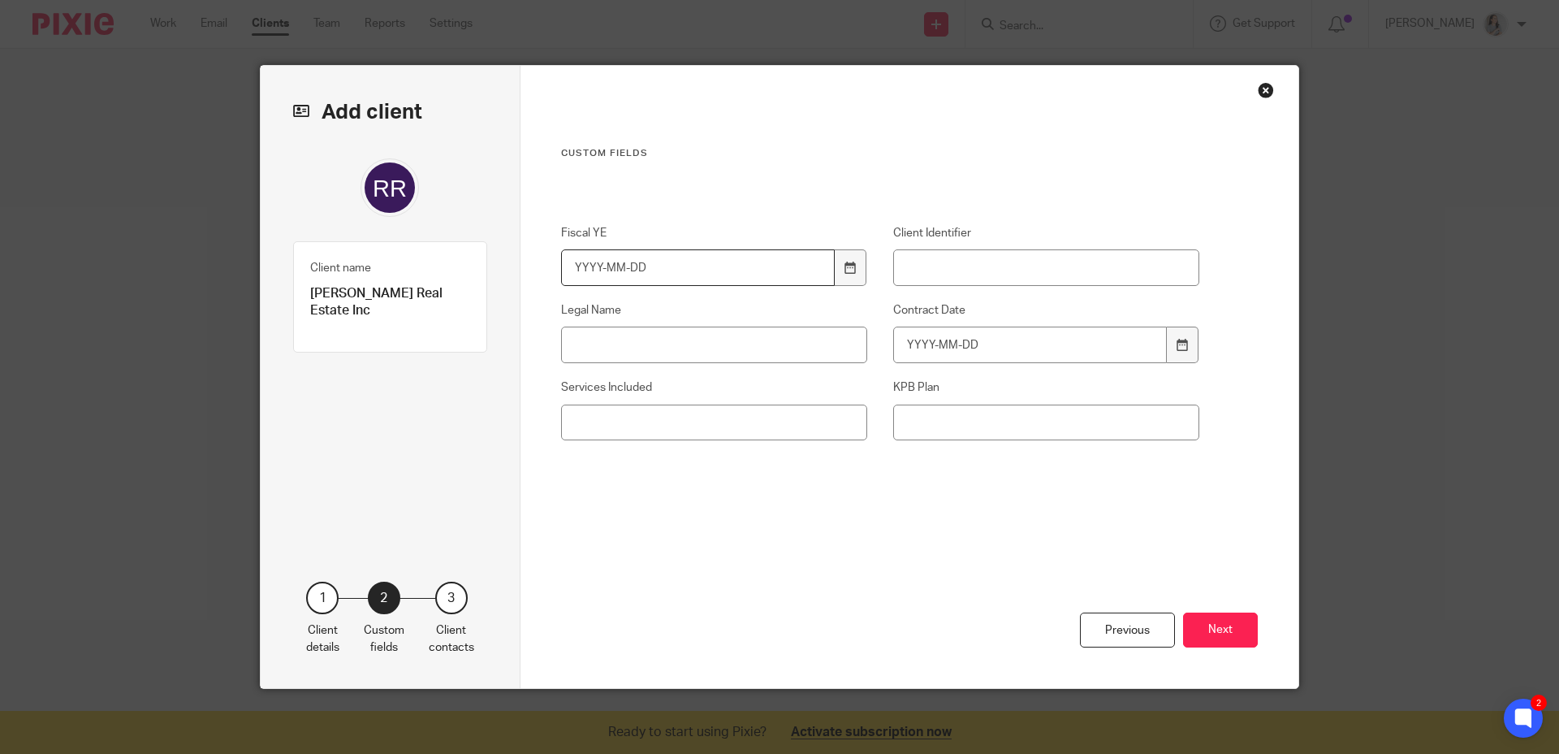
click at [578, 275] on input "Fiscal YE" at bounding box center [698, 267] width 275 height 37
type input "2024-05-31"
click at [893, 257] on input "Client Identifier" at bounding box center [1046, 267] width 307 height 37
type input "RRE"
click at [742, 352] on input "Legal Name" at bounding box center [714, 345] width 307 height 37
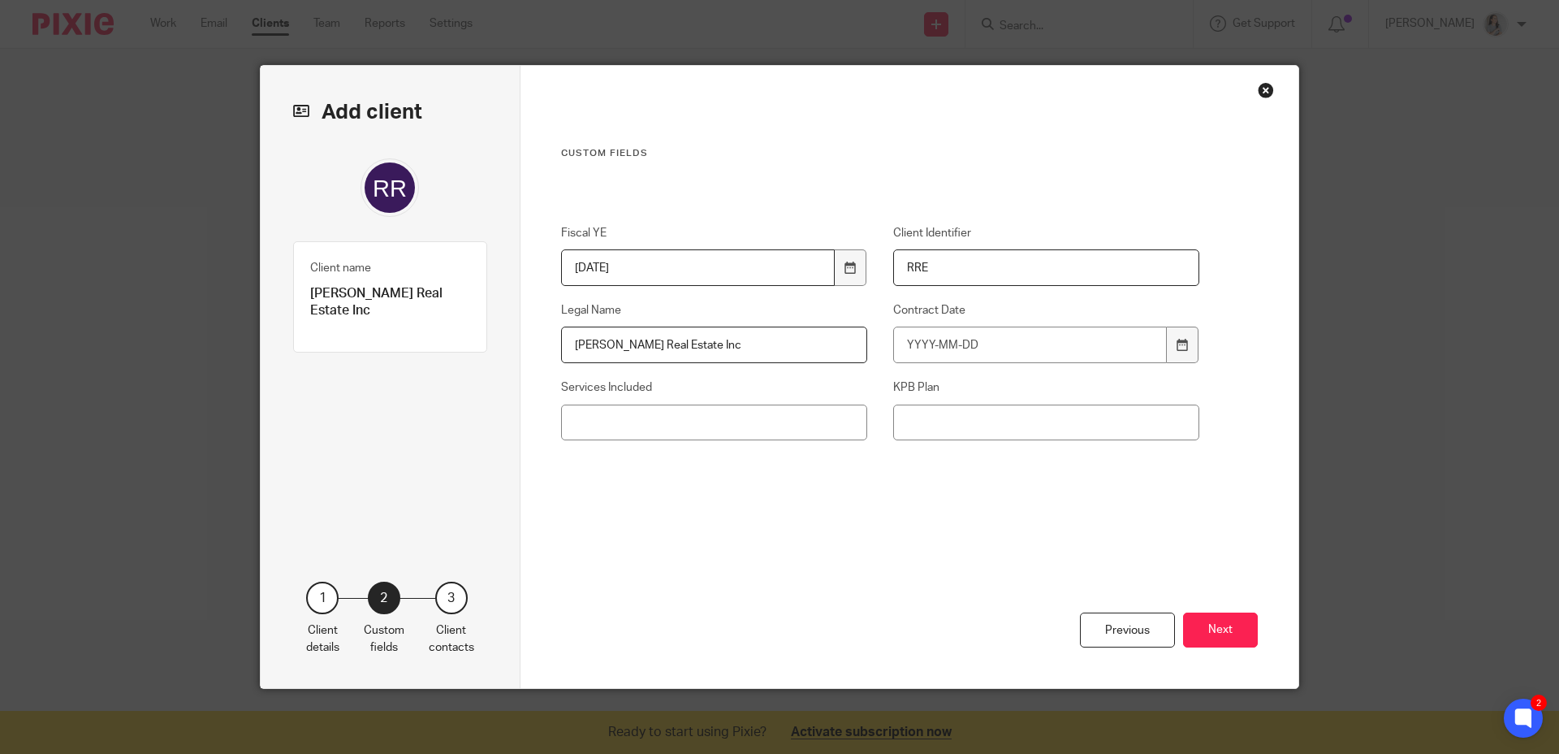
type input "[PERSON_NAME] Real Estate Inc"
click at [921, 345] on input "Contract Date" at bounding box center [1030, 345] width 275 height 37
type input "2024-03-01"
click at [781, 418] on input "Services Included" at bounding box center [714, 422] width 307 height 37
type input "Monthly Bookkeeping (CERO_,"
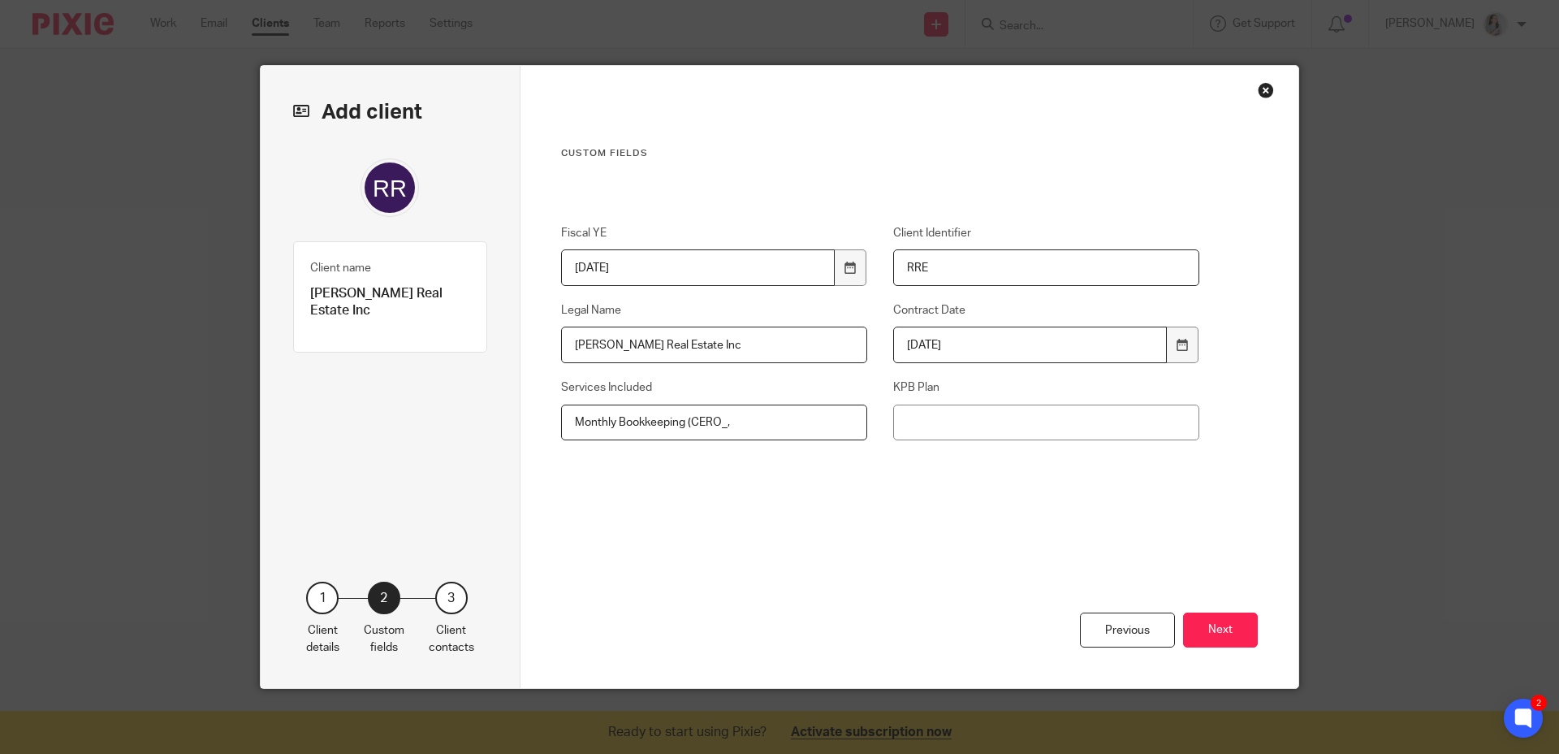
drag, startPoint x: 737, startPoint y: 426, endPoint x: 533, endPoint y: 424, distance: 203.9
click at [525, 425] on div "Custom fields Fiscal YE 2024-05-31 Client Identifier RRE Legal Name Regan Real …" at bounding box center [910, 377] width 779 height 622
click at [1005, 426] on input "KPB Plan" at bounding box center [1046, 422] width 307 height 37
click at [1149, 426] on input "Monthly Plan Fee $" at bounding box center [1046, 422] width 307 height 37
type input "Monthly Plan Fee $800.00"
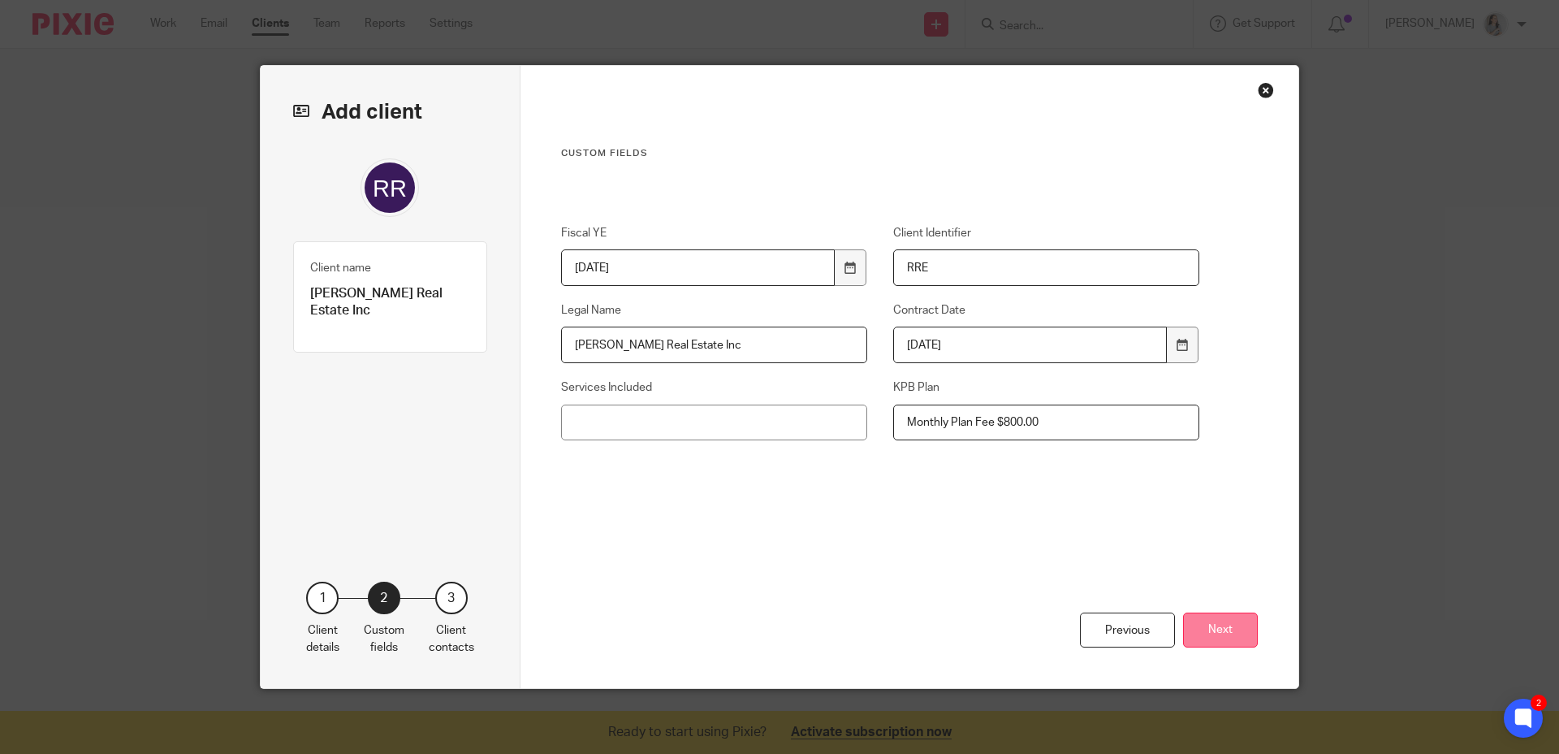
click at [1209, 633] on button "Next" at bounding box center [1220, 629] width 75 height 35
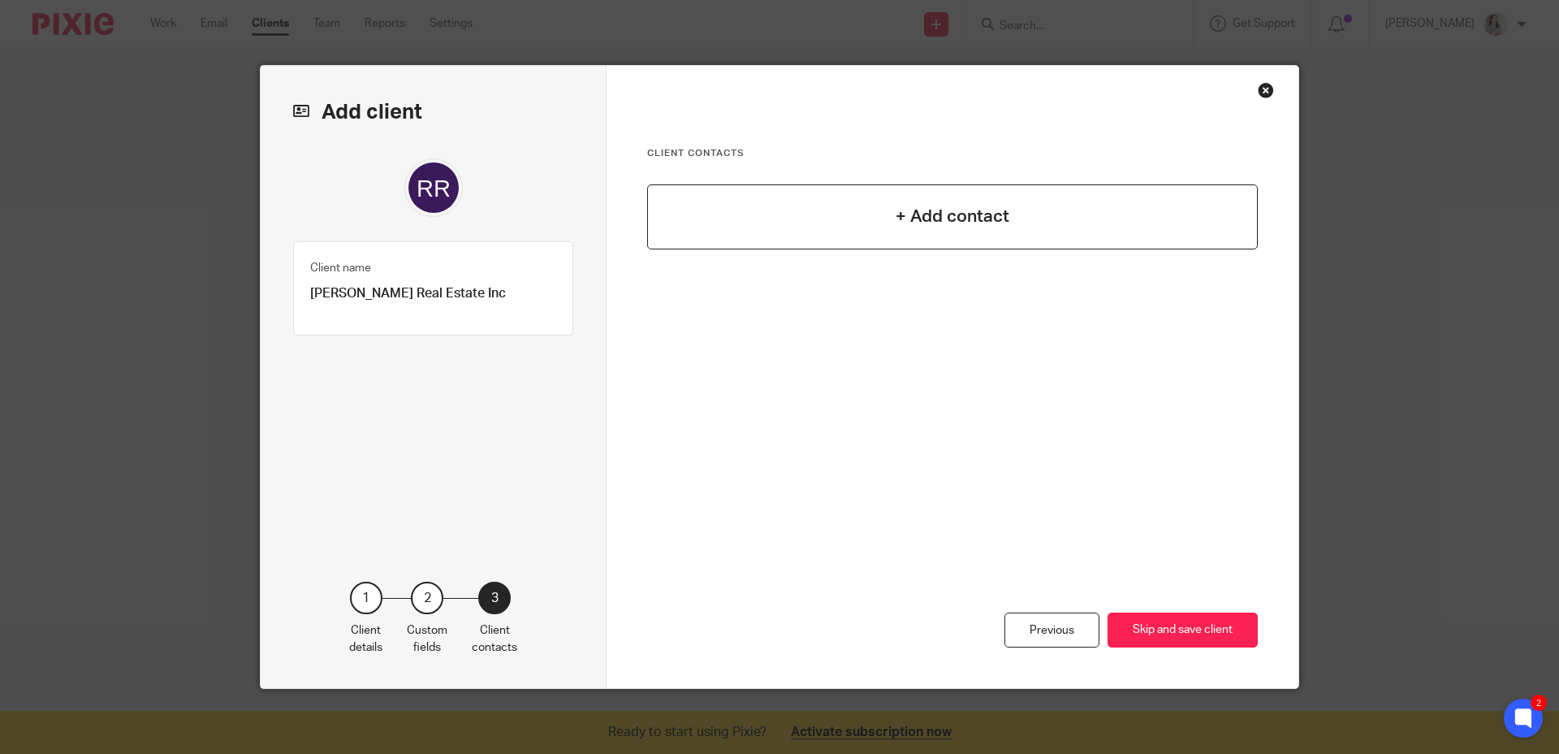
click at [943, 225] on h4 "+ Add contact" at bounding box center [953, 216] width 114 height 25
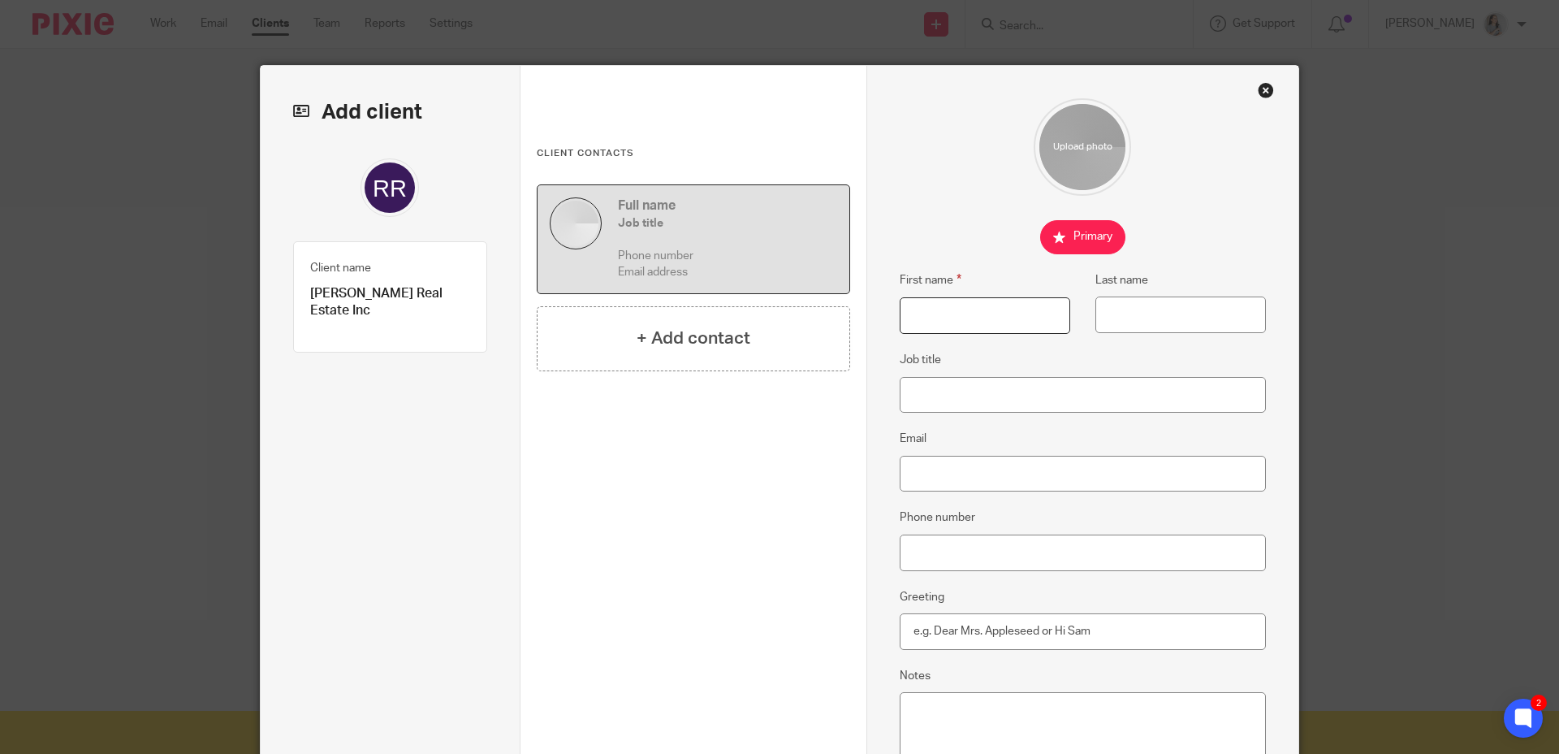
click at [955, 315] on input "First name" at bounding box center [985, 315] width 171 height 37
type input "Rosa"
type input "Viviano"
type input "COO"
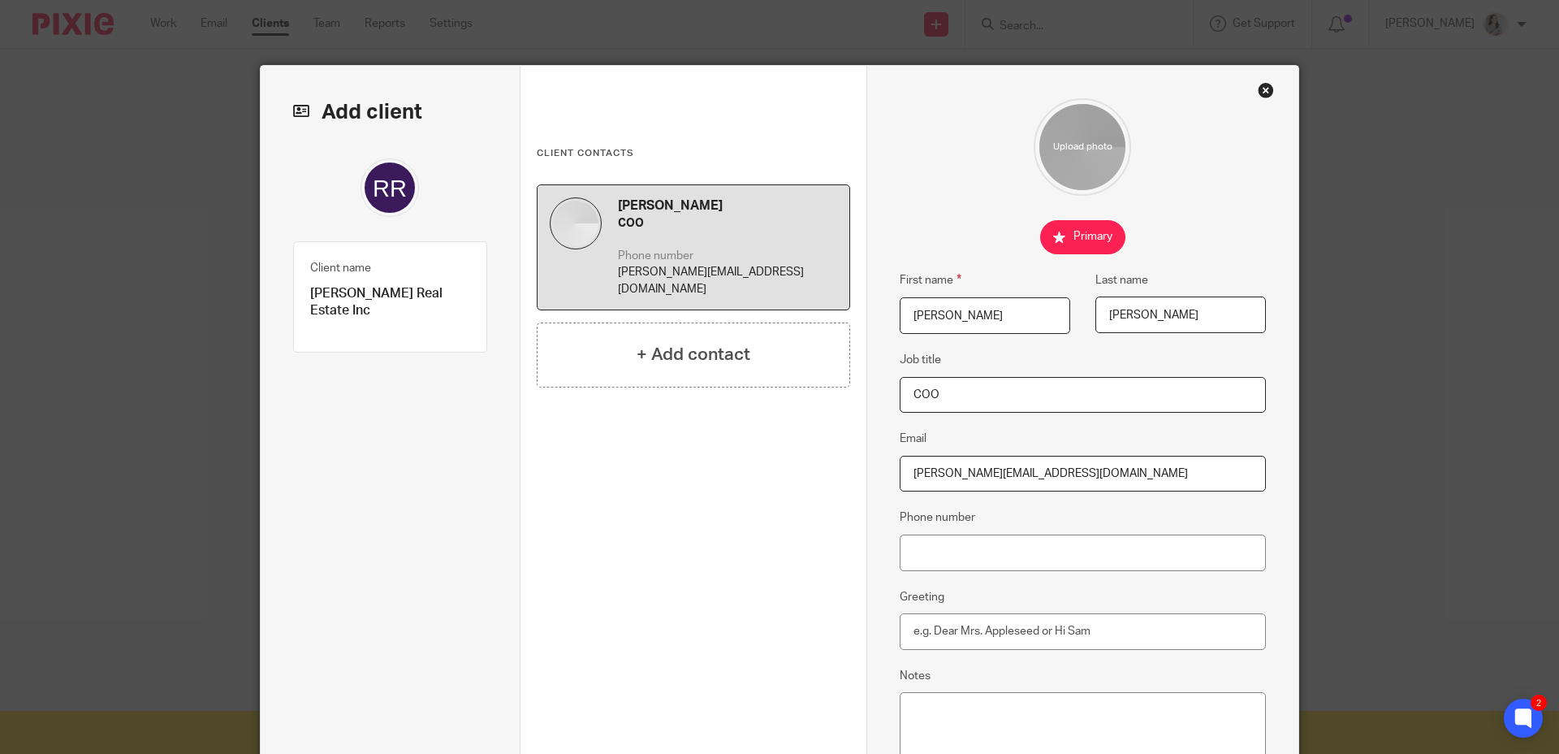
type input "[PERSON_NAME][EMAIL_ADDRESS][DOMAIN_NAME]"
click at [977, 549] on input "Phone number" at bounding box center [1083, 552] width 367 height 37
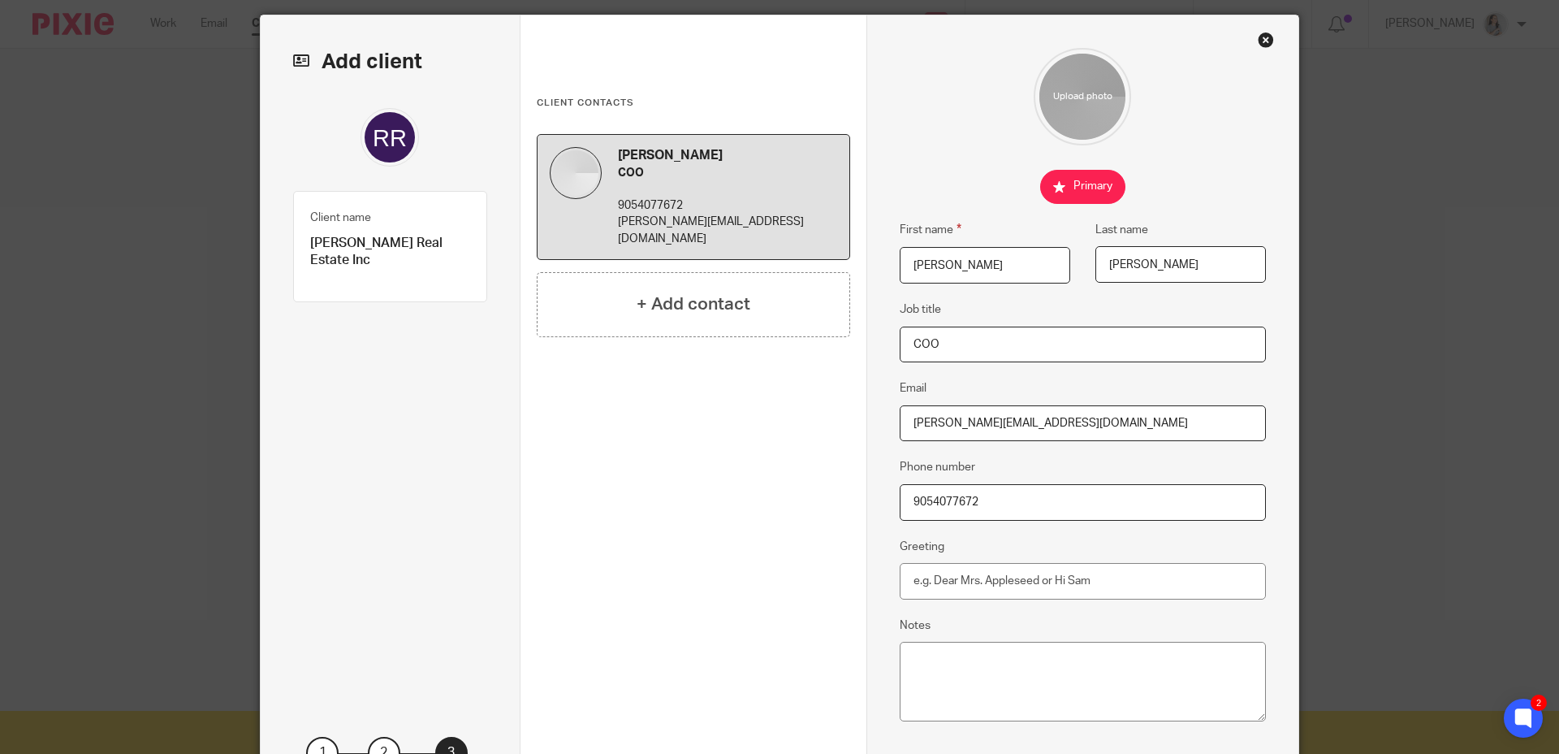
scroll to position [51, 0]
type input "9054077672"
click at [986, 566] on input "Greeting" at bounding box center [1083, 580] width 367 height 37
type input "Hi Rosa"
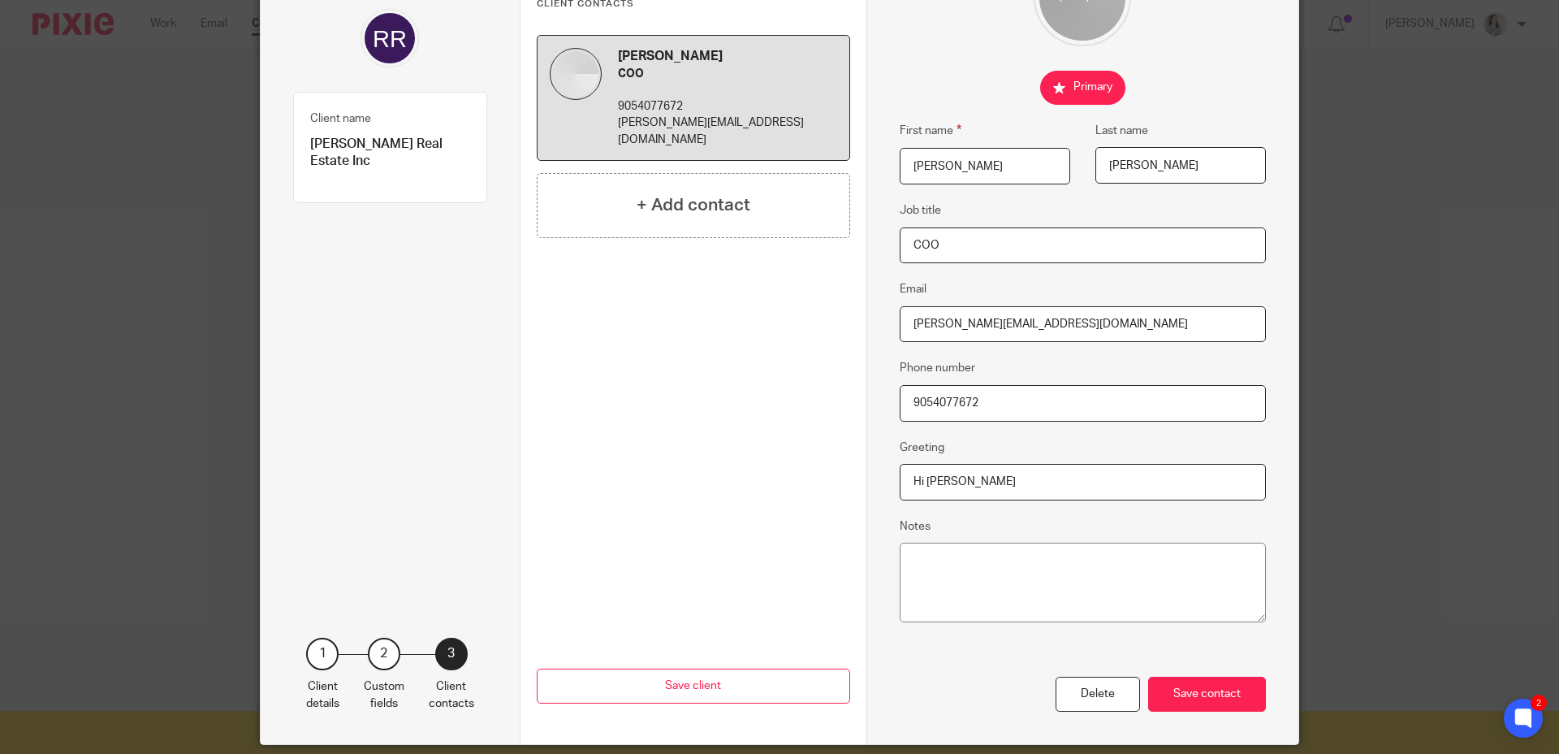
scroll to position [205, 0]
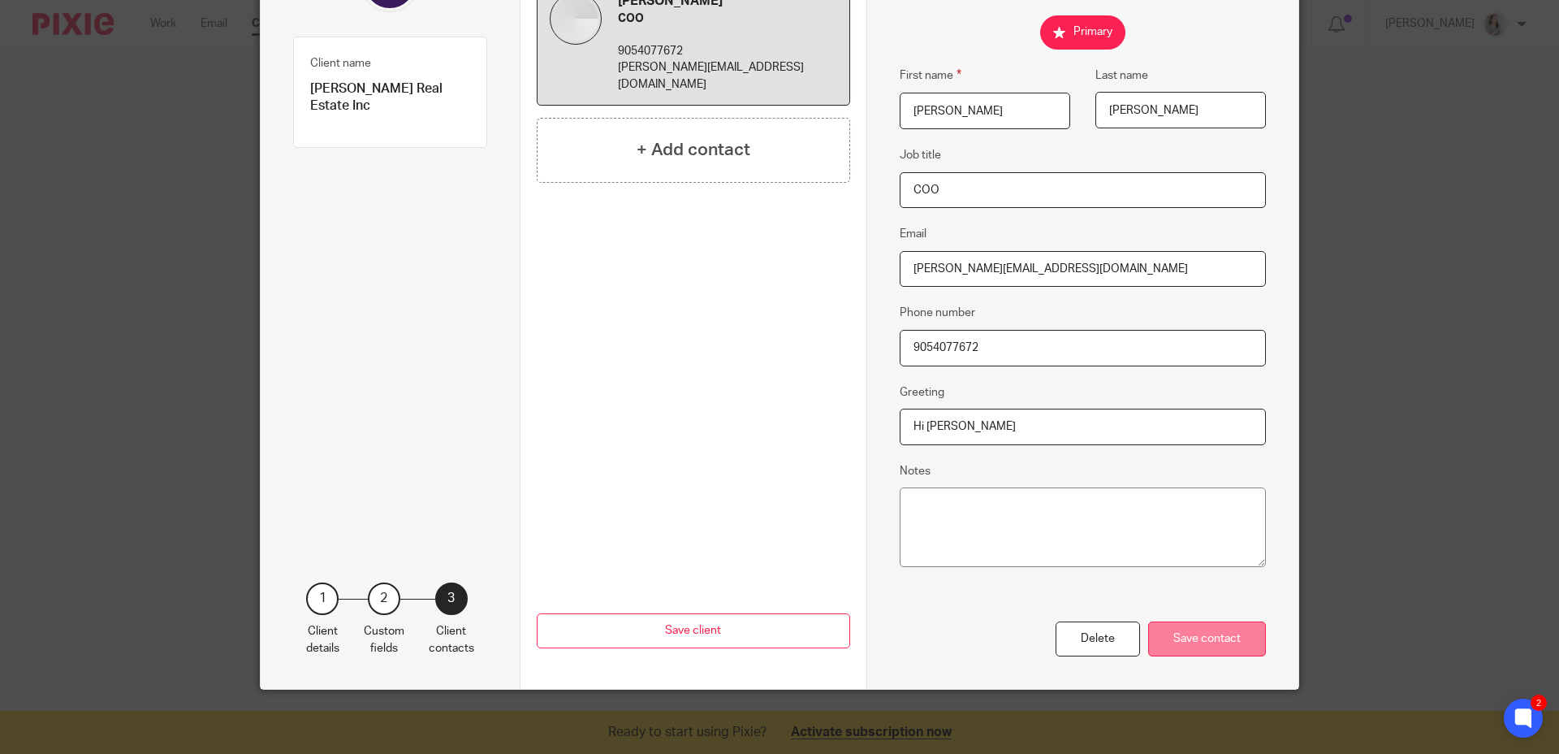
click at [1188, 651] on div "Save contact" at bounding box center [1207, 638] width 118 height 35
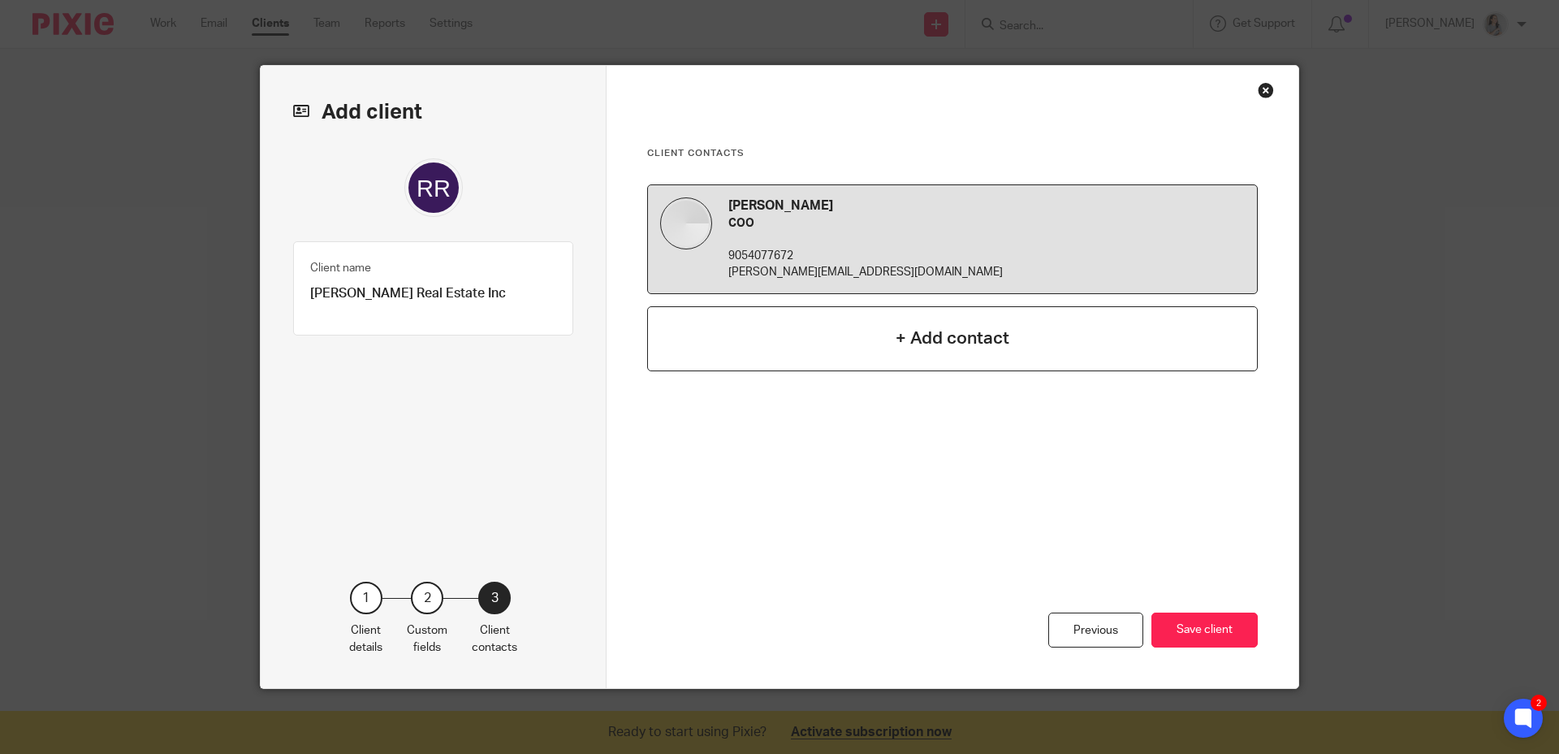
click at [888, 318] on div "+ Add contact" at bounding box center [952, 338] width 611 height 65
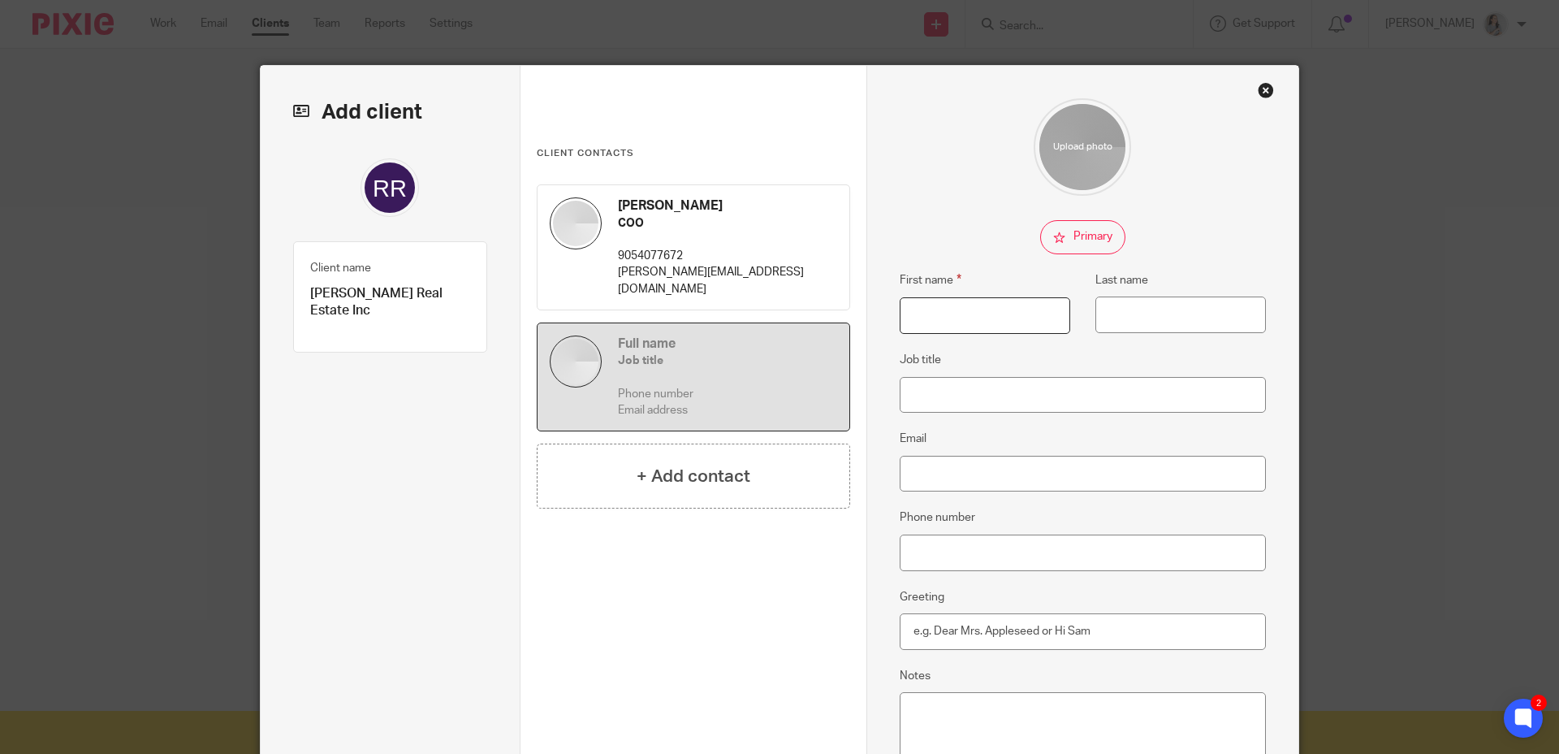
click at [930, 315] on input "First name" at bounding box center [985, 315] width 171 height 37
type input "Matthew"
type input "Regan"
type input "Partner"
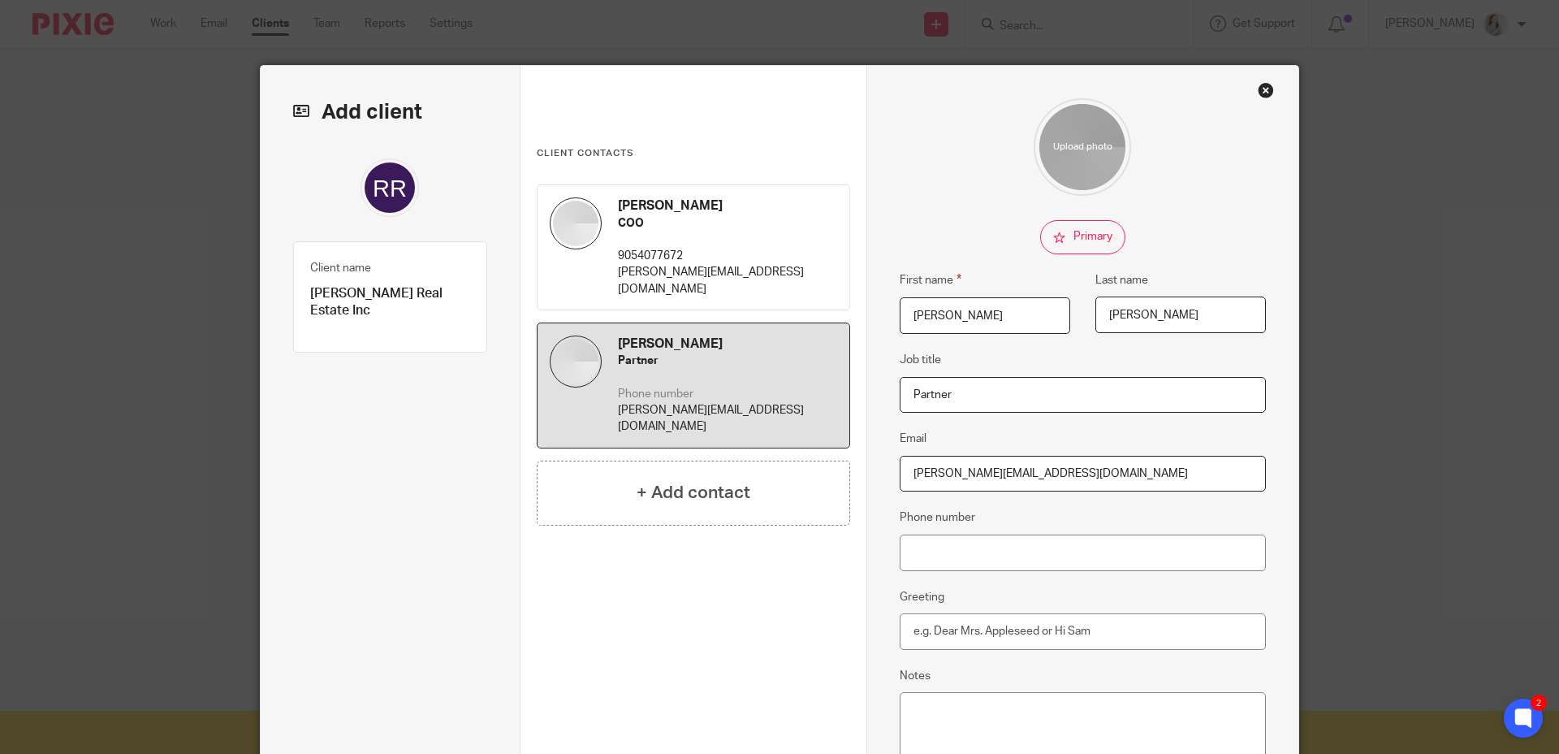
type input "matthew@reganirish.com"
click at [1003, 559] on input "Phone number" at bounding box center [1083, 552] width 367 height 37
type input "4166161890"
drag, startPoint x: 1023, startPoint y: 652, endPoint x: 1021, endPoint y: 631, distance: 21.3
click at [1023, 647] on div "First name Matthew Last name Regan Job title Partner Email matthew@reganirish.c…" at bounding box center [1083, 462] width 367 height 728
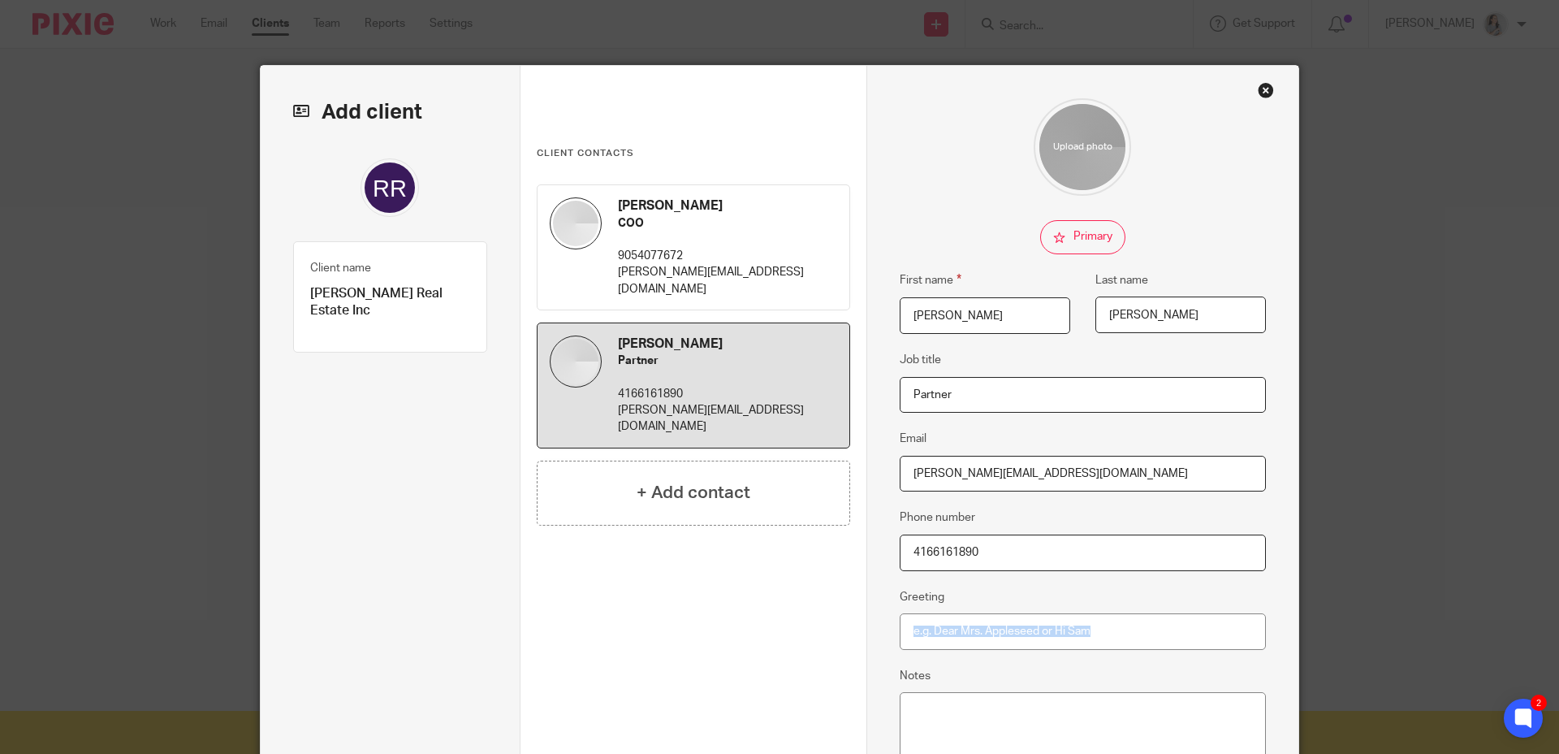
click at [1019, 621] on input "Greeting" at bounding box center [1083, 631] width 367 height 37
type input "Hi Matthew"
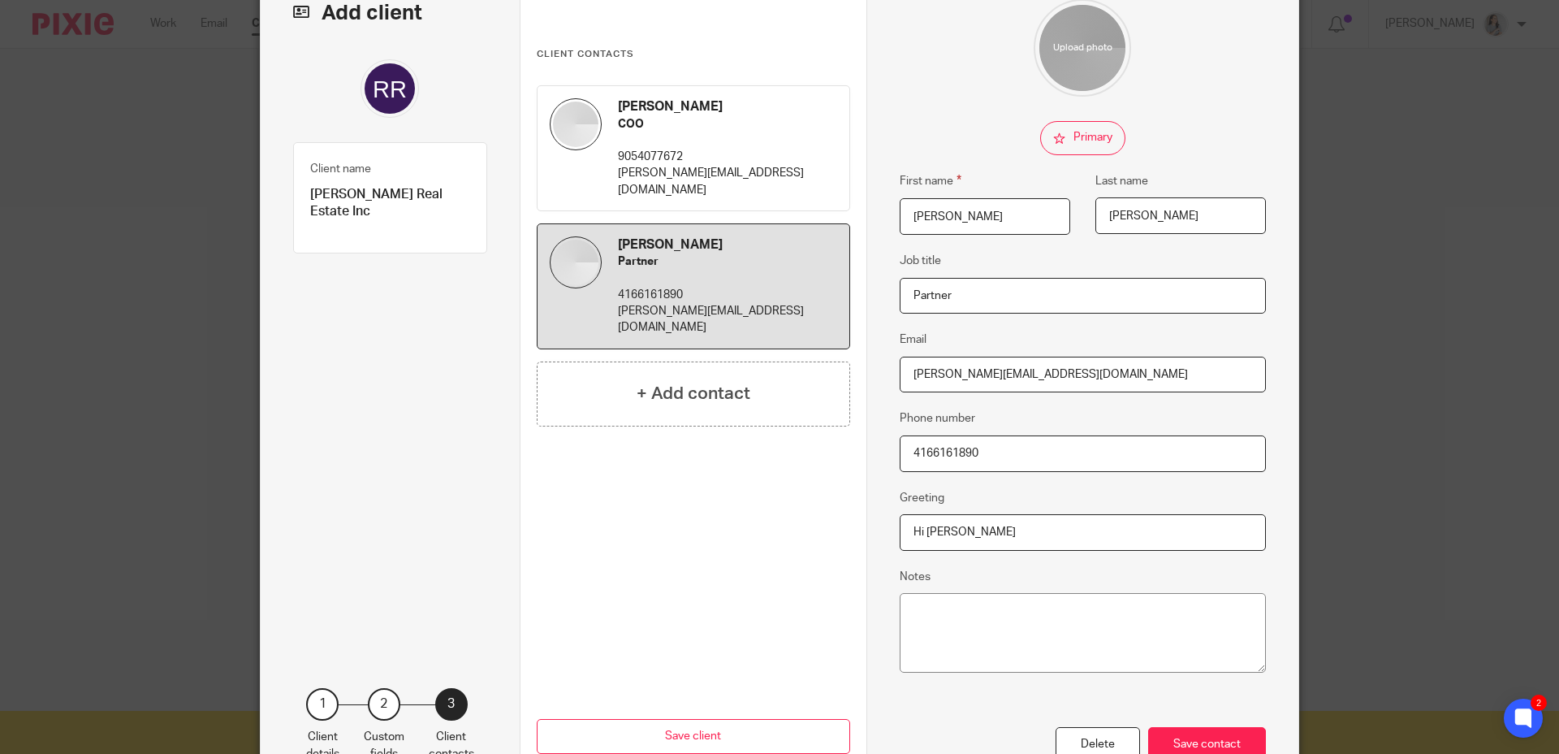
scroll to position [110, 0]
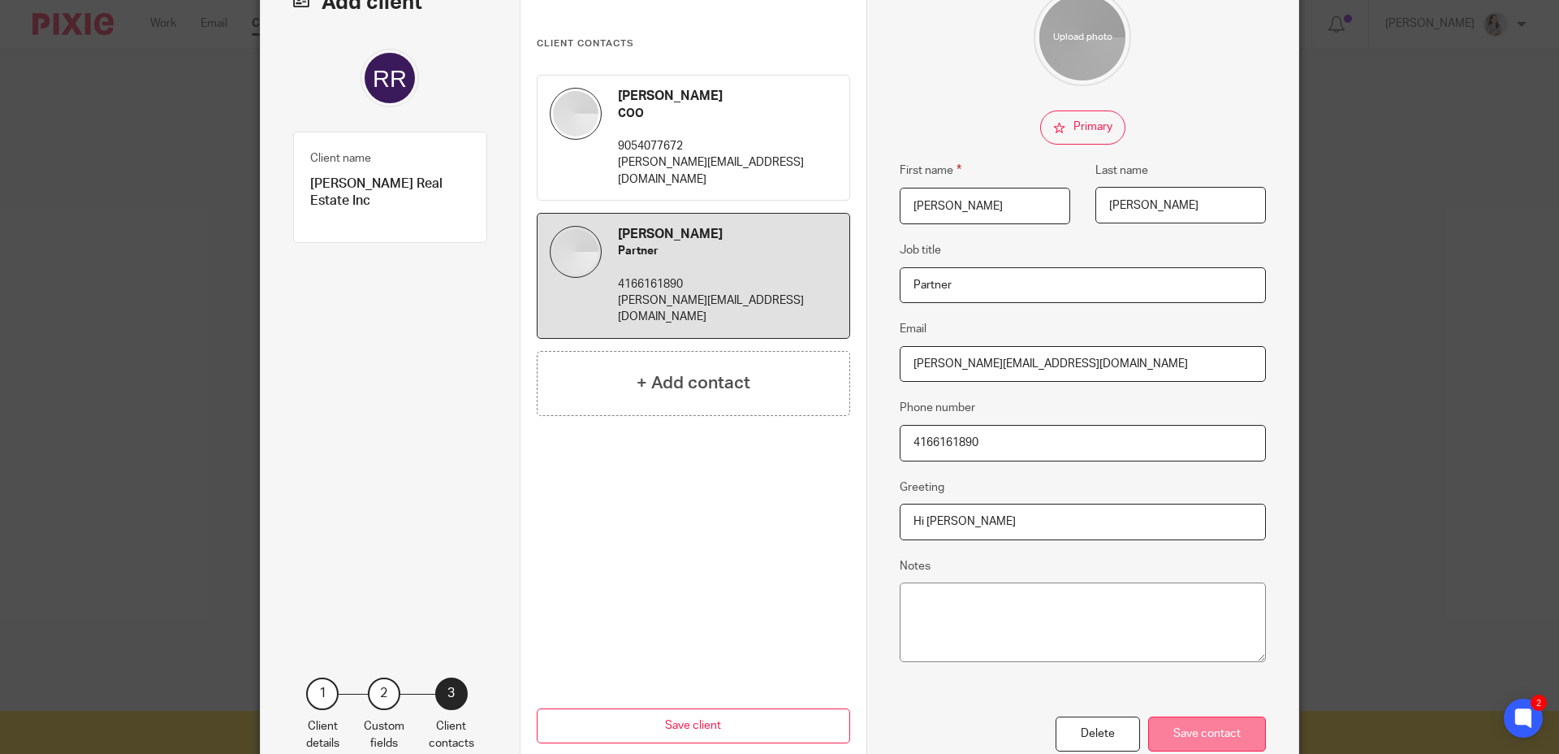
click at [1221, 729] on div "Save contact" at bounding box center [1207, 733] width 118 height 35
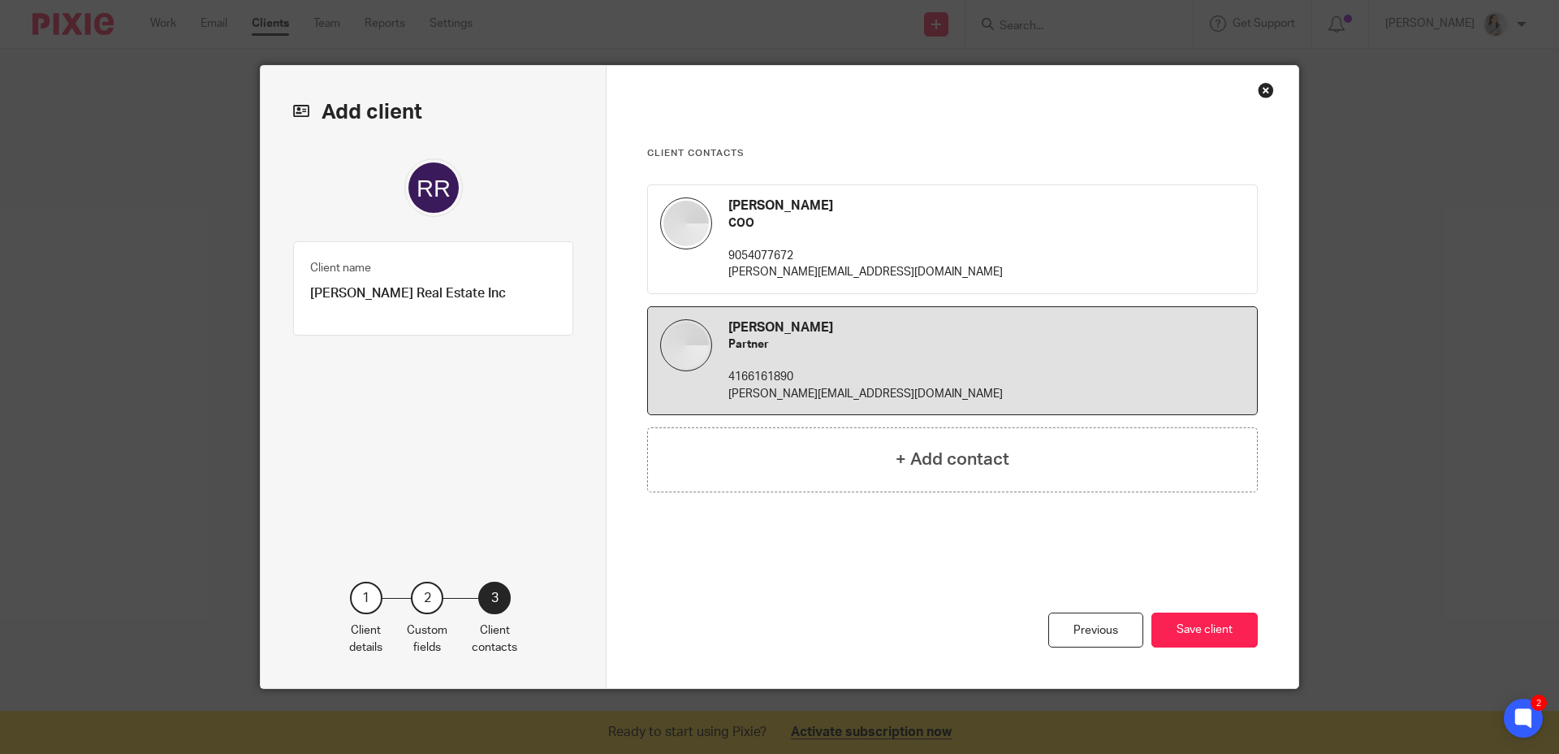
click at [919, 603] on div "Previous Save client" at bounding box center [952, 624] width 611 height 128
click at [1214, 629] on button "Save client" at bounding box center [1205, 629] width 106 height 35
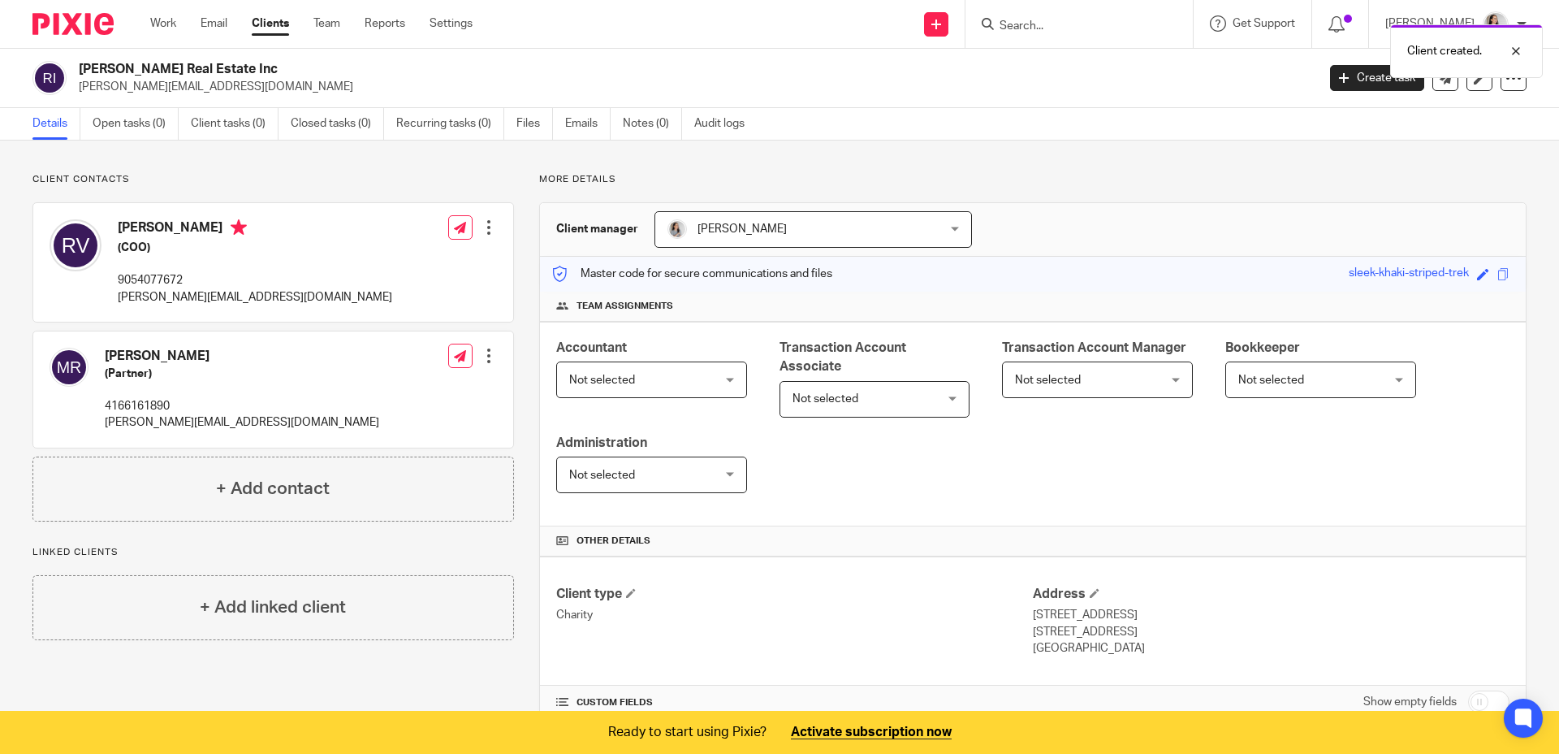
click at [1336, 396] on span "Not selected" at bounding box center [1309, 379] width 141 height 34
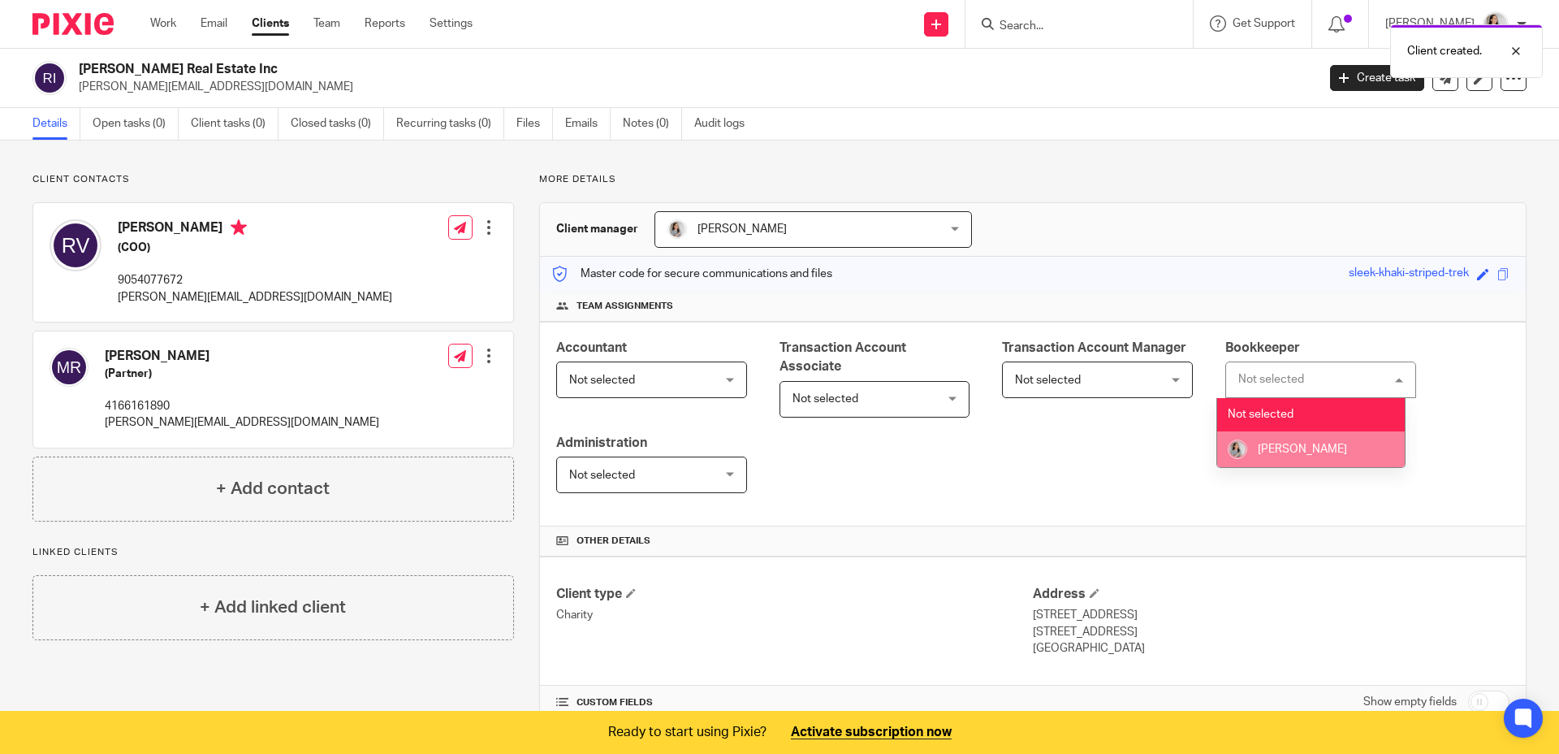
drag, startPoint x: 1305, startPoint y: 458, endPoint x: 1244, endPoint y: 458, distance: 60.9
click at [1305, 458] on li "[PERSON_NAME]" at bounding box center [1311, 449] width 188 height 36
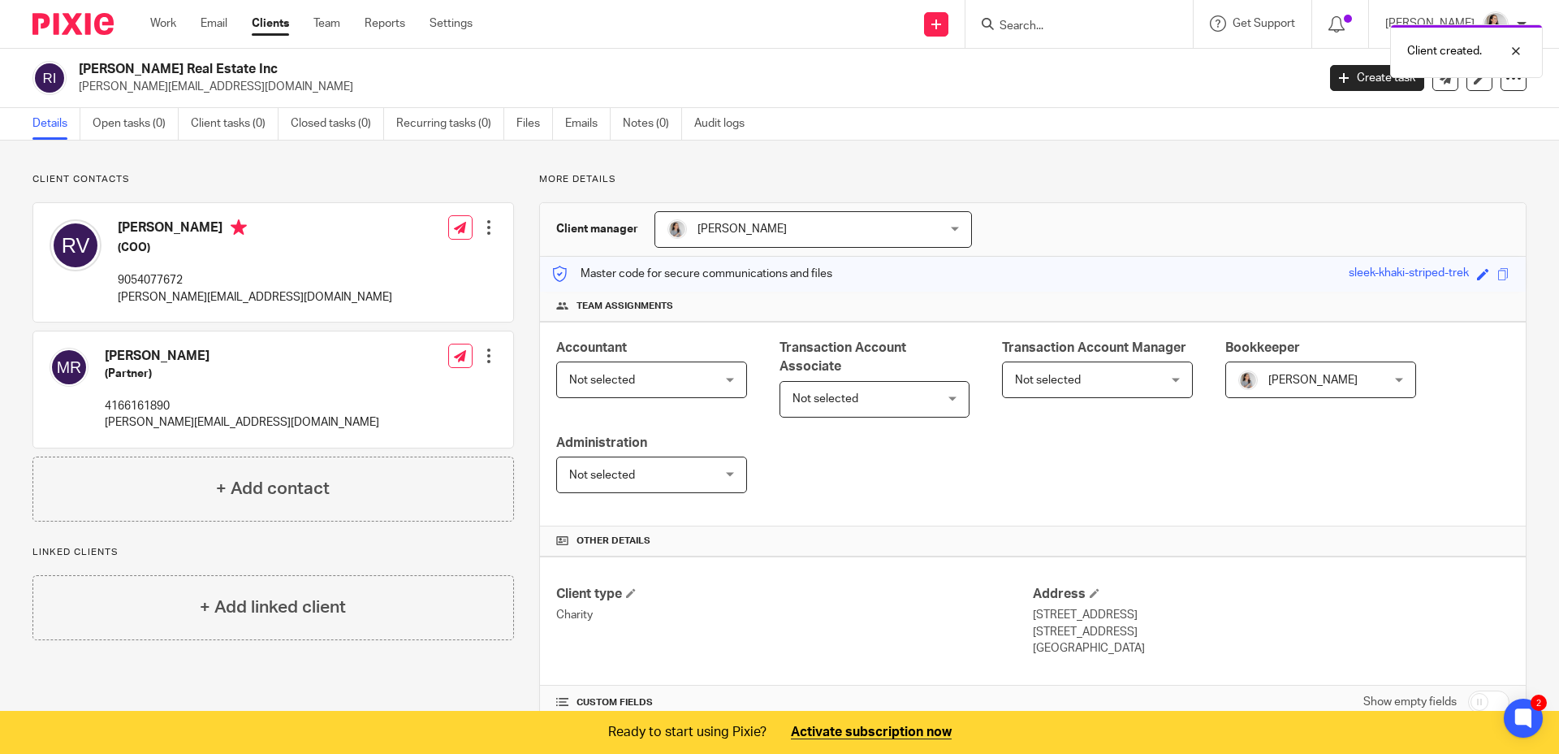
click at [705, 378] on span "Not selected" at bounding box center [639, 379] width 141 height 34
click at [639, 374] on span "Not selected" at bounding box center [639, 379] width 141 height 34
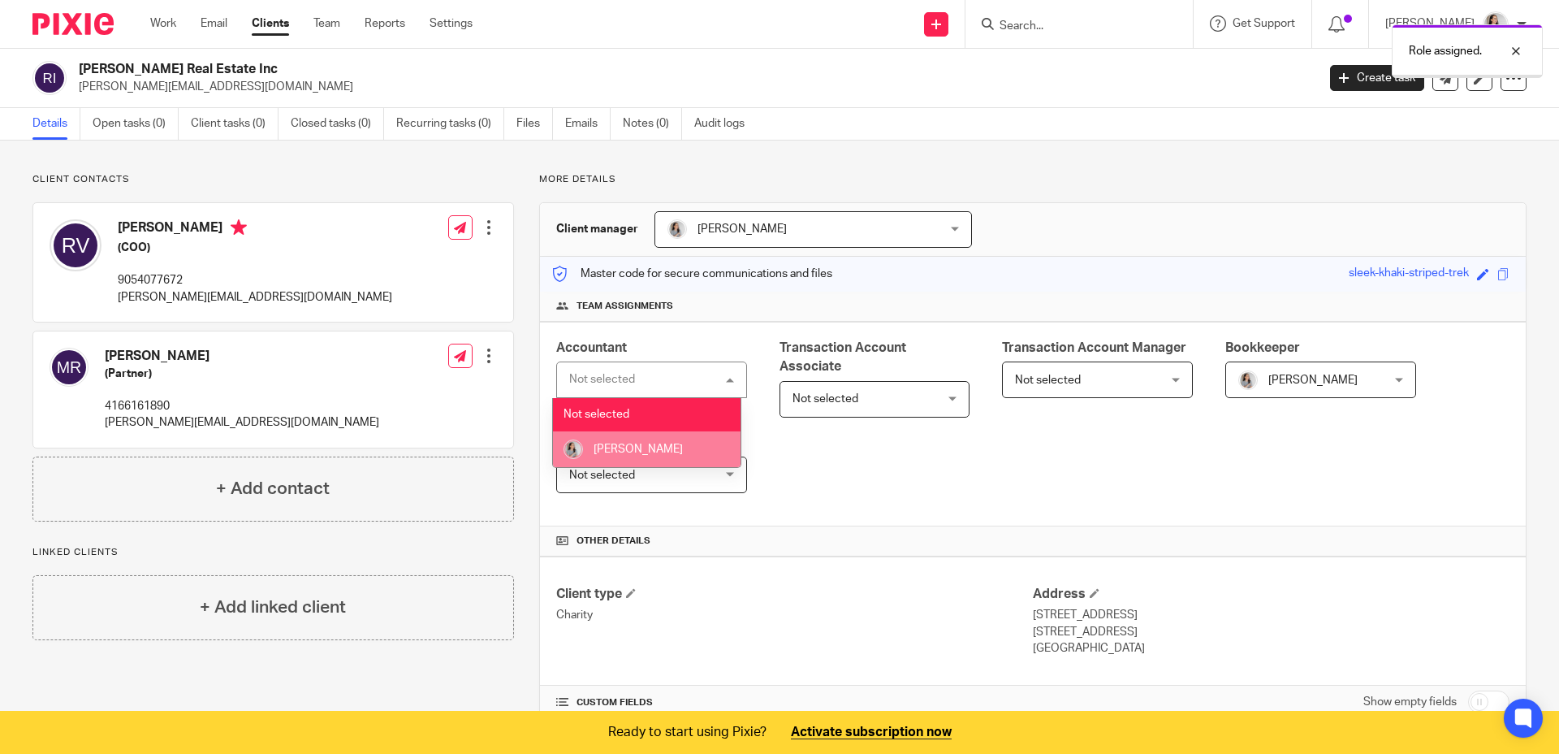
click at [617, 464] on li "[PERSON_NAME]" at bounding box center [647, 449] width 188 height 36
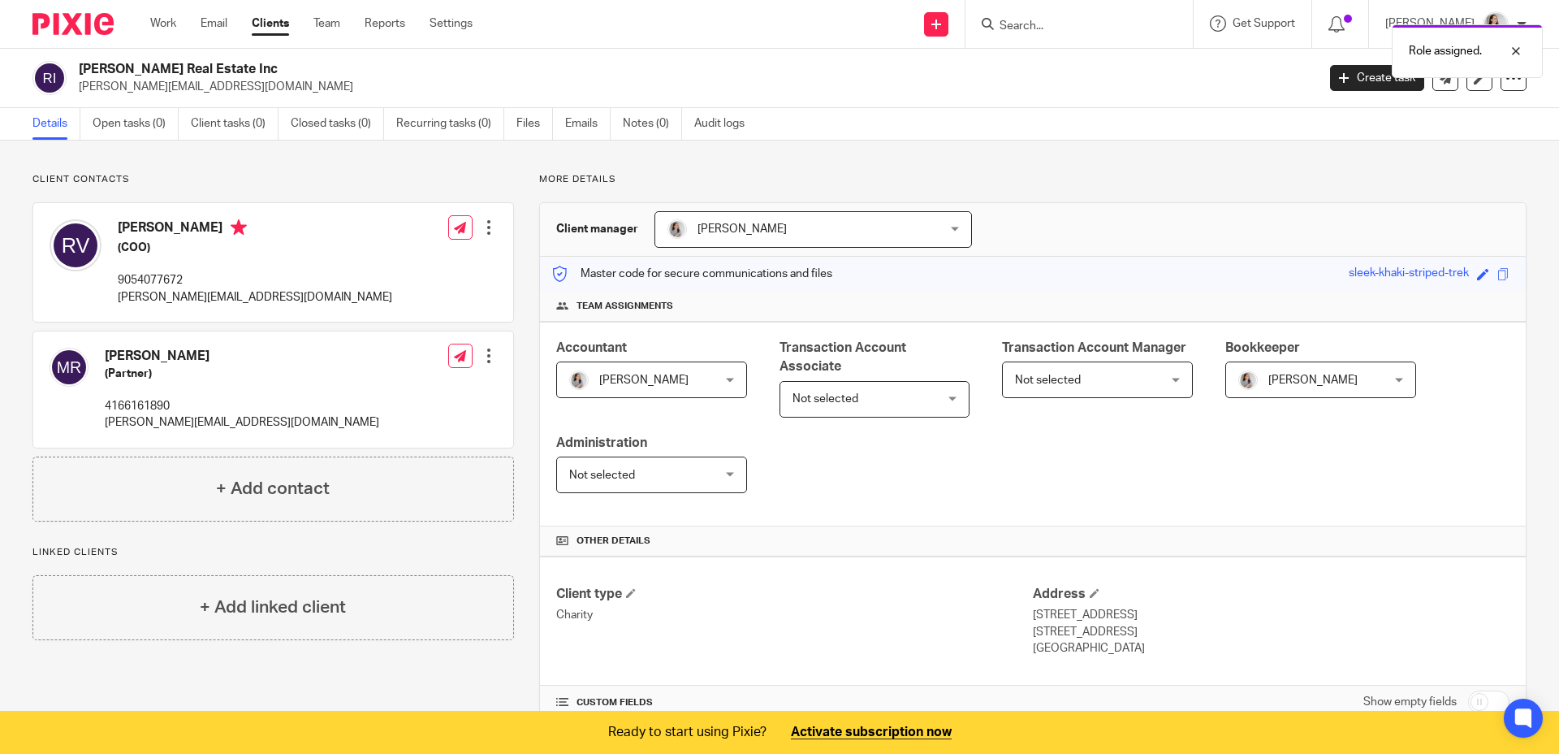
click at [249, 50] on div "Regan Real Estate Inc rosa@reganirish.com Create task Export data Merge Archive…" at bounding box center [779, 78] width 1559 height 59
click at [264, 27] on link "Clients" at bounding box center [270, 23] width 37 height 16
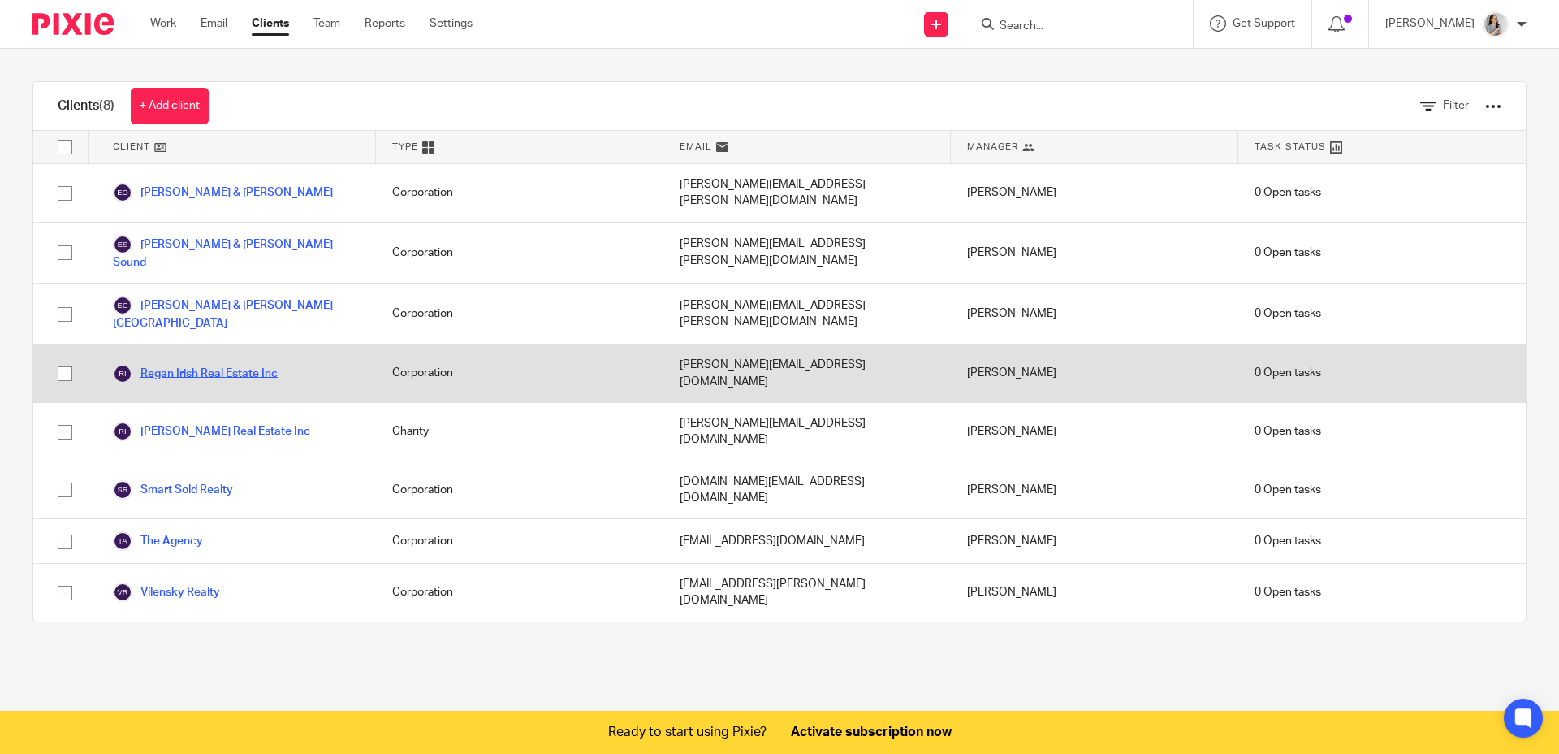
click at [217, 364] on link "Regan Irish Real Estate Inc" at bounding box center [195, 373] width 165 height 19
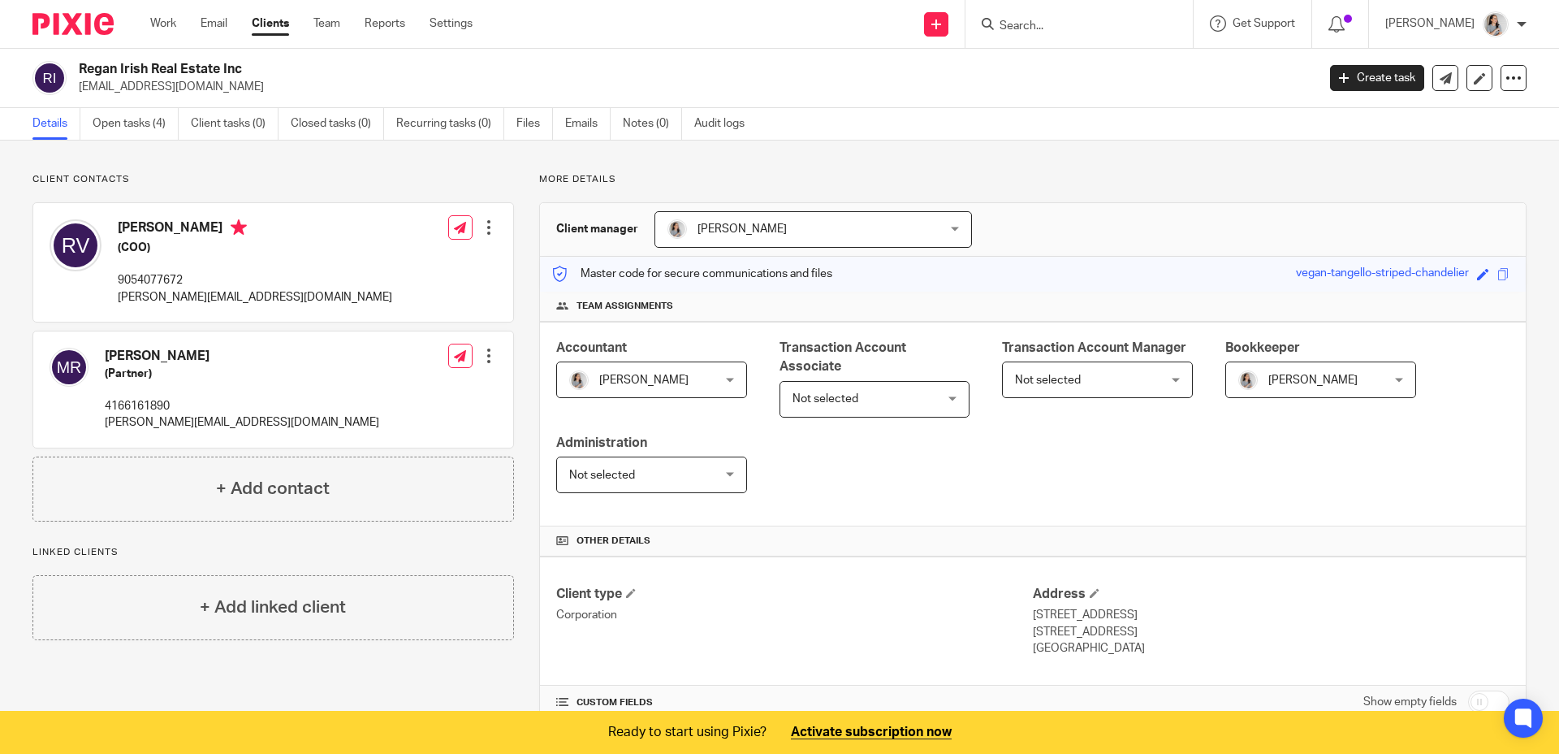
scroll to position [255, 0]
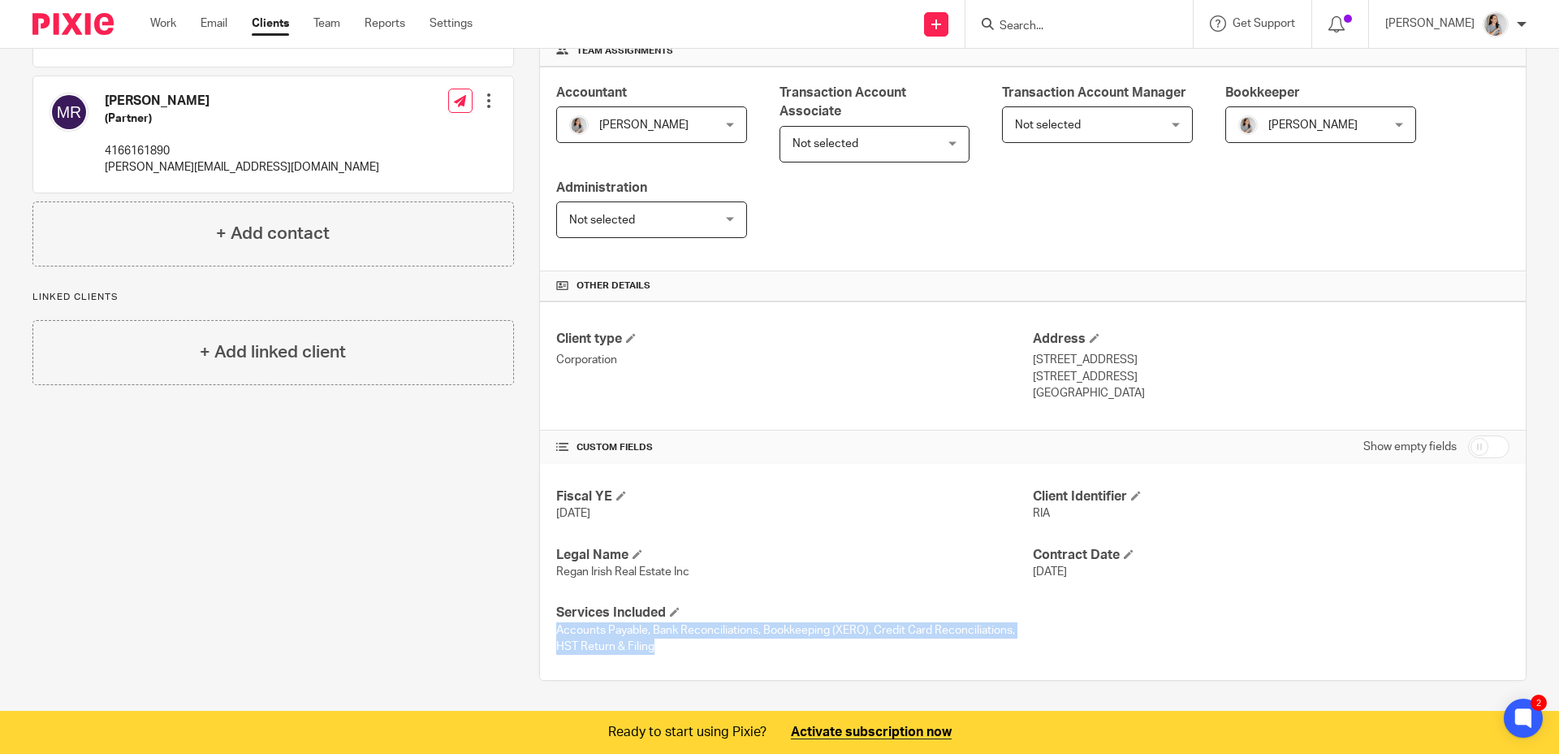
drag, startPoint x: 551, startPoint y: 629, endPoint x: 645, endPoint y: 660, distance: 99.1
click at [651, 661] on div "Fiscal YE Dec 31, 2025 Client Identifier RIA Legal Name Regan Irish Real Estate…" at bounding box center [1033, 572] width 986 height 216
copy span "Accounts Payable, Bank Reconciliations, Bookkeeping (XERO), Credit Card Reconci…"
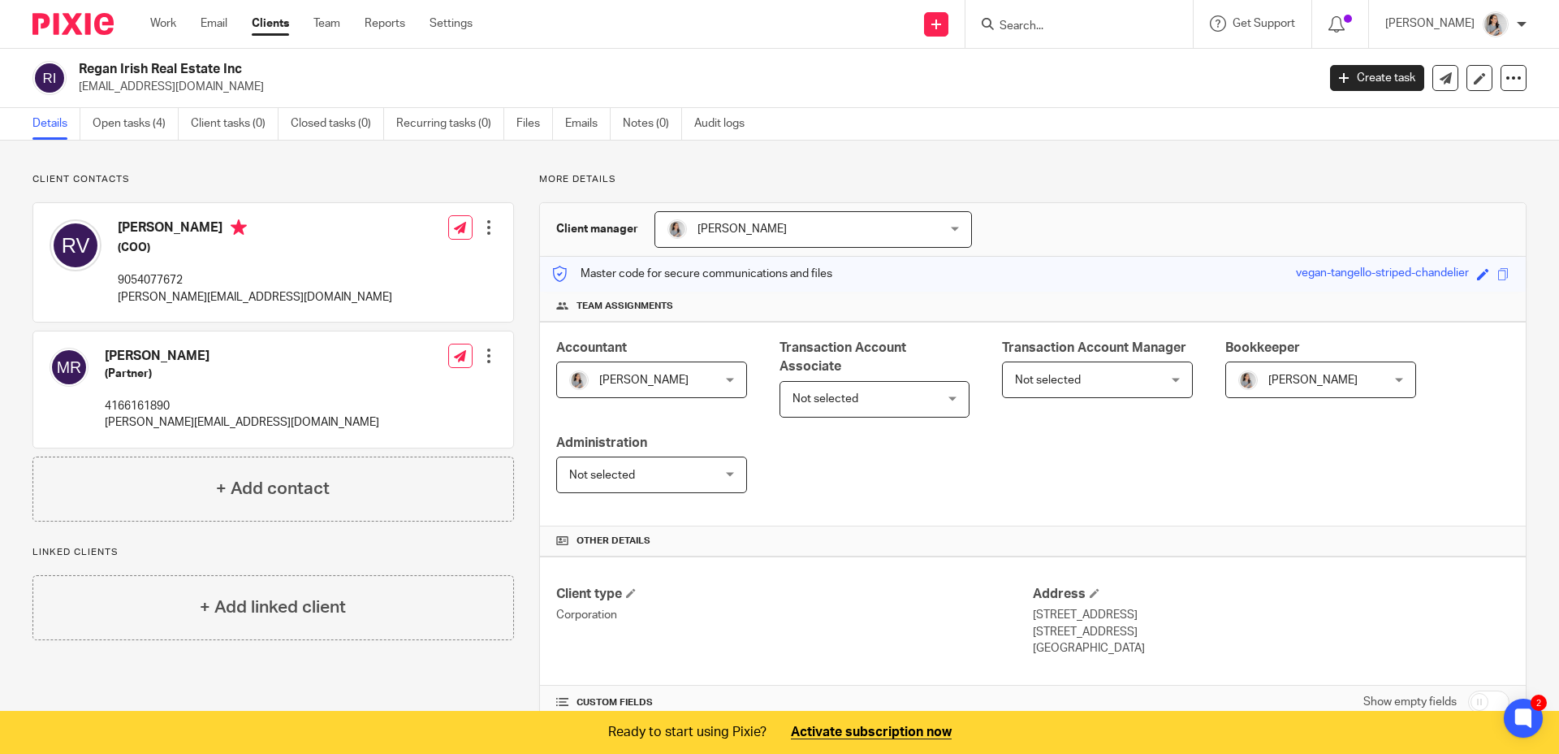
click at [269, 11] on div "Work Email Clients Team Reports Settings Work Email Clients Team Reports Settin…" at bounding box center [315, 24] width 363 height 48
click at [270, 18] on link "Clients" at bounding box center [270, 23] width 37 height 16
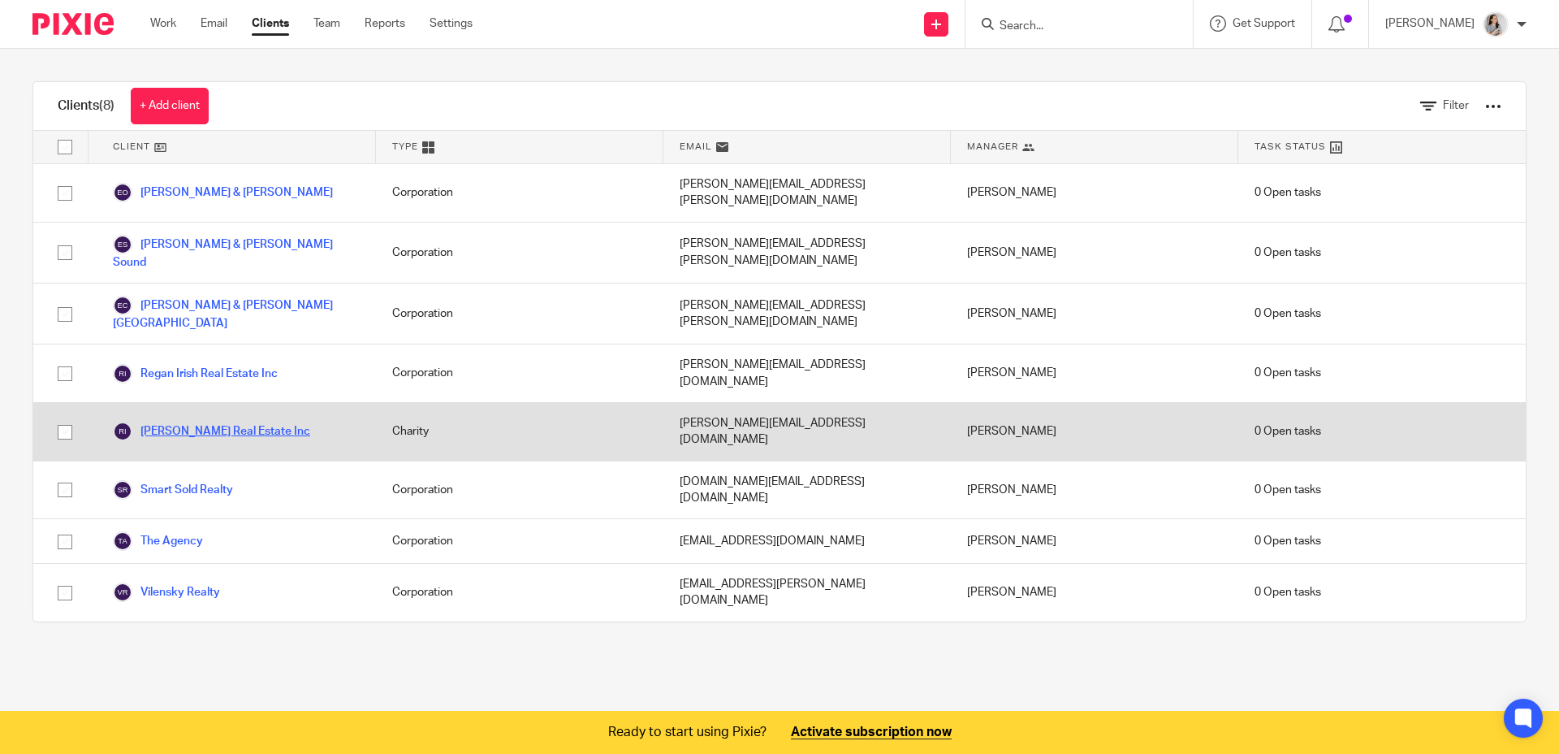
click at [219, 422] on link "[PERSON_NAME] Real Estate Inc" at bounding box center [211, 431] width 197 height 19
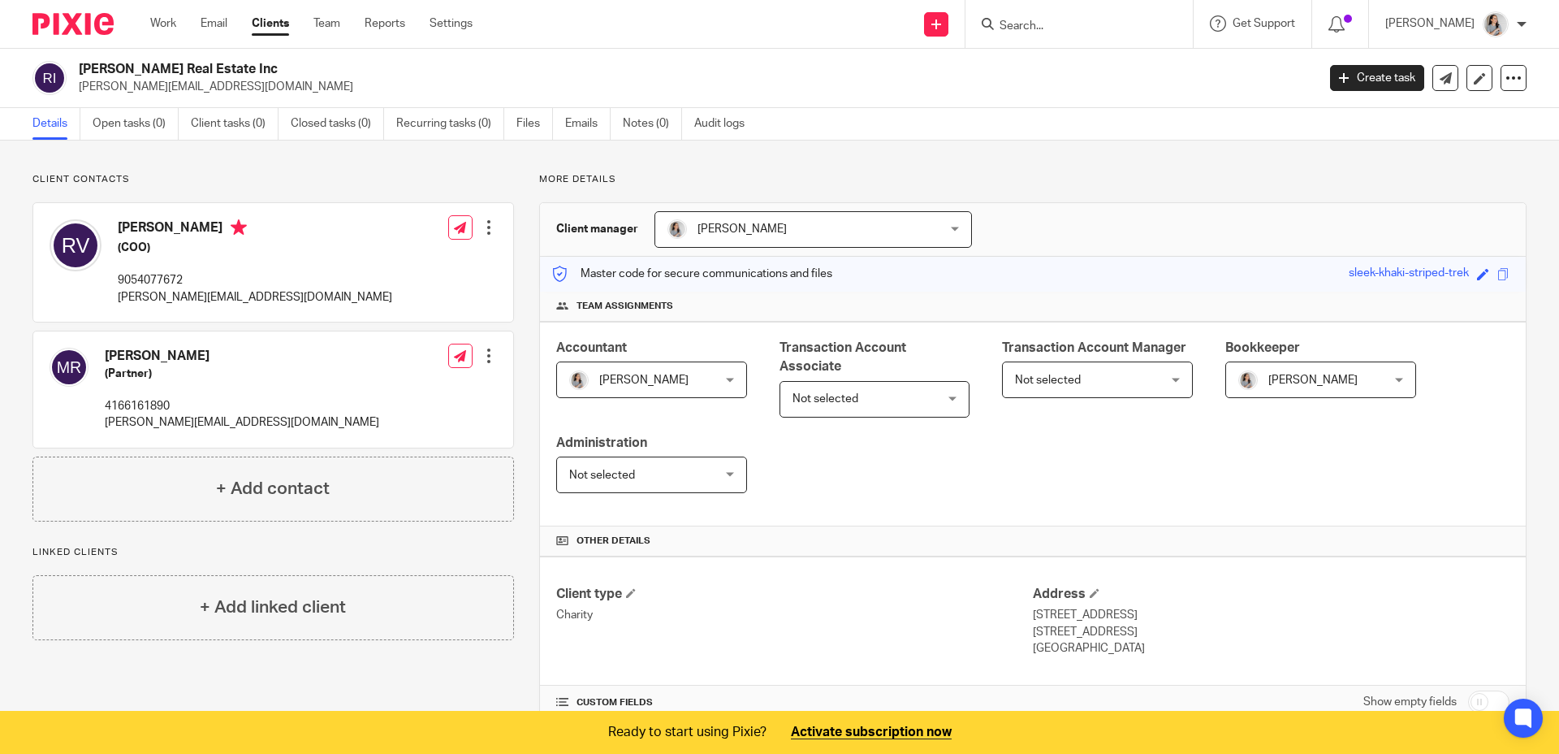
scroll to position [238, 0]
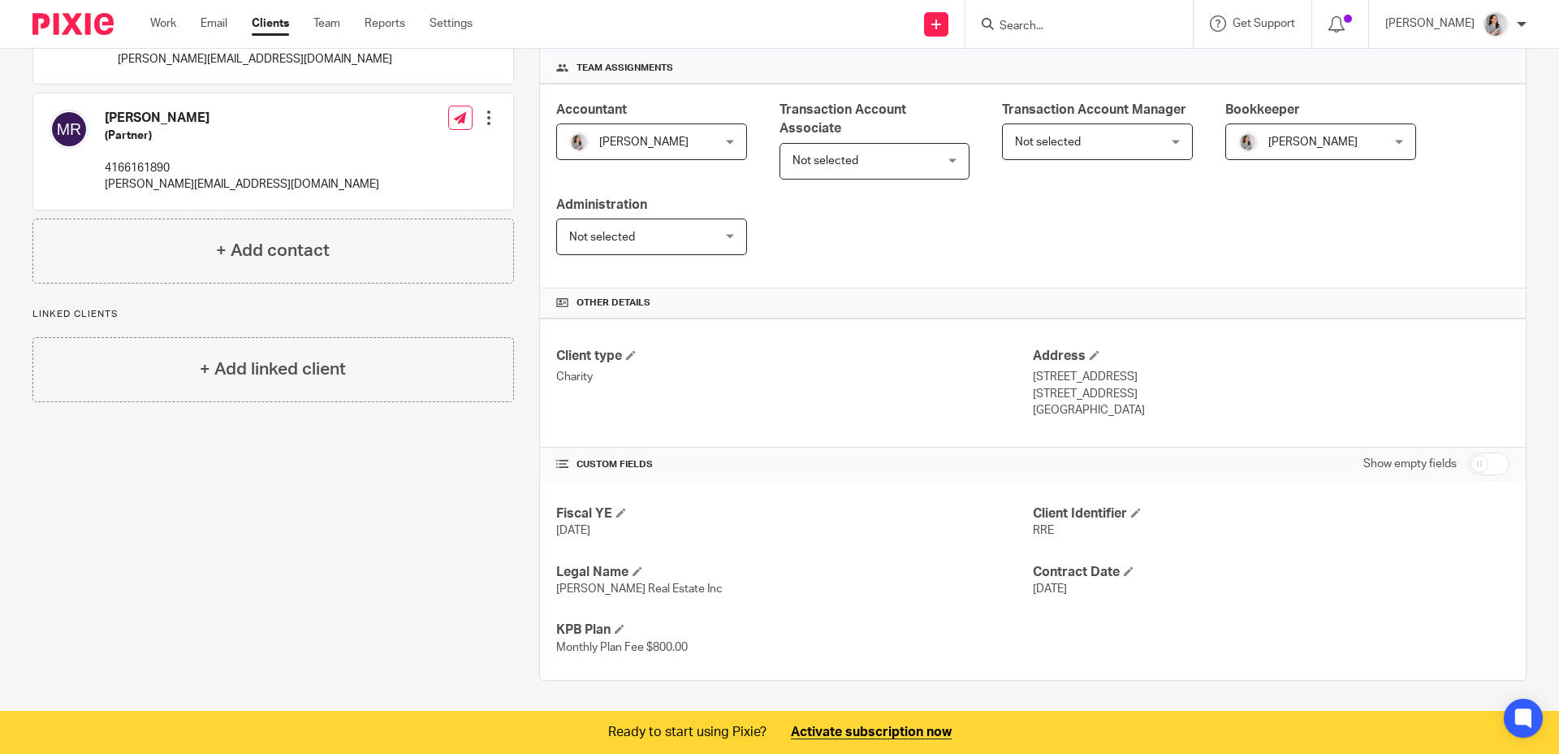
click at [1477, 465] on input "checkbox" at bounding box center [1488, 463] width 41 height 23
checkbox input "true"
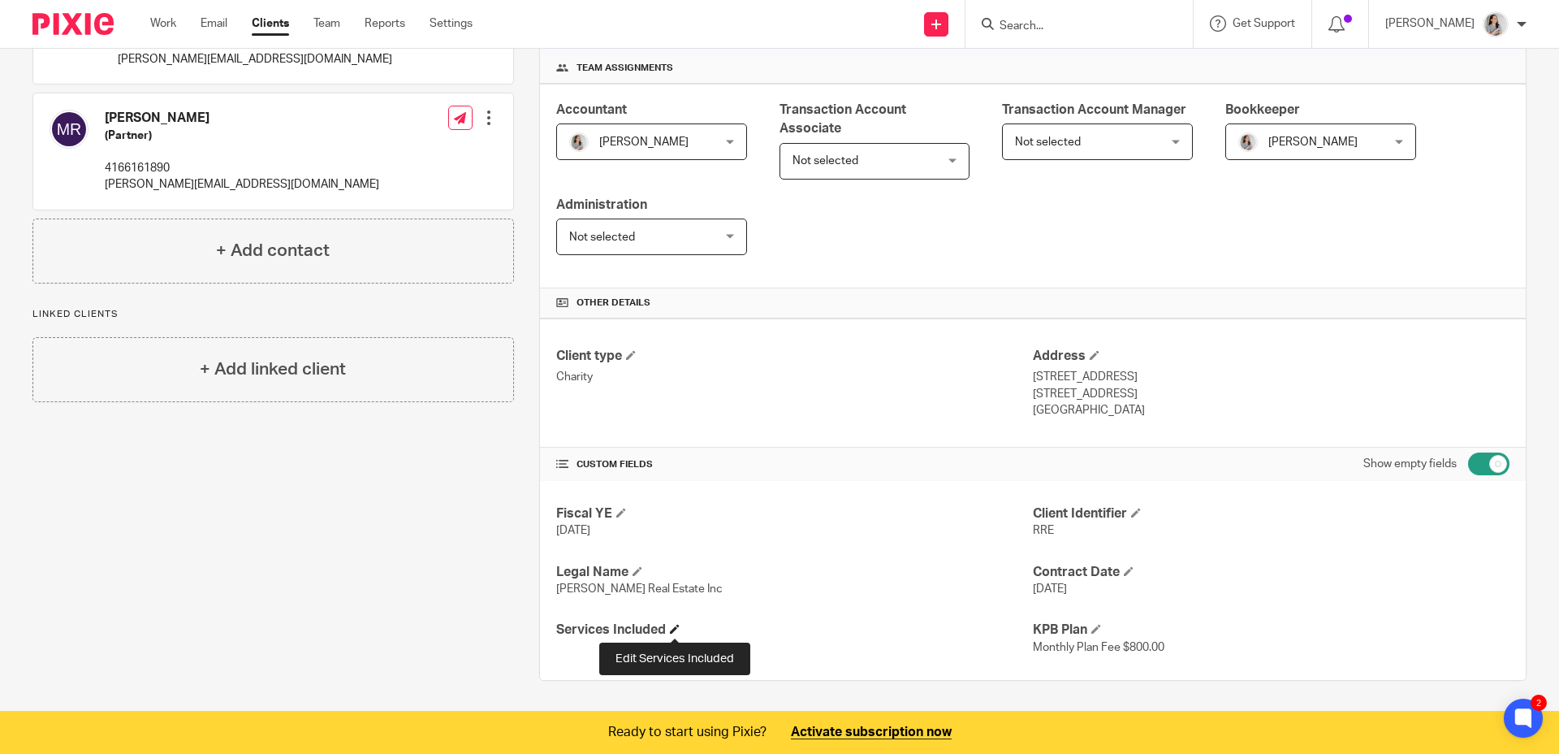
click at [670, 629] on span at bounding box center [675, 629] width 10 height 10
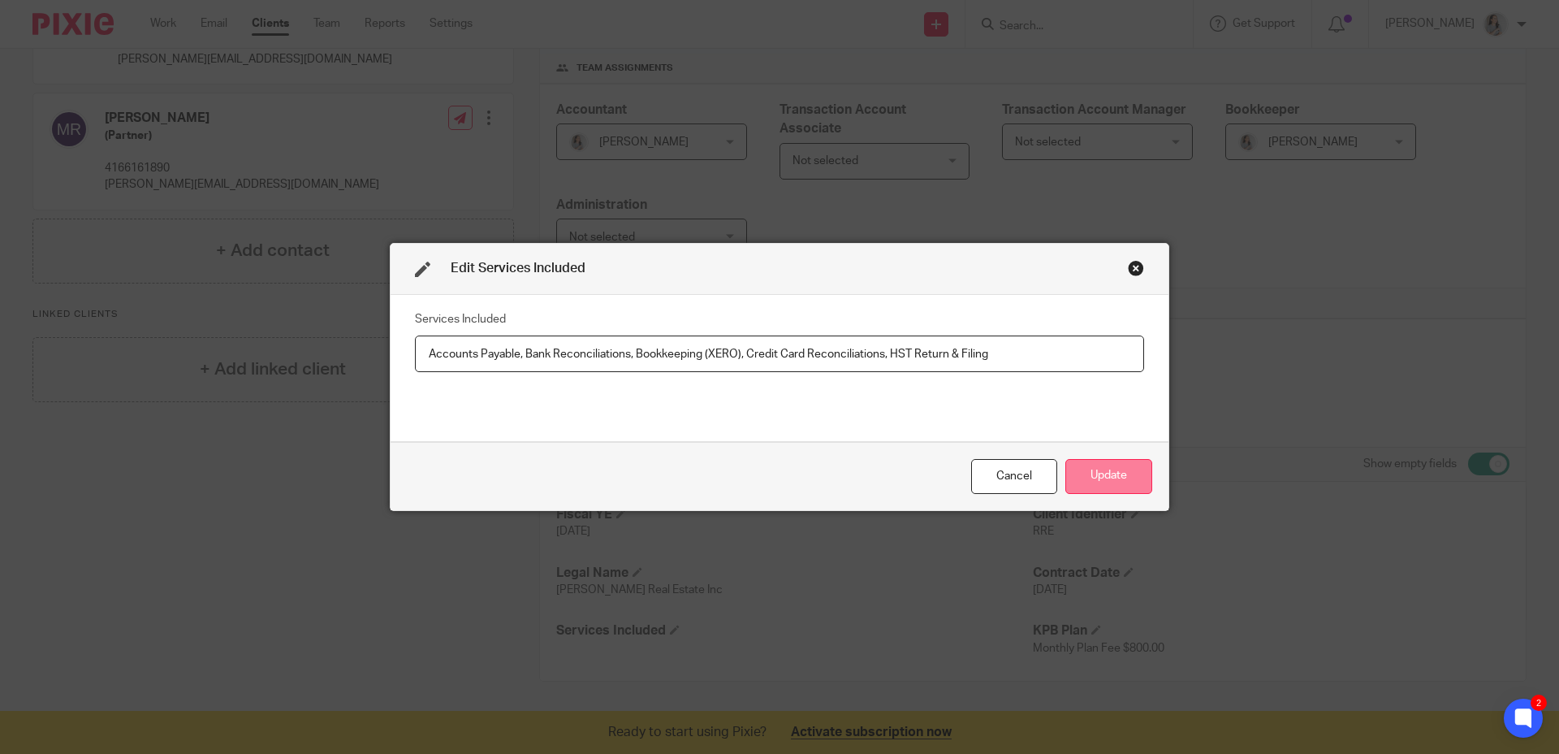
type input "Accounts Payable, Bank Reconciliations, Bookkeeping (XERO), Credit Card Reconci…"
click at [1082, 484] on button "Update" at bounding box center [1109, 476] width 87 height 35
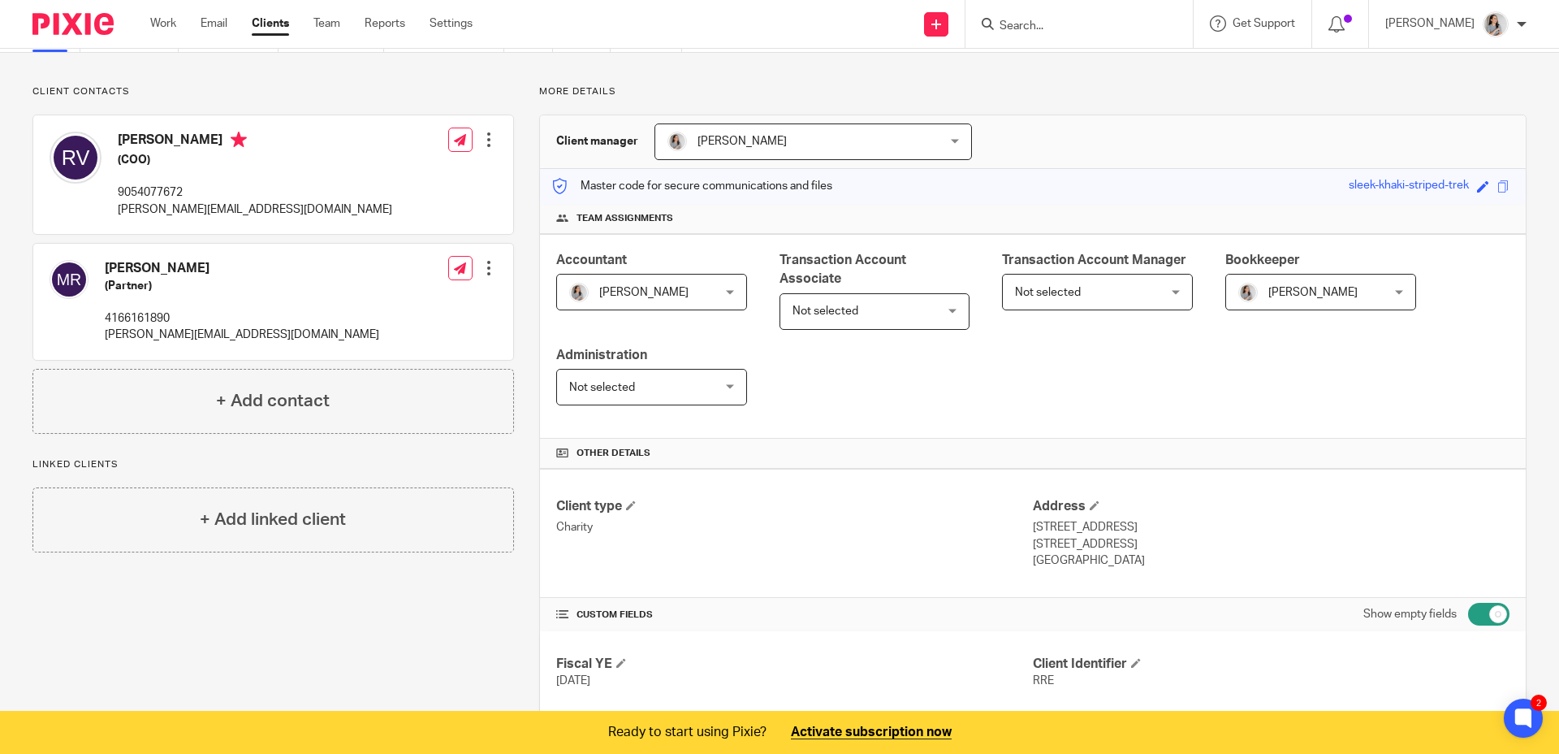
scroll to position [0, 0]
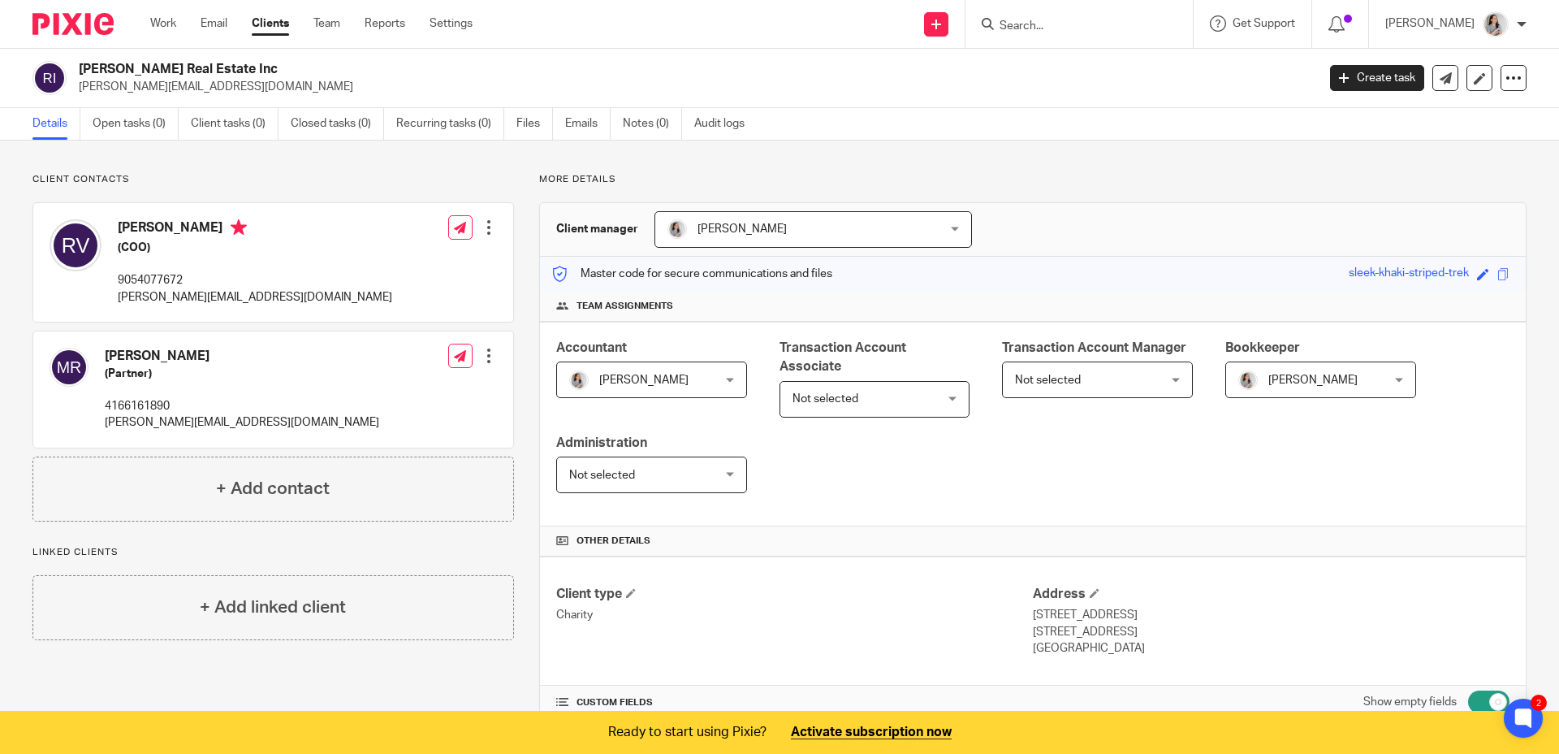
click at [265, 38] on div "Work Email Clients Team Reports Settings Work Email Clients Team Reports Settin…" at bounding box center [315, 24] width 363 height 48
click at [270, 32] on link "Clients" at bounding box center [270, 23] width 37 height 16
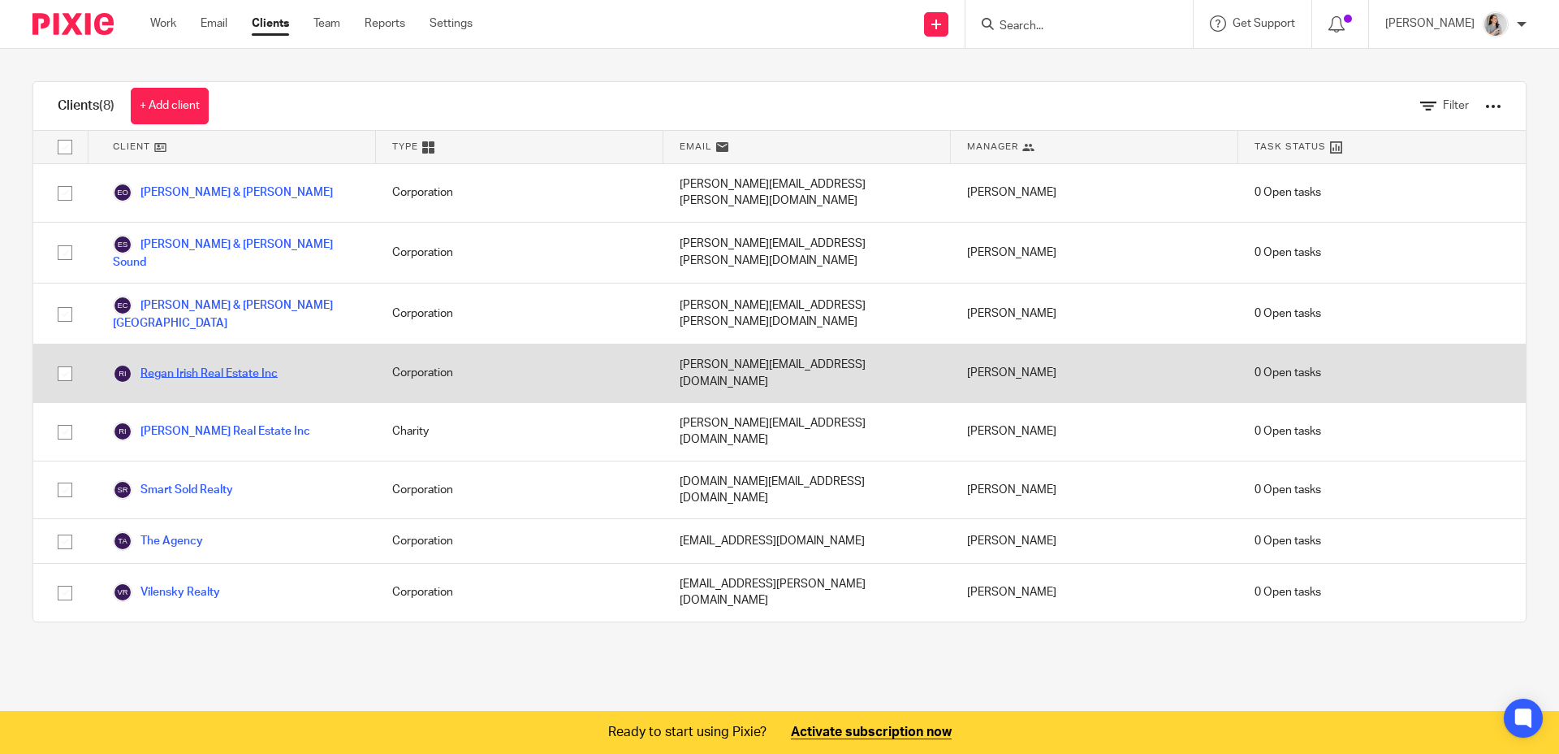
click at [249, 364] on link "Regan Irish Real Estate Inc" at bounding box center [195, 373] width 165 height 19
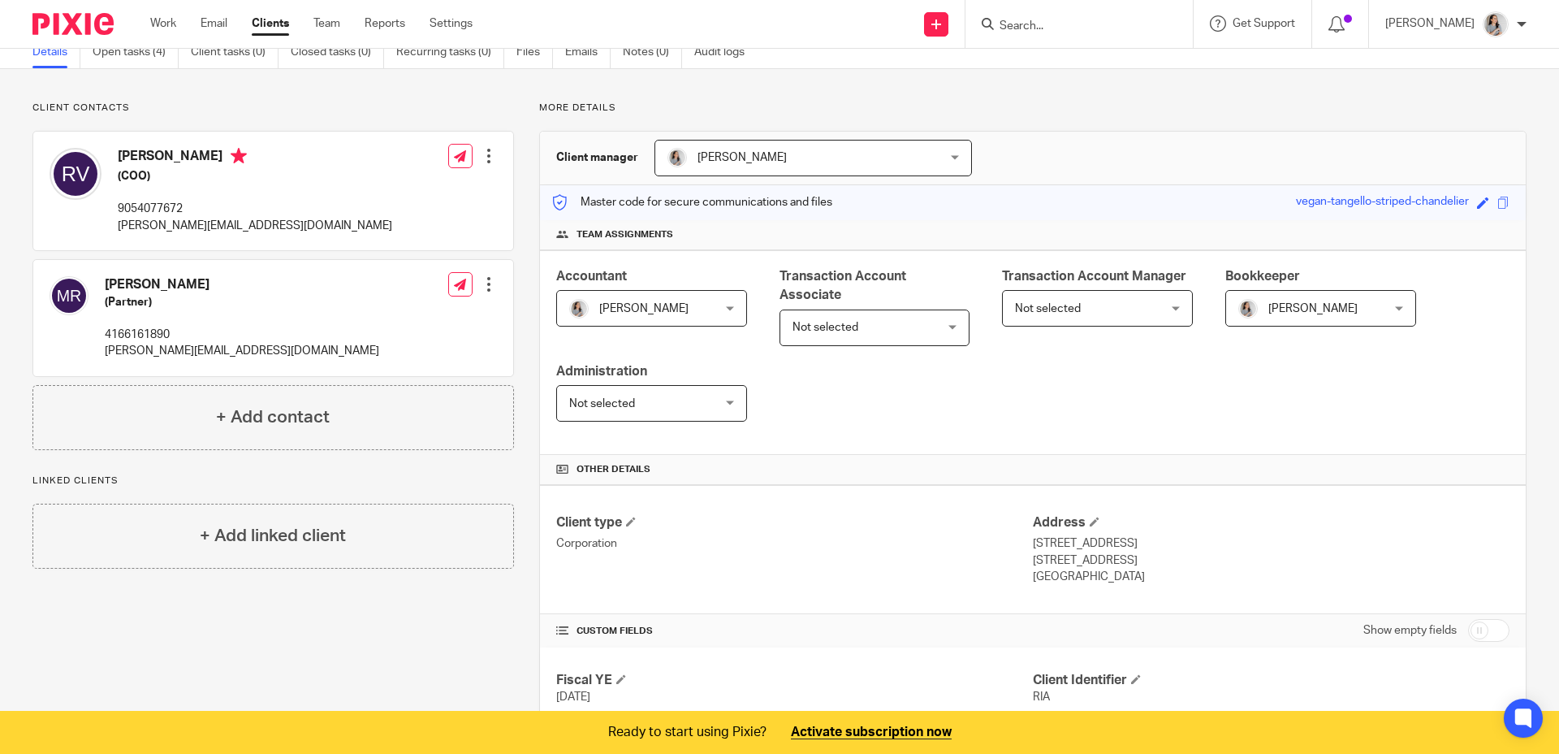
scroll to position [255, 0]
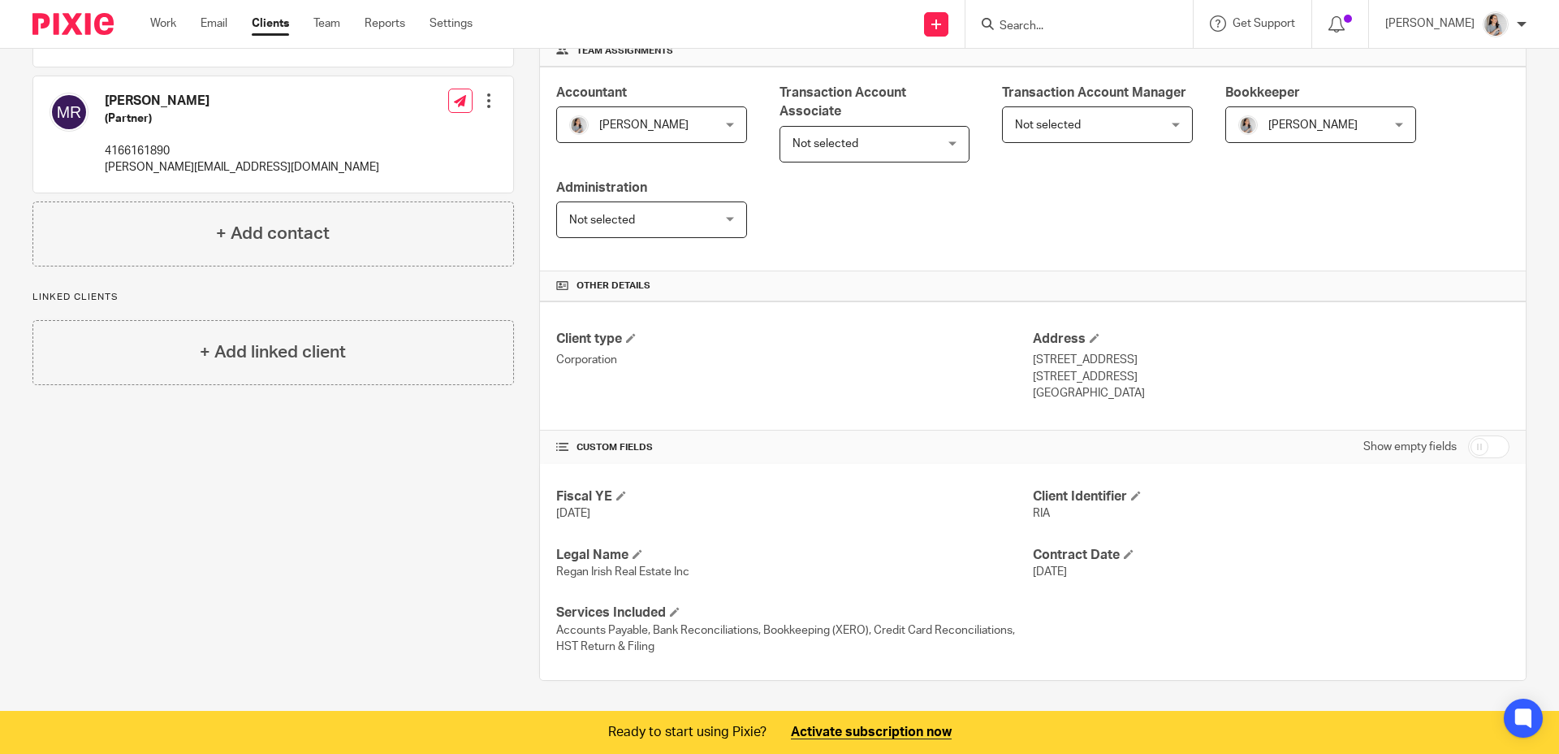
click at [1468, 447] on input "checkbox" at bounding box center [1488, 446] width 41 height 23
checkbox input "true"
click at [1086, 609] on h4 "KPB Plan" at bounding box center [1271, 612] width 477 height 17
click at [1092, 612] on span at bounding box center [1097, 612] width 10 height 10
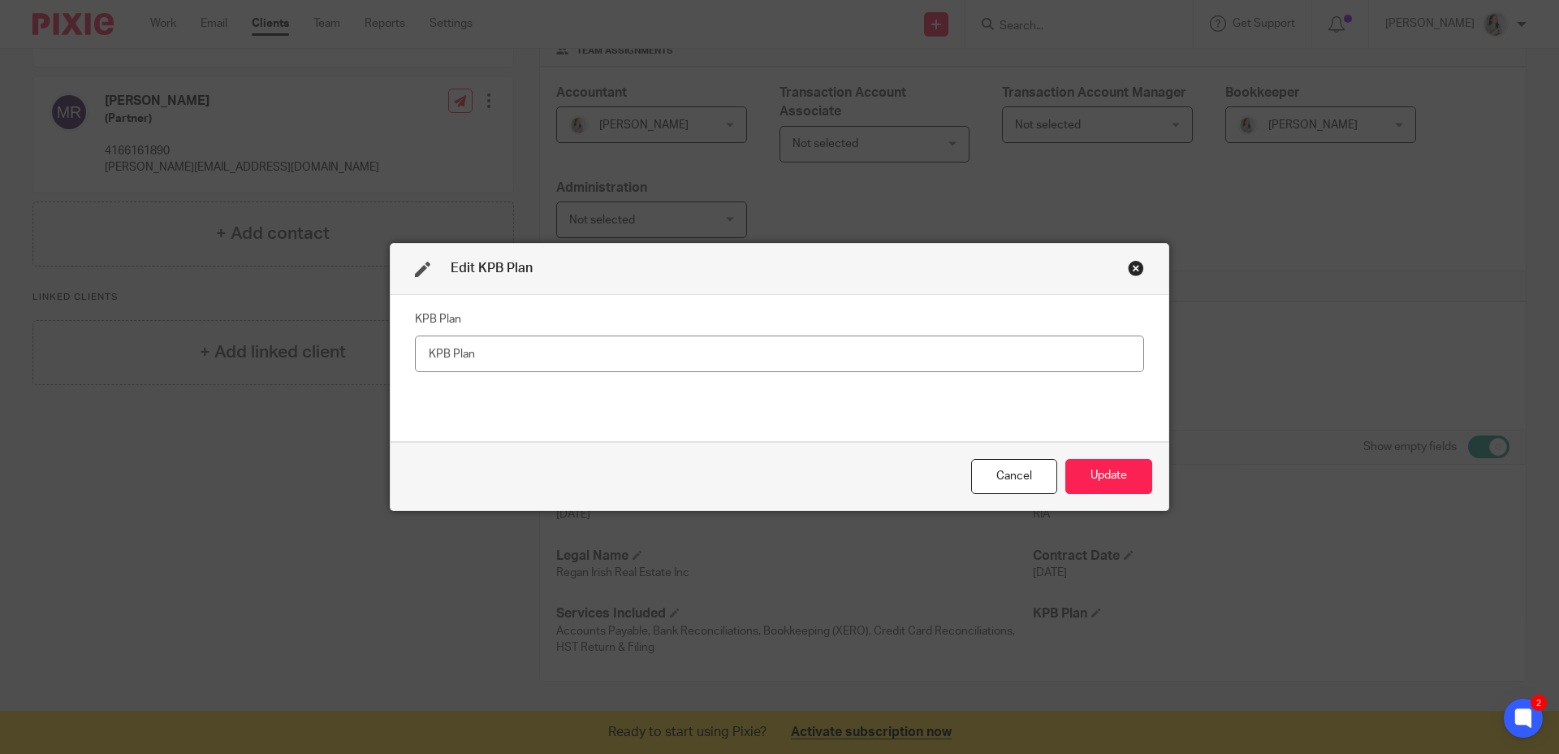
click at [601, 352] on input "text" at bounding box center [779, 353] width 729 height 37
type input "Monthly Plan Fee $3200.00"
click at [1086, 474] on button "Update" at bounding box center [1109, 476] width 87 height 35
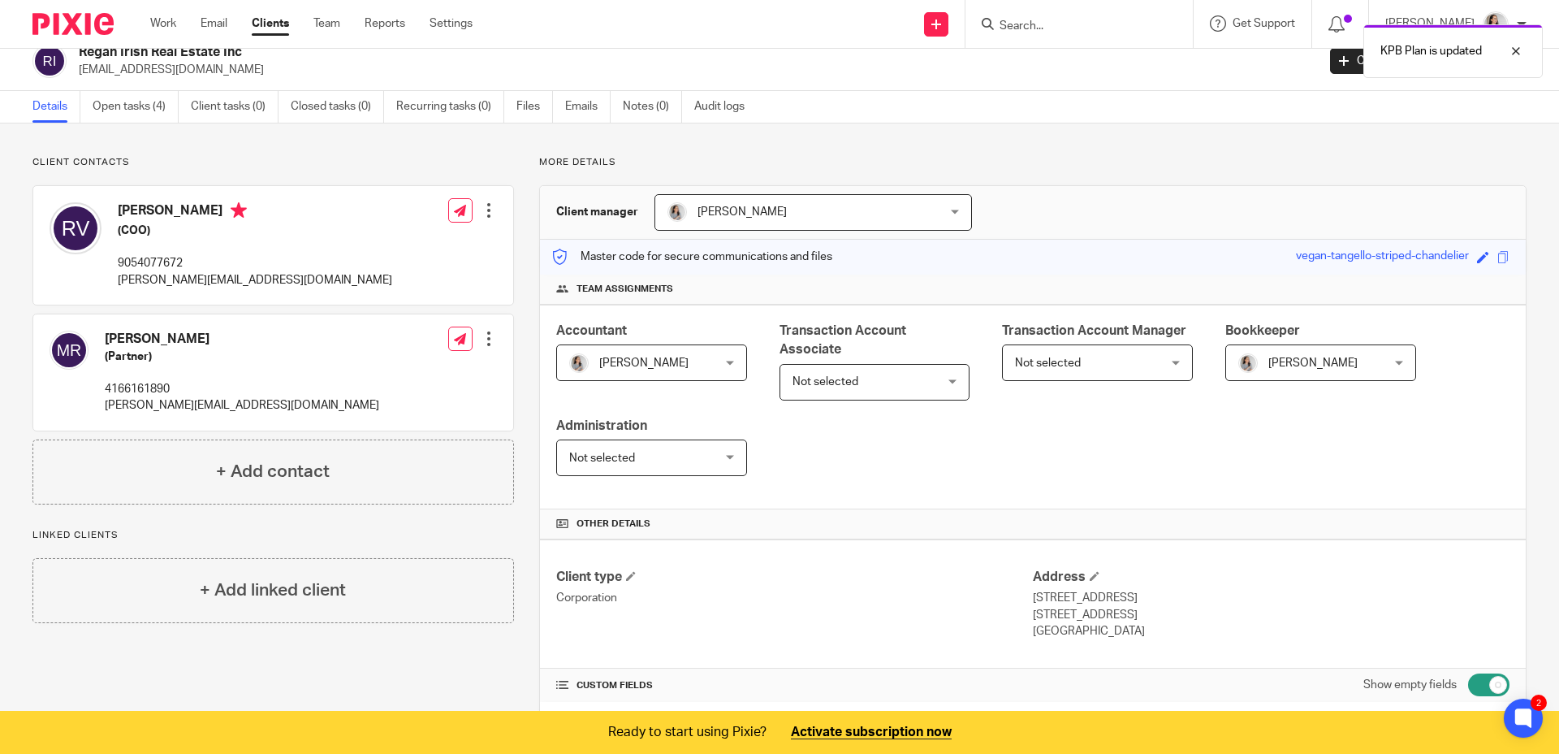
scroll to position [0, 0]
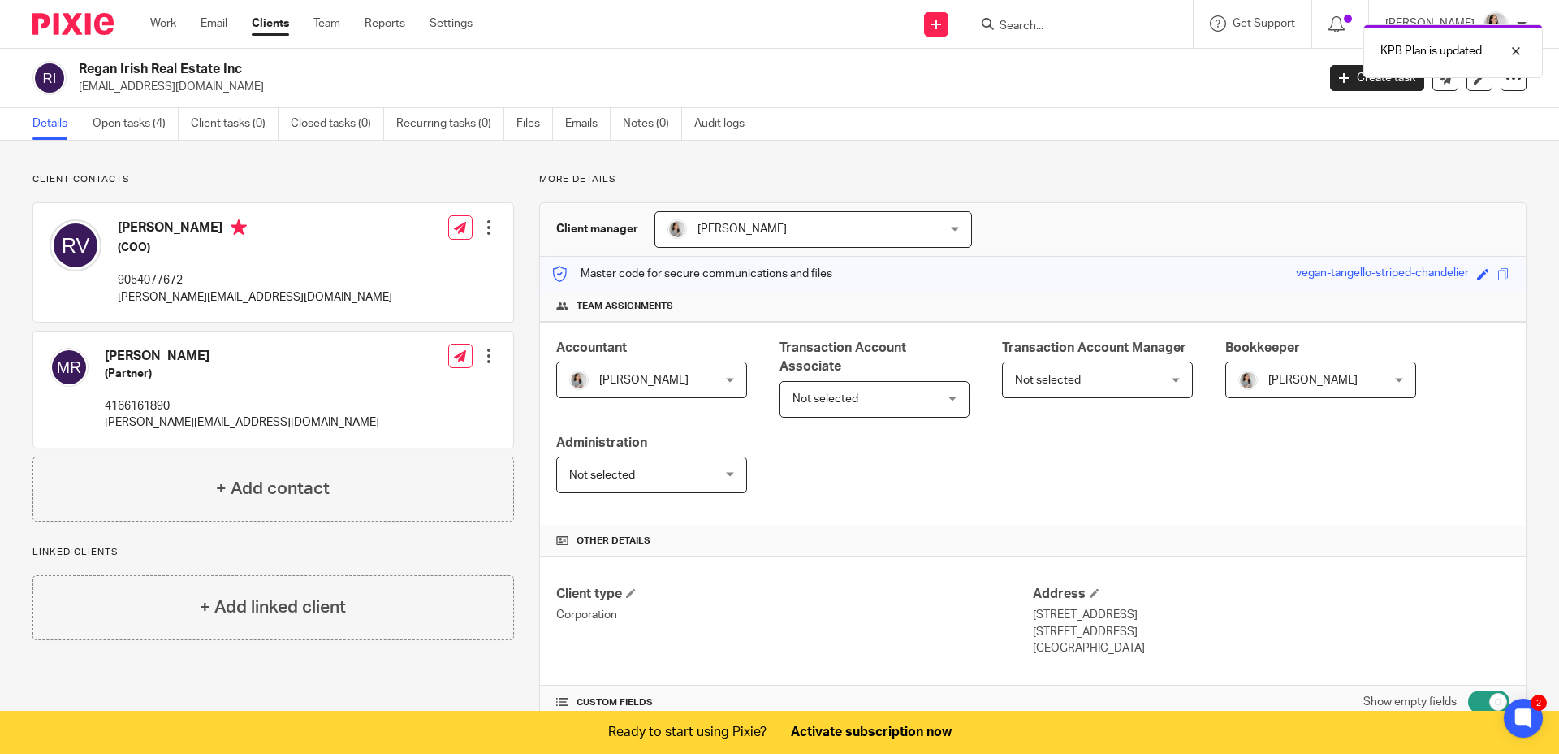
click at [365, 169] on div "Client contacts [PERSON_NAME] (Partner) 4166161890 [PERSON_NAME][EMAIL_ADDRESS]…" at bounding box center [779, 555] width 1559 height 828
click at [152, 128] on link "Open tasks (4)" at bounding box center [136, 124] width 86 height 32
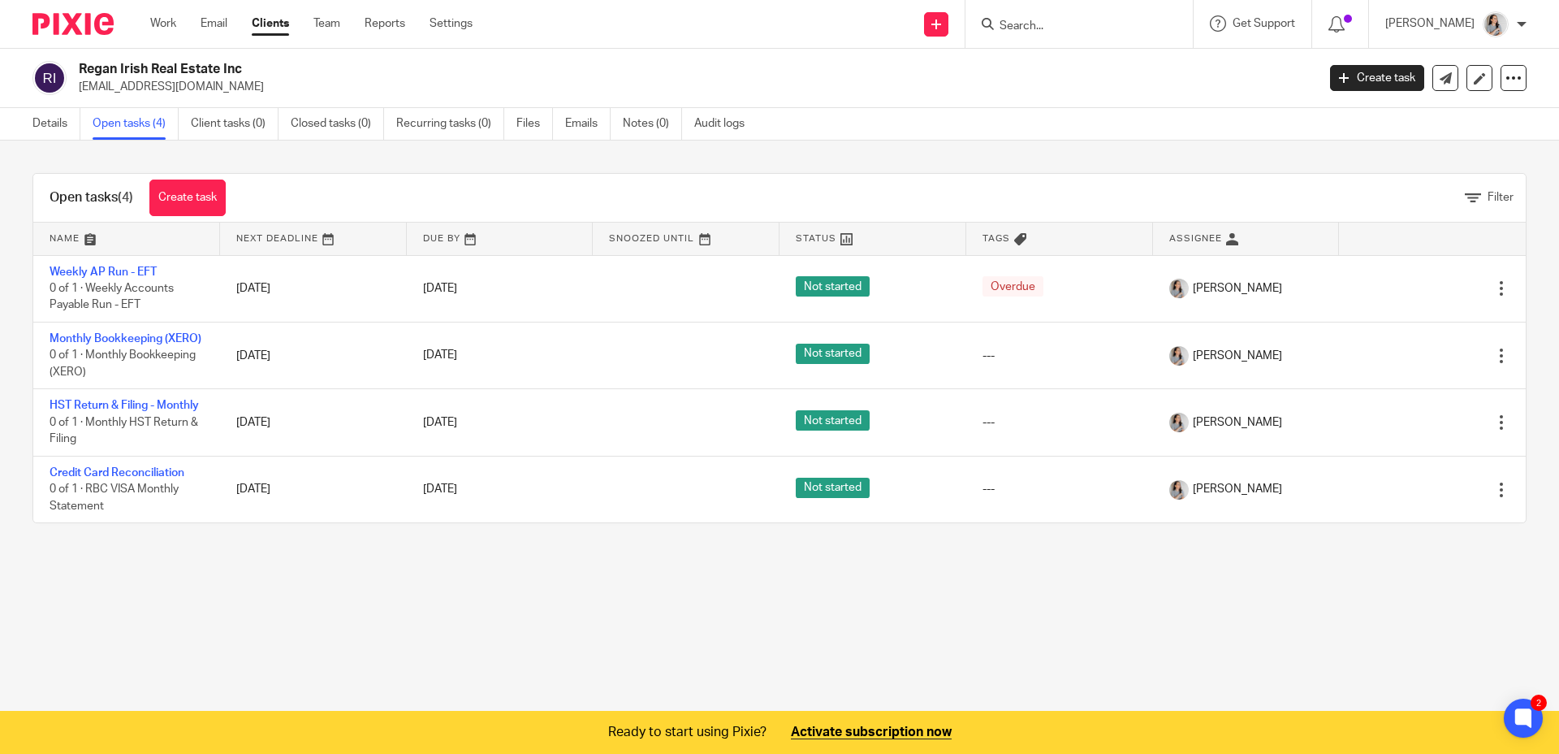
click at [272, 23] on link "Clients" at bounding box center [270, 23] width 37 height 16
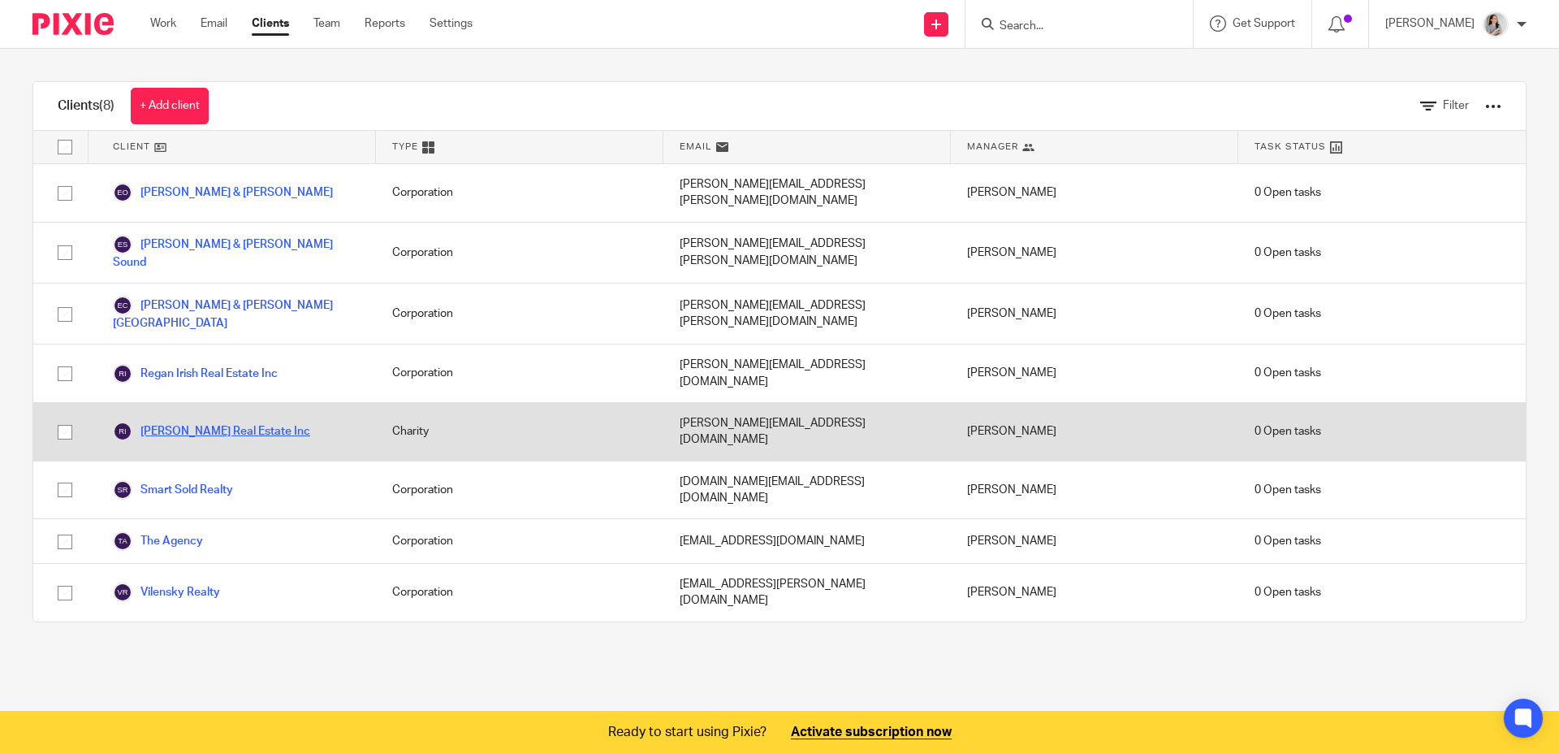
click at [194, 422] on link "[PERSON_NAME] Real Estate Inc" at bounding box center [211, 431] width 197 height 19
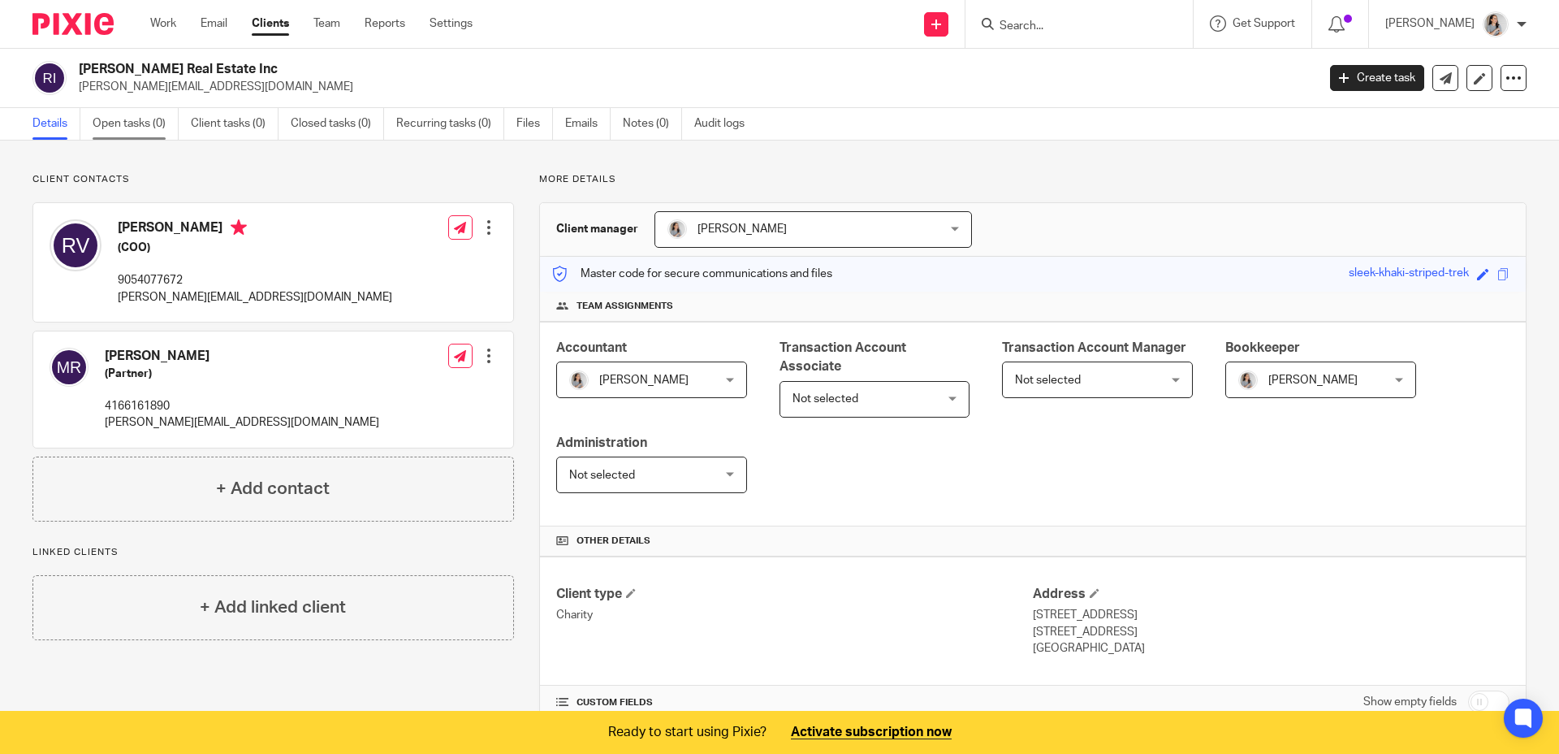
click at [159, 125] on link "Open tasks (0)" at bounding box center [136, 124] width 86 height 32
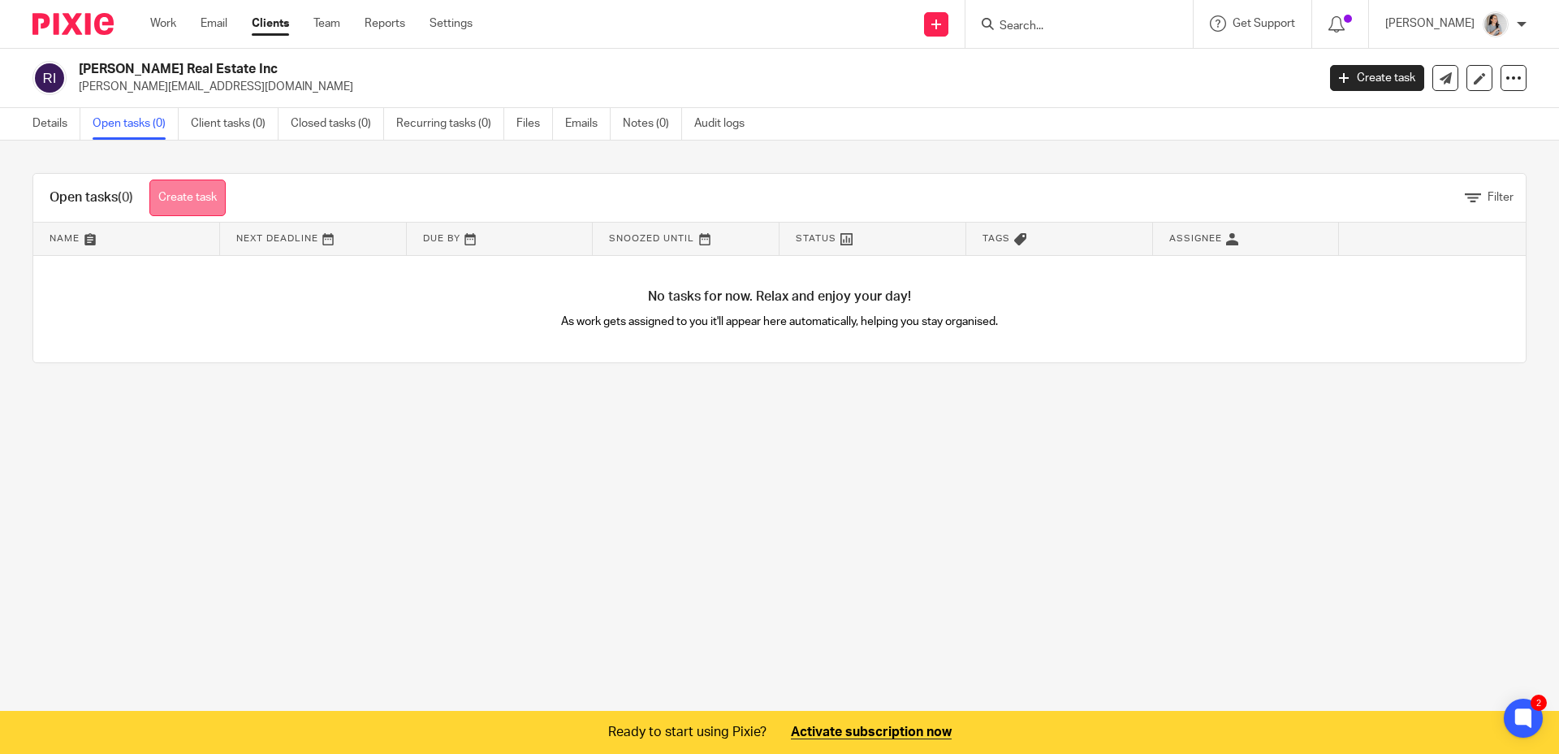
click at [215, 204] on link "Create task" at bounding box center [187, 197] width 76 height 37
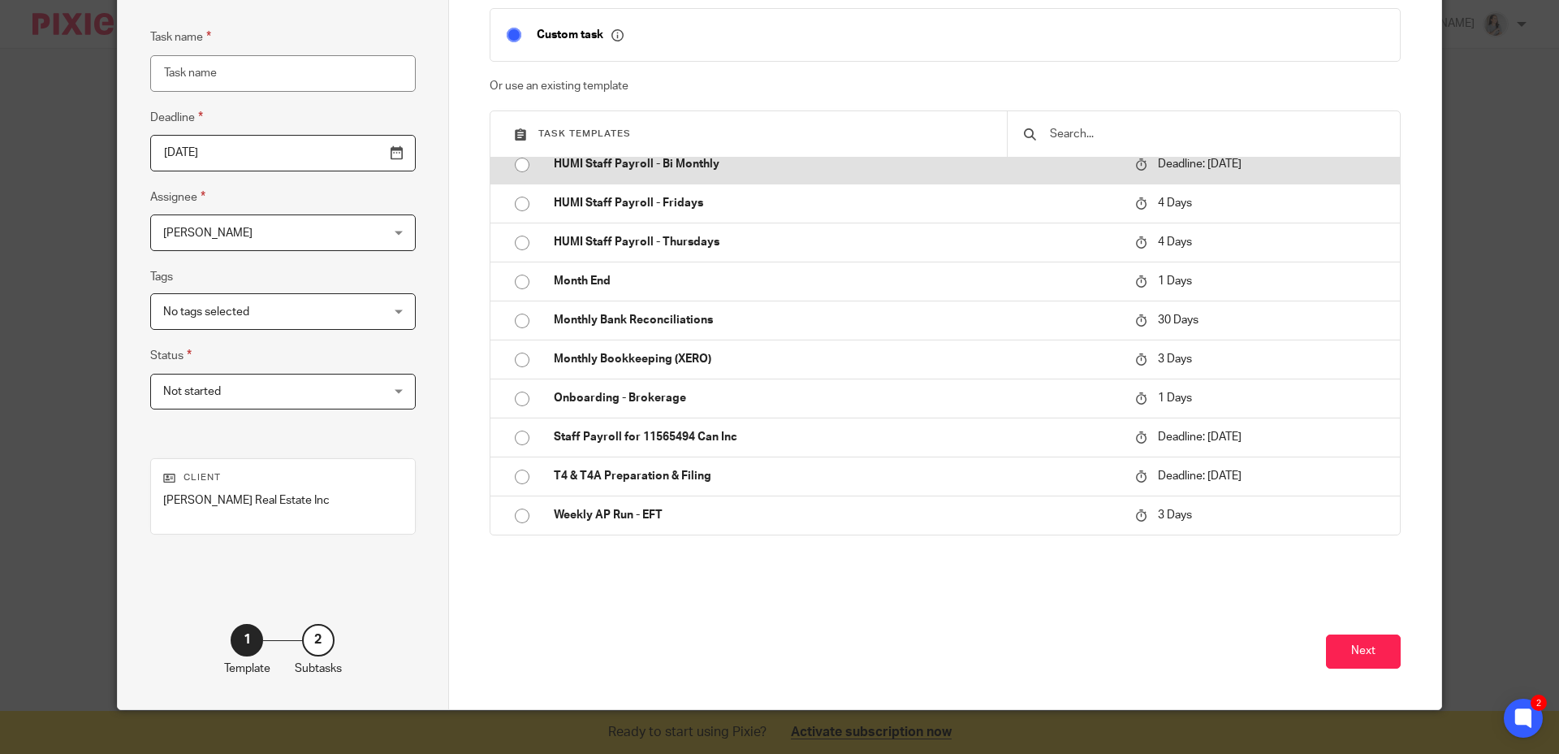
scroll to position [153, 0]
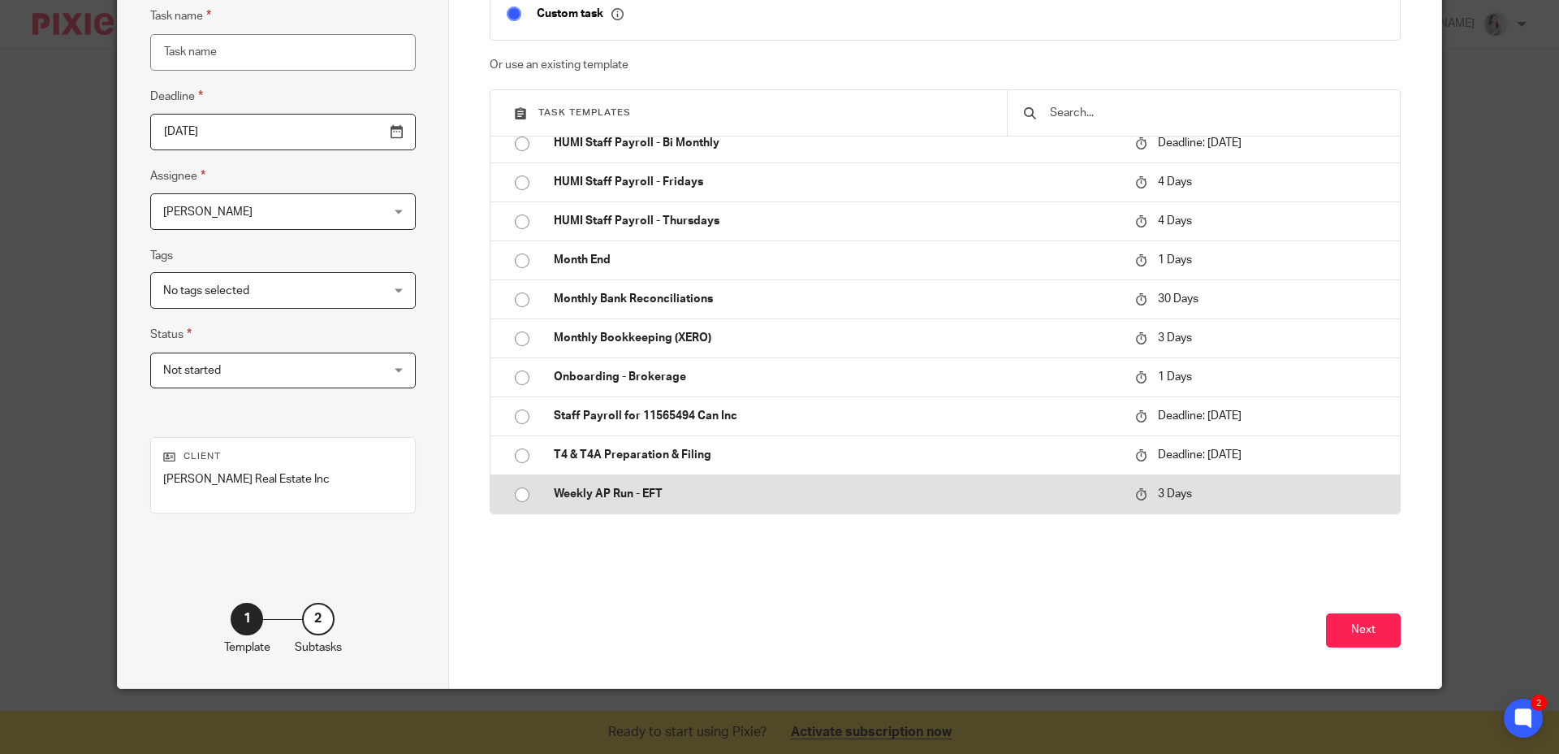
click at [519, 501] on input "radio" at bounding box center [522, 494] width 31 height 31
type input "2025-09-29"
type input "Weekly AP Run - EFT"
checkbox input "false"
radio input "false"
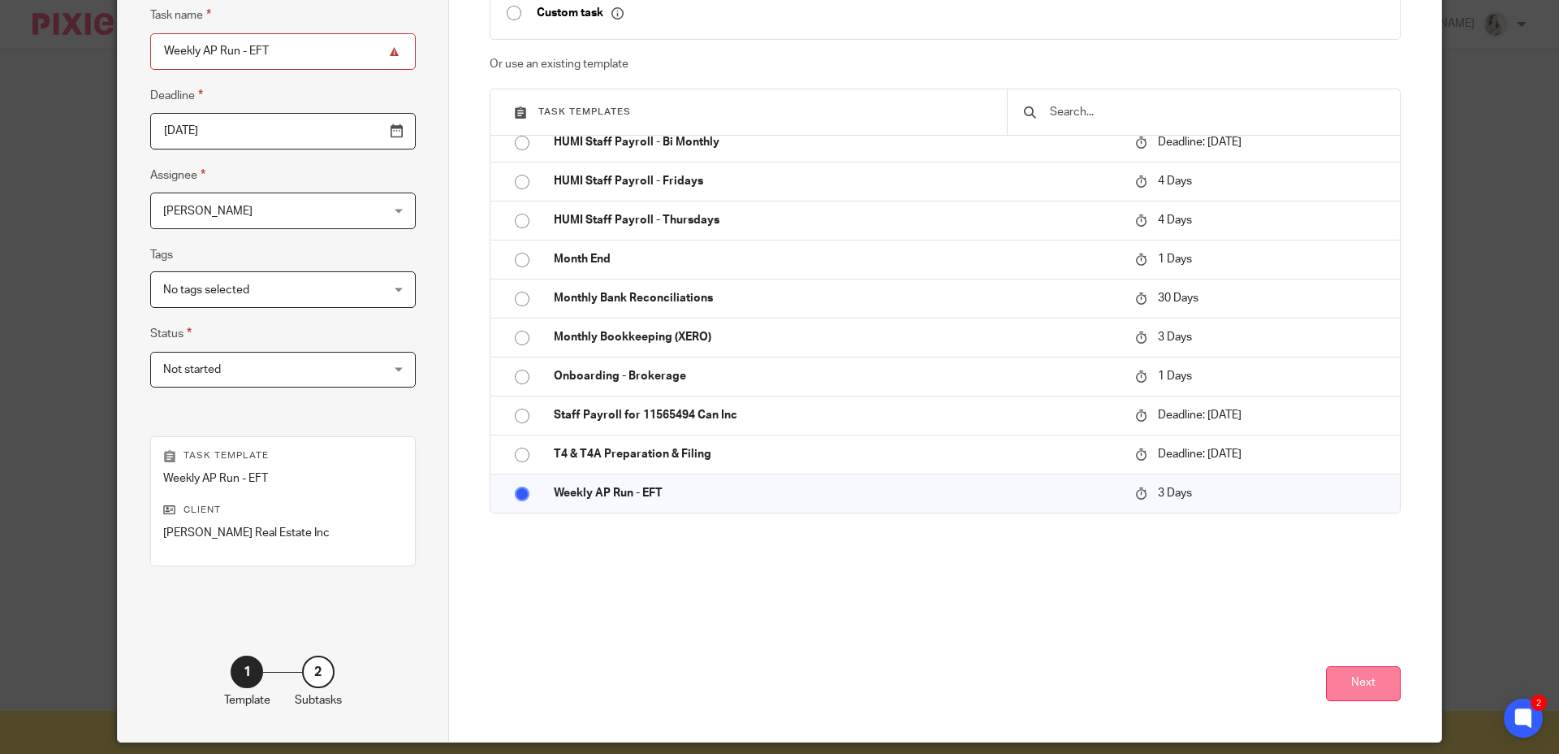
click at [1389, 690] on button "Next" at bounding box center [1363, 683] width 75 height 35
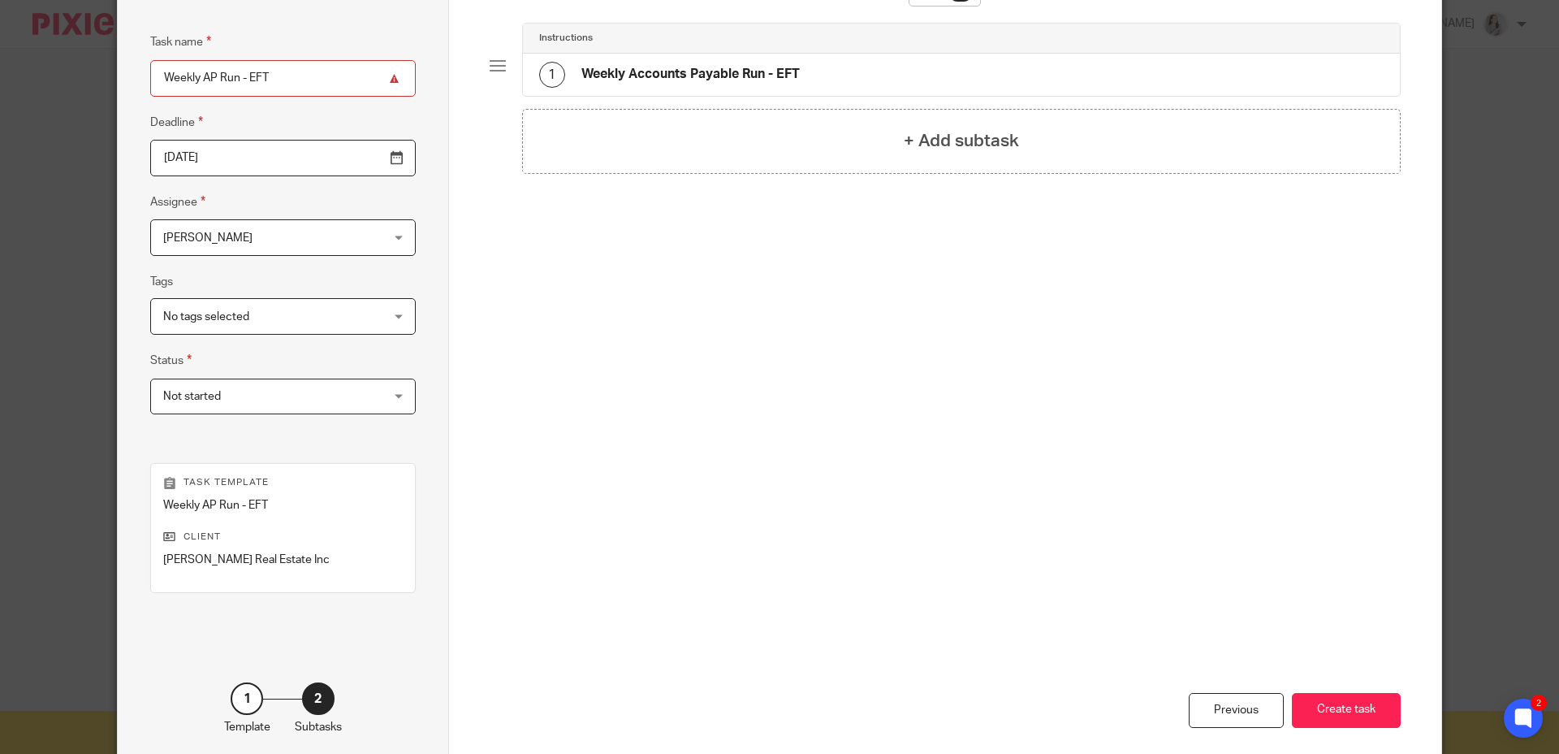
scroll to position [123, 0]
click at [1333, 705] on button "Create task" at bounding box center [1346, 712] width 109 height 35
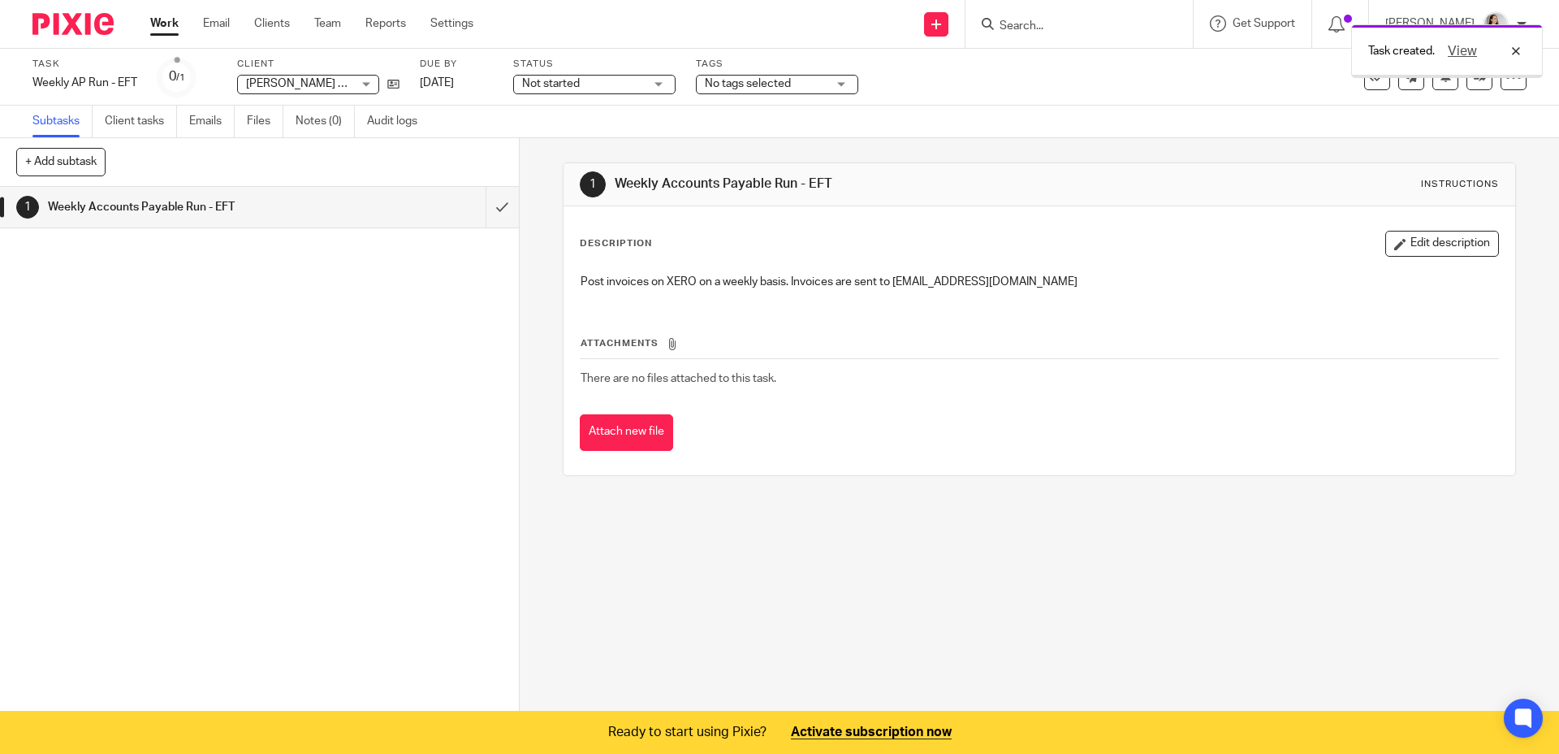
click at [1040, 9] on div at bounding box center [1079, 24] width 227 height 48
click at [1047, 21] on div "Task created. View" at bounding box center [1161, 47] width 763 height 62
click at [1521, 50] on div "View" at bounding box center [1480, 50] width 91 height 19
click at [1094, 24] on input "Search" at bounding box center [1071, 26] width 146 height 15
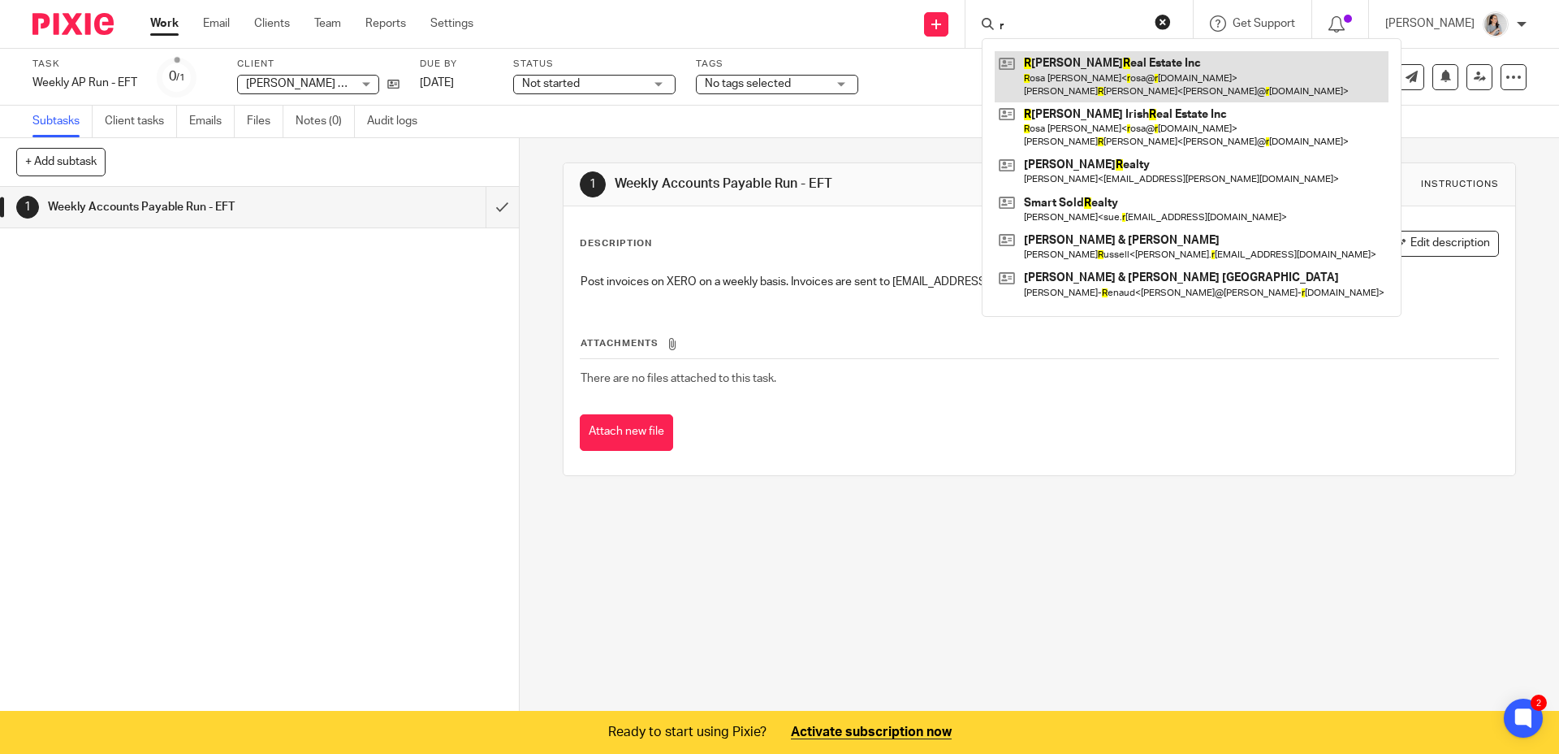
type input "r"
click at [1092, 66] on link at bounding box center [1192, 76] width 394 height 50
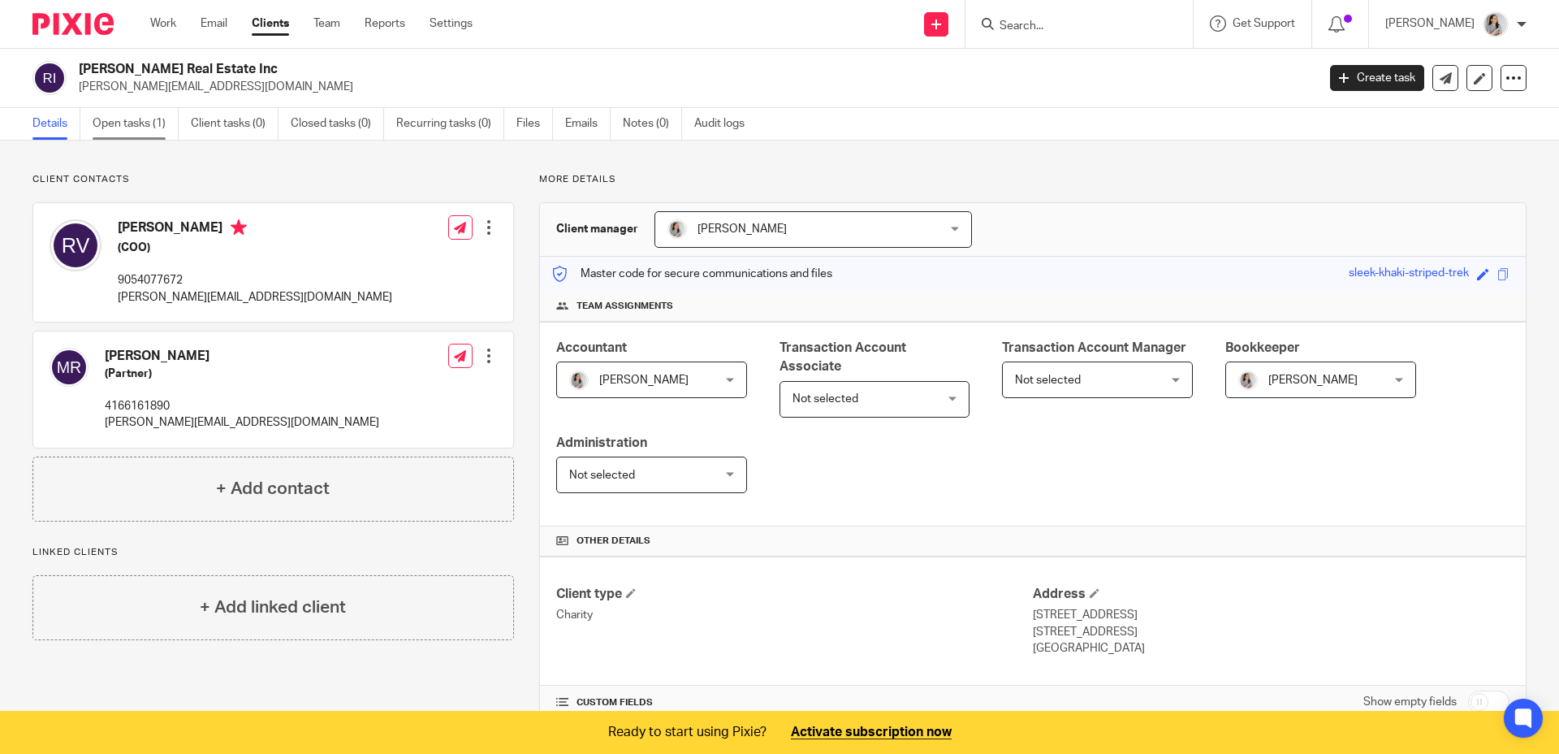
click at [159, 116] on link "Open tasks (1)" at bounding box center [136, 124] width 86 height 32
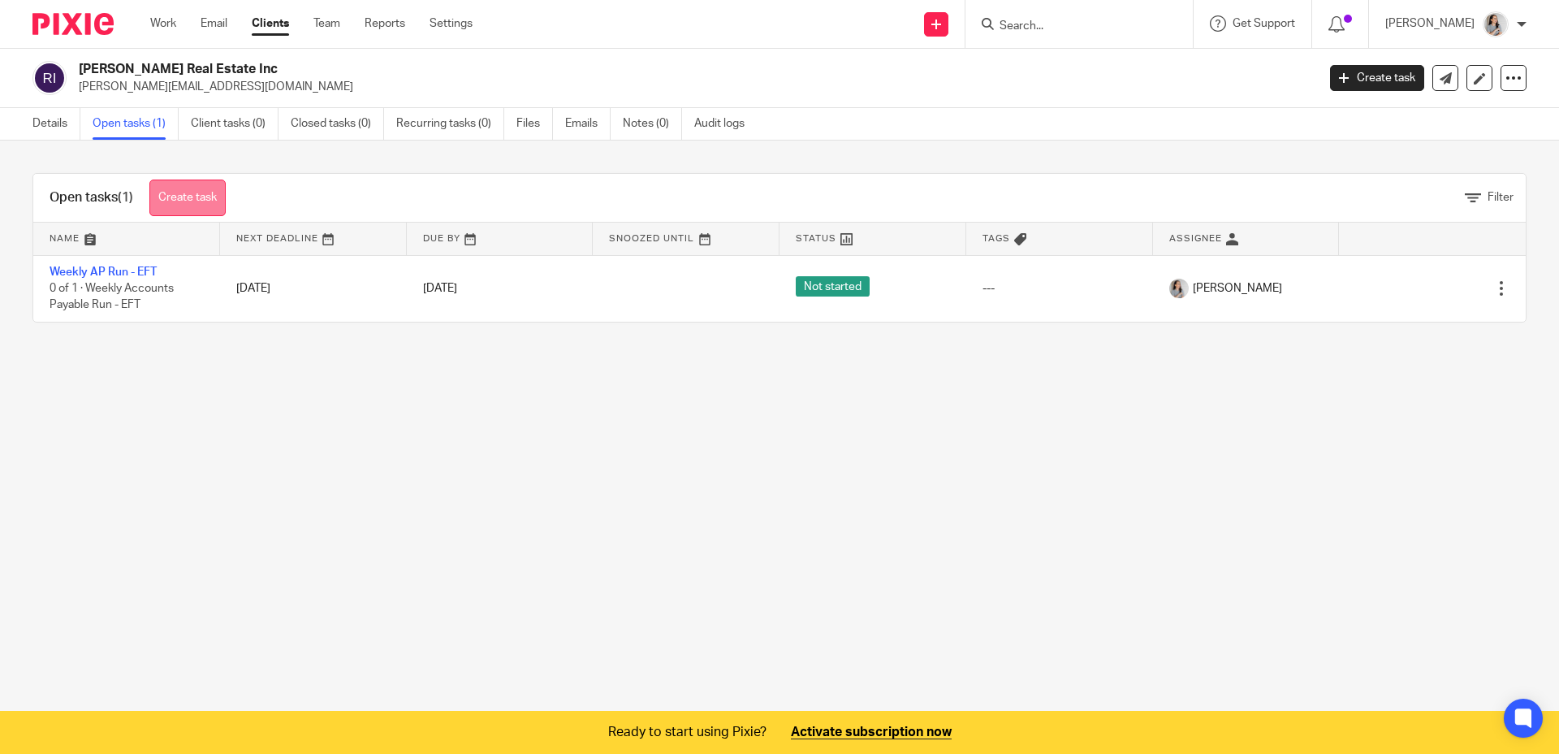
click at [192, 199] on link "Create task" at bounding box center [187, 197] width 76 height 37
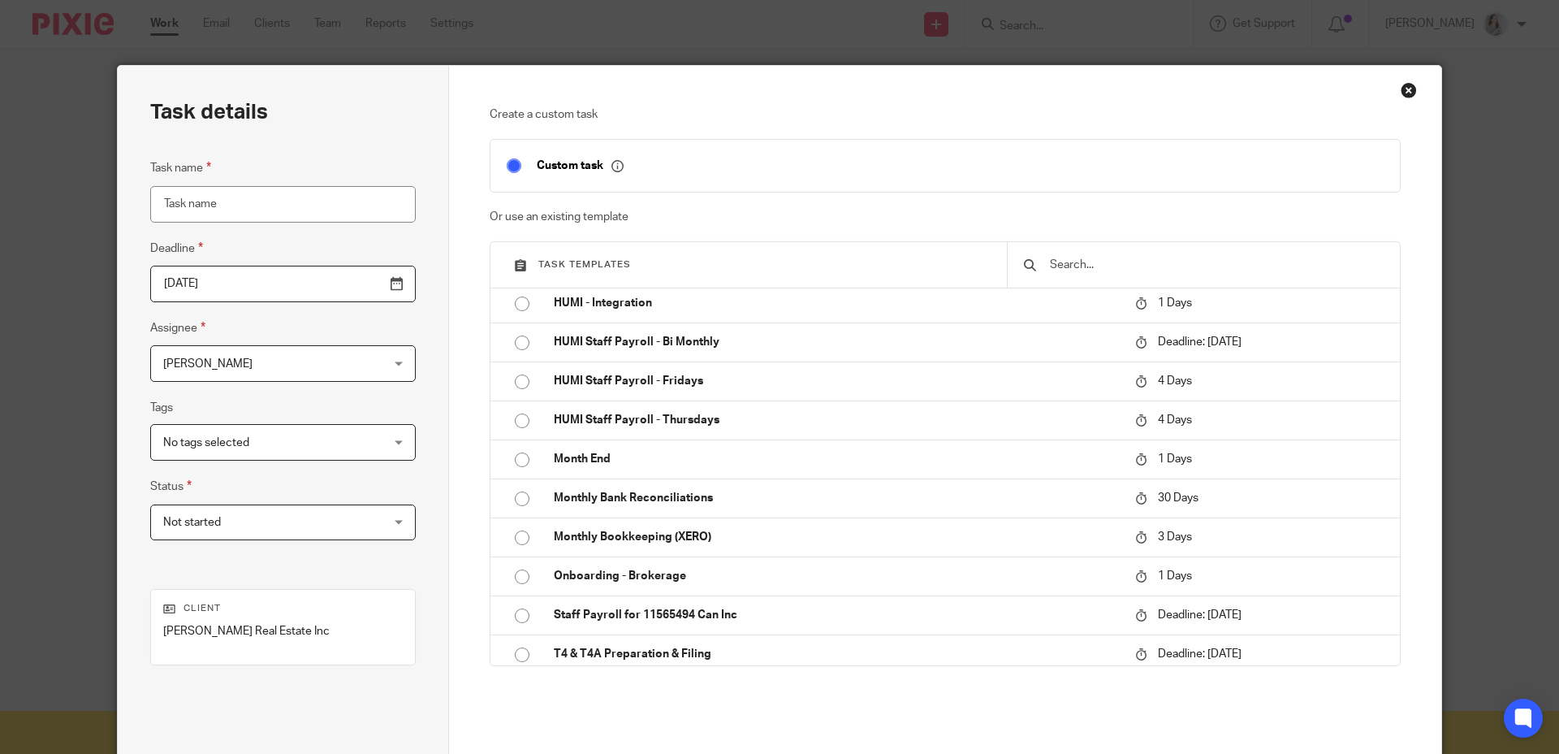
scroll to position [247, 0]
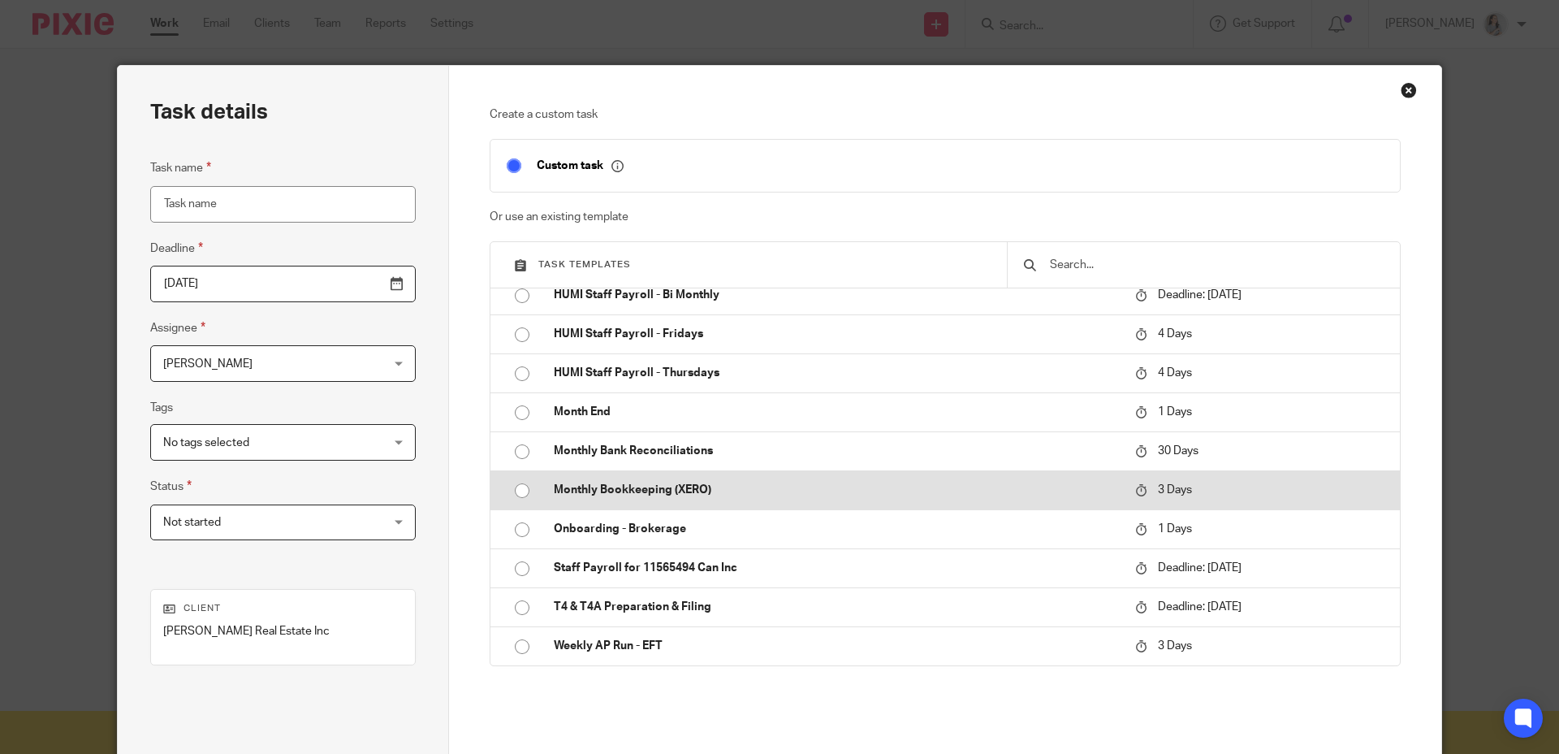
click at [523, 491] on input "radio" at bounding box center [522, 490] width 31 height 31
type input "[DATE]"
type input "Monthly Bookkeeping (XERO)"
checkbox input "false"
radio input "false"
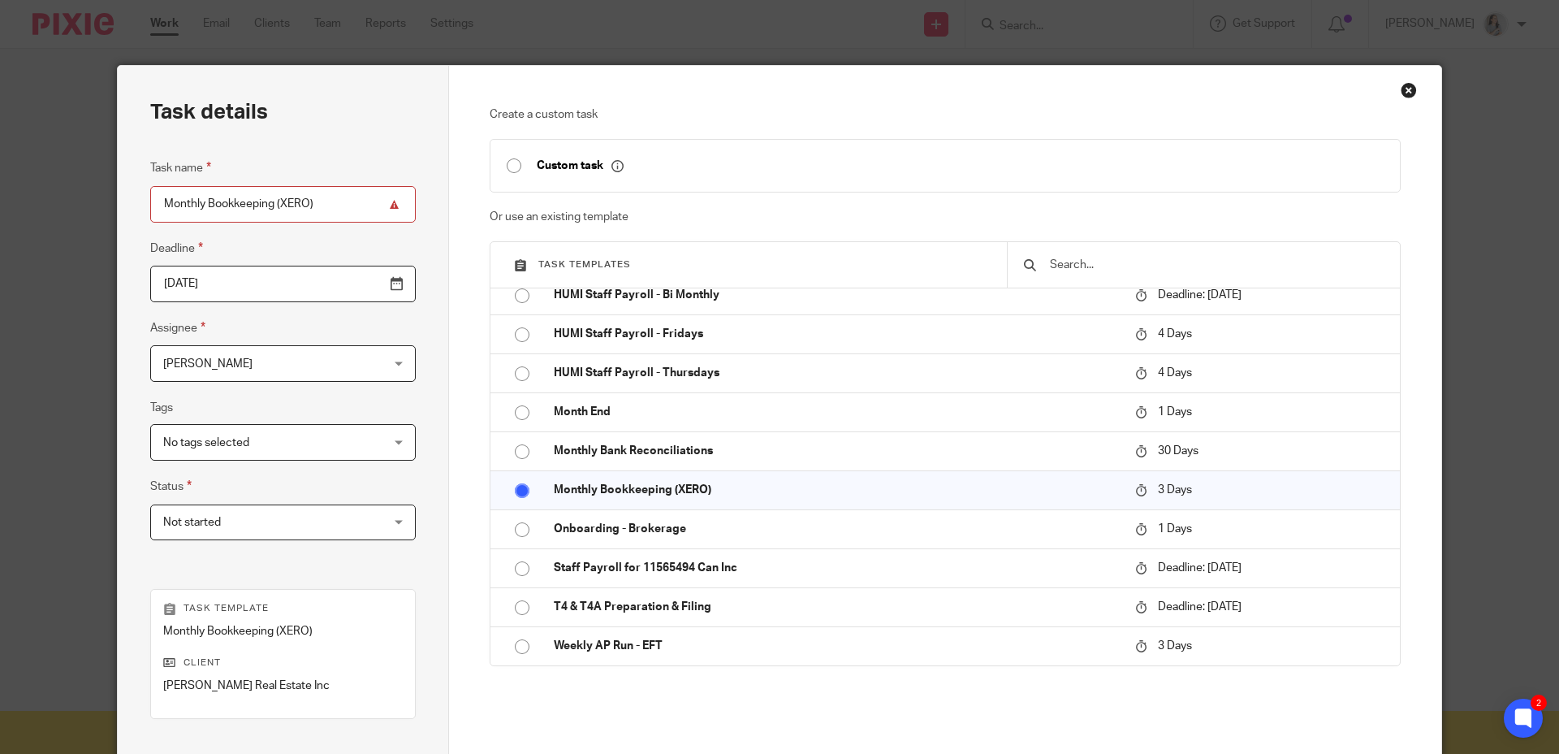
scroll to position [206, 0]
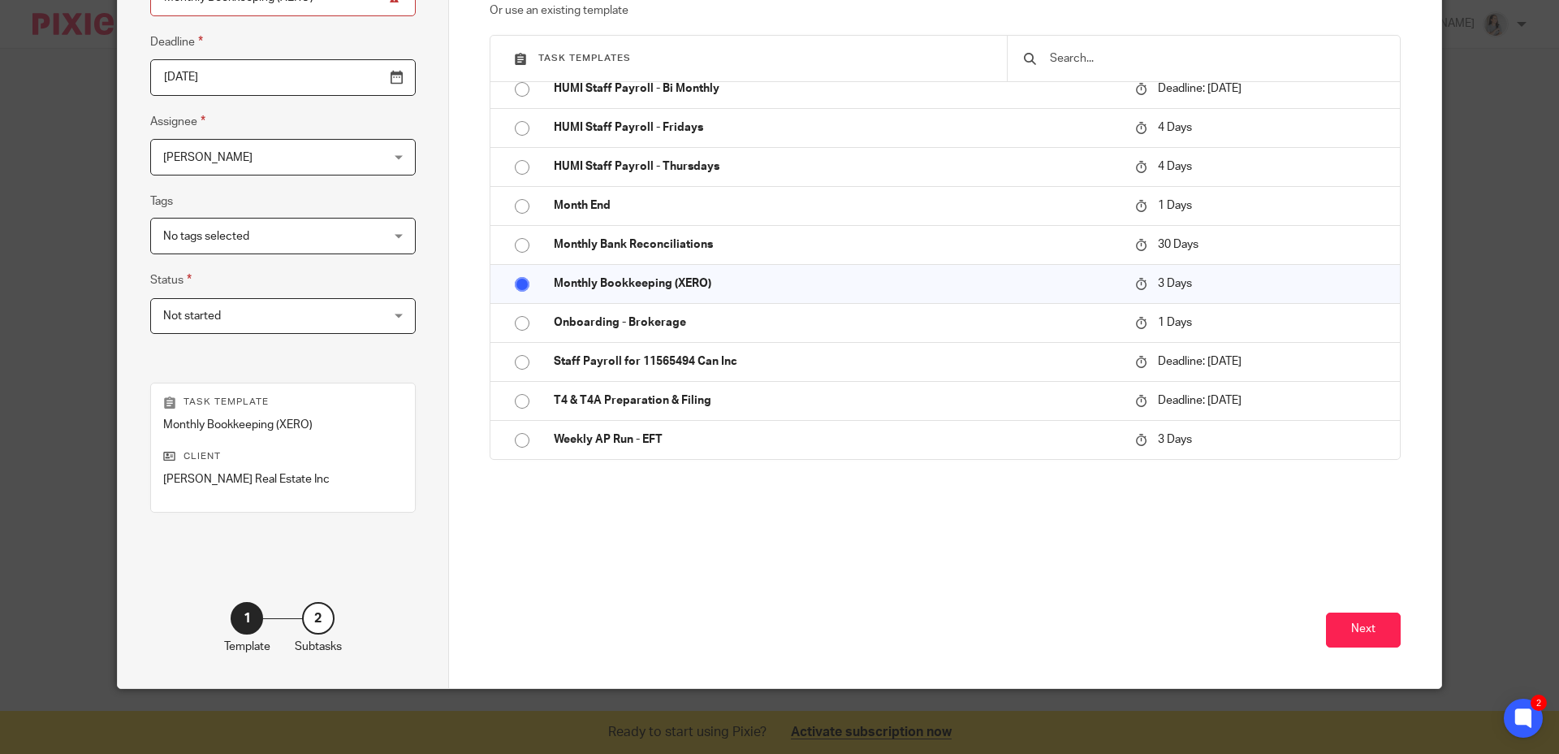
click at [1361, 647] on div "Next" at bounding box center [946, 615] width 912 height 143
click at [1360, 638] on button "Next" at bounding box center [1363, 629] width 75 height 35
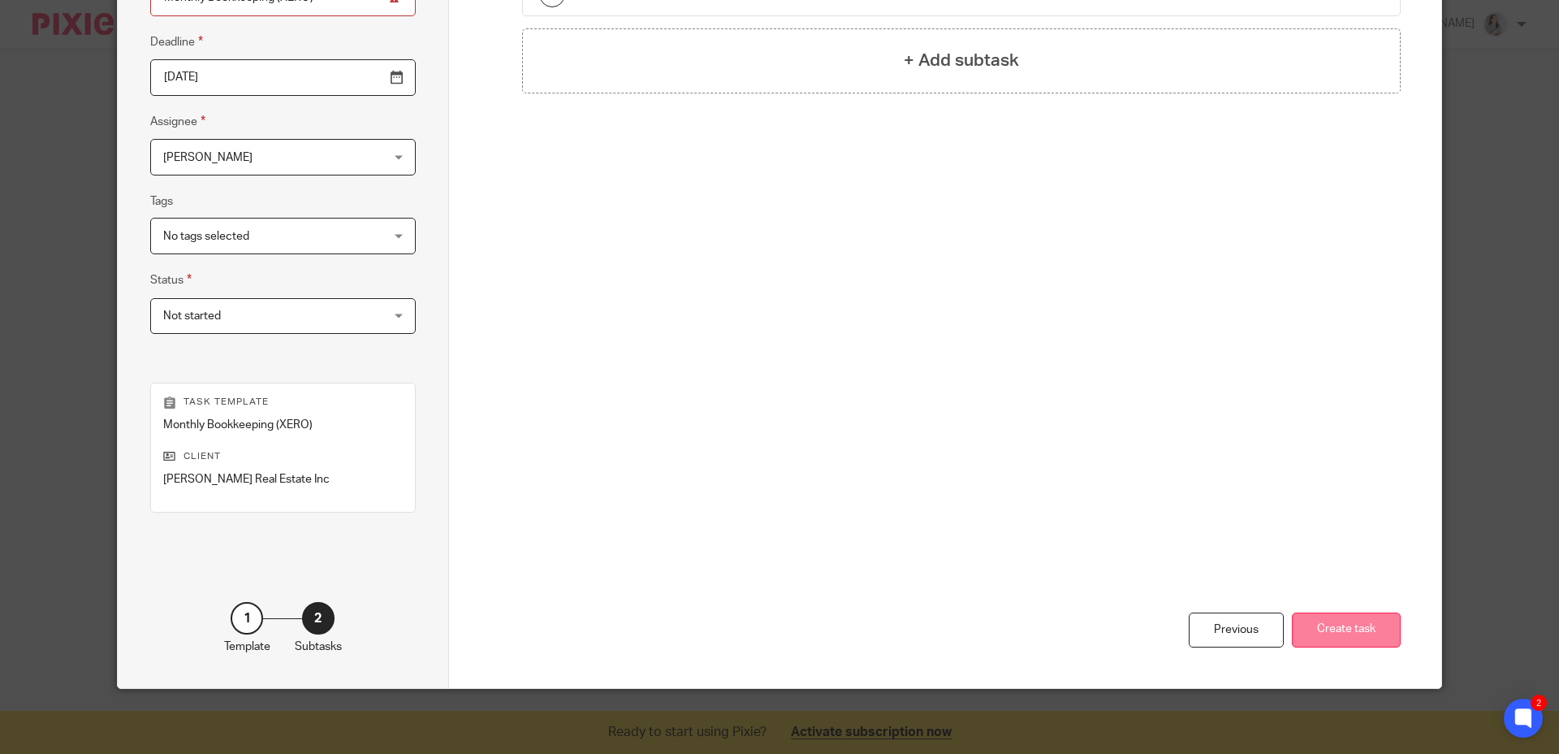
click at [1338, 636] on button "Create task" at bounding box center [1346, 629] width 109 height 35
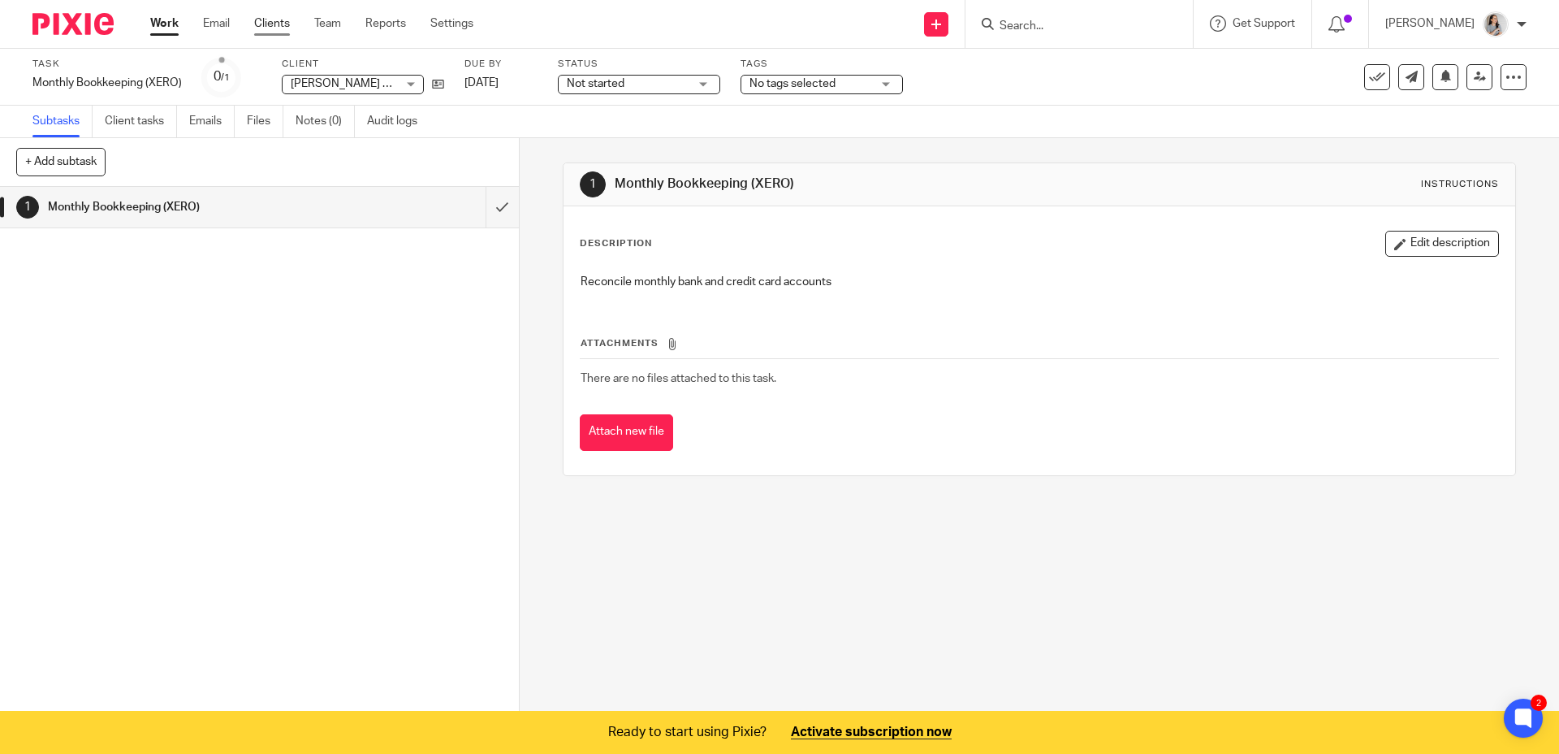
click at [275, 24] on link "Clients" at bounding box center [272, 23] width 36 height 16
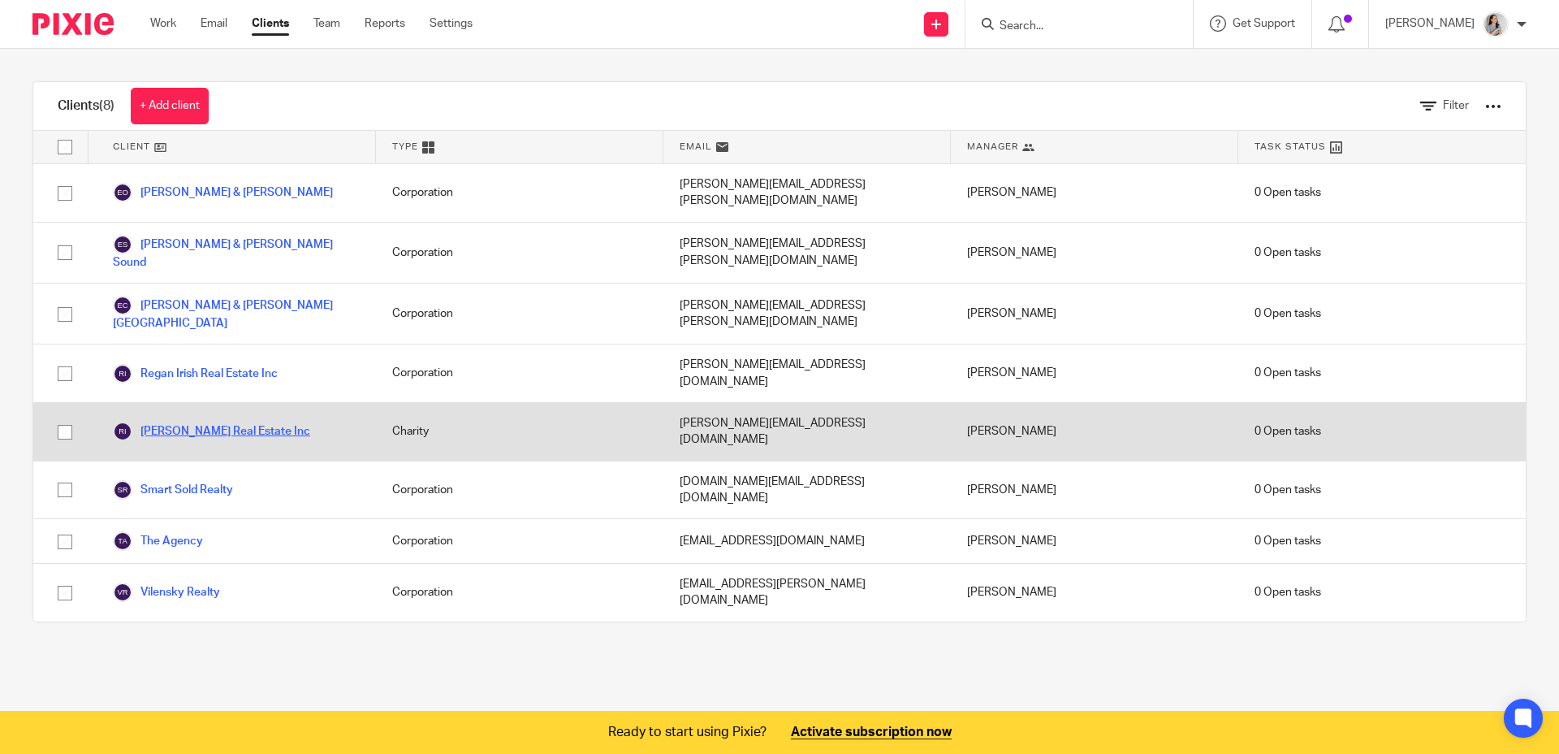
click at [220, 422] on link "[PERSON_NAME] Real Estate Inc" at bounding box center [211, 431] width 197 height 19
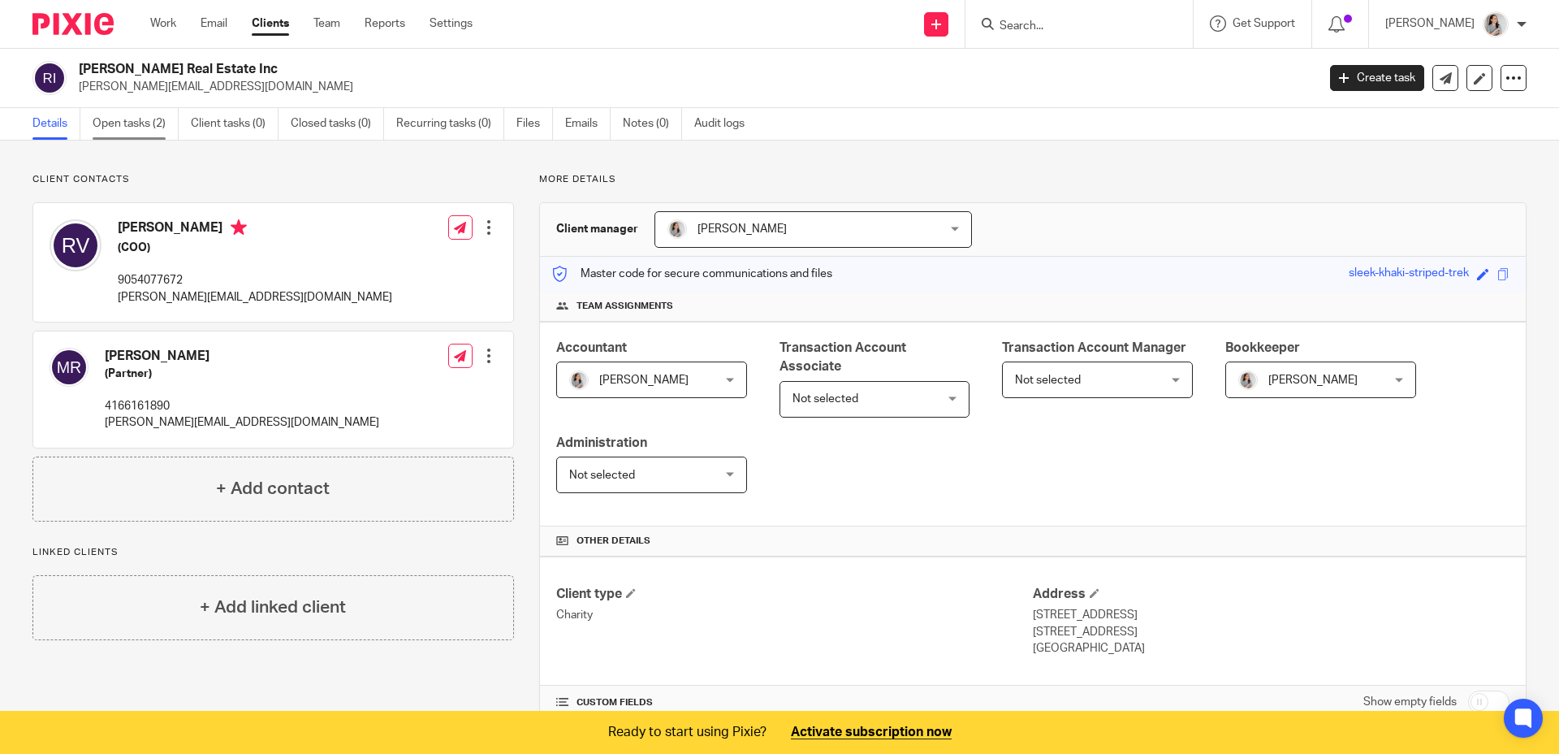
click at [150, 123] on link "Open tasks (2)" at bounding box center [136, 124] width 86 height 32
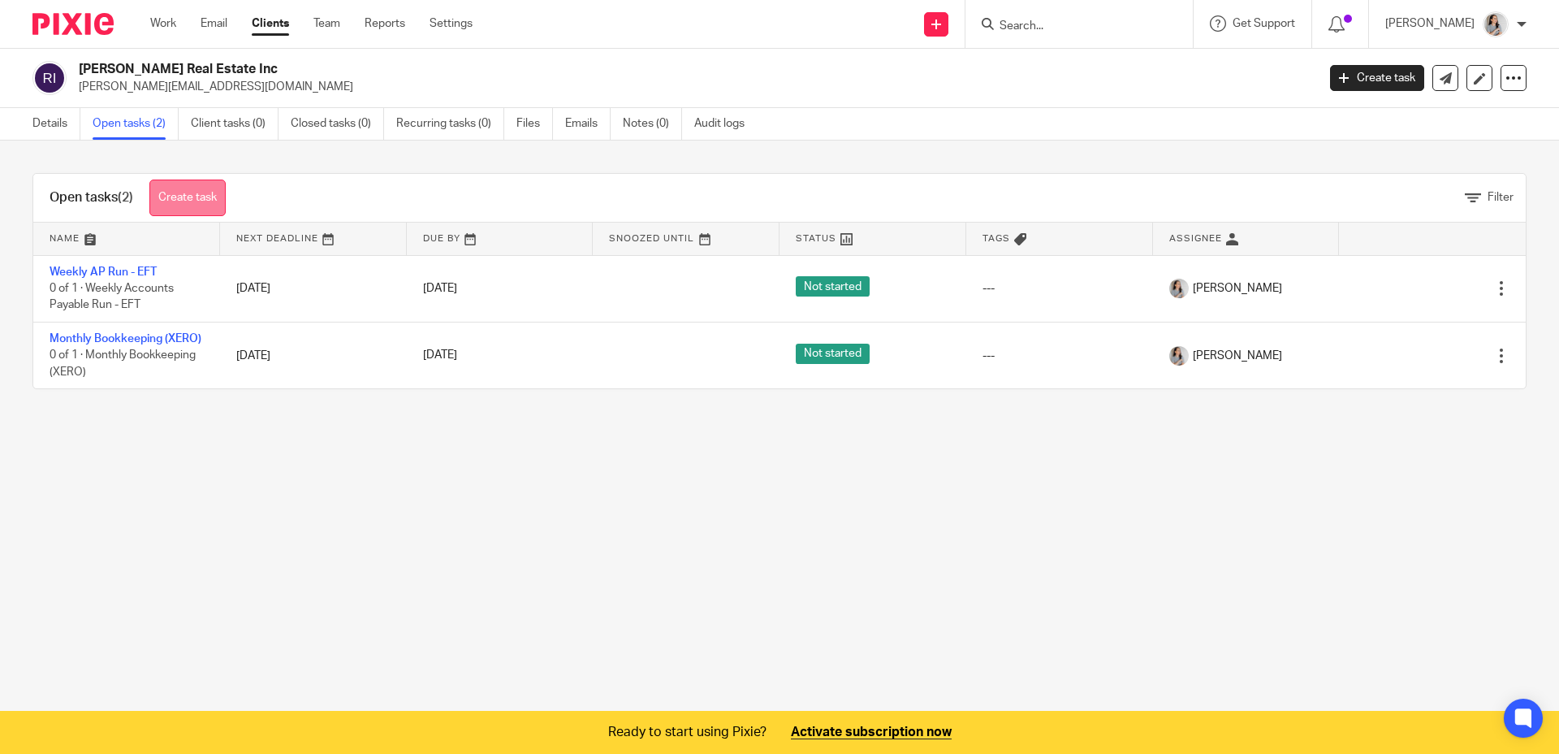
click at [201, 194] on link "Create task" at bounding box center [187, 197] width 76 height 37
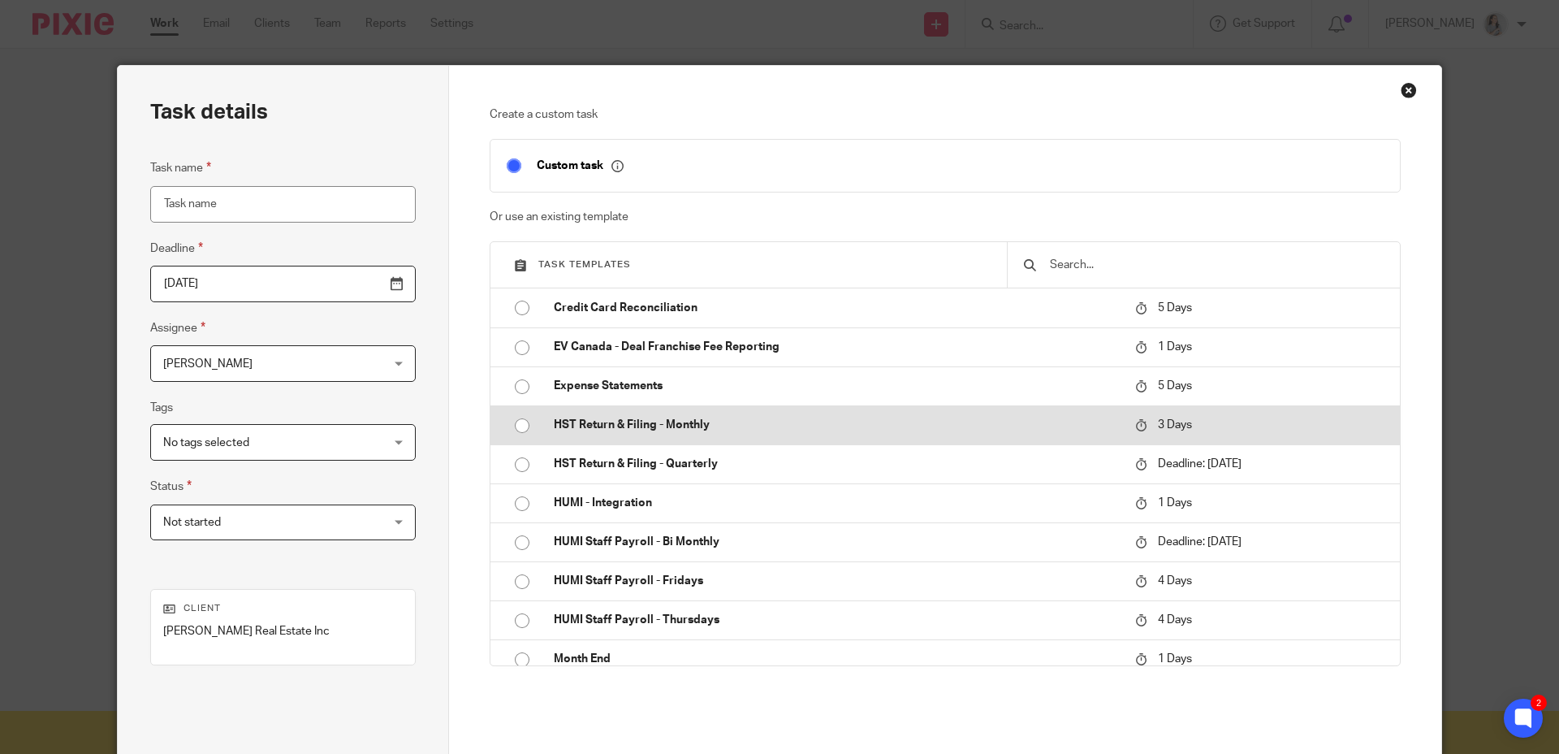
click at [515, 427] on input "radio" at bounding box center [522, 425] width 31 height 31
type input "2025-09-29"
type input "HST Return & Filing - Monthly"
checkbox input "false"
radio input "false"
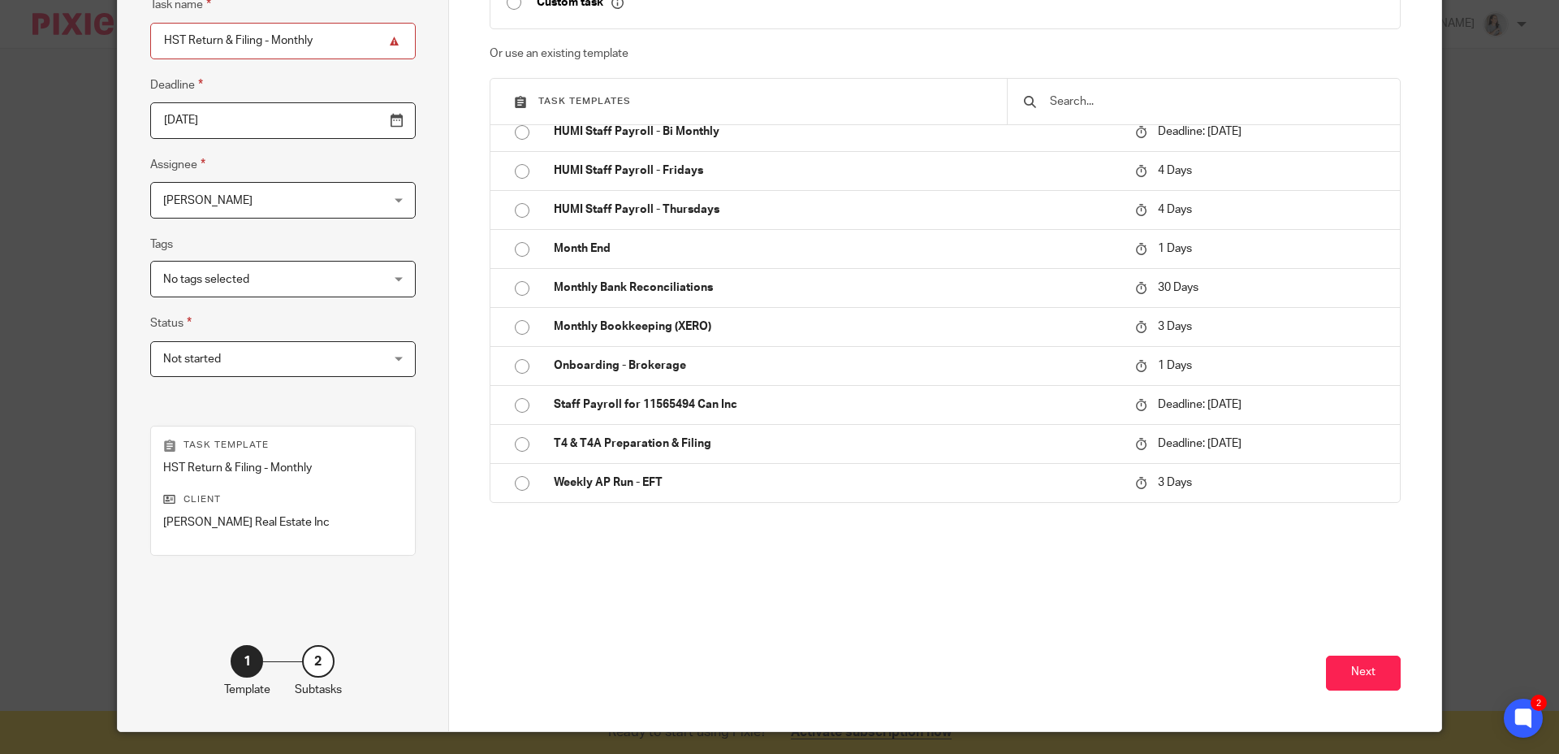
scroll to position [206, 0]
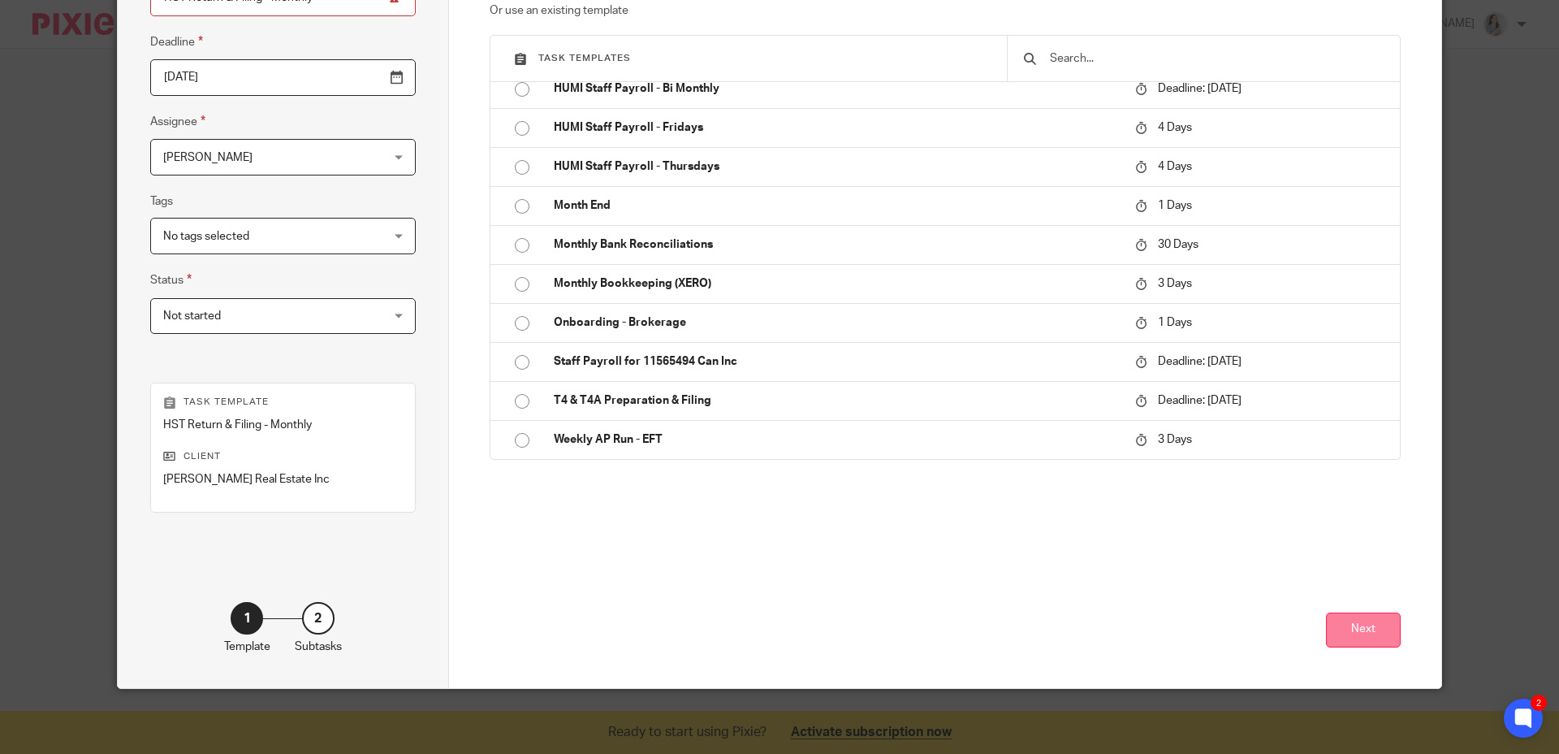
click at [1356, 626] on button "Next" at bounding box center [1363, 629] width 75 height 35
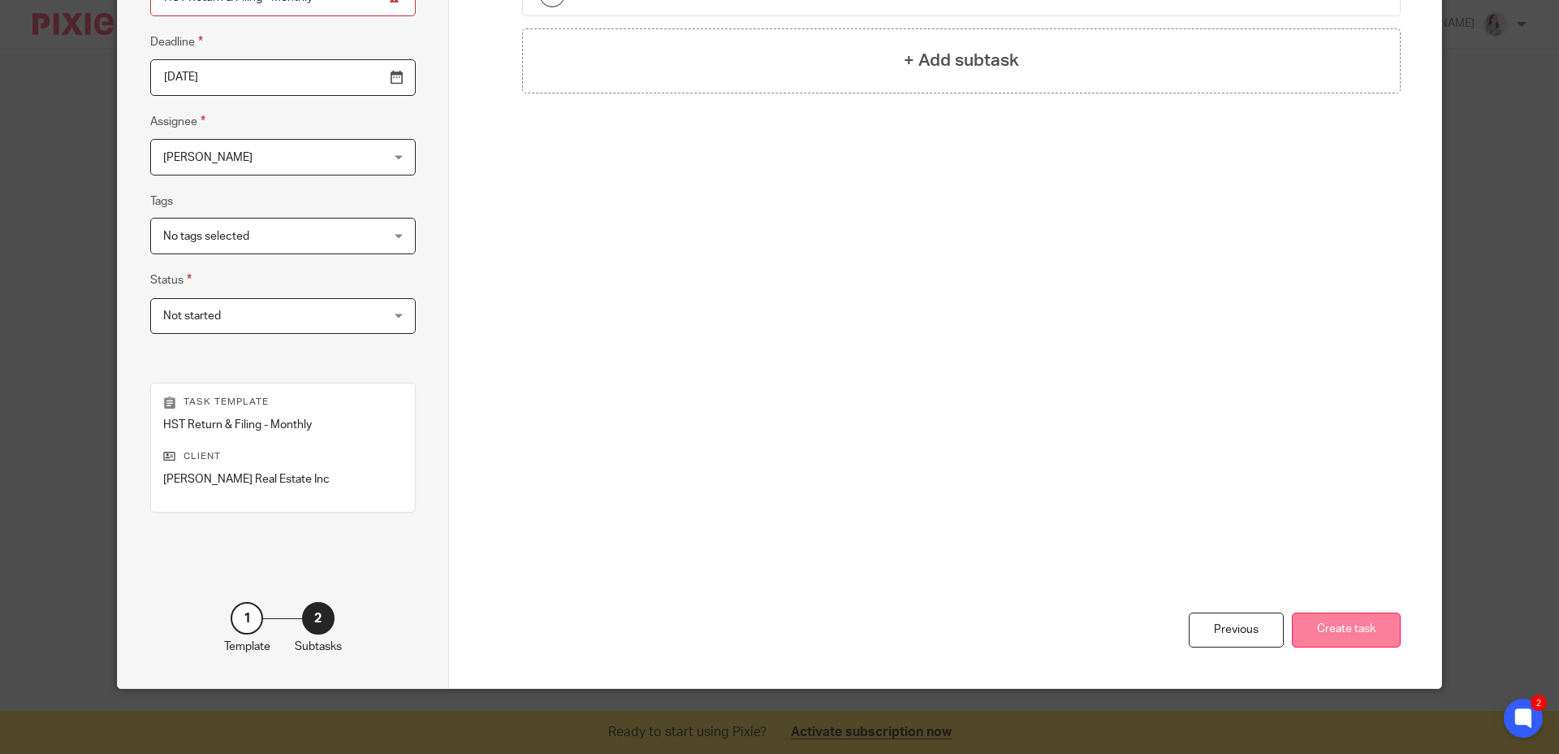
click at [1346, 631] on button "Create task" at bounding box center [1346, 629] width 109 height 35
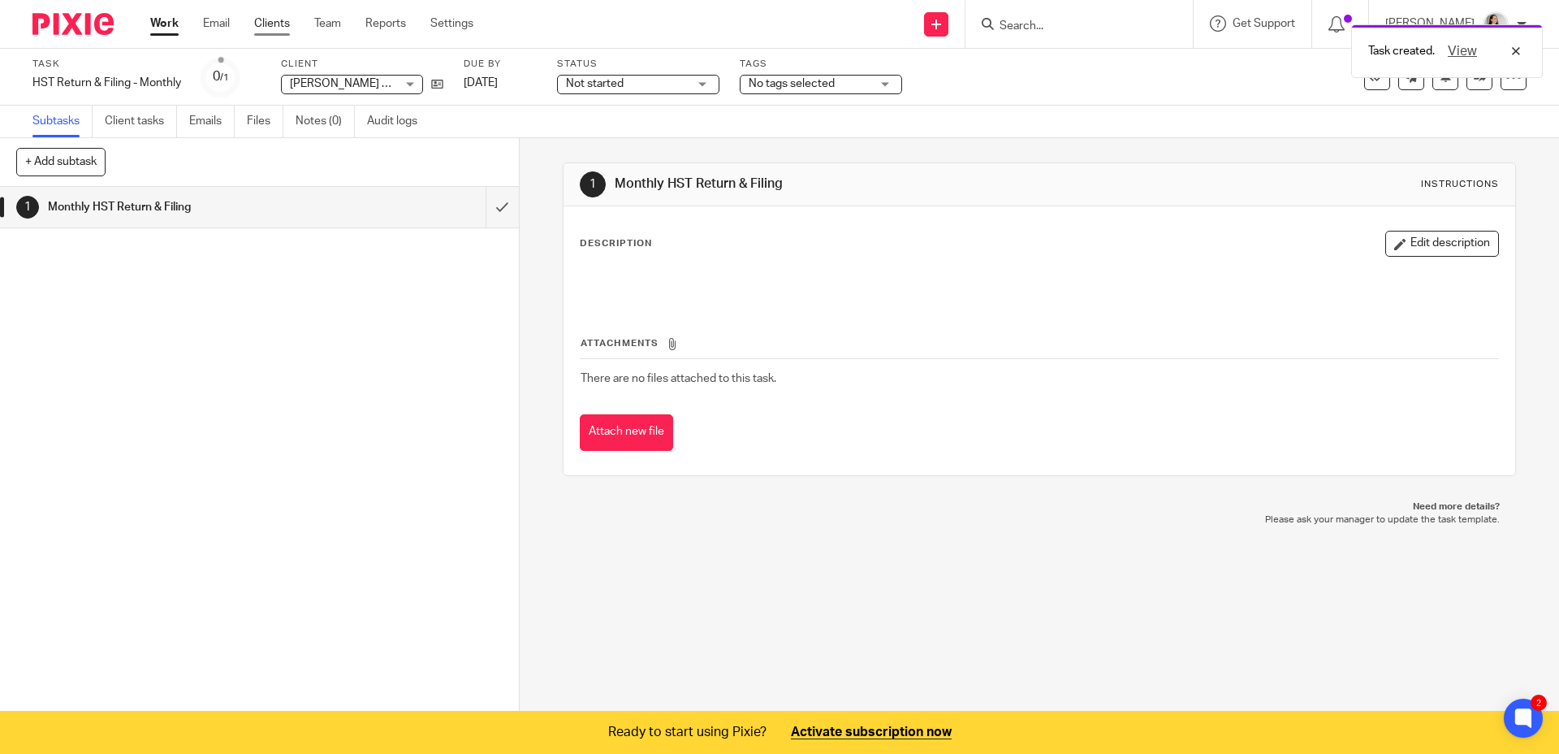
click at [261, 28] on link "Clients" at bounding box center [272, 23] width 36 height 16
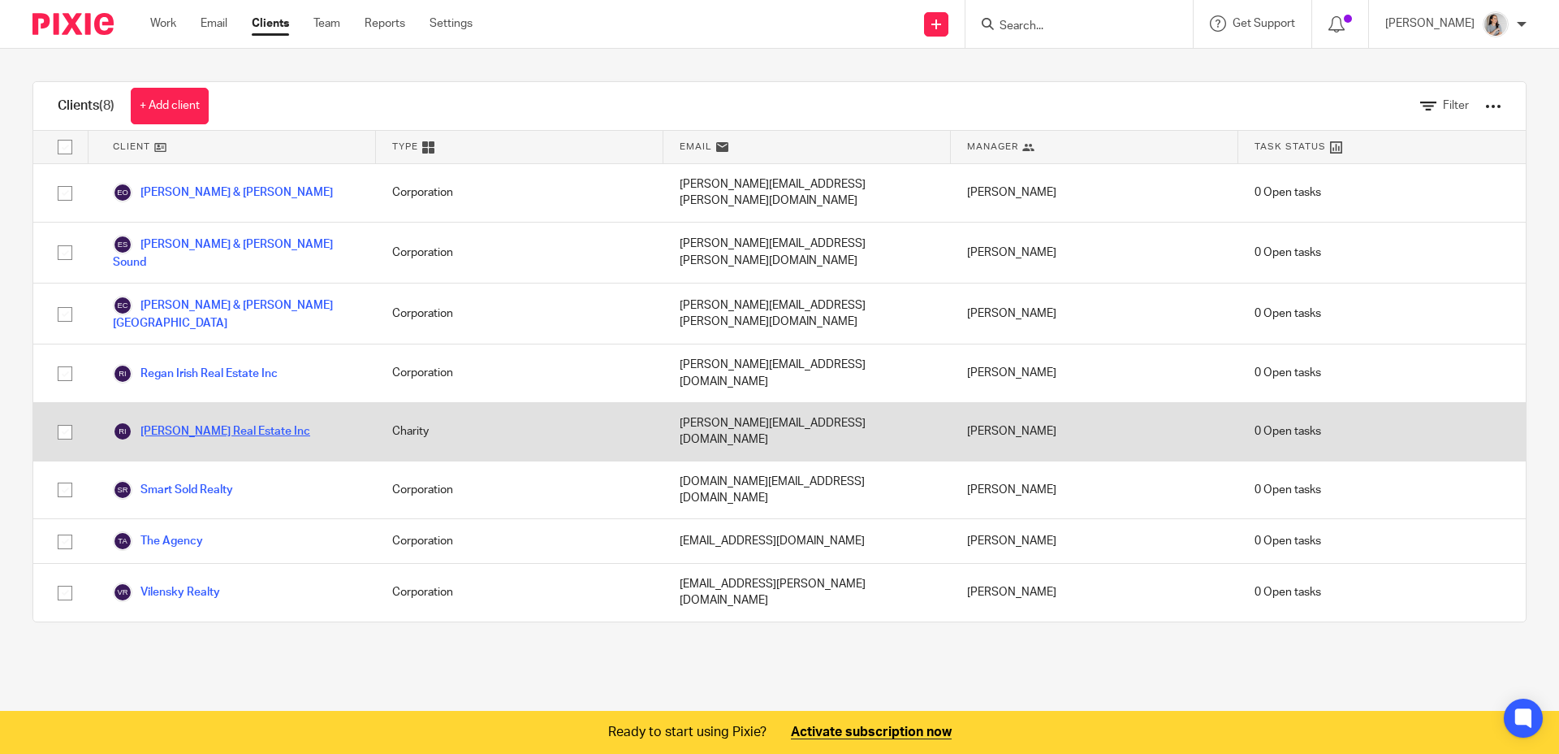
click at [223, 422] on link "[PERSON_NAME] Real Estate Inc" at bounding box center [211, 431] width 197 height 19
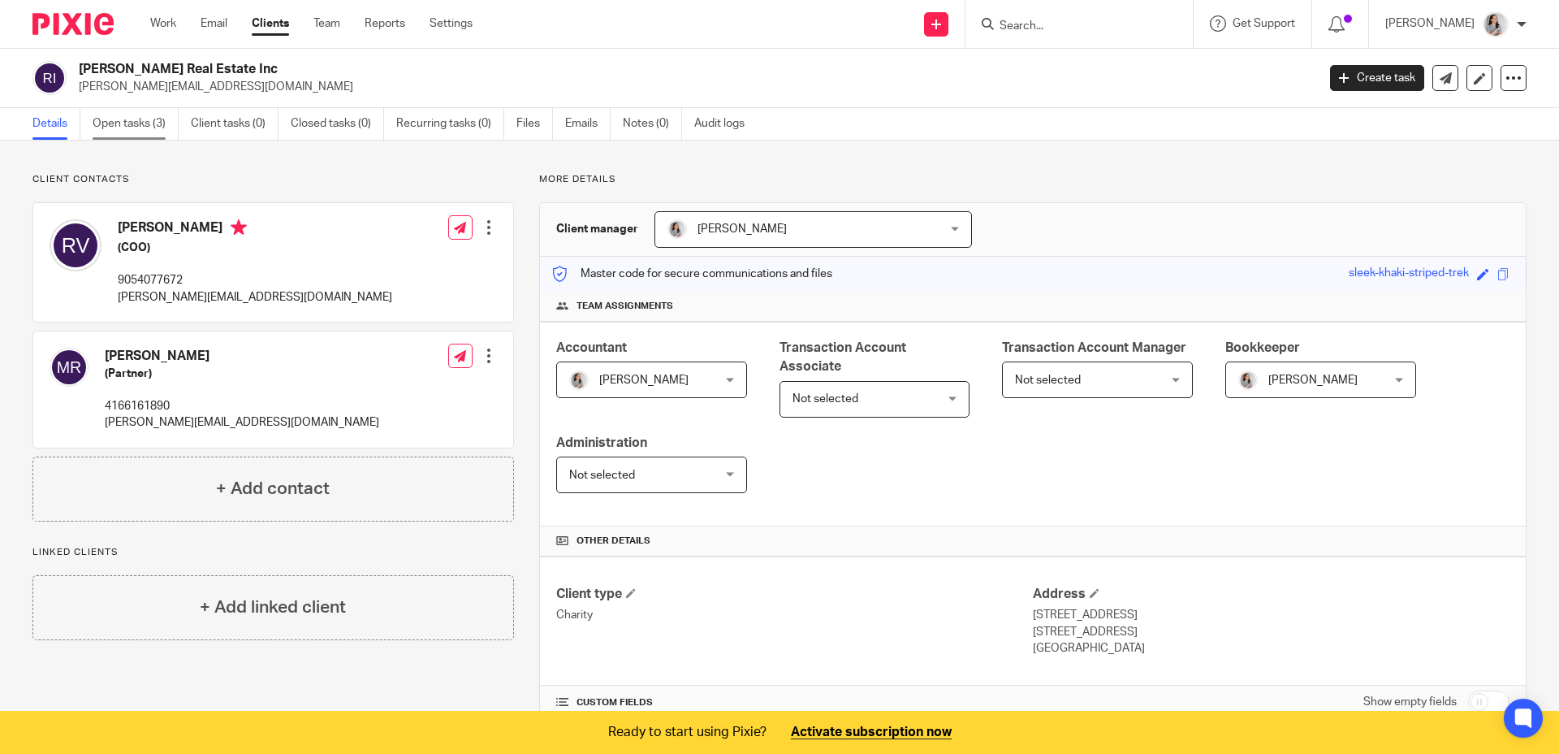
click at [158, 130] on link "Open tasks (3)" at bounding box center [136, 124] width 86 height 32
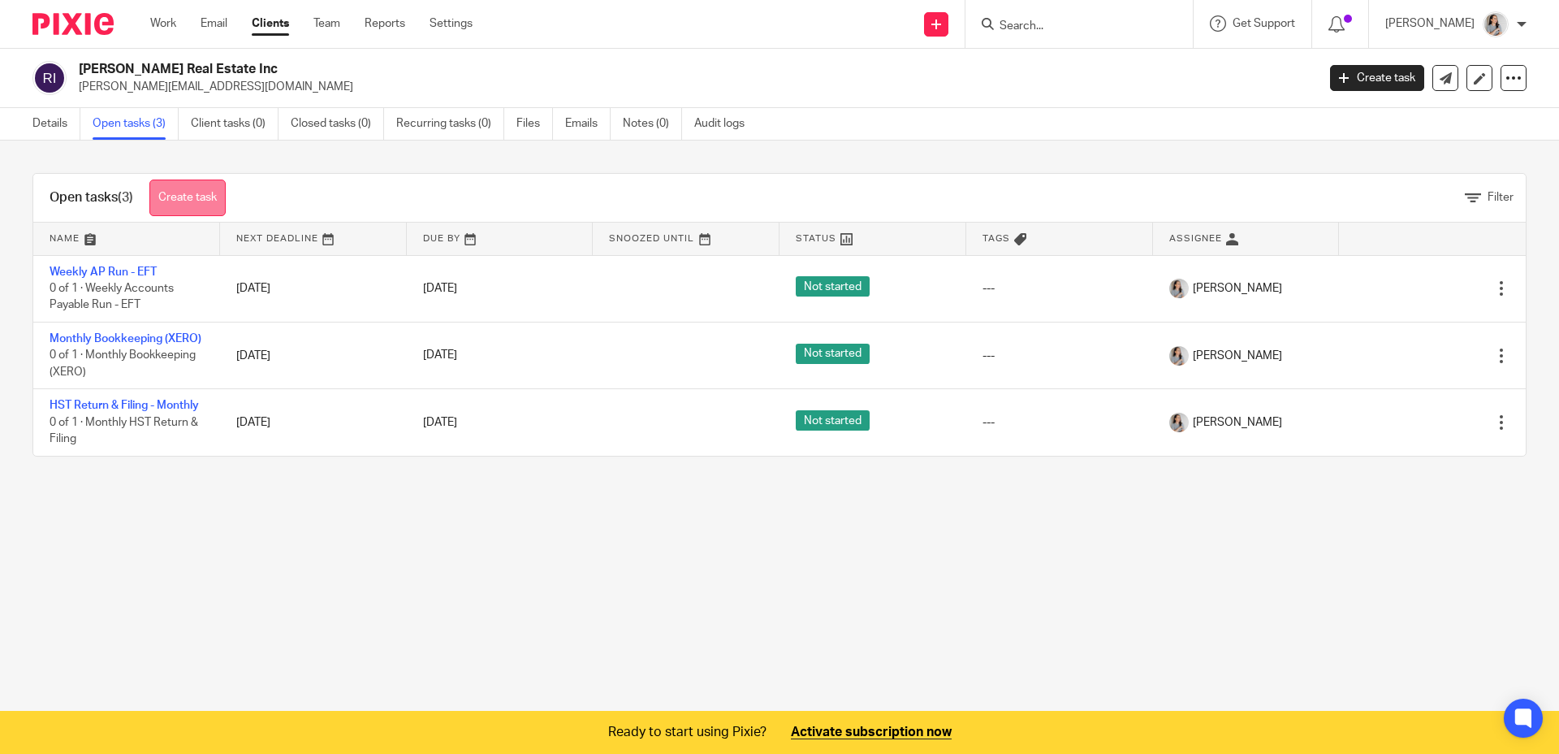
click at [179, 191] on link "Create task" at bounding box center [187, 197] width 76 height 37
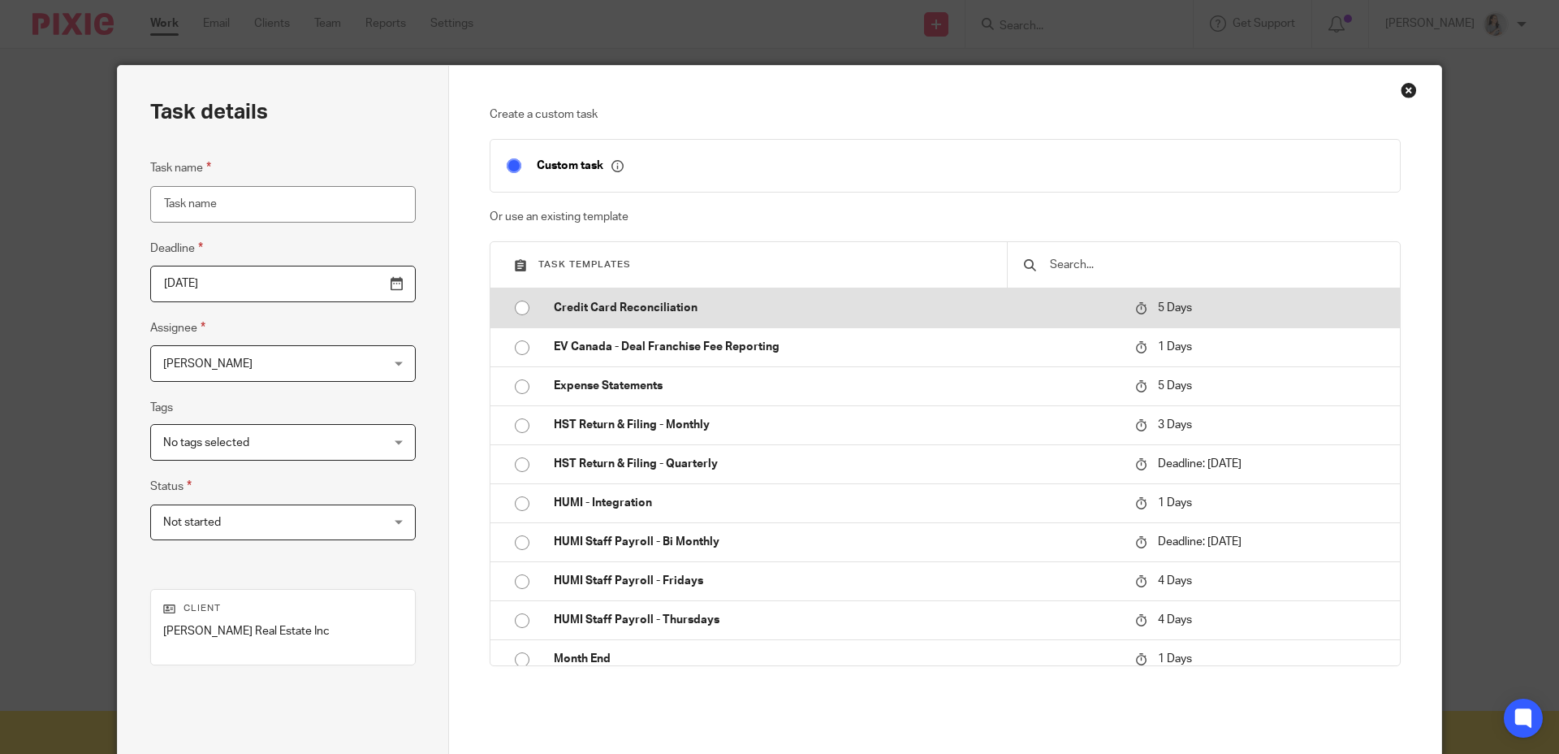
click at [520, 312] on input "radio" at bounding box center [522, 307] width 31 height 31
type input "[DATE]"
type input "Credit Card Reconciliation"
checkbox input "false"
radio input "false"
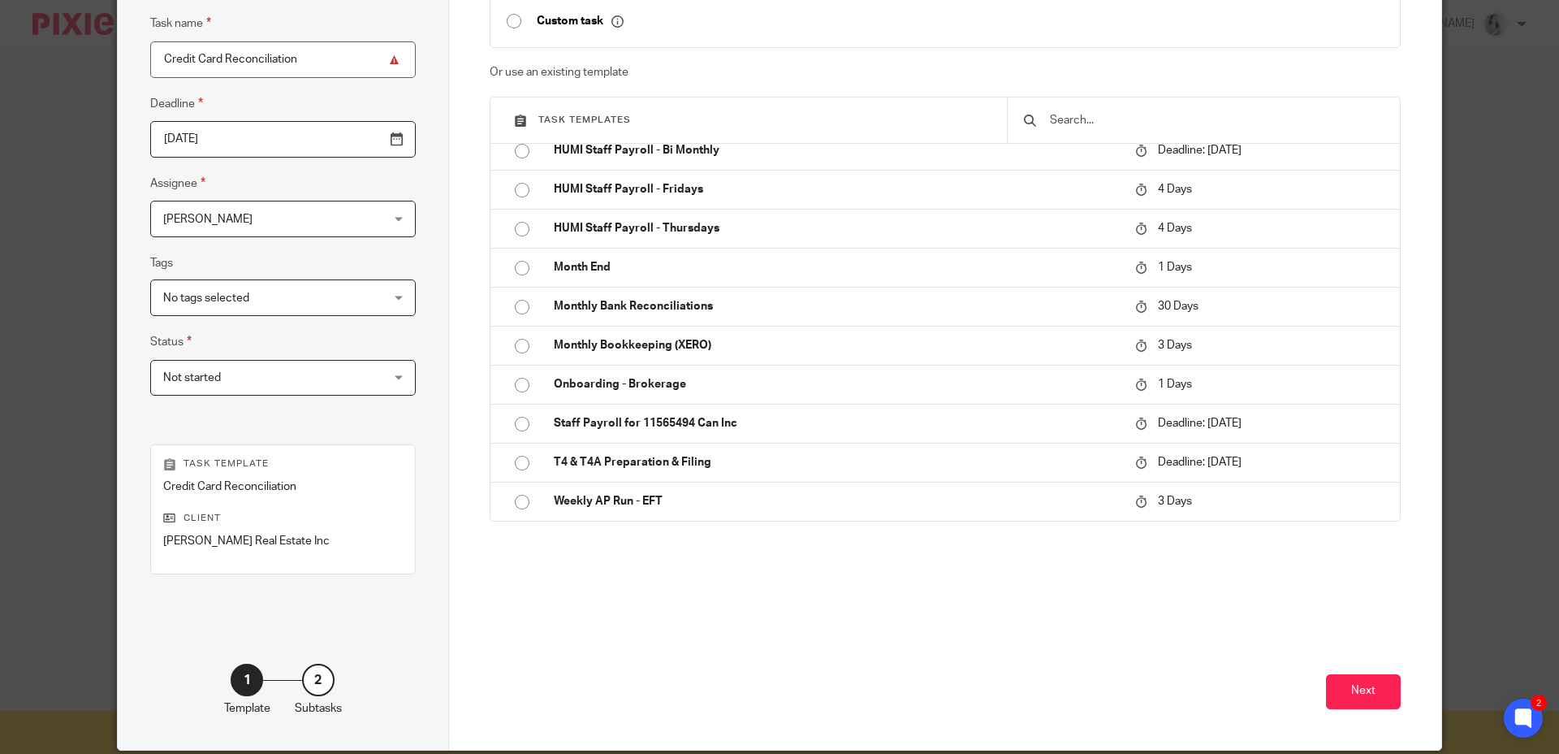
scroll to position [153, 0]
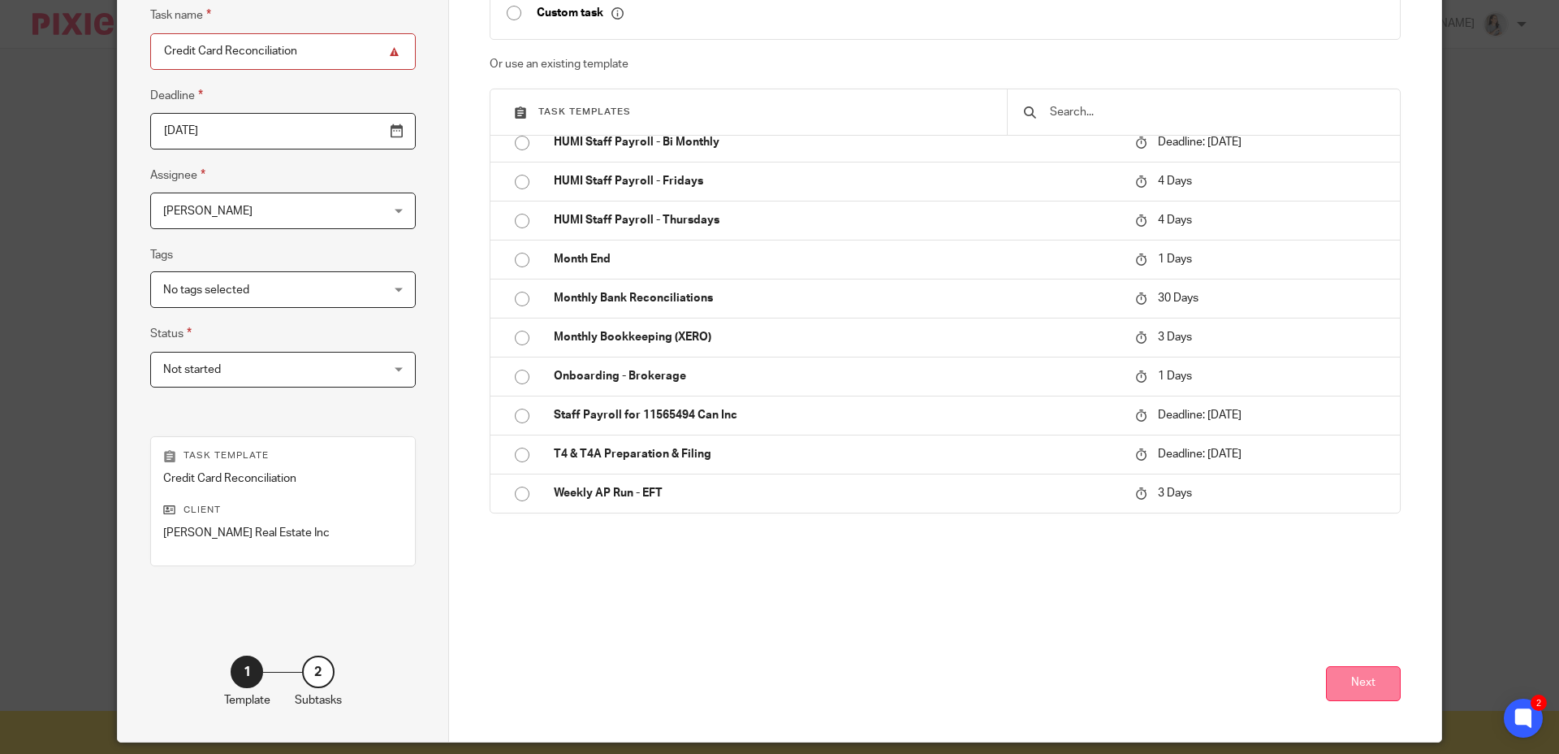
click at [1334, 686] on button "Next" at bounding box center [1363, 683] width 75 height 35
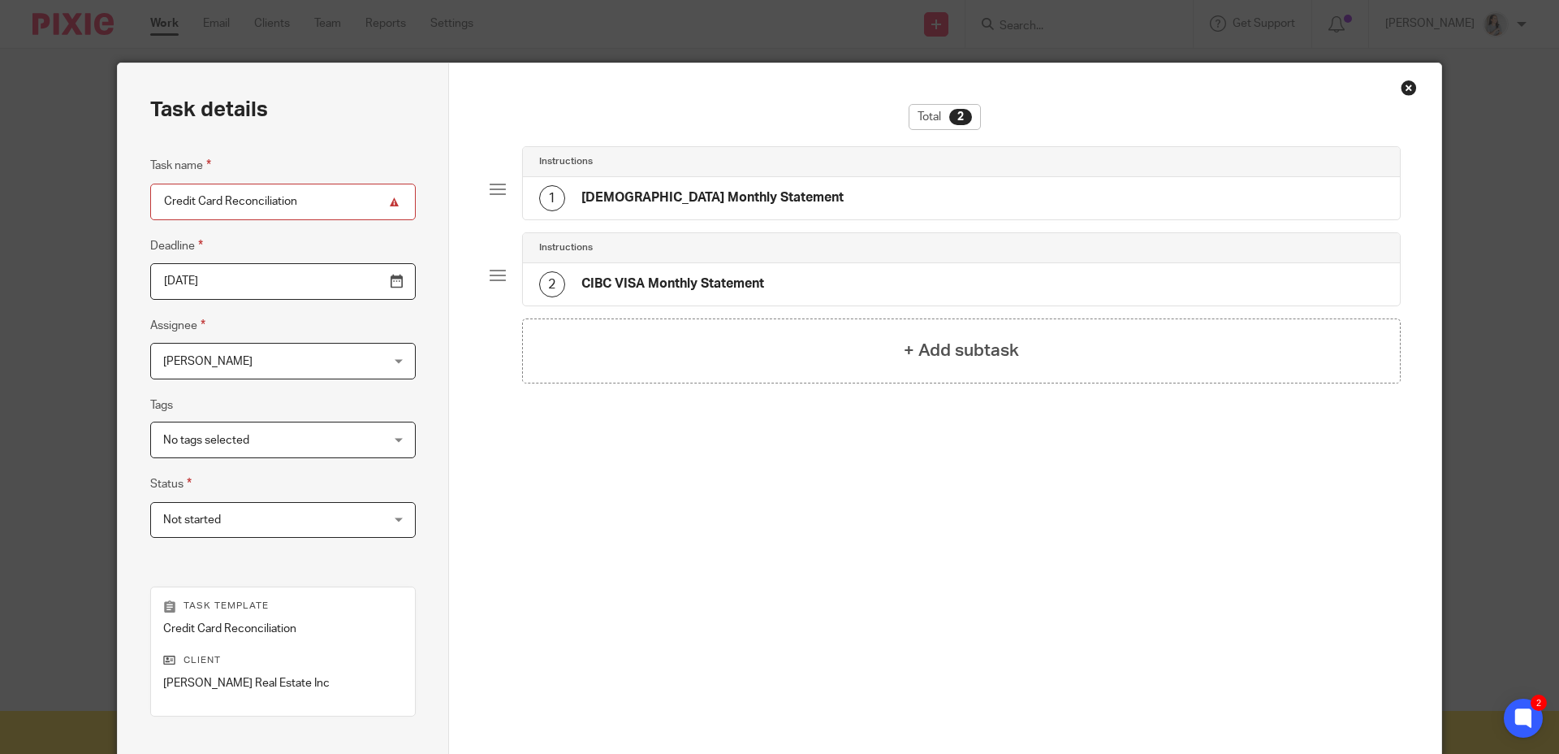
scroll to position [0, 0]
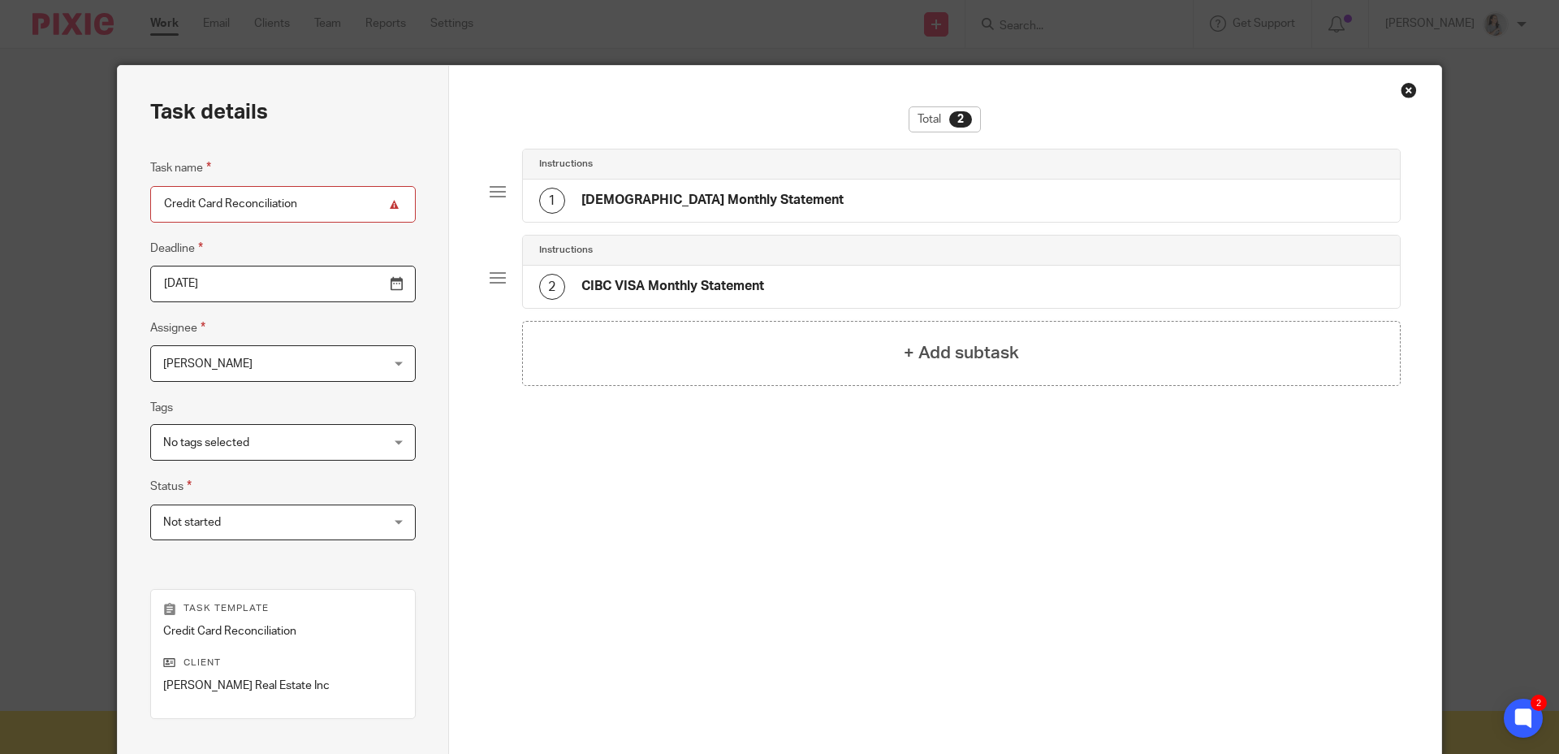
click at [595, 288] on h4 "CIBC VISA Monthly Statement" at bounding box center [673, 286] width 183 height 17
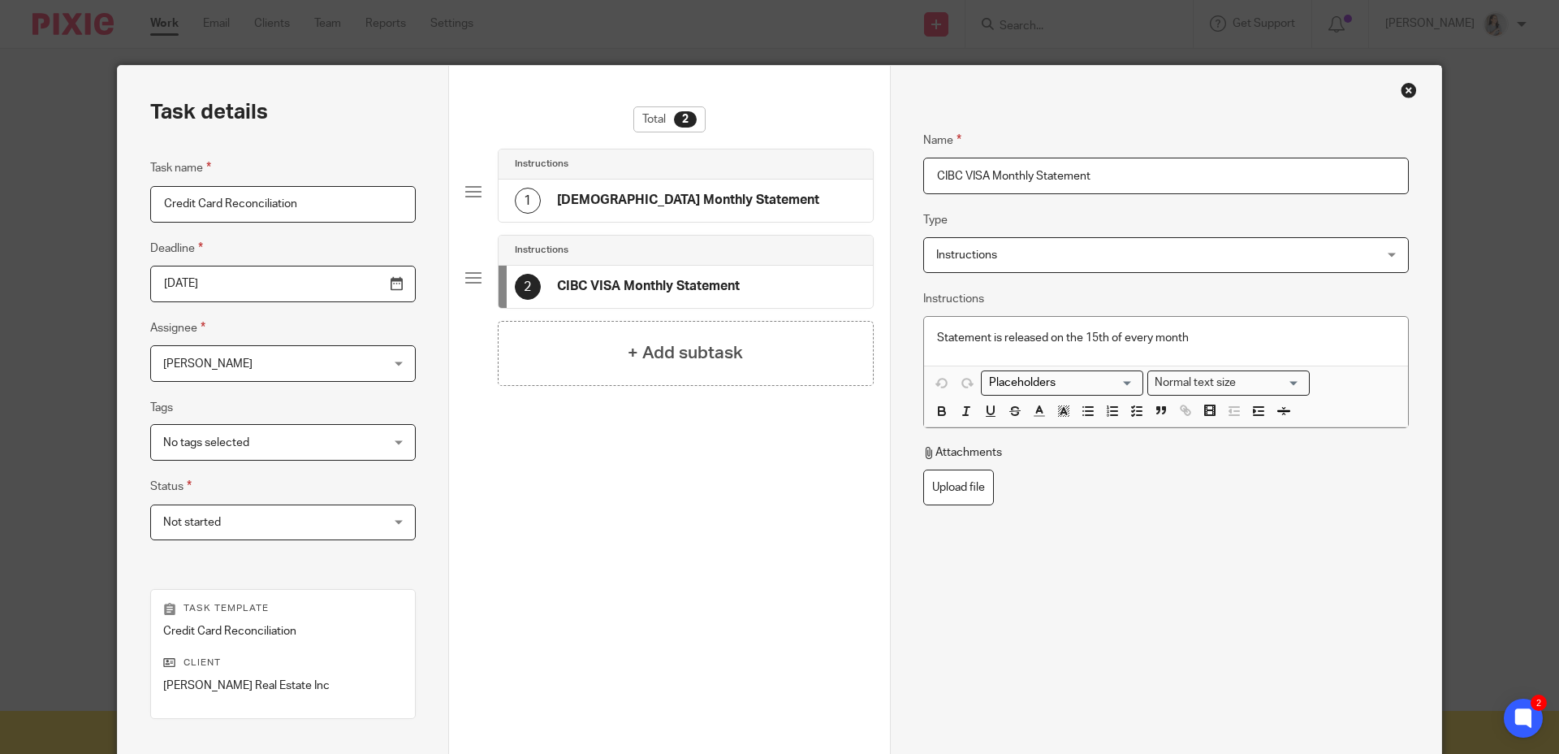
scroll to position [206, 0]
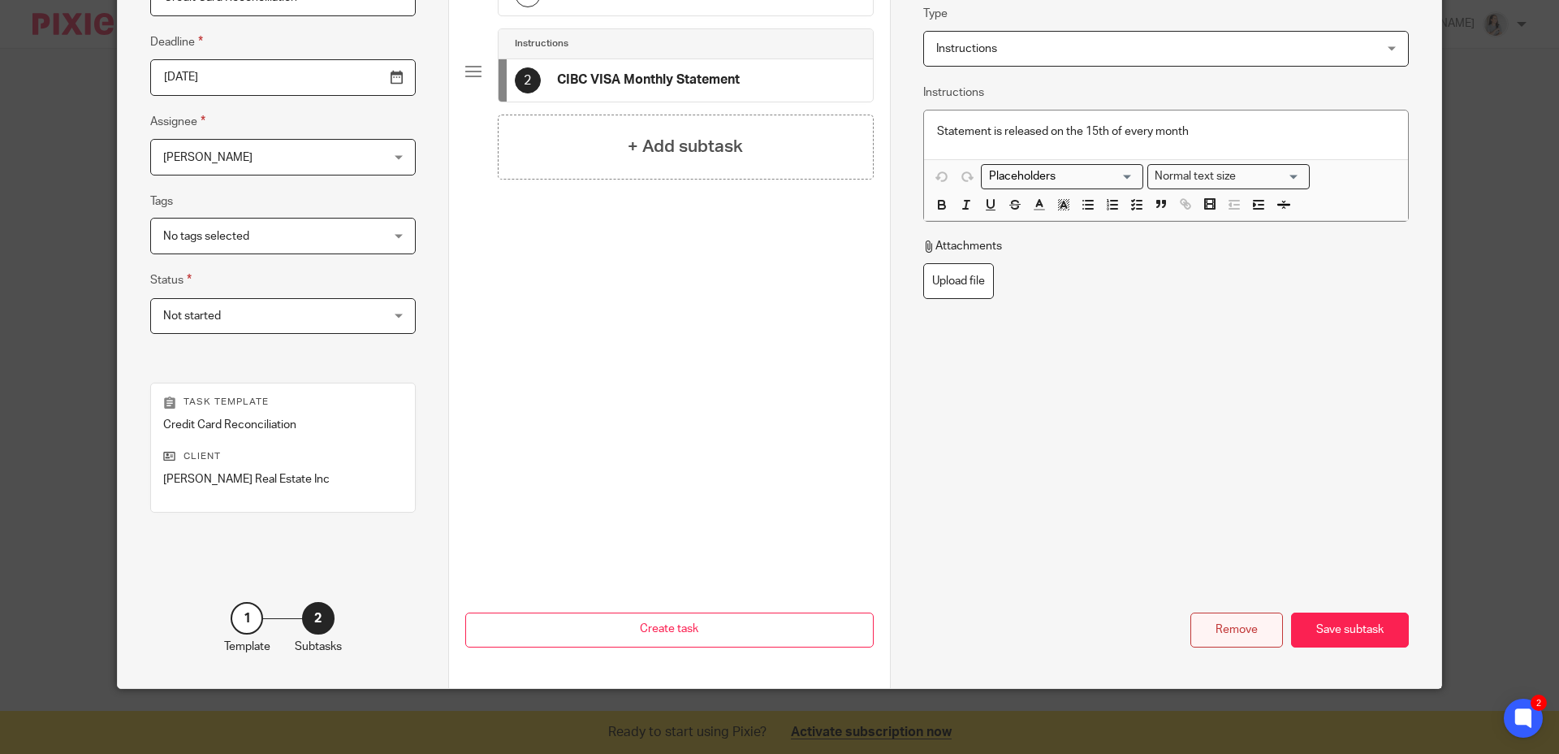
click at [1205, 640] on div "Remove" at bounding box center [1237, 629] width 93 height 35
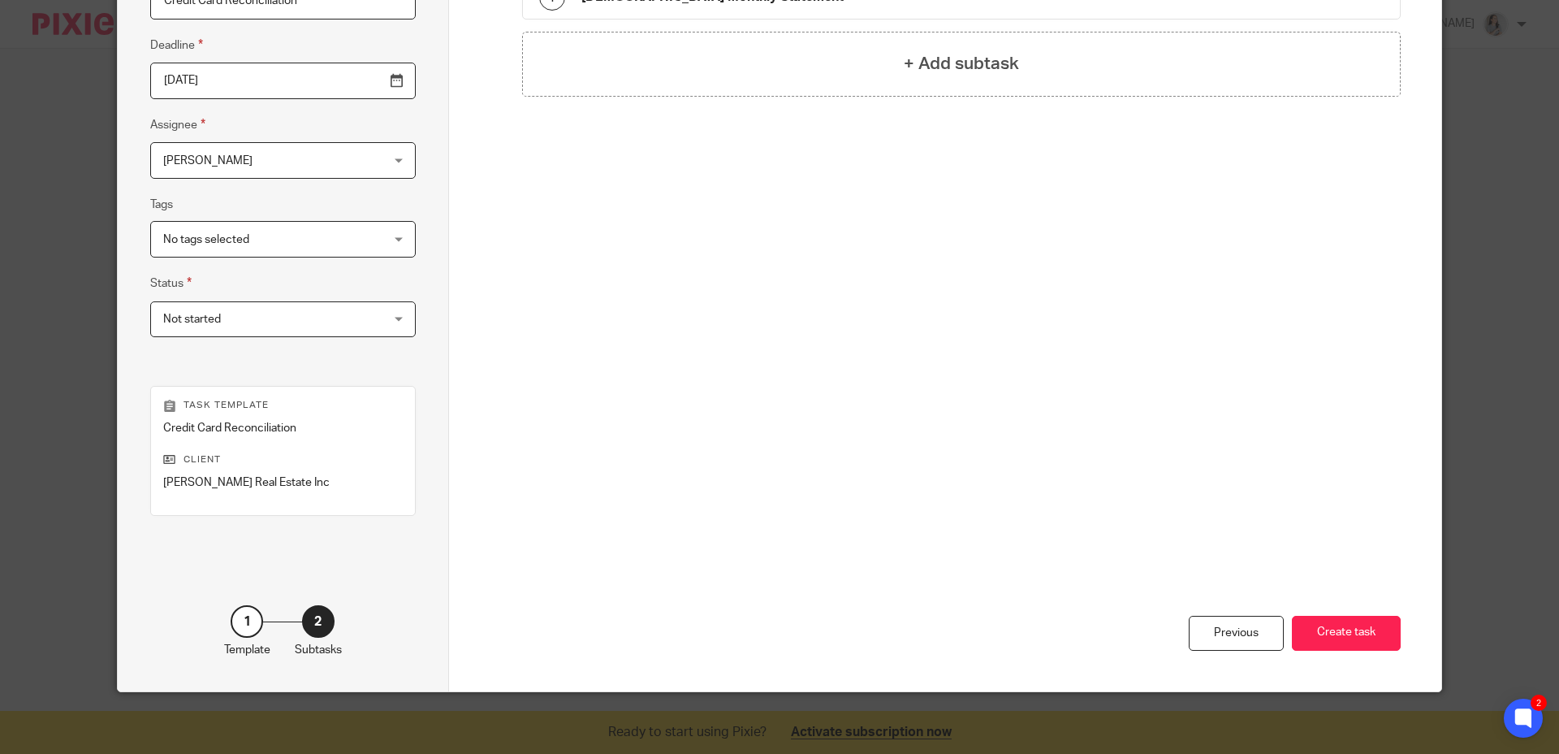
scroll to position [0, 0]
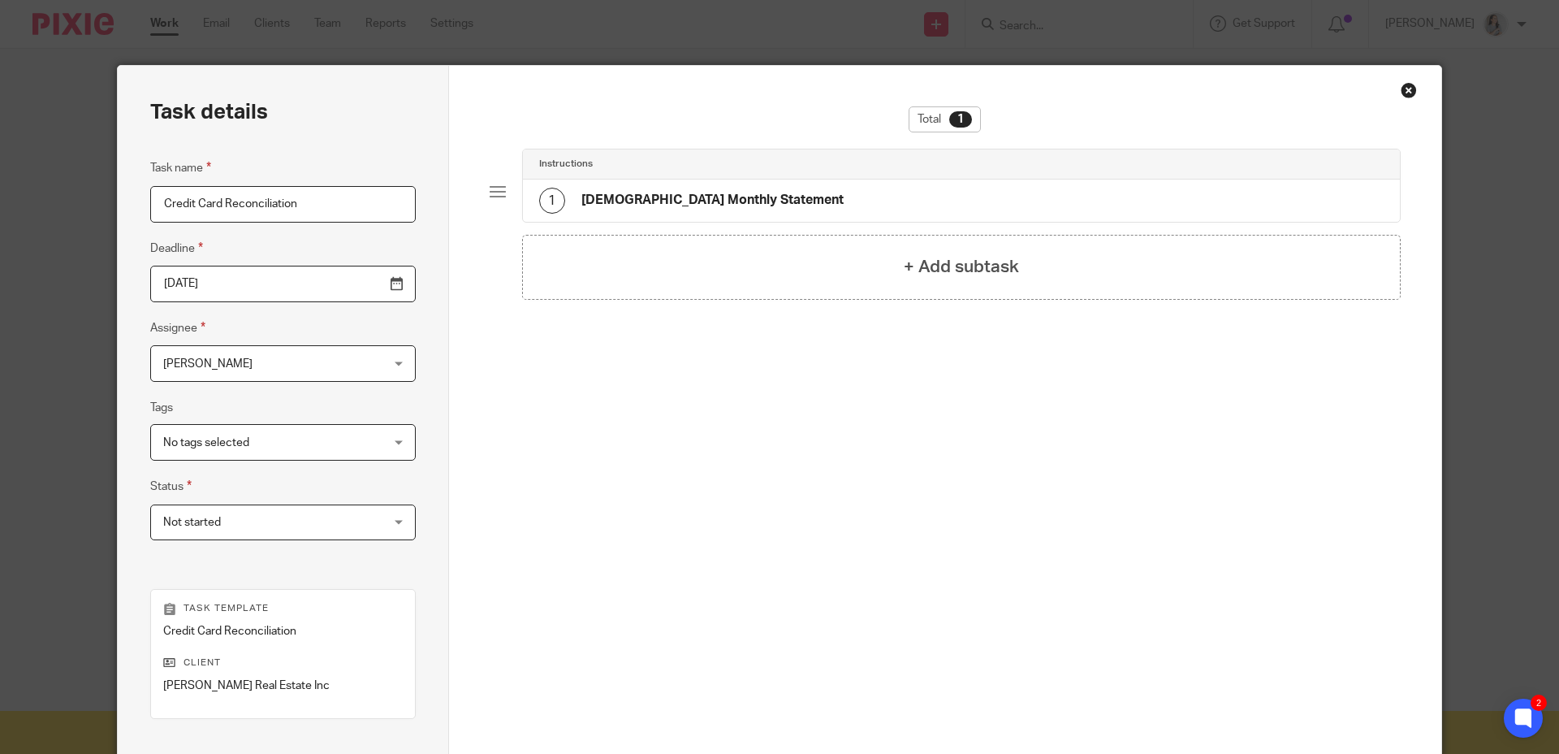
click at [724, 195] on h4 "TD VISA Monthly Statement" at bounding box center [713, 200] width 262 height 17
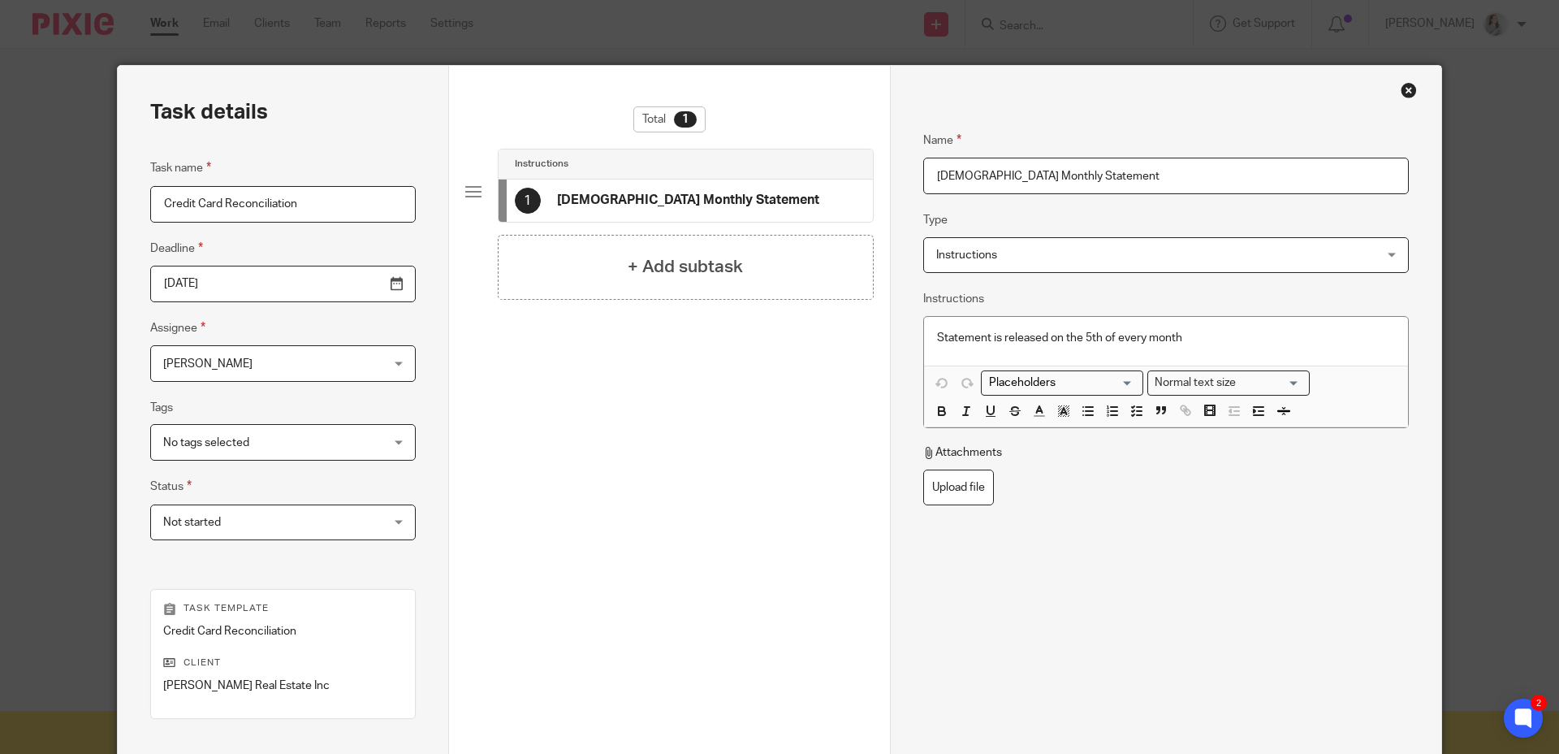
drag, startPoint x: 950, startPoint y: 178, endPoint x: 922, endPoint y: 172, distance: 29.0
click at [923, 172] on input "TD VISA Monthly Statement" at bounding box center [1166, 176] width 486 height 37
type input "RBC VISA Monthly Statement"
click at [1211, 607] on div "Name RBC VISA Monthly Statement Type Instructions Instructions Instructions Doc…" at bounding box center [1166, 392] width 486 height 572
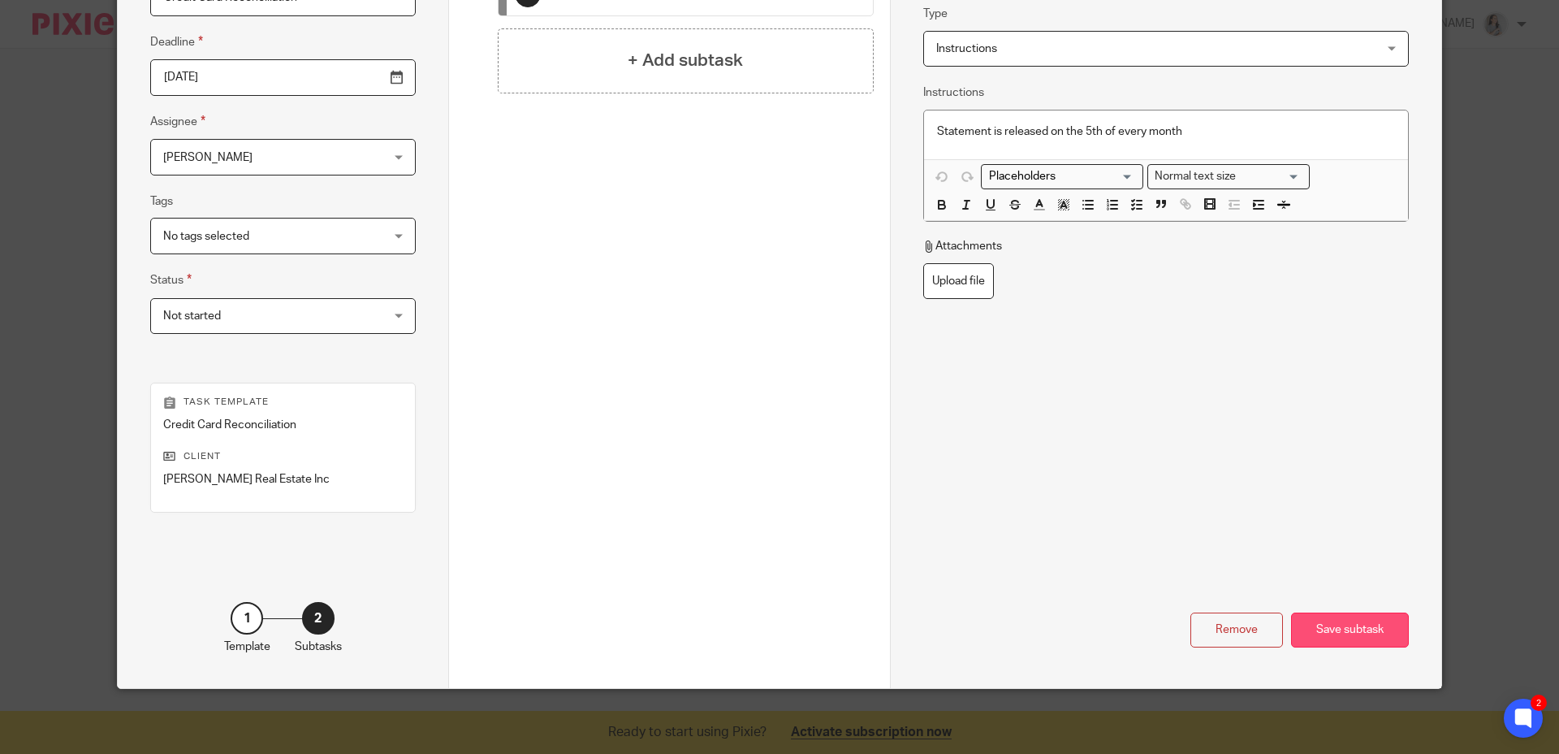
click at [1326, 635] on div "Save subtask" at bounding box center [1350, 629] width 118 height 35
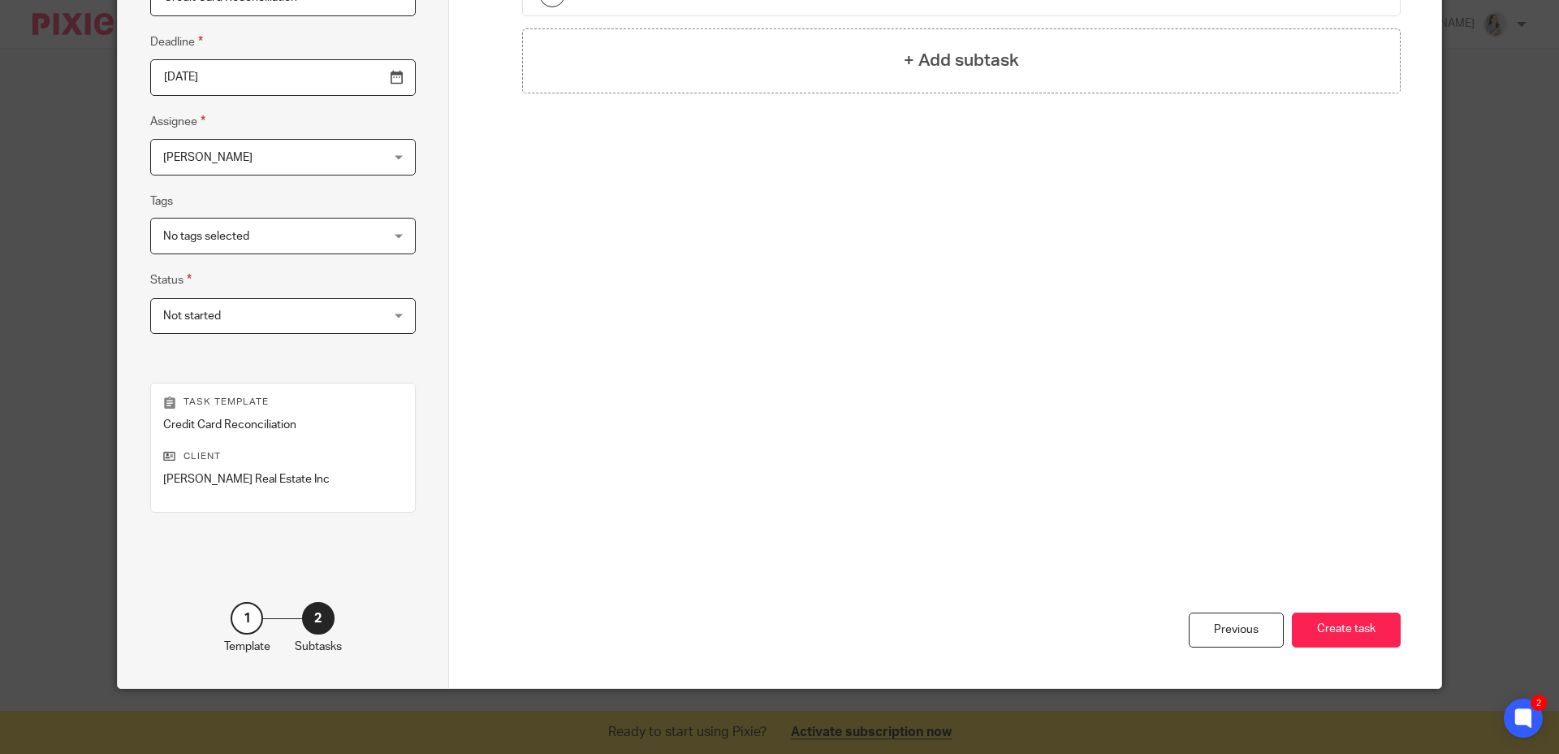
click at [1322, 655] on div "Previous Create task" at bounding box center [946, 531] width 912 height 314
click at [1315, 642] on button "Create task" at bounding box center [1346, 629] width 109 height 35
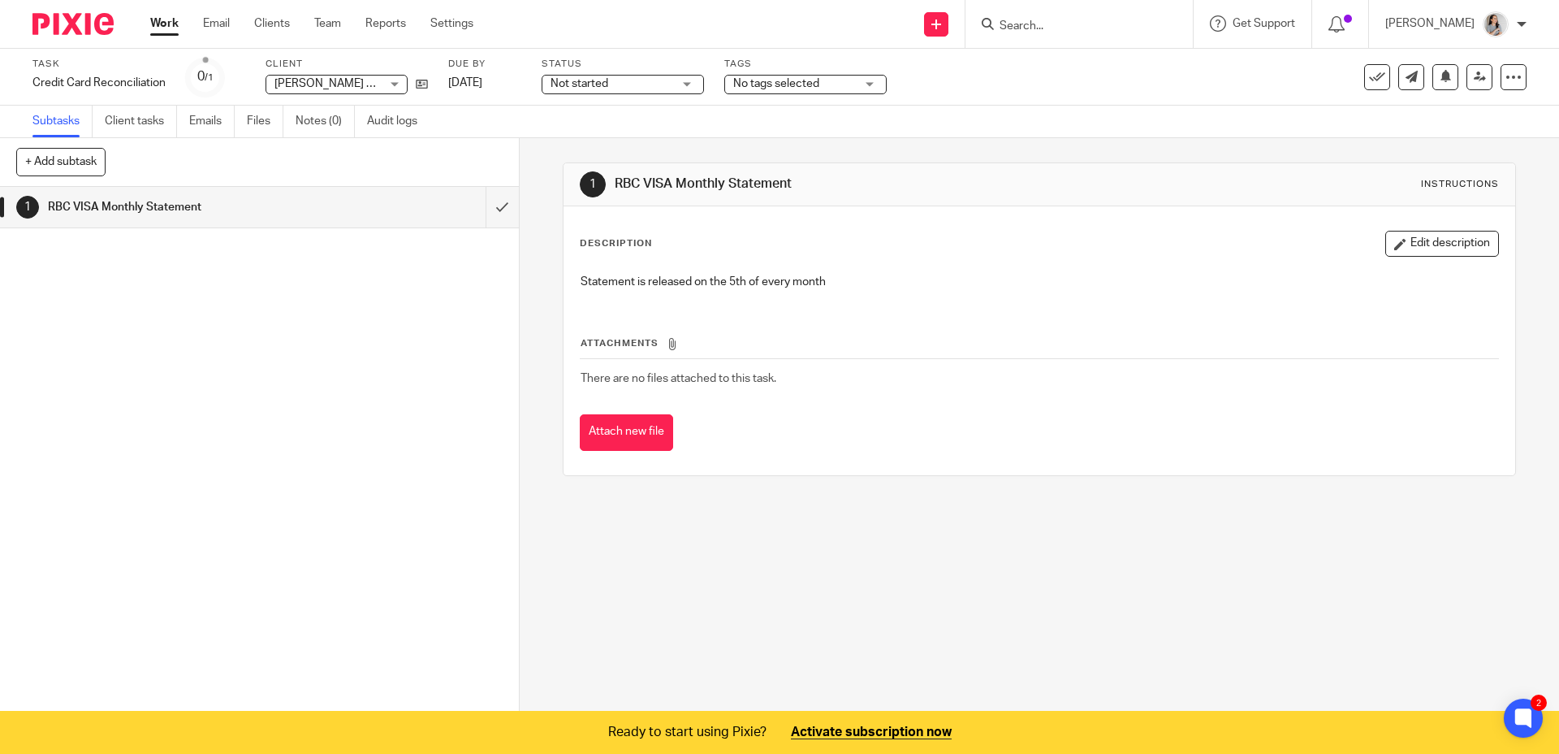
click at [687, 504] on div "1 RBC VISA Monthly Statement Instructions Description Edit description Statemen…" at bounding box center [1040, 425] width 1040 height 575
click at [45, 167] on button "+ Add subtask" at bounding box center [60, 162] width 89 height 28
click at [421, 149] on p "Cancel" at bounding box center [421, 163] width 54 height 28
click at [807, 622] on div "1 RBC VISA Monthly Statement Instructions Description Edit description Statemen…" at bounding box center [1040, 425] width 1040 height 575
click at [949, 30] on link at bounding box center [936, 24] width 24 height 24
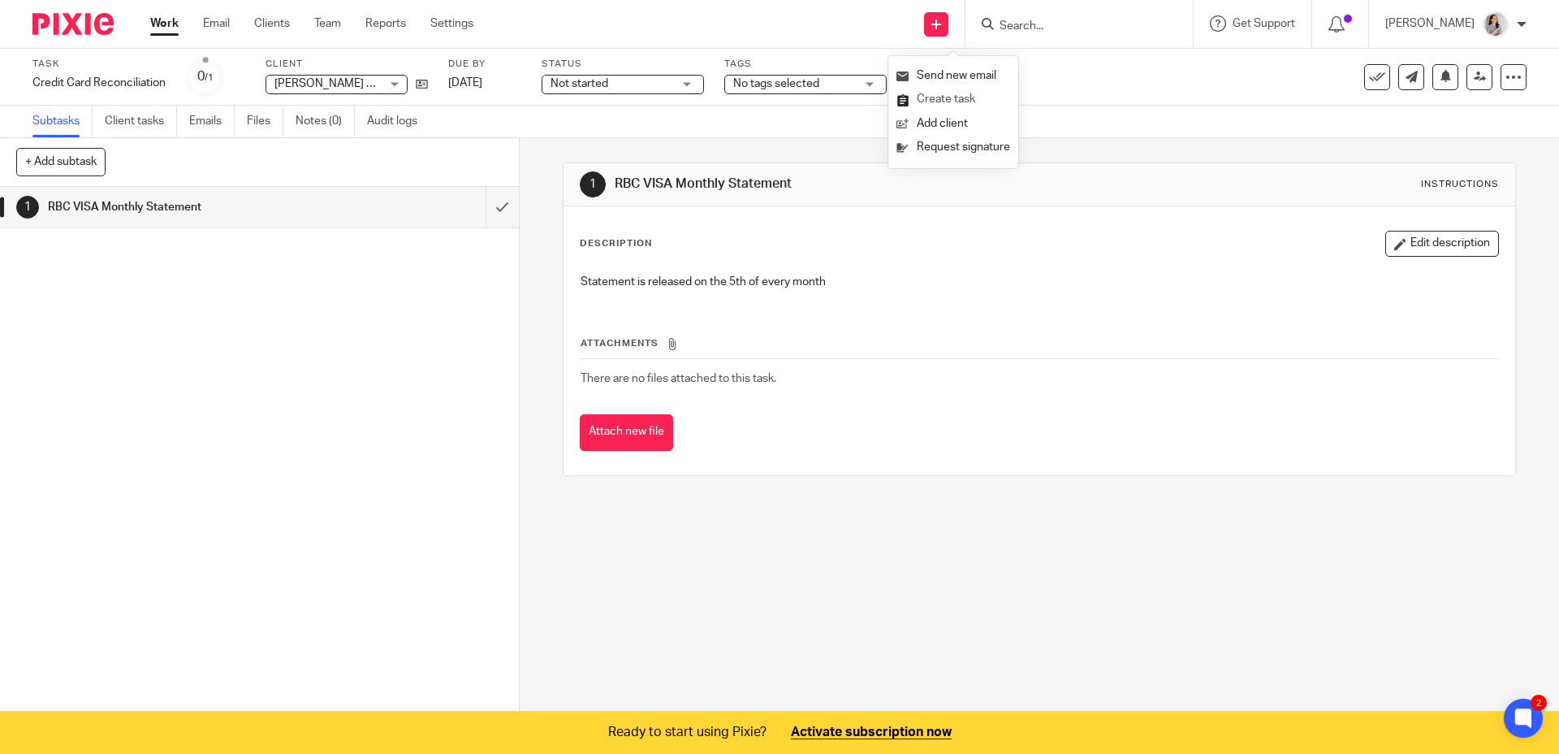
click at [934, 102] on link "Create task" at bounding box center [954, 100] width 114 height 24
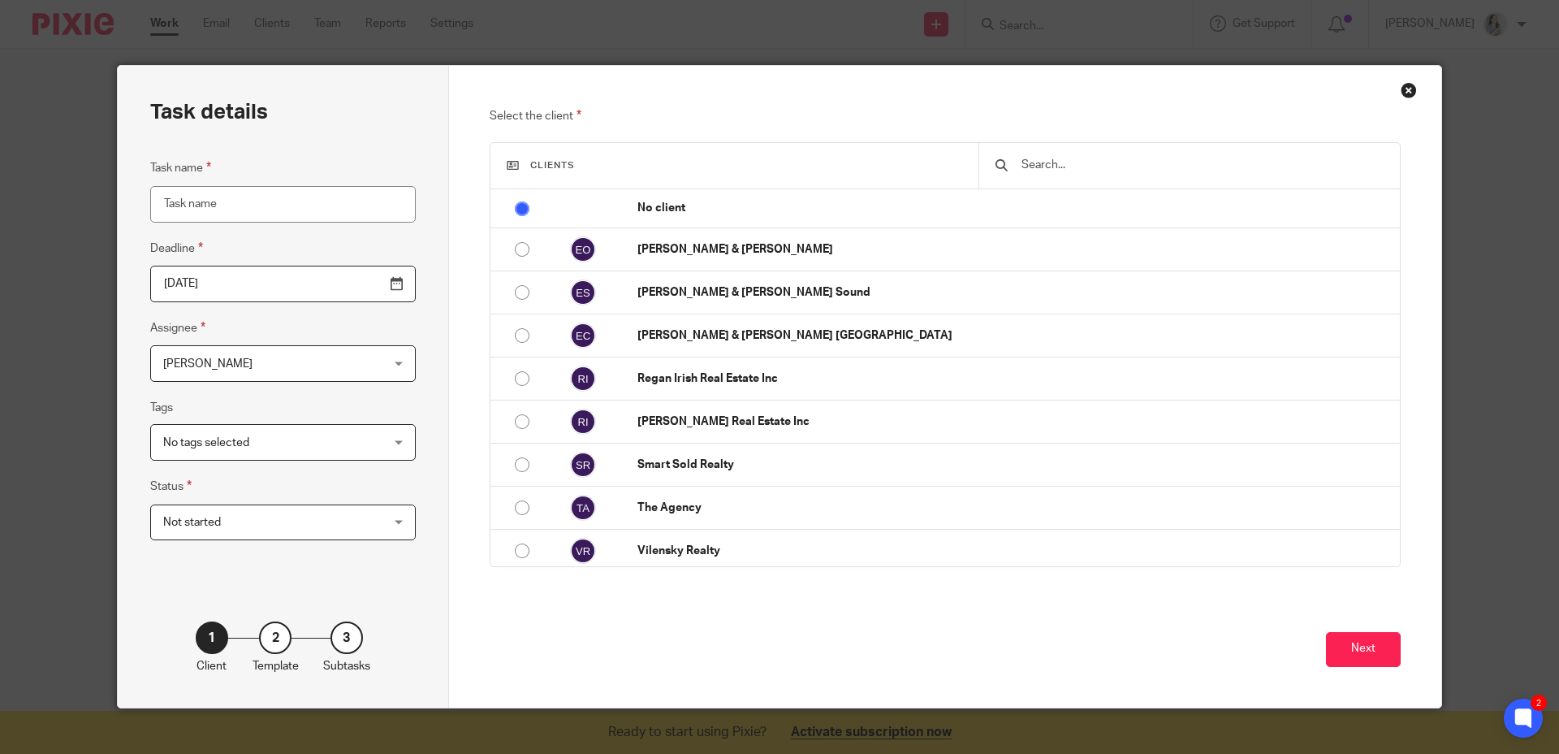
click at [1401, 97] on div "Close this dialog window" at bounding box center [1409, 90] width 16 height 16
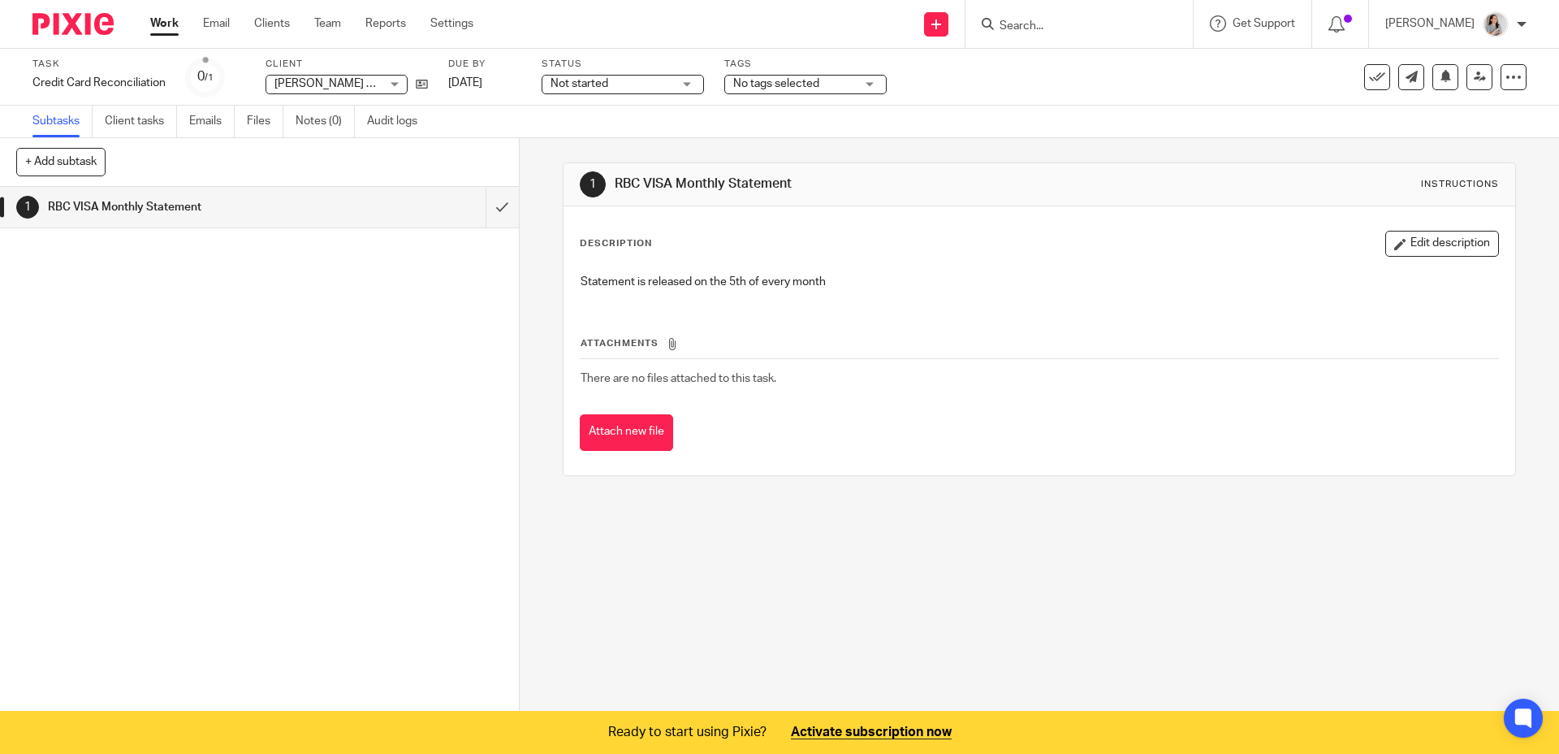
click at [934, 589] on div "1 RBC VISA Monthly Statement Instructions Description Edit description Statemen…" at bounding box center [1040, 425] width 1040 height 575
click at [272, 2] on div "Work Email Clients Team Reports Settings Work Email Clients Team Reports Settin…" at bounding box center [316, 24] width 364 height 48
click at [270, 21] on link "Clients" at bounding box center [272, 23] width 36 height 16
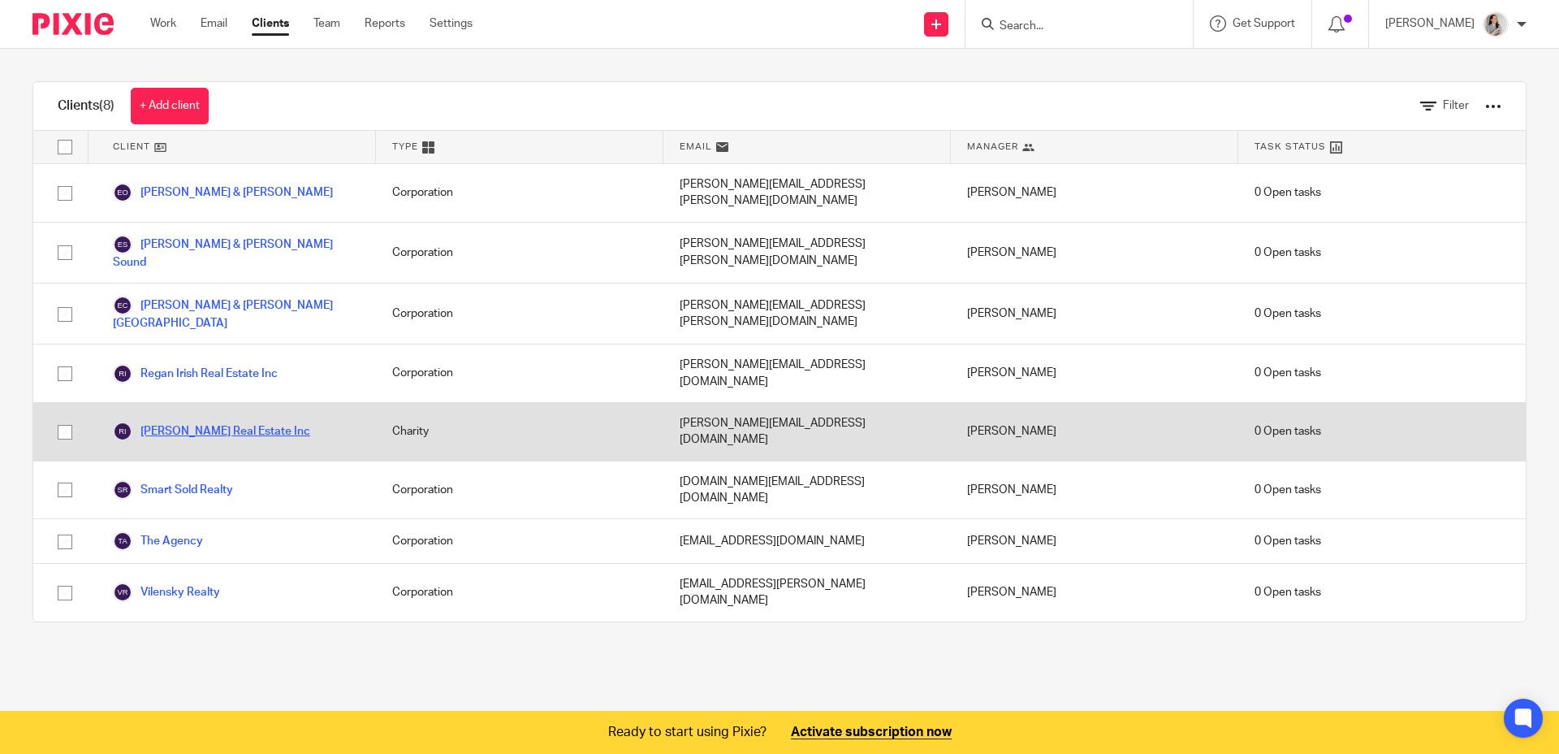
click at [201, 422] on link "[PERSON_NAME] Real Estate Inc" at bounding box center [211, 431] width 197 height 19
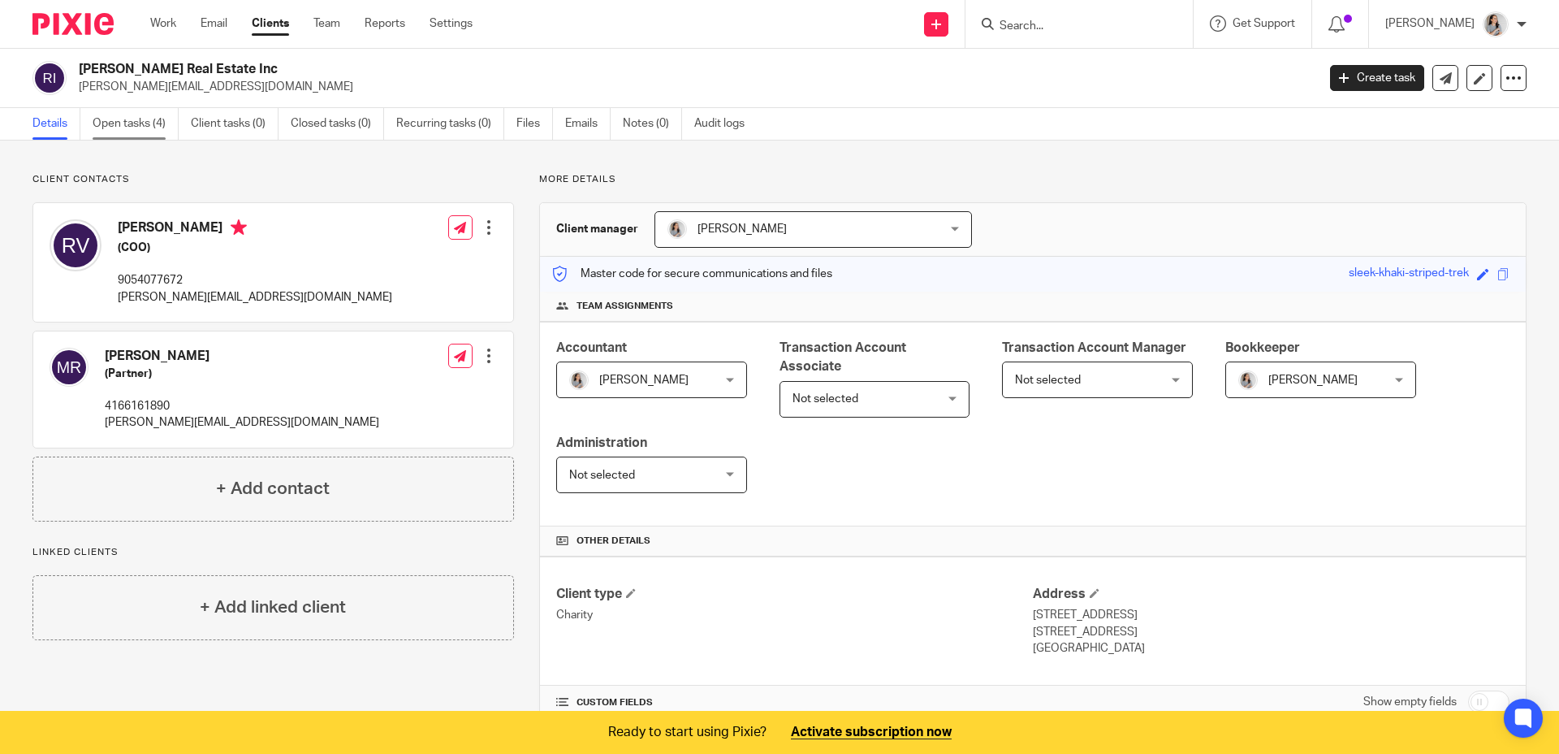
click at [167, 123] on link "Open tasks (4)" at bounding box center [136, 124] width 86 height 32
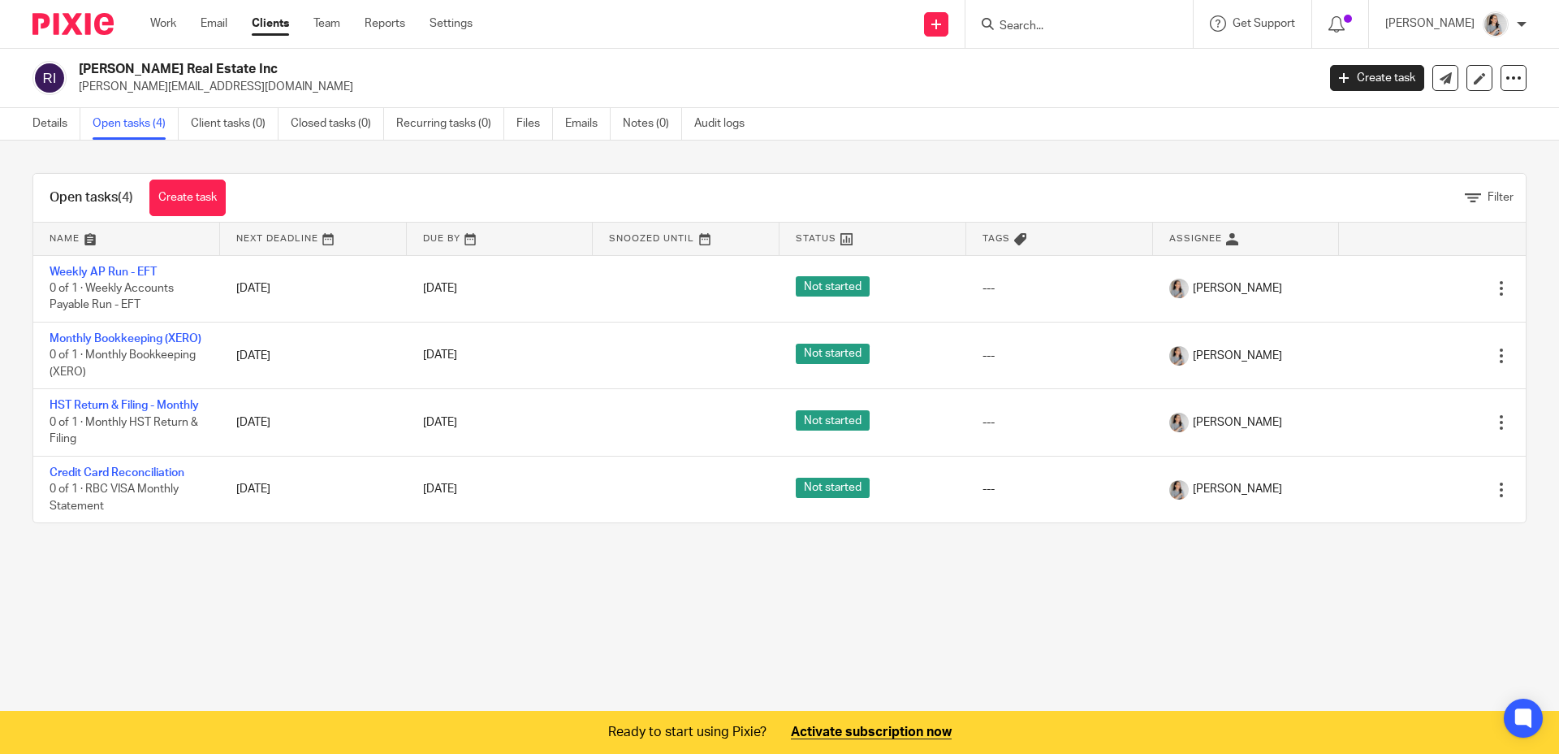
click at [459, 32] on div "Work Email Clients Team Reports Settings Work Email Clients Team Reports Settin…" at bounding box center [315, 24] width 363 height 48
click at [461, 24] on link "Settings" at bounding box center [451, 23] width 43 height 16
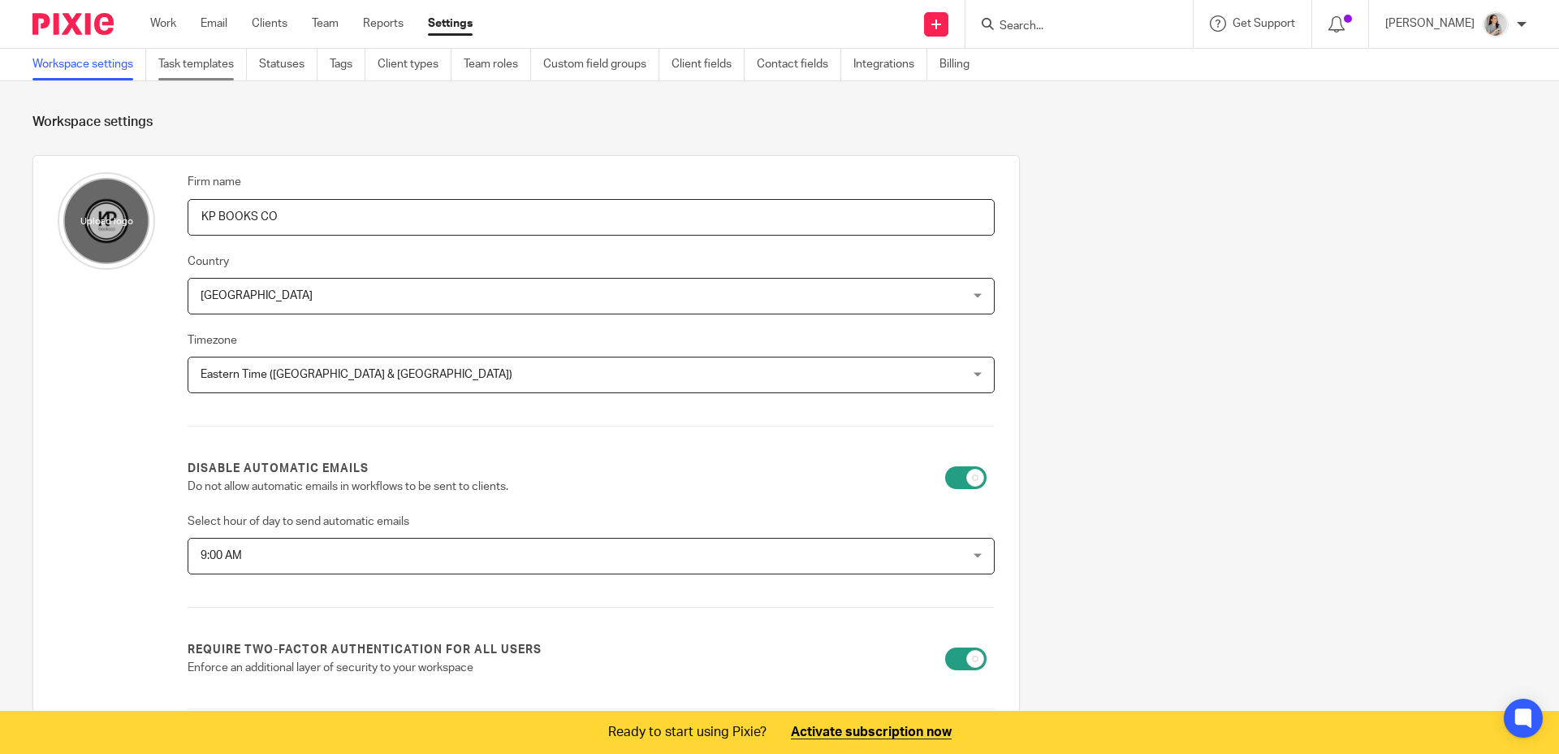
click at [194, 62] on link "Task templates" at bounding box center [202, 65] width 89 height 32
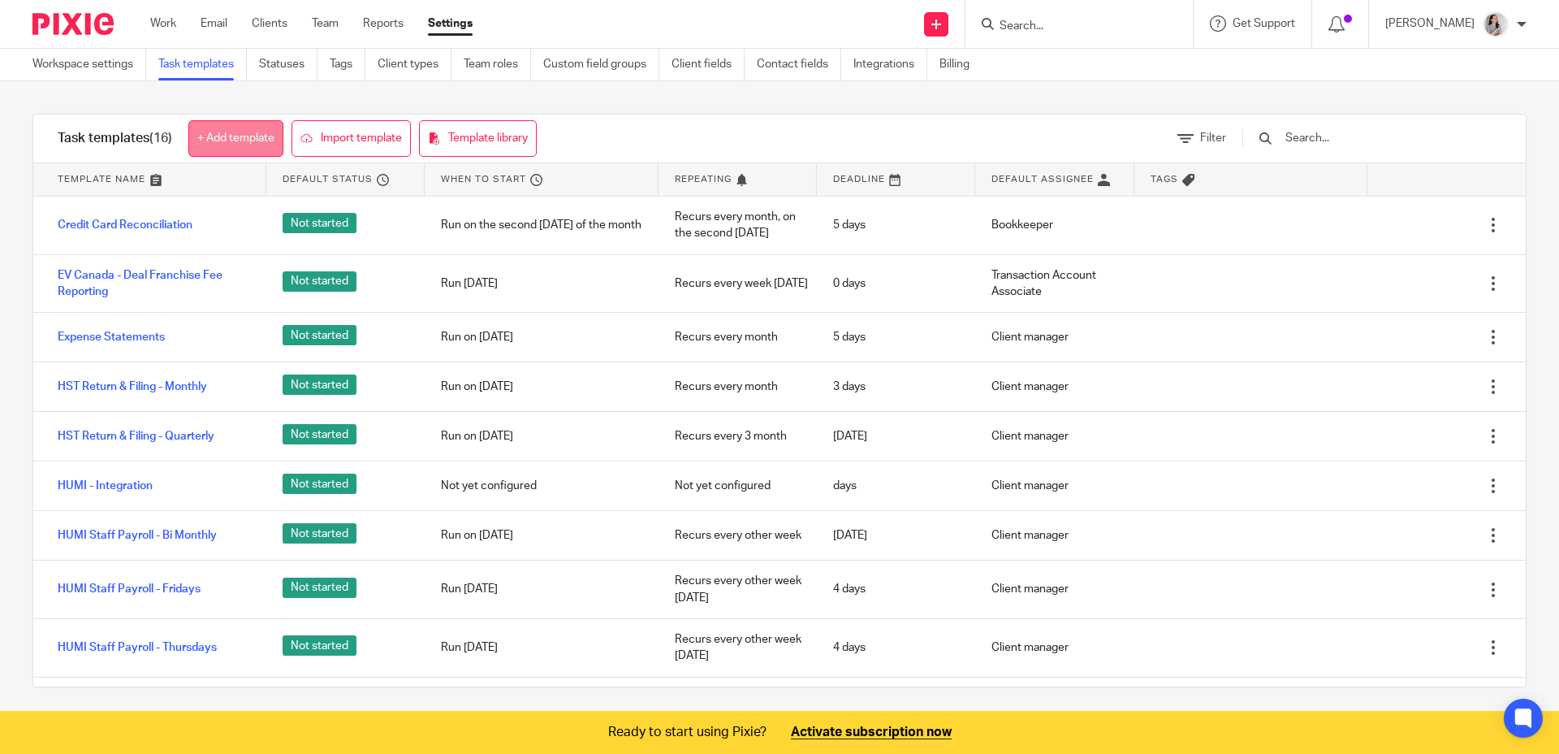
click at [241, 138] on link "+ Add template" at bounding box center [235, 138] width 95 height 37
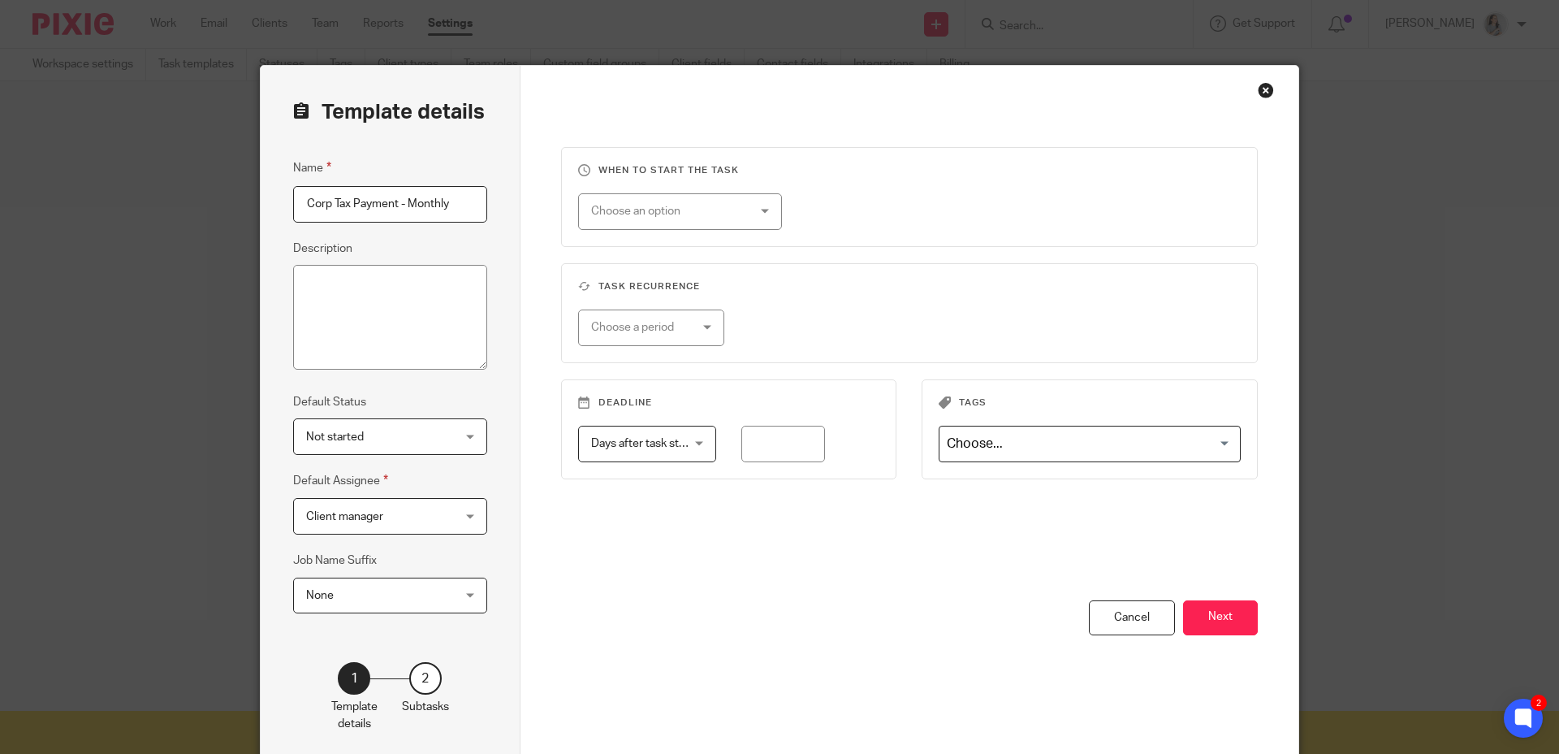
type input "Corp Tax Payment - Monthly"
click at [411, 293] on textarea "Description" at bounding box center [390, 318] width 194 height 106
type textarea "Applies to RRE only"
click at [703, 209] on div "Choose an option" at bounding box center [667, 211] width 152 height 34
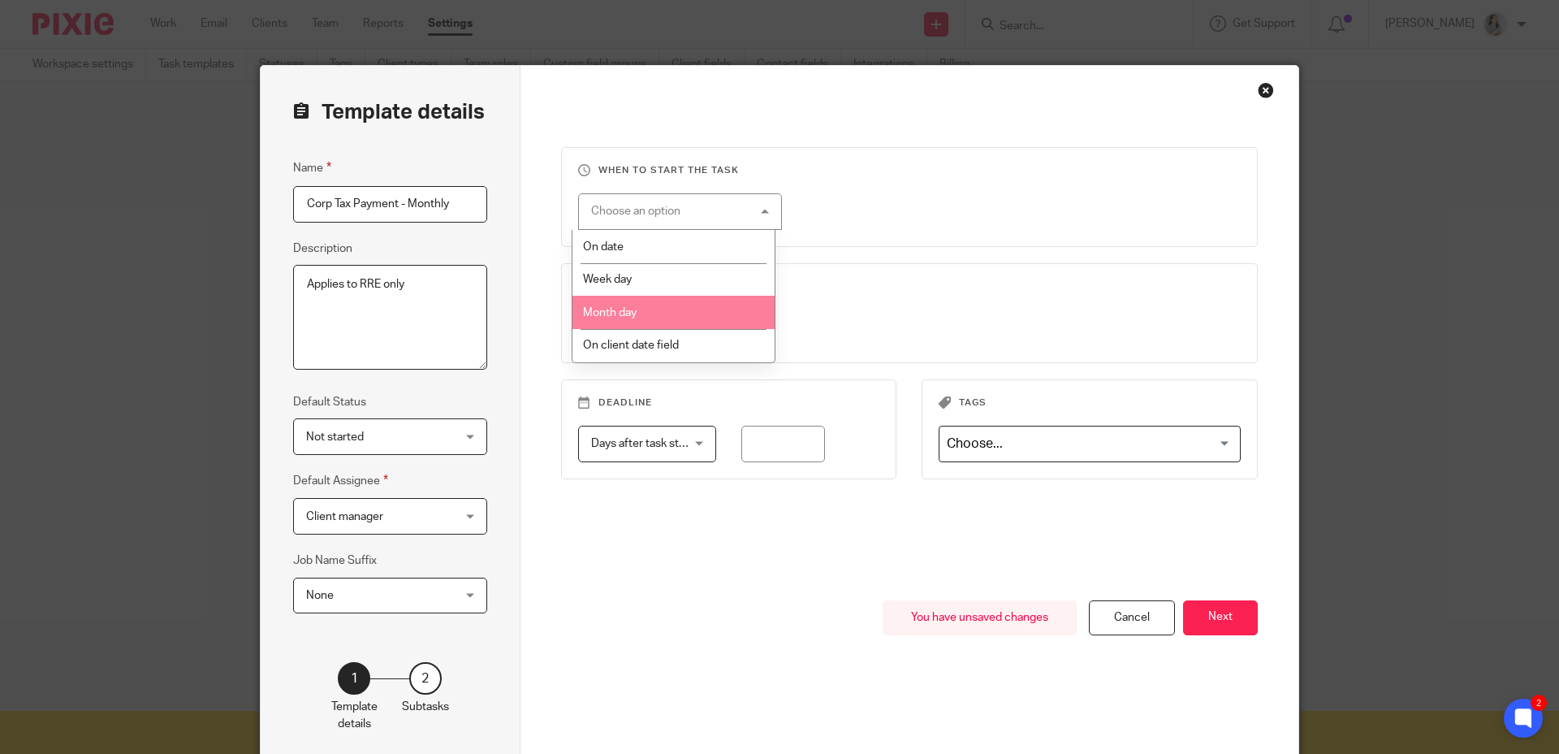
click at [706, 309] on li "Month day" at bounding box center [674, 312] width 202 height 33
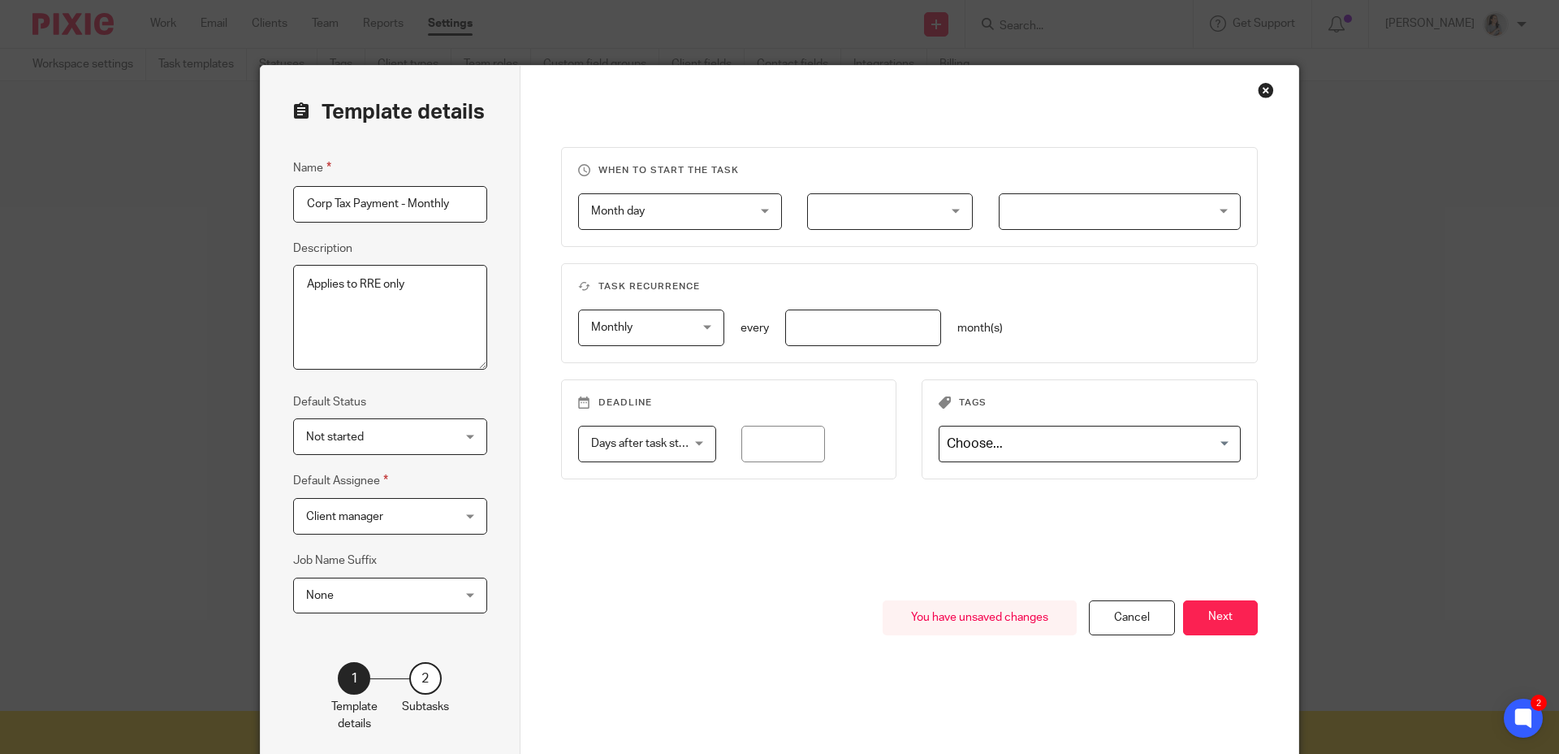
click at [941, 205] on div at bounding box center [890, 211] width 166 height 37
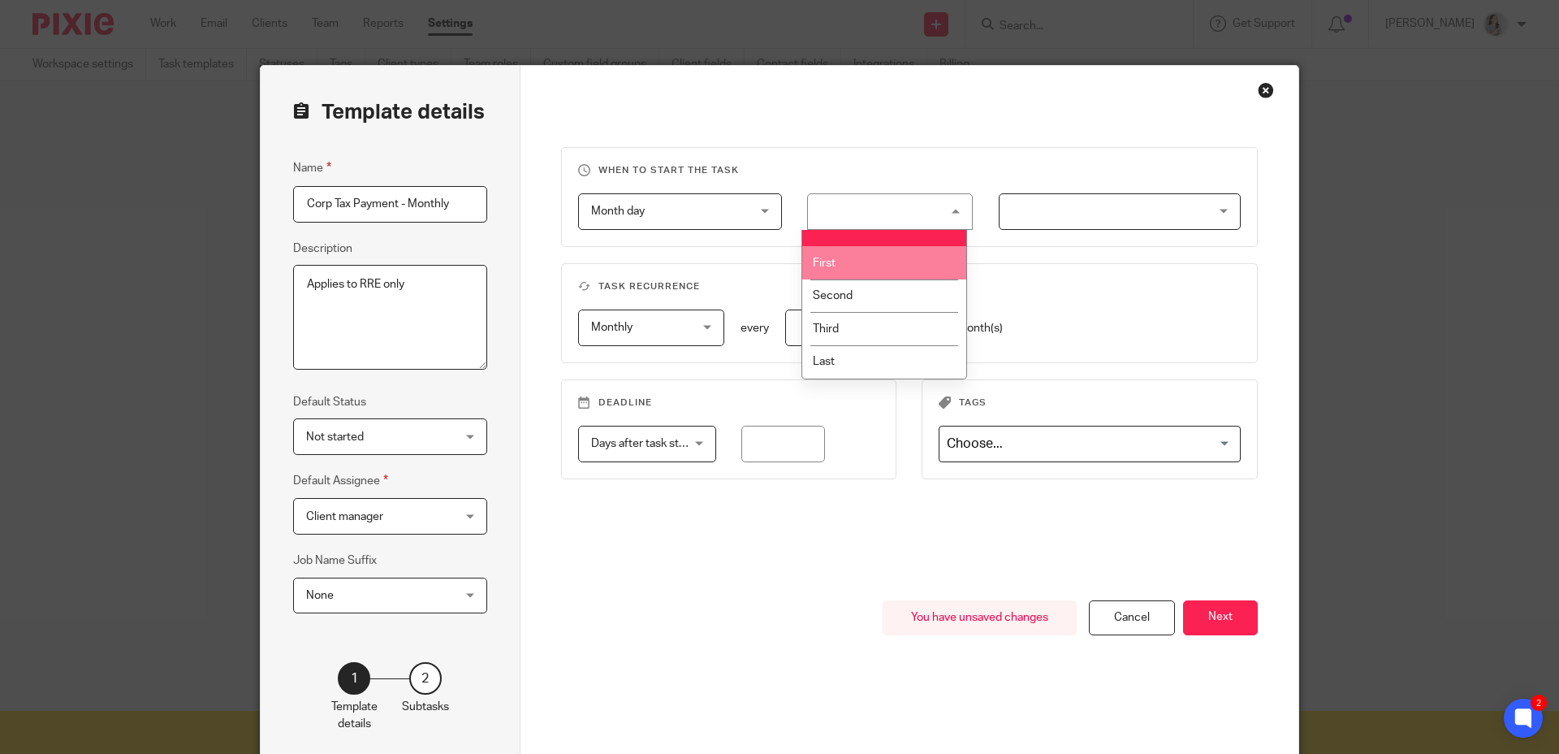
click at [910, 257] on li "First" at bounding box center [884, 262] width 164 height 33
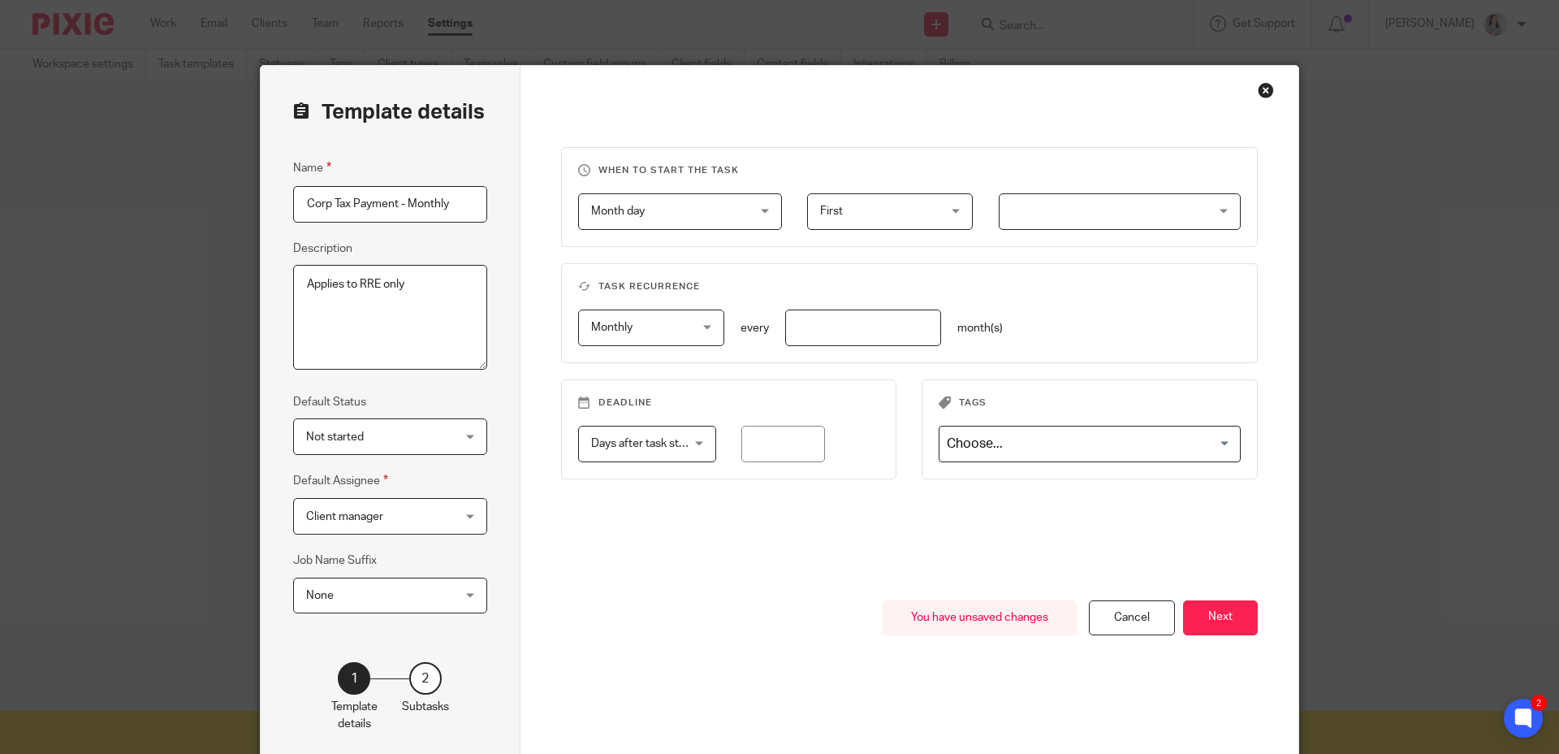
click at [941, 205] on div "First First" at bounding box center [890, 211] width 166 height 37
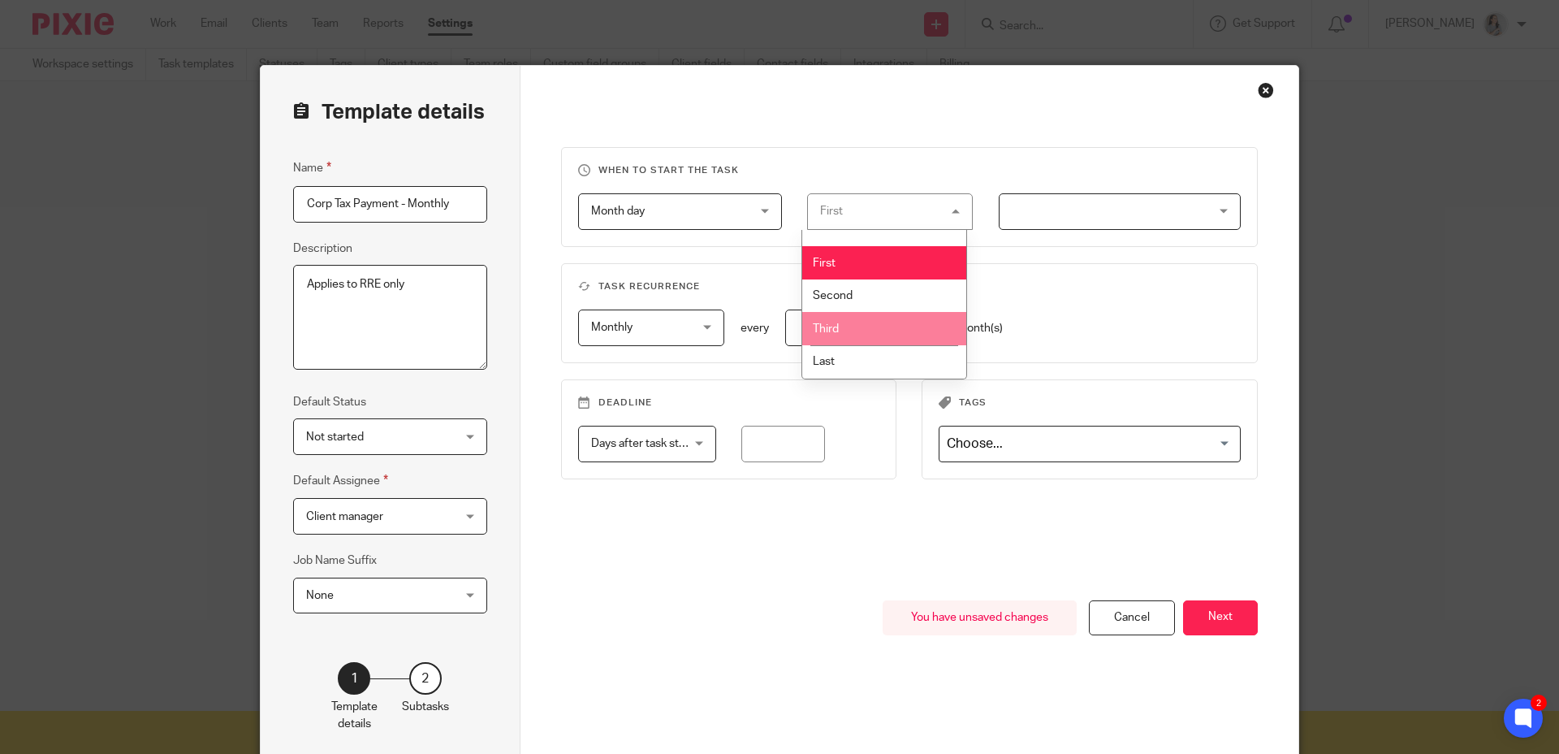
click at [1019, 300] on fieldset "Task recurrence Monthly Monthly No repeat Weekly Monthly Yearly monthly every m…" at bounding box center [910, 313] width 698 height 100
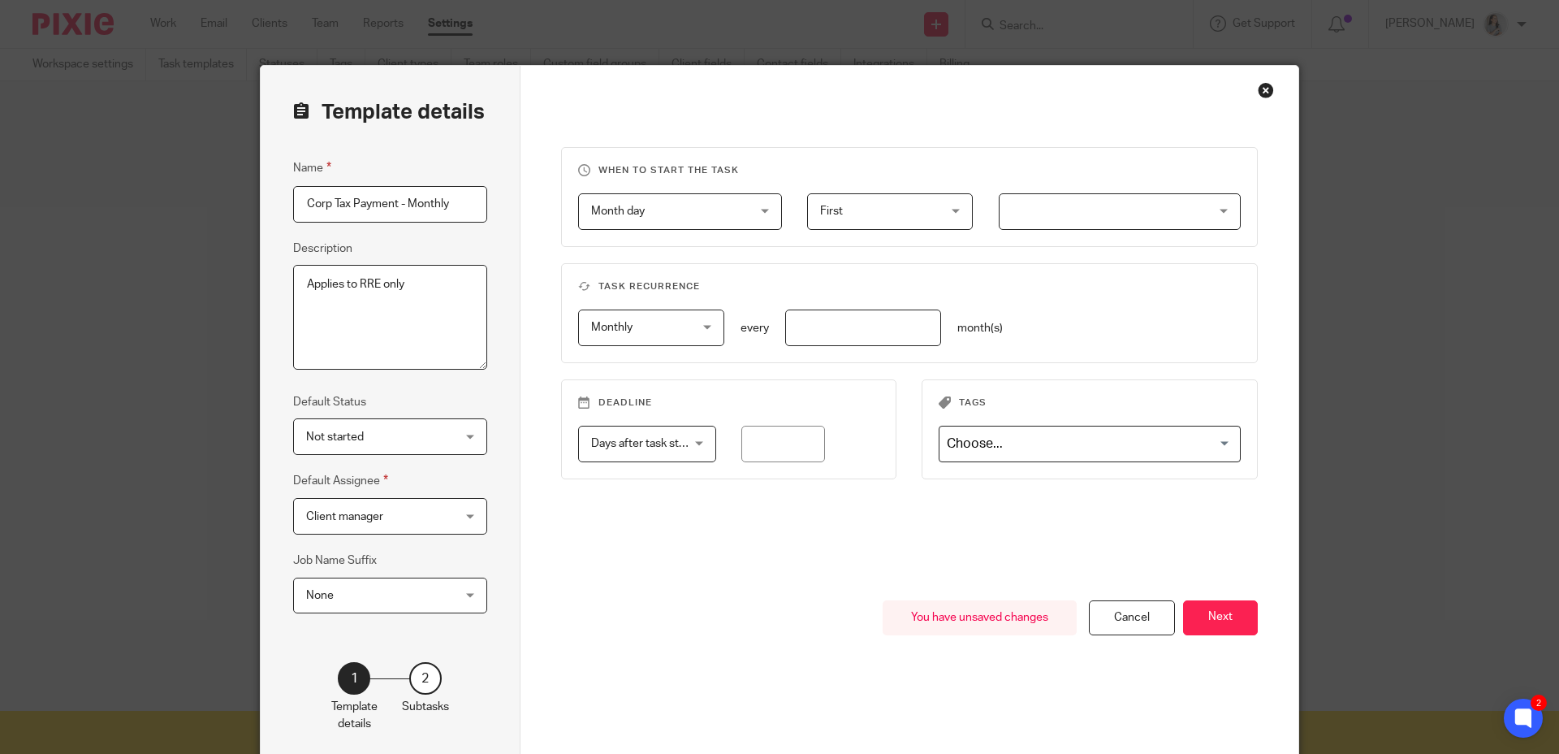
click at [679, 205] on span "Month day" at bounding box center [667, 211] width 152 height 34
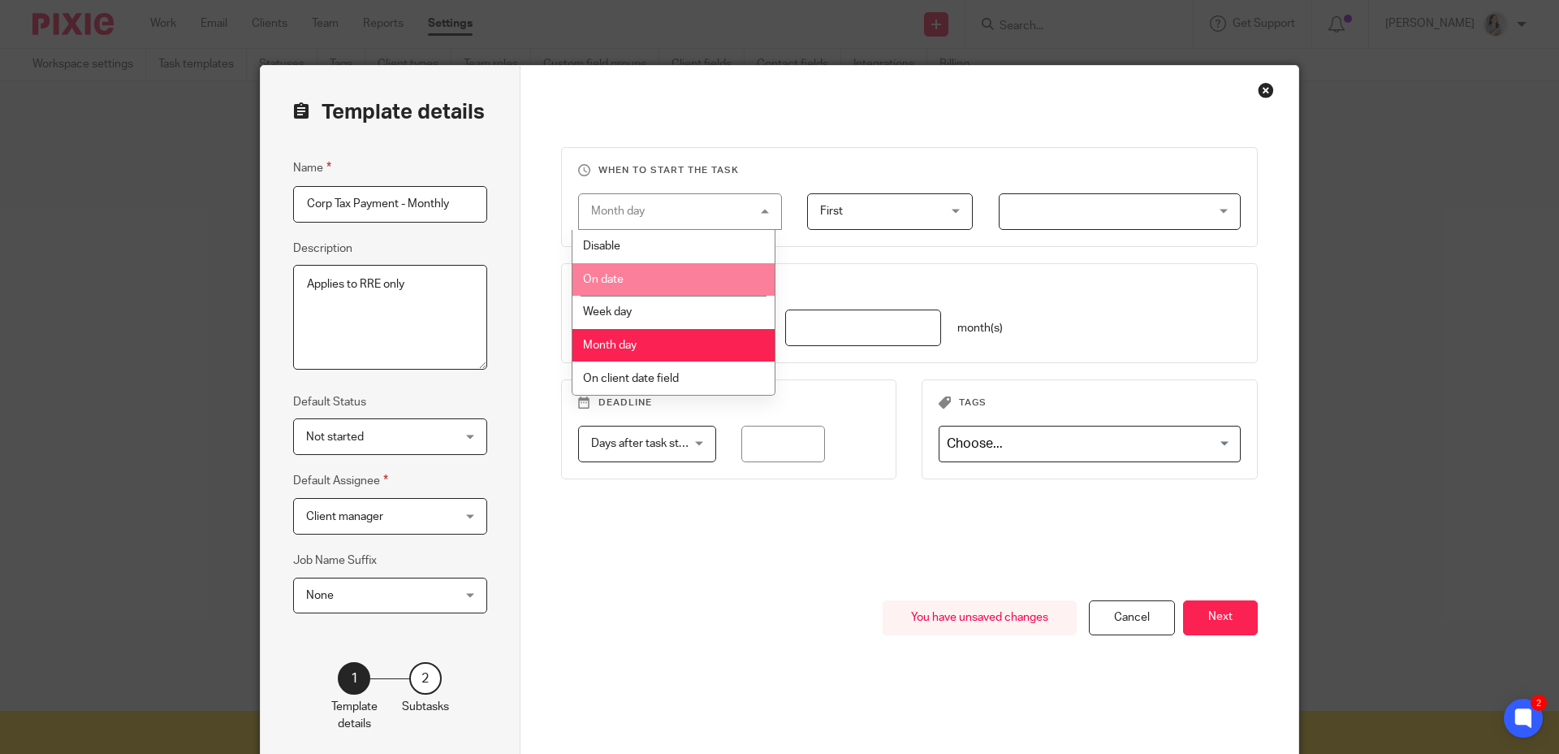
drag, startPoint x: 632, startPoint y: 281, endPoint x: 652, endPoint y: 286, distance: 20.9
click at [632, 281] on li "On date" at bounding box center [674, 279] width 202 height 33
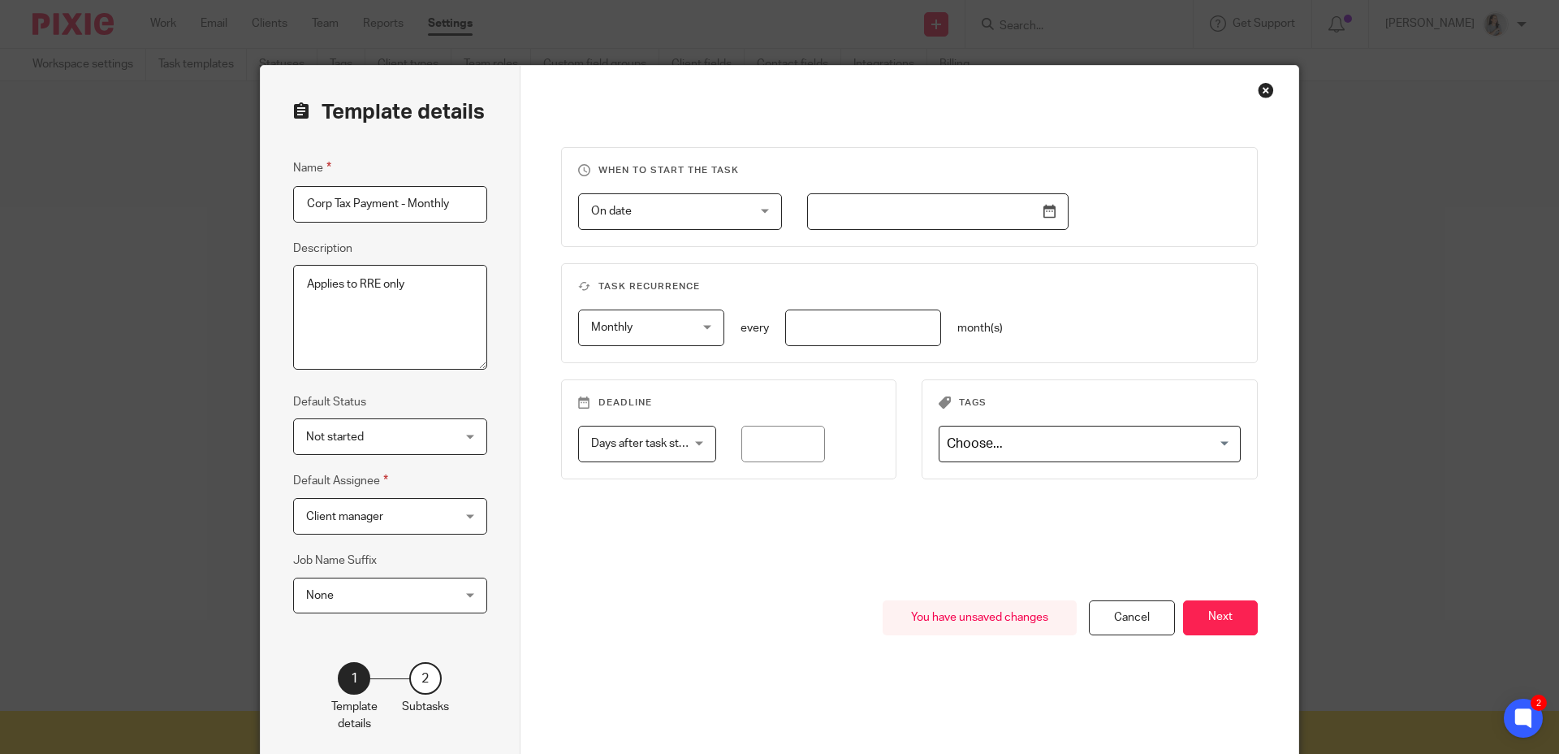
click at [1048, 210] on input "text" at bounding box center [938, 211] width 262 height 37
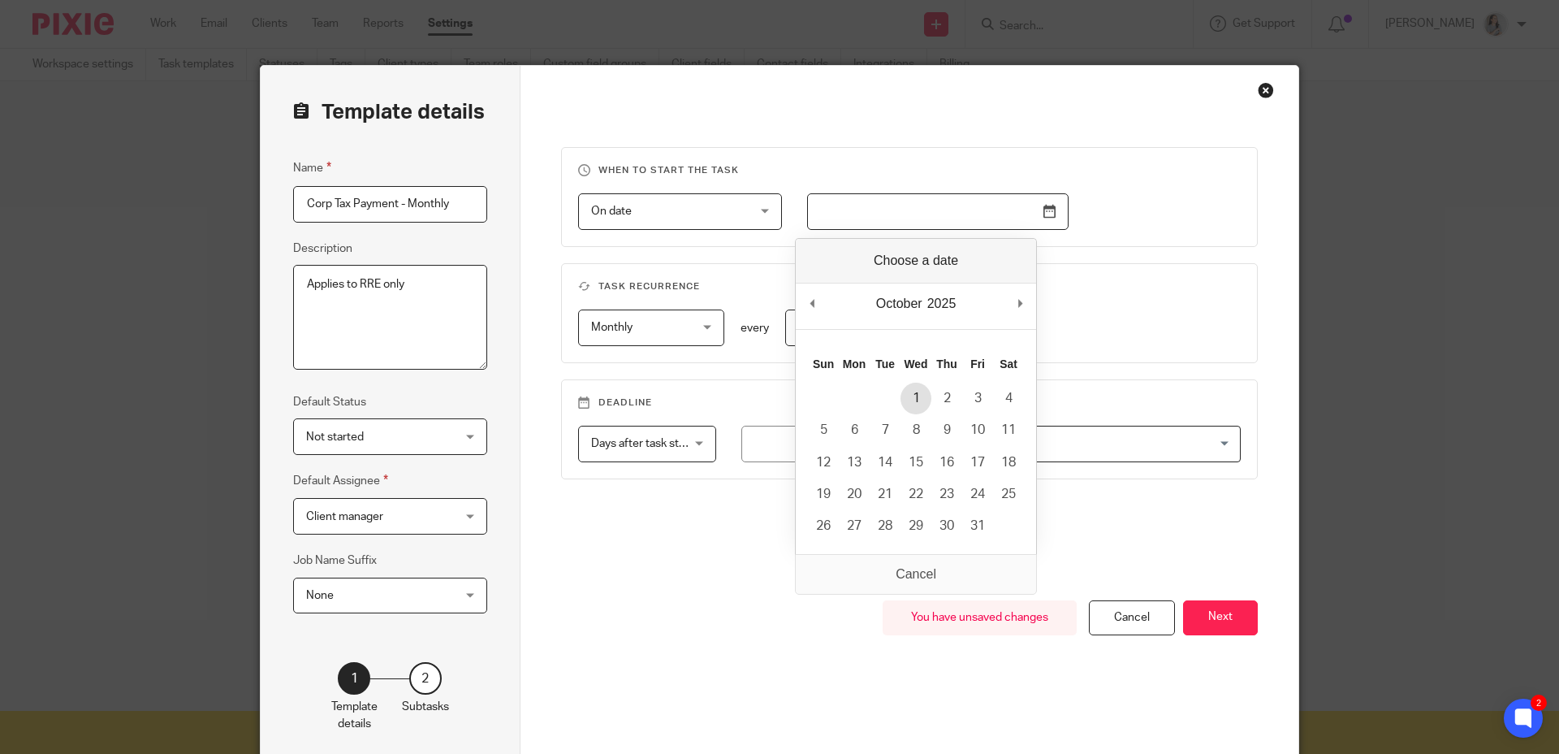
type input "2025-10-01"
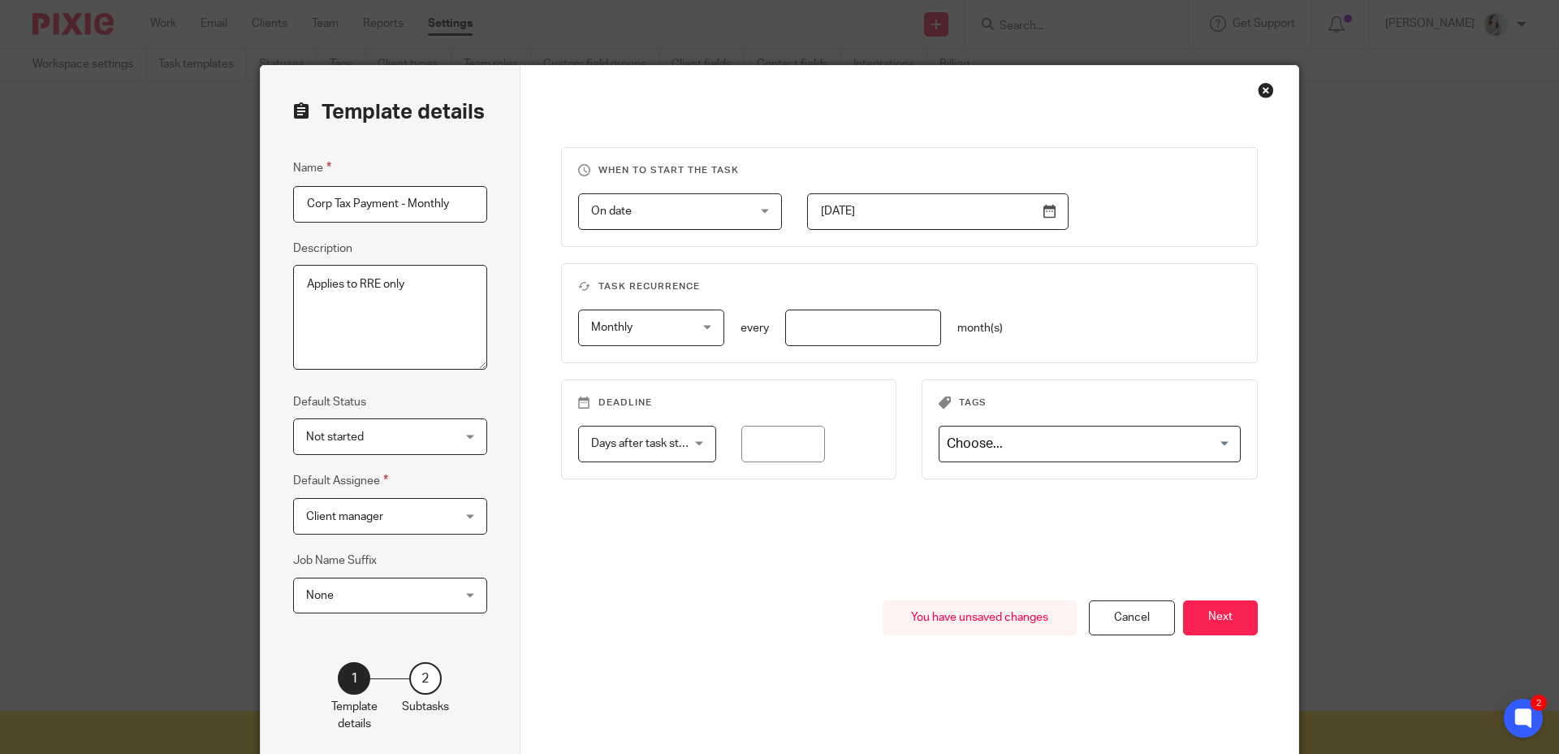
click at [861, 337] on input "number" at bounding box center [863, 327] width 156 height 37
type input "1"
click at [658, 455] on span "Days after task starts" at bounding box center [641, 443] width 100 height 34
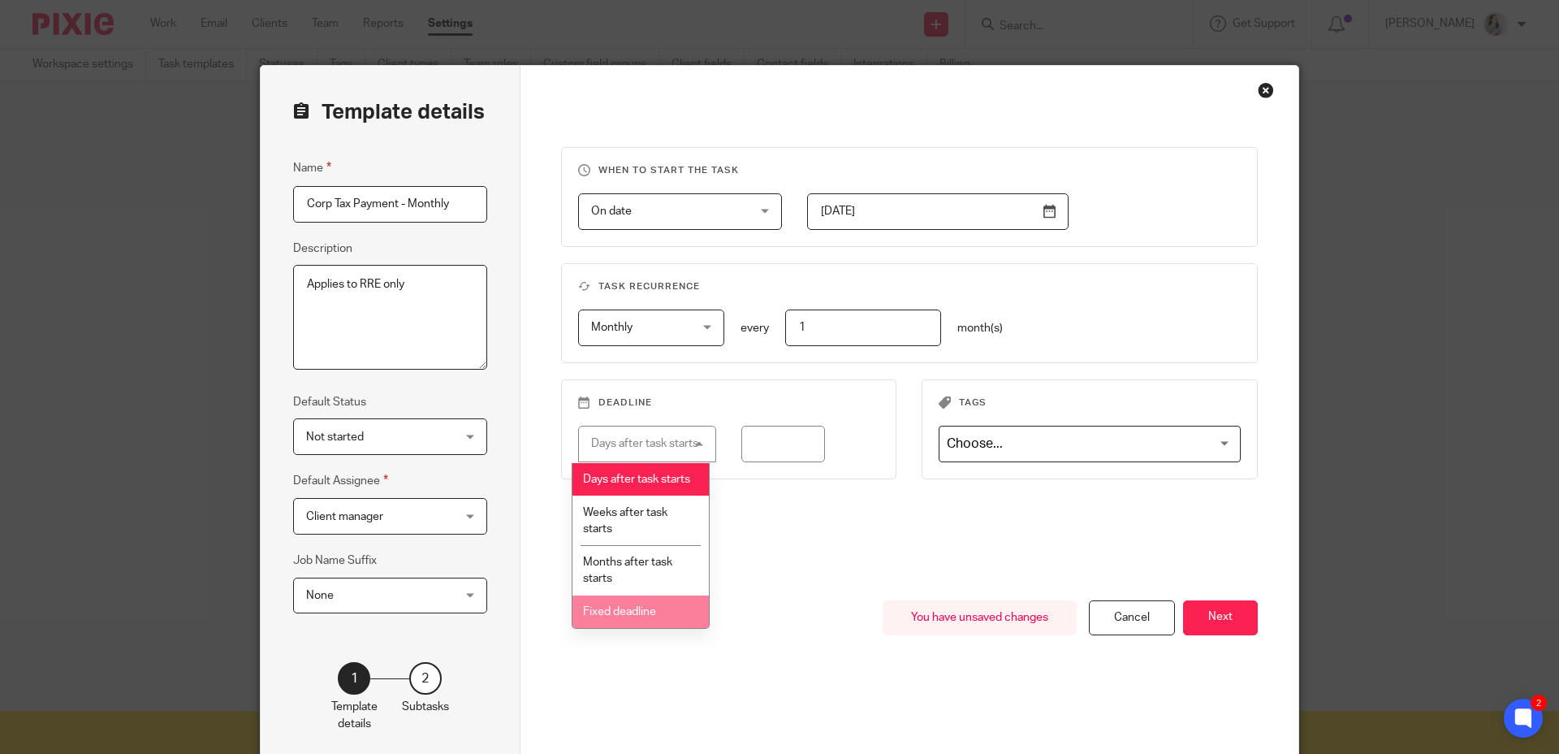
drag, startPoint x: 634, startPoint y: 629, endPoint x: 687, endPoint y: 607, distance: 58.2
click at [634, 617] on span "Fixed deadline" at bounding box center [619, 611] width 73 height 11
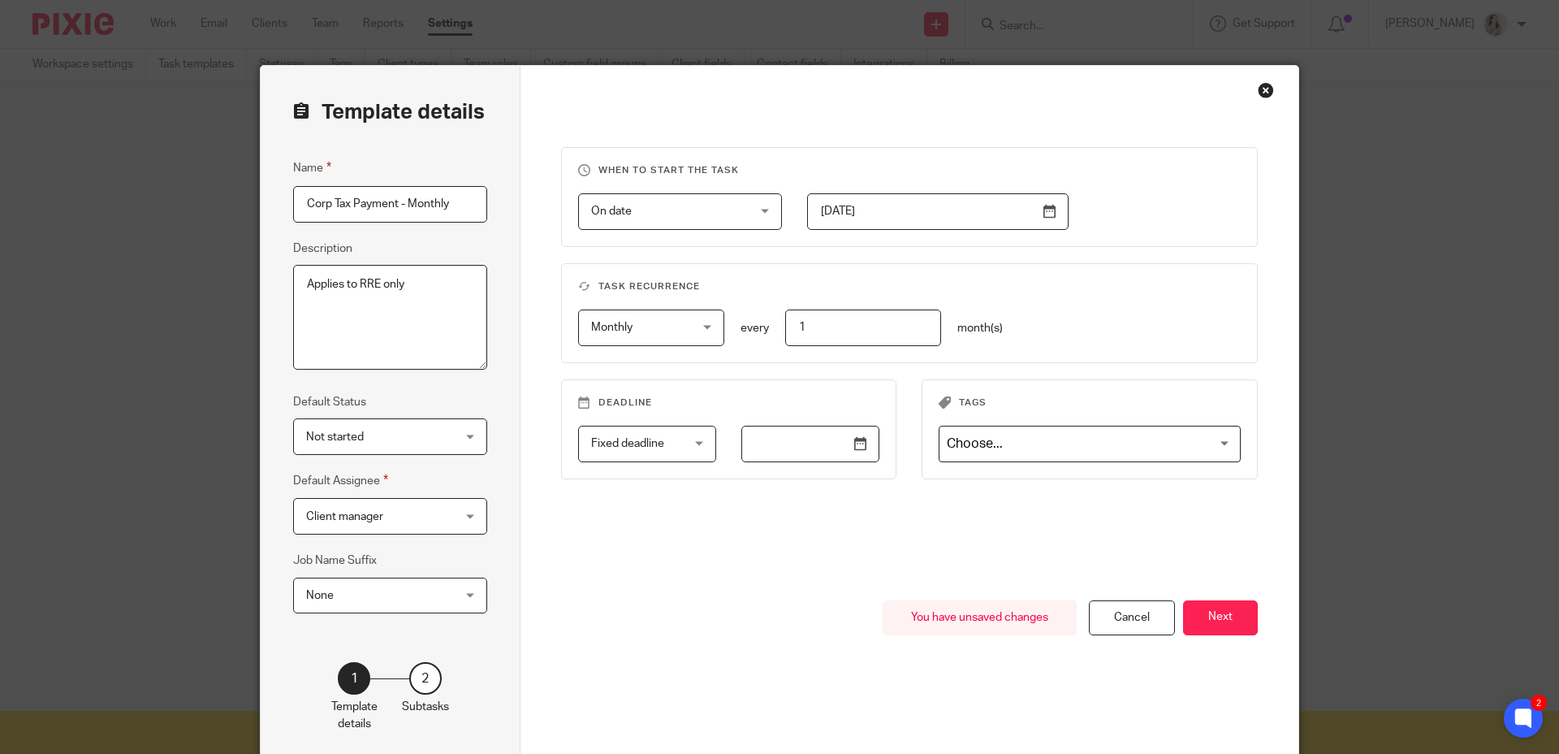
click at [838, 442] on input "text" at bounding box center [811, 444] width 138 height 37
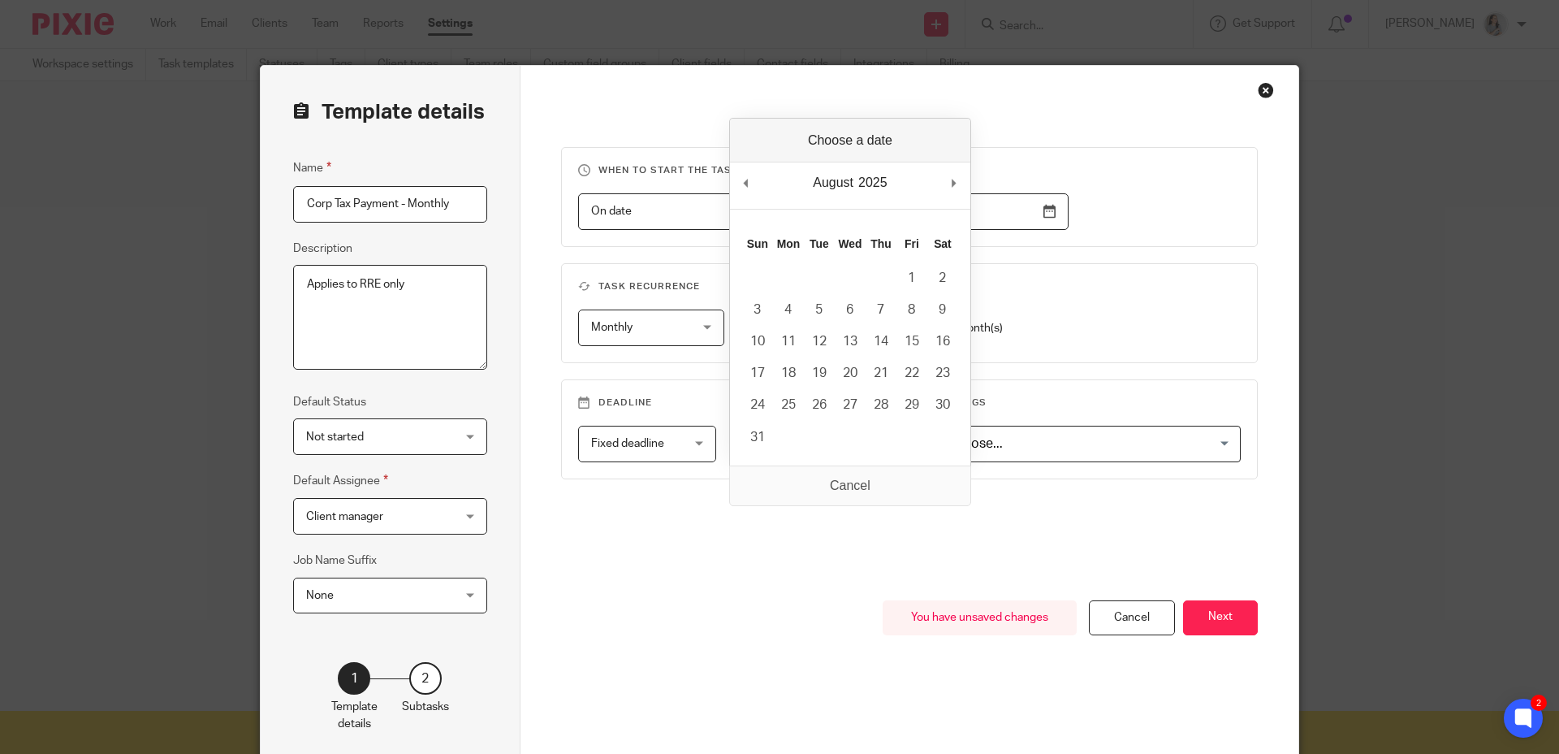
click at [949, 188] on div "August January February March April May June July August September October Nove…" at bounding box center [850, 185] width 240 height 46
type input "2025-10-01"
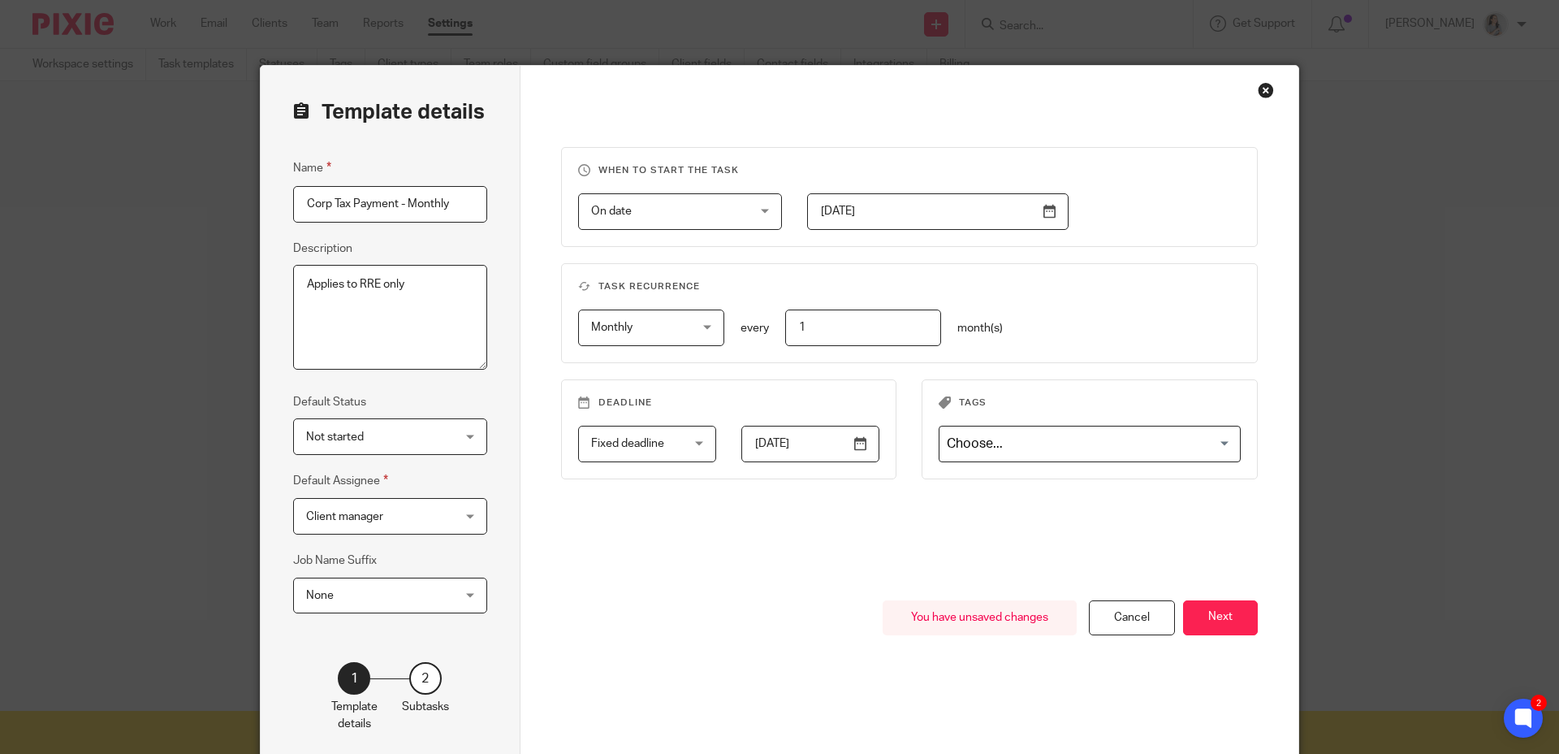
drag, startPoint x: 863, startPoint y: 554, endPoint x: 936, endPoint y: 557, distance: 73.2
click at [875, 552] on div "When to start the task On date On date Disable On date Week day Month day On cl…" at bounding box center [910, 373] width 698 height 453
click at [1200, 628] on button "Next" at bounding box center [1220, 617] width 75 height 35
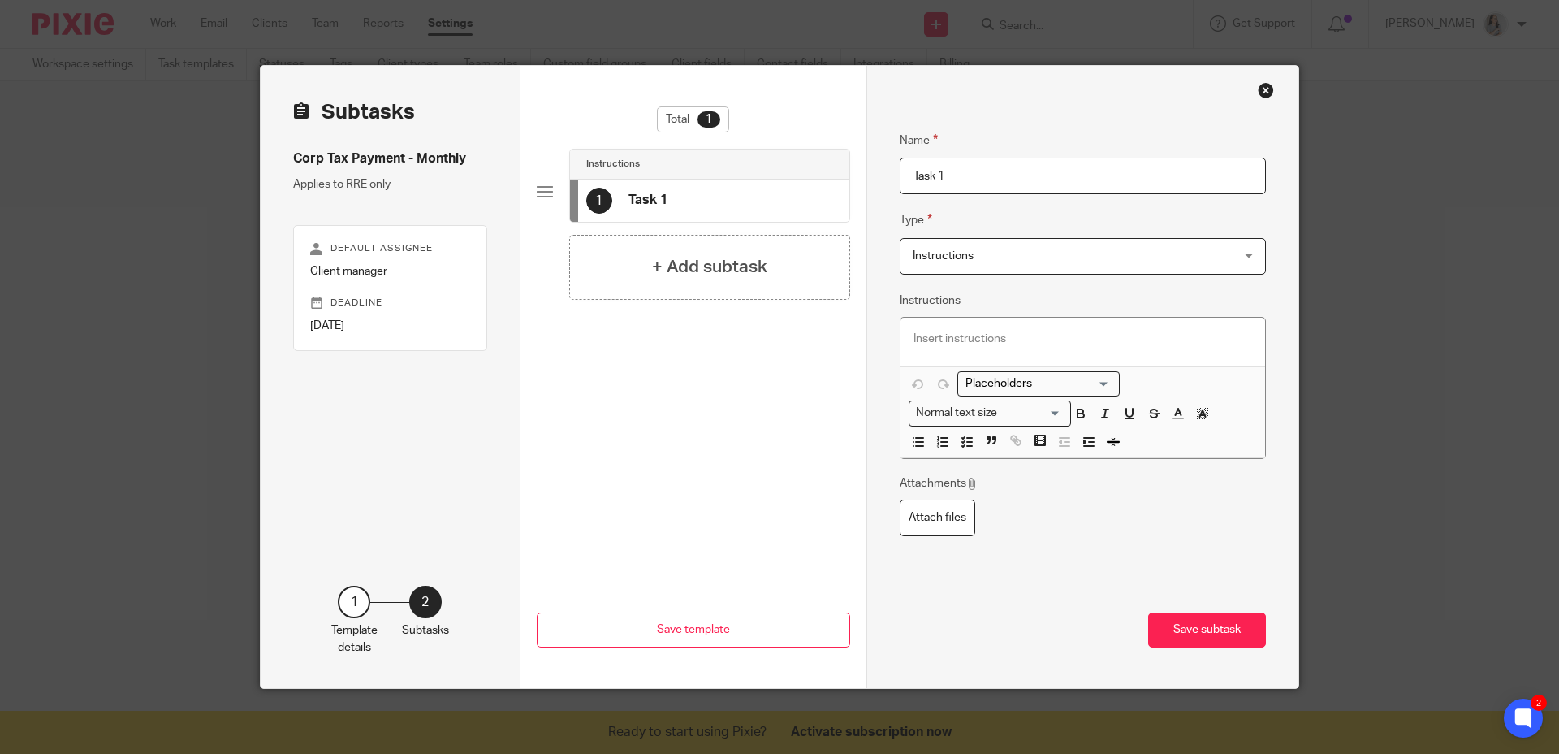
drag, startPoint x: 958, startPoint y: 174, endPoint x: 884, endPoint y: 150, distance: 77.6
click at [884, 150] on div "Name Task 1 Type Instructions Instructions Instructions Document signing - requ…" at bounding box center [1083, 377] width 433 height 622
type input "Corp Tax Payment - $12,000 Monthly"
click at [972, 343] on p at bounding box center [1084, 339] width 340 height 16
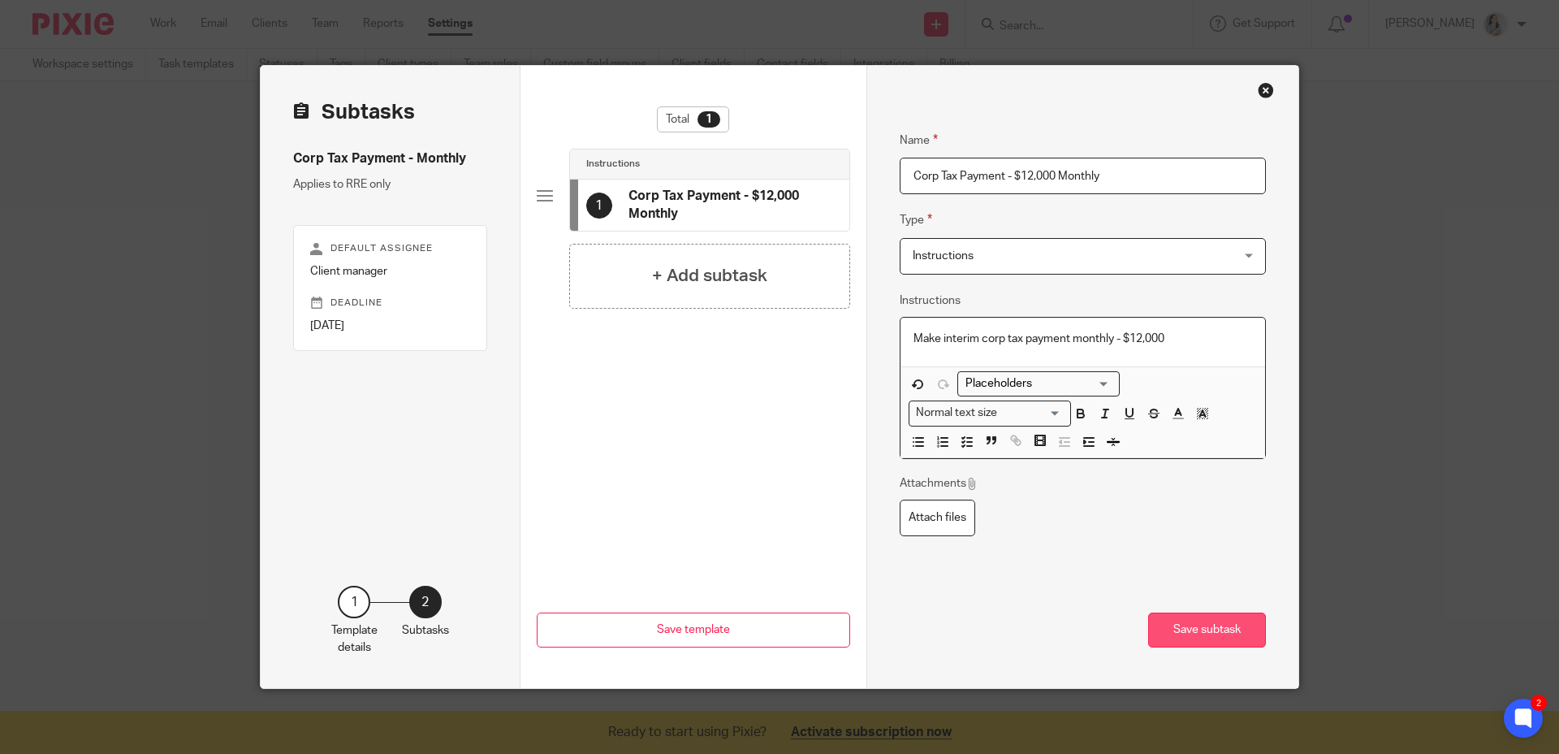
click at [1186, 638] on button "Save subtask" at bounding box center [1207, 629] width 118 height 35
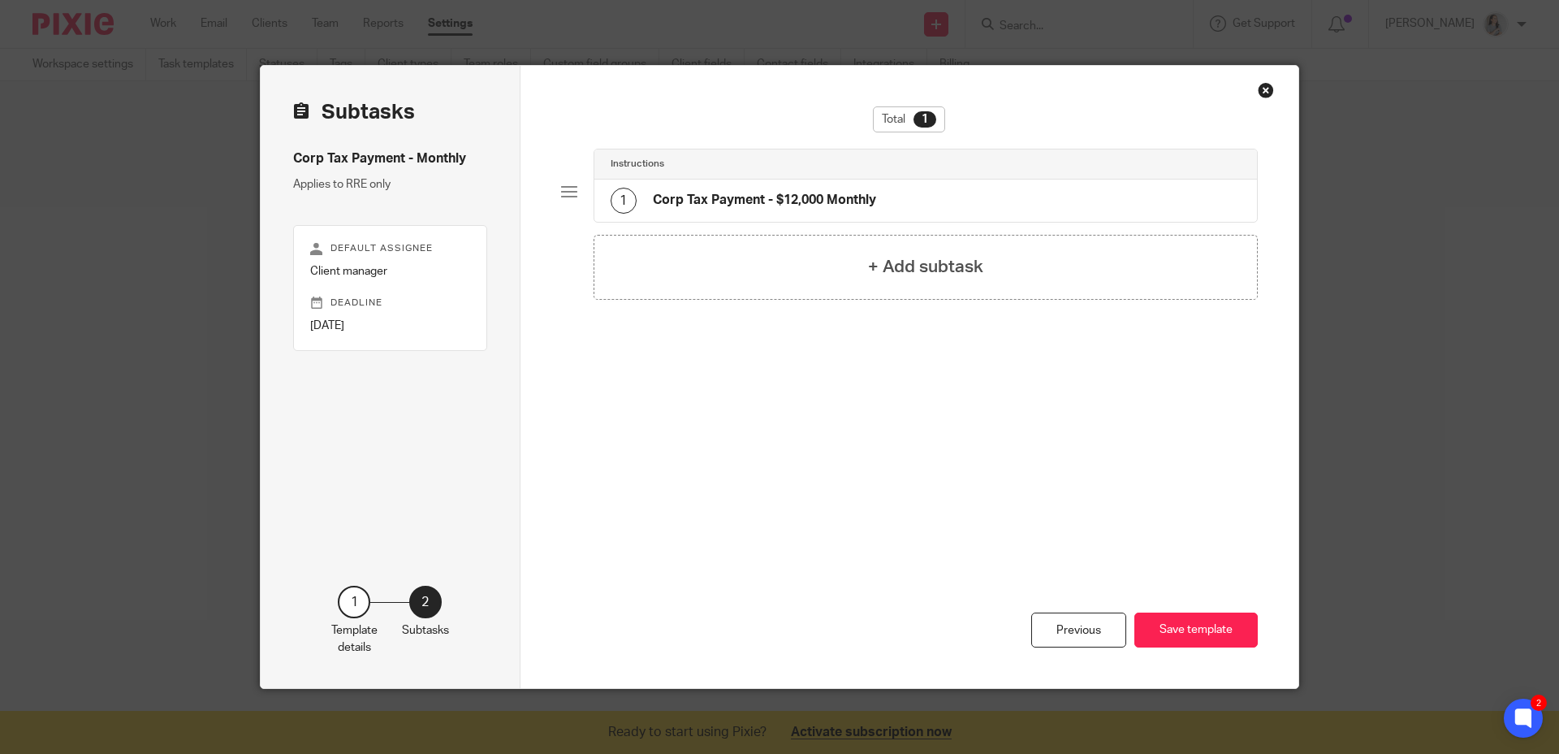
click at [1184, 651] on div "Previous Save template Save template" at bounding box center [910, 582] width 698 height 211
click at [1180, 633] on button "Save template" at bounding box center [1196, 629] width 123 height 35
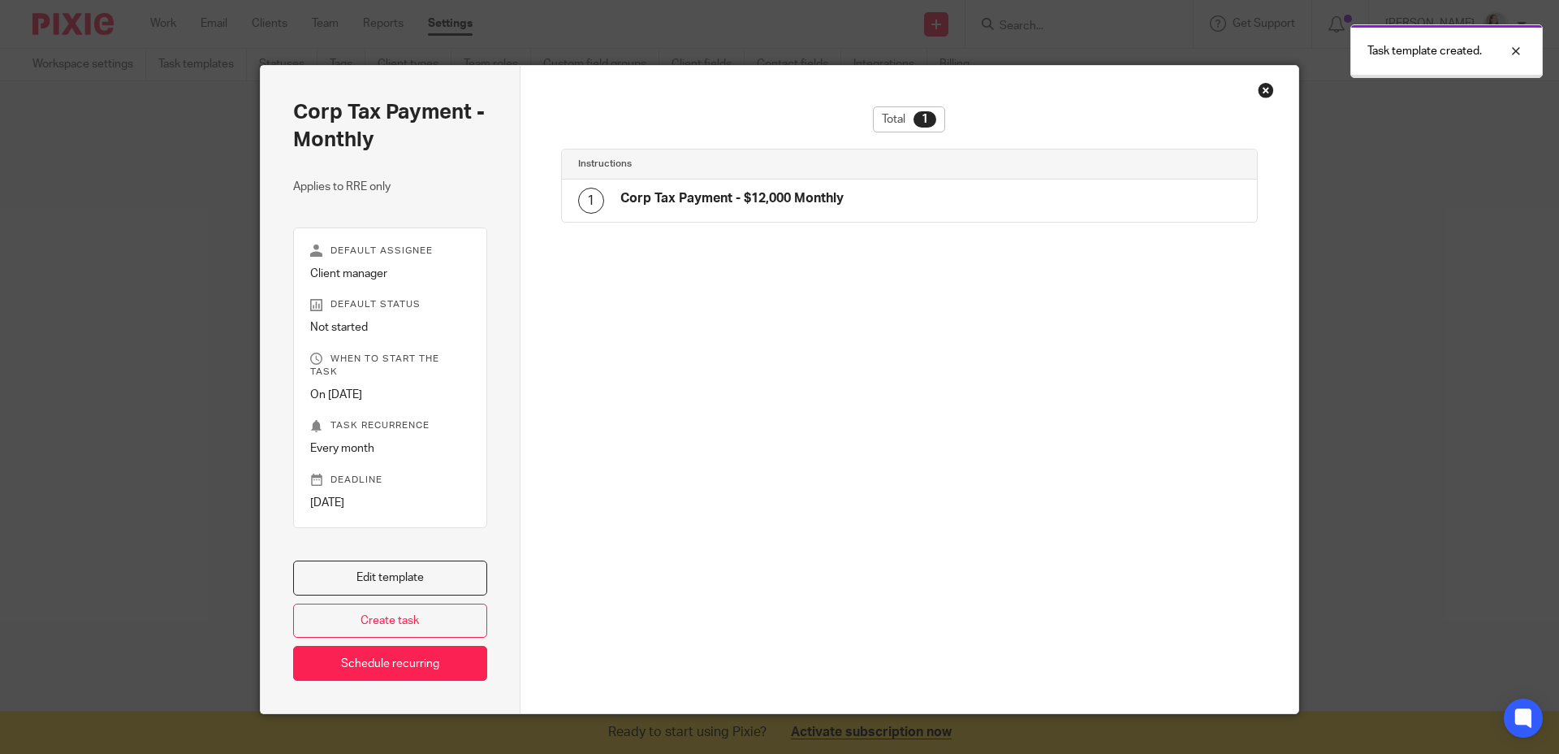
click at [979, 476] on div at bounding box center [910, 594] width 698 height 237
click at [1258, 92] on div "Close this dialog window" at bounding box center [1266, 90] width 16 height 16
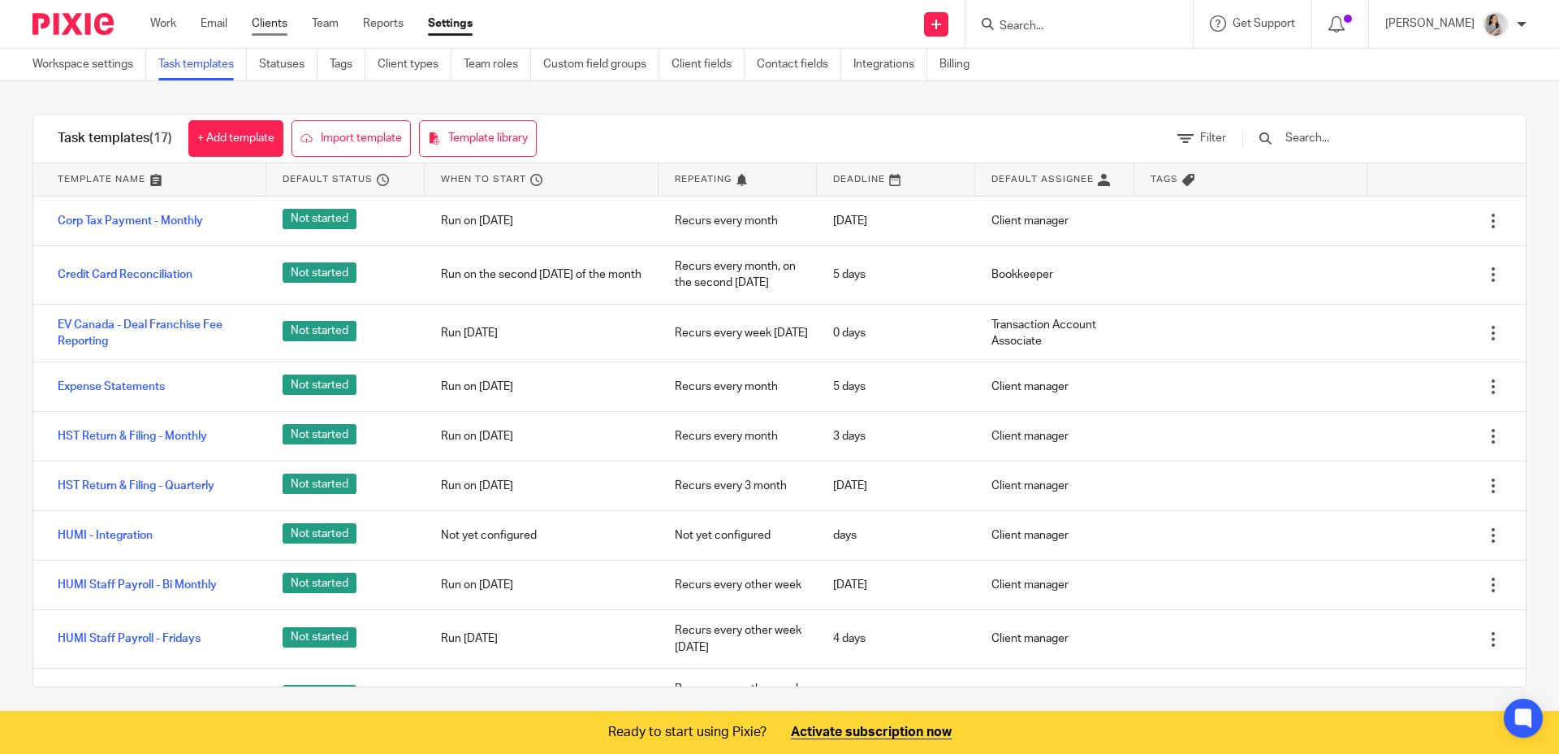
click at [286, 28] on link "Clients" at bounding box center [270, 23] width 36 height 16
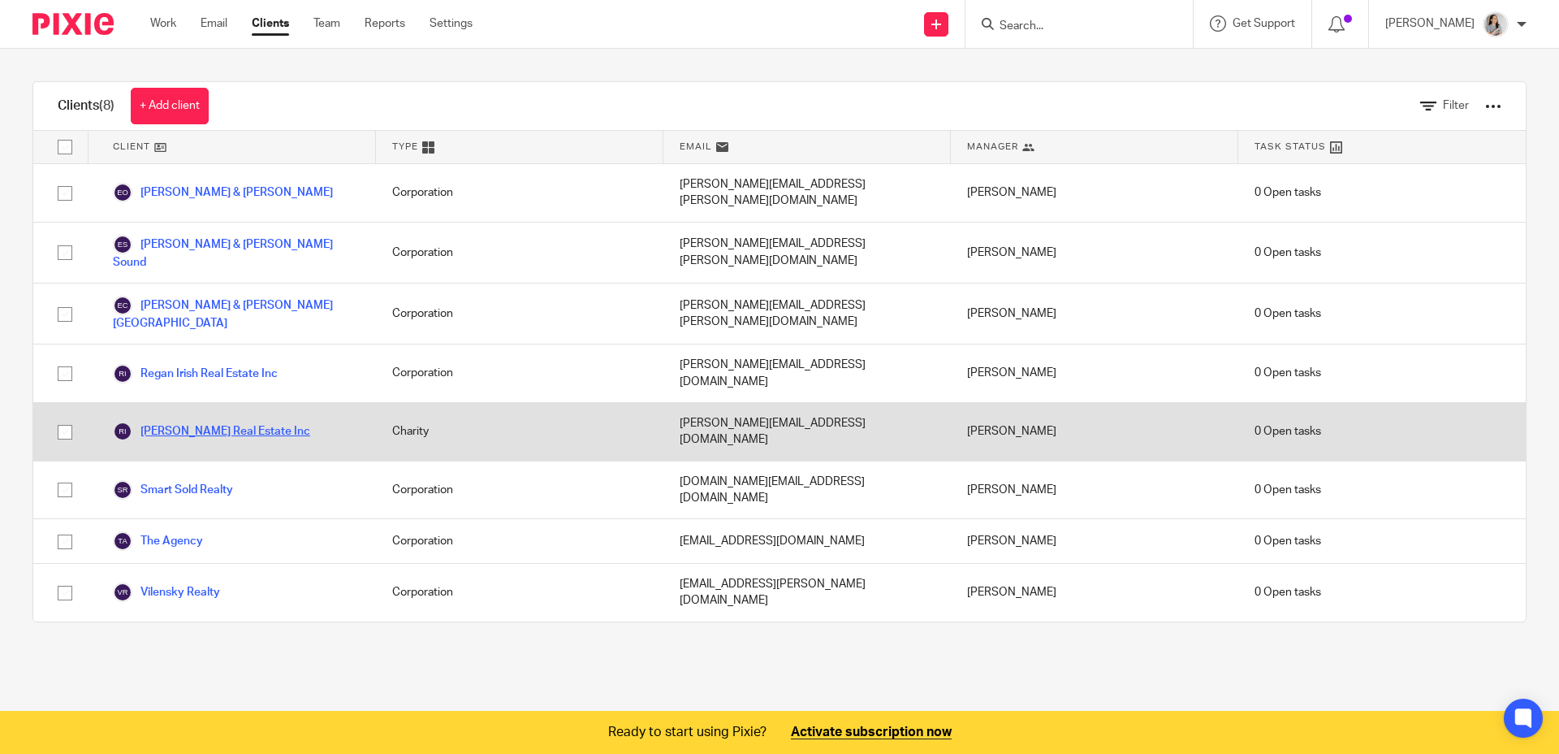
click at [217, 422] on link "[PERSON_NAME] Real Estate Inc" at bounding box center [211, 431] width 197 height 19
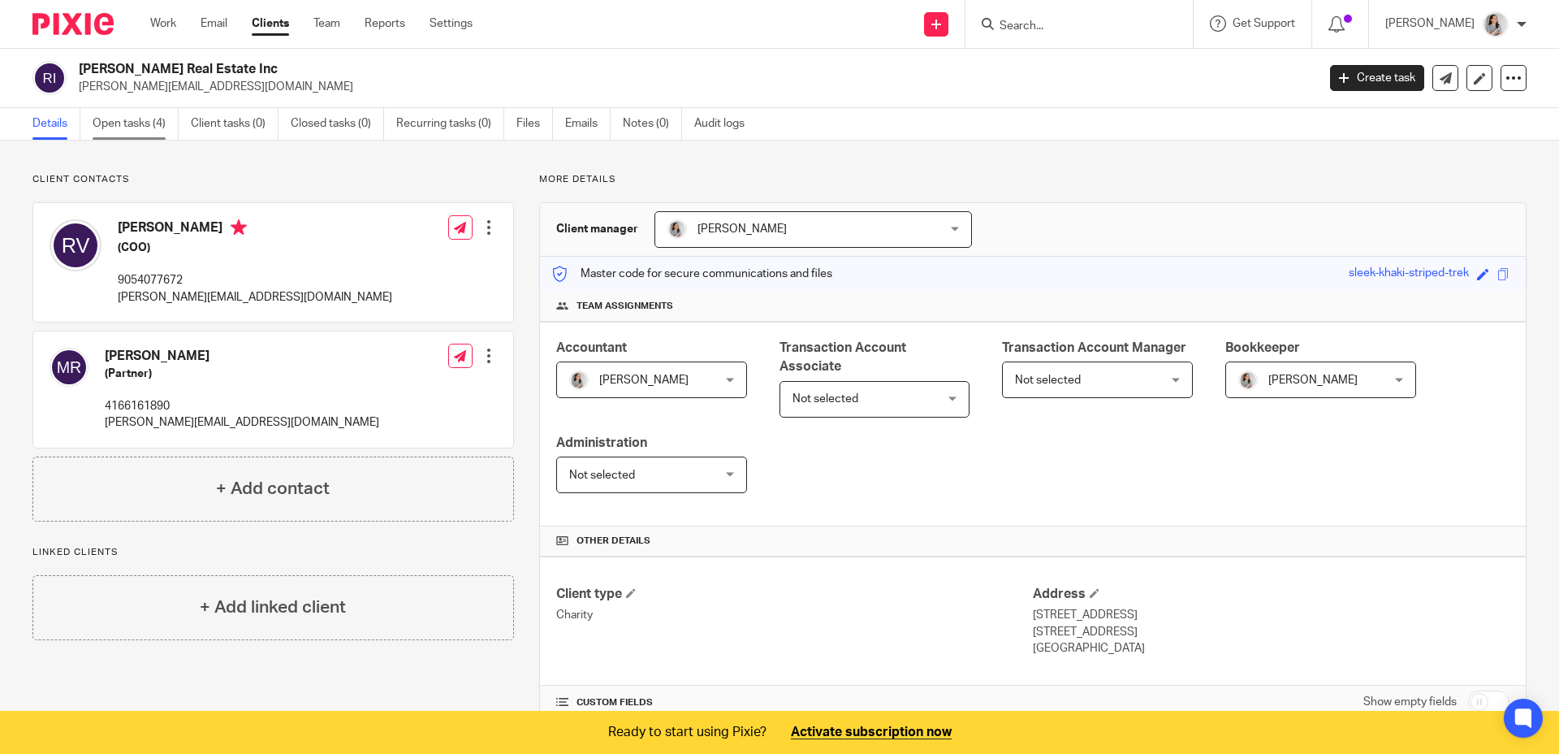
click at [151, 132] on link "Open tasks (4)" at bounding box center [136, 124] width 86 height 32
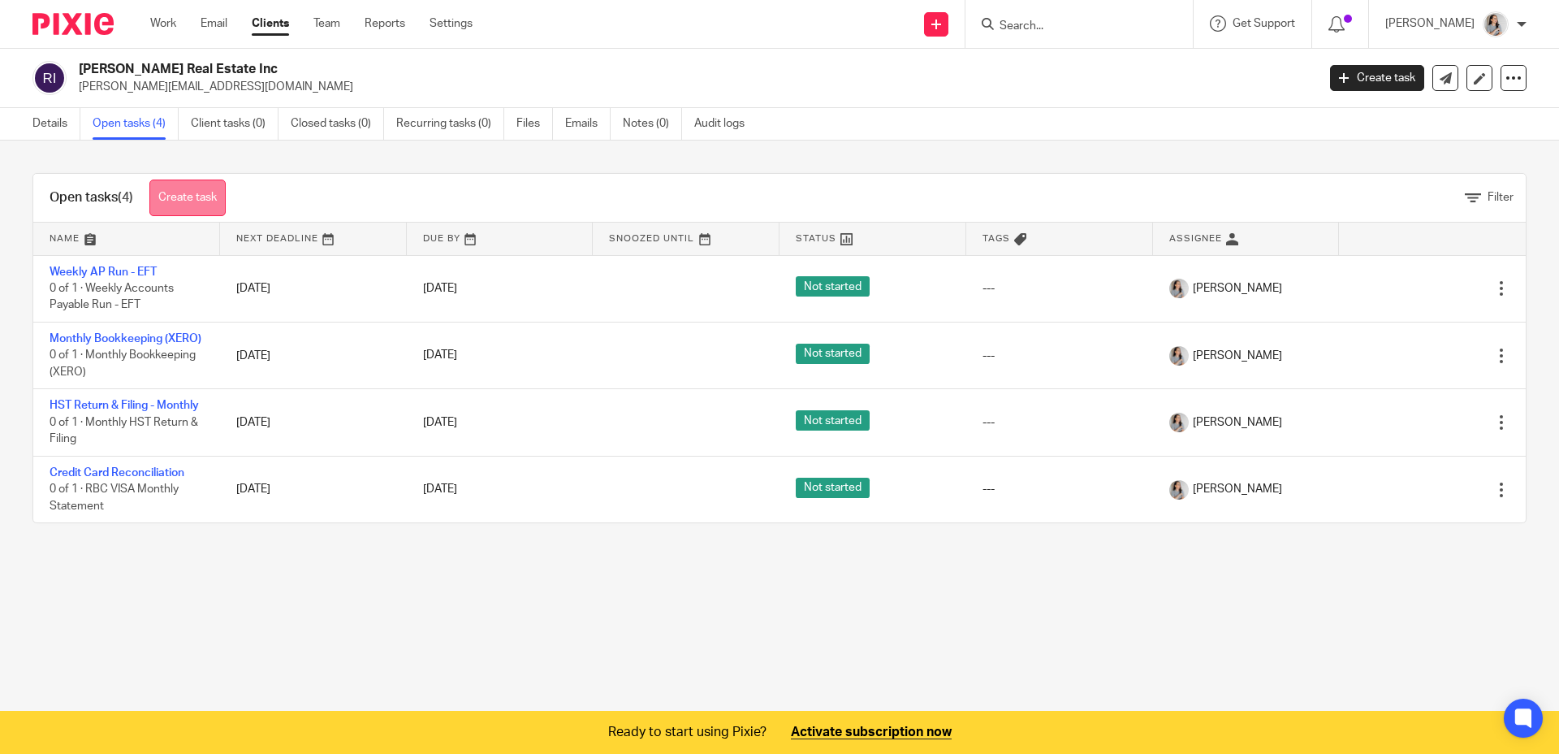
click at [187, 197] on link "Create task" at bounding box center [187, 197] width 76 height 37
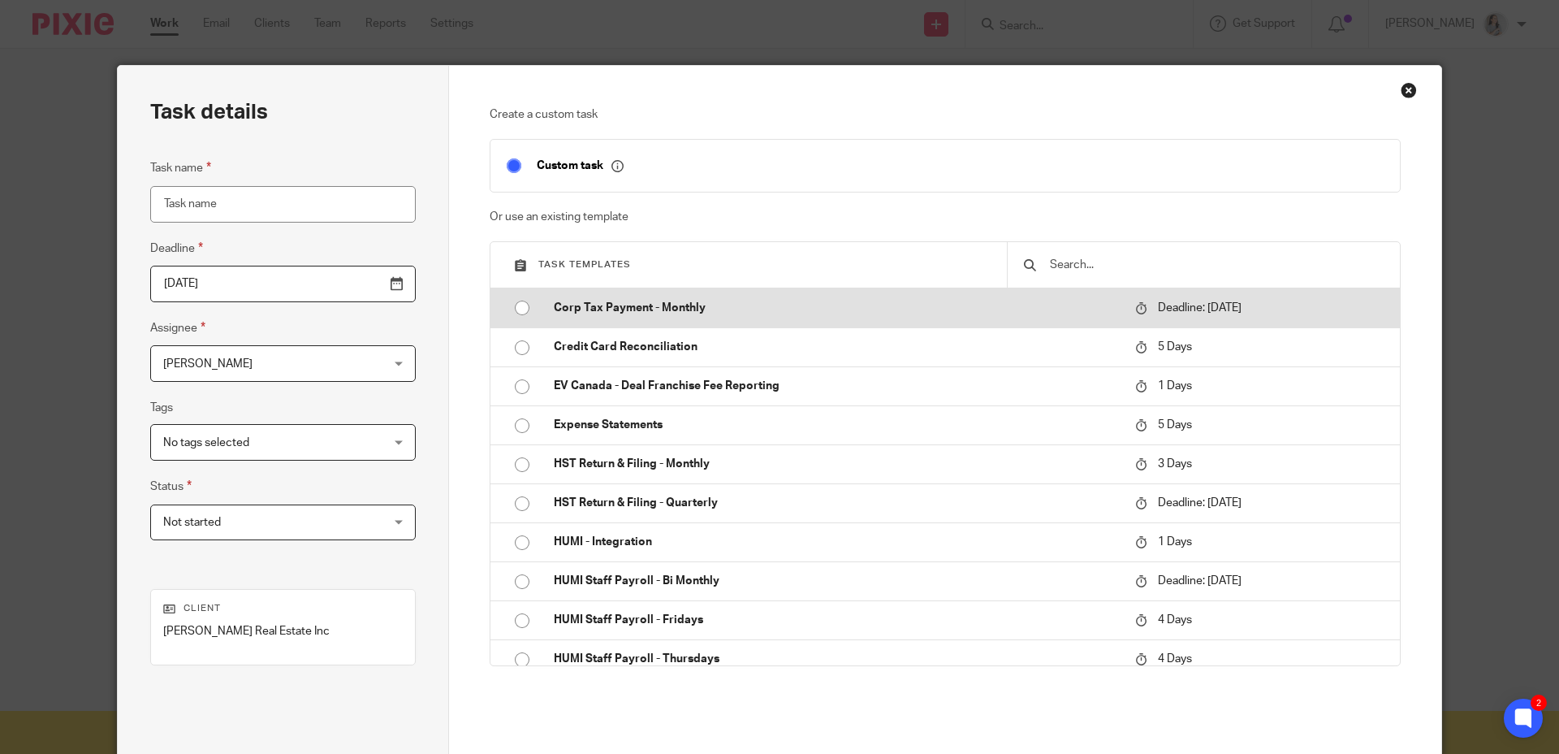
click at [520, 310] on input "radio" at bounding box center [522, 307] width 31 height 31
type input "2025-10-01"
type input "Corp Tax Payment - Monthly"
checkbox input "false"
radio input "false"
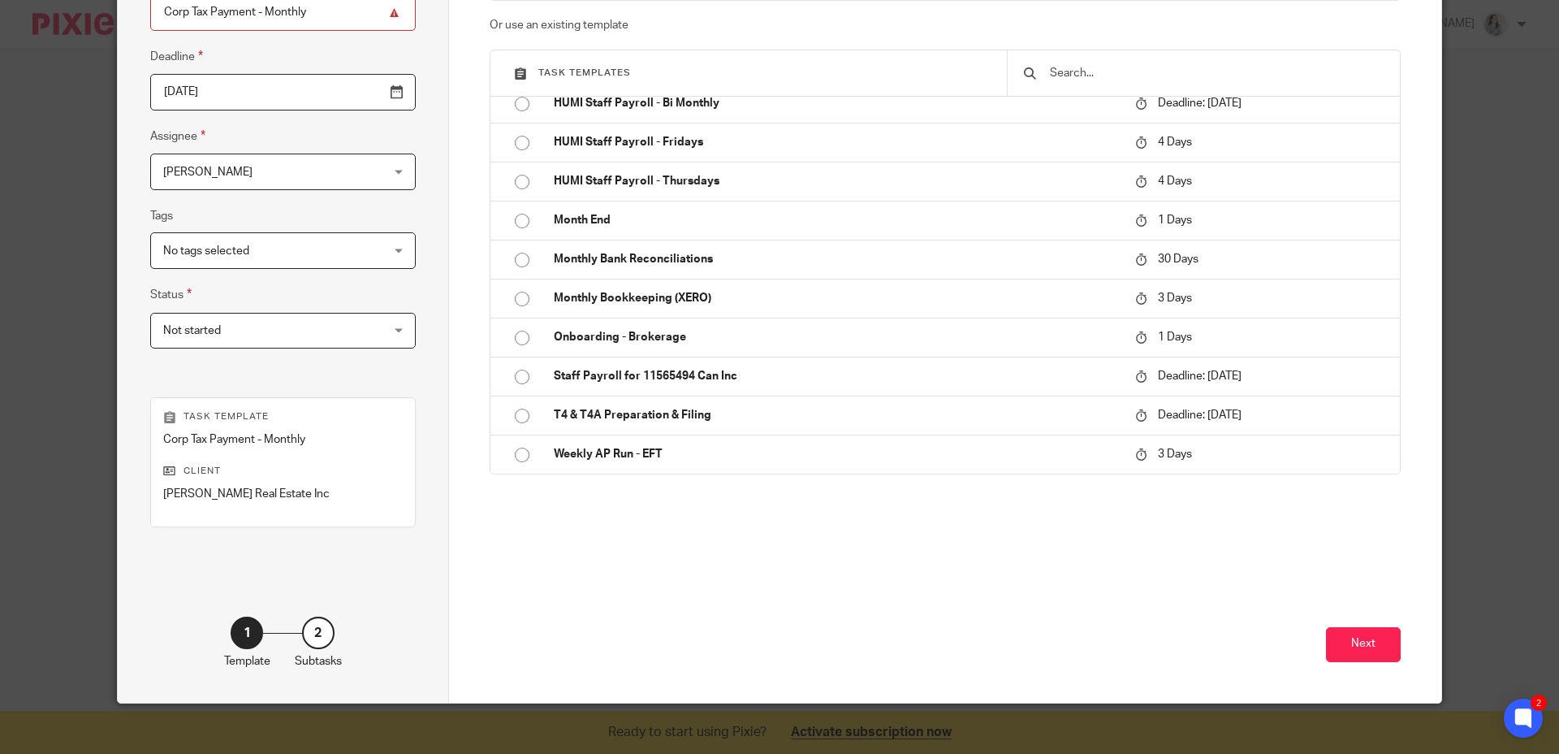
scroll to position [206, 0]
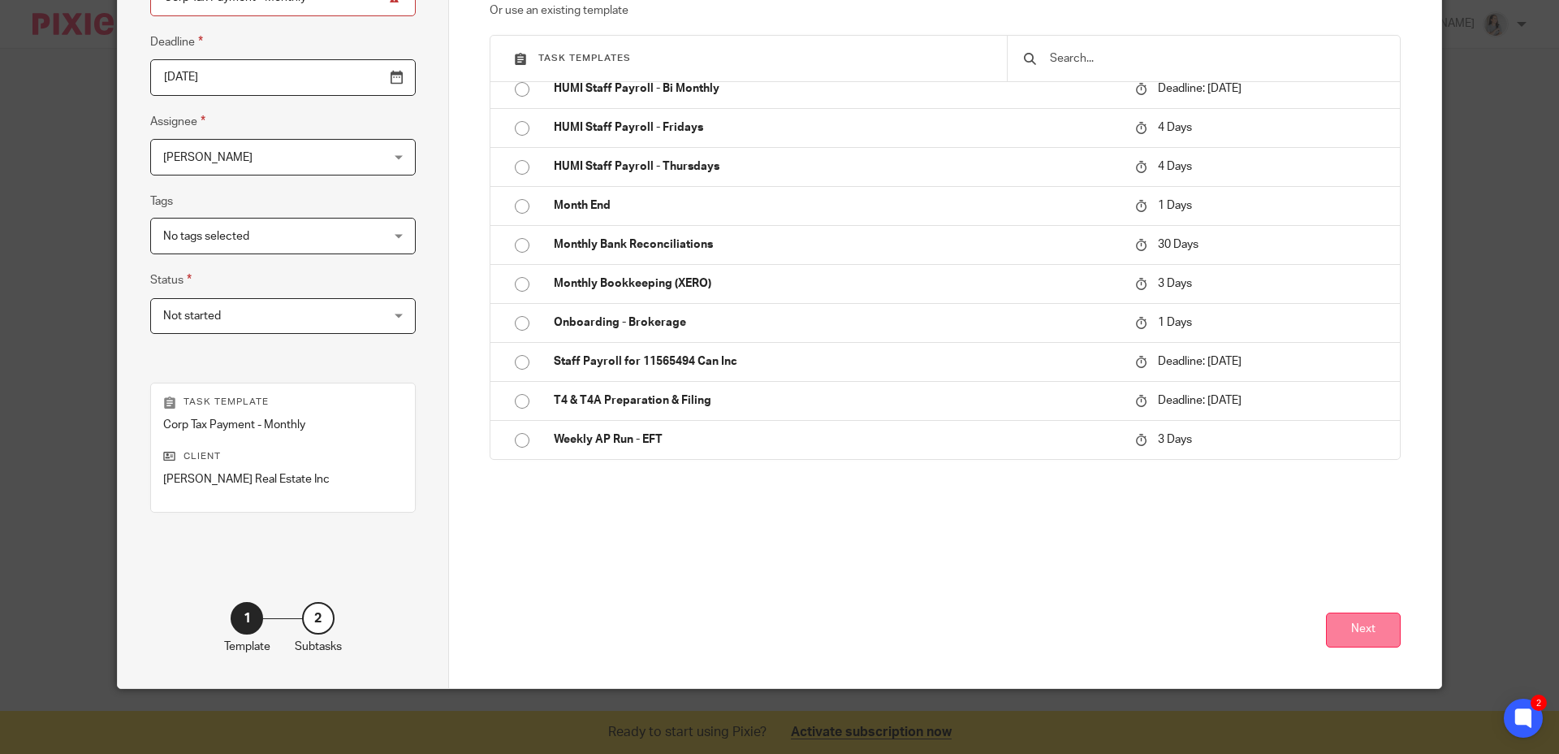
click at [1340, 638] on button "Next" at bounding box center [1363, 629] width 75 height 35
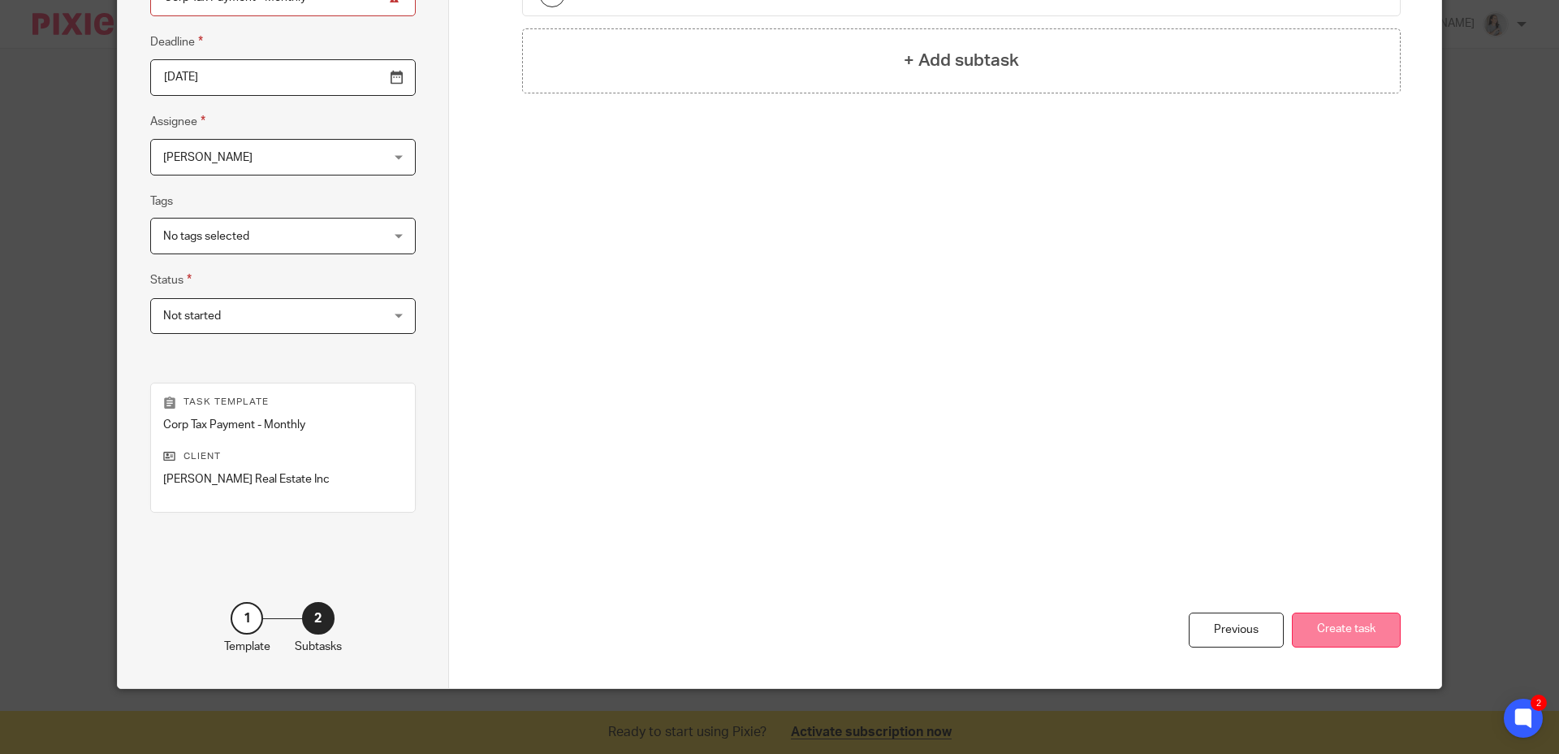
click at [1359, 640] on button "Create task" at bounding box center [1346, 629] width 109 height 35
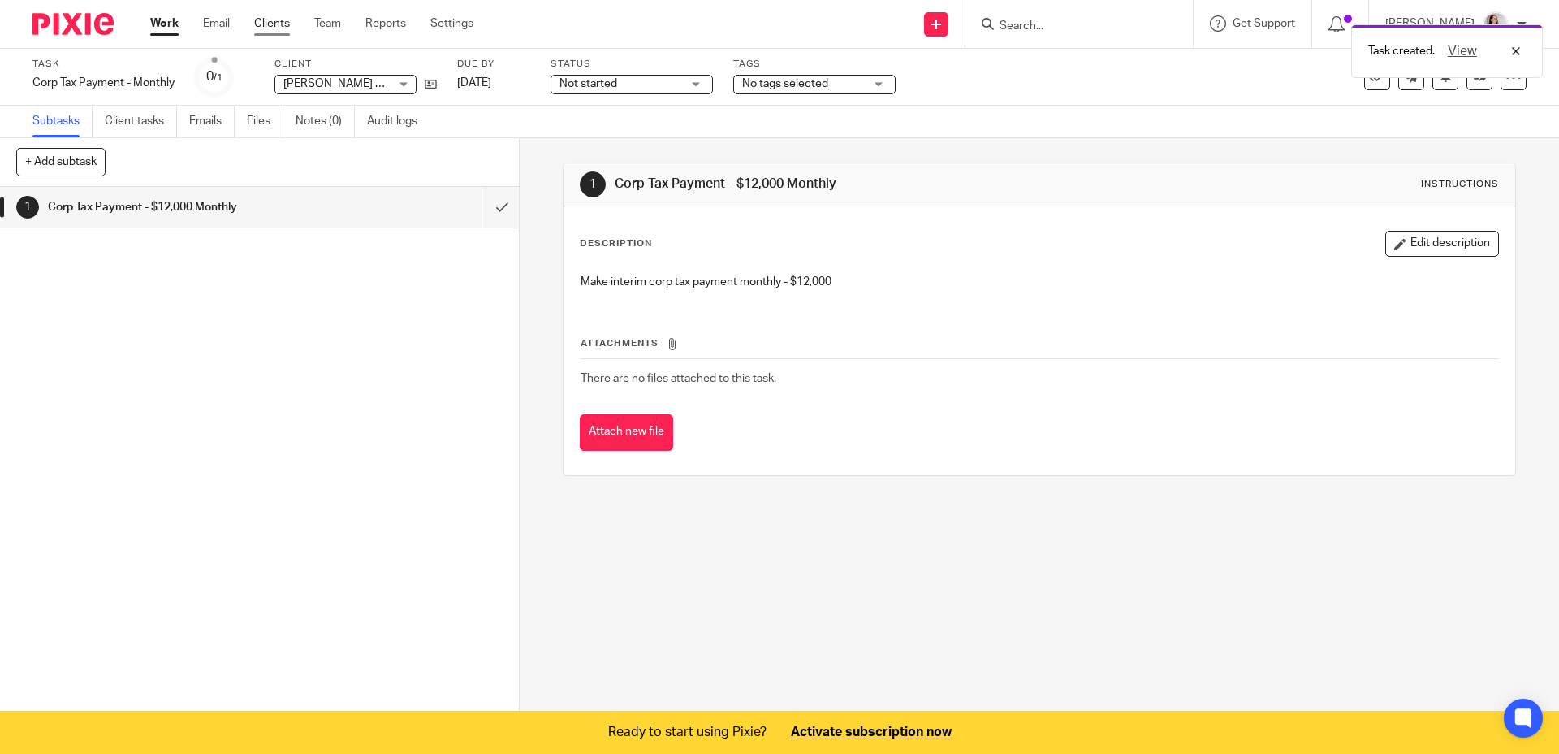
click at [275, 25] on link "Clients" at bounding box center [272, 23] width 36 height 16
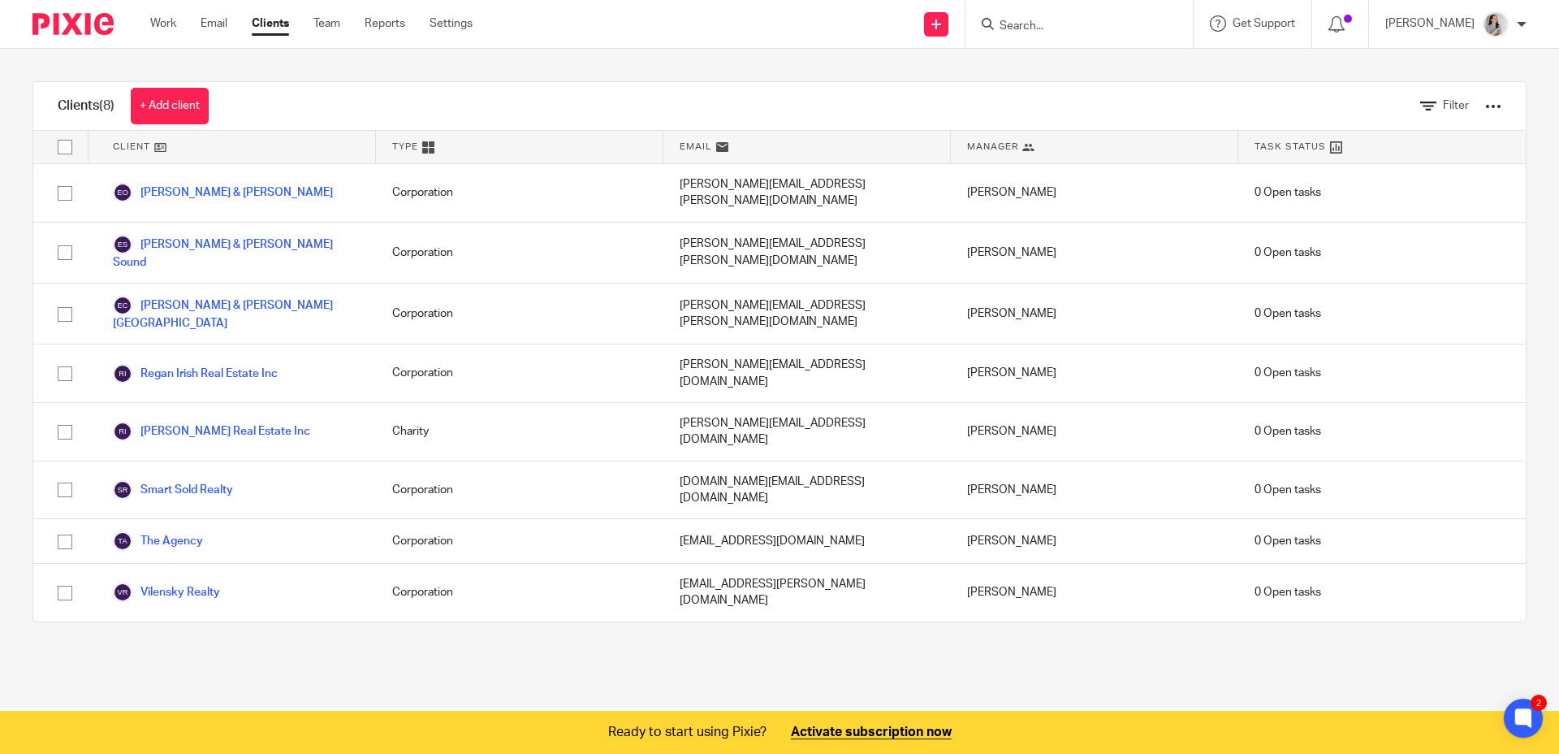
click at [433, 14] on div "Work Email Clients Team Reports Settings Work Email Clients Team Reports Settin…" at bounding box center [315, 24] width 363 height 48
click at [448, 24] on link "Settings" at bounding box center [451, 23] width 43 height 16
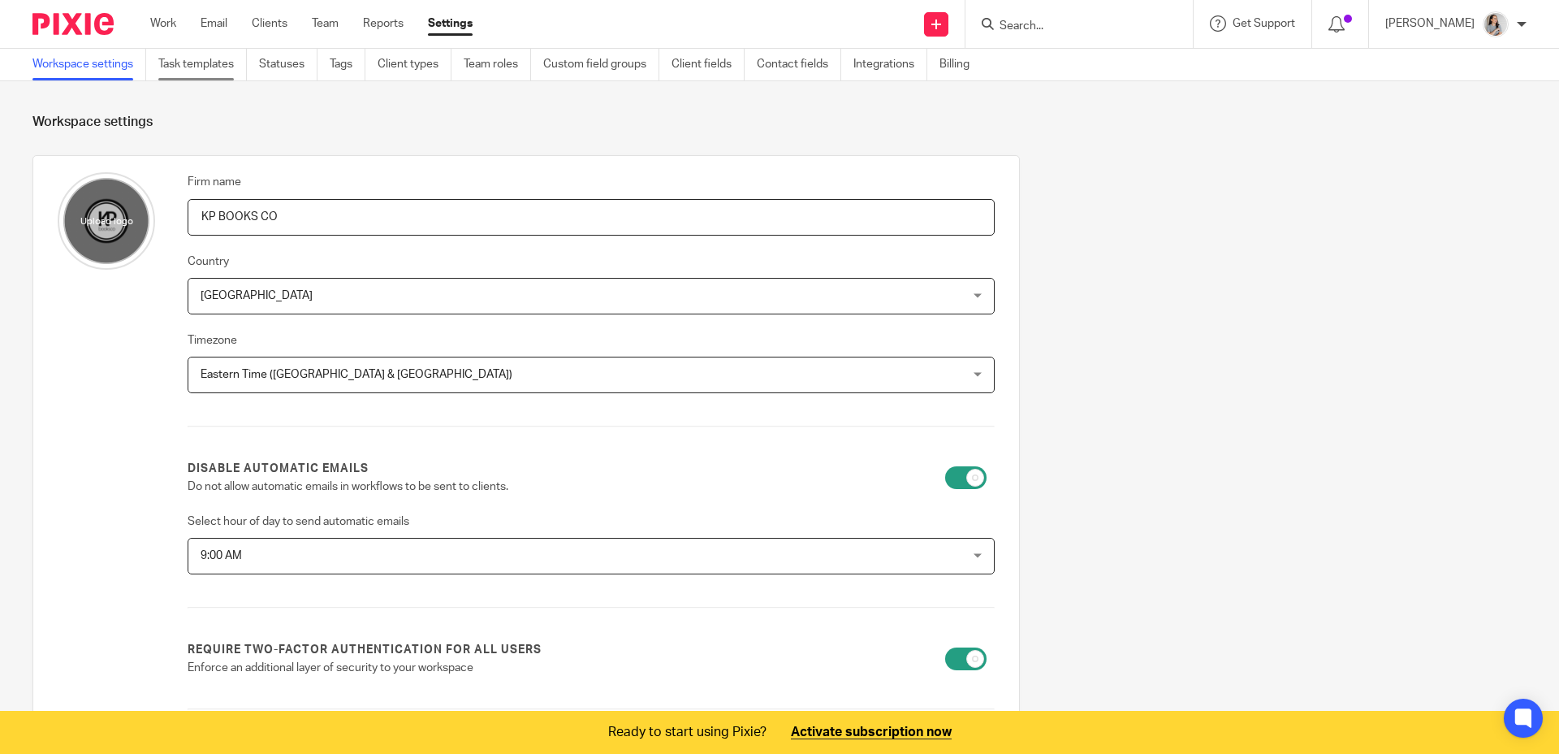
click at [222, 64] on link "Task templates" at bounding box center [202, 65] width 89 height 32
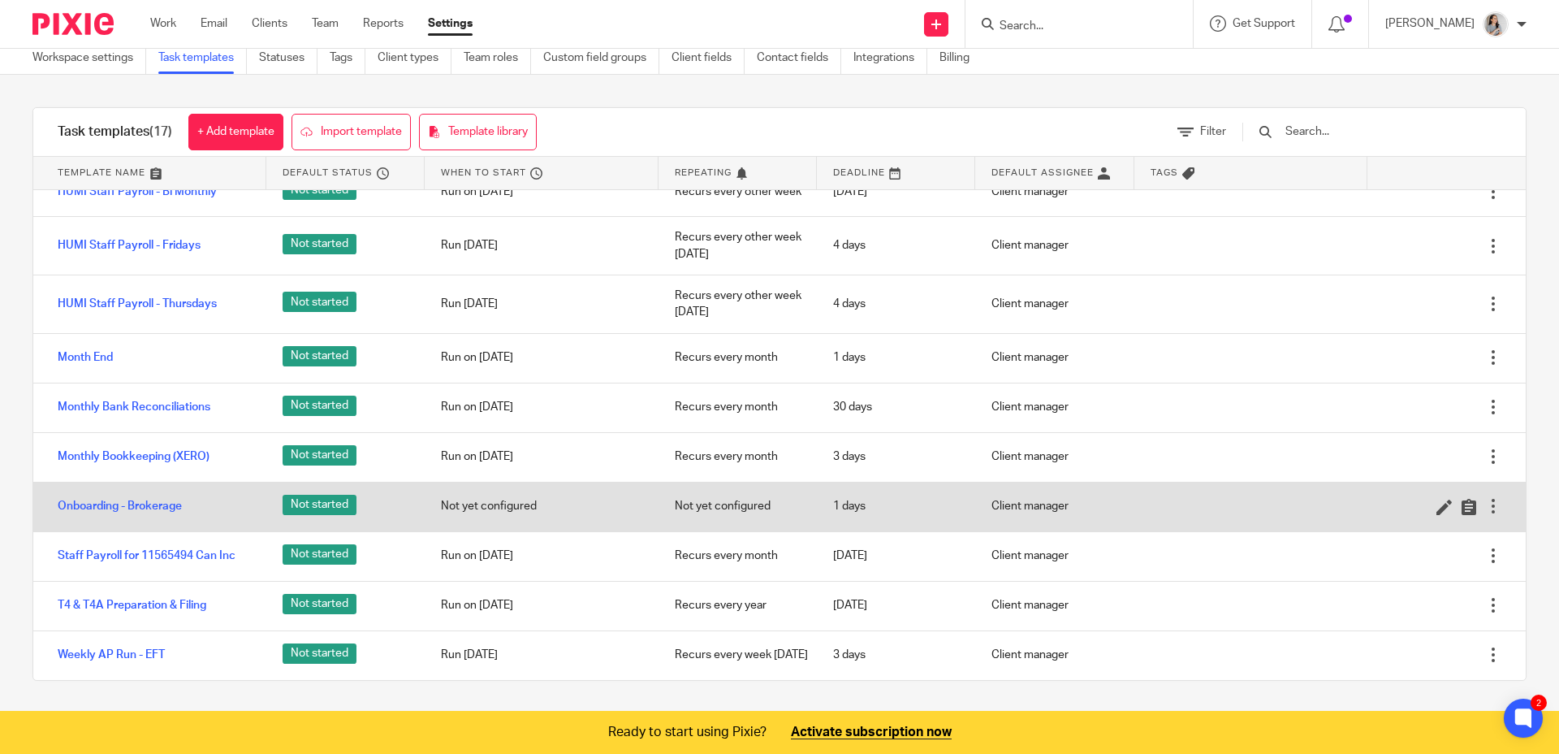
scroll to position [370, 0]
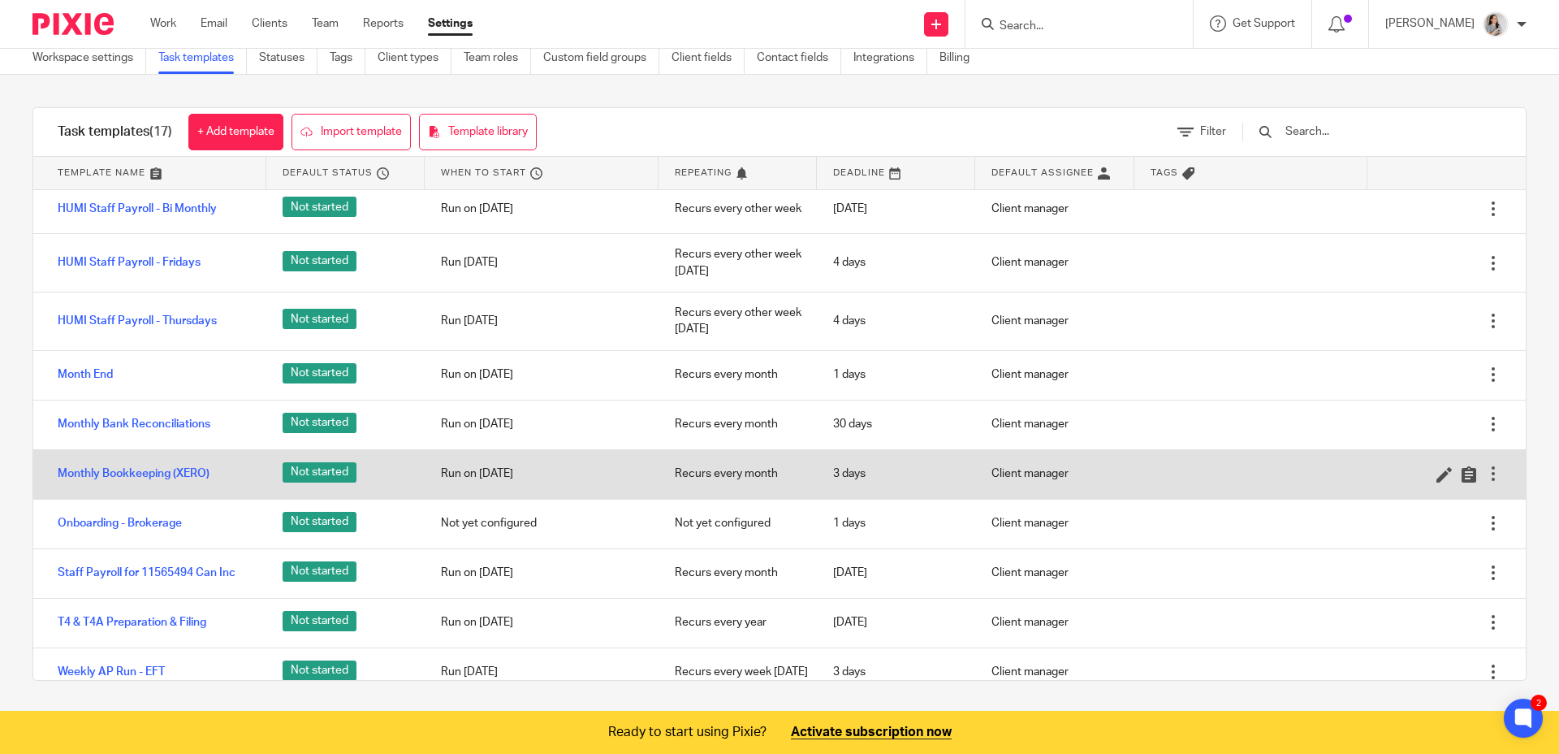
click at [1486, 476] on div at bounding box center [1494, 473] width 16 height 16
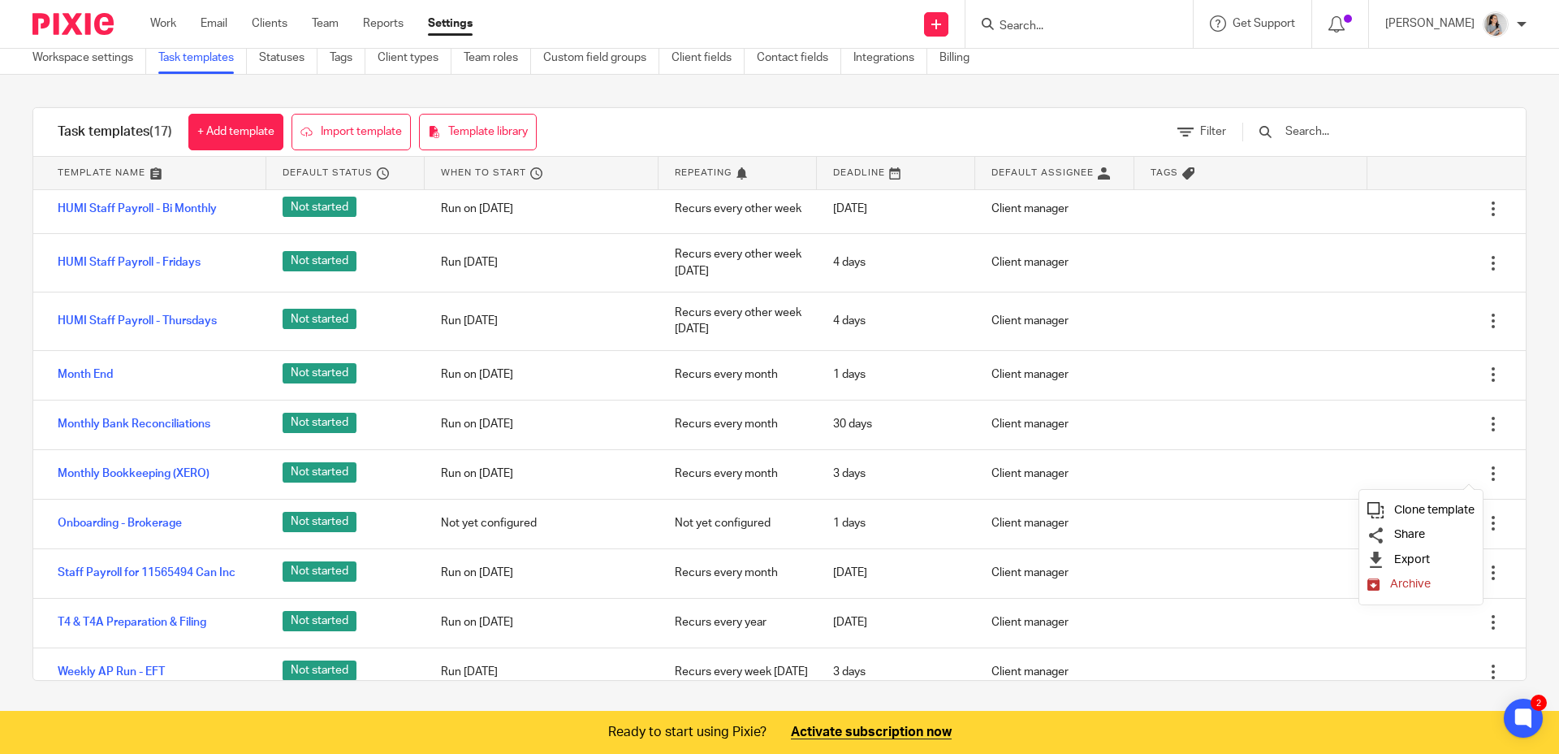
click at [1427, 511] on span "Clone template" at bounding box center [1435, 510] width 80 height 12
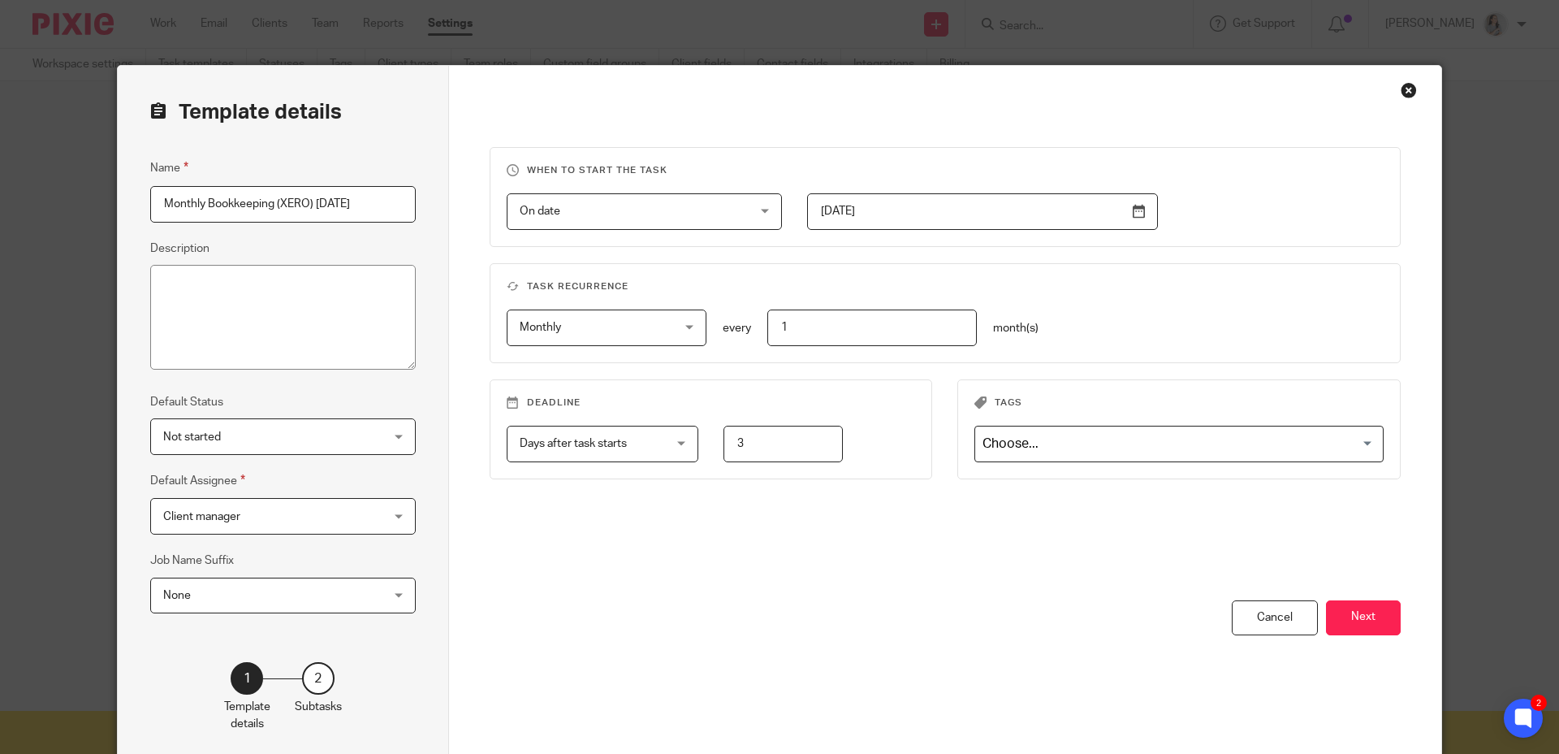
drag, startPoint x: 200, startPoint y: 203, endPoint x: 126, endPoint y: 182, distance: 76.9
click at [105, 179] on div "Template details Name Monthly Bookkeeping (XERO) [DATE] Description Default Sta…" at bounding box center [779, 377] width 1559 height 754
drag, startPoint x: 318, startPoint y: 207, endPoint x: 408, endPoint y: 223, distance: 90.8
click at [408, 223] on div "Name Quarterly Bookkeeping (XERO) [DATE] Description Default Status Not started…" at bounding box center [283, 393] width 266 height 471
type input "Quarterly Bookkeeping (XERO)"
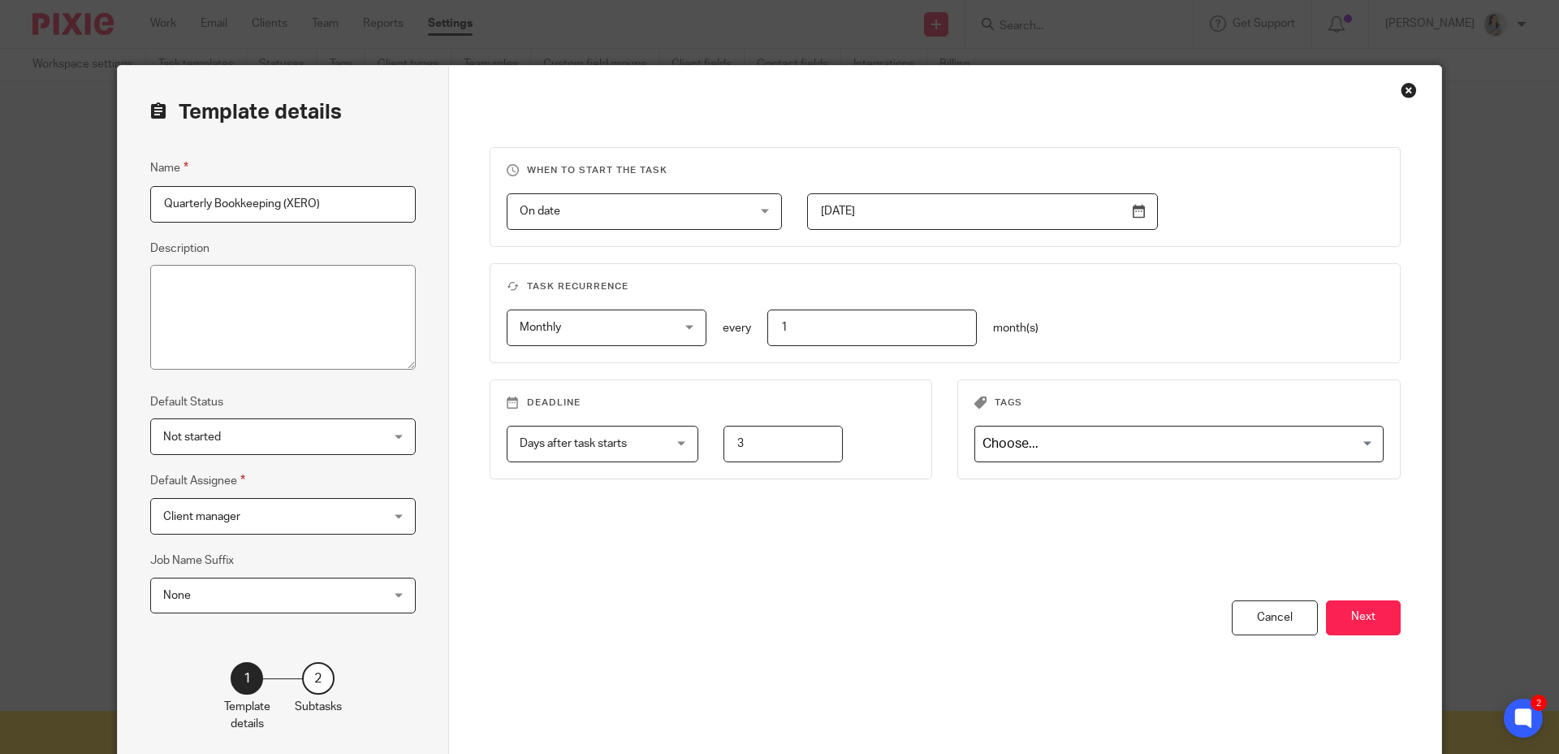
click at [833, 159] on fieldset "When to start the task On date On date Disable On date Week day Month day On cl…" at bounding box center [946, 197] width 912 height 100
click at [833, 158] on fieldset "When to start the task On date On date Disable On date Week day Month day On cl…" at bounding box center [946, 197] width 912 height 100
drag, startPoint x: 811, startPoint y: 338, endPoint x: 729, endPoint y: 319, distance: 83.3
click at [714, 319] on div "Monthly Monthly No repeat Weekly Monthly Yearly monthly every 1 month(s)" at bounding box center [932, 327] width 903 height 37
type input "3"
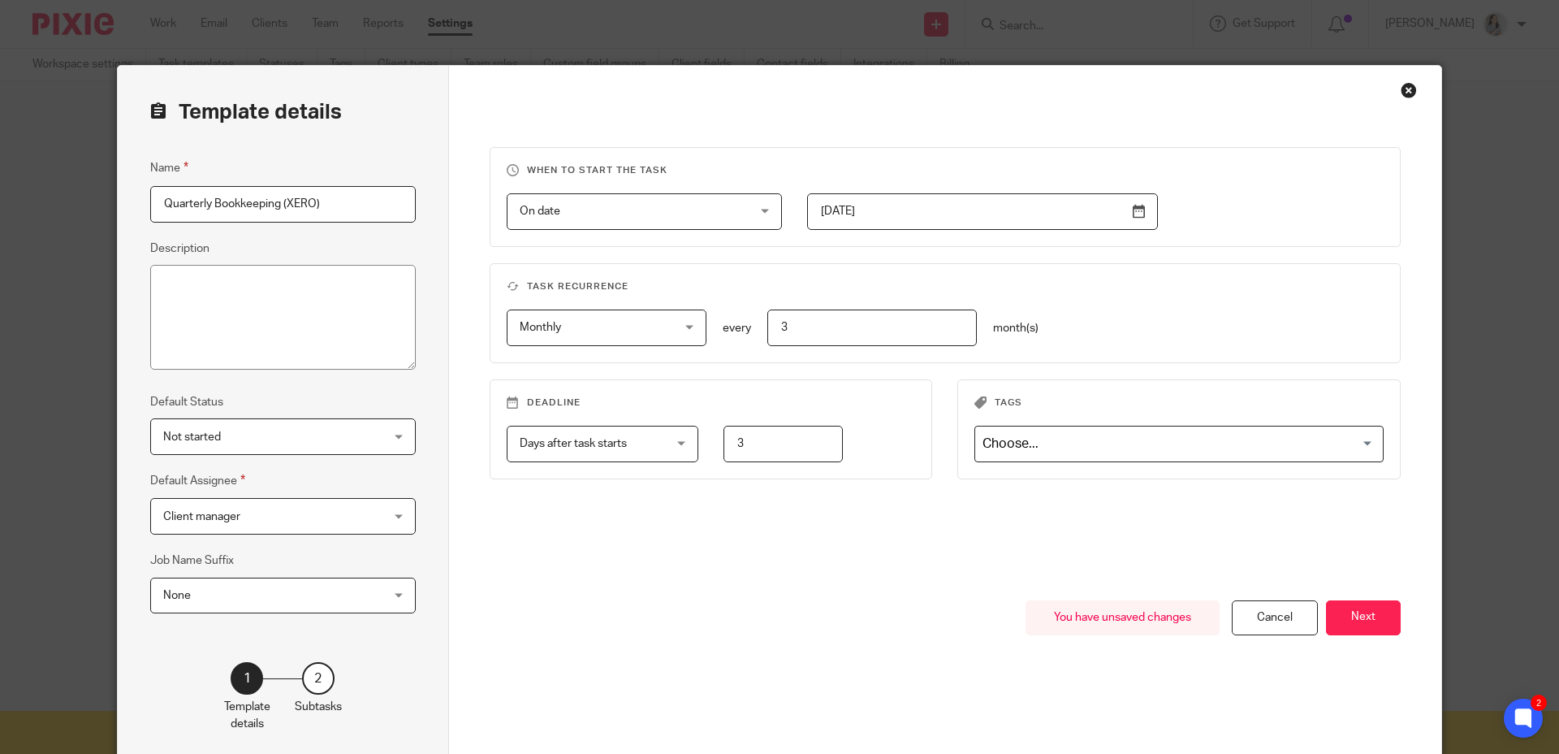
click at [834, 521] on div "When to start the task On date On date Disable On date Week day Month day On cl…" at bounding box center [946, 373] width 912 height 453
drag, startPoint x: 750, startPoint y: 443, endPoint x: 762, endPoint y: 452, distance: 15.1
click at [716, 439] on div "3" at bounding box center [770, 444] width 145 height 37
type input "5"
type input "15"
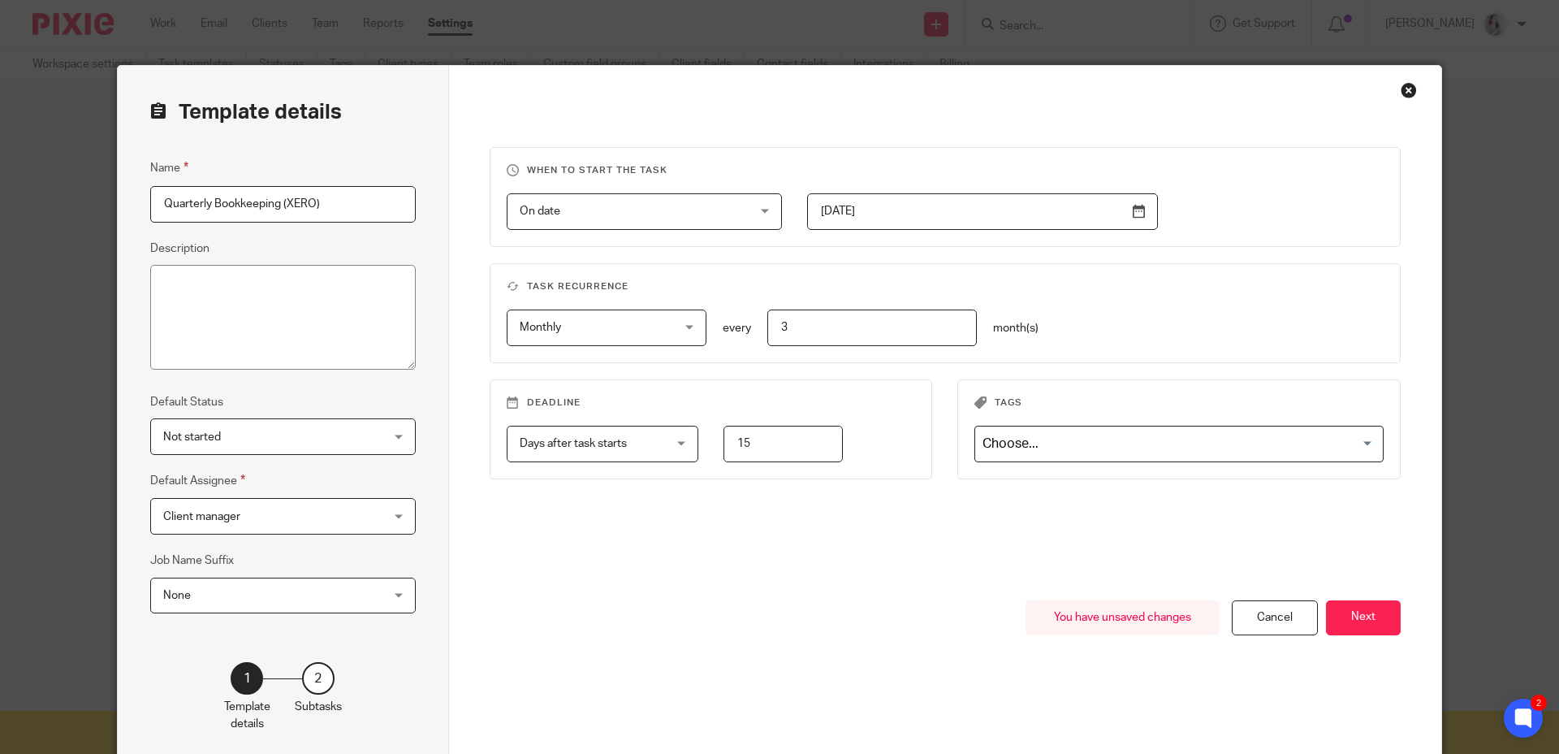
click at [717, 521] on div "When to start the task On date On date Disable On date Week day Month day On cl…" at bounding box center [946, 373] width 912 height 453
click at [1378, 624] on button "Next" at bounding box center [1363, 617] width 75 height 35
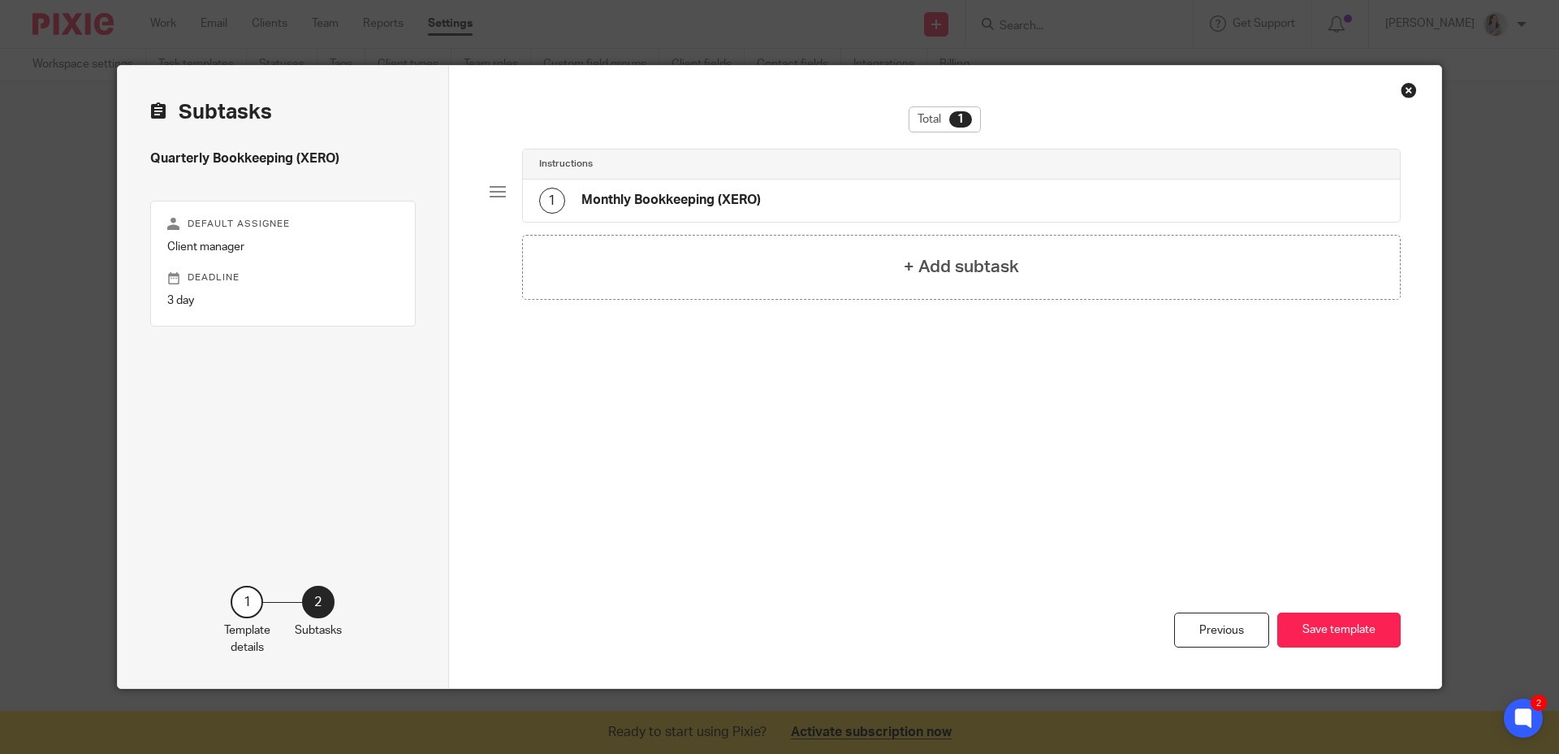
drag, startPoint x: 730, startPoint y: 201, endPoint x: 769, endPoint y: 206, distance: 39.4
click at [730, 200] on h4 "Monthly Bookkeeping (XERO)" at bounding box center [671, 200] width 179 height 17
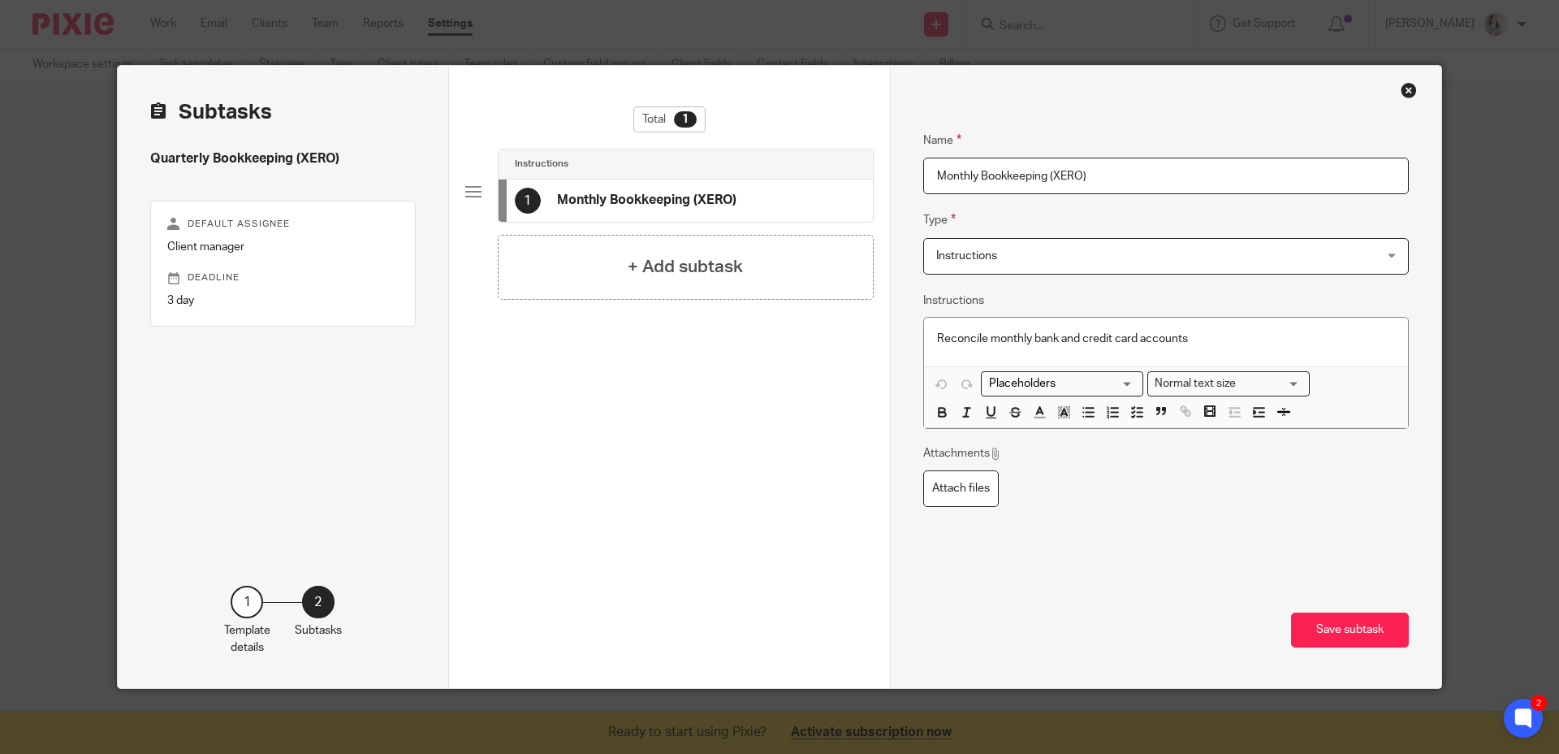
drag, startPoint x: 976, startPoint y: 177, endPoint x: 905, endPoint y: 171, distance: 71.7
click at [905, 171] on div "Name Monthly Bookkeeping (XERO) Type Instructions Instructions Instructions Doc…" at bounding box center [1165, 377] width 551 height 622
type input "Quarterly Bookkeeping (XERO)"
click at [1178, 543] on div "Name Quarterly Bookkeeping (XERO) Type Instructions Instructions Instructions D…" at bounding box center [1166, 340] width 486 height 469
click at [1313, 625] on button "Save subtask" at bounding box center [1350, 629] width 118 height 35
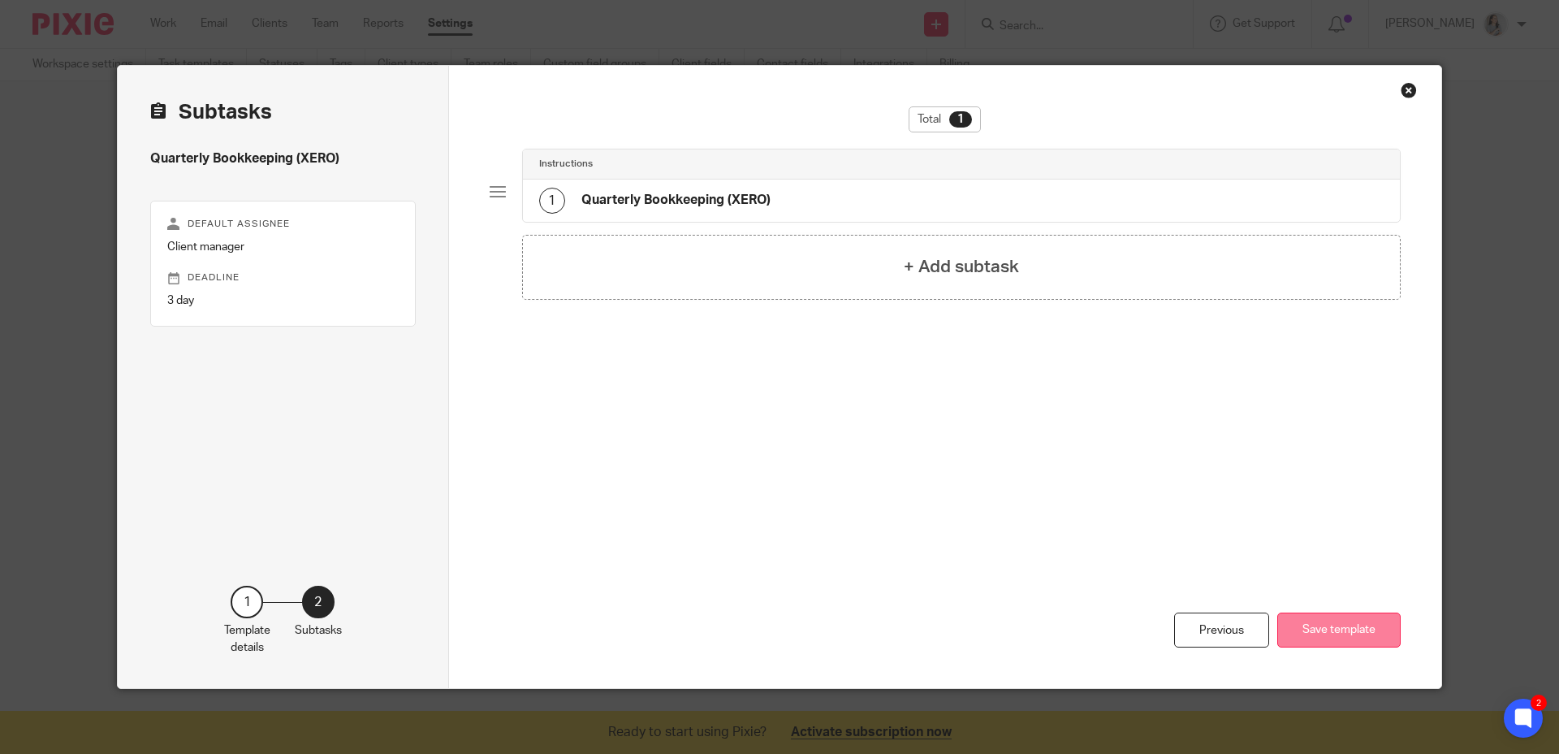
click at [1319, 628] on button "Save template" at bounding box center [1339, 629] width 123 height 35
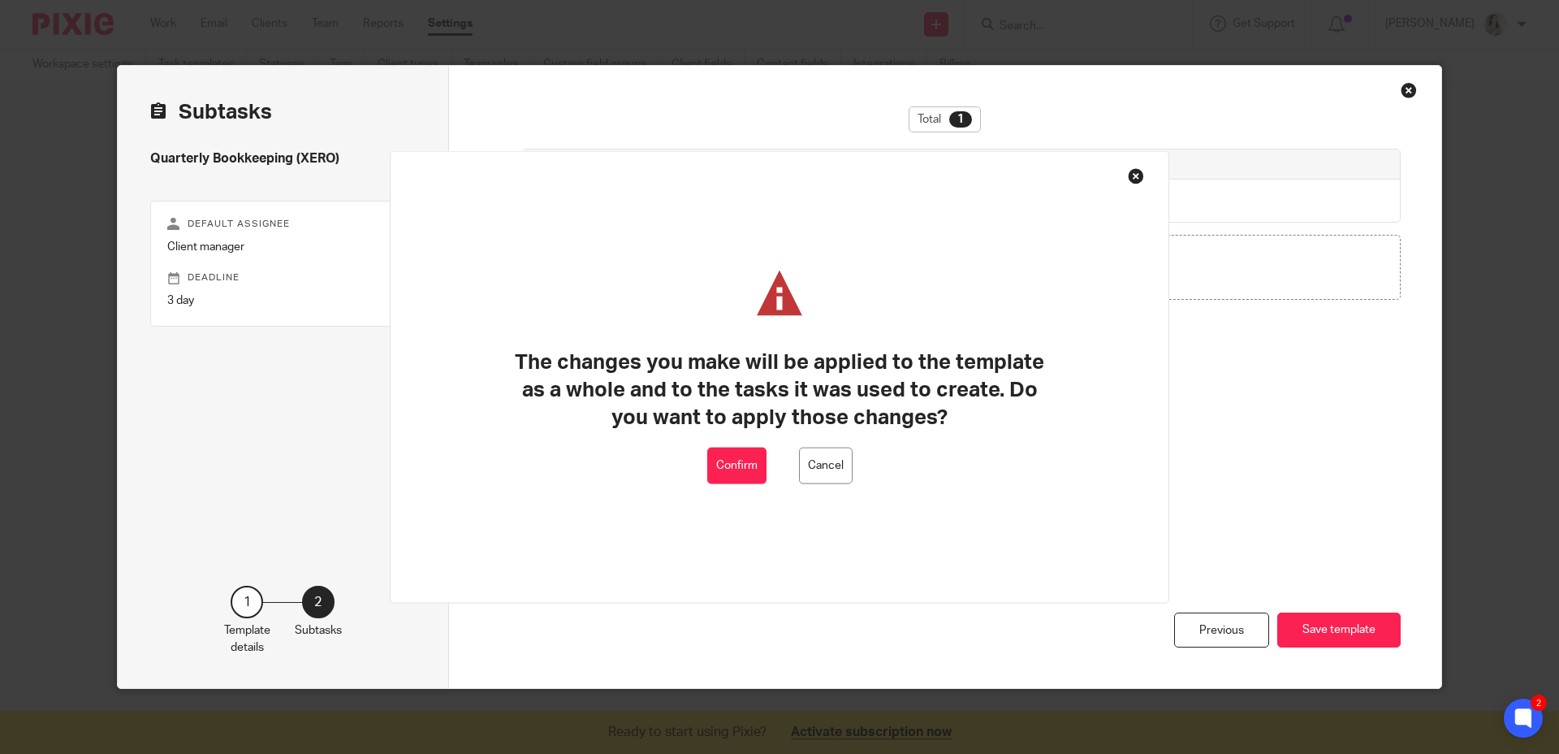
click at [733, 469] on button "Confirm" at bounding box center [736, 466] width 59 height 37
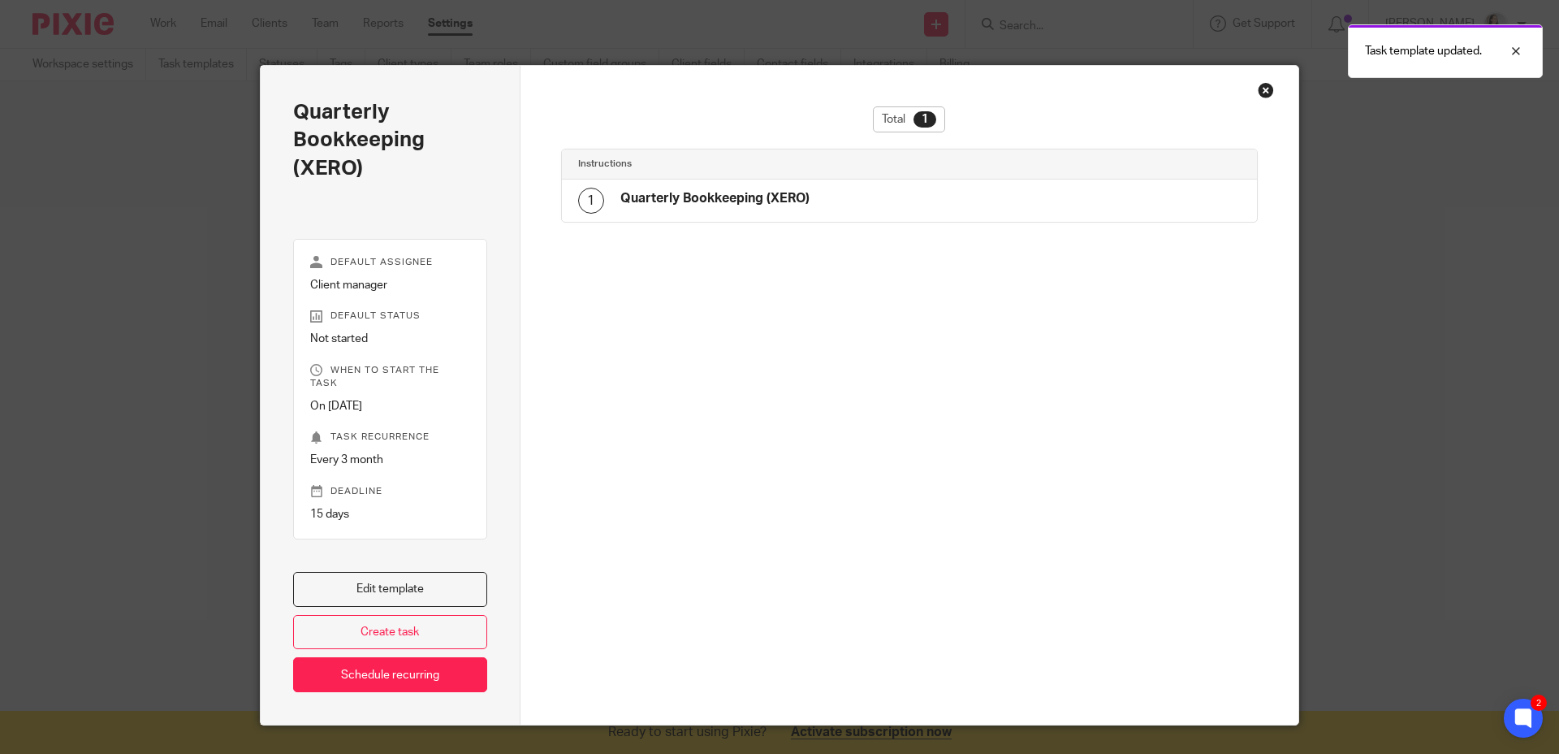
click at [1260, 93] on div "Close this dialog window" at bounding box center [1266, 90] width 16 height 16
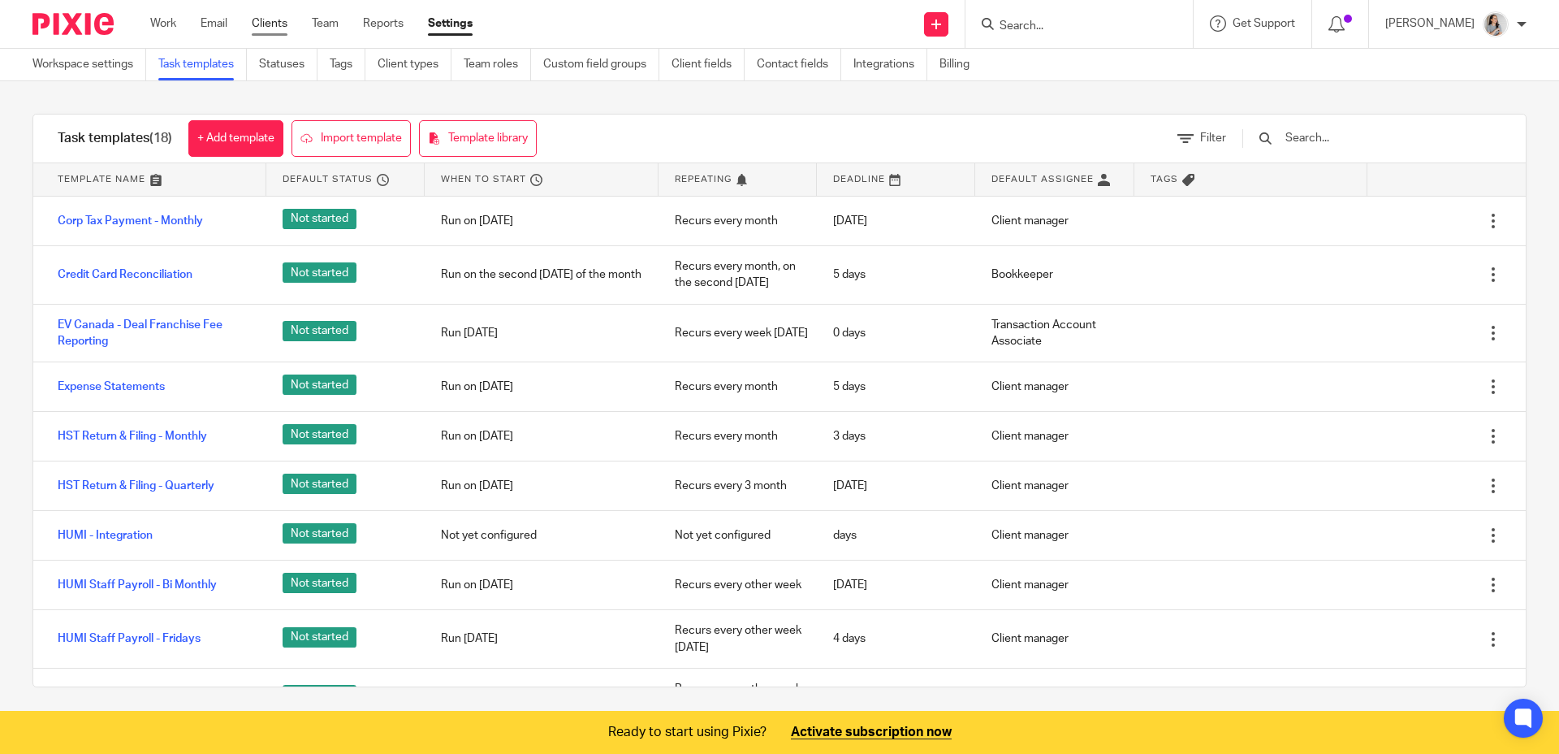
click at [275, 24] on link "Clients" at bounding box center [270, 23] width 36 height 16
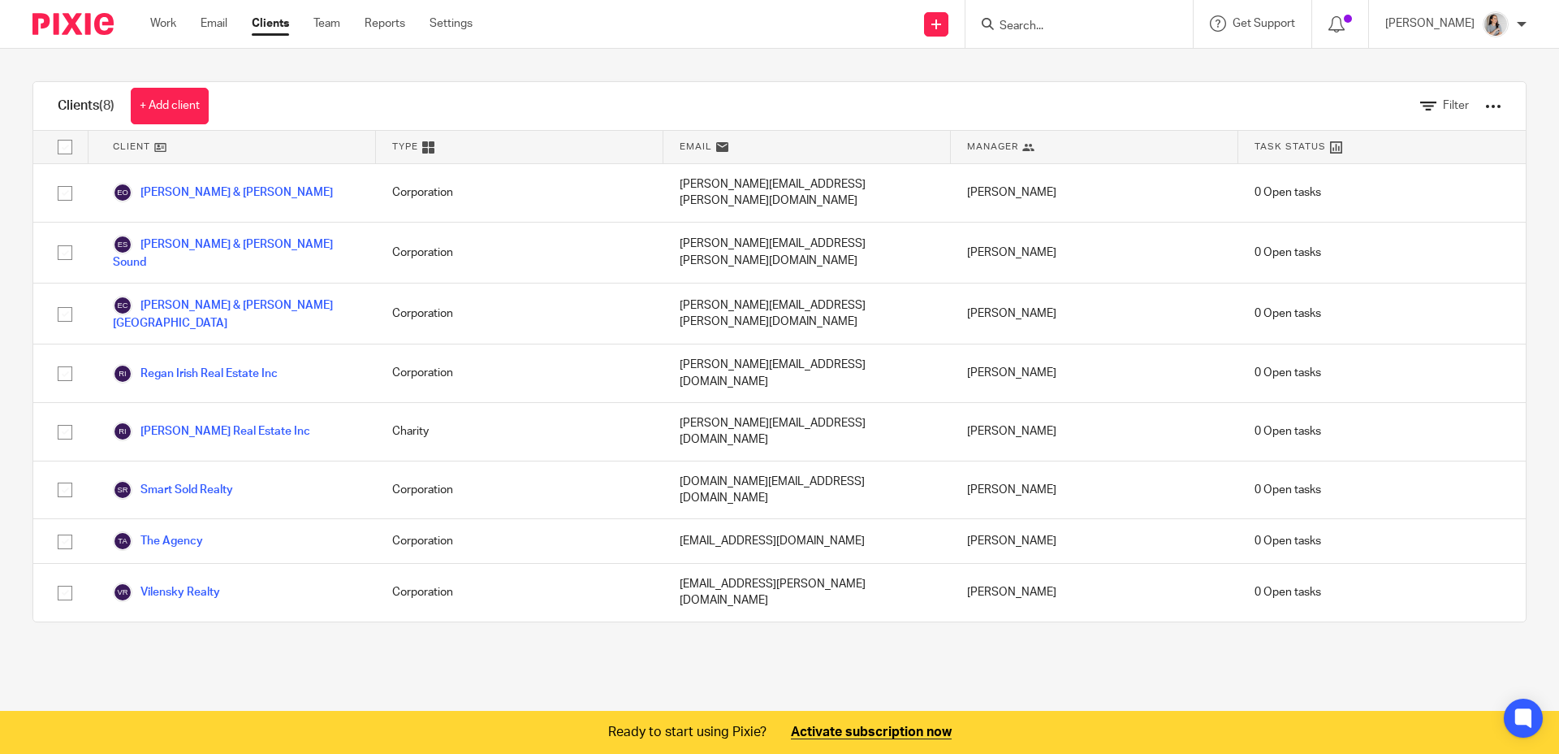
click at [698, 638] on main "Clients (8) + Add client Filter Client Type Email Manager Task Status Engel & V…" at bounding box center [779, 377] width 1559 height 754
click at [716, 149] on icon at bounding box center [722, 147] width 12 height 12
click at [948, 29] on link at bounding box center [936, 24] width 24 height 24
click at [761, 24] on div "Send new email Create task Add client Request signature Get Support Contact Sup…" at bounding box center [1028, 24] width 1062 height 48
click at [556, 29] on div "Send new email Create task Add client Request signature Get Support Contact Sup…" at bounding box center [1028, 24] width 1062 height 48
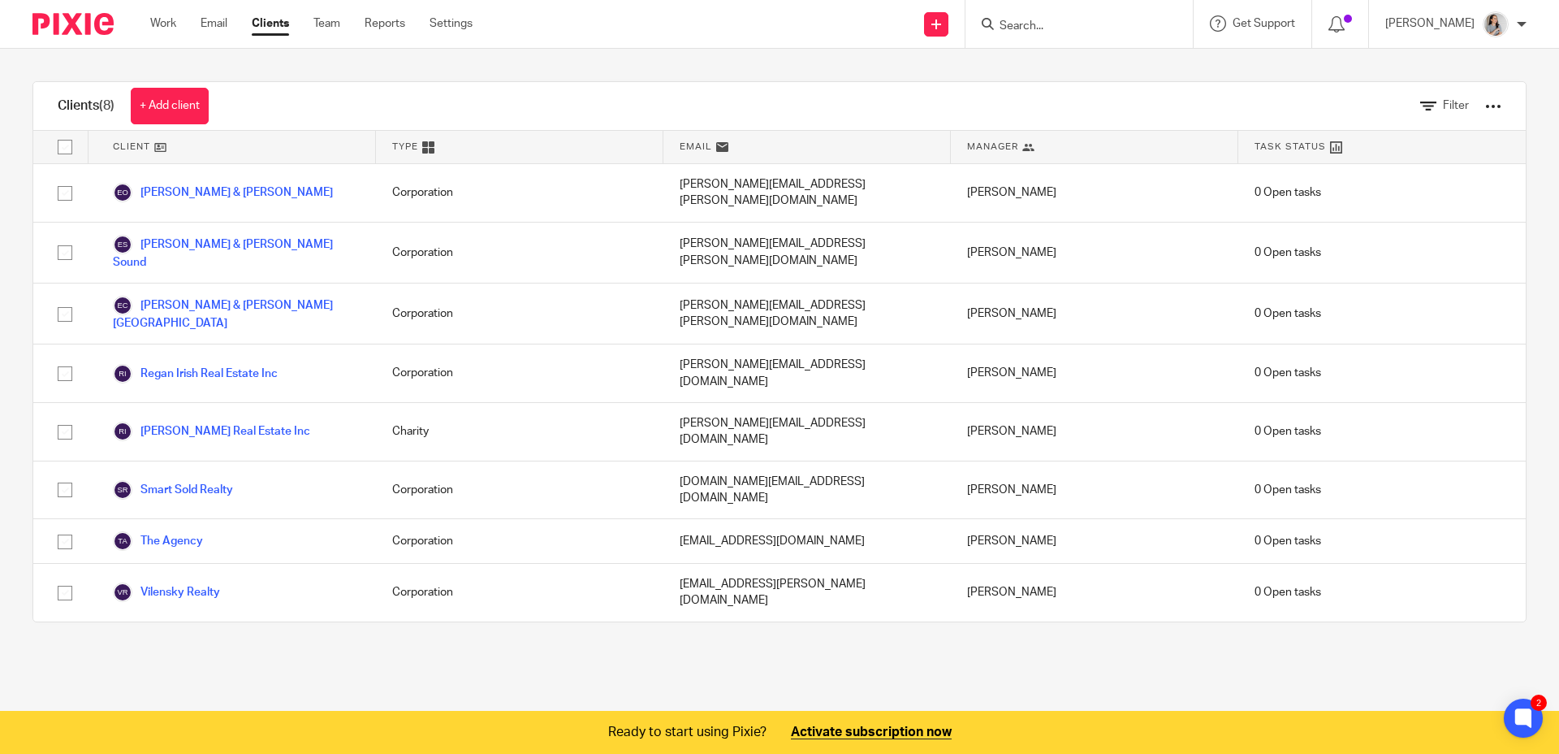
click at [792, 644] on main "Clients (8) + Add client Filter Client Type Email Manager Task Status Engel & V…" at bounding box center [779, 377] width 1559 height 754
click at [785, 650] on main "Clients (8) + Add client Filter Client Type Email Manager Task Status Engel & V…" at bounding box center [779, 377] width 1559 height 754
click at [1070, 577] on main "Clients (8) + Add client Filter Client Type Email Manager Task Status Engel & V…" at bounding box center [779, 377] width 1559 height 754
click at [1042, 604] on main "Clients (8) + Add client Filter Client Type Email Manager Task Status Engel & V…" at bounding box center [779, 377] width 1559 height 754
click at [810, 44] on div "Send new email Create task Add client Request signature Get Support Contact Sup…" at bounding box center [1028, 24] width 1062 height 48
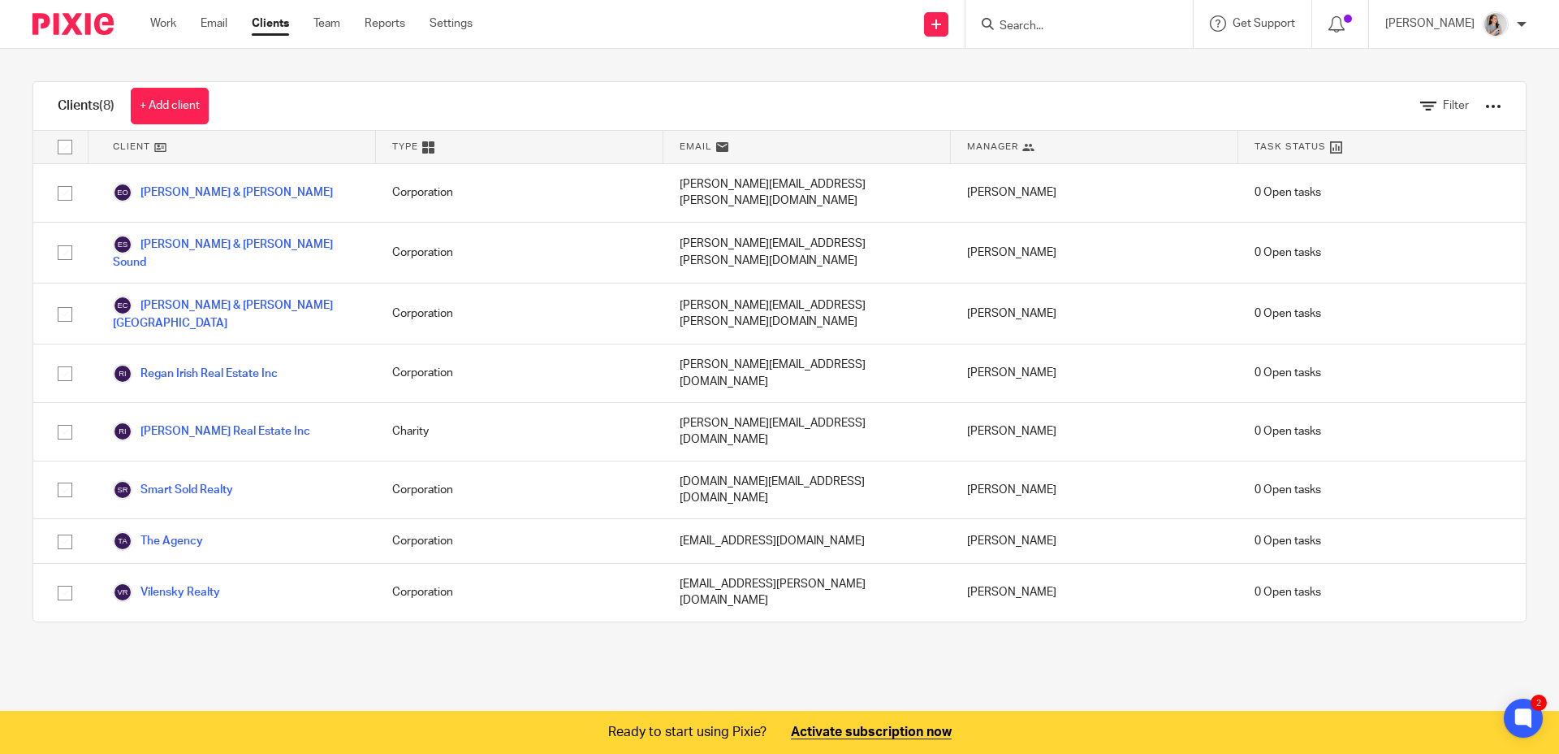
click at [1105, 106] on div "Clients (8) + Add client Filter" at bounding box center [779, 106] width 1493 height 49
click at [224, 27] on link "Email" at bounding box center [214, 23] width 27 height 16
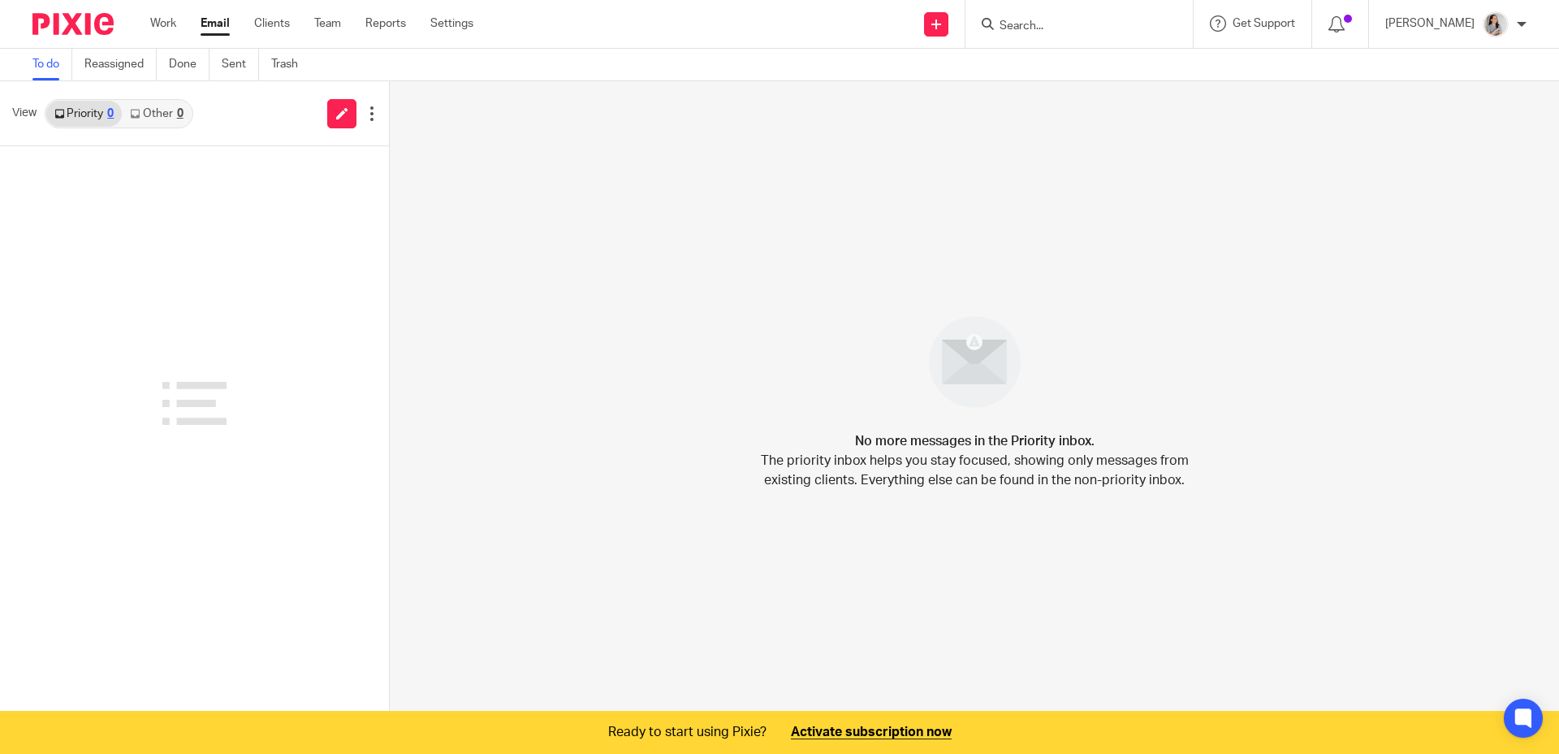
click at [168, 32] on div "Work Email Clients Team Reports Settings Work Email Clients Team Reports Settin…" at bounding box center [316, 24] width 364 height 48
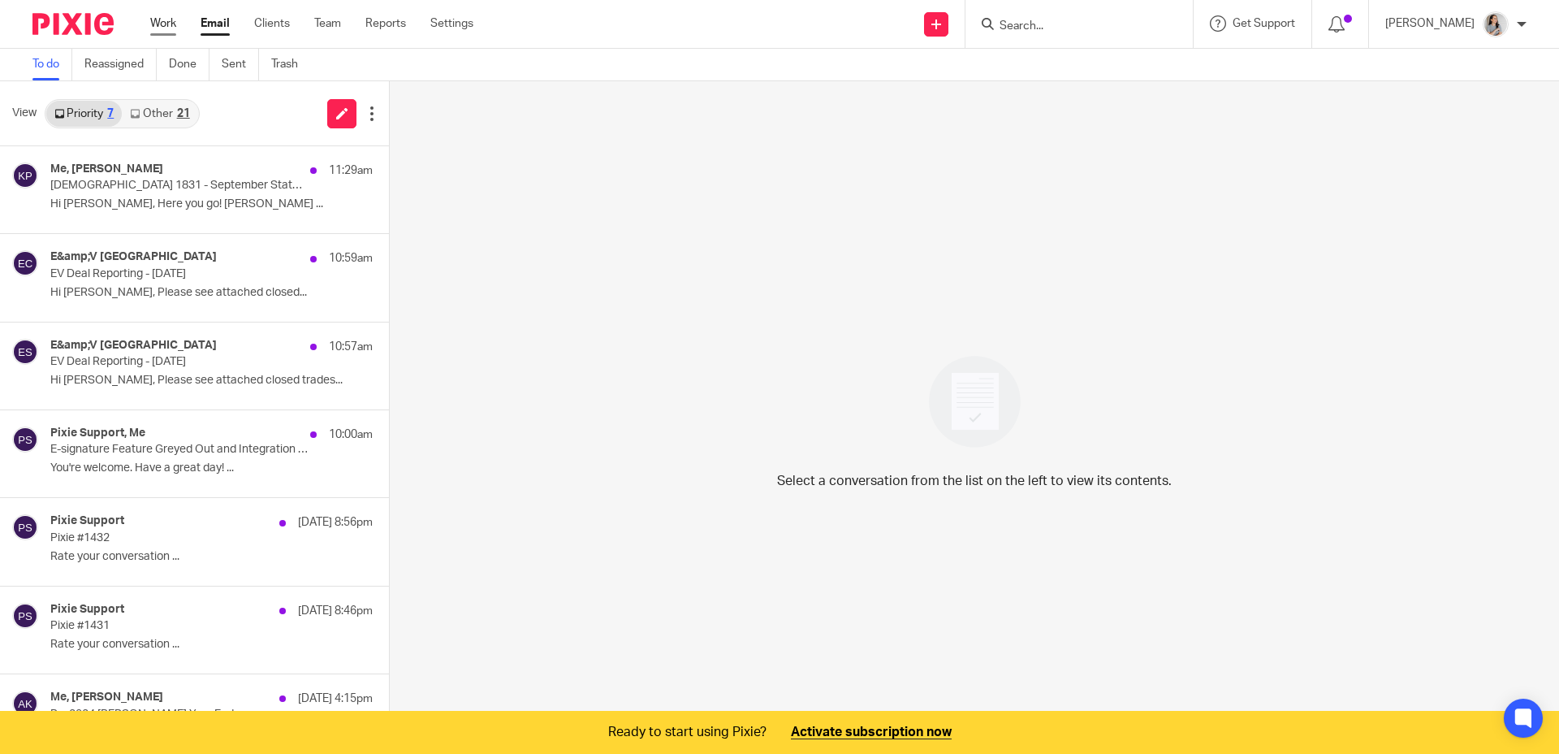
click at [168, 28] on link "Work" at bounding box center [163, 23] width 26 height 16
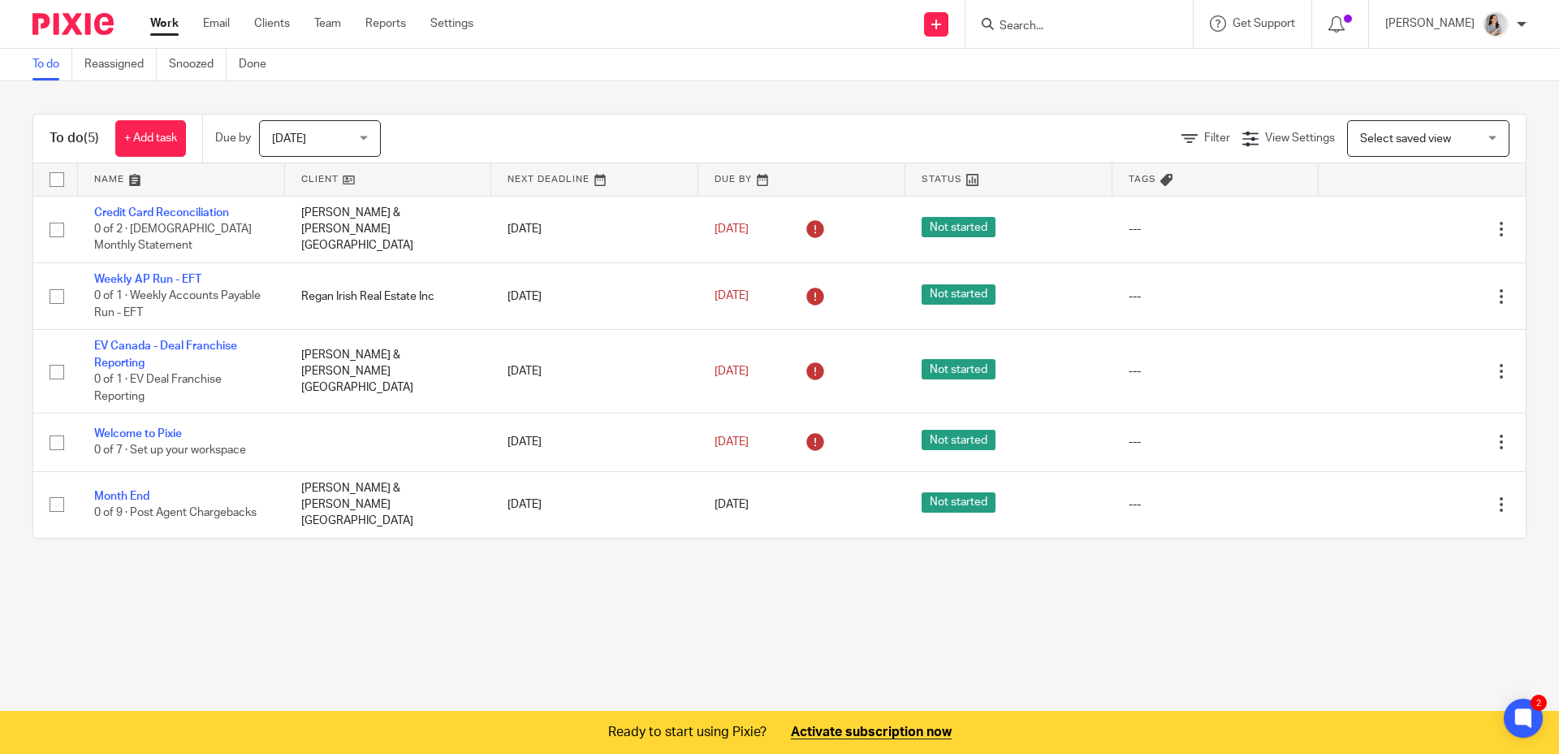
click at [690, 26] on div "Send new email Create task Add client Request signature Get Support Contact Sup…" at bounding box center [1029, 24] width 1062 height 48
click at [701, 55] on div "To do Reassigned Snoozed Done" at bounding box center [779, 65] width 1559 height 32
click at [642, 24] on div "Send new email Create task Add client Request signature Get Support Contact Sup…" at bounding box center [1029, 24] width 1062 height 48
click at [701, 37] on div "Send new email Create task Add client Request signature Get Support Contact Sup…" at bounding box center [1029, 24] width 1062 height 48
click at [702, 36] on div "Send new email Create task Add client Request signature Get Support Contact Sup…" at bounding box center [1029, 24] width 1062 height 48
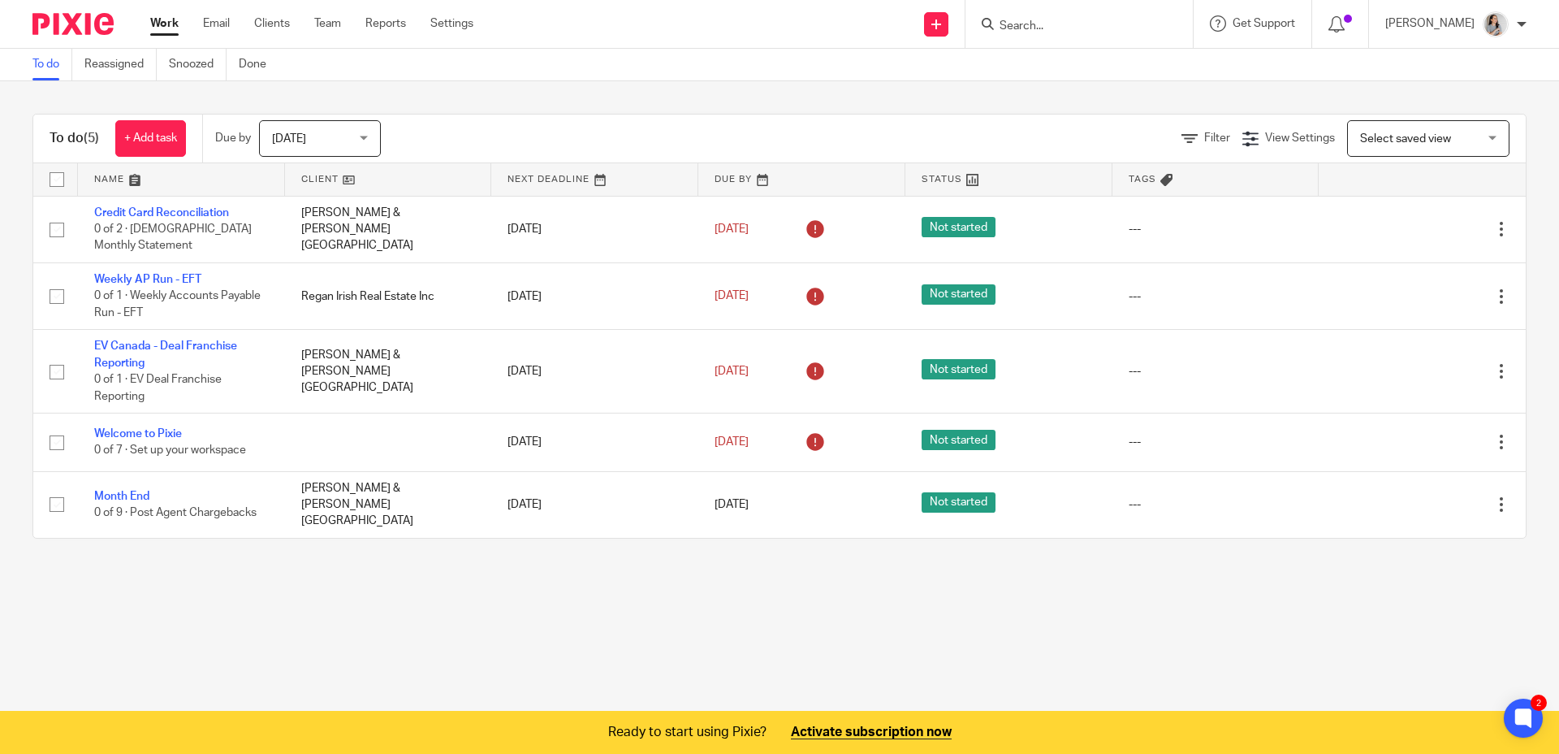
click at [1373, 65] on div "To do Reassigned Snoozed Done" at bounding box center [779, 65] width 1559 height 32
click at [792, 11] on div "Send new email Create task Add client Request signature Get Support Contact Sup…" at bounding box center [1029, 24] width 1062 height 48
click at [828, 35] on div "Send new email Create task Add client Request signature Get Support Contact Sup…" at bounding box center [1029, 24] width 1062 height 48
click at [270, 27] on link "Clients" at bounding box center [272, 23] width 36 height 16
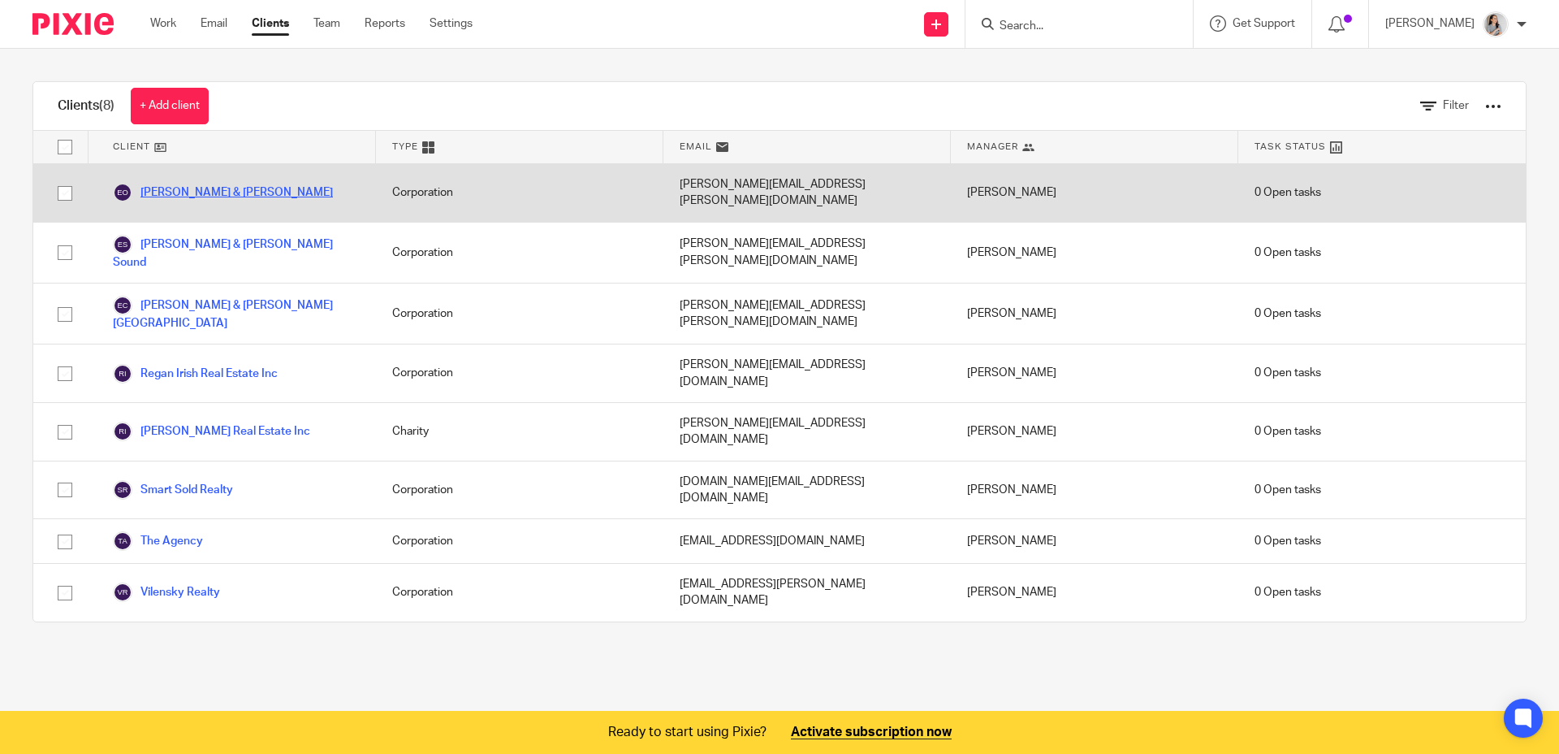
click at [246, 184] on link "[PERSON_NAME] & [PERSON_NAME]" at bounding box center [223, 192] width 220 height 19
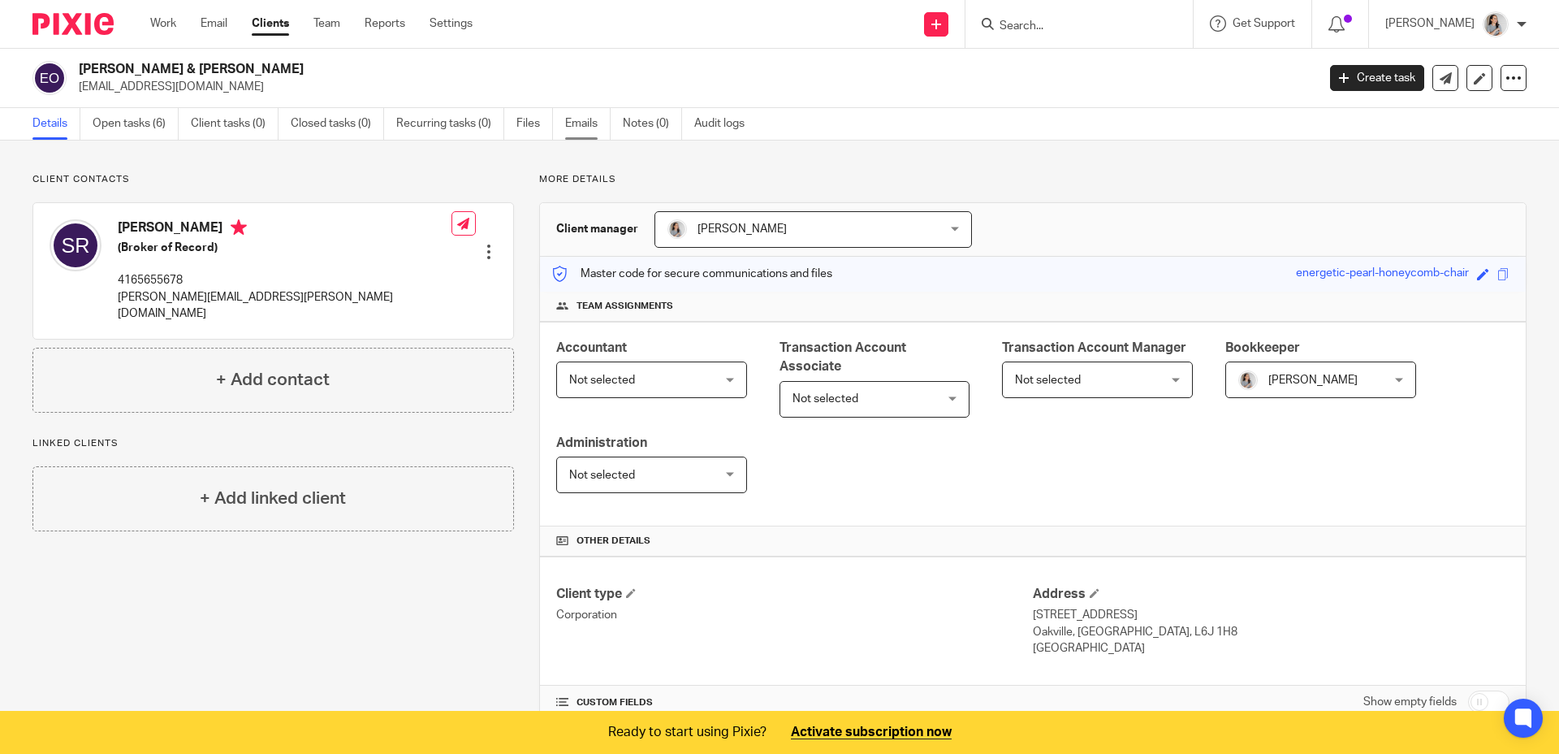
click at [596, 126] on link "Emails" at bounding box center [587, 124] width 45 height 32
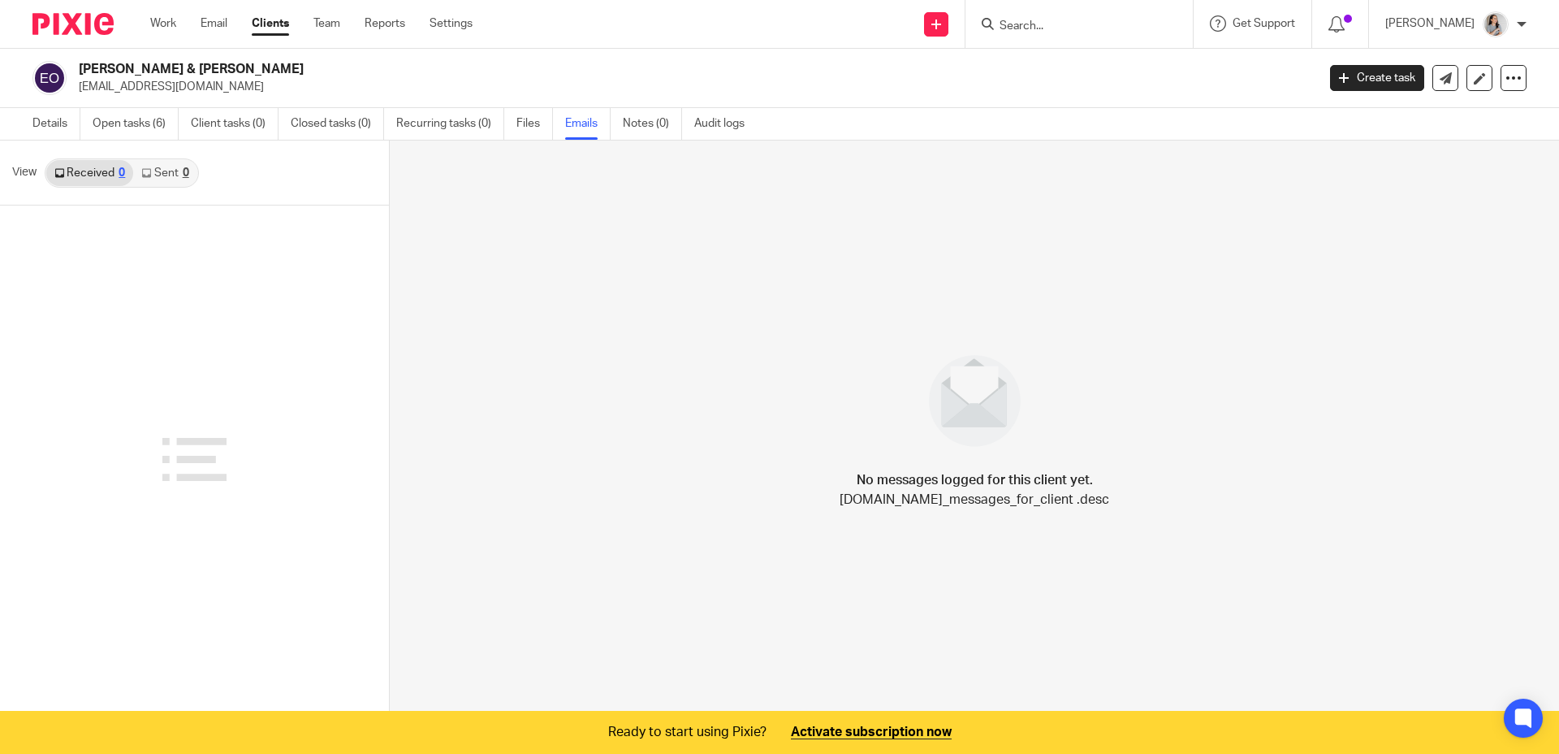
click at [636, 126] on link "Notes (0)" at bounding box center [652, 124] width 59 height 32
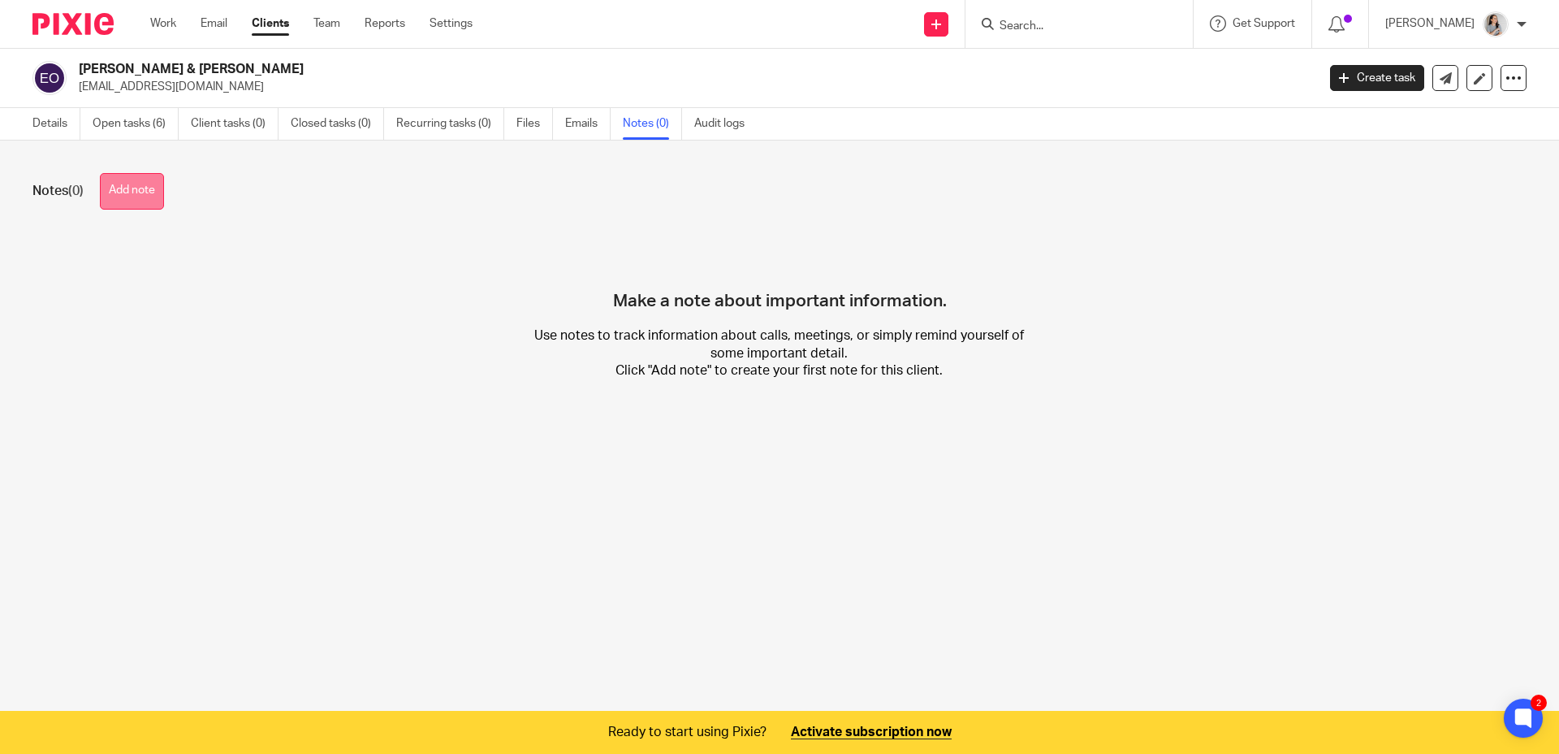
click at [132, 192] on button "Add note" at bounding box center [132, 191] width 64 height 37
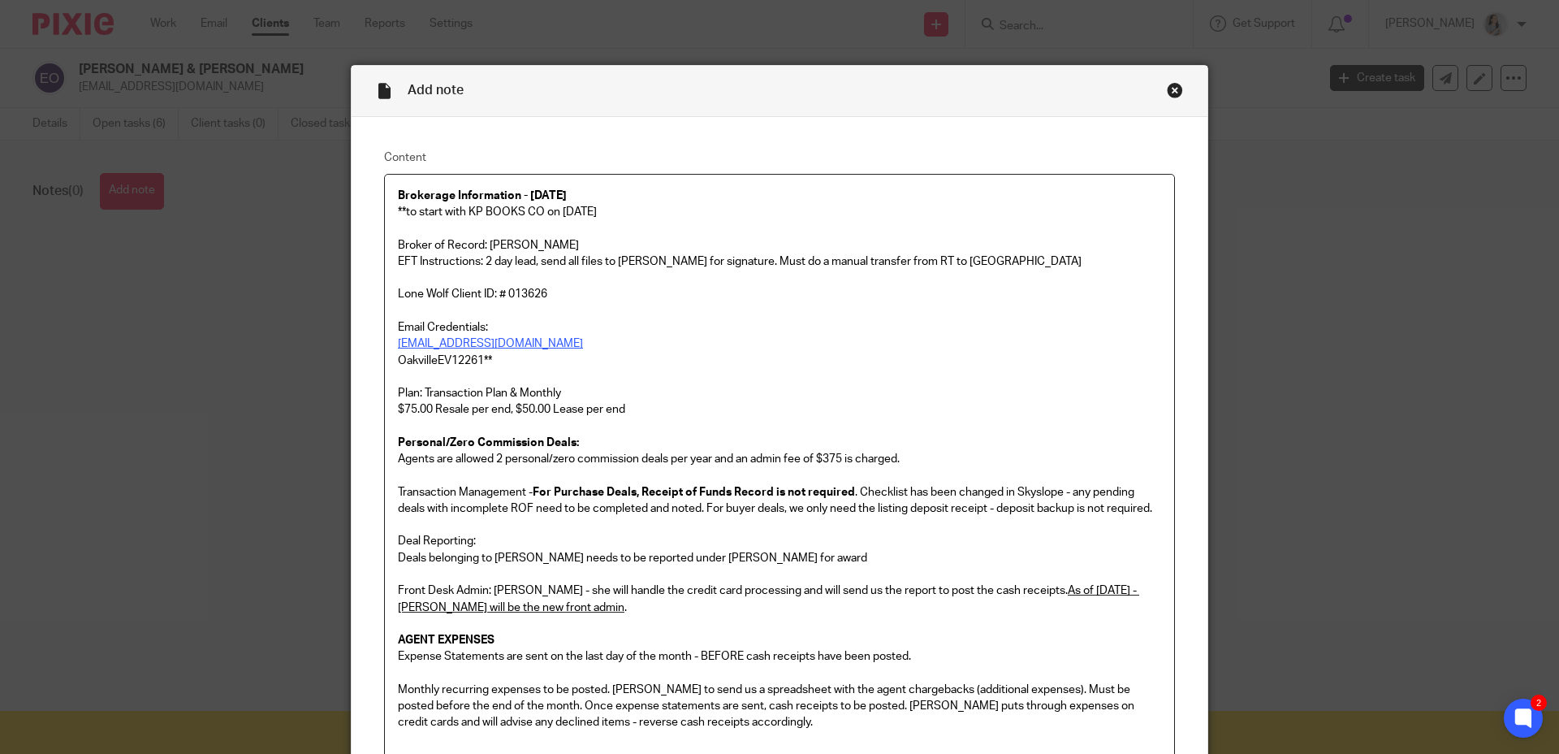
click at [426, 79] on div "Add note" at bounding box center [780, 91] width 856 height 51
click at [432, 93] on span "Add note" at bounding box center [436, 90] width 56 height 13
drag, startPoint x: 436, startPoint y: 92, endPoint x: 400, endPoint y: 88, distance: 36.0
click at [400, 88] on div "Add note" at bounding box center [780, 91] width 856 height 51
click at [1101, 420] on p at bounding box center [779, 426] width 763 height 16
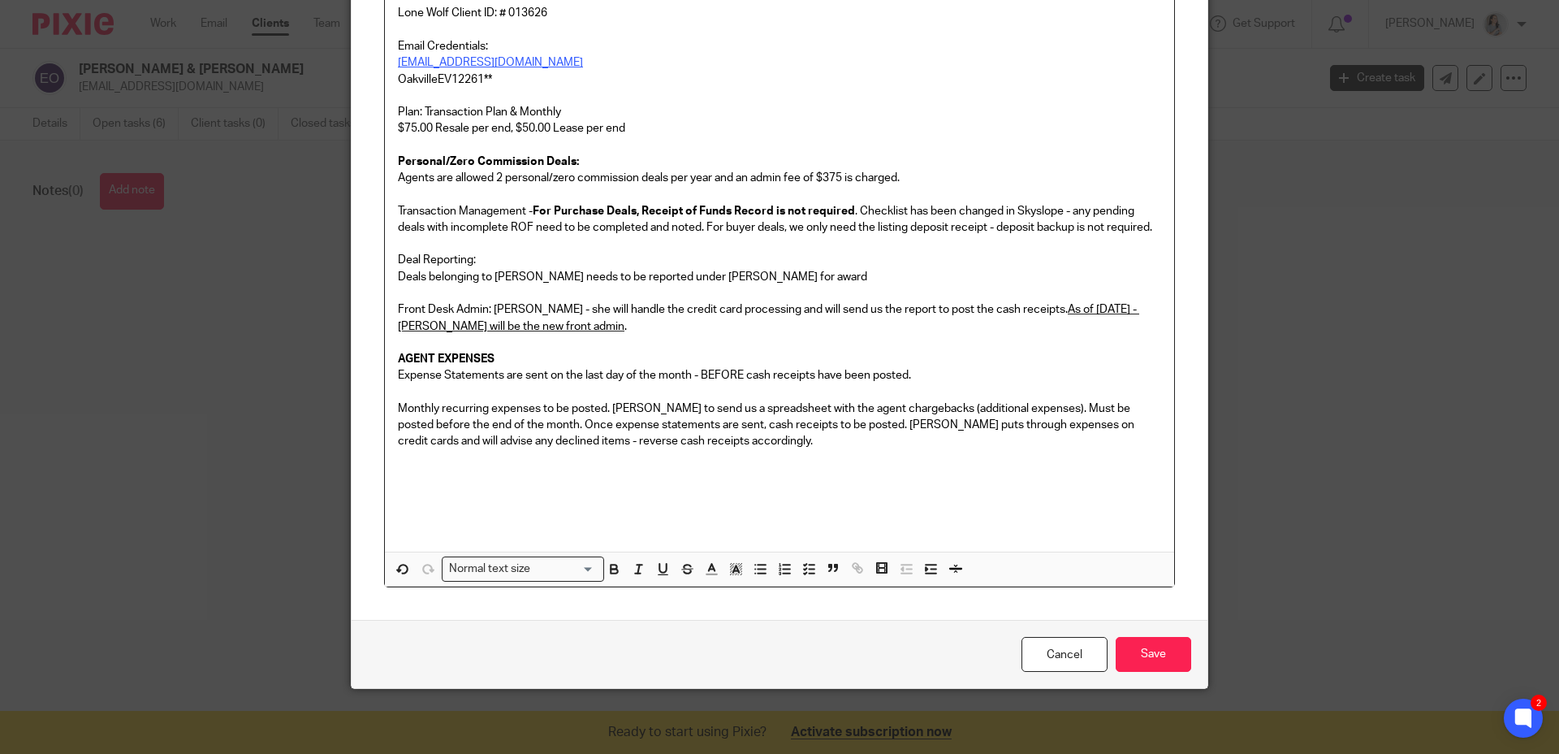
scroll to position [282, 0]
click at [1128, 661] on input "Save" at bounding box center [1154, 654] width 76 height 35
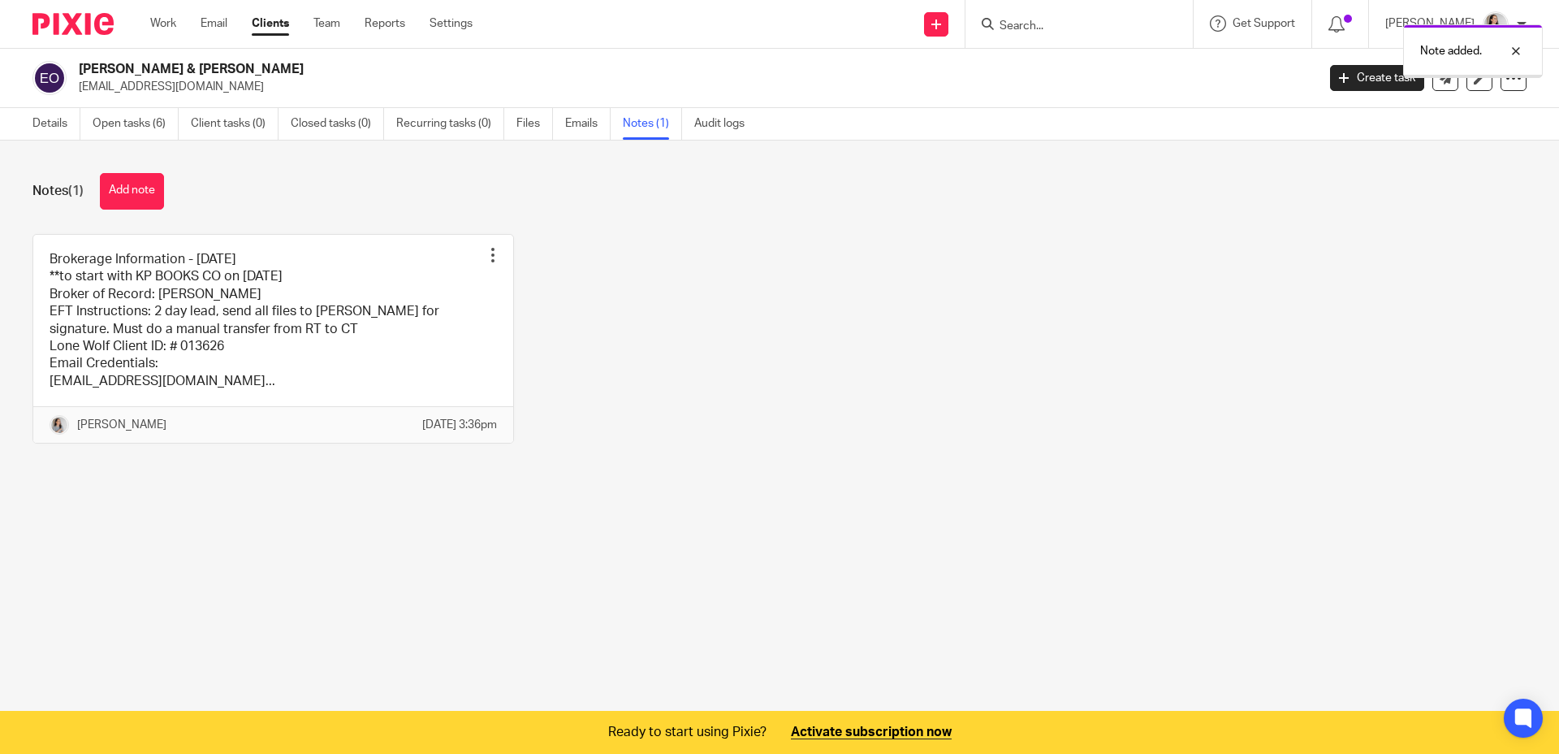
click at [704, 373] on div "Brokerage Information - [DATE] **to start with KP BOOKS CO on [DATE] Broker of …" at bounding box center [767, 351] width 1520 height 235
click at [489, 255] on div at bounding box center [493, 255] width 16 height 16
click at [624, 296] on div "Brokerage Information - [DATE] **to start with KP BOOKS CO on [DATE] Broker of …" at bounding box center [767, 351] width 1520 height 235
click at [270, 23] on link "Clients" at bounding box center [270, 23] width 37 height 16
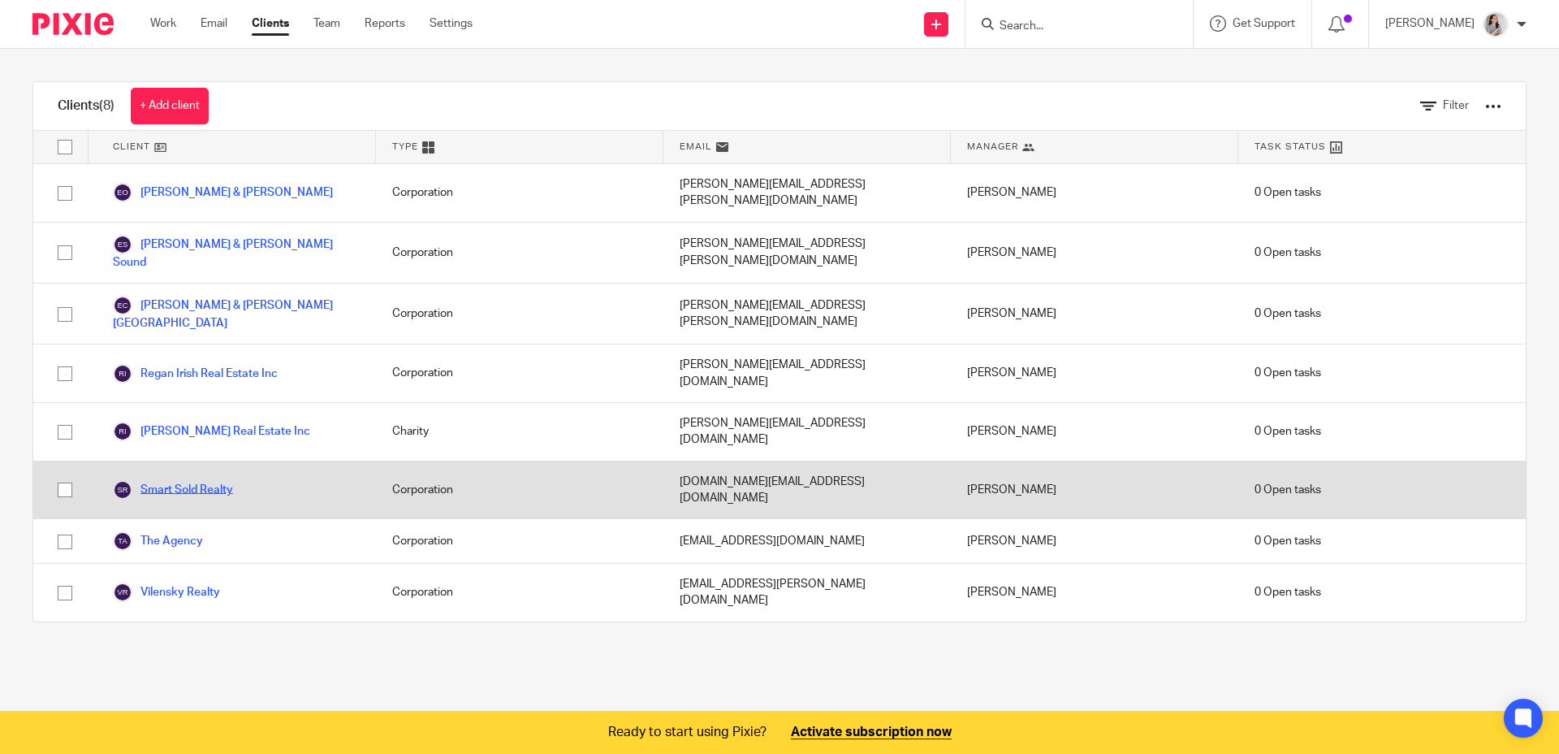
click at [195, 480] on link "Smart Sold Realty" at bounding box center [173, 489] width 120 height 19
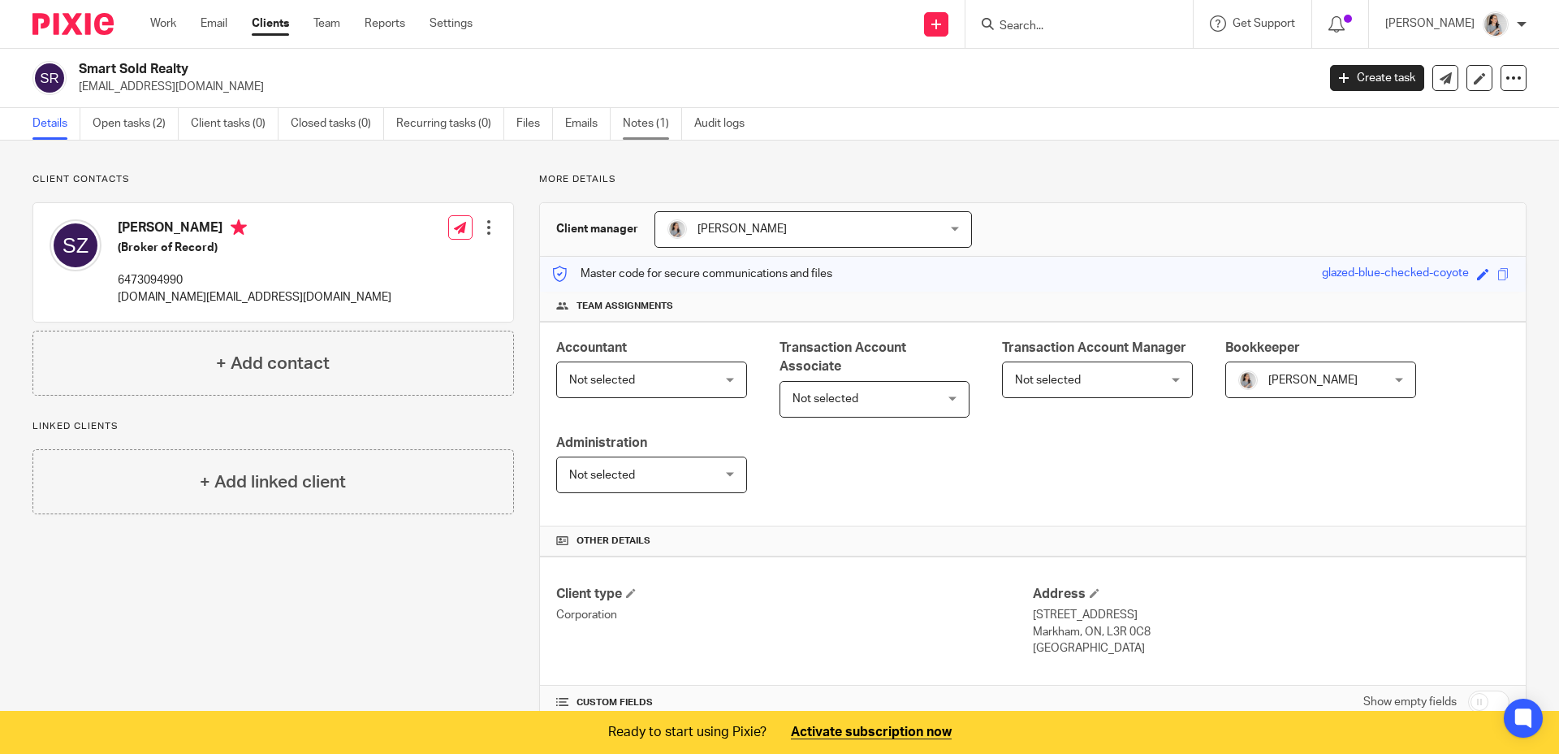
click at [644, 132] on link "Notes (1)" at bounding box center [652, 124] width 59 height 32
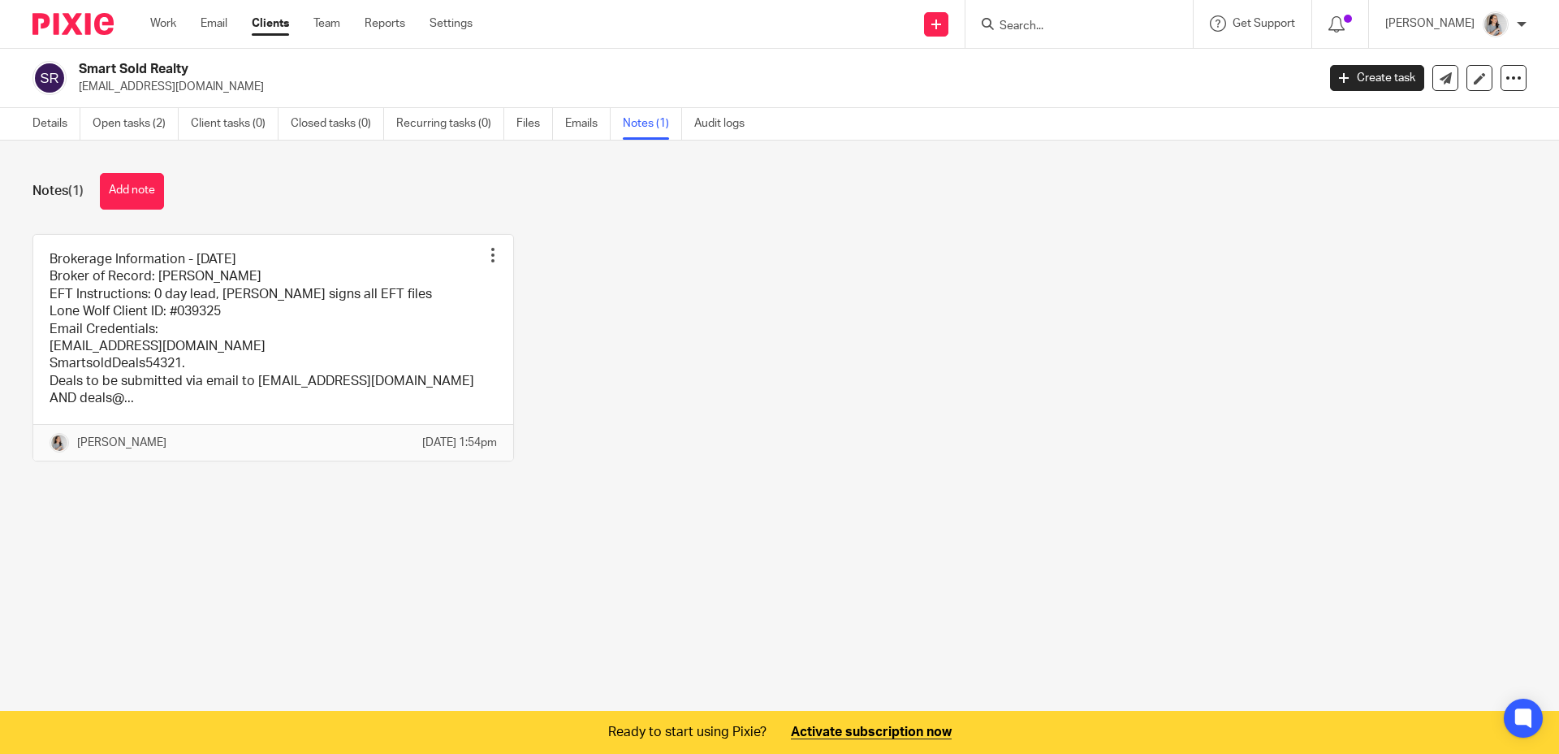
click at [270, 22] on link "Clients" at bounding box center [270, 23] width 37 height 16
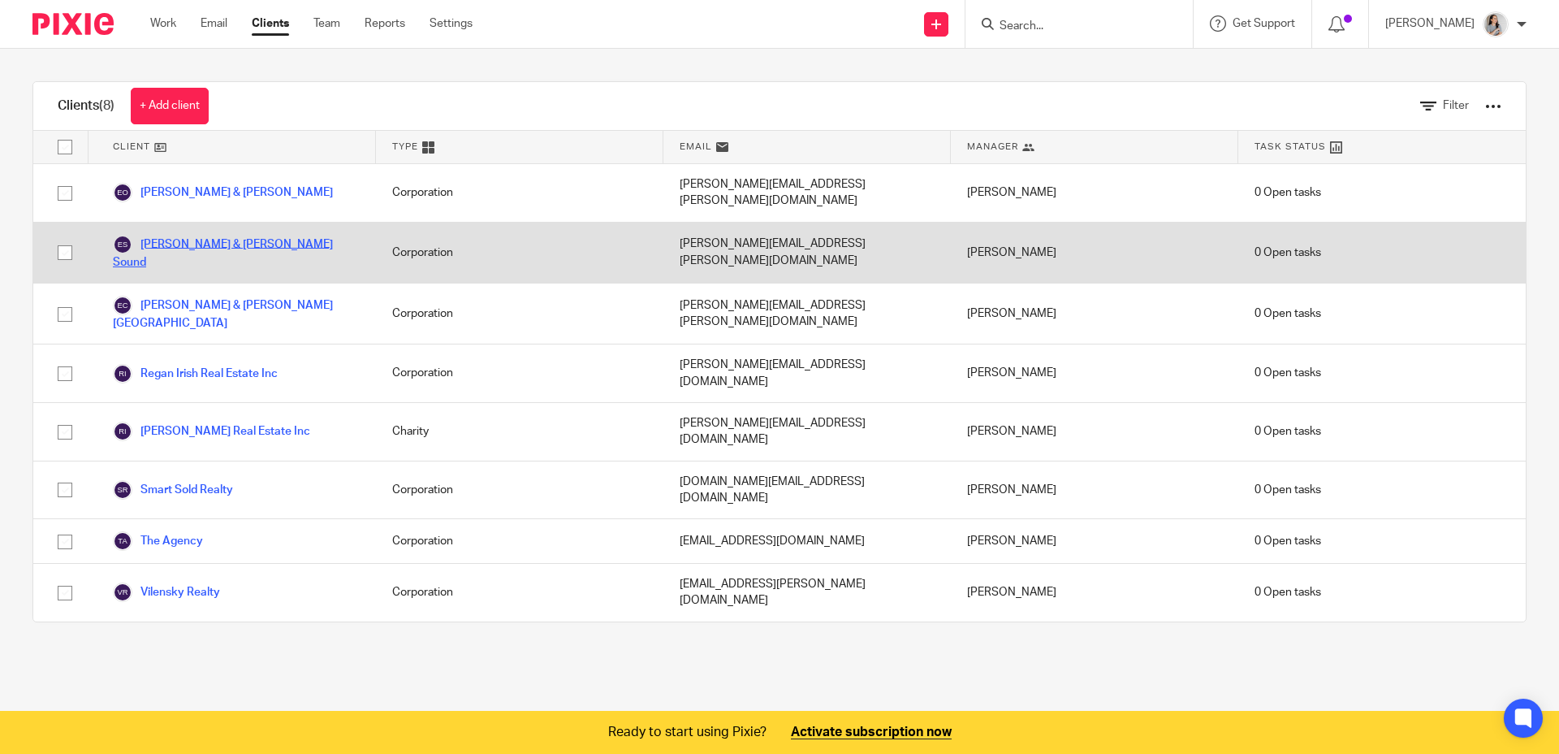
click at [244, 235] on link "[PERSON_NAME] & [PERSON_NAME] Sound" at bounding box center [236, 253] width 247 height 36
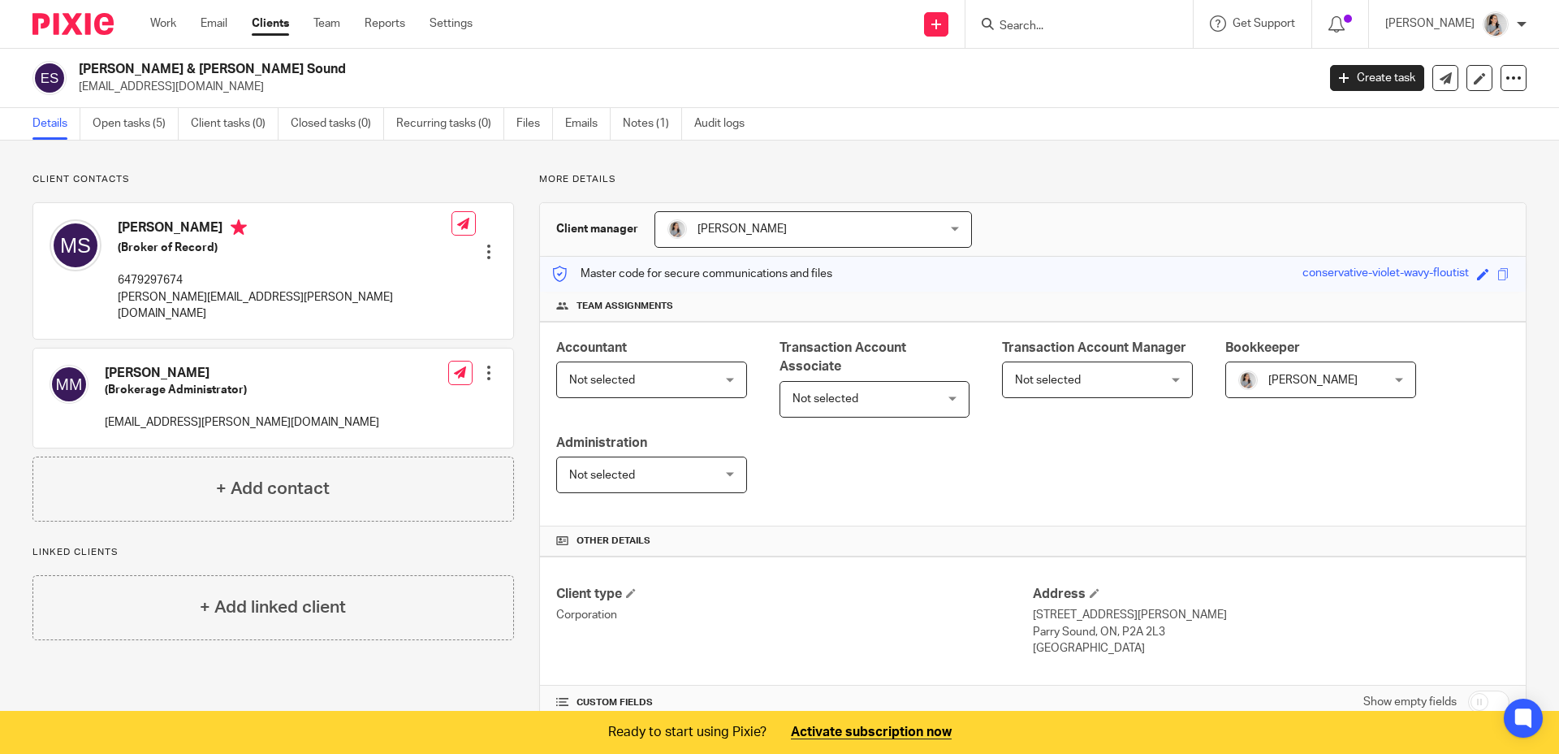
click at [277, 27] on link "Clients" at bounding box center [270, 23] width 37 height 16
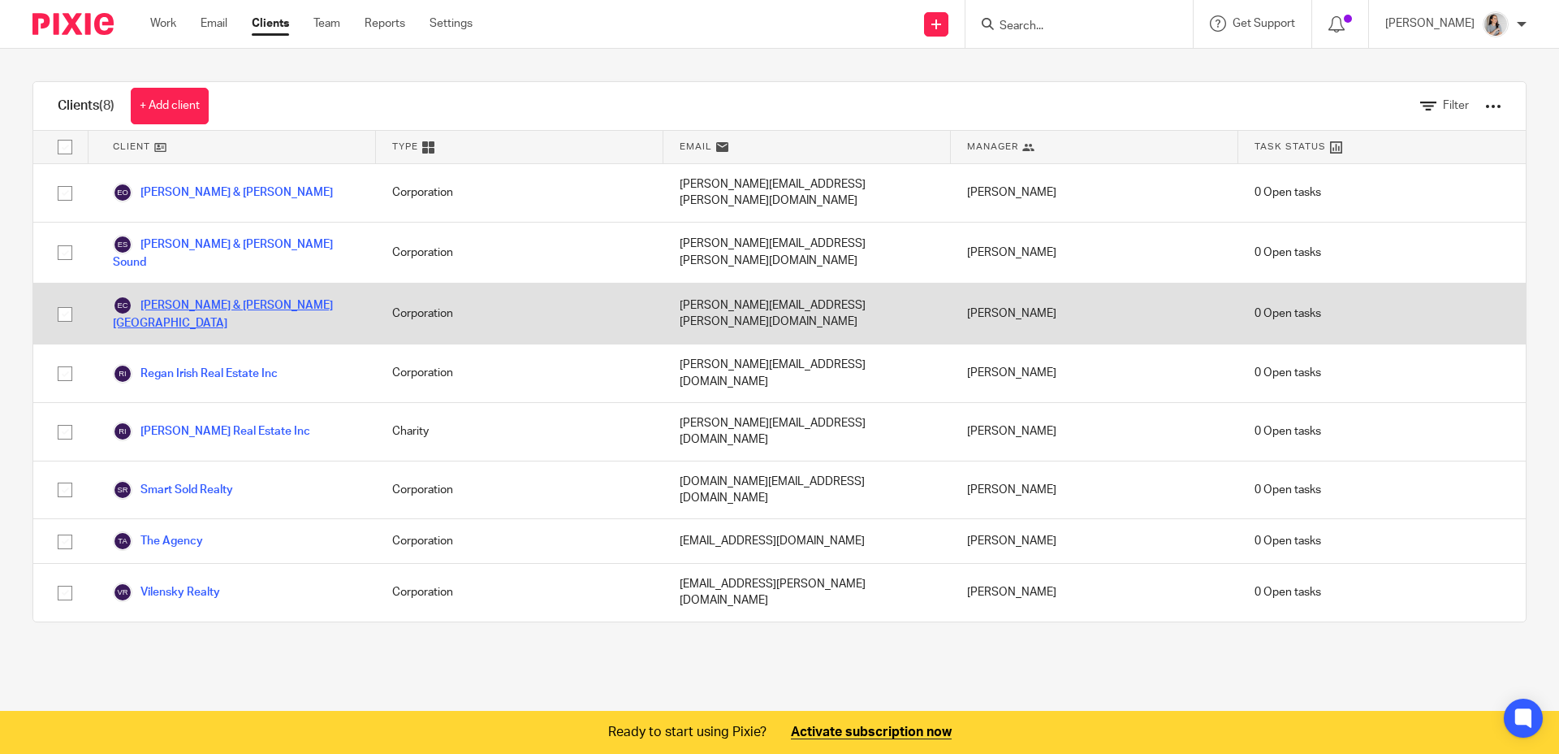
click at [249, 296] on link "Engel & Volkers Toronto Central" at bounding box center [236, 314] width 247 height 36
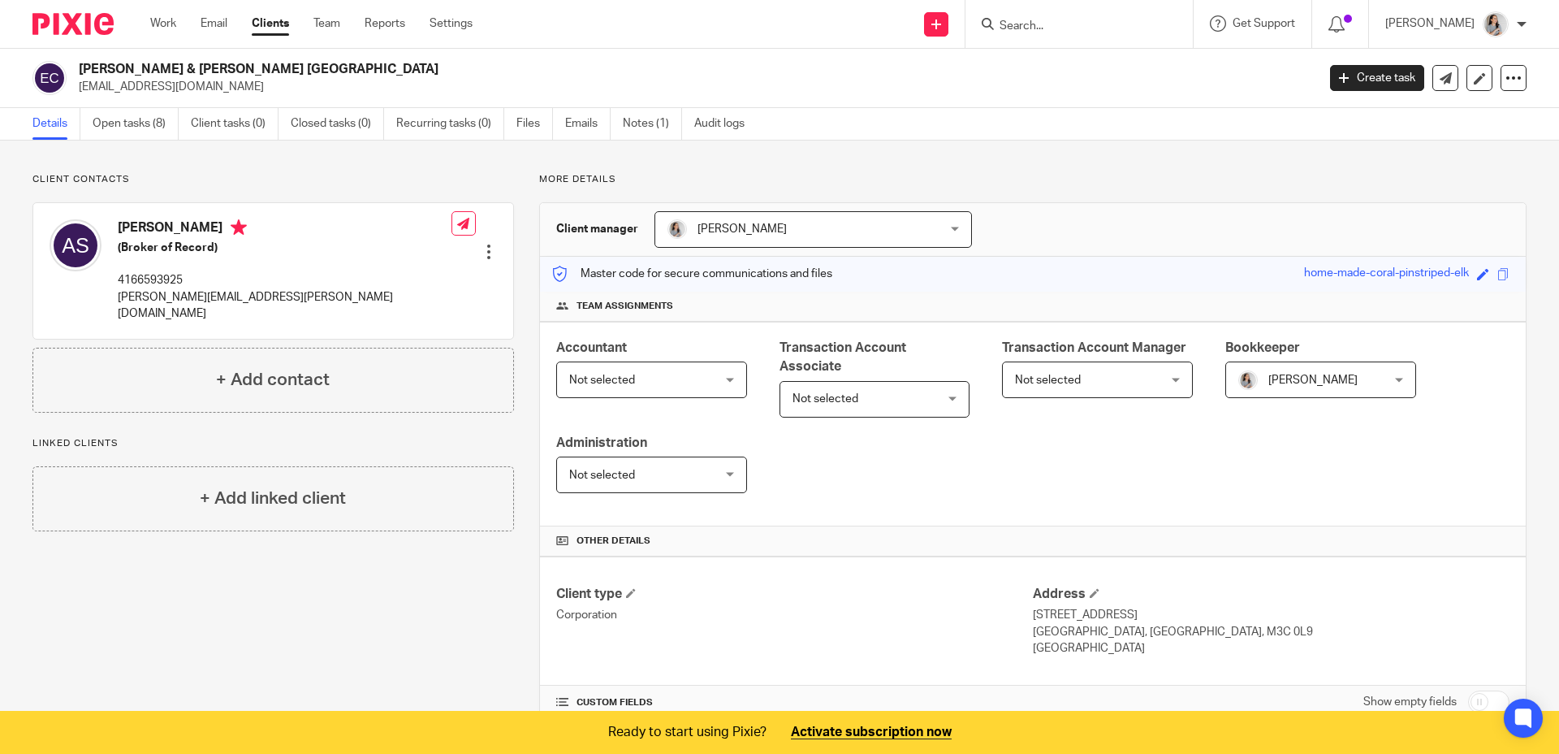
click at [269, 25] on link "Clients" at bounding box center [270, 23] width 37 height 16
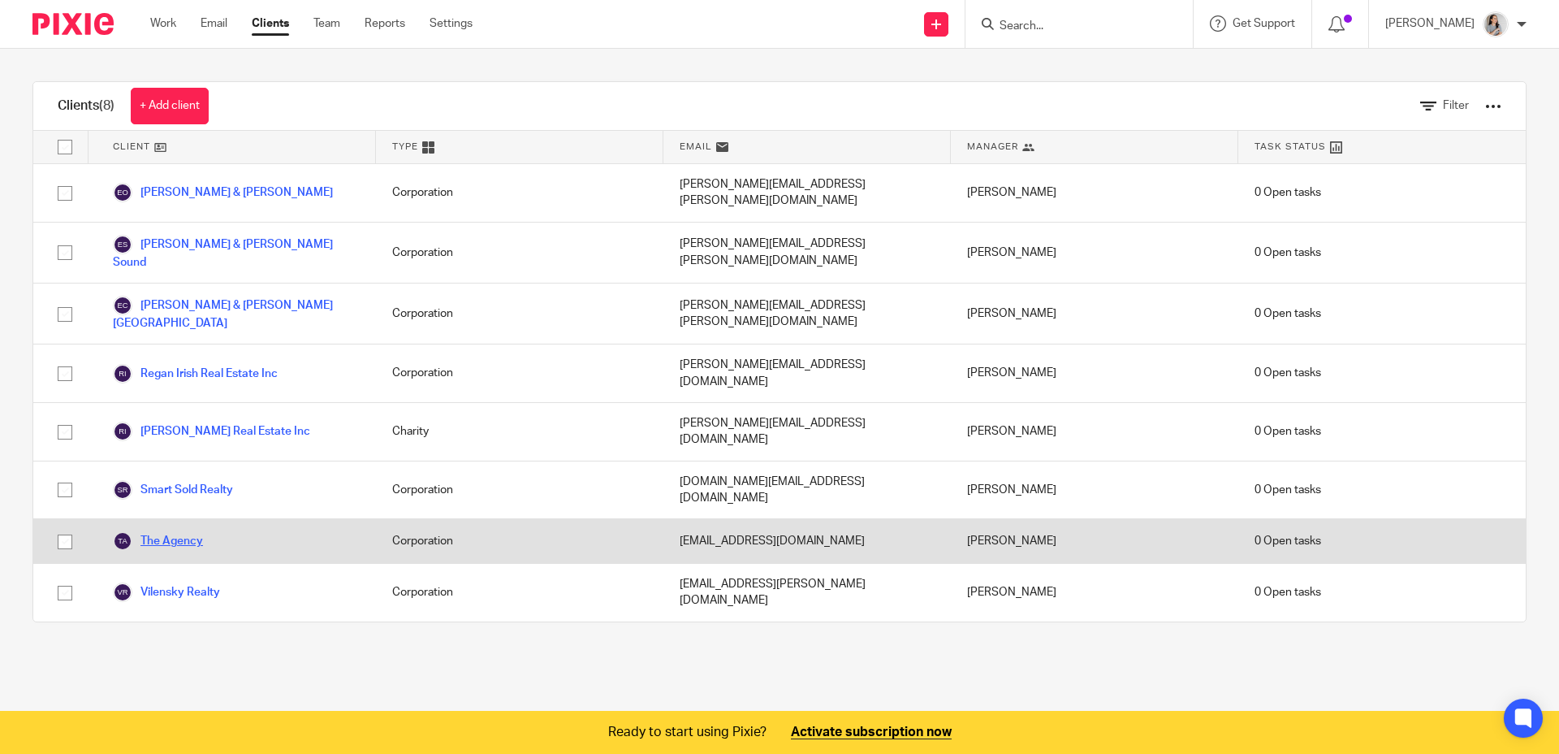
click at [170, 531] on link "The Agency" at bounding box center [158, 540] width 90 height 19
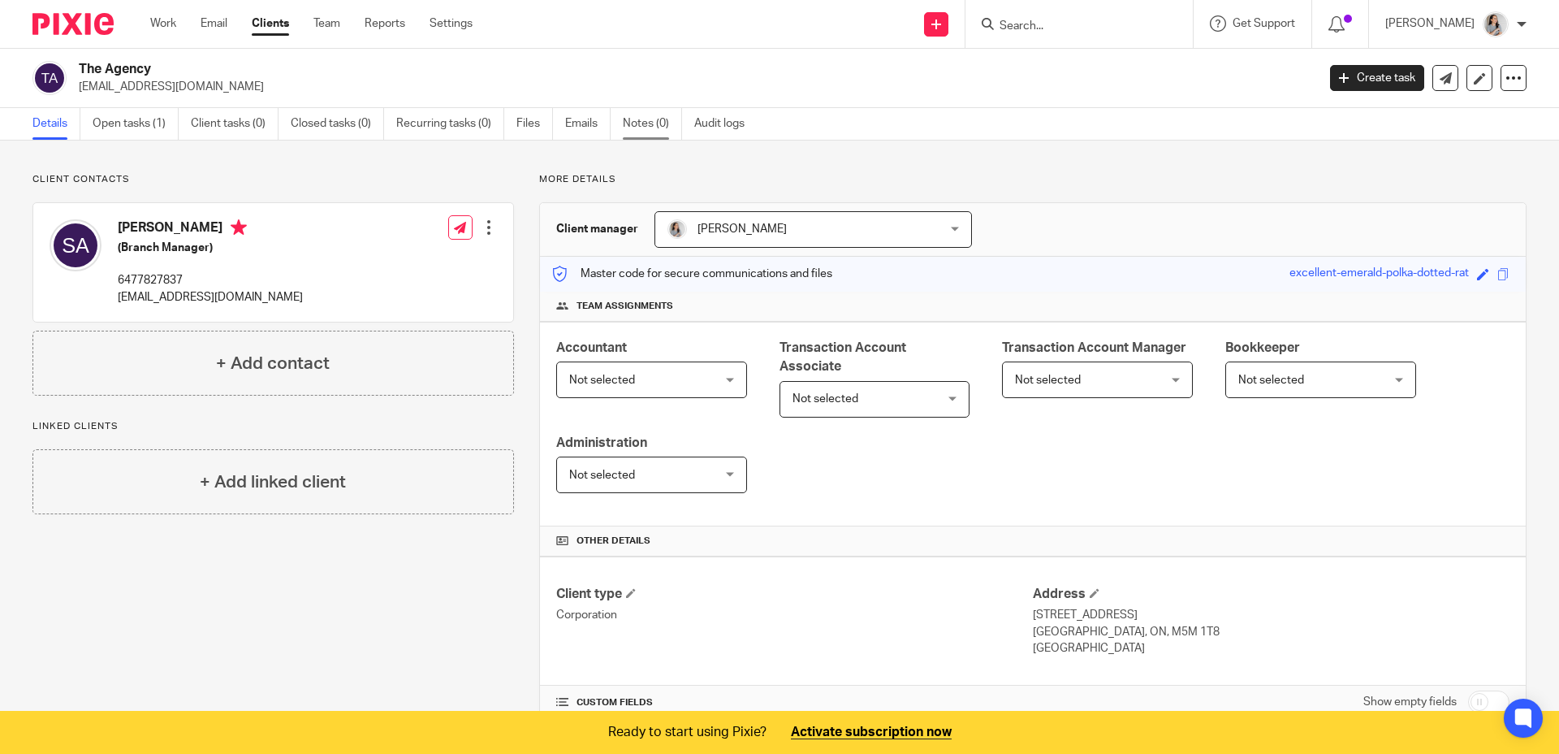
drag, startPoint x: 627, startPoint y: 125, endPoint x: 647, endPoint y: 131, distance: 20.3
click at [627, 125] on link "Notes (0)" at bounding box center [652, 124] width 59 height 32
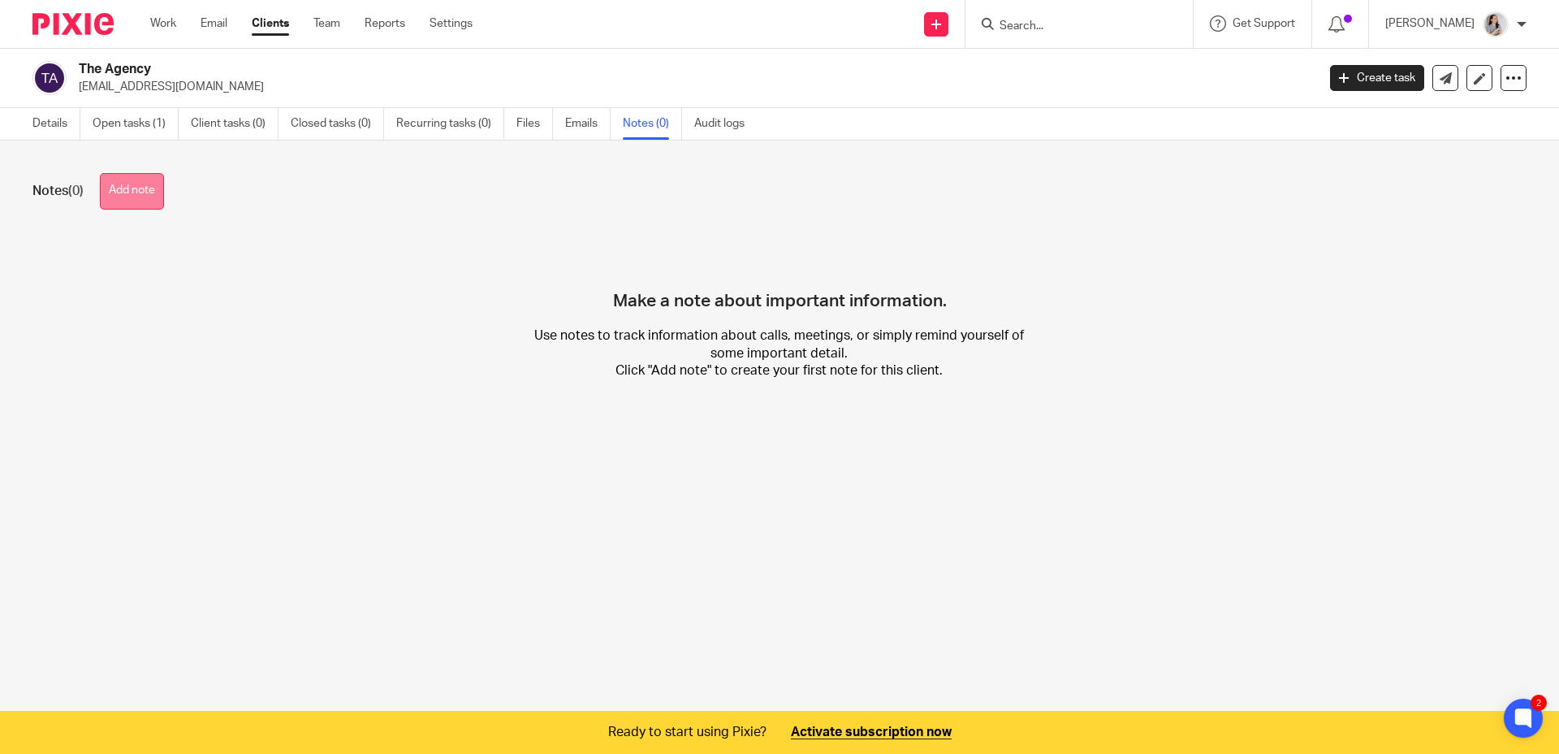
click at [147, 186] on button "Add note" at bounding box center [132, 191] width 64 height 37
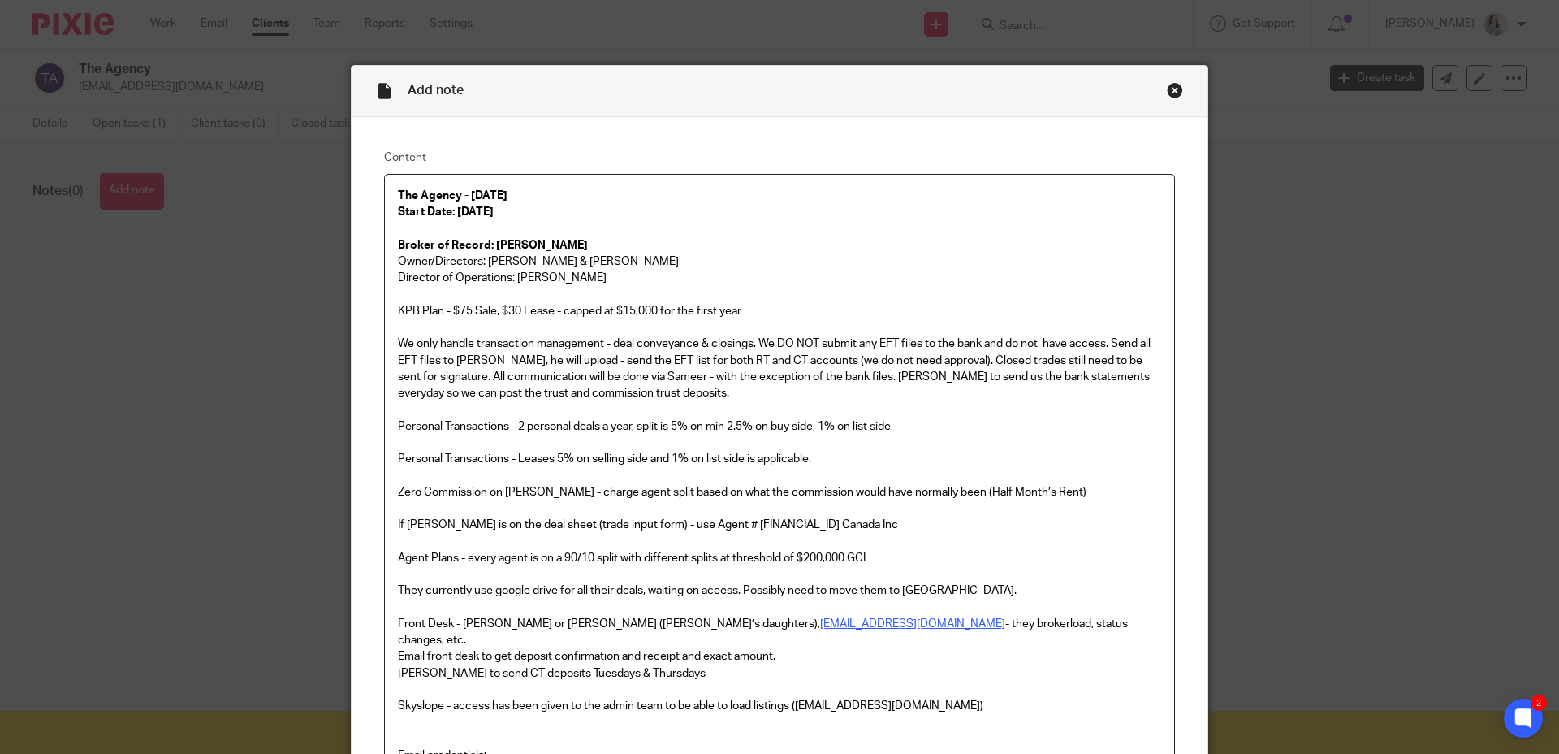
scroll to position [298, 0]
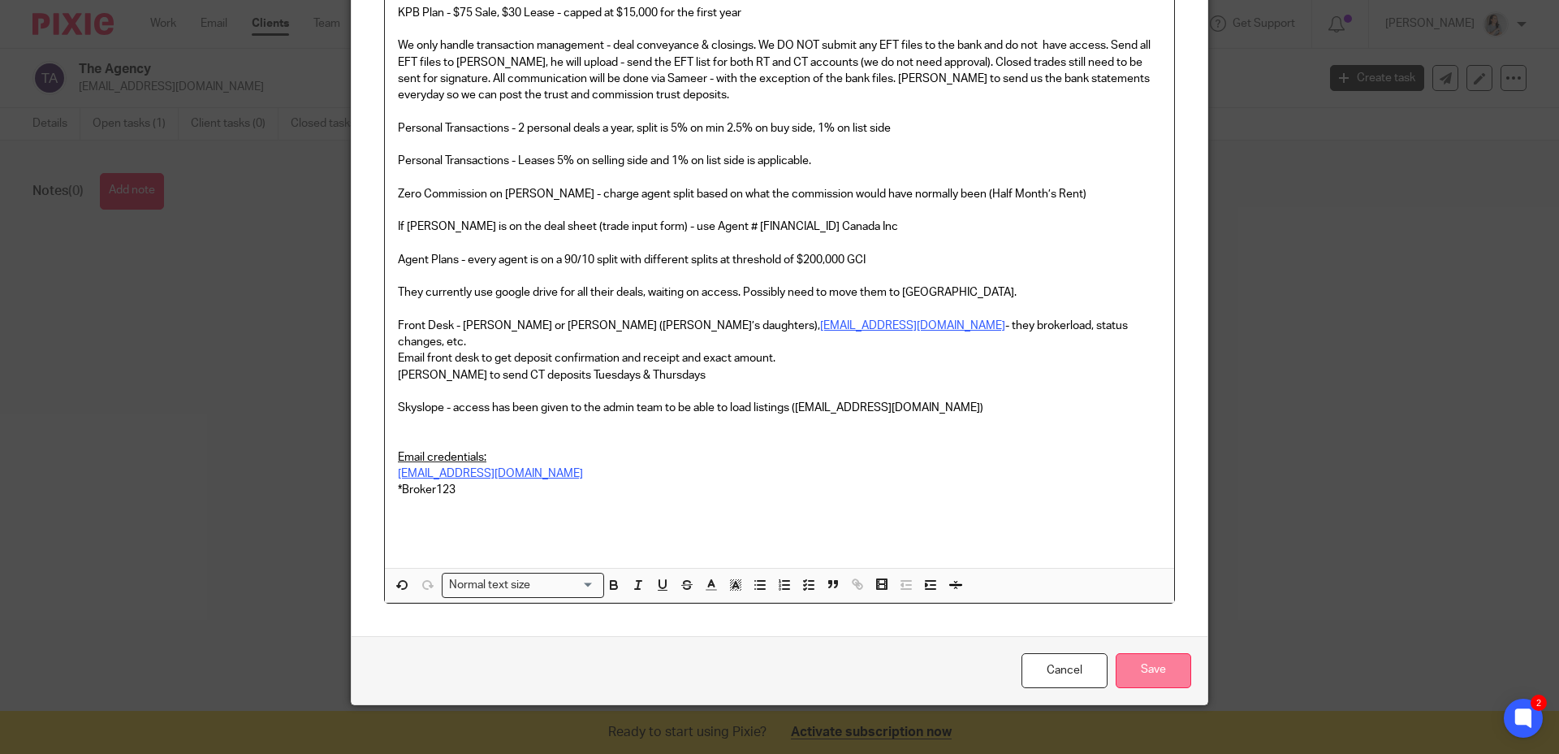
click at [1148, 653] on input "Save" at bounding box center [1154, 670] width 76 height 35
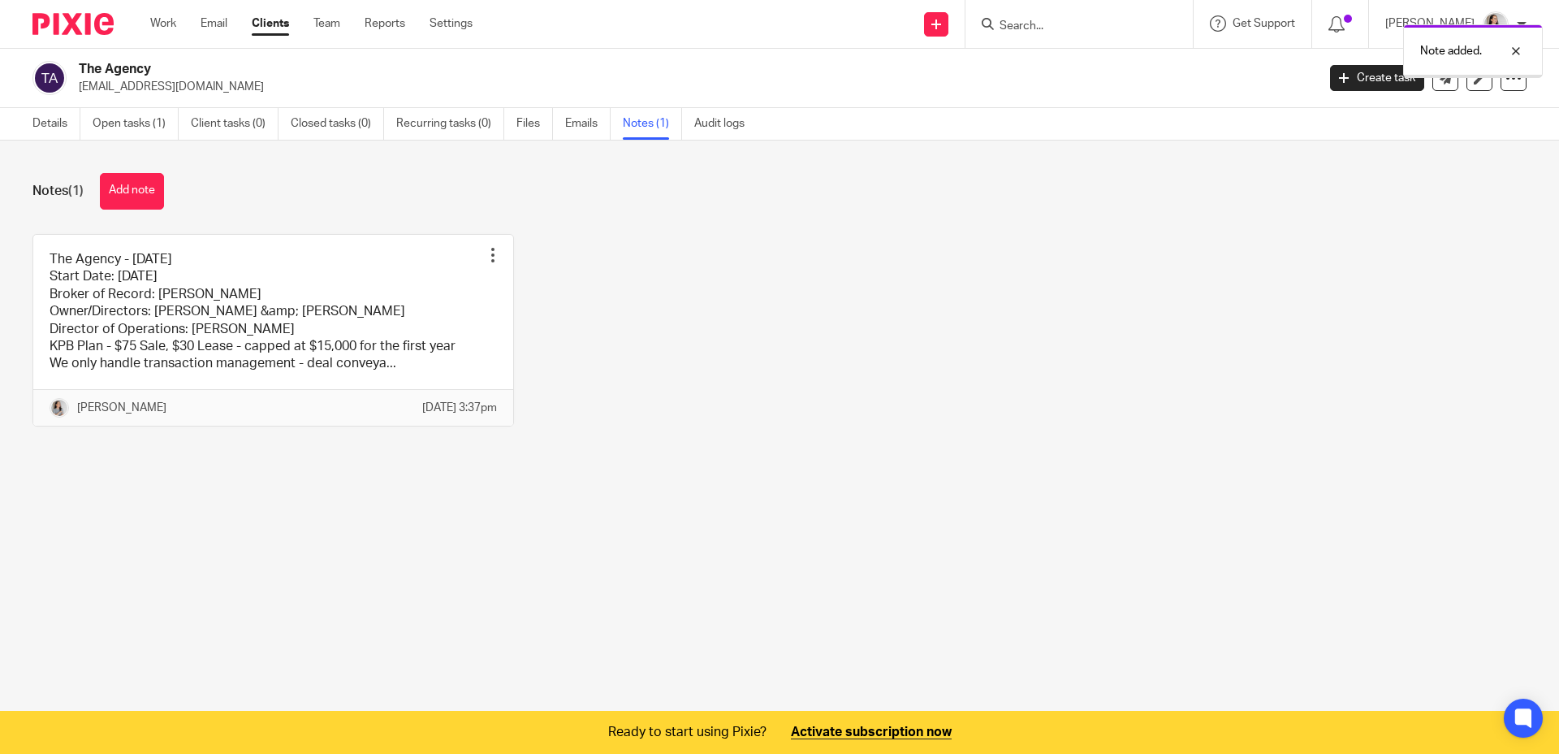
click at [773, 346] on div "The Agency - [DATE] Start Date: [DATE] Broker of Record: [PERSON_NAME] Owner/Di…" at bounding box center [767, 342] width 1520 height 217
click at [318, 310] on link at bounding box center [273, 330] width 480 height 191
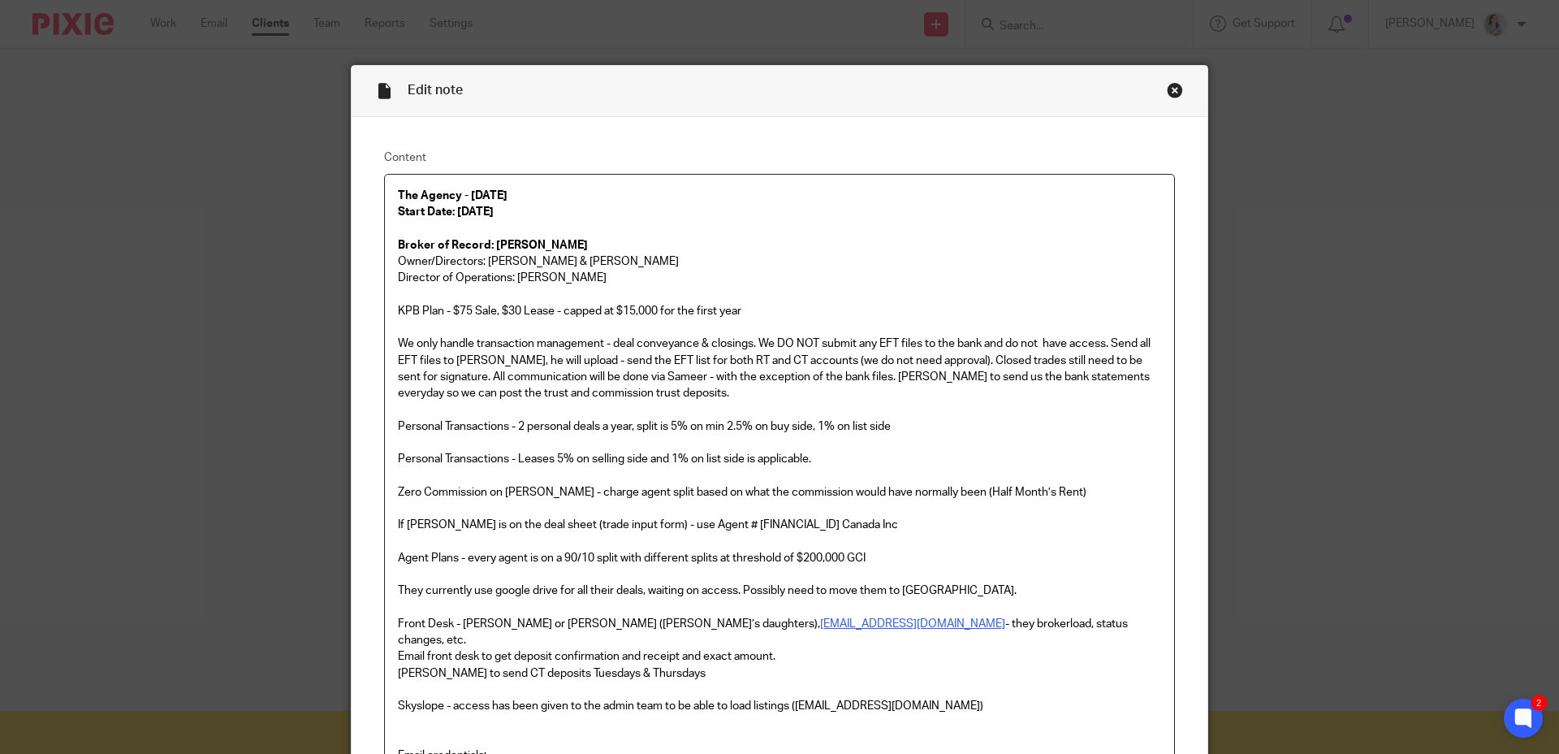
click at [1169, 93] on div "Close this dialog window" at bounding box center [1175, 90] width 16 height 16
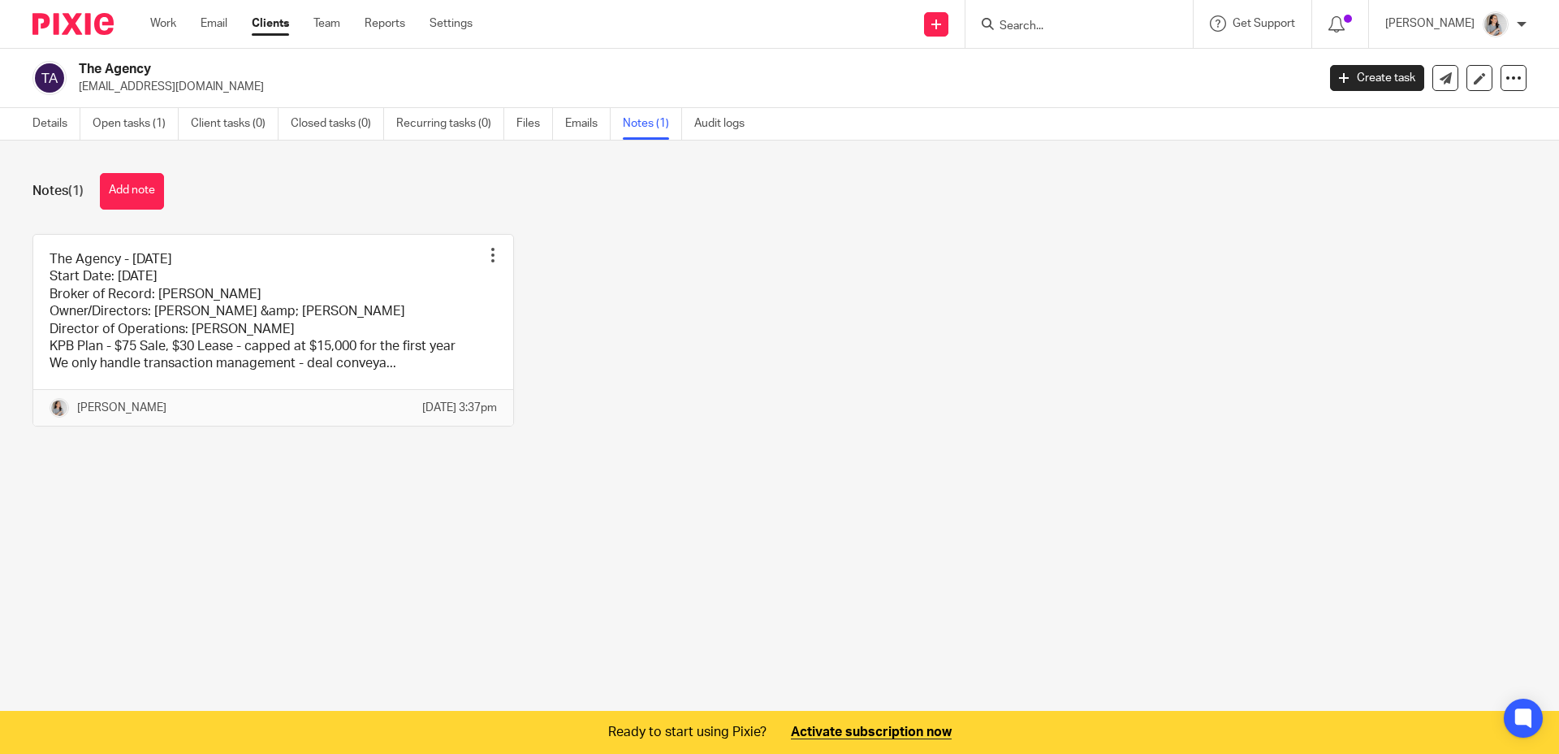
click at [1213, 327] on div "The Agency - [DATE] Start Date: [DATE] Broker of Record: [PERSON_NAME] Owner/Di…" at bounding box center [767, 342] width 1520 height 217
click at [255, 29] on link "Clients" at bounding box center [270, 23] width 37 height 16
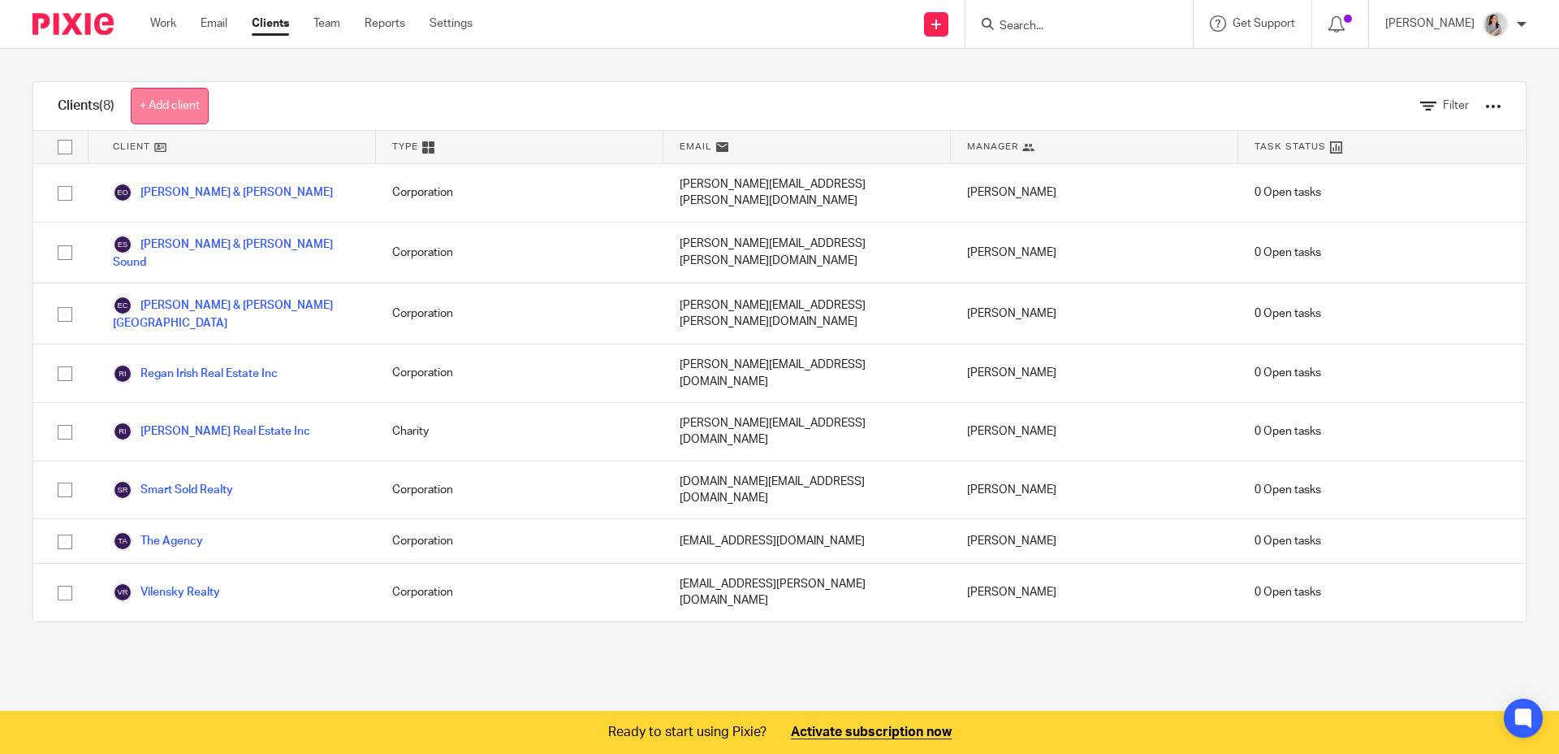
click at [179, 104] on link "+ Add client" at bounding box center [170, 106] width 78 height 37
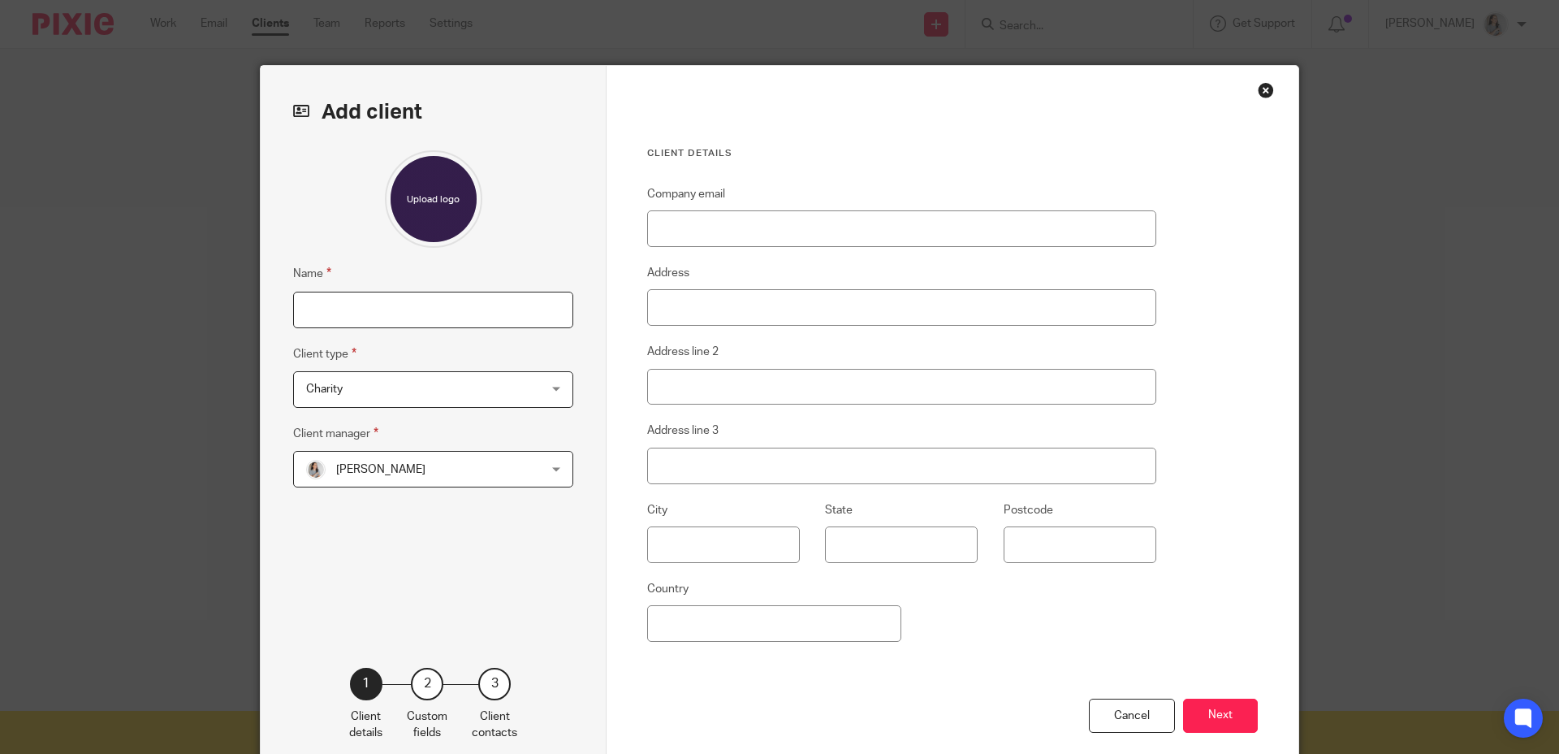
click at [345, 303] on input "Name" at bounding box center [433, 310] width 280 height 37
type input "Michael Phinney"
click at [368, 399] on span "Charity" at bounding box center [412, 389] width 213 height 34
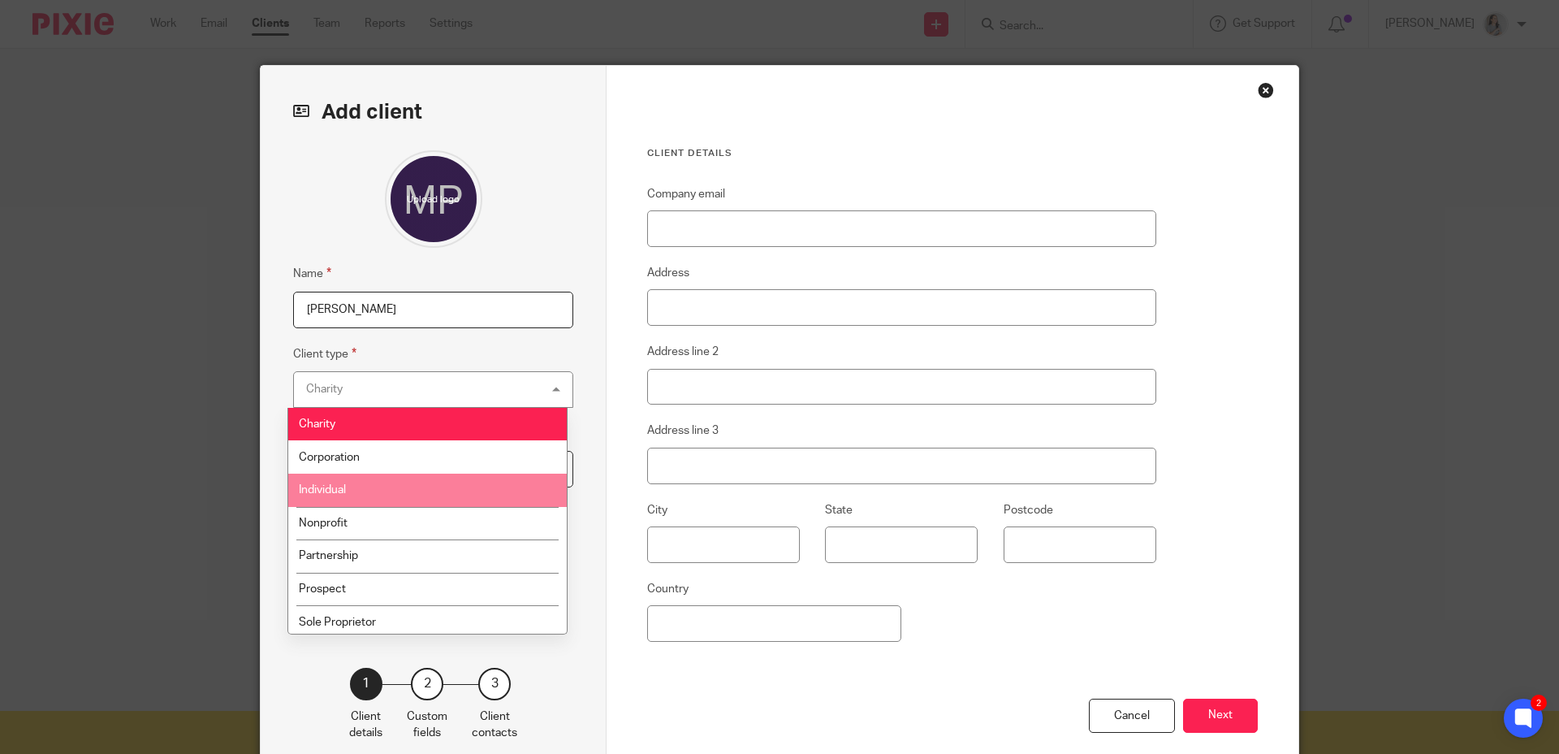
click at [405, 490] on li "Individual" at bounding box center [427, 490] width 279 height 33
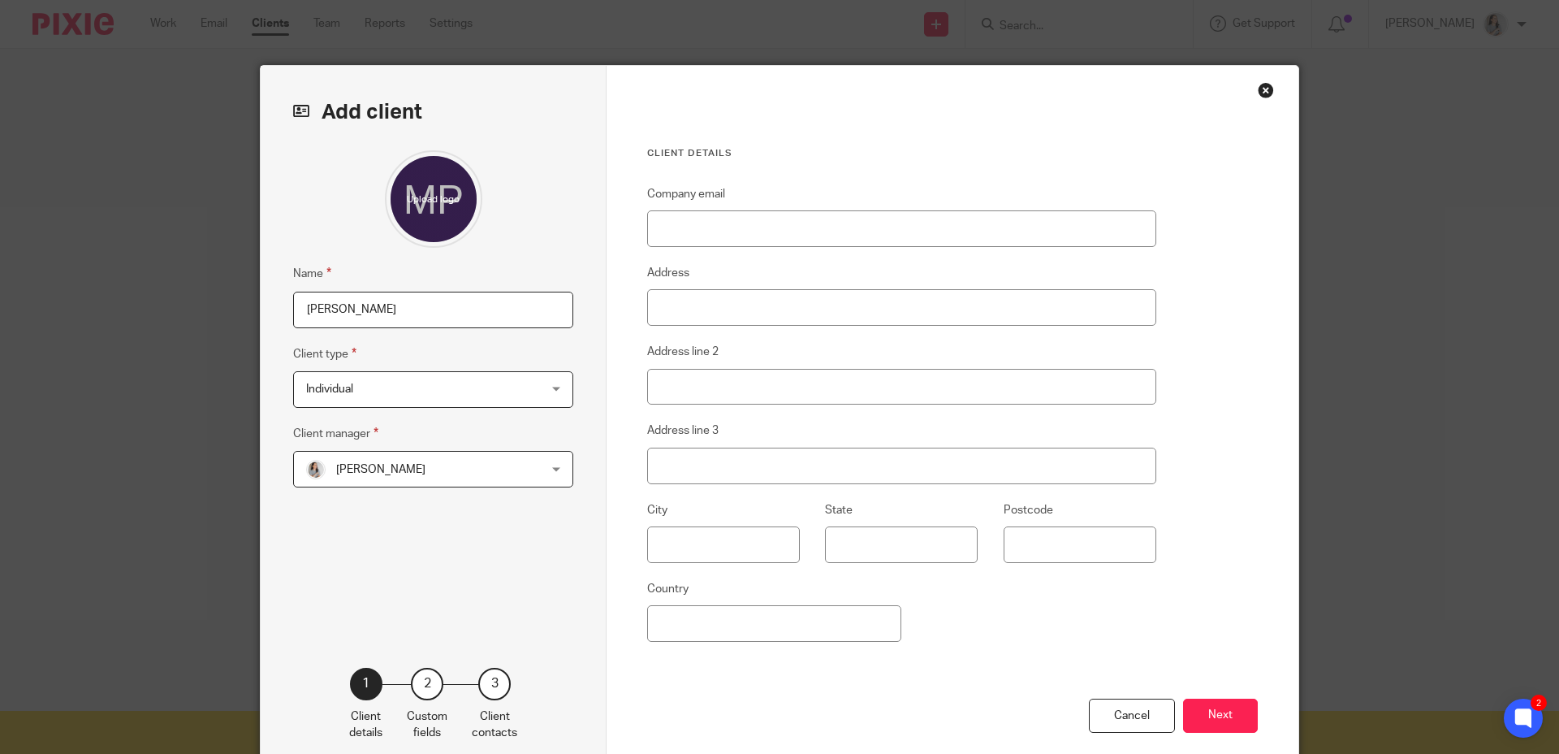
click at [492, 565] on div "Name Michael Phinney Client type Individual Individual Charity Corporation Indi…" at bounding box center [433, 384] width 280 height 468
click at [356, 388] on span "Individual" at bounding box center [412, 389] width 213 height 34
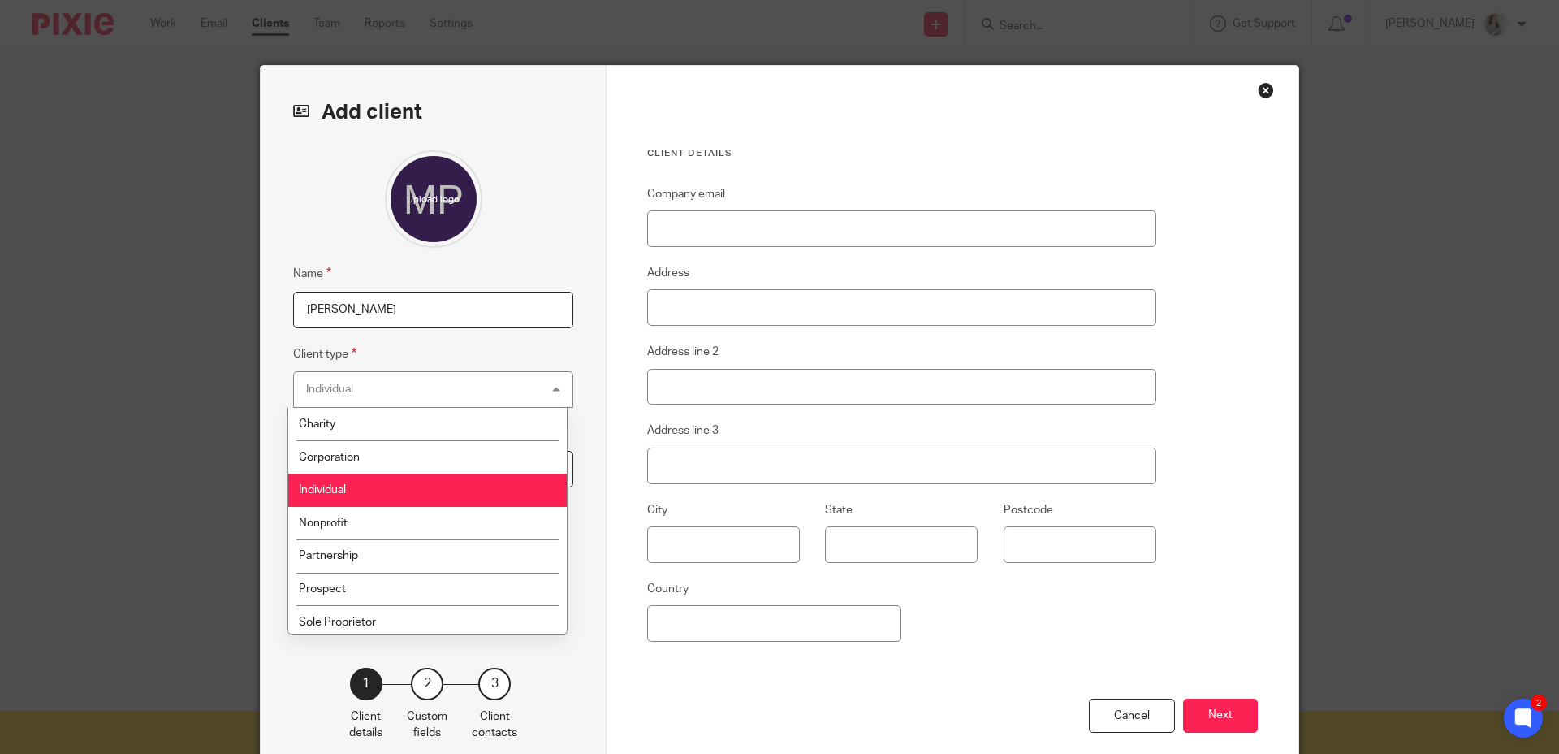
click at [352, 492] on li "Individual" at bounding box center [427, 490] width 279 height 33
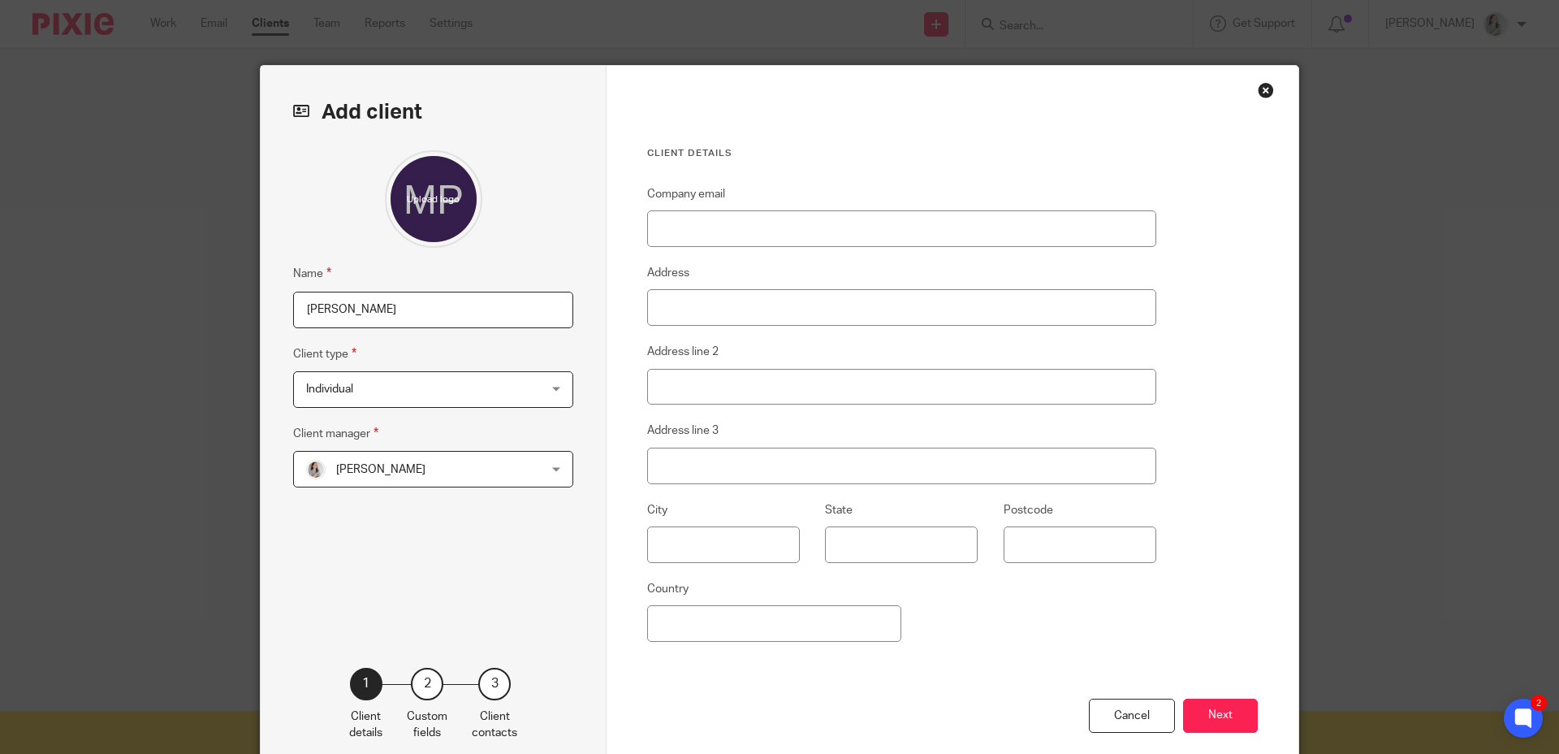
click at [471, 574] on div "Name Michael Phinney Client type Individual Individual Charity Corporation Indi…" at bounding box center [433, 384] width 280 height 468
click at [711, 249] on div "Company email Address Address line 2 Address line 3 City State Postcode Country" at bounding box center [901, 441] width 509 height 514
drag, startPoint x: 711, startPoint y: 224, endPoint x: 722, endPoint y: 224, distance: 10.6
click at [711, 224] on input "Company email" at bounding box center [901, 228] width 509 height 37
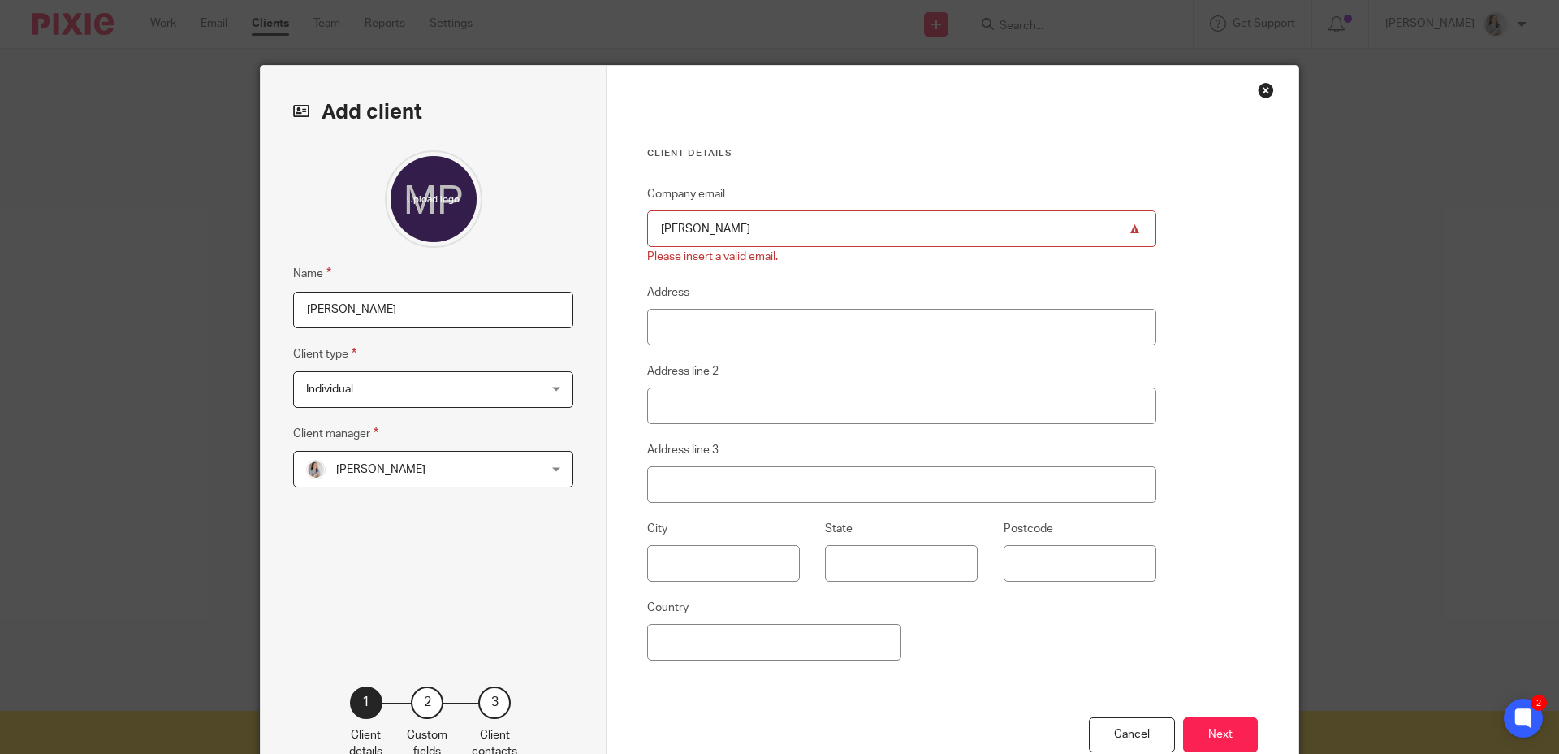
drag, startPoint x: 616, startPoint y: 227, endPoint x: 581, endPoint y: 224, distance: 35.1
click at [581, 225] on div "Add client Name Michael Phinney Client type Individual Individual Charity Corpo…" at bounding box center [780, 429] width 1038 height 727
paste input "@phinneyrealestate.com"
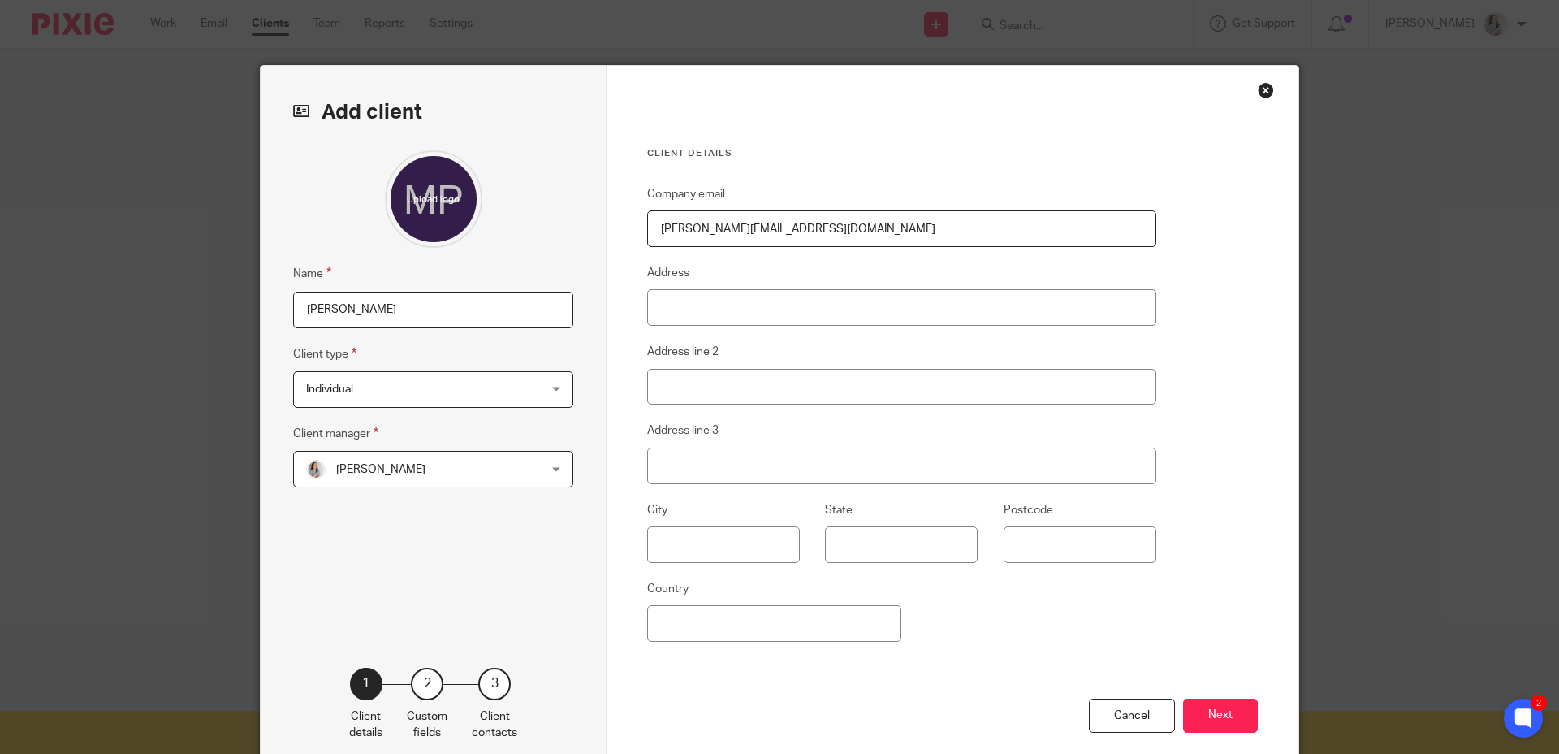
type input "michael@phinneyrealestate.com"
click at [1194, 347] on div "Client details Company email michael@phinneyrealestate.com Address Address line…" at bounding box center [953, 419] width 692 height 707
click at [1218, 707] on button "Next" at bounding box center [1220, 715] width 75 height 35
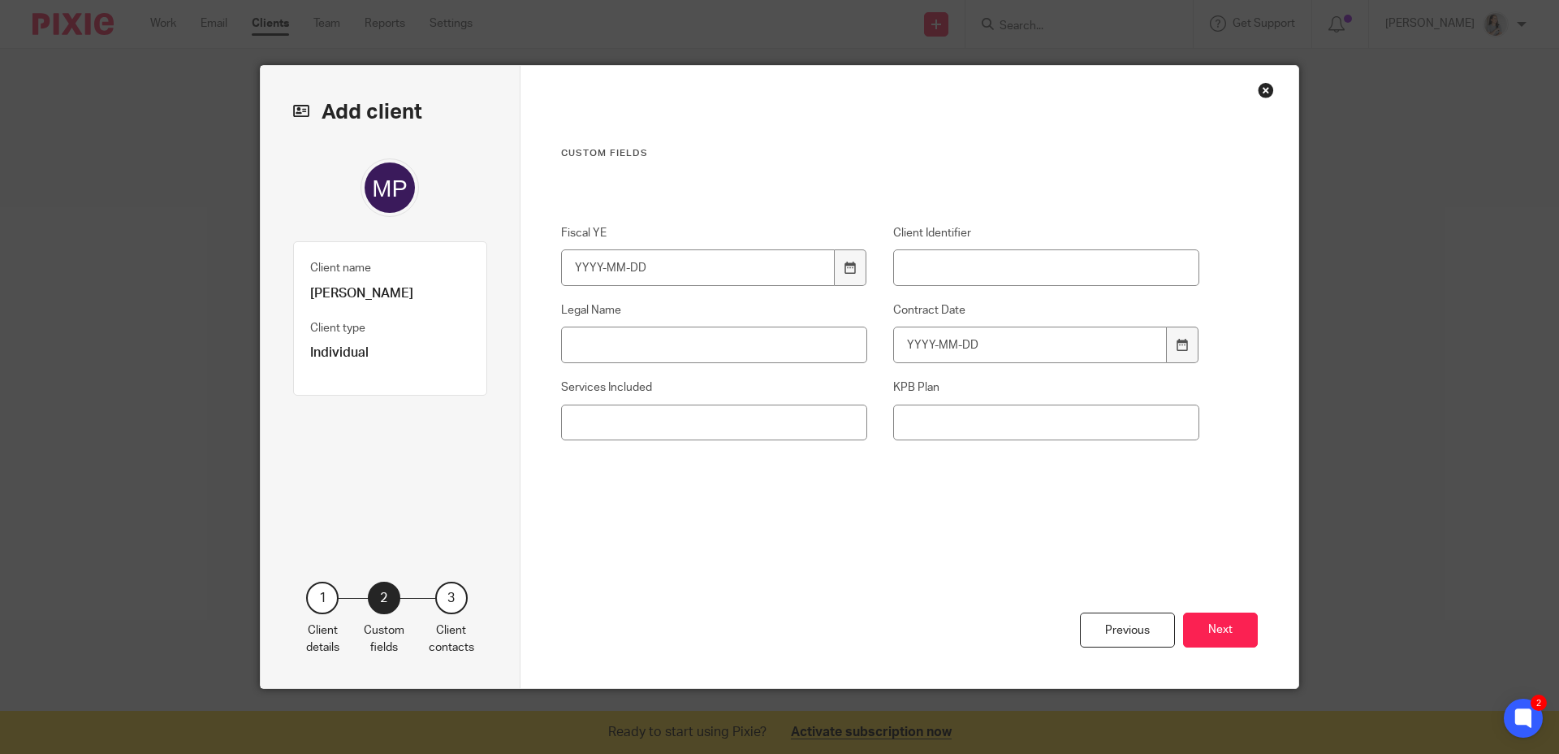
click at [838, 612] on div "Previous Next" at bounding box center [910, 621] width 698 height 133
click at [914, 266] on input "Client Identifier" at bounding box center [1046, 267] width 307 height 37
click at [1013, 519] on div "Custom fields Fiscal YE Client Identifier Legal Name Contract Date Services Inc…" at bounding box center [880, 351] width 639 height 408
click at [954, 438] on input "KPB Plan" at bounding box center [1046, 422] width 307 height 37
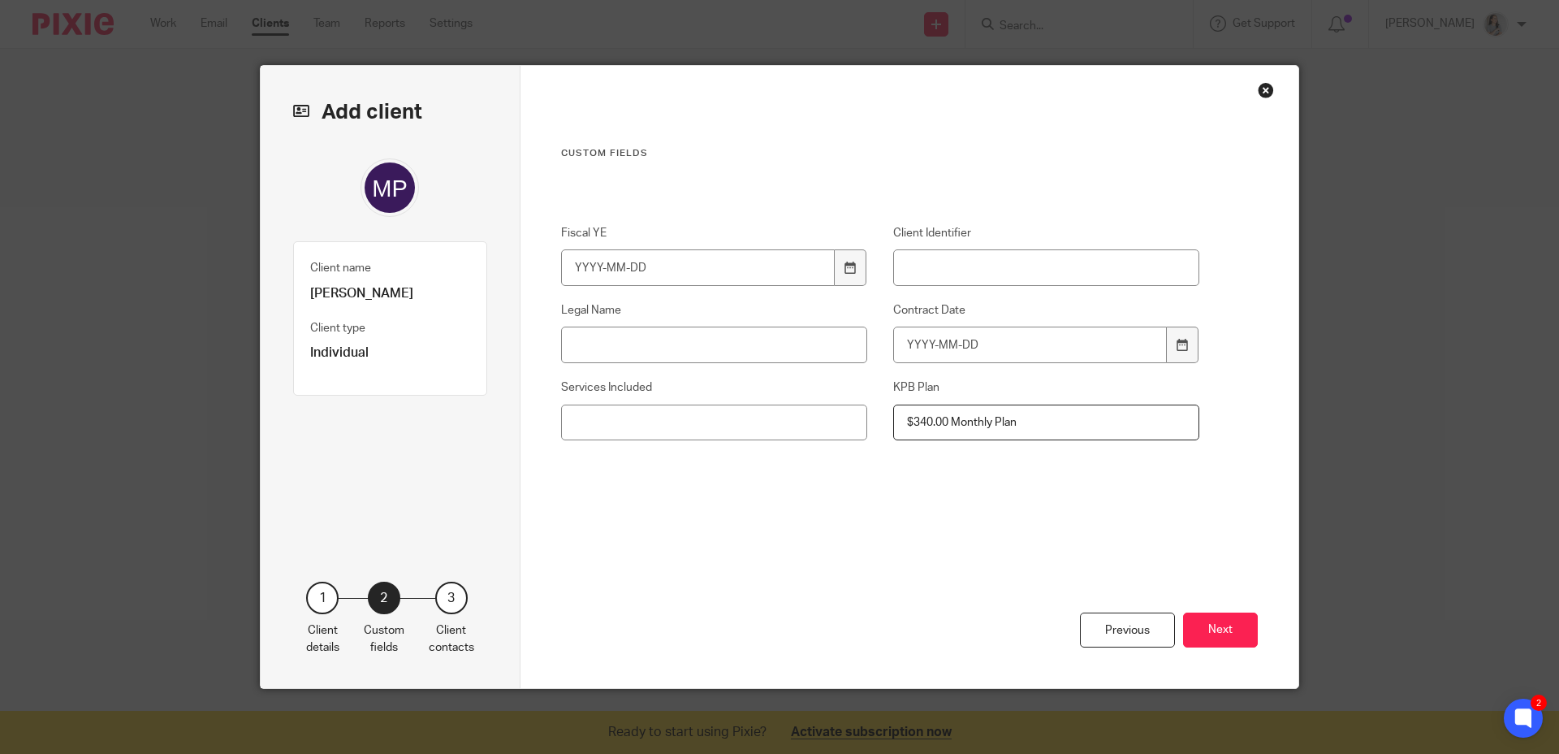
drag, startPoint x: 984, startPoint y: 418, endPoint x: 807, endPoint y: 385, distance: 180.2
click at [812, 387] on div "Fiscal YE Client Identifier Legal Name Contract Date Services Included KPB Plan…" at bounding box center [867, 361] width 664 height 272
type input "Monthly Plan $340.00"
click at [949, 497] on div "Fiscal YE Client Identifier Legal Name Contract Date Services Included KPB Plan…" at bounding box center [867, 361] width 664 height 272
drag, startPoint x: 731, startPoint y: 432, endPoint x: 820, endPoint y: 469, distance: 96.5
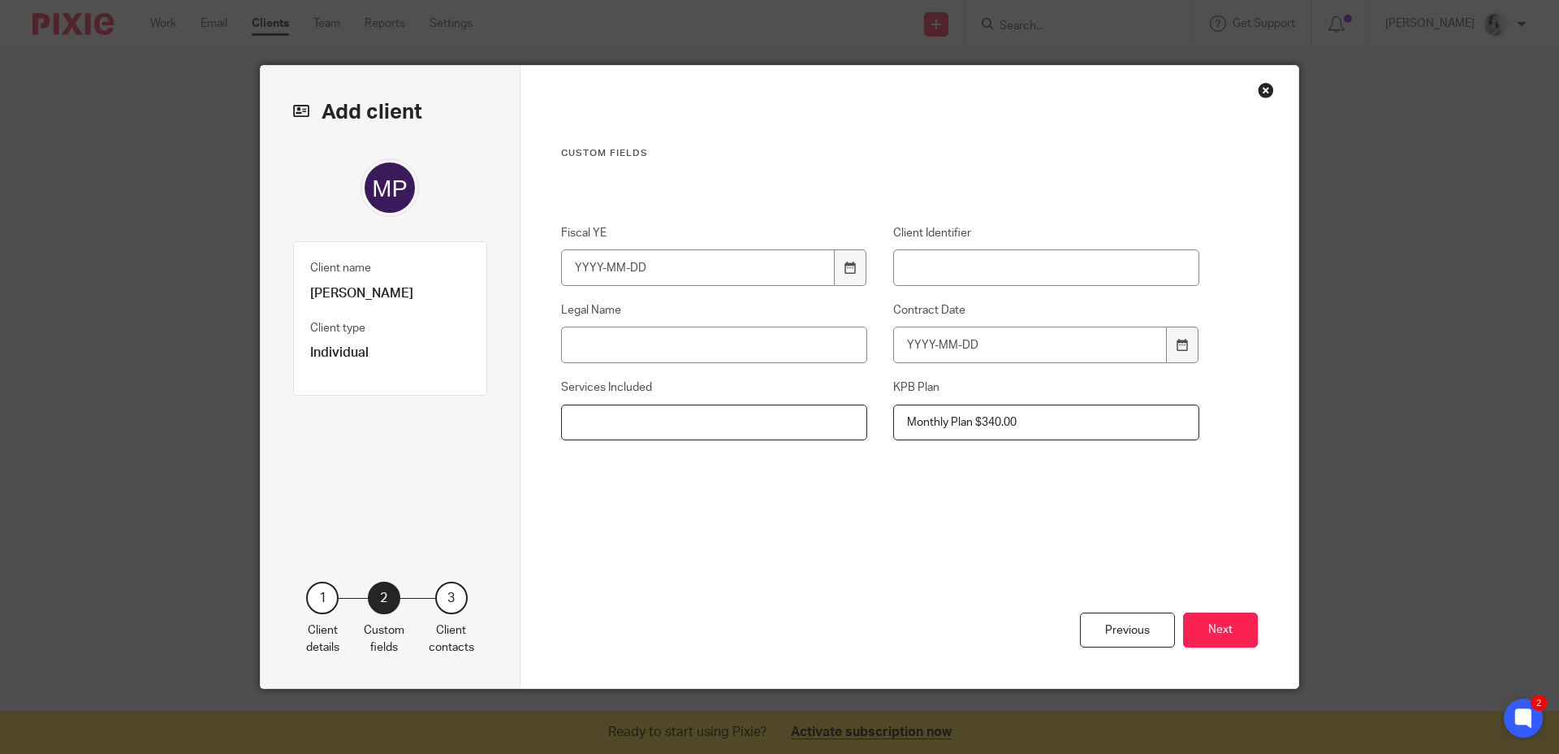
click at [731, 432] on input "Services Included" at bounding box center [714, 422] width 307 height 37
type input "Monthly Bookkeeping (XERO)"
click at [1232, 620] on button "Next" at bounding box center [1220, 629] width 75 height 35
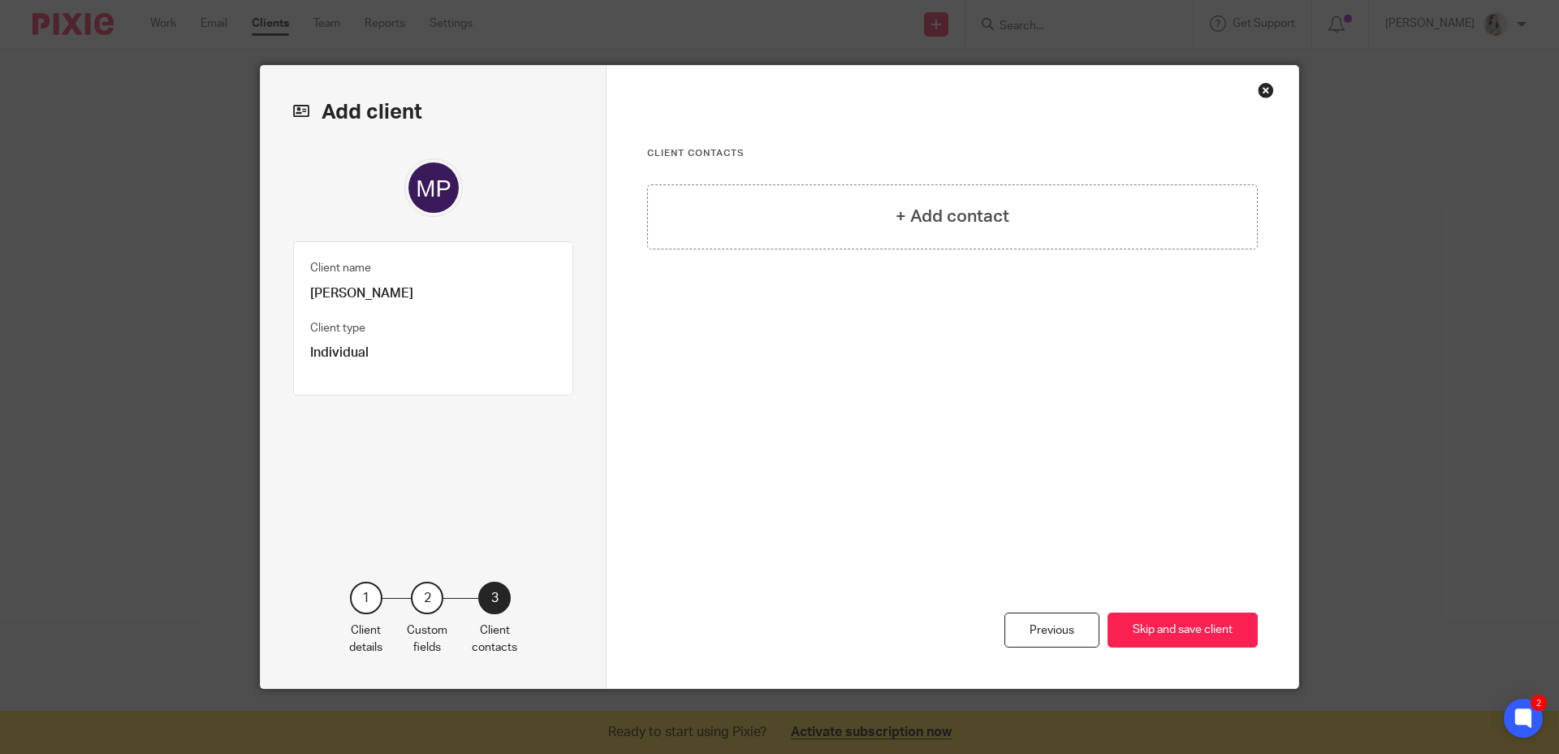
click at [938, 396] on div "+ Add contact" at bounding box center [952, 311] width 611 height 255
click at [1148, 626] on button "Skip and save client" at bounding box center [1183, 629] width 150 height 35
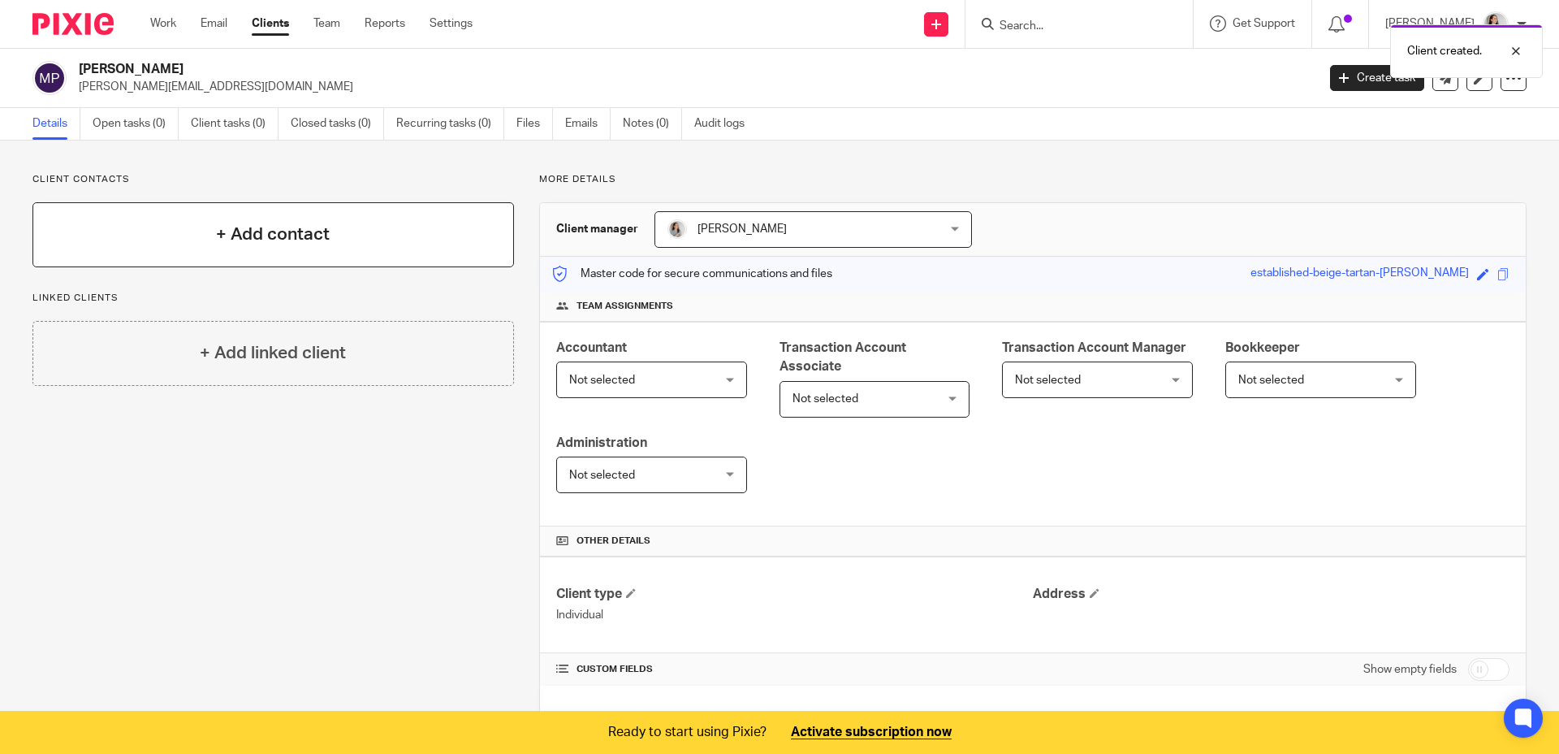
click at [356, 234] on div "+ Add contact" at bounding box center [273, 234] width 482 height 65
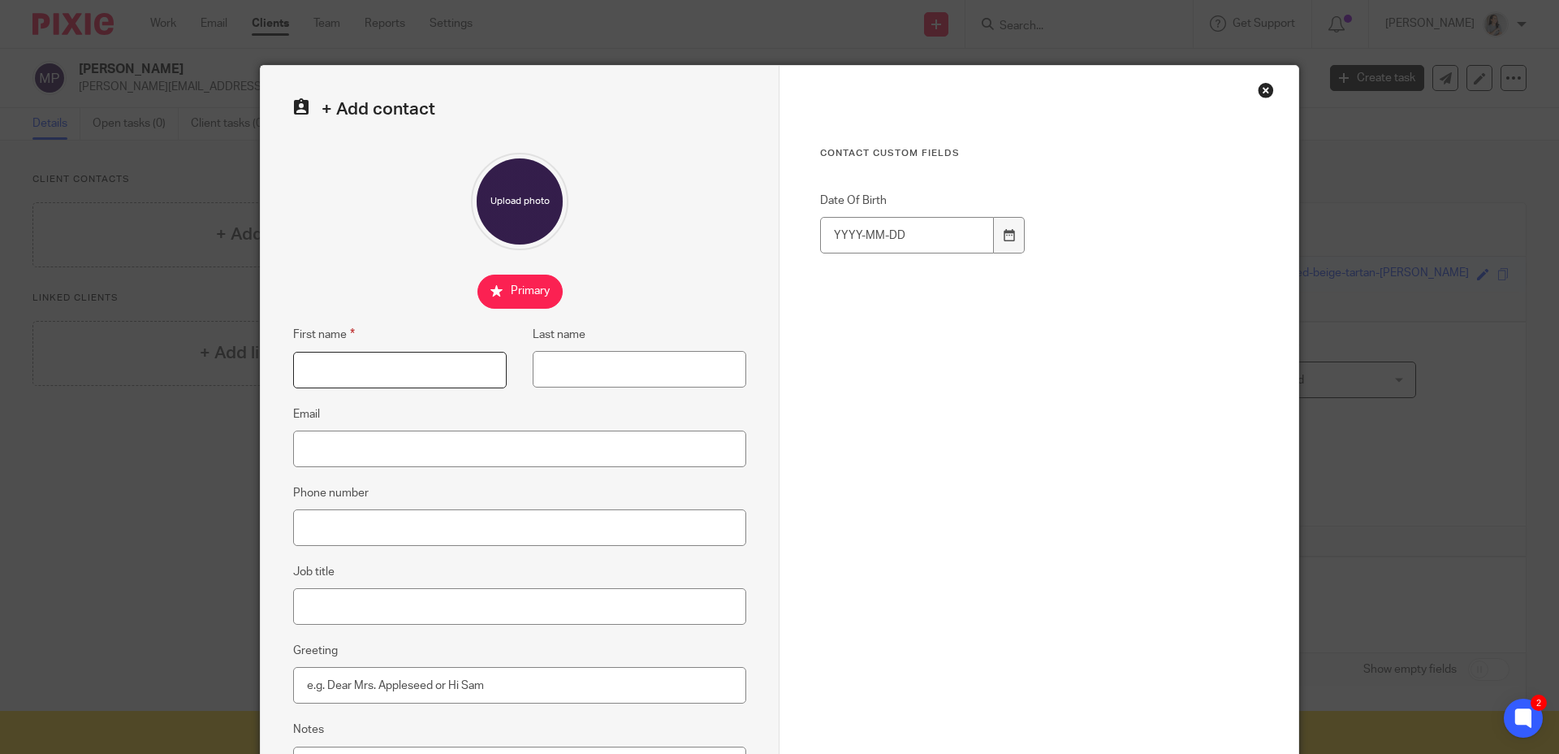
click at [439, 374] on input "First name" at bounding box center [400, 370] width 214 height 37
type input "Michael"
type input "Phinney"
paste input "[PERSON_NAME][EMAIL_ADDRESS][DOMAIN_NAME]"
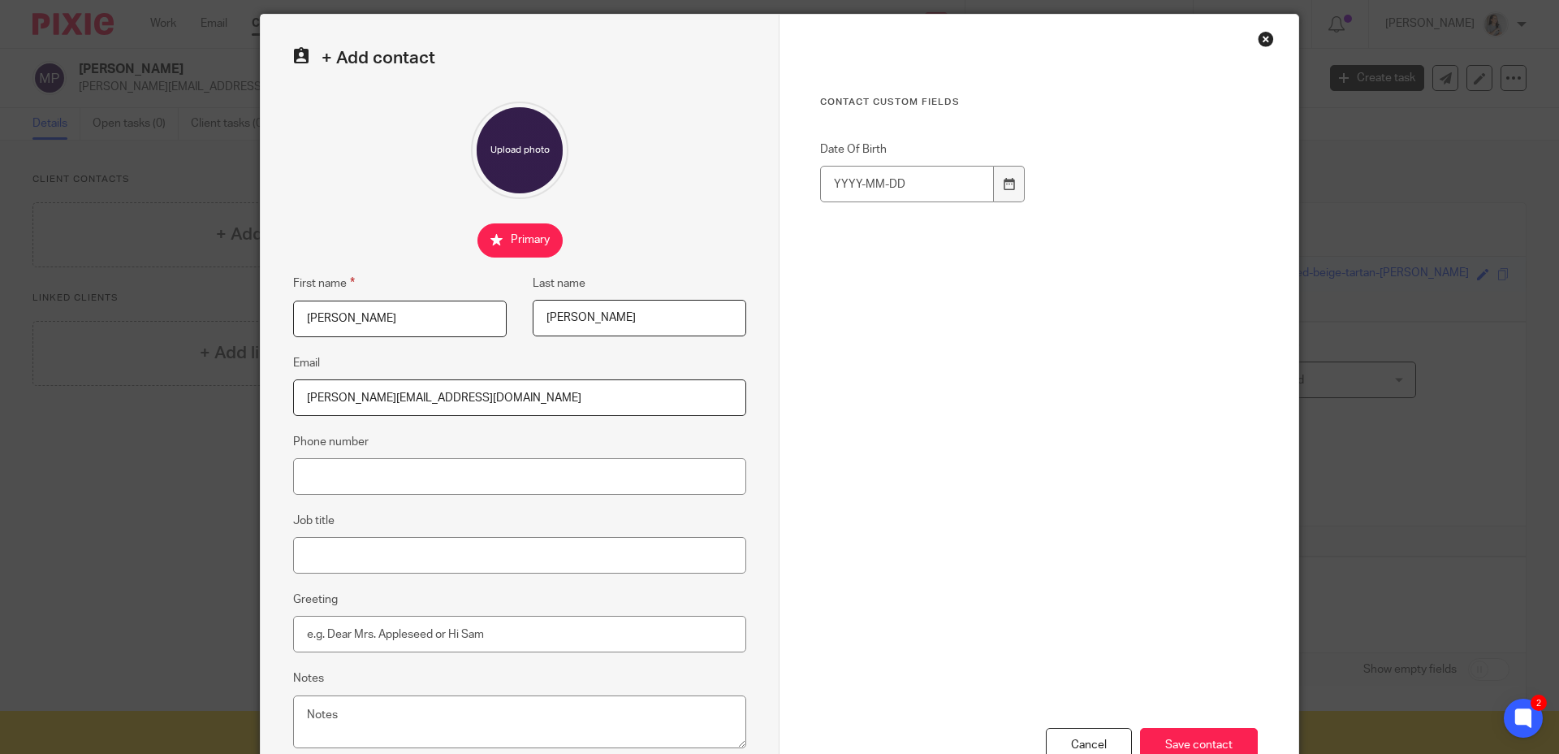
type input "[PERSON_NAME][EMAIL_ADDRESS][DOMAIN_NAME]"
click at [396, 562] on input "Job title" at bounding box center [519, 555] width 453 height 37
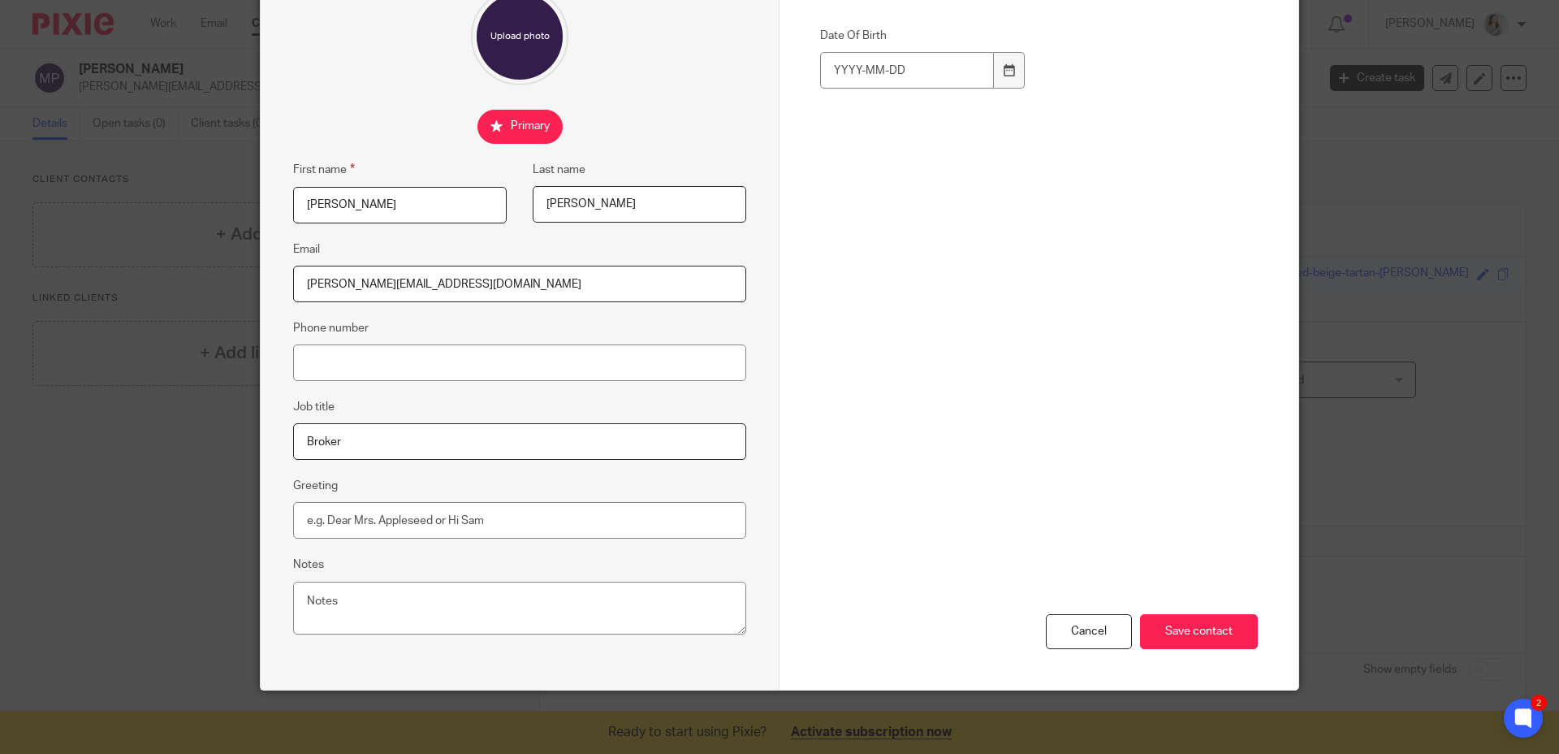
click at [467, 451] on input "Broker" at bounding box center [519, 441] width 453 height 37
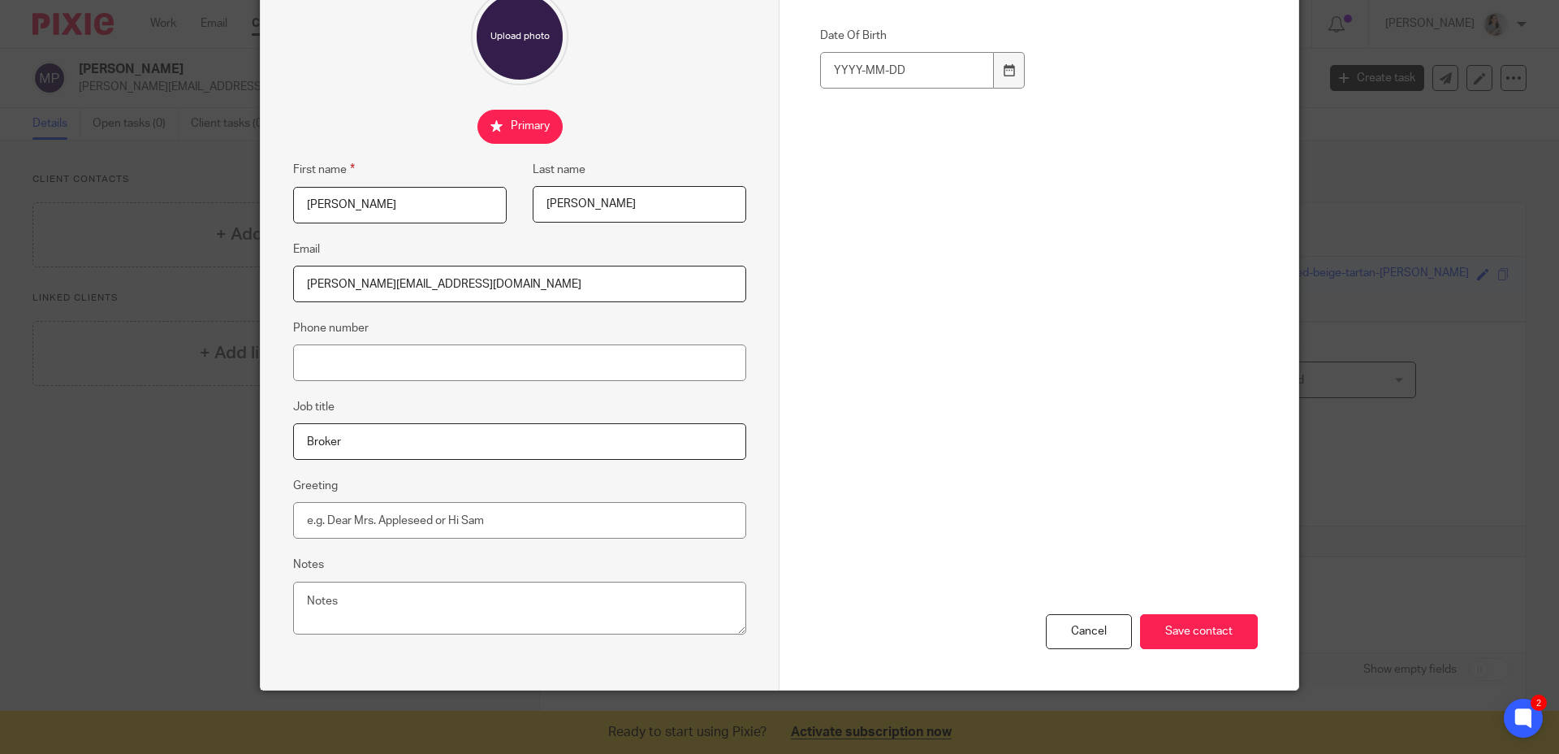
click at [467, 451] on input "Broker" at bounding box center [519, 441] width 453 height 37
type input "Sales Representative"
click at [436, 365] on input "Phone number" at bounding box center [519, 362] width 453 height 37
type input "9056174669"
click at [543, 506] on input "Greeting" at bounding box center [519, 520] width 453 height 37
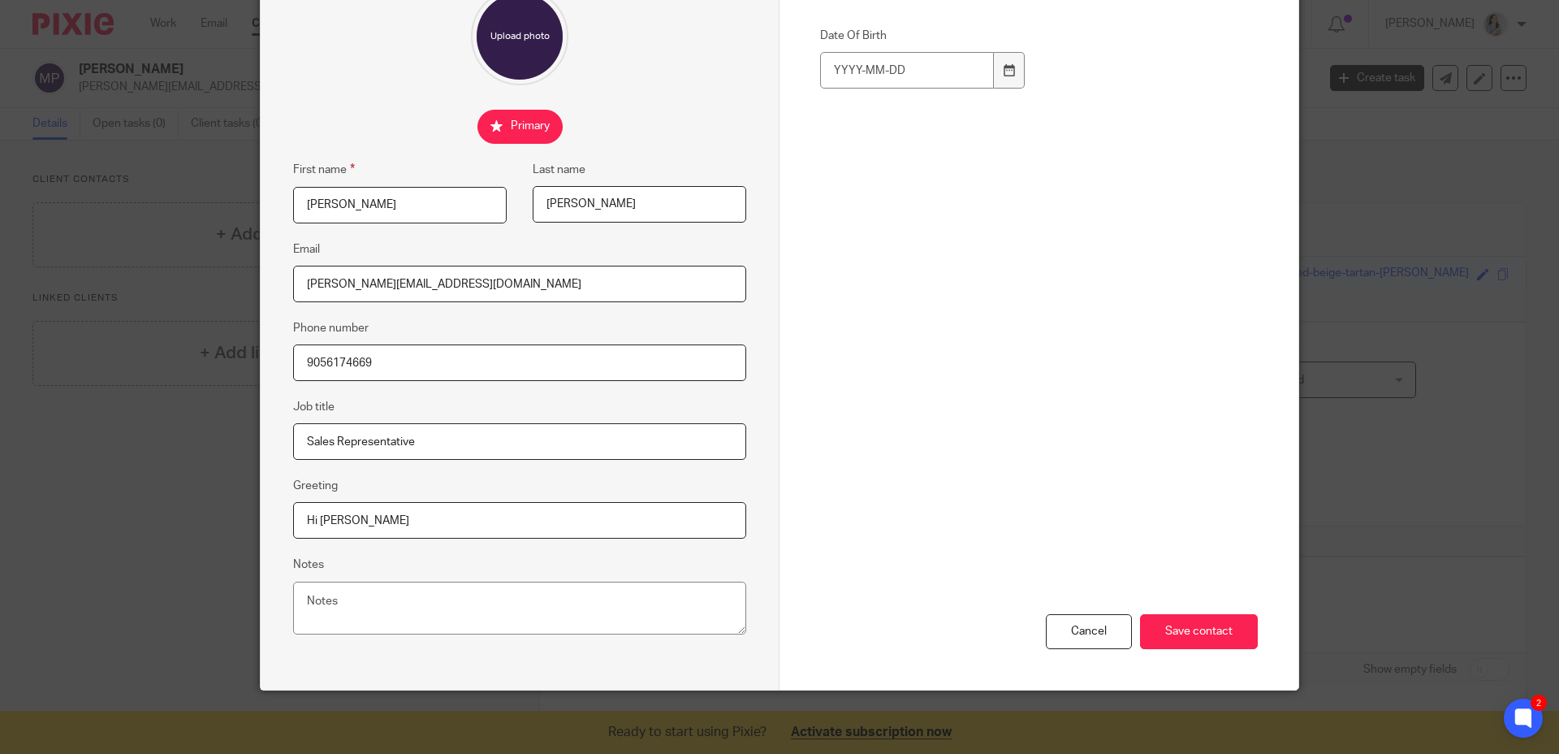
type input "Hi Michael"
click at [992, 433] on div "Cancel Save contact" at bounding box center [1039, 525] width 438 height 330
click at [1194, 624] on input "Save contact" at bounding box center [1199, 631] width 118 height 35
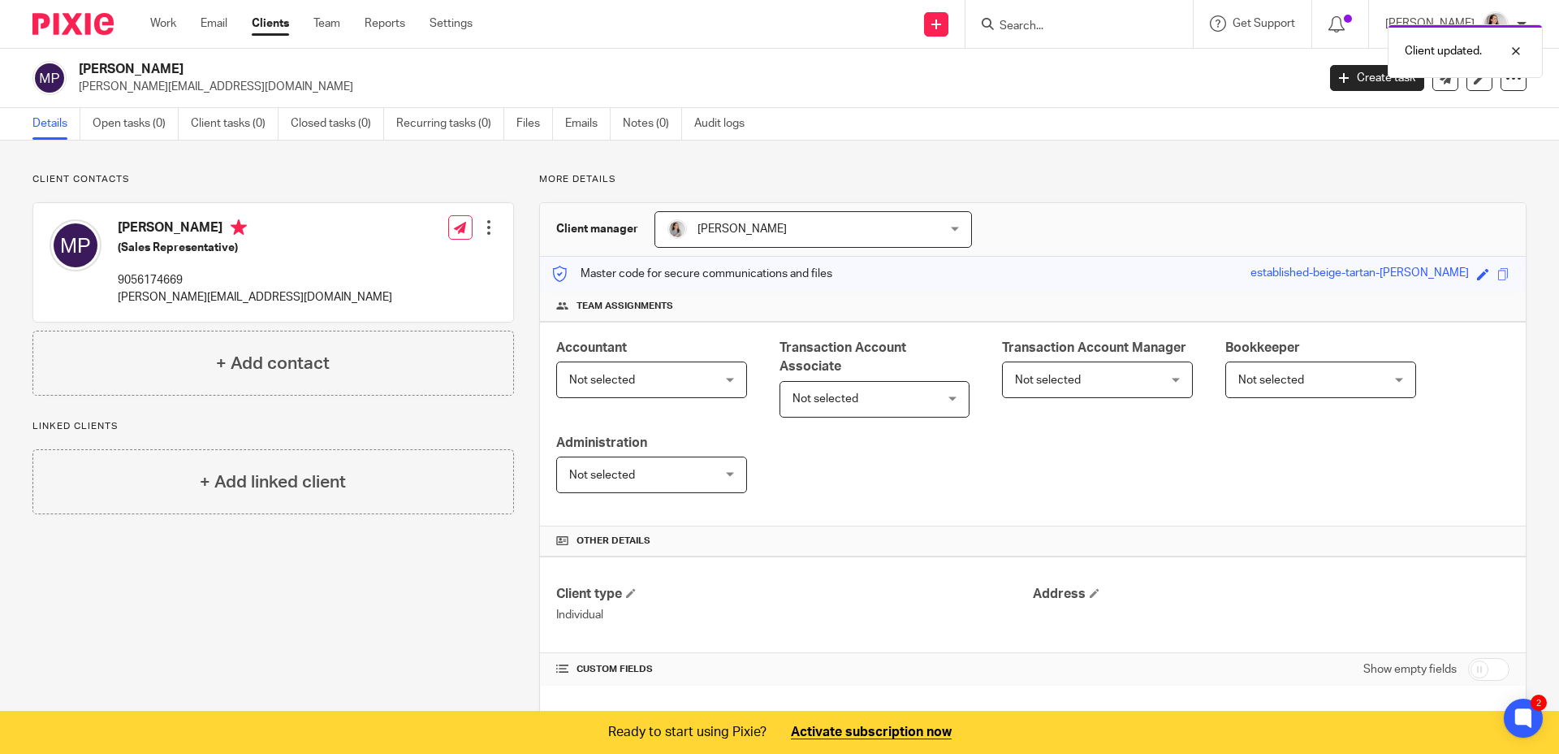
click at [1285, 365] on span "Not selected" at bounding box center [1309, 379] width 141 height 34
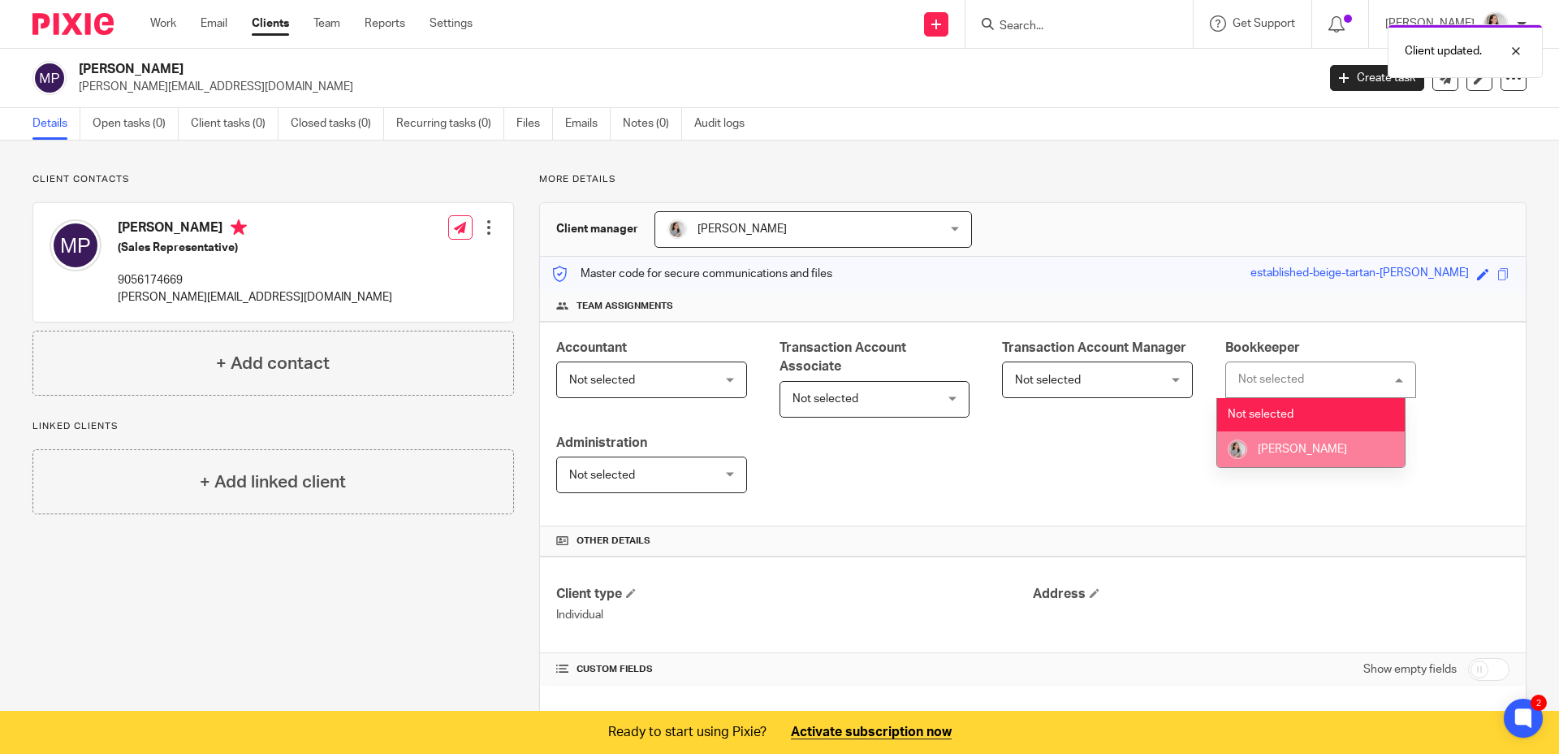
click at [1288, 455] on span "[PERSON_NAME]" at bounding box center [1302, 448] width 89 height 11
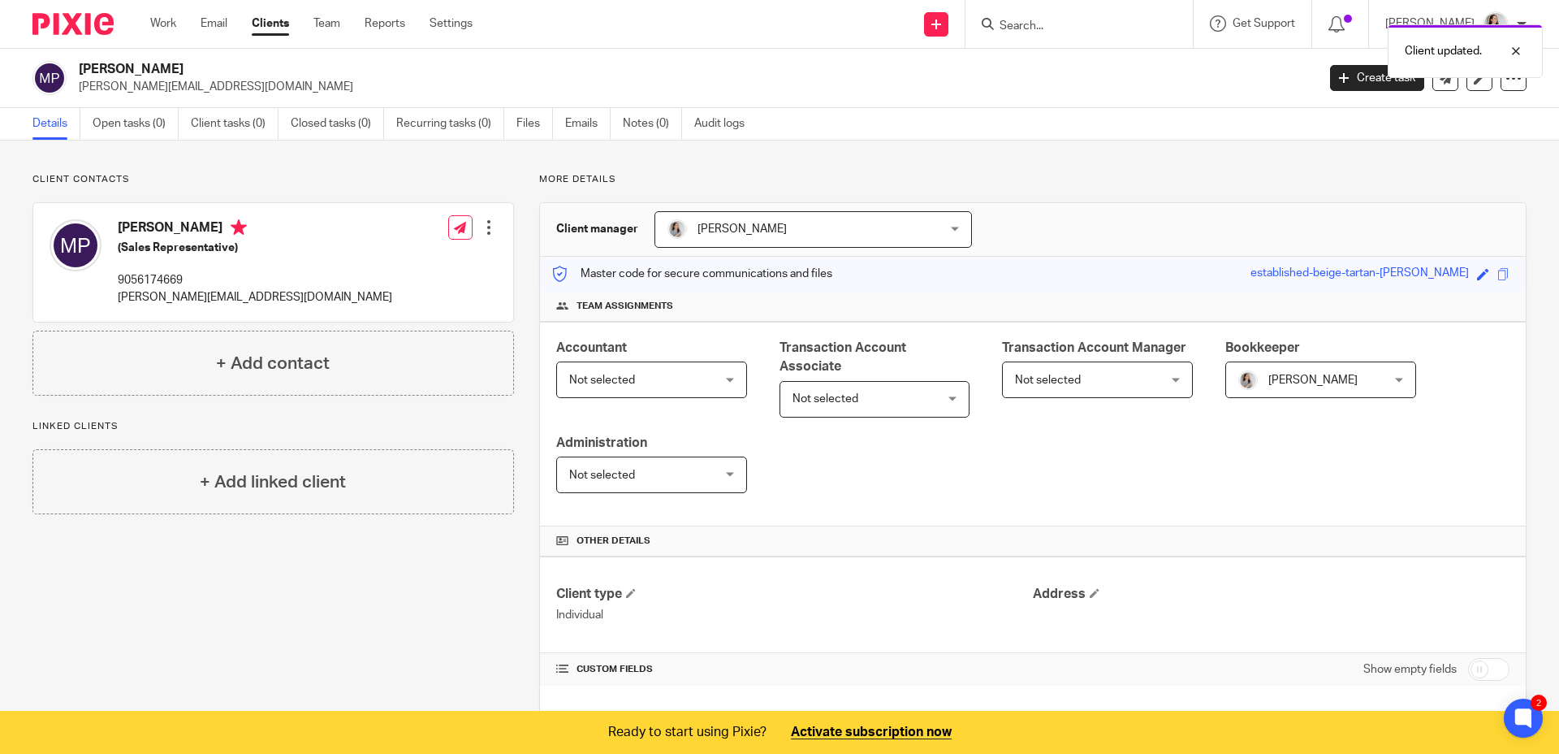
click at [999, 493] on div "Accountant Not selected Not selected Not selected [PERSON_NAME] Transaction Acc…" at bounding box center [1033, 424] width 986 height 205
click at [1013, 488] on div "Accountant Not selected Not selected Not selected [PERSON_NAME] Transaction Acc…" at bounding box center [1033, 424] width 986 height 205
click at [453, 21] on link "Settings" at bounding box center [451, 23] width 43 height 16
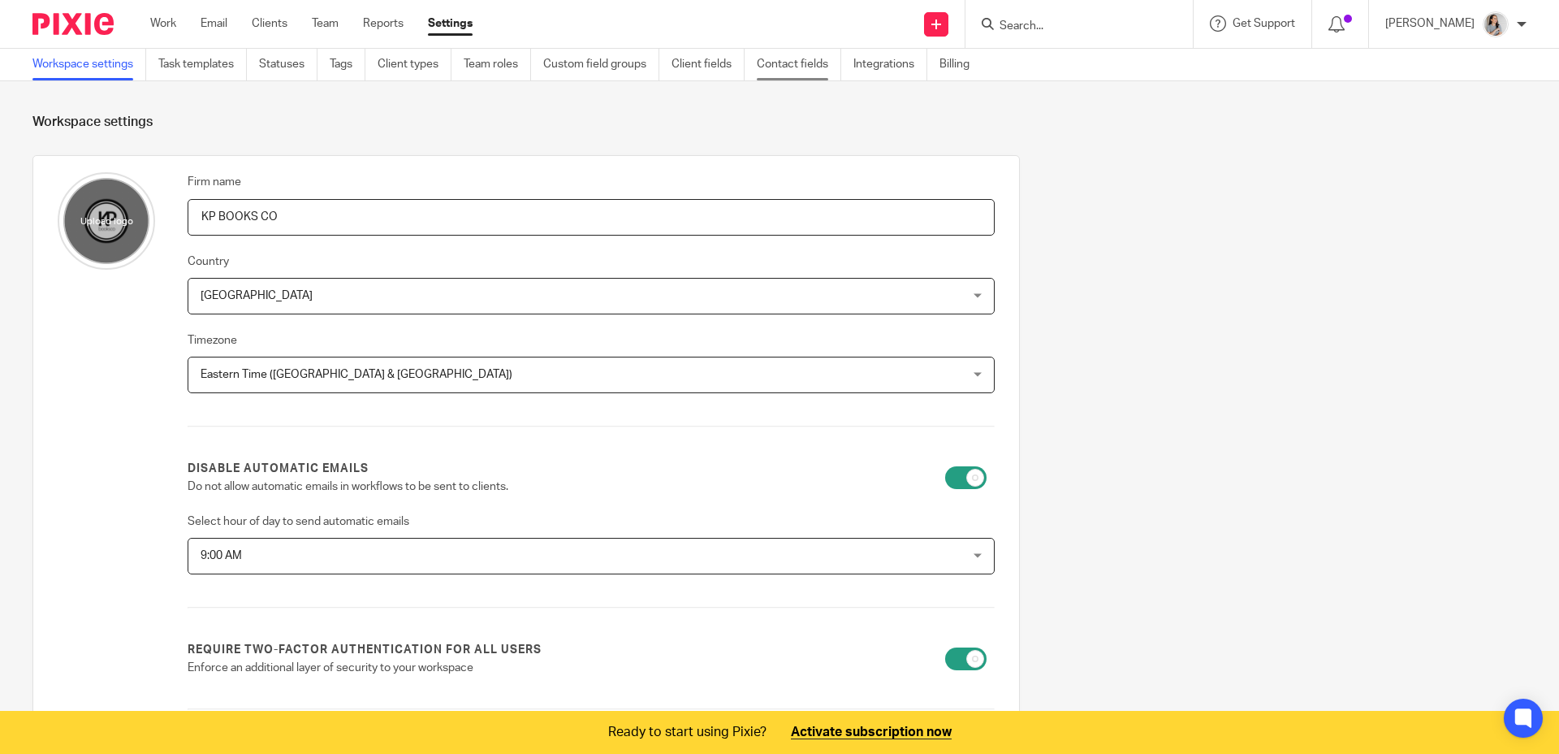
click at [781, 65] on link "Contact fields" at bounding box center [799, 65] width 84 height 32
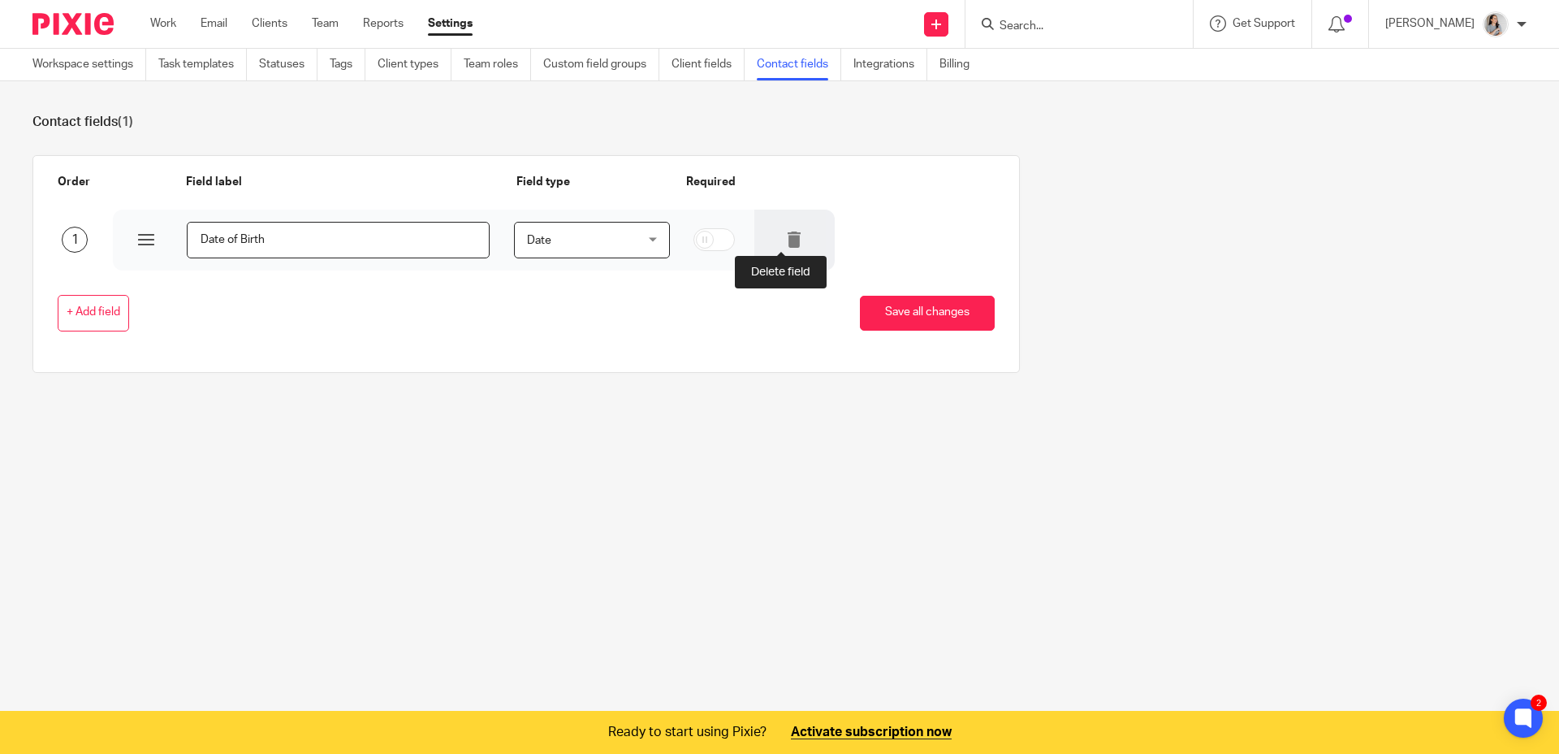
click at [786, 243] on icon at bounding box center [794, 239] width 16 height 16
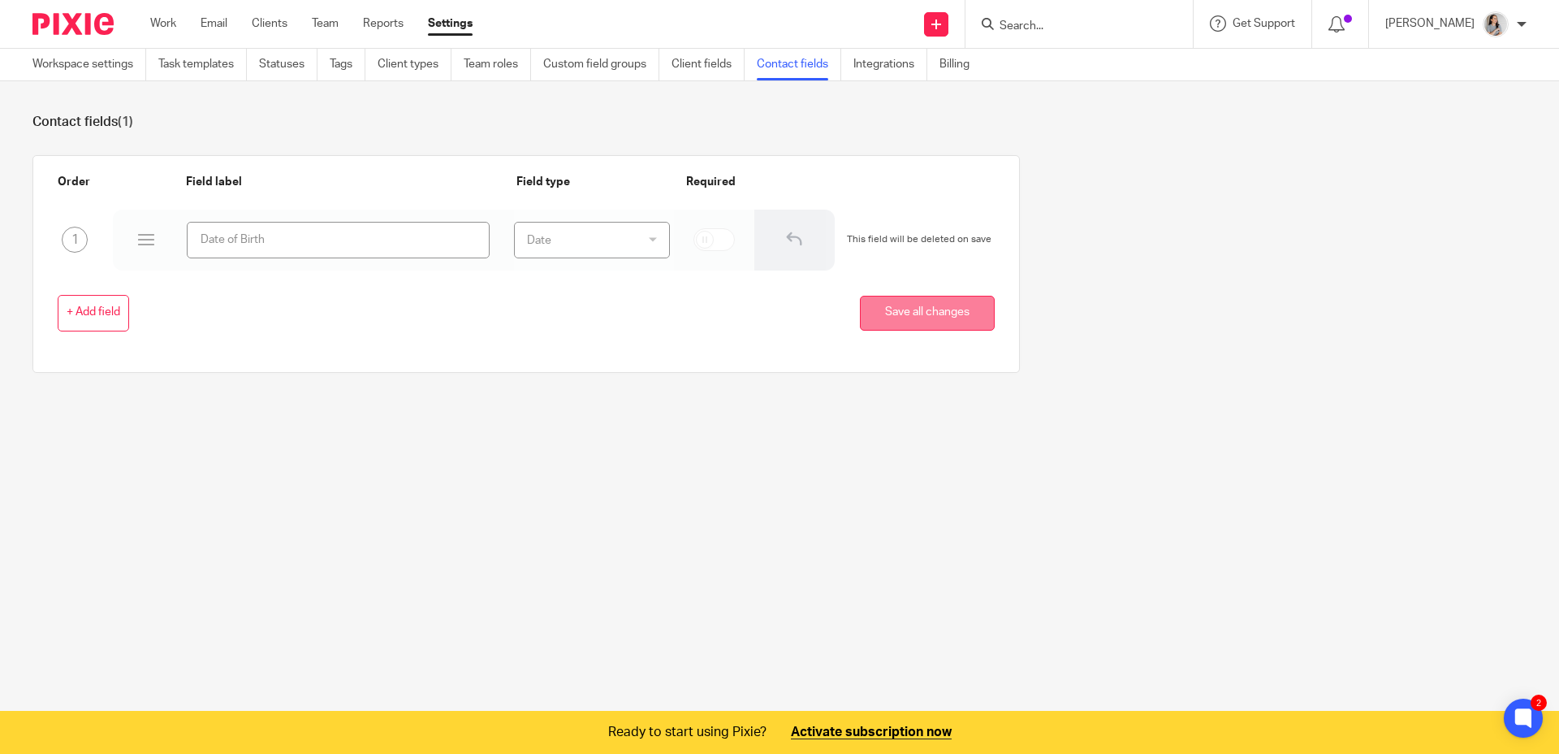
click at [890, 312] on button "Save all changes" at bounding box center [927, 313] width 135 height 35
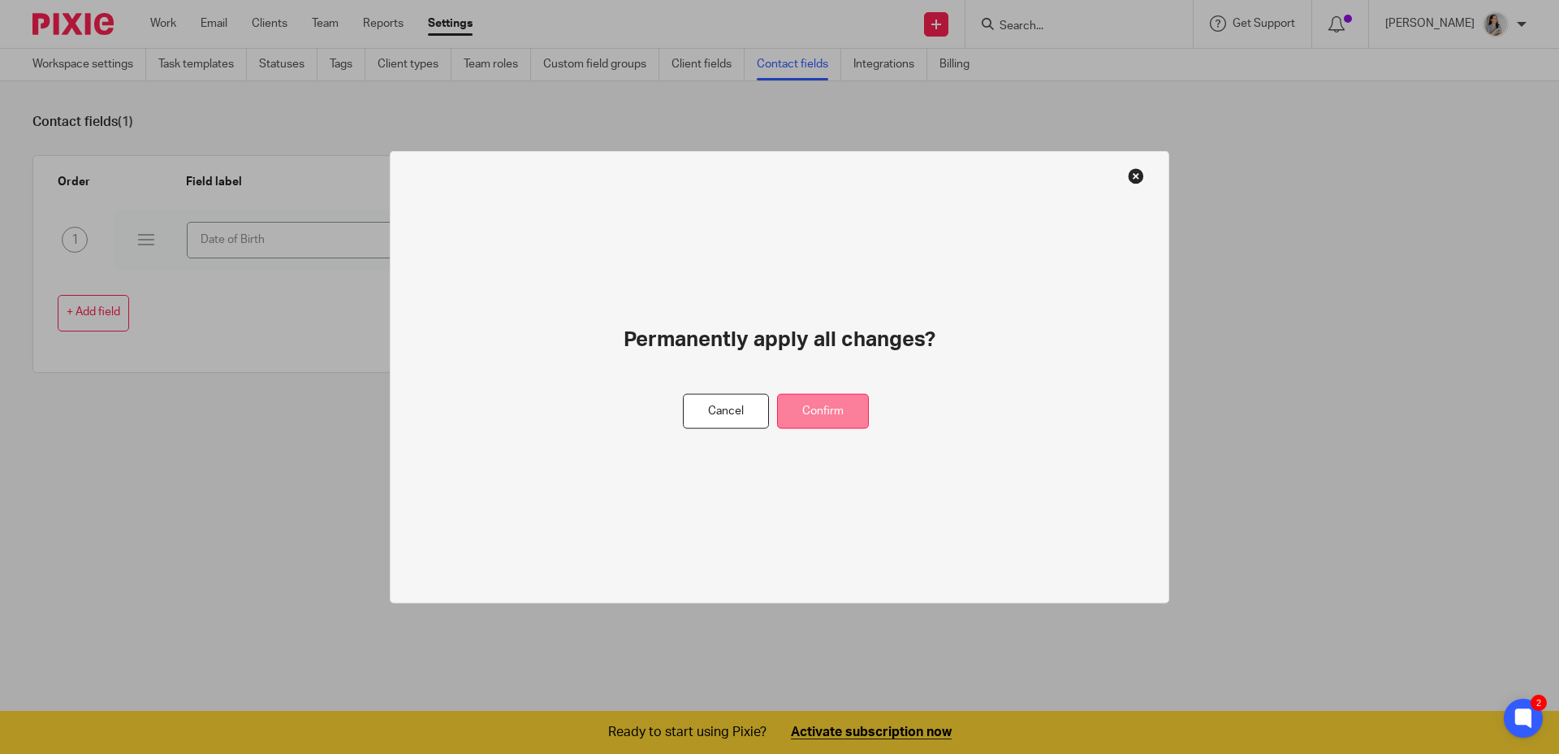
click at [808, 411] on button "Confirm" at bounding box center [823, 411] width 92 height 35
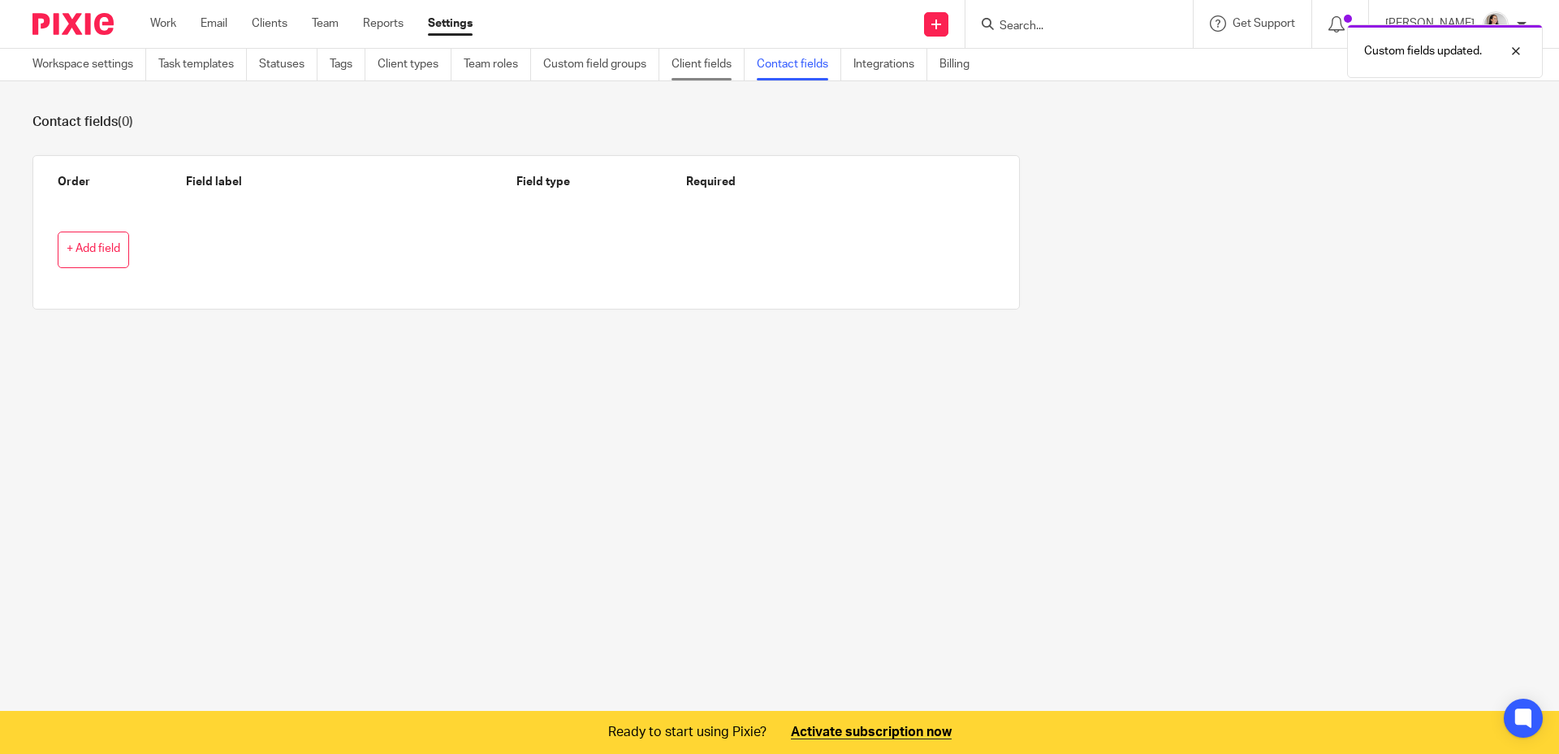
click at [711, 68] on link "Client fields" at bounding box center [708, 65] width 73 height 32
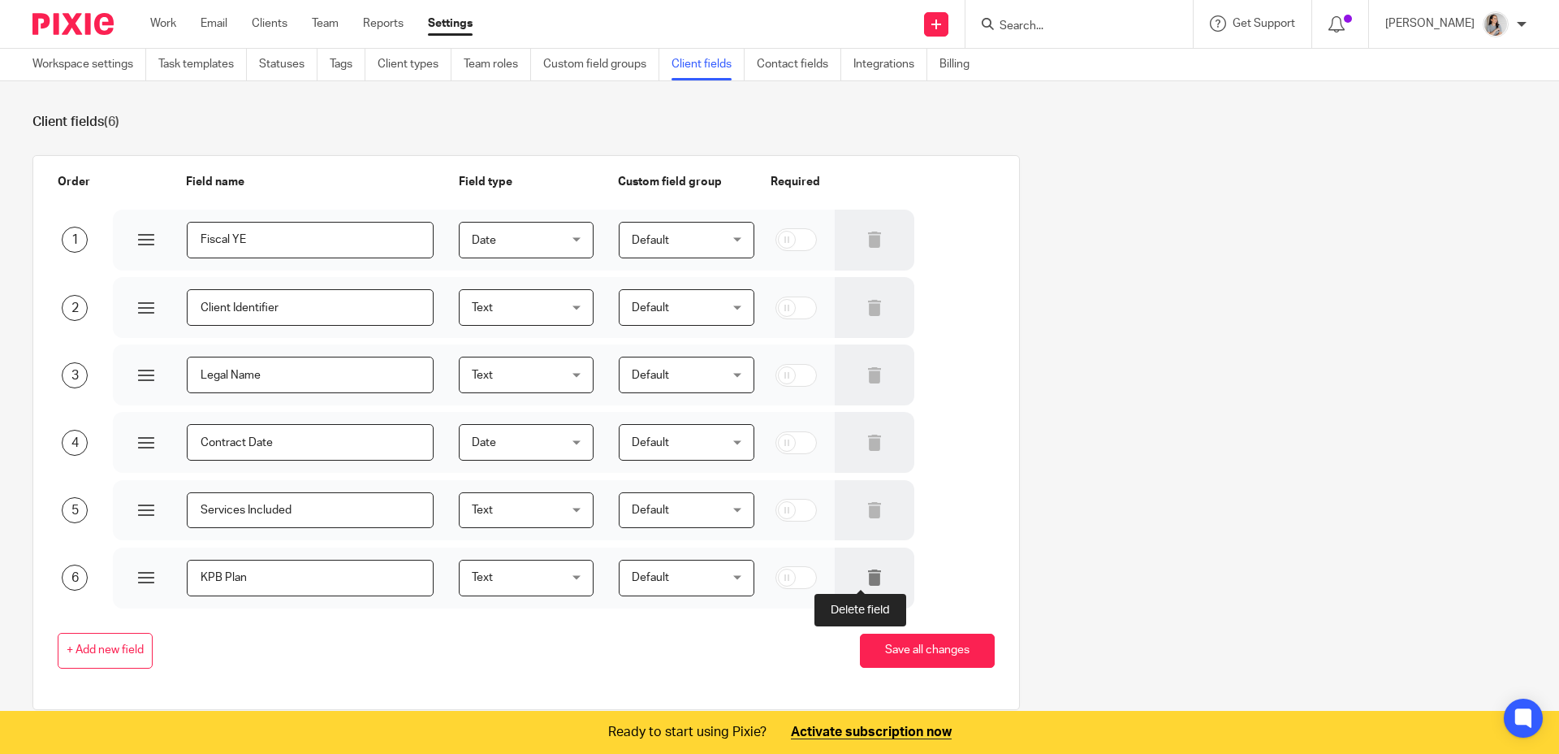
click at [867, 582] on icon at bounding box center [875, 577] width 16 height 16
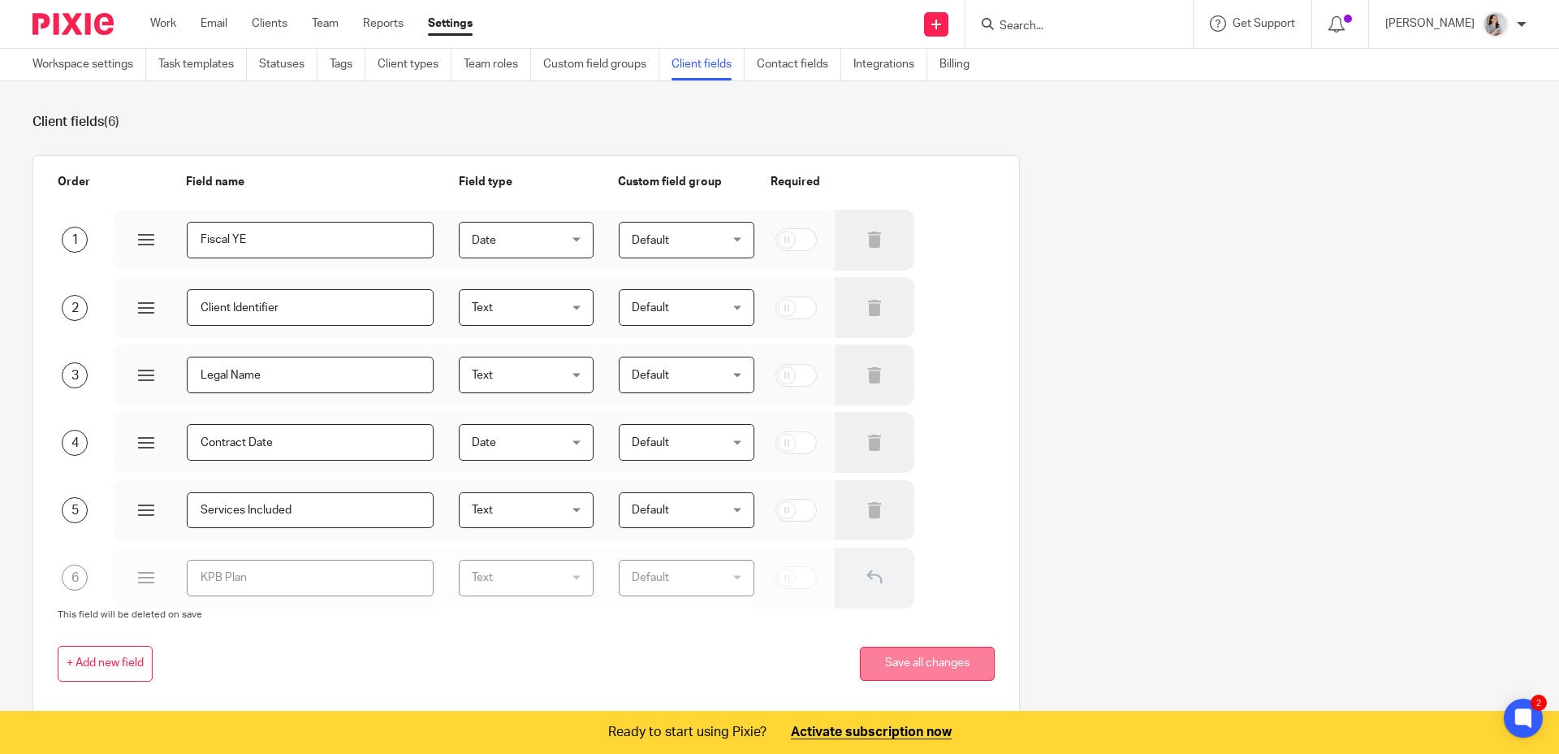
click at [924, 677] on button "Save all changes" at bounding box center [927, 664] width 135 height 35
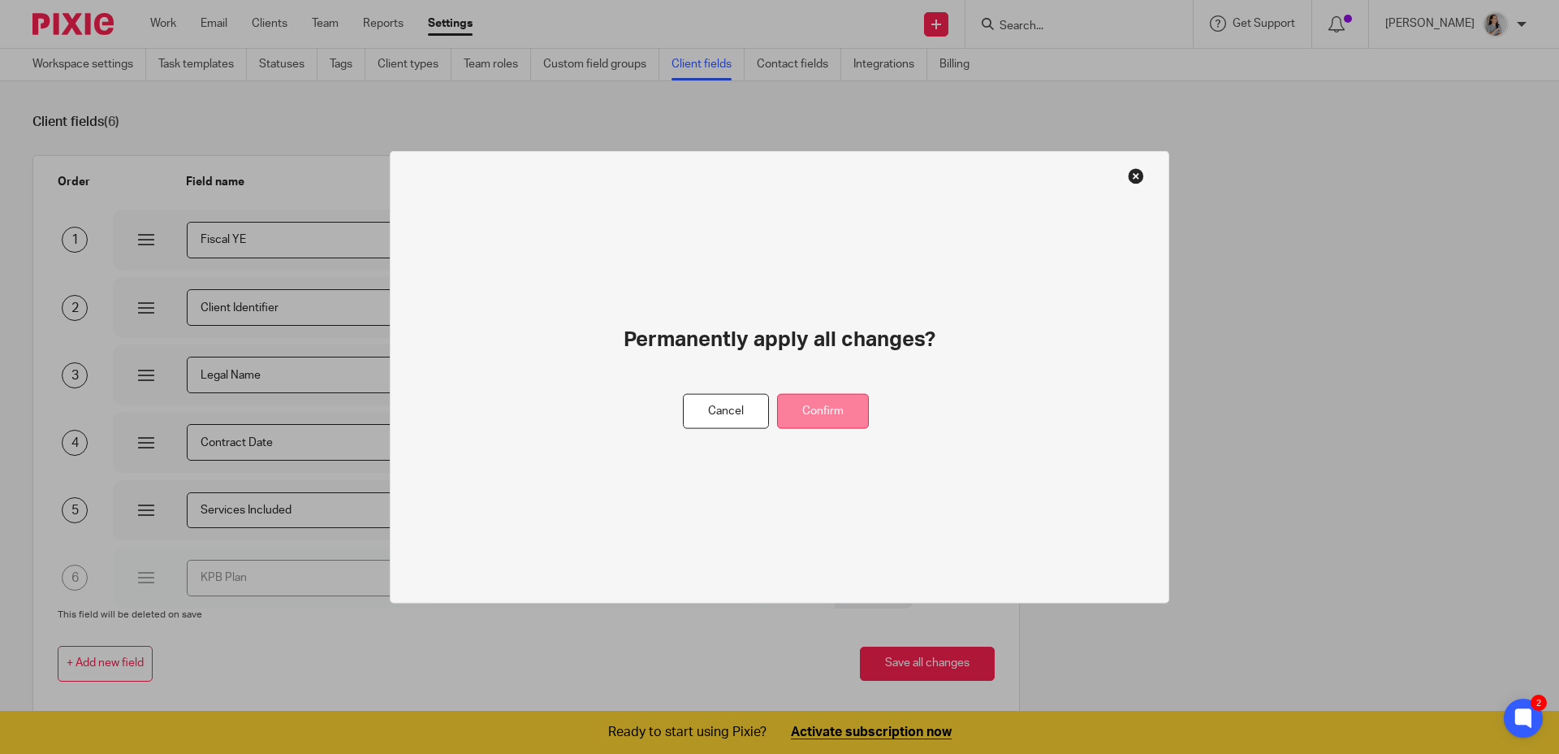
click at [824, 407] on button "Confirm" at bounding box center [823, 411] width 92 height 35
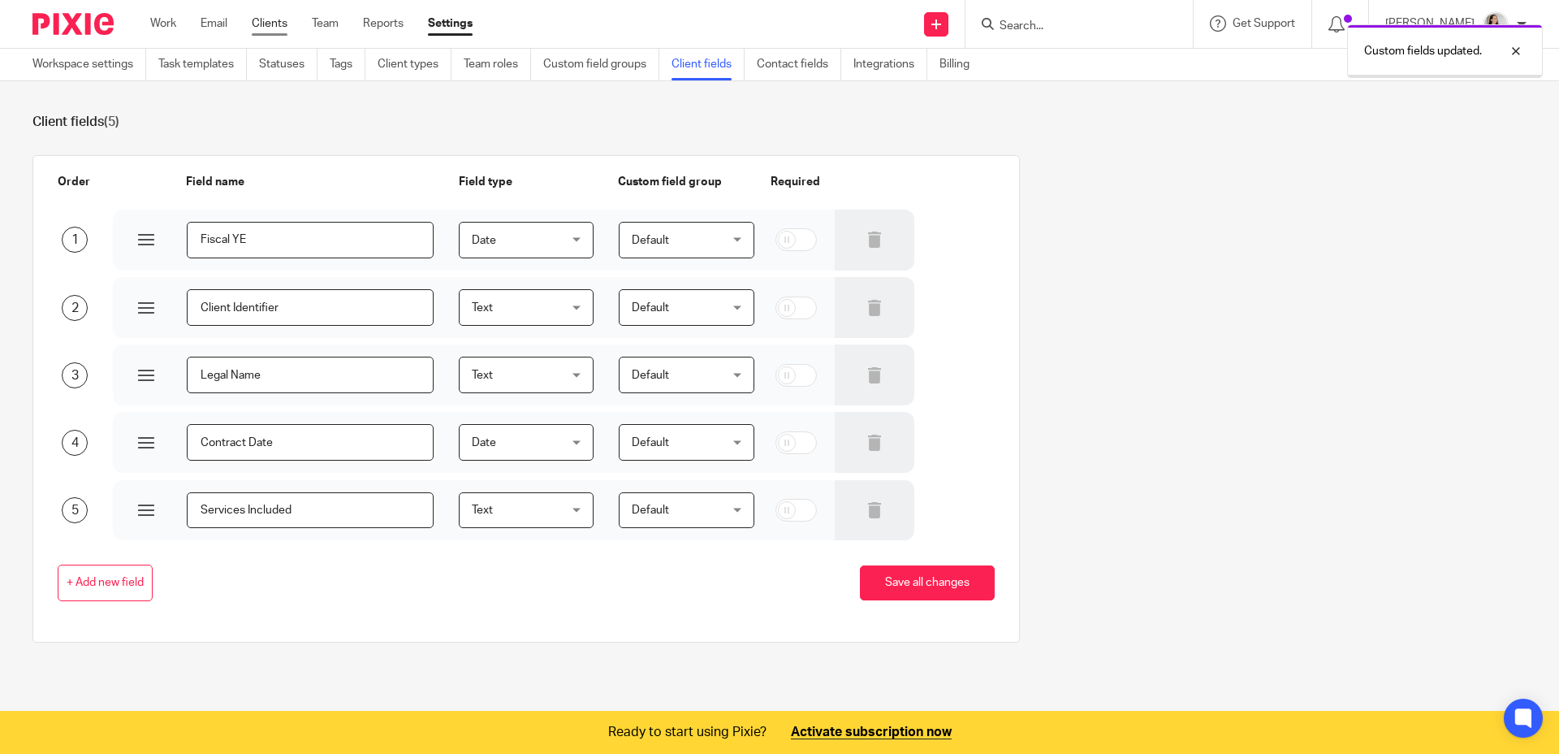
click at [275, 19] on link "Clients" at bounding box center [270, 23] width 36 height 16
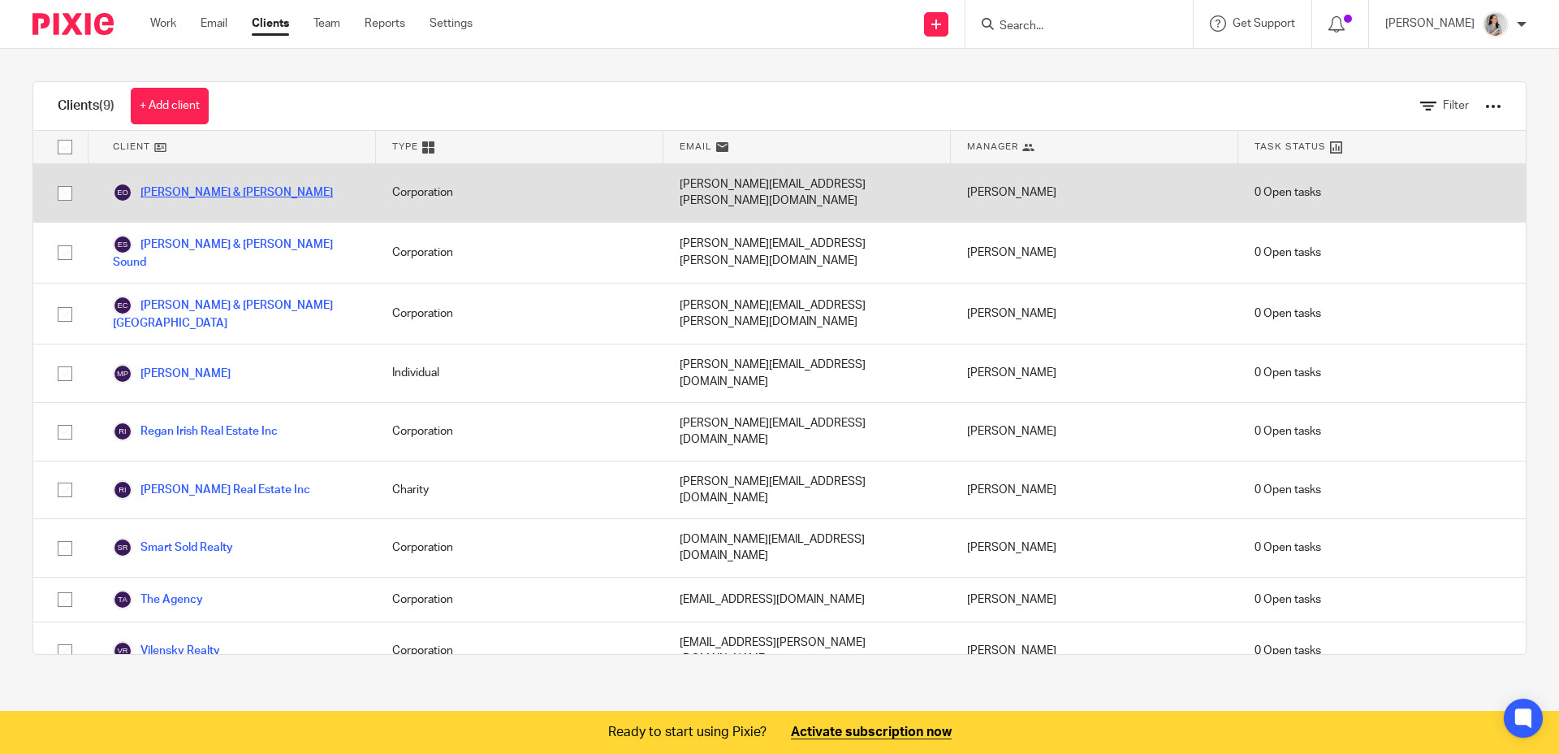
click at [243, 188] on link "[PERSON_NAME] & [PERSON_NAME]" at bounding box center [223, 192] width 220 height 19
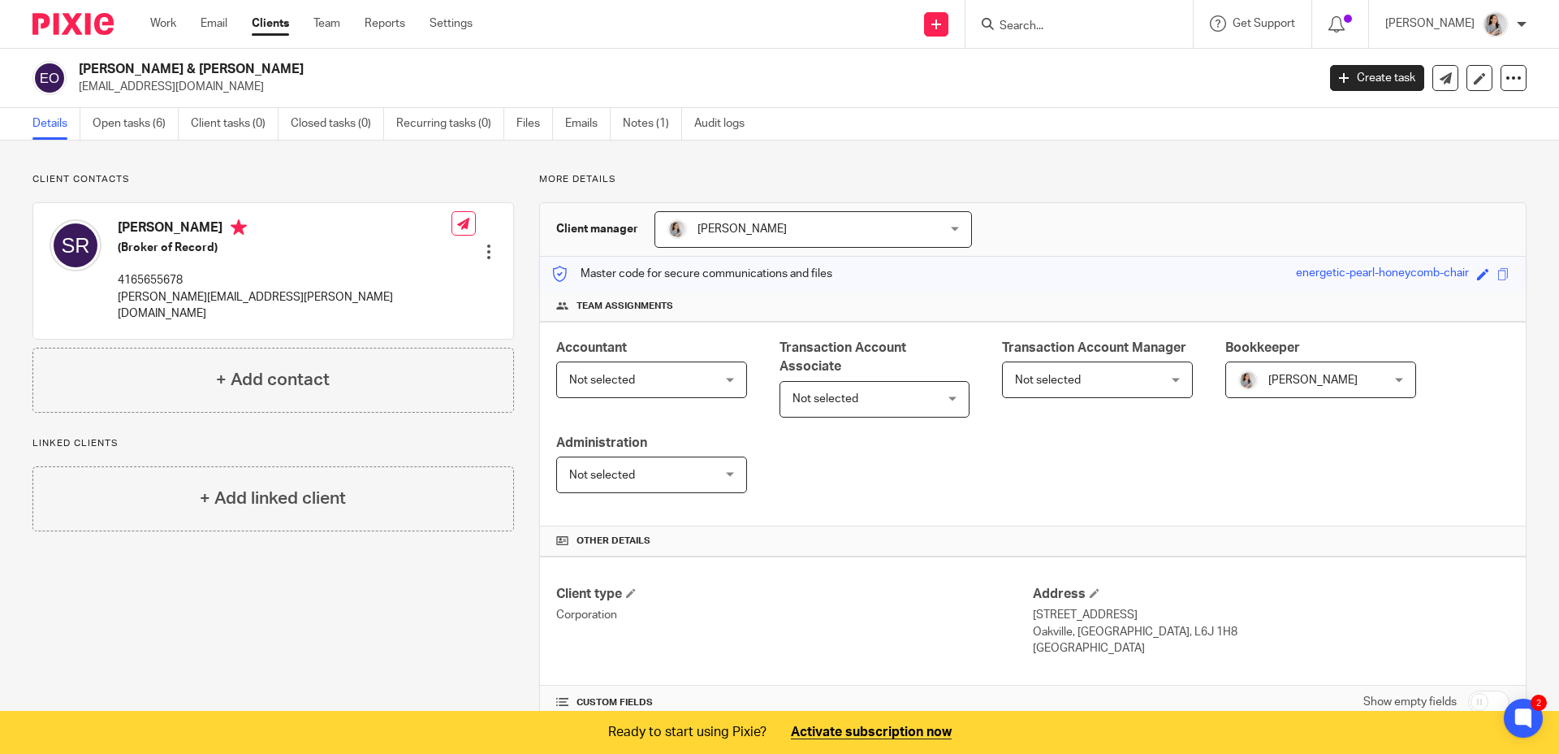
click at [572, 87] on p "[EMAIL_ADDRESS][DOMAIN_NAME]" at bounding box center [692, 87] width 1227 height 16
click at [573, 128] on link "Emails" at bounding box center [587, 124] width 45 height 32
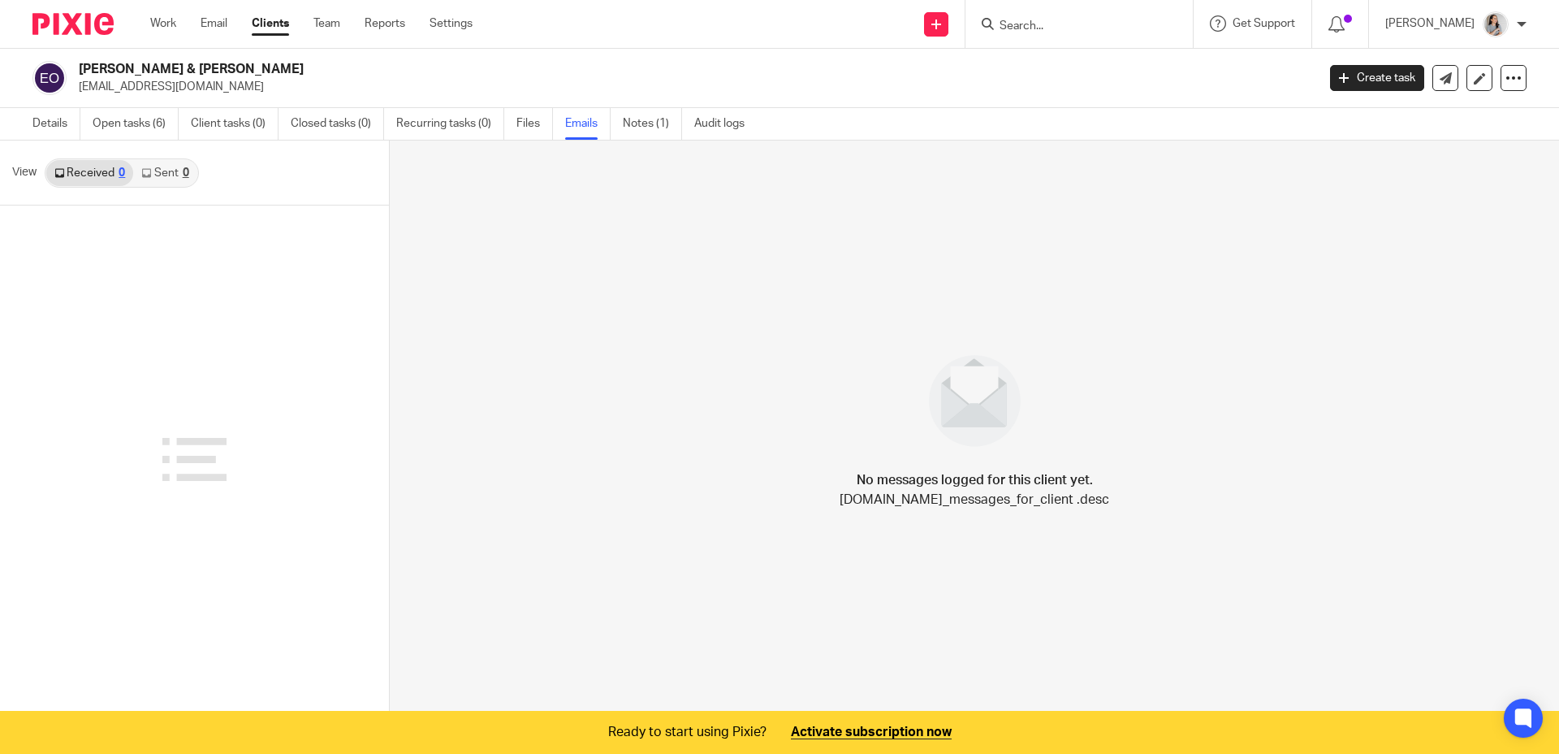
click at [234, 18] on ul "Work Email Clients Team Reports Settings" at bounding box center [323, 23] width 347 height 16
click at [203, 20] on link "Email" at bounding box center [214, 23] width 27 height 16
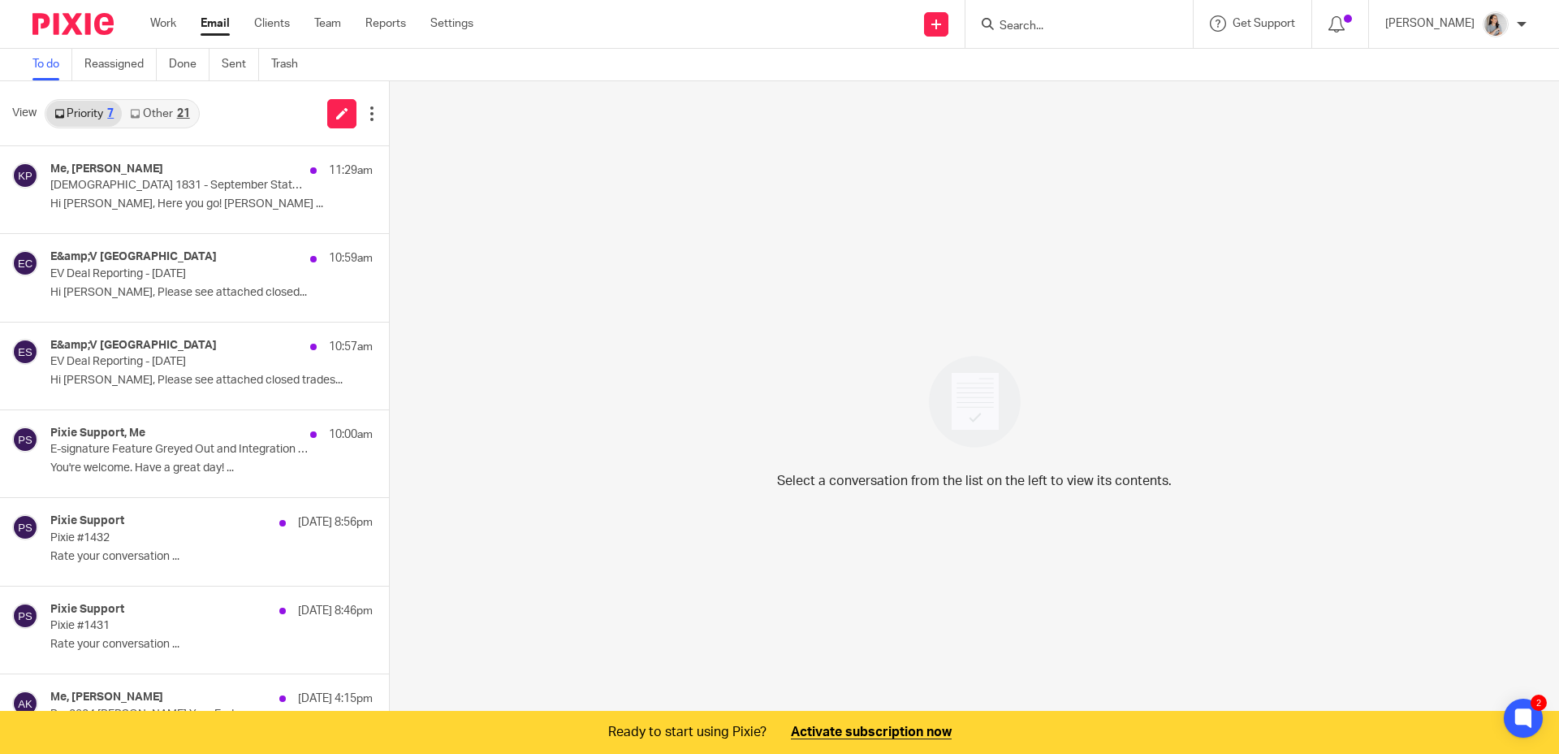
click at [156, 118] on link "Other 21" at bounding box center [160, 114] width 76 height 26
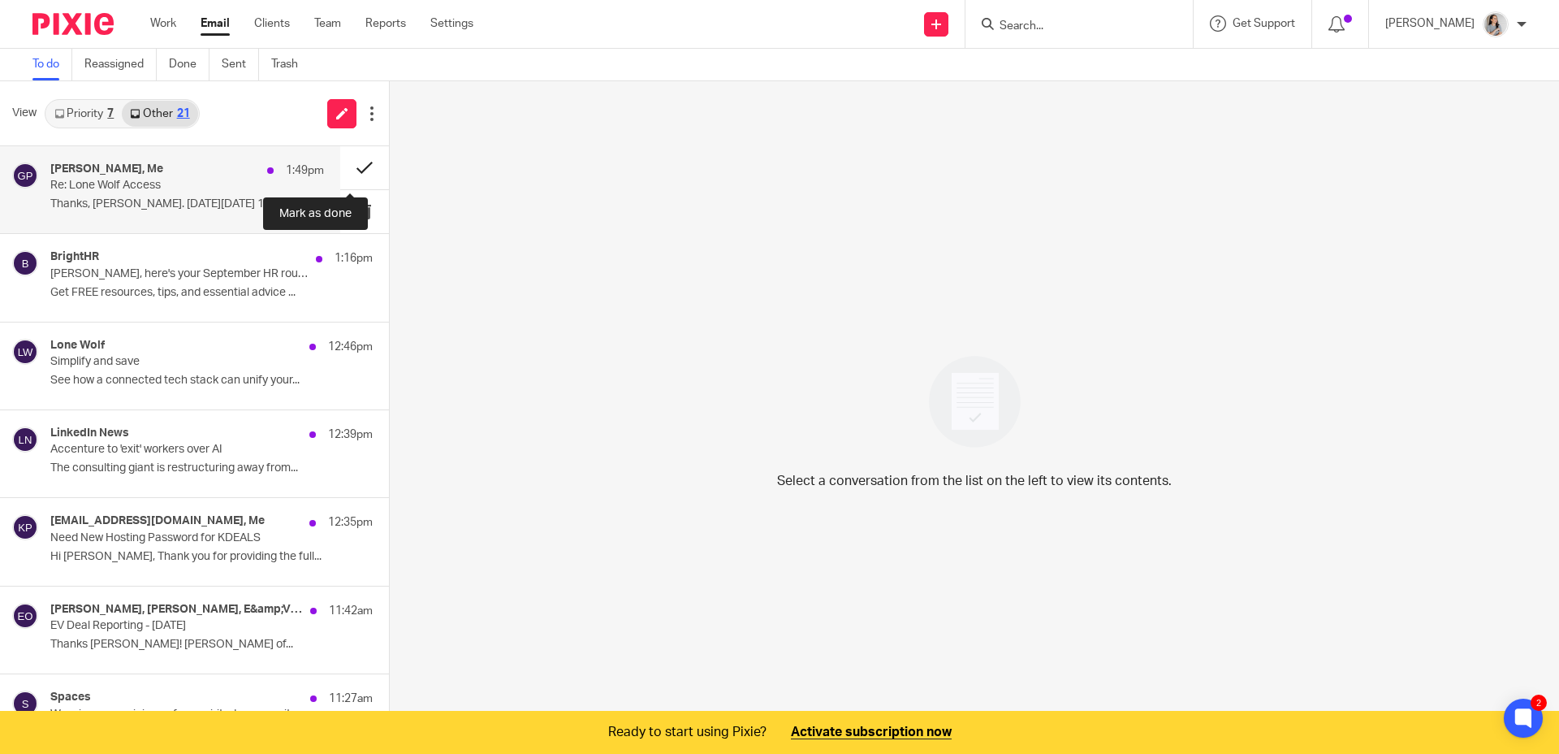
click at [349, 164] on button at bounding box center [364, 167] width 49 height 43
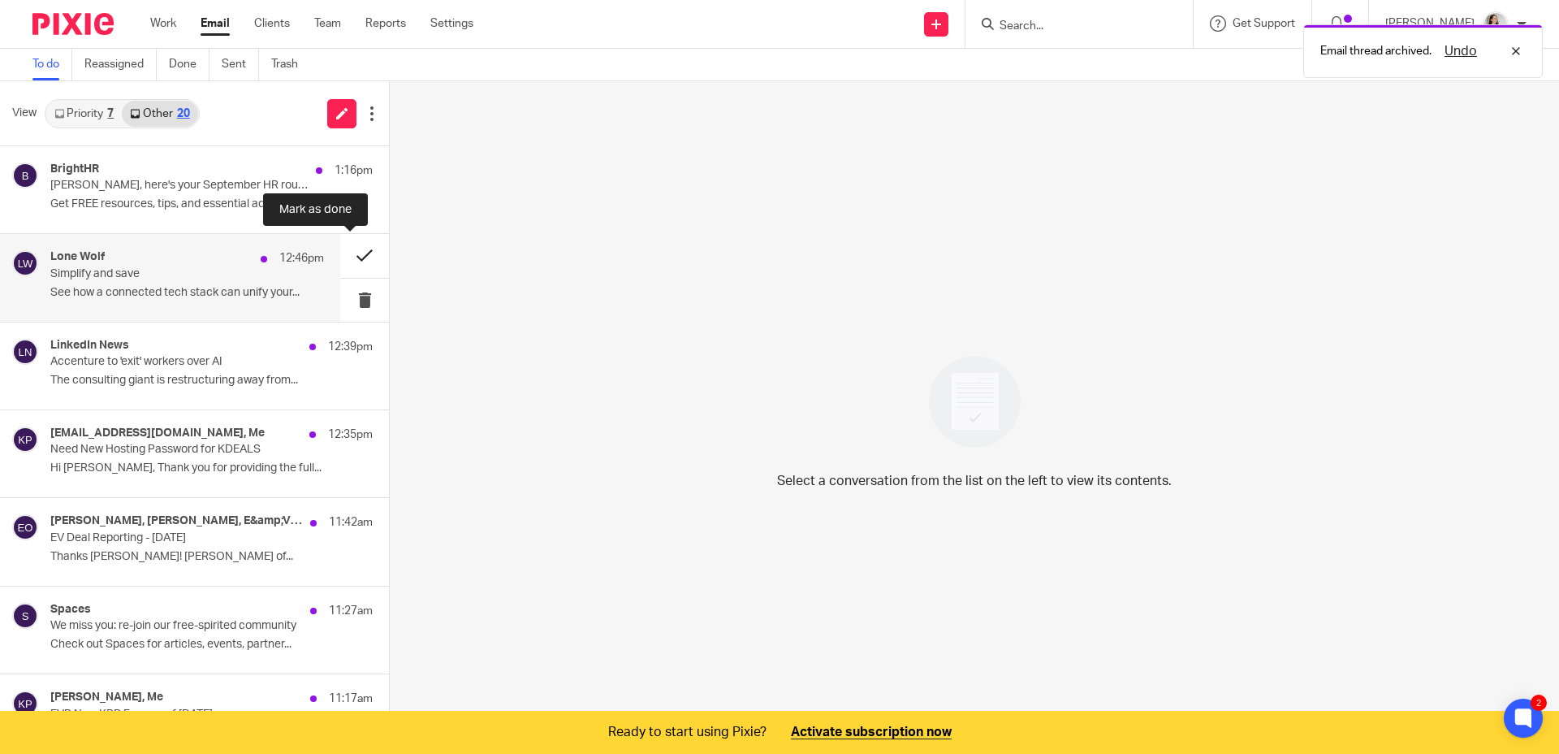
click at [344, 256] on button at bounding box center [364, 255] width 49 height 43
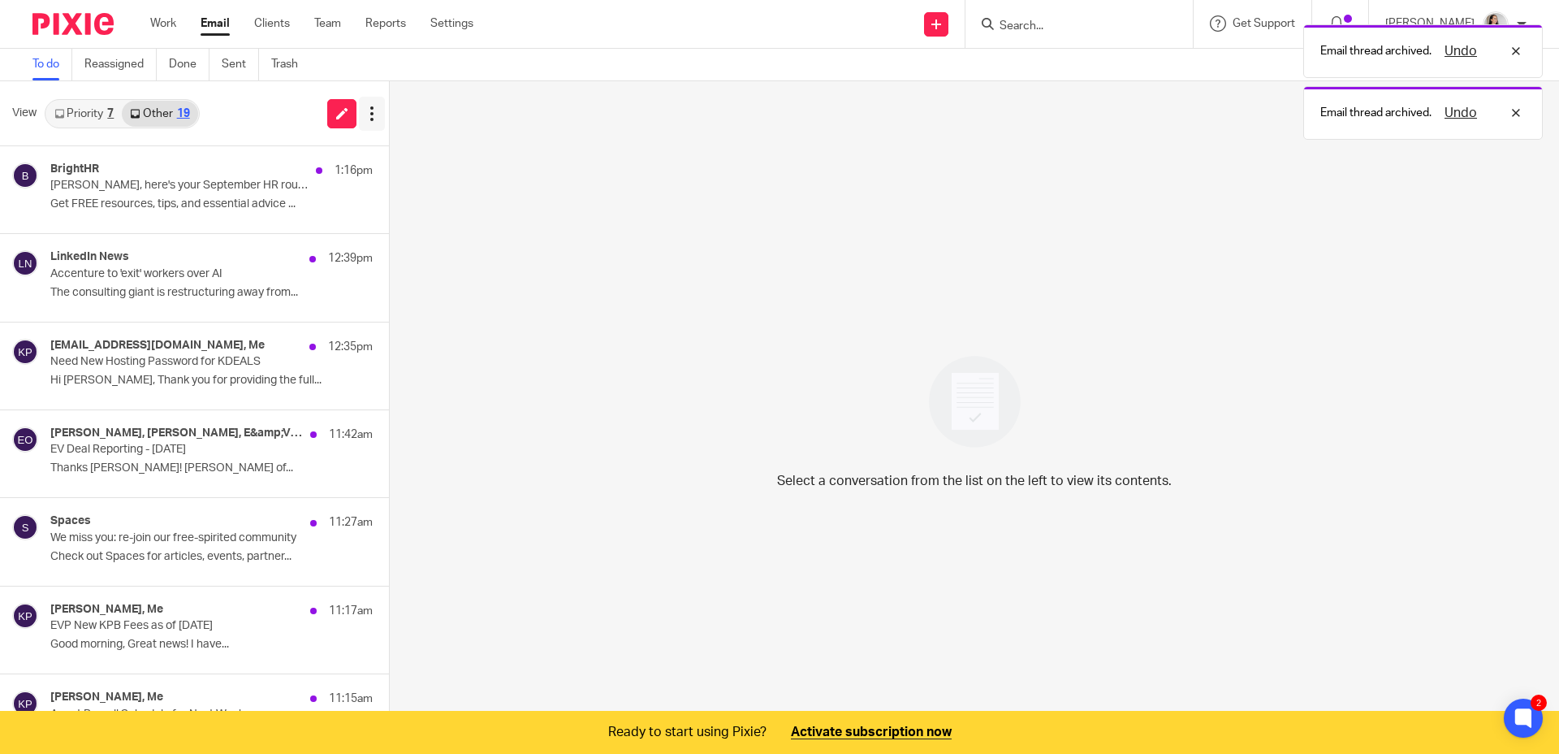
click at [371, 110] on icon at bounding box center [372, 114] width 16 height 16
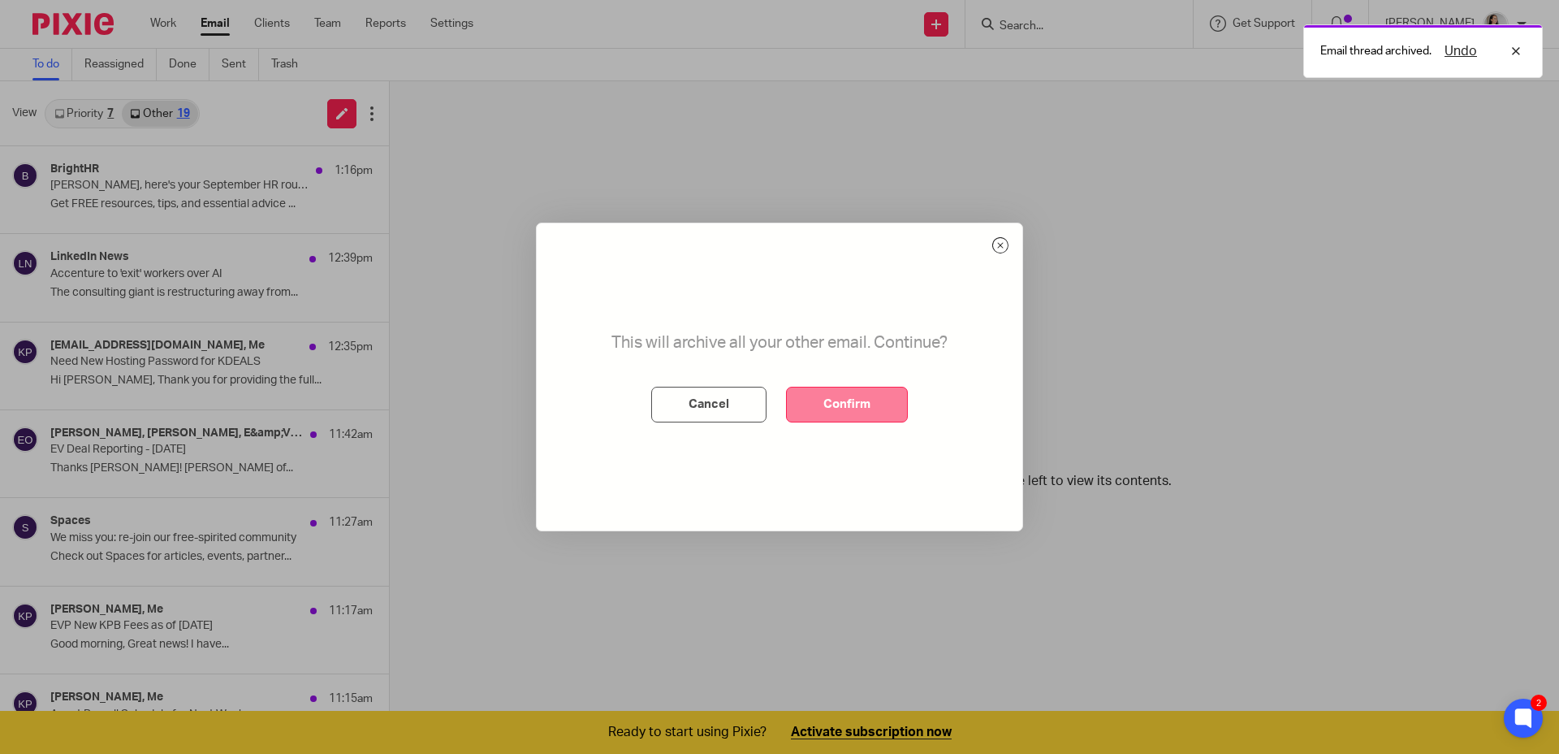
click at [854, 416] on button "Confirm" at bounding box center [847, 405] width 122 height 36
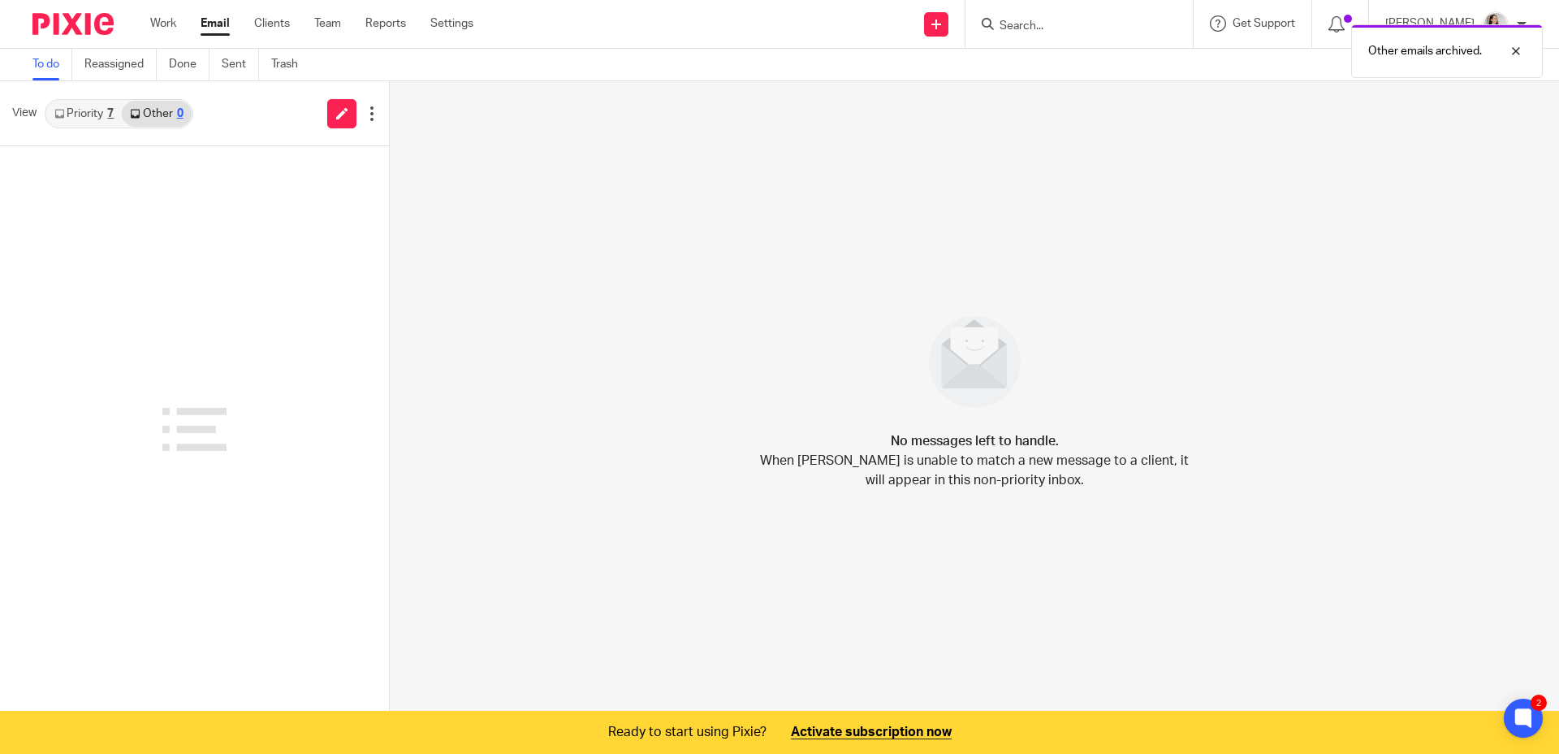
click at [89, 115] on link "Priority 7" at bounding box center [84, 114] width 76 height 26
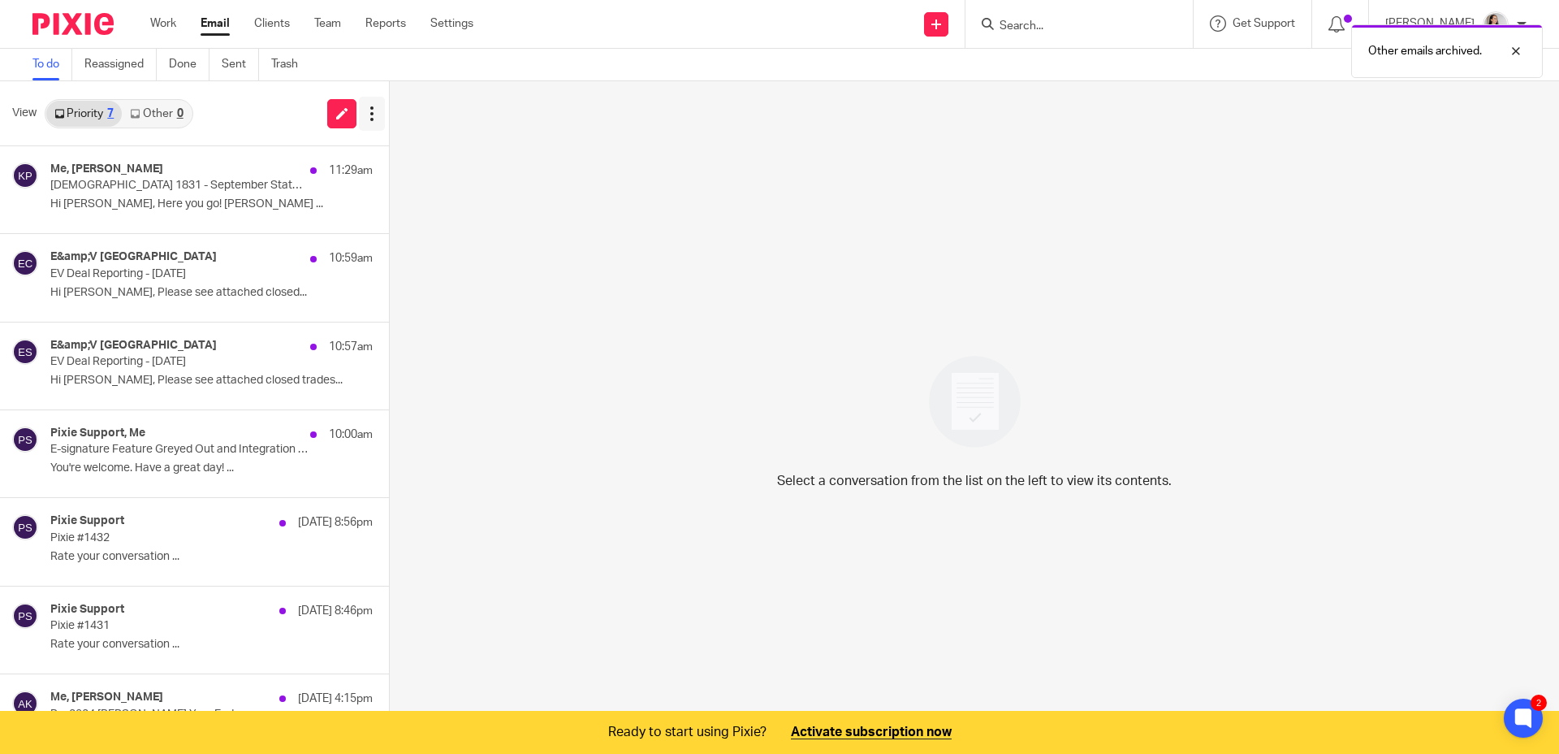
click at [373, 121] on icon at bounding box center [372, 114] width 16 height 16
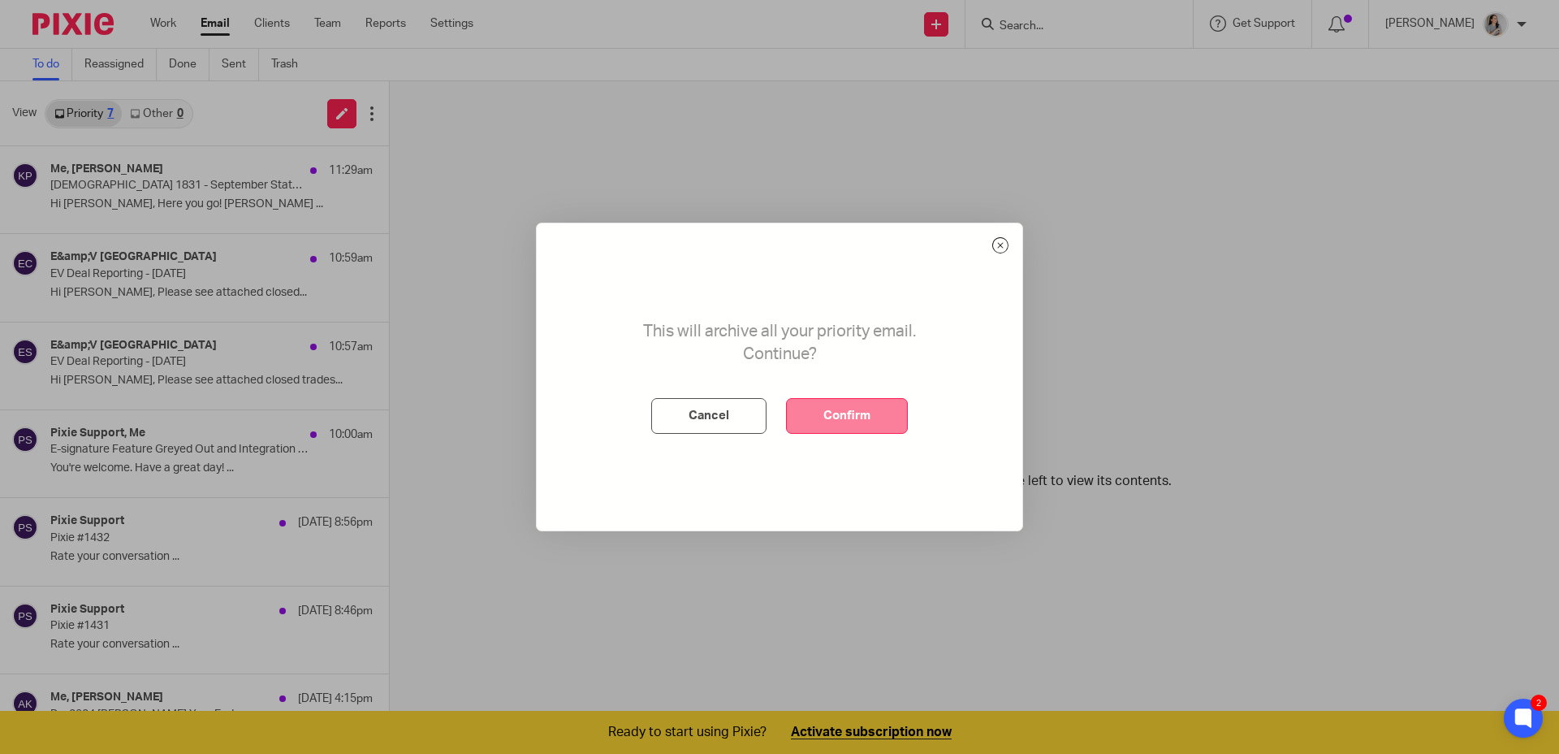
click at [812, 430] on button "Confirm" at bounding box center [847, 416] width 122 height 36
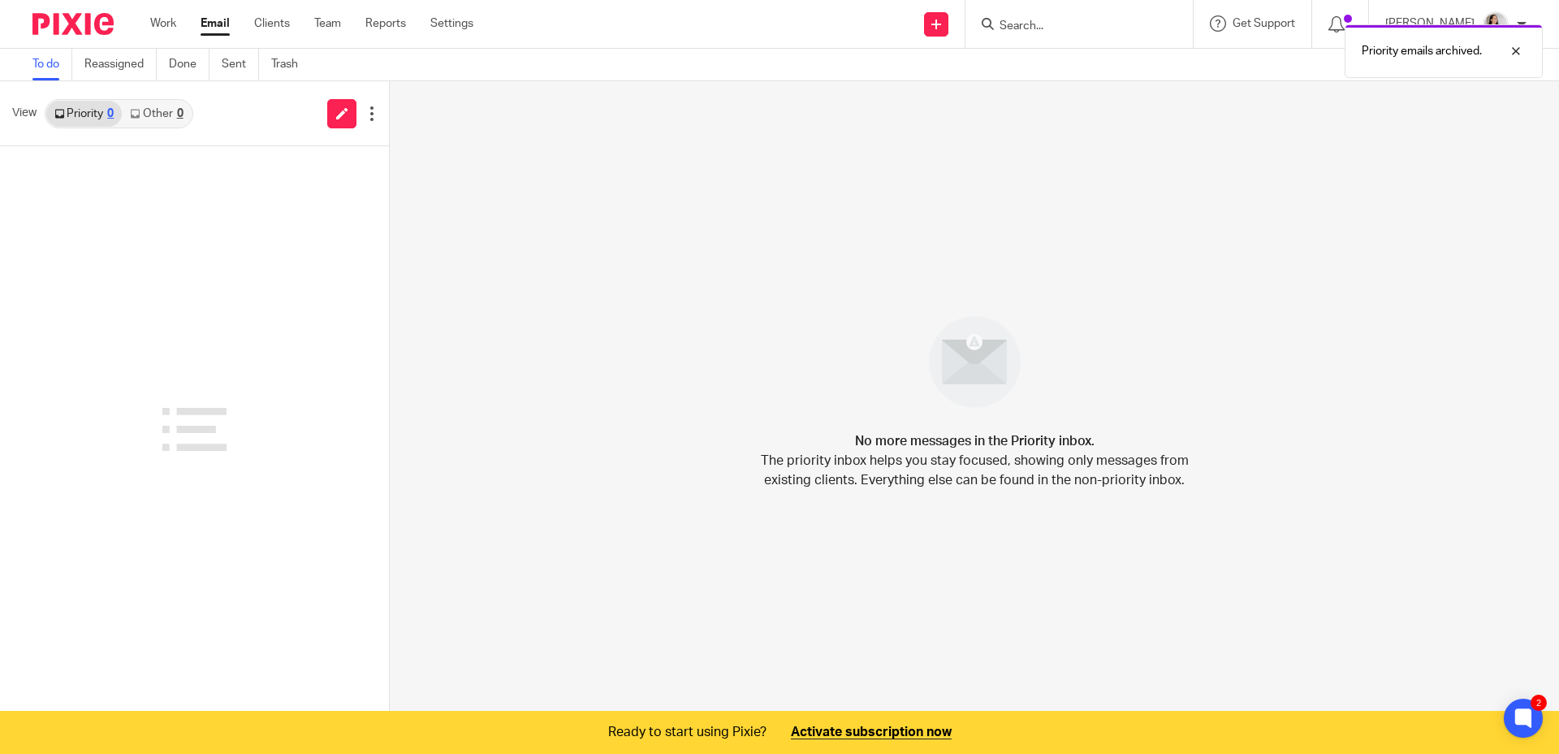
click at [608, 276] on div "No more messages in the Priority inbox. The priority inbox helps you stay focus…" at bounding box center [975, 397] width 1170 height 632
drag, startPoint x: 604, startPoint y: 277, endPoint x: 413, endPoint y: 169, distance: 220.0
click at [604, 276] on div "No more messages in the Priority inbox. The priority inbox helps you stay focus…" at bounding box center [975, 397] width 1170 height 632
click at [168, 19] on link "Work" at bounding box center [163, 23] width 26 height 16
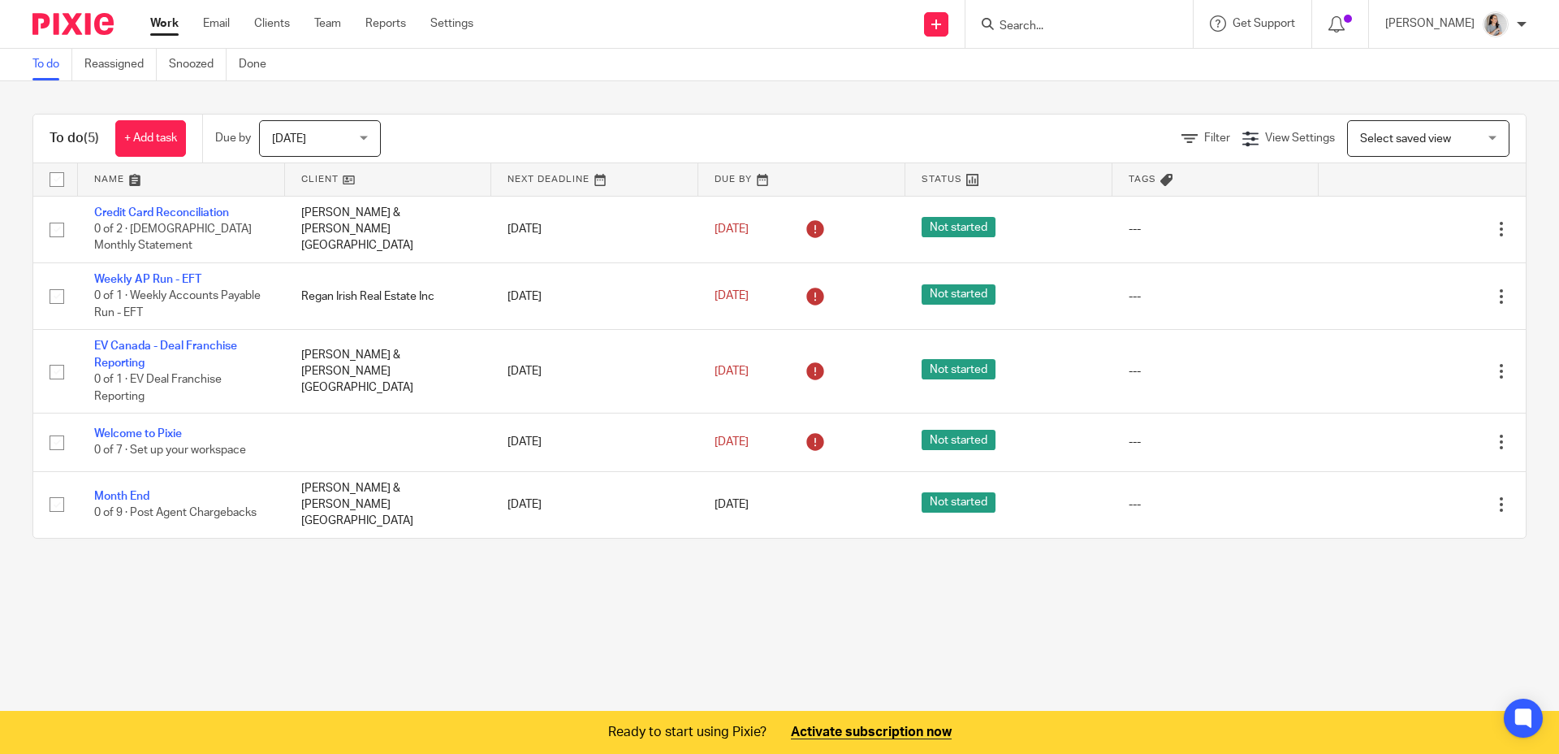
click at [409, 618] on main "To do Reassigned Snoozed Done To do (5) + Add task Due by [DATE] [DATE] [DATE] …" at bounding box center [779, 377] width 1559 height 754
click at [1431, 28] on p "[PERSON_NAME]" at bounding box center [1430, 23] width 89 height 16
click at [1460, 114] on span "Logout" at bounding box center [1452, 112] width 37 height 11
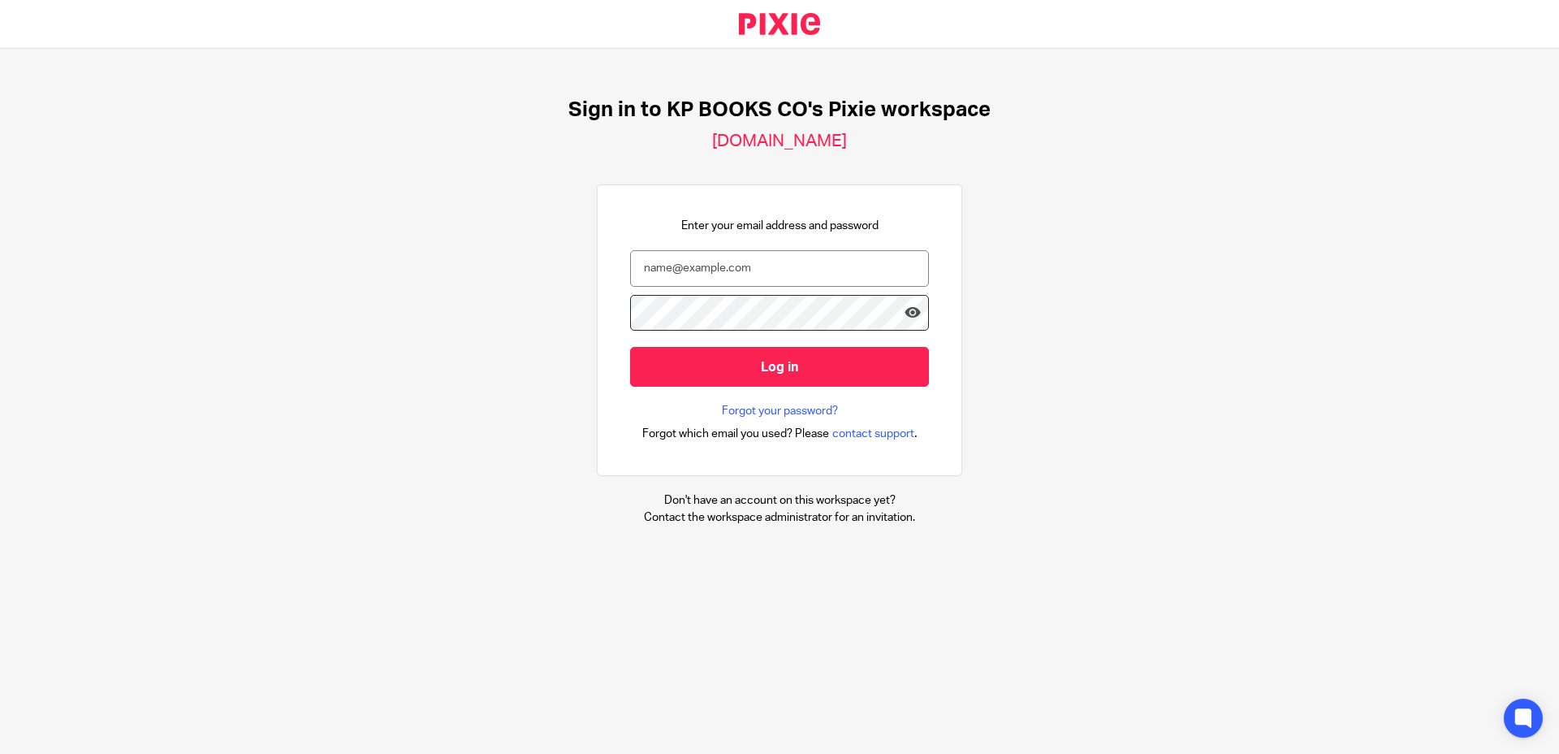
click at [1139, 398] on div "Sign in to KP BOOKS CO's Pixie workspace [DOMAIN_NAME] Enter your email address…" at bounding box center [779, 311] width 1559 height 525
click at [1049, 443] on div "Sign in to KP BOOKS CO's Pixie workspace [DOMAIN_NAME] Enter your email address…" at bounding box center [779, 311] width 1559 height 525
click at [1047, 443] on div "Sign in to KP BOOKS CO's Pixie workspace [DOMAIN_NAME] Enter your email address…" at bounding box center [779, 311] width 1559 height 525
click at [740, 266] on input "email" at bounding box center [779, 268] width 299 height 37
type input "[PERSON_NAME][EMAIL_ADDRESS][DOMAIN_NAME]"
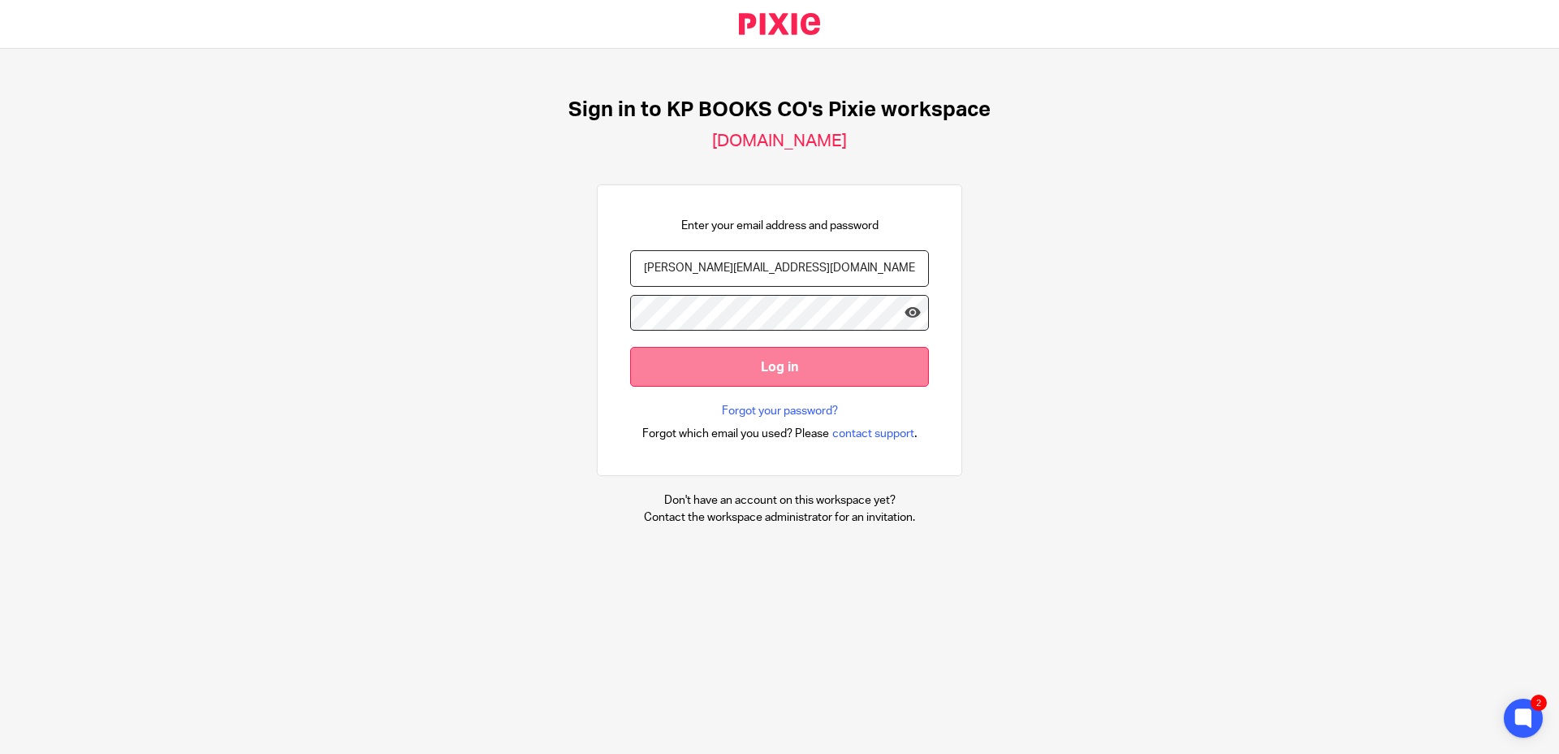
click at [767, 370] on input "Log in" at bounding box center [779, 367] width 299 height 40
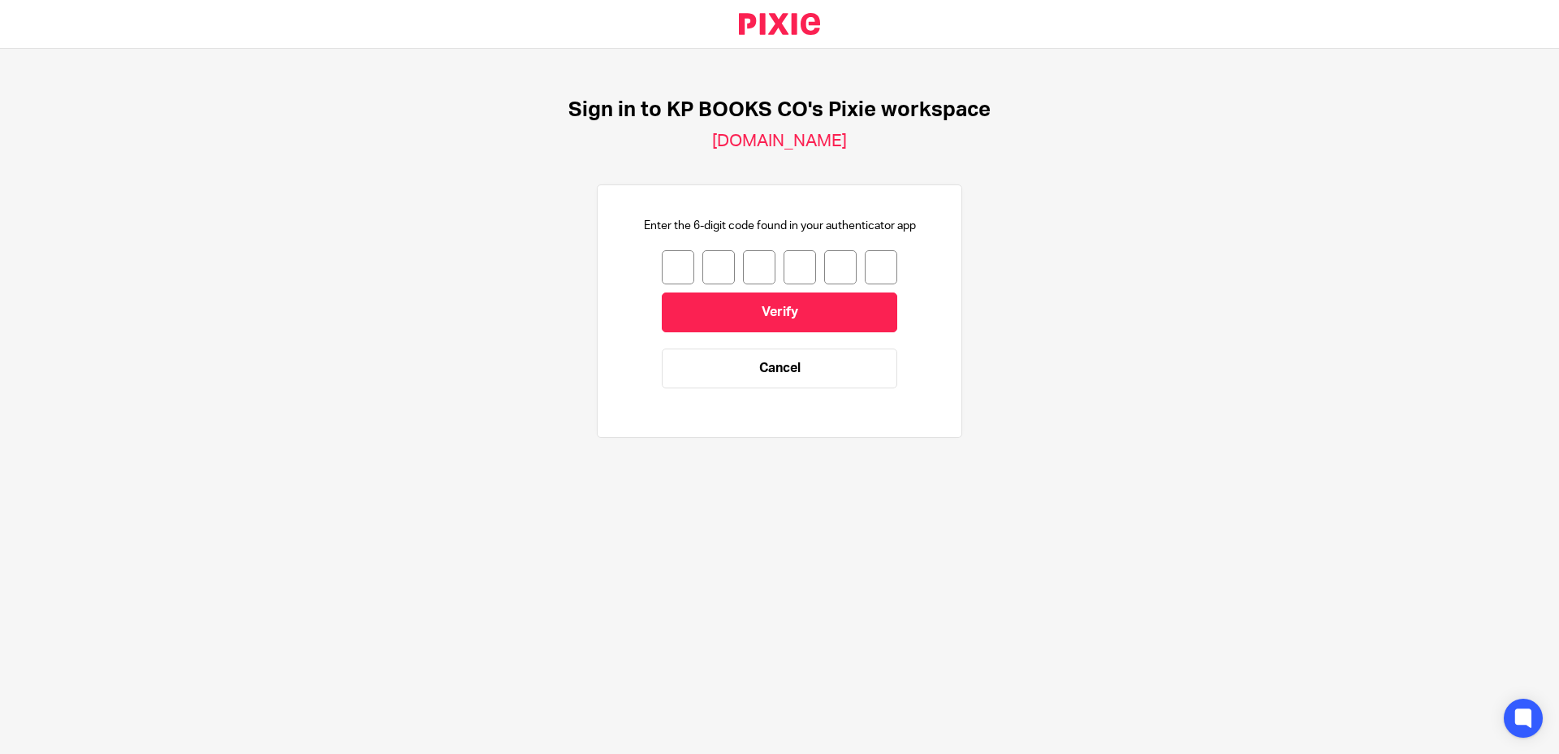
click at [673, 267] on input "number" at bounding box center [678, 267] width 32 height 34
click at [668, 267] on input "number" at bounding box center [678, 267] width 32 height 34
type input "8"
type input "7"
type input "9"
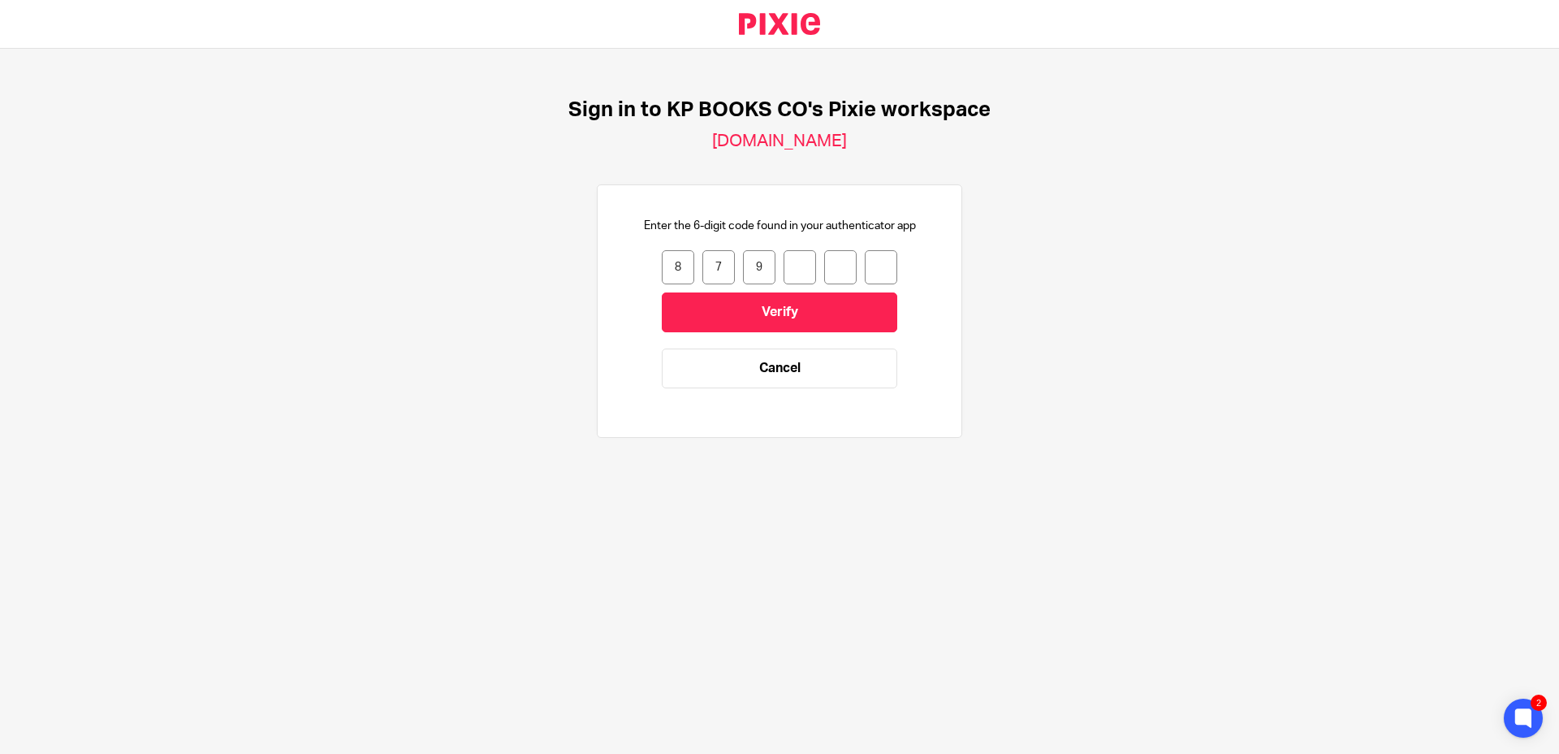
type input "1"
type input "2"
type input "3"
click at [767, 322] on input "Verify" at bounding box center [780, 312] width 236 height 40
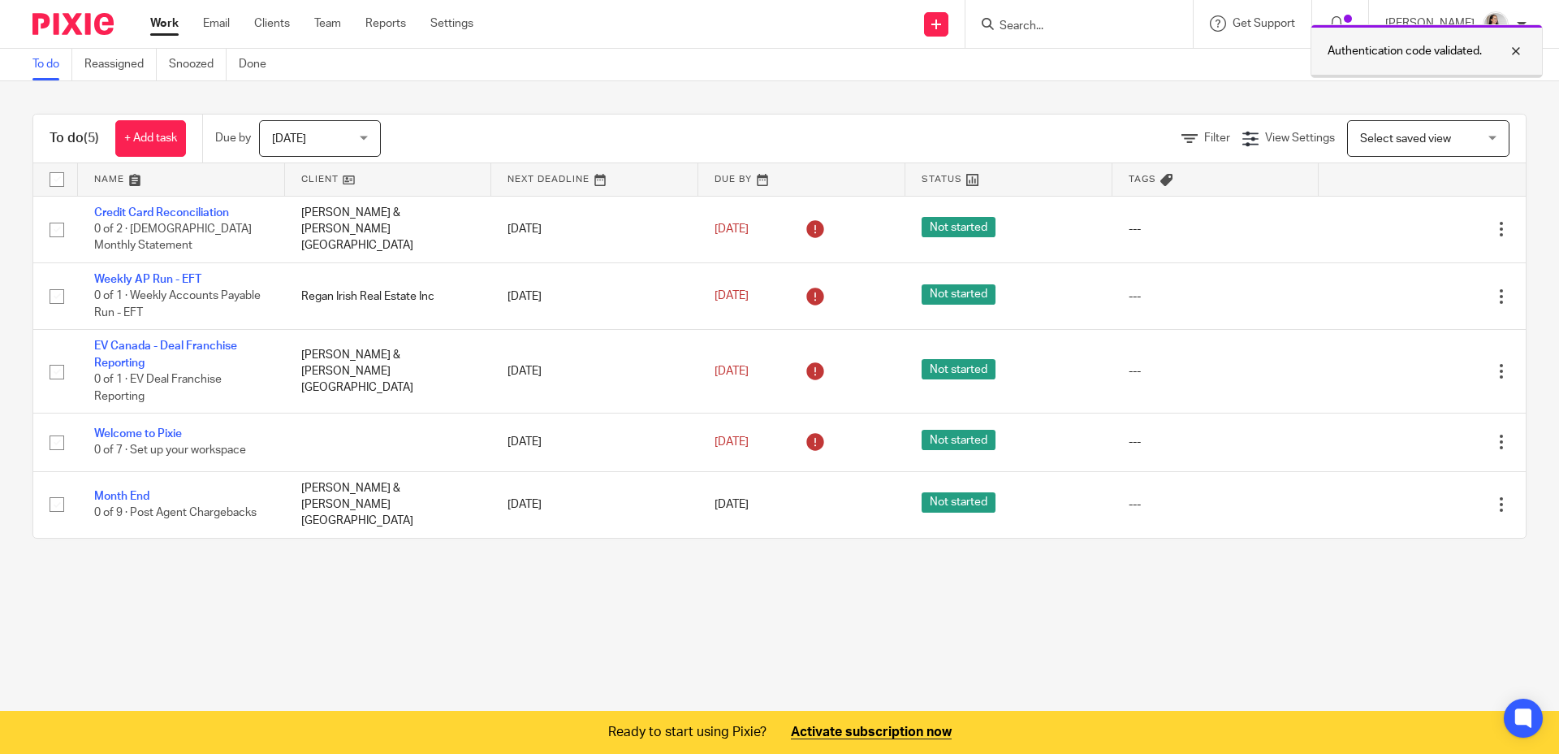
click at [1517, 55] on div at bounding box center [1504, 50] width 44 height 19
click at [1467, 23] on div "Authentication code validated." at bounding box center [1161, 47] width 763 height 62
click at [323, 19] on link "Team" at bounding box center [327, 23] width 27 height 16
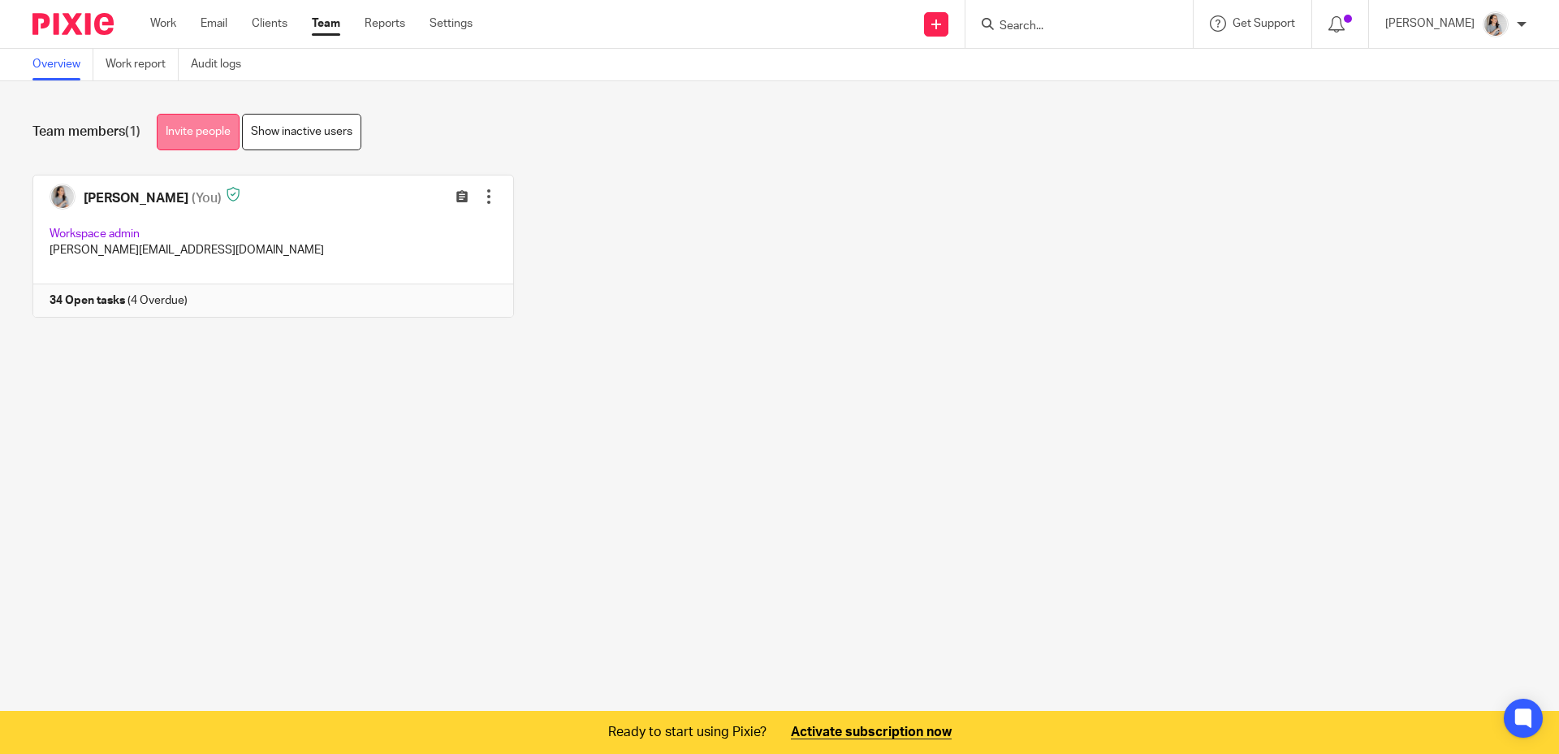
click at [201, 119] on link "Invite people" at bounding box center [198, 132] width 83 height 37
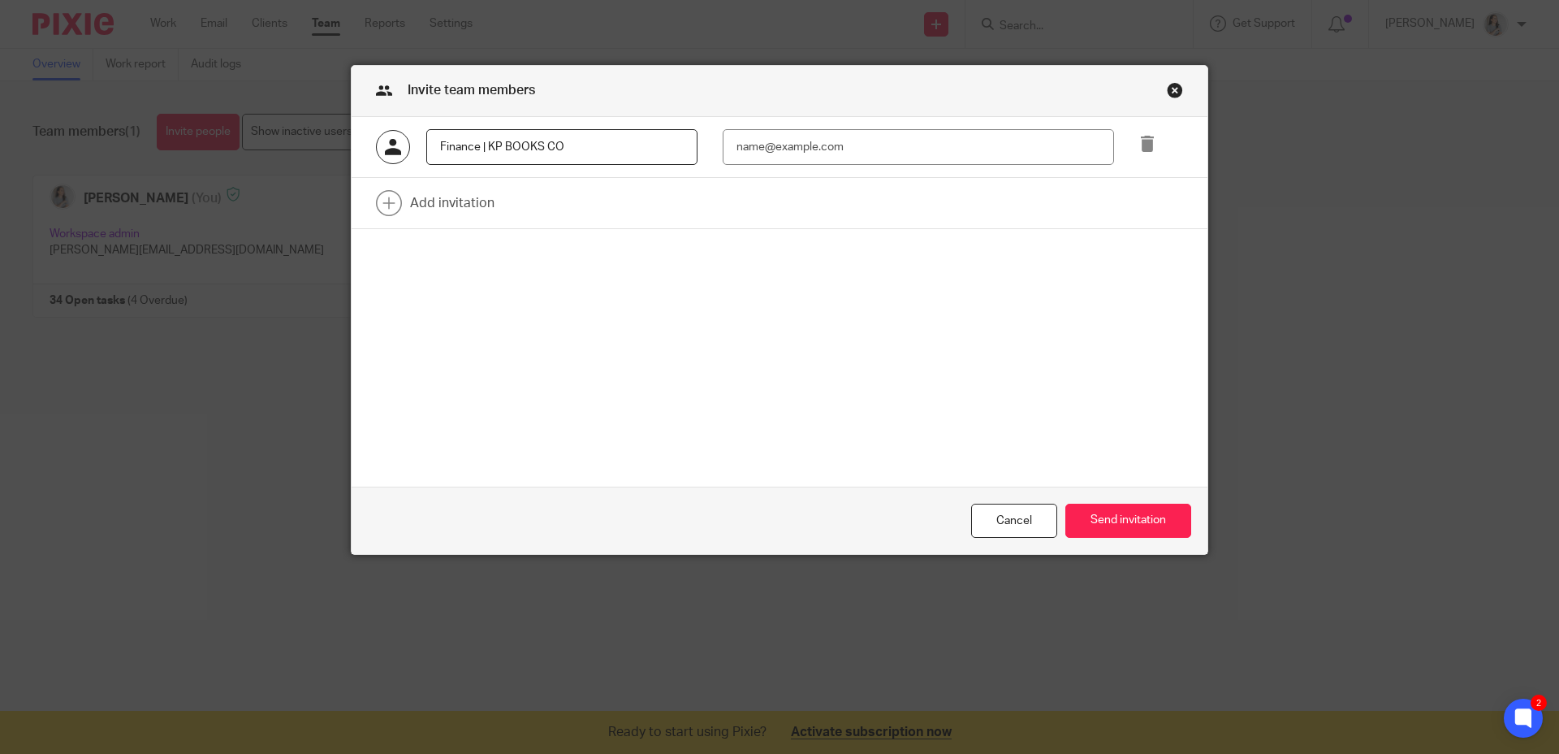
type input "Finance | KP BOOKS CO"
type input "[EMAIL_ADDRESS][DOMAIN_NAME]"
click at [770, 352] on div "Finance | KP BOOKS CO finance@kpbooksco.com Add invitation" at bounding box center [780, 302] width 856 height 370
click at [1131, 525] on button "Send invitation" at bounding box center [1129, 521] width 126 height 35
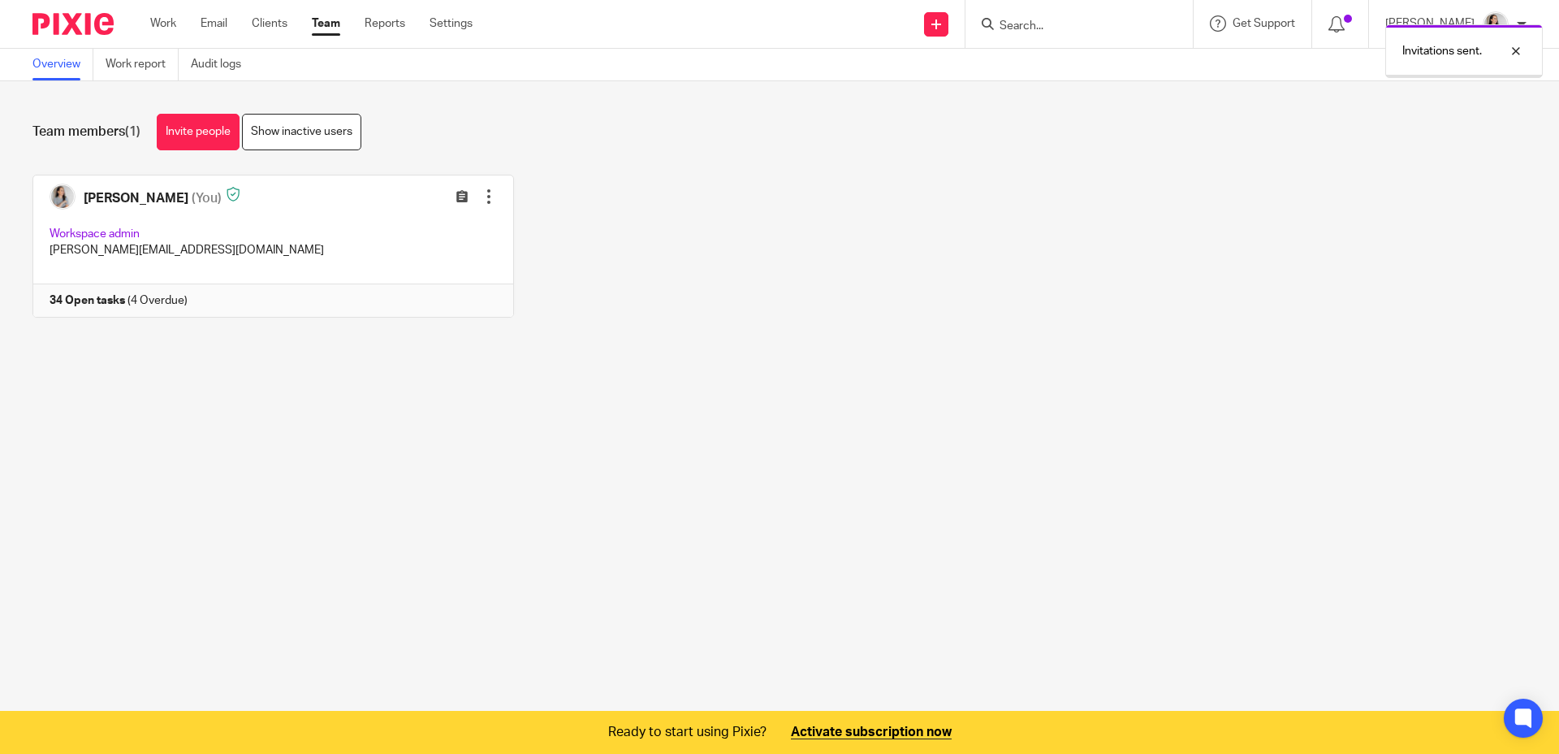
click at [887, 243] on div "[PERSON_NAME] (You) Edit user Transfer Reset Two-Factor Authentication Workspac…" at bounding box center [767, 258] width 1520 height 167
click at [1513, 52] on div at bounding box center [1504, 50] width 44 height 19
click at [1507, 16] on div "Invitations sent." at bounding box center [1161, 47] width 763 height 62
click at [1525, 25] on div at bounding box center [1522, 24] width 10 height 10
click at [1468, 115] on span "Logout" at bounding box center [1452, 112] width 37 height 11
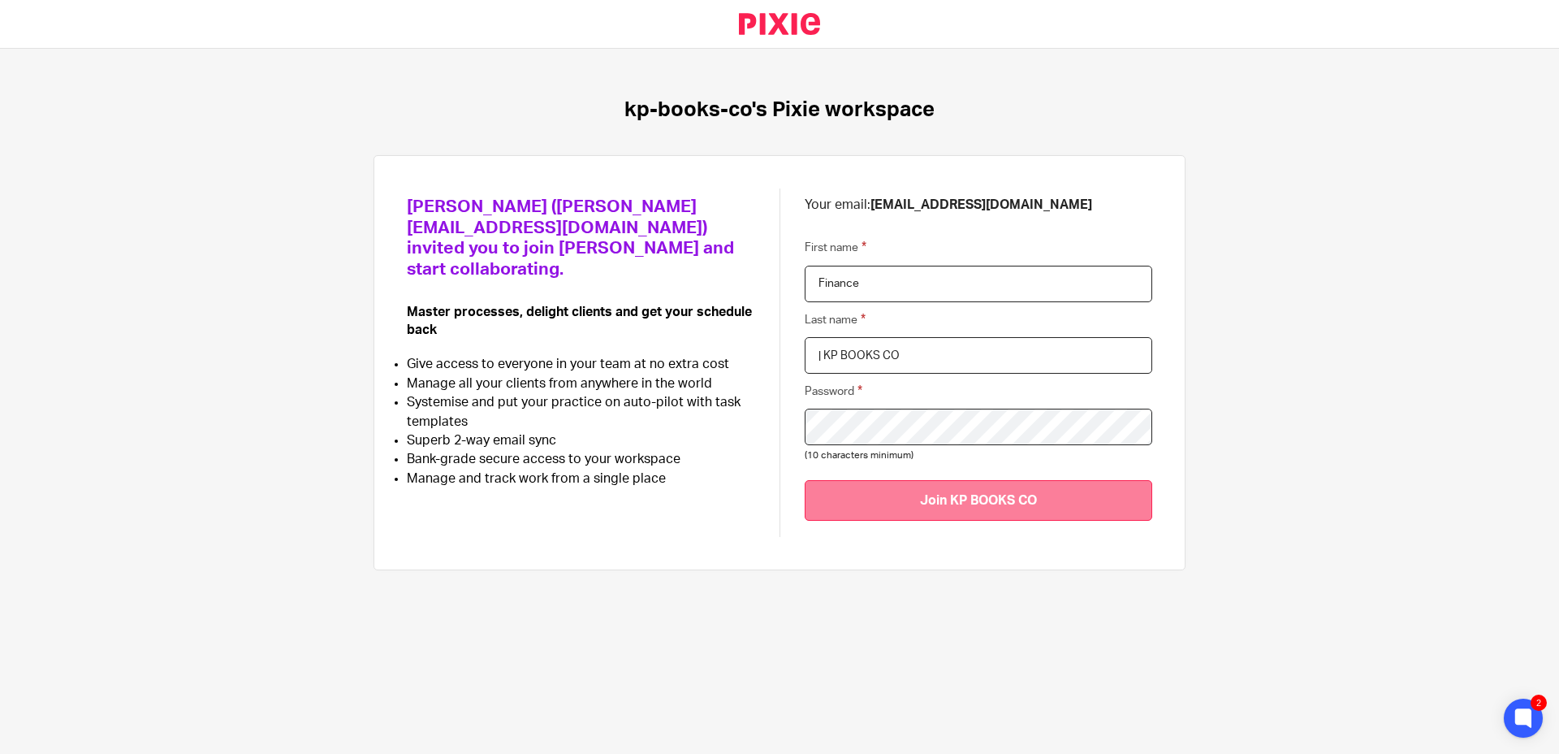
click at [961, 513] on input "Join KP BOOKS CO" at bounding box center [979, 500] width 348 height 40
